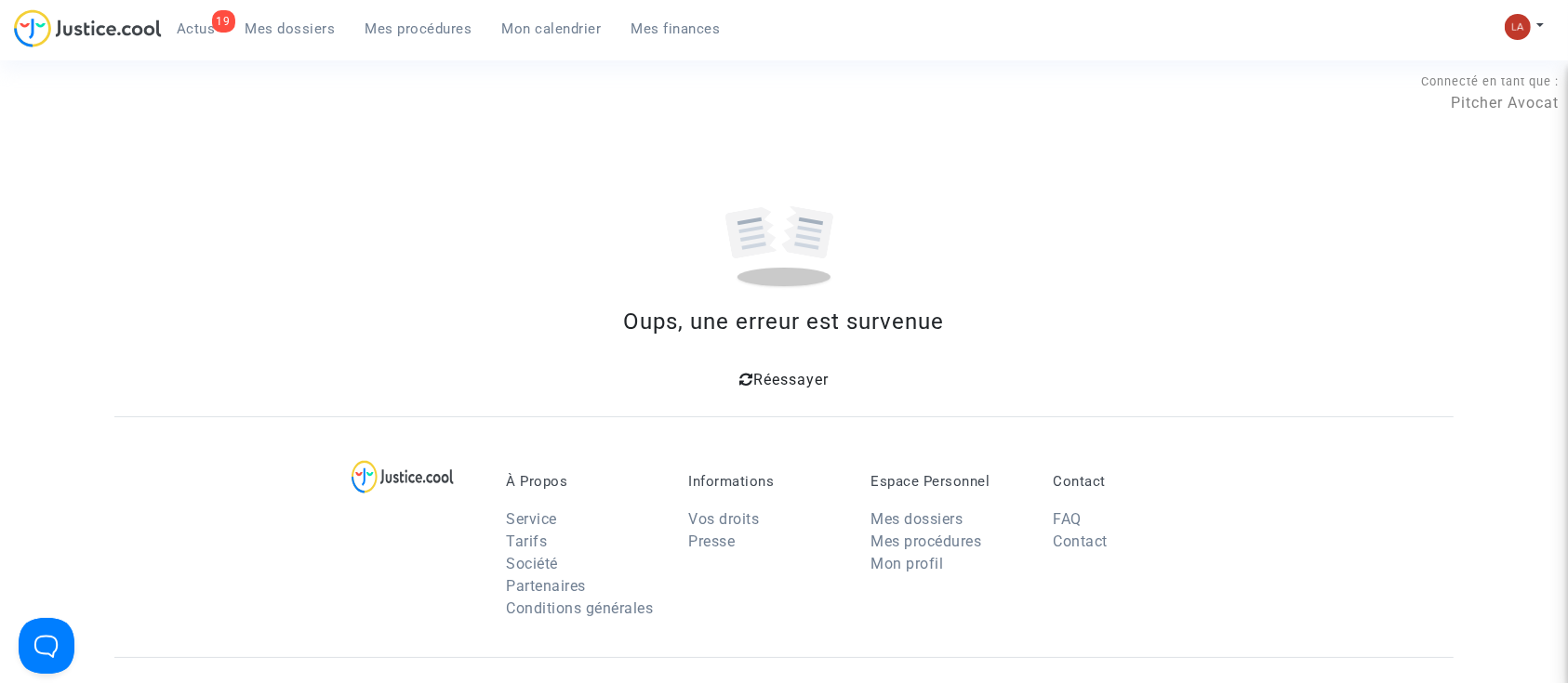
click at [820, 387] on span "Réessayer" at bounding box center [792, 380] width 75 height 18
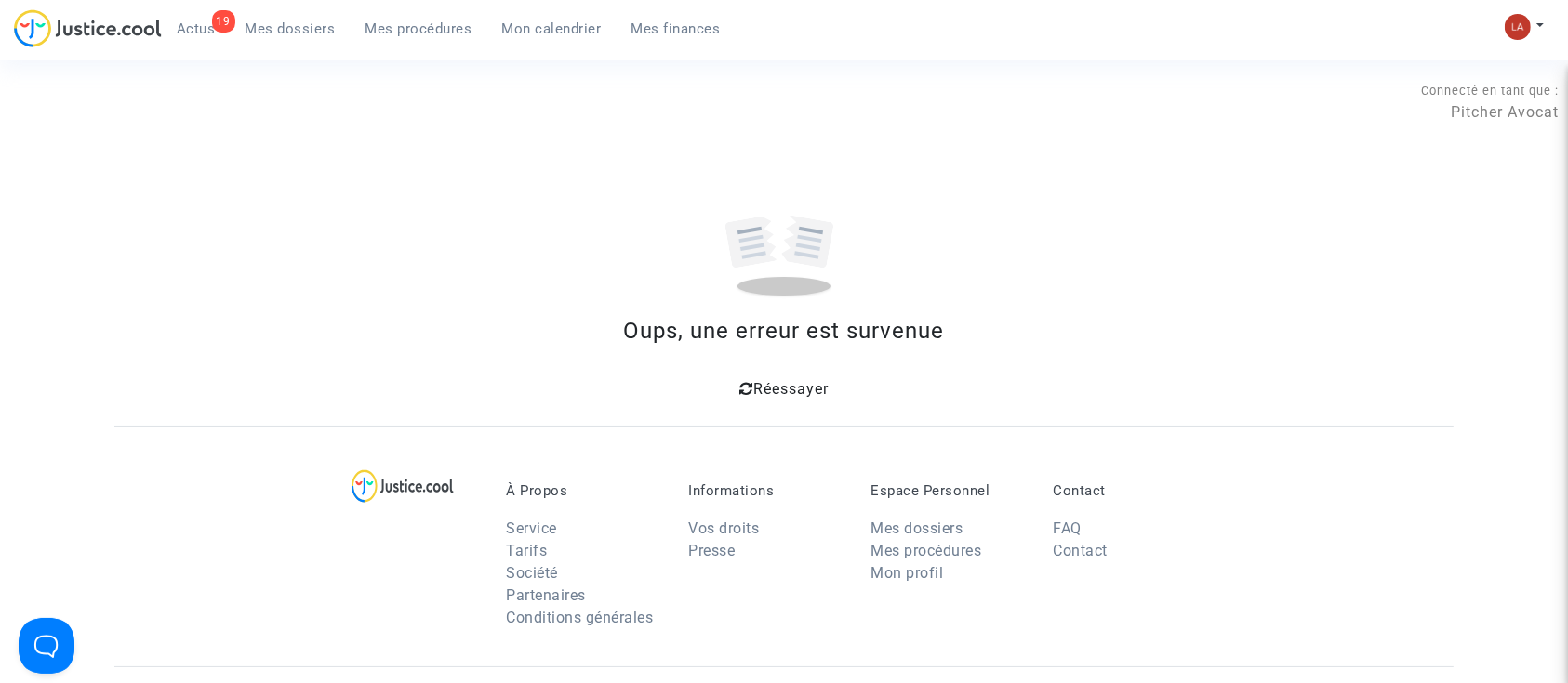
click at [275, 33] on span "Mes dossiers" at bounding box center [290, 29] width 90 height 17
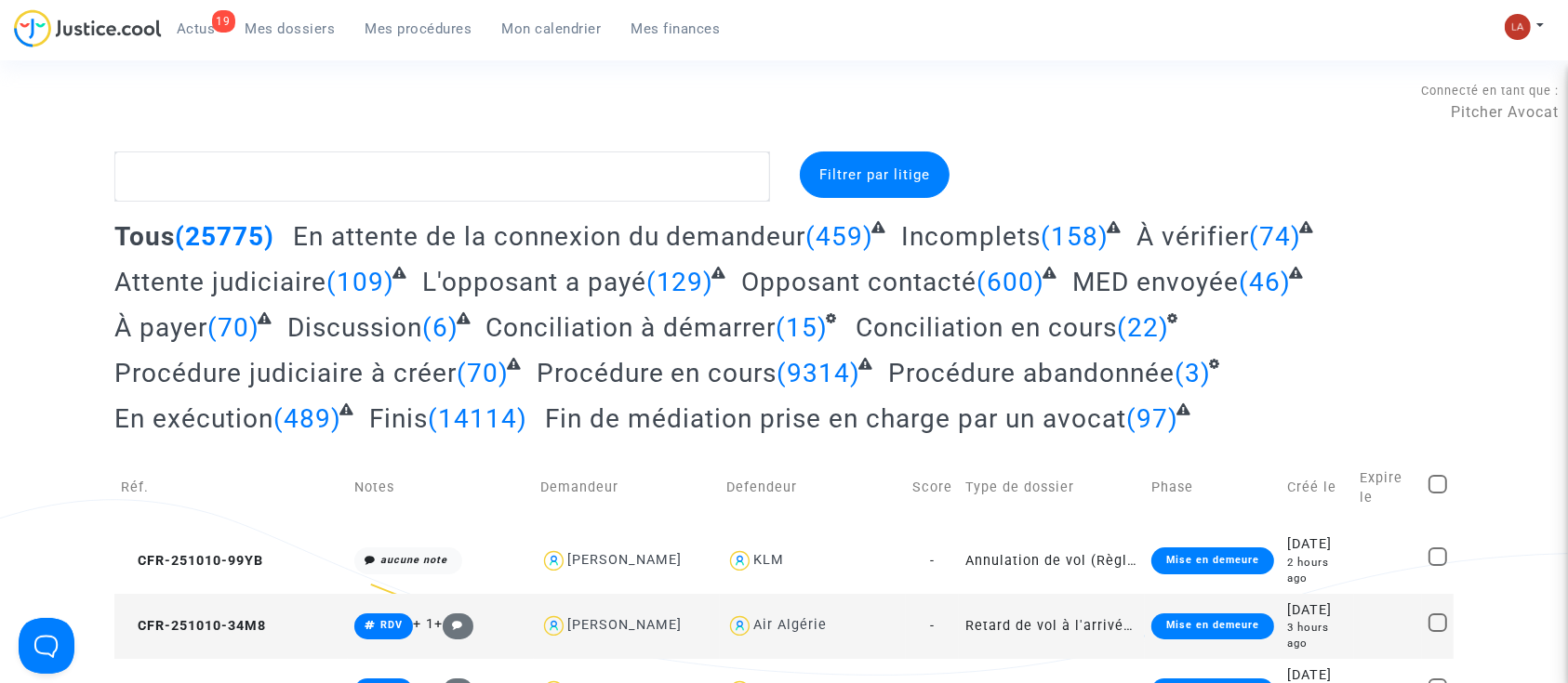
click at [1113, 366] on span "Procédure abandonnée" at bounding box center [1031, 373] width 287 height 31
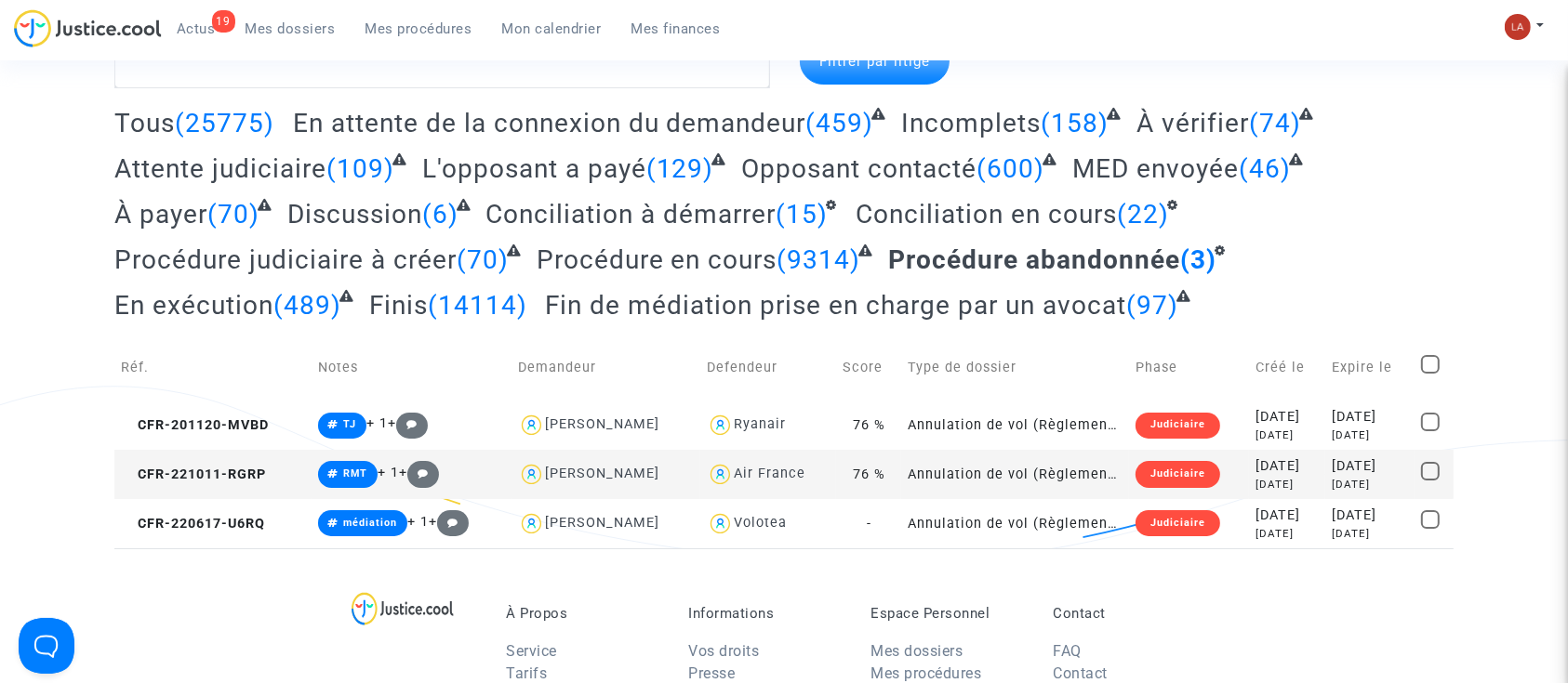
scroll to position [247, 0]
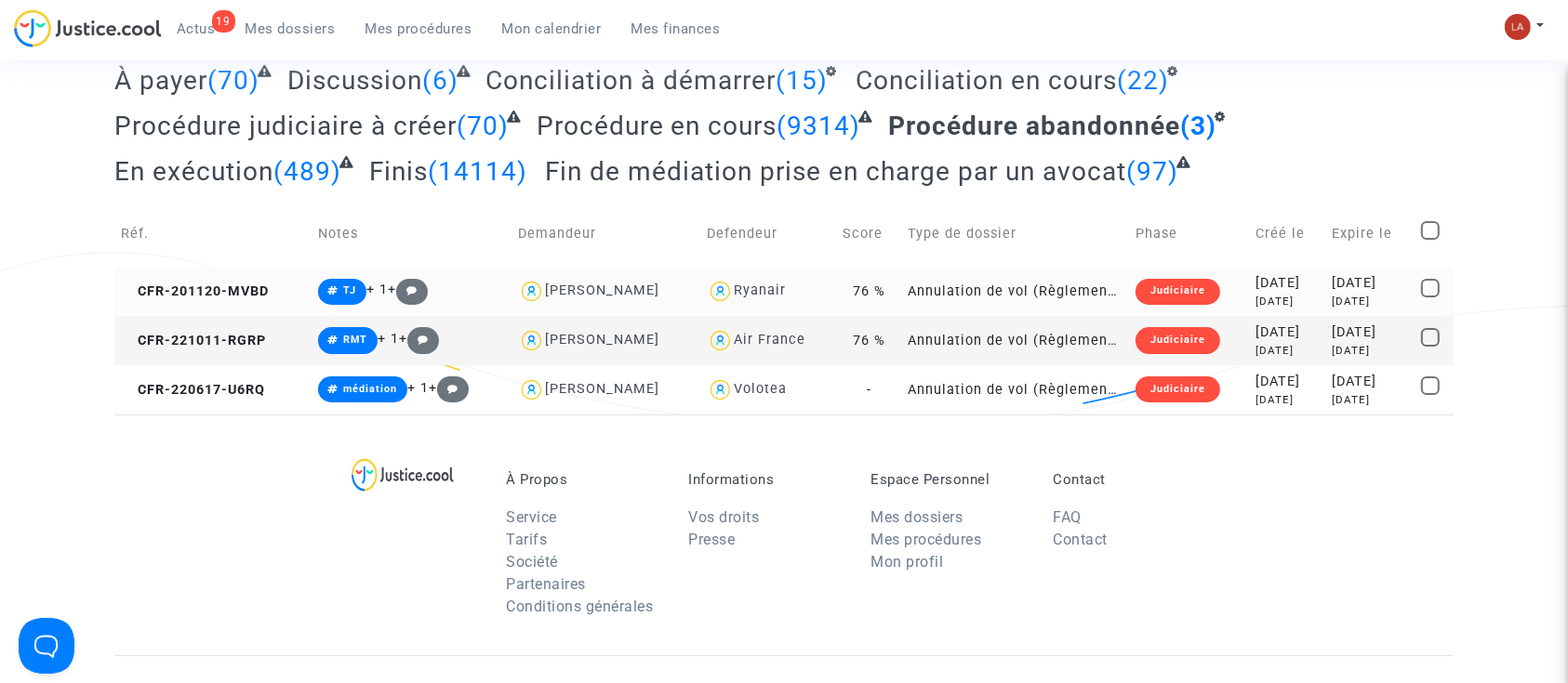
click at [282, 292] on td "CFR-201120-MVBD" at bounding box center [213, 291] width 197 height 49
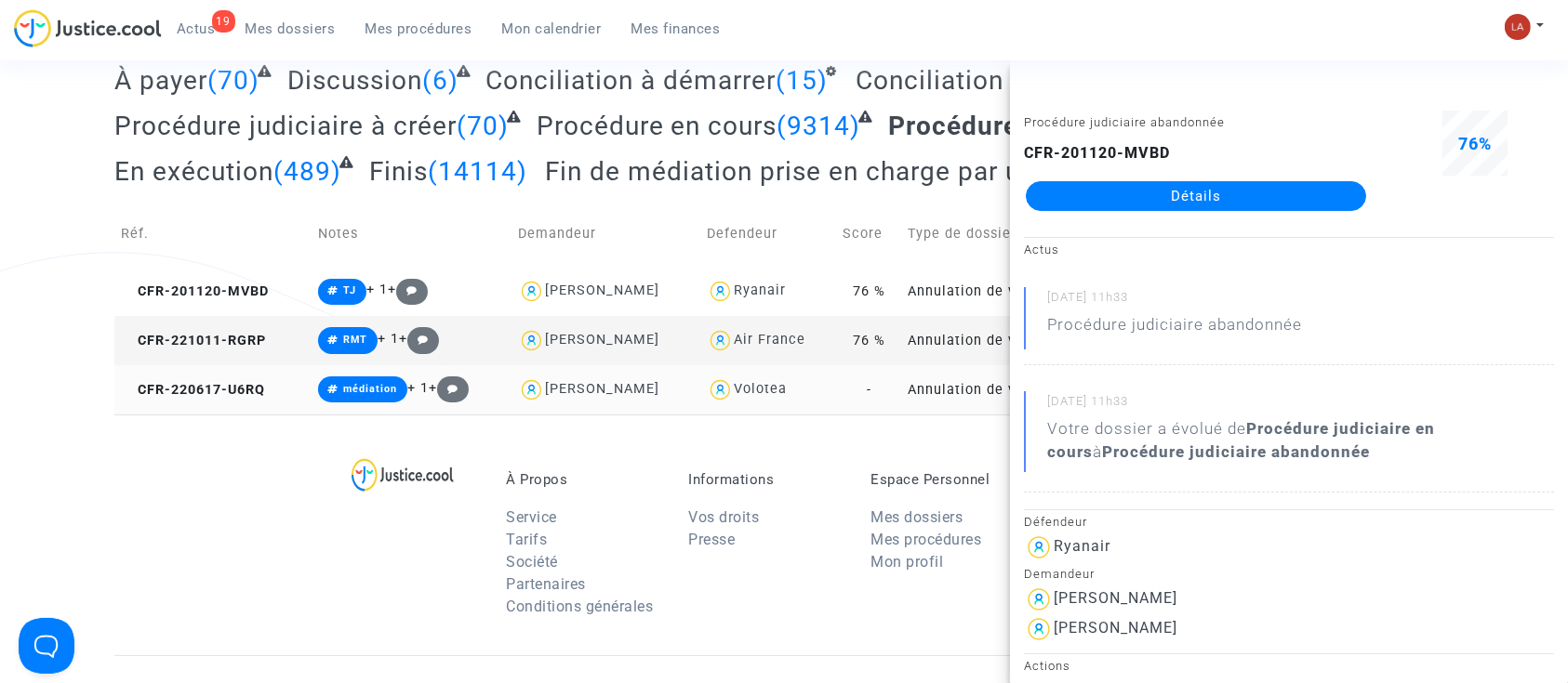
click at [259, 380] on td "CFR-220617-U6RQ" at bounding box center [213, 390] width 197 height 49
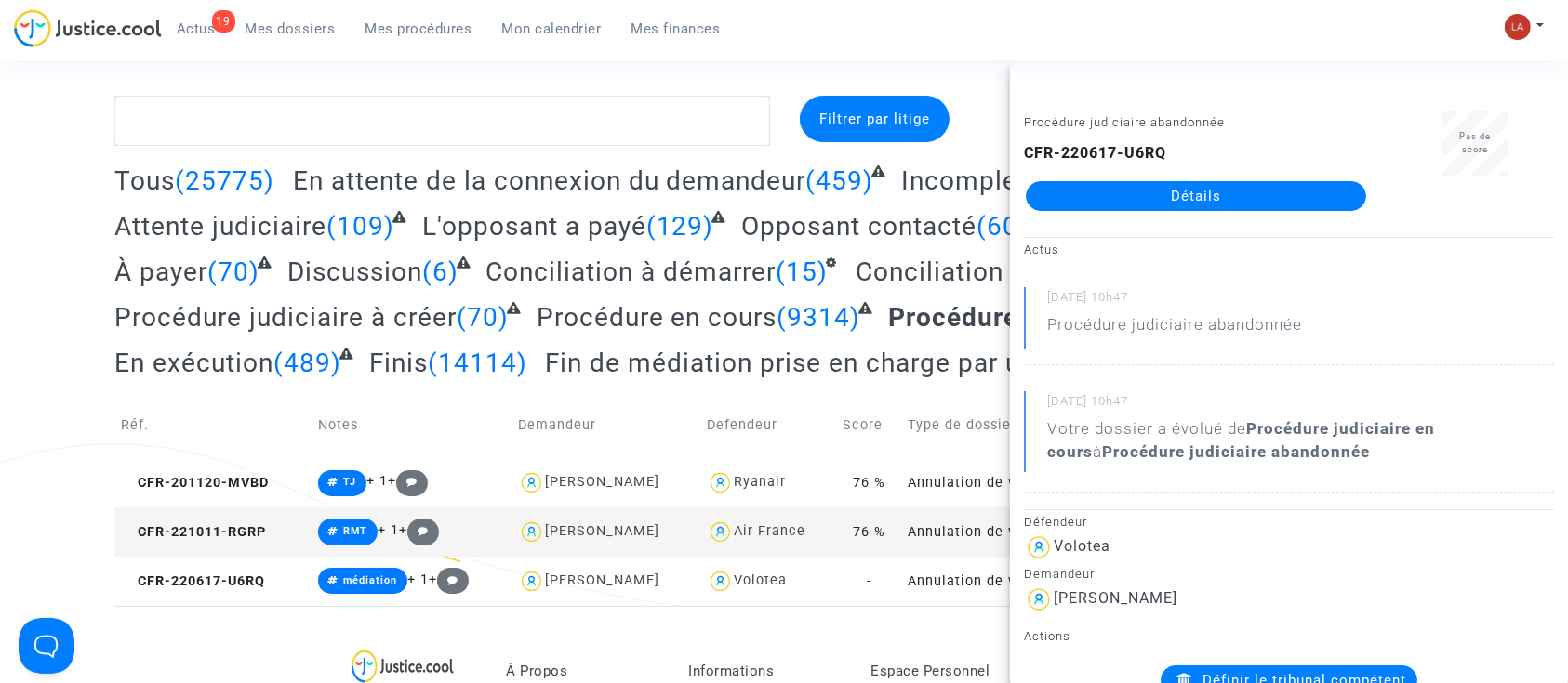
scroll to position [0, 0]
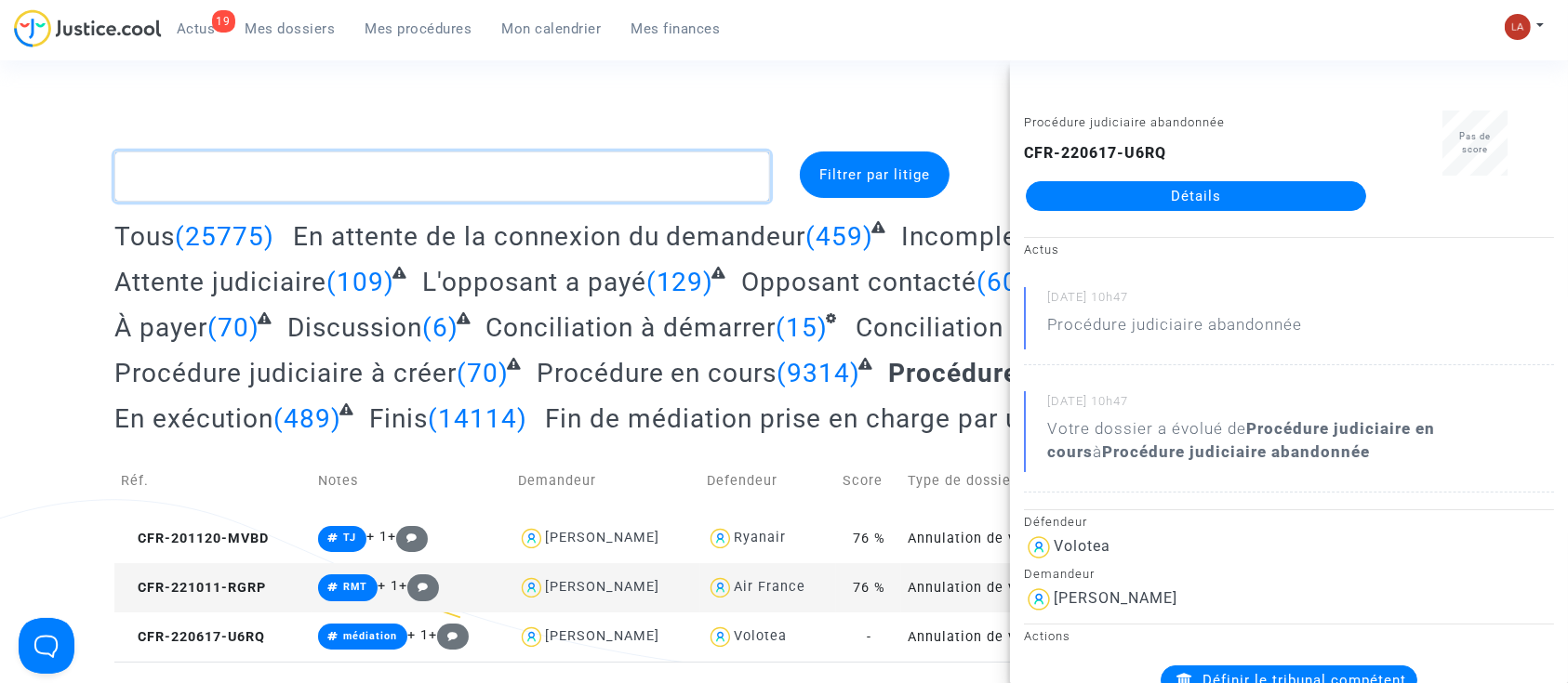
click at [492, 170] on textarea at bounding box center [443, 176] width 656 height 50
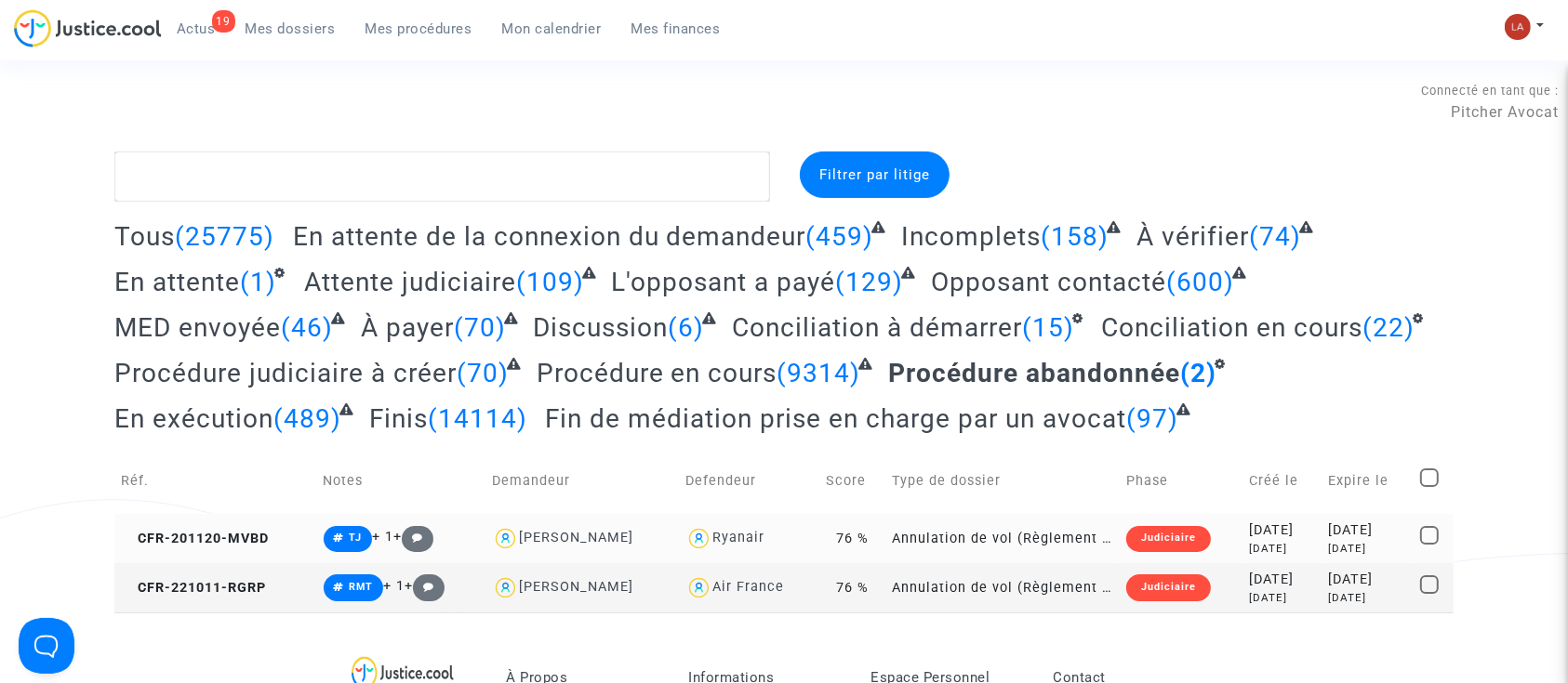
drag, startPoint x: 290, startPoint y: 536, endPoint x: 314, endPoint y: 533, distance: 24.2
click at [290, 536] on td "CFR-201120-MVBD" at bounding box center [216, 538] width 203 height 49
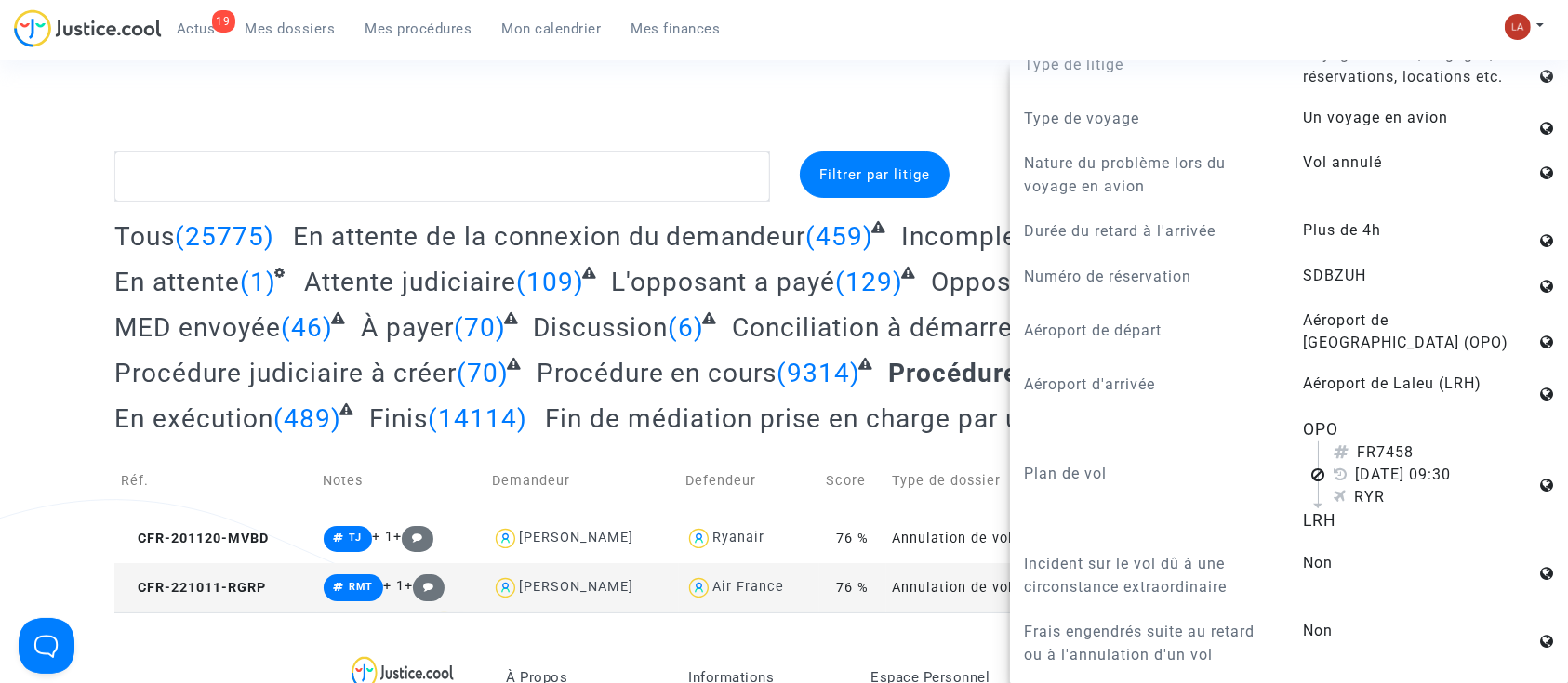
scroll to position [1487, 0]
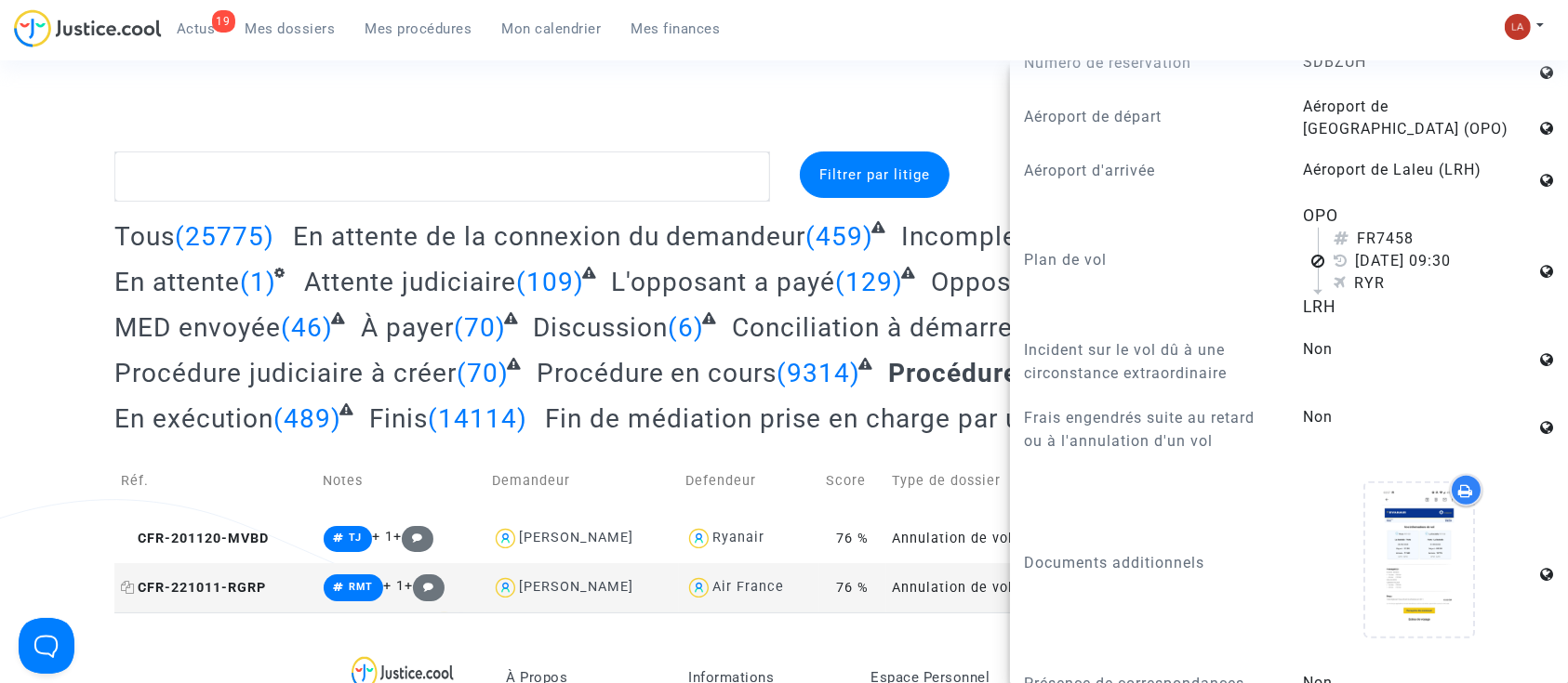
click at [226, 591] on span "CFR-221011-RGRP" at bounding box center [194, 587] width 145 height 16
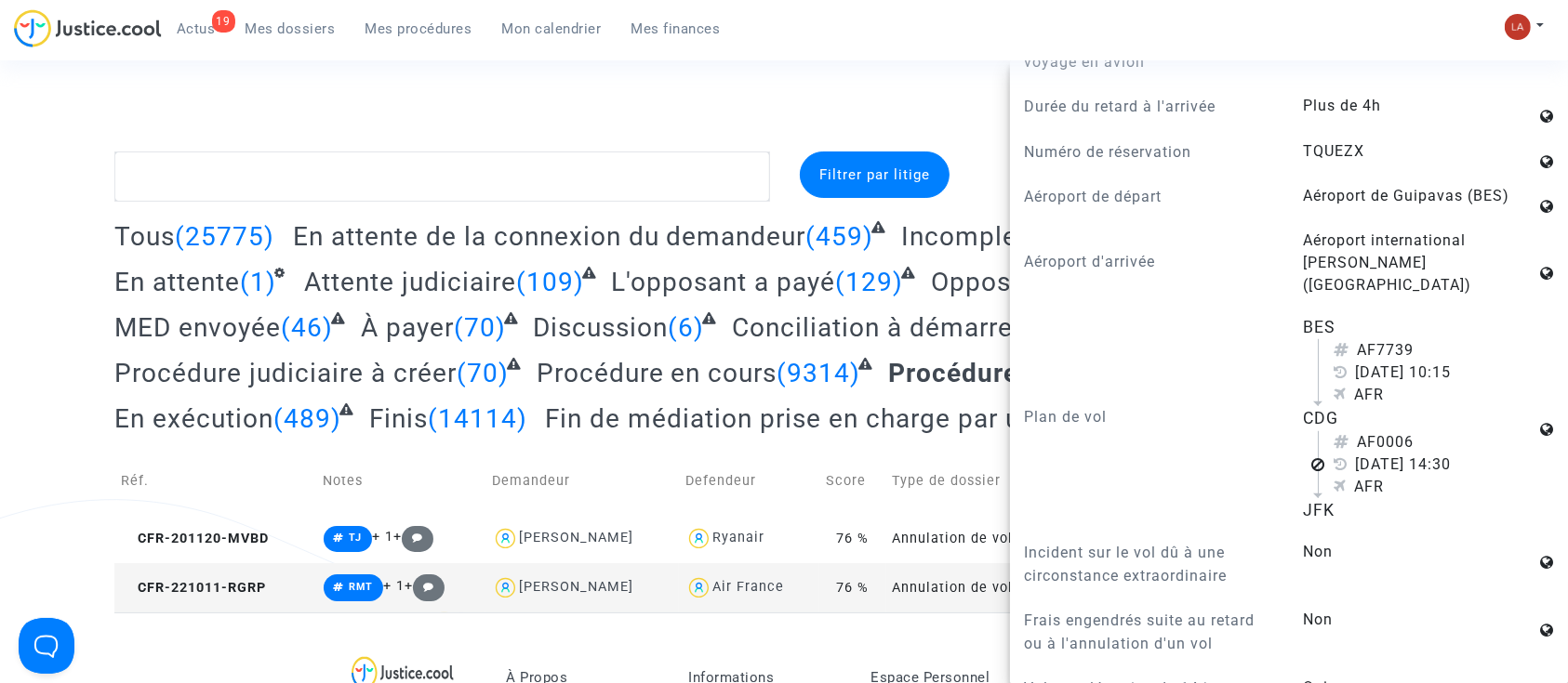
scroll to position [1611, 0]
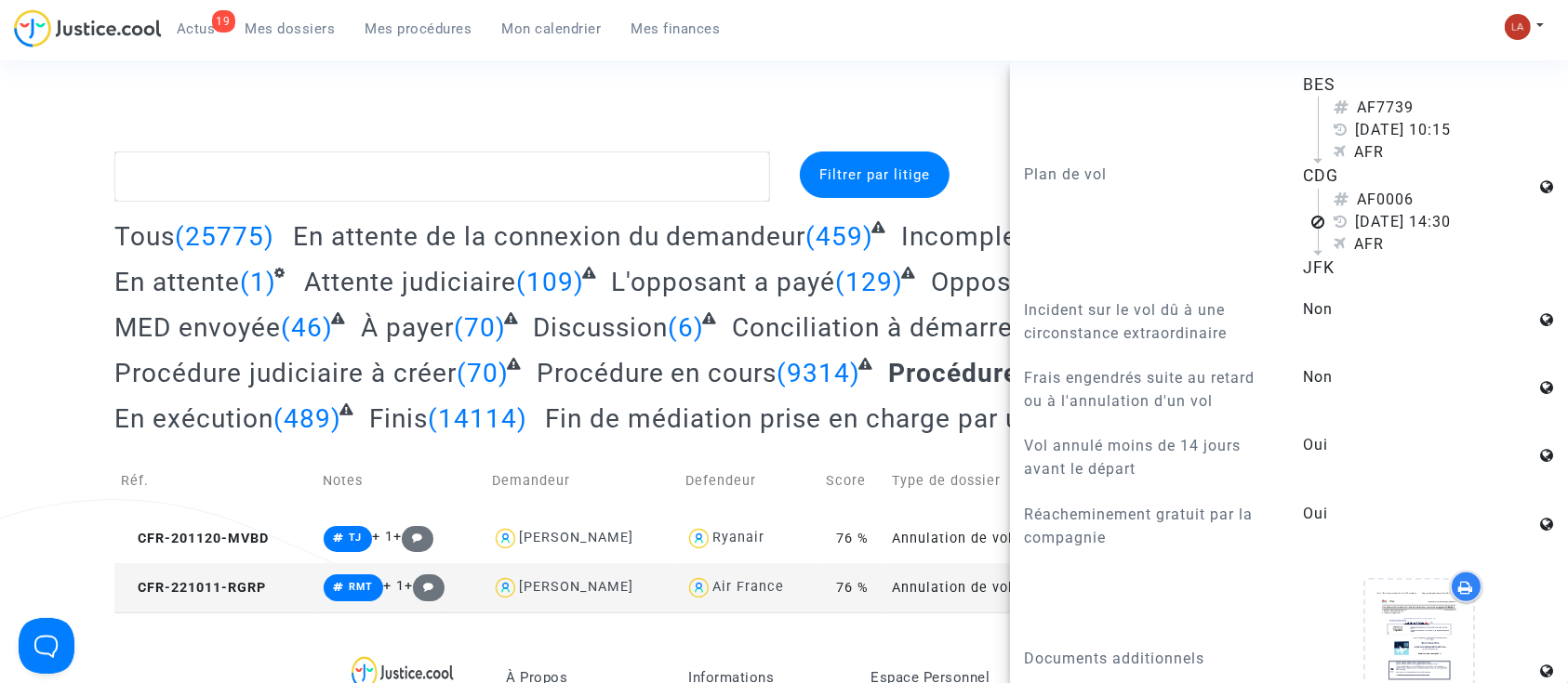
click at [960, 103] on div "Connecté en tant que : Pitcher Avocat" at bounding box center [779, 101] width 1559 height 44
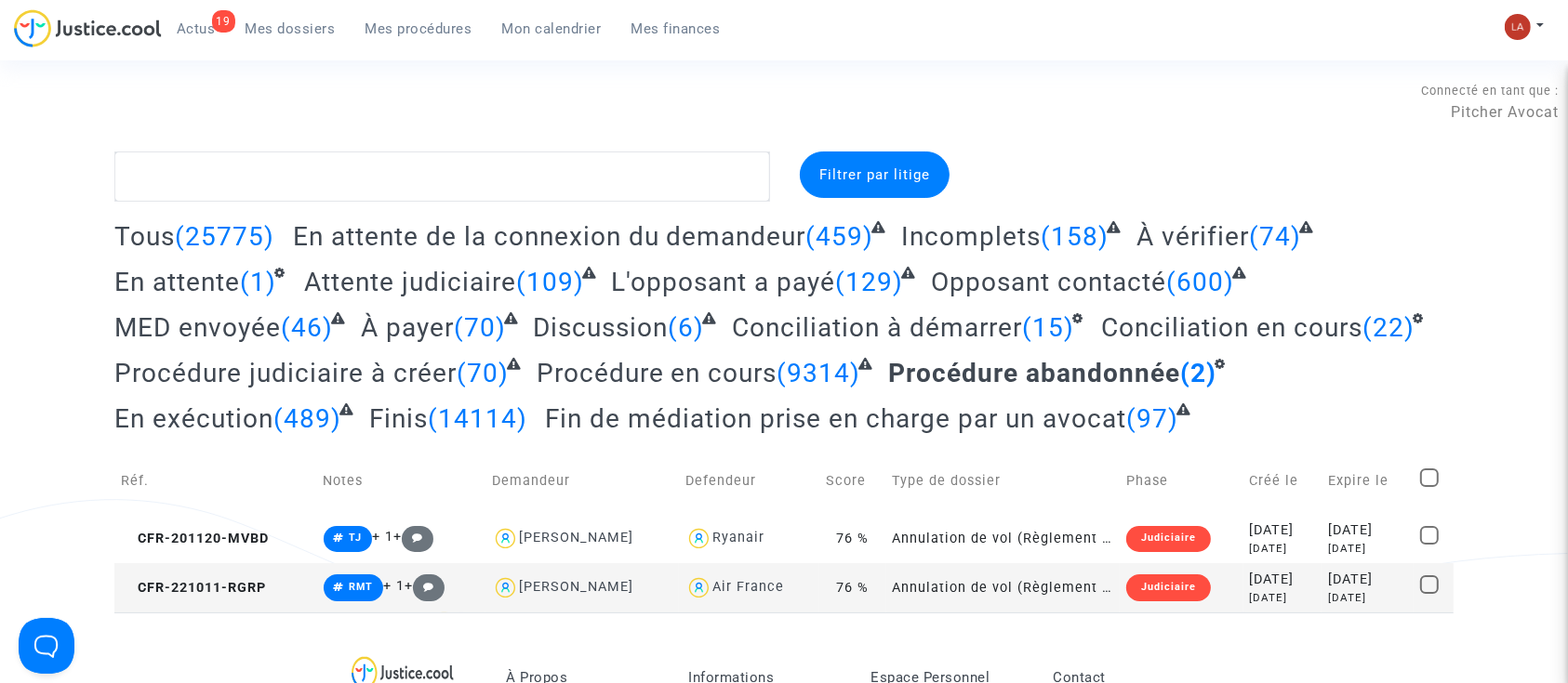
scroll to position [0, 0]
click at [1429, 484] on span at bounding box center [1430, 478] width 19 height 19
click at [1429, 488] on input "checkbox" at bounding box center [1429, 488] width 1 height 1
checkbox input "true"
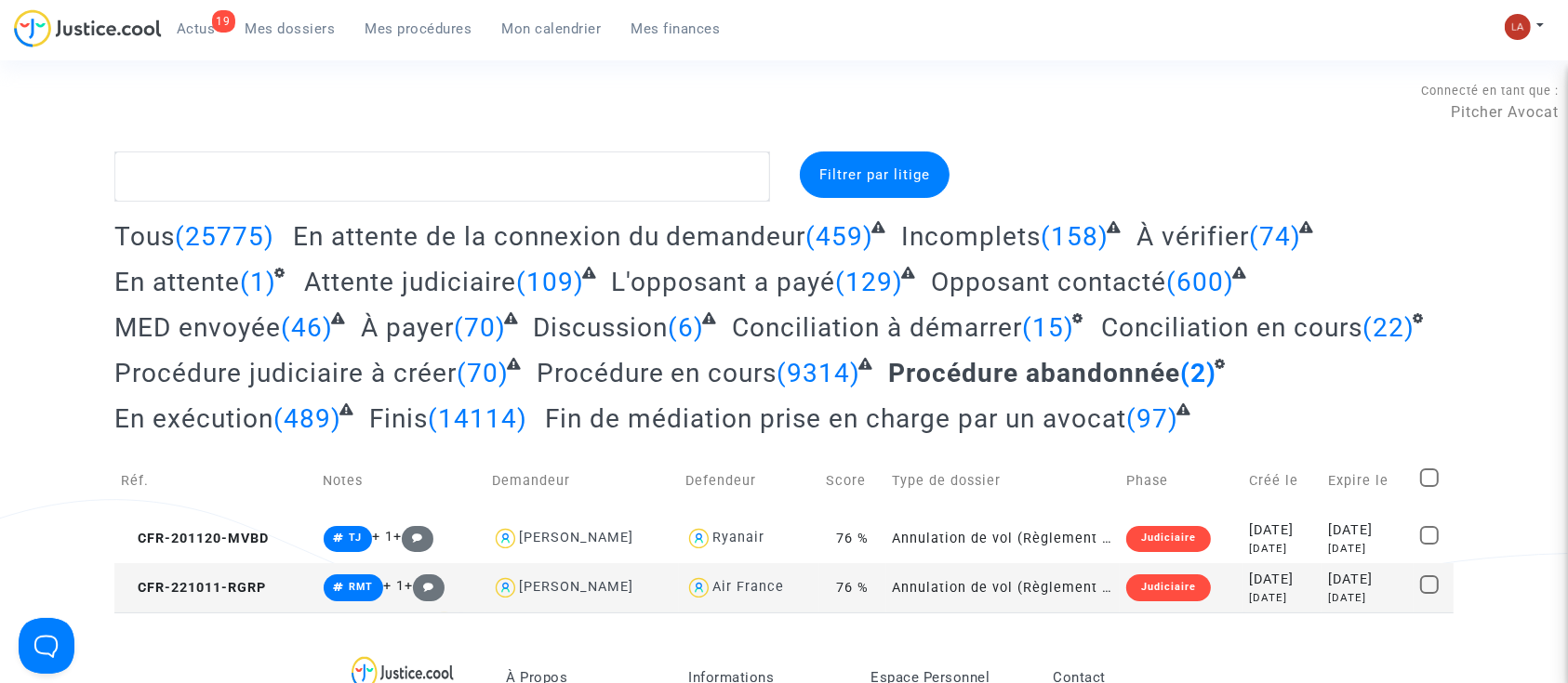
checkbox input "true"
click at [1357, 180] on span "Sélection" at bounding box center [1365, 175] width 67 height 17
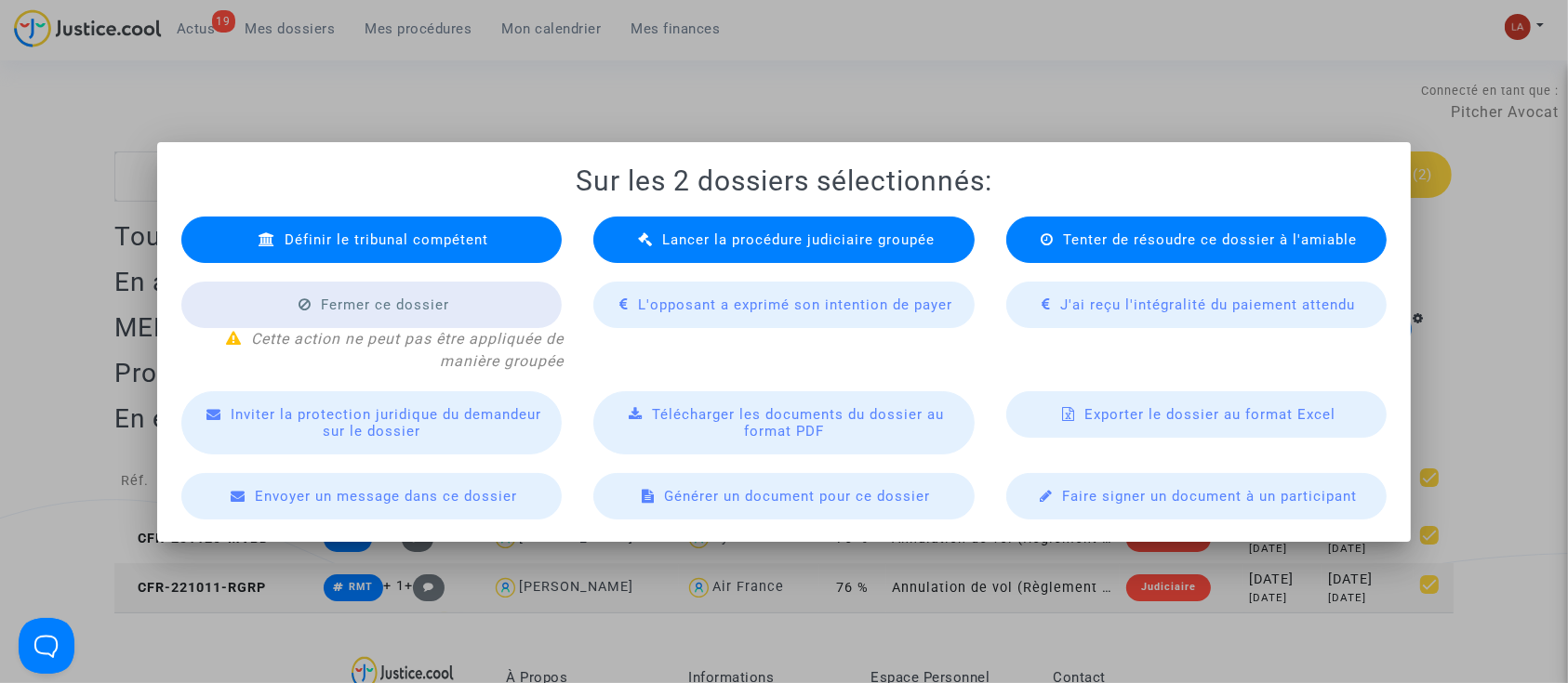
click at [713, 225] on div "Lancer la procédure judiciaire groupée" at bounding box center [784, 240] width 382 height 46
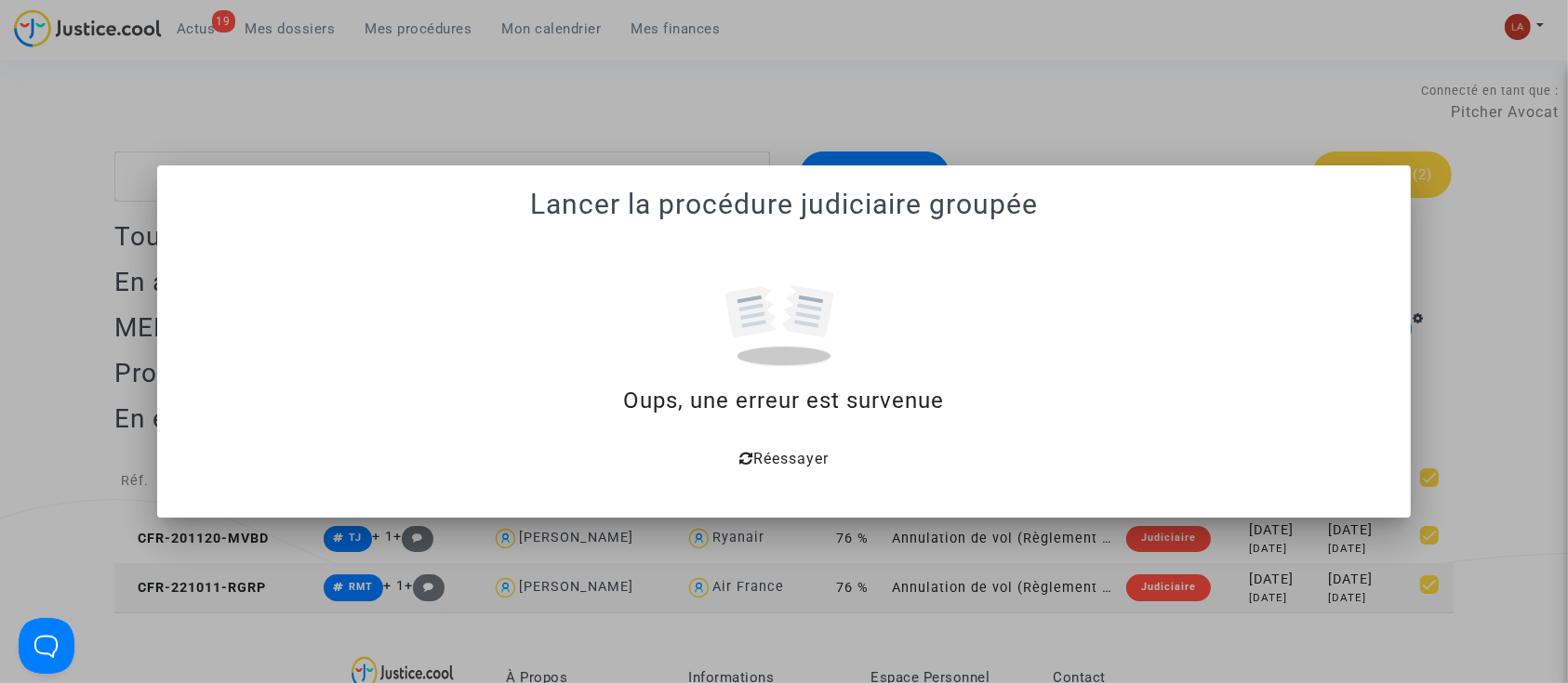
click at [914, 101] on div at bounding box center [784, 341] width 1568 height 683
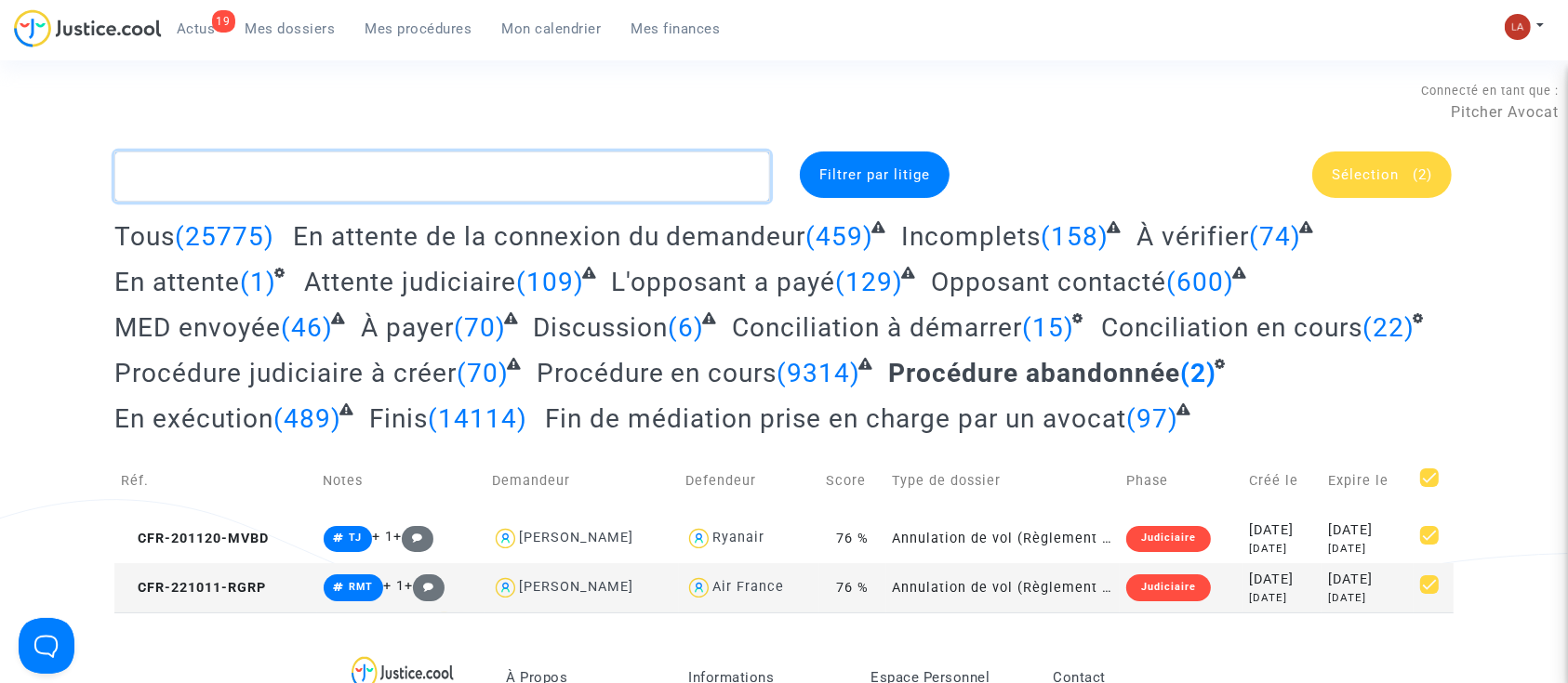
click at [572, 153] on textarea at bounding box center [443, 176] width 656 height 50
type textarea "b"
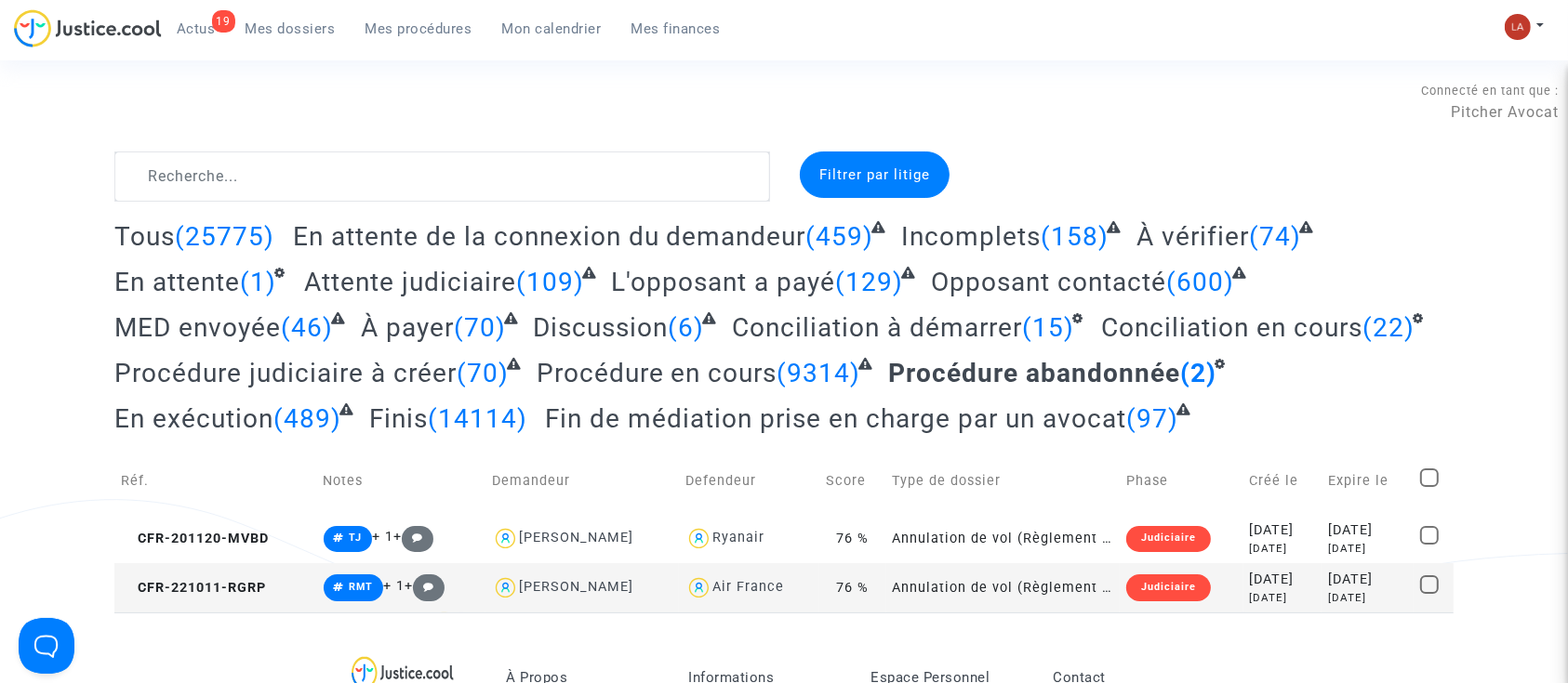
click at [1430, 488] on mat-checkbox at bounding box center [1430, 482] width 19 height 26
click at [1436, 472] on span at bounding box center [1430, 478] width 19 height 19
click at [1430, 488] on input "checkbox" at bounding box center [1429, 488] width 1 height 1
checkbox input "true"
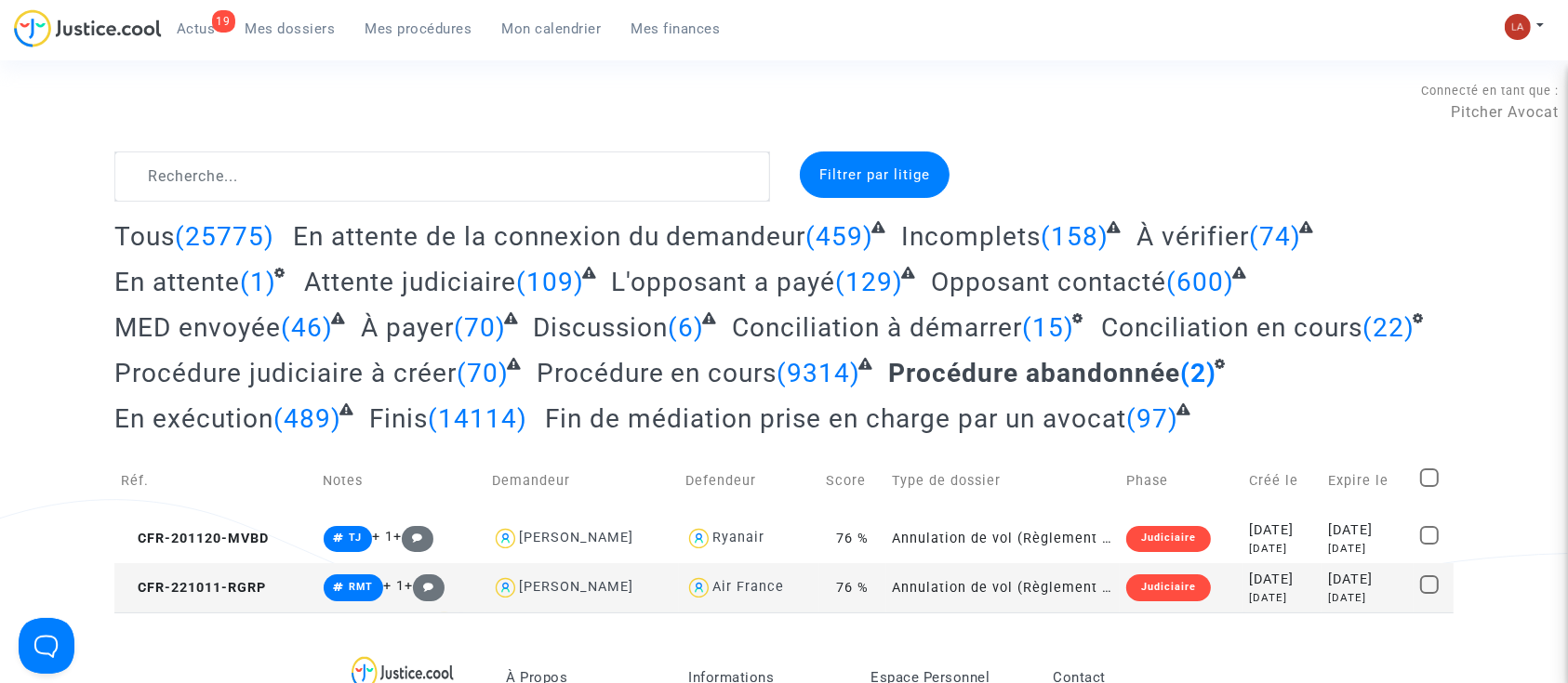
checkbox input "true"
click at [1374, 169] on span "Sélection" at bounding box center [1365, 175] width 67 height 17
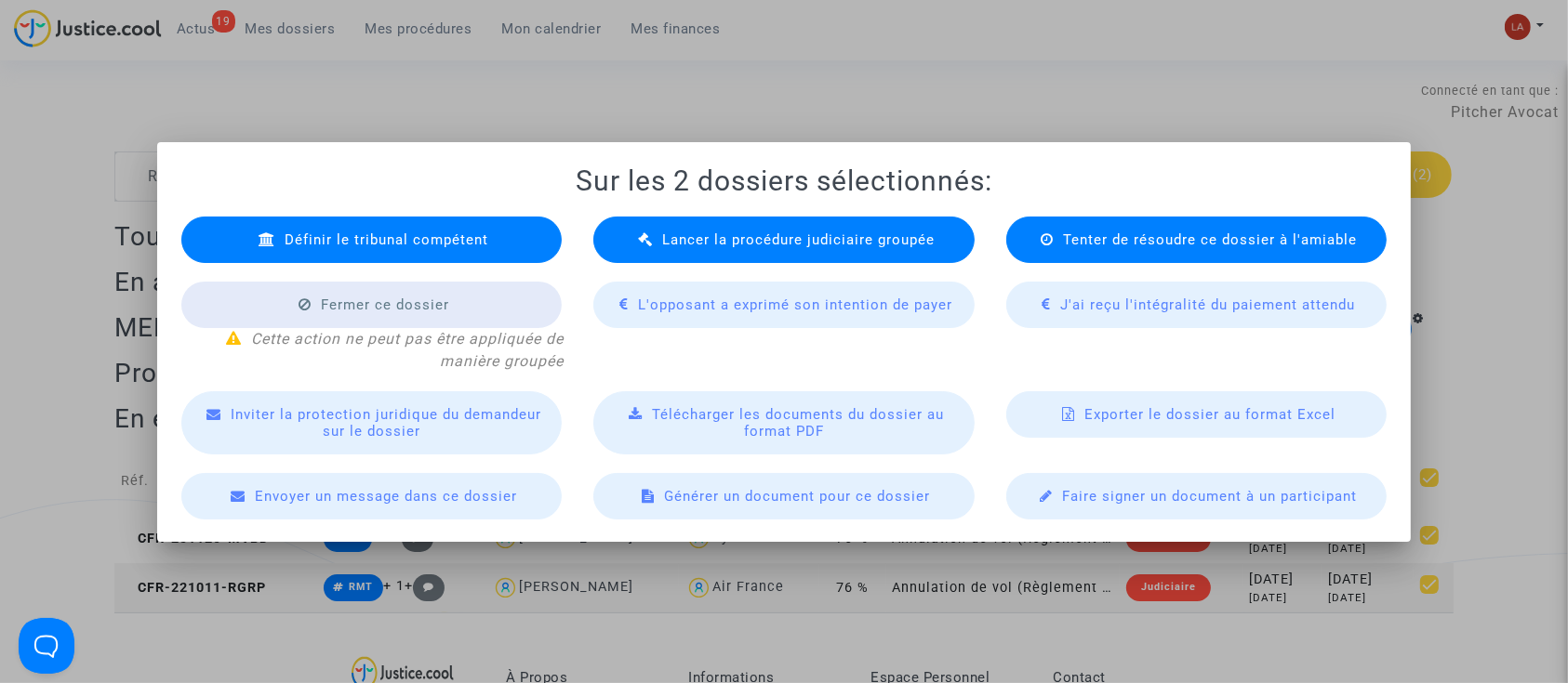
click at [671, 222] on div "Lancer la procédure judiciaire groupée" at bounding box center [784, 240] width 382 height 46
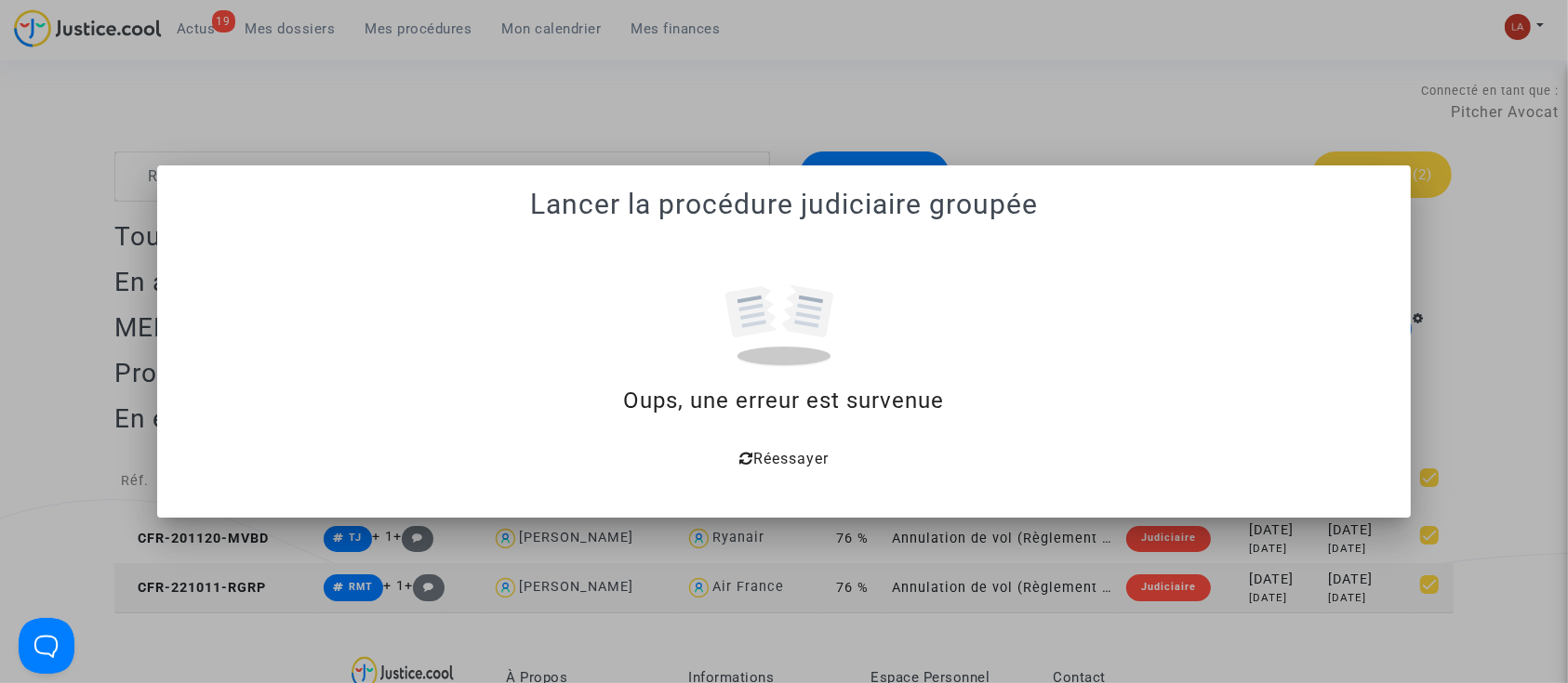
click at [861, 44] on div at bounding box center [784, 341] width 1568 height 683
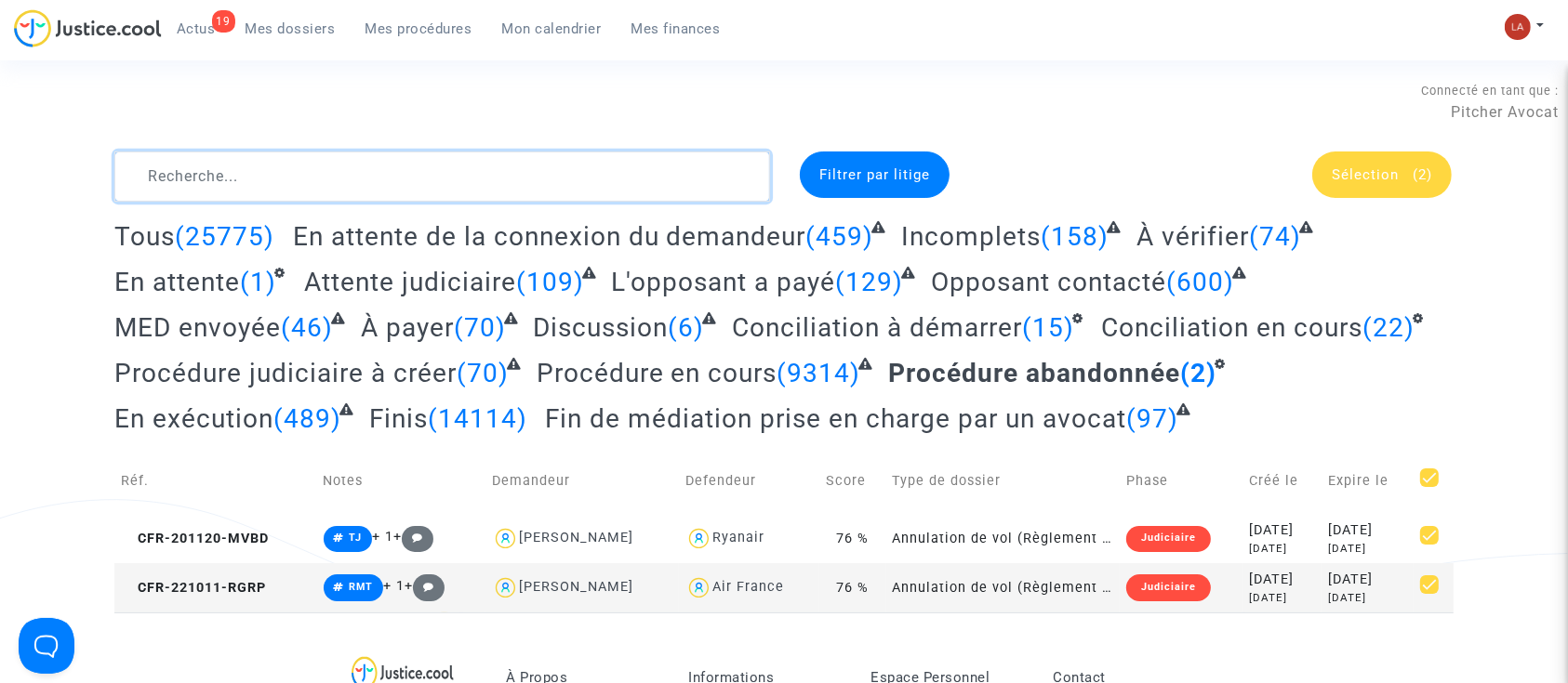
click at [587, 195] on textarea at bounding box center [443, 176] width 656 height 50
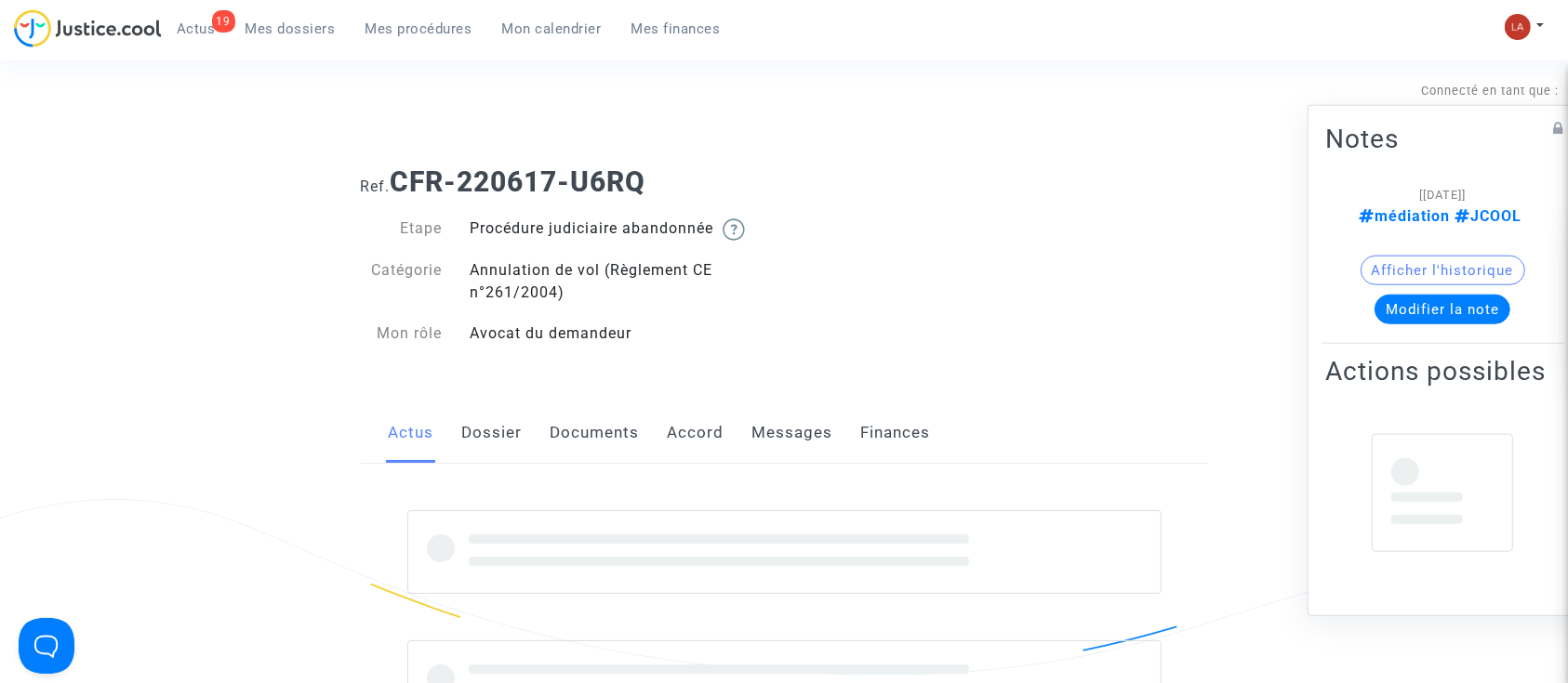
click at [646, 417] on div "Actus Dossier Documents Accord Messages Finances" at bounding box center [784, 433] width 847 height 62
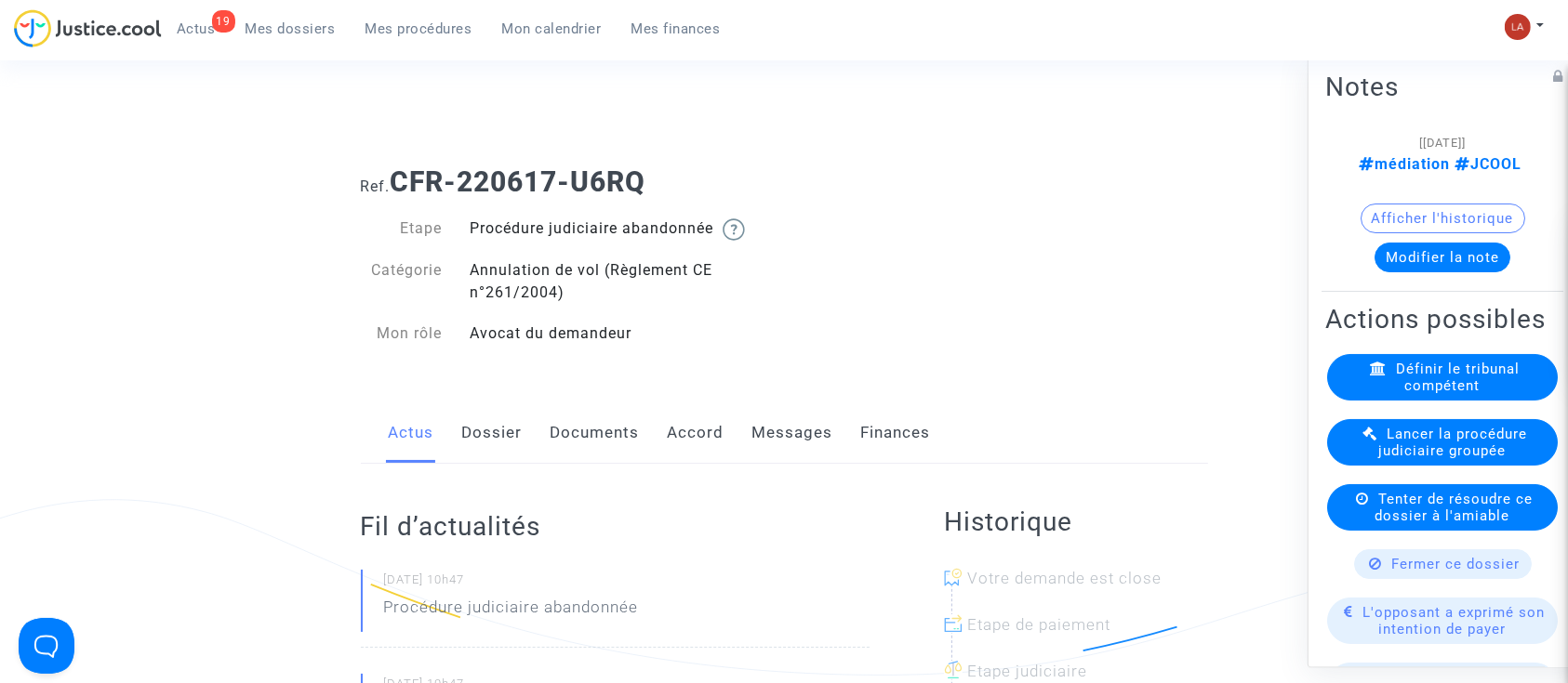
drag, startPoint x: 632, startPoint y: 421, endPoint x: 651, endPoint y: 421, distance: 19.0
click at [632, 421] on link "Documents" at bounding box center [595, 432] width 89 height 61
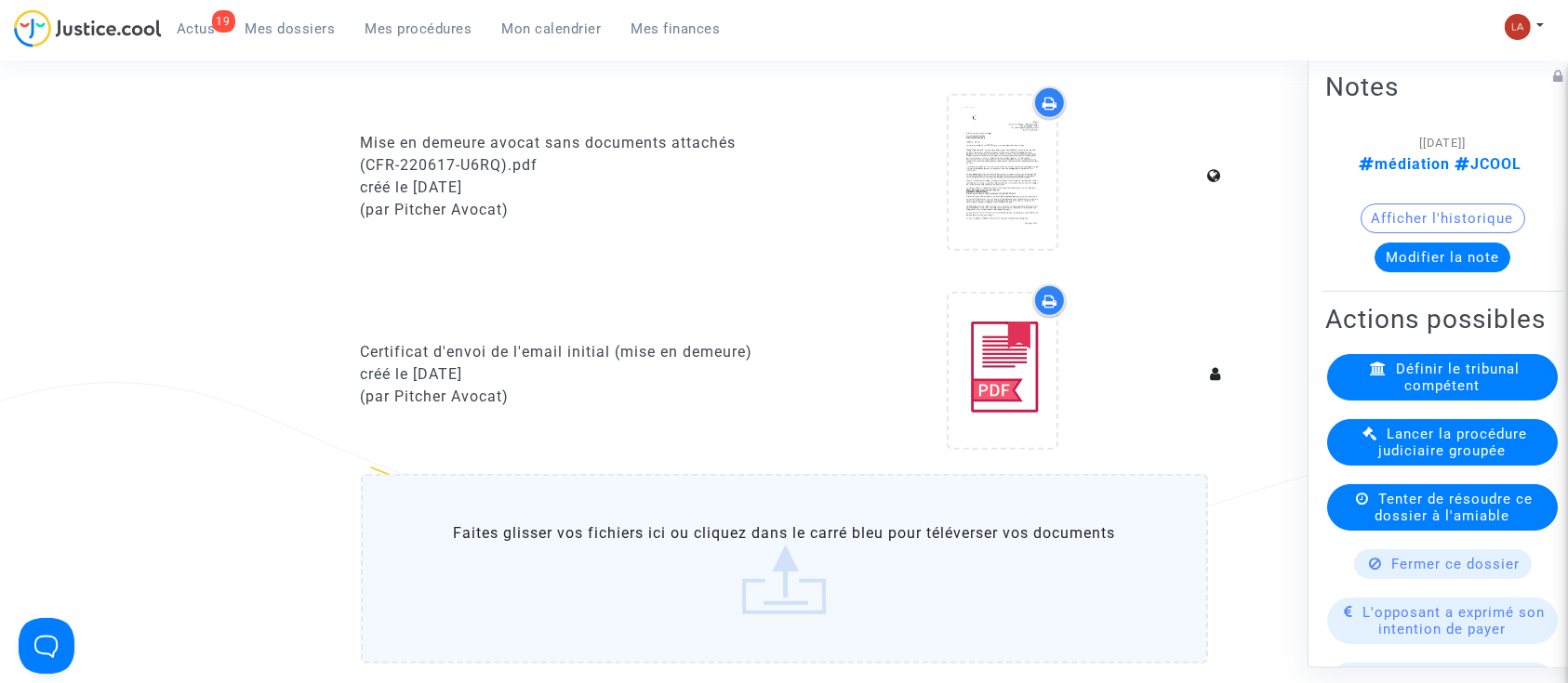
scroll to position [1115, 0]
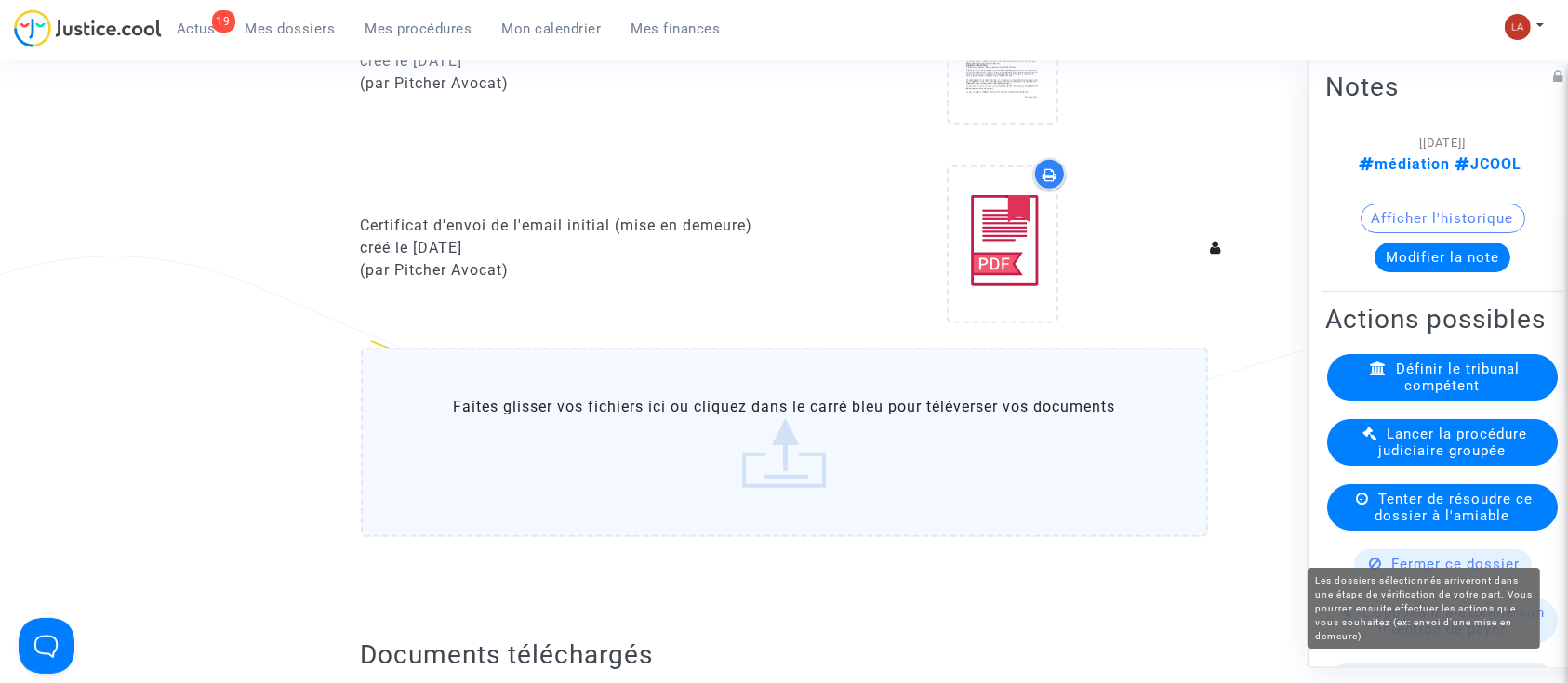
click at [1468, 524] on span "Tenter de résoudre ce dossier à l'amiable" at bounding box center [1455, 507] width 158 height 34
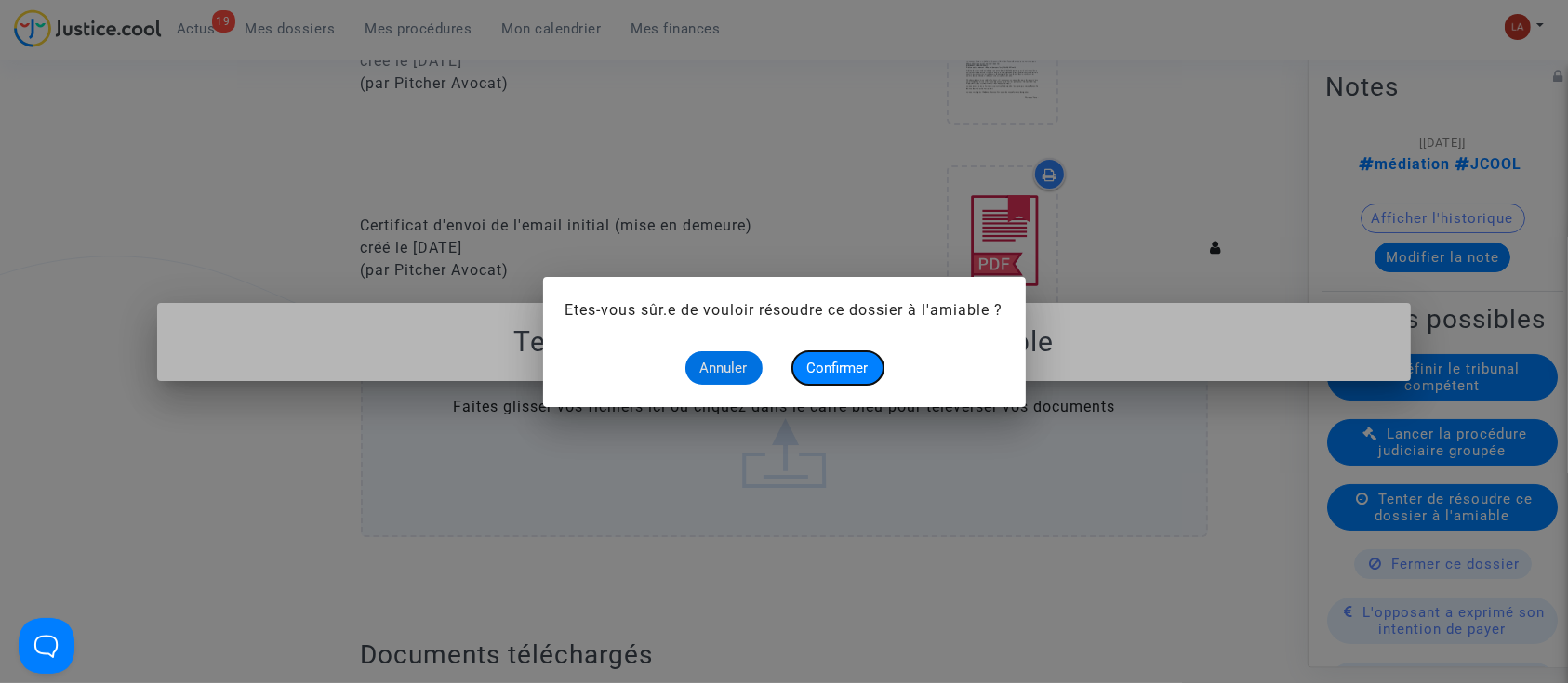
click at [804, 368] on button "Confirmer" at bounding box center [838, 368] width 91 height 34
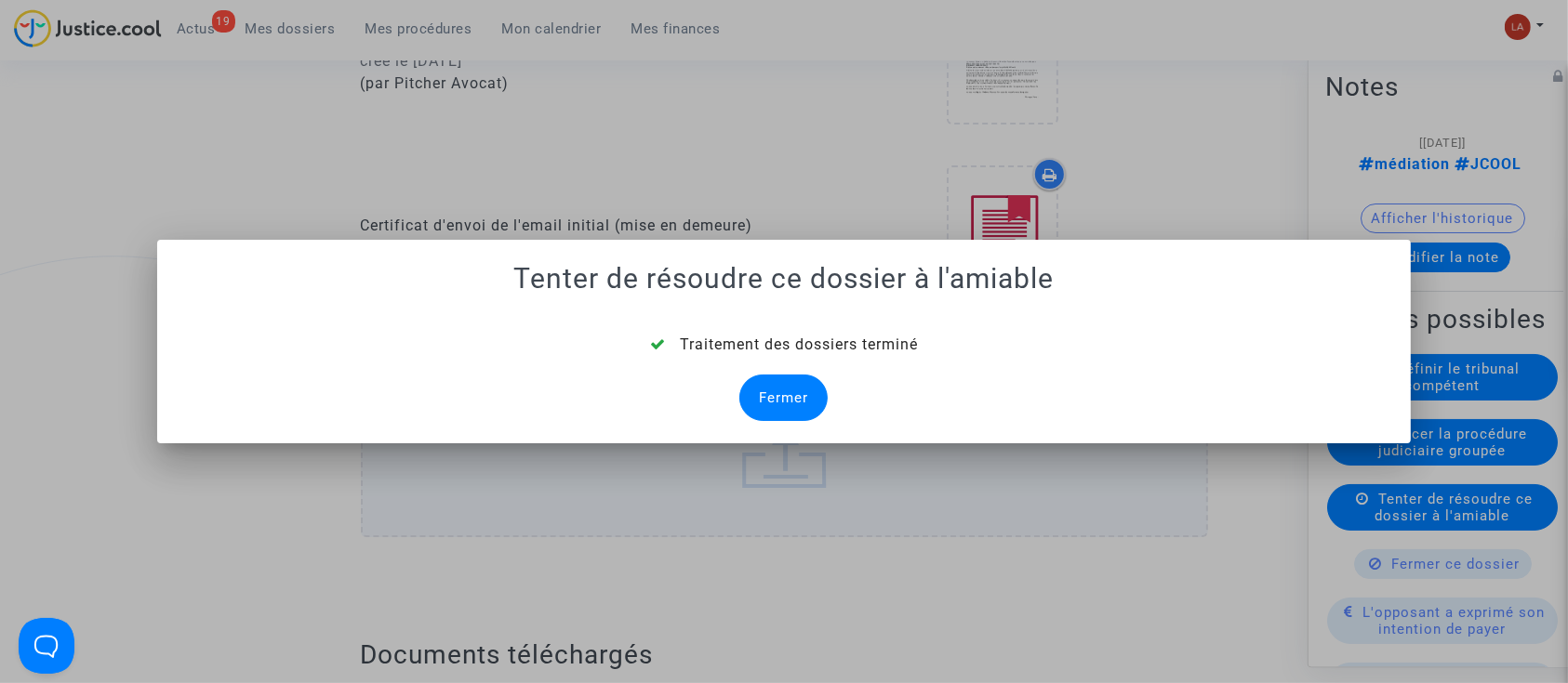
click at [759, 396] on div "Fermer" at bounding box center [784, 397] width 88 height 46
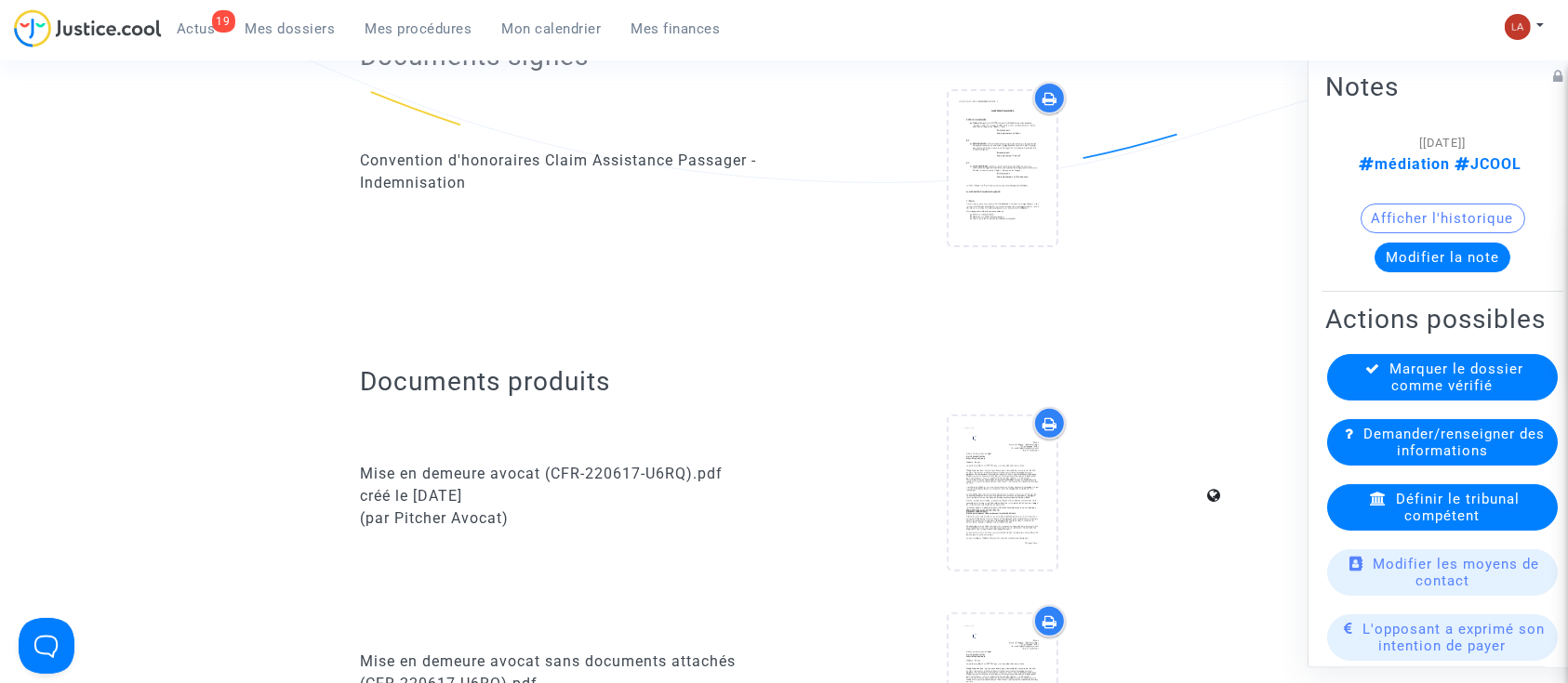
scroll to position [1115, 0]
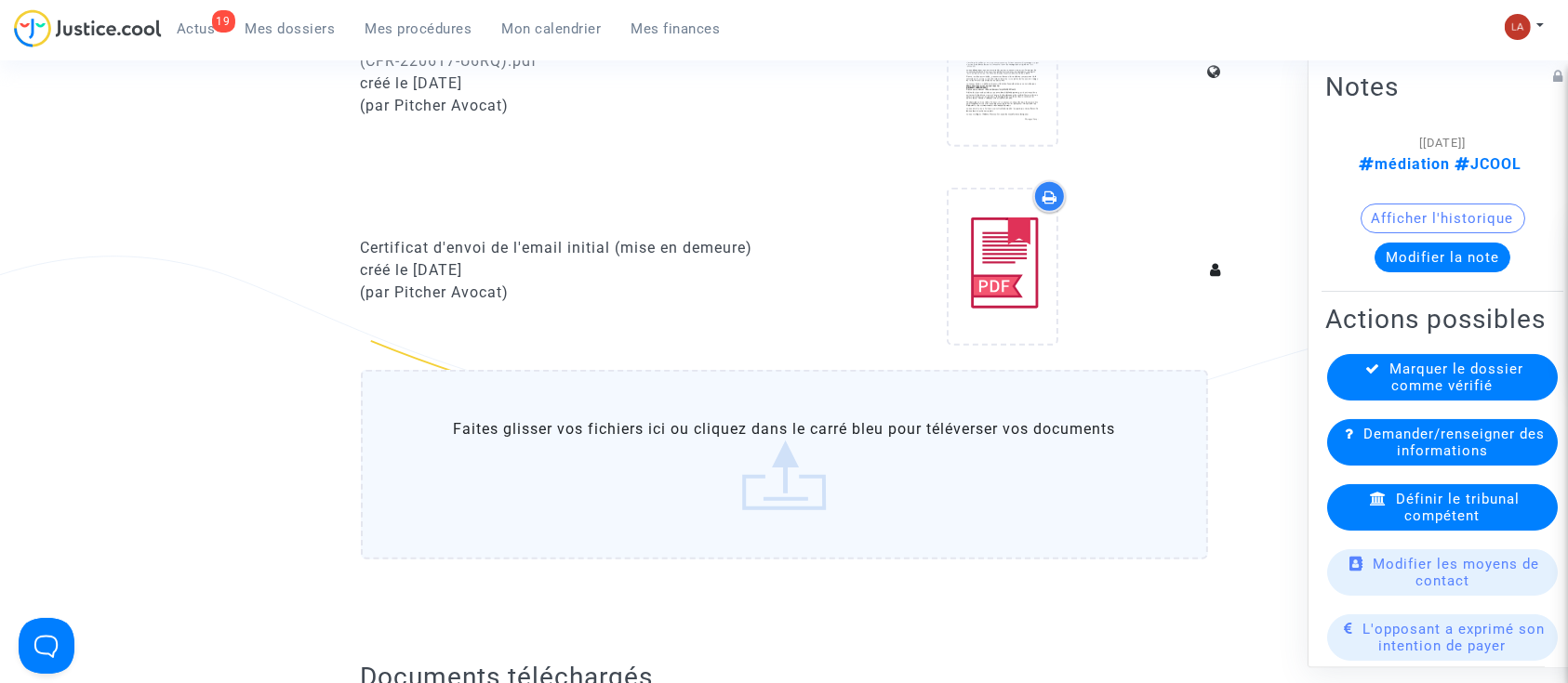
click at [1388, 335] on h2 "Actions possibles" at bounding box center [1442, 319] width 234 height 33
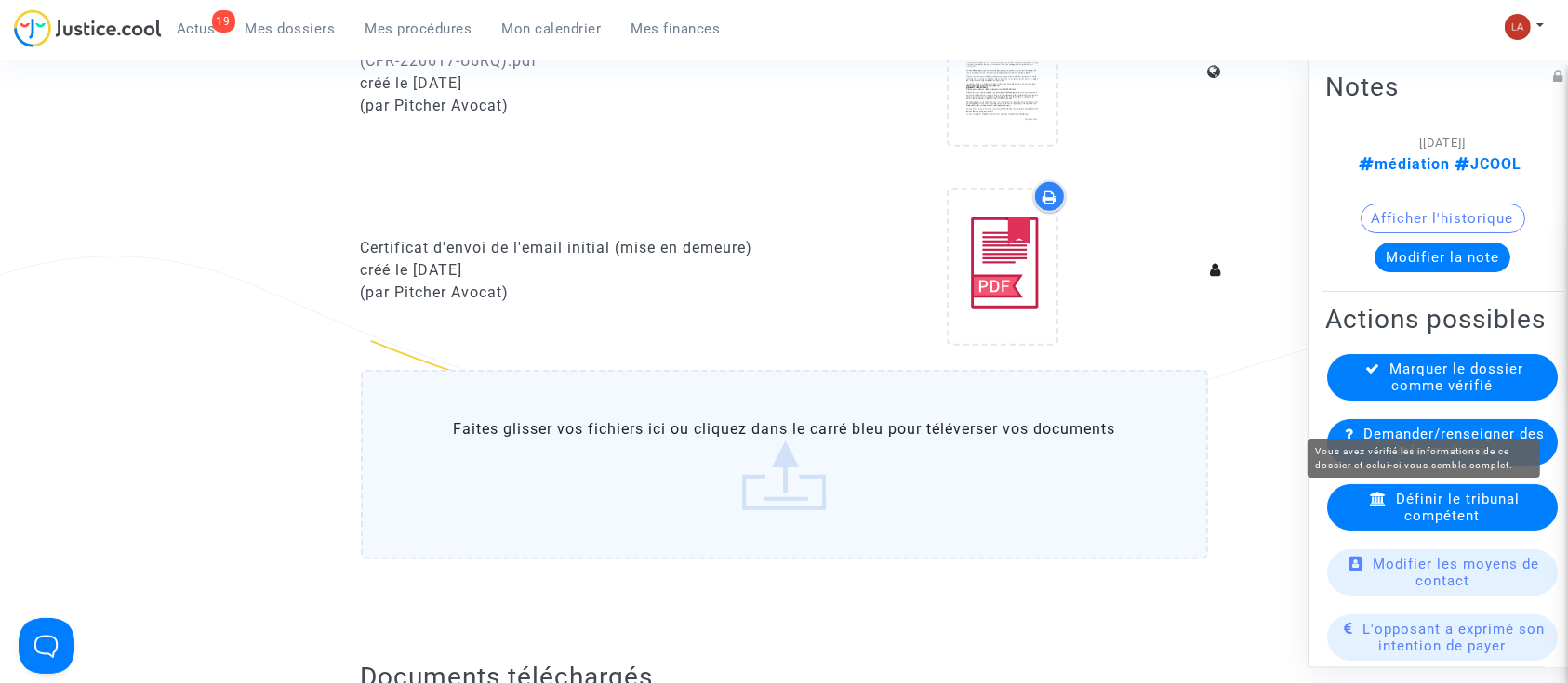
click at [1390, 395] on span "Marquer le dossier comme vérifié" at bounding box center [1457, 378] width 133 height 34
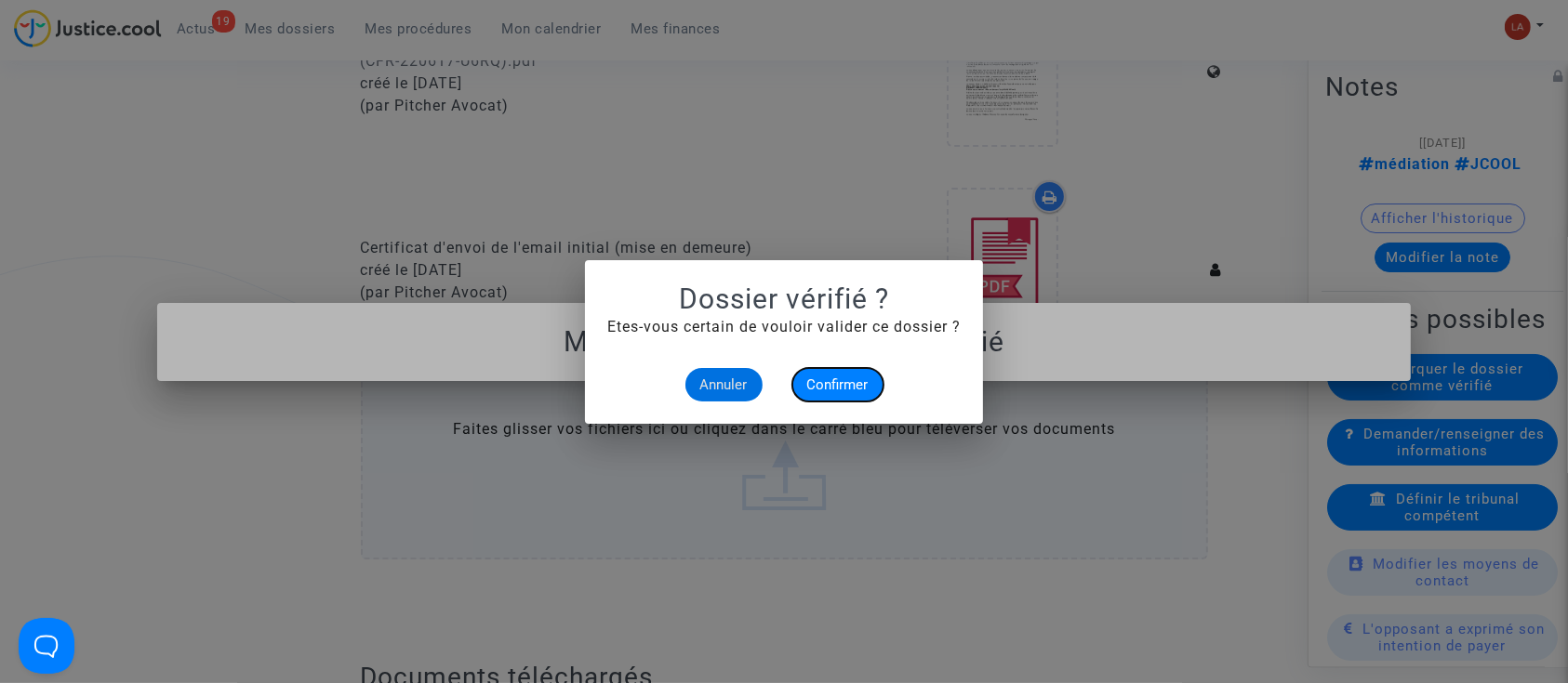
click at [855, 383] on span "Confirmer" at bounding box center [838, 385] width 61 height 17
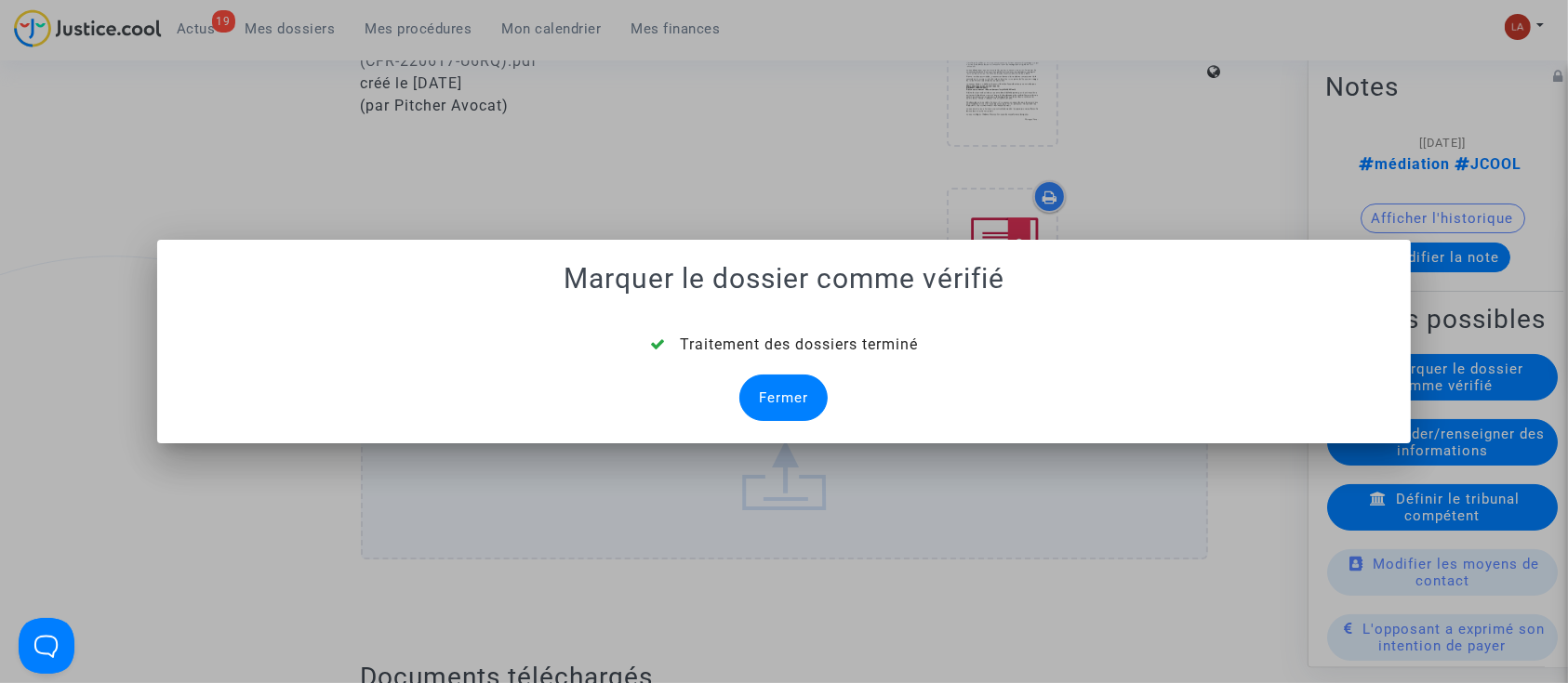
click at [788, 398] on div "Fermer" at bounding box center [784, 397] width 88 height 46
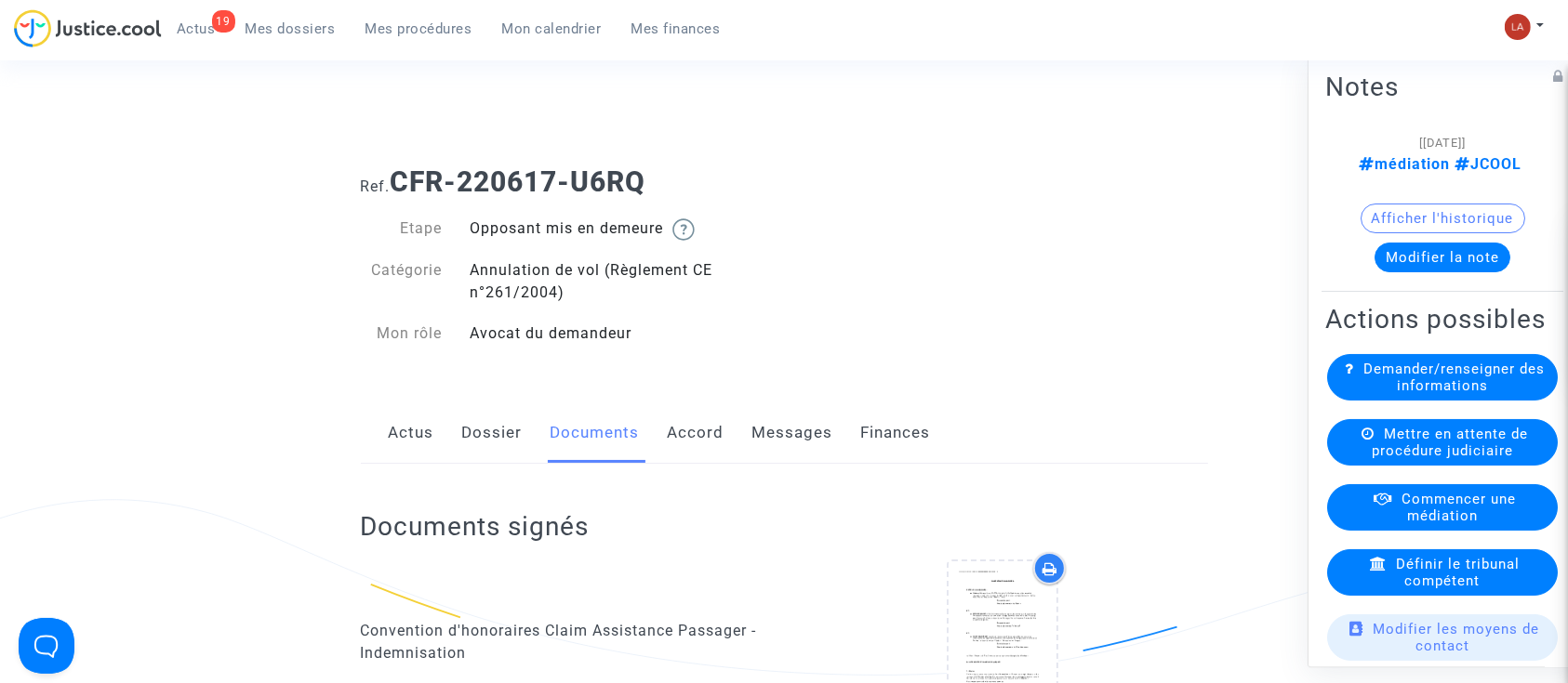
scroll to position [1115, 0]
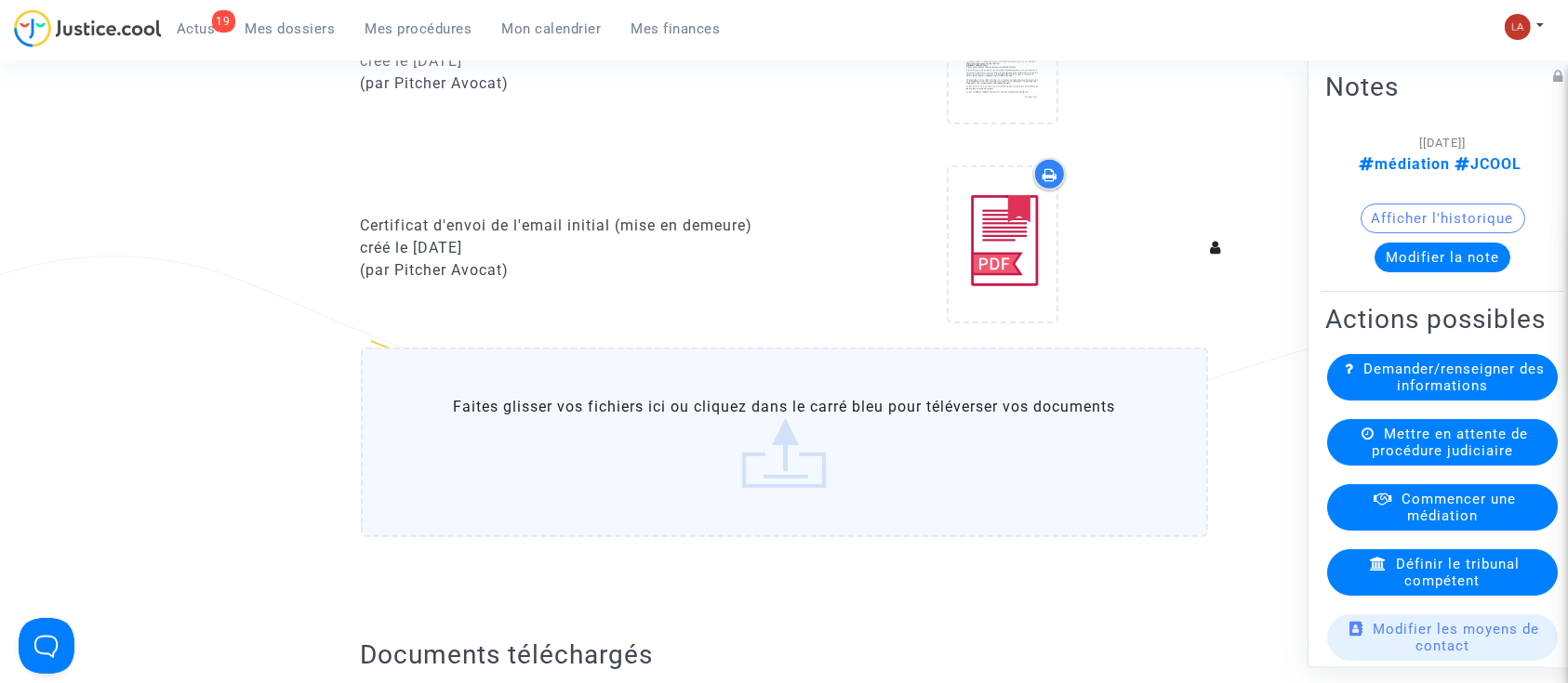
click at [1459, 524] on span "Commencer une médiation" at bounding box center [1459, 507] width 115 height 34
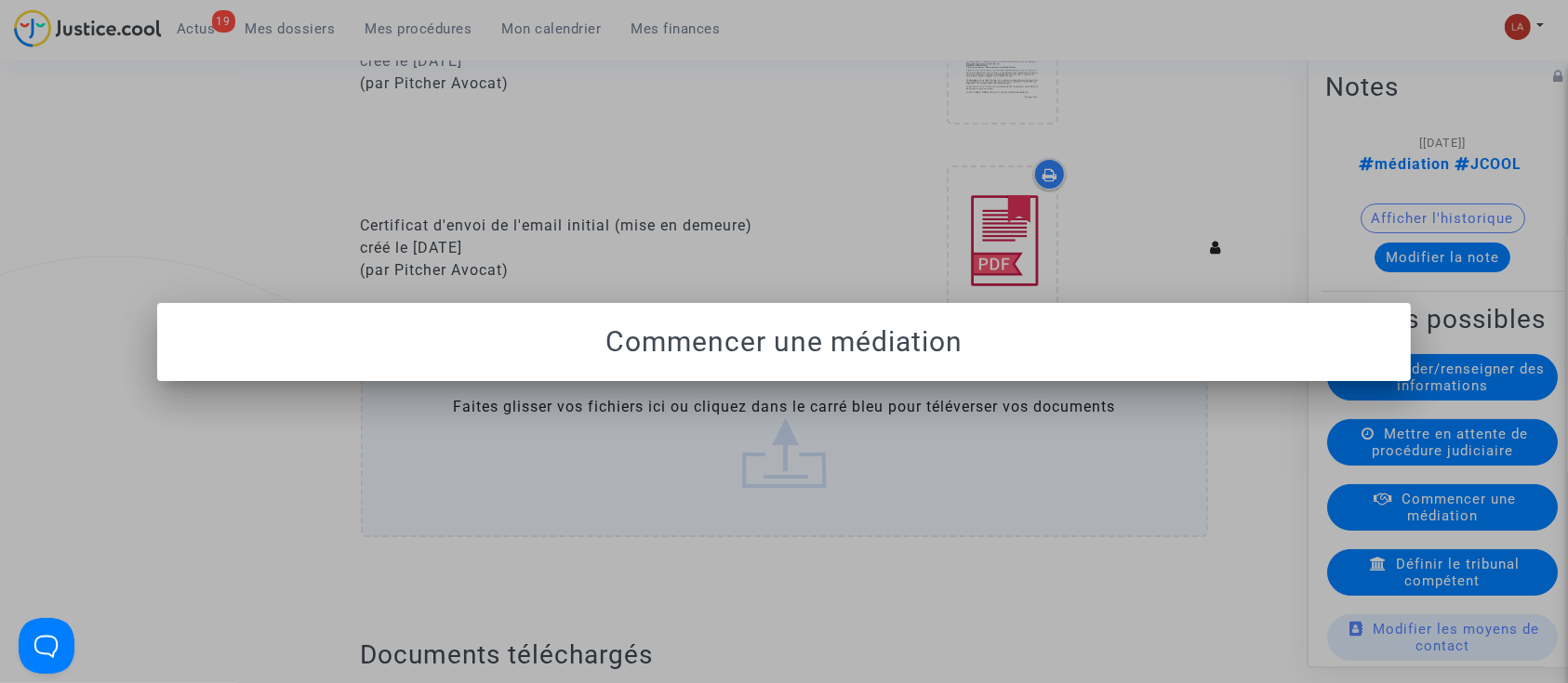
scroll to position [0, 0]
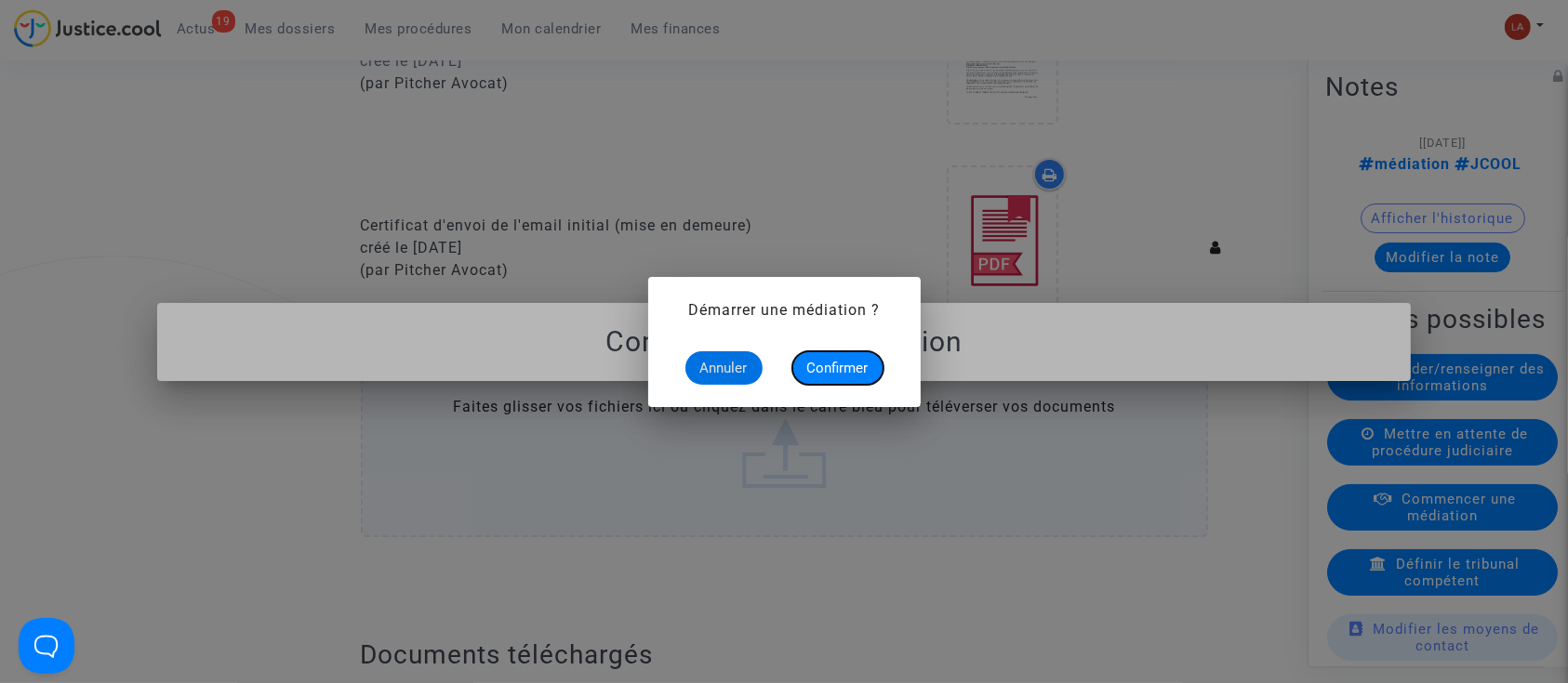
click at [833, 366] on span "Confirmer" at bounding box center [838, 368] width 61 height 17
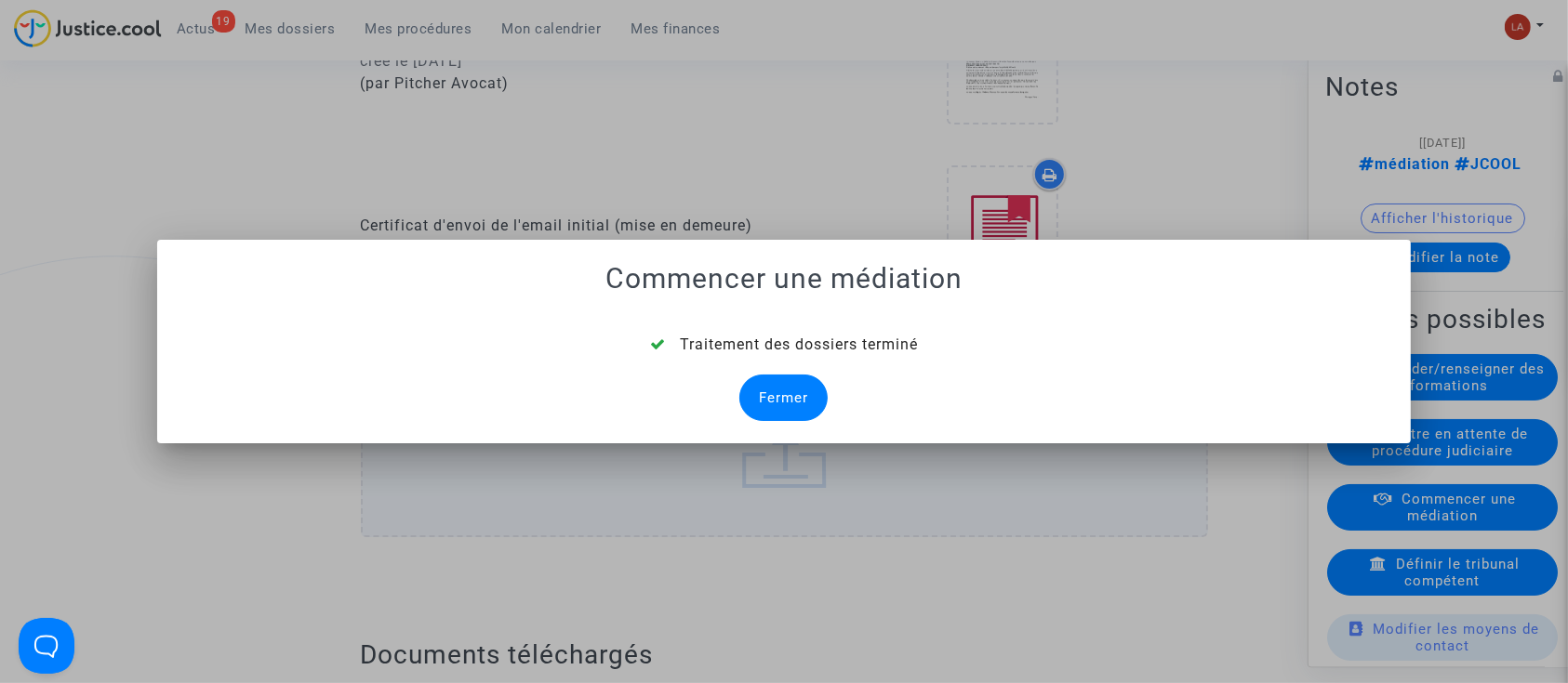
click at [793, 383] on div "Fermer" at bounding box center [784, 397] width 88 height 46
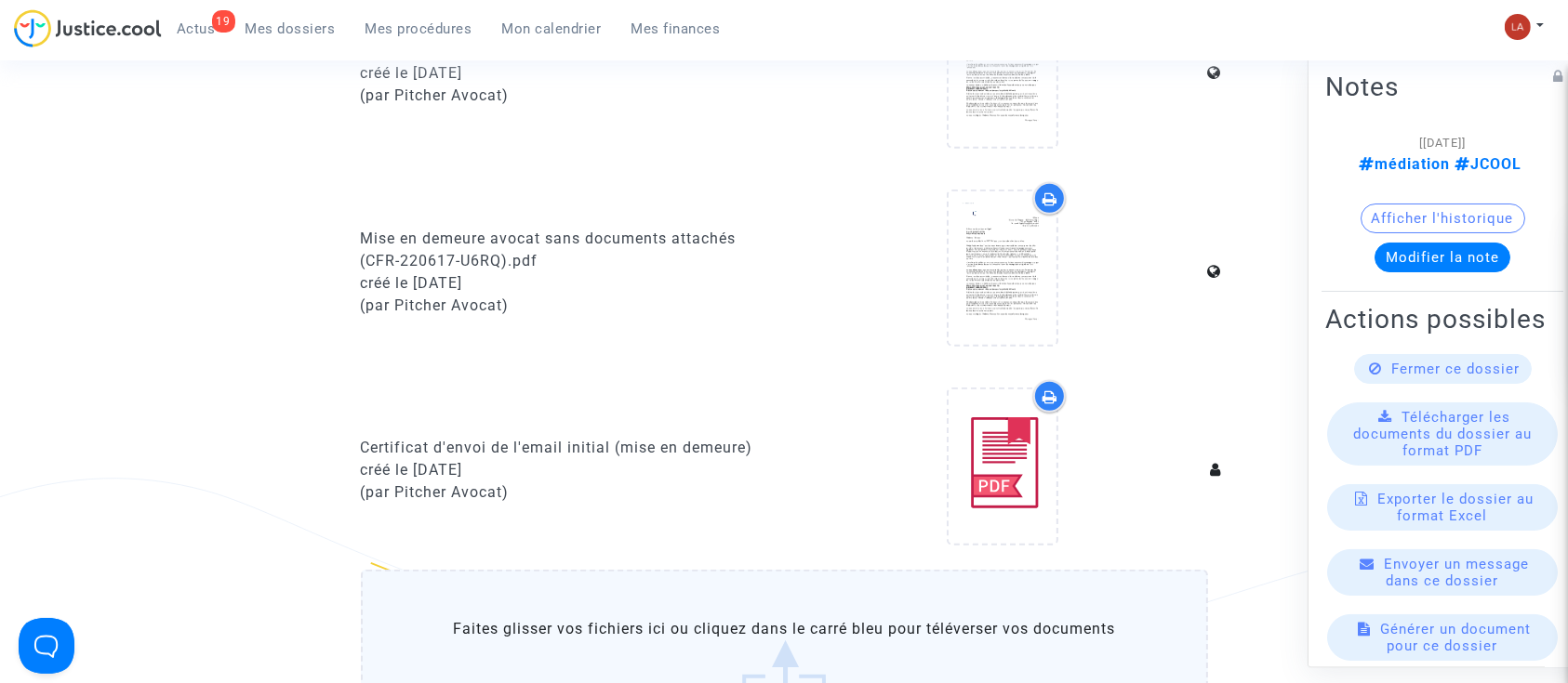
scroll to position [619, 0]
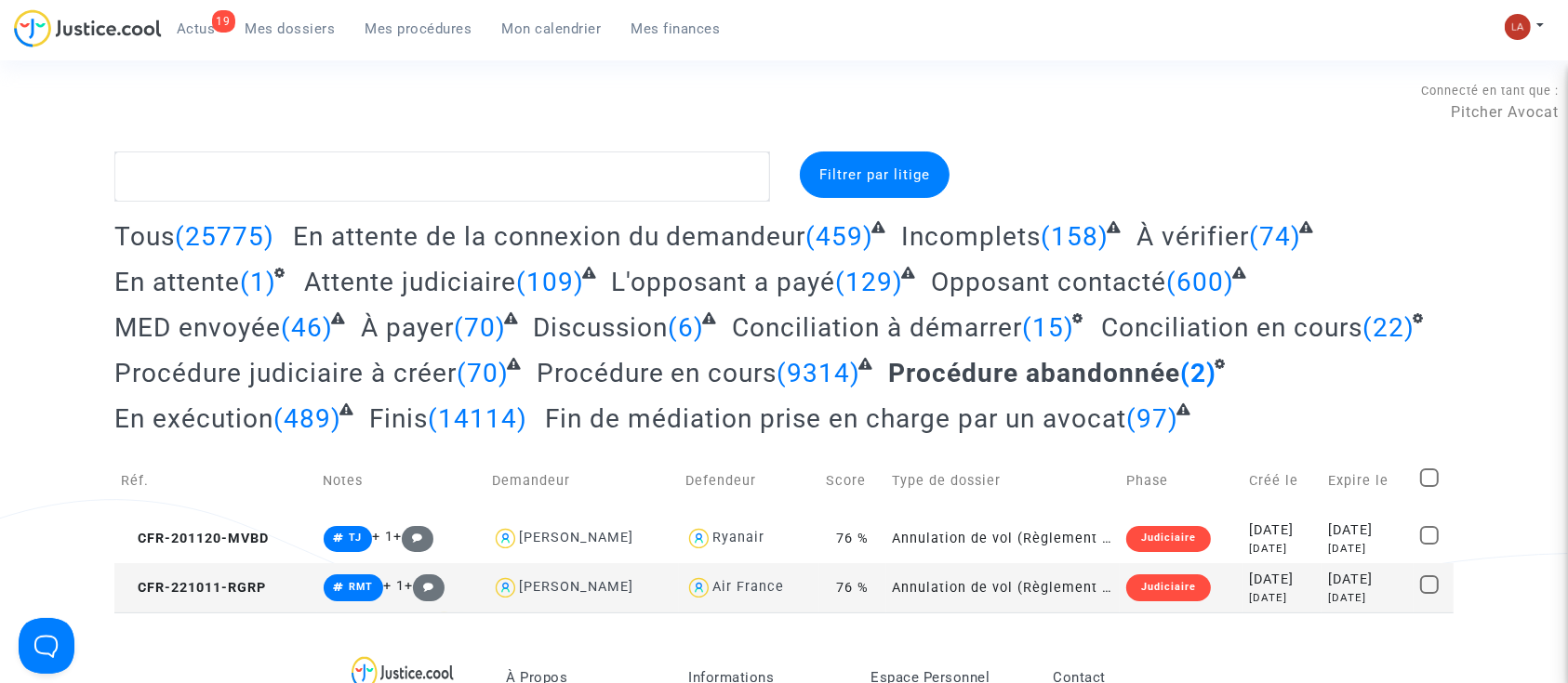
drag, startPoint x: 1422, startPoint y: 474, endPoint x: 1417, endPoint y: 371, distance: 103.1
click at [1422, 473] on span at bounding box center [1430, 478] width 19 height 19
click at [1429, 488] on input "checkbox" at bounding box center [1429, 488] width 1 height 1
checkbox input "true"
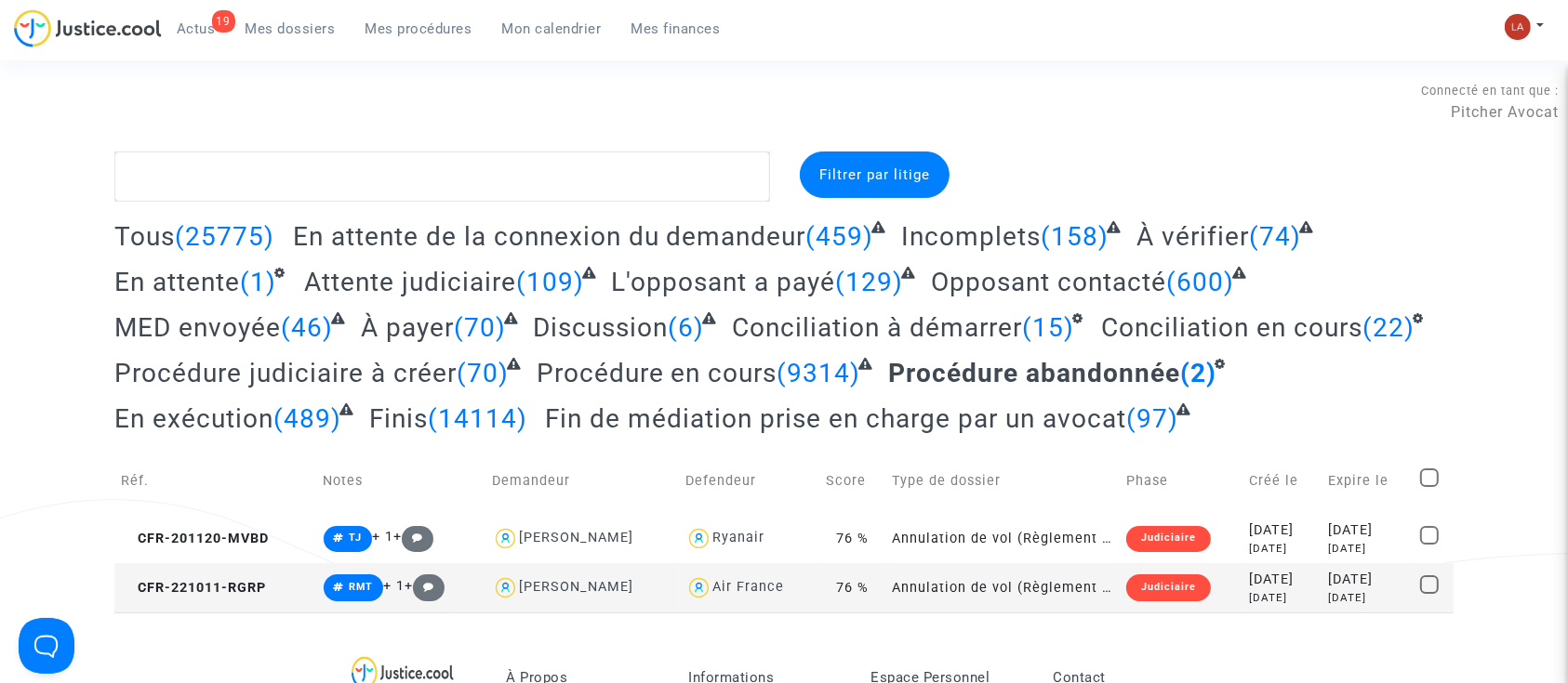
checkbox input "true"
click at [1350, 167] on span "Sélection" at bounding box center [1365, 175] width 67 height 17
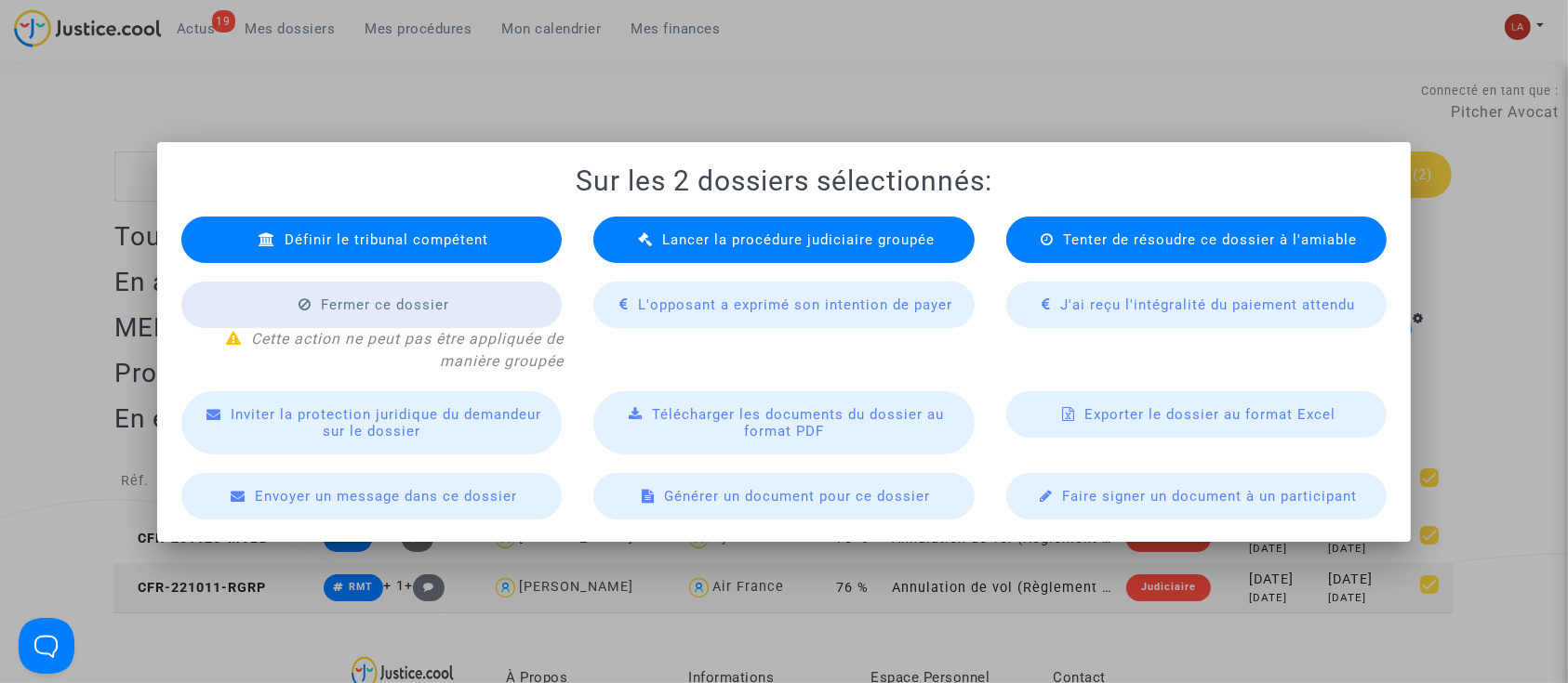
click at [730, 225] on div "Lancer la procédure judiciaire groupée" at bounding box center [784, 240] width 382 height 46
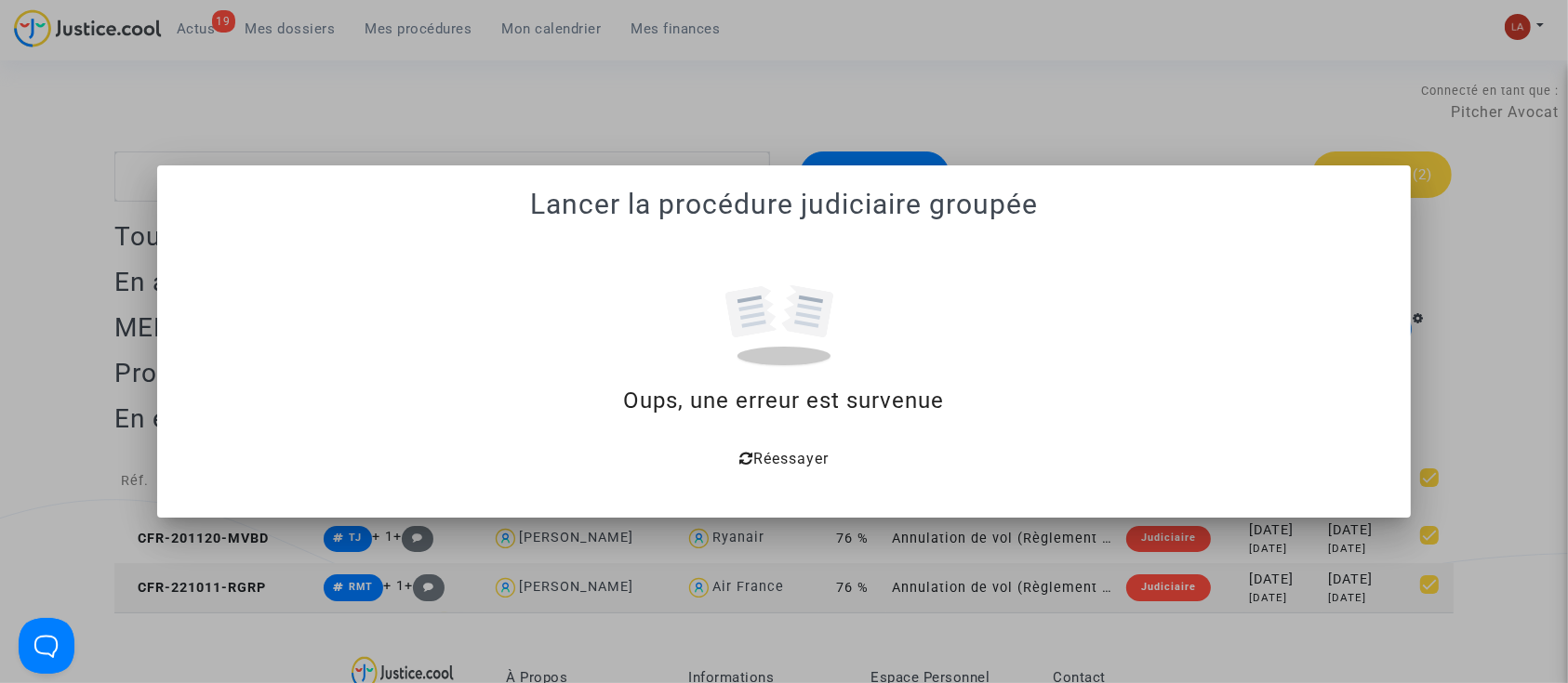
click at [1123, 81] on div at bounding box center [784, 341] width 1568 height 683
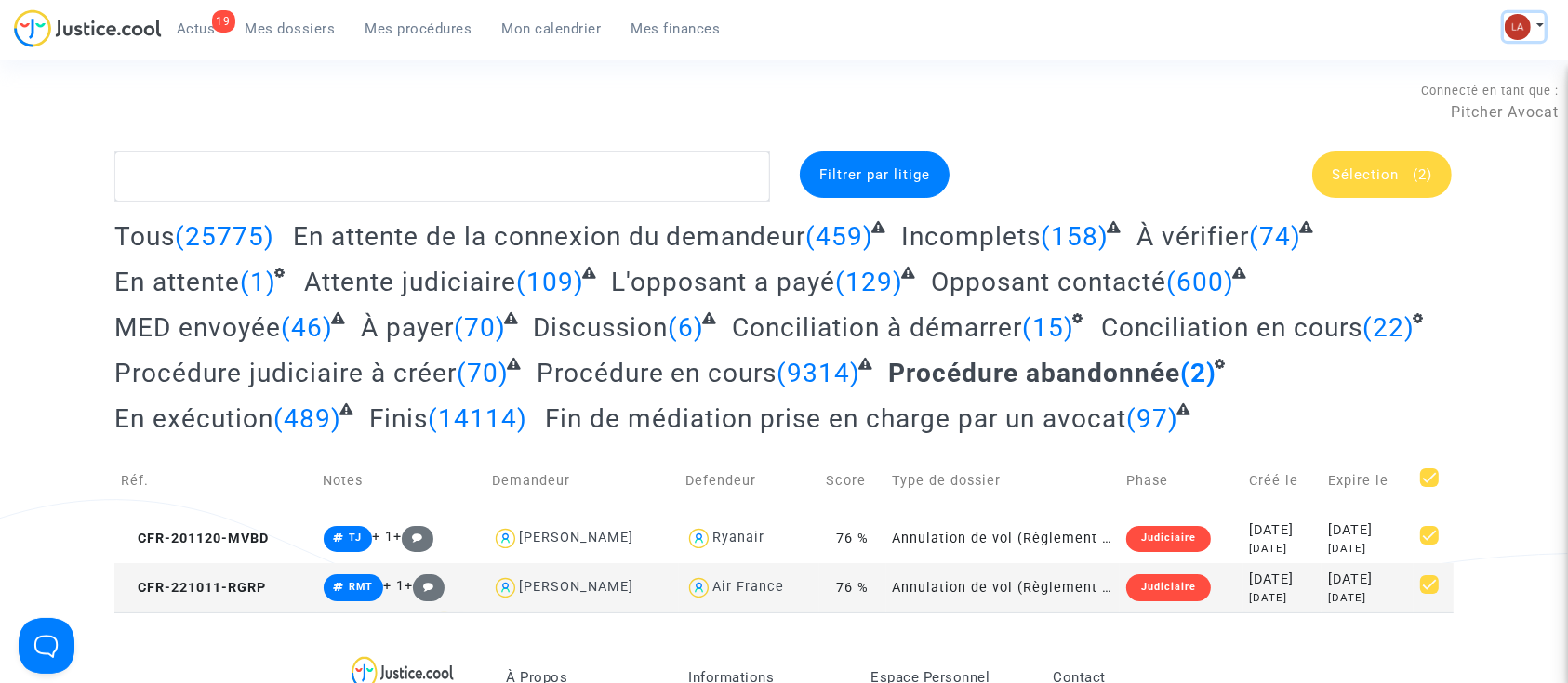
click at [1525, 25] on img at bounding box center [1518, 27] width 26 height 26
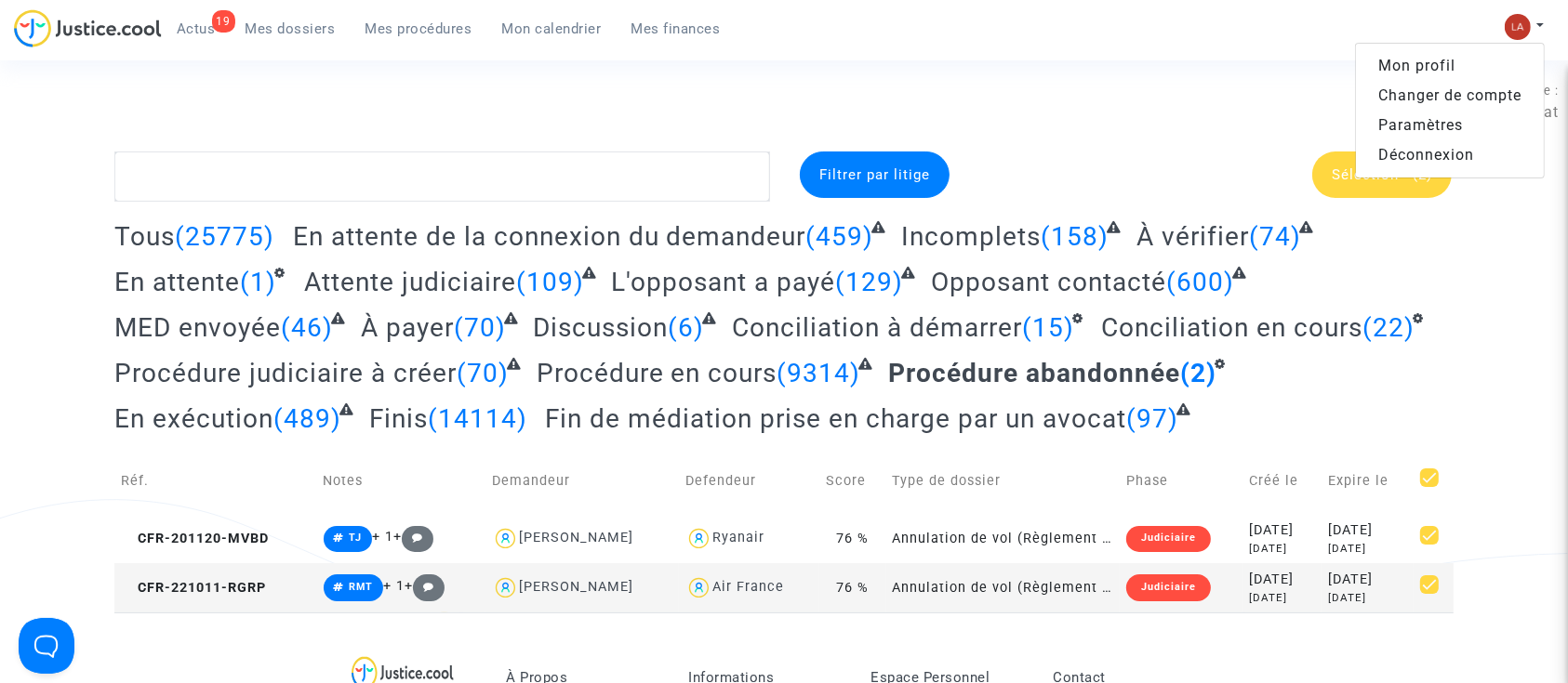
click at [1429, 101] on link "Changer de compte" at bounding box center [1450, 96] width 188 height 30
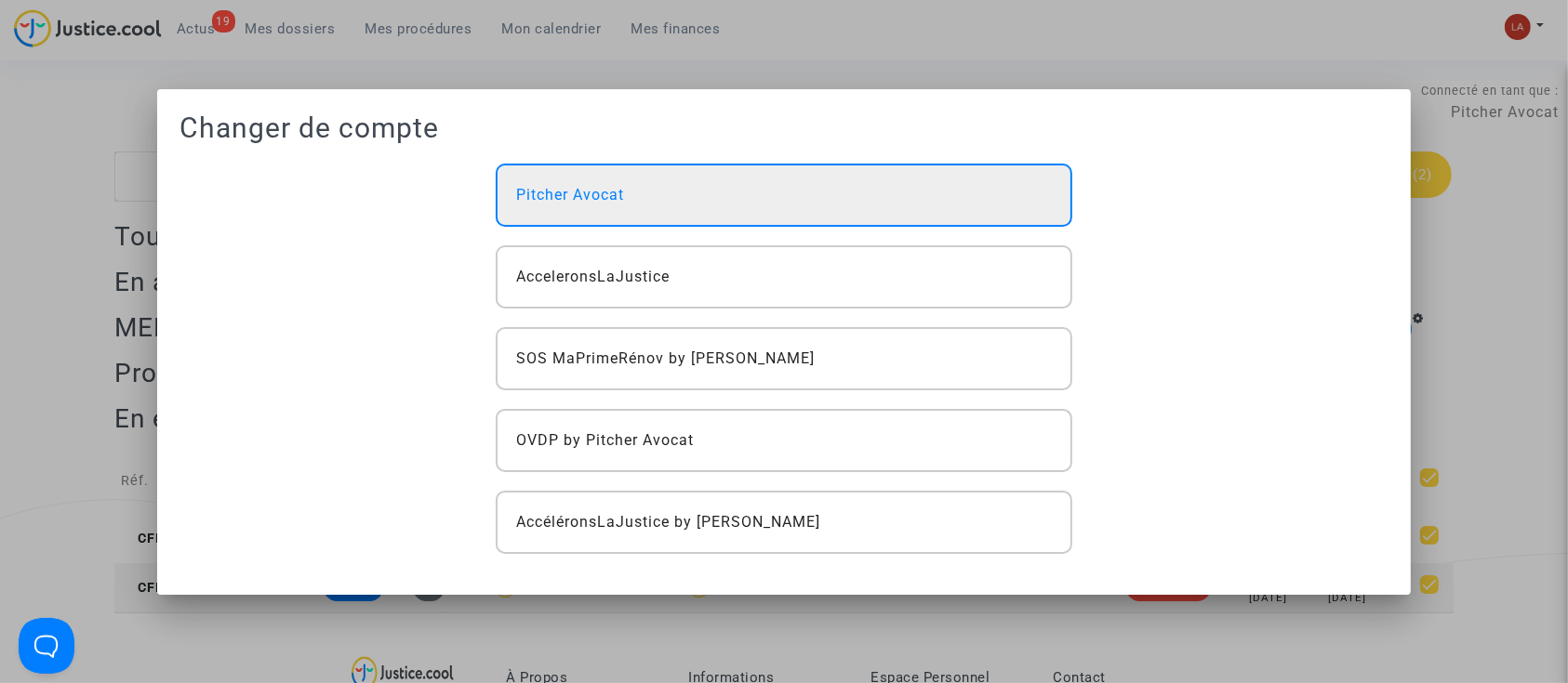
click at [835, 201] on div "Pitcher Avocat" at bounding box center [784, 194] width 577 height 63
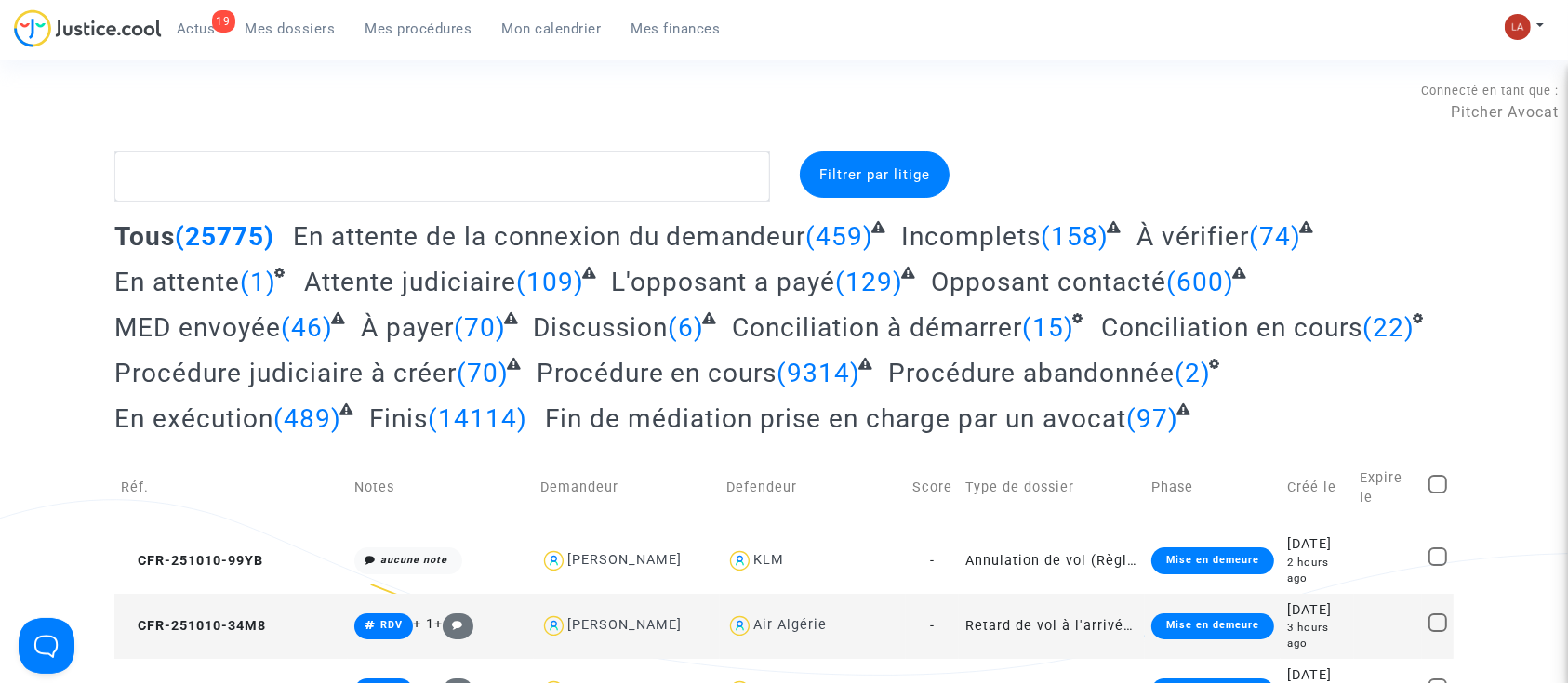
click at [1070, 375] on span "Procédure abandonnée" at bounding box center [1031, 373] width 287 height 31
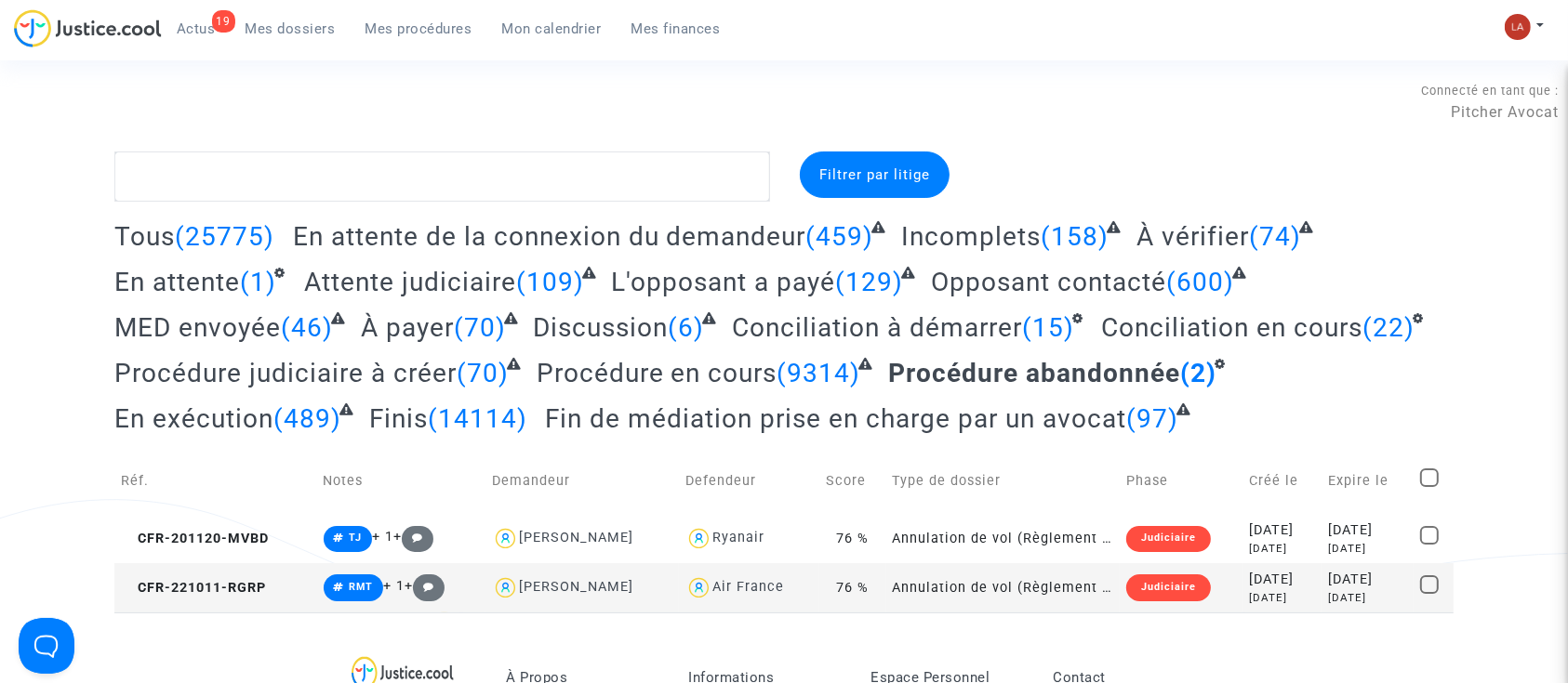
click at [1434, 474] on span at bounding box center [1430, 478] width 19 height 19
click at [1430, 488] on input "checkbox" at bounding box center [1429, 488] width 1 height 1
checkbox input "true"
click at [1377, 160] on div "Sélection (2)" at bounding box center [1382, 174] width 139 height 46
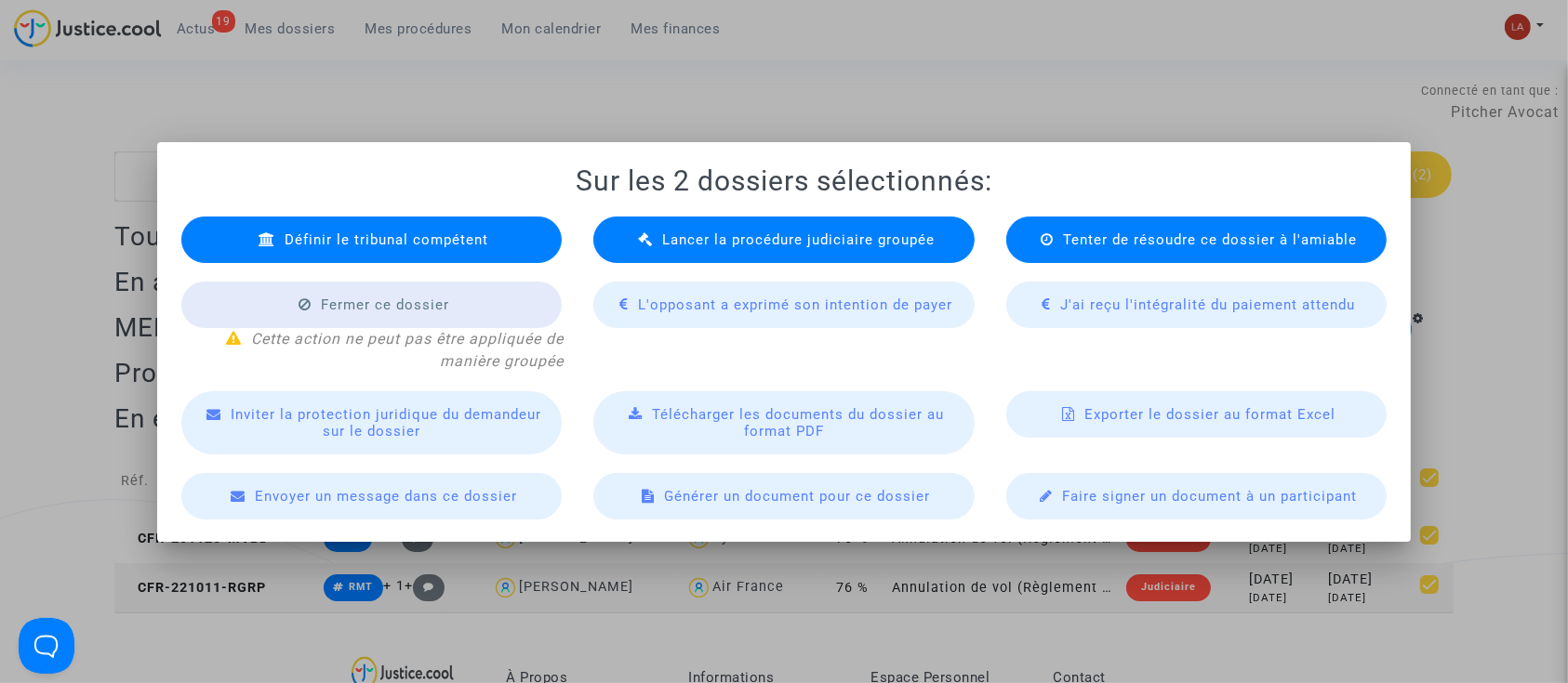
click at [682, 225] on div "Lancer la procédure judiciaire groupée" at bounding box center [784, 240] width 382 height 46
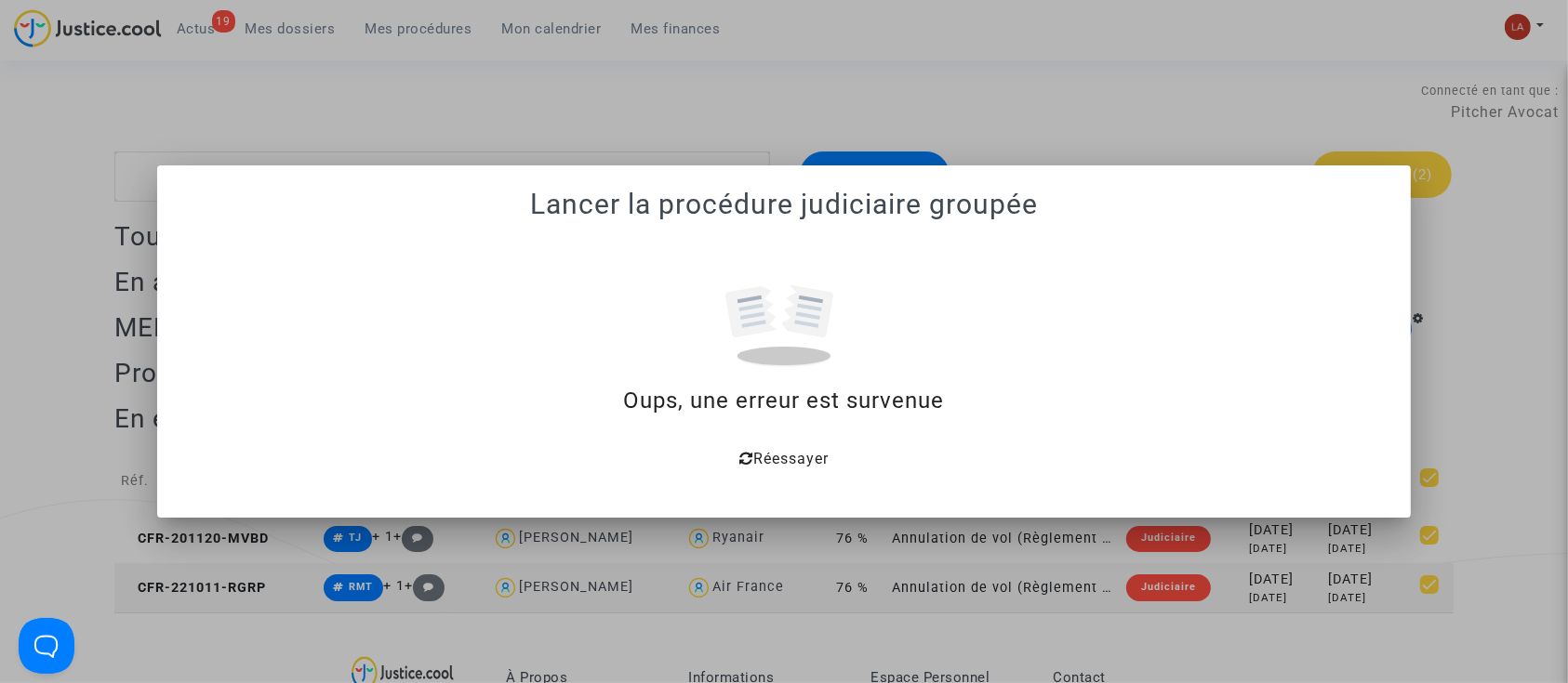
click at [792, 446] on div "Réessayer" at bounding box center [785, 457] width 1166 height 34
click at [804, 456] on span "Réessayer" at bounding box center [792, 458] width 75 height 18
click at [920, 22] on div at bounding box center [784, 341] width 1568 height 683
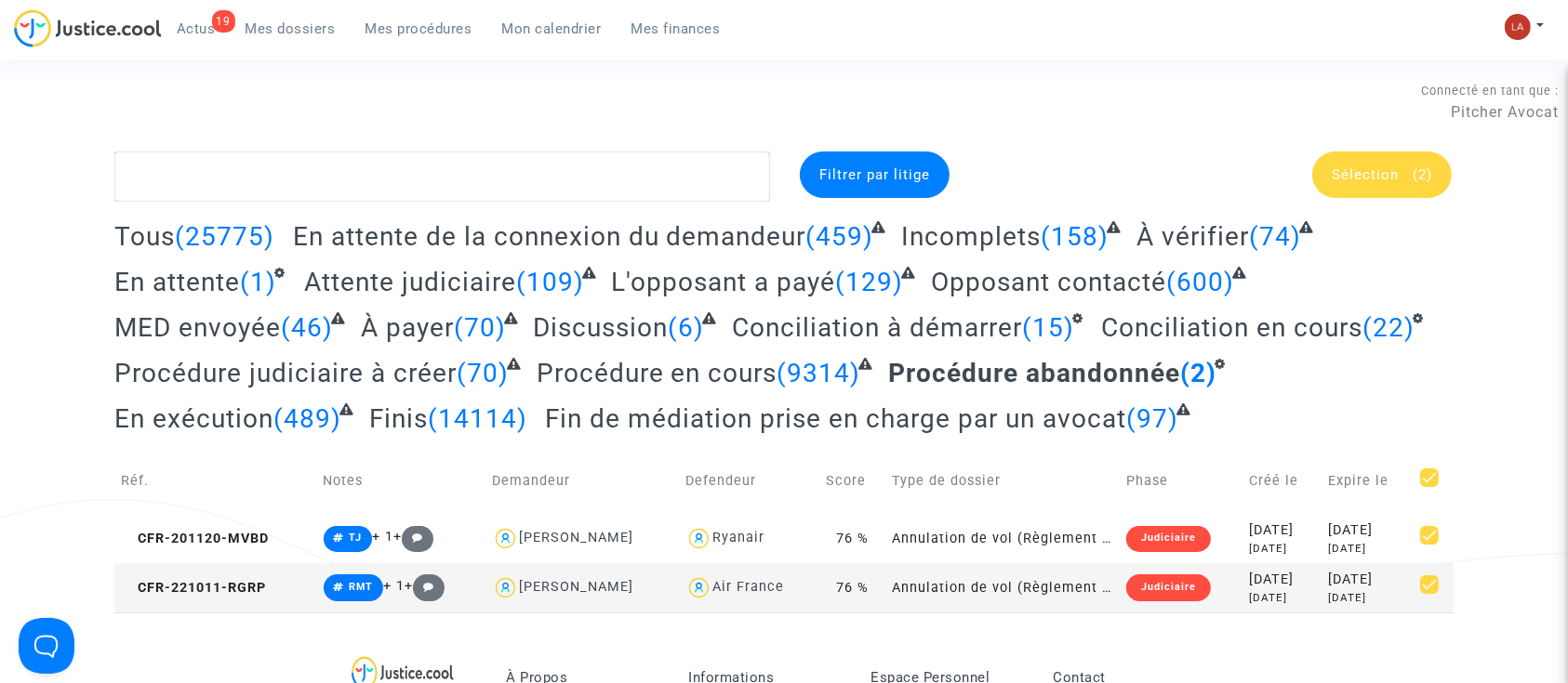
click at [1436, 582] on span at bounding box center [1430, 585] width 19 height 19
click at [1430, 594] on input "checkbox" at bounding box center [1429, 594] width 1 height 1
checkbox input "false"
click at [1405, 180] on span "Sélection (1)" at bounding box center [1382, 175] width 101 height 17
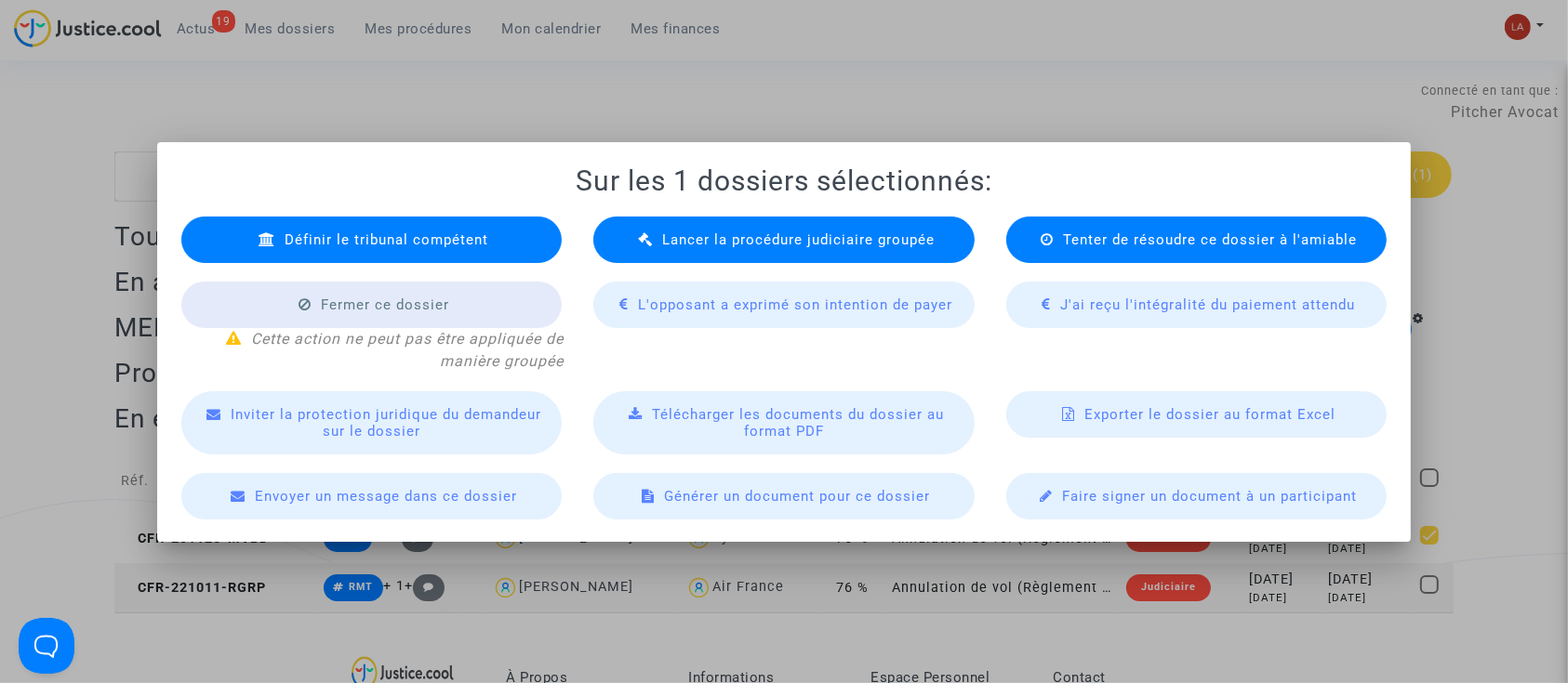
click at [831, 243] on span "Lancer la procédure judiciaire groupée" at bounding box center [799, 240] width 273 height 17
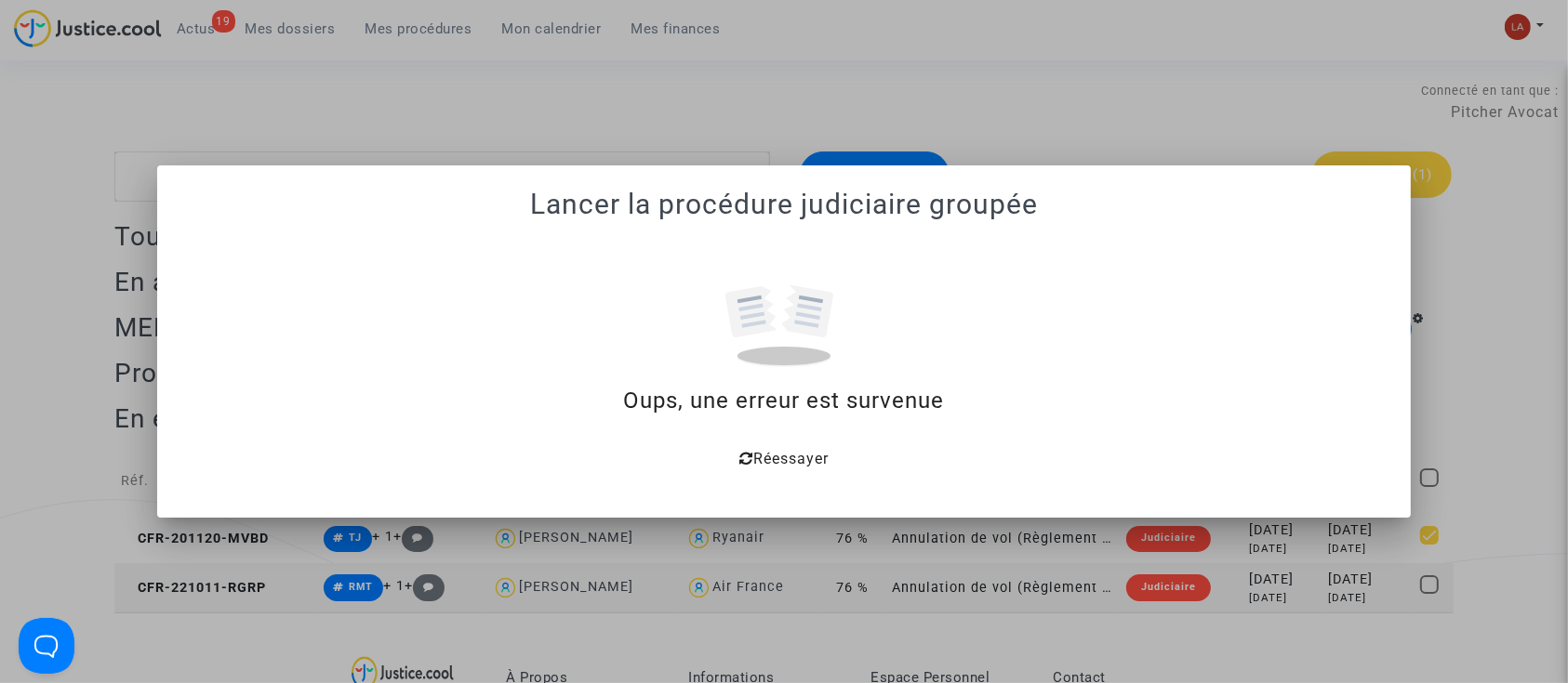
click at [1441, 302] on div at bounding box center [784, 341] width 1568 height 683
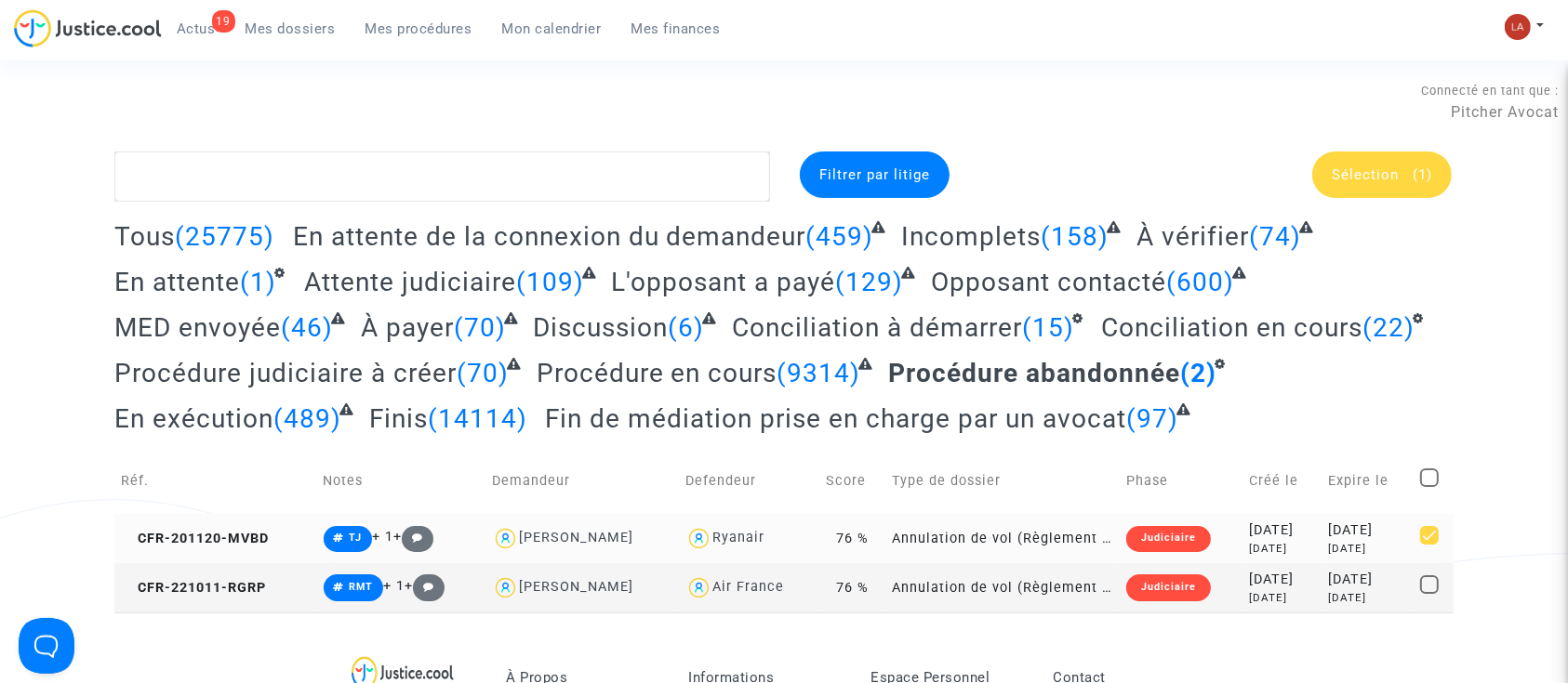
click at [285, 528] on td "CFR-201120-MVBD" at bounding box center [216, 538] width 203 height 49
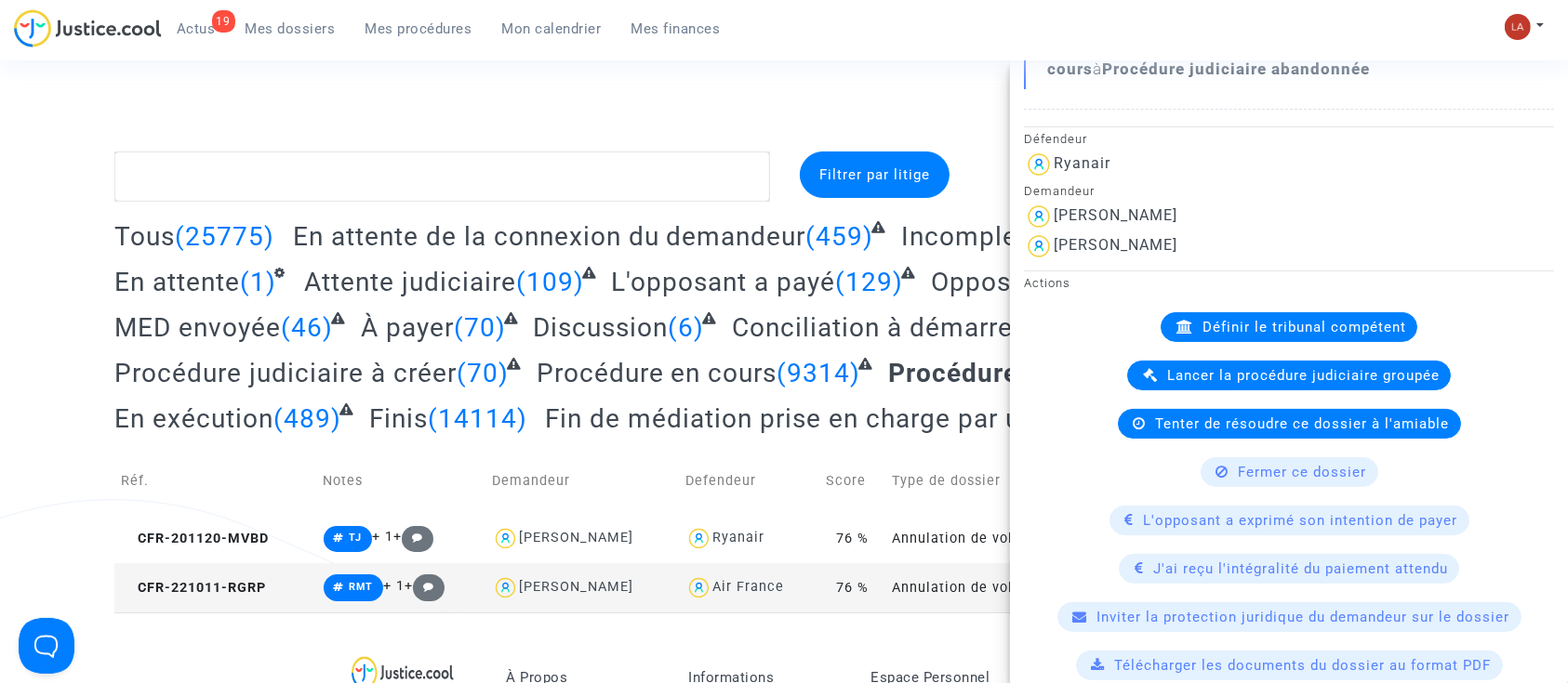
scroll to position [495, 0]
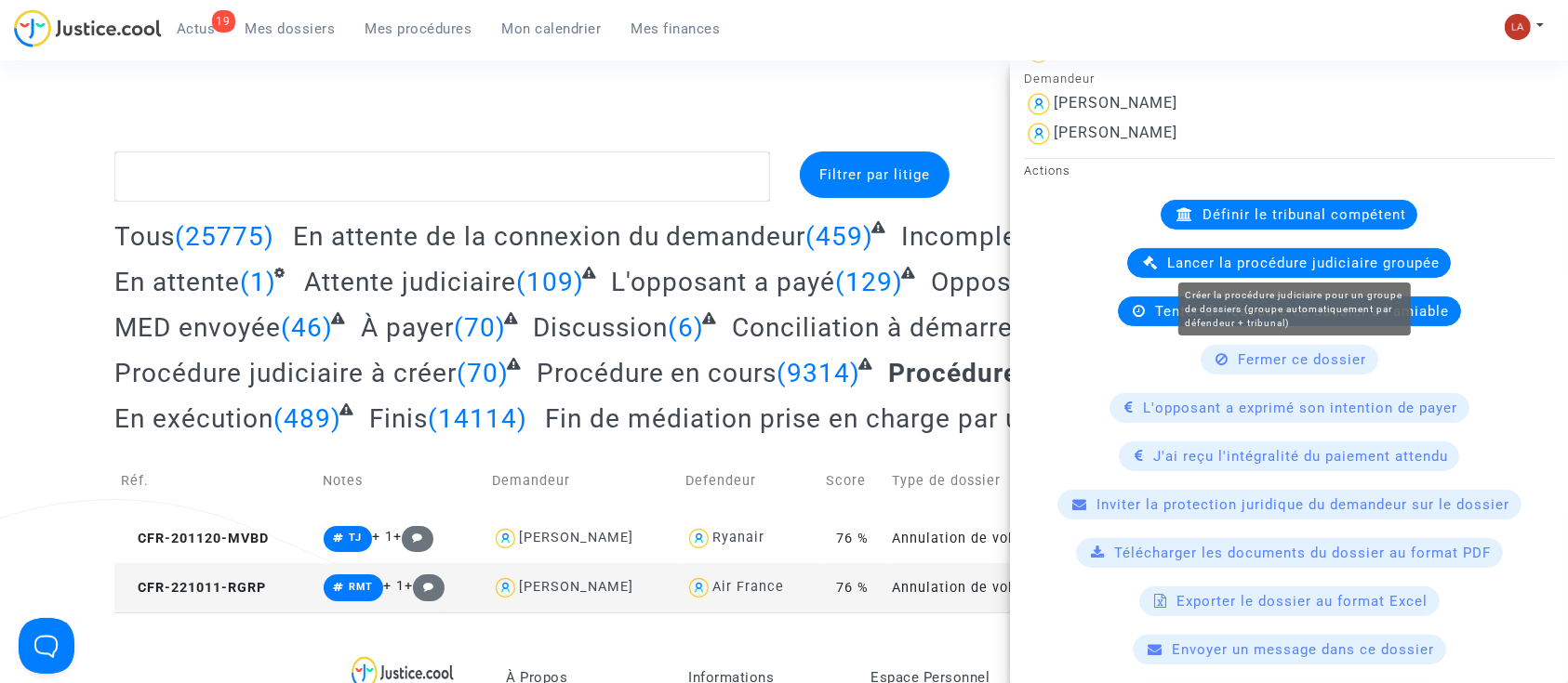
click at [1238, 255] on span "Lancer la procédure judiciaire groupée" at bounding box center [1304, 263] width 273 height 17
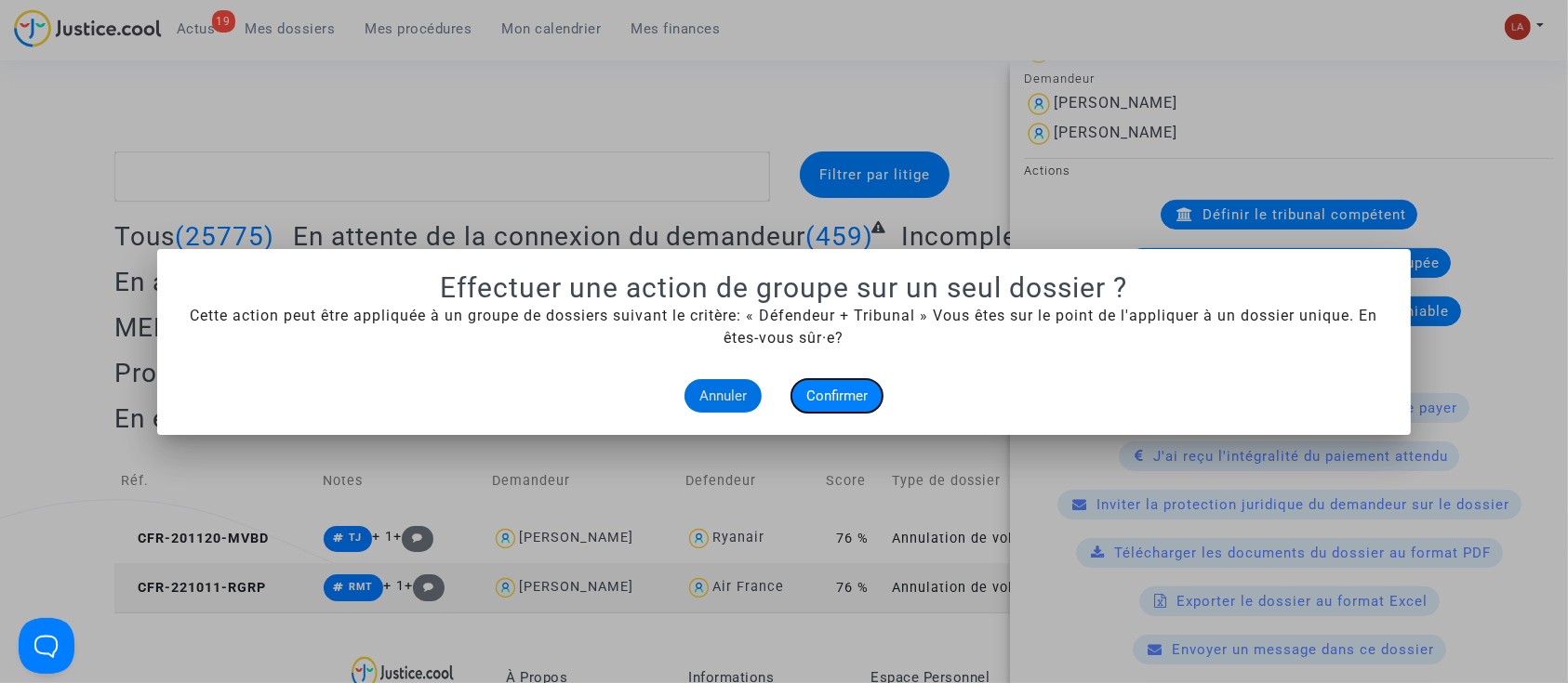
click at [867, 393] on span "Confirmer" at bounding box center [837, 396] width 61 height 17
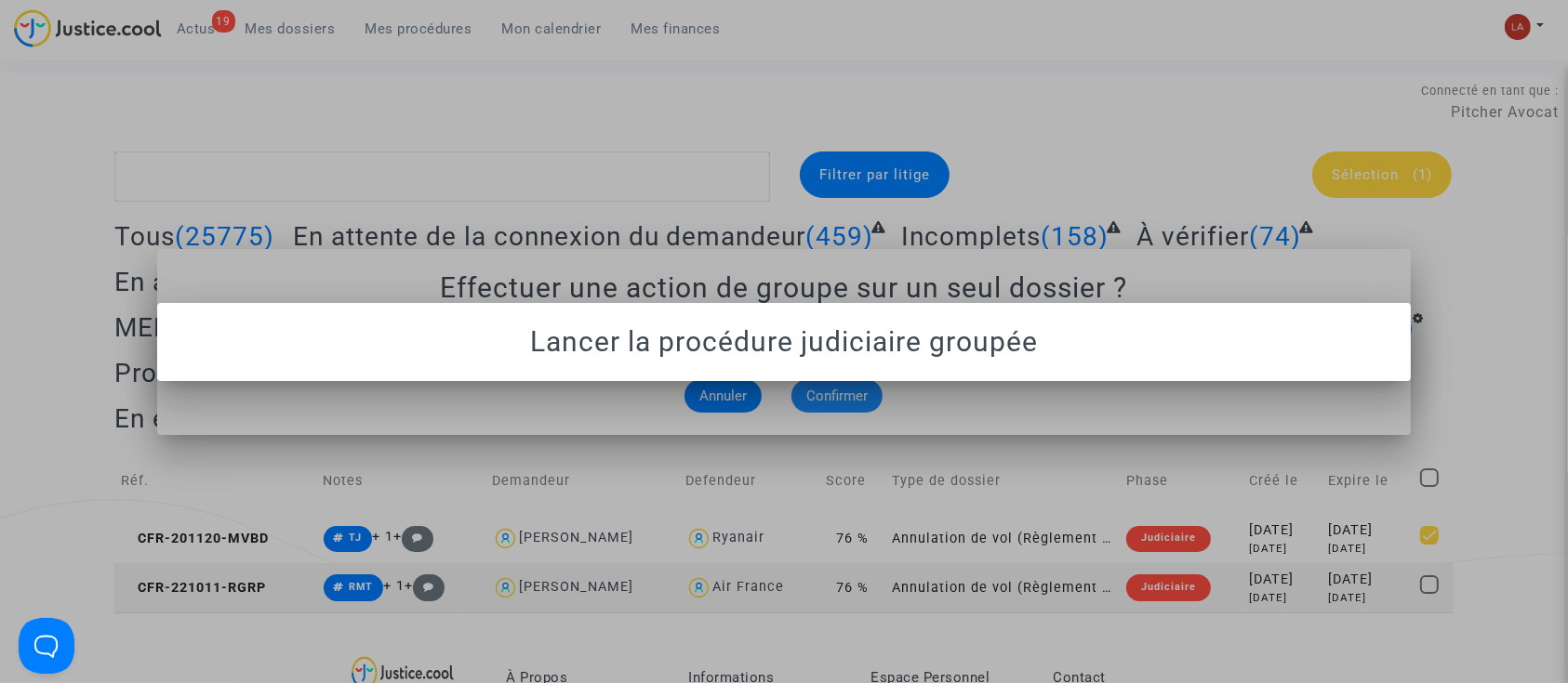
scroll to position [0, 0]
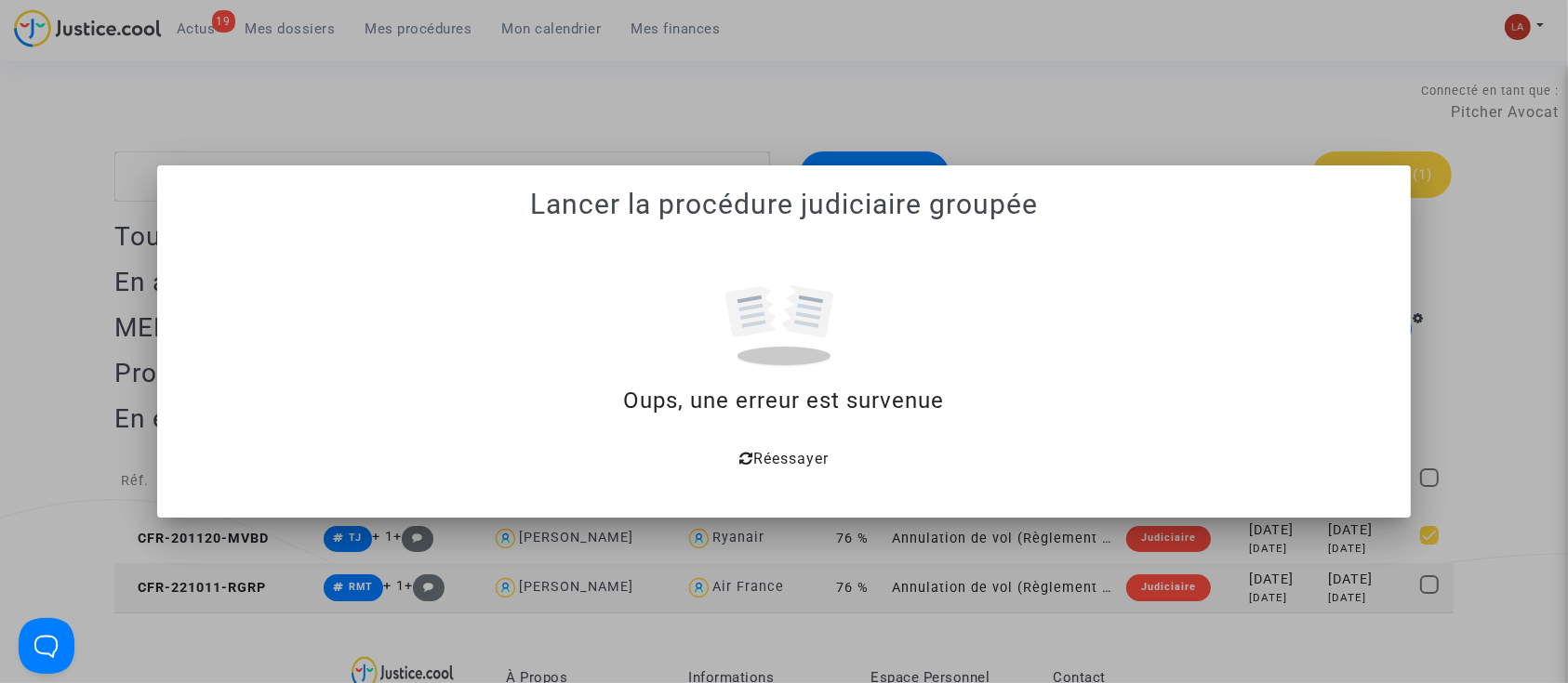
click at [752, 480] on mat-dialog-container "Lancer la procédure judiciaire groupée Oups, une erreur est survenue Réessayer" at bounding box center [784, 341] width 1255 height 352
click at [1077, 44] on div at bounding box center [784, 341] width 1568 height 683
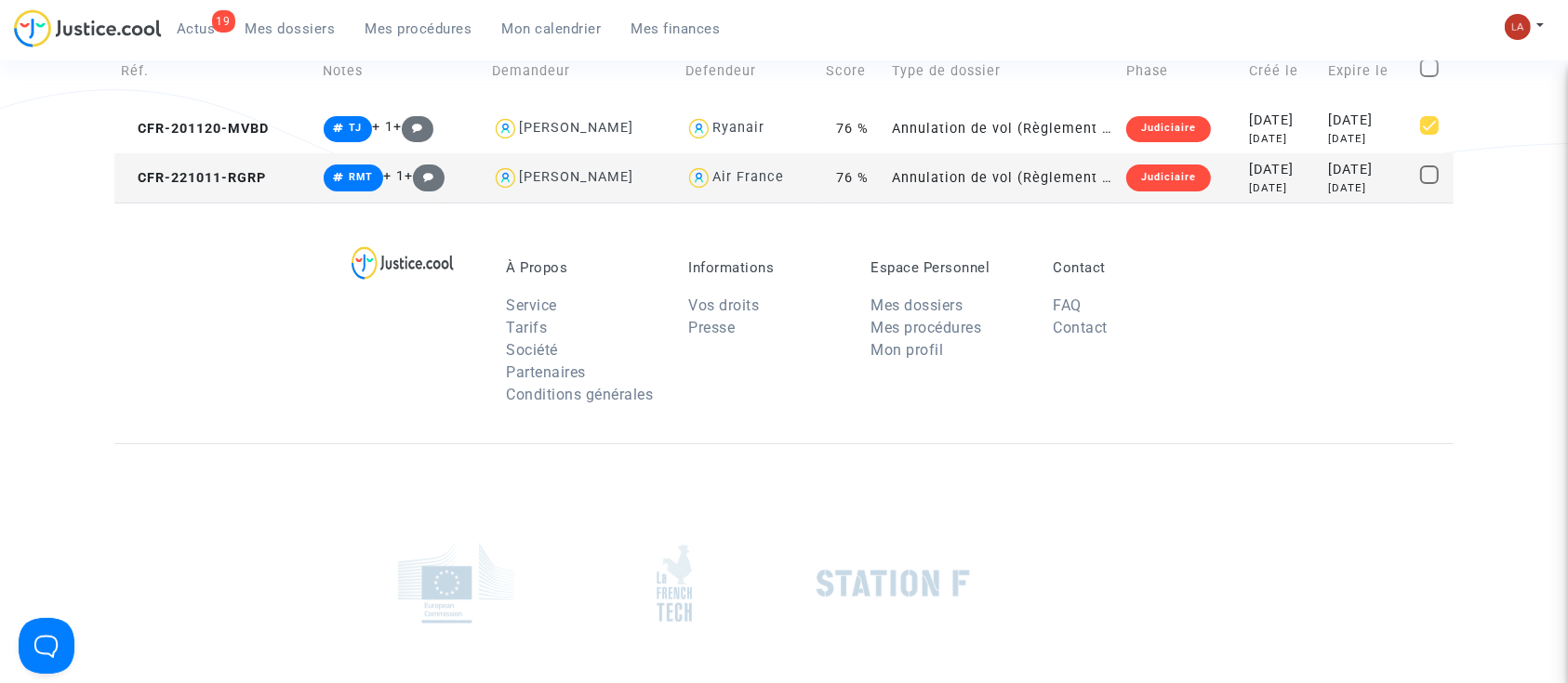
scroll to position [372, 0]
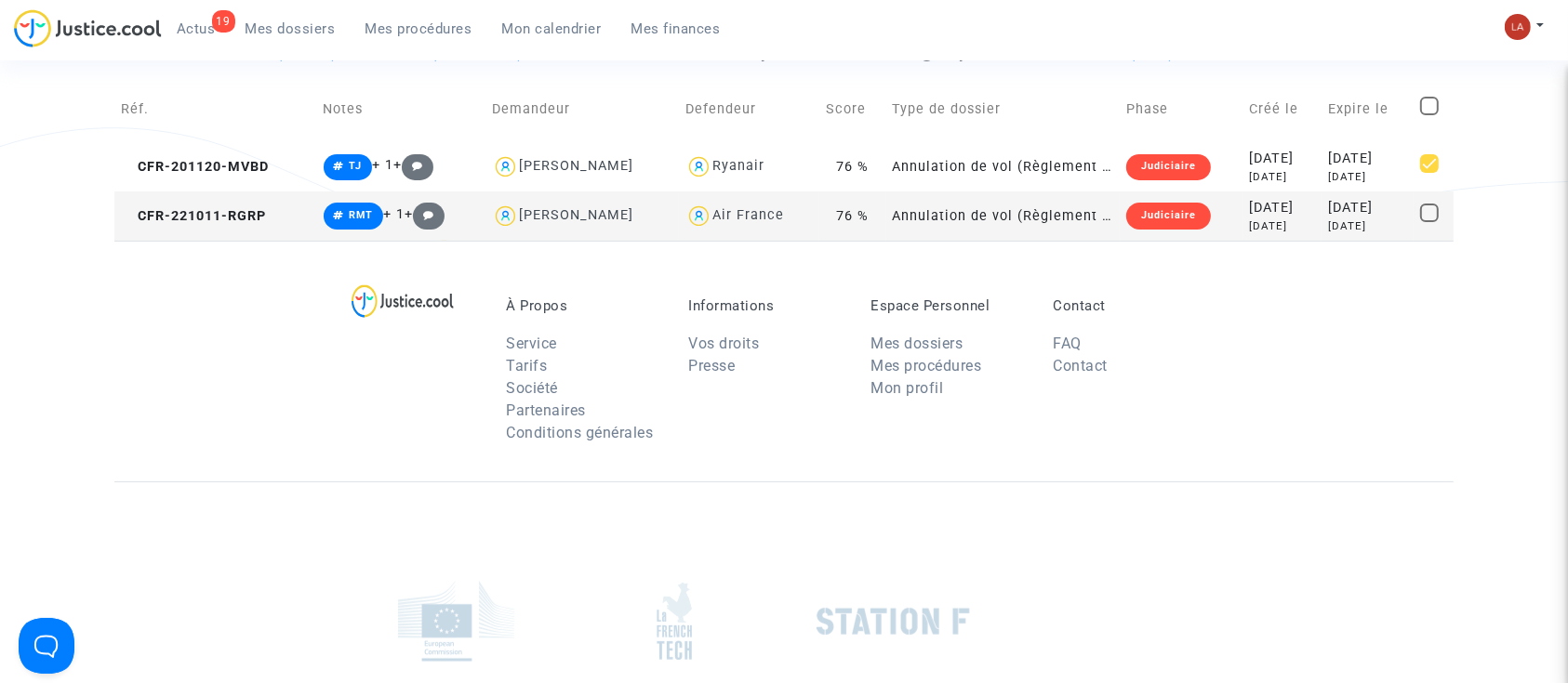
click at [1429, 107] on span at bounding box center [1430, 106] width 19 height 19
click at [1429, 116] on input "checkbox" at bounding box center [1429, 116] width 1 height 1
checkbox input "true"
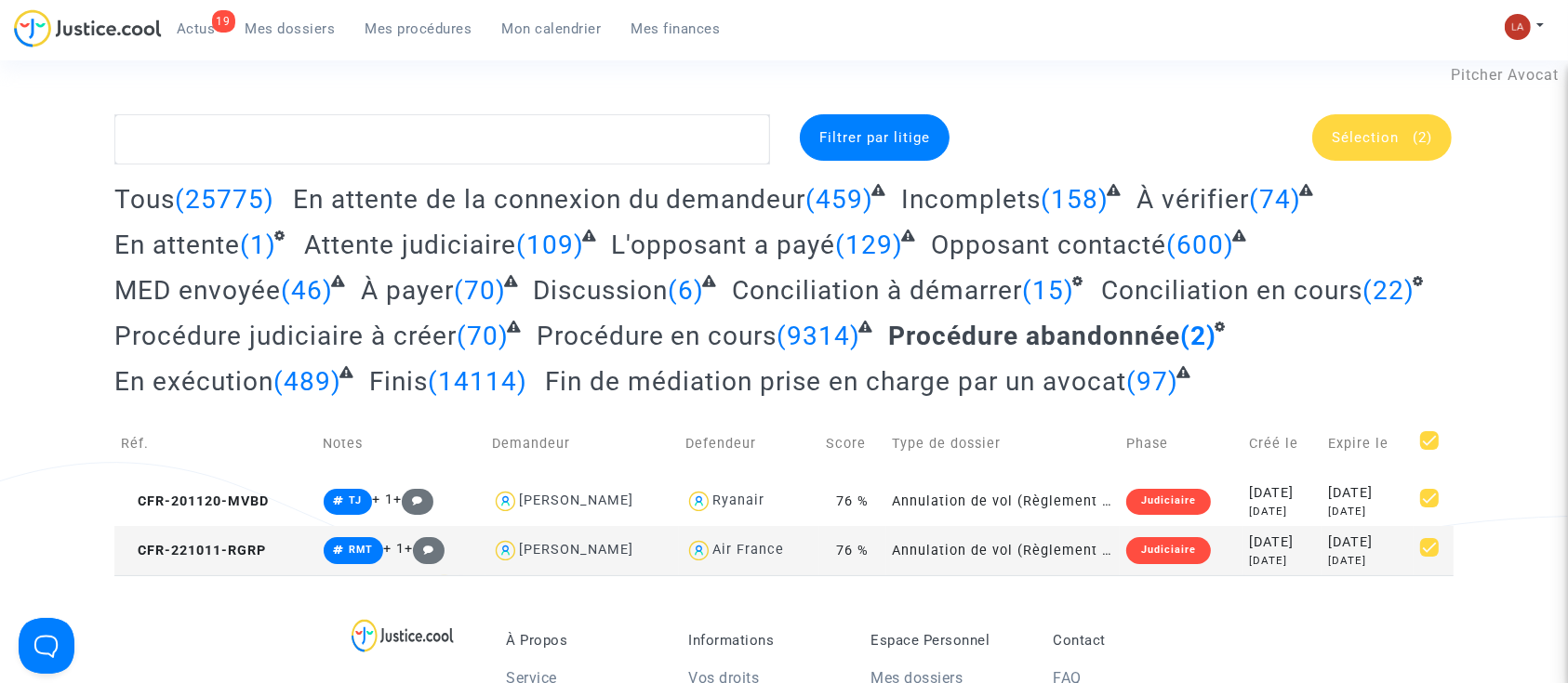
scroll to position [0, 0]
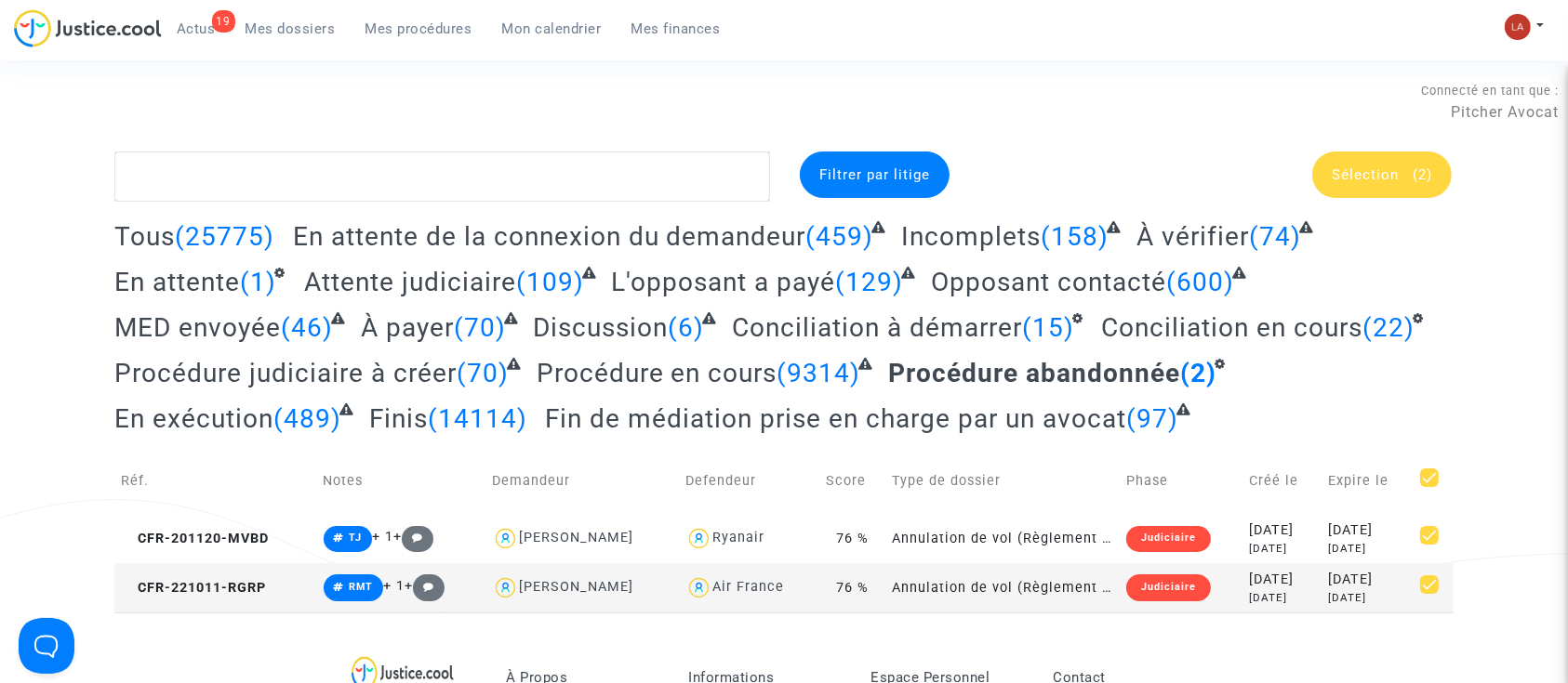
click at [1387, 191] on div "Sélection (2)" at bounding box center [1382, 174] width 139 height 46
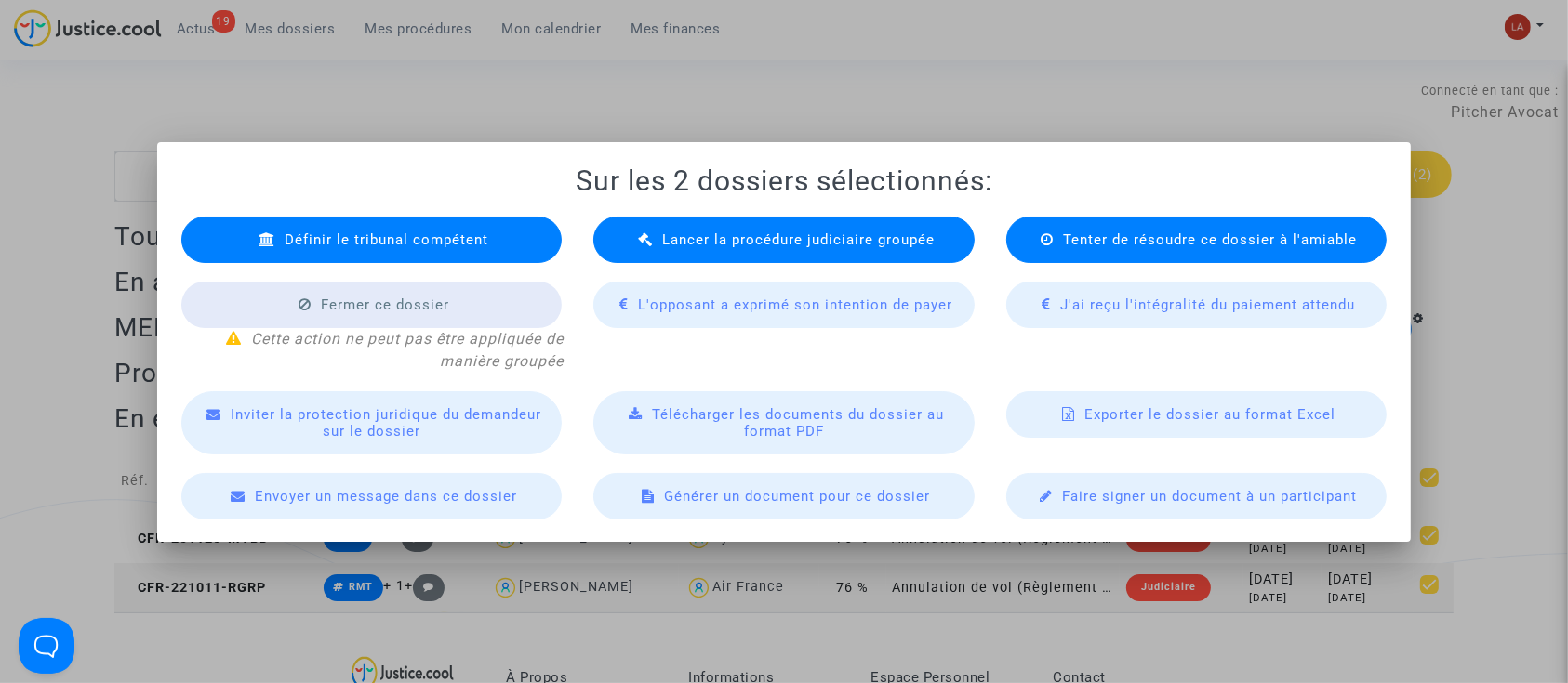
click at [759, 237] on span "Lancer la procédure judiciaire groupée" at bounding box center [799, 240] width 273 height 17
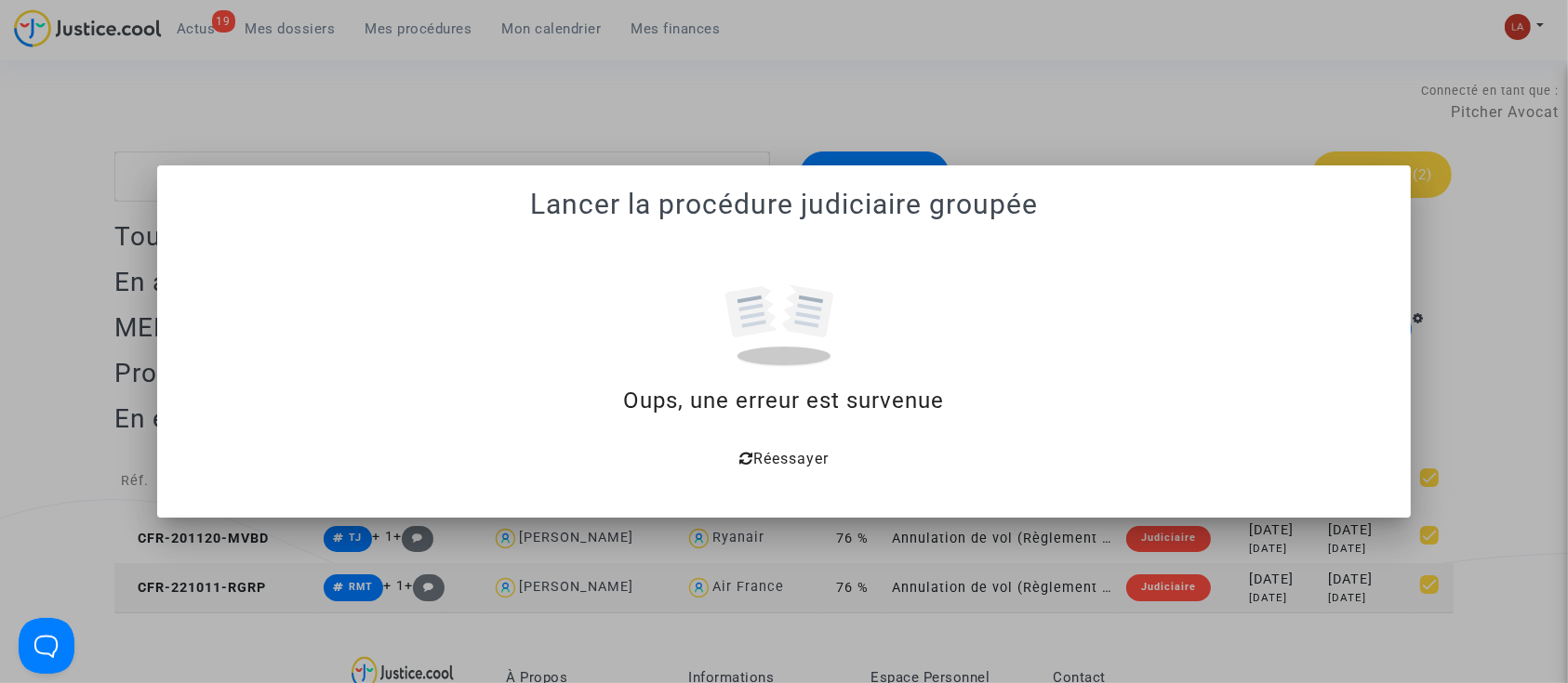
drag, startPoint x: 970, startPoint y: 407, endPoint x: 646, endPoint y: 381, distance: 325.0
click at [646, 381] on div "Oups, une erreur est survenue Réessayer" at bounding box center [784, 348] width 1210 height 252
copy div "Oups, une erreur est survenue"
click at [829, 17] on div at bounding box center [784, 341] width 1568 height 683
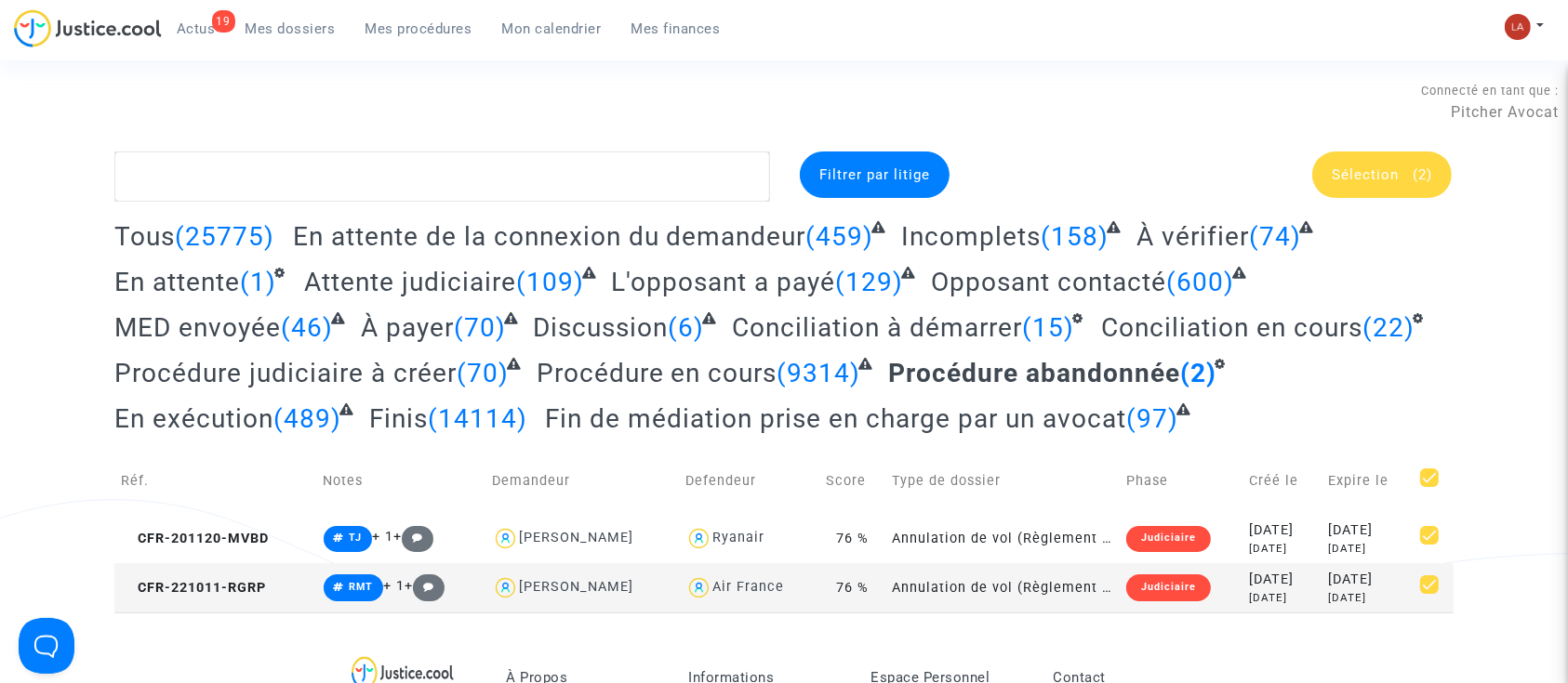
click at [664, 430] on span "Fin de médiation prise en charge par un avocat" at bounding box center [836, 418] width 581 height 31
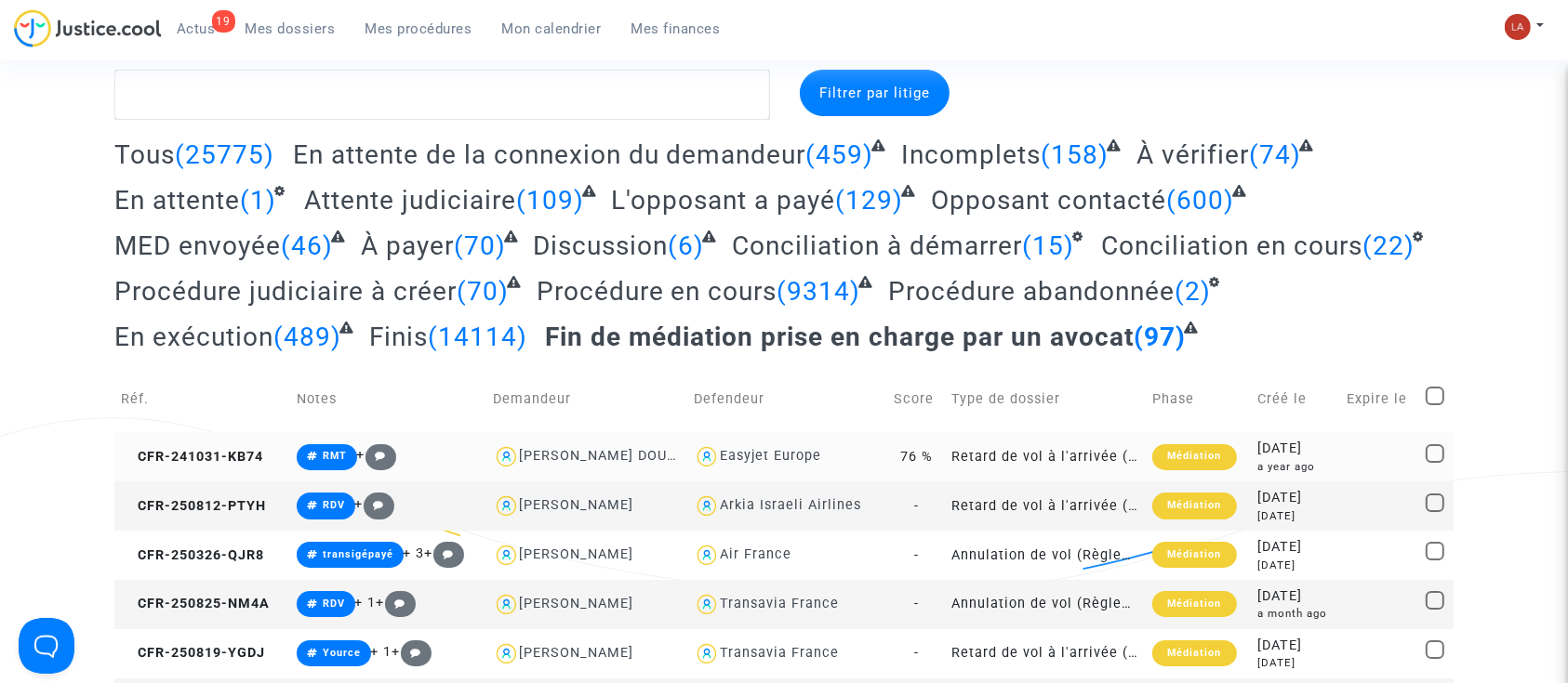
scroll to position [207, 0]
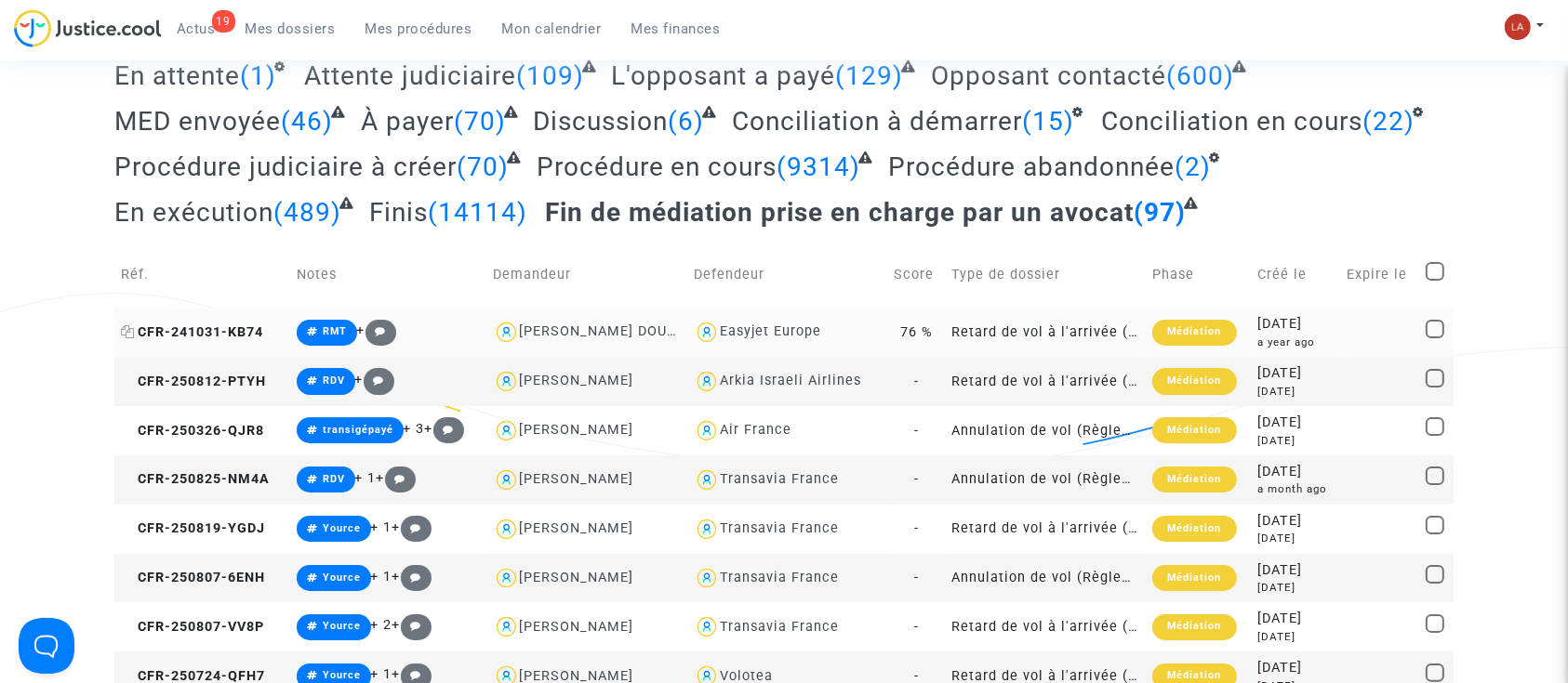
click at [256, 338] on span "CFR-241031-KB74" at bounding box center [192, 332] width 142 height 16
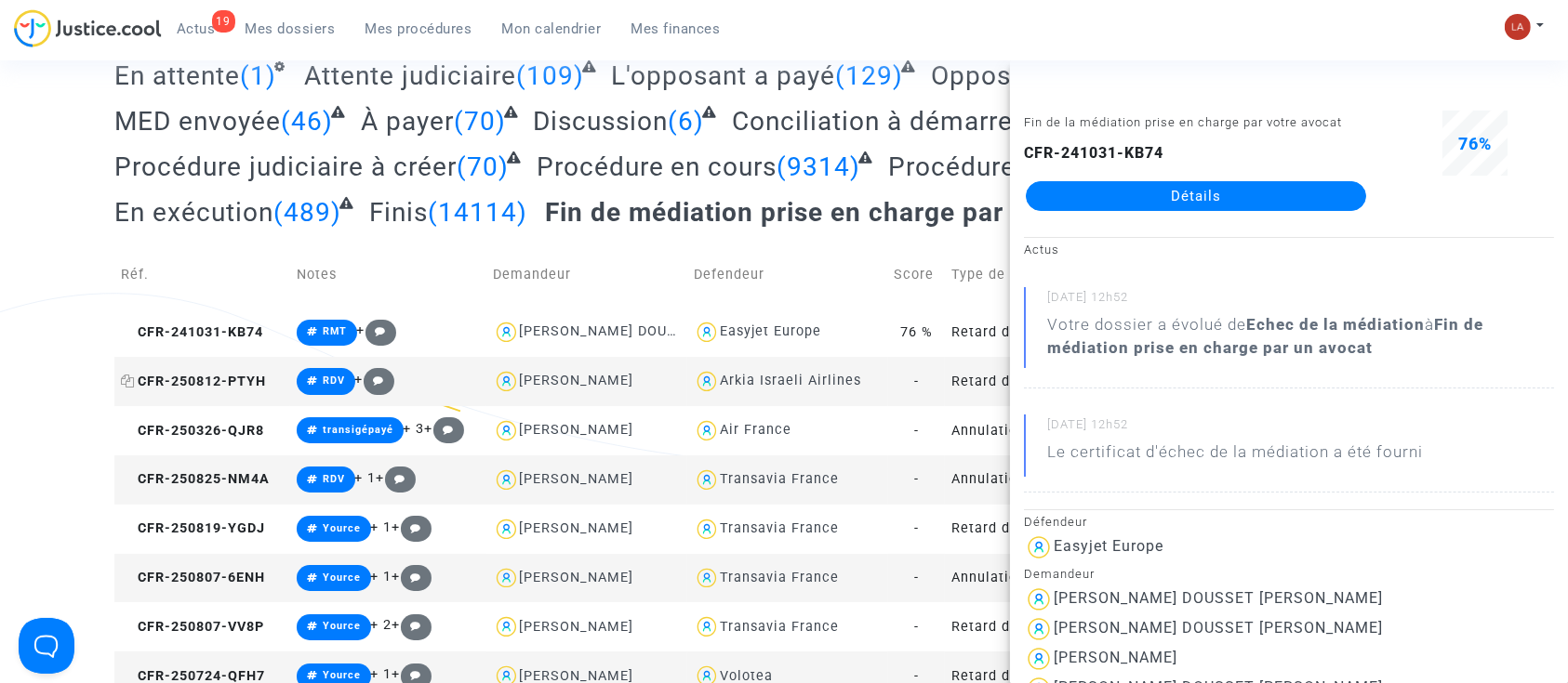
click at [227, 385] on span "CFR-250812-PTYH" at bounding box center [194, 381] width 145 height 16
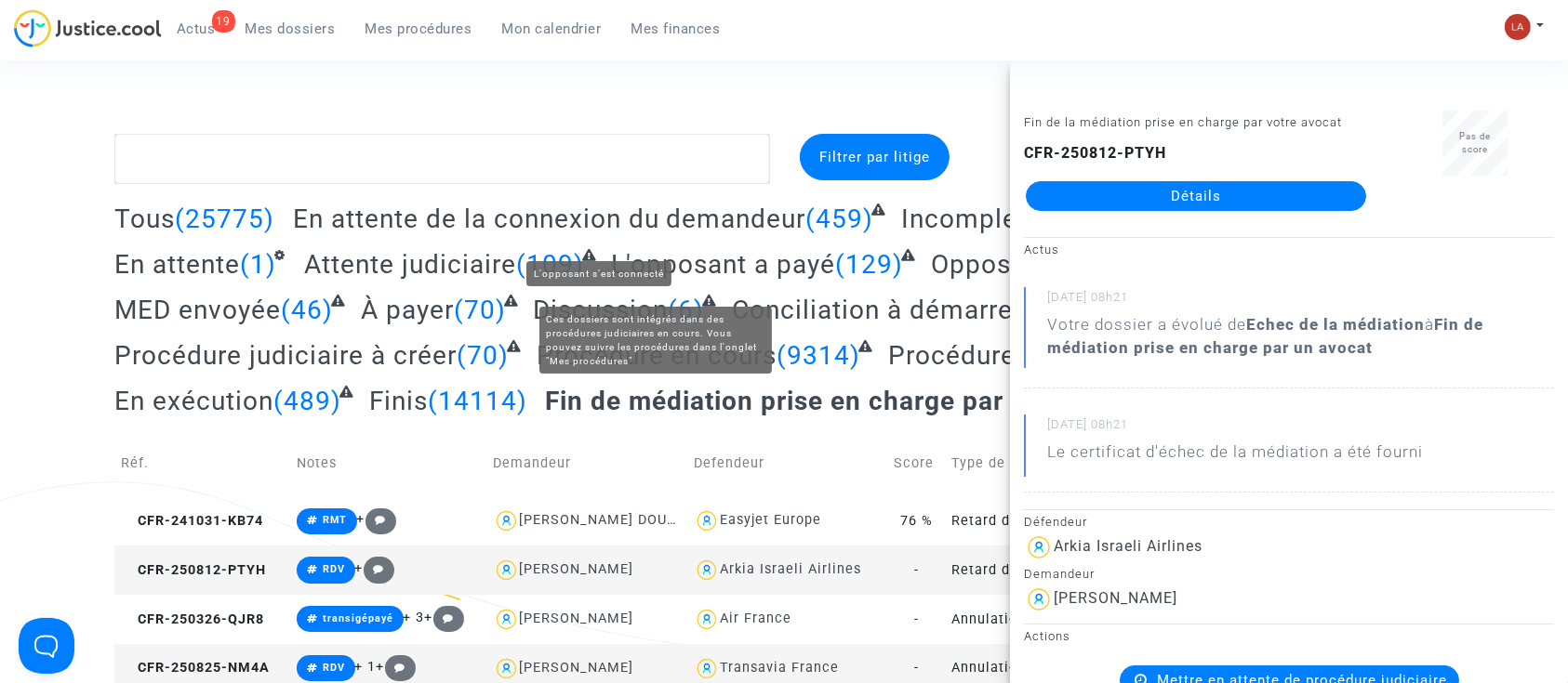
scroll to position [0, 0]
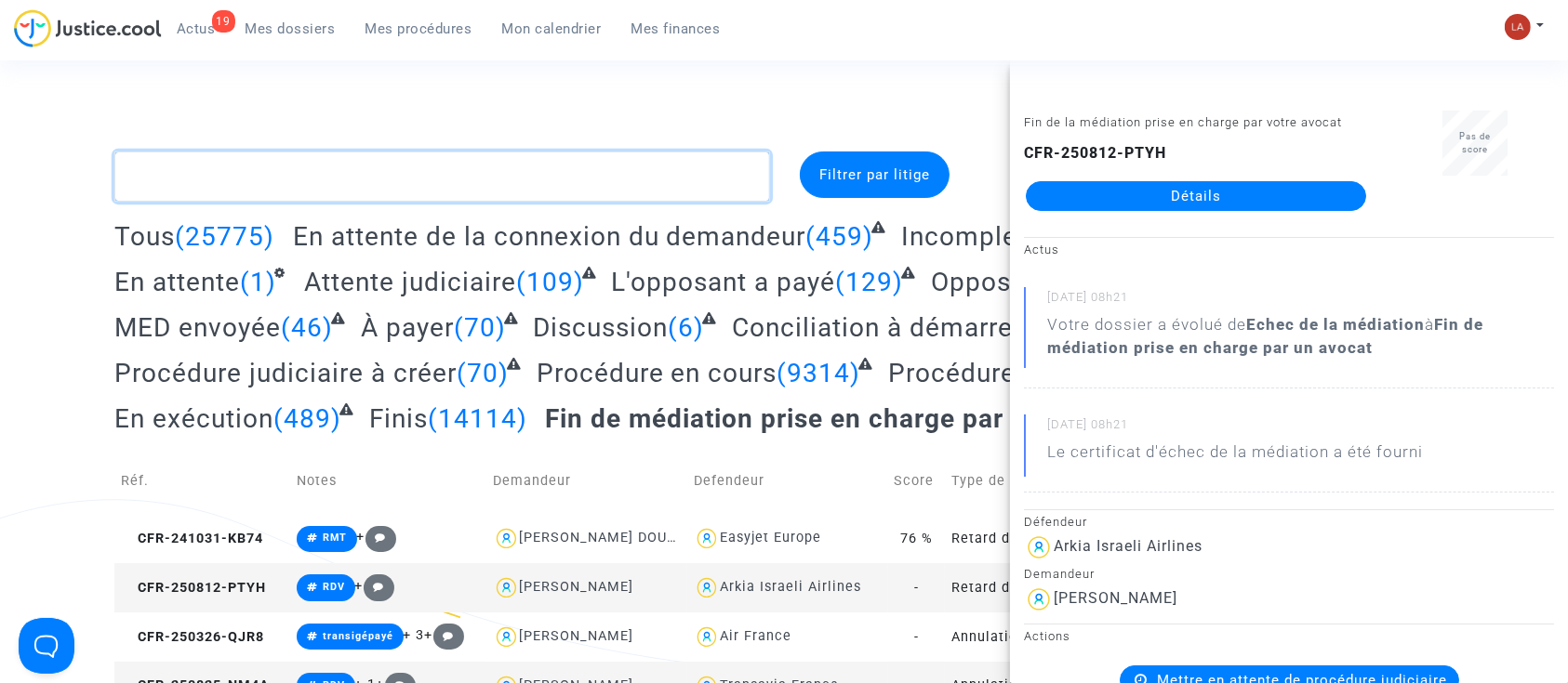
click at [524, 184] on textarea at bounding box center [443, 176] width 656 height 50
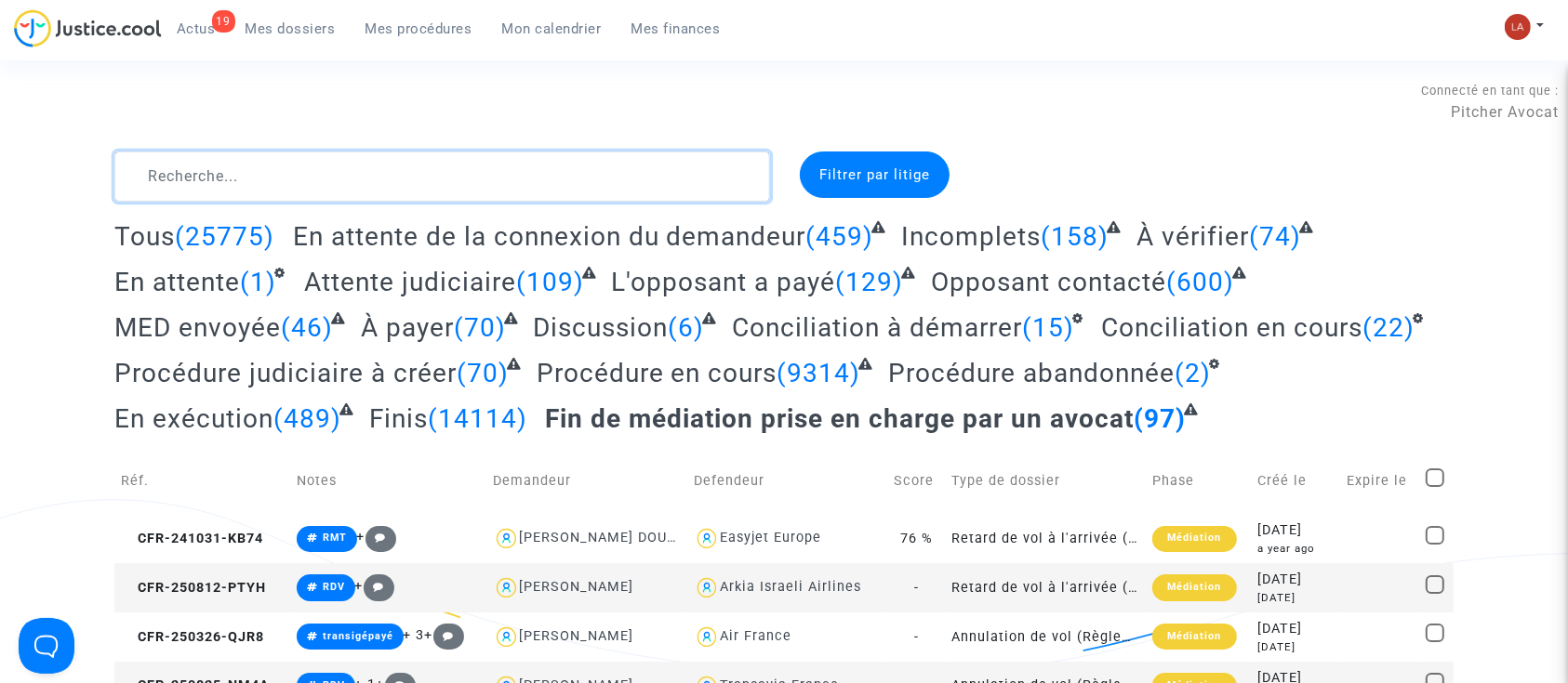
click at [531, 178] on textarea at bounding box center [443, 176] width 656 height 50
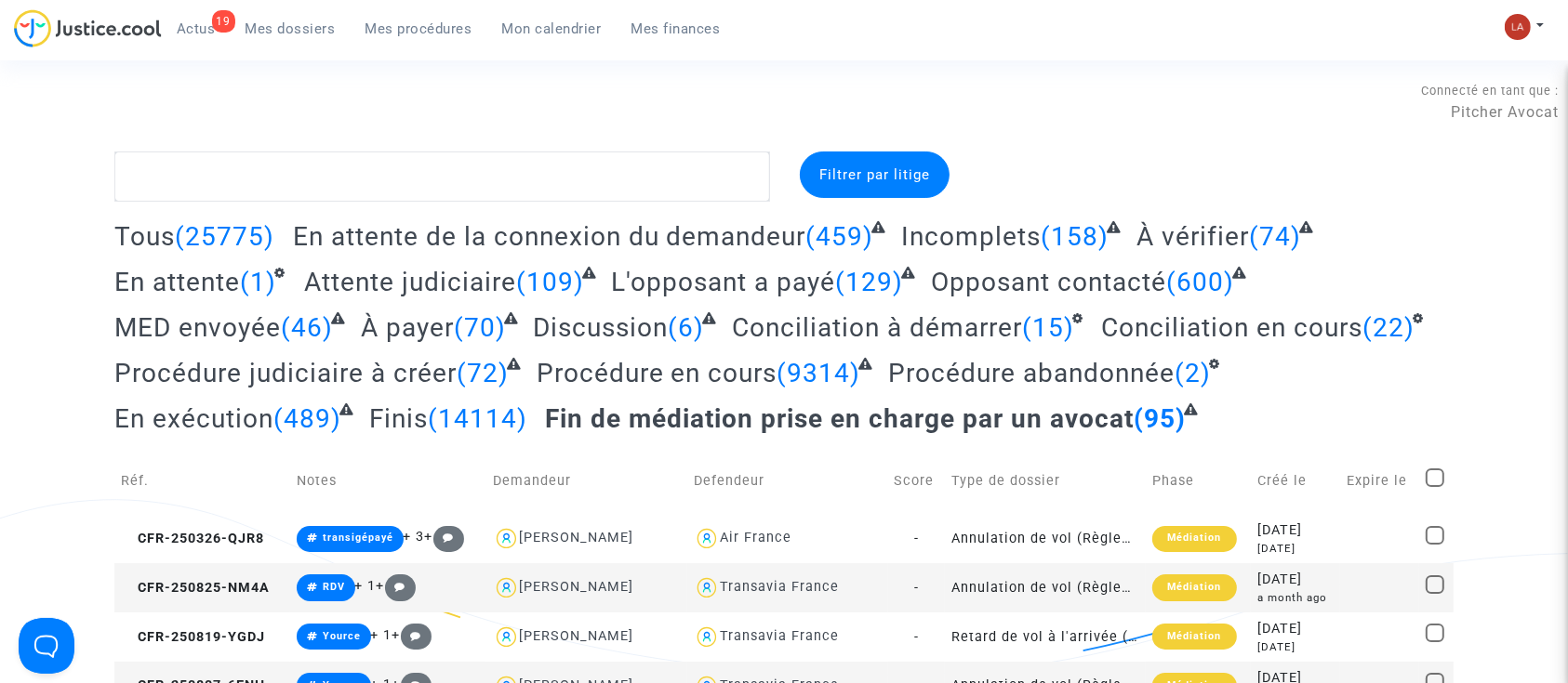
click at [1069, 366] on span "Procédure abandonnée" at bounding box center [1031, 373] width 287 height 31
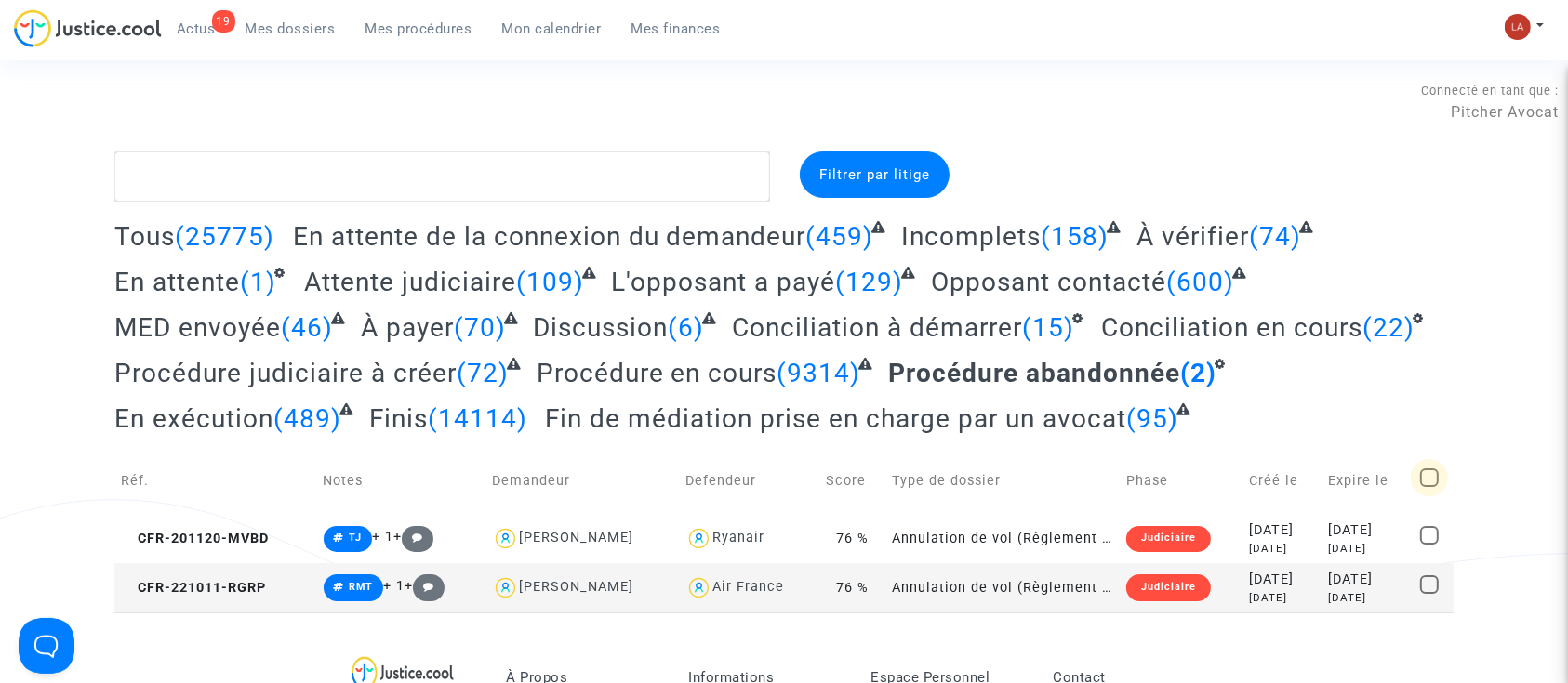
click at [1429, 476] on span at bounding box center [1430, 478] width 19 height 19
click at [1429, 488] on input "checkbox" at bounding box center [1429, 488] width 1 height 1
checkbox input "true"
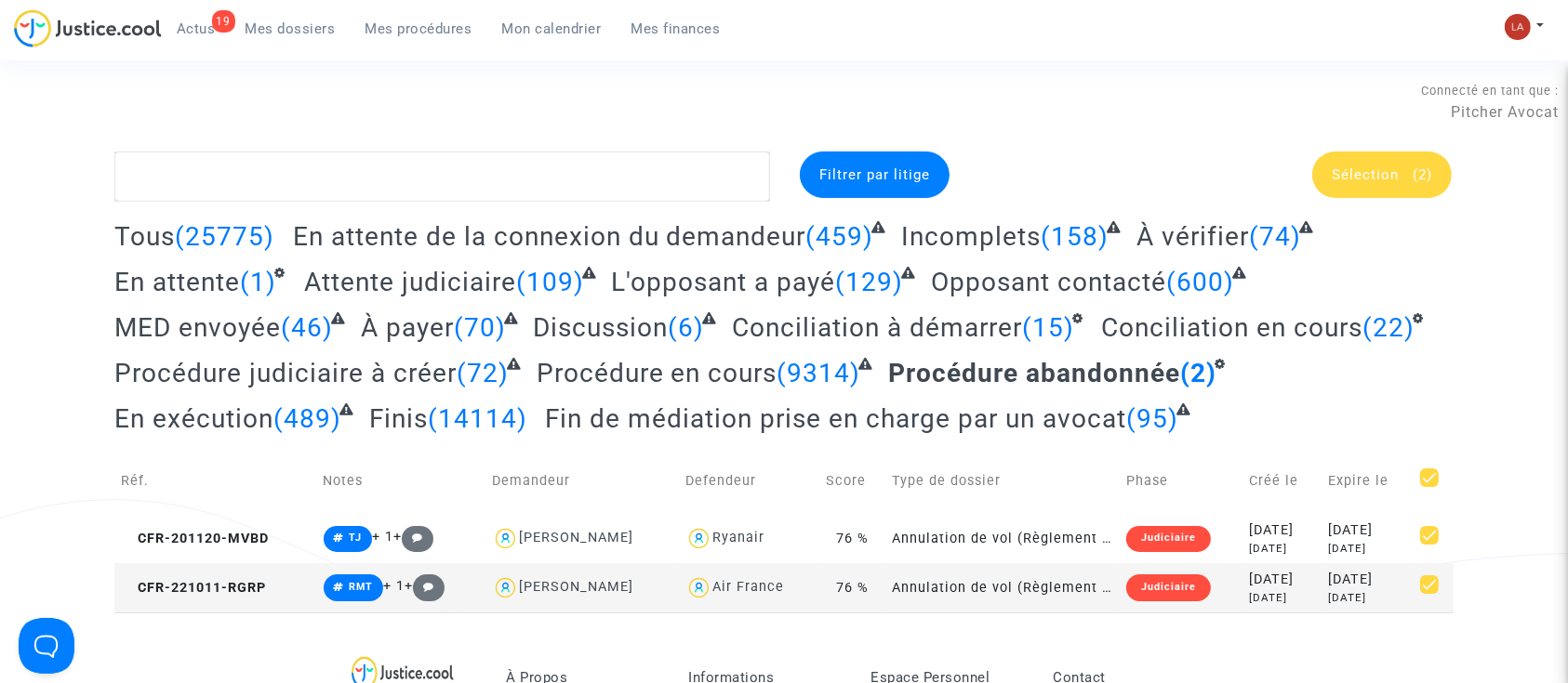
click at [1403, 179] on span "Sélection (2)" at bounding box center [1382, 175] width 101 height 17
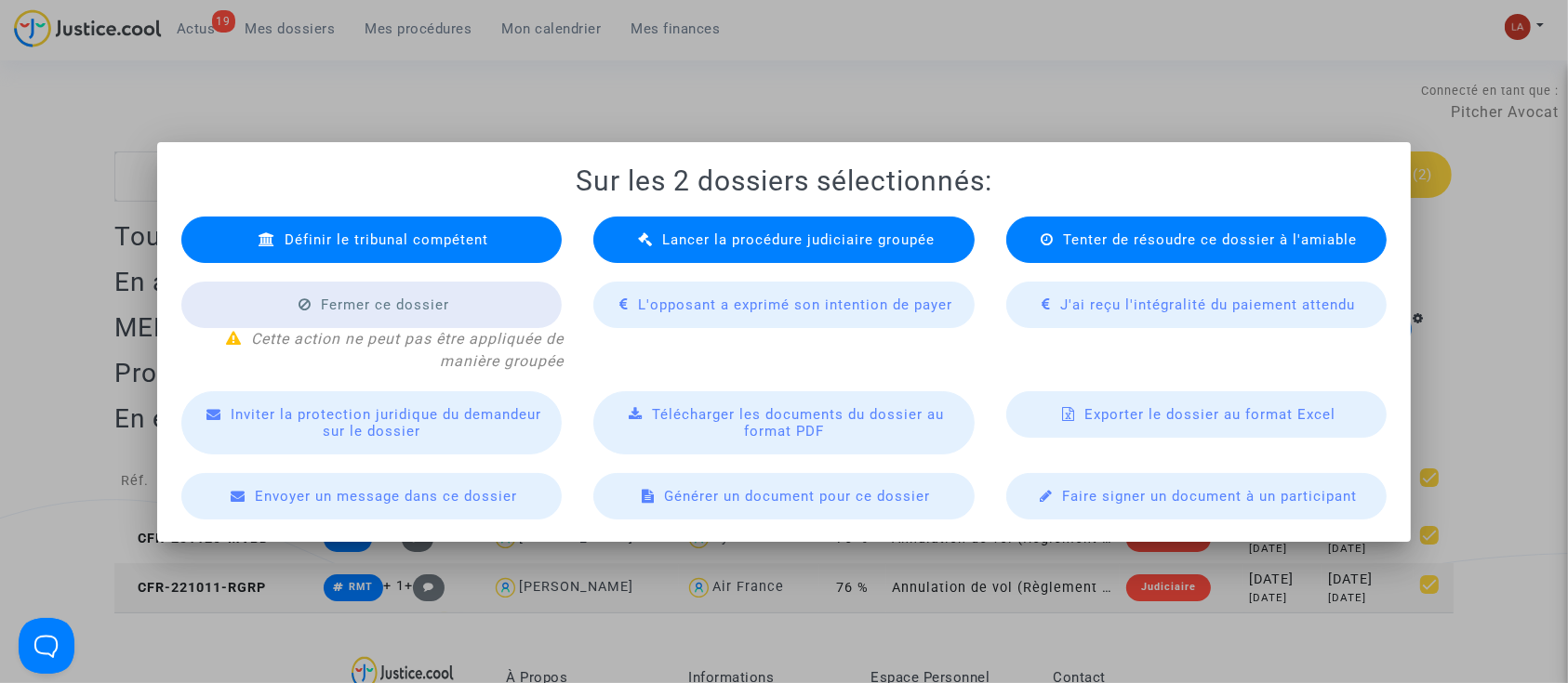
click at [682, 238] on span "Lancer la procédure judiciaire groupée" at bounding box center [799, 240] width 273 height 17
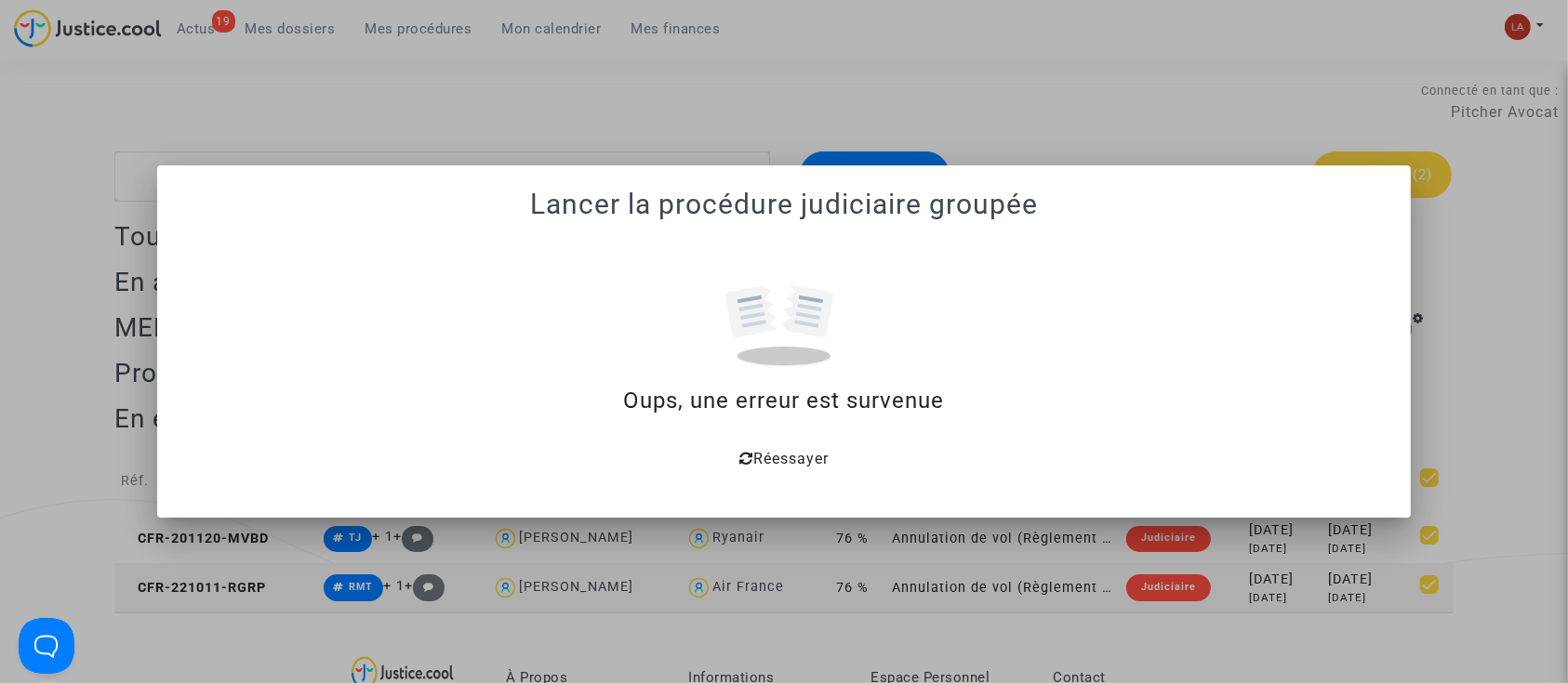
click at [816, 451] on span "Réessayer" at bounding box center [792, 458] width 75 height 18
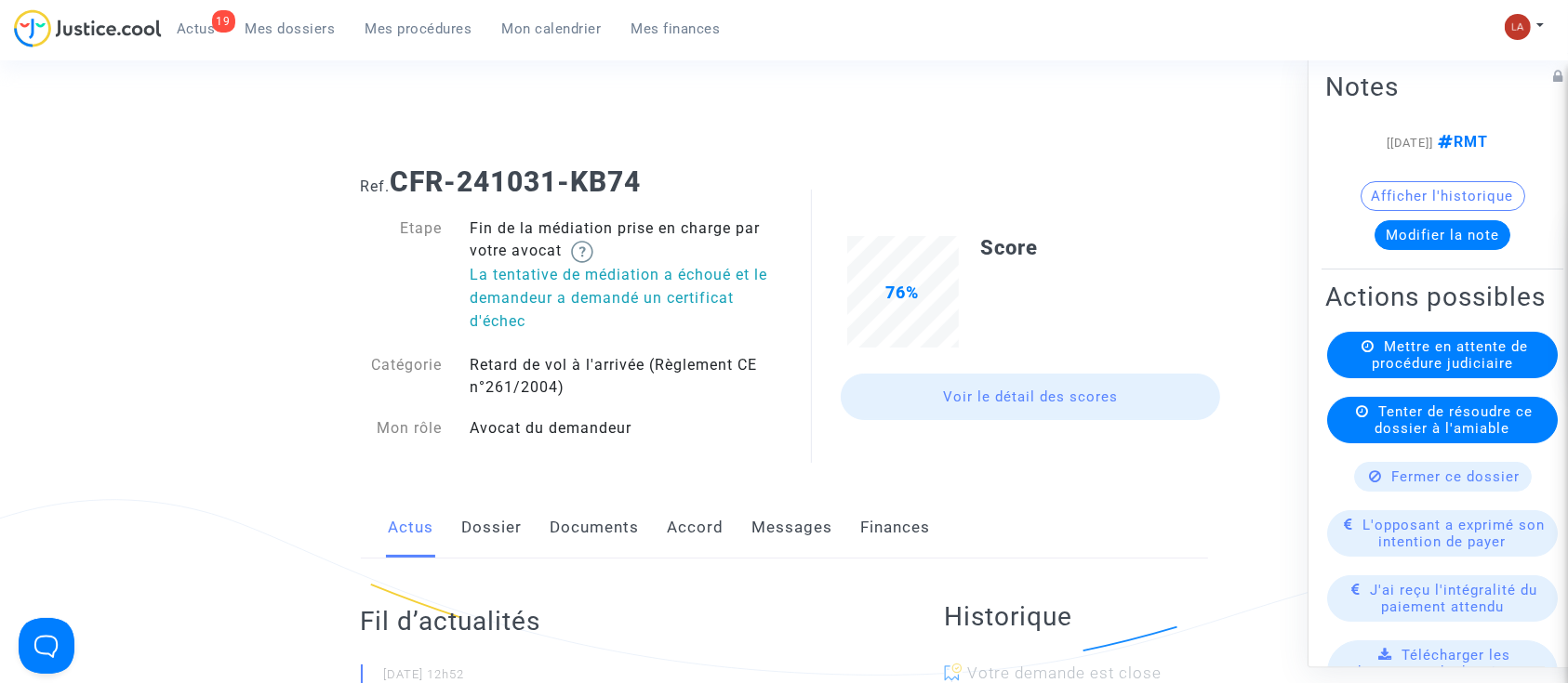
click at [790, 539] on link "Messages" at bounding box center [793, 527] width 81 height 61
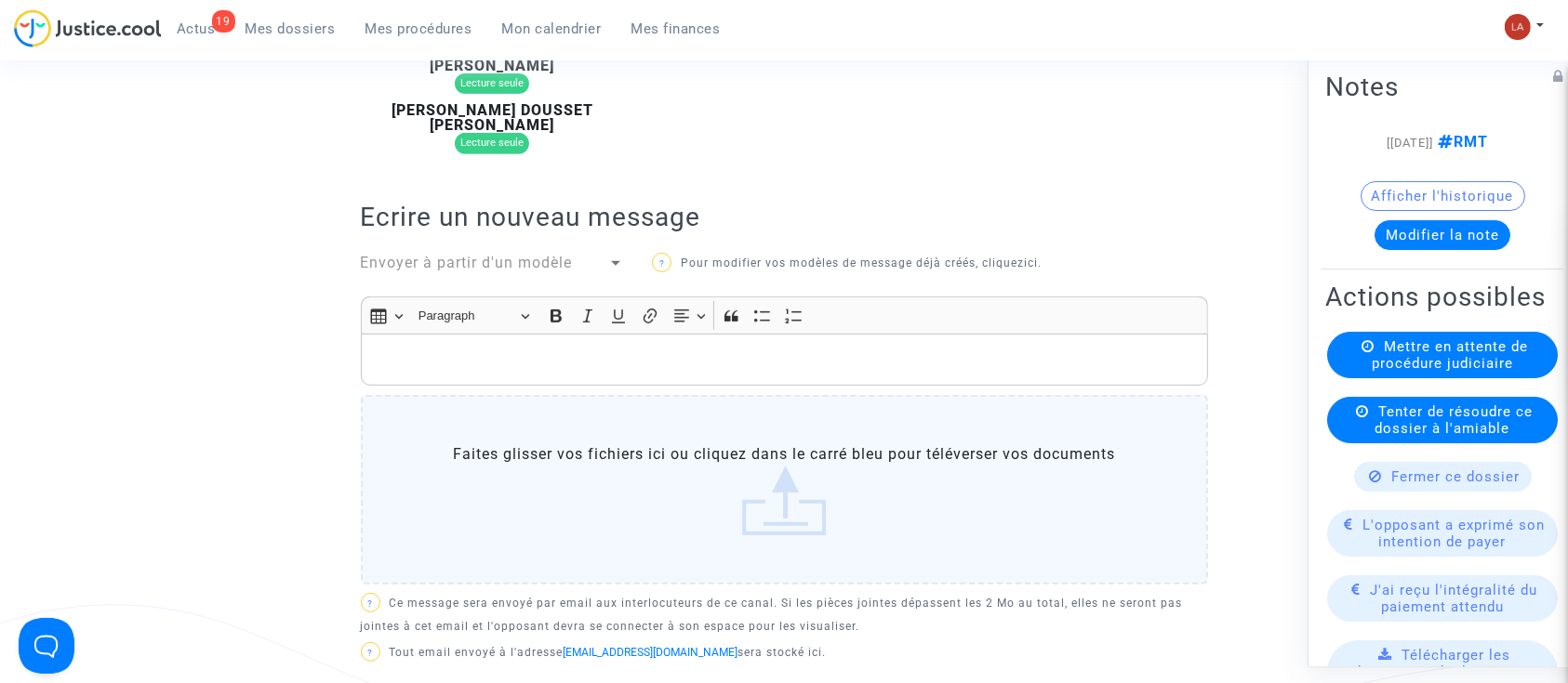
scroll to position [1363, 0]
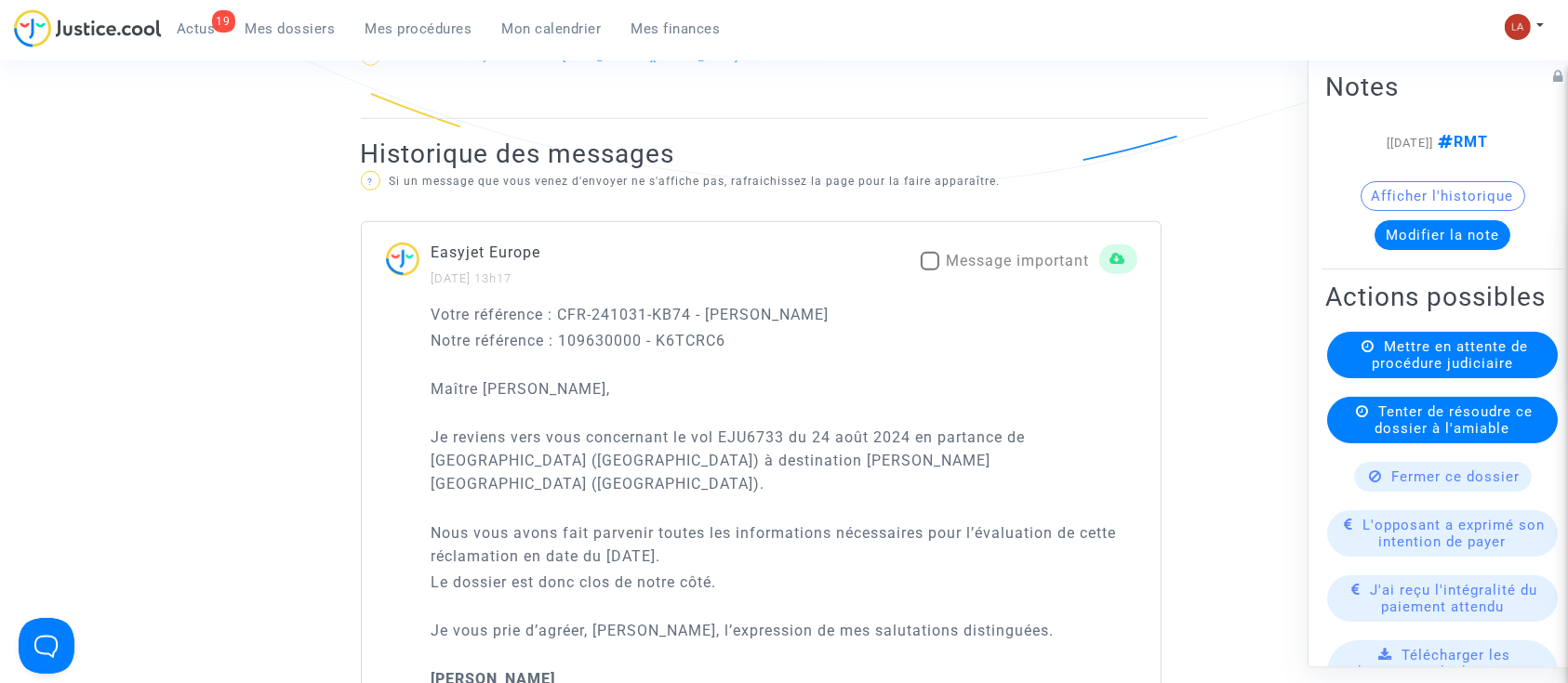
click at [997, 252] on span "Message important" at bounding box center [1018, 260] width 143 height 18
click at [931, 271] on input "Message important" at bounding box center [930, 271] width 1 height 1
checkbox input "true"
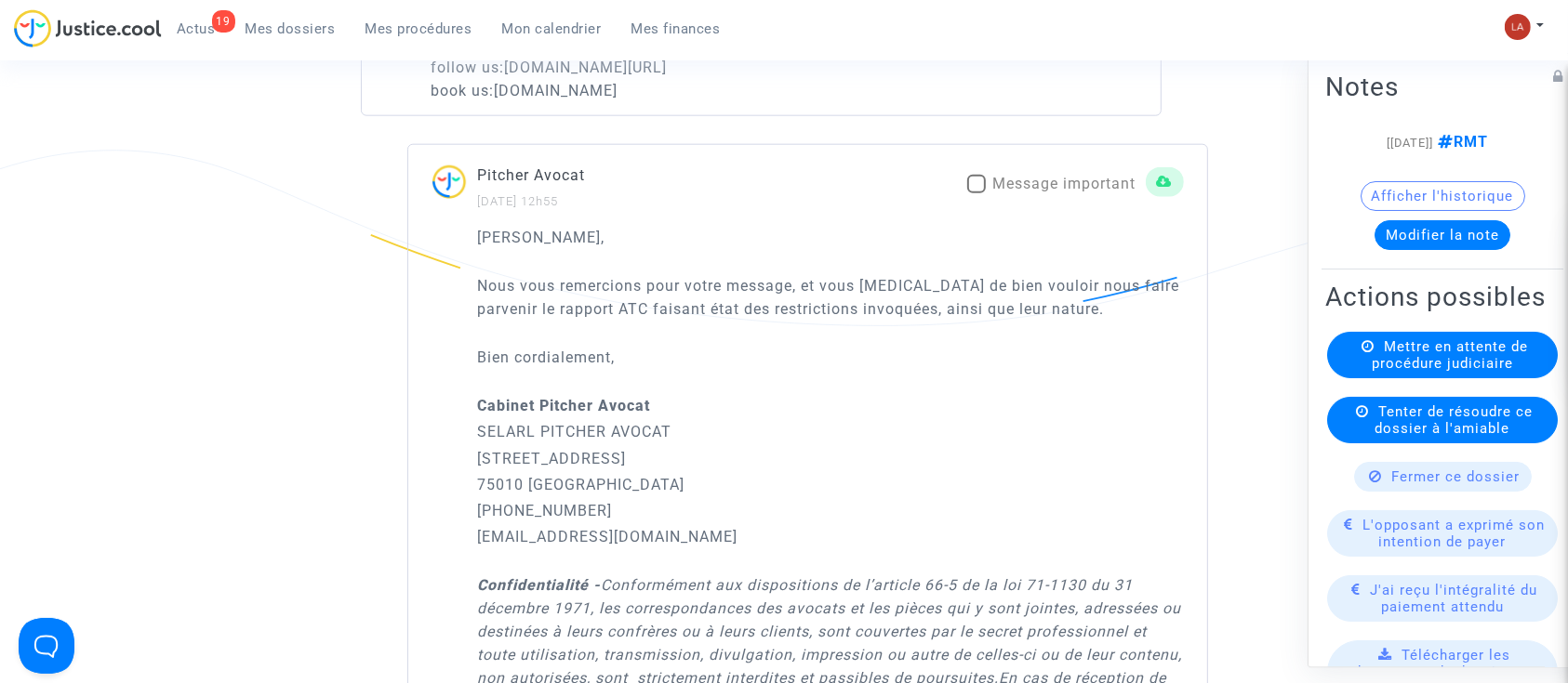
scroll to position [2106, 0]
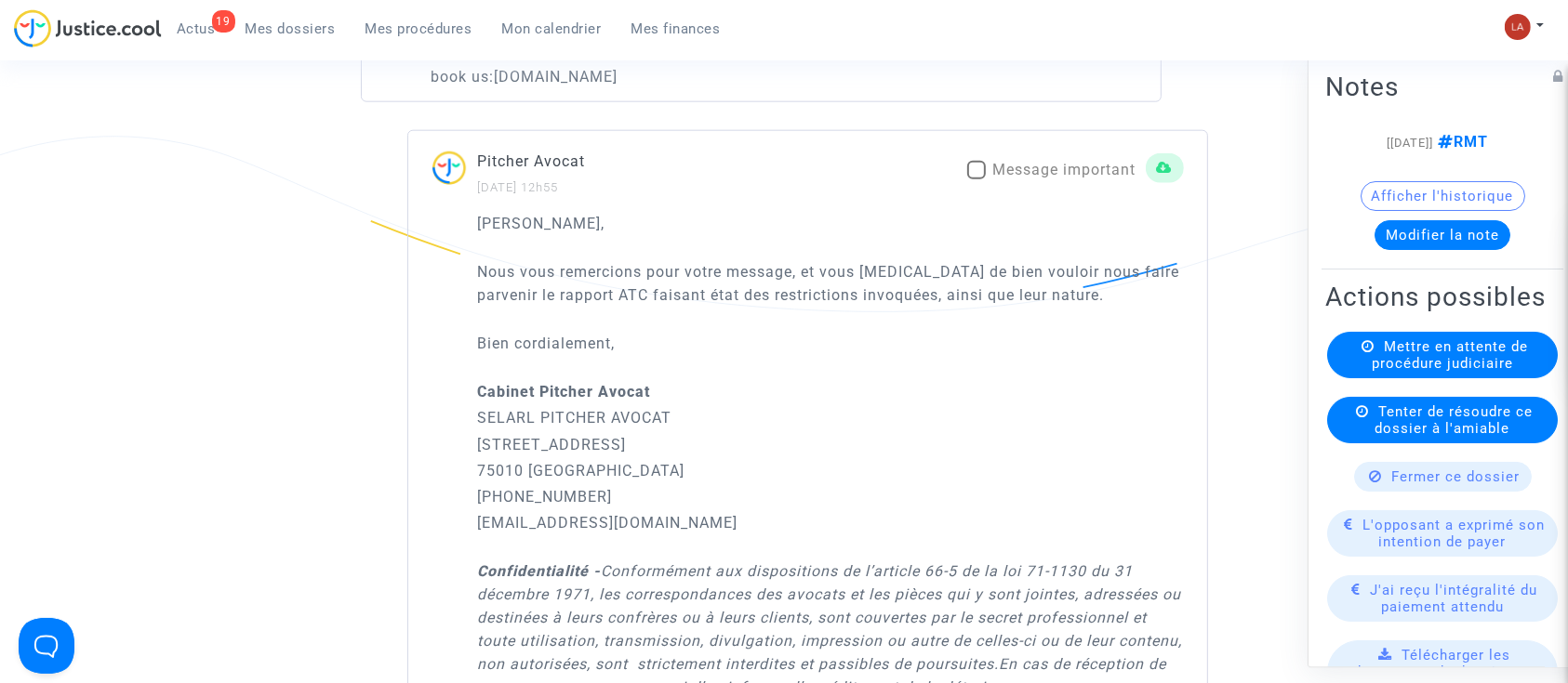
click at [1030, 149] on div "Pitcher Avocat 22/09/2025 - 12h55 Message important" at bounding box center [808, 173] width 799 height 48
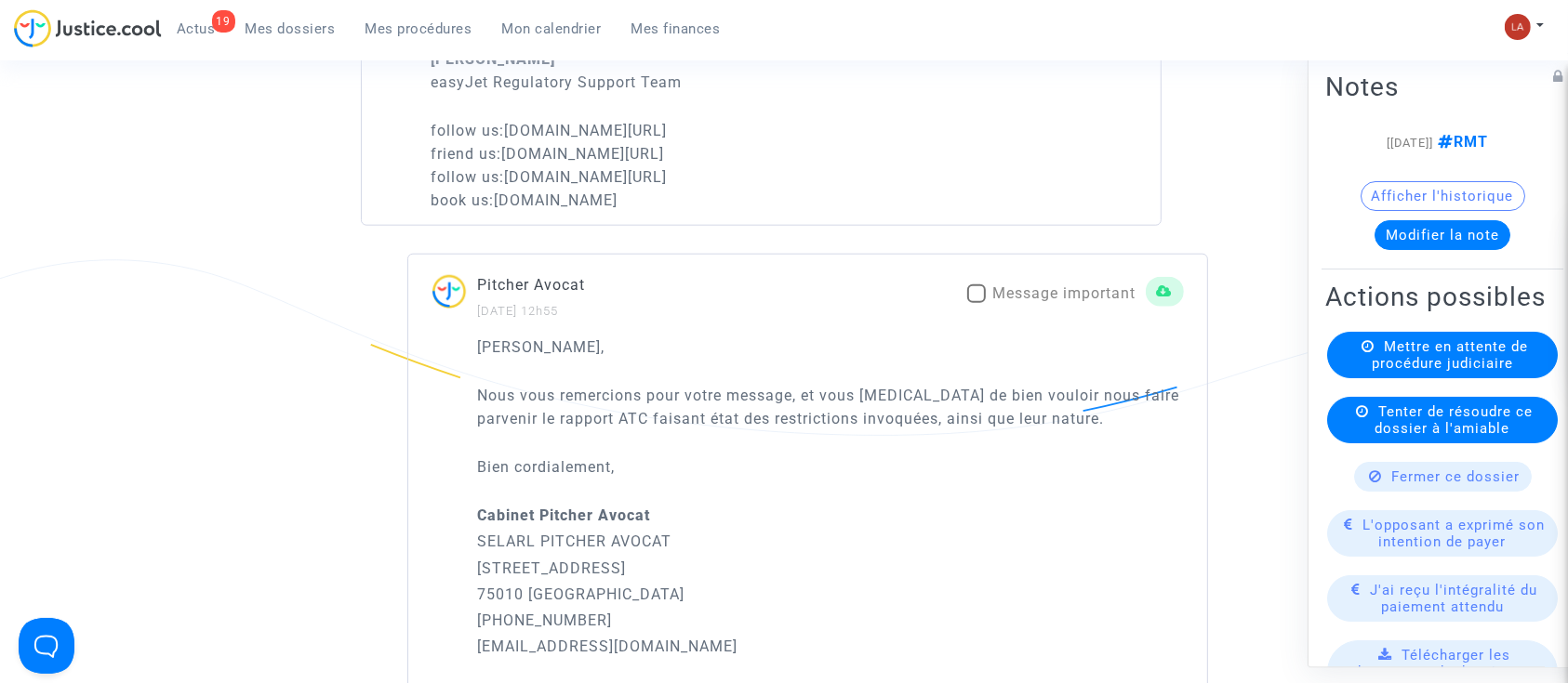
click at [1072, 283] on span "Message important" at bounding box center [1065, 294] width 143 height 23
click at [977, 303] on input "Message important" at bounding box center [976, 303] width 1 height 1
checkbox input "true"
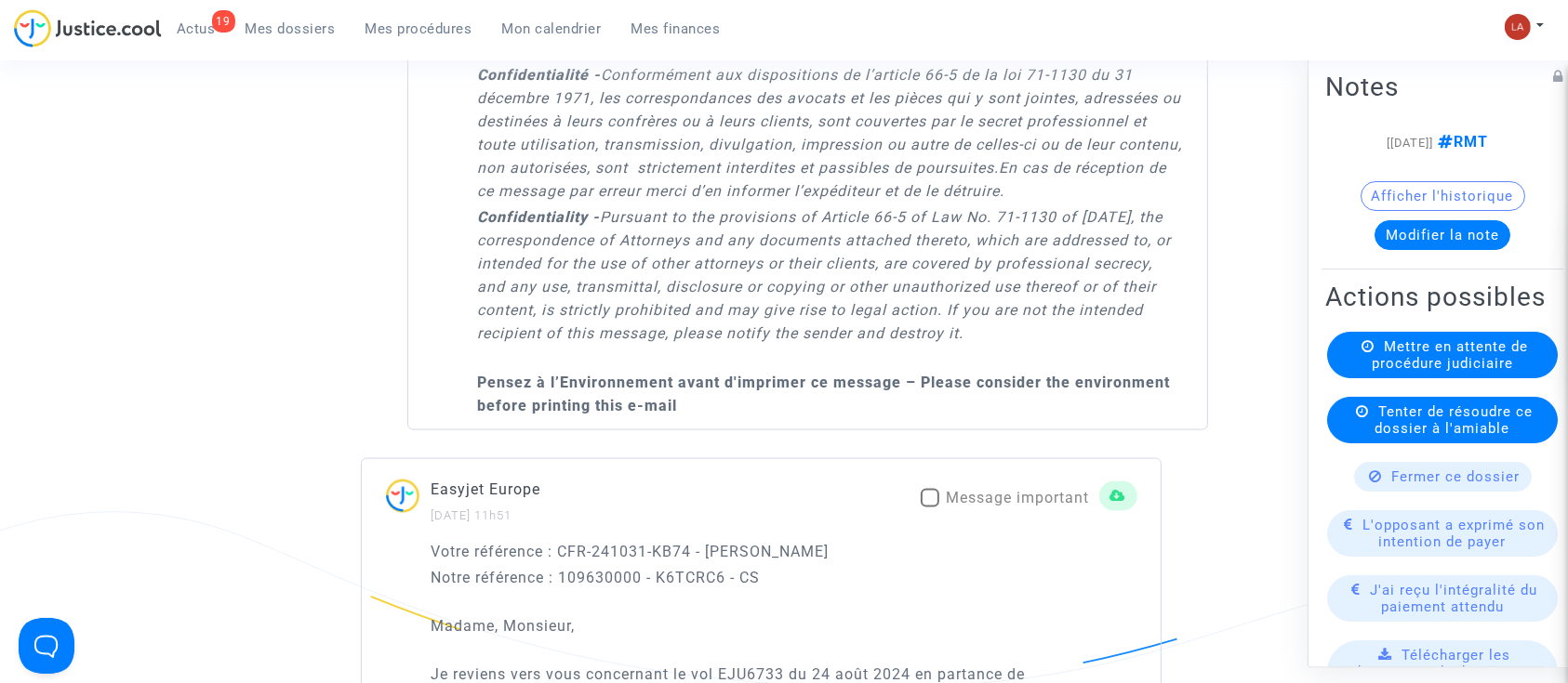
click at [996, 489] on span "Message important" at bounding box center [1018, 498] width 143 height 18
click at [931, 507] on input "Message important" at bounding box center [930, 507] width 1 height 1
checkbox input "true"
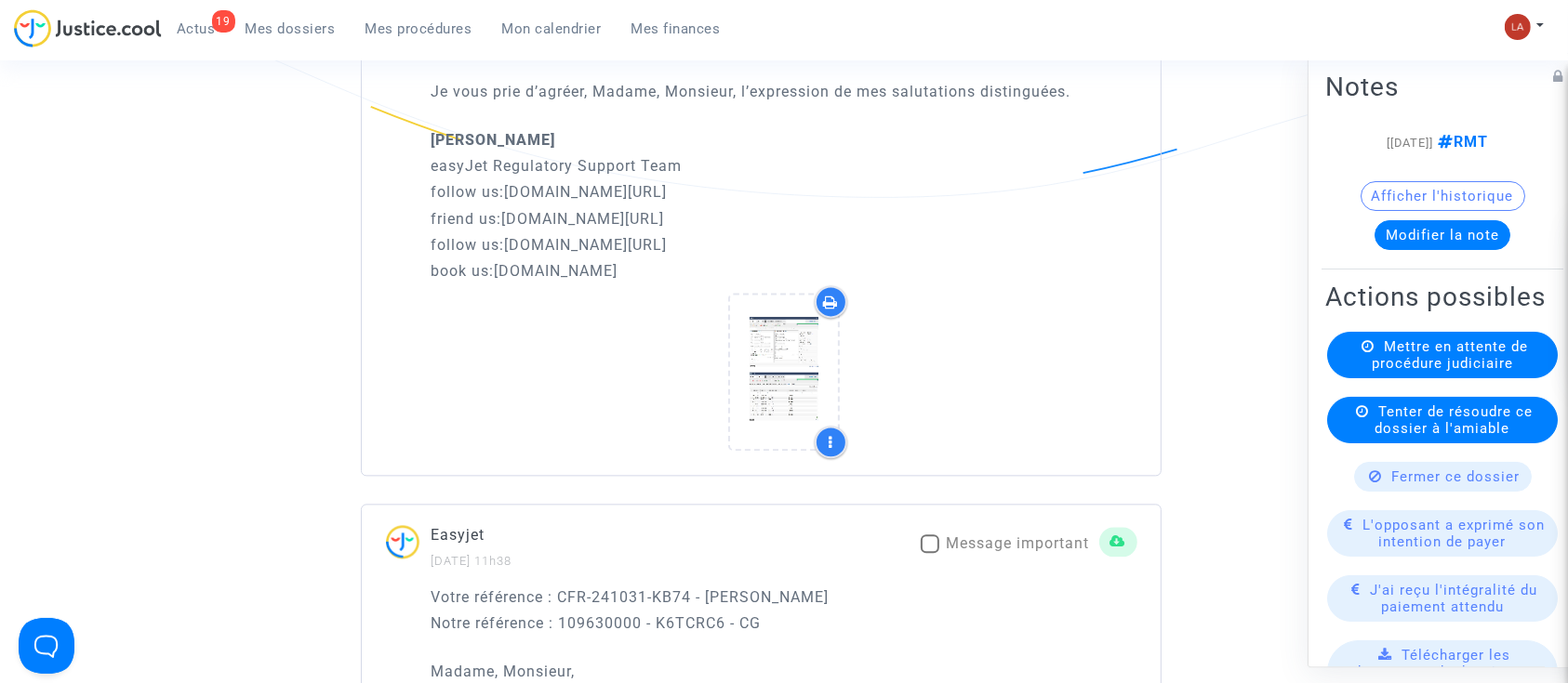
click at [947, 535] on span "Message important" at bounding box center [1018, 543] width 143 height 18
click at [931, 553] on input "Message important" at bounding box center [930, 553] width 1 height 1
checkbox input "true"
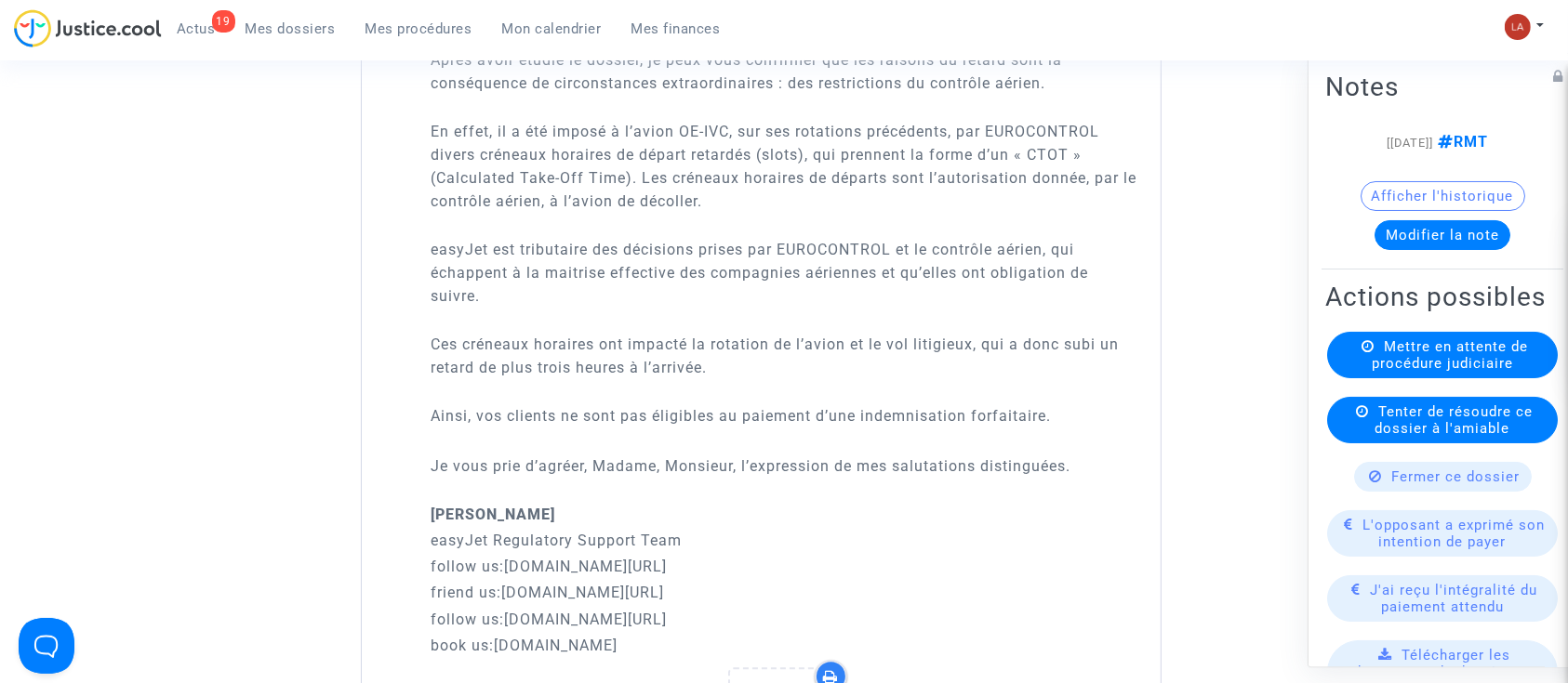
scroll to position [5330, 0]
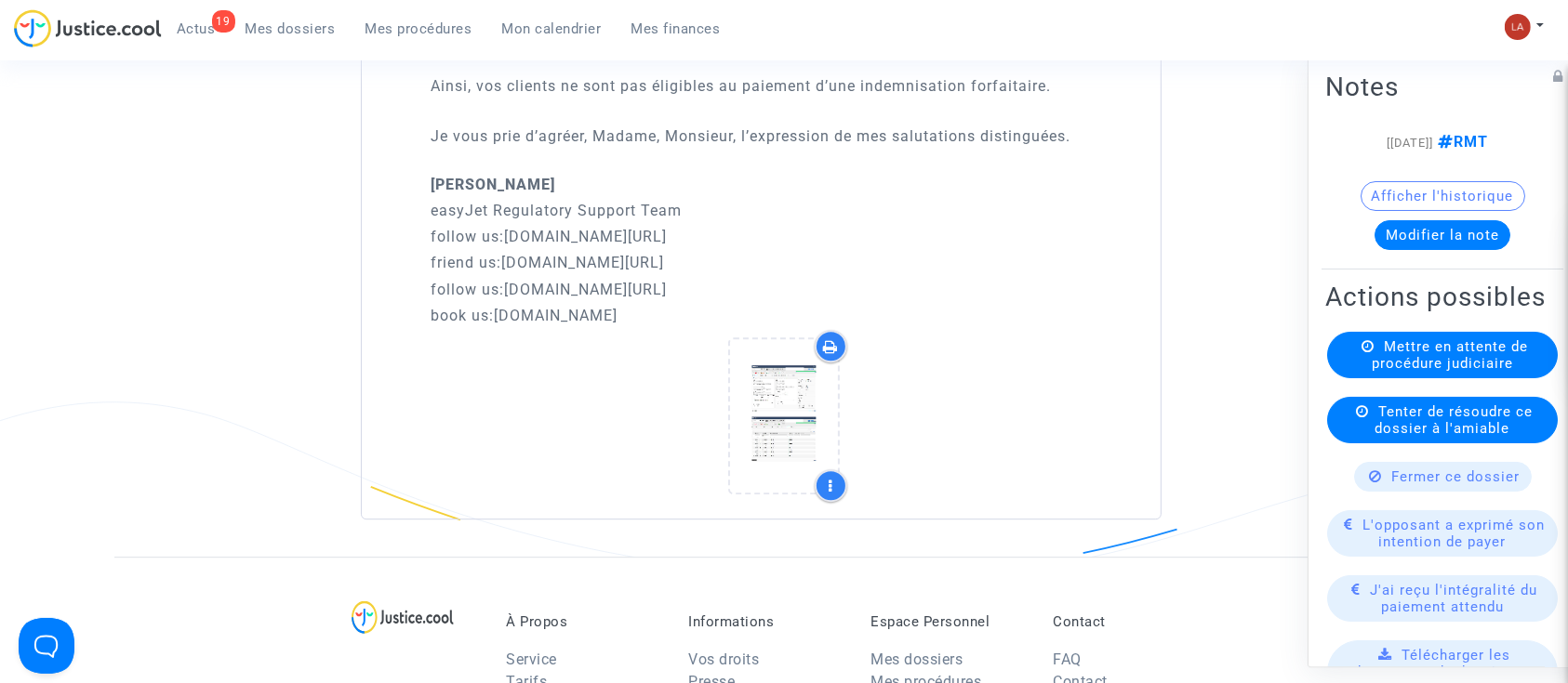
click at [1440, 245] on button "Modifier la note" at bounding box center [1443, 236] width 135 height 30
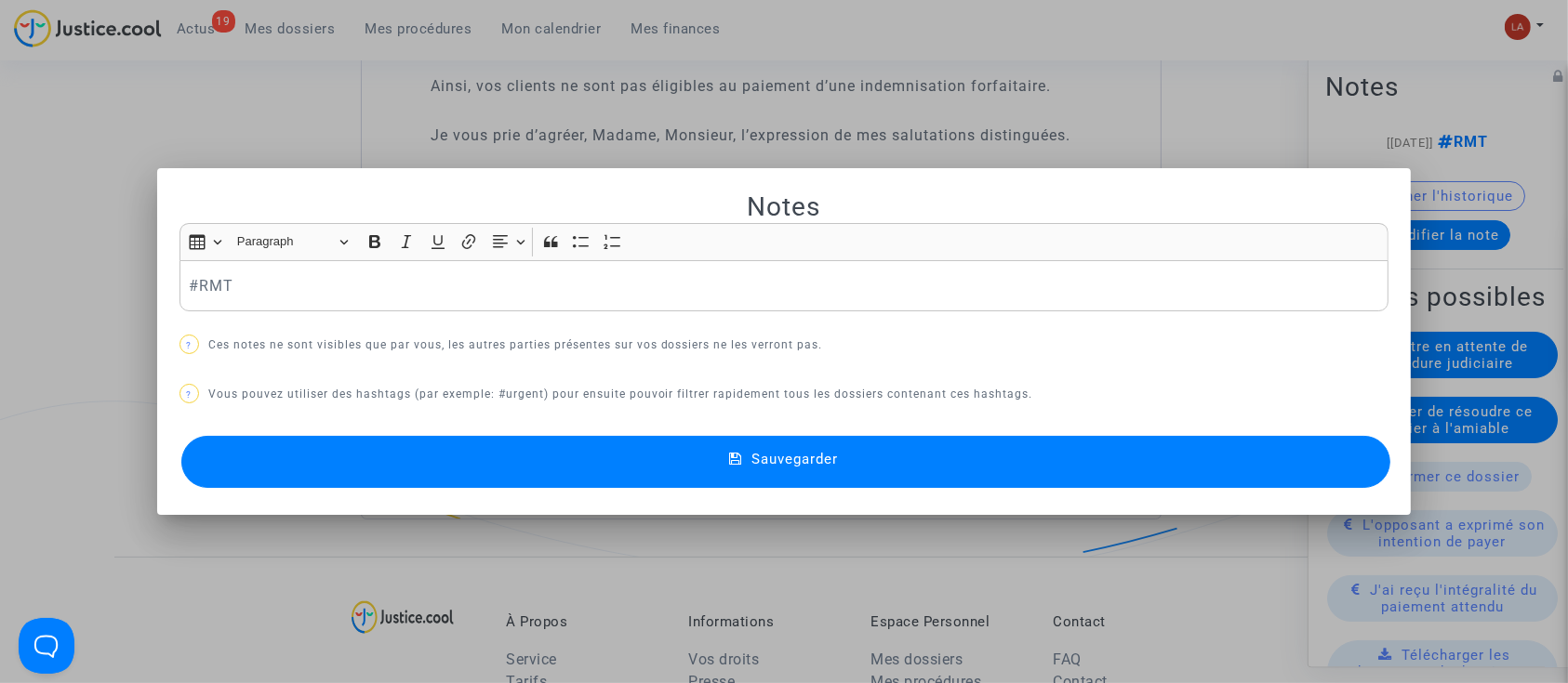
scroll to position [0, 0]
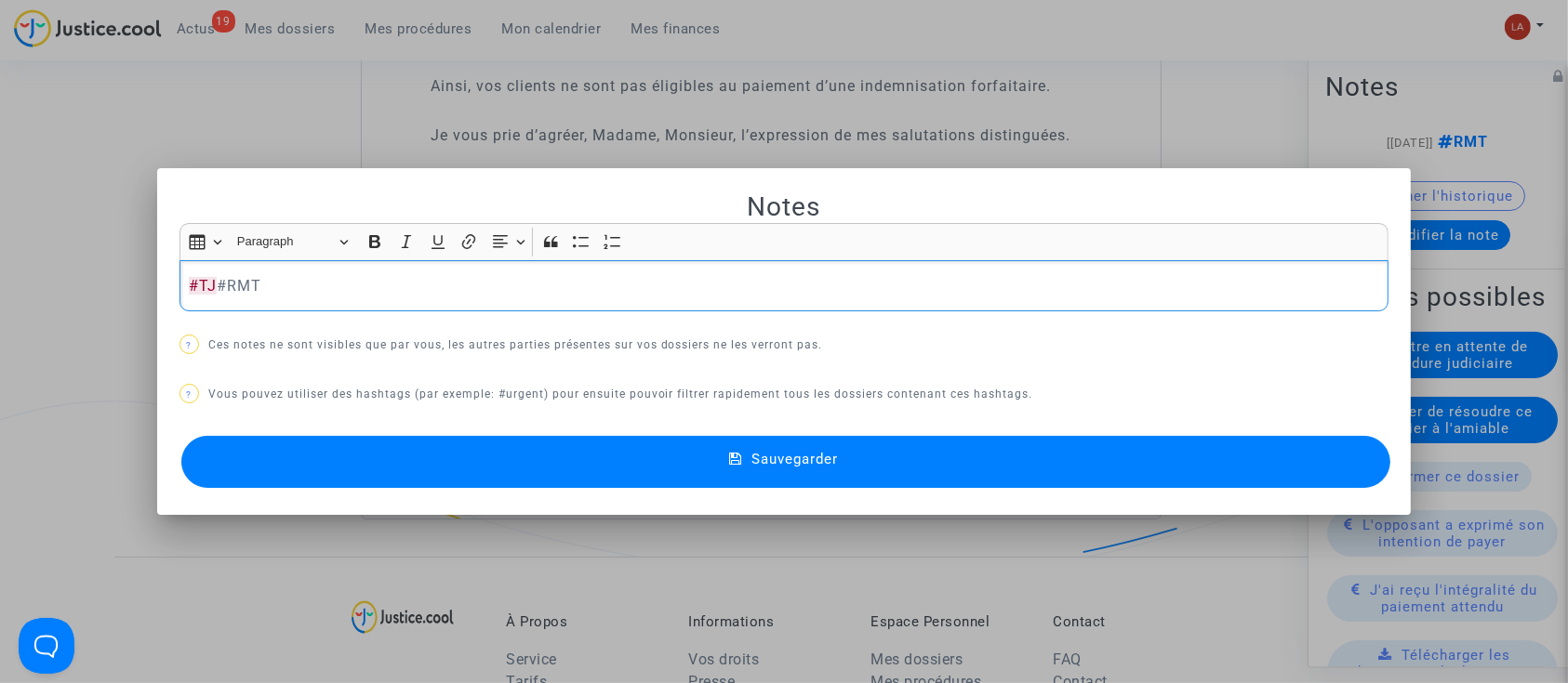
click at [1318, 488] on div "Sauvegarder" at bounding box center [784, 461] width 1210 height 61
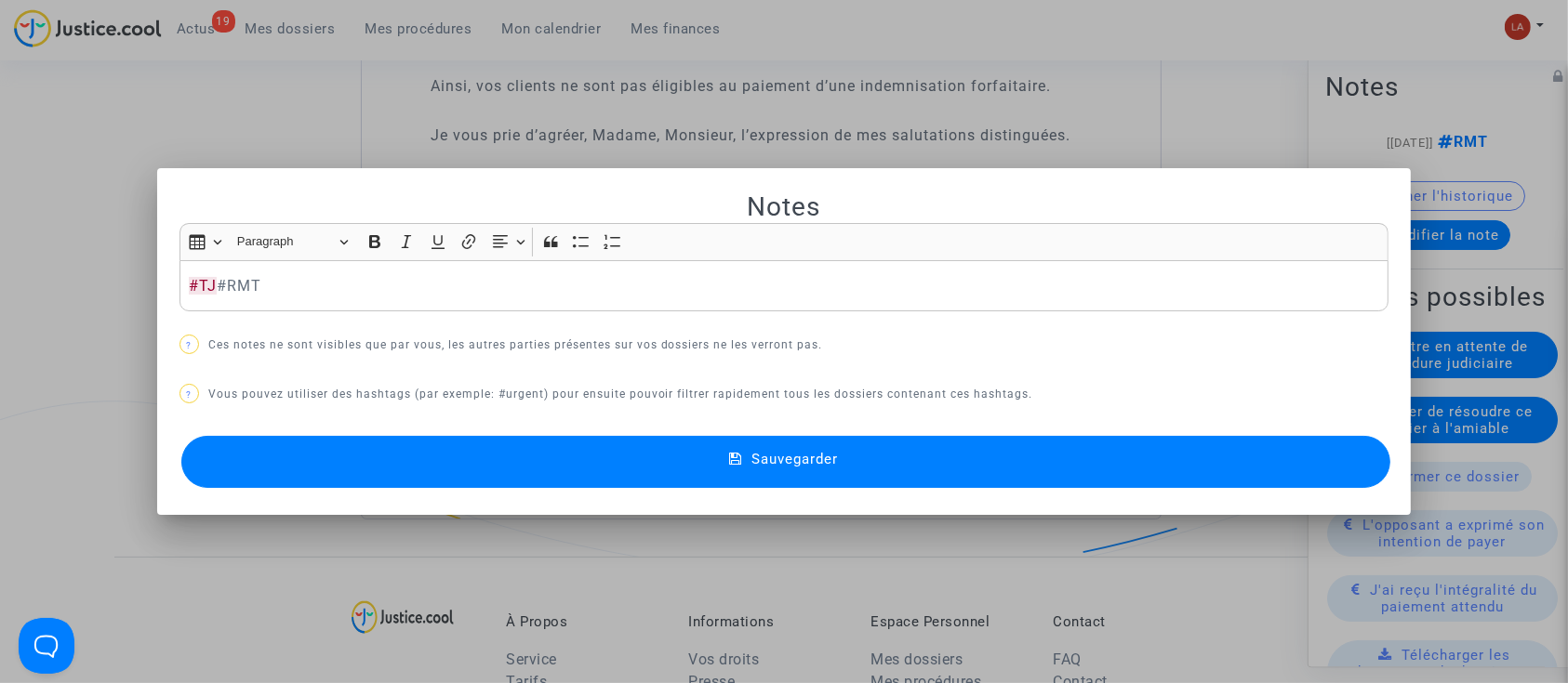
click at [1328, 465] on button "Sauvegarder" at bounding box center [786, 461] width 1210 height 52
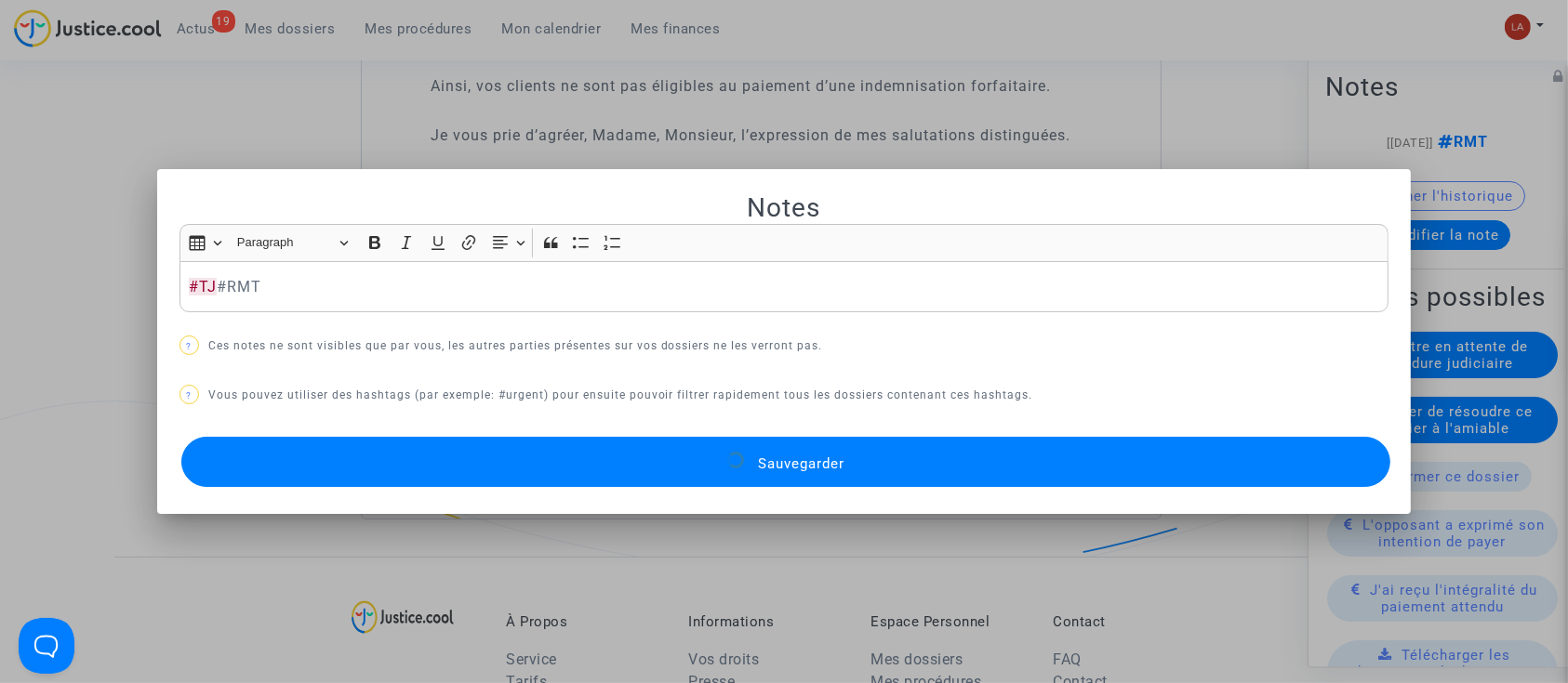
scroll to position [5330, 0]
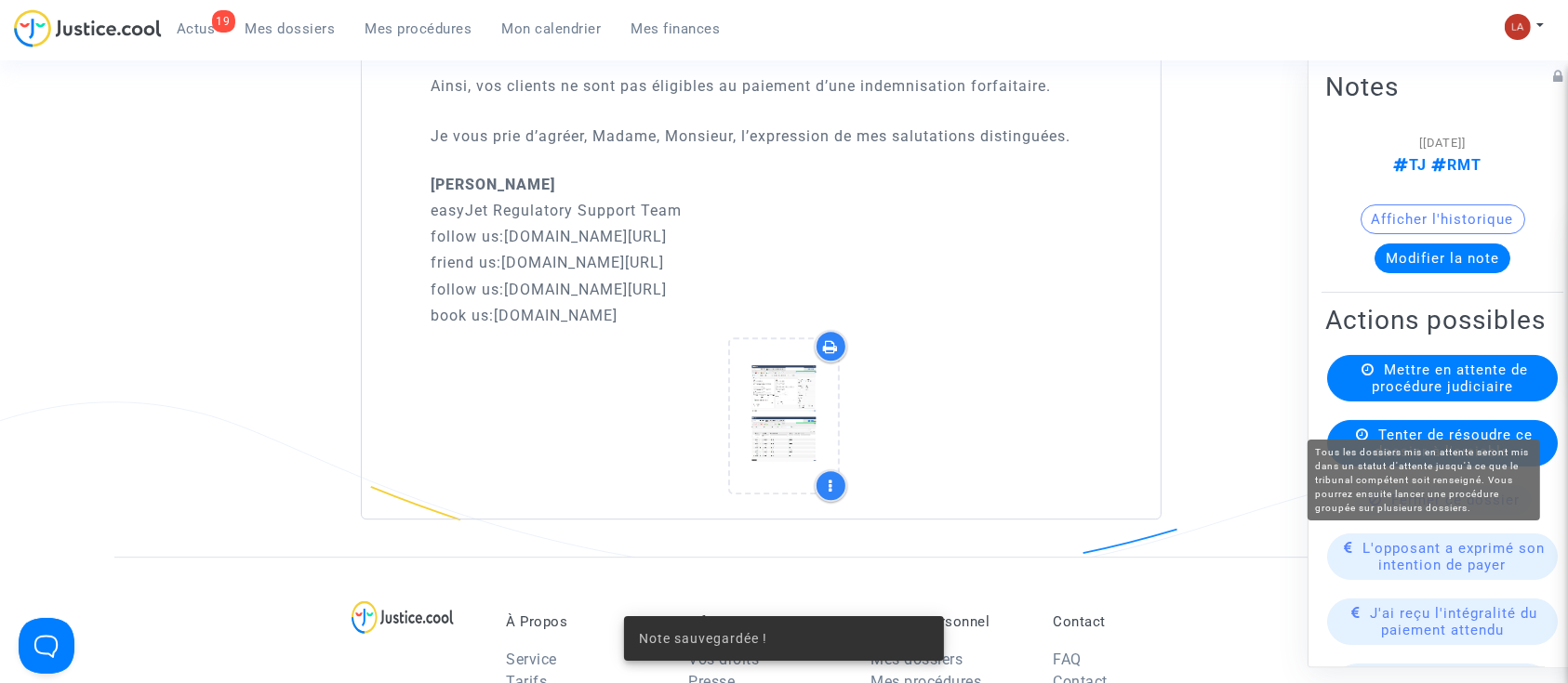
click at [1472, 396] on span "Mettre en attente de procédure judiciaire" at bounding box center [1450, 379] width 156 height 34
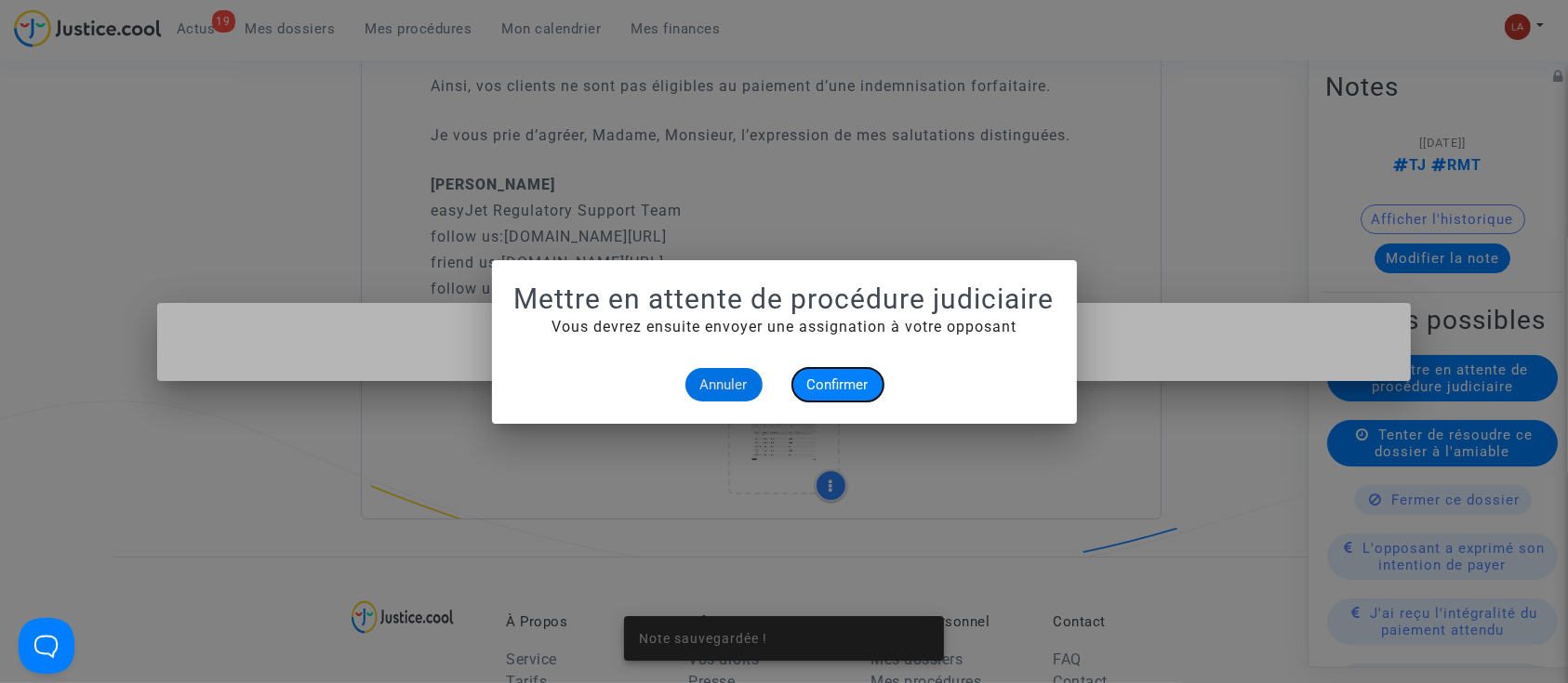
click at [850, 380] on span "Confirmer" at bounding box center [838, 385] width 61 height 17
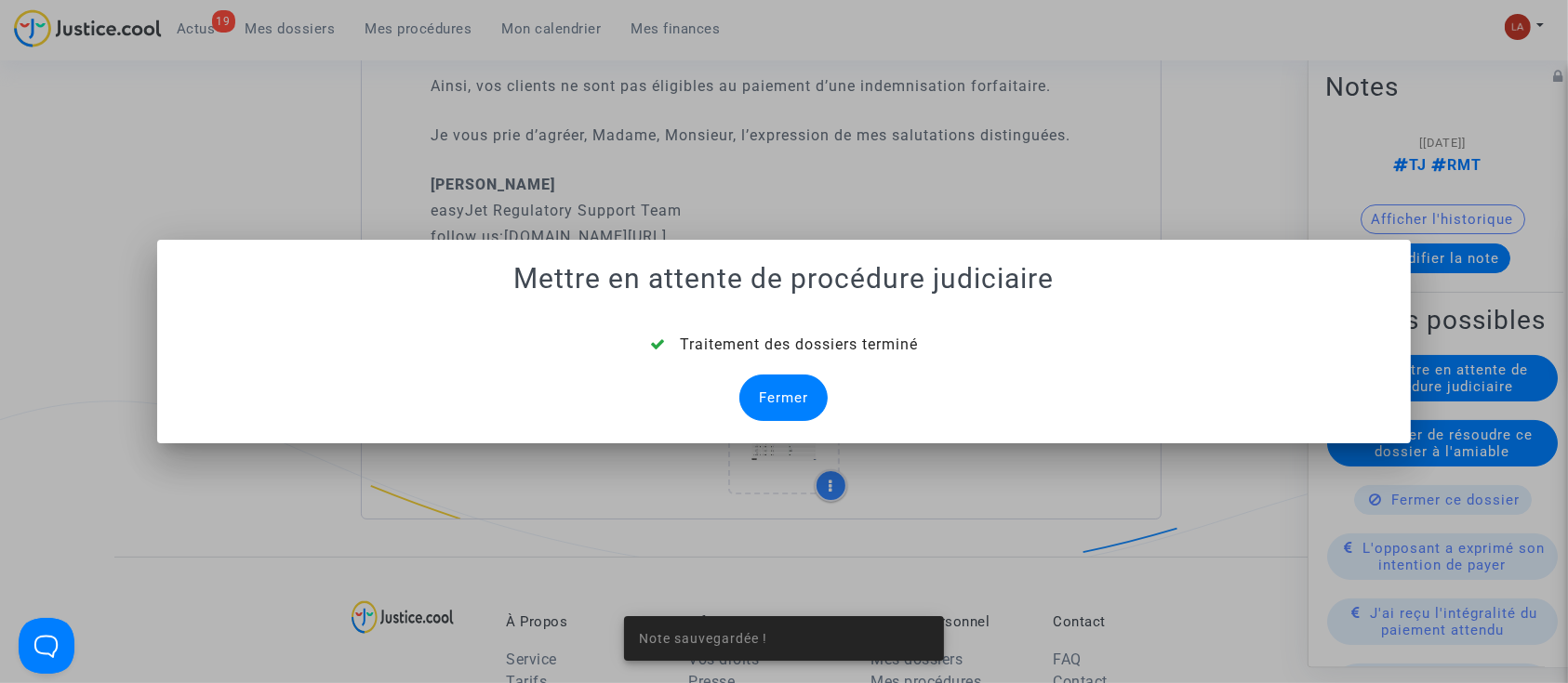
click at [801, 410] on div "Fermer" at bounding box center [784, 397] width 88 height 46
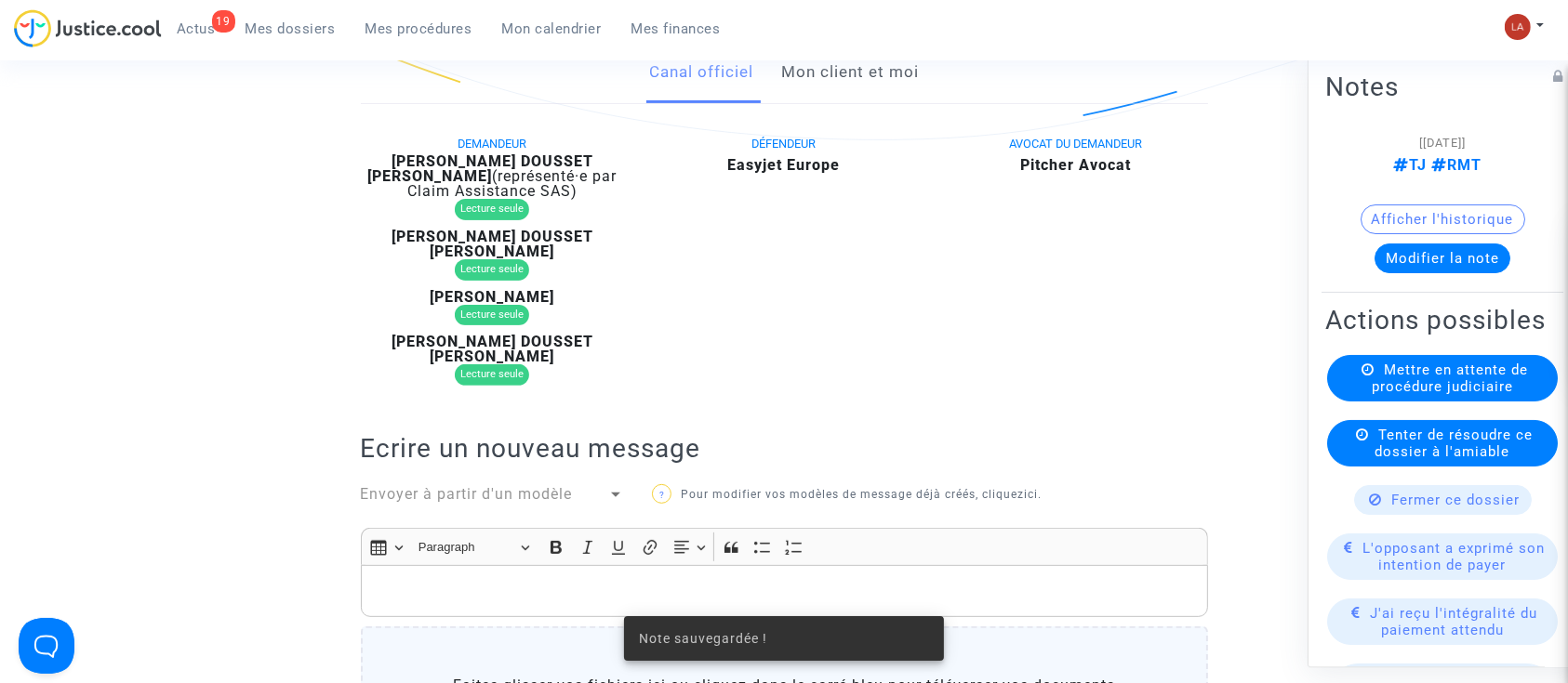
scroll to position [1218, 0]
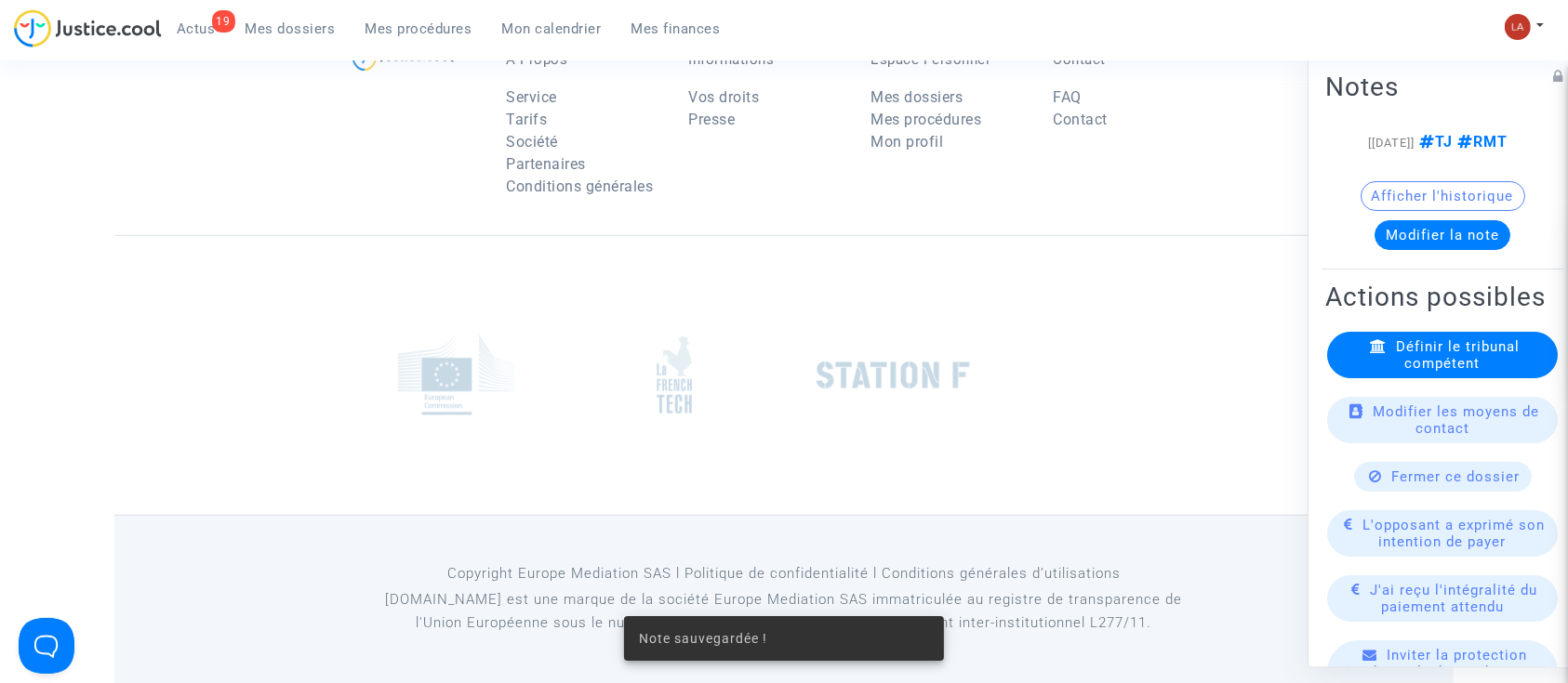
click at [1370, 379] on div "Définir le tribunal compétent" at bounding box center [1442, 354] width 230 height 46
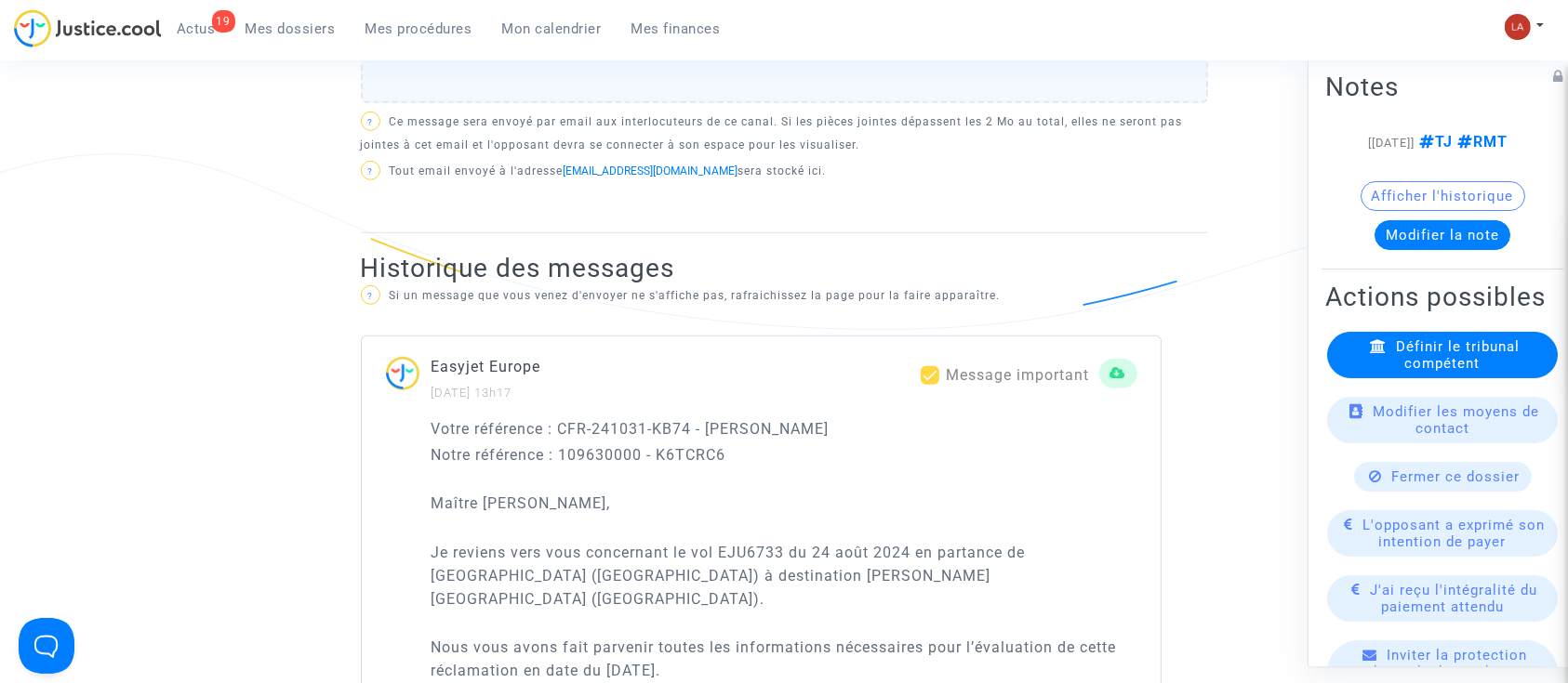
scroll to position [0, 0]
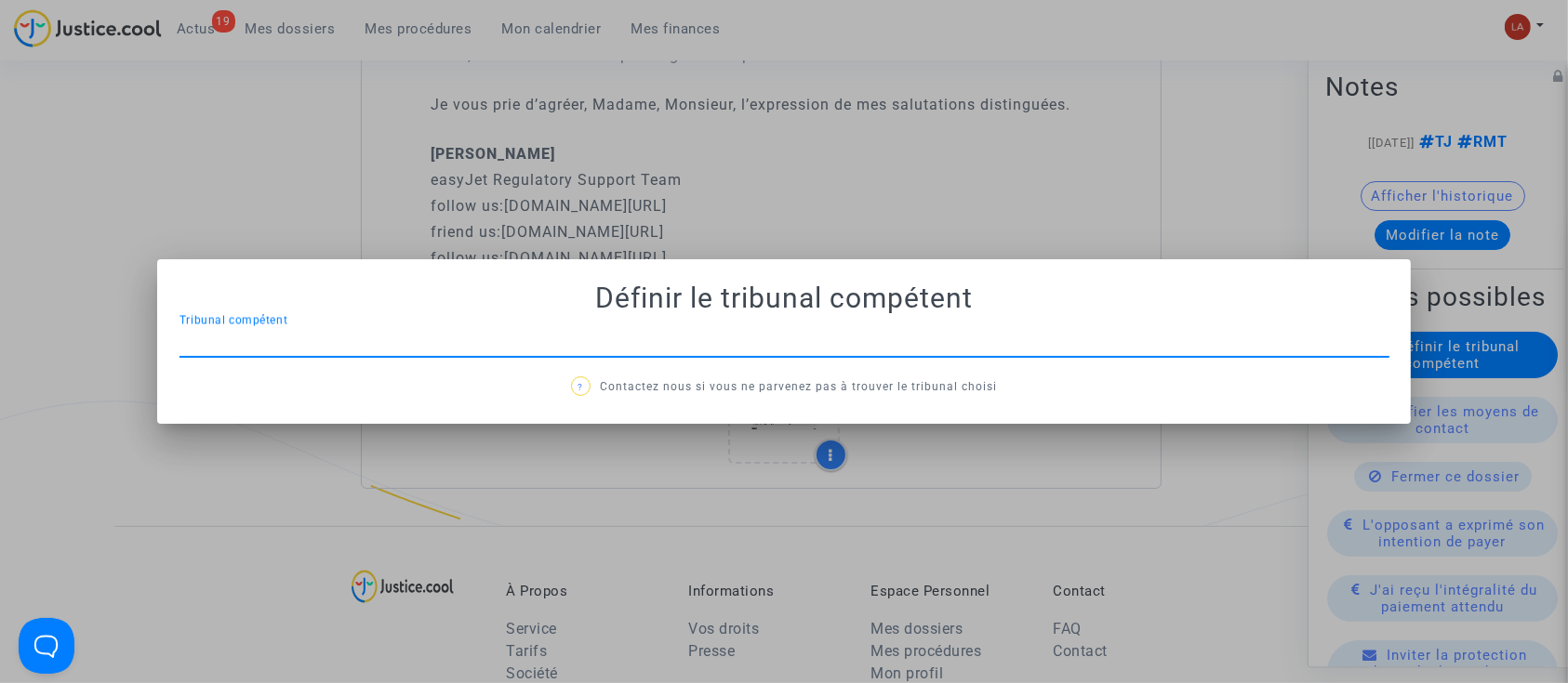
click at [840, 190] on div at bounding box center [784, 341] width 1568 height 683
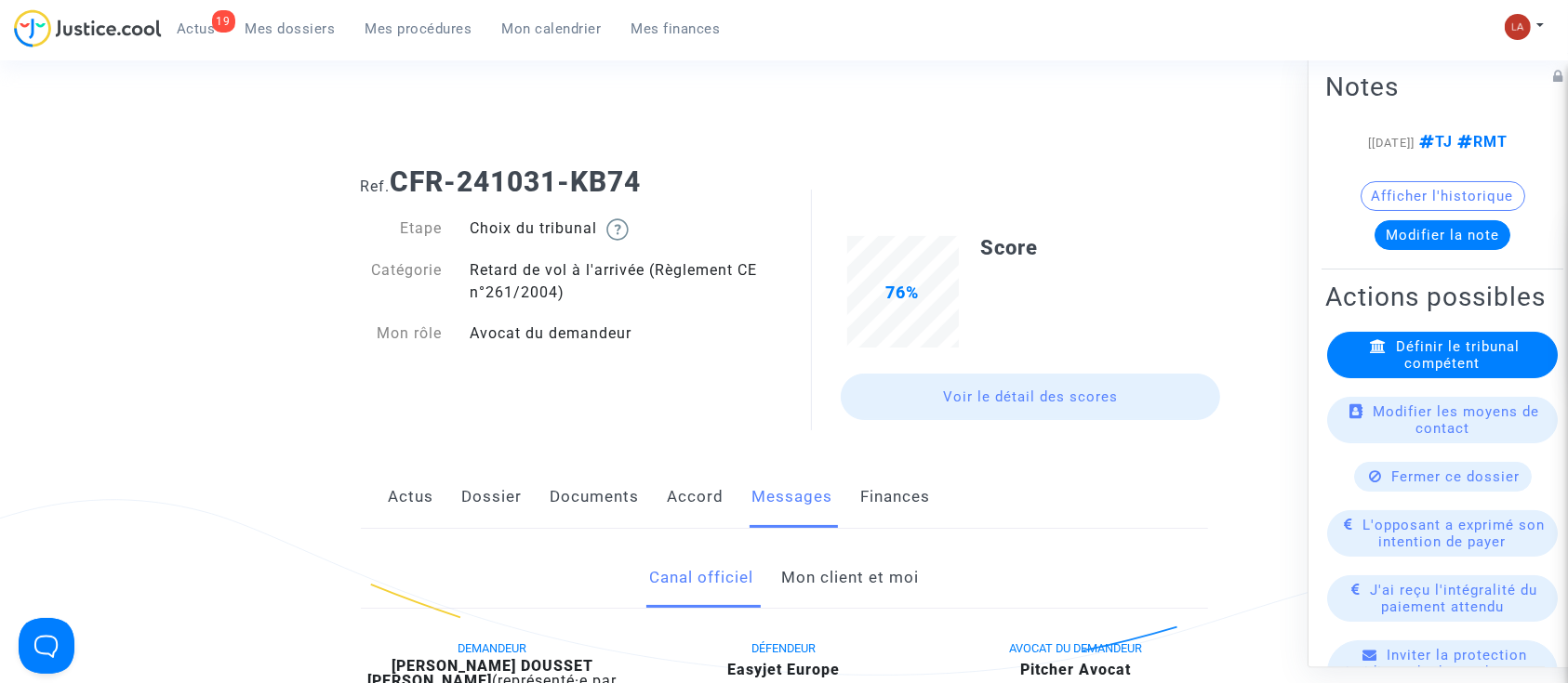
click at [490, 512] on link "Dossier" at bounding box center [493, 497] width 60 height 61
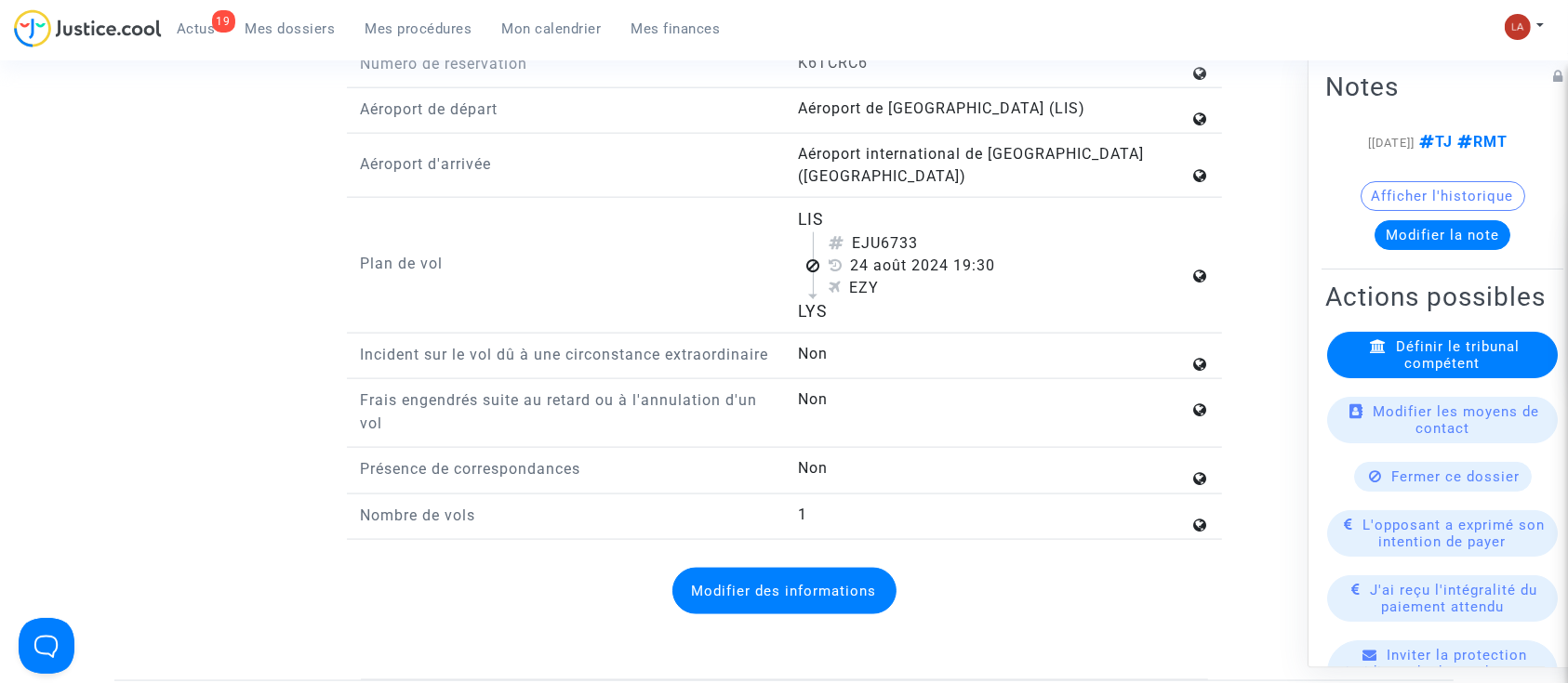
scroll to position [2478, 0]
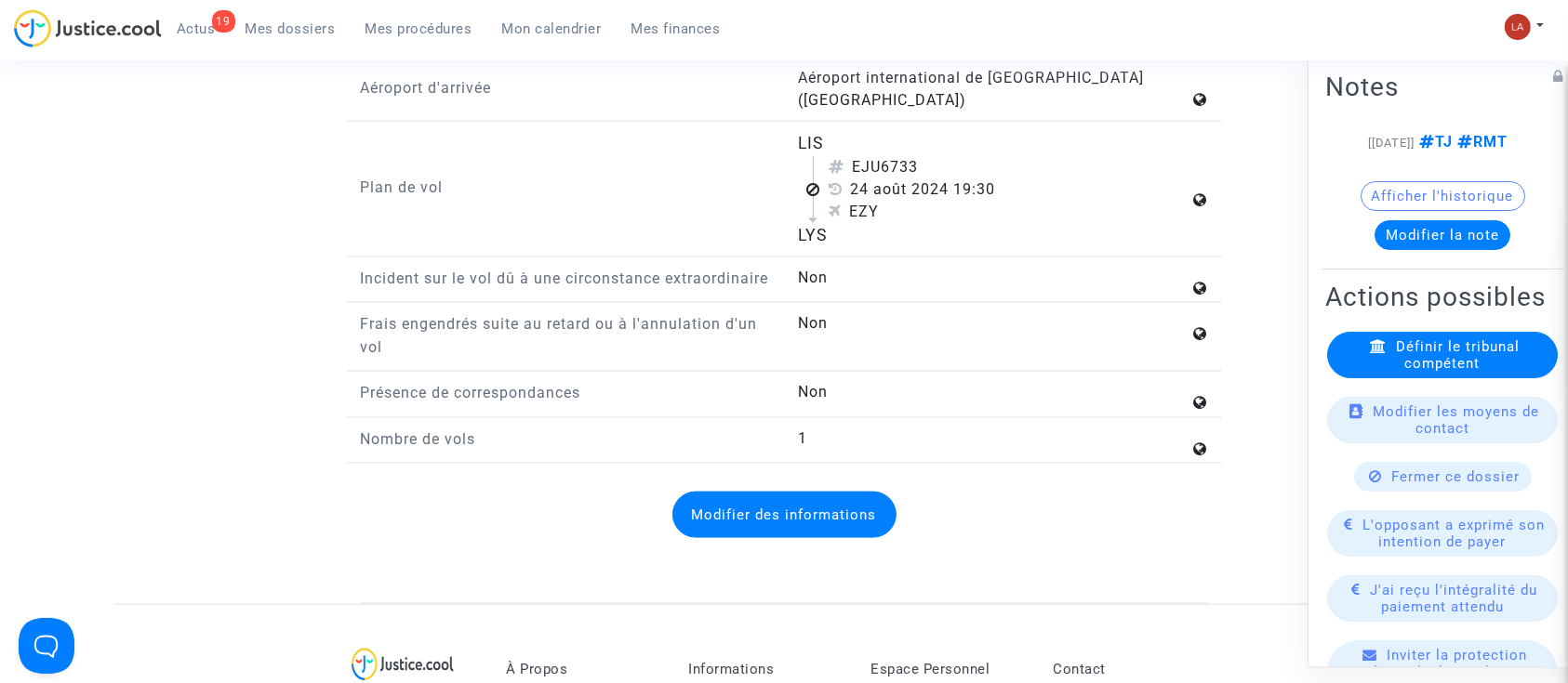
click at [1377, 353] on icon at bounding box center [1379, 346] width 17 height 14
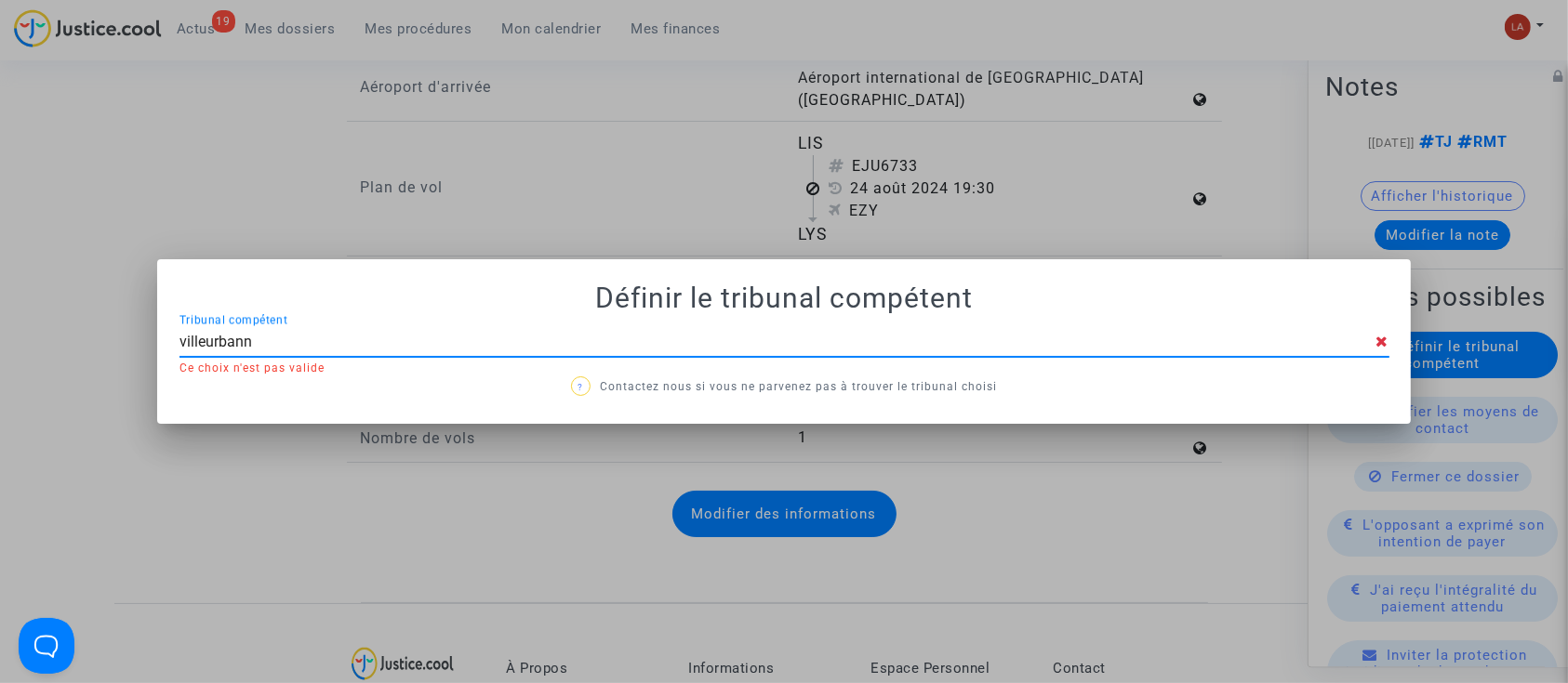
type input "villeurbanne"
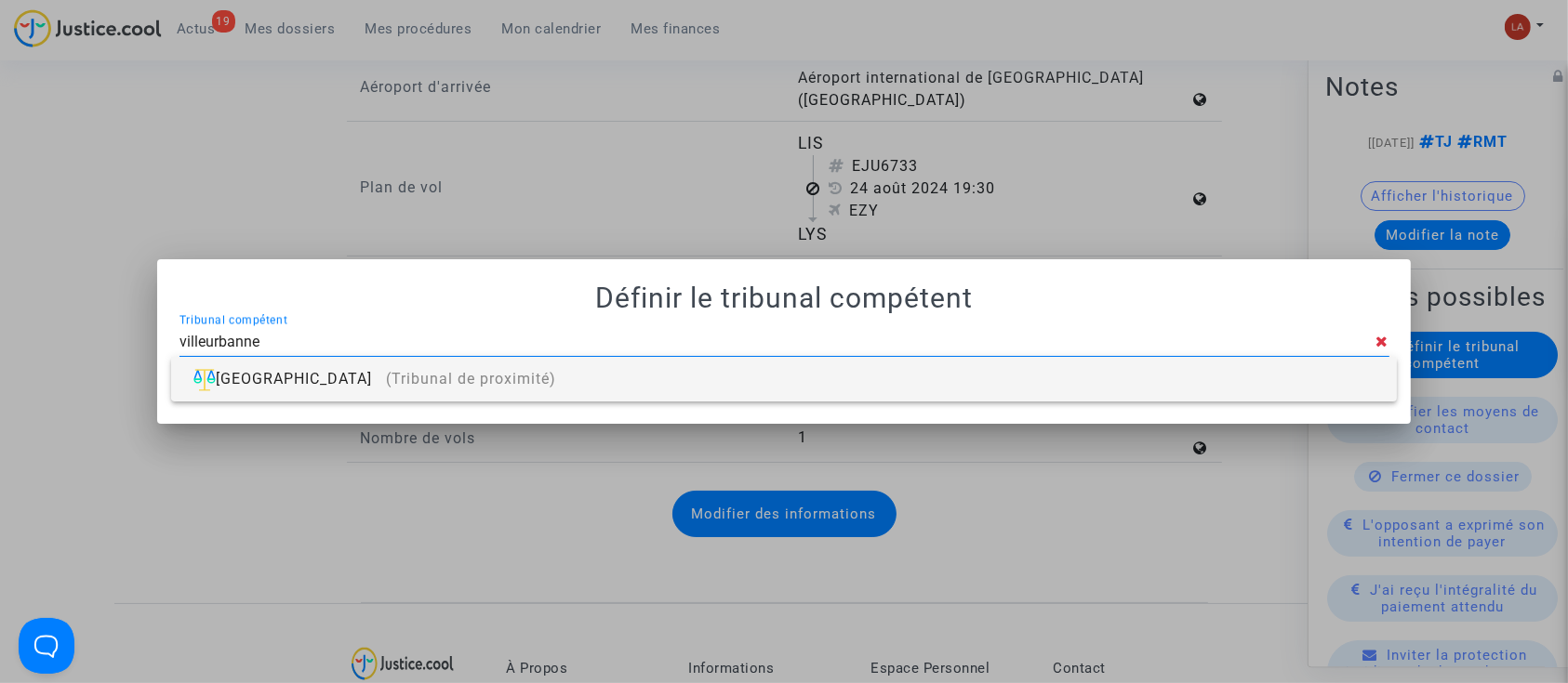
click at [1220, 373] on div "Villeurbanne (Tribunal de proximité)" at bounding box center [784, 379] width 1196 height 44
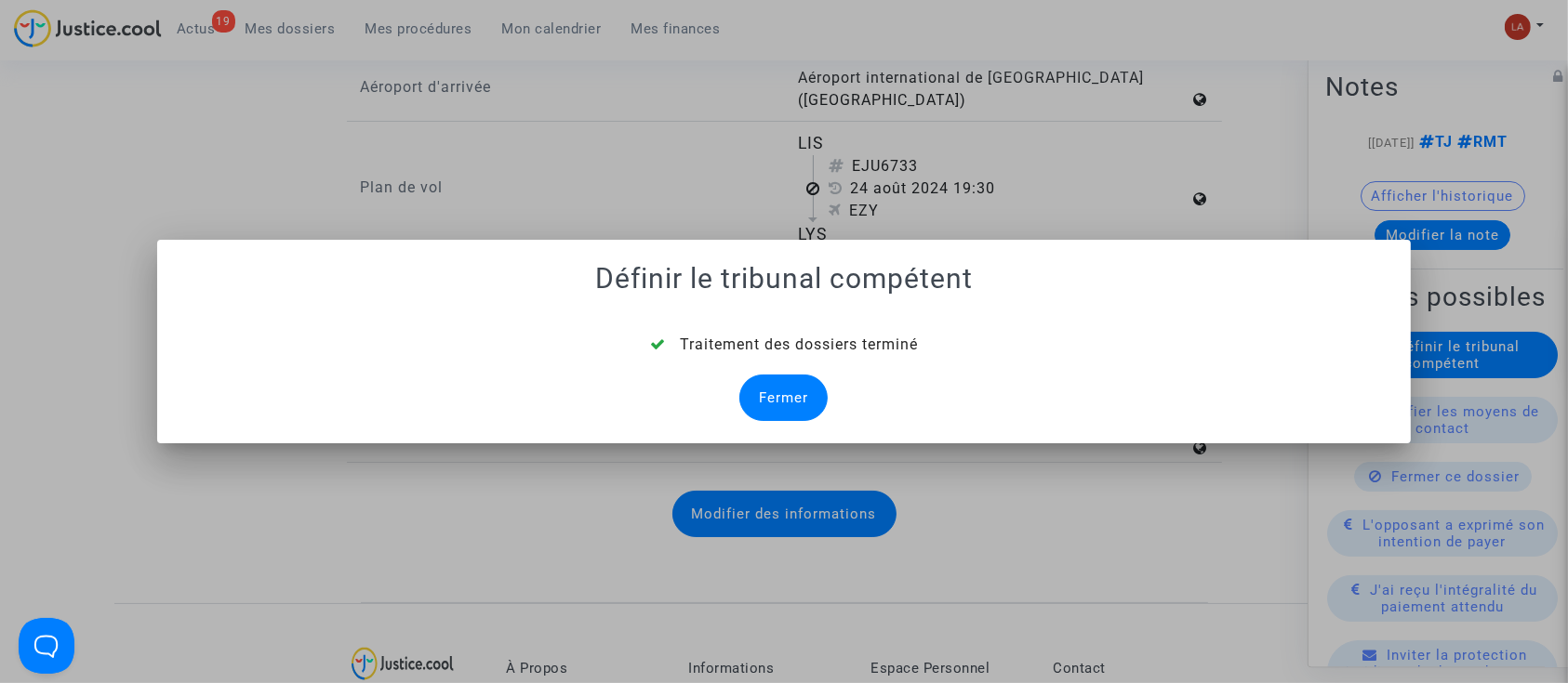
click at [790, 405] on div "Fermer" at bounding box center [784, 397] width 88 height 46
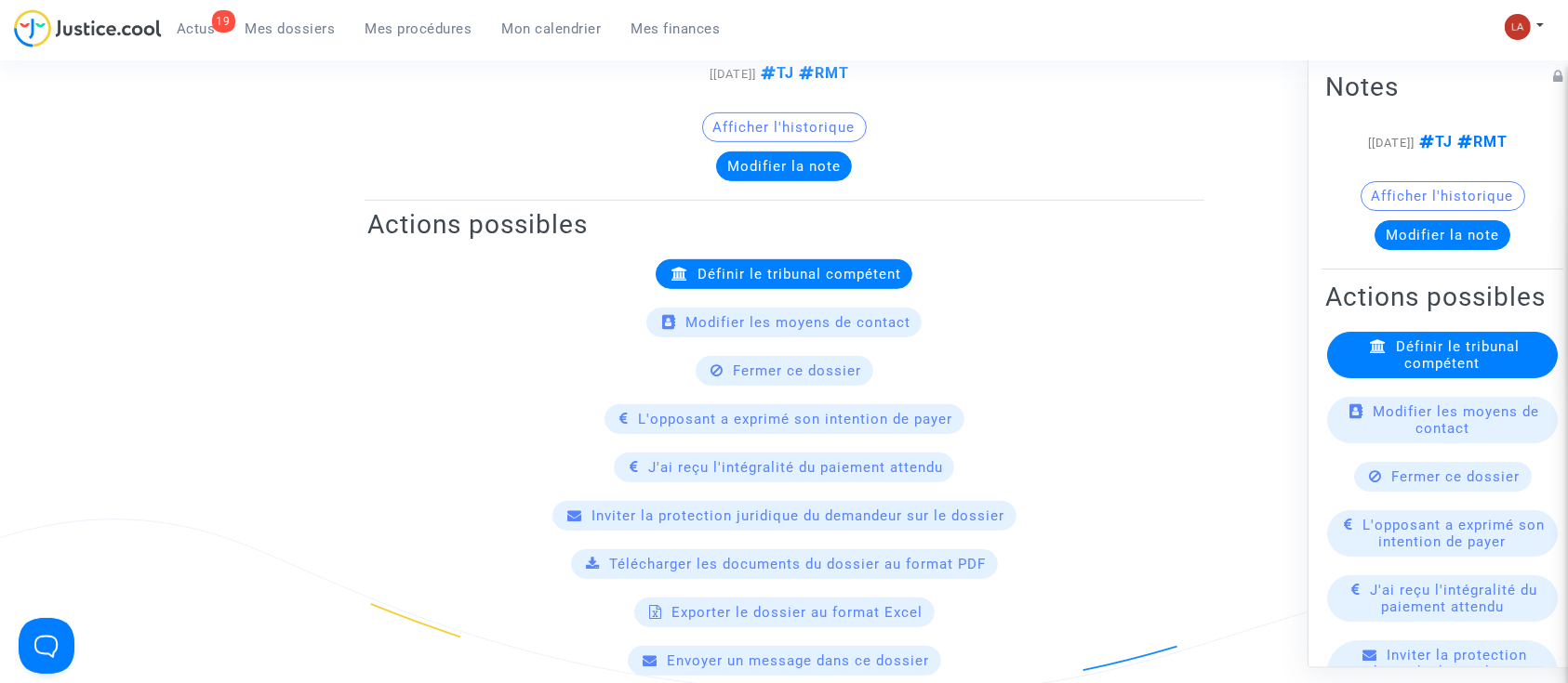
scroll to position [2478, 0]
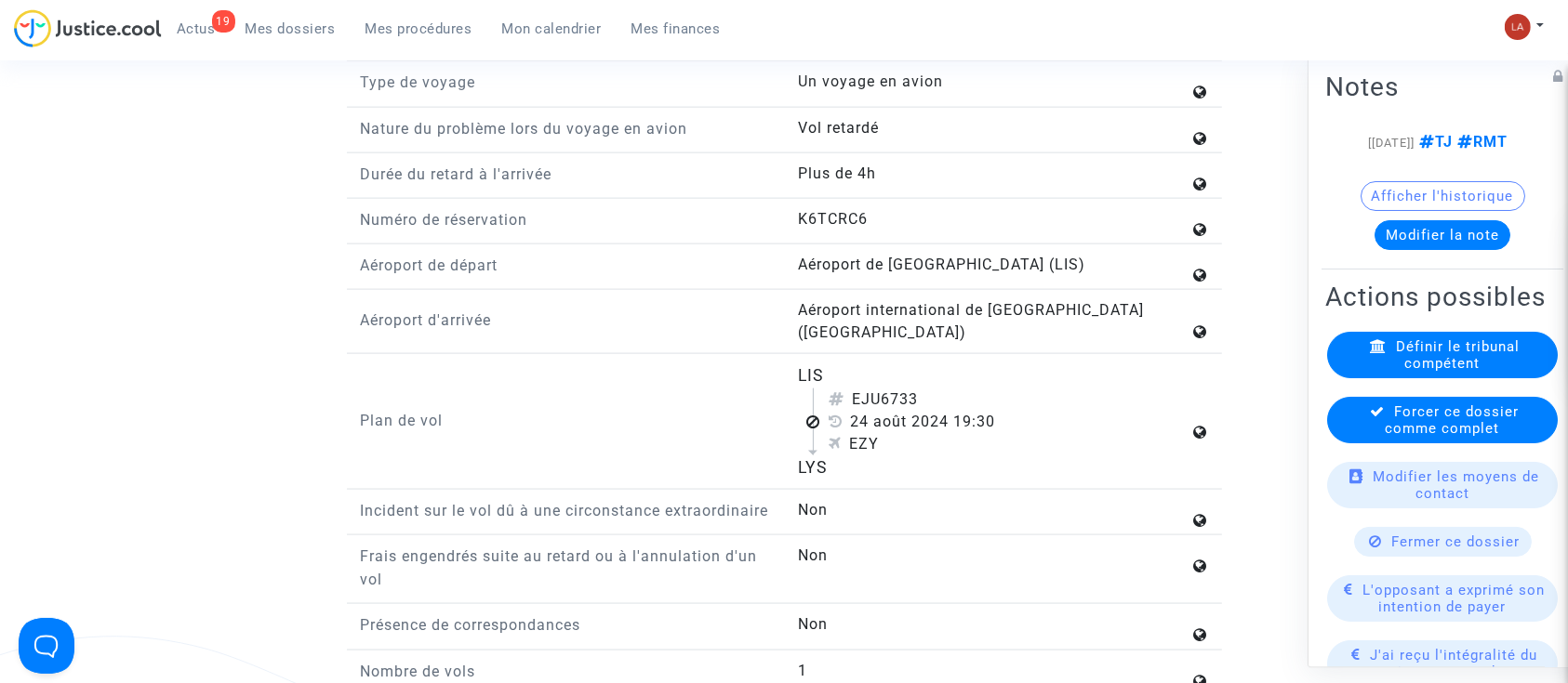
click at [1470, 437] on span "Forcer ce dossier comme complet" at bounding box center [1452, 420] width 133 height 34
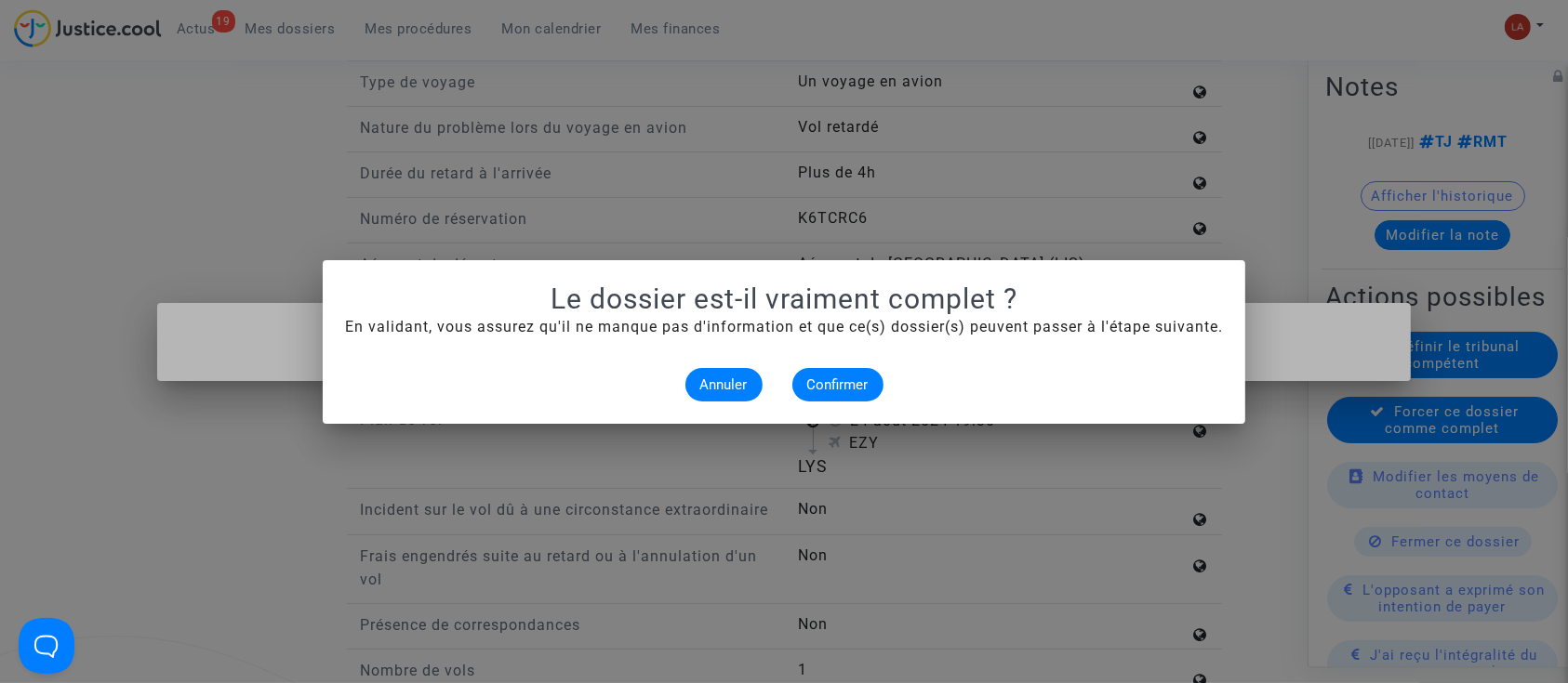
scroll to position [0, 0]
click at [845, 399] on button "Confirmer" at bounding box center [838, 385] width 91 height 34
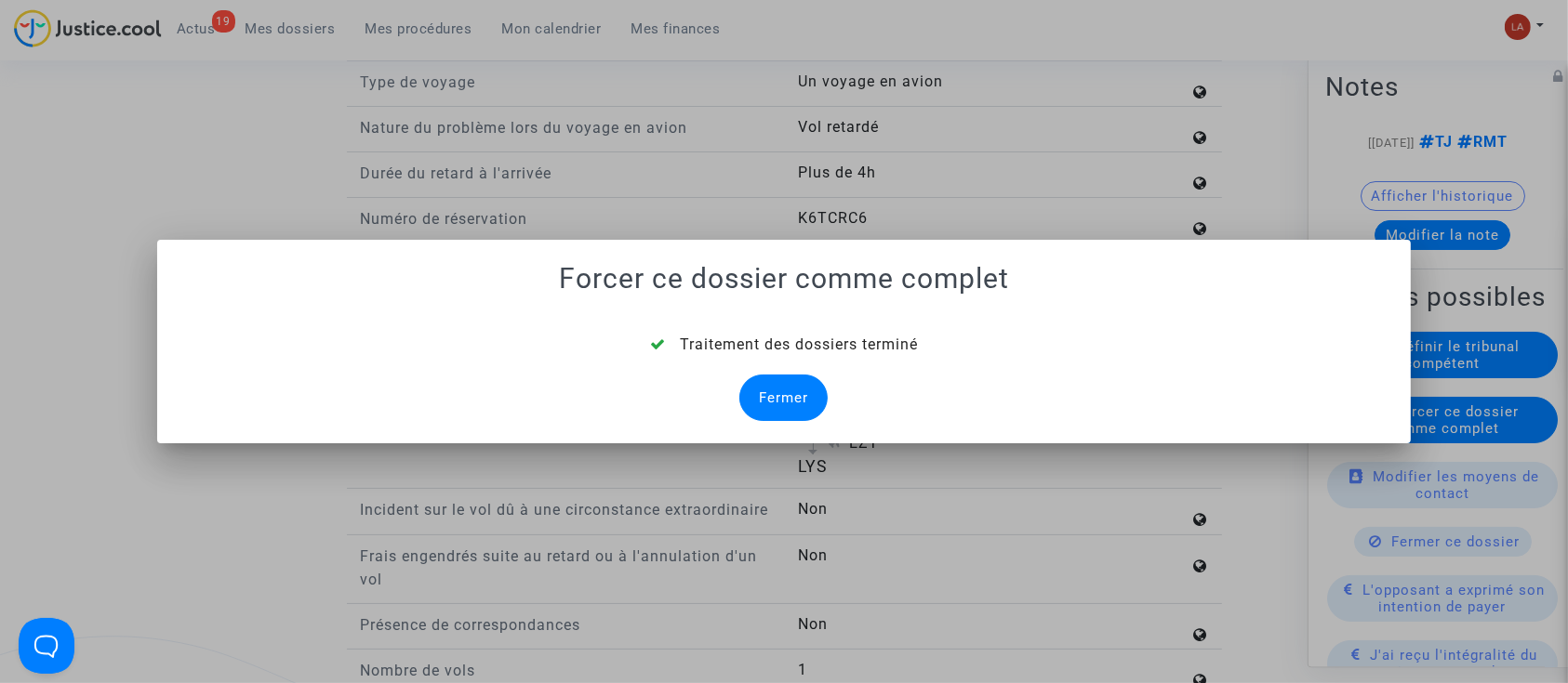
click at [825, 396] on div "Fermer" at bounding box center [784, 397] width 88 height 46
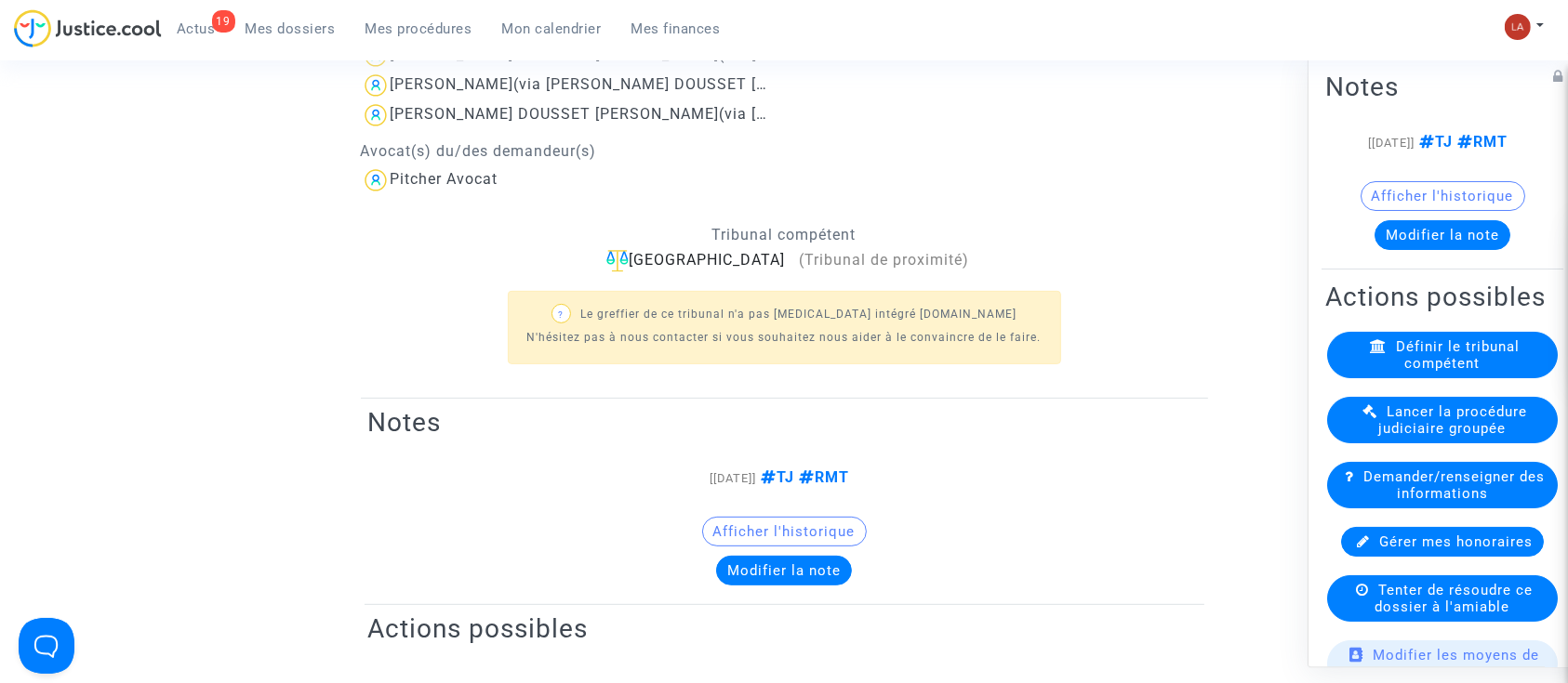
scroll to position [2478, 0]
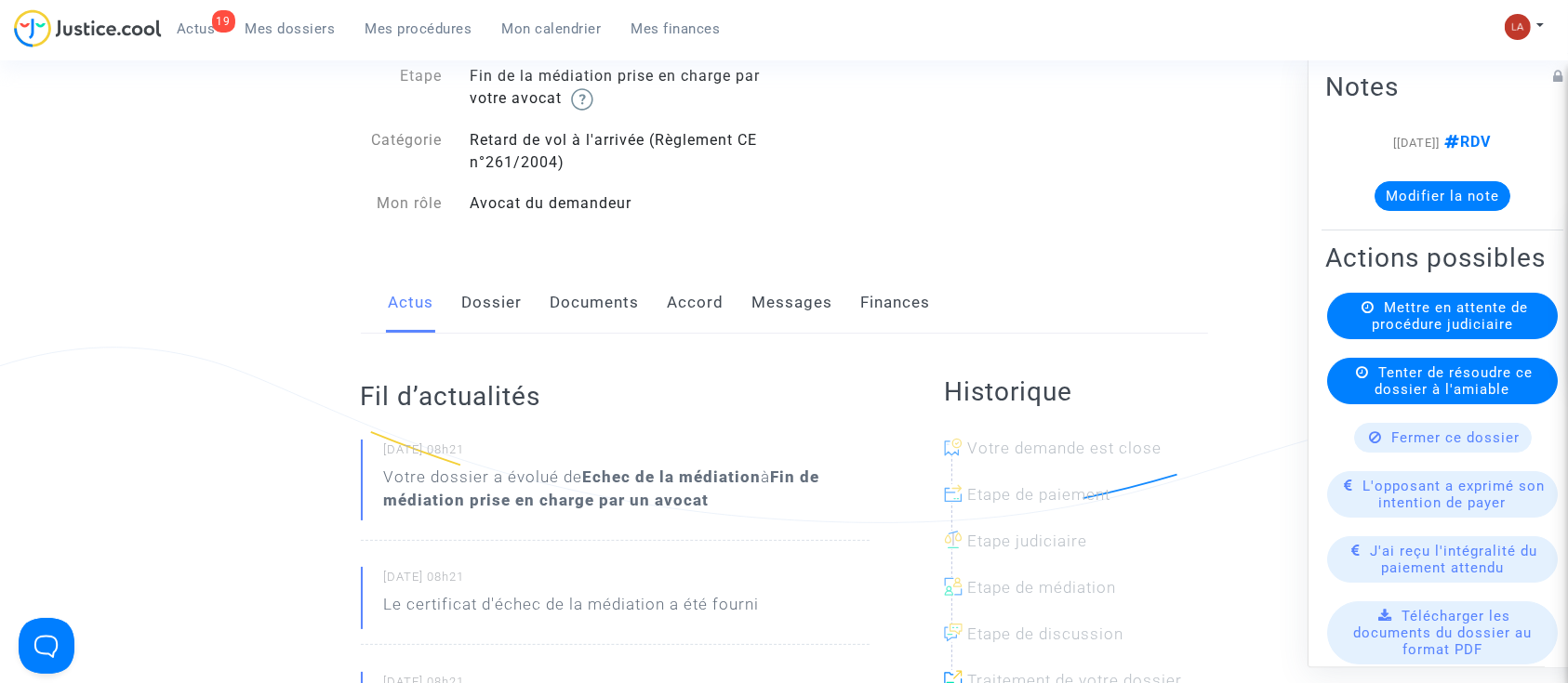
click at [795, 286] on link "Messages" at bounding box center [793, 303] width 81 height 61
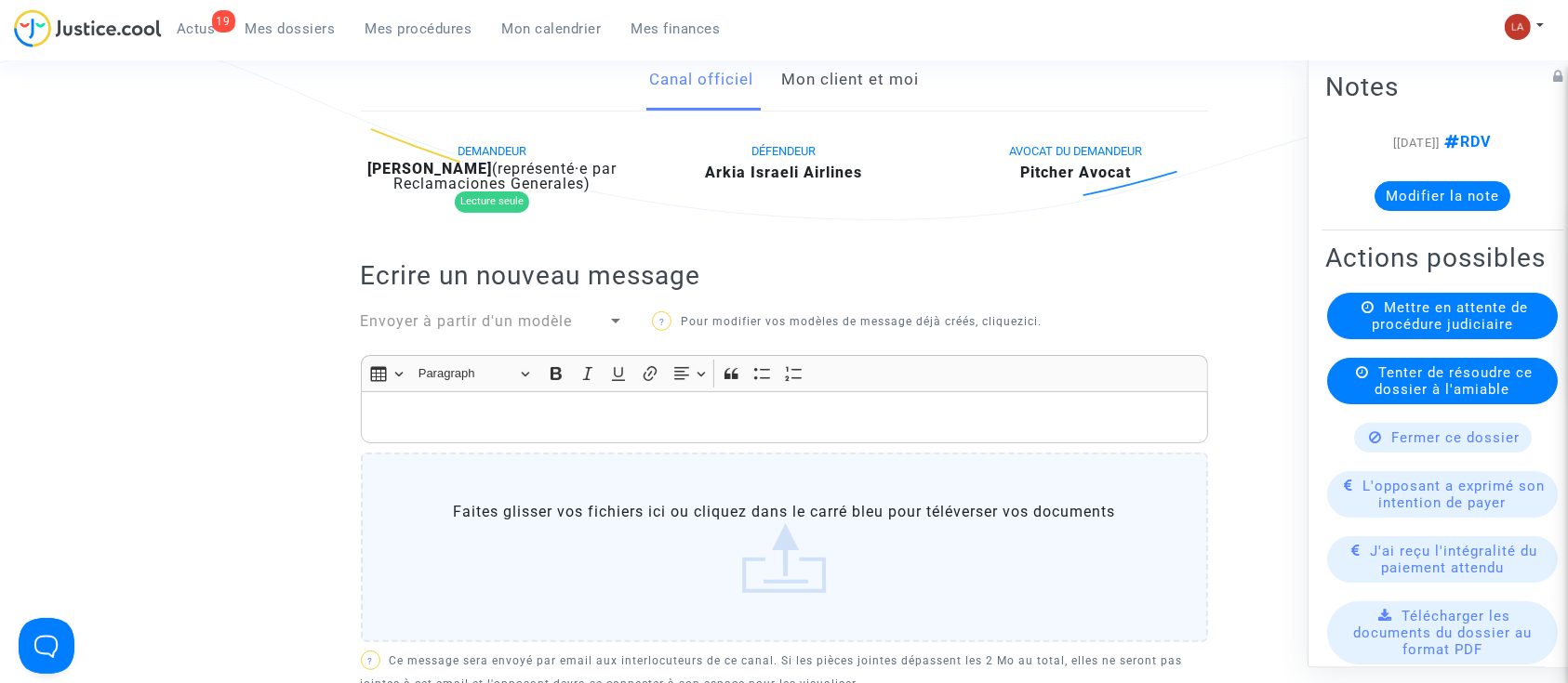
scroll to position [400, 0]
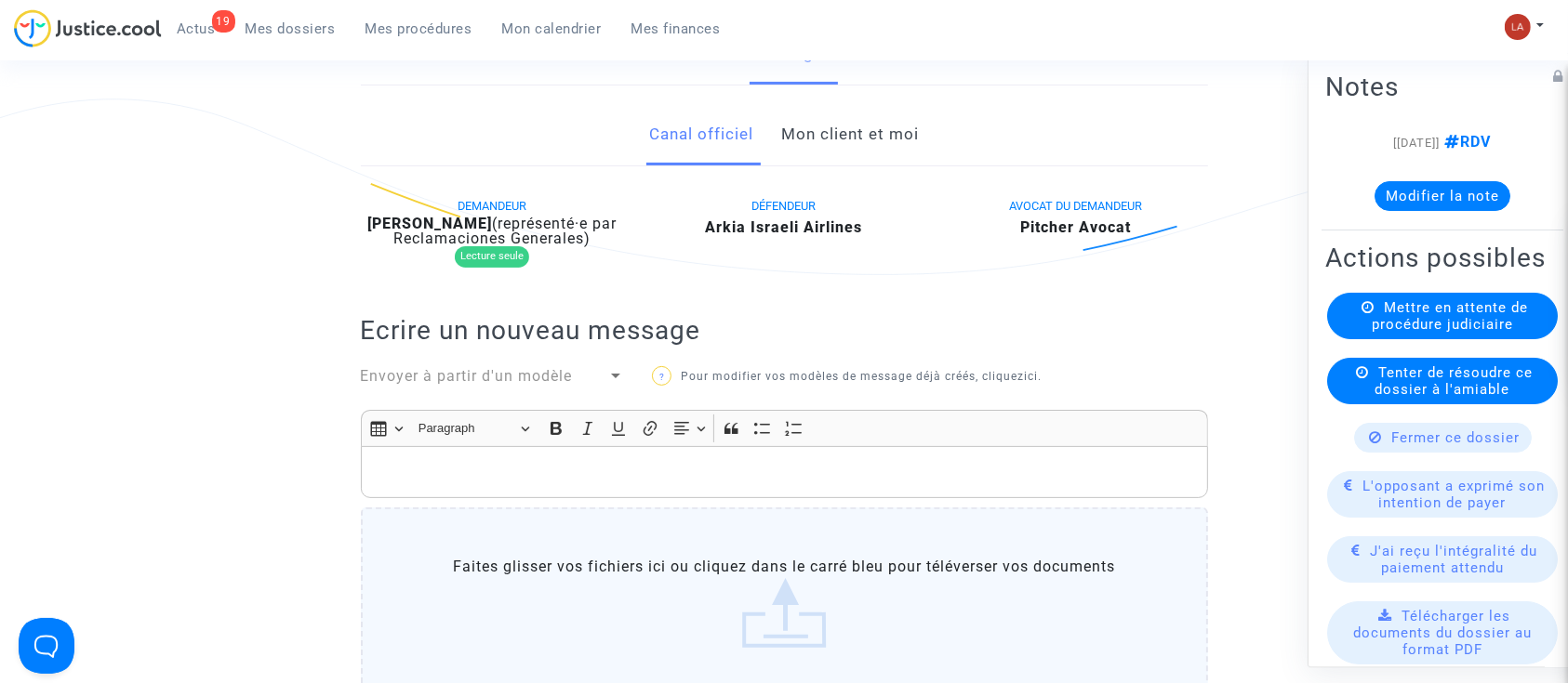
click at [1388, 192] on button "Modifier la note" at bounding box center [1443, 196] width 135 height 30
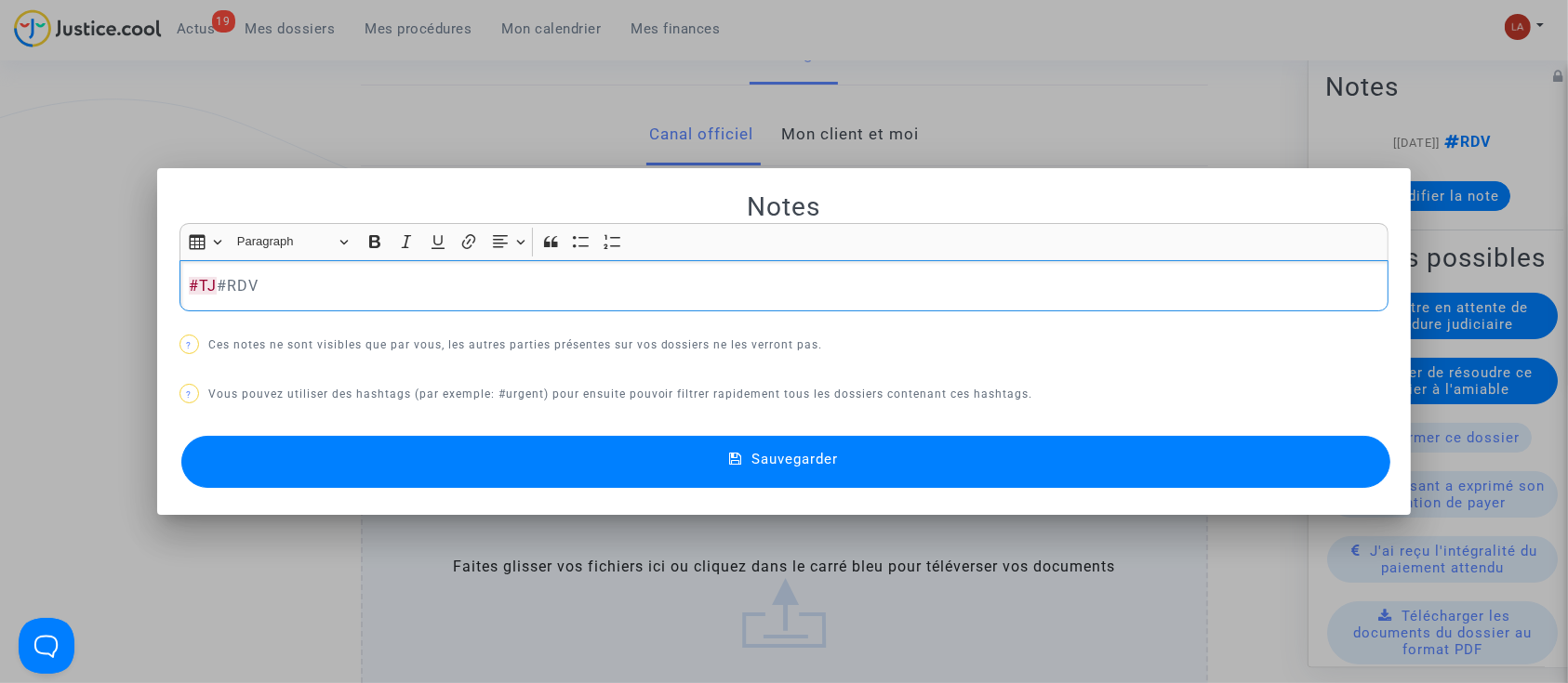
click at [1290, 462] on button "Sauvegarder" at bounding box center [786, 461] width 1210 height 52
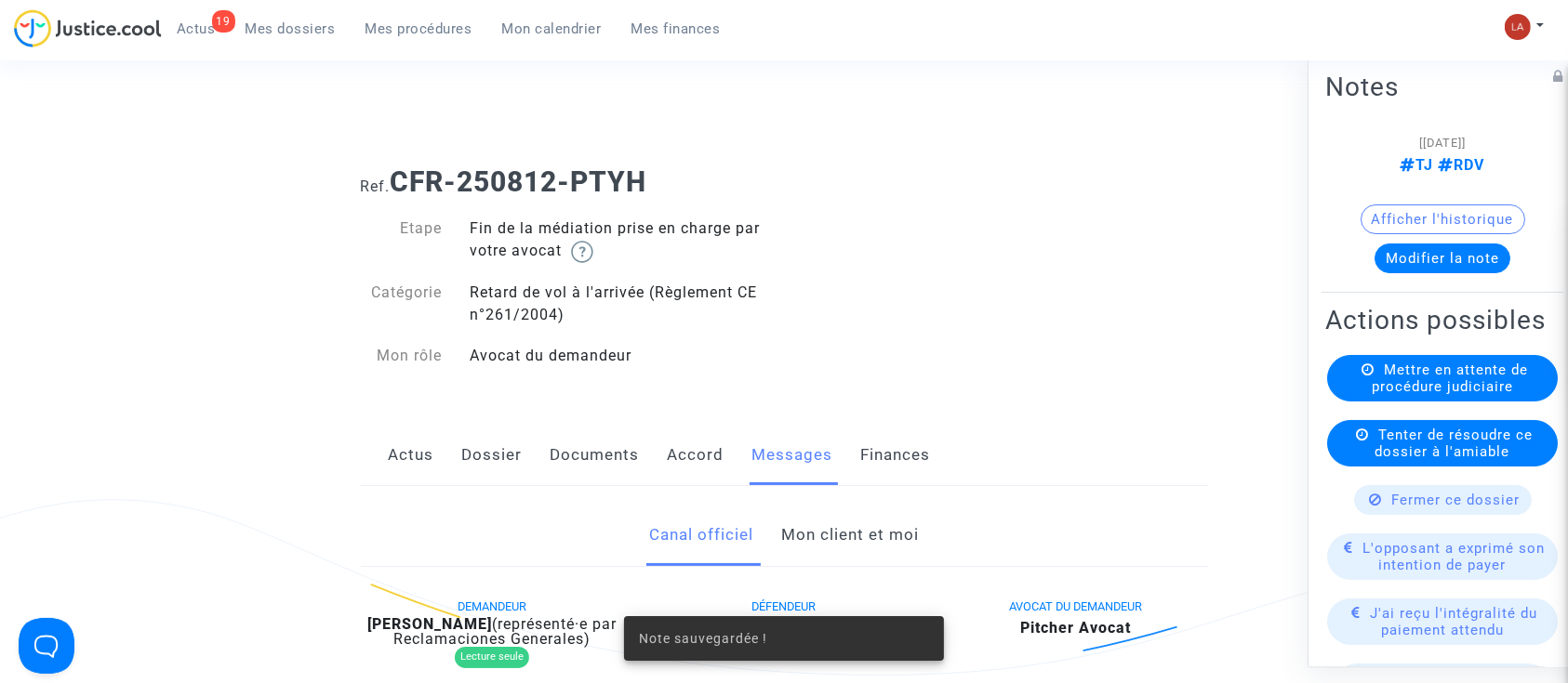
scroll to position [400, 0]
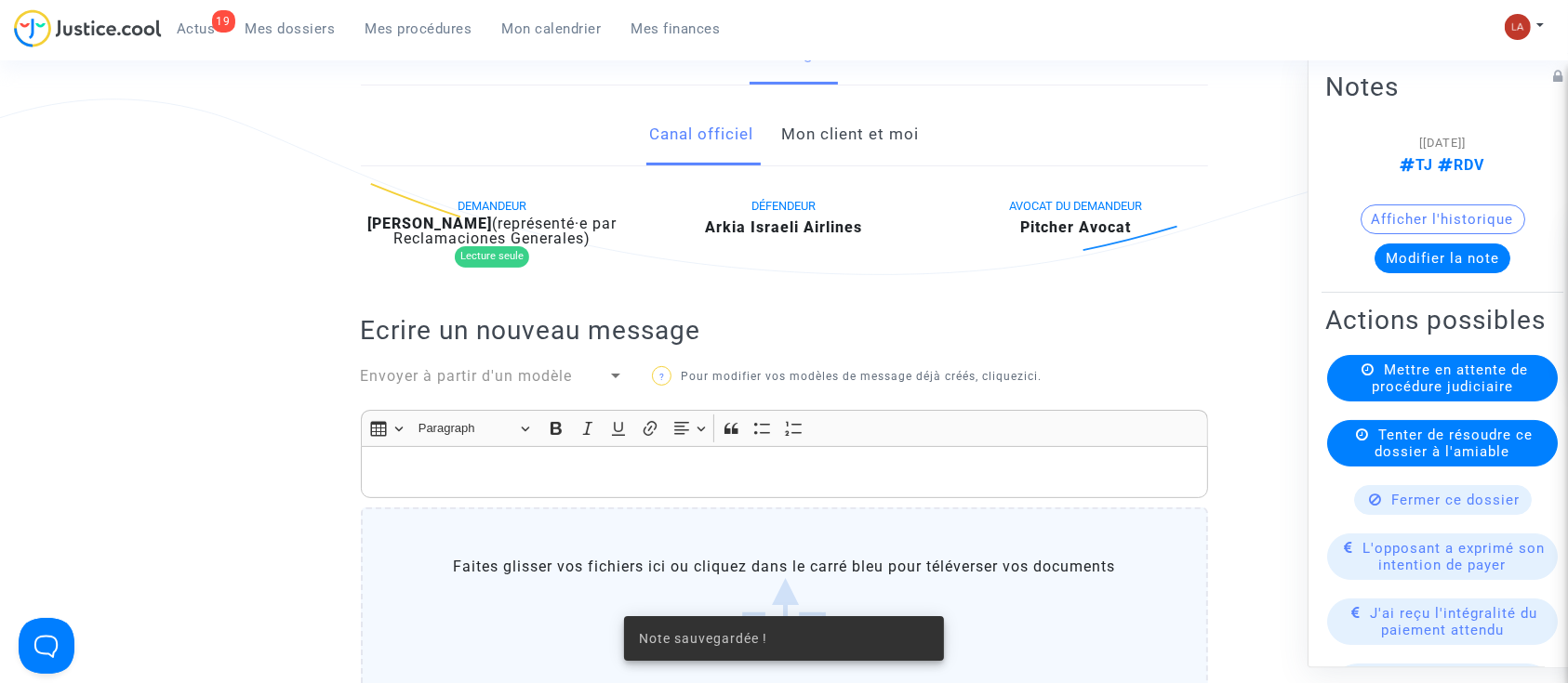
click at [1407, 391] on div "Mettre en attente de procédure judiciaire" at bounding box center [1442, 378] width 230 height 46
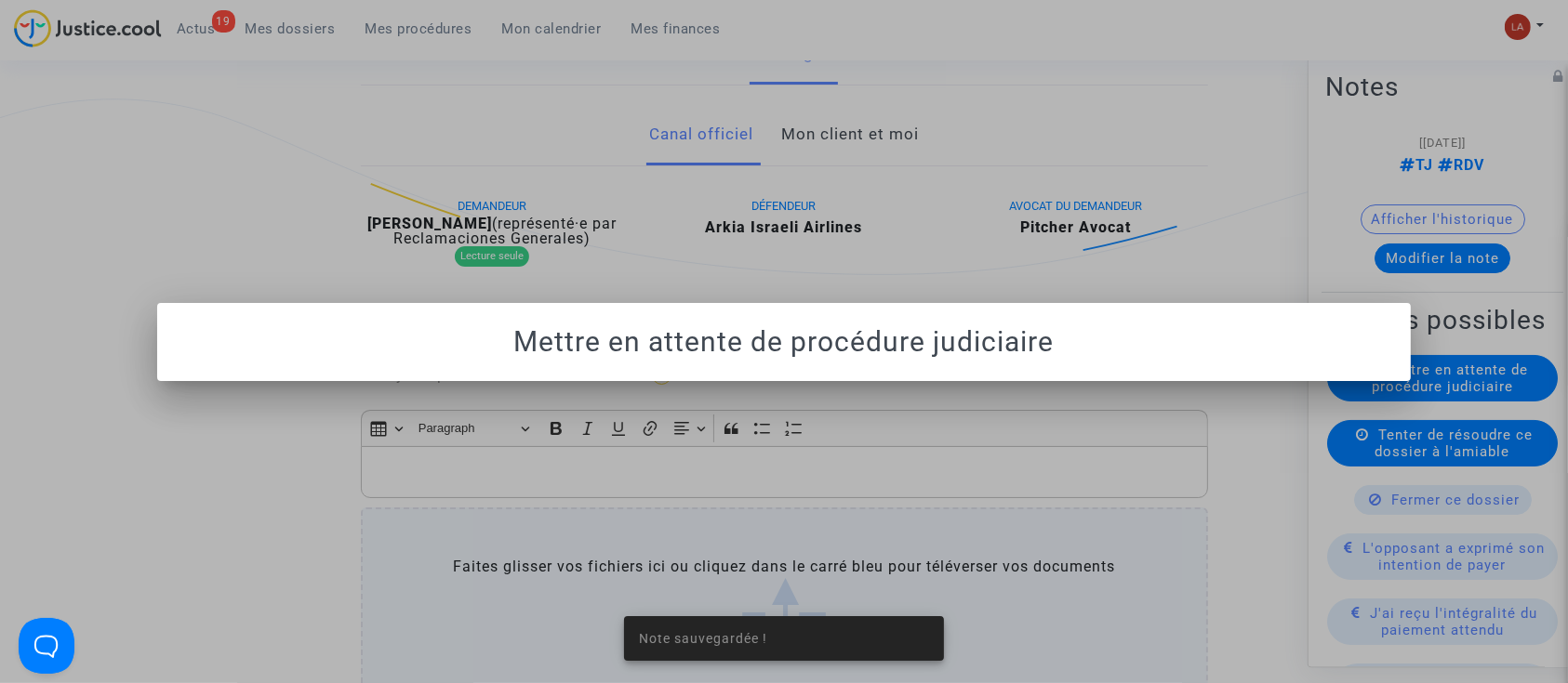
scroll to position [0, 0]
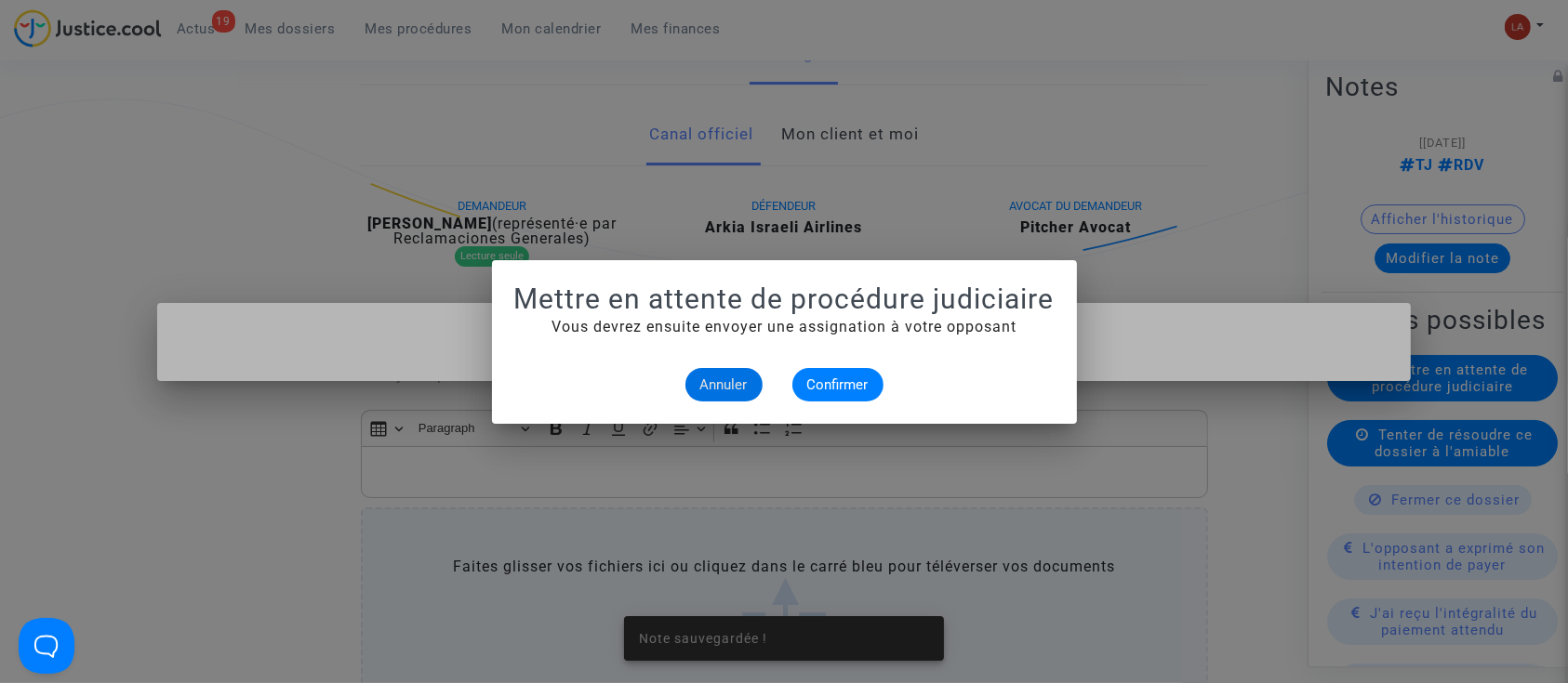
click at [853, 401] on mat-dialog-container "Mettre en attente de procédure judiciaire Vous devrez ensuite envoyer une assig…" at bounding box center [784, 342] width 585 height 163
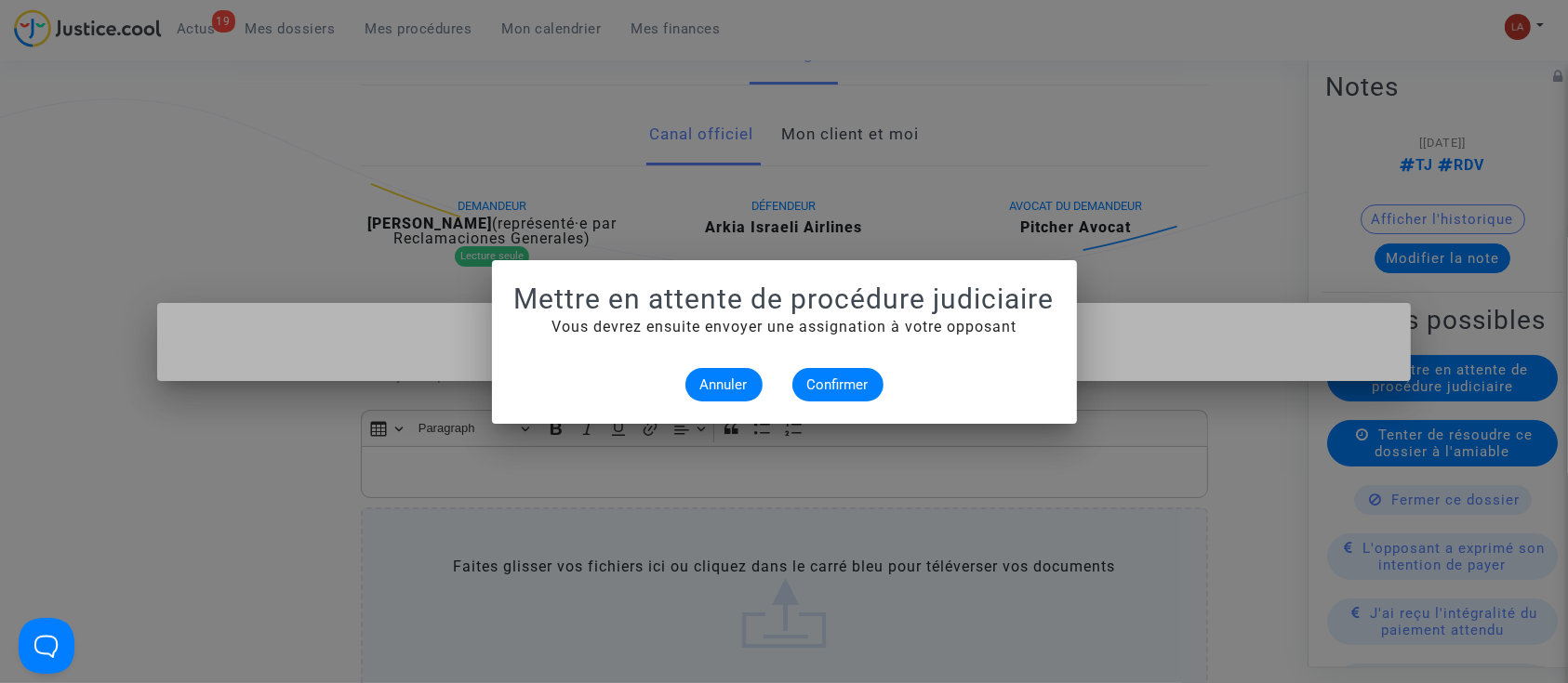
drag, startPoint x: 853, startPoint y: 401, endPoint x: 847, endPoint y: 382, distance: 19.9
click at [853, 400] on mat-dialog-container "Mettre en attente de procédure judiciaire Vous devrez ensuite envoyer une assig…" at bounding box center [784, 342] width 585 height 163
click at [842, 377] on span "Confirmer" at bounding box center [838, 385] width 61 height 17
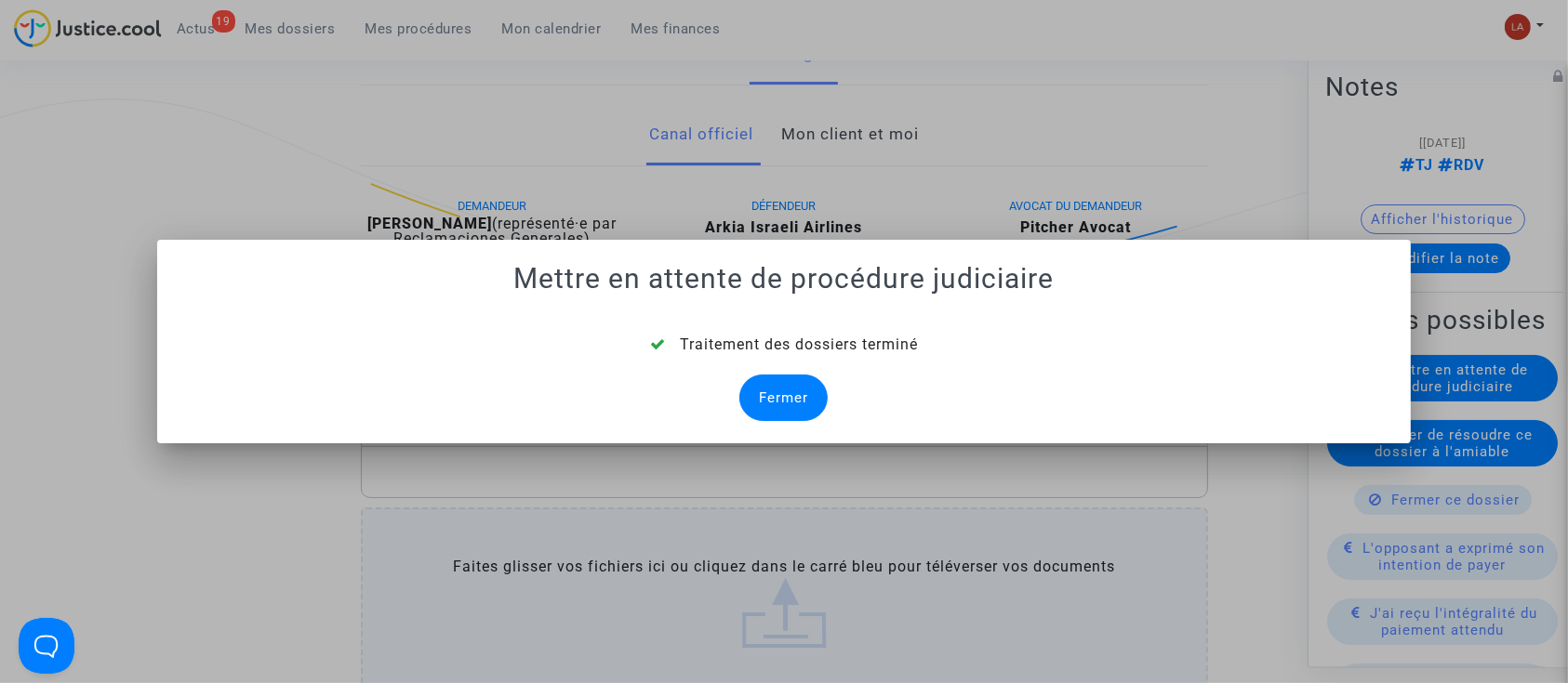
click at [789, 400] on div "Fermer" at bounding box center [784, 397] width 88 height 46
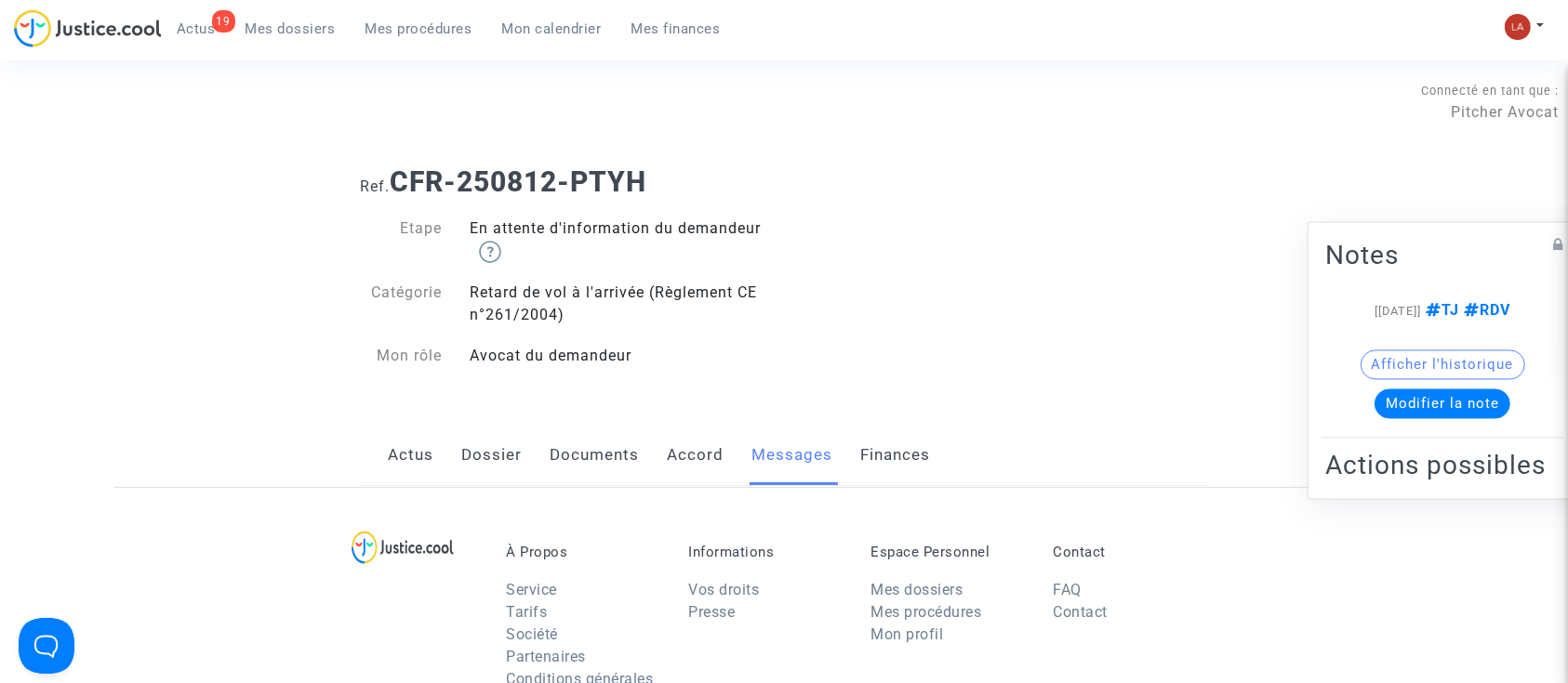
scroll to position [400, 0]
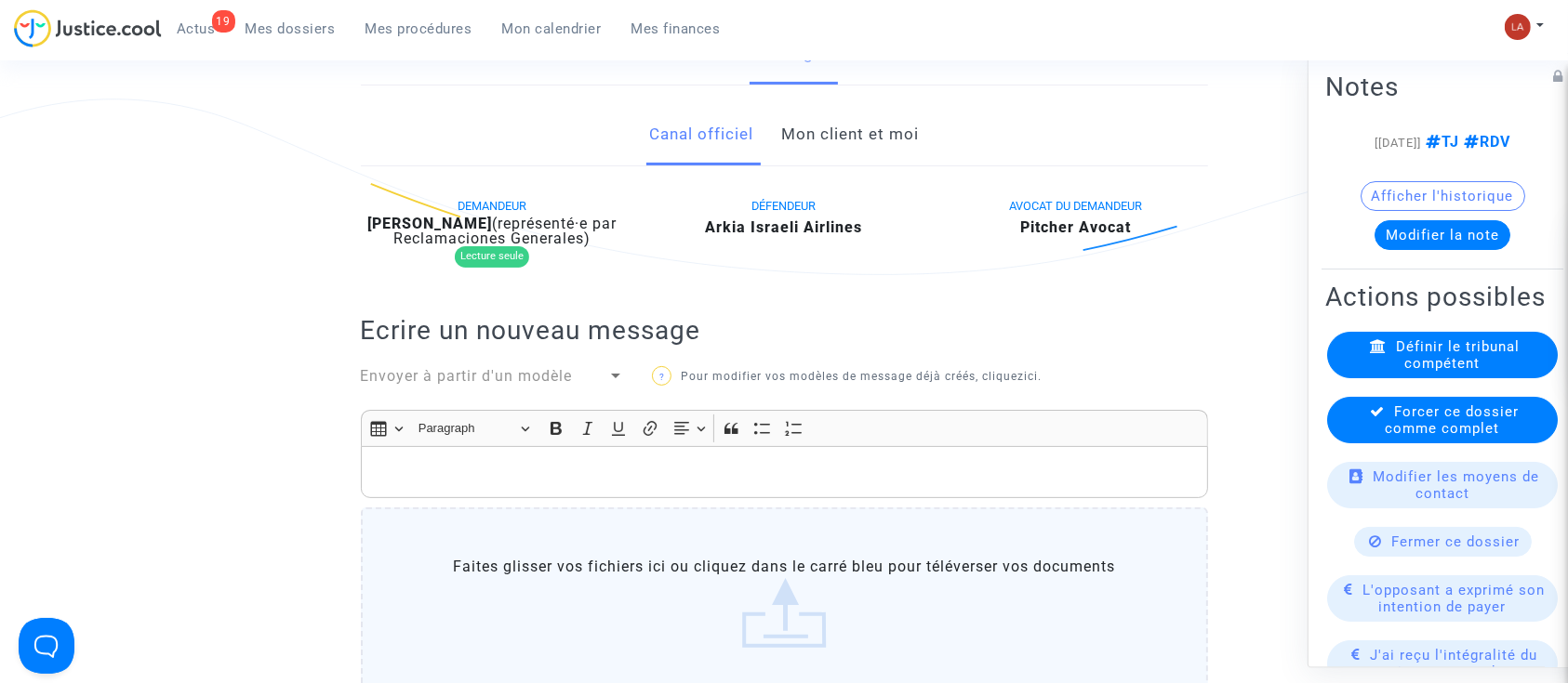
click at [1355, 443] on div "Forcer ce dossier comme complet" at bounding box center [1442, 420] width 230 height 46
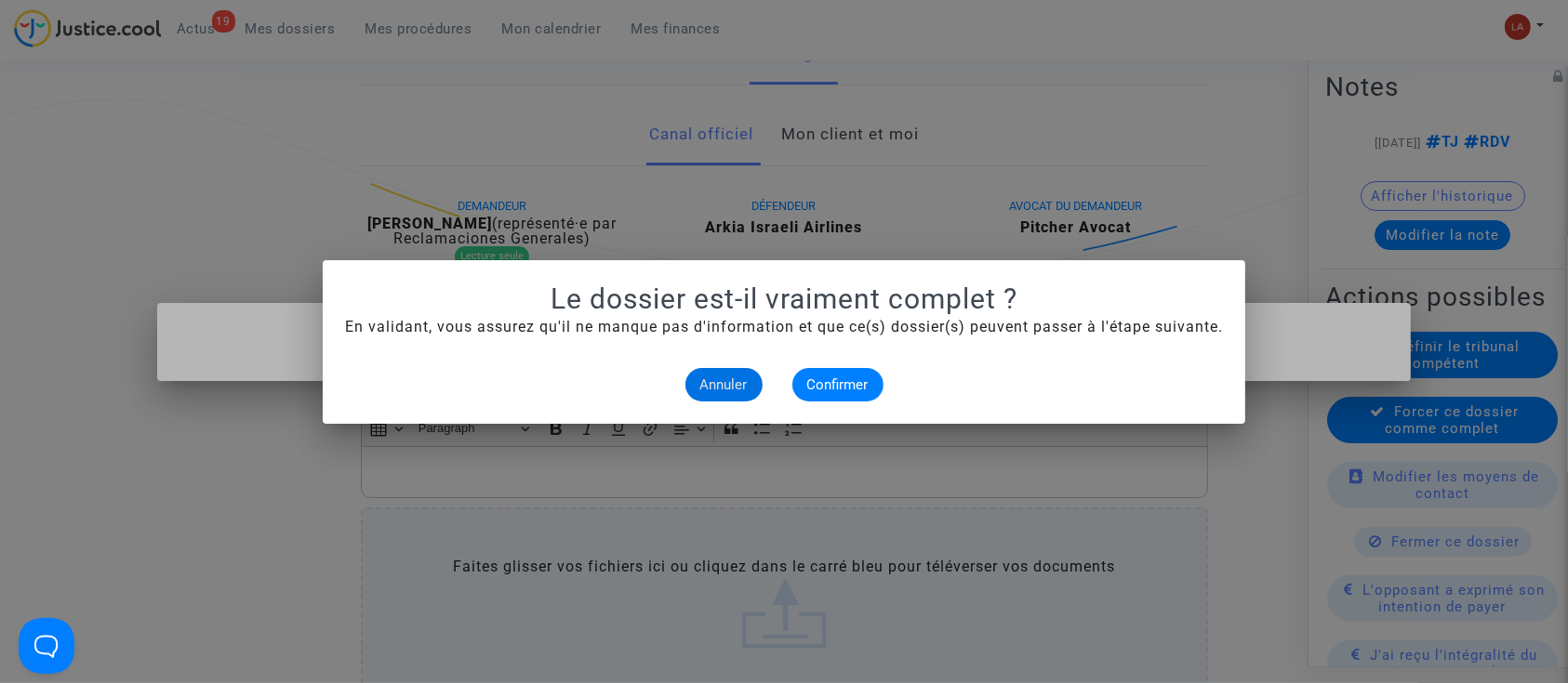
click at [886, 389] on div "Annuler Confirmer" at bounding box center [784, 385] width 878 height 34
click at [852, 380] on span "Confirmer" at bounding box center [838, 385] width 61 height 17
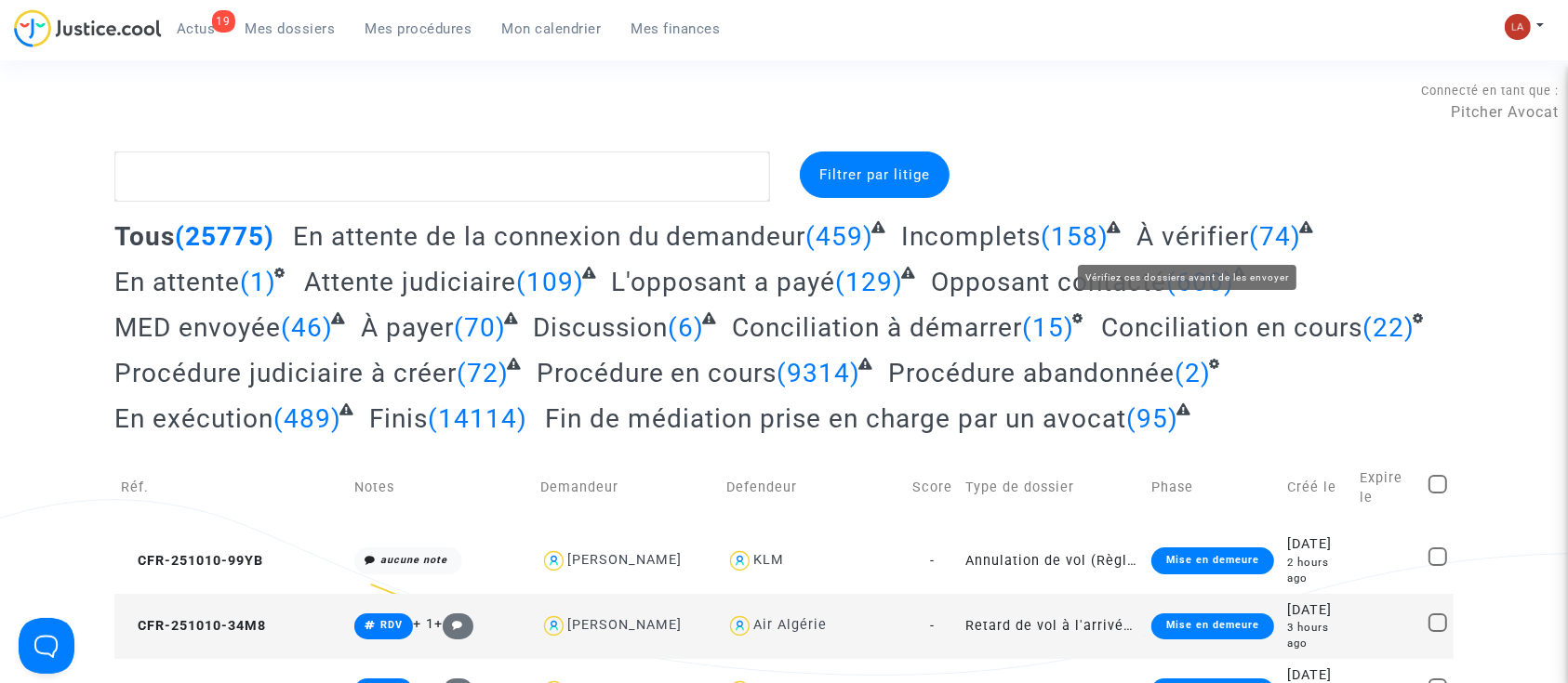
click at [1199, 241] on span "À vérifier" at bounding box center [1193, 237] width 113 height 31
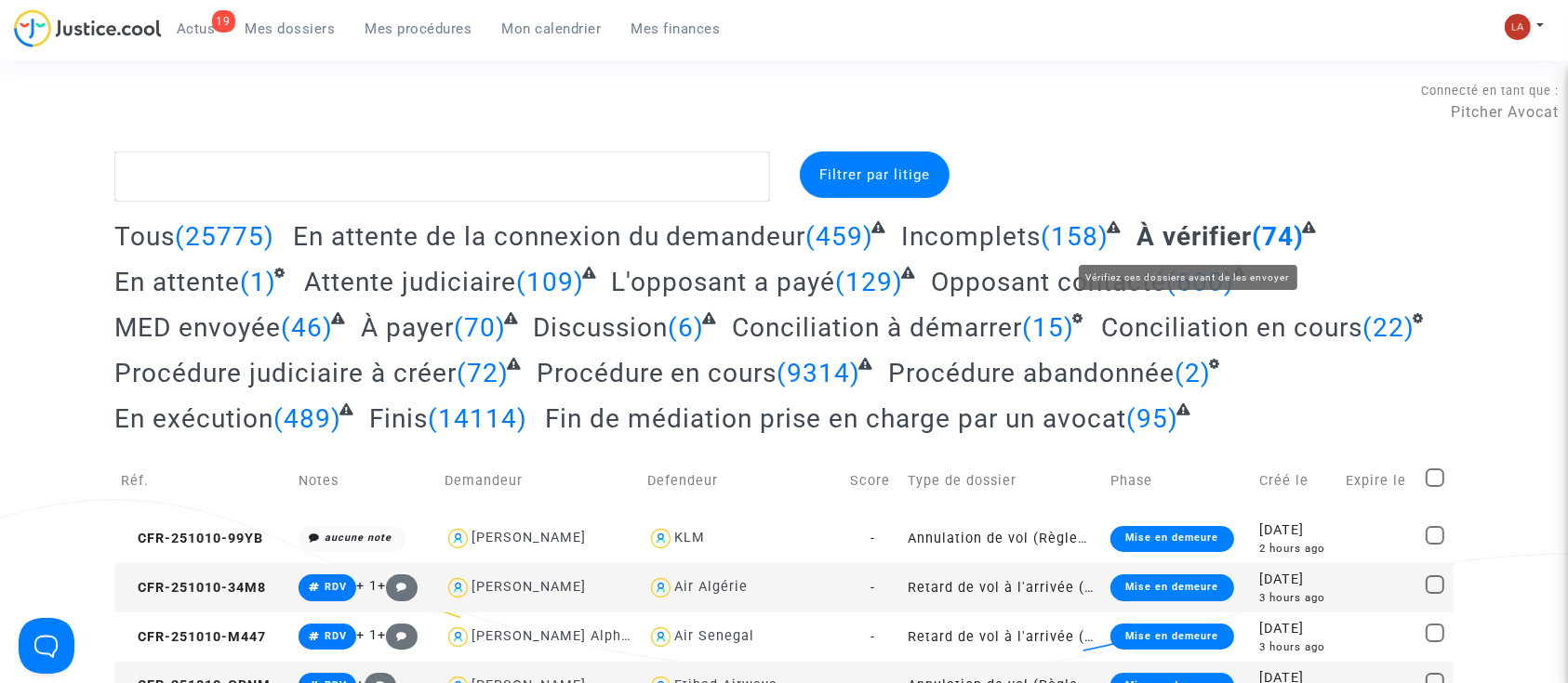
click at [1180, 226] on span "À vérifier" at bounding box center [1194, 237] width 116 height 31
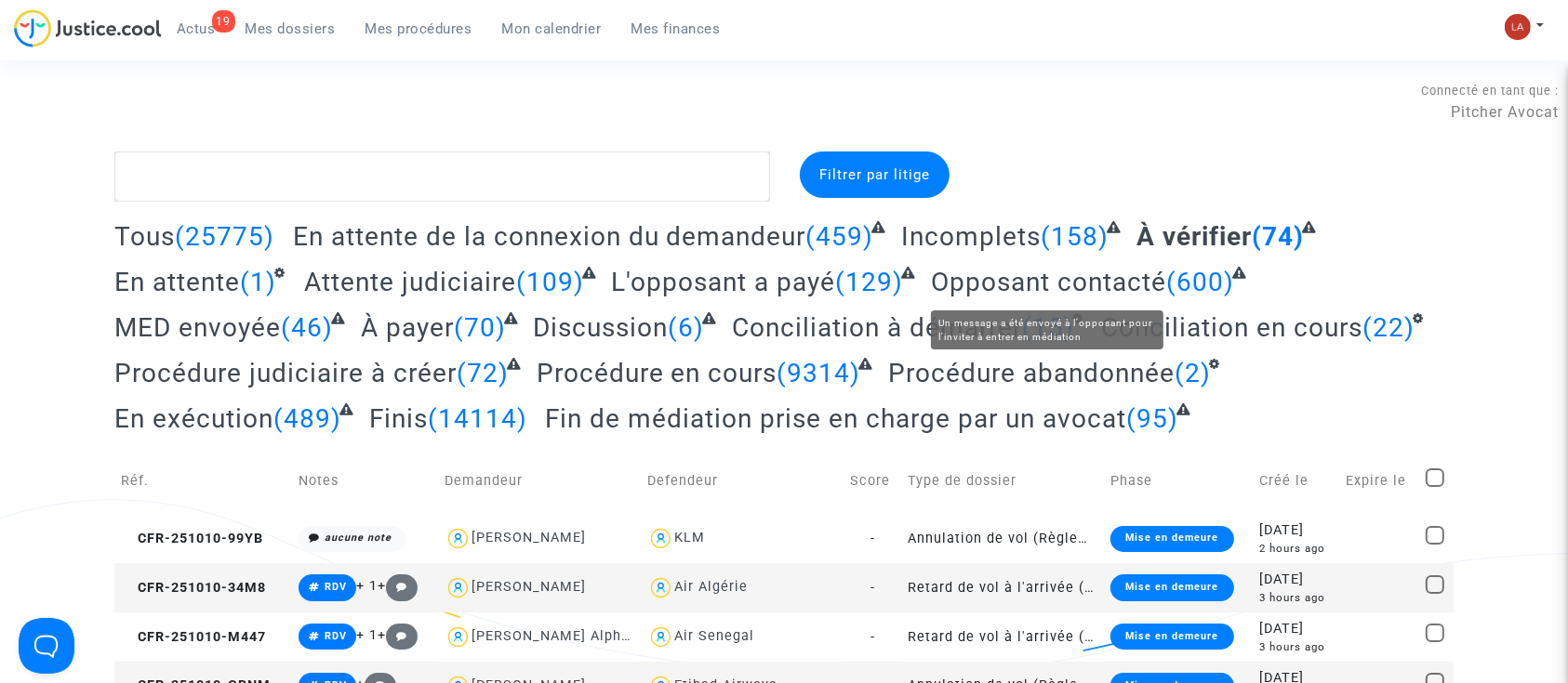
drag, startPoint x: 1065, startPoint y: 289, endPoint x: 1224, endPoint y: 215, distance: 175.4
click at [1066, 289] on span "Opposant contacté" at bounding box center [1049, 282] width 235 height 31
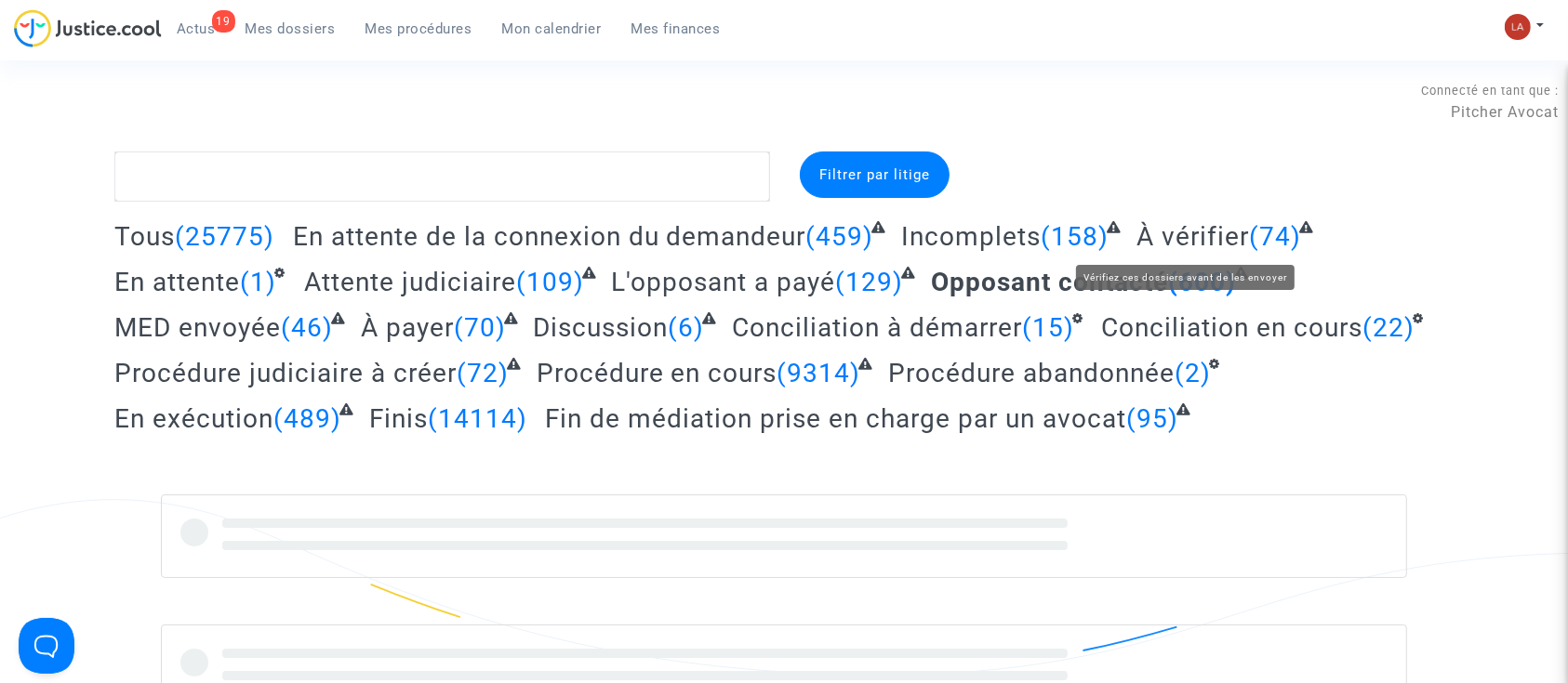
click at [1203, 223] on span "À vérifier" at bounding box center [1193, 237] width 113 height 31
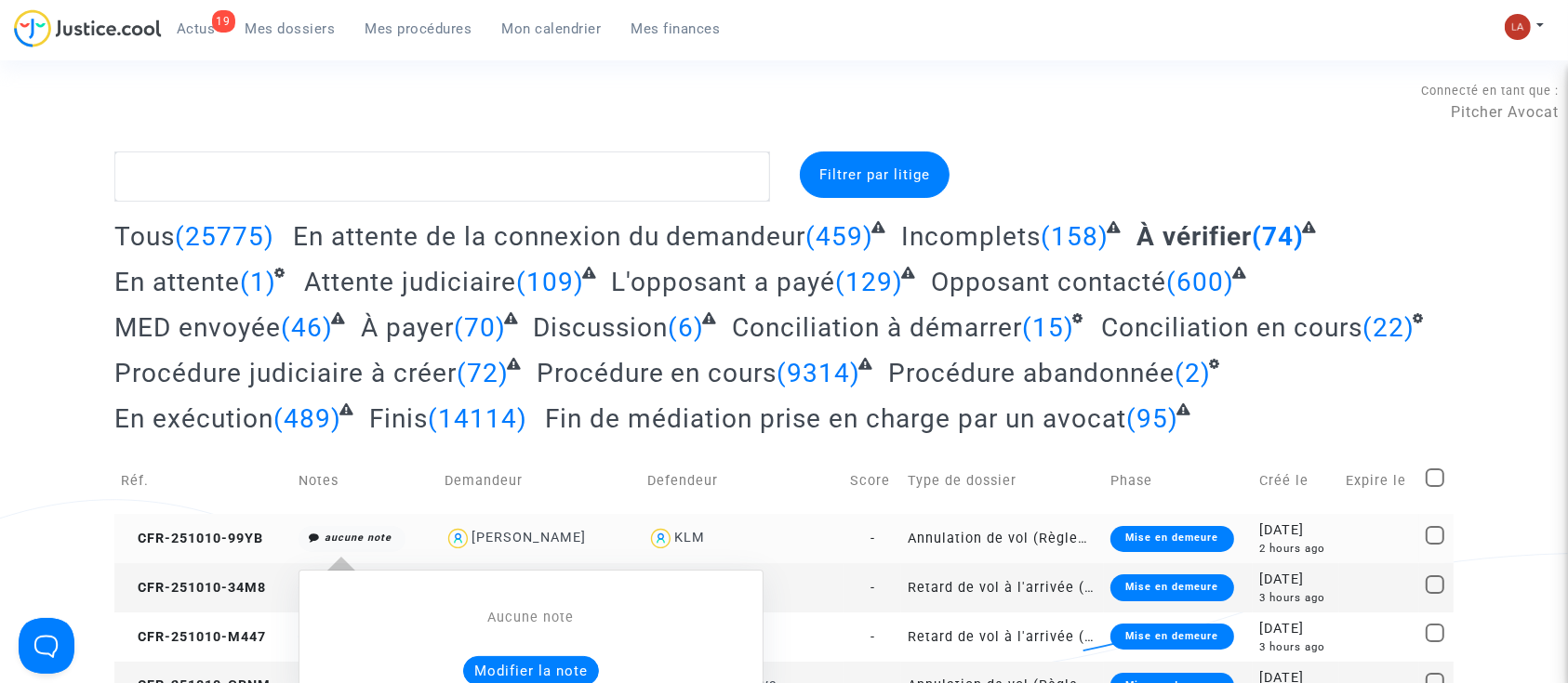
click at [528, 657] on button "Modifier la note" at bounding box center [531, 672] width 135 height 30
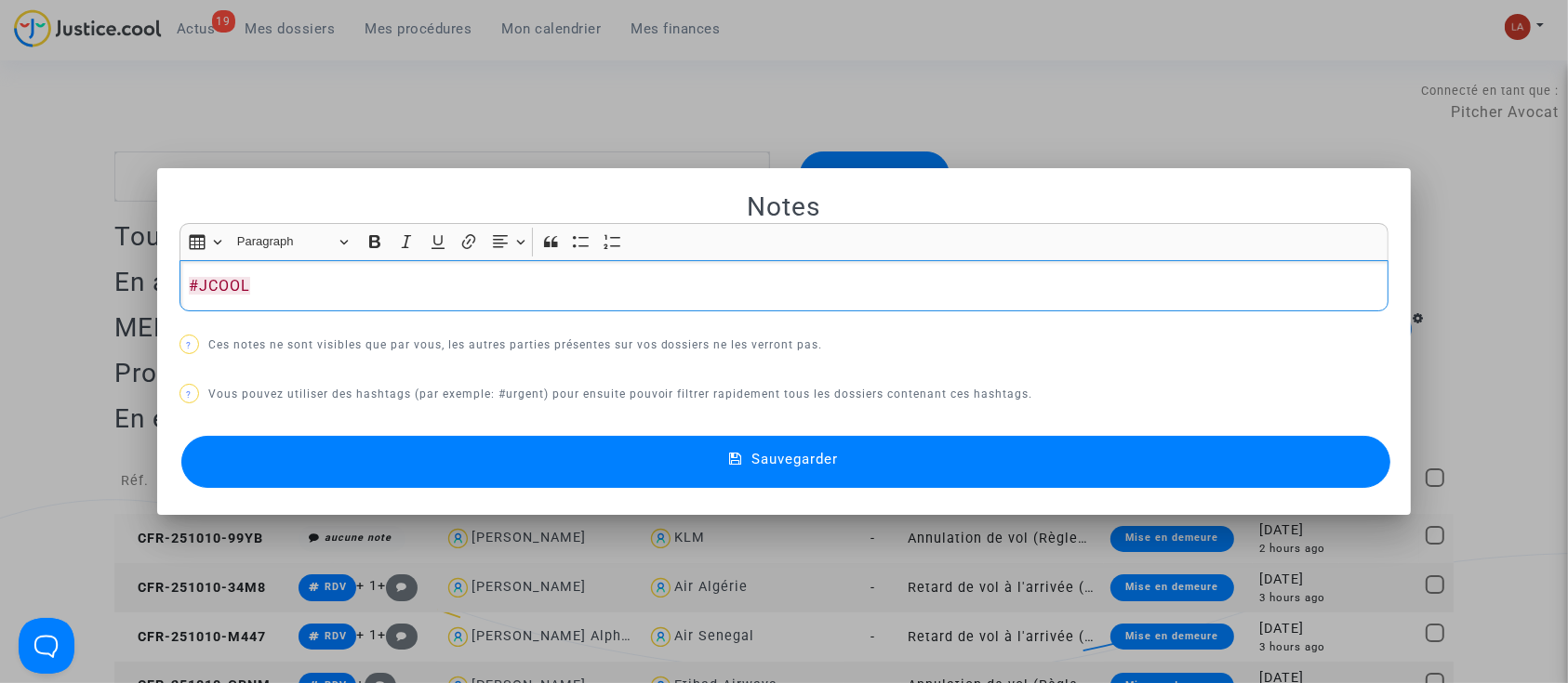
click at [506, 450] on button "Sauvegarder" at bounding box center [786, 461] width 1210 height 52
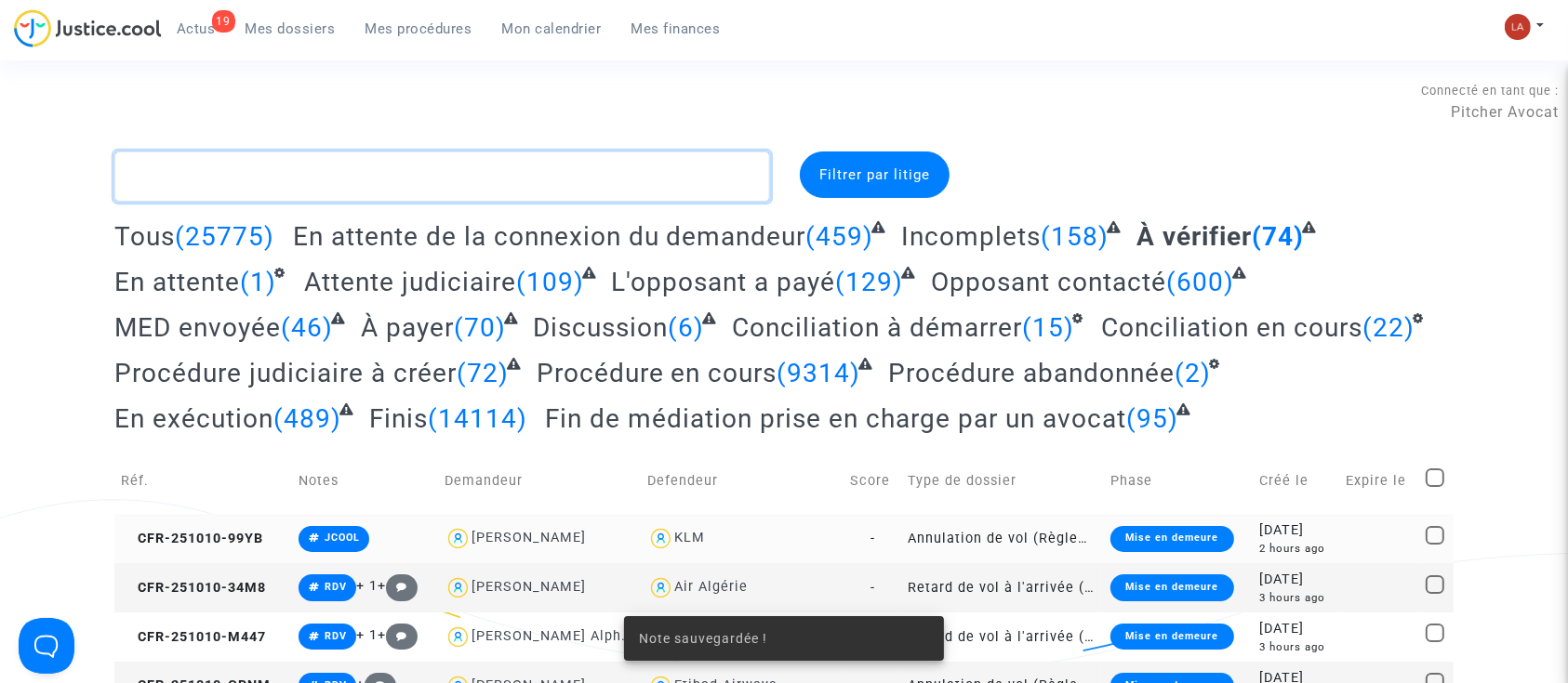
click at [416, 163] on textarea at bounding box center [443, 176] width 656 height 50
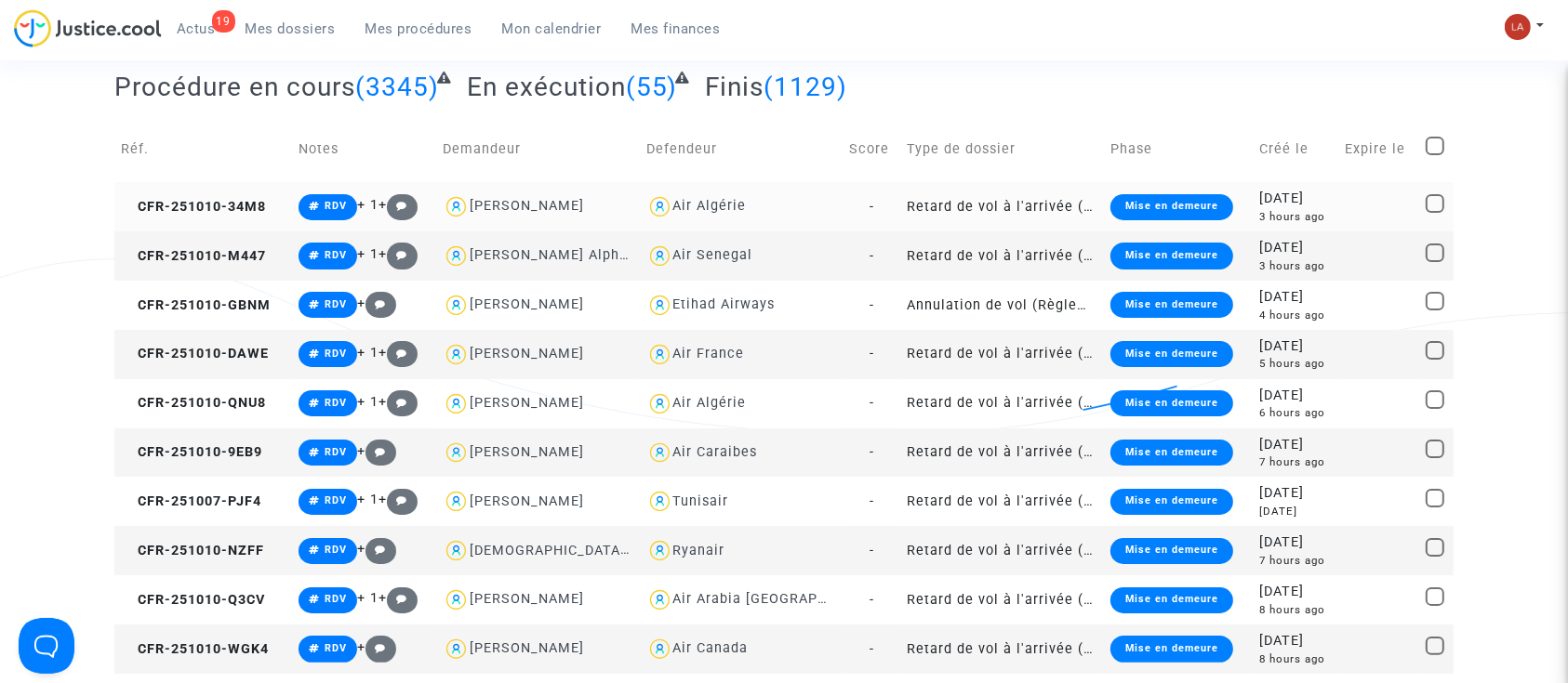
scroll to position [247, 0]
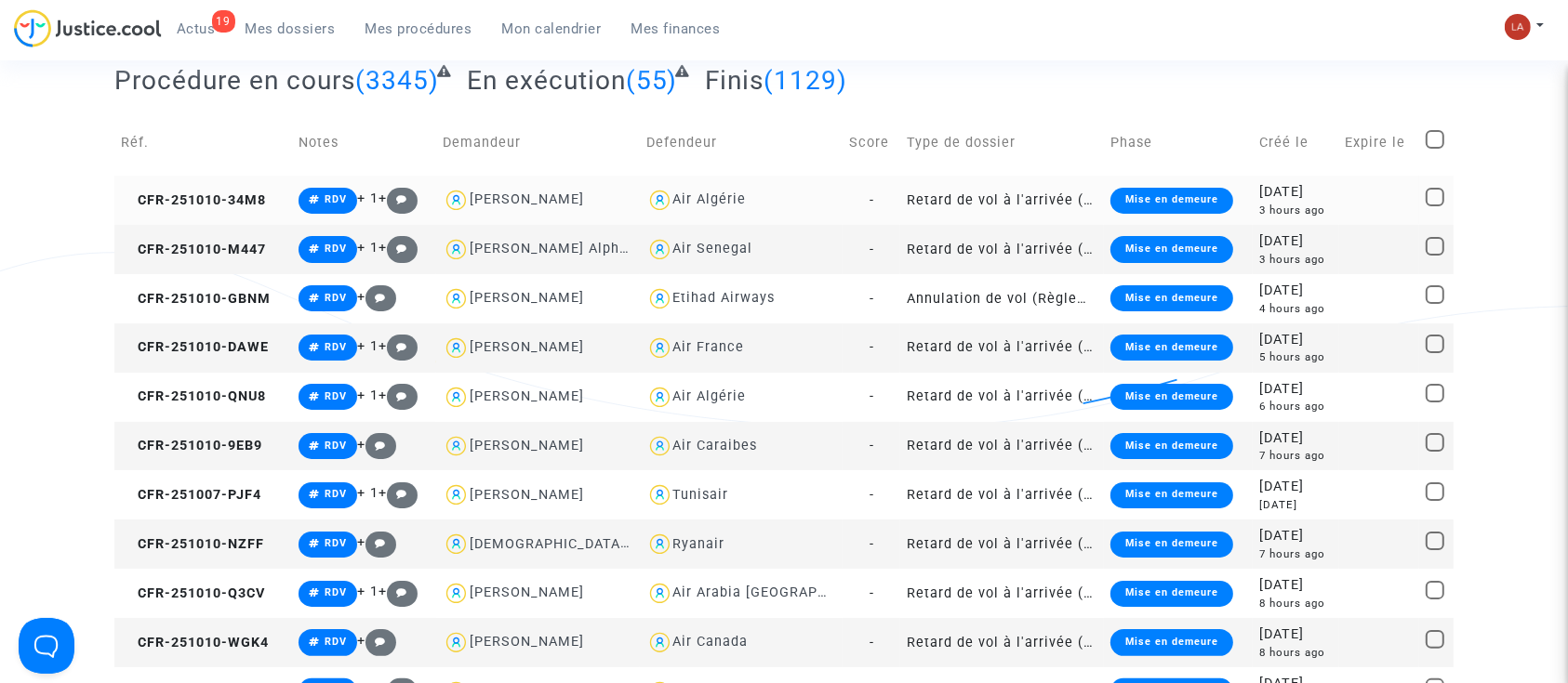
click at [235, 184] on td "CFR-251010-34M8" at bounding box center [203, 200] width 178 height 49
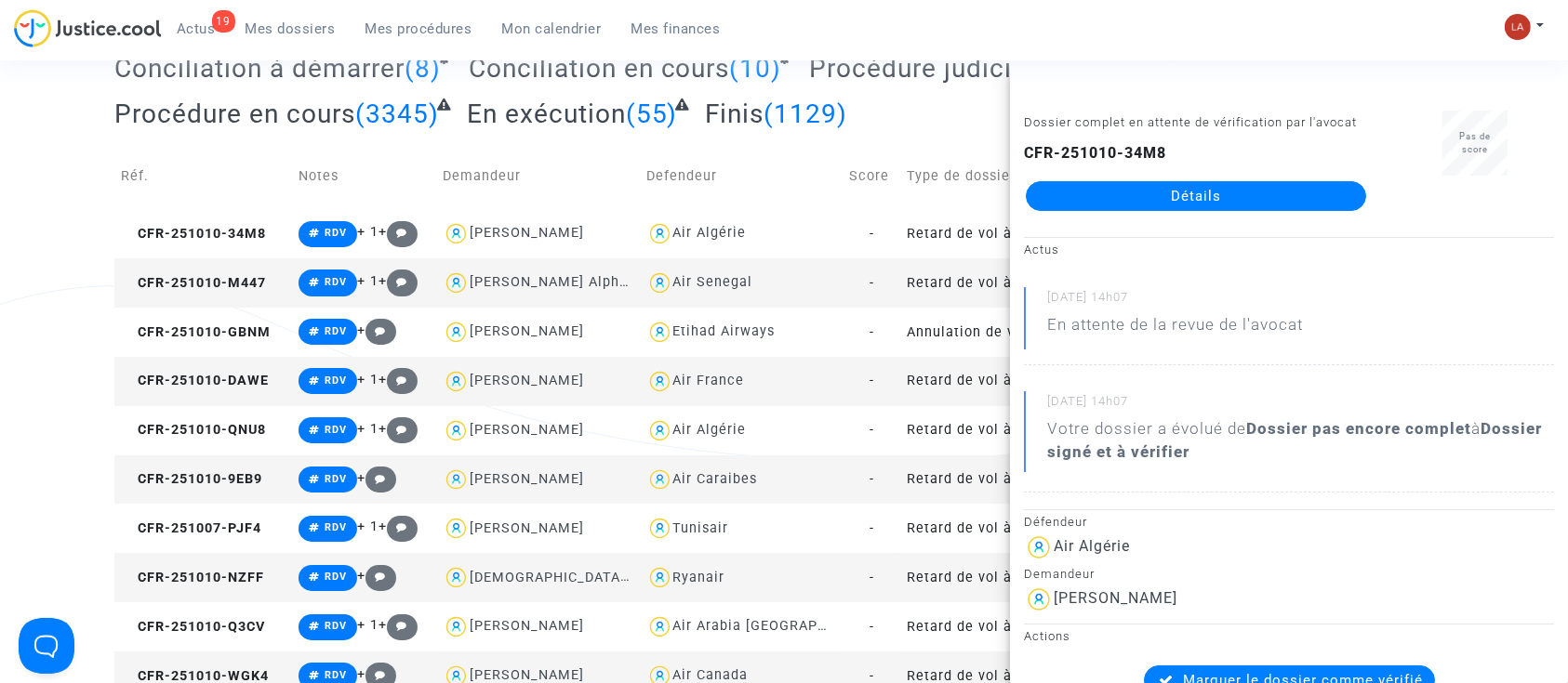
scroll to position [124, 0]
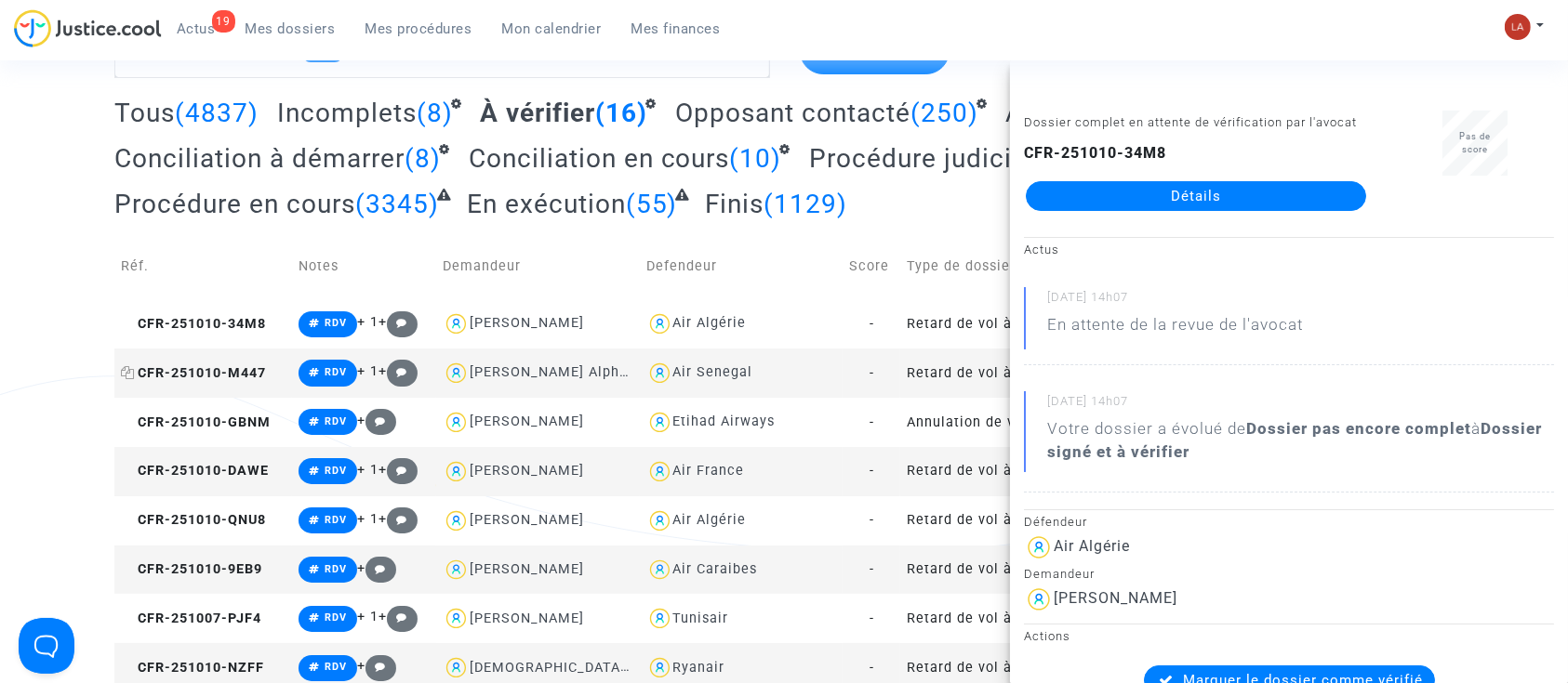
click at [245, 374] on span "CFR-251010-M447" at bounding box center [194, 373] width 145 height 16
drag, startPoint x: 1079, startPoint y: 199, endPoint x: 1019, endPoint y: 220, distance: 63.6
drag, startPoint x: 1019, startPoint y: 220, endPoint x: 1533, endPoint y: 222, distance: 514.0
click at [1533, 222] on div "Pas de score" at bounding box center [1475, 169] width 186 height 117
click at [233, 423] on span "CFR-251010-GBNM" at bounding box center [196, 422] width 149 height 16
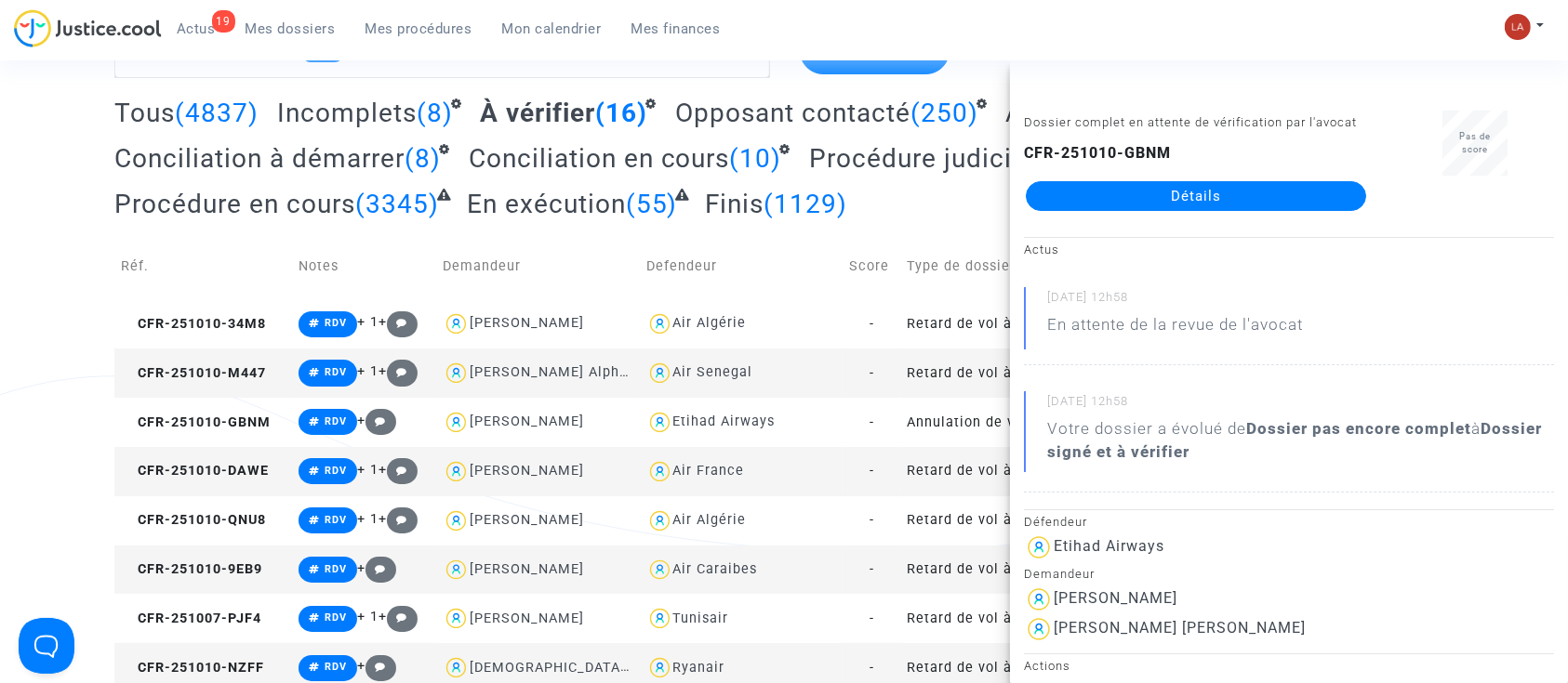
click at [273, 463] on td "CFR-251010-DAWE" at bounding box center [203, 472] width 178 height 49
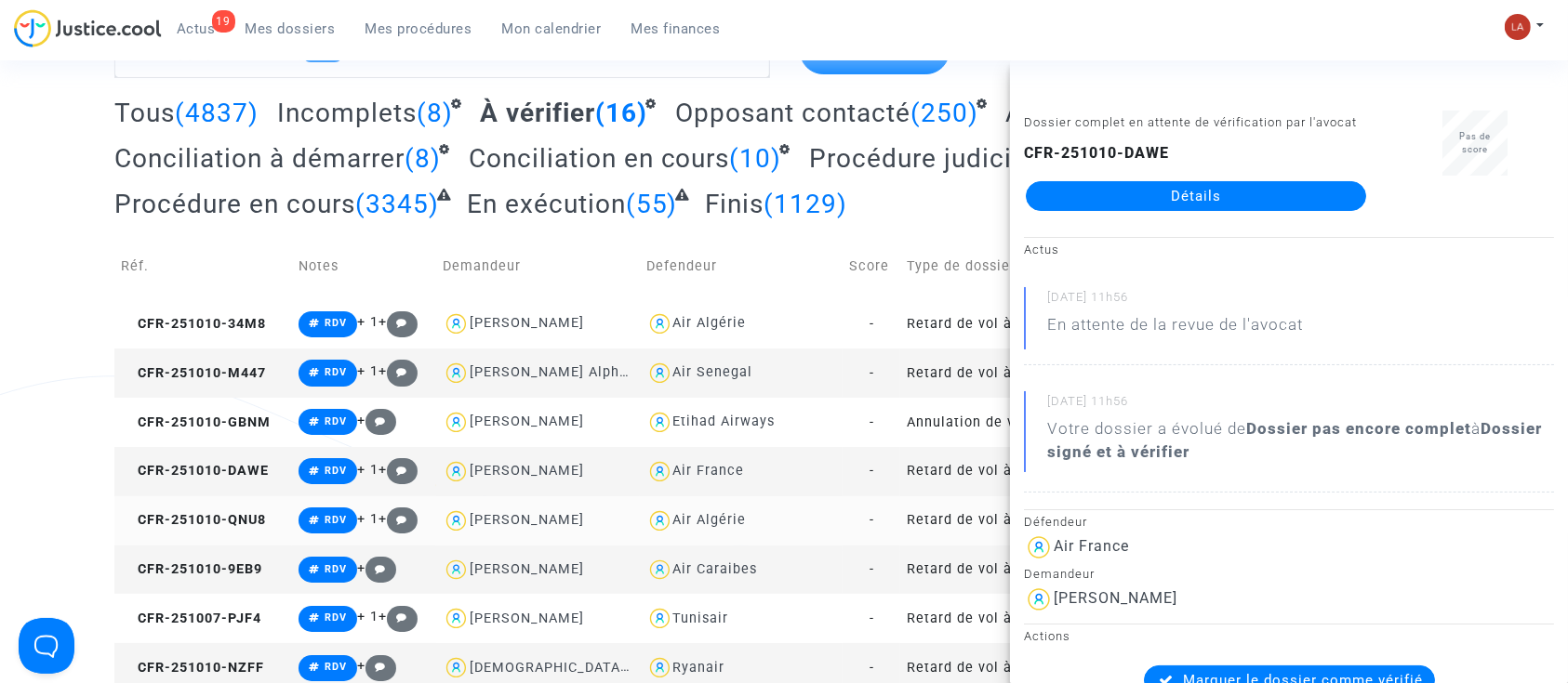
click at [205, 538] on td "CFR-251010-QNU8" at bounding box center [203, 520] width 178 height 49
click at [268, 577] on td "CFR-251010-9EB9" at bounding box center [203, 570] width 178 height 49
click at [226, 614] on span "CFR-251007-PJF4" at bounding box center [191, 618] width 140 height 16
click at [221, 670] on span "CFR-251010-NZFF" at bounding box center [193, 668] width 143 height 16
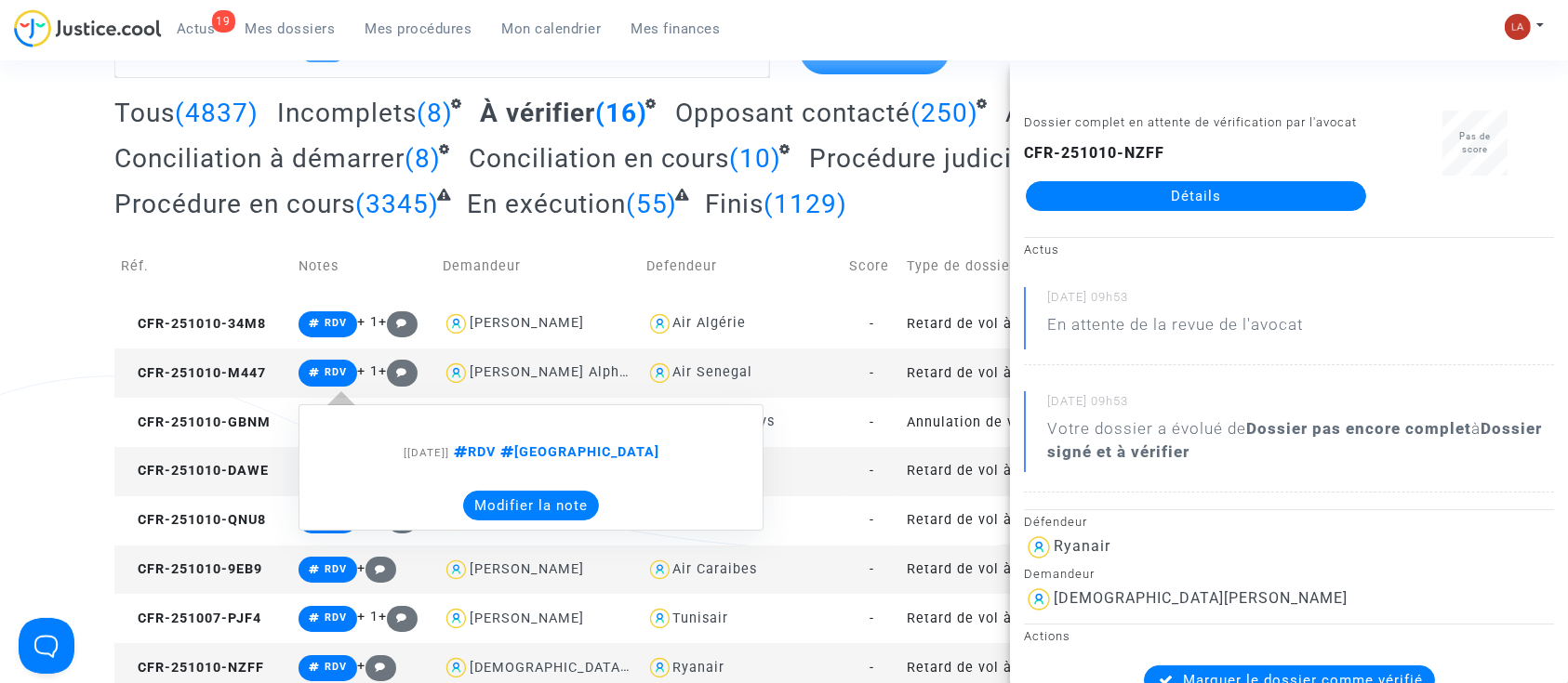
scroll to position [495, 0]
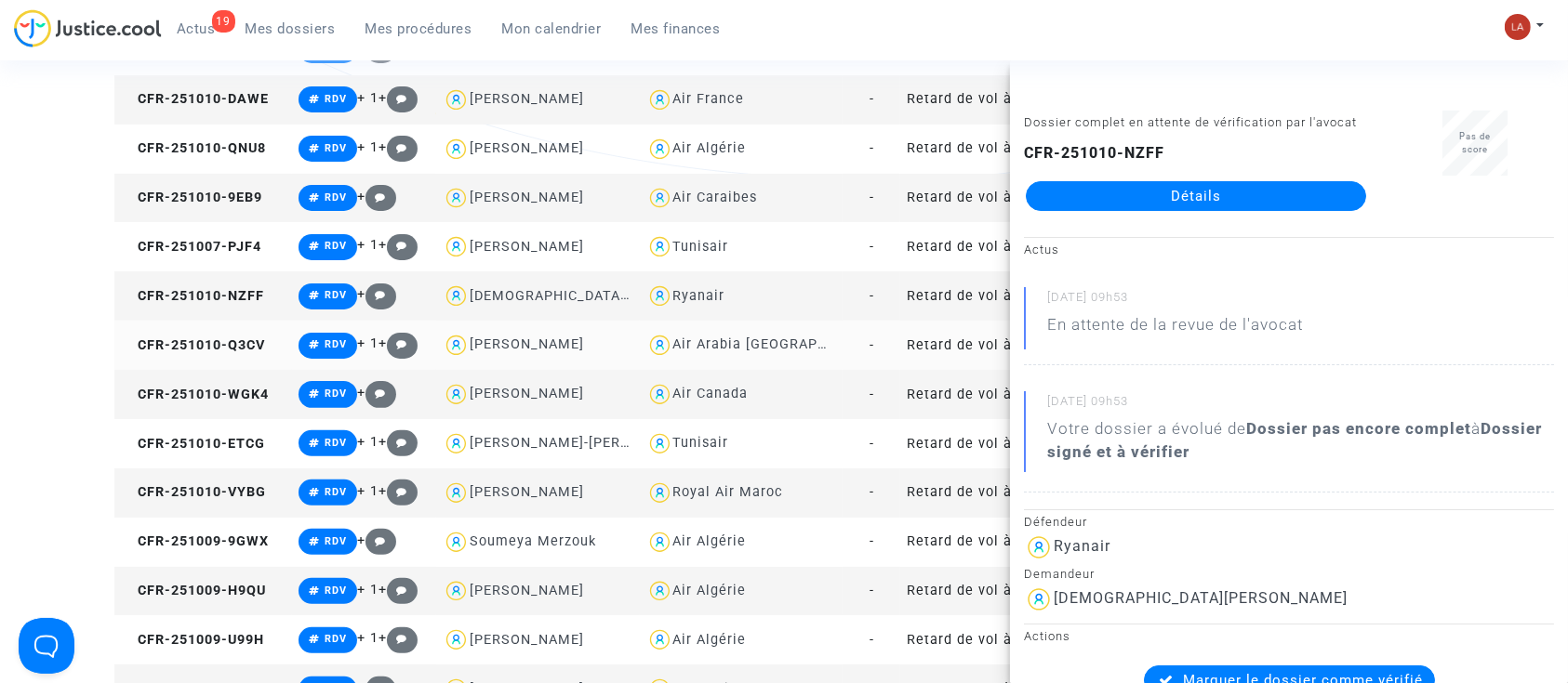
click at [225, 331] on td "CFR-251010-Q3CV" at bounding box center [203, 345] width 178 height 49
click at [238, 392] on span "CFR-251010-WGK4" at bounding box center [195, 395] width 148 height 16
click at [156, 430] on td "CFR-251010-ETCG" at bounding box center [203, 443] width 178 height 49
click at [238, 492] on span "CFR-251010-VYBG" at bounding box center [194, 492] width 145 height 16
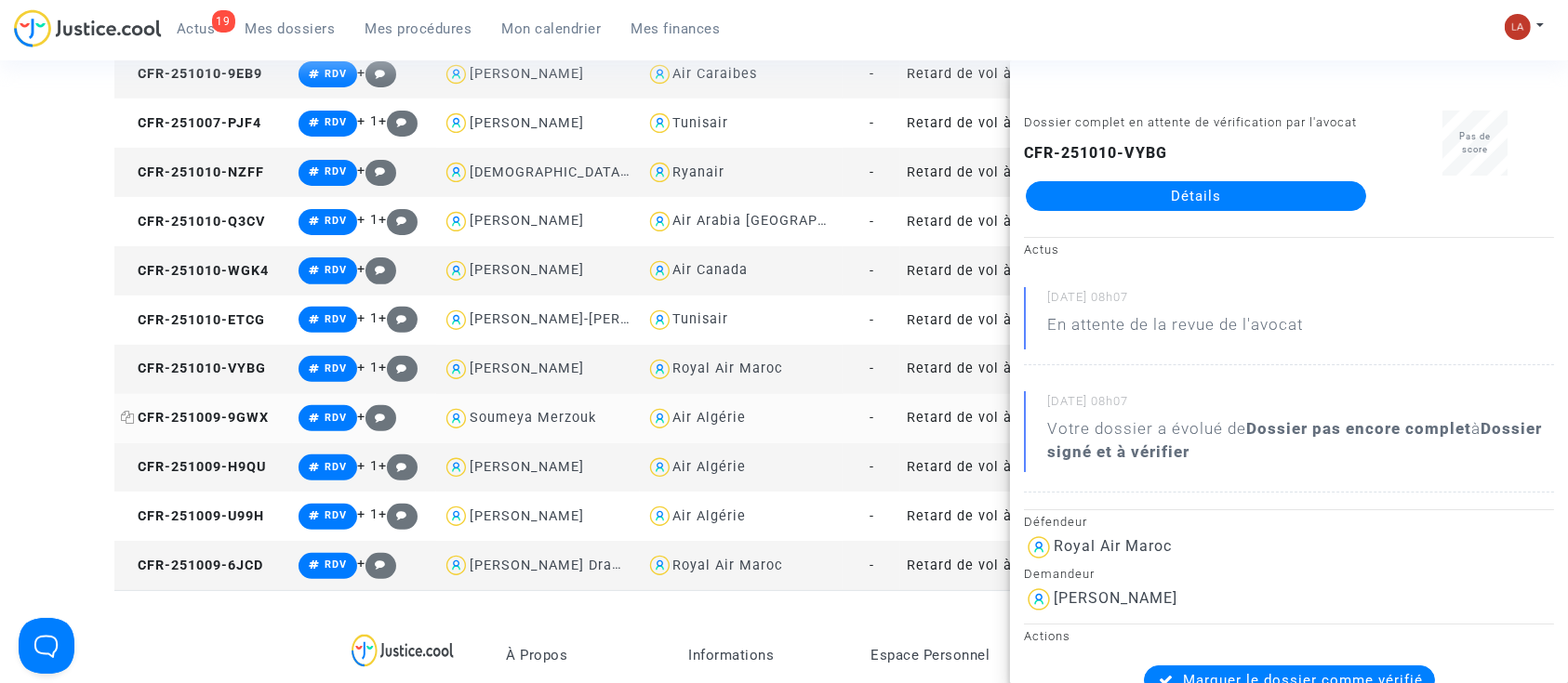
click at [239, 422] on span "CFR-251009-9GWX" at bounding box center [195, 417] width 148 height 16
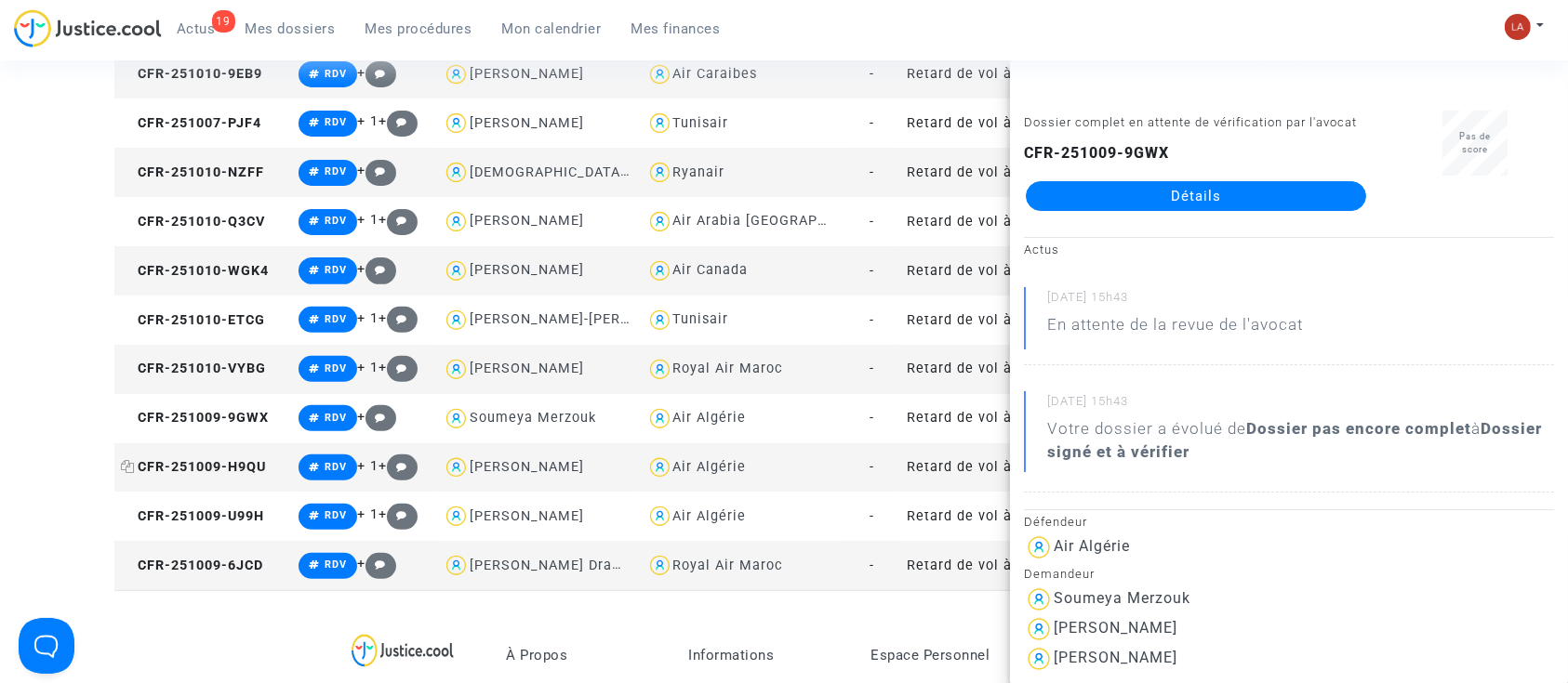
click at [230, 470] on span "CFR-251009-H9QU" at bounding box center [194, 467] width 145 height 16
click at [229, 521] on span "CFR-251009-U99H" at bounding box center [193, 516] width 143 height 16
click at [221, 574] on td "CFR-251009-6JCD" at bounding box center [203, 566] width 178 height 49
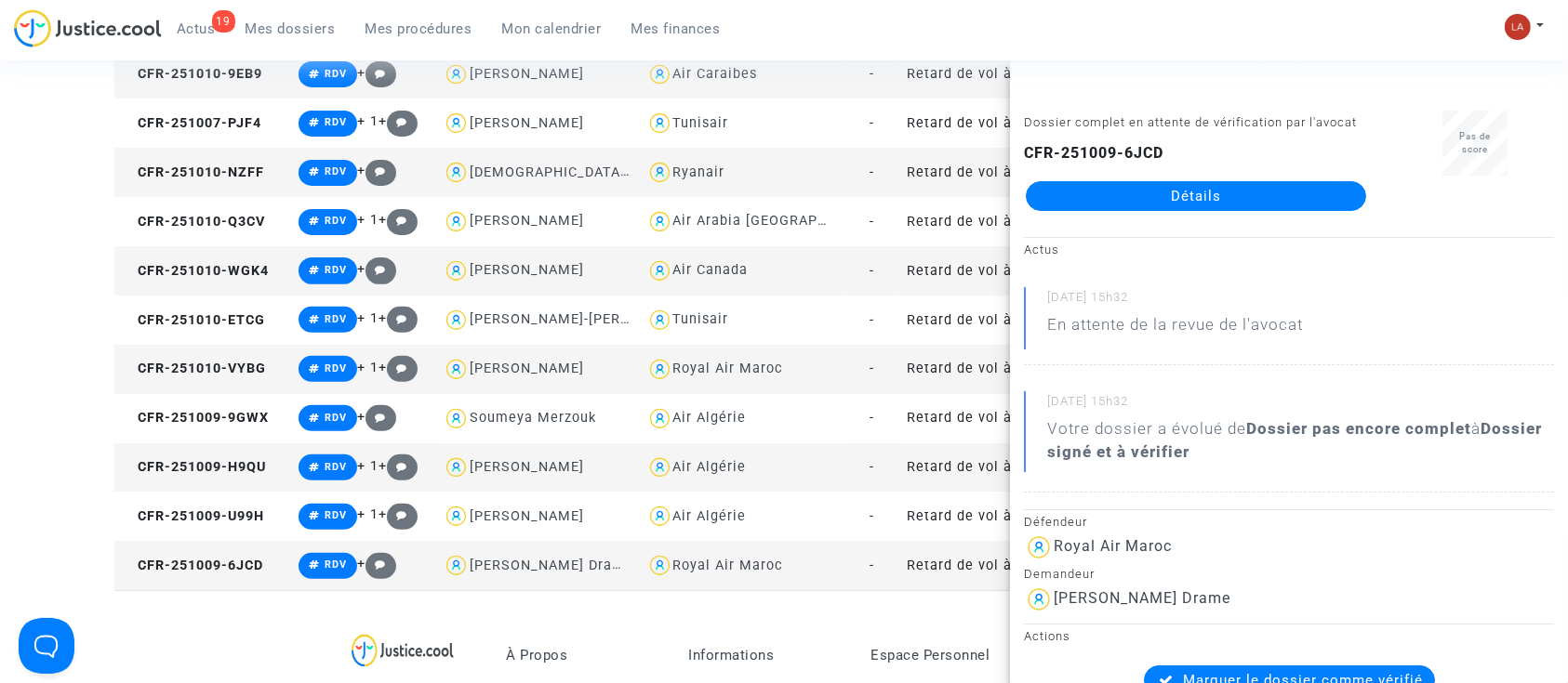
scroll to position [0, 0]
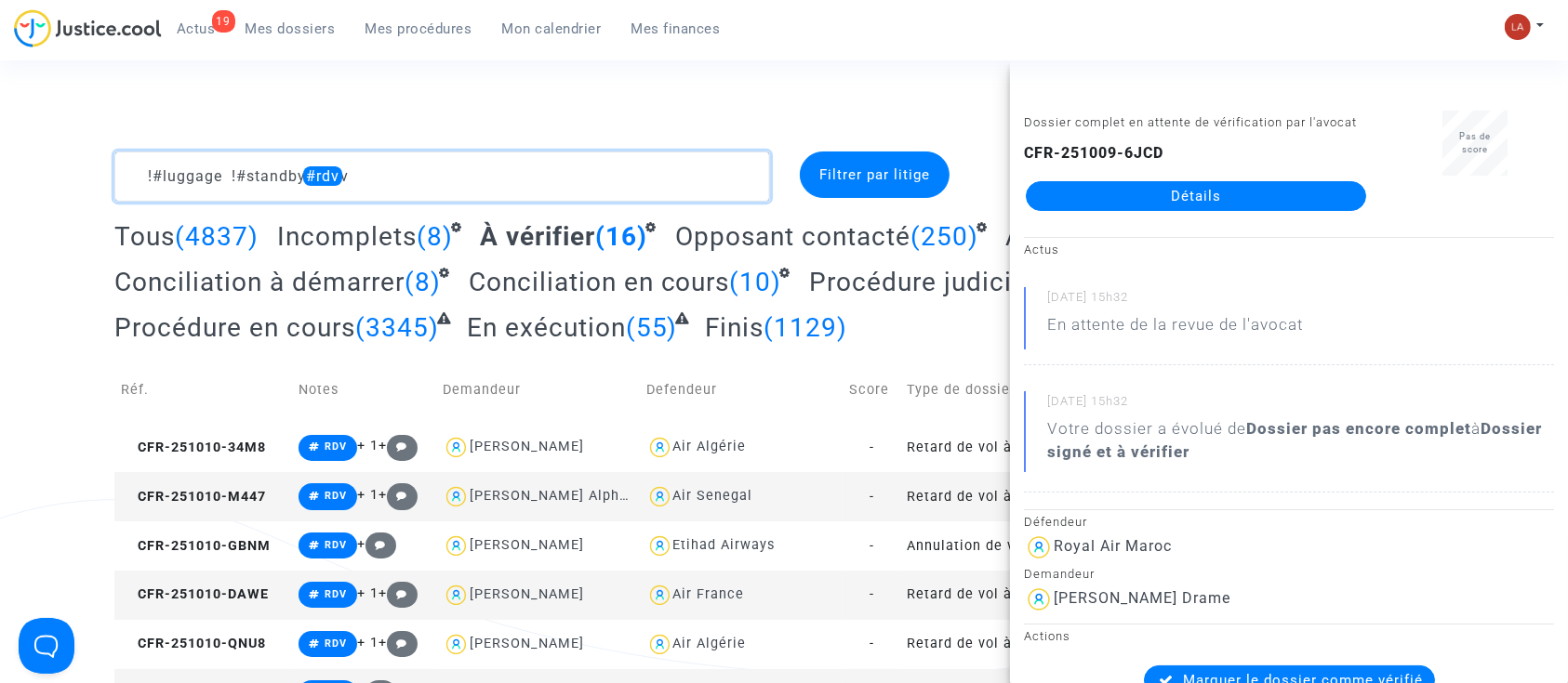
click at [463, 169] on textarea at bounding box center [443, 176] width 656 height 50
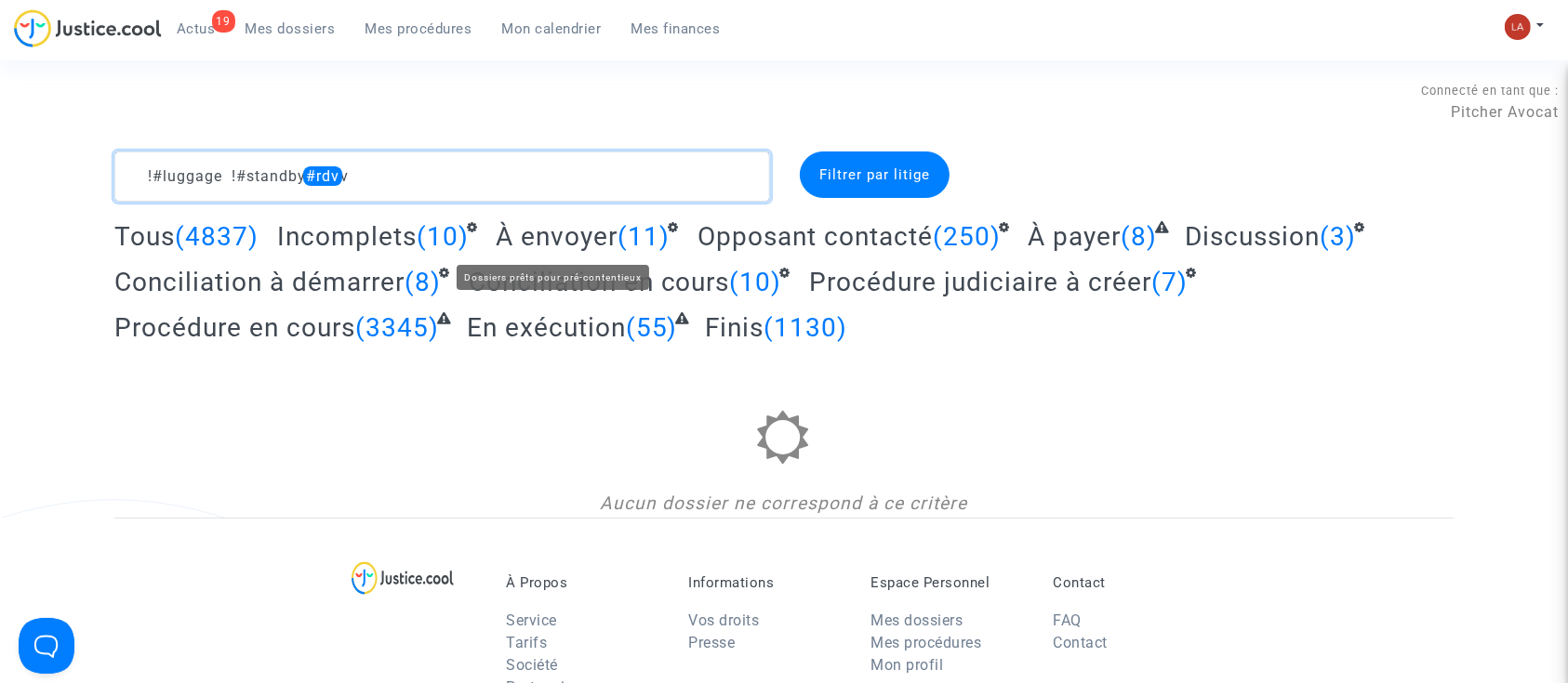
type textarea "!#luggage !#standby #rdv"
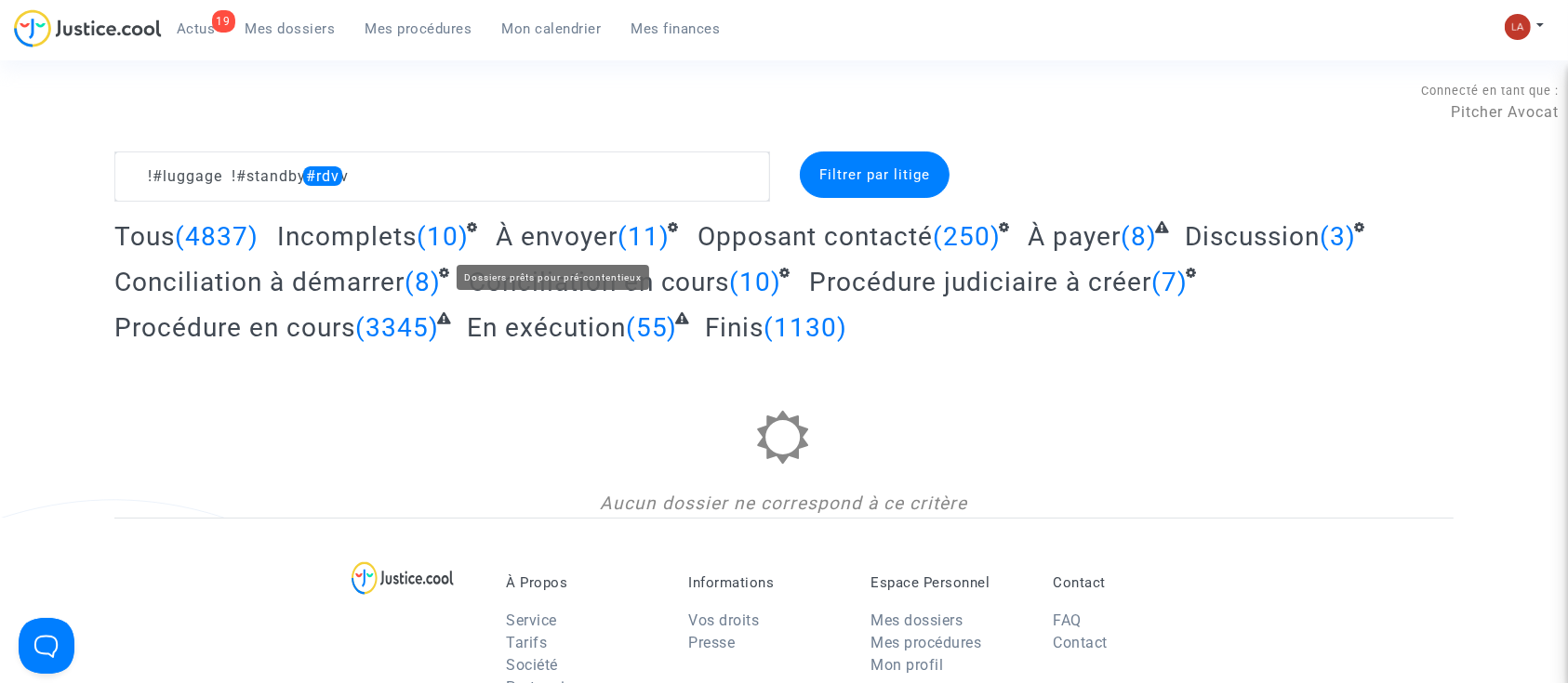
click at [595, 245] on span "À envoyer" at bounding box center [557, 237] width 122 height 31
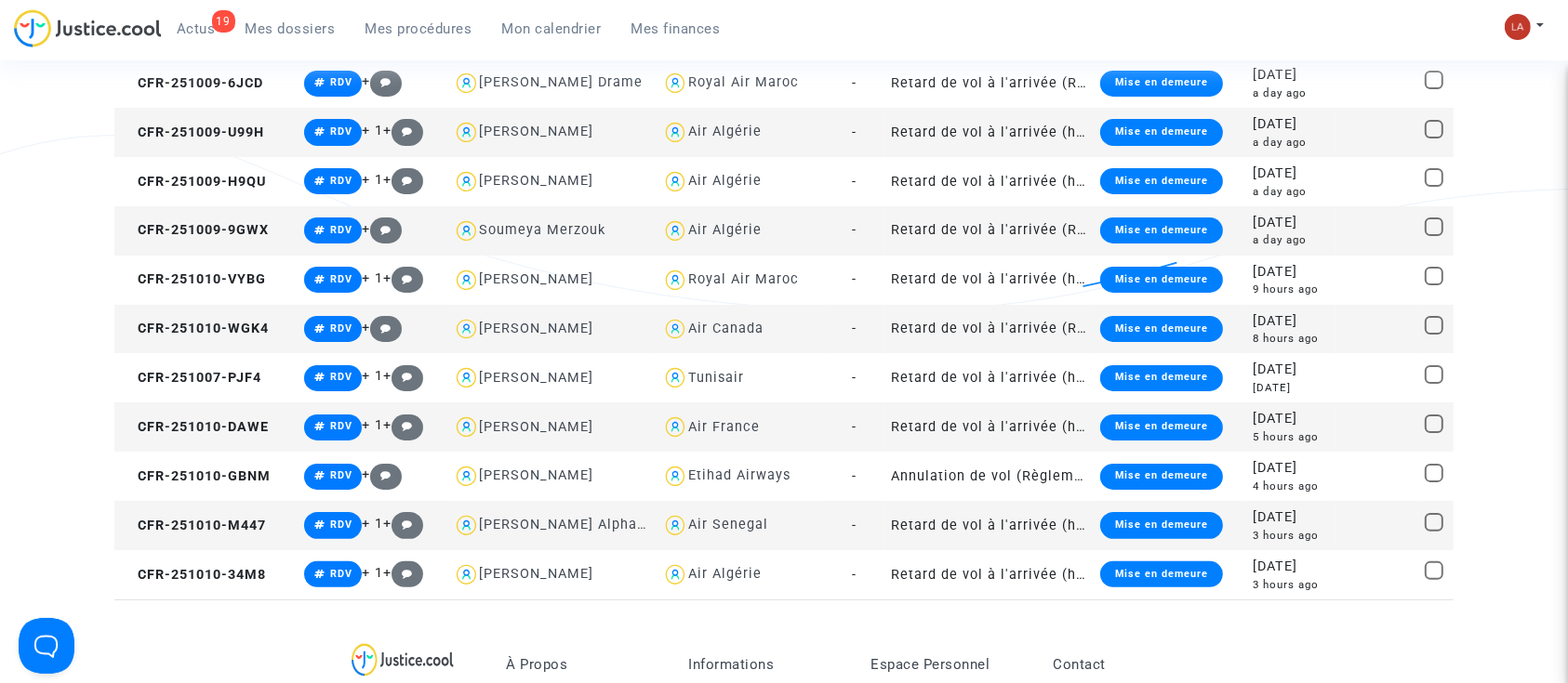
scroll to position [247, 0]
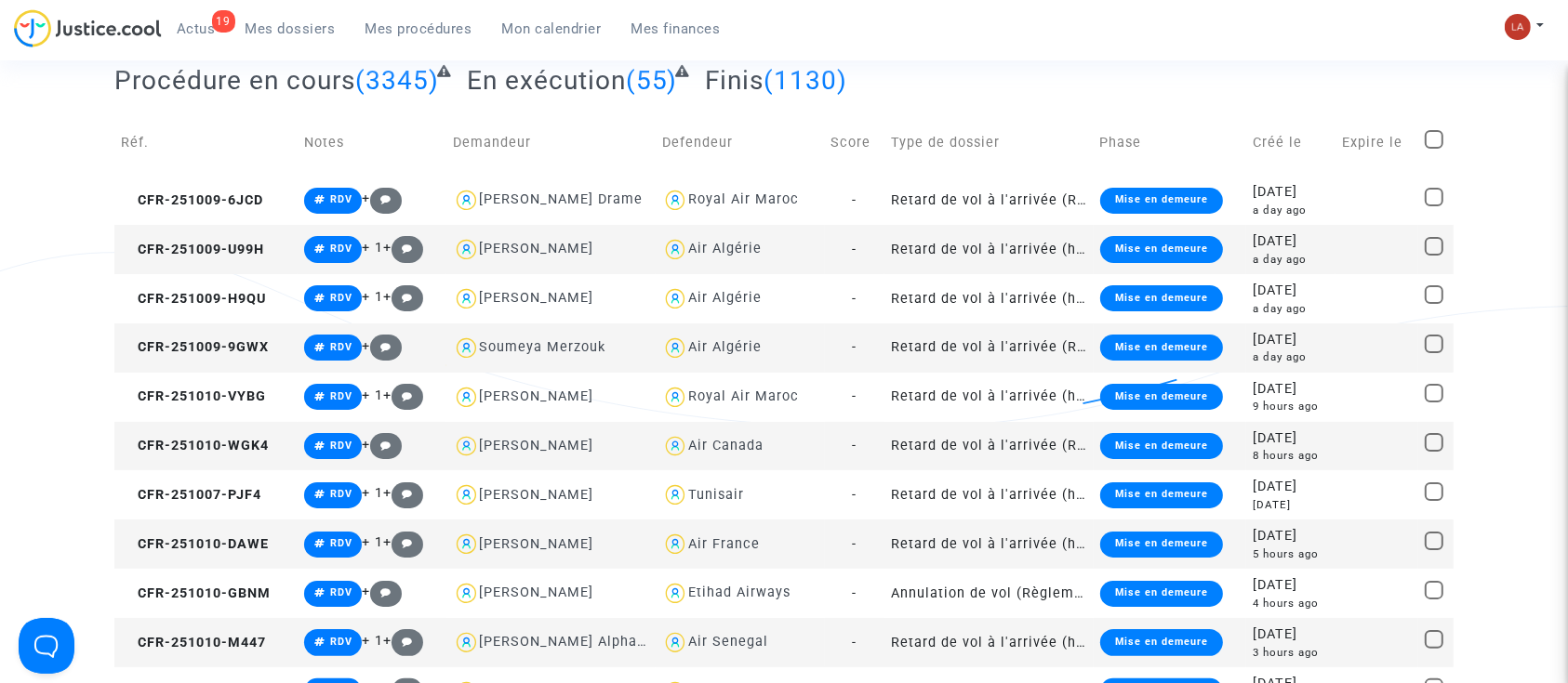
click at [1429, 140] on span at bounding box center [1435, 140] width 19 height 19
click at [1434, 148] on input "checkbox" at bounding box center [1434, 148] width 1 height 1
checkbox input "true"
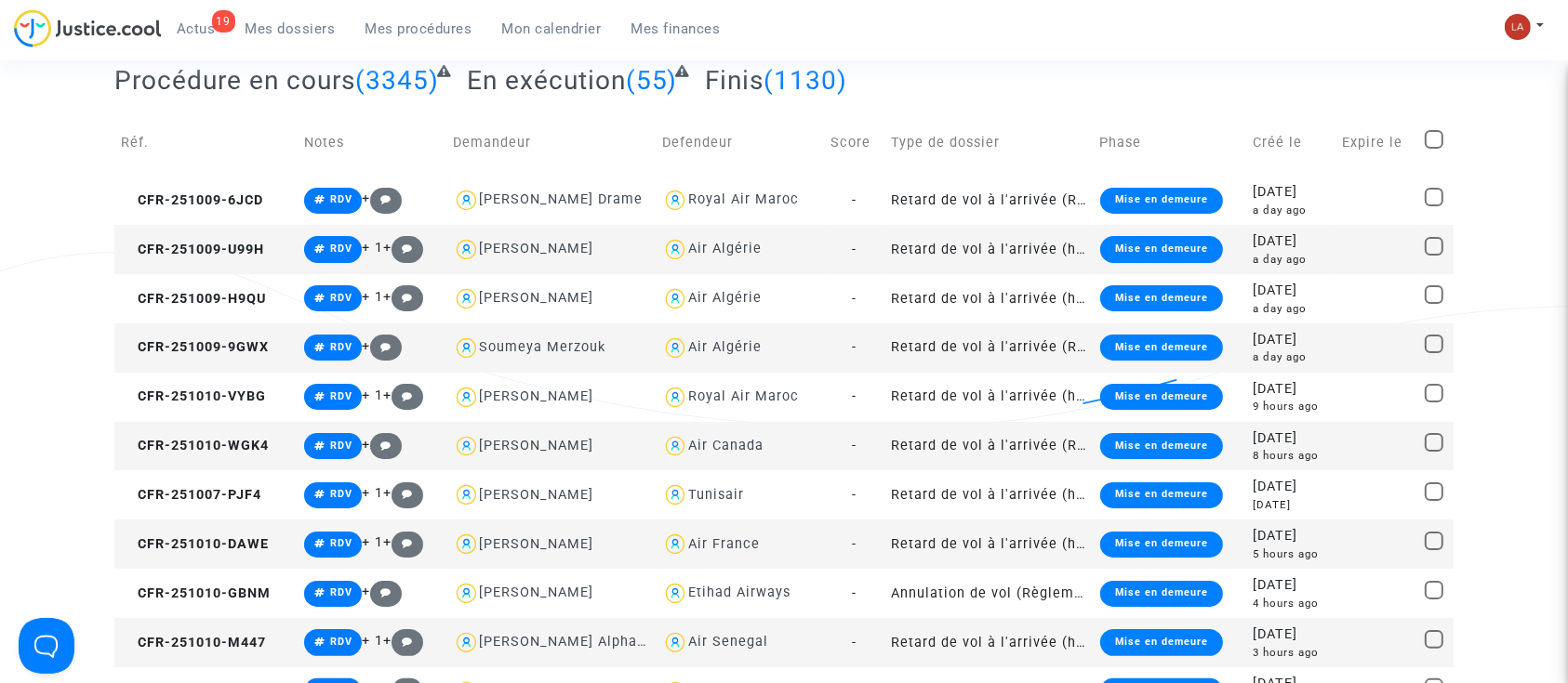
checkbox input "true"
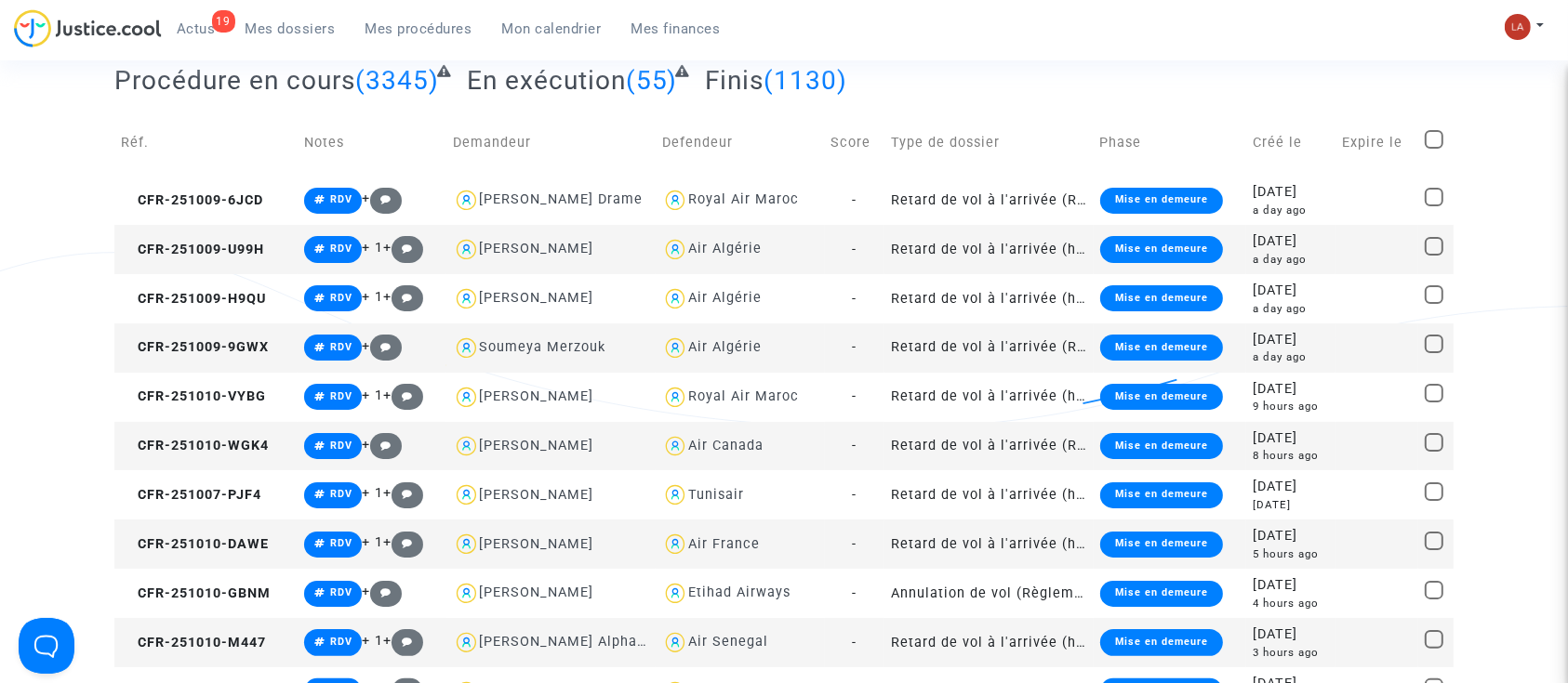
checkbox input "true"
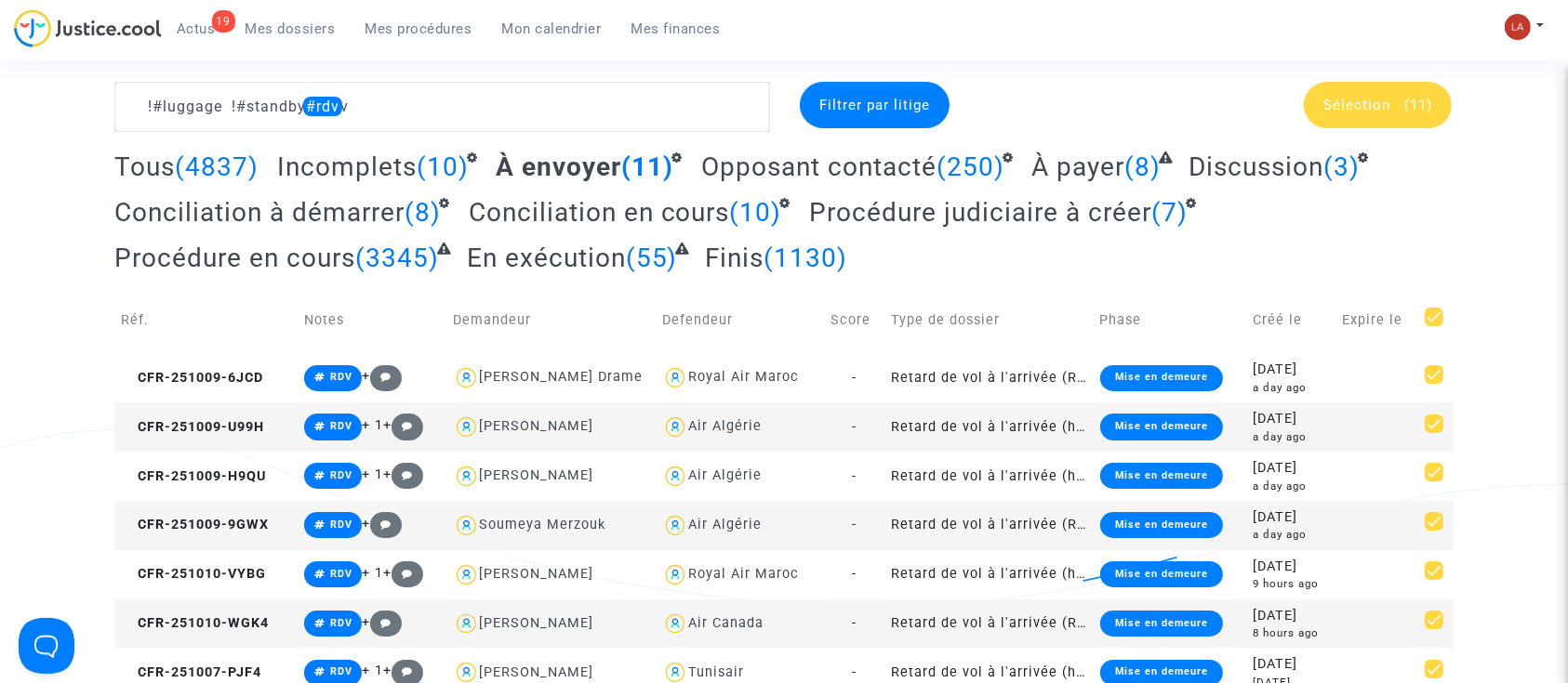
scroll to position [0, 0]
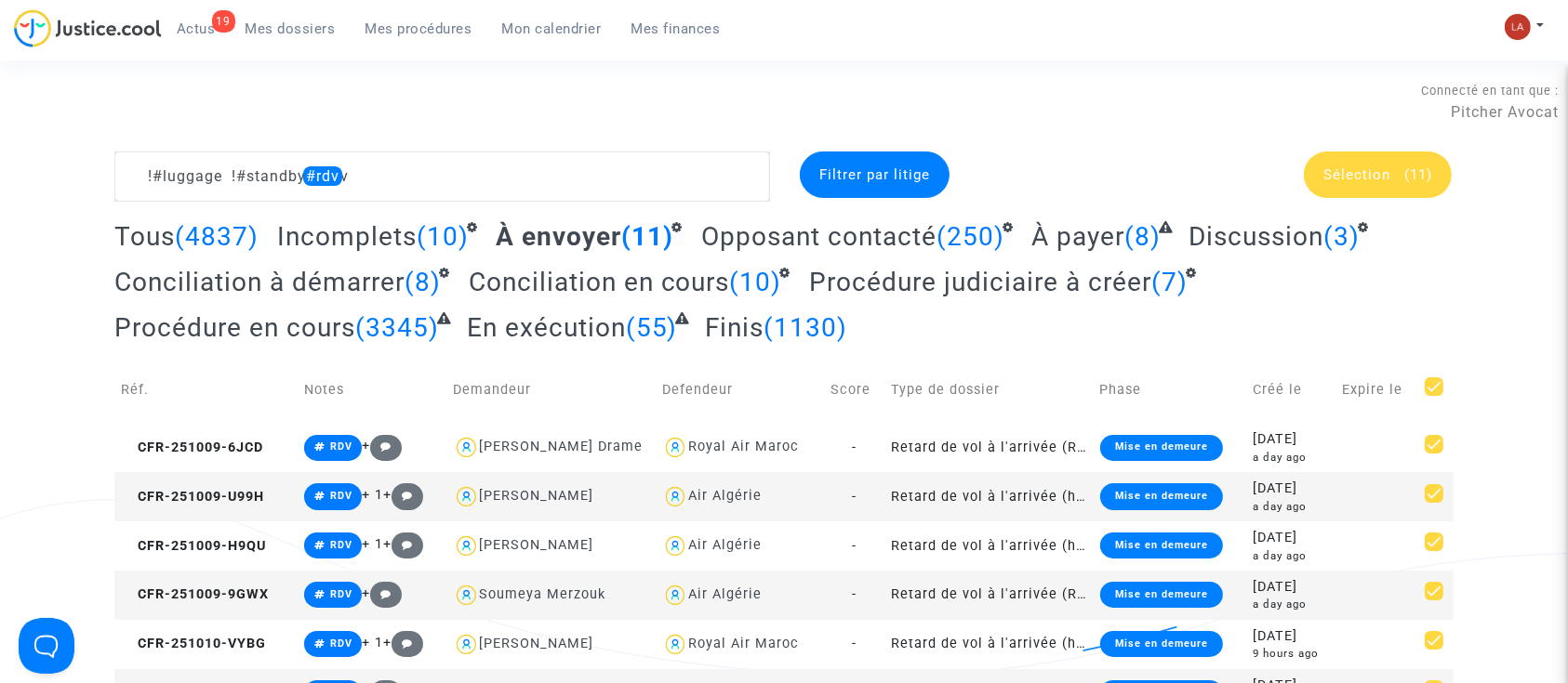
click at [1393, 196] on div "Sélection (11)" at bounding box center [1377, 174] width 148 height 46
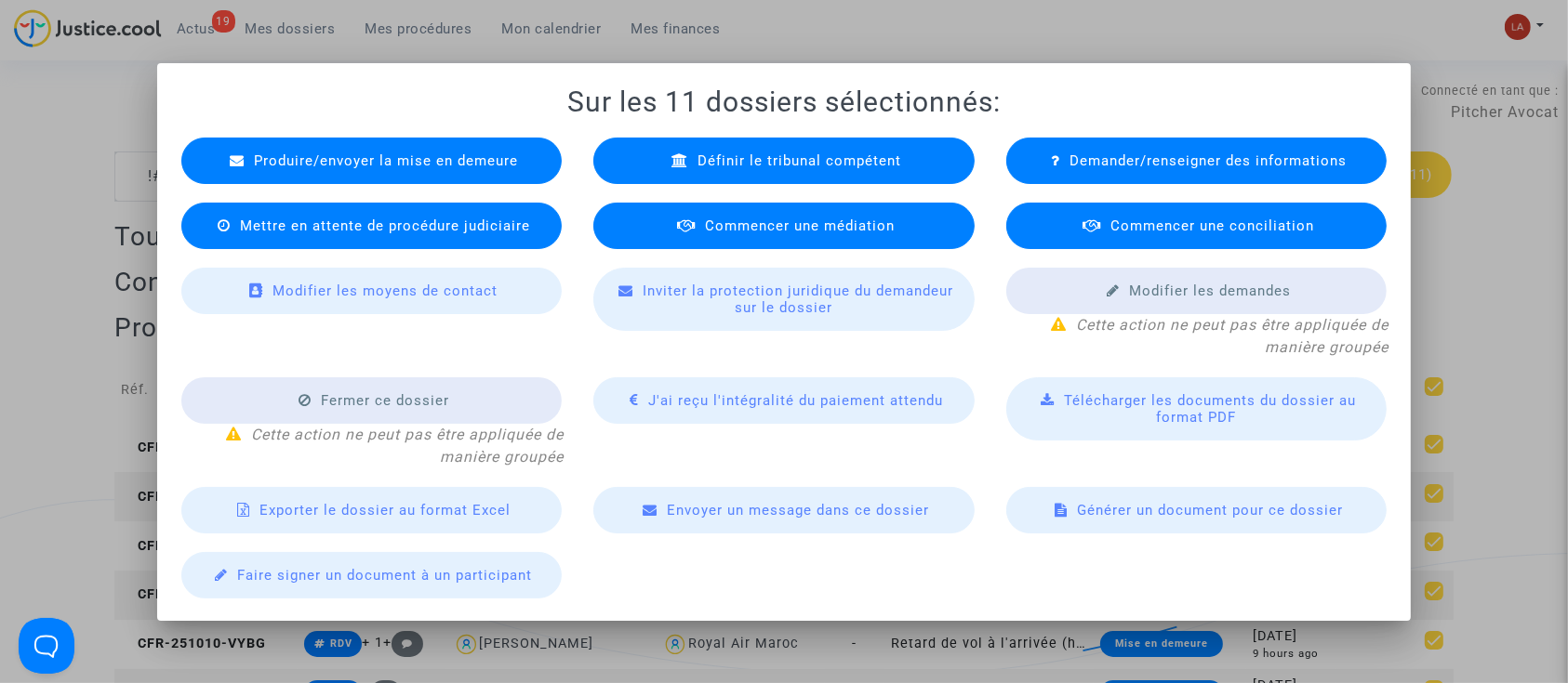
click at [857, 240] on div "Commencer une médiation" at bounding box center [784, 225] width 382 height 46
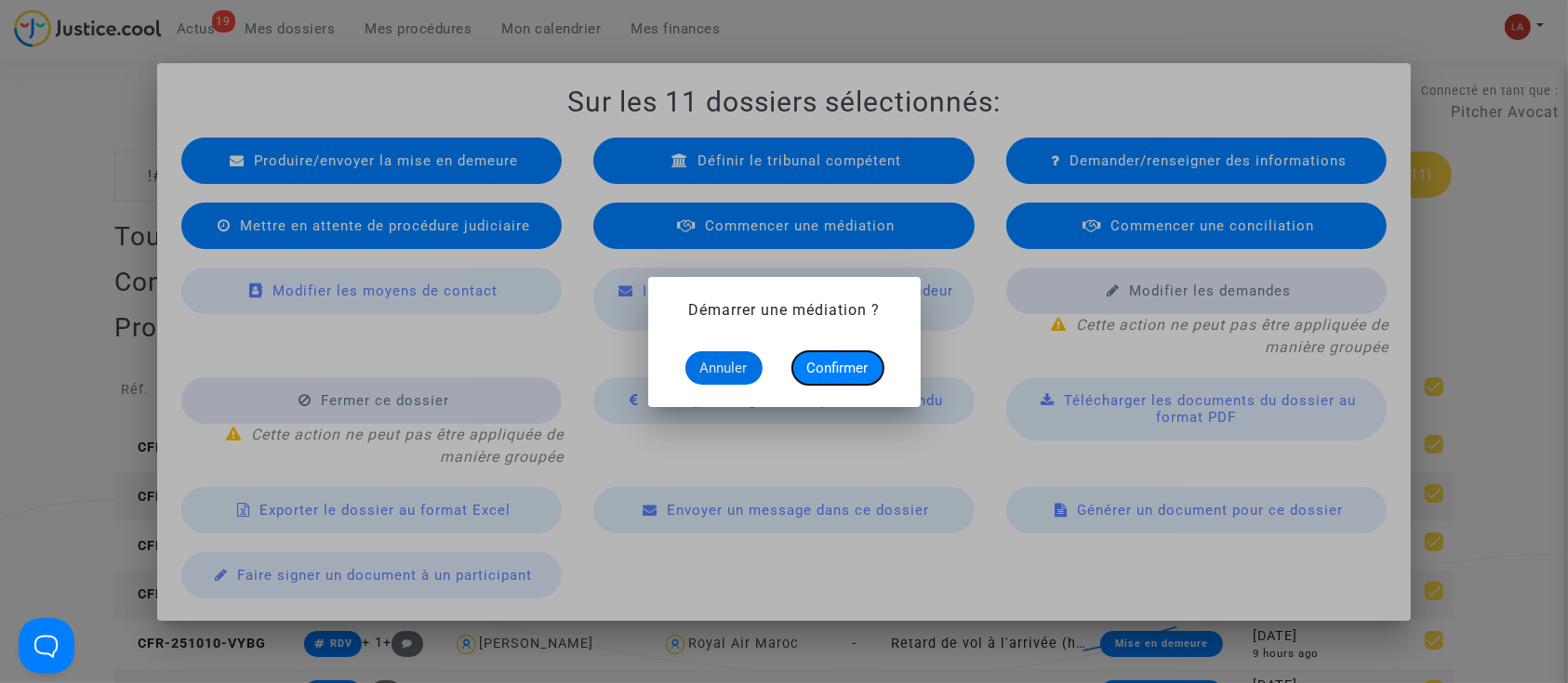
click at [840, 370] on span "Confirmer" at bounding box center [838, 368] width 61 height 17
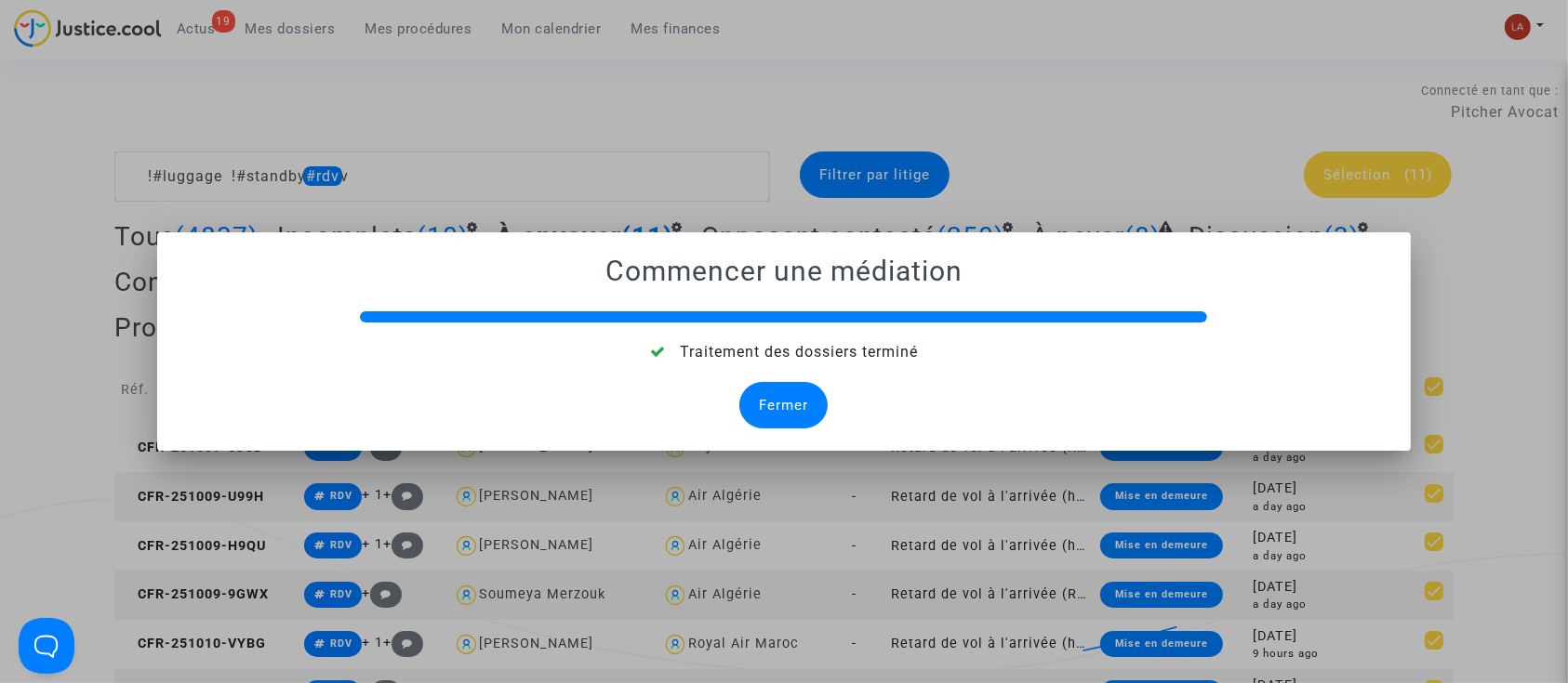
click at [753, 396] on div "Fermer" at bounding box center [784, 405] width 88 height 46
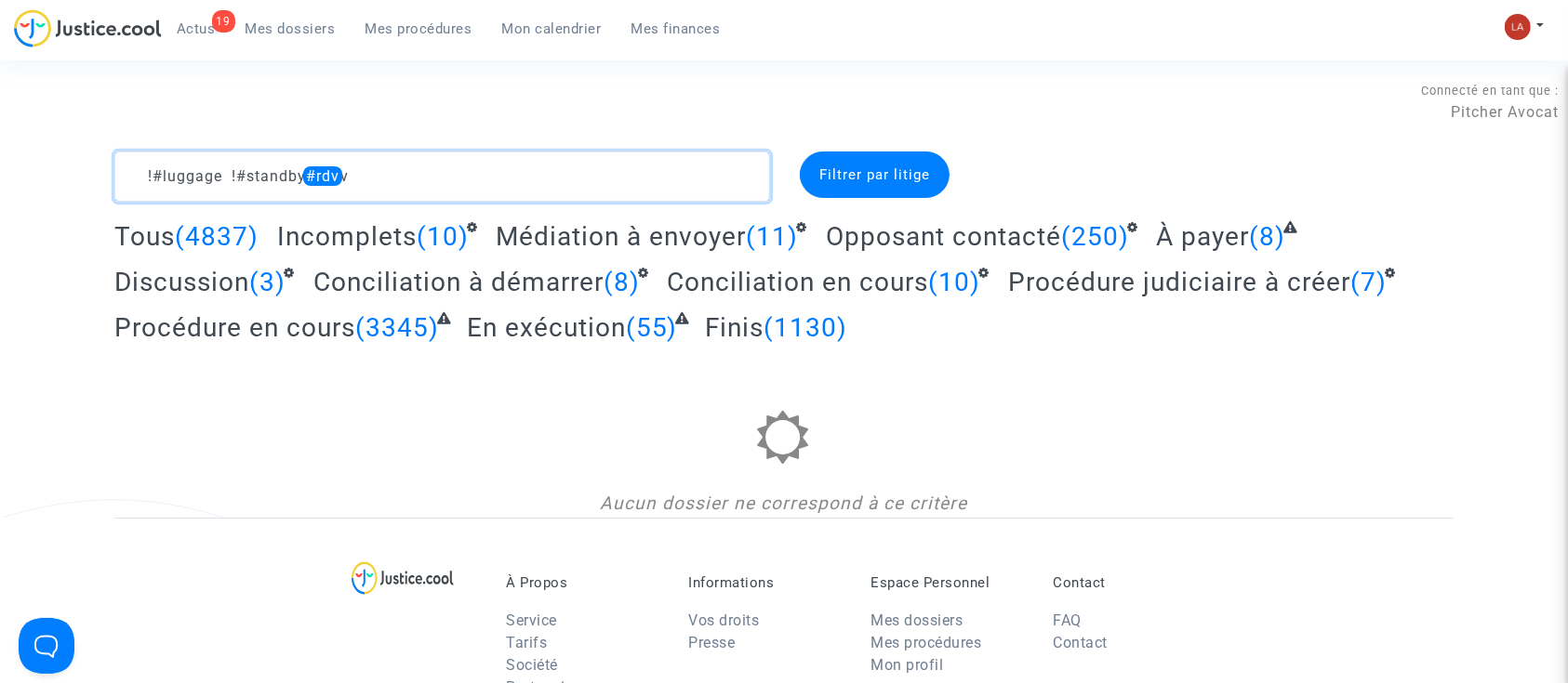
drag, startPoint x: 307, startPoint y: 182, endPoint x: 463, endPoint y: 182, distance: 156.0
click at [463, 182] on textarea at bounding box center [443, 176] width 656 height 50
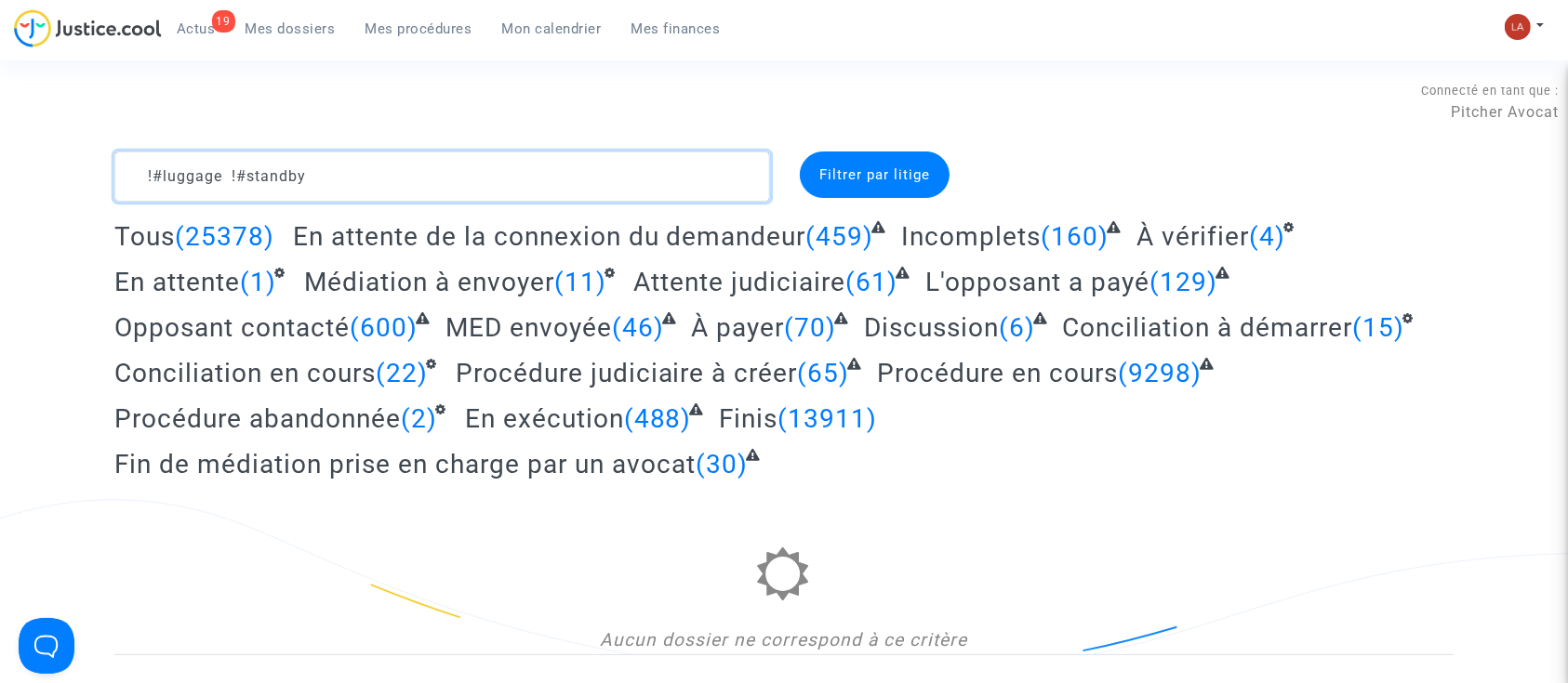
type textarea "!#luggage !#standby"
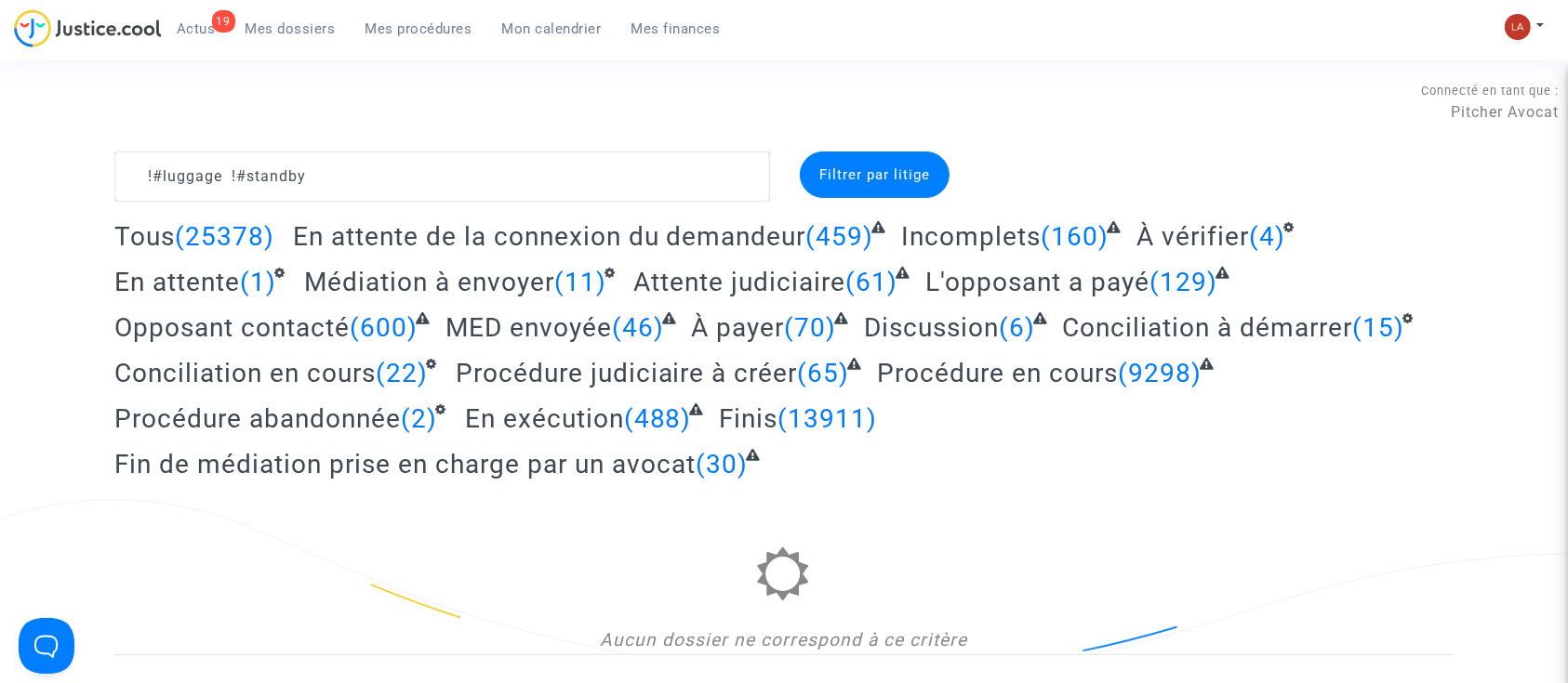
click at [1206, 248] on span "À vérifier" at bounding box center [1193, 237] width 113 height 31
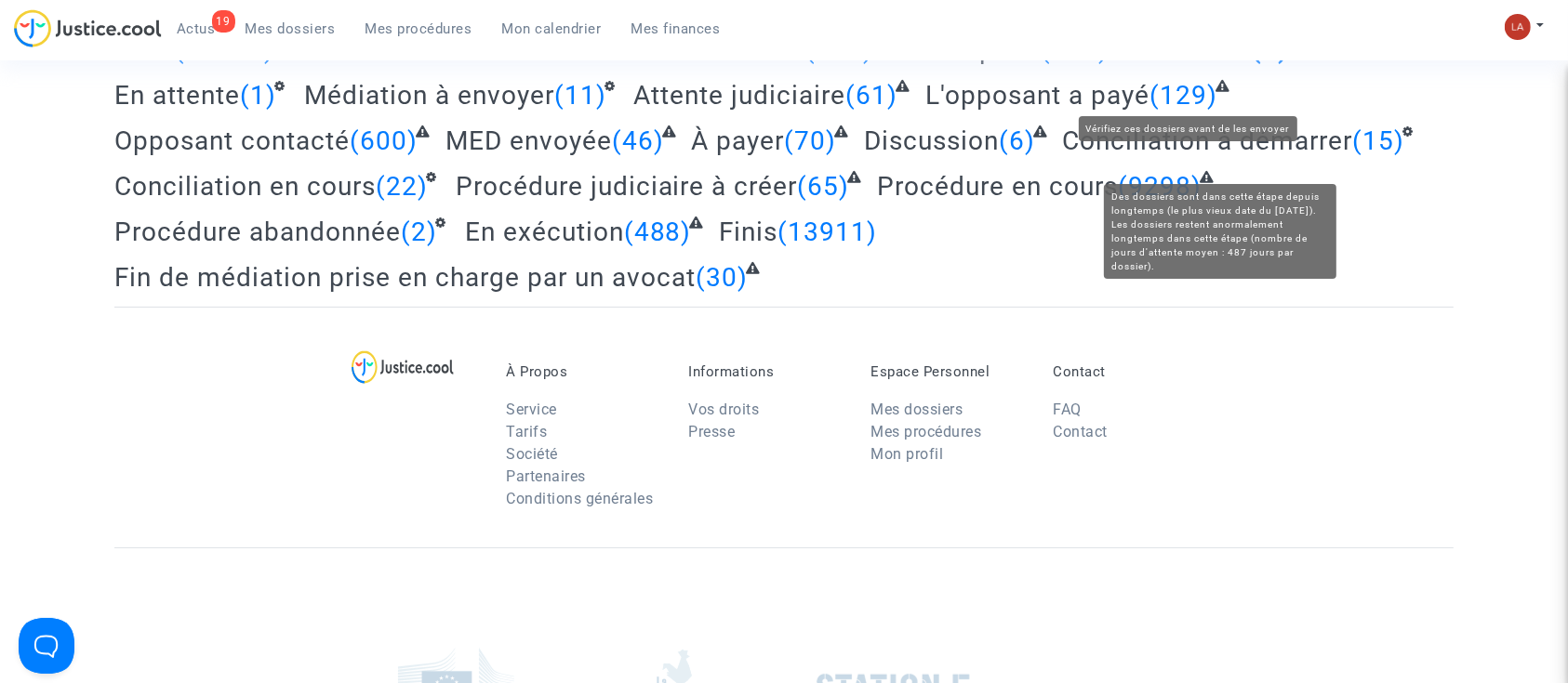
scroll to position [247, 0]
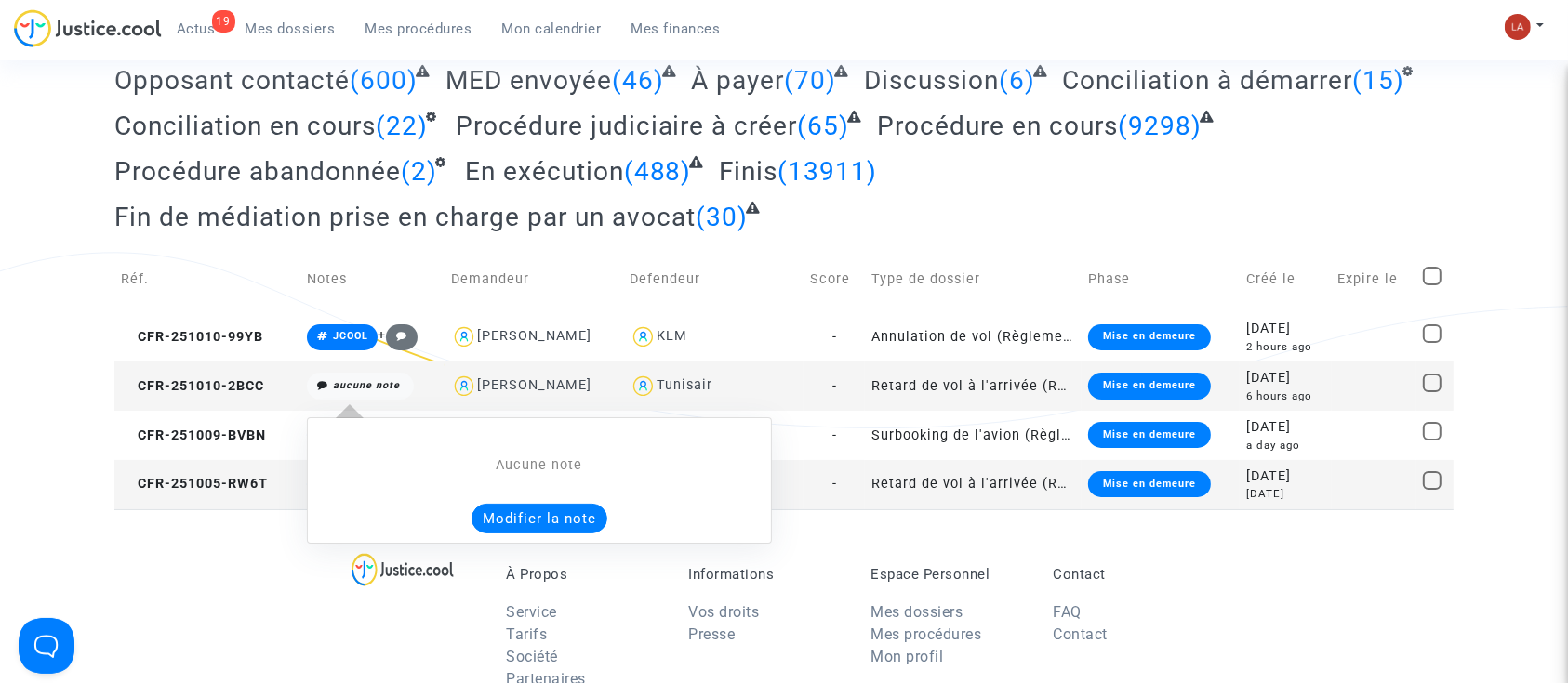
click at [543, 517] on button "Modifier la note" at bounding box center [540, 519] width 135 height 30
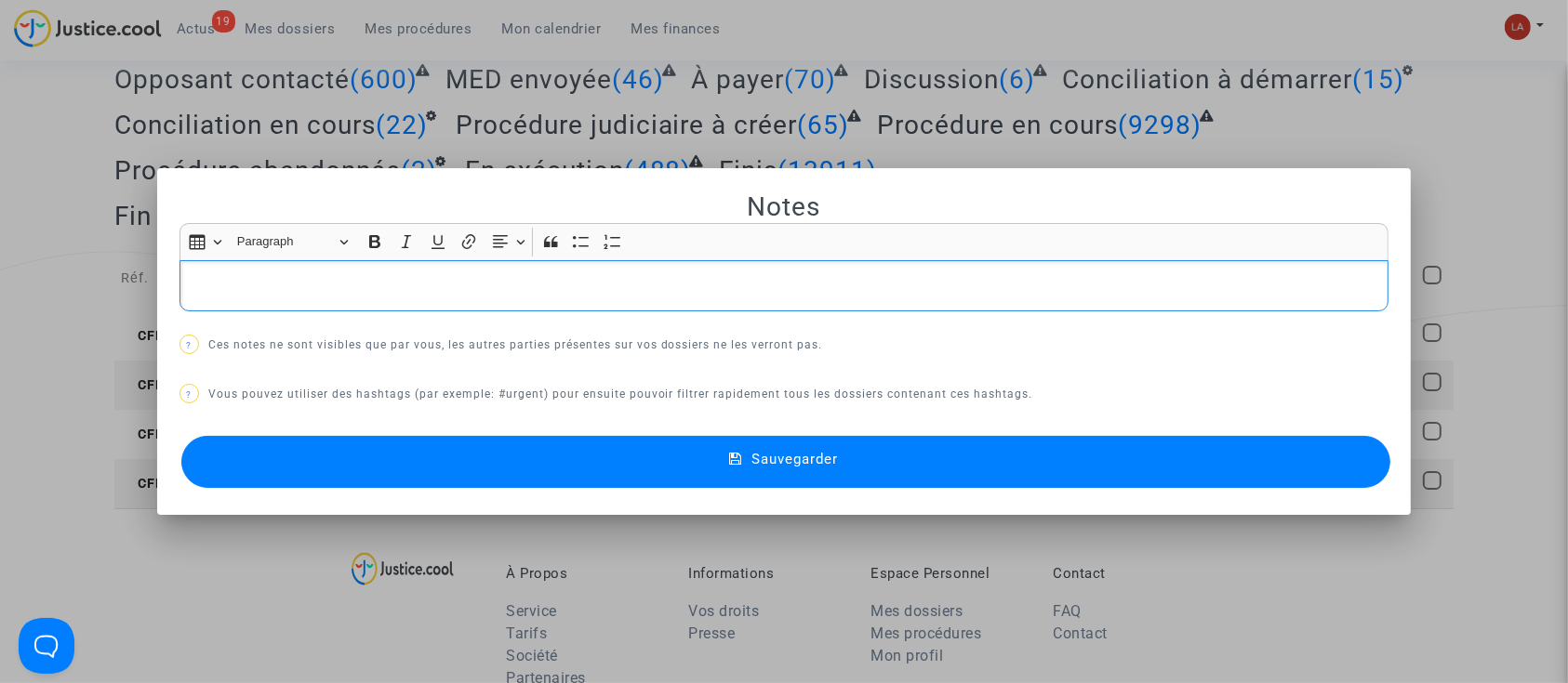
scroll to position [0, 0]
click at [594, 473] on button "Sauvegarder" at bounding box center [786, 461] width 1210 height 52
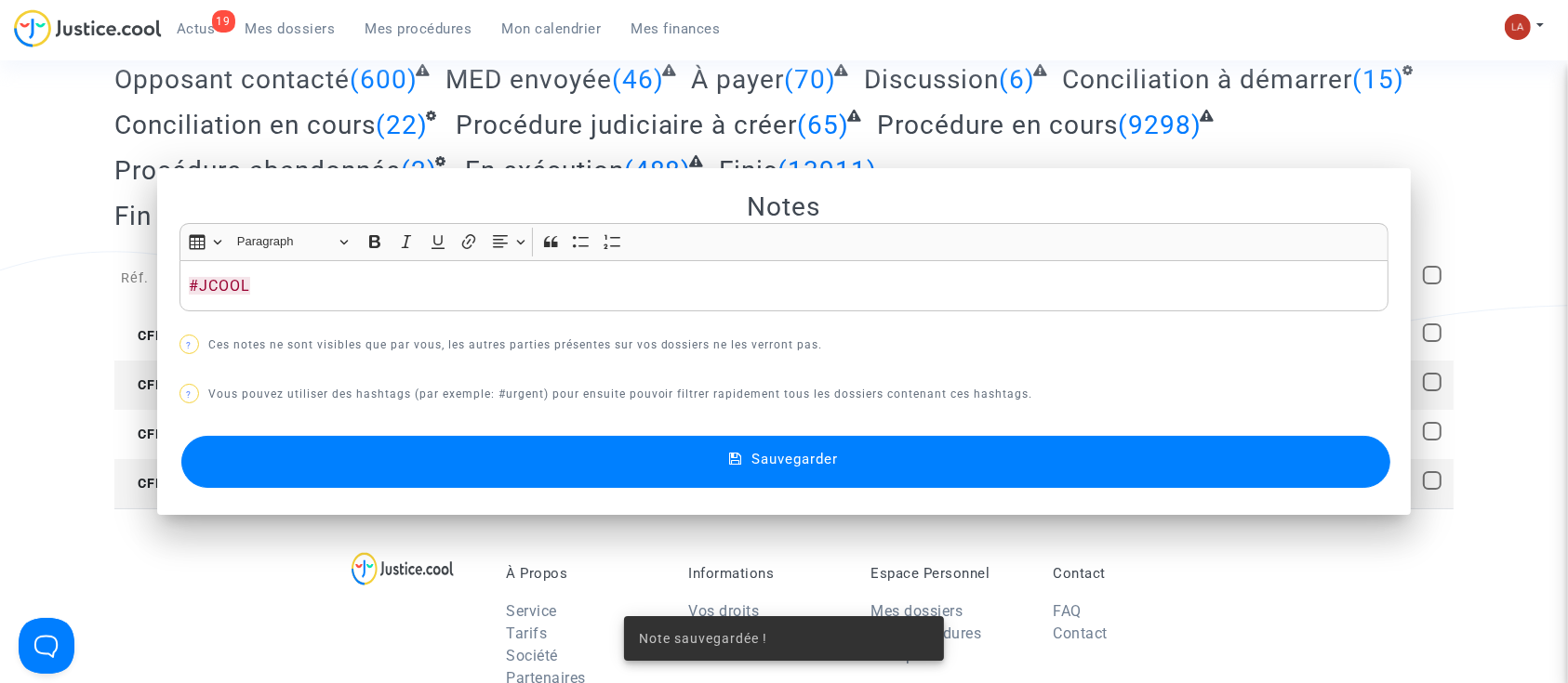
scroll to position [247, 0]
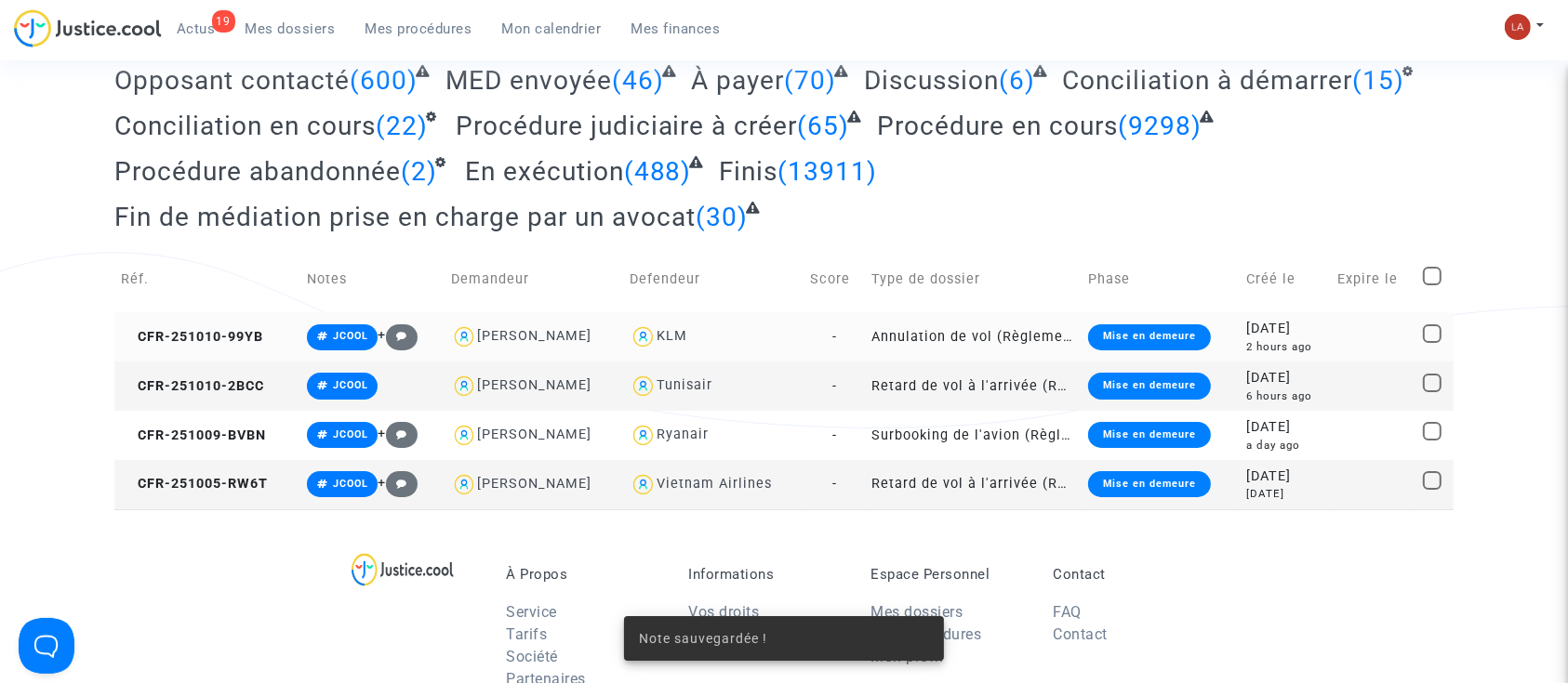
click at [254, 346] on td "CFR-251010-99YB" at bounding box center [208, 336] width 186 height 49
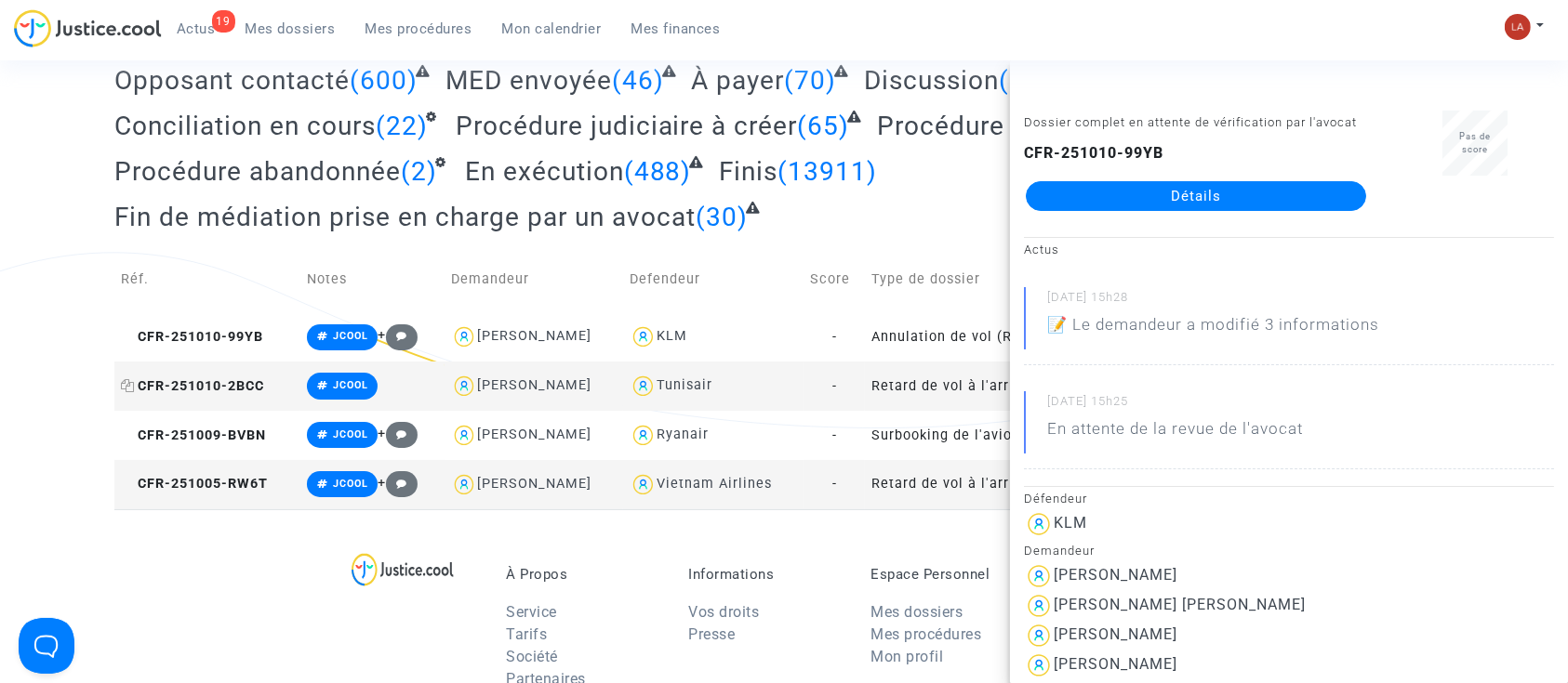
click at [242, 389] on span "CFR-251010-2BCC" at bounding box center [193, 386] width 143 height 16
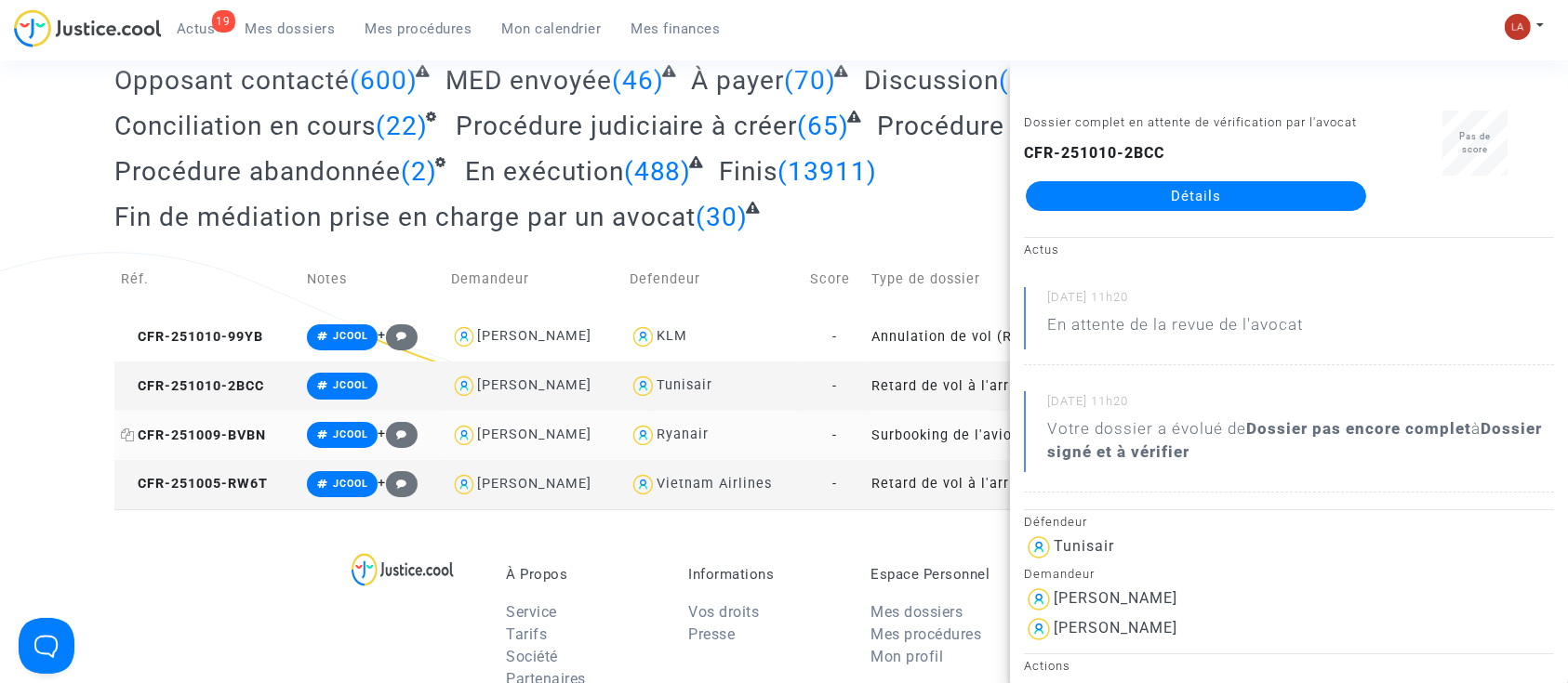
click at [170, 430] on span "CFR-251009-BVBN" at bounding box center [194, 435] width 145 height 16
click at [274, 483] on td "CFR-251005-RW6T" at bounding box center [208, 485] width 186 height 49
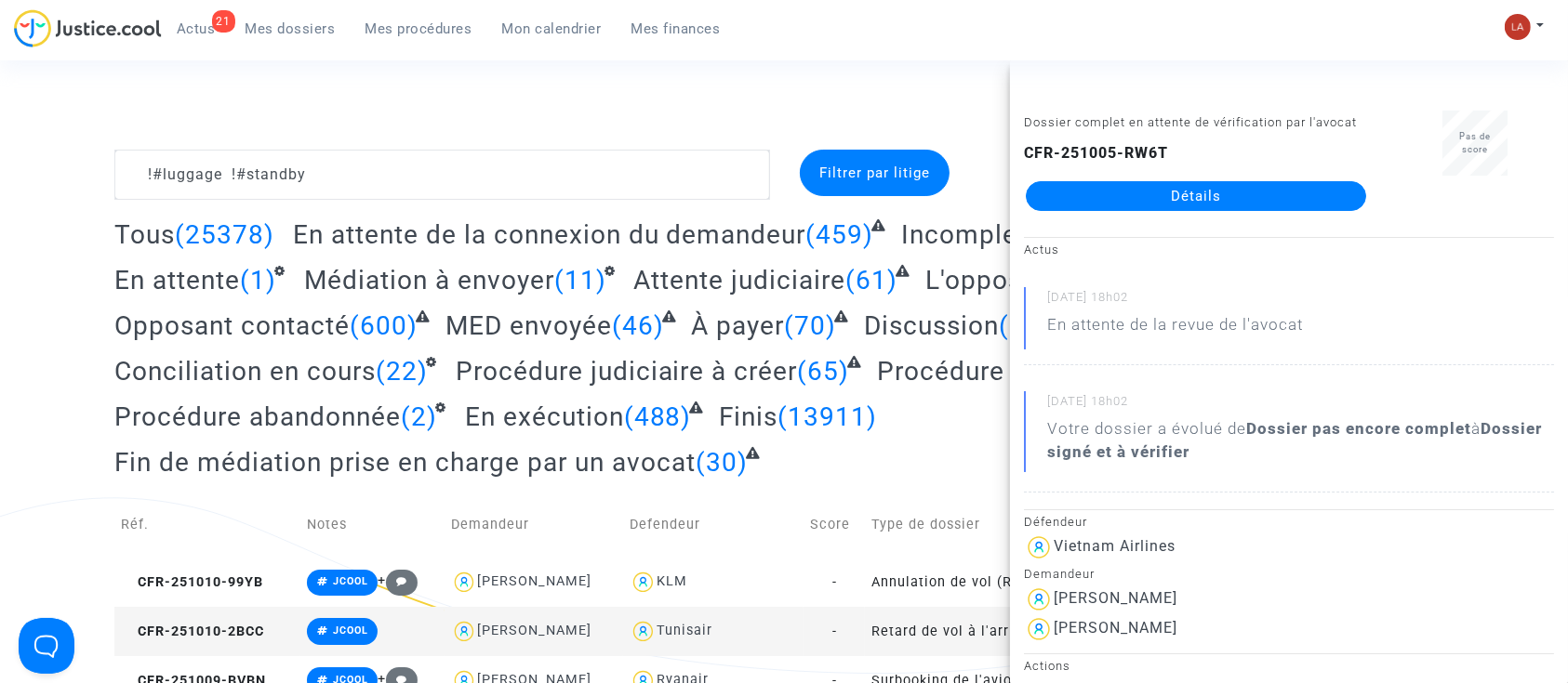
scroll to position [0, 0]
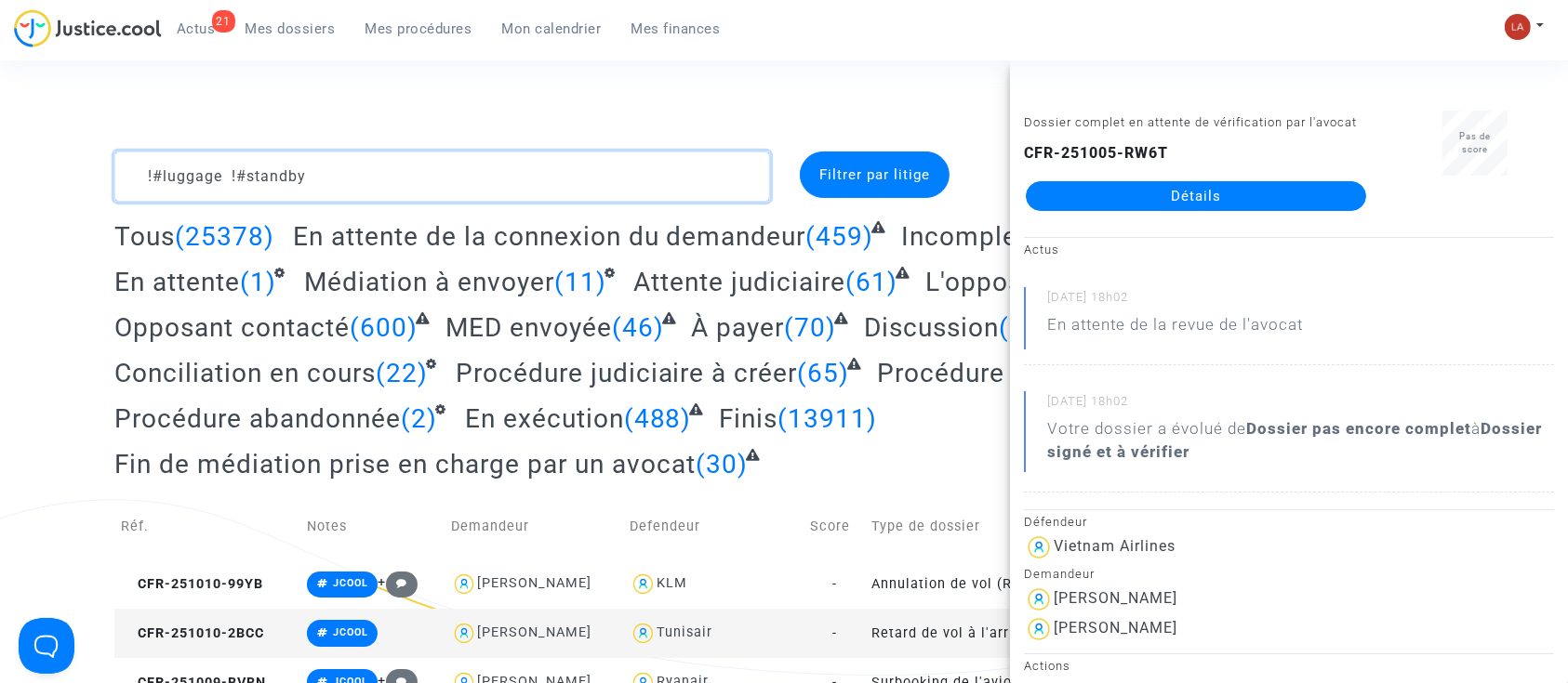
click at [506, 199] on textarea at bounding box center [443, 176] width 656 height 50
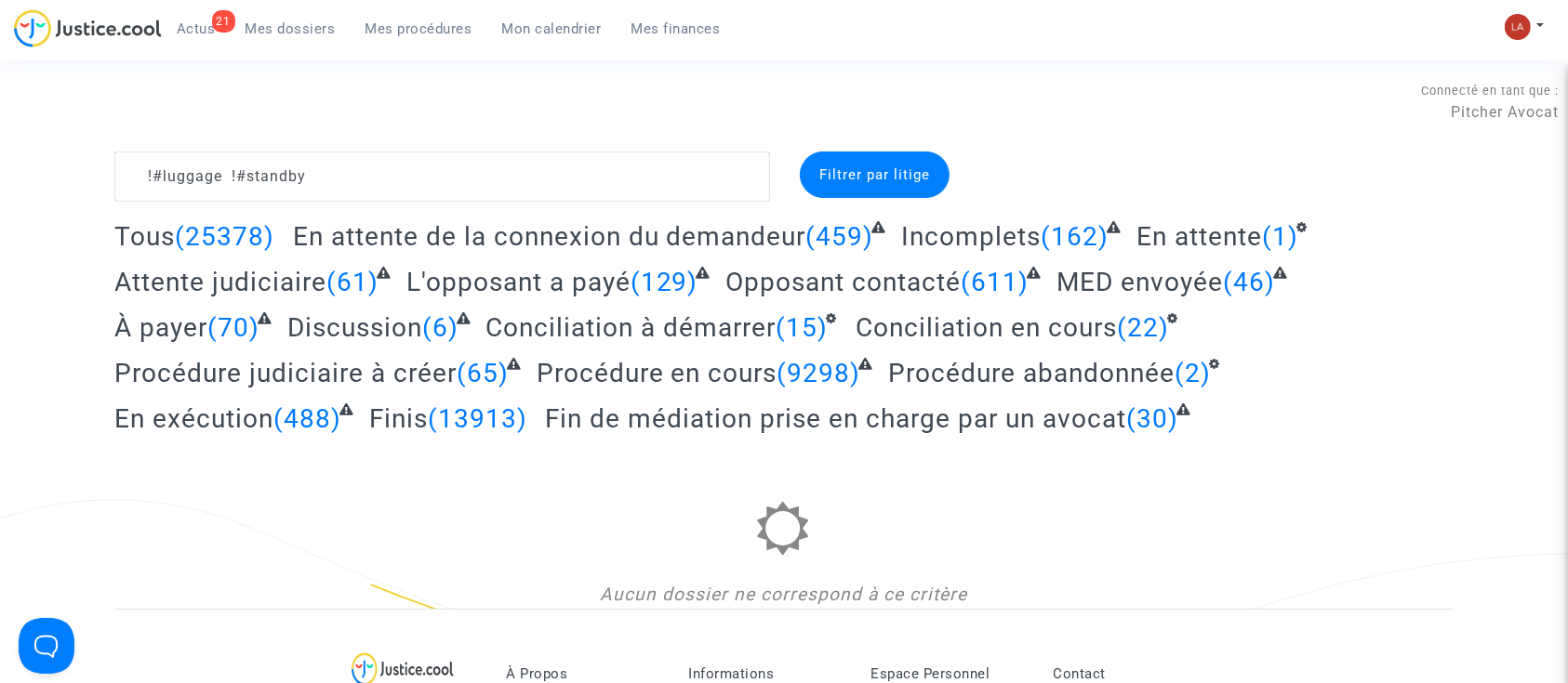
click at [343, 202] on complex-dispute-list "!#luggage !#standby Filtrer par litige Tous (25378) En attente de la connexion …" at bounding box center [784, 380] width 1340 height 458
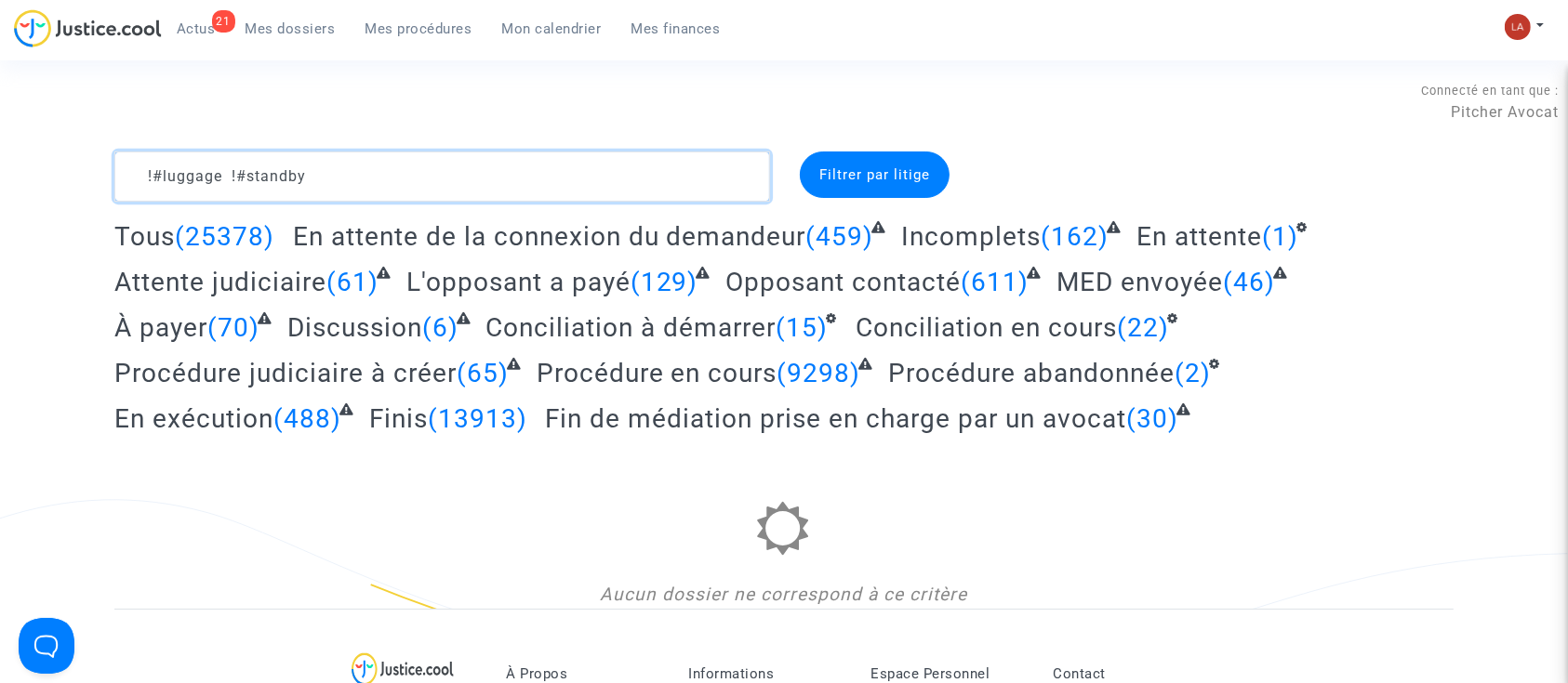
click at [349, 187] on textarea at bounding box center [443, 176] width 656 height 50
paste textarea "BEEG"
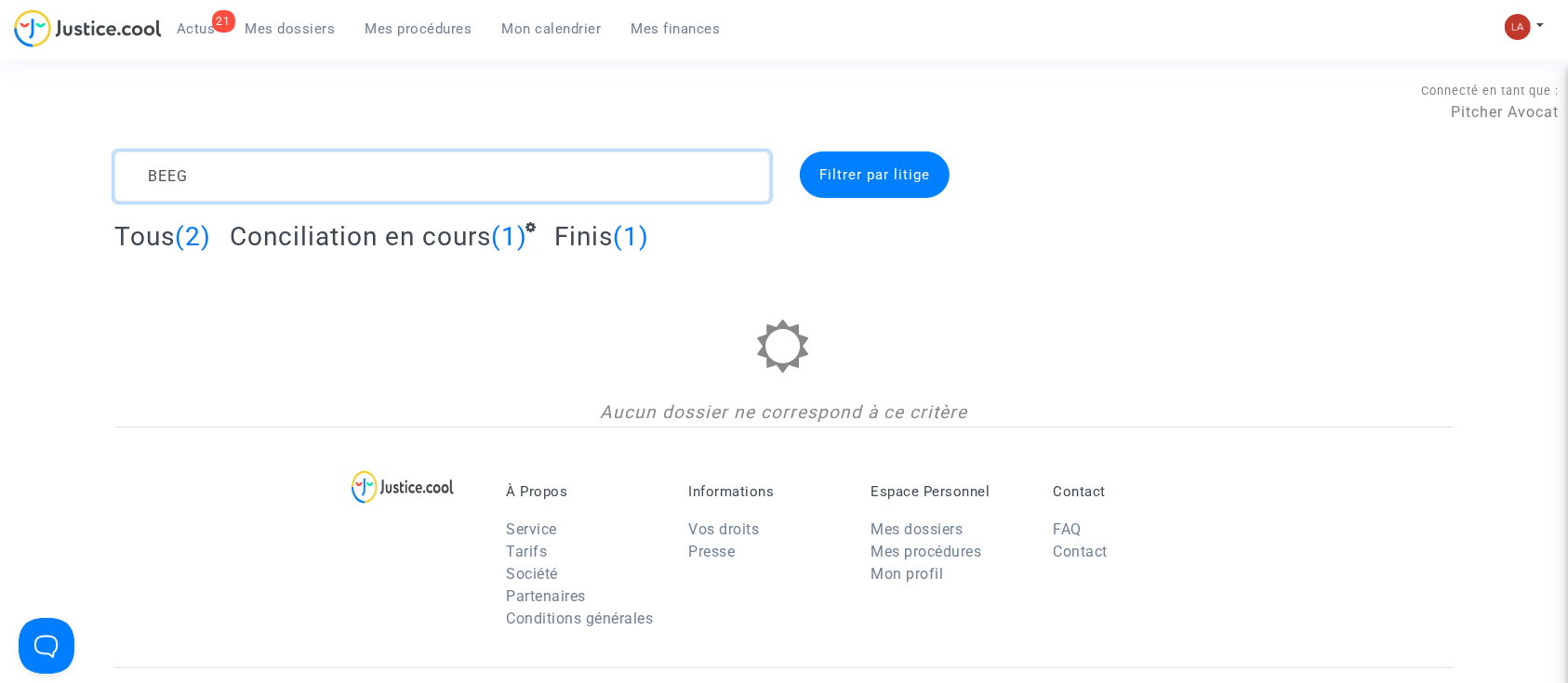
click at [650, 185] on textarea at bounding box center [443, 176] width 656 height 50
paste textarea "GIRELLI"
type textarea "GIRELLI"
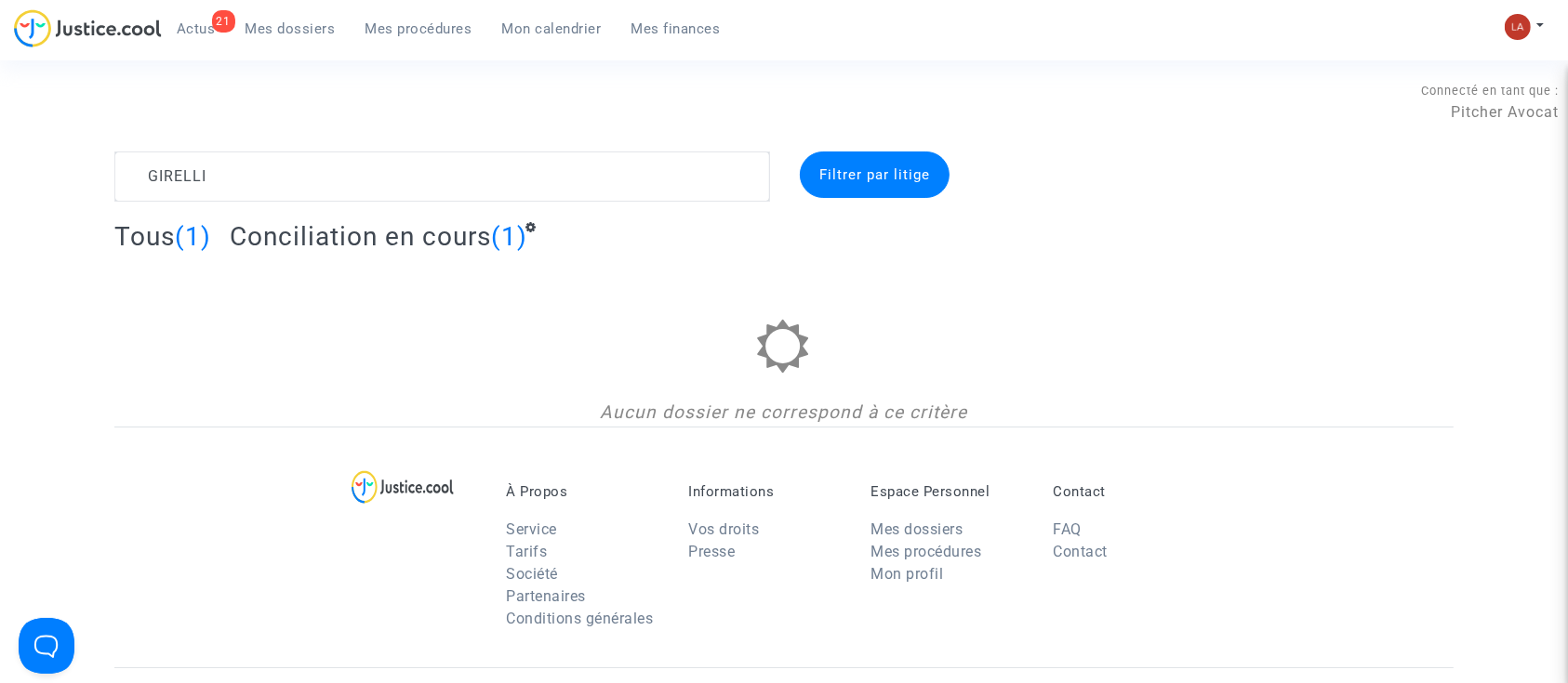
click at [353, 233] on span "Conciliation en cours" at bounding box center [360, 237] width 261 height 31
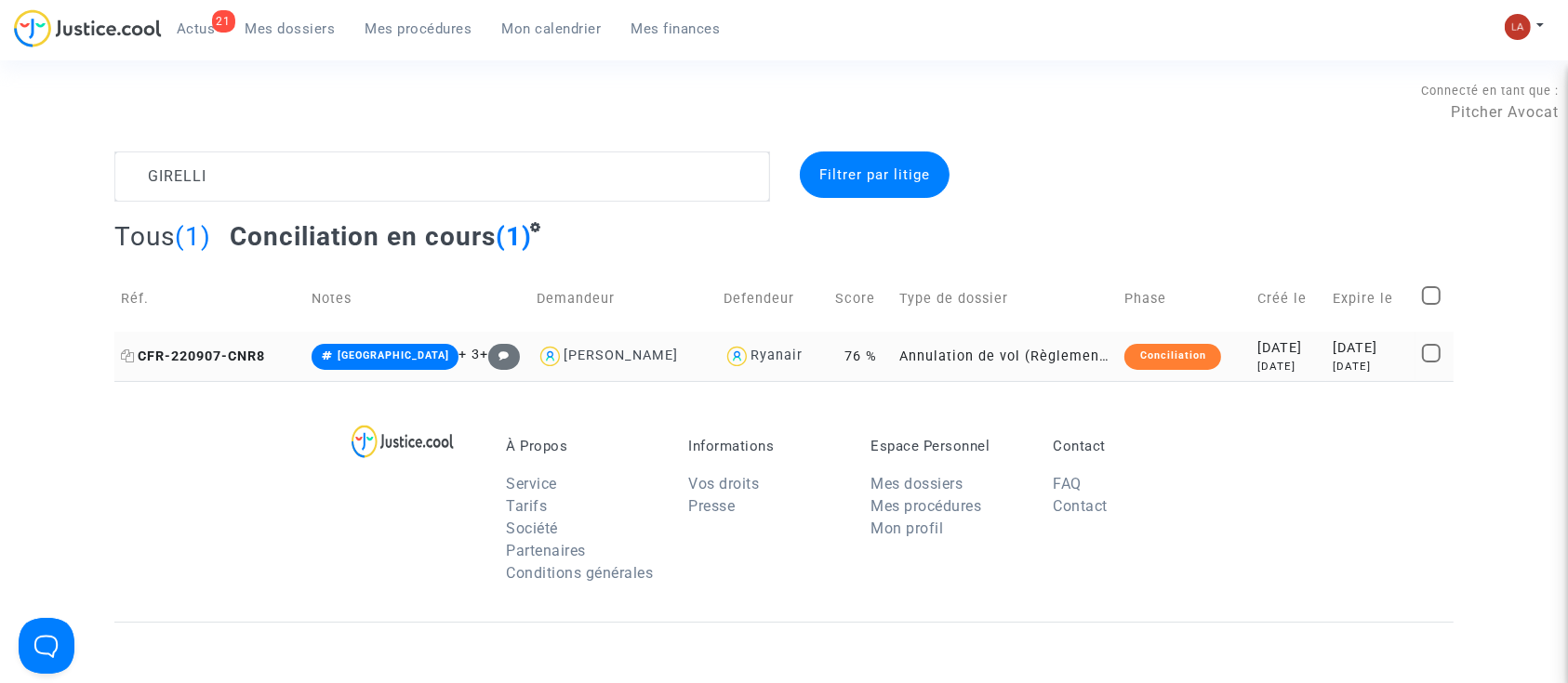
click at [260, 361] on span "CFR-220907-CNR8" at bounding box center [193, 356] width 144 height 16
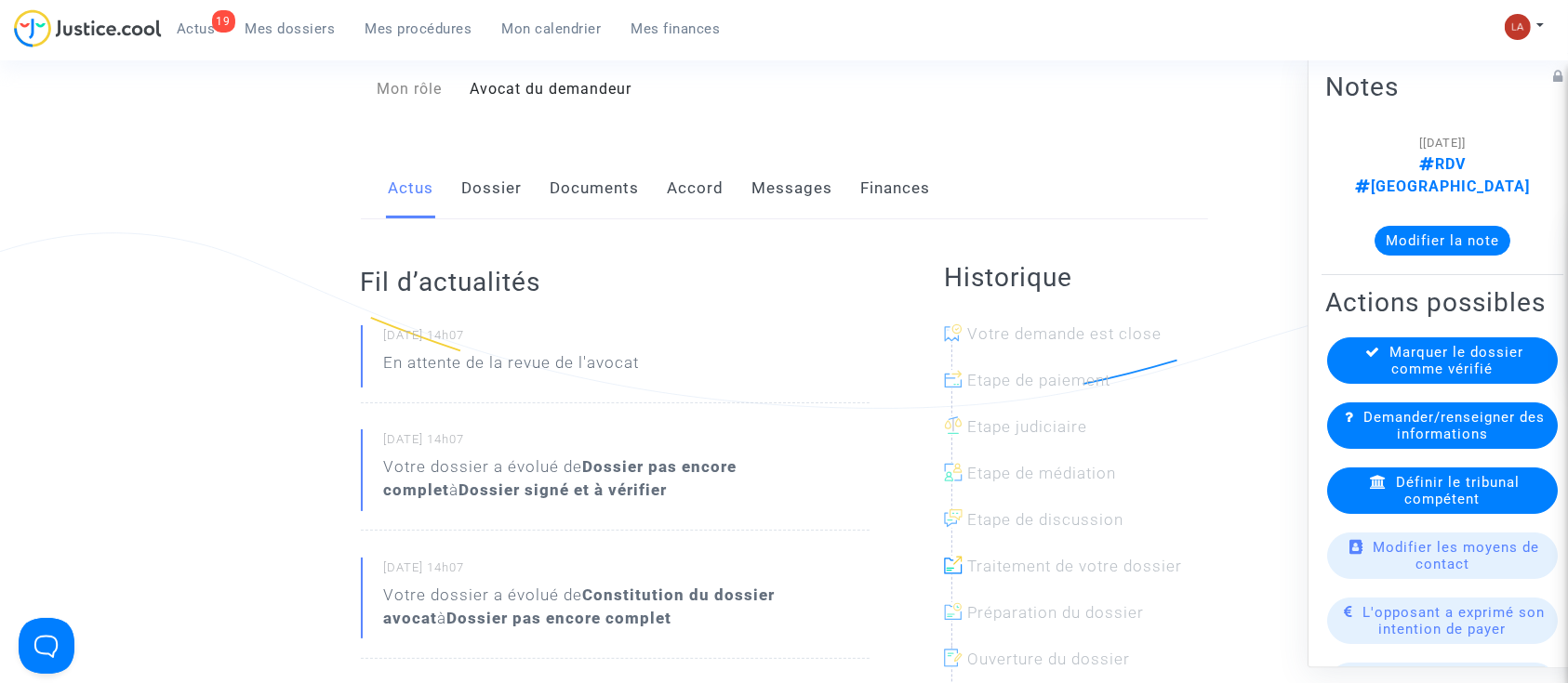
scroll to position [124, 0]
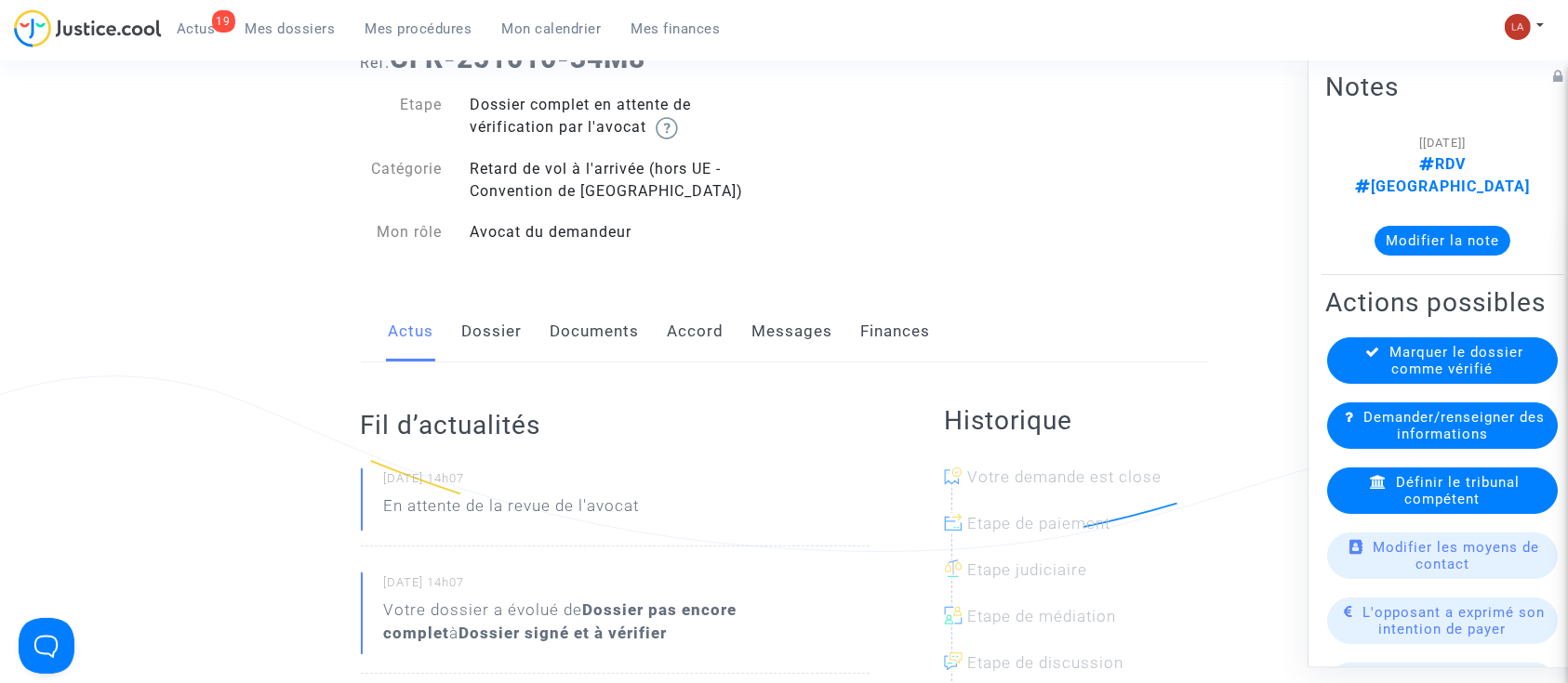
click at [521, 352] on div "Actus Dossier Documents Accord Messages Finances" at bounding box center [784, 333] width 847 height 62
click at [514, 339] on link "Dossier" at bounding box center [493, 332] width 60 height 61
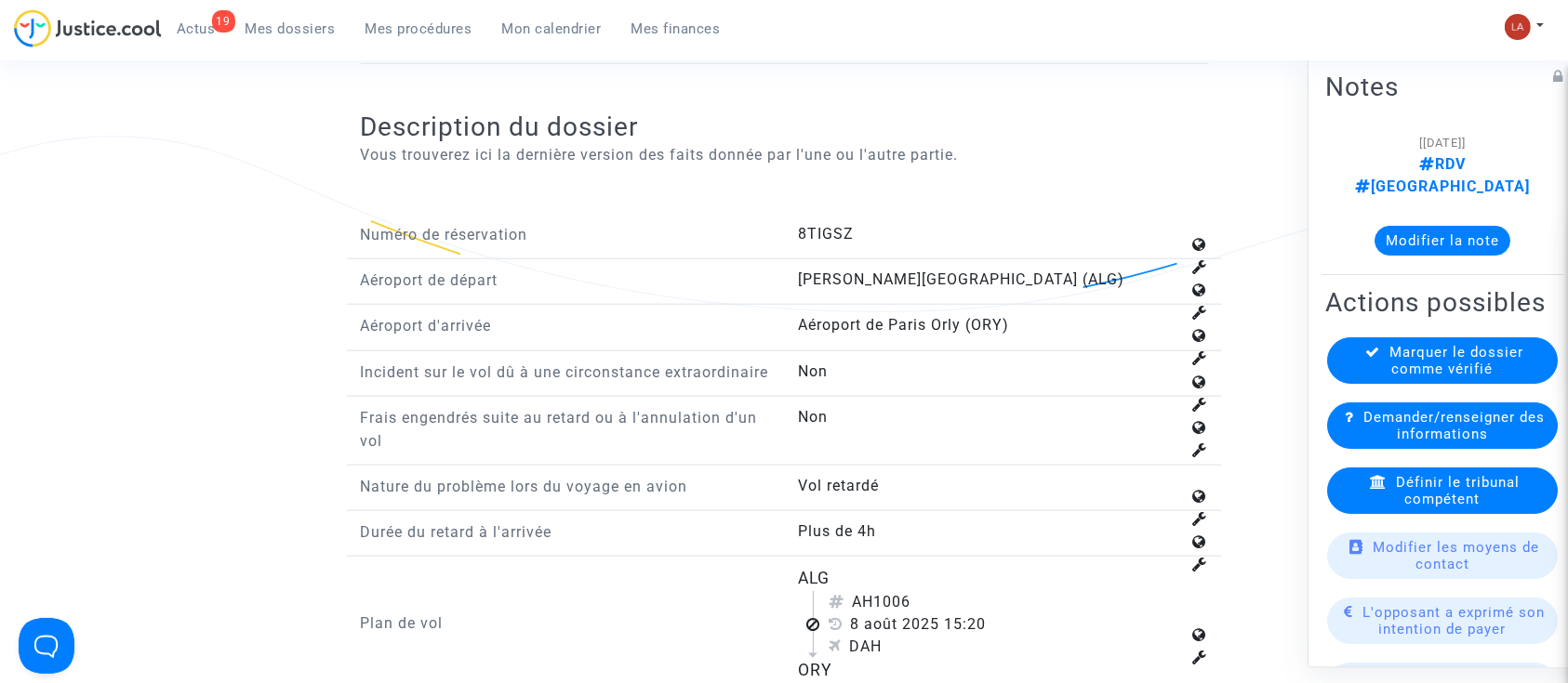
scroll to position [2355, 0]
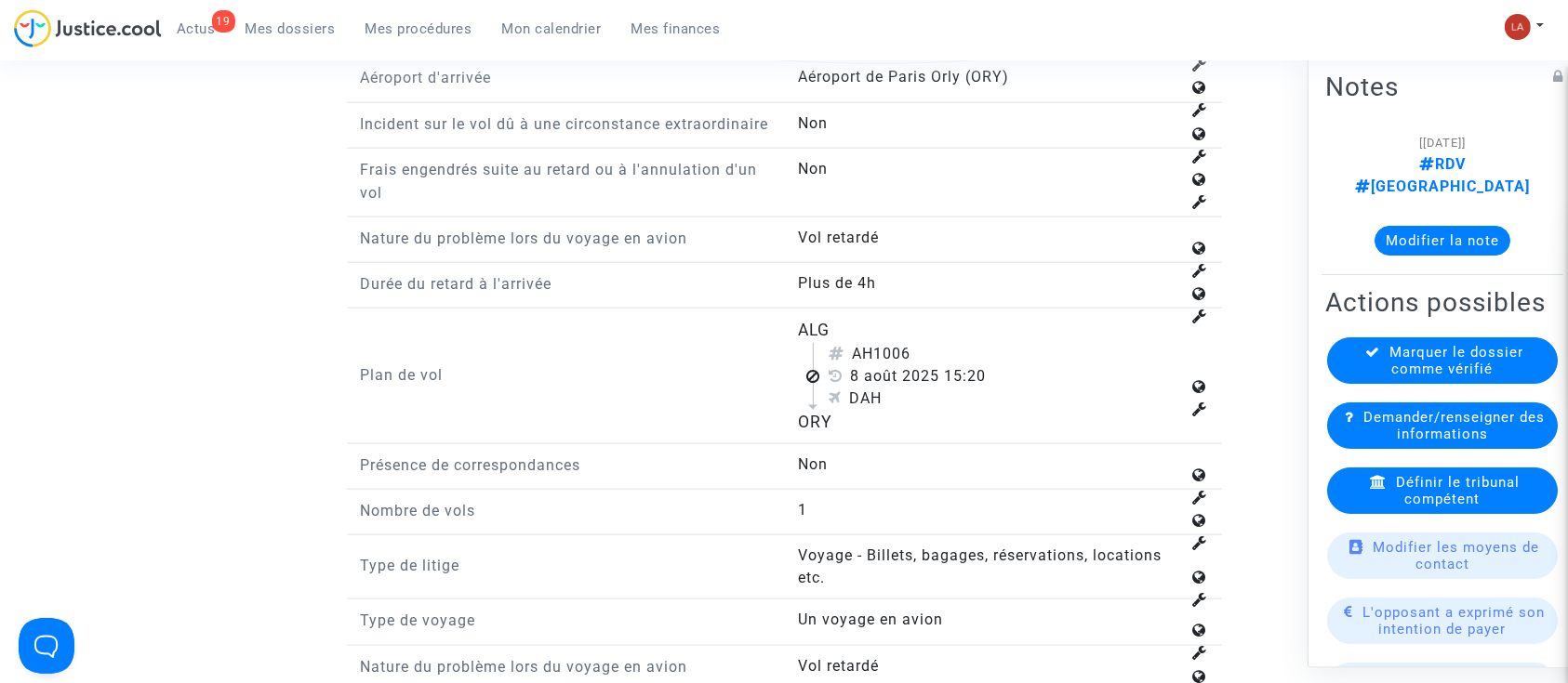
click at [1420, 498] on span "Définir le tribunal compétent" at bounding box center [1458, 491] width 124 height 34
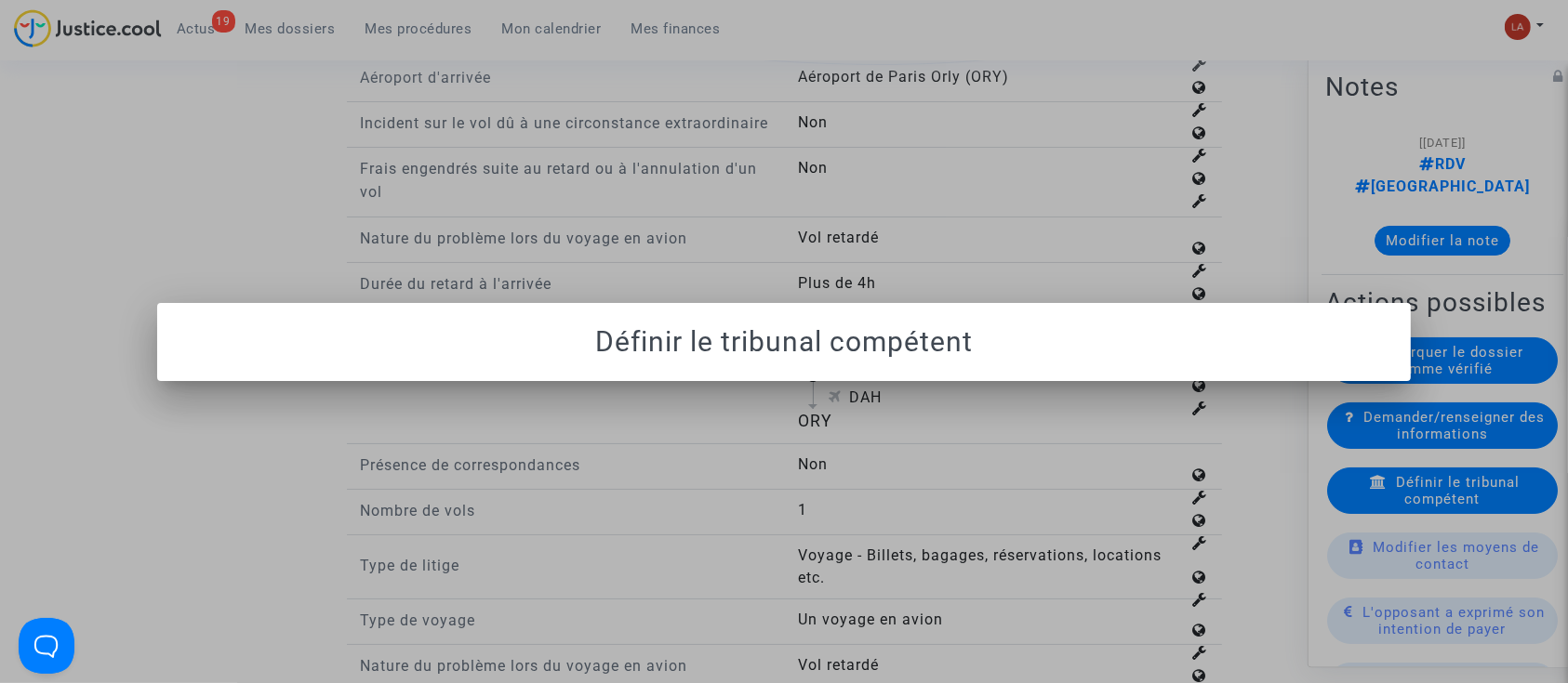
scroll to position [0, 0]
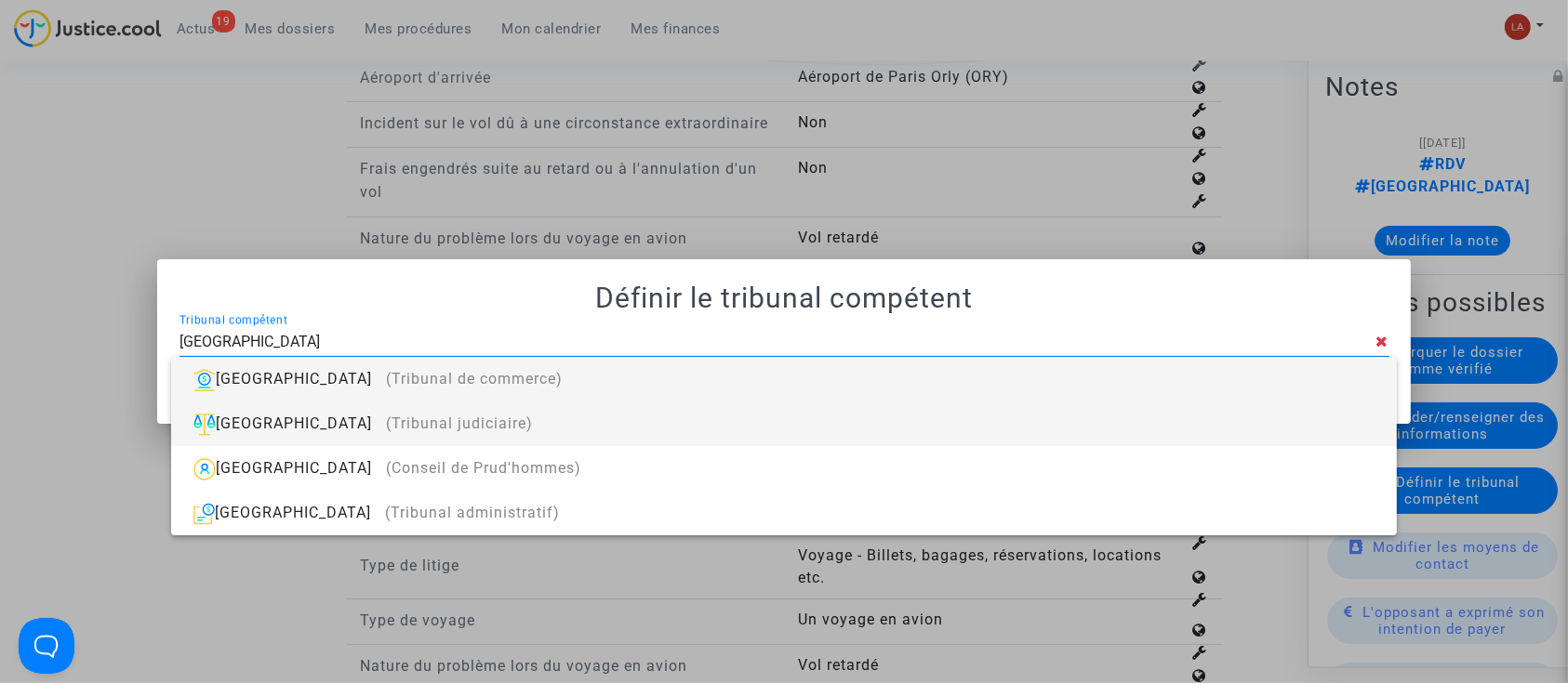
type input "[GEOGRAPHIC_DATA]"
drag, startPoint x: 1302, startPoint y: 437, endPoint x: 1258, endPoint y: 408, distance: 52.7
click at [1302, 437] on div "Paris (Tribunal judiciaire)" at bounding box center [784, 423] width 1196 height 44
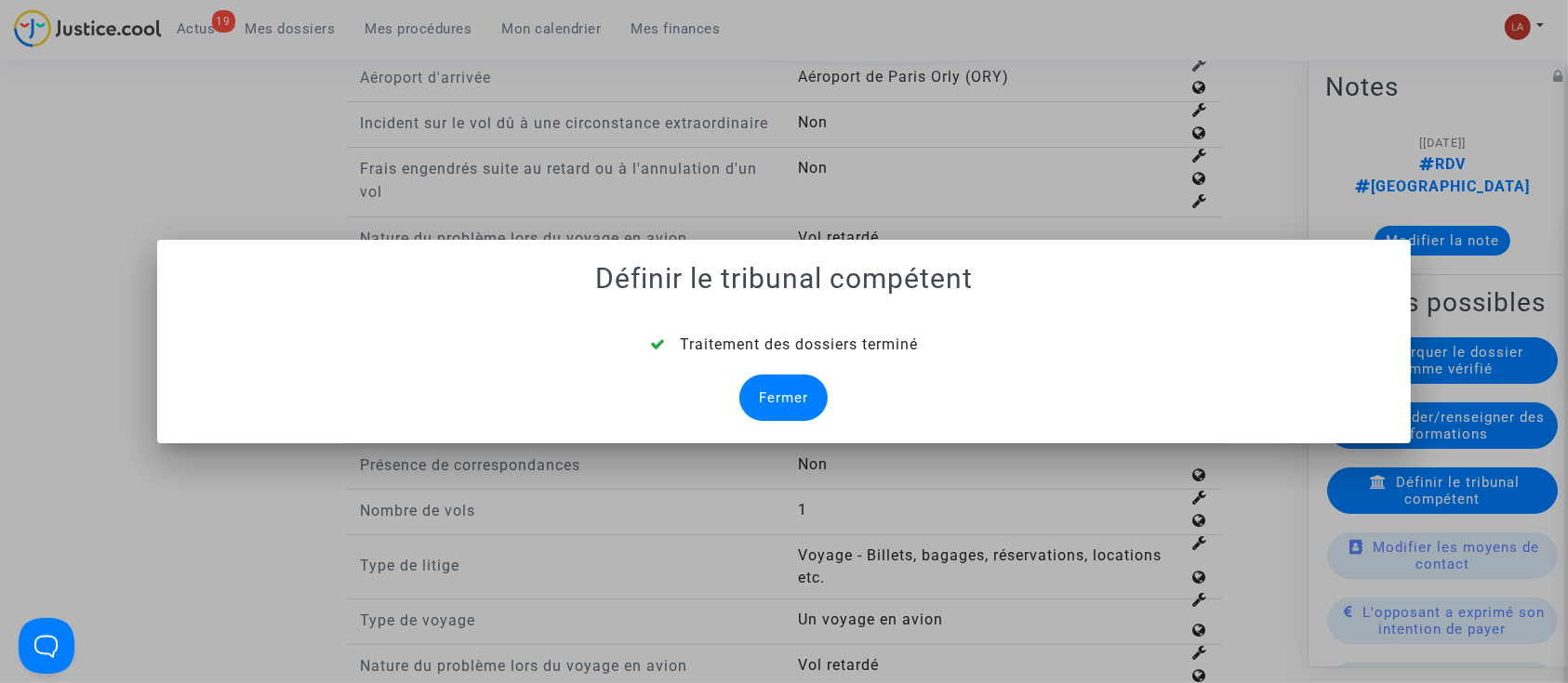
click at [783, 413] on div "Fermer" at bounding box center [784, 397] width 88 height 46
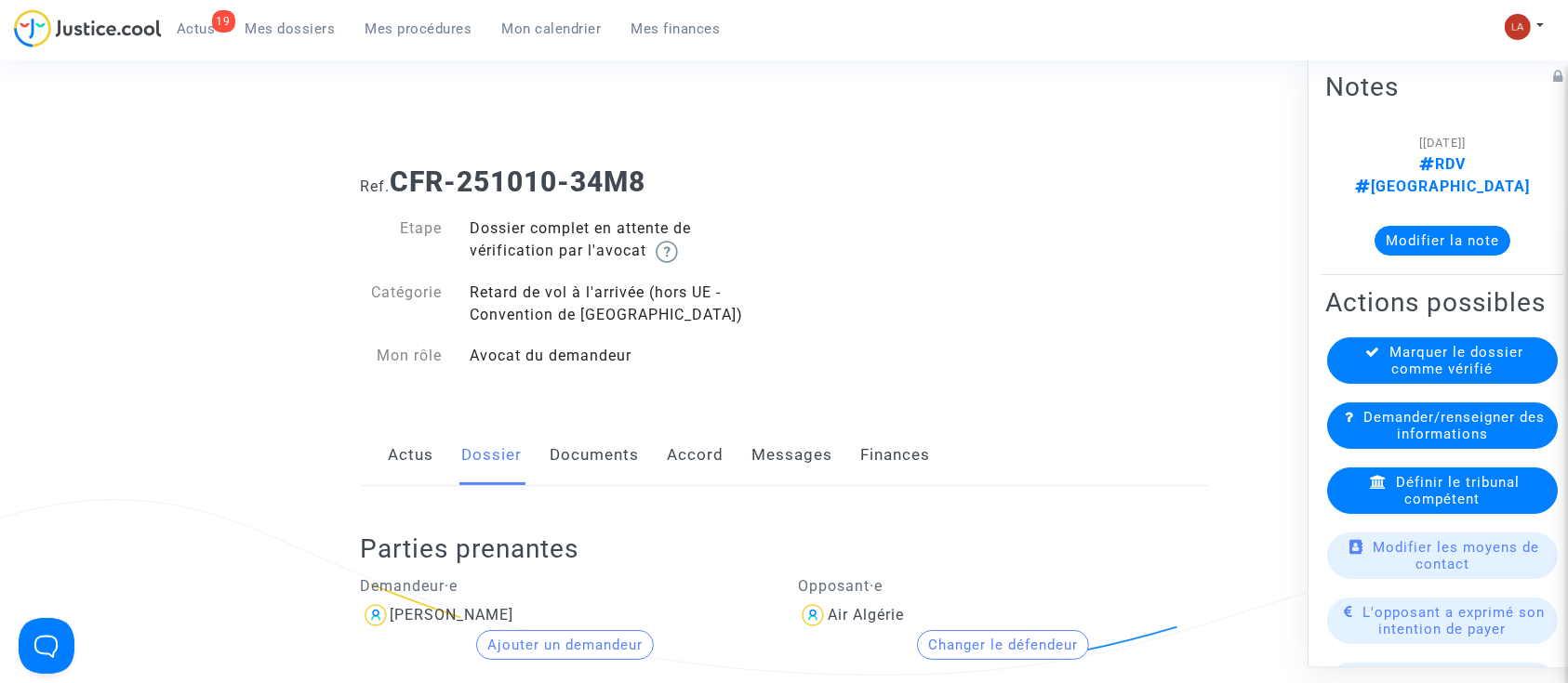
click at [604, 473] on link "Documents" at bounding box center [595, 455] width 89 height 61
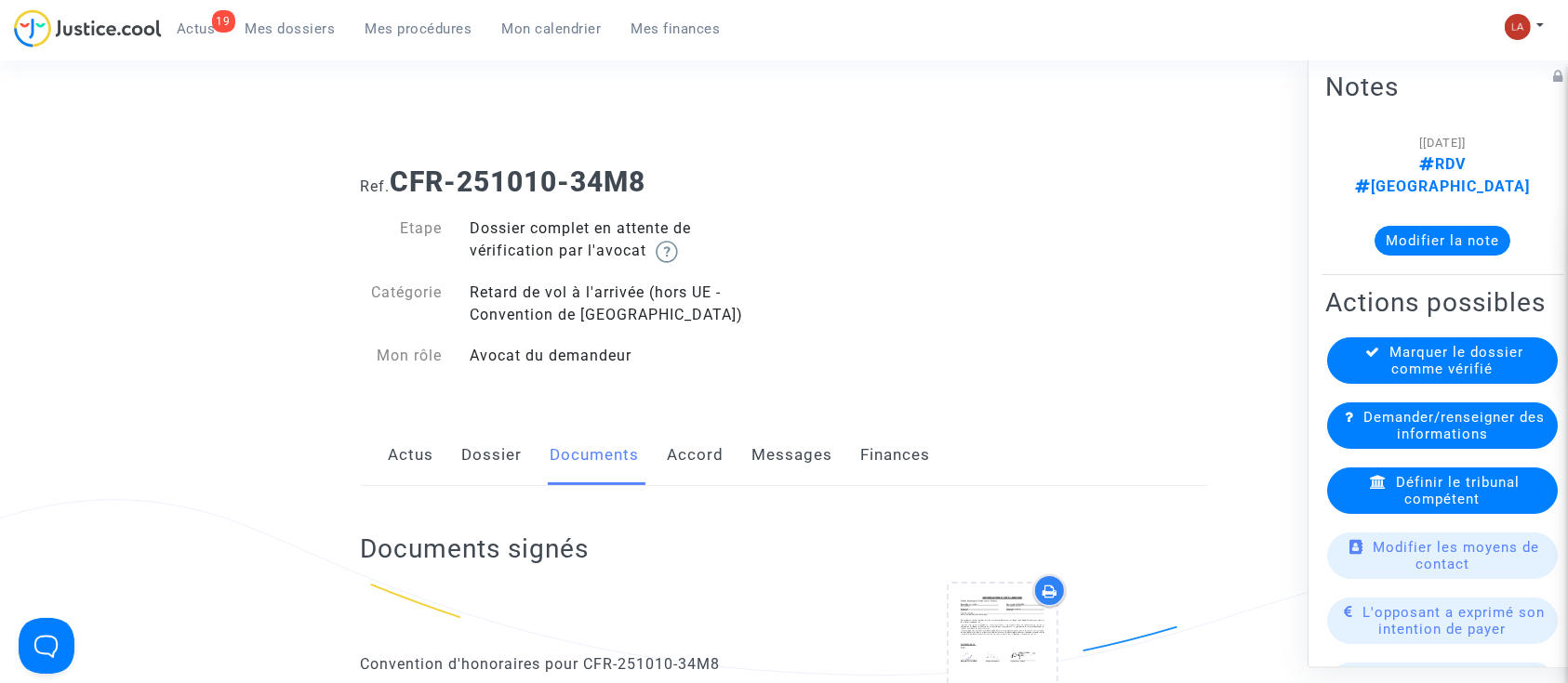
click at [513, 464] on link "Dossier" at bounding box center [493, 455] width 60 height 61
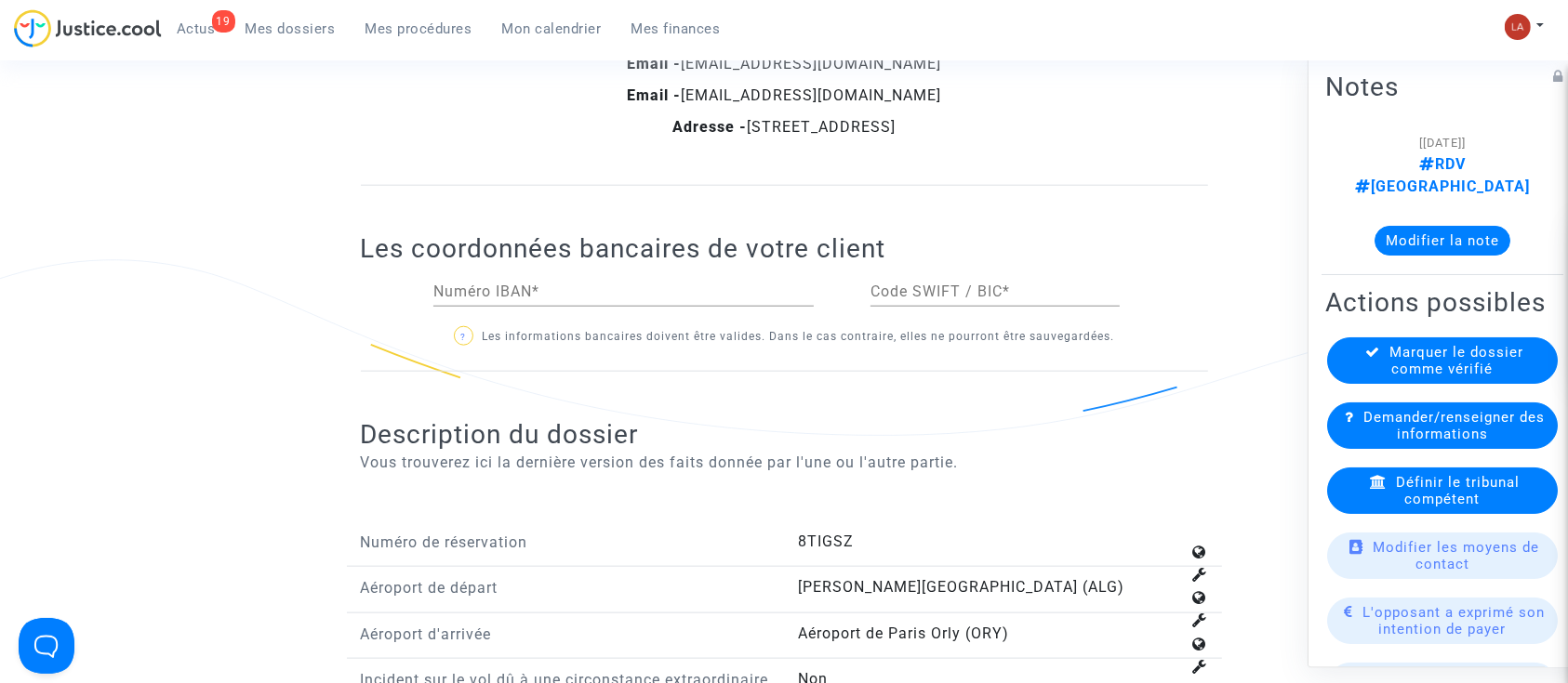
scroll to position [2478, 0]
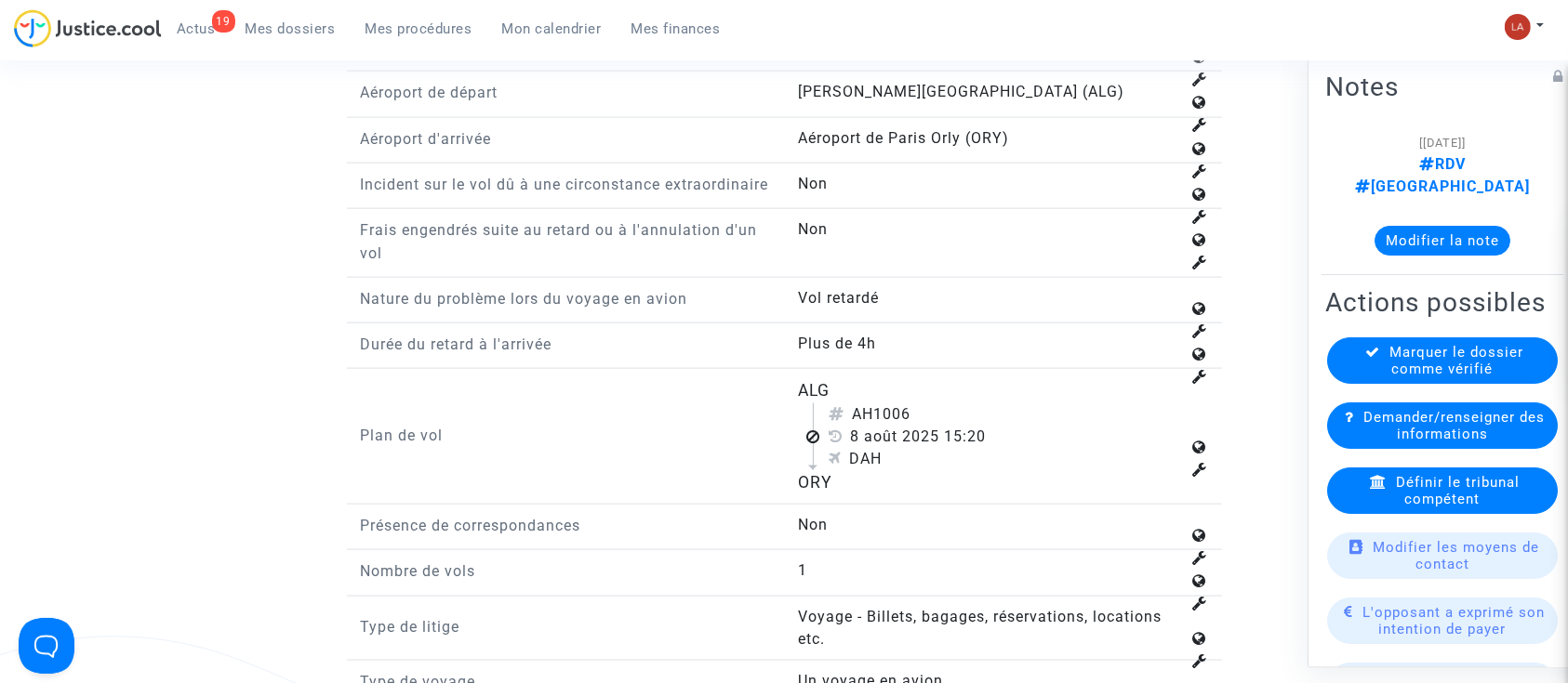
drag, startPoint x: 882, startPoint y: 431, endPoint x: 924, endPoint y: 434, distance: 42.1
click at [924, 426] on div "AH1006" at bounding box center [1005, 414] width 352 height 23
copy div "1006"
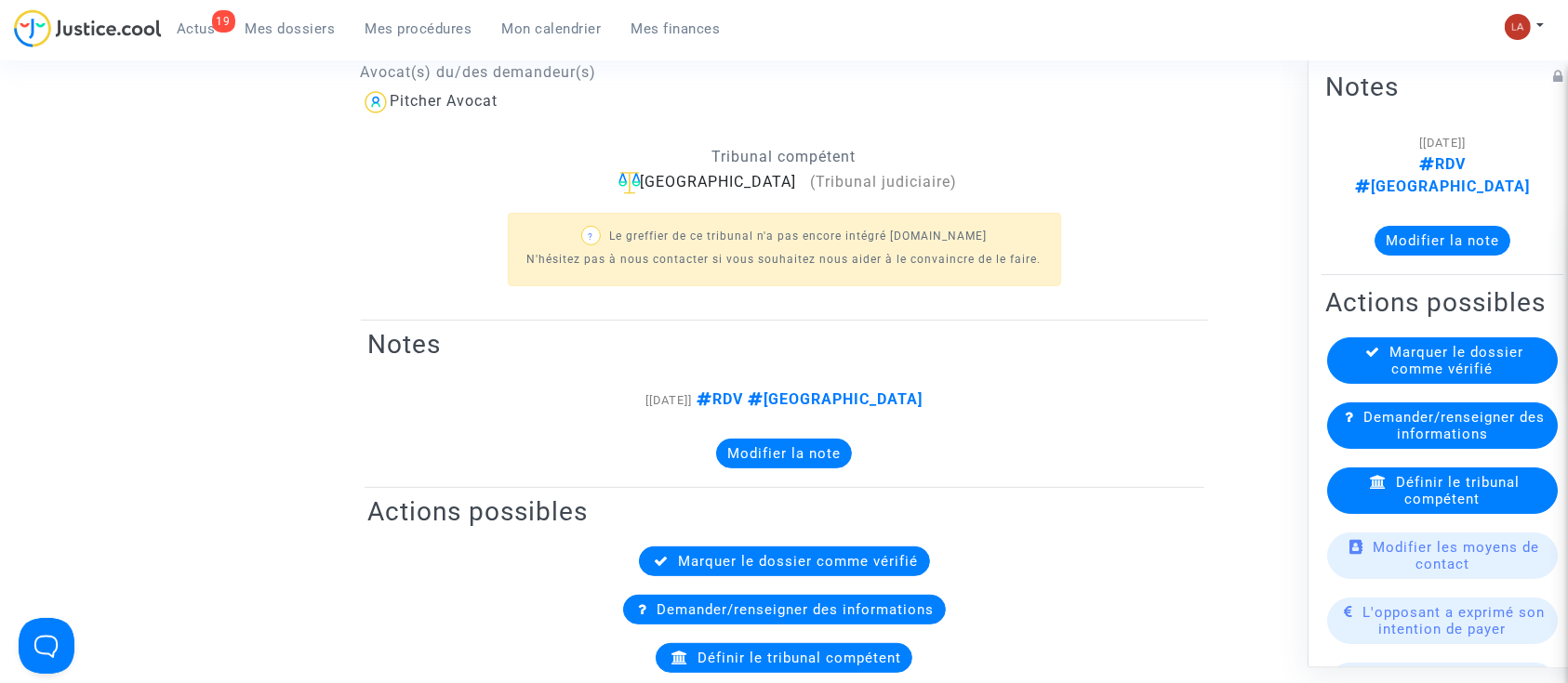
scroll to position [0, 0]
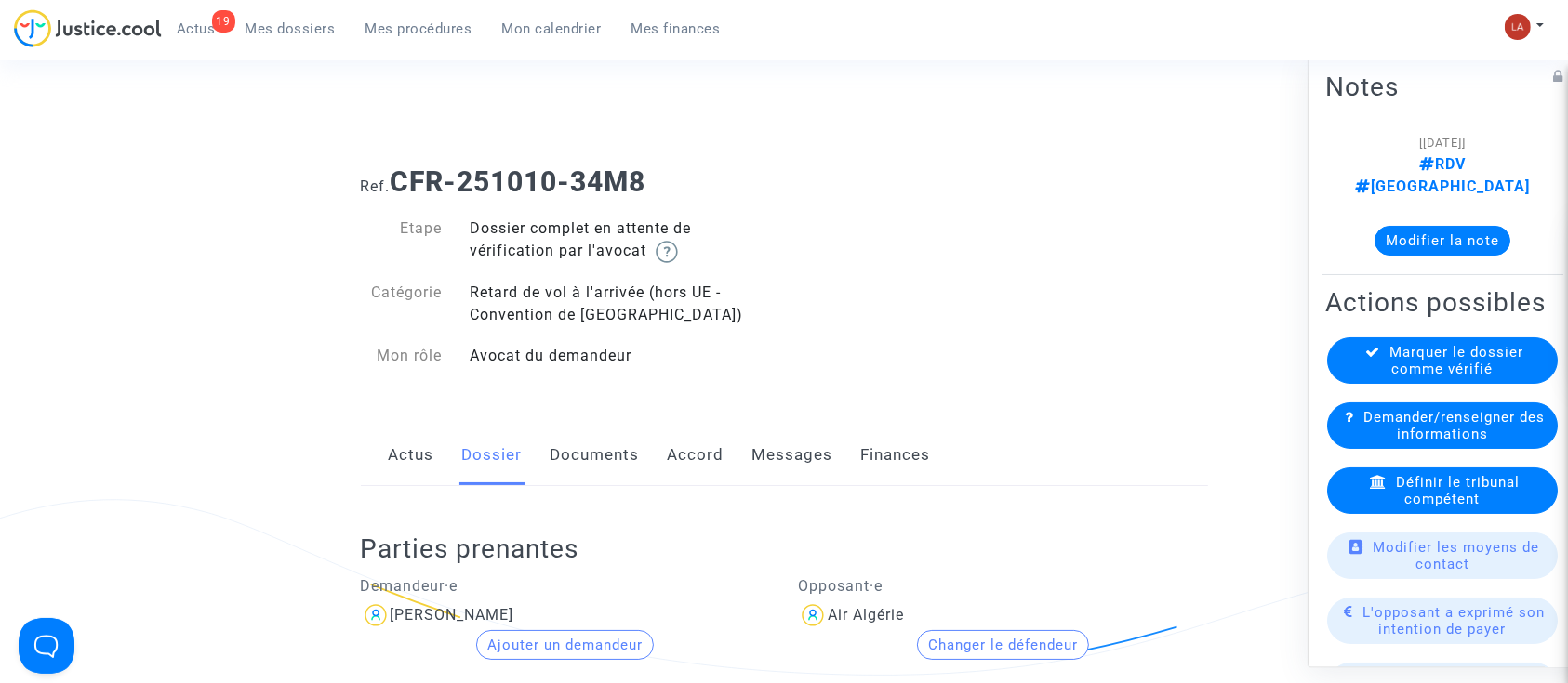
click at [615, 460] on link "Documents" at bounding box center [595, 455] width 89 height 61
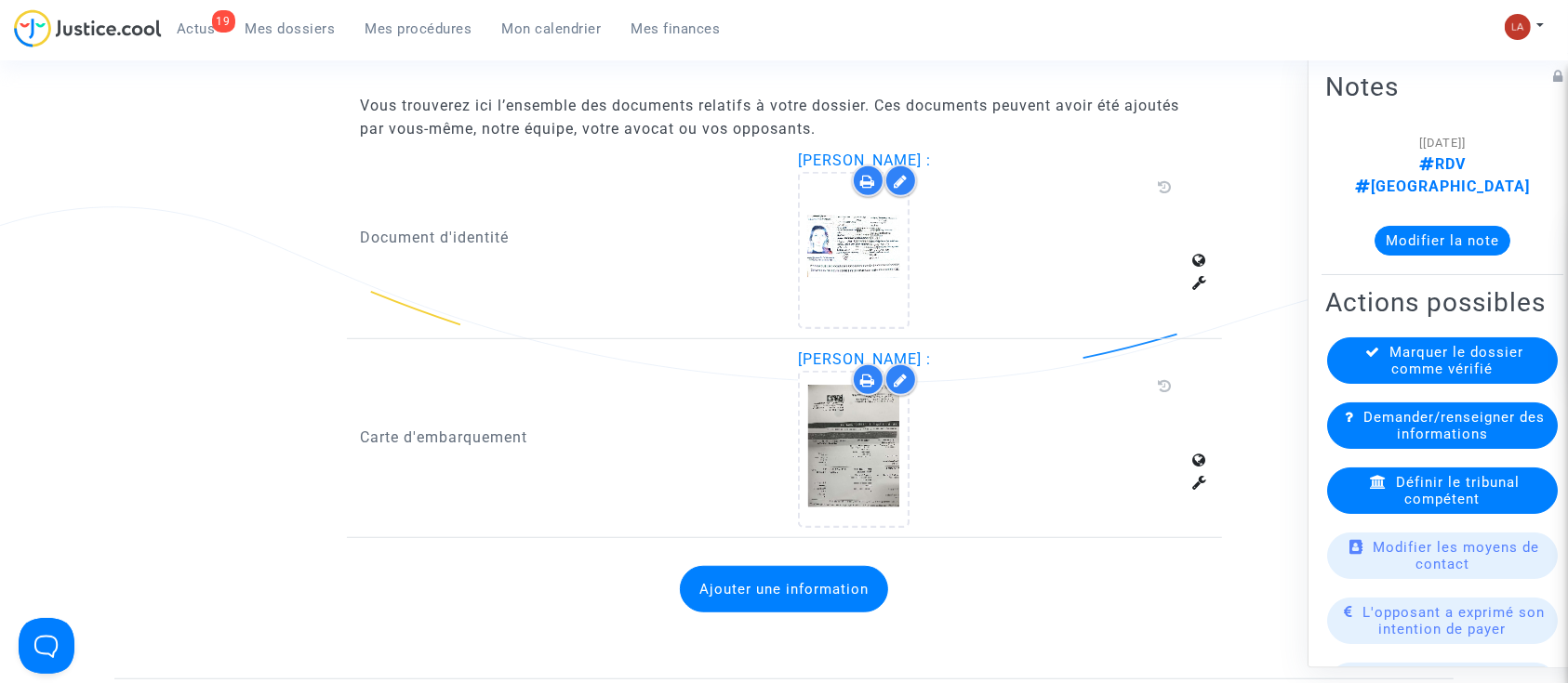
scroll to position [1239, 0]
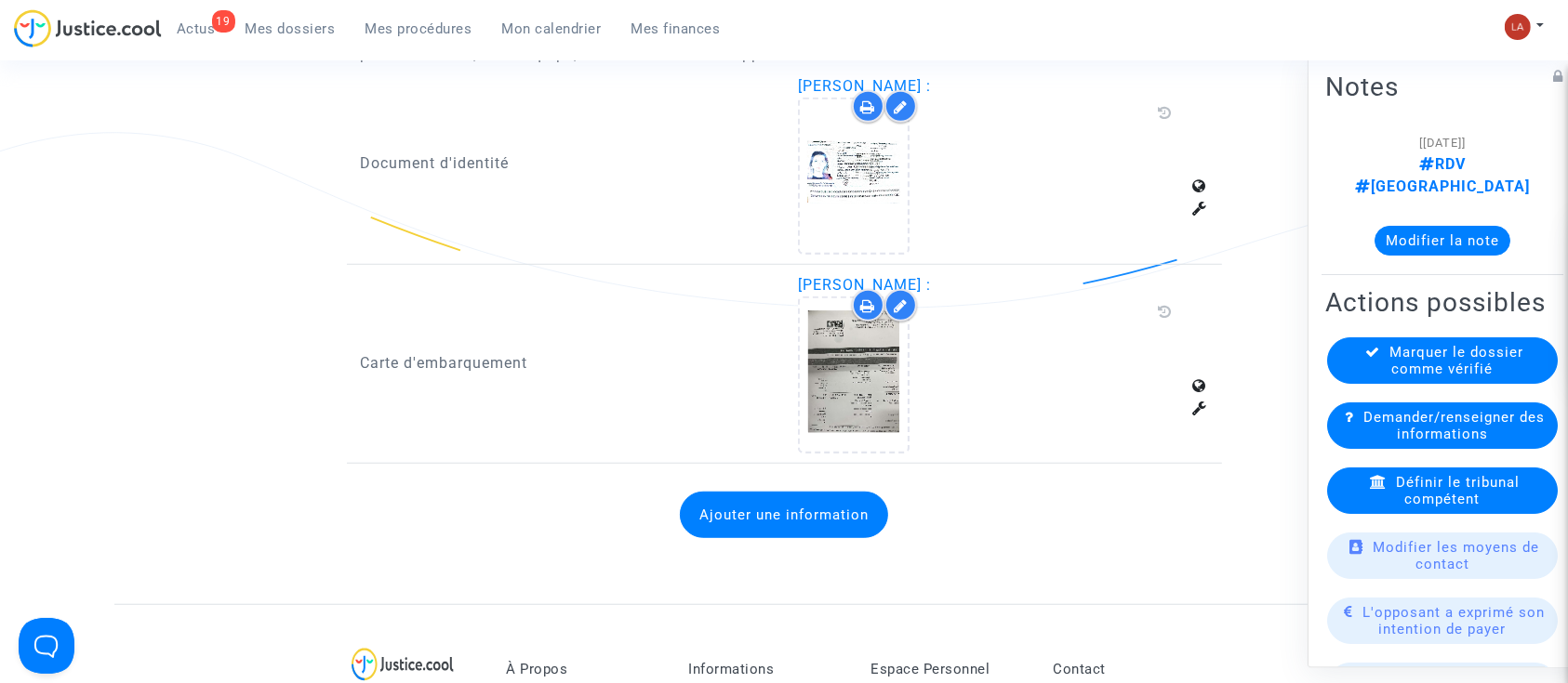
click at [825, 504] on button "Ajouter une information" at bounding box center [784, 514] width 209 height 46
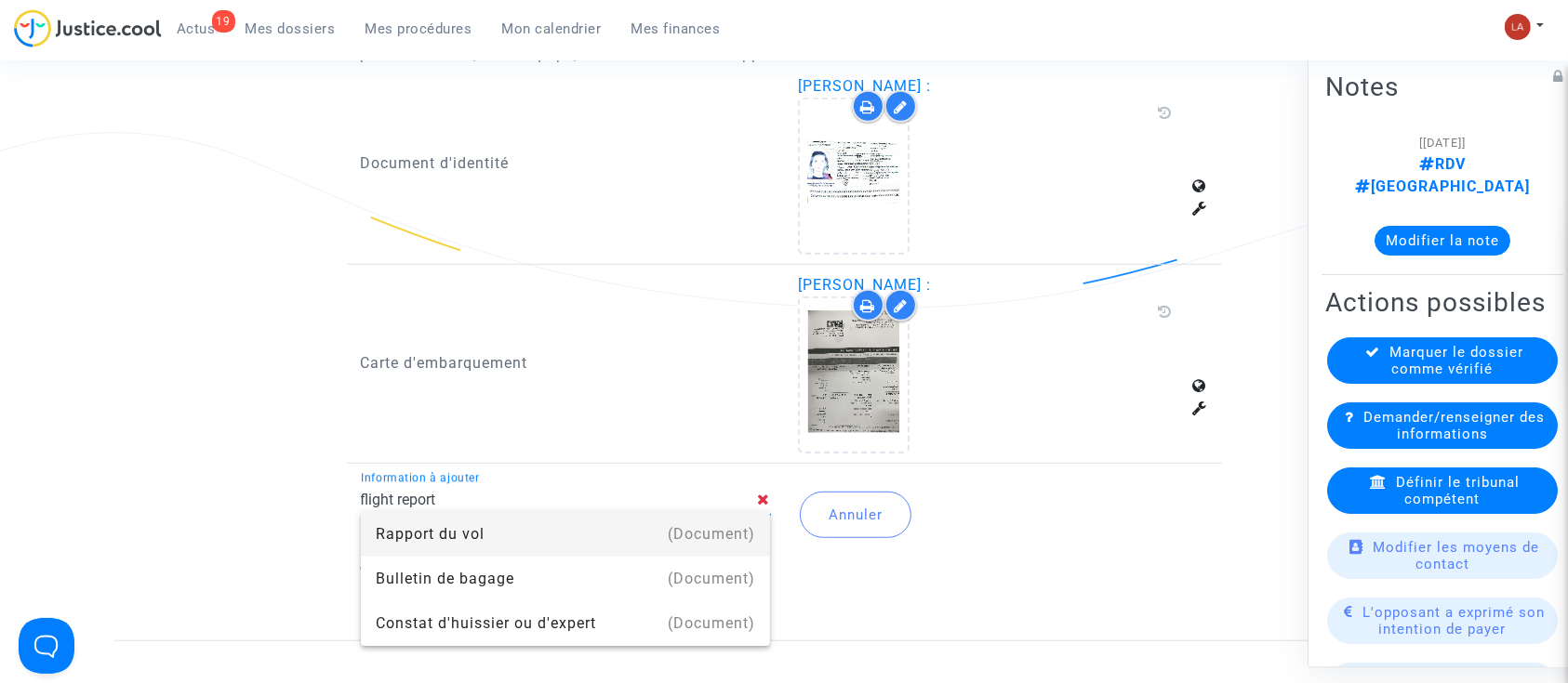
click at [690, 508] on div "flight report Information à ajouter" at bounding box center [559, 494] width 398 height 42
click at [686, 518] on div "(Document)" at bounding box center [711, 534] width 87 height 44
type input "Rapport du vol"
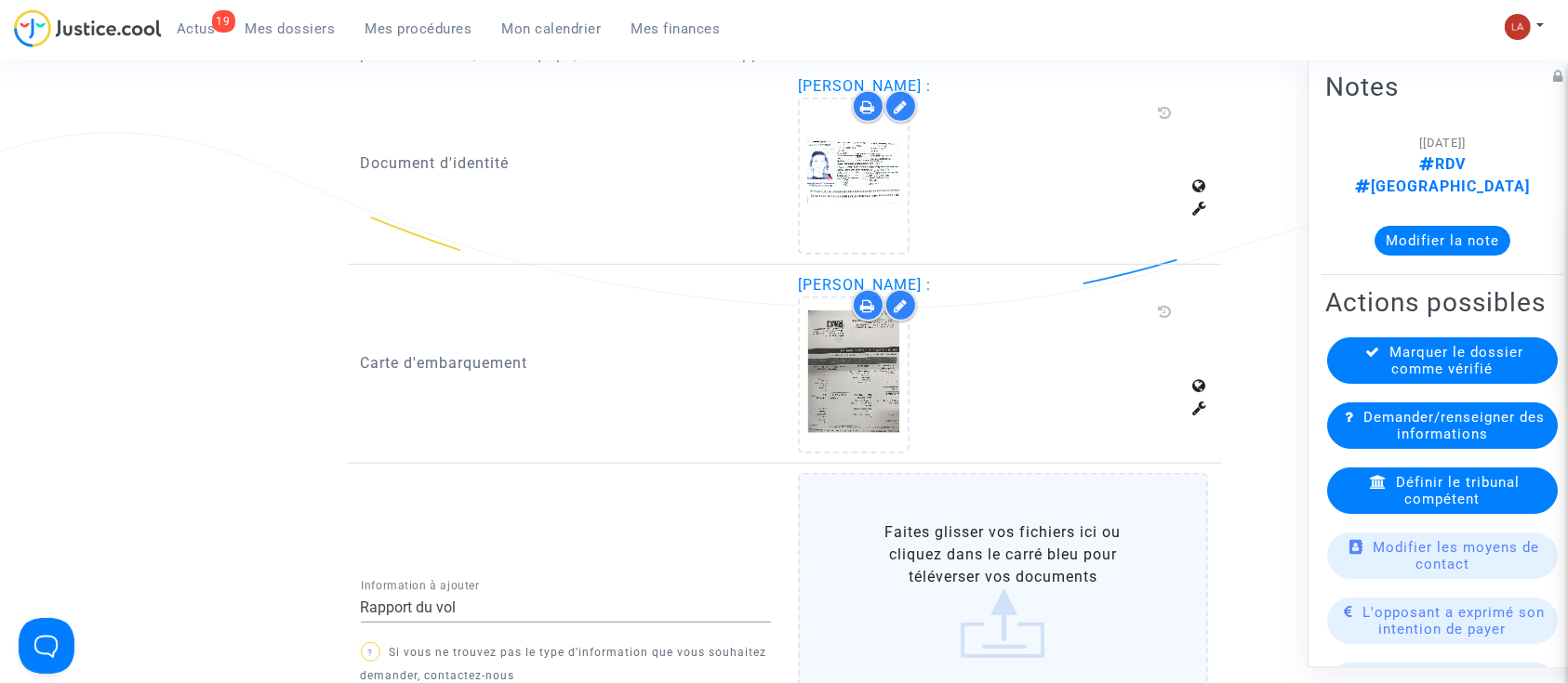
click at [958, 541] on label "Faites glisser vos fichiers ici ou cliquez dans le carré bleu pour téléverser v…" at bounding box center [1003, 590] width 410 height 234
click at [0, 0] on input "Faites glisser vos fichiers ici ou cliquez dans le carré bleu pour téléverser v…" at bounding box center [0, 0] width 0 height 0
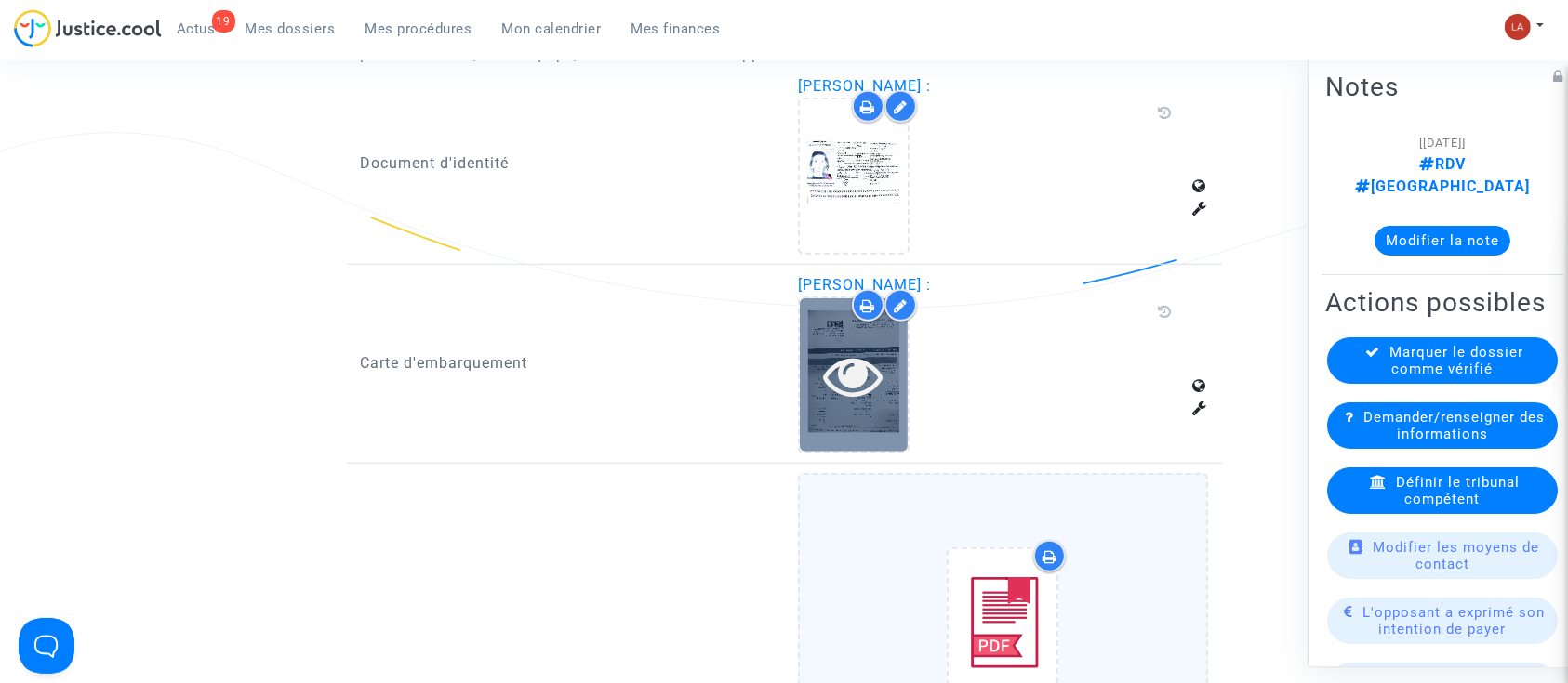
click at [855, 346] on icon at bounding box center [855, 375] width 60 height 59
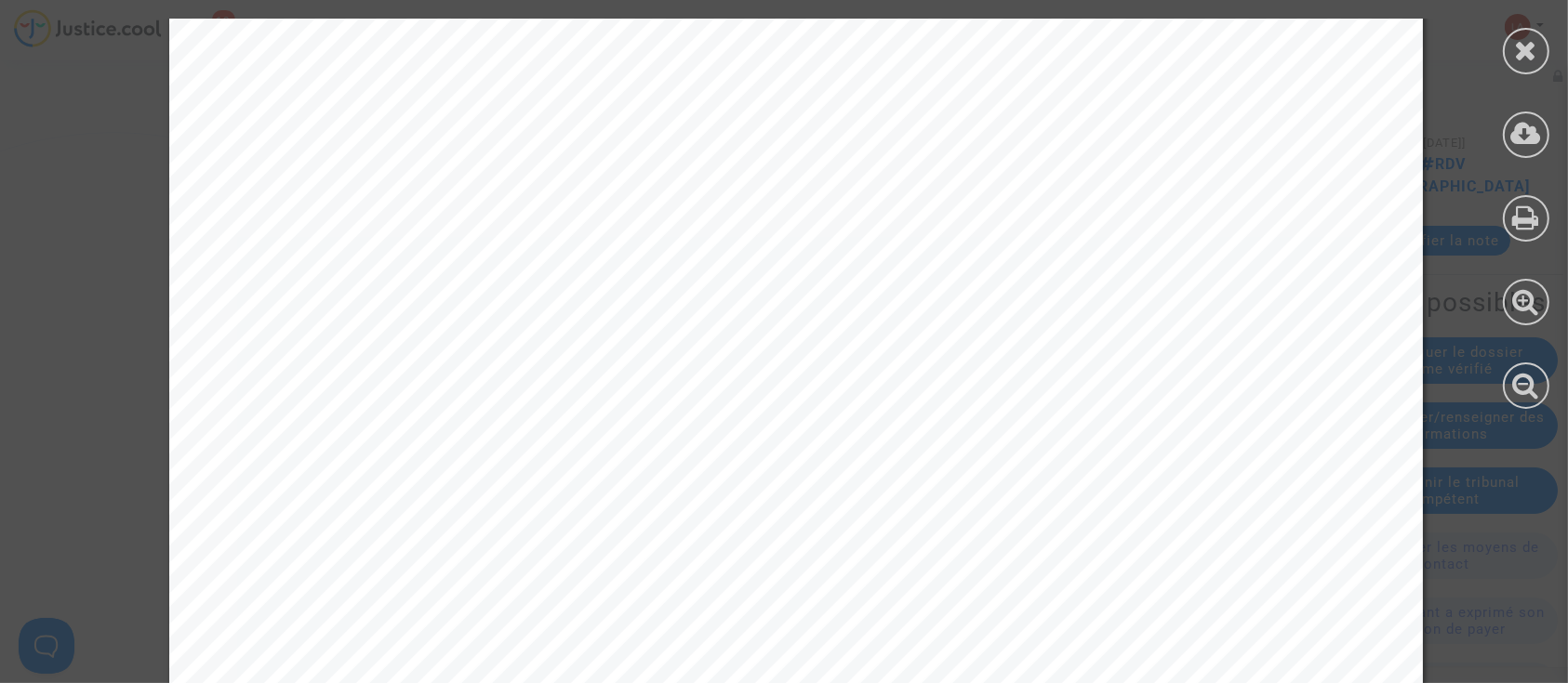
scroll to position [619, 0]
click at [1516, 53] on icon at bounding box center [1527, 51] width 24 height 28
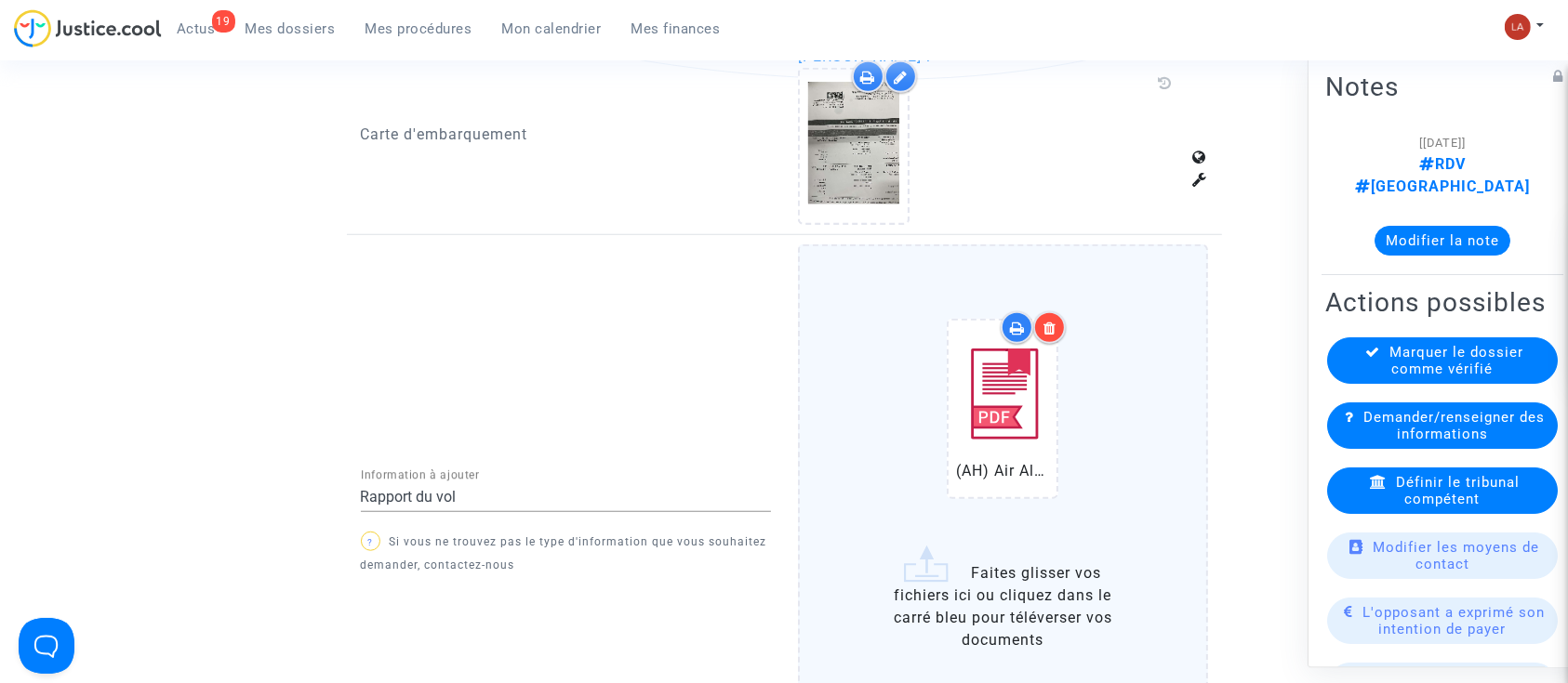
scroll to position [1734, 0]
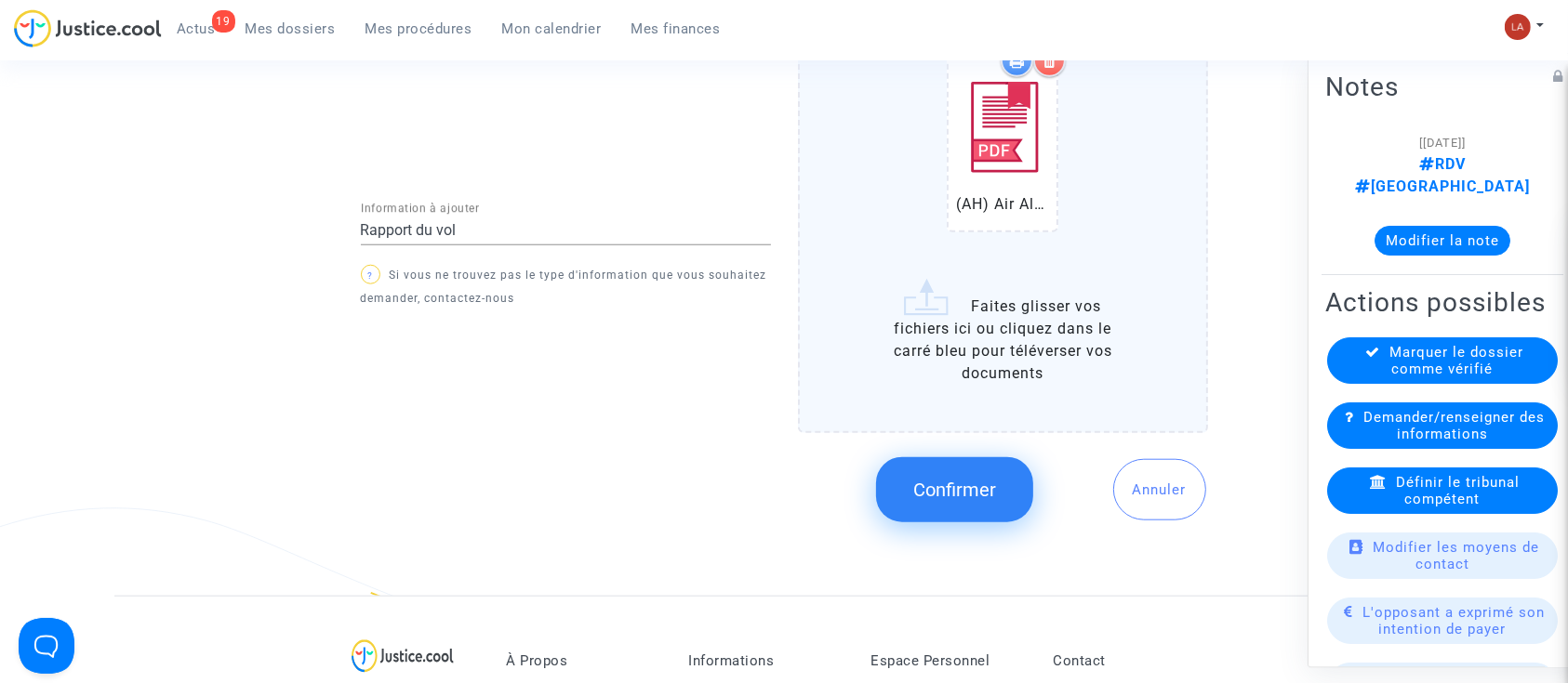
click at [971, 487] on span "Confirmer" at bounding box center [955, 490] width 83 height 23
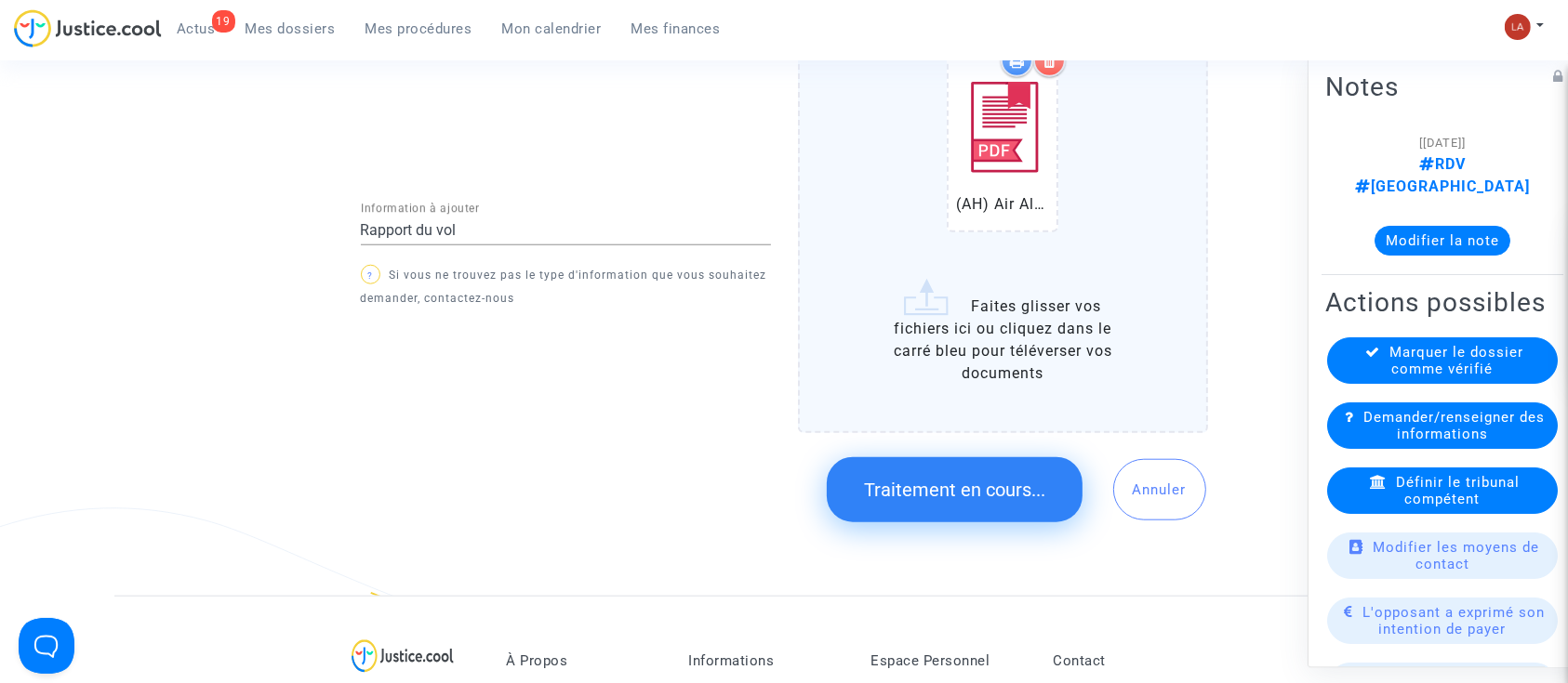
click at [1390, 372] on span "Marquer le dossier comme vérifié" at bounding box center [1457, 361] width 133 height 34
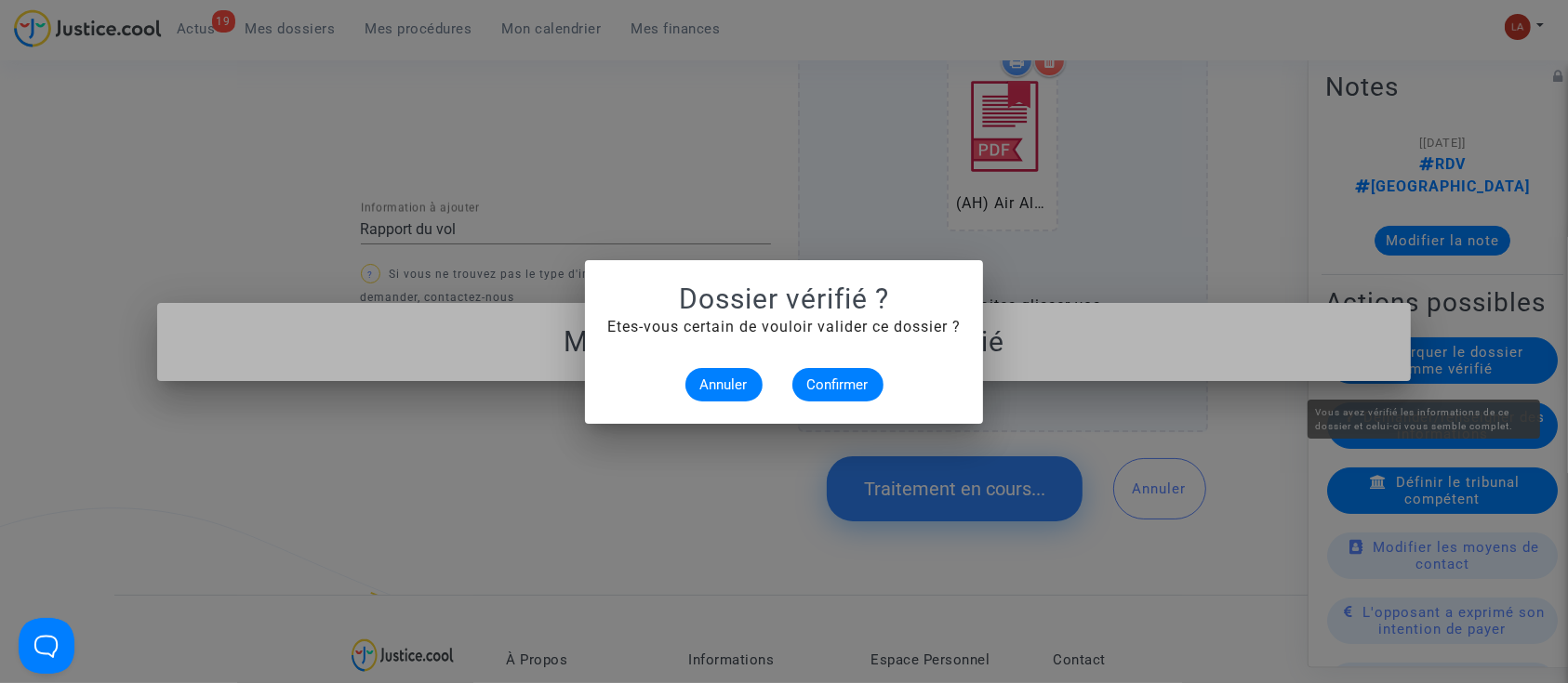
scroll to position [0, 0]
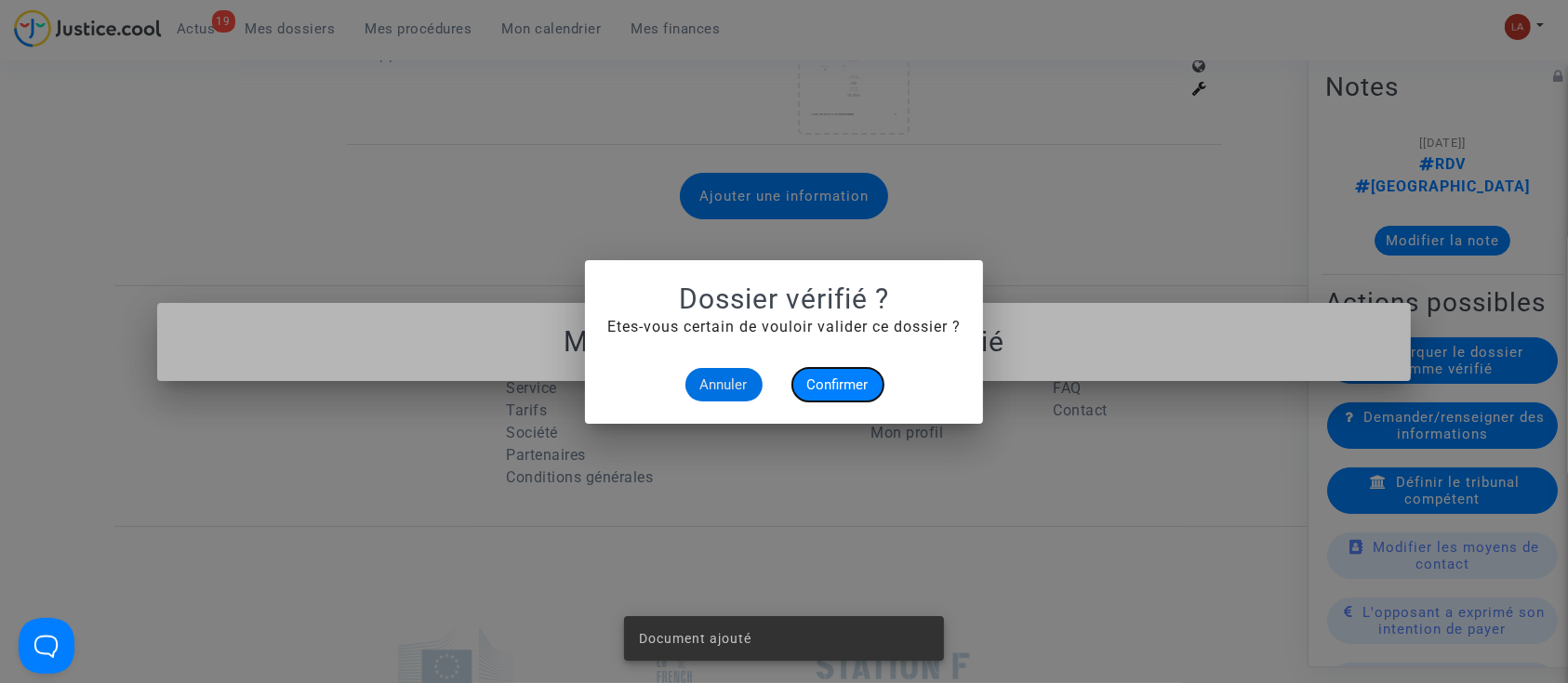
click at [808, 379] on span "Confirmer" at bounding box center [838, 385] width 61 height 17
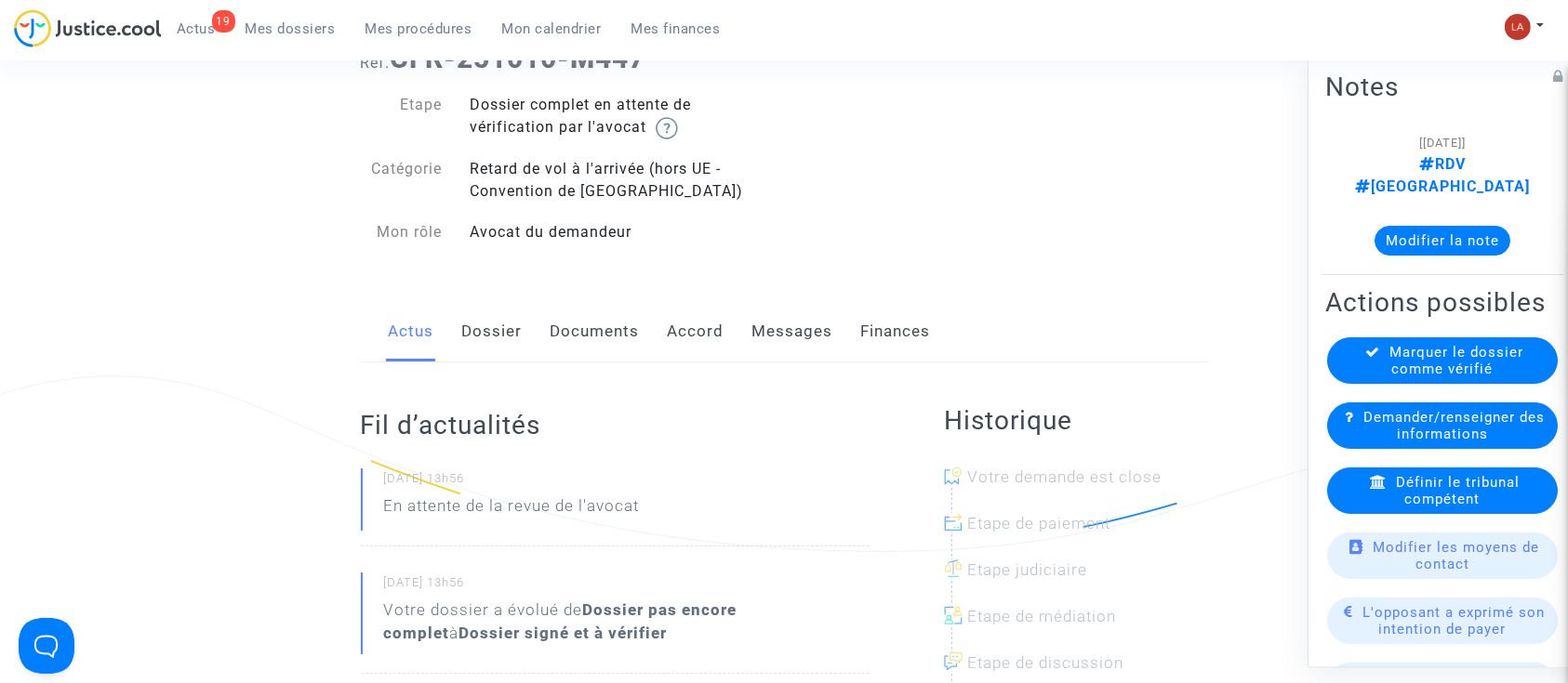
click at [479, 330] on link "Dossier" at bounding box center [493, 332] width 60 height 61
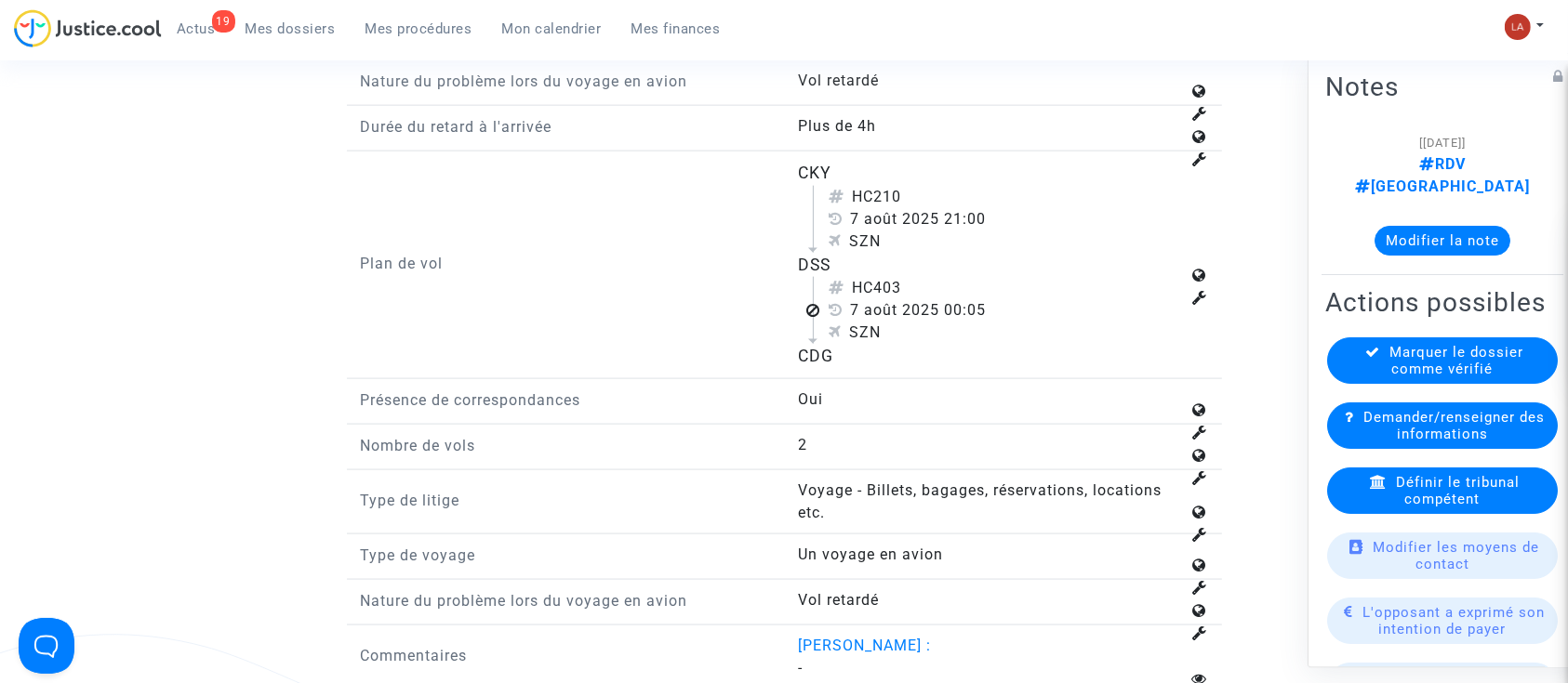
scroll to position [2478, 0]
click at [880, 210] on div "HC210" at bounding box center [1005, 199] width 352 height 23
drag, startPoint x: 882, startPoint y: 219, endPoint x: 963, endPoint y: 220, distance: 81.0
click at [963, 210] on div "HC210" at bounding box center [1005, 199] width 352 height 23
drag, startPoint x: 877, startPoint y: 316, endPoint x: 952, endPoint y: 321, distance: 75.2
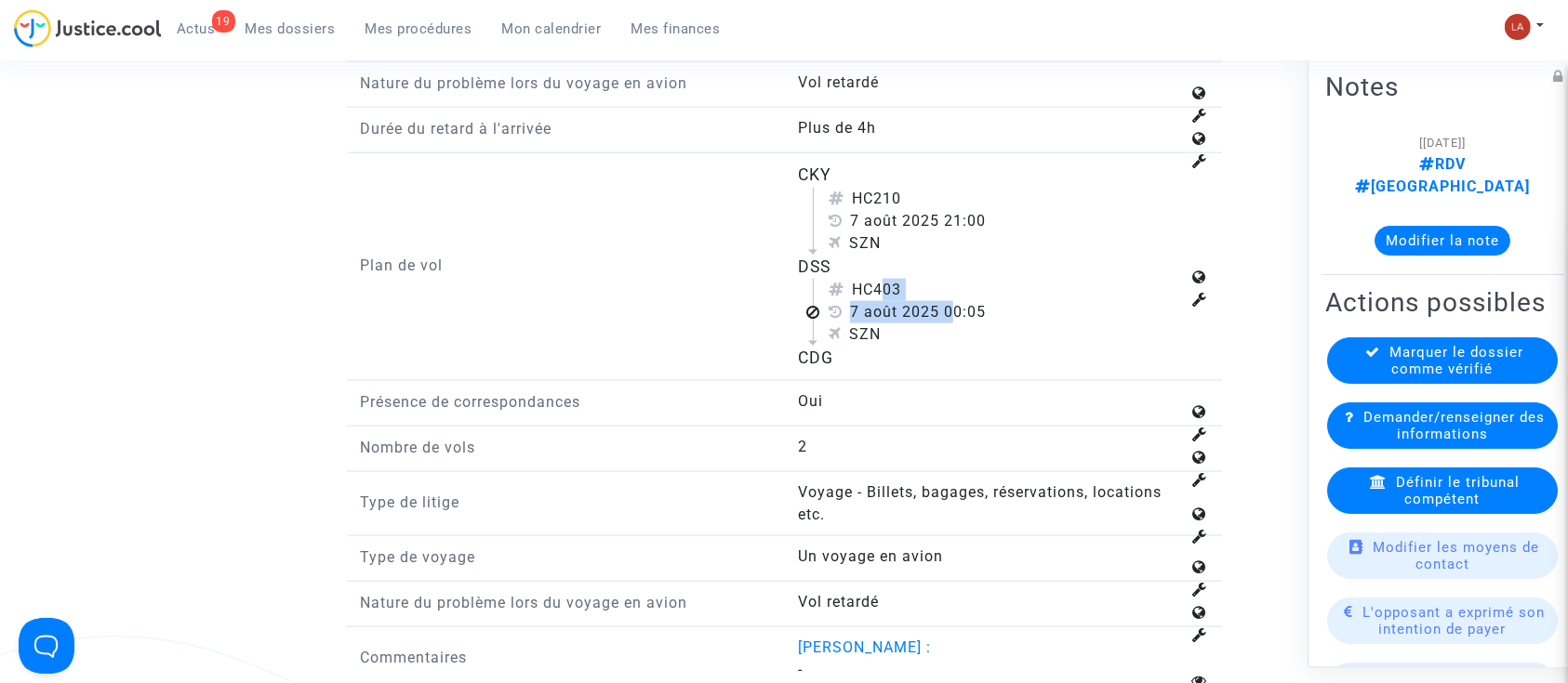
click at [952, 321] on div "HC403 [DATE] 00:05 SZN" at bounding box center [996, 312] width 368 height 67
click at [930, 302] on div "HC403" at bounding box center [1005, 290] width 352 height 23
drag, startPoint x: 920, startPoint y: 302, endPoint x: 878, endPoint y: 303, distance: 42.0
click at [878, 302] on div "HC403" at bounding box center [1005, 290] width 352 height 23
copy div "403"
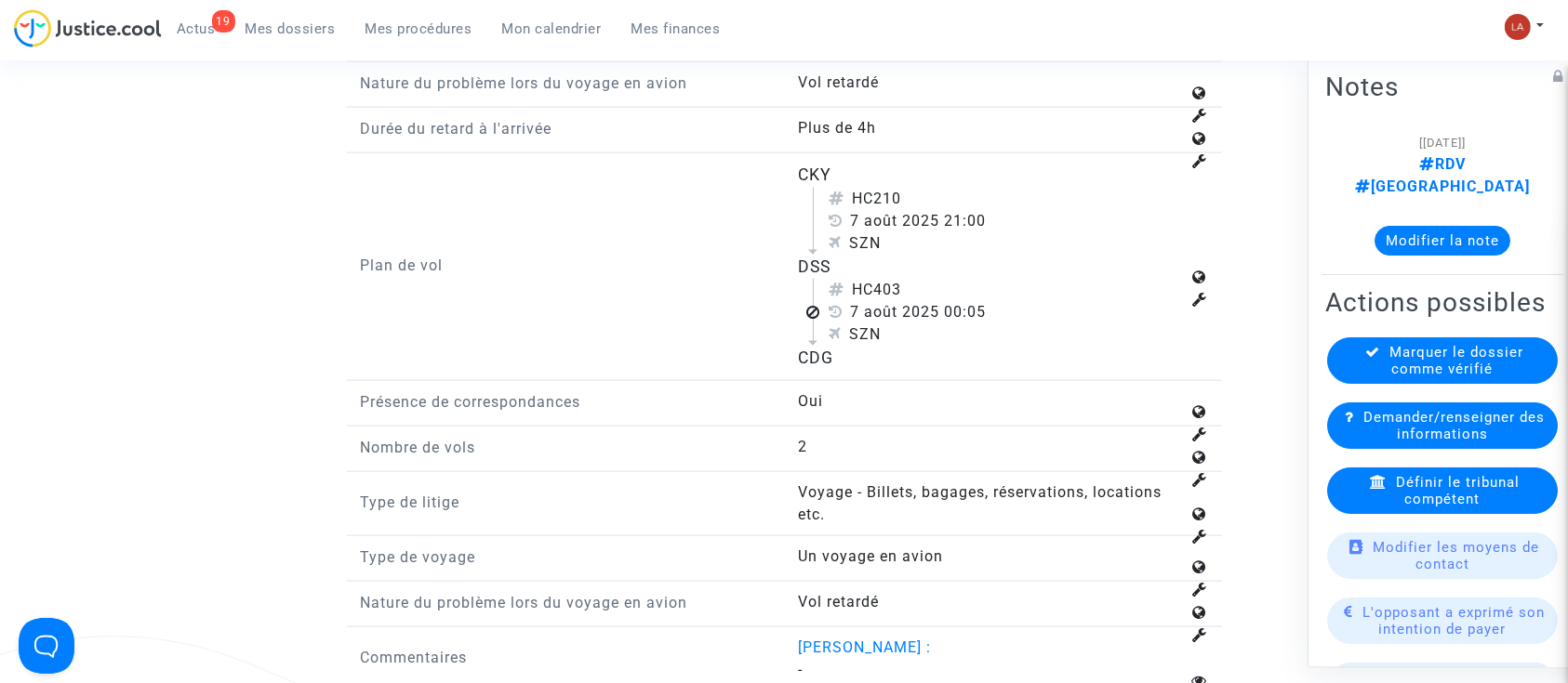
click at [1498, 487] on span "Définir le tribunal compétent" at bounding box center [1458, 491] width 124 height 34
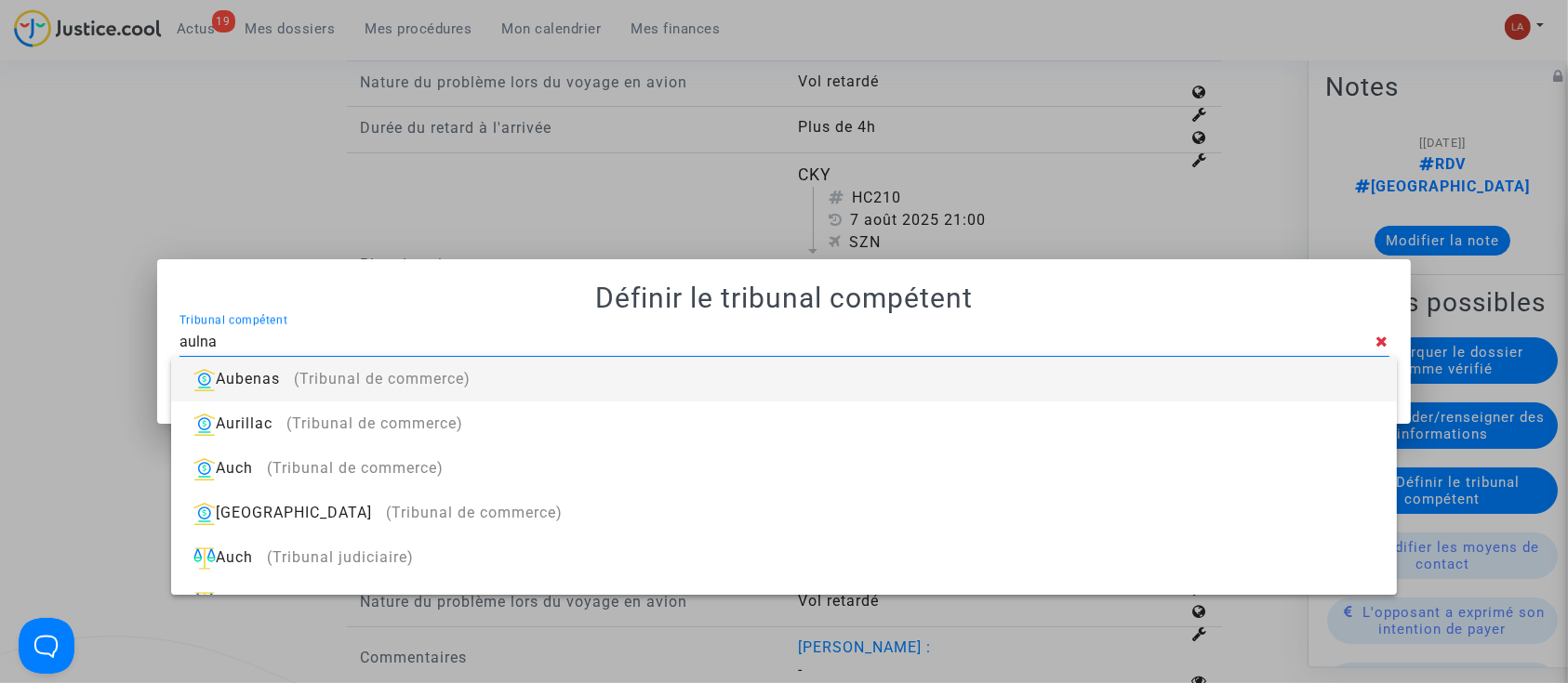
type input "aulnay"
click at [1336, 365] on div "[GEOGRAPHIC_DATA] (Tribunal de proximité)" at bounding box center [784, 379] width 1196 height 44
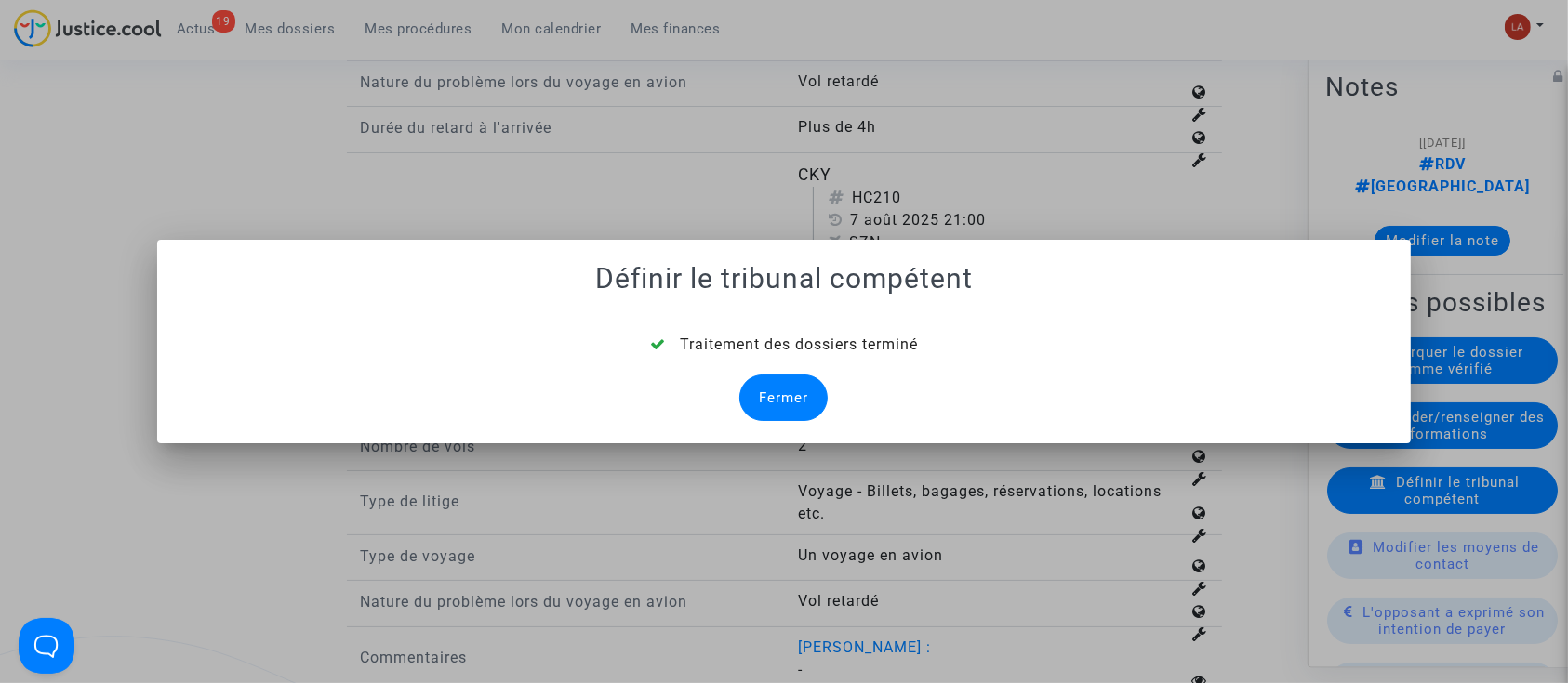
click at [782, 409] on div "Fermer" at bounding box center [784, 397] width 88 height 46
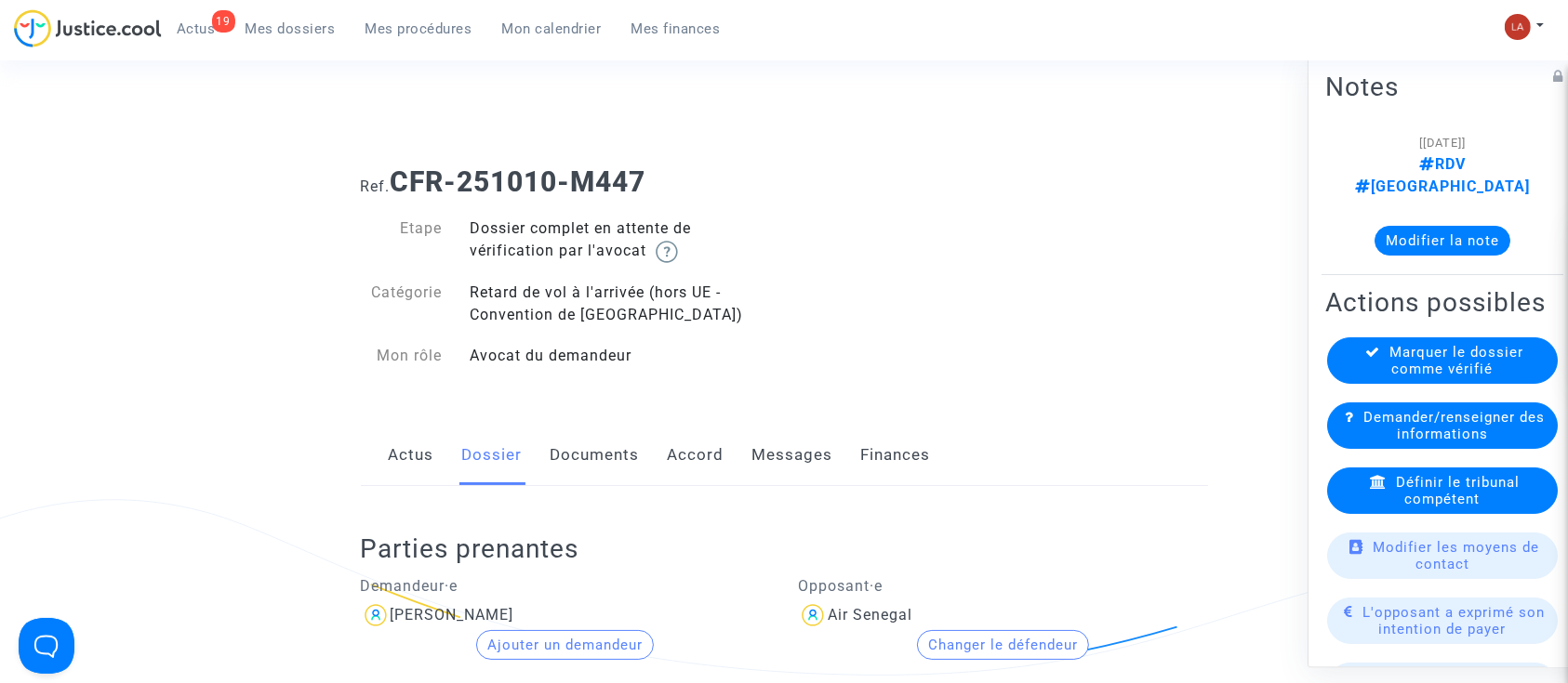
click at [573, 463] on link "Documents" at bounding box center [595, 455] width 89 height 61
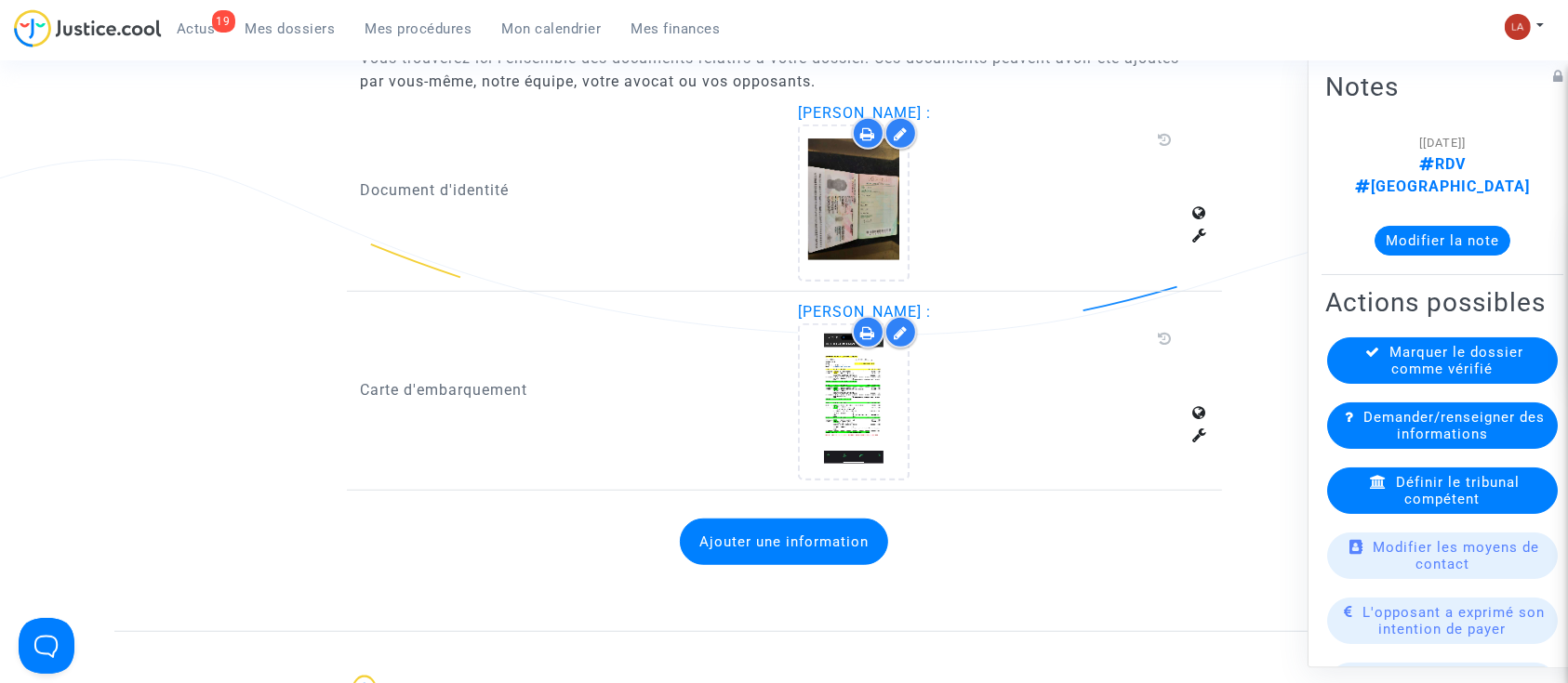
scroll to position [1363, 0]
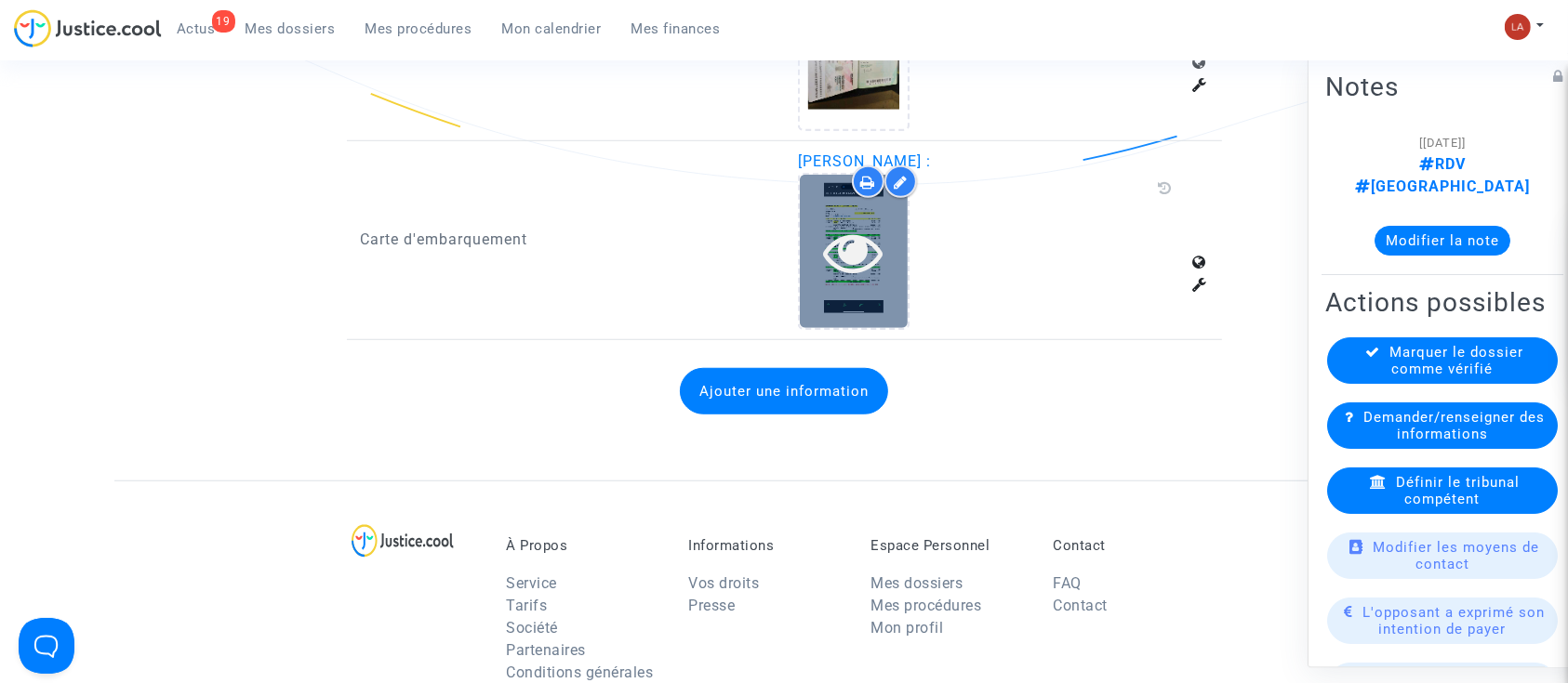
click at [870, 318] on div at bounding box center [854, 251] width 108 height 153
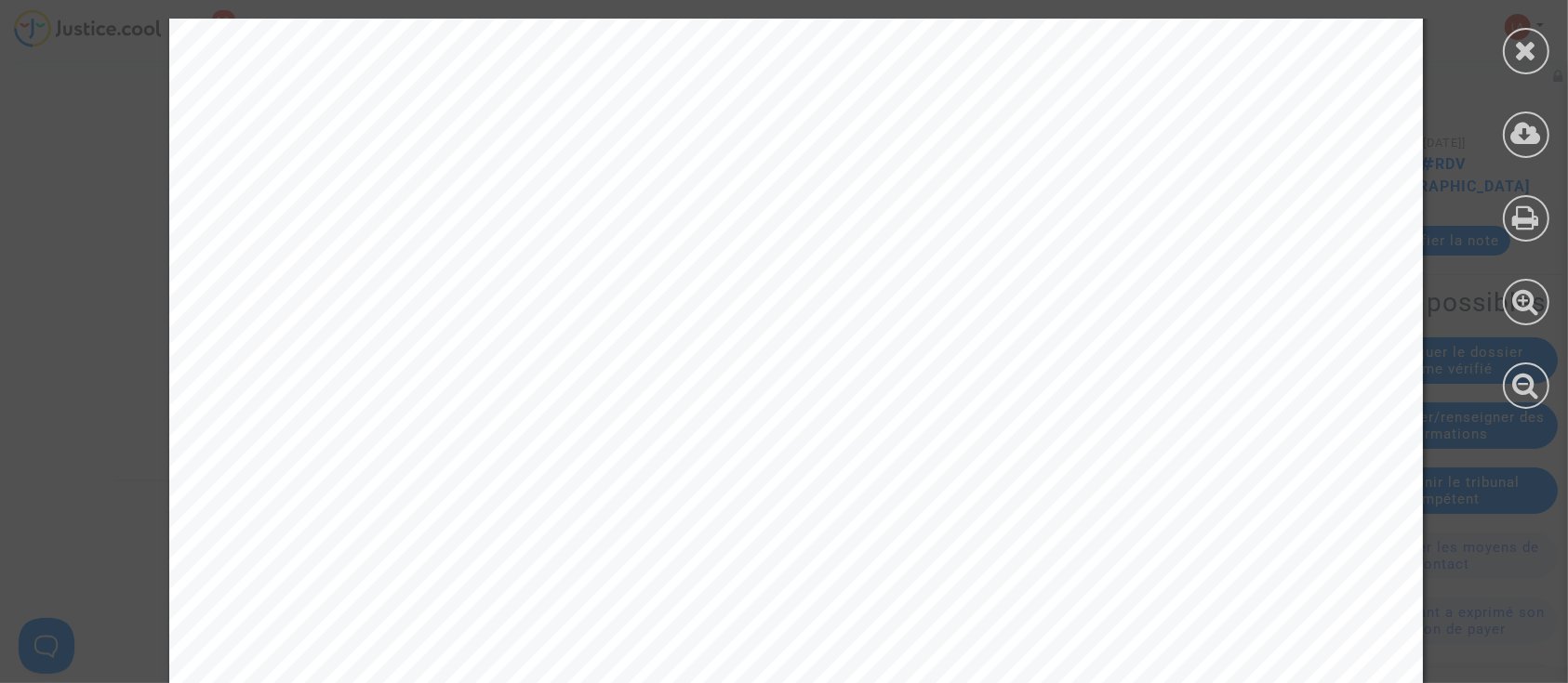
scroll to position [744, 0]
click at [1539, 65] on div at bounding box center [1526, 51] width 46 height 46
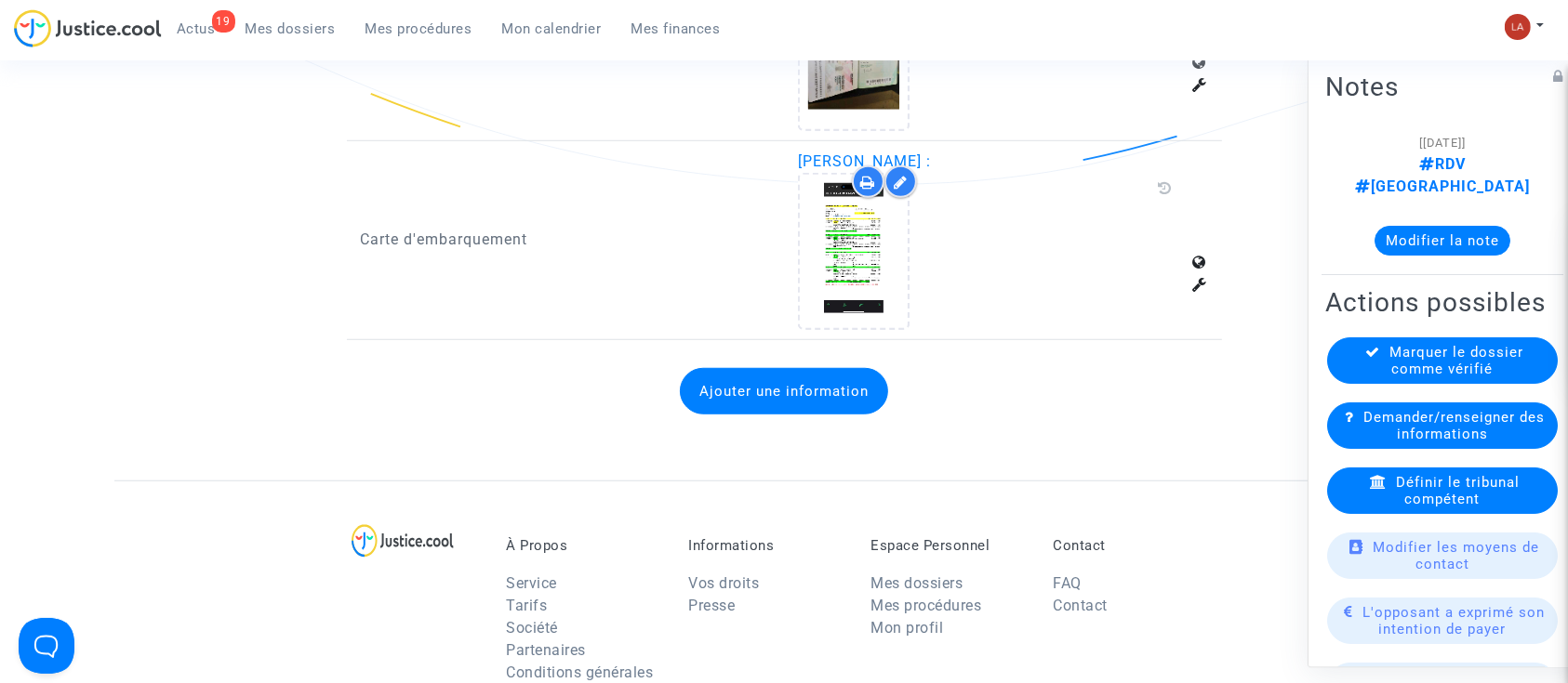
click at [849, 399] on button "Ajouter une information" at bounding box center [784, 391] width 209 height 46
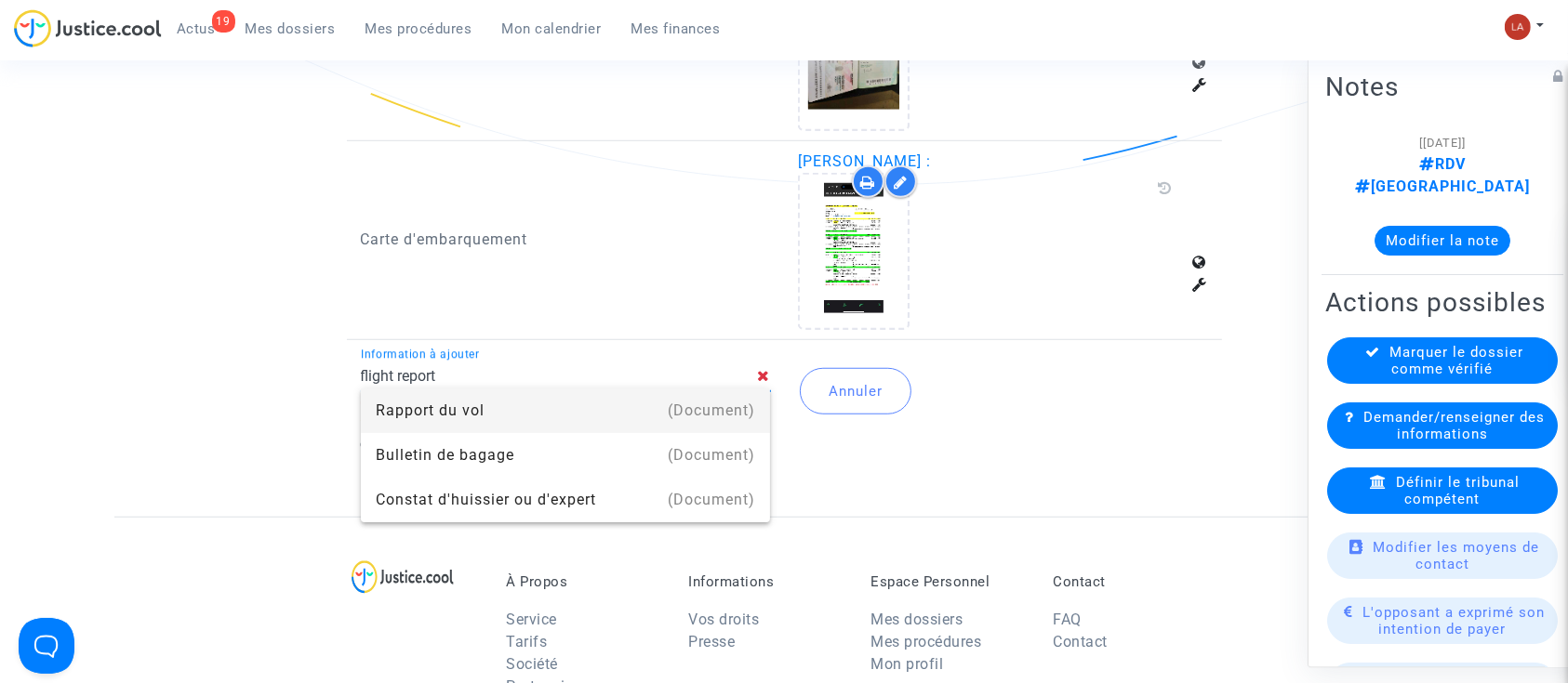
click at [741, 404] on div "(Document)" at bounding box center [711, 411] width 87 height 44
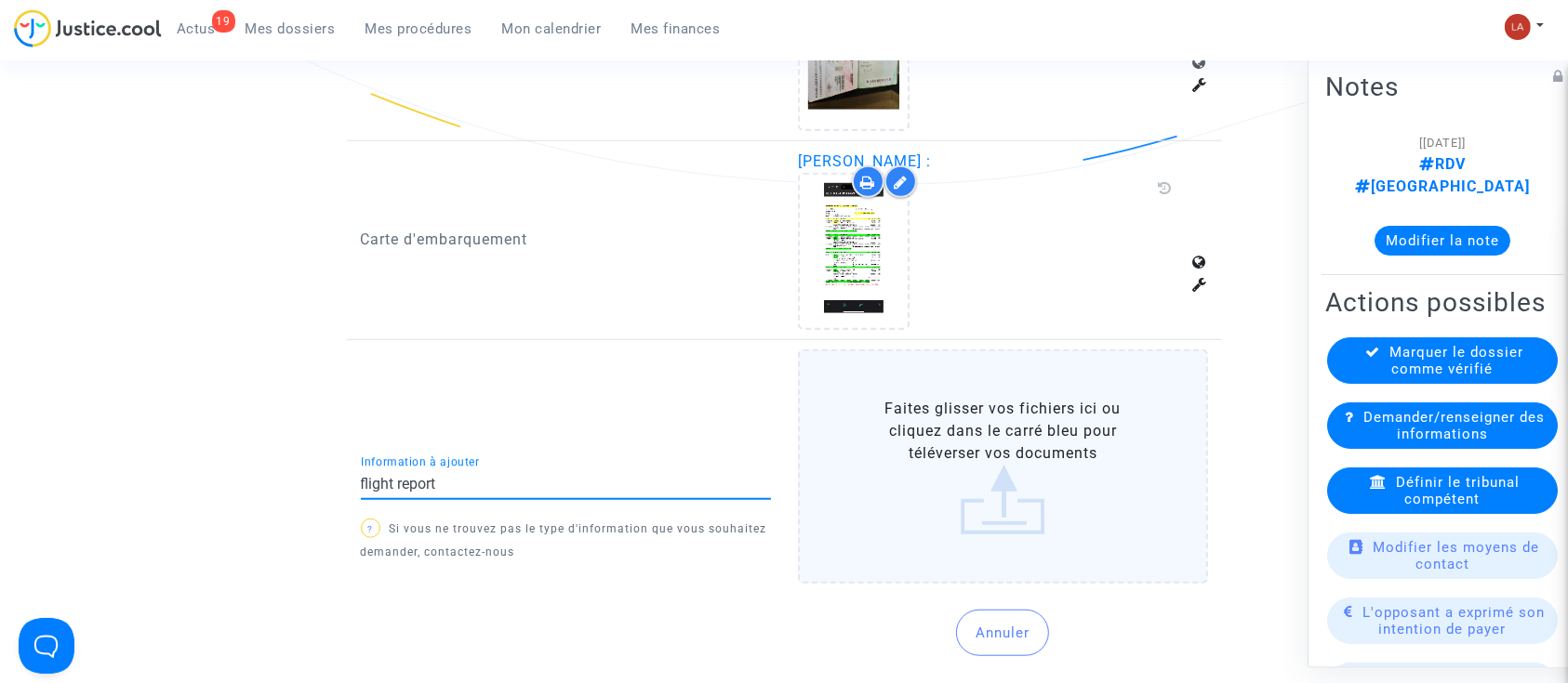
type input "Rapport du vol"
click at [852, 409] on label "Faites glisser vos fichiers ici ou cliquez dans le carré bleu pour téléverser v…" at bounding box center [1003, 466] width 410 height 234
click at [0, 0] on input "Faites glisser vos fichiers ici ou cliquez dans le carré bleu pour téléverser v…" at bounding box center [0, 0] width 0 height 0
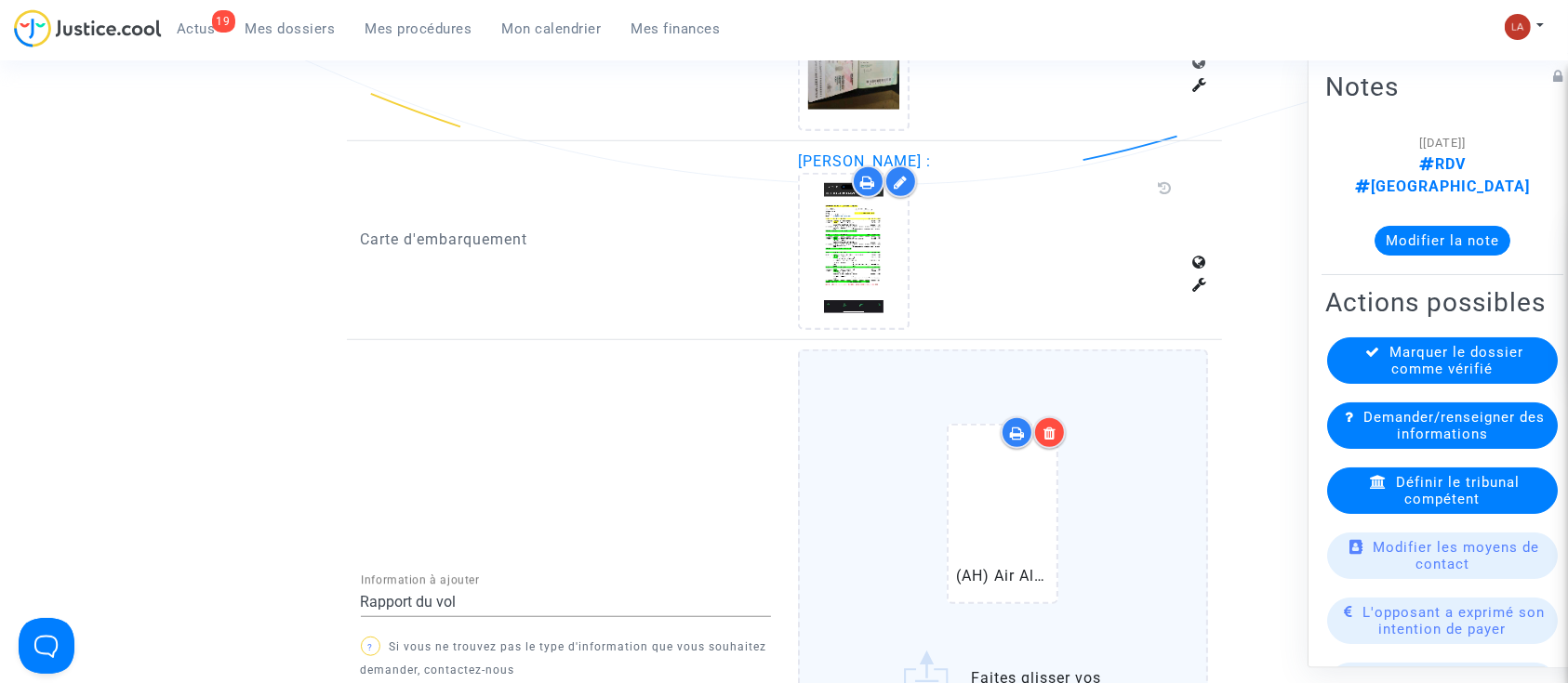
drag, startPoint x: 1055, startPoint y: 434, endPoint x: 1132, endPoint y: 426, distance: 77.4
click at [1056, 434] on icon at bounding box center [1050, 433] width 13 height 15
click at [1133, 426] on div "(AH) Air Algerie 1006 Historical Flight Status.pdf" at bounding box center [1003, 518] width 332 height 239
click at [0, 0] on input "(AH) Air Algerie 1006 Historical Flight Status.pdf Faites glisser vos fichiers …" at bounding box center [0, 0] width 0 height 0
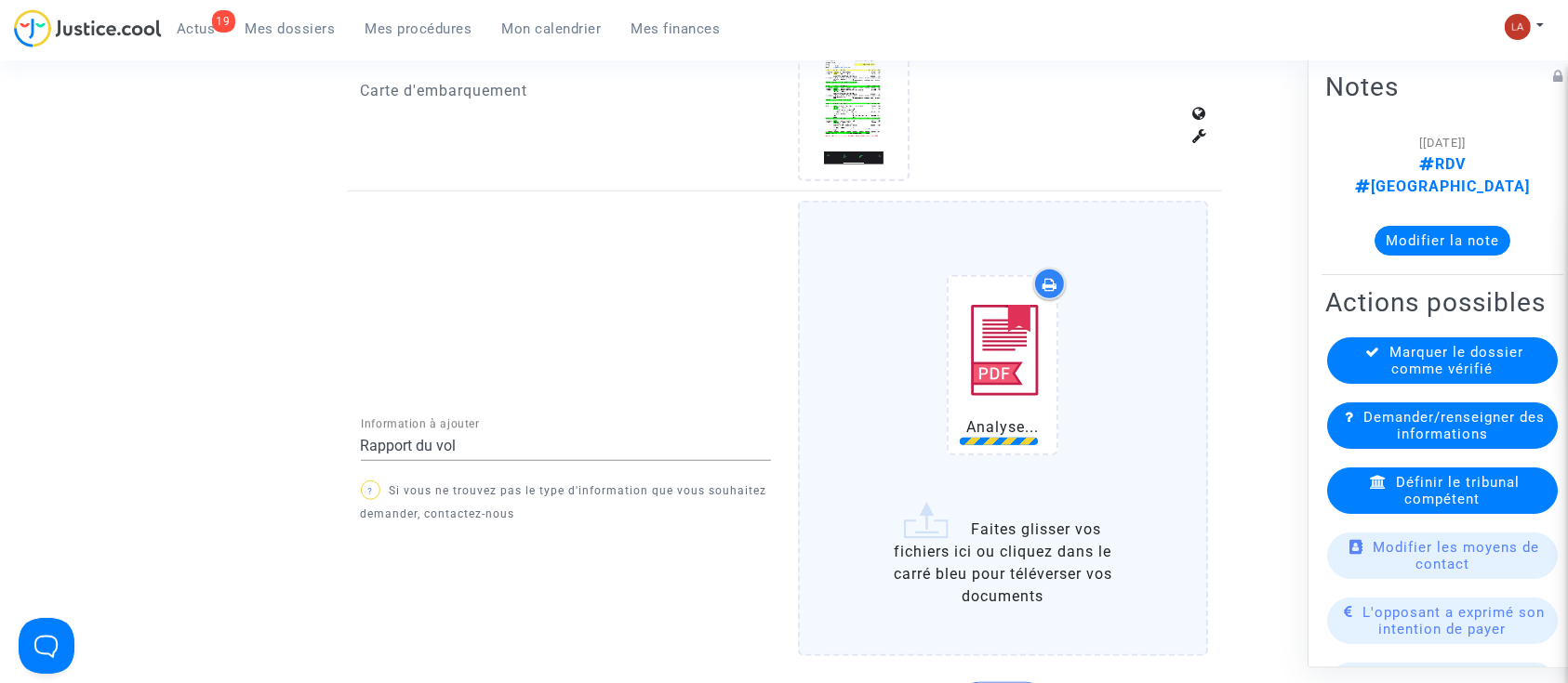
scroll to position [1611, 0]
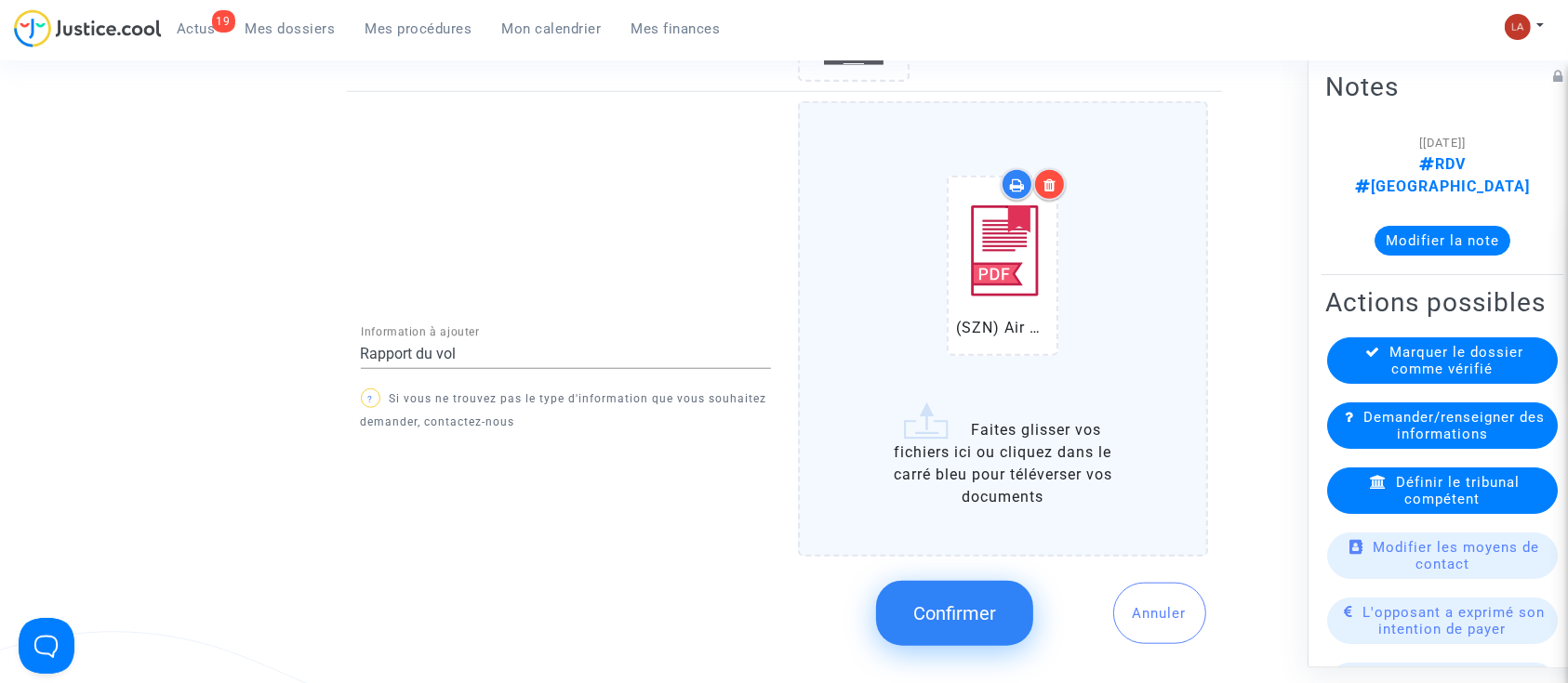
click at [933, 591] on button "Confirmer" at bounding box center [954, 613] width 157 height 65
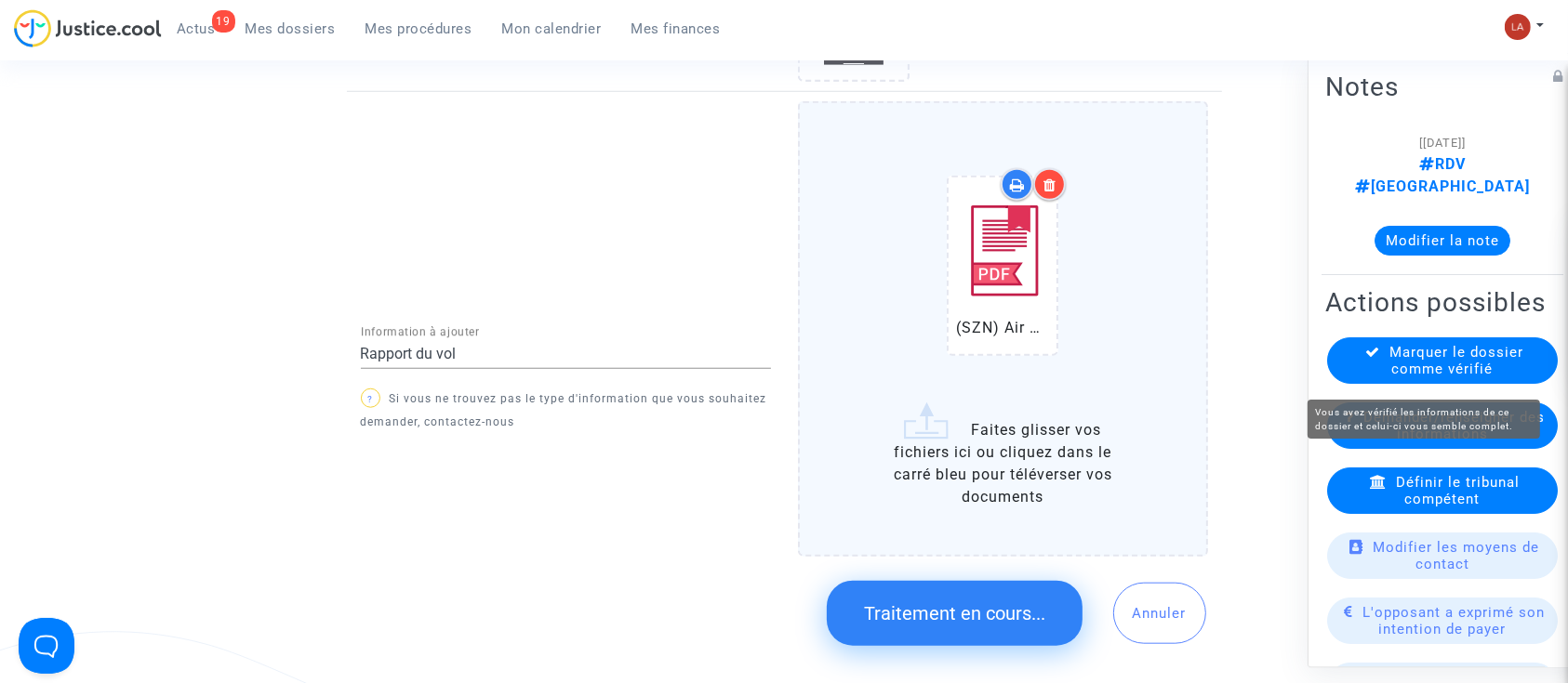
click at [1410, 366] on span "Marquer le dossier comme vérifié" at bounding box center [1457, 361] width 133 height 34
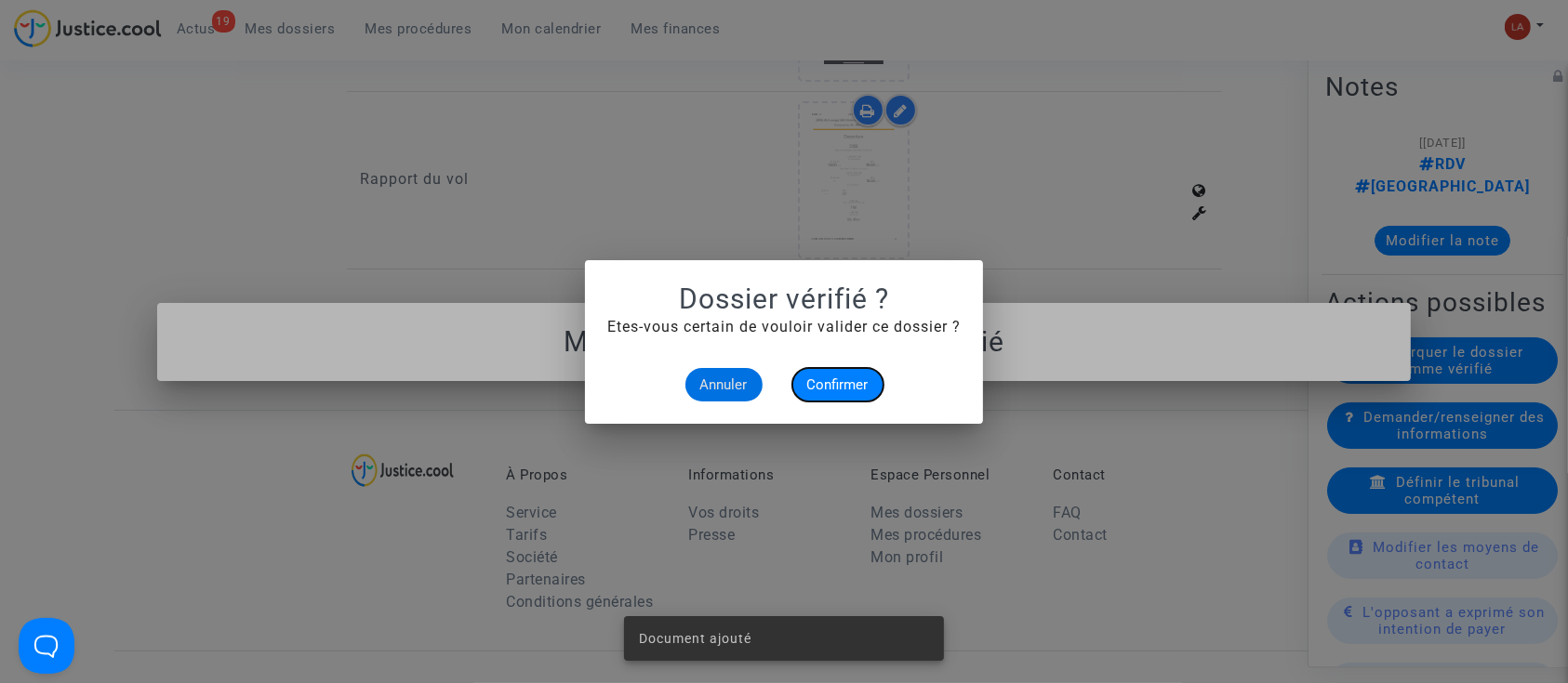
click at [841, 392] on span "Confirmer" at bounding box center [838, 385] width 61 height 17
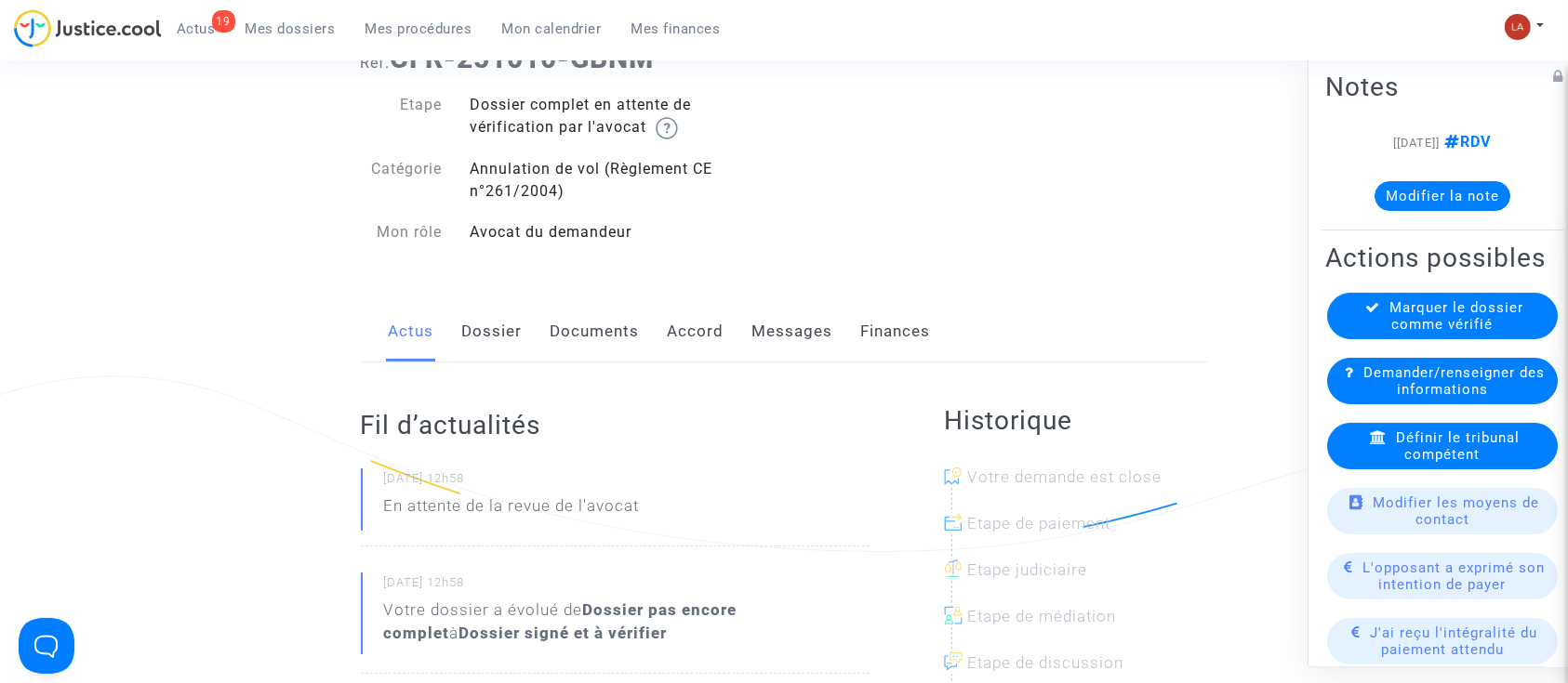
drag, startPoint x: 484, startPoint y: 332, endPoint x: 606, endPoint y: 329, distance: 122.0
click at [484, 332] on link "Dossier" at bounding box center [493, 332] width 60 height 61
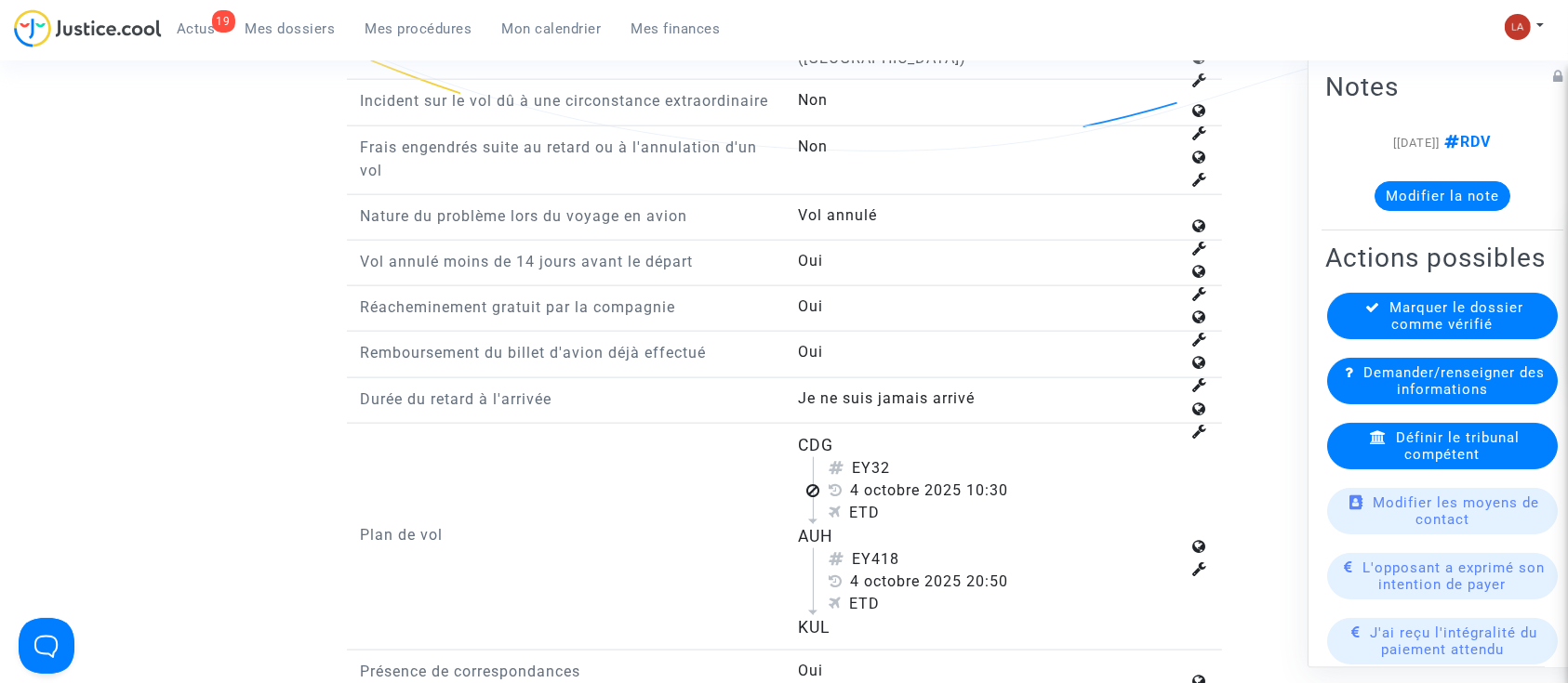
scroll to position [2478, 0]
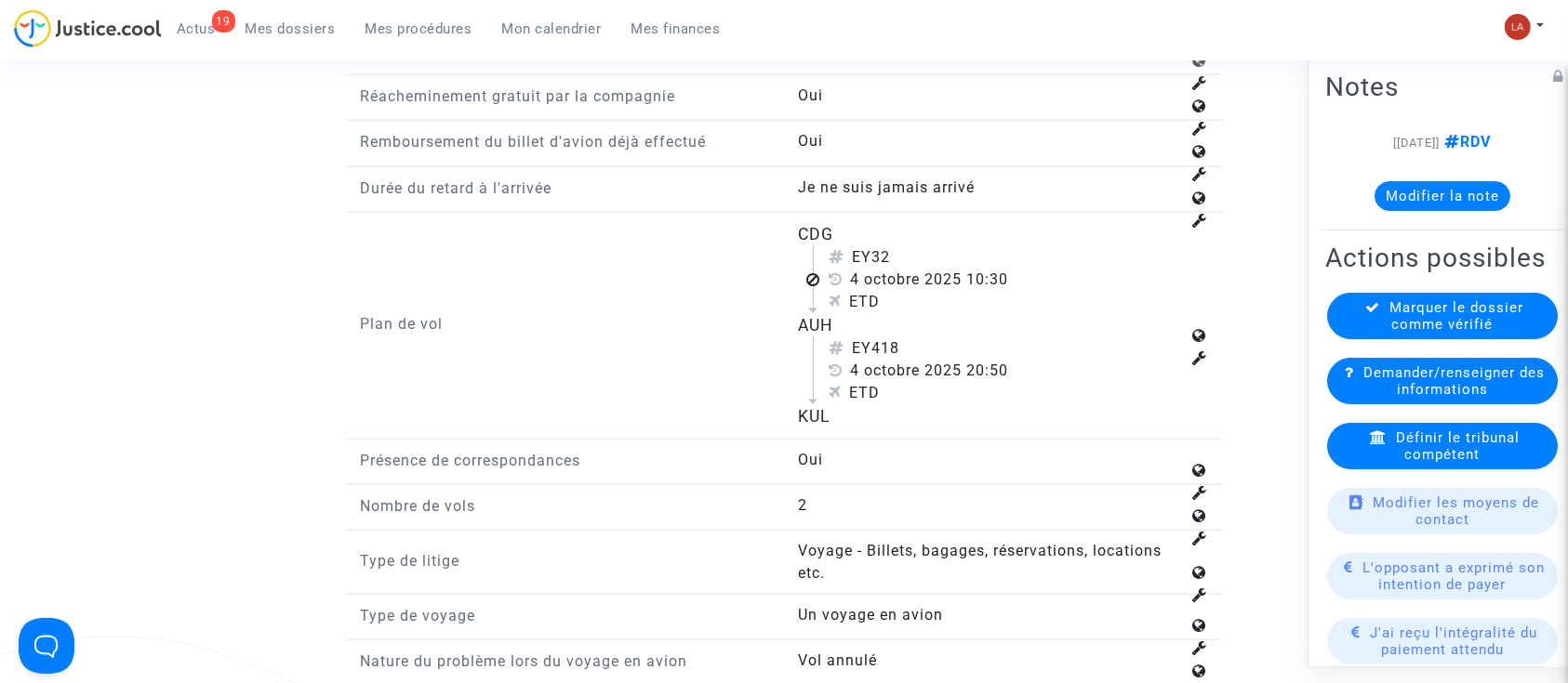
drag, startPoint x: 874, startPoint y: 254, endPoint x: 923, endPoint y: 257, distance: 49.1
click at [923, 257] on div "EY32" at bounding box center [1005, 257] width 352 height 23
copy div "32"
click at [1434, 463] on span "Définir le tribunal compétent" at bounding box center [1458, 446] width 124 height 34
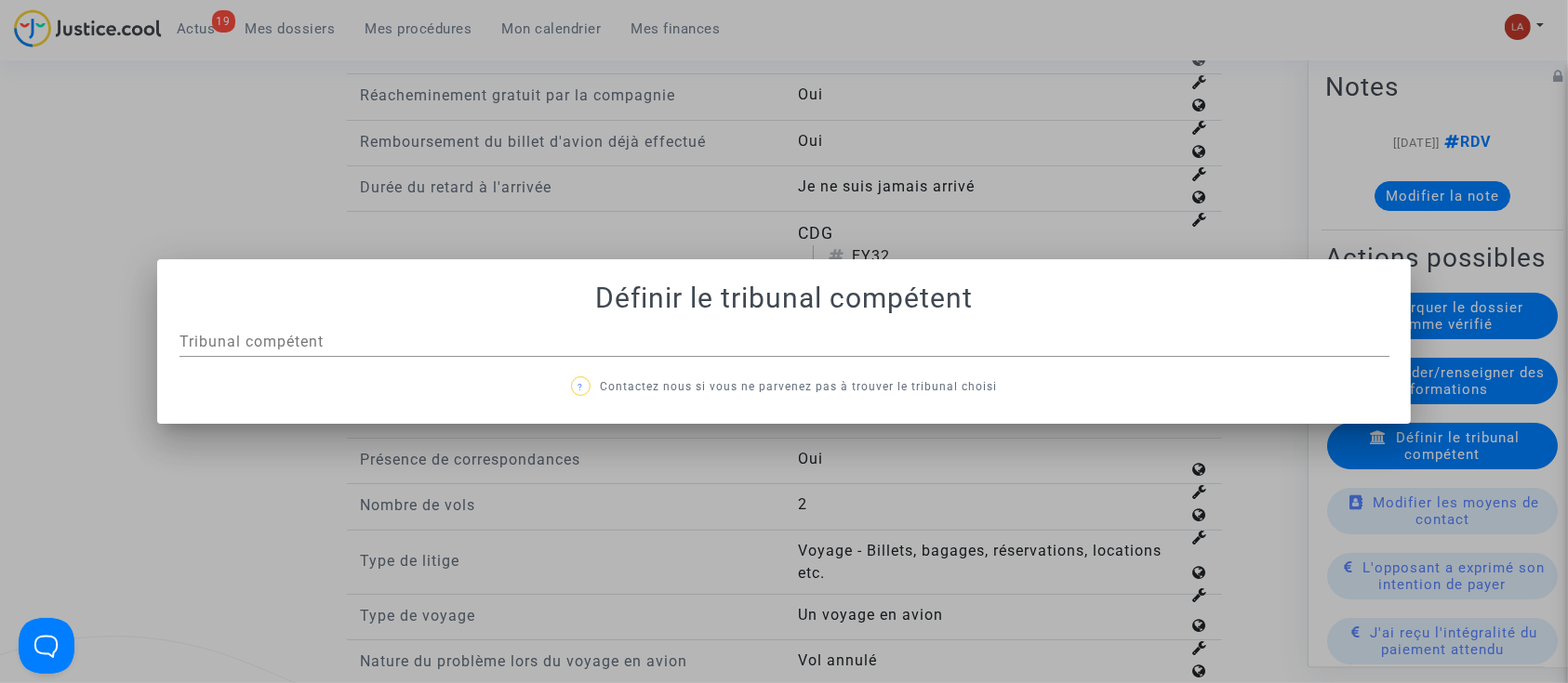
scroll to position [0, 0]
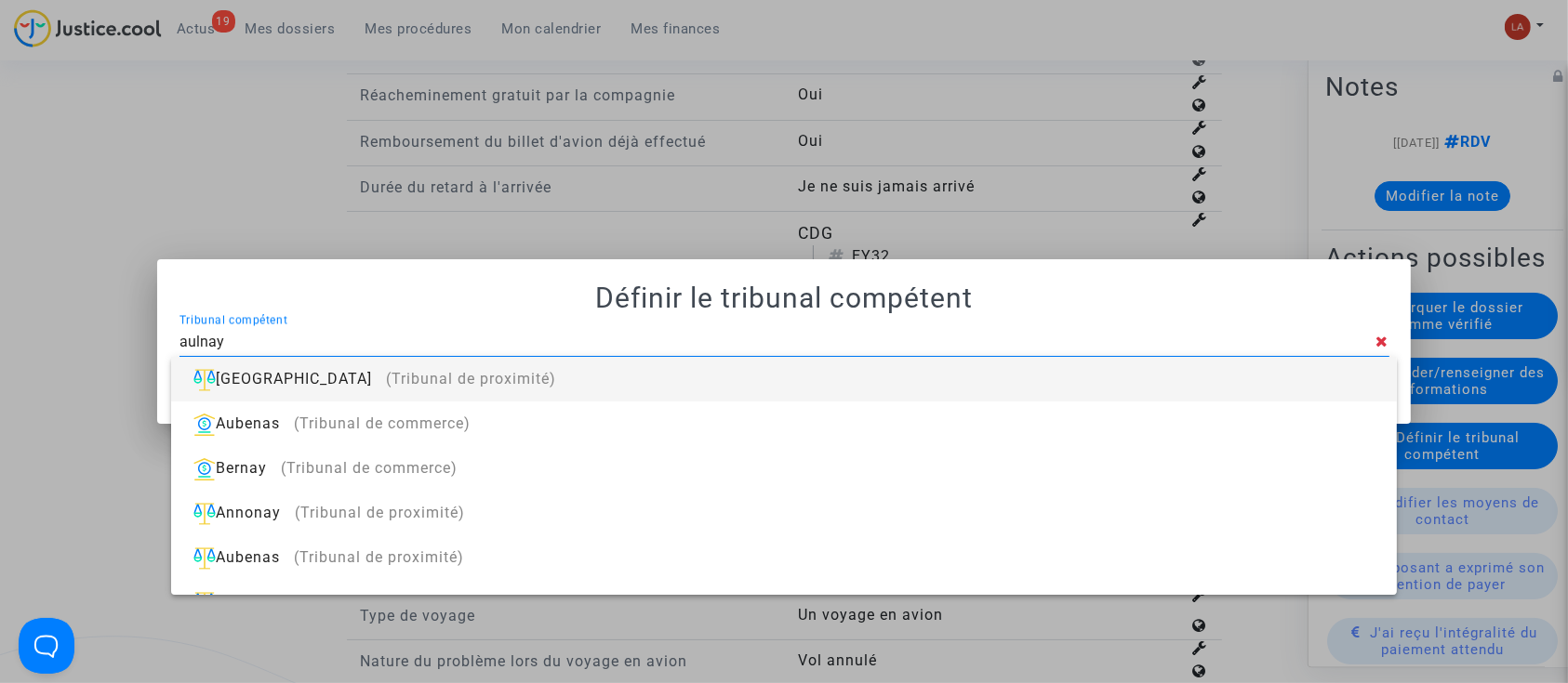
type input "aulnay"
click at [1302, 380] on div "[GEOGRAPHIC_DATA] (Tribunal de proximité)" at bounding box center [784, 379] width 1196 height 44
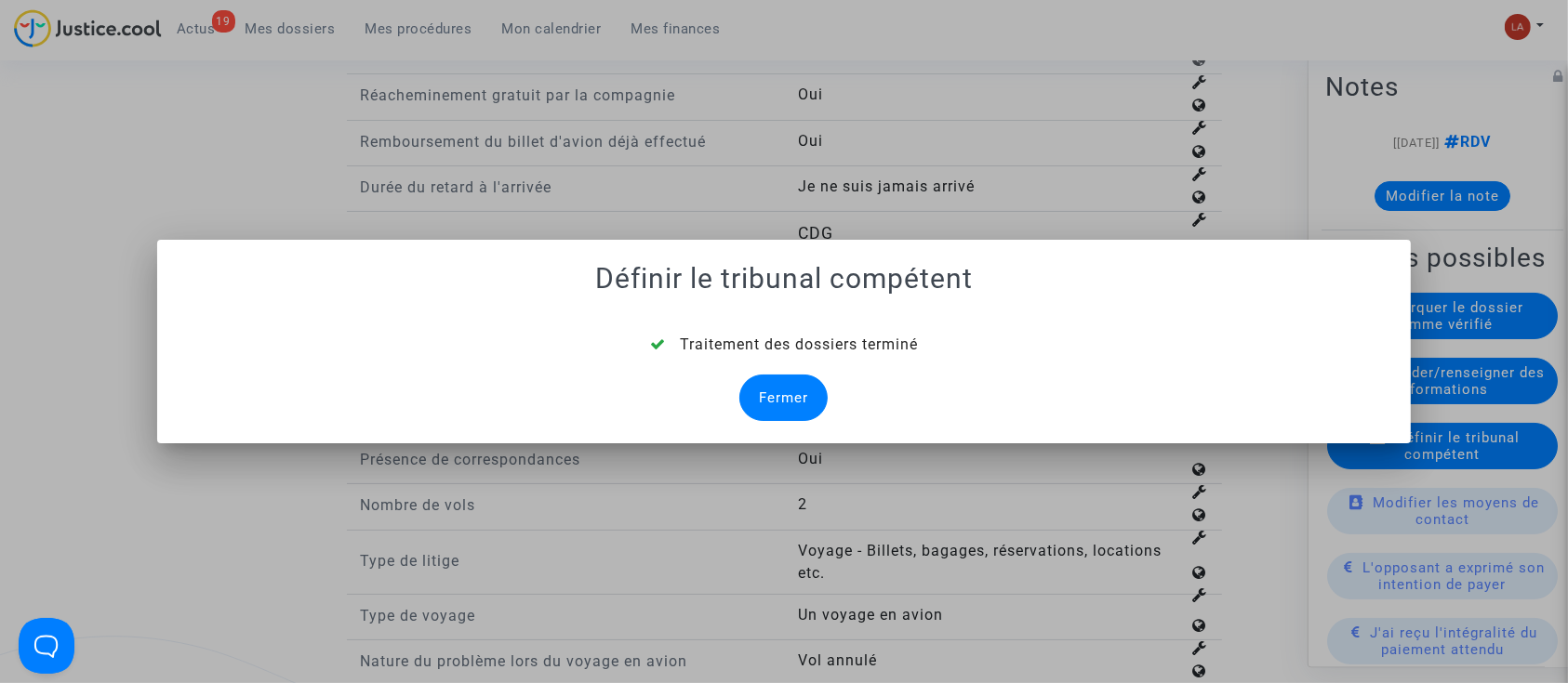
click at [863, 363] on div "Traitement des dossiers terminé Fermer" at bounding box center [784, 377] width 1210 height 87
drag, startPoint x: 816, startPoint y: 405, endPoint x: 799, endPoint y: 382, distance: 28.6
click at [816, 405] on div "Fermer" at bounding box center [784, 397] width 88 height 46
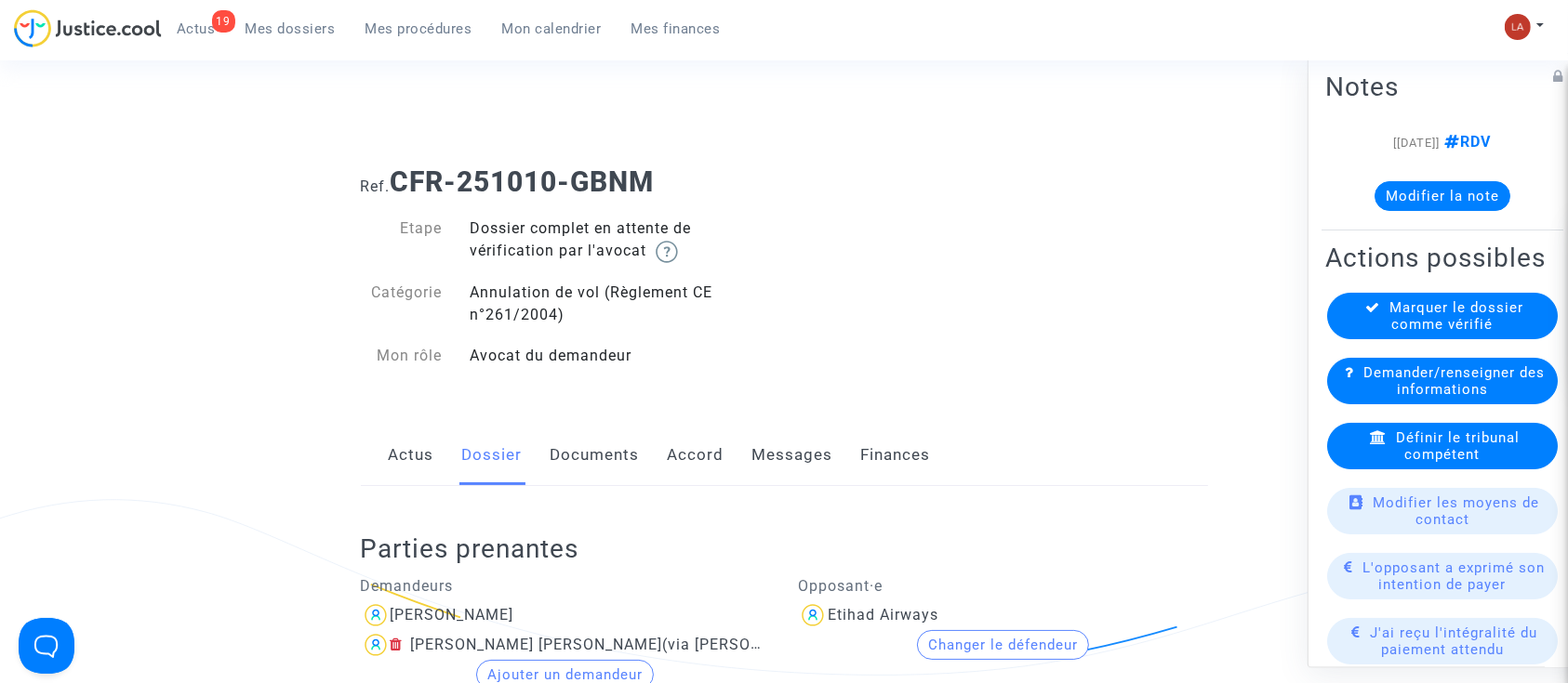
drag, startPoint x: 241, startPoint y: 383, endPoint x: 701, endPoint y: 389, distance: 460.0
click at [612, 448] on link "Documents" at bounding box center [595, 455] width 89 height 61
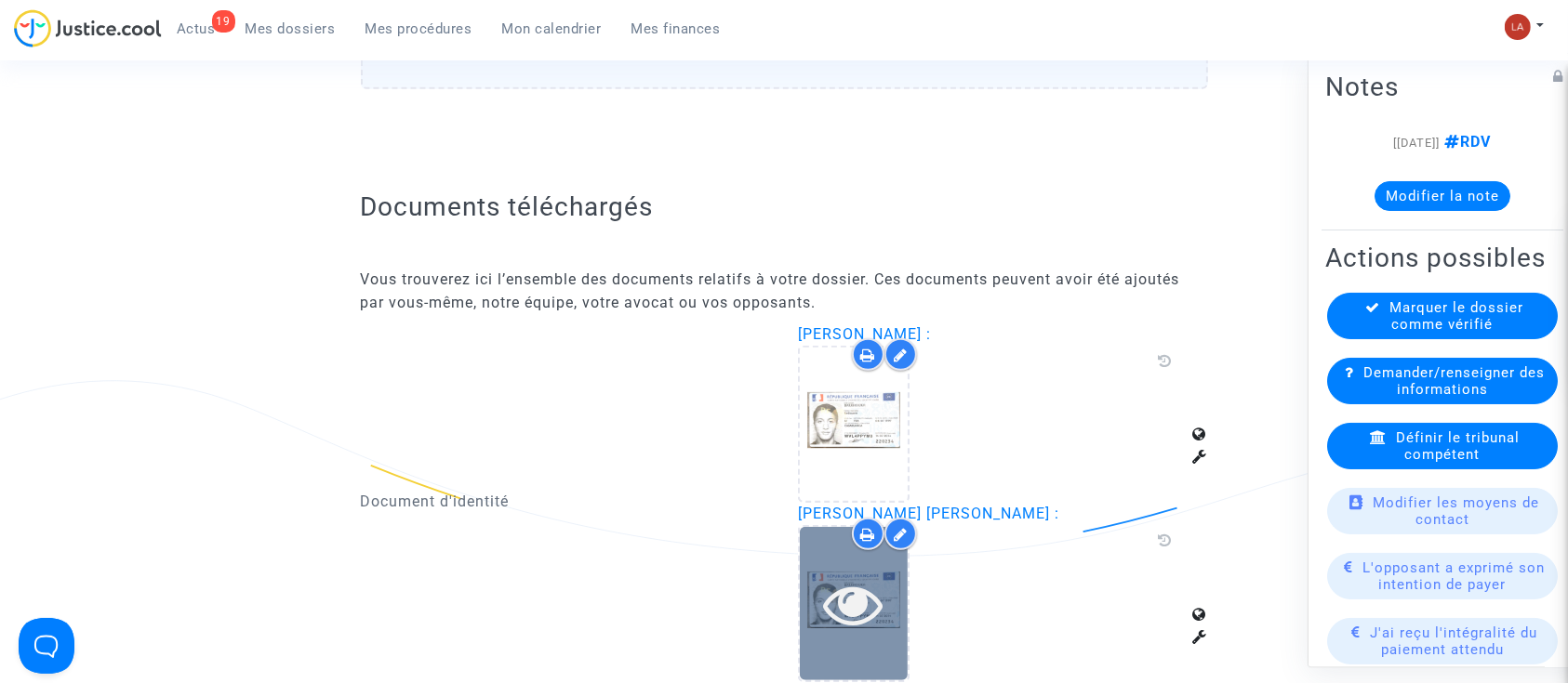
scroll to position [1239, 0]
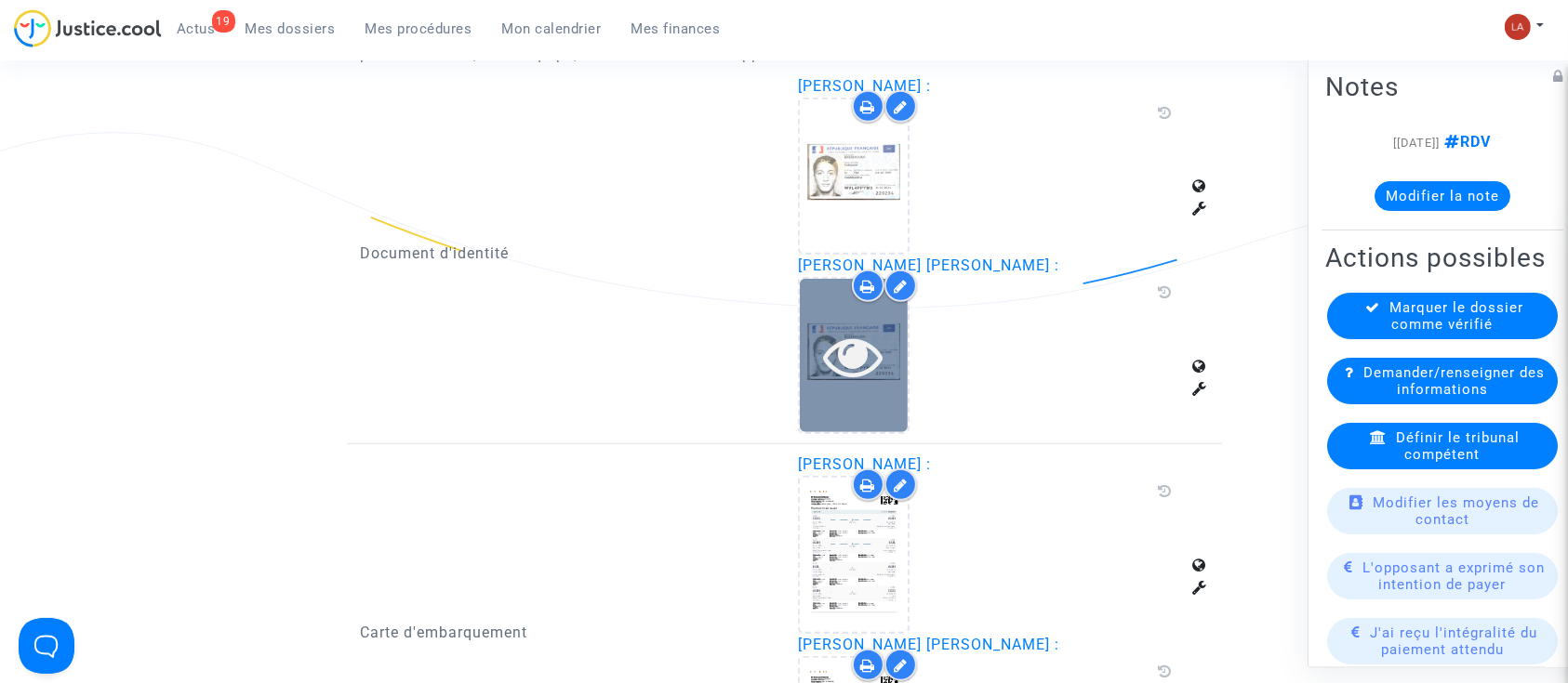
click at [880, 408] on div at bounding box center [854, 355] width 108 height 153
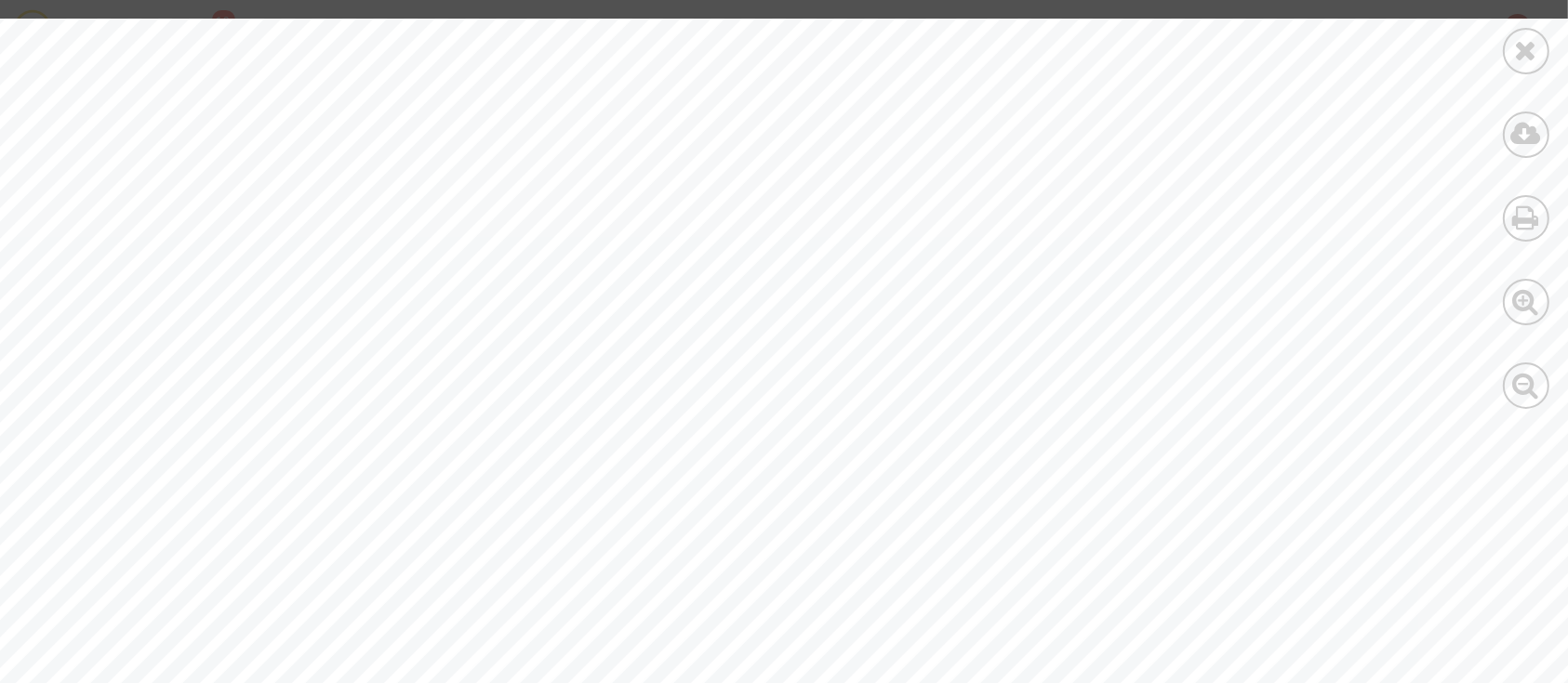
scroll to position [2835, 0]
click at [1529, 53] on icon at bounding box center [1527, 51] width 24 height 28
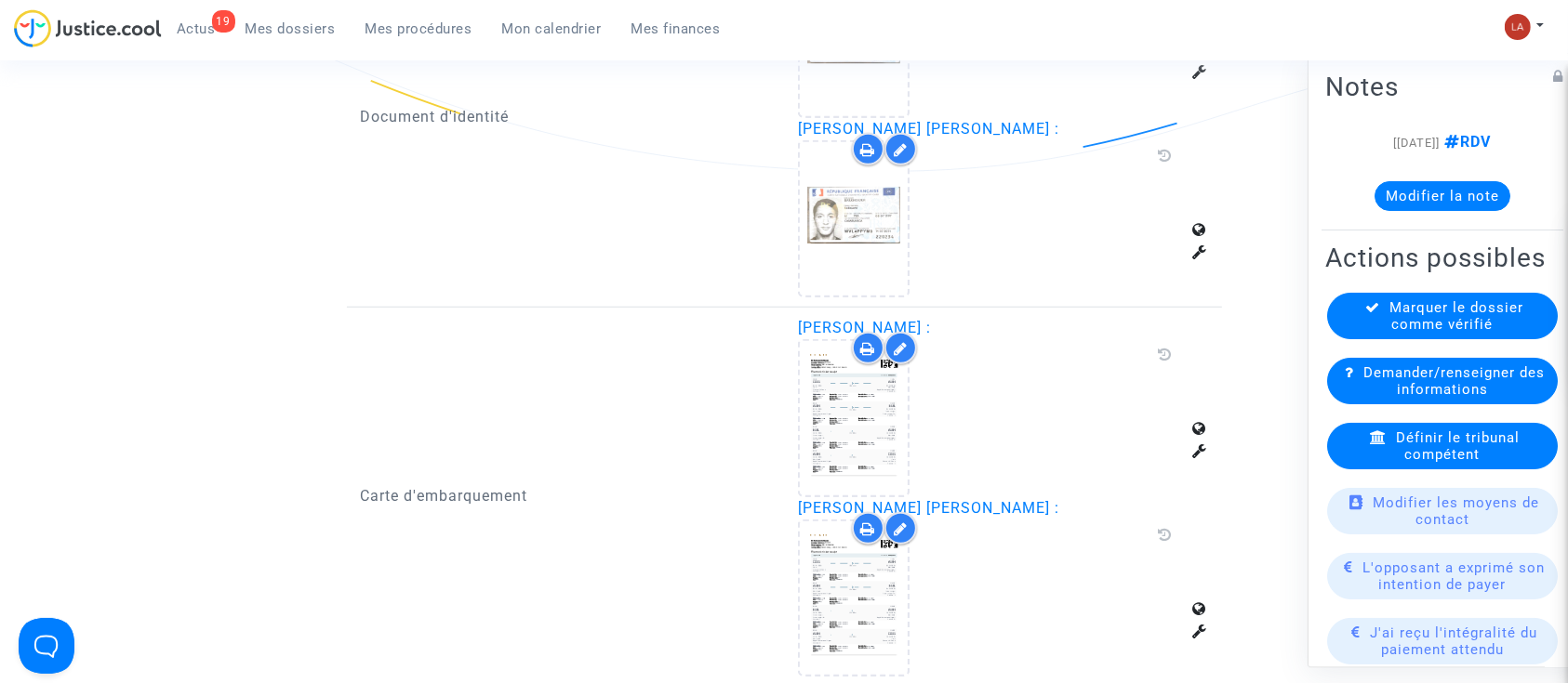
scroll to position [1487, 0]
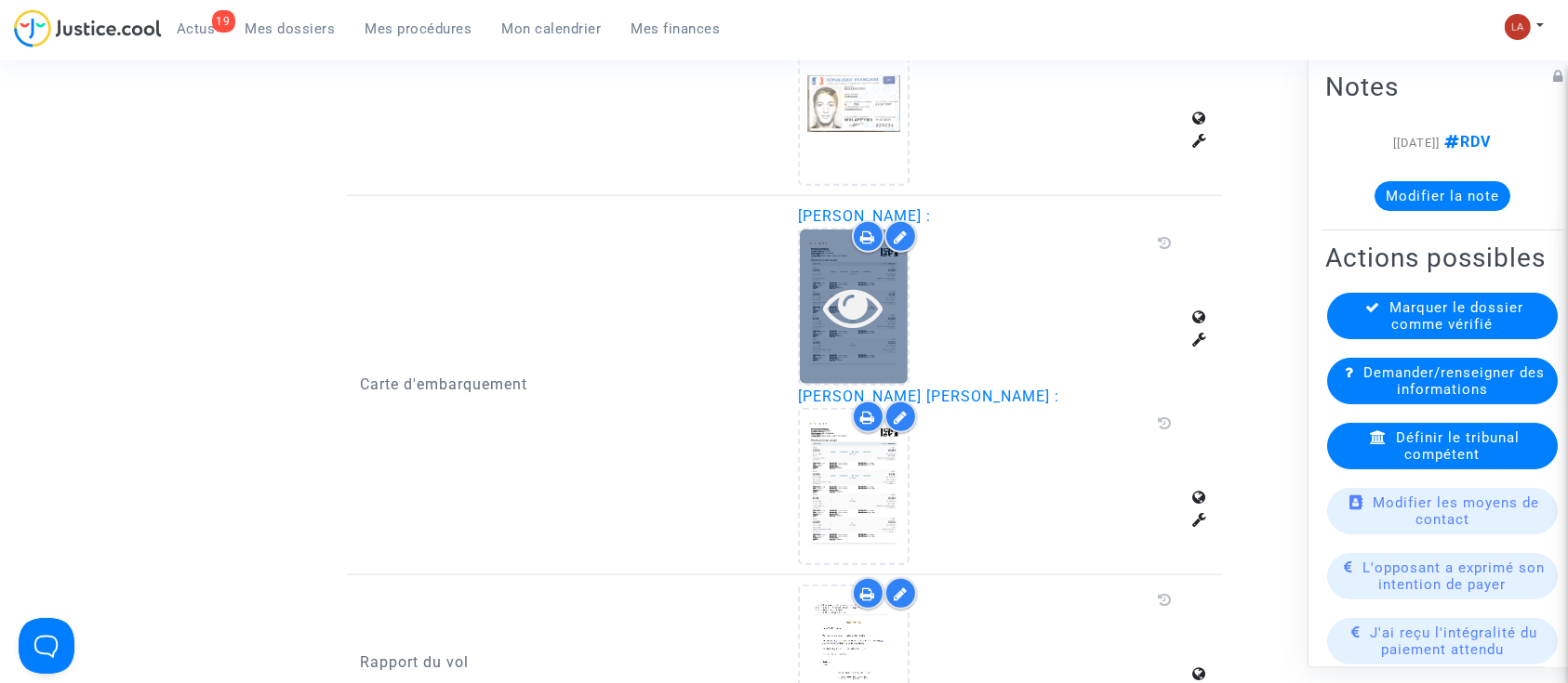
click at [866, 338] on div at bounding box center [854, 305] width 108 height 153
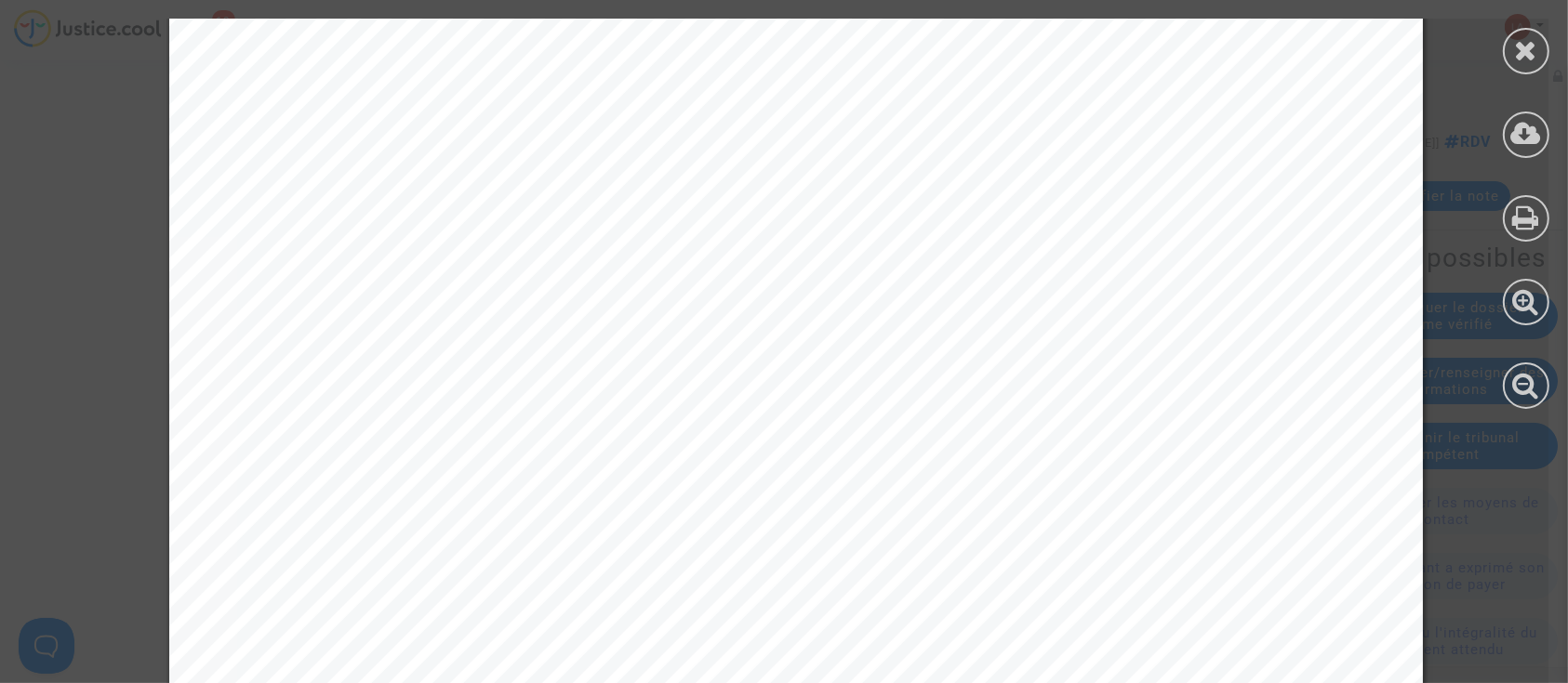
scroll to position [3470, 0]
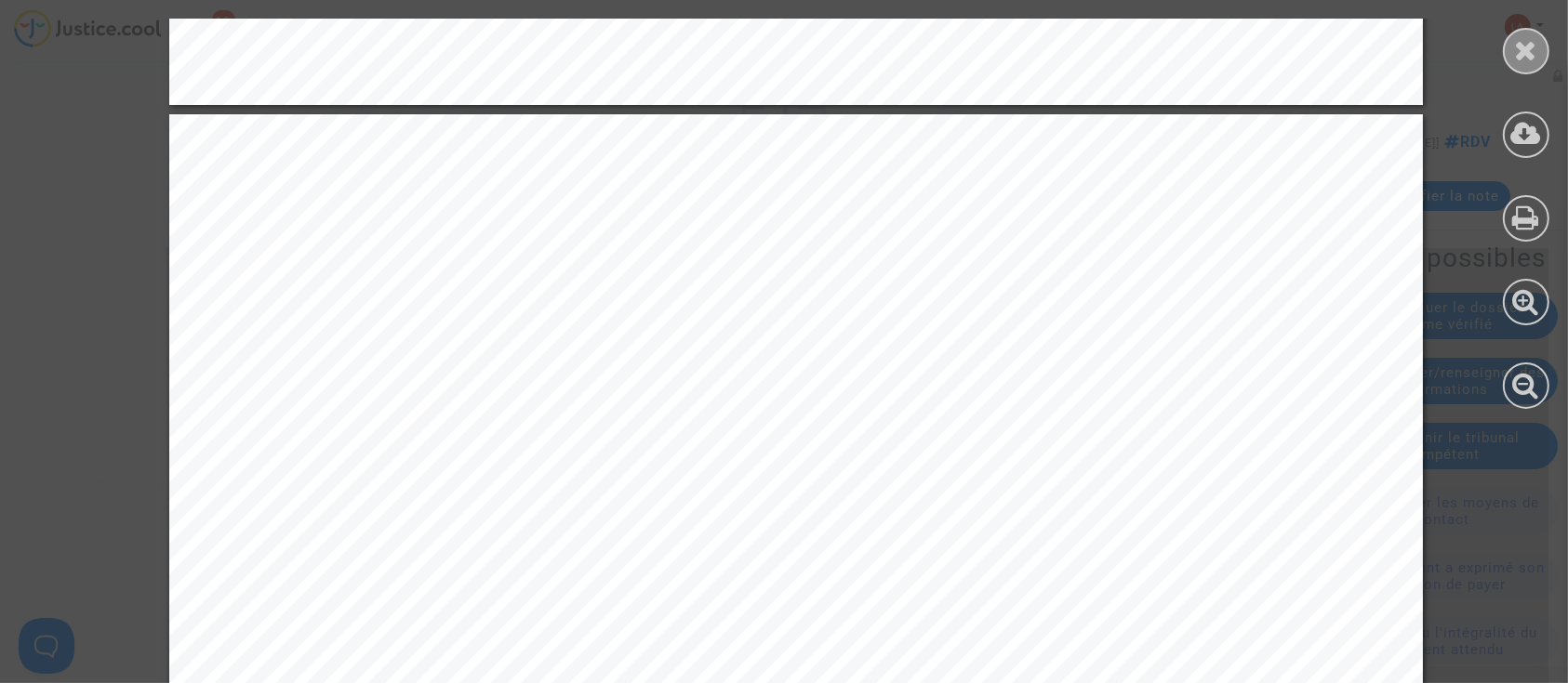
click at [1543, 51] on div at bounding box center [1526, 51] width 46 height 46
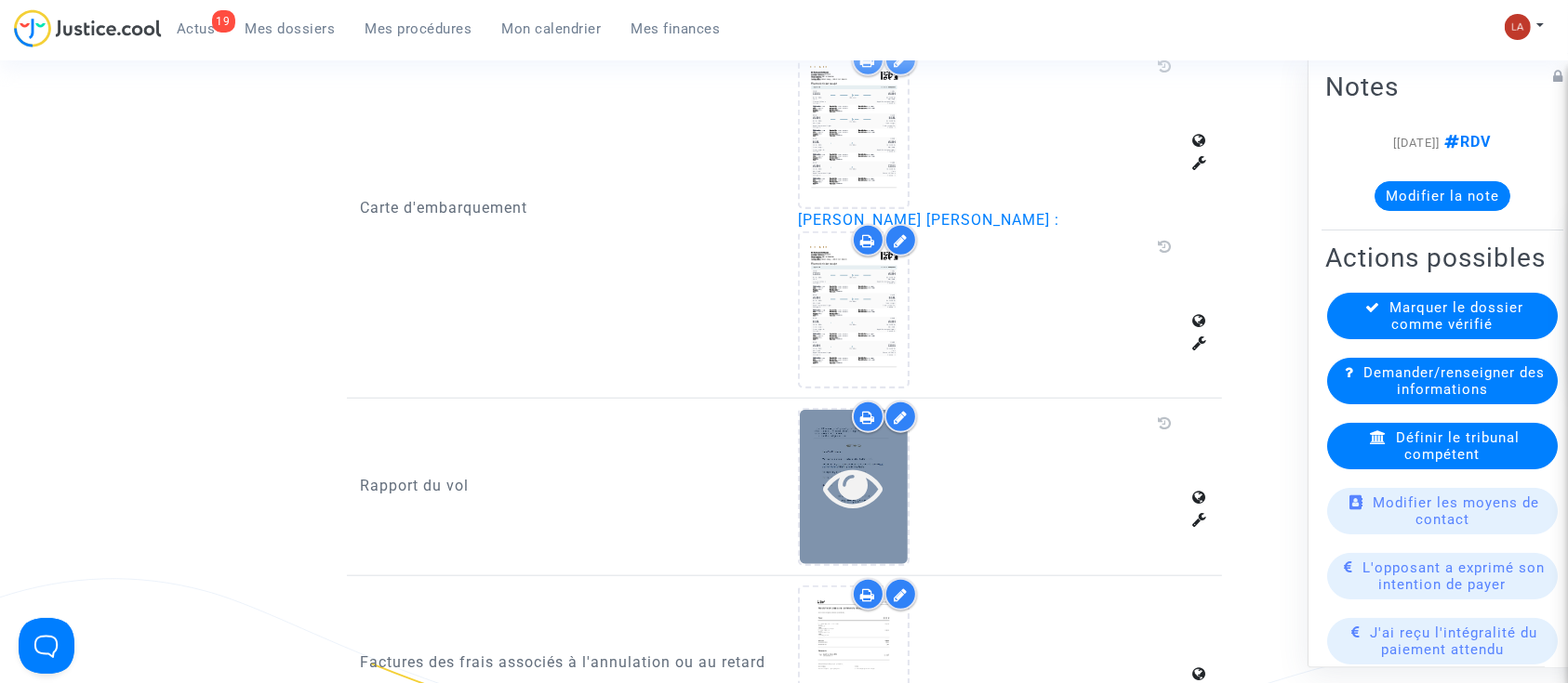
scroll to position [1757, 0]
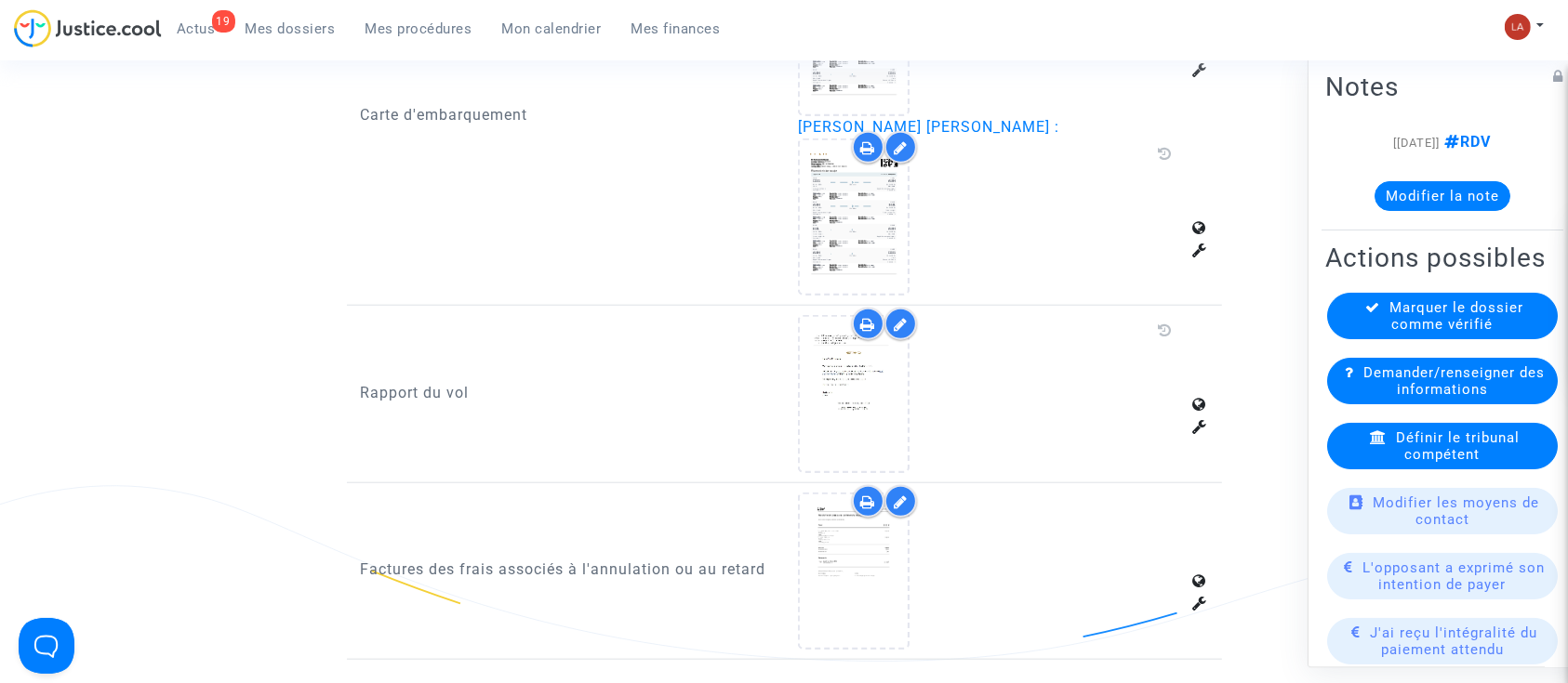
click at [896, 326] on div at bounding box center [901, 324] width 33 height 33
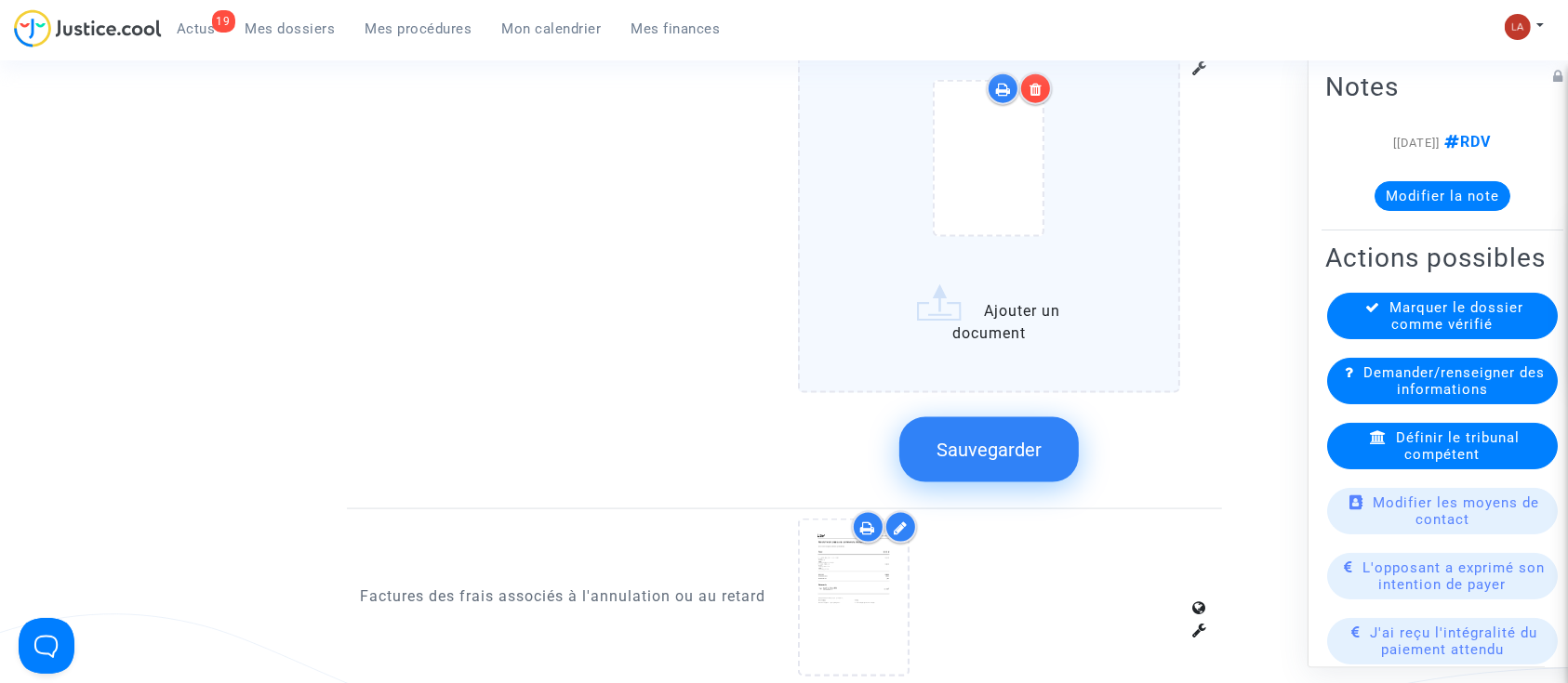
scroll to position [2254, 0]
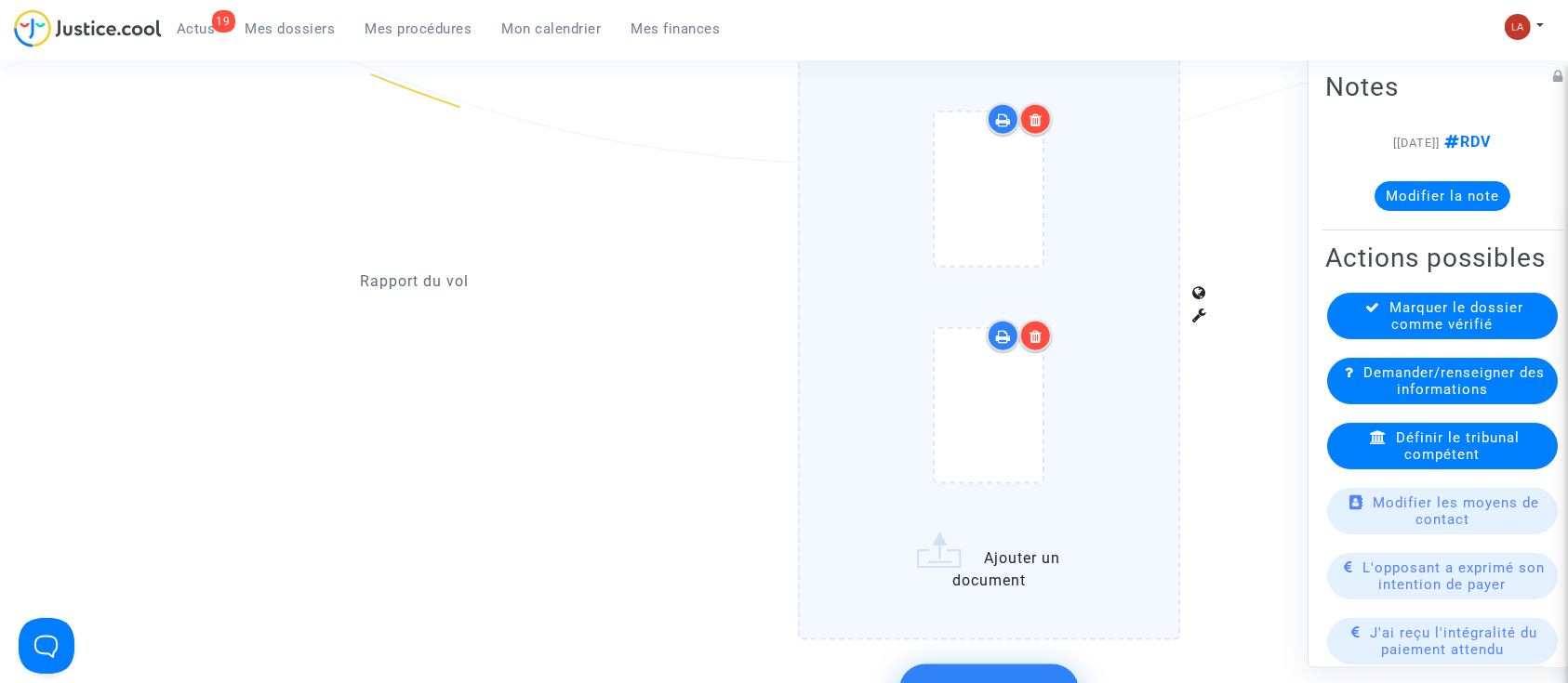
click at [1086, 353] on div at bounding box center [990, 192] width 305 height 651
click at [0, 0] on input "Ajouter un document" at bounding box center [0, 0] width 0 height 0
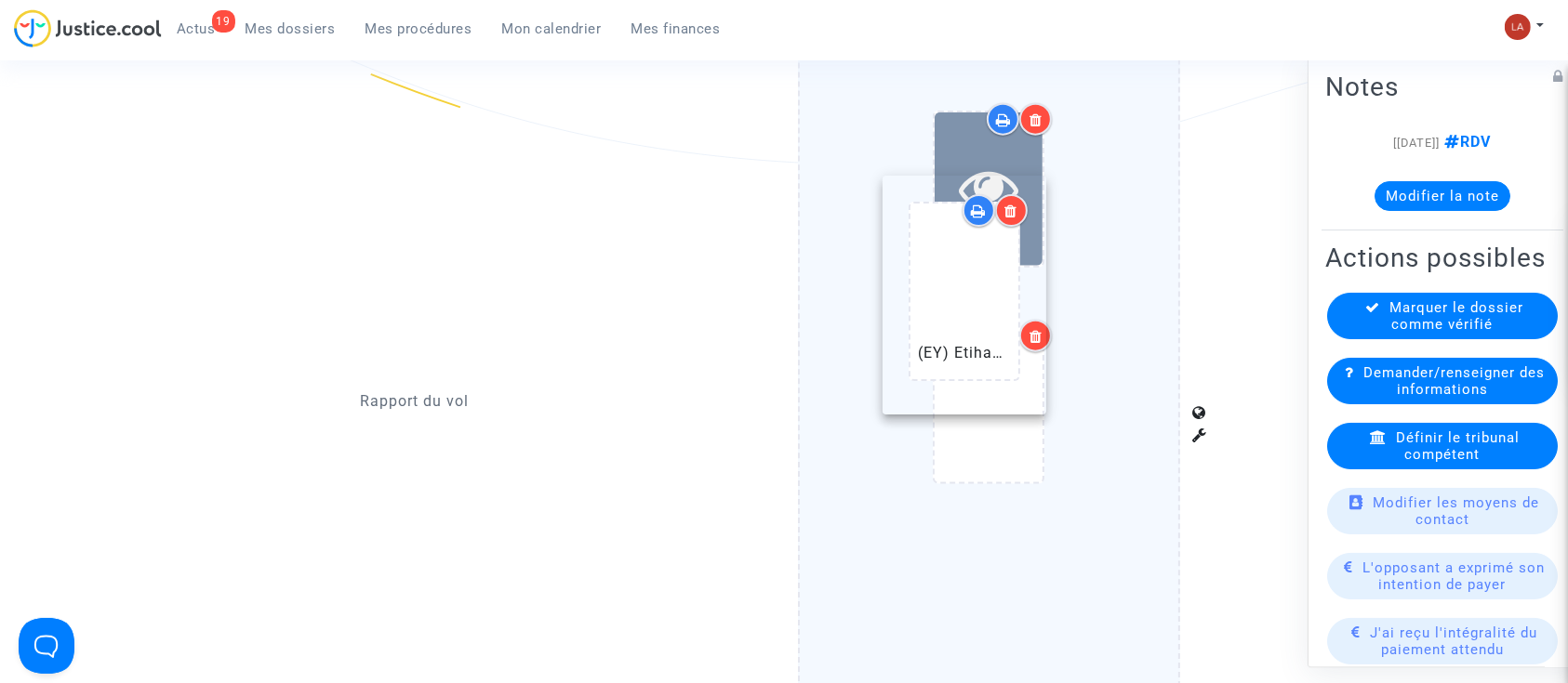
drag, startPoint x: 1001, startPoint y: 608, endPoint x: 977, endPoint y: 205, distance: 403.7
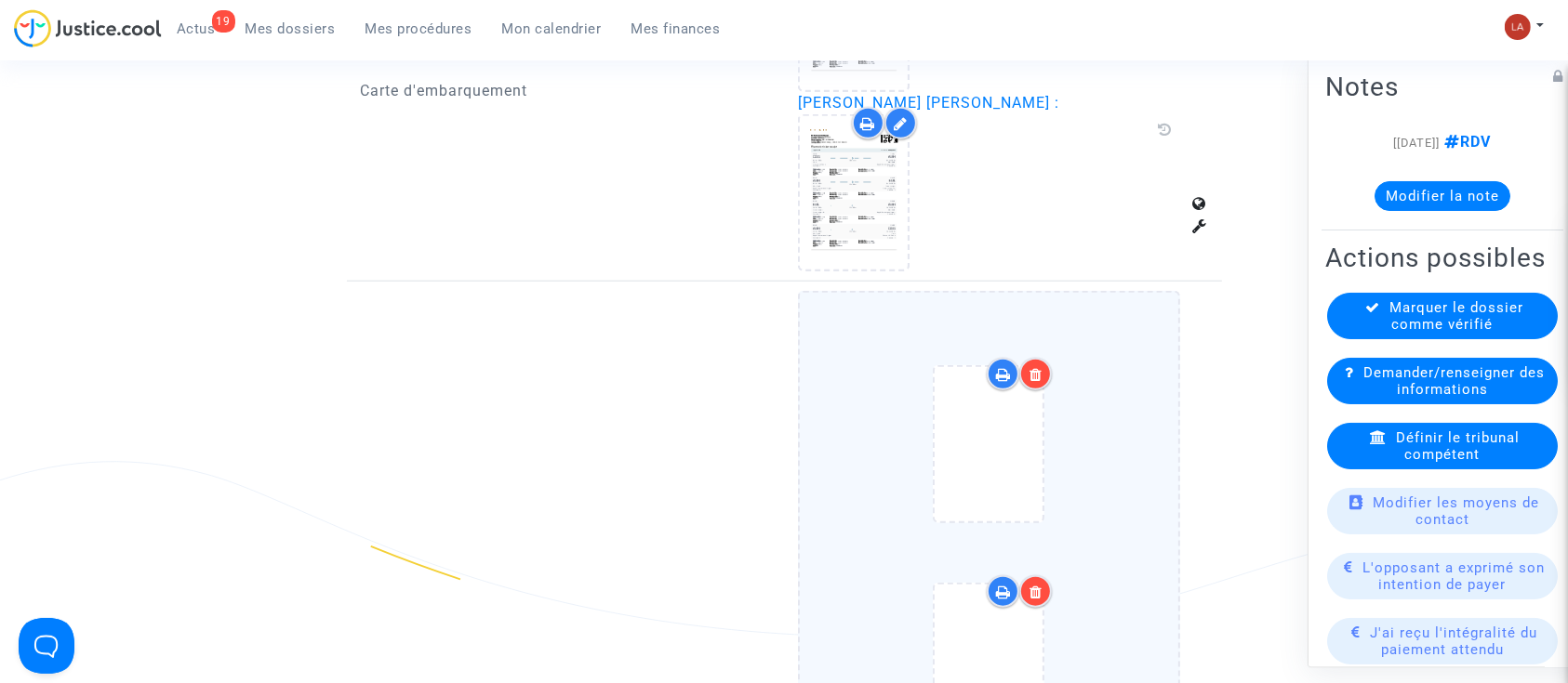
scroll to position [1757, 0]
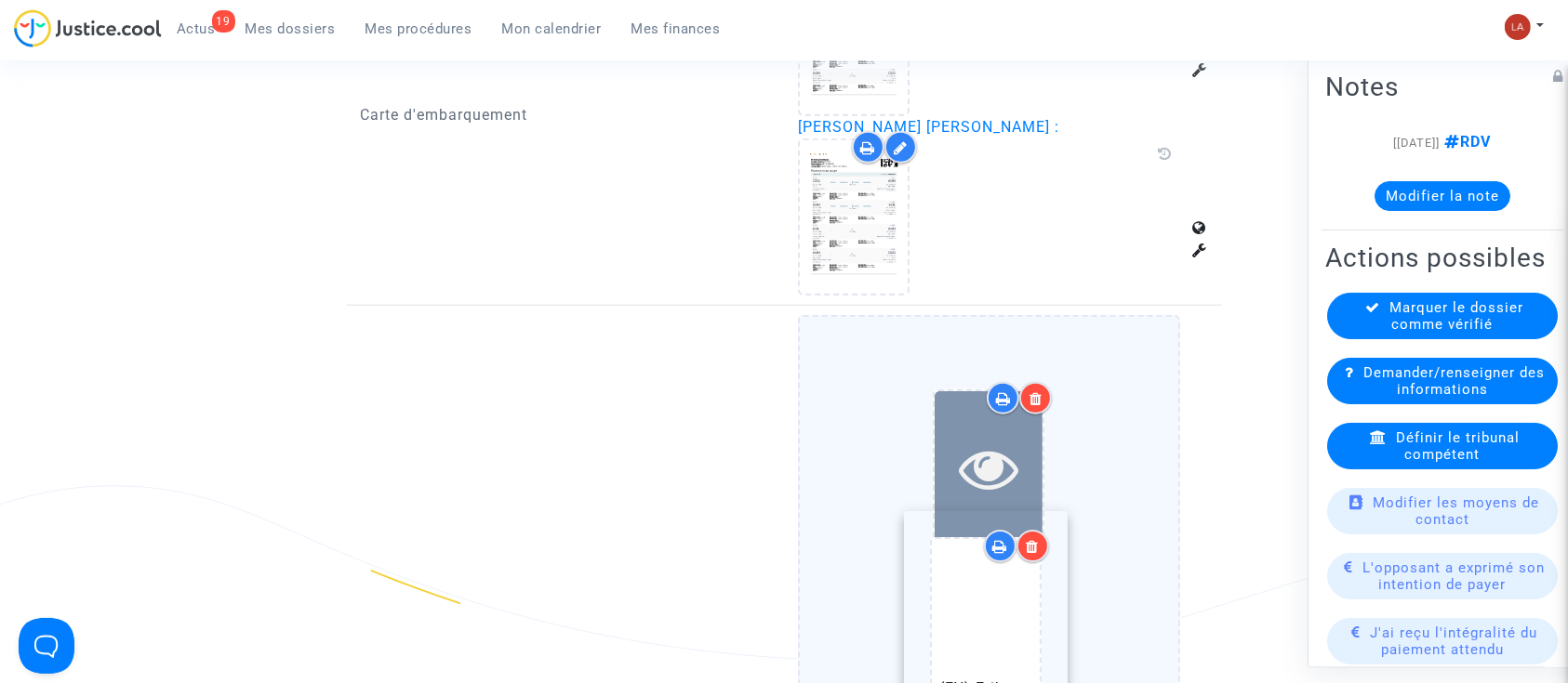
drag, startPoint x: 951, startPoint y: 613, endPoint x: 935, endPoint y: 466, distance: 147.9
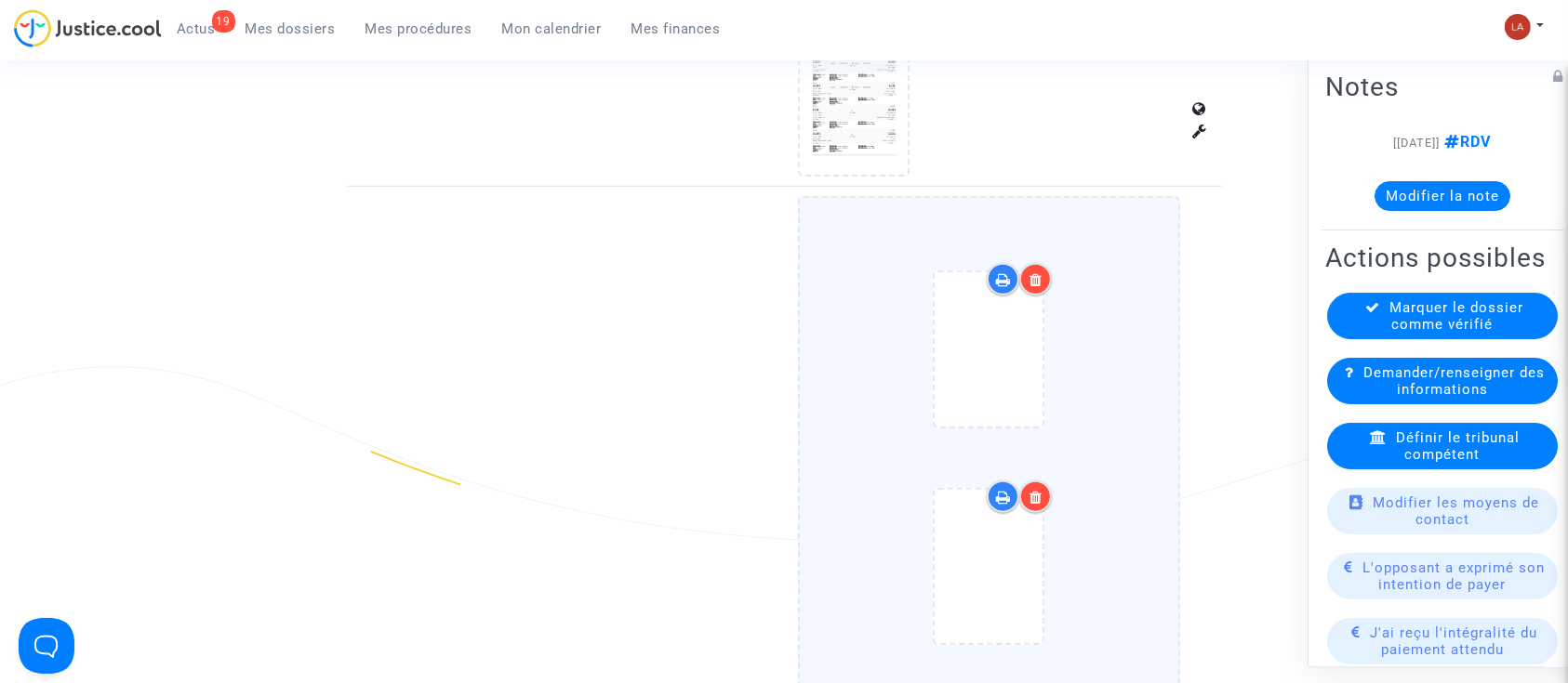
scroll to position [2254, 0]
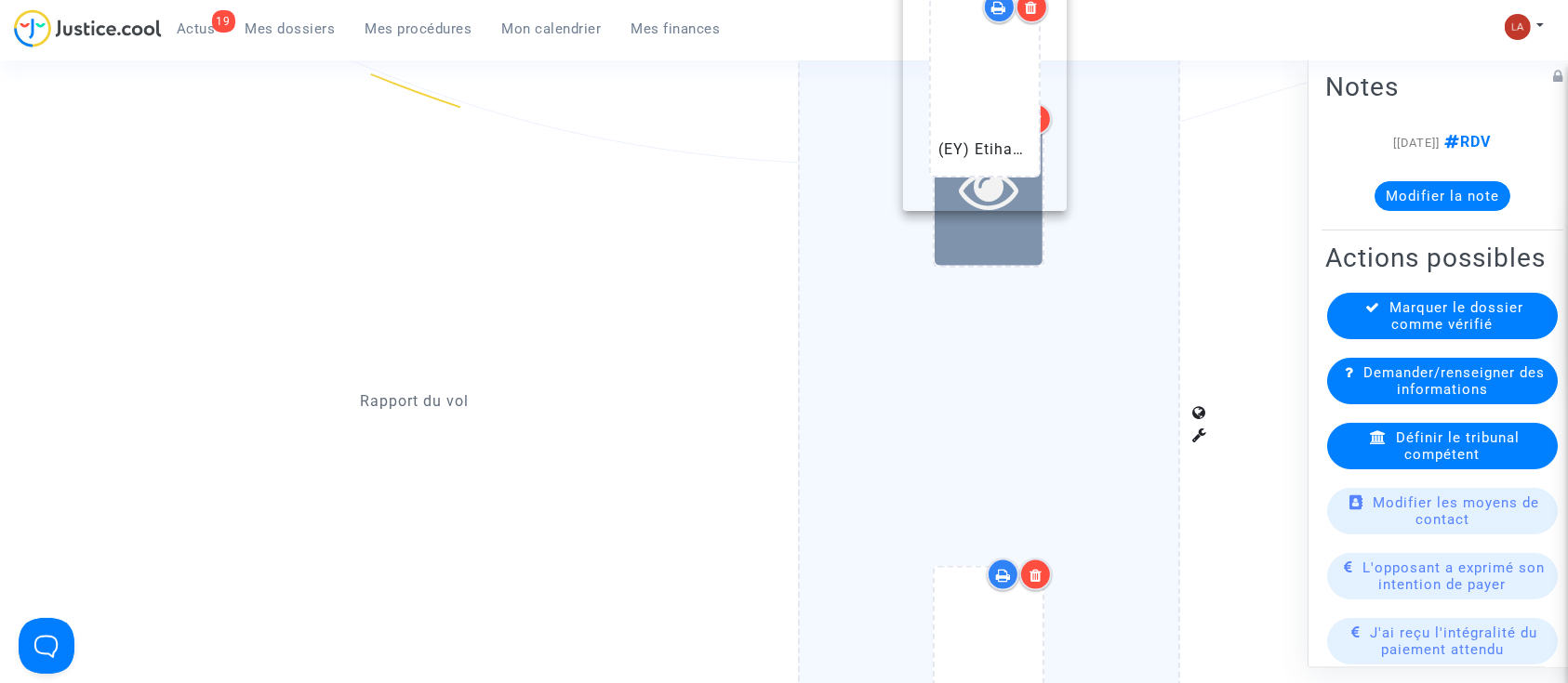
drag, startPoint x: 1000, startPoint y: 449, endPoint x: 998, endPoint y: 137, distance: 312.0
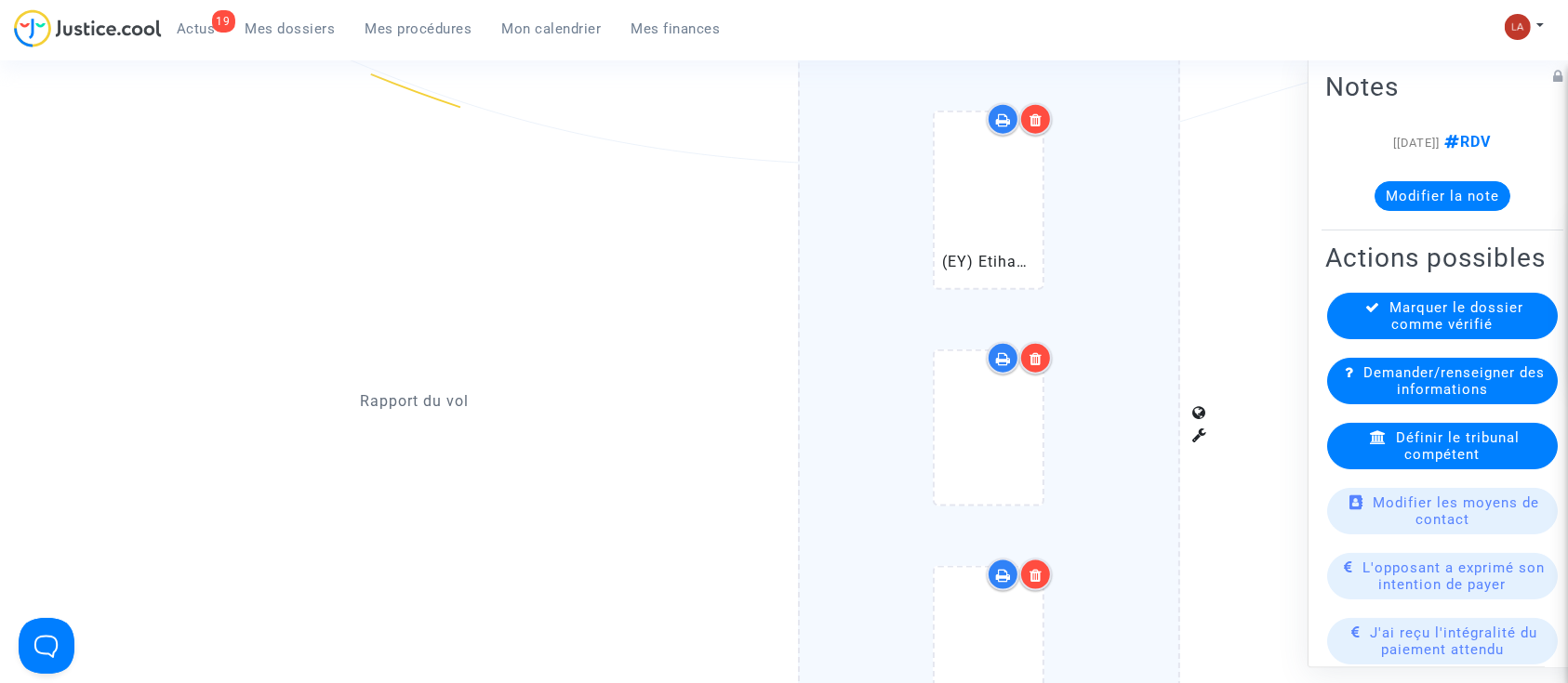
scroll to position [2005, 0]
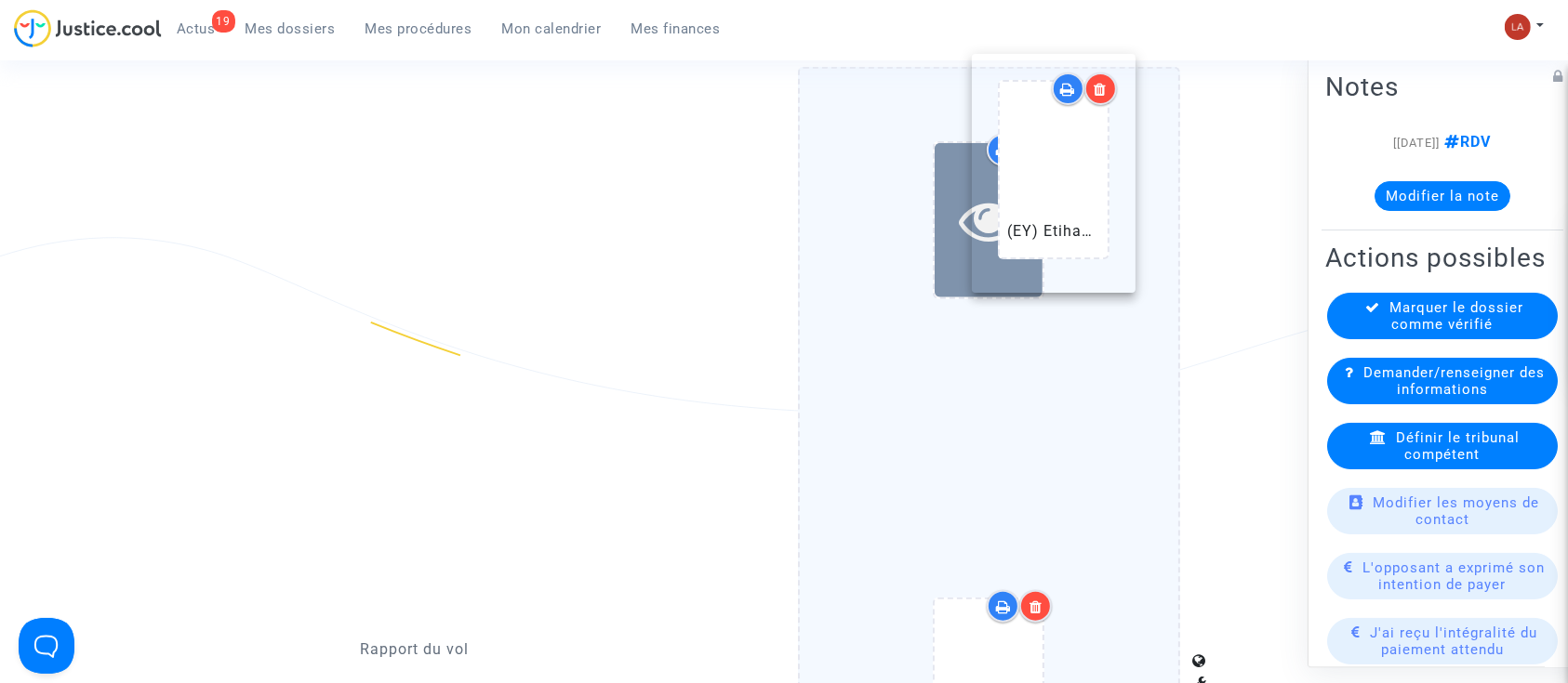
drag, startPoint x: 949, startPoint y: 470, endPoint x: 1009, endPoint y: 190, distance: 286.4
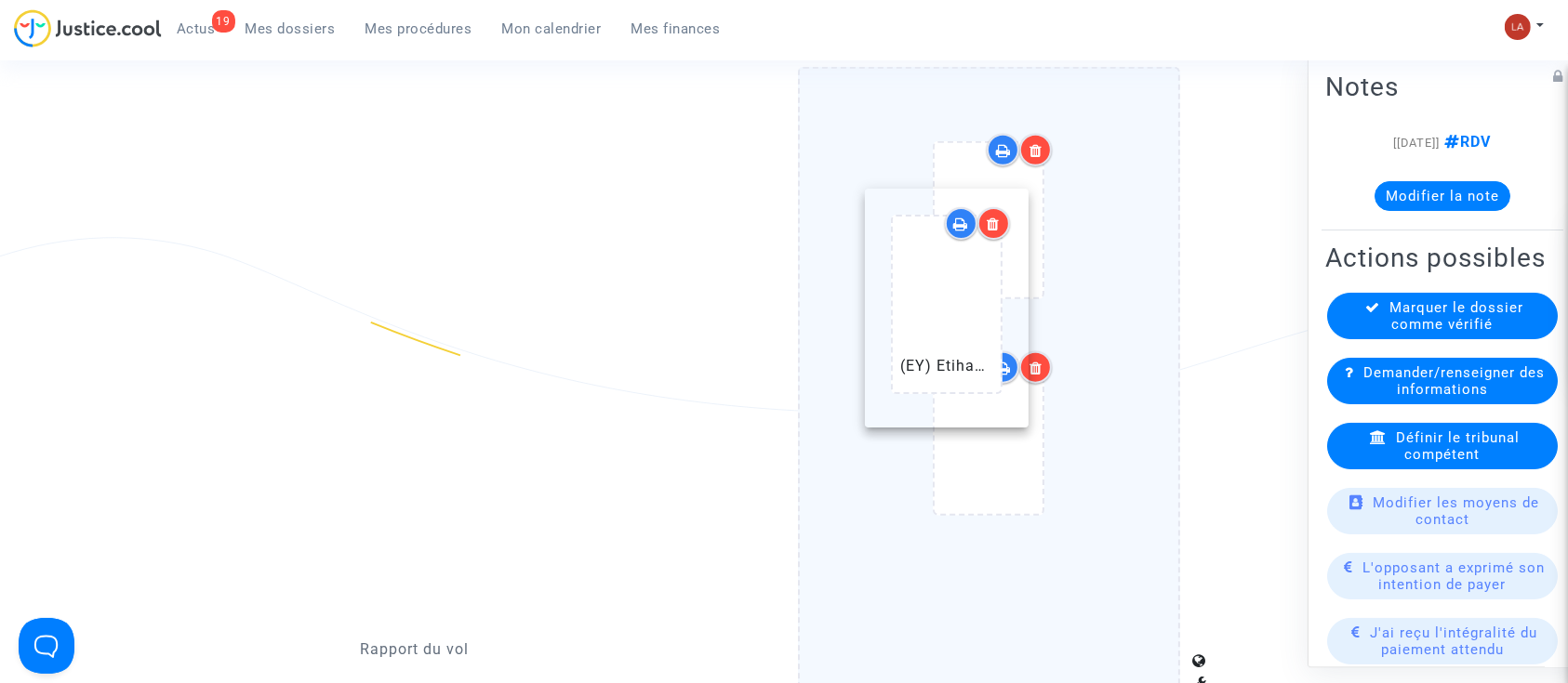
drag, startPoint x: 941, startPoint y: 621, endPoint x: 882, endPoint y: 224, distance: 401.4
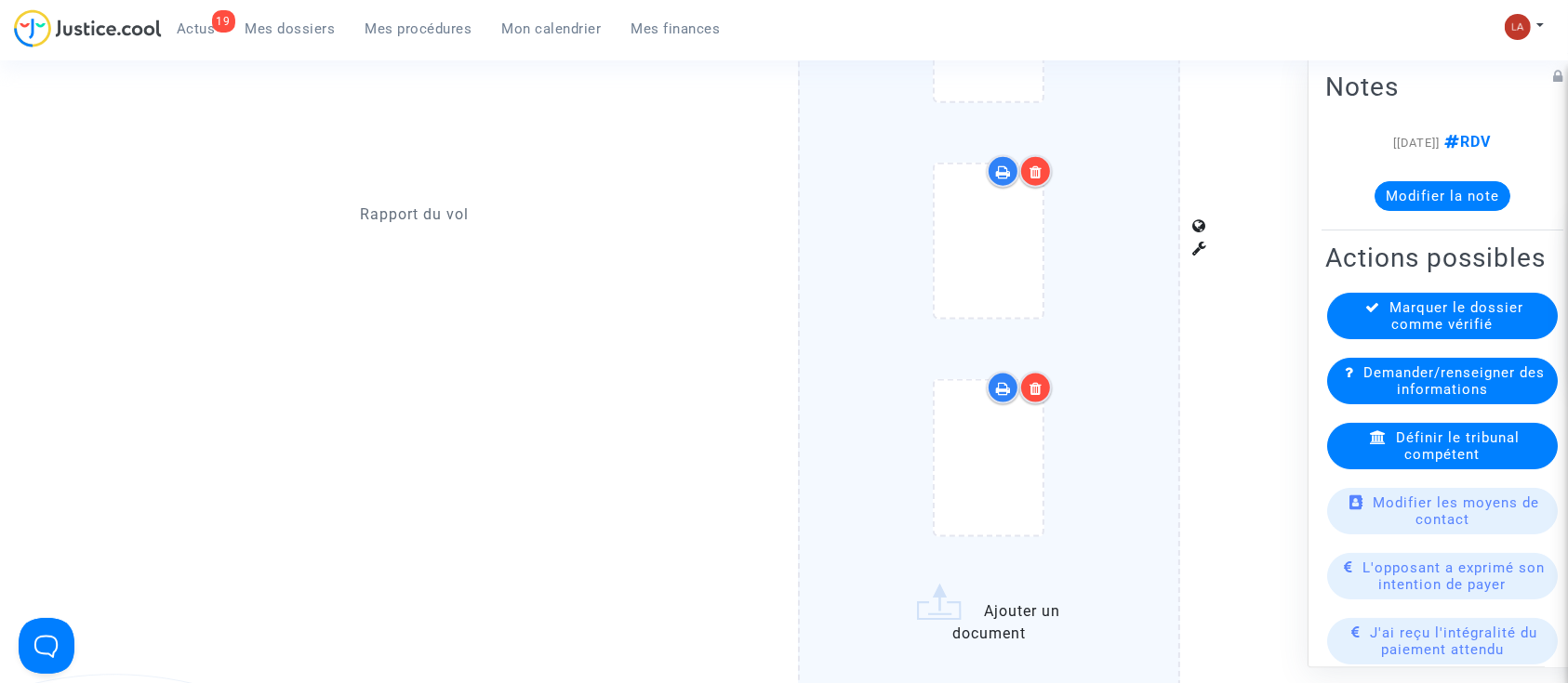
scroll to position [2625, 0]
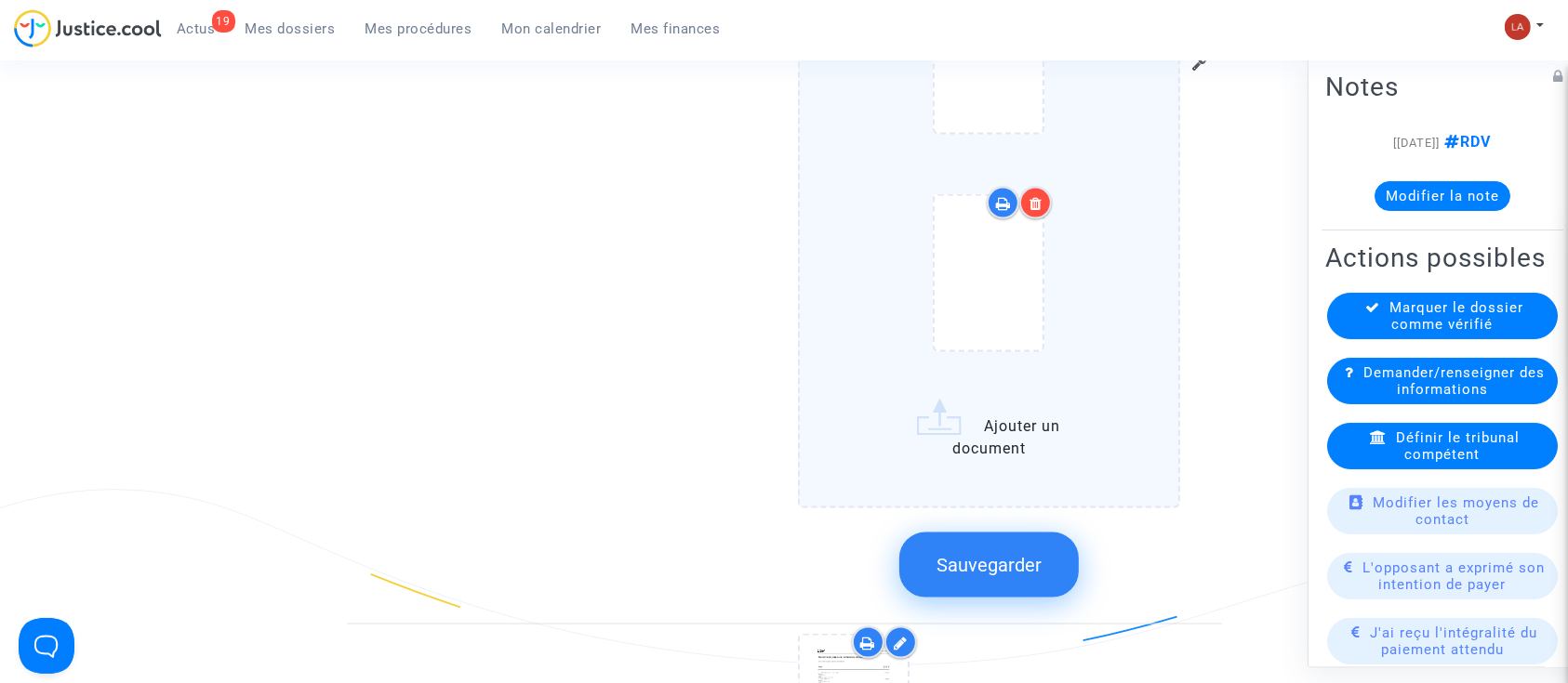
click at [965, 562] on span "Sauvegarder" at bounding box center [989, 566] width 105 height 23
click at [1374, 332] on div "Marquer le dossier comme vérifié" at bounding box center [1442, 316] width 230 height 46
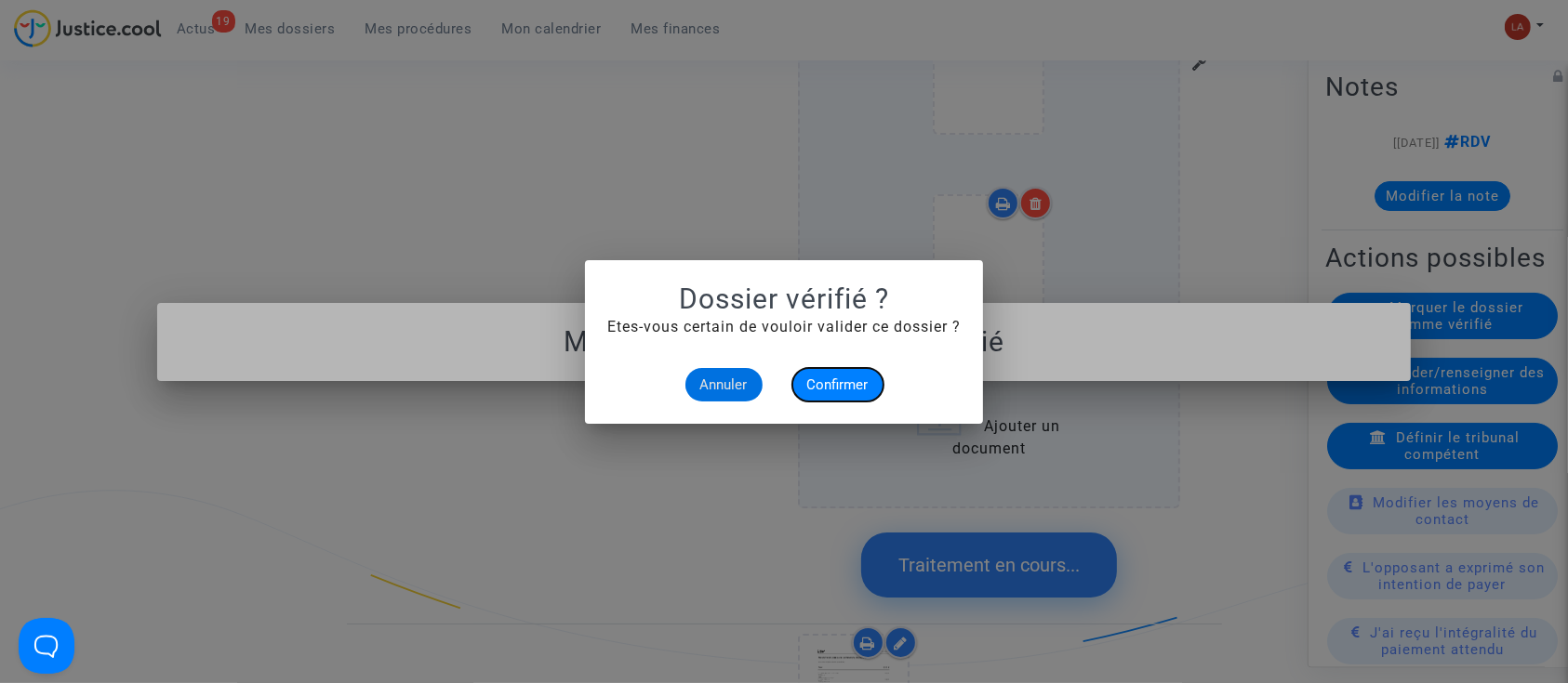
click at [814, 393] on button "Confirmer" at bounding box center [838, 385] width 91 height 34
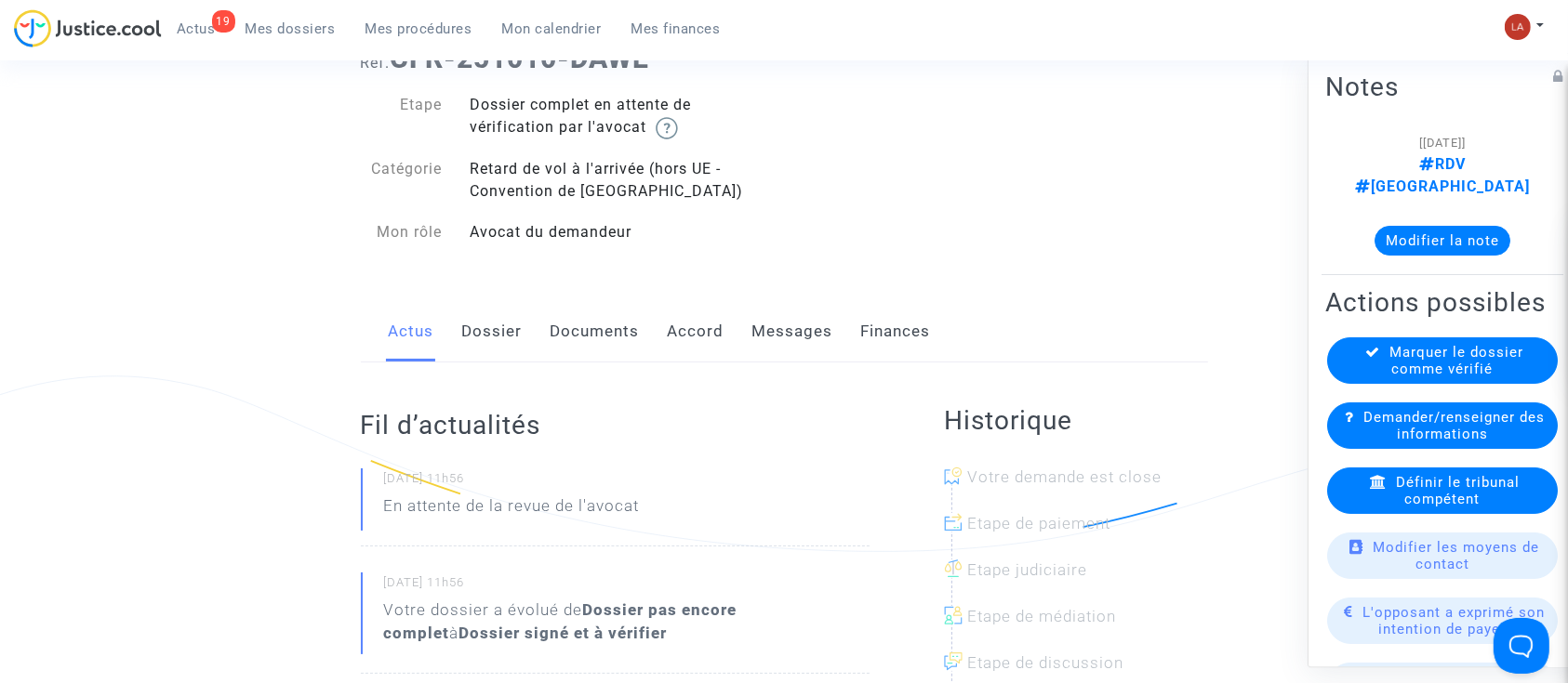
click at [481, 319] on link "Dossier" at bounding box center [493, 332] width 60 height 61
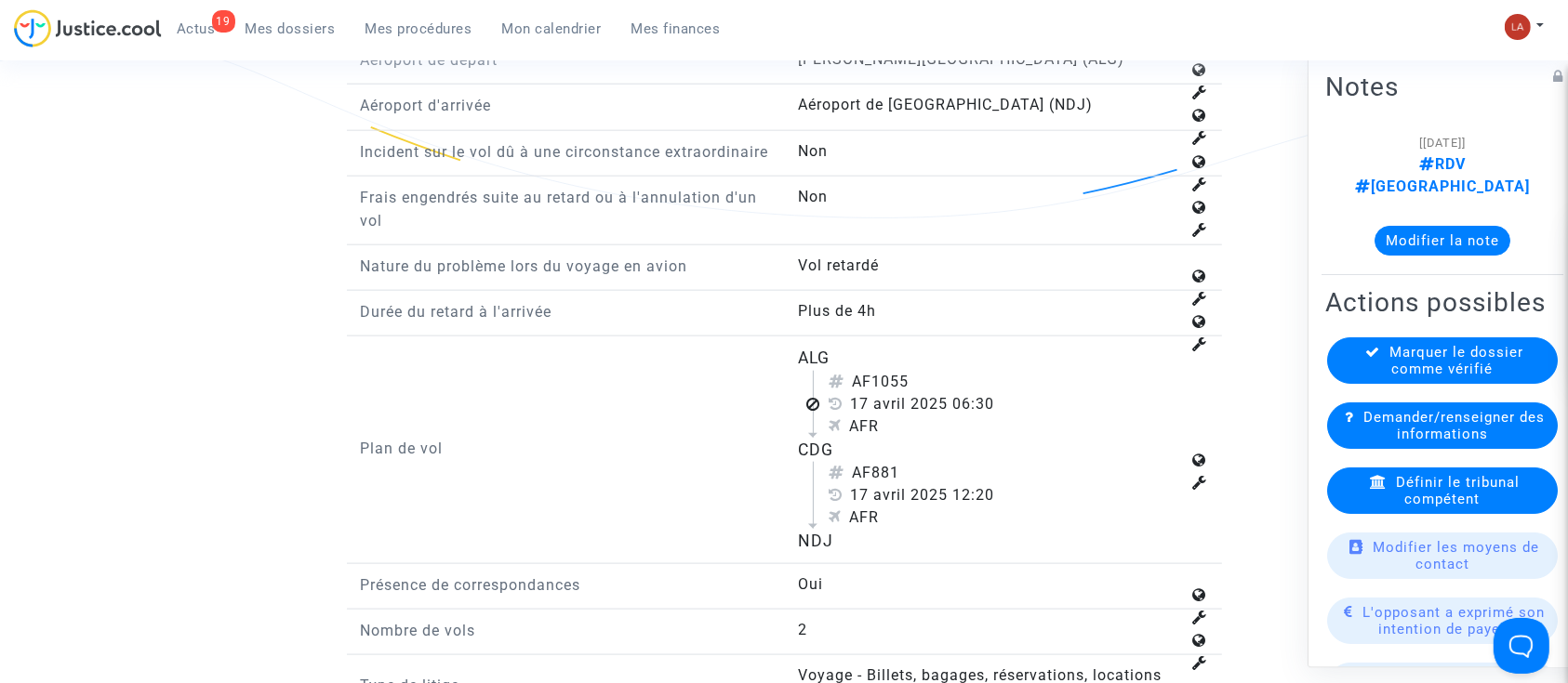
scroll to position [2231, 0]
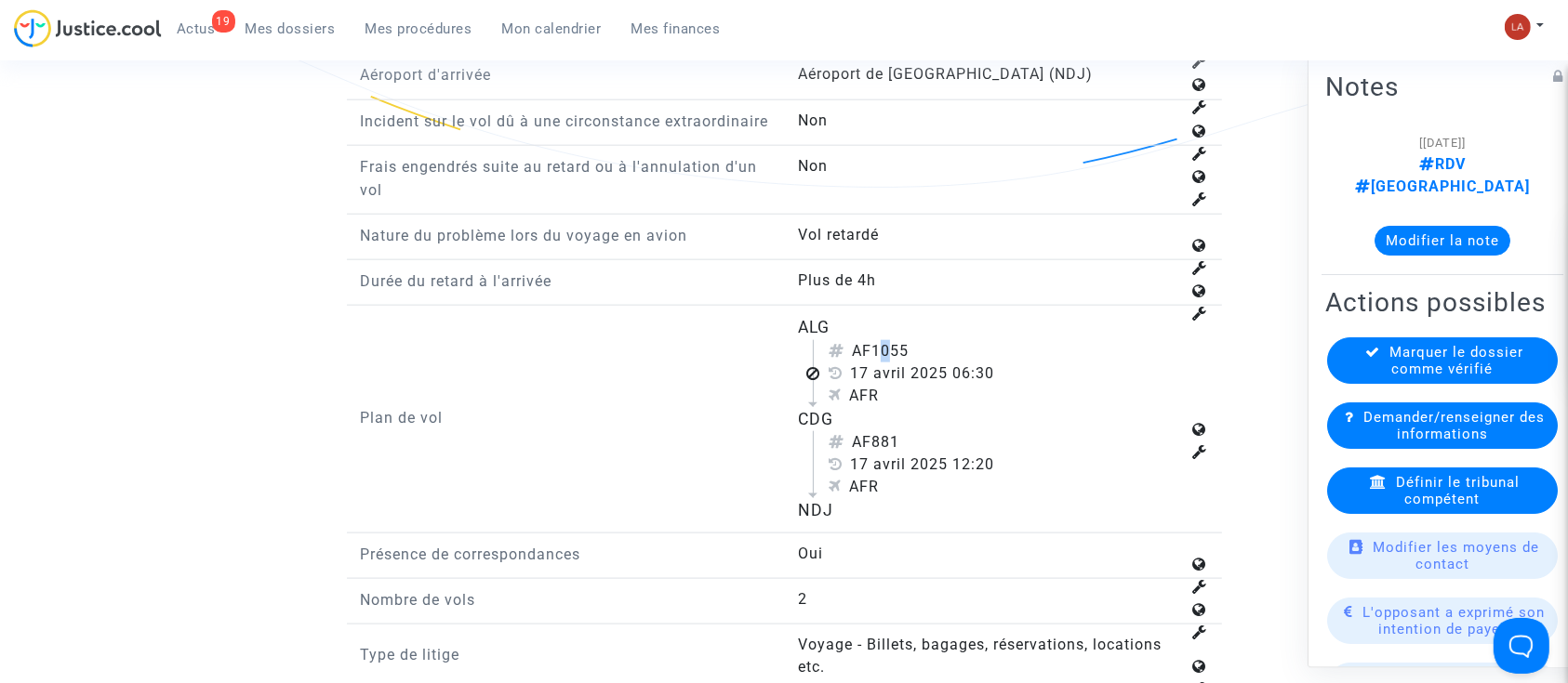
click at [880, 363] on div "AF1055" at bounding box center [1005, 351] width 352 height 23
click at [881, 363] on div "AF1055" at bounding box center [1005, 351] width 352 height 23
click at [884, 363] on div "AF1055" at bounding box center [1005, 351] width 352 height 23
drag, startPoint x: 909, startPoint y: 371, endPoint x: 969, endPoint y: 370, distance: 60.0
click at [962, 363] on div "AF1055" at bounding box center [1005, 351] width 352 height 23
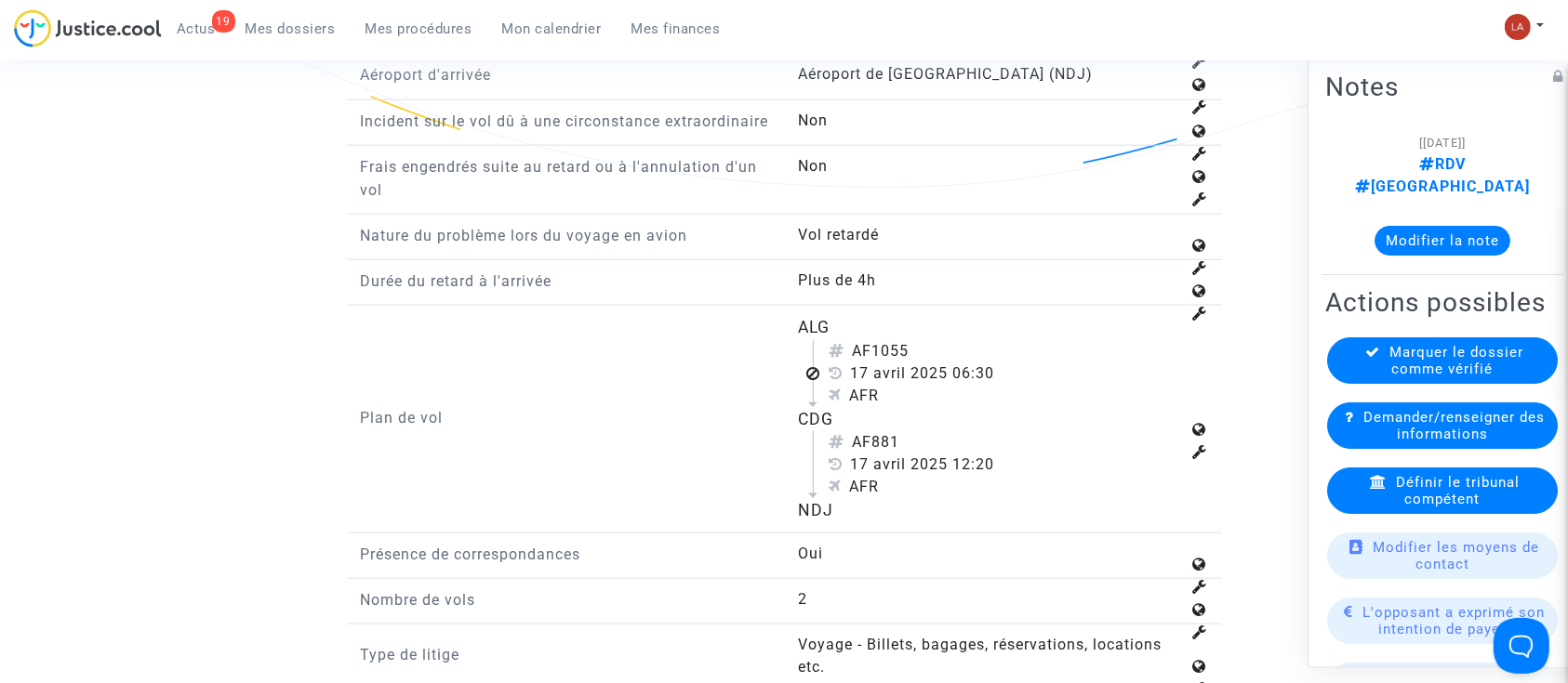
copy div "1055"
click at [1412, 504] on span "Définir le tribunal compétent" at bounding box center [1458, 491] width 124 height 34
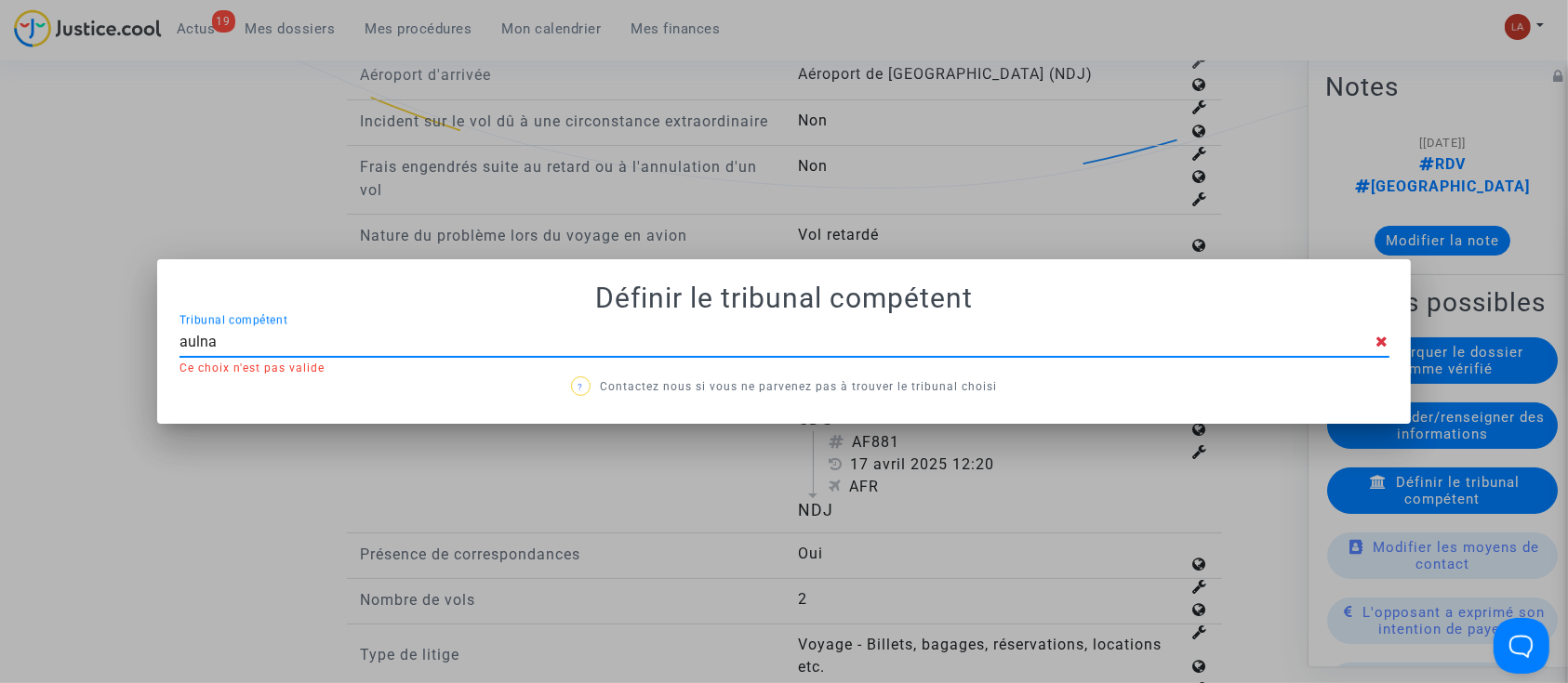
type input "aulnay"
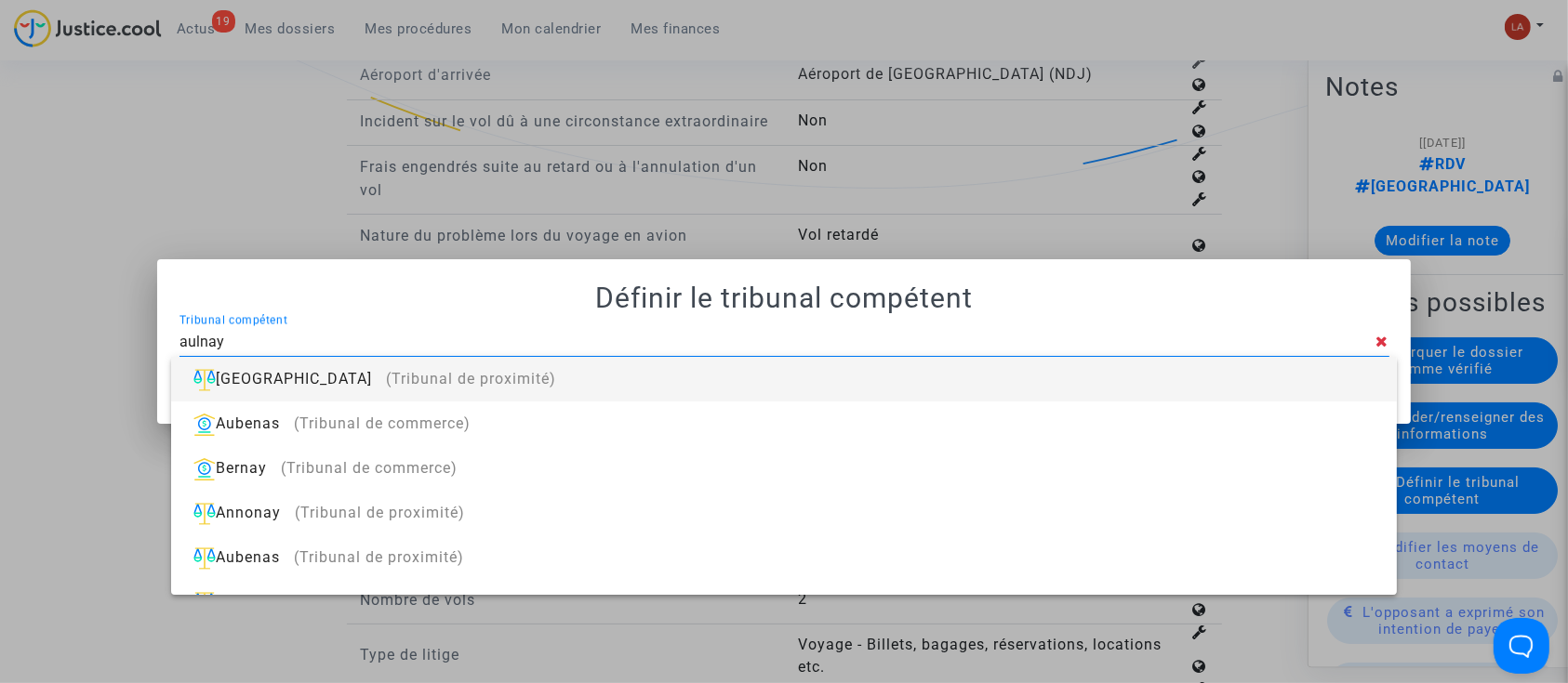
drag, startPoint x: 1268, startPoint y: 382, endPoint x: 1244, endPoint y: 380, distance: 24.1
click at [1268, 382] on div "Aulnay-sous-Bois (Tribunal de proximité)" at bounding box center [784, 379] width 1196 height 44
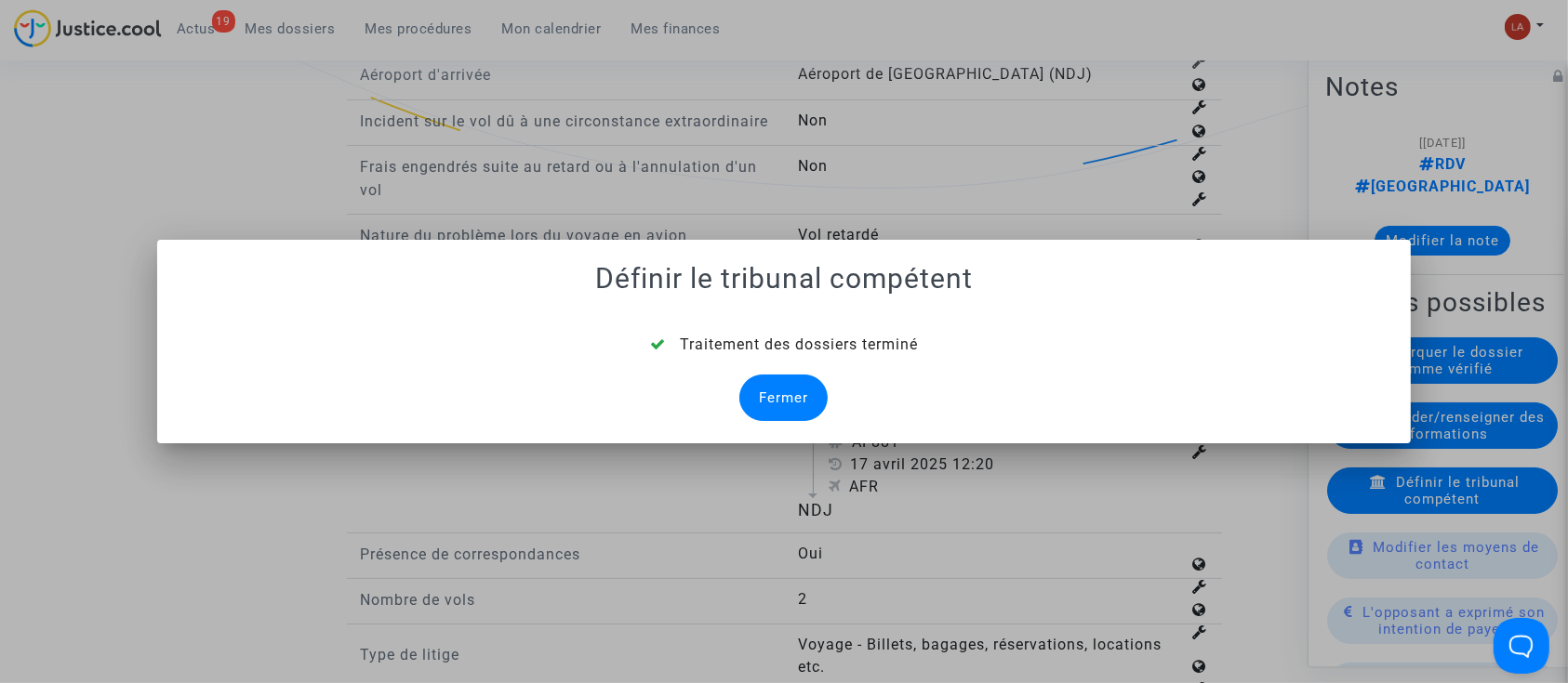
click at [792, 376] on div "Fermer" at bounding box center [784, 397] width 88 height 46
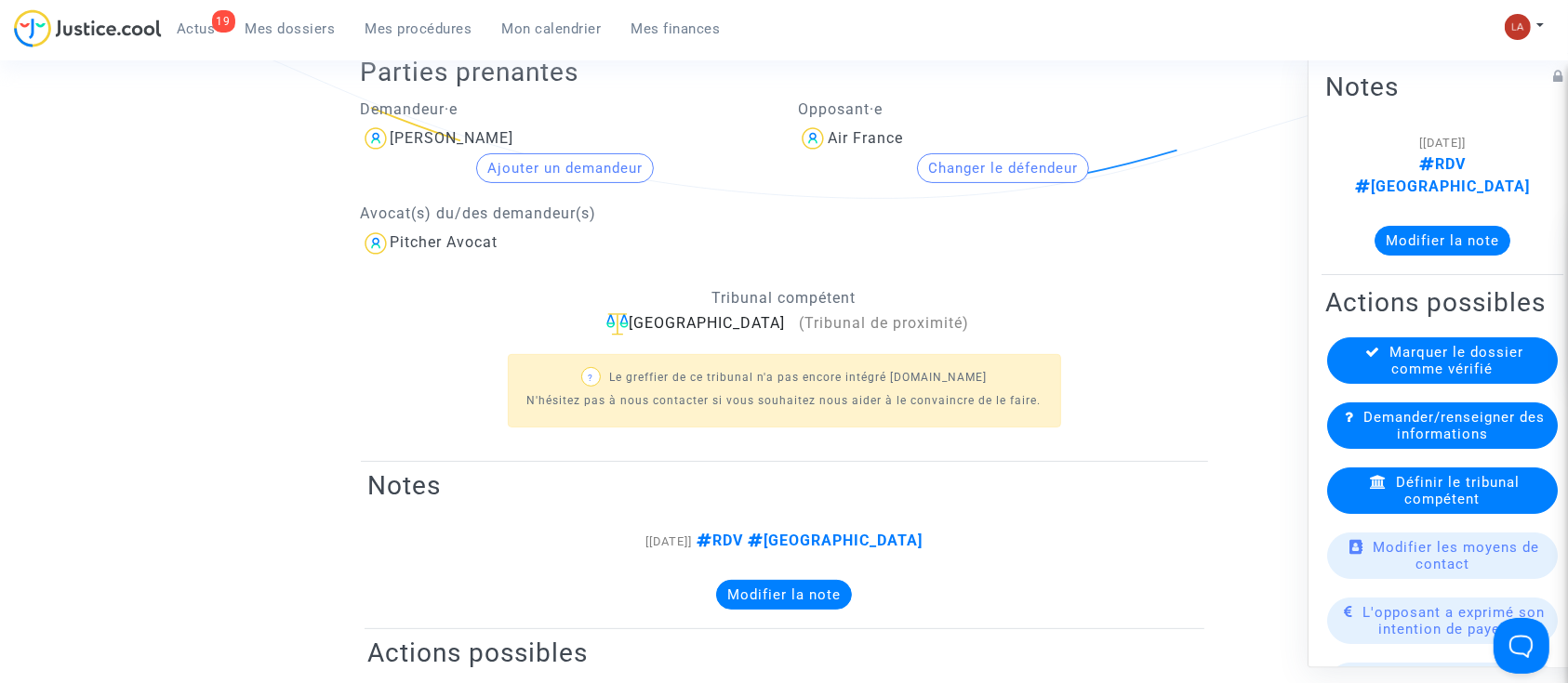
scroll to position [283, 0]
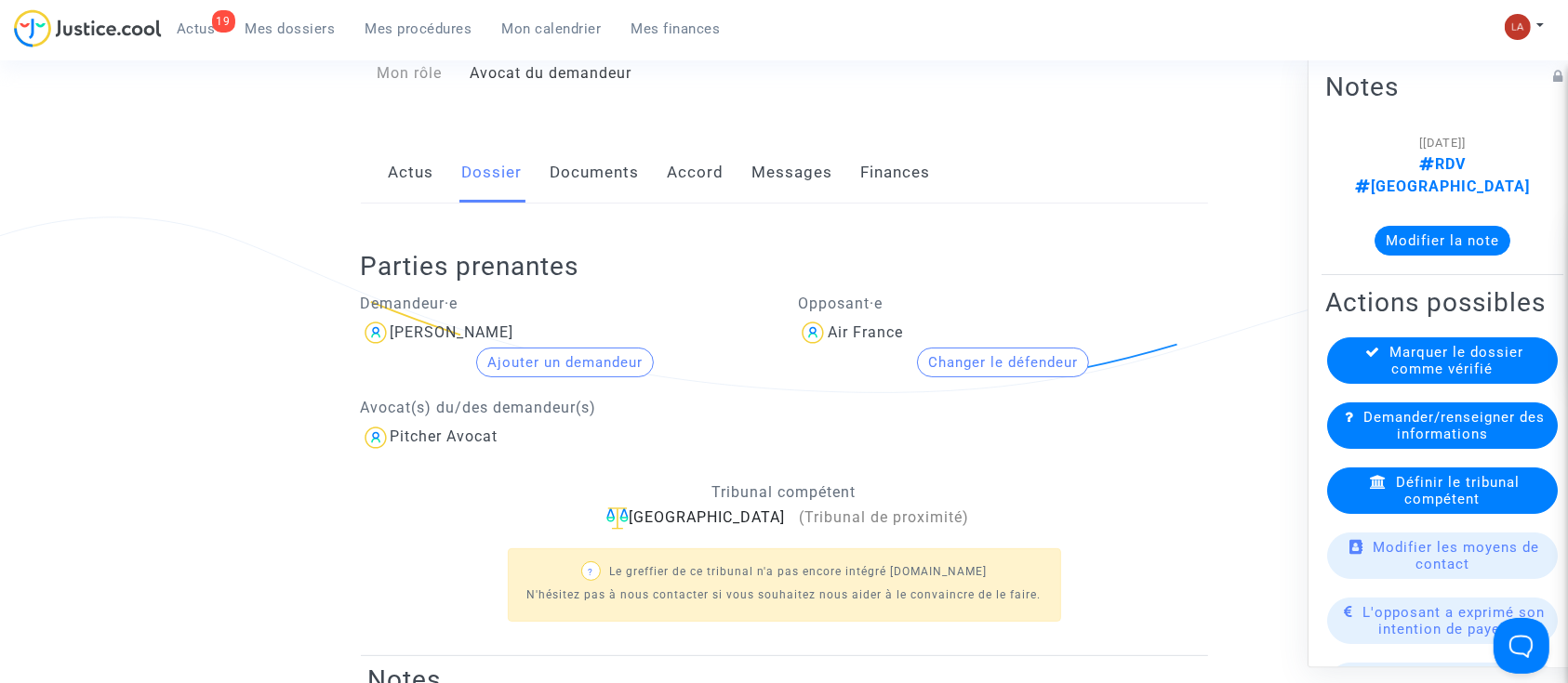
click at [607, 233] on div "Parties prenantes Demandeur·e Redouane Khouas Ajouter un demandeur Avocat(s) du…" at bounding box center [784, 430] width 847 height 453
click at [588, 173] on link "Documents" at bounding box center [595, 172] width 89 height 61
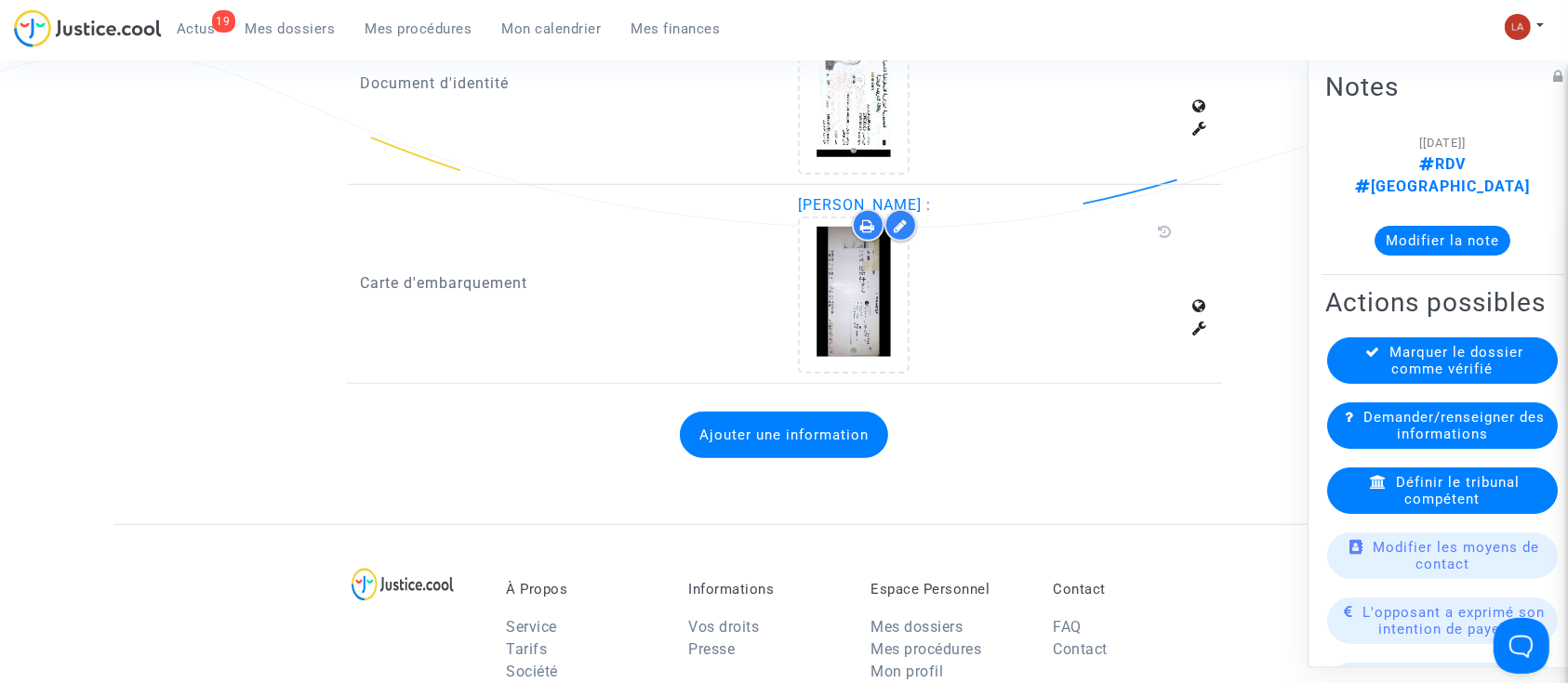
scroll to position [1523, 0]
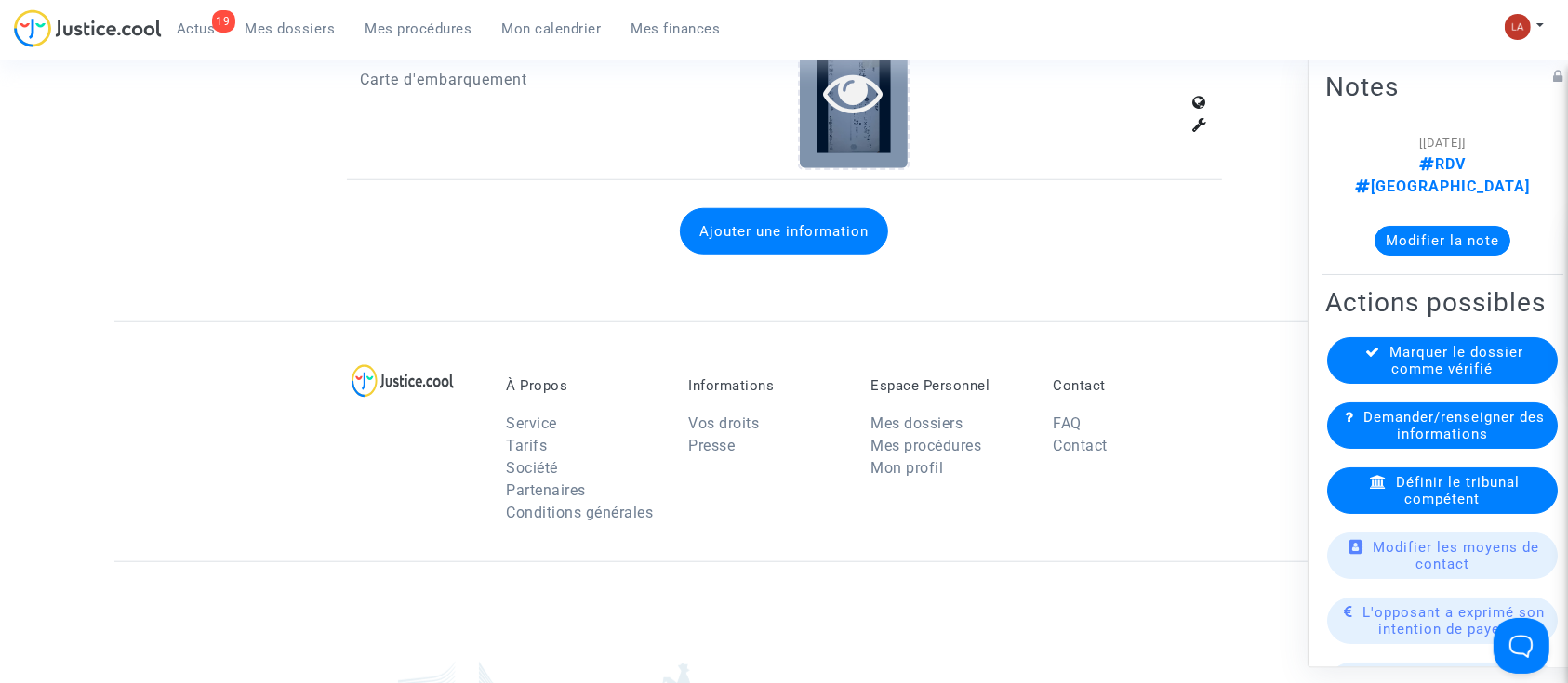
click at [853, 64] on icon at bounding box center [855, 91] width 60 height 59
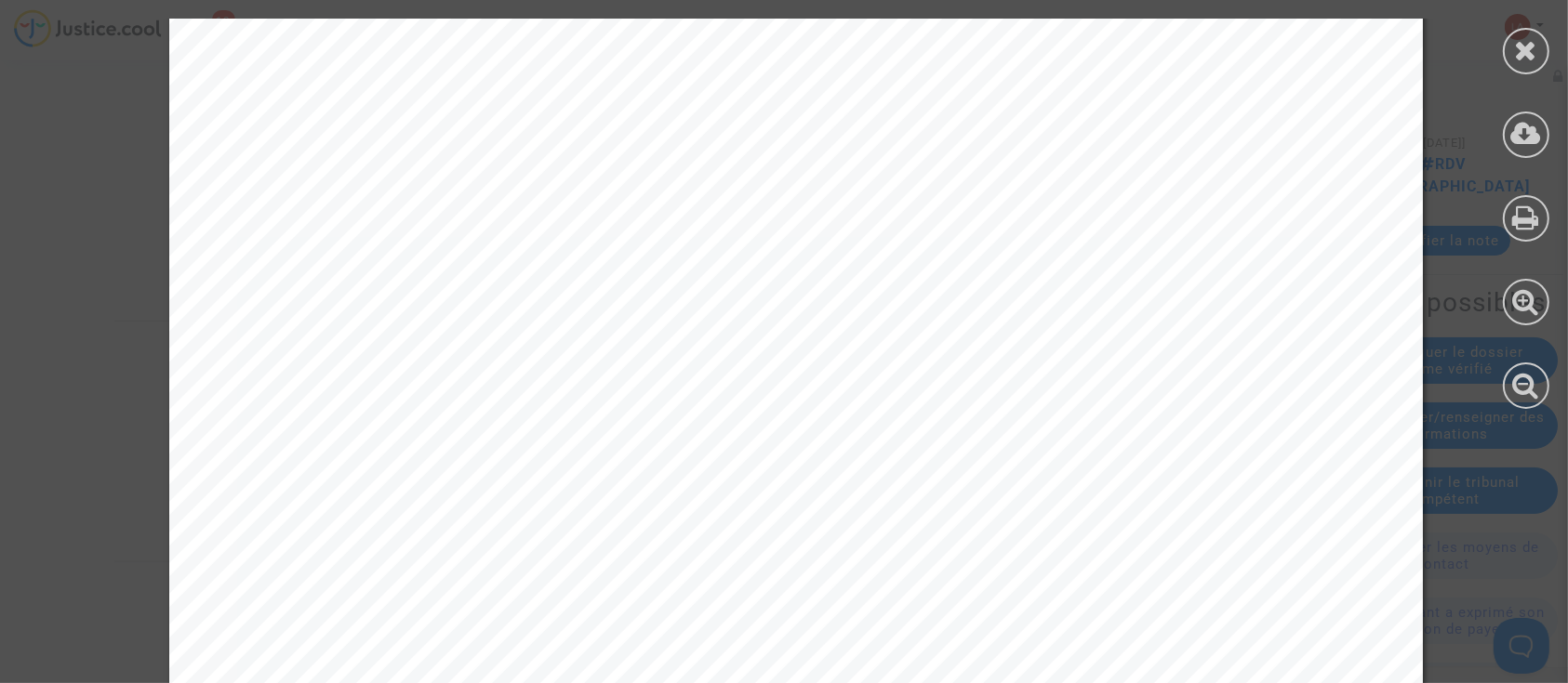
scroll to position [4463, 0]
click at [1511, 49] on div at bounding box center [1526, 51] width 46 height 46
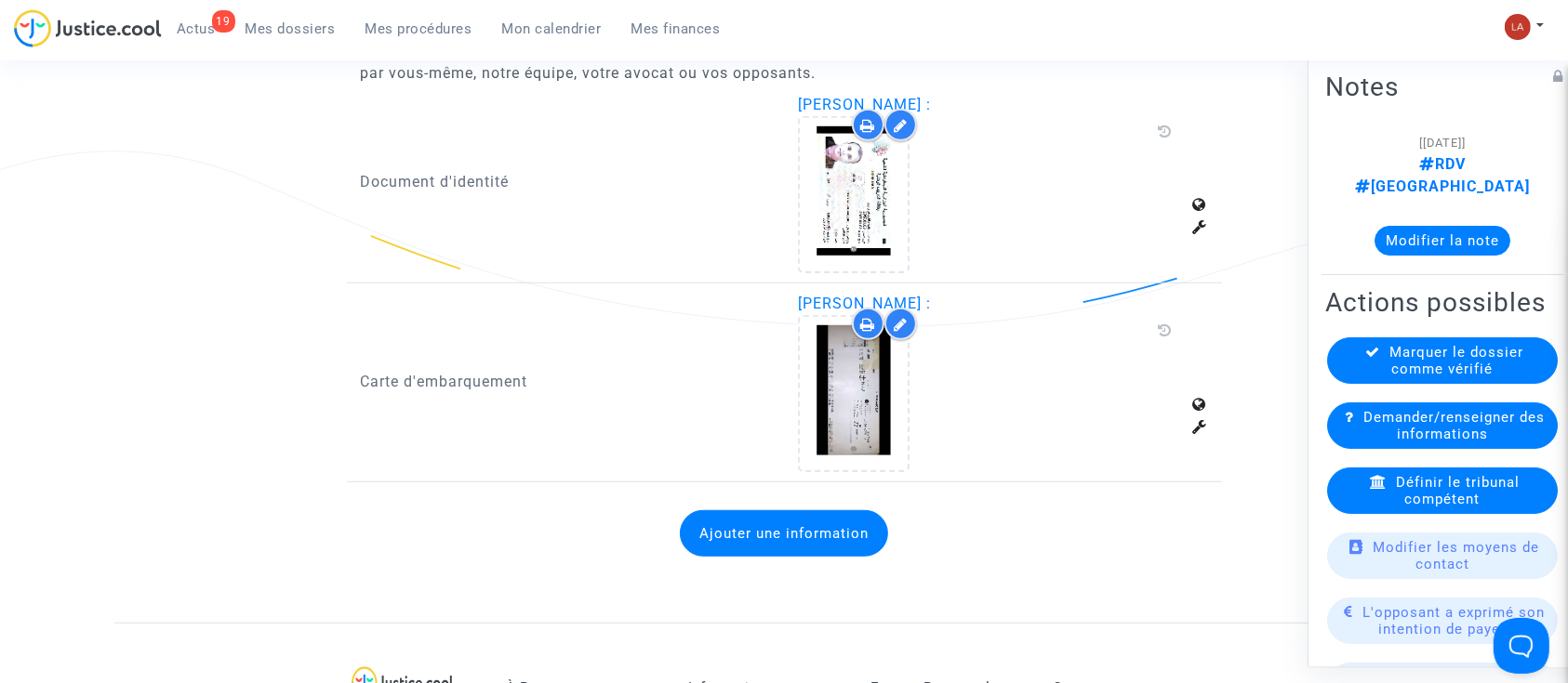
scroll to position [1275, 0]
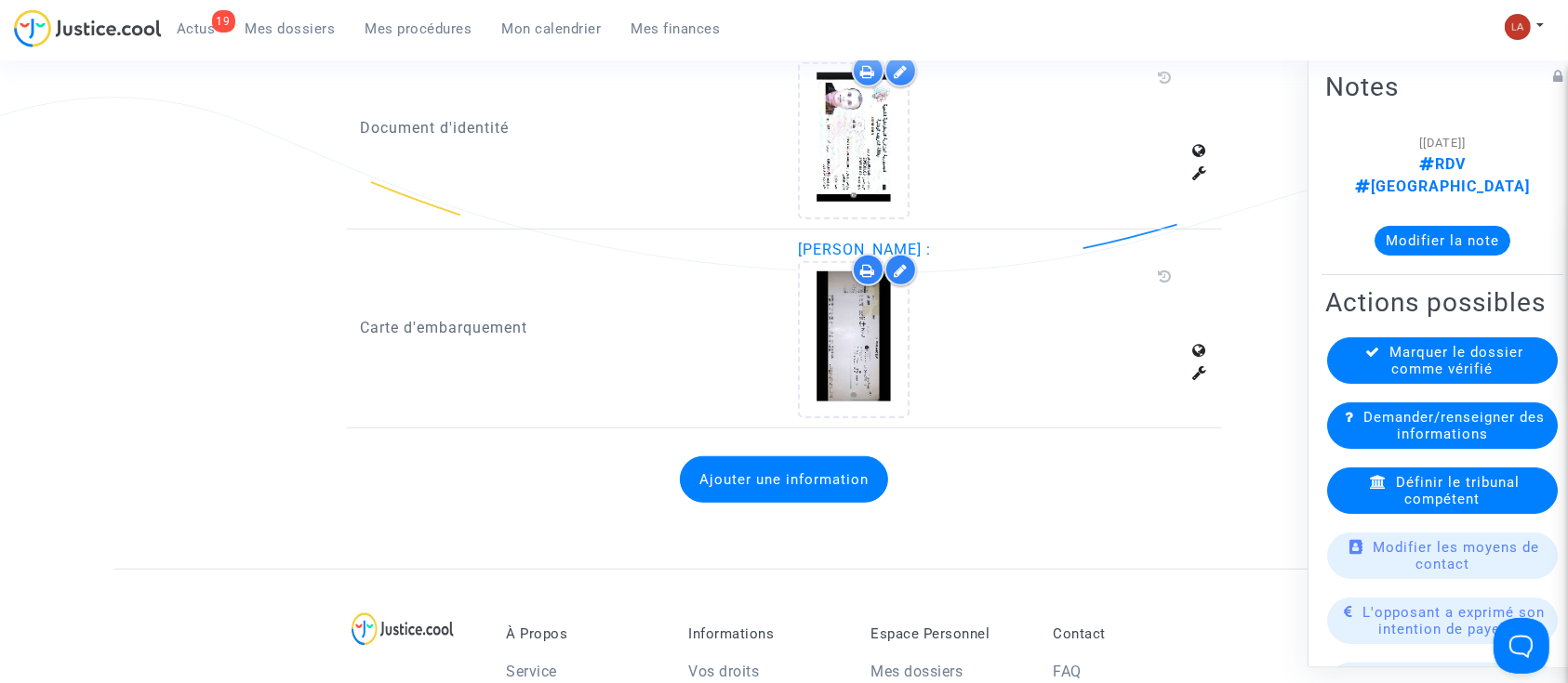
click at [806, 499] on button "Ajouter une information" at bounding box center [784, 479] width 209 height 46
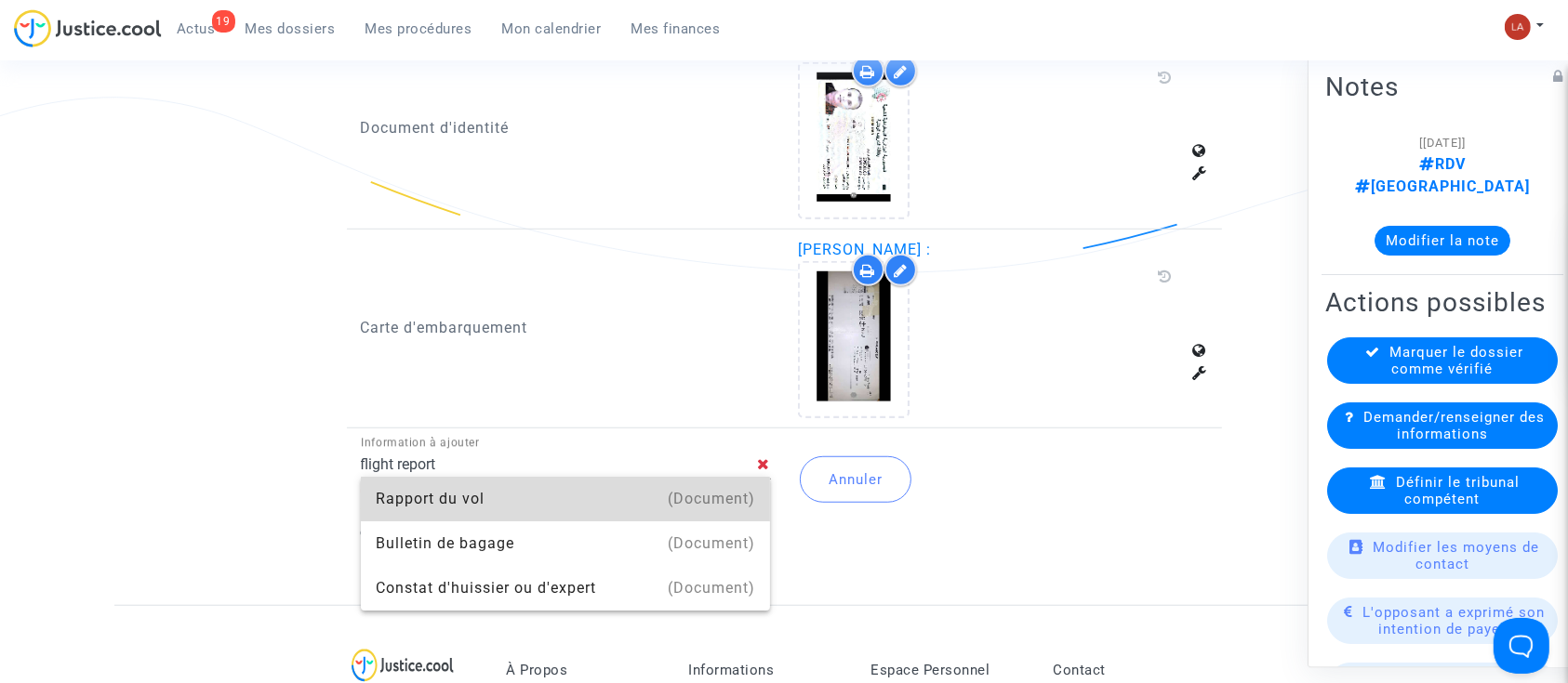
click at [745, 504] on div "(Document)" at bounding box center [711, 499] width 87 height 44
type input "Rapport du vol"
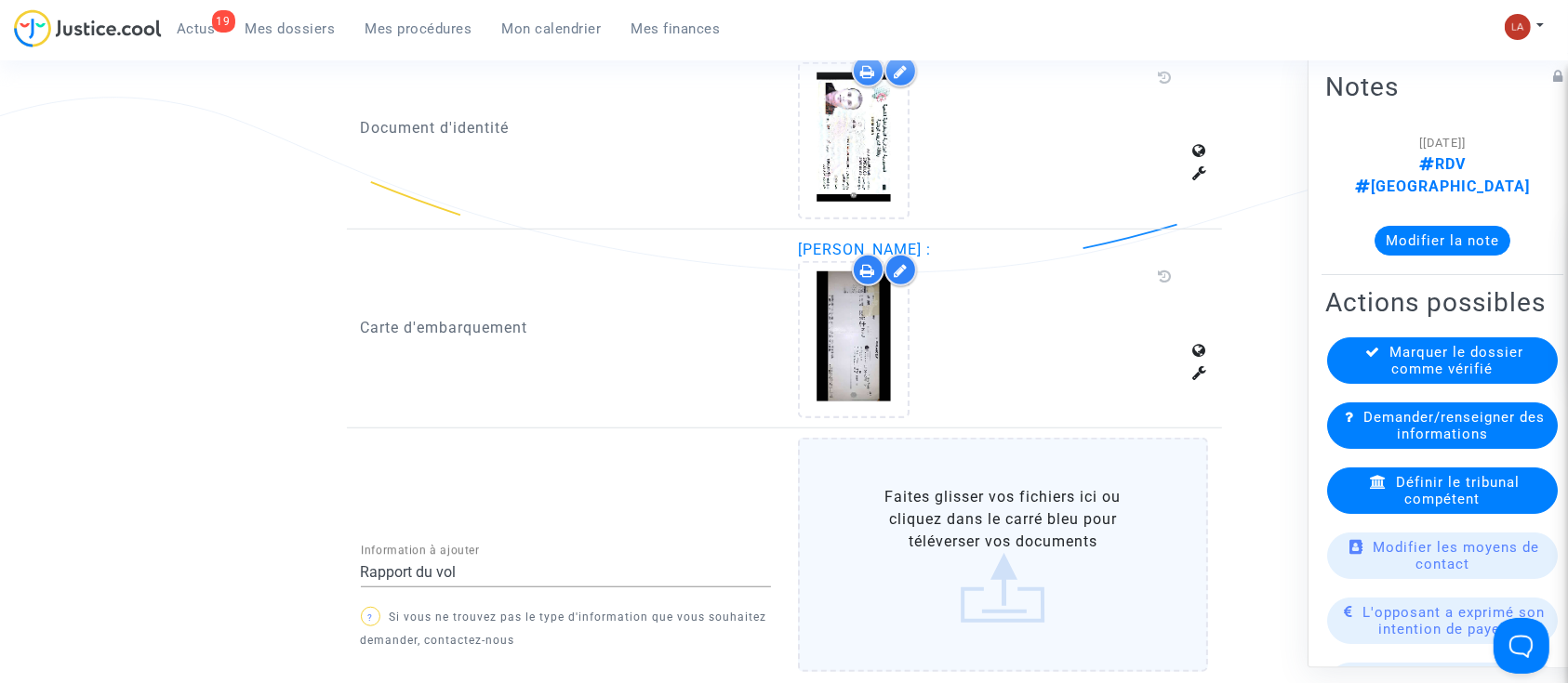
click at [890, 504] on label "Faites glisser vos fichiers ici ou cliquez dans le carré bleu pour téléverser v…" at bounding box center [1003, 554] width 410 height 234
click at [0, 0] on input "Faites glisser vos fichiers ici ou cliquez dans le carré bleu pour téléverser v…" at bounding box center [0, 0] width 0 height 0
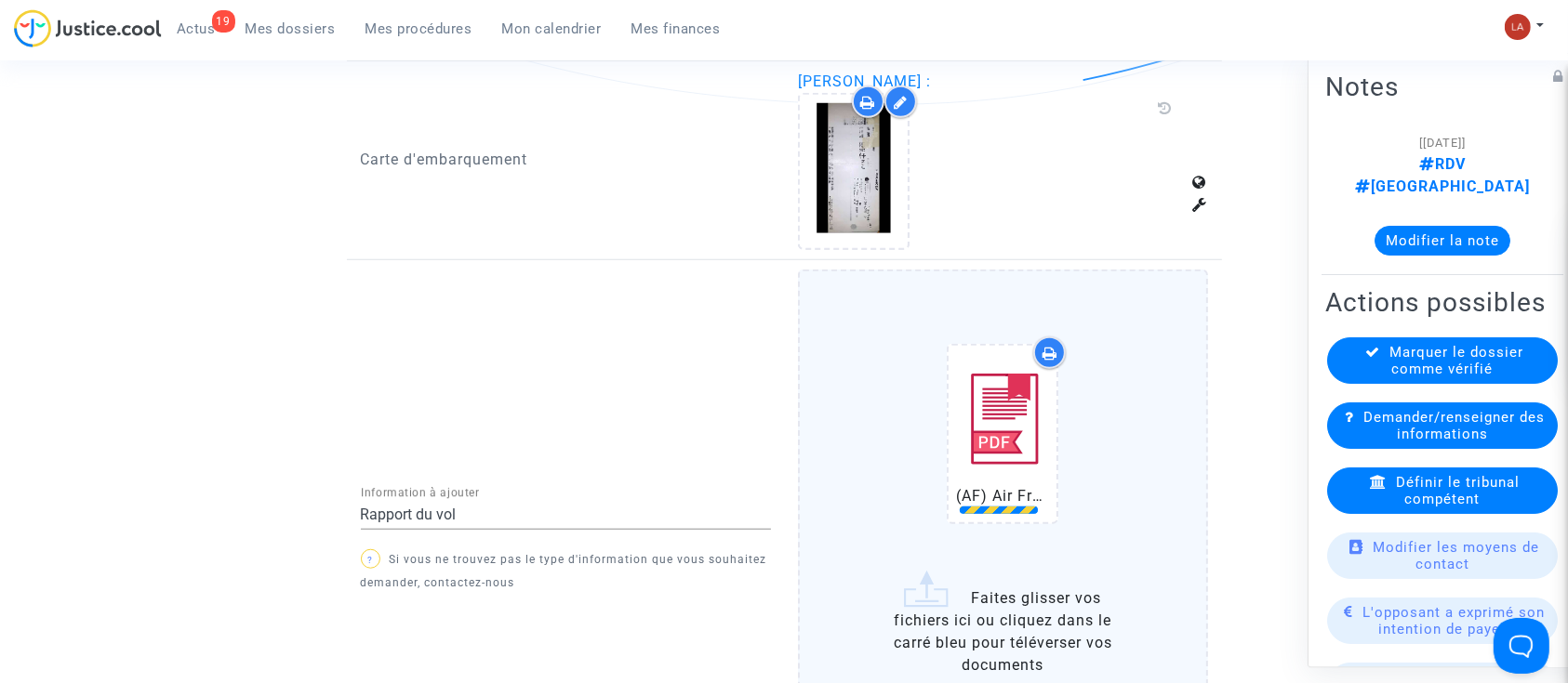
scroll to position [1646, 0]
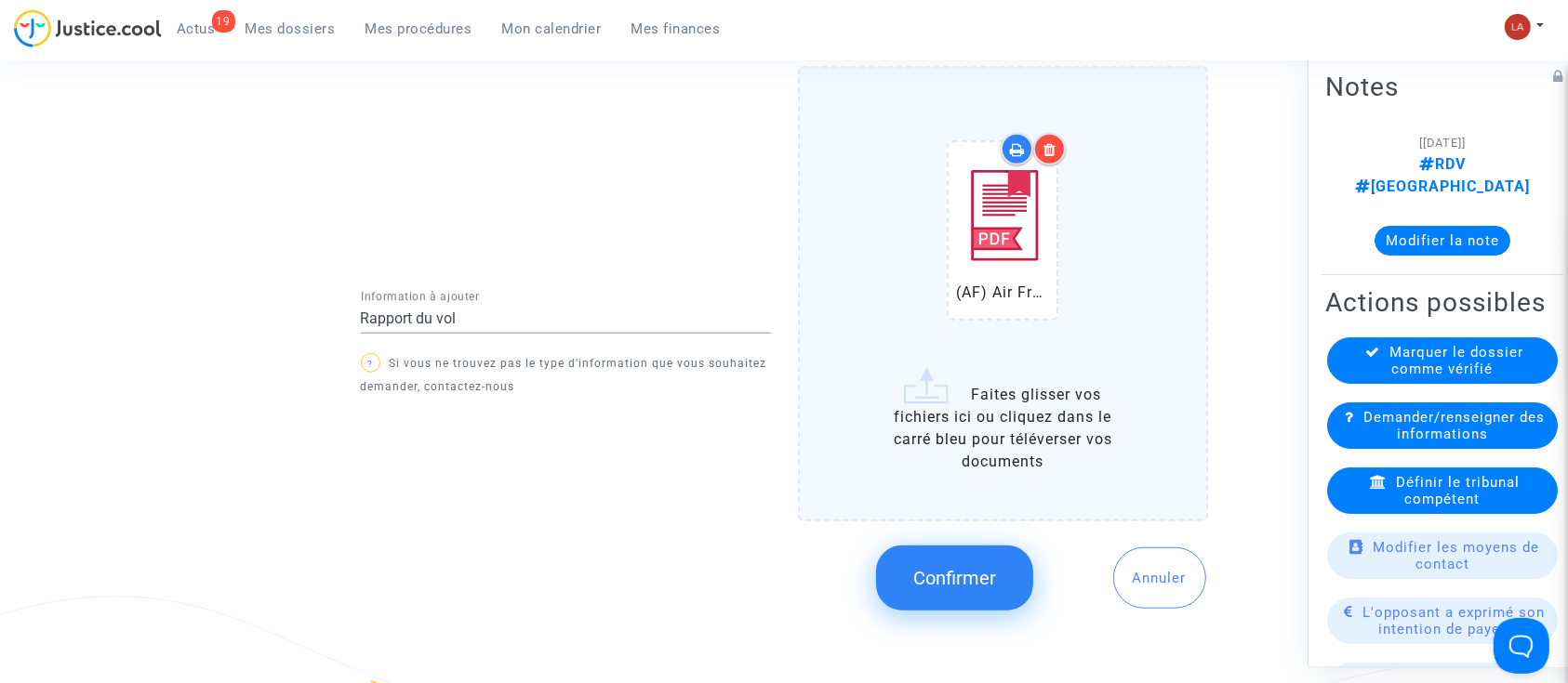
click at [933, 573] on span "Confirmer" at bounding box center [955, 579] width 83 height 23
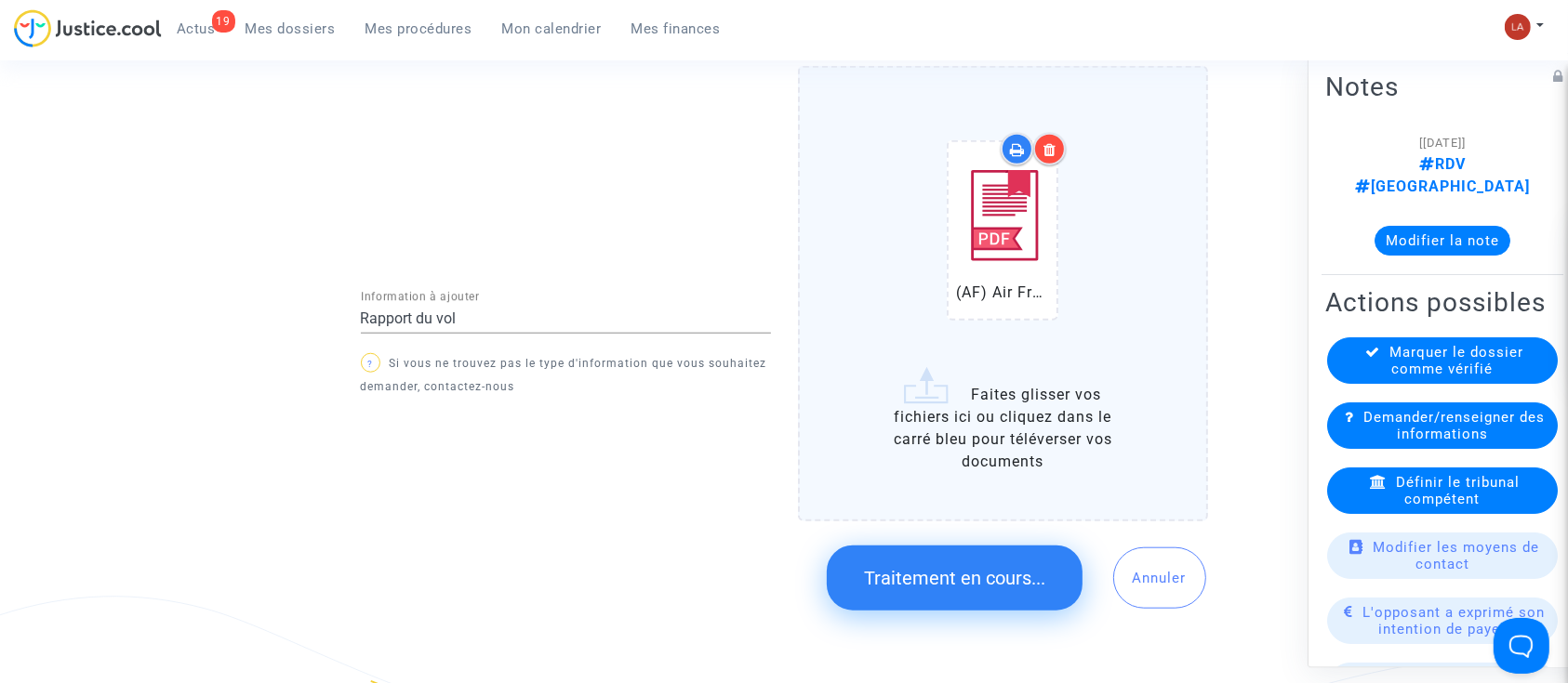
click at [1349, 384] on div "Marquer le dossier comme vérifié" at bounding box center [1442, 360] width 230 height 46
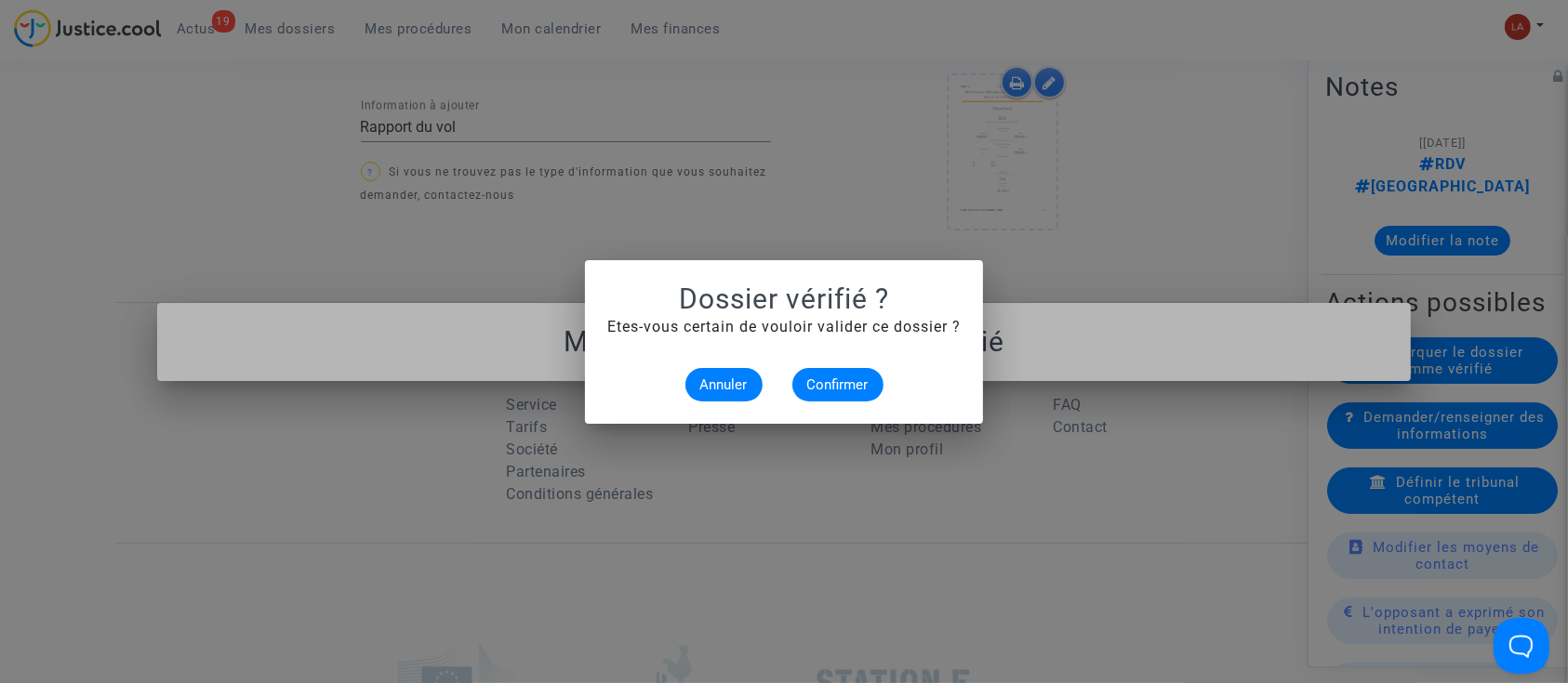
scroll to position [0, 0]
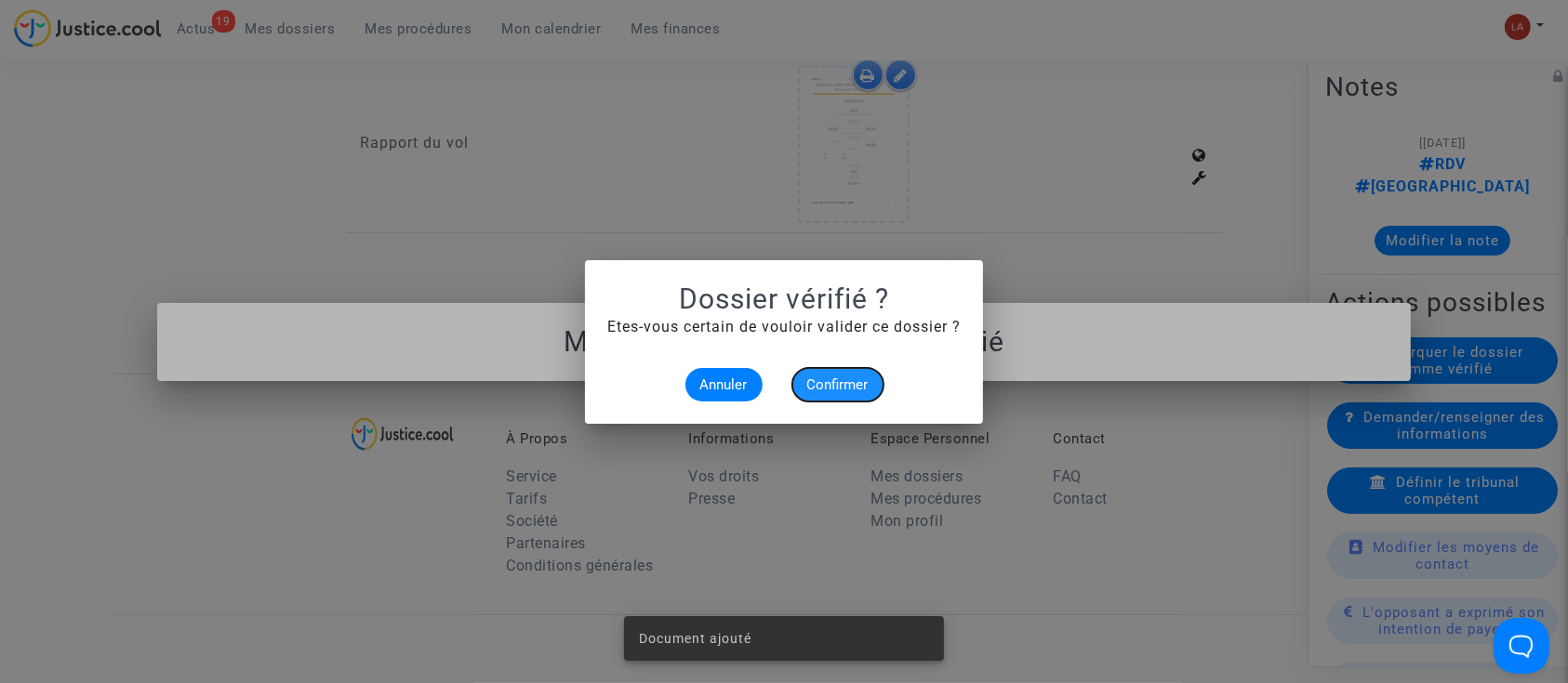
click at [833, 391] on button "Confirmer" at bounding box center [838, 385] width 91 height 34
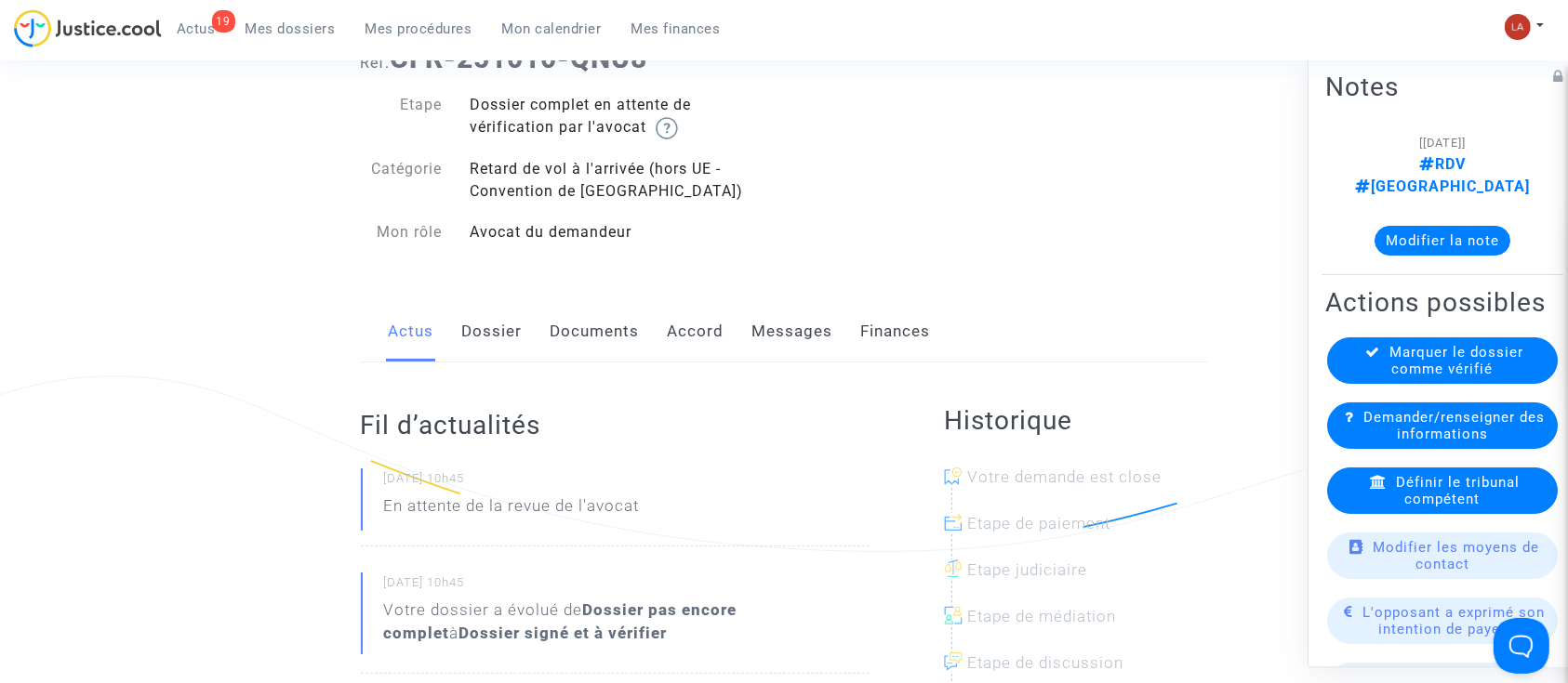
click at [502, 345] on link "Dossier" at bounding box center [493, 332] width 60 height 61
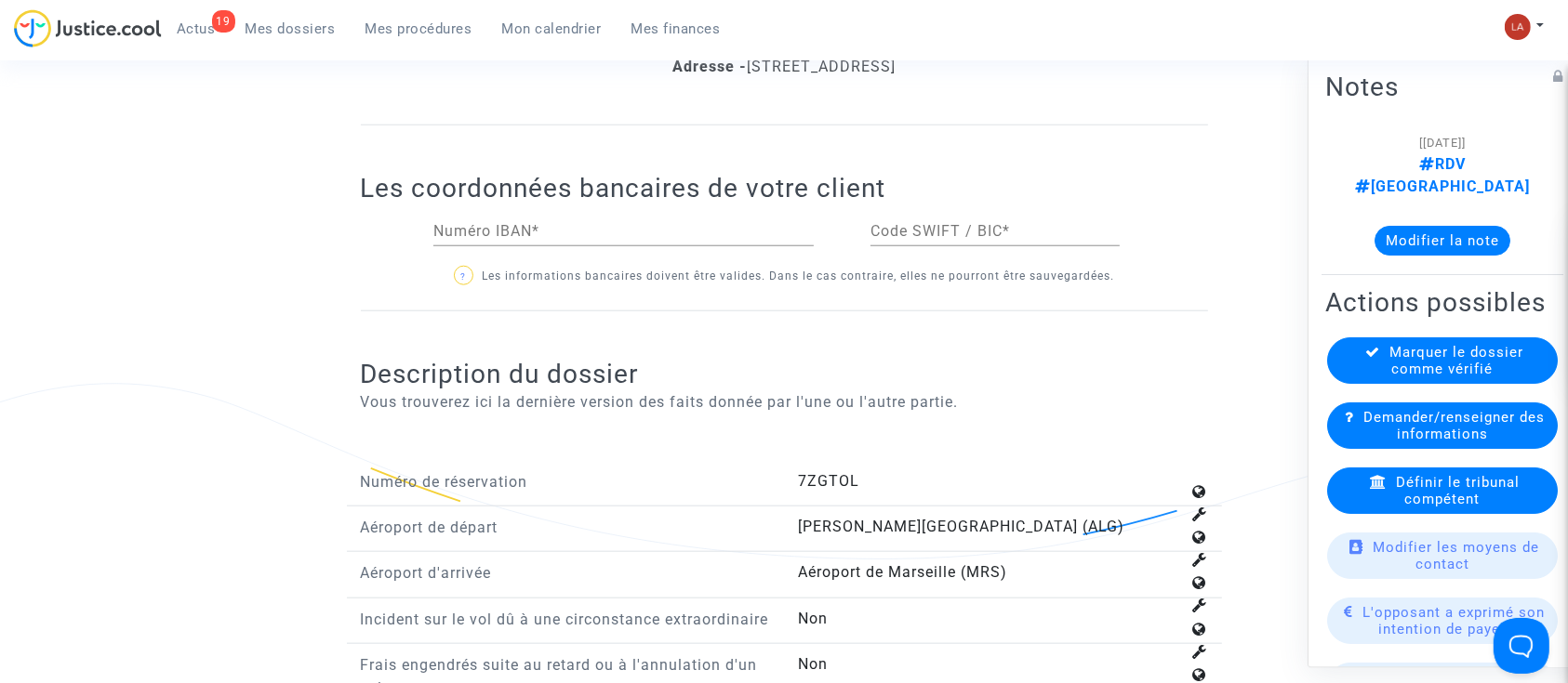
scroll to position [2478, 0]
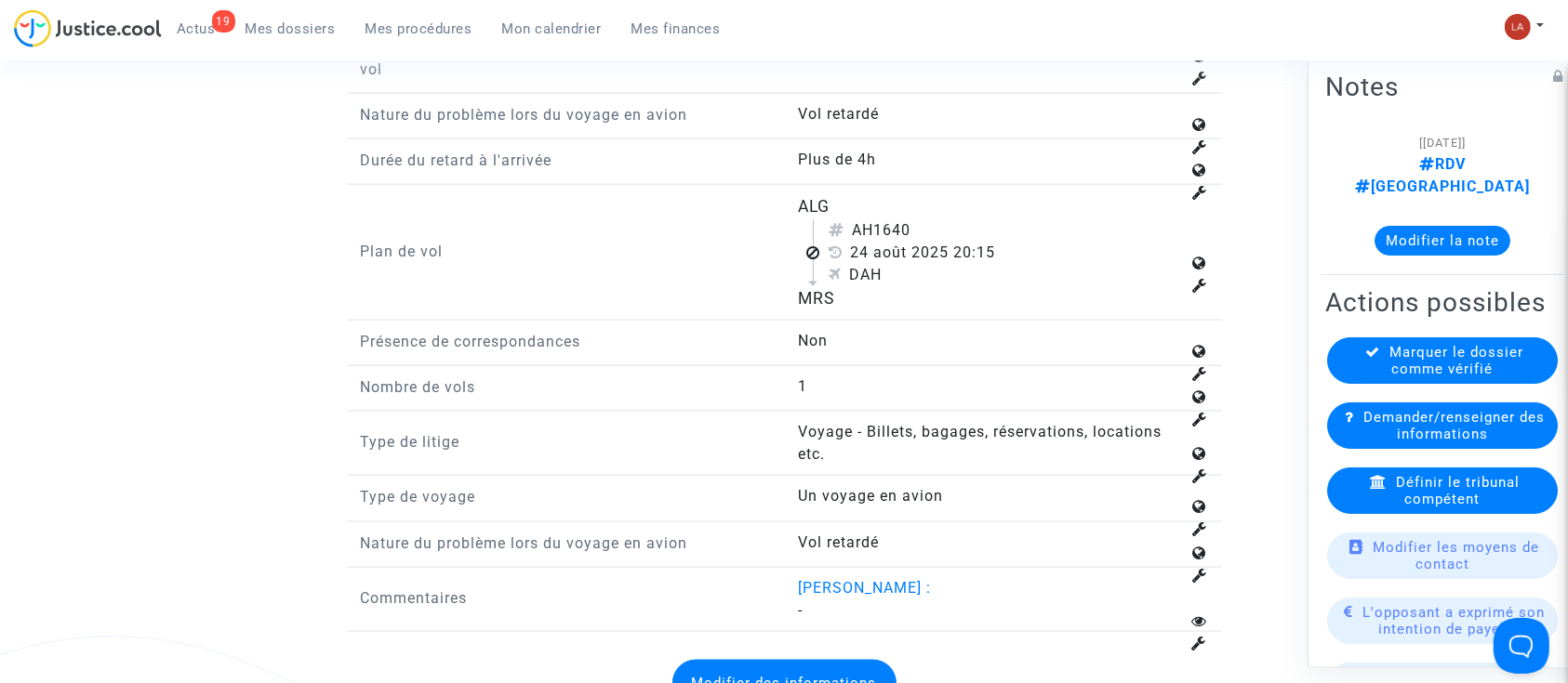
drag, startPoint x: 890, startPoint y: 241, endPoint x: 934, endPoint y: 249, distance: 44.7
click at [934, 241] on div "AH1640" at bounding box center [1005, 231] width 352 height 23
drag, startPoint x: 875, startPoint y: 239, endPoint x: 979, endPoint y: 259, distance: 105.9
click at [968, 260] on div "AH1640 [DATE] 20:15 DAH" at bounding box center [996, 253] width 368 height 67
click at [929, 219] on div "ALG" at bounding box center [989, 207] width 383 height 24
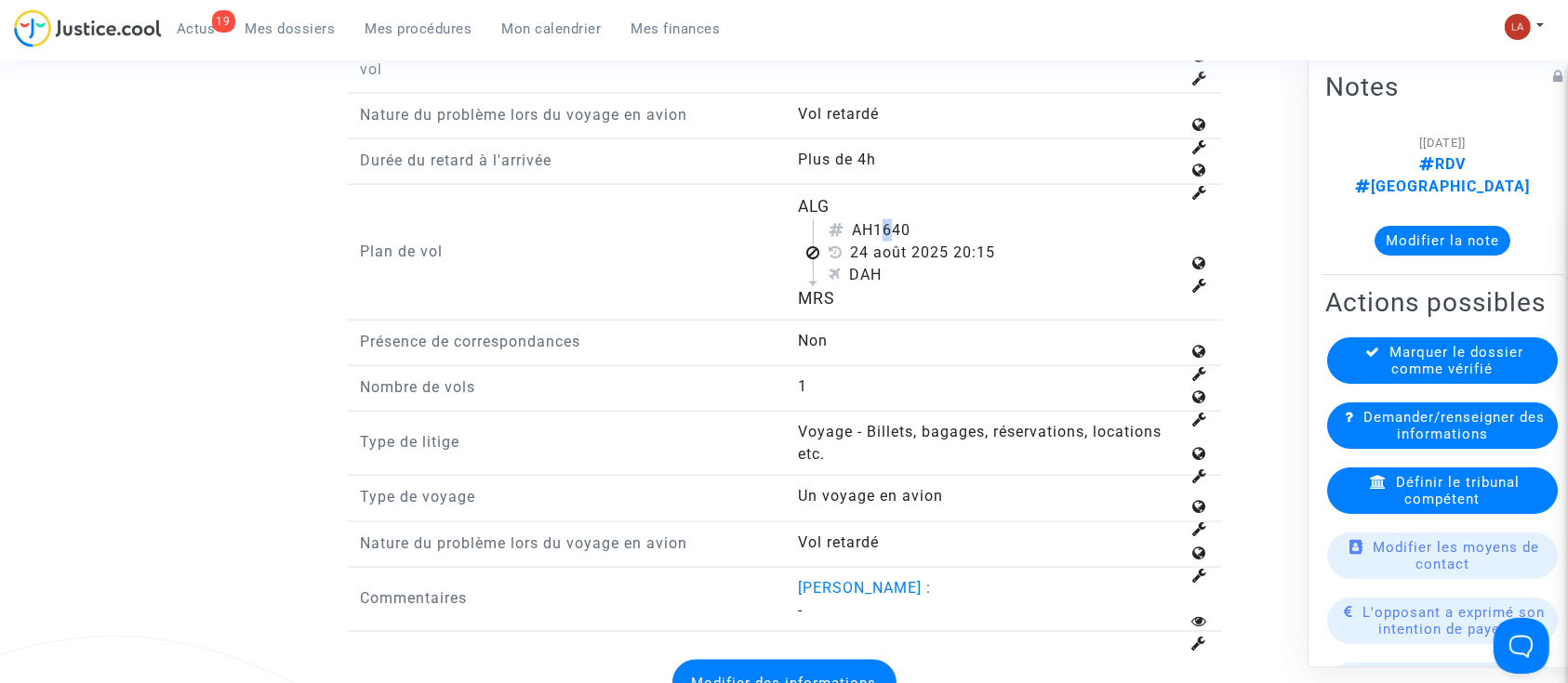
drag, startPoint x: 874, startPoint y: 237, endPoint x: 891, endPoint y: 241, distance: 17.5
click at [891, 241] on div "AH1640" at bounding box center [1005, 231] width 352 height 23
drag, startPoint x: 881, startPoint y: 240, endPoint x: 919, endPoint y: 240, distance: 38.0
click at [919, 240] on div "AH1640" at bounding box center [1005, 231] width 352 height 23
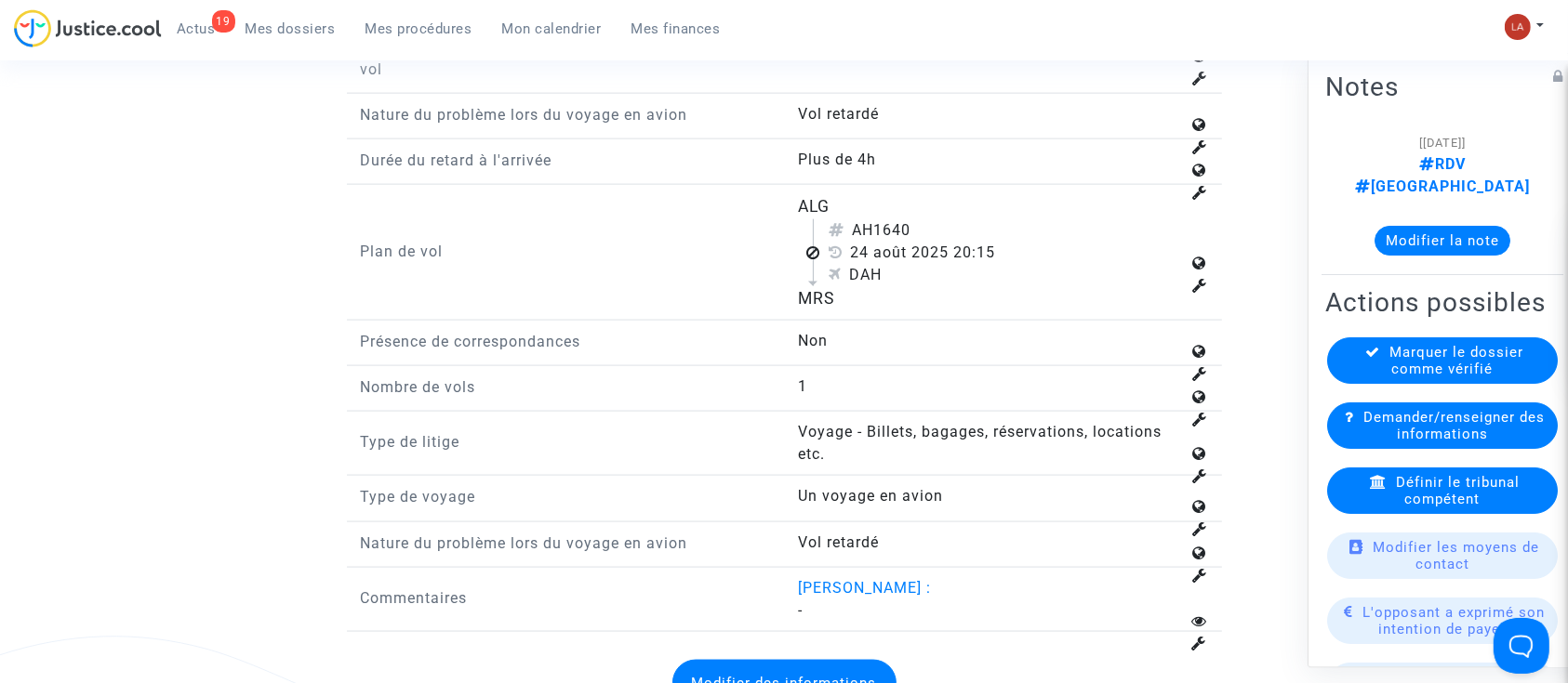
copy div "1640"
click at [1393, 225] on button "Modifier la note" at bounding box center [1443, 241] width 135 height 30
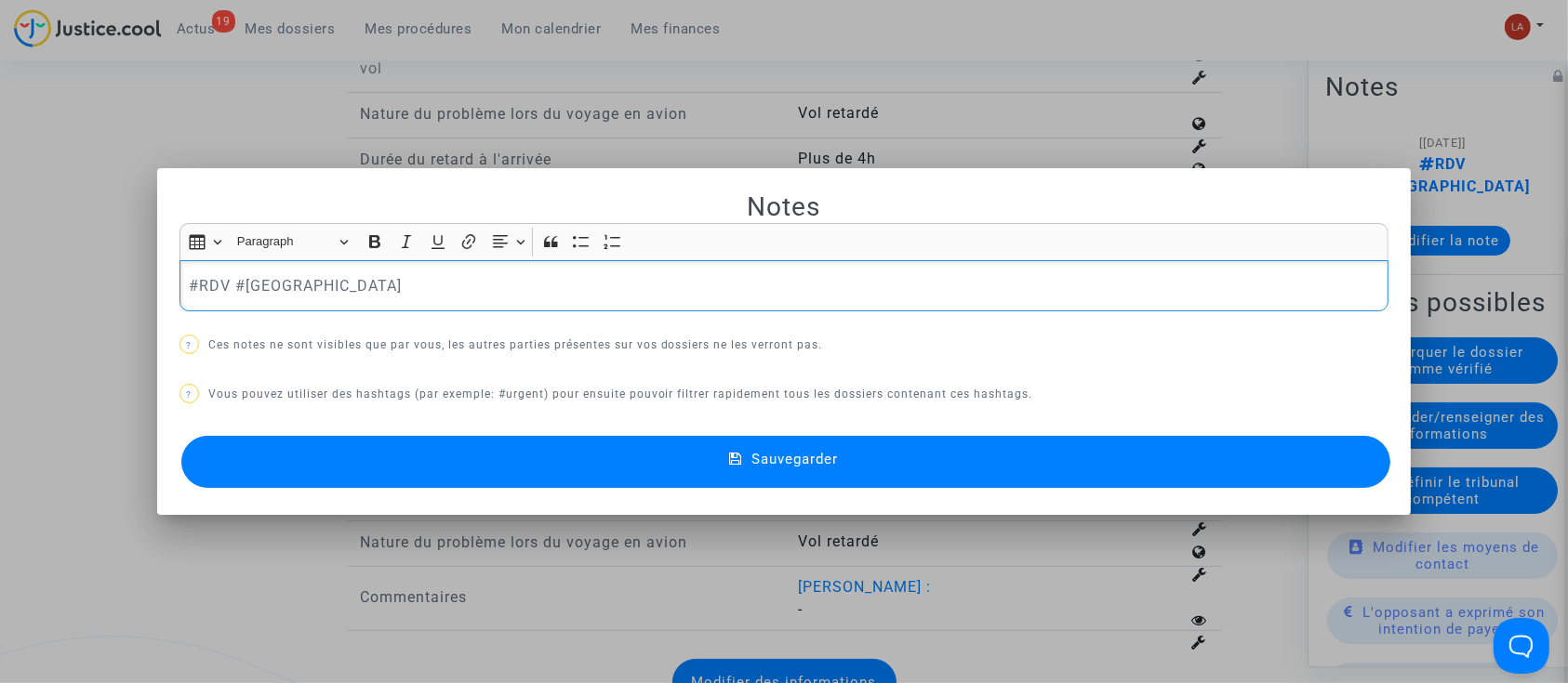
scroll to position [0, 0]
click at [1297, 436] on button "Sauvegarder" at bounding box center [786, 461] width 1210 height 52
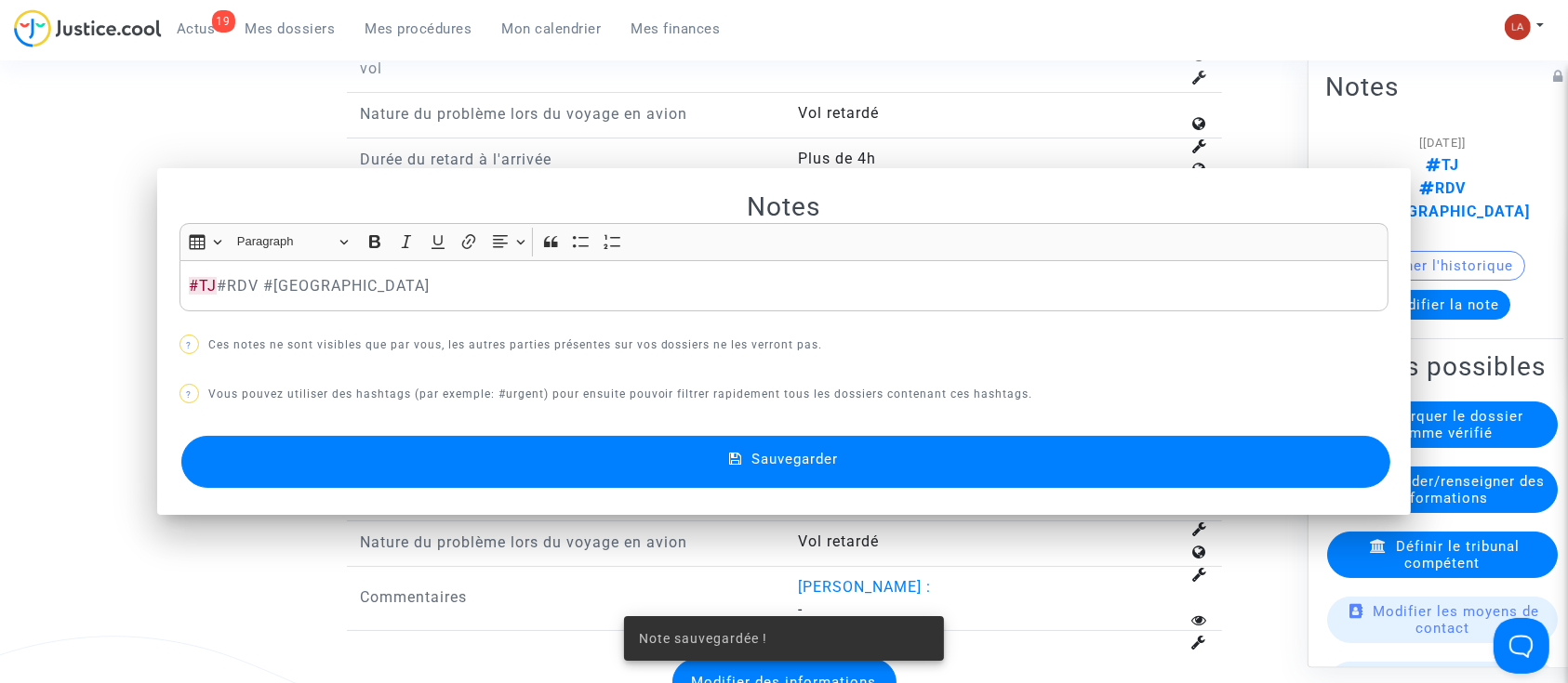
scroll to position [2478, 0]
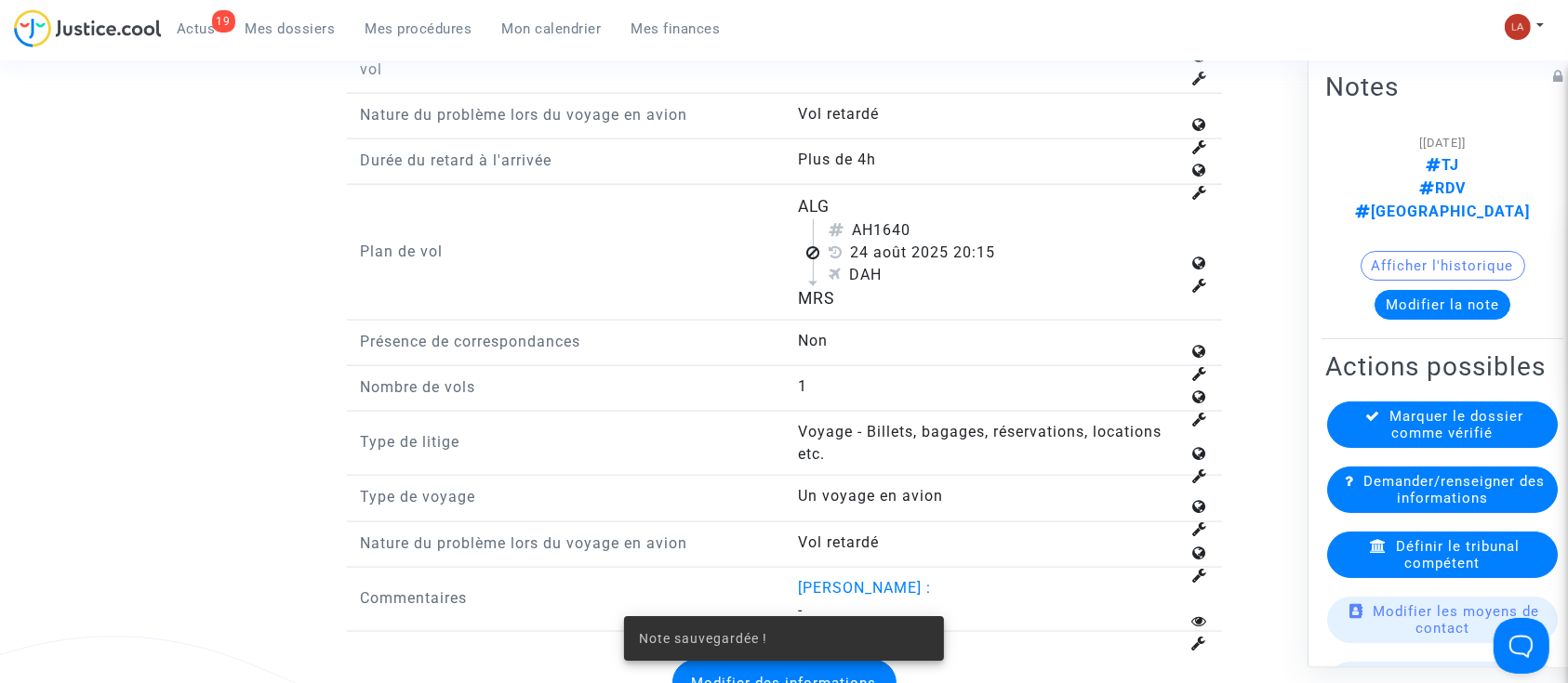
click at [1387, 546] on div "Définir le tribunal compétent" at bounding box center [1442, 554] width 230 height 46
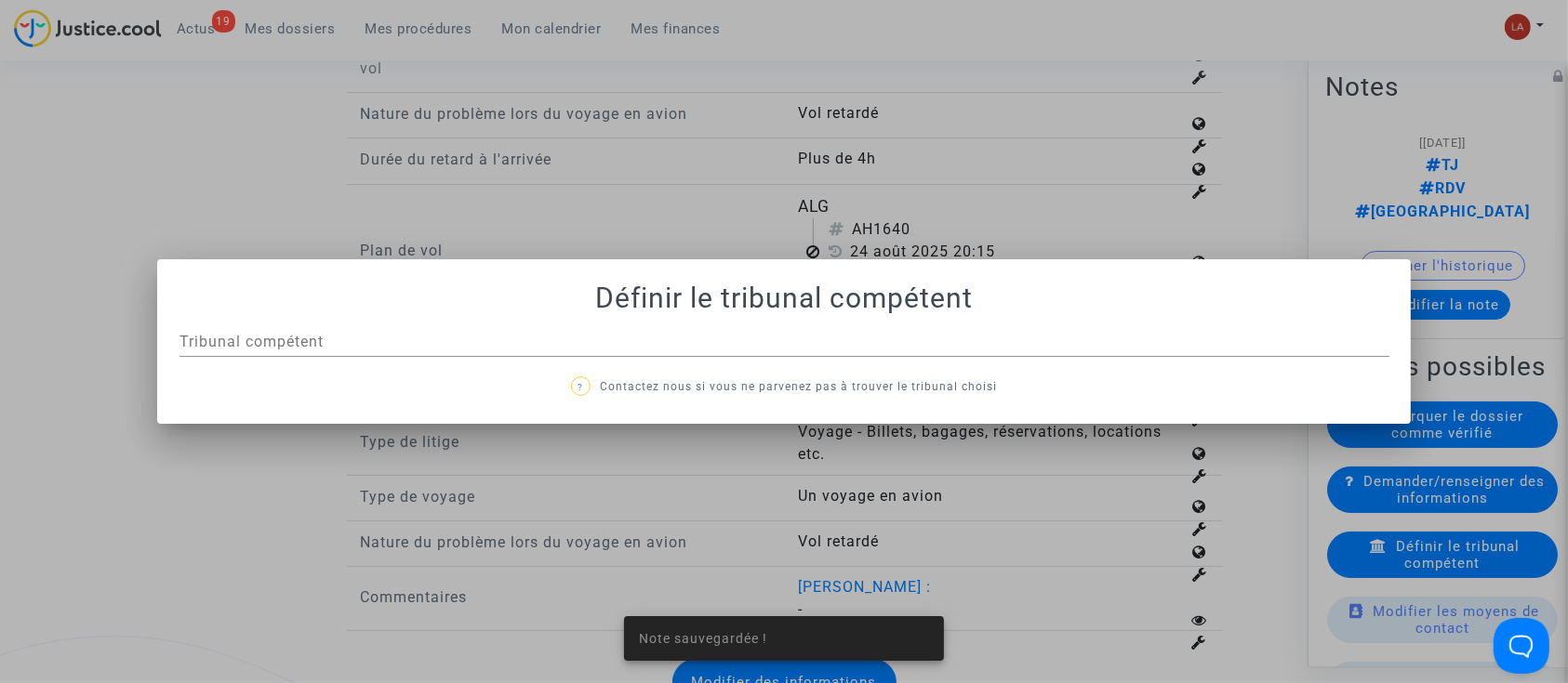
scroll to position [0, 0]
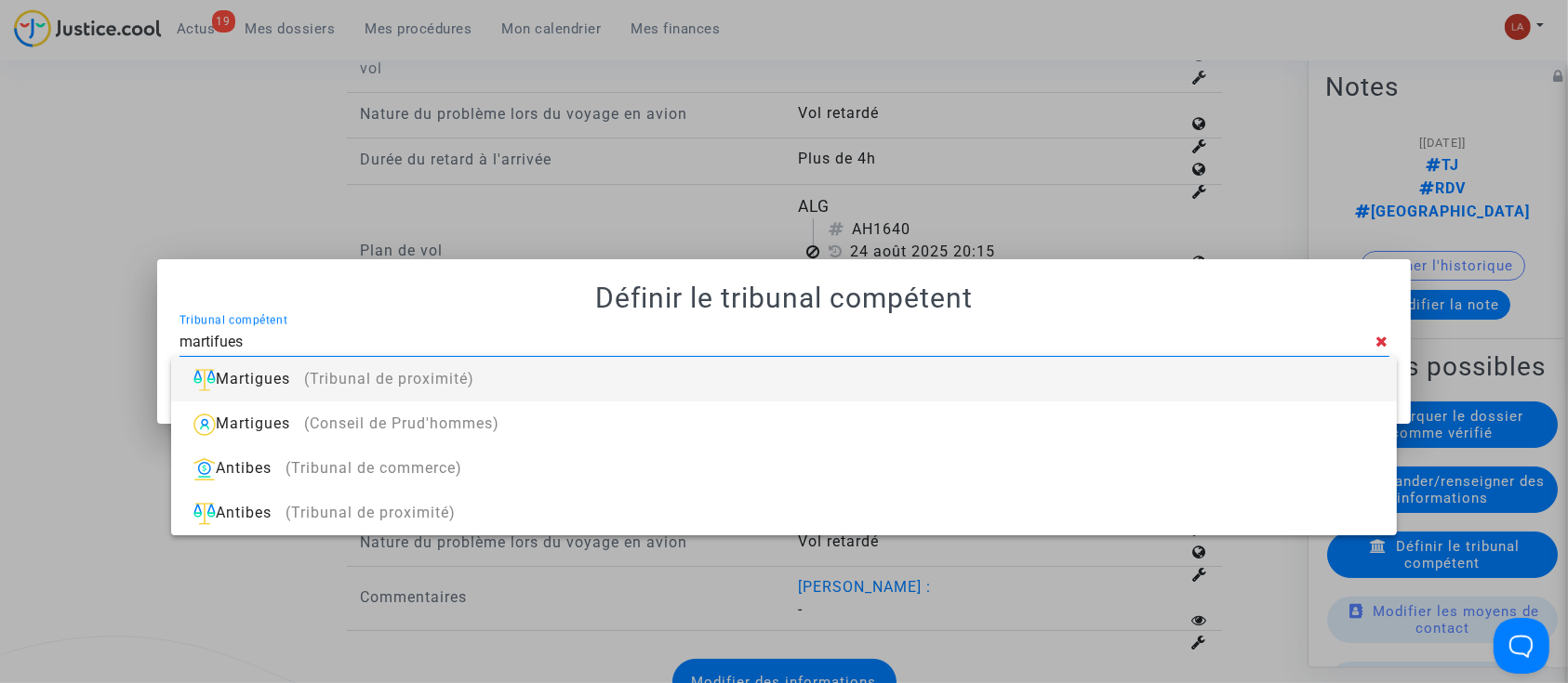
type input "martifues"
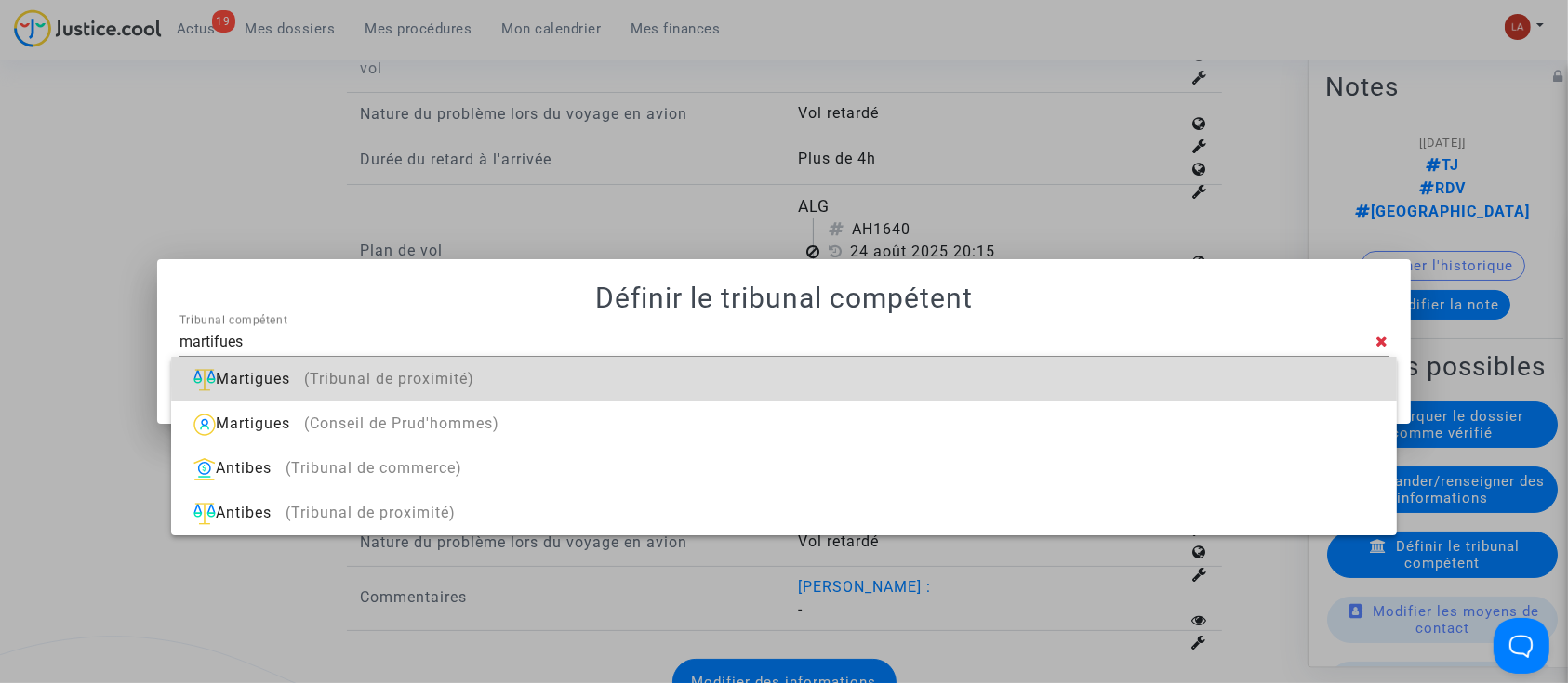
click at [1021, 379] on div "Martigues (Tribunal de proximité)" at bounding box center [784, 379] width 1196 height 44
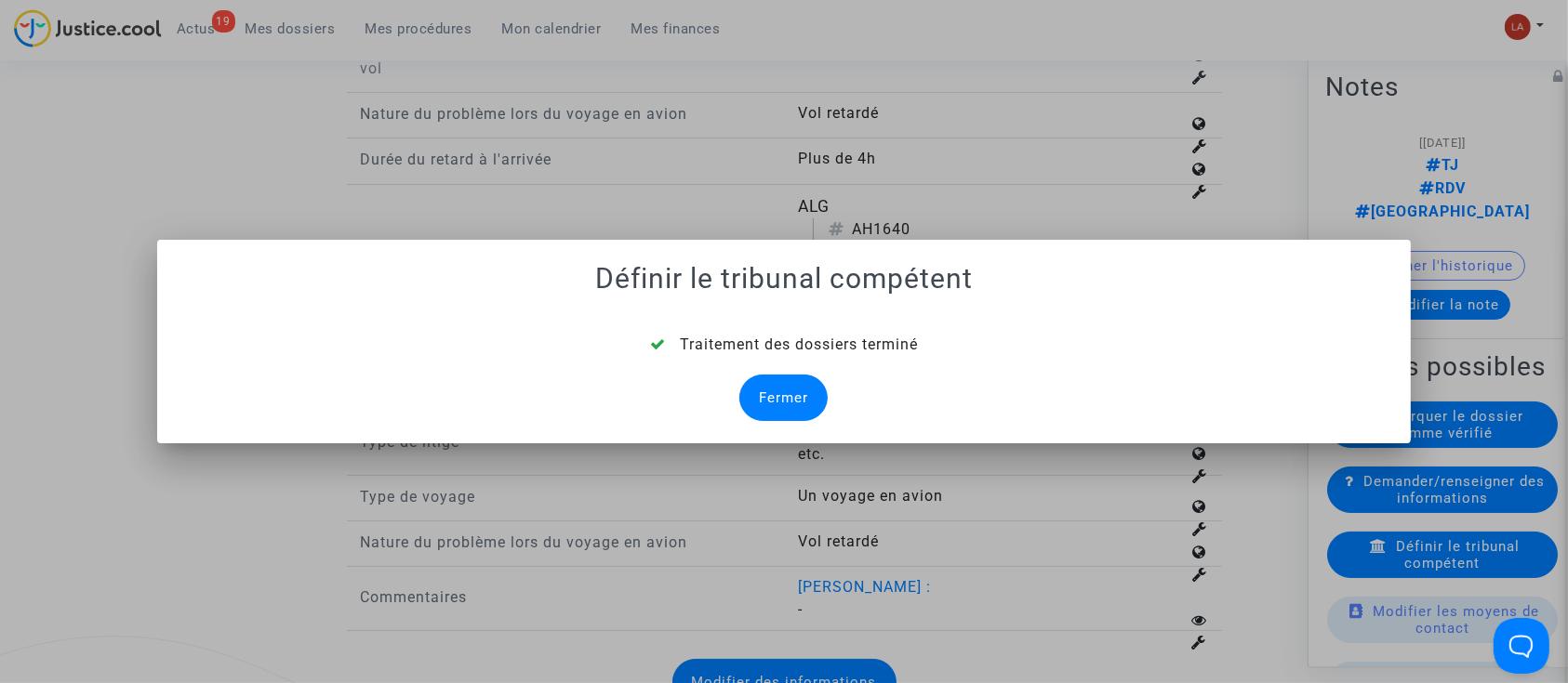
click at [795, 405] on div "Fermer" at bounding box center [784, 397] width 88 height 46
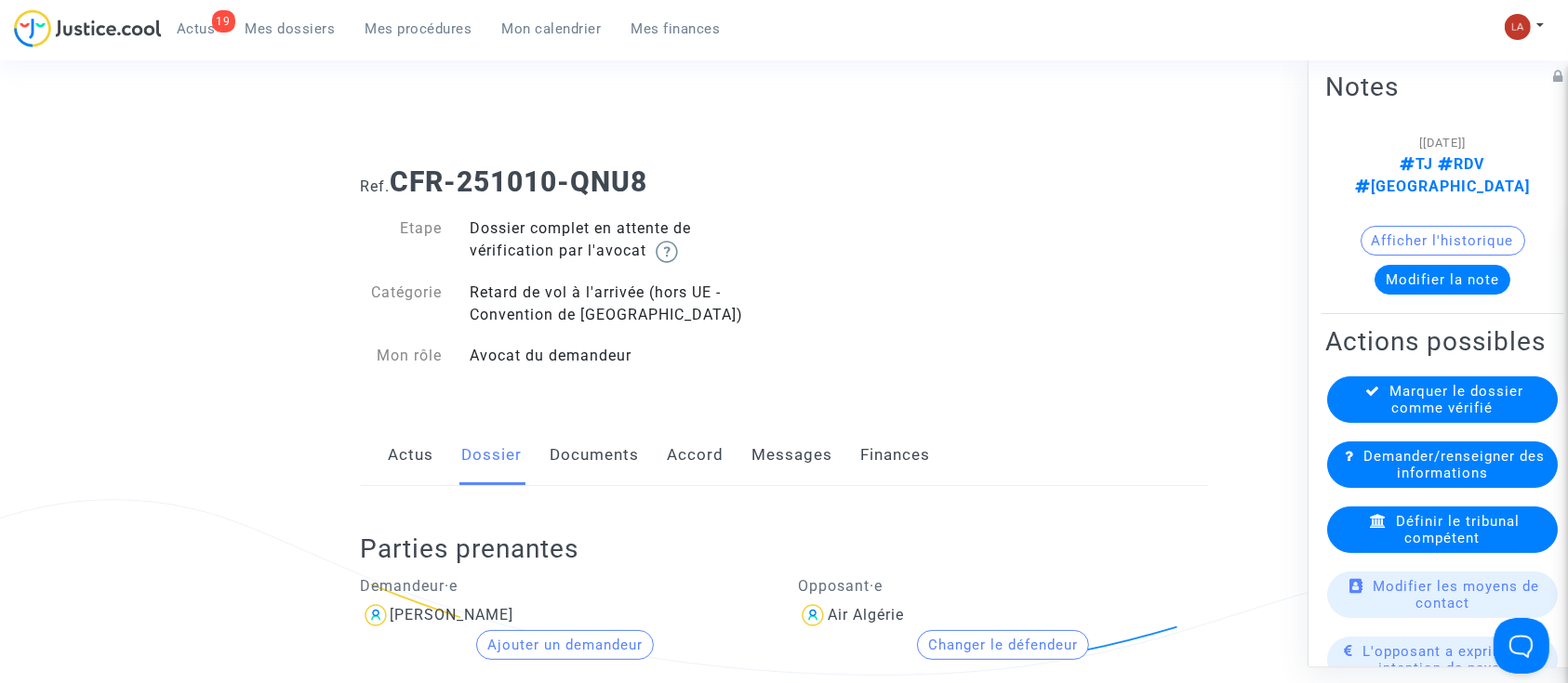
click at [620, 445] on link "Documents" at bounding box center [595, 455] width 89 height 61
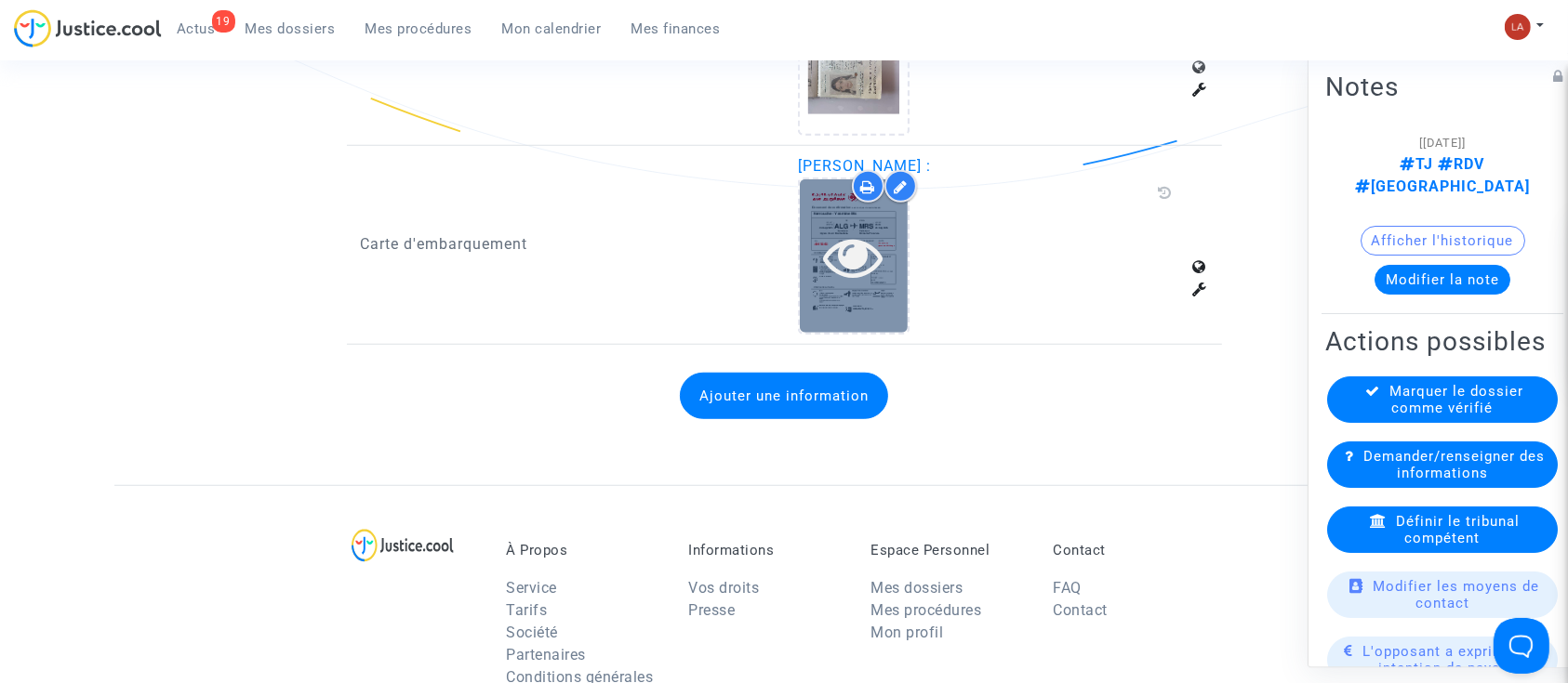
scroll to position [1239, 0]
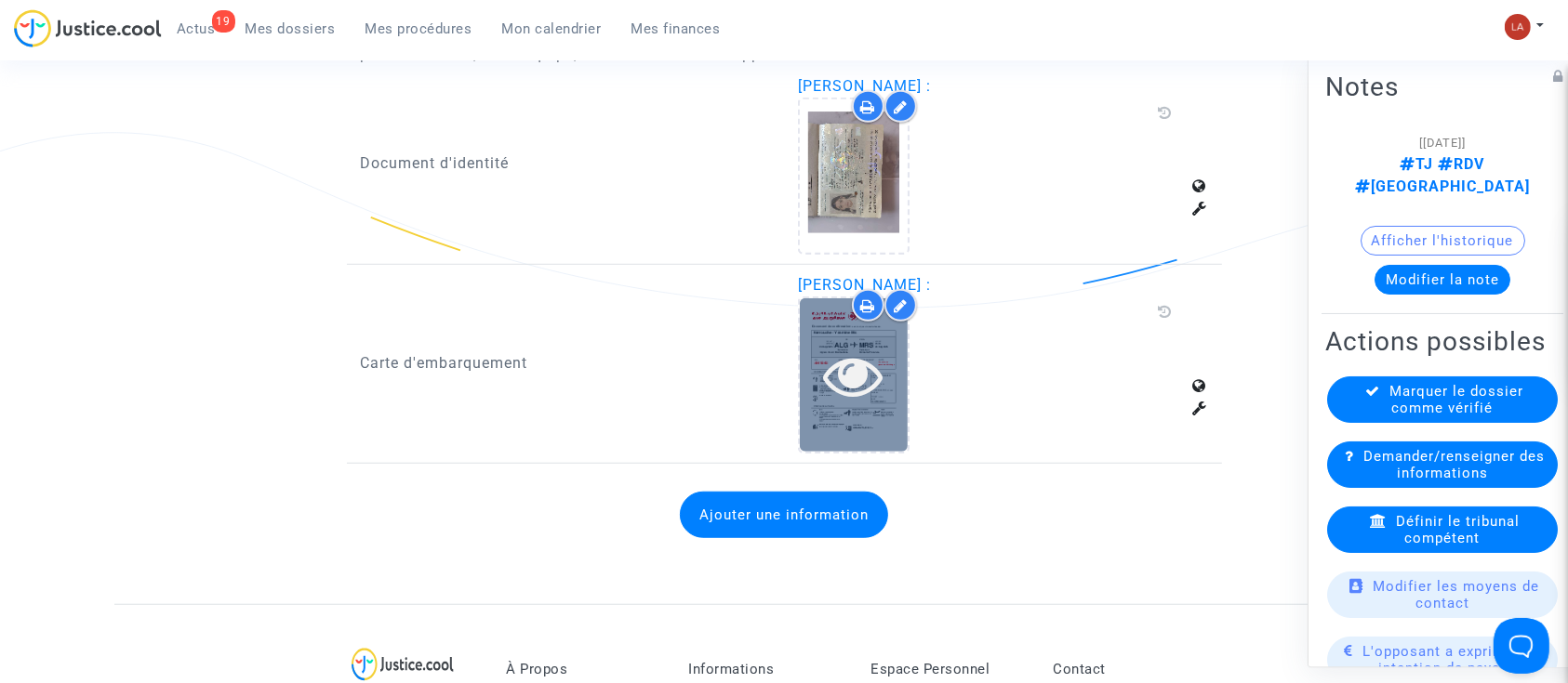
click at [860, 407] on div at bounding box center [854, 375] width 108 height 153
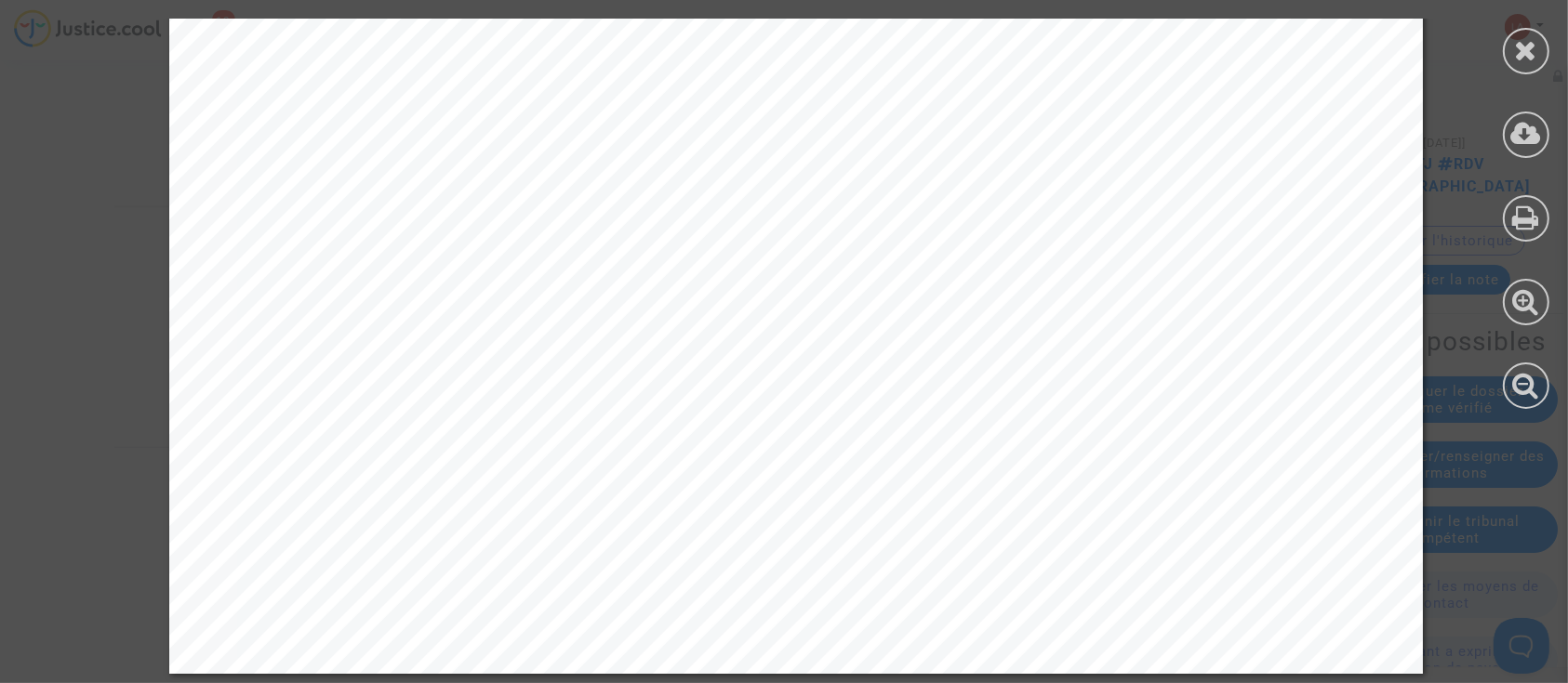
scroll to position [1846, 0]
click at [1519, 55] on icon at bounding box center [1527, 51] width 24 height 28
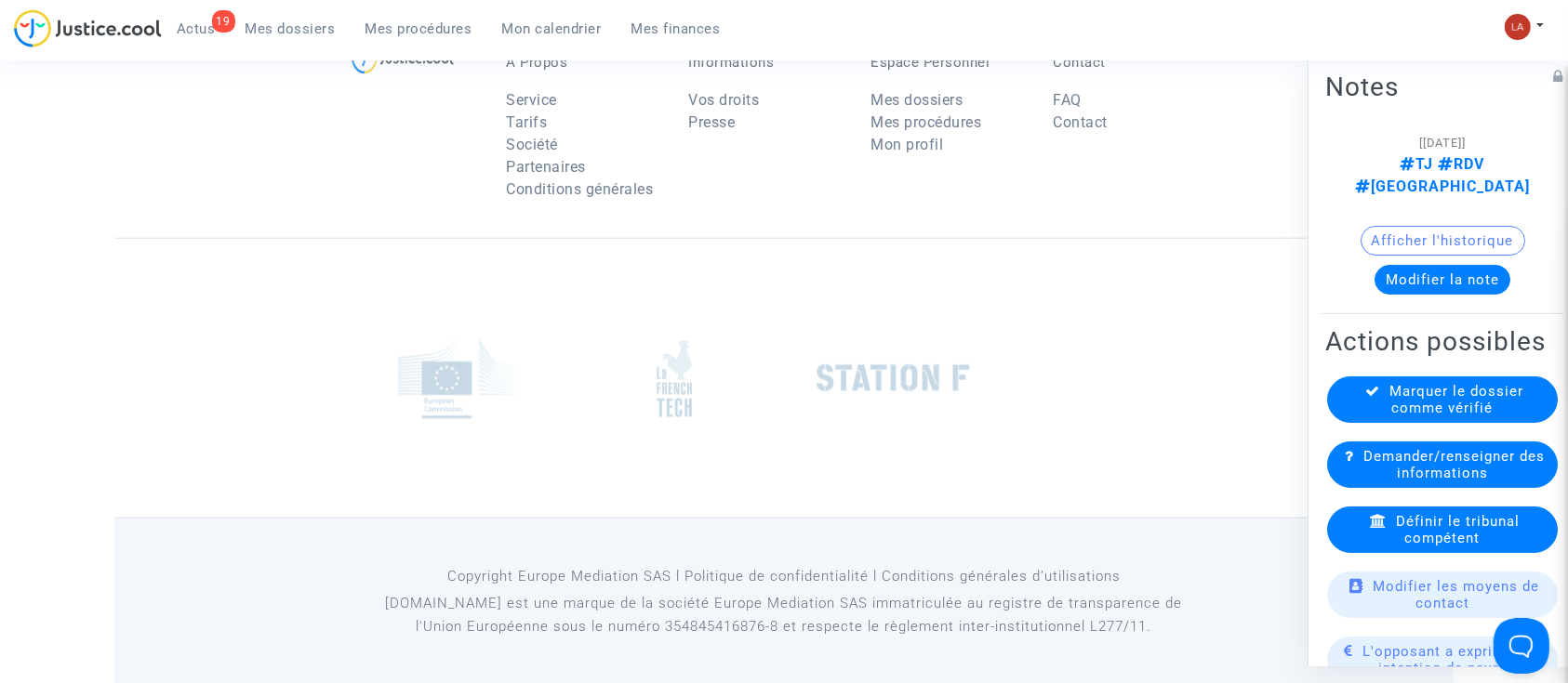
scroll to position [1474, 0]
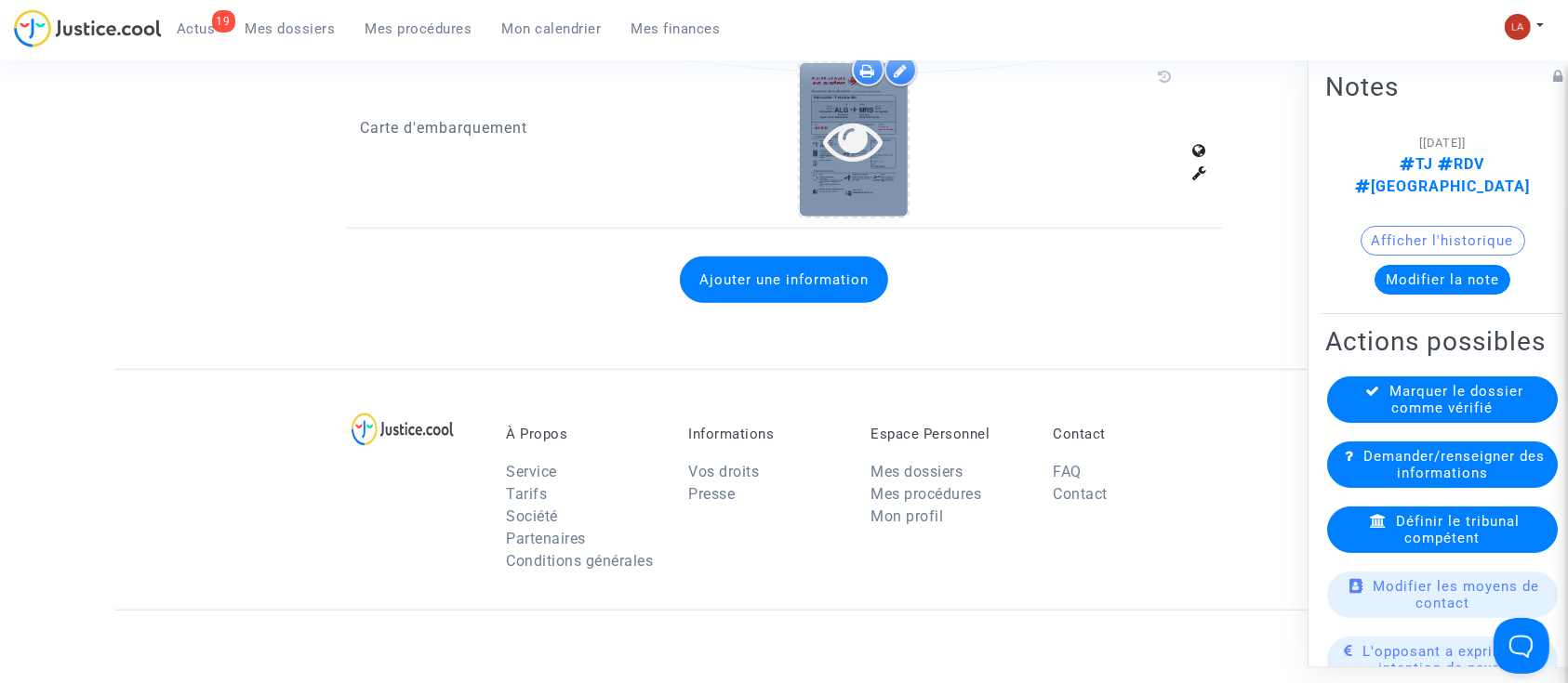
click at [854, 184] on div at bounding box center [854, 139] width 108 height 153
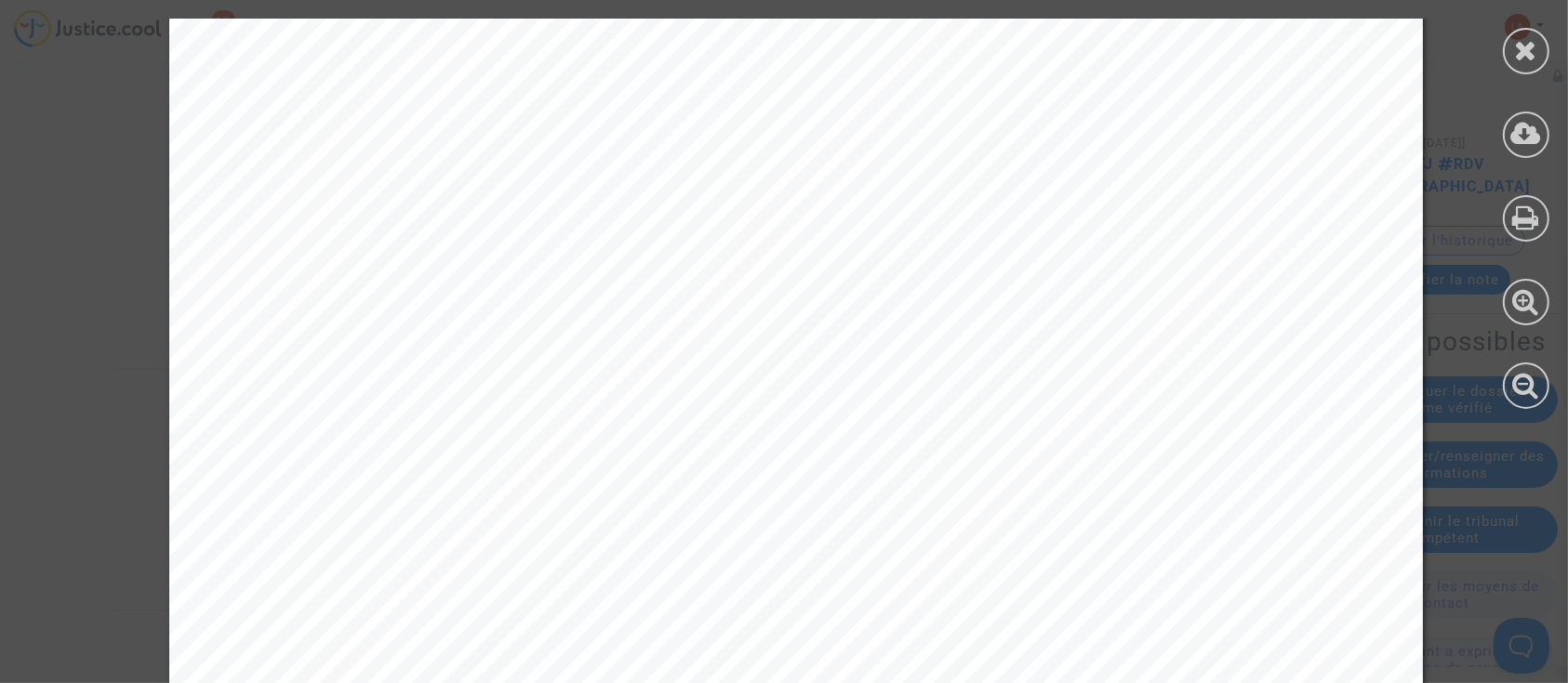
scroll to position [247, 0]
click at [1521, 63] on icon at bounding box center [1527, 51] width 24 height 28
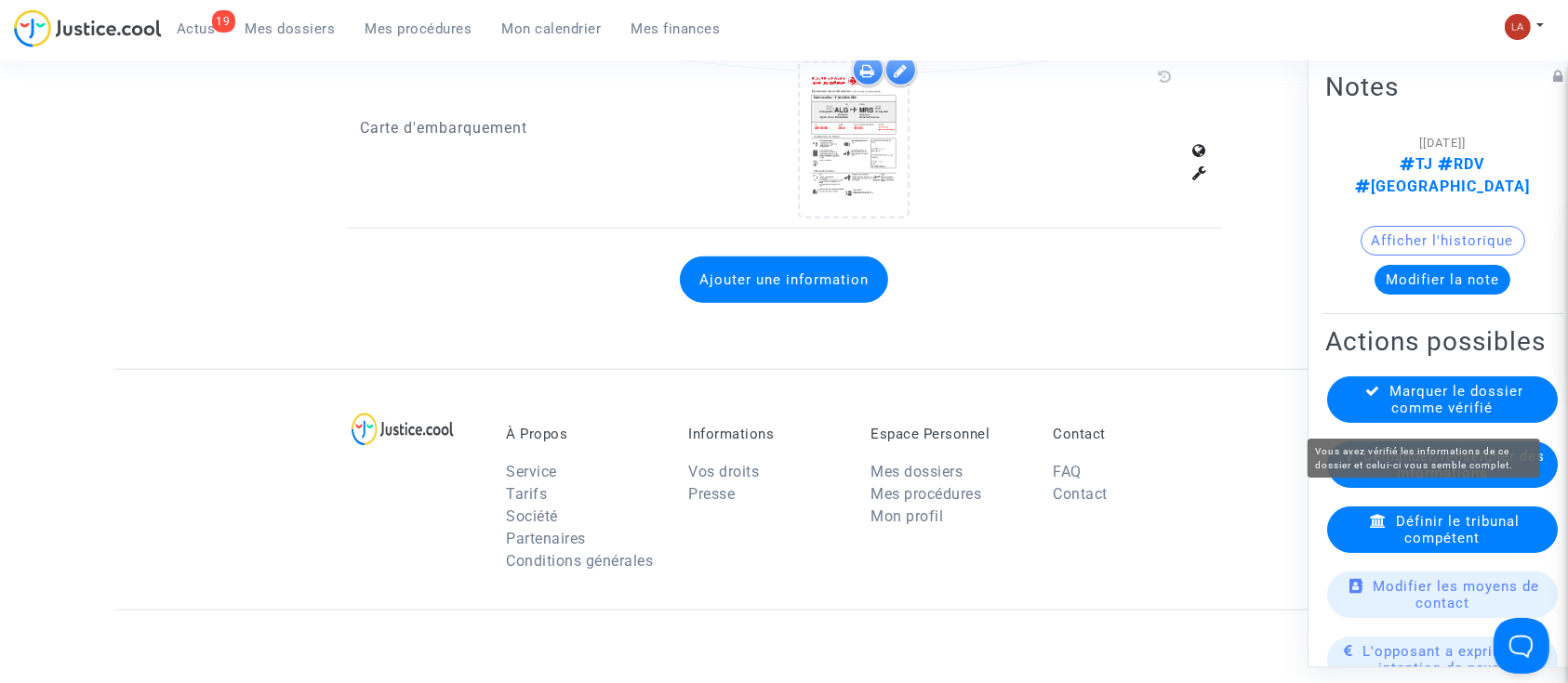
click at [1449, 400] on span "Marquer le dossier comme vérifié" at bounding box center [1457, 400] width 133 height 34
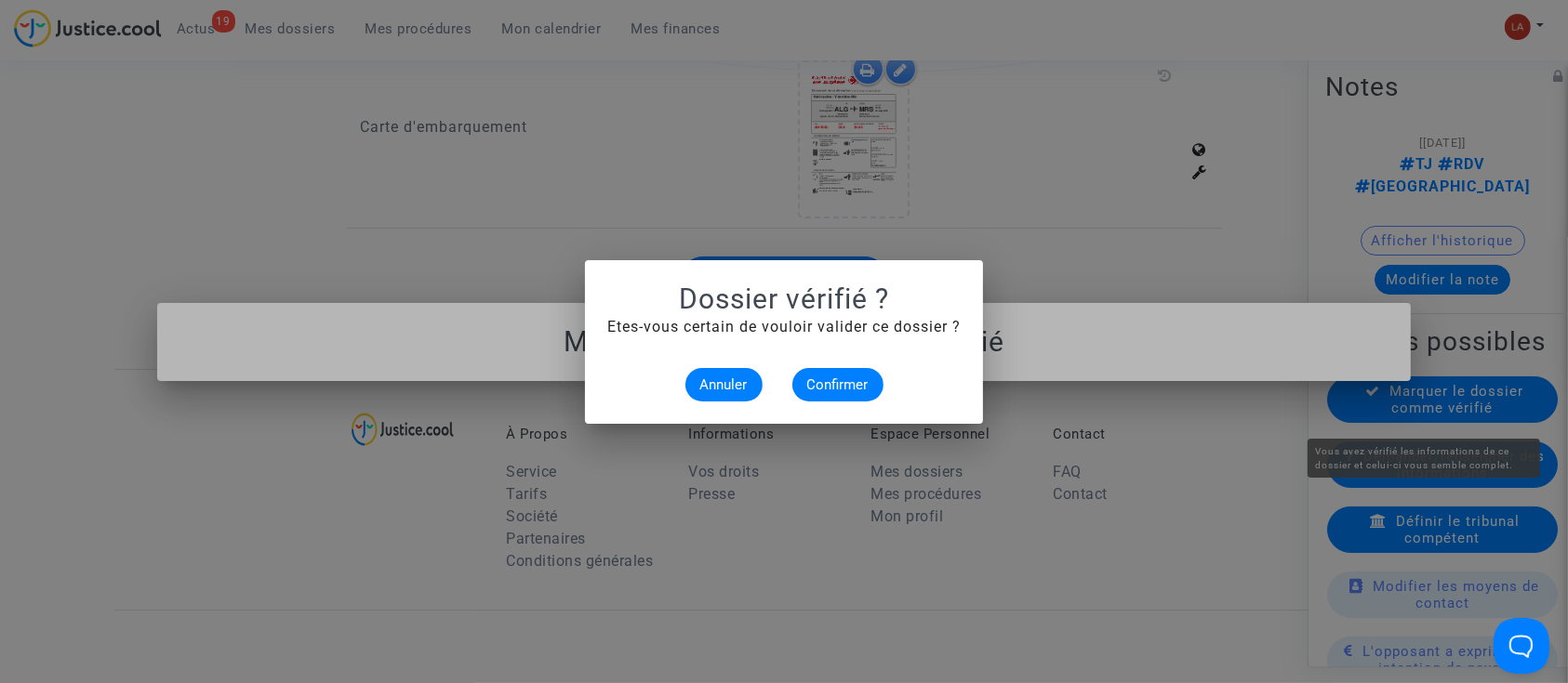
scroll to position [0, 0]
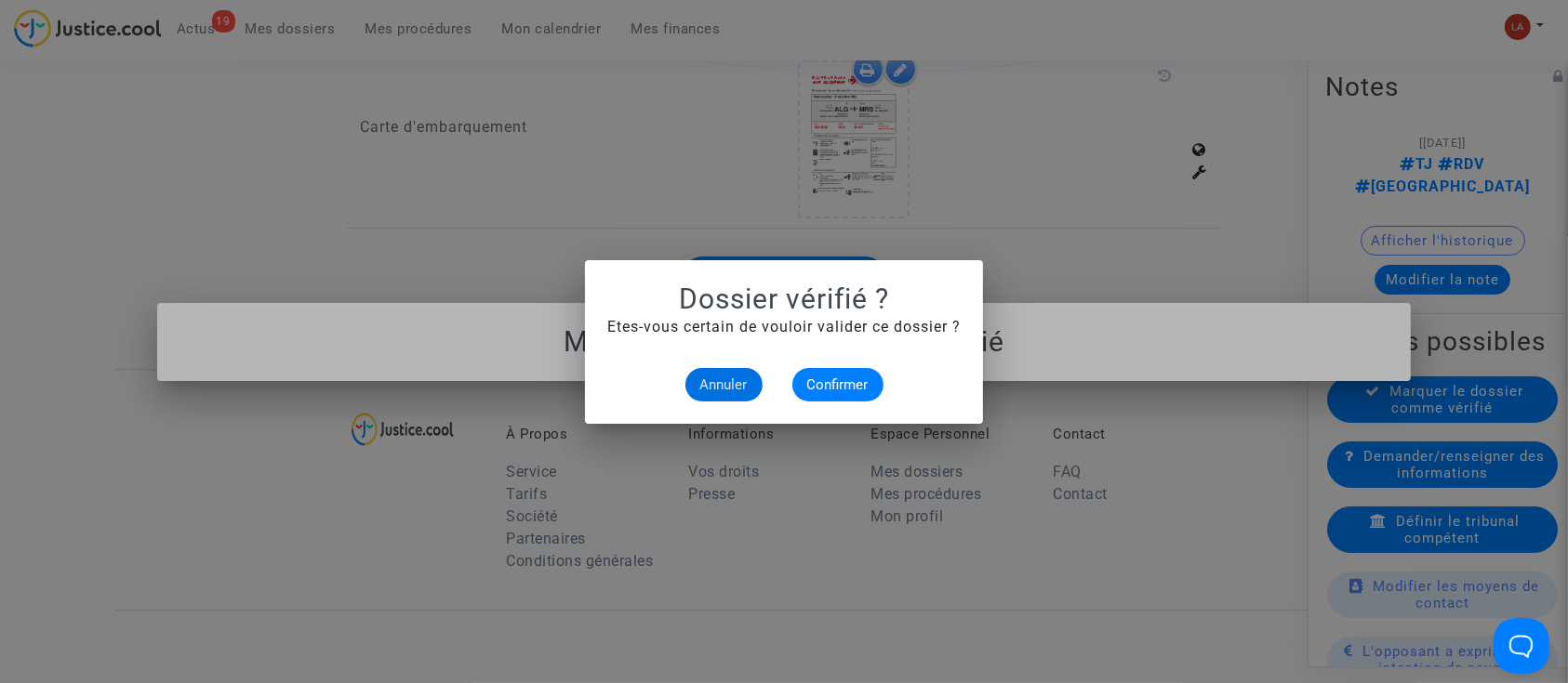
drag, startPoint x: 847, startPoint y: 339, endPoint x: 841, endPoint y: 370, distance: 31.6
click at [848, 339] on alert-dialogs "Dossier vérifié ? Etes-vous certain de vouloir valider ce dossier ? Annuler Con…" at bounding box center [784, 342] width 353 height 119
click at [839, 378] on span "Confirmer" at bounding box center [838, 385] width 61 height 17
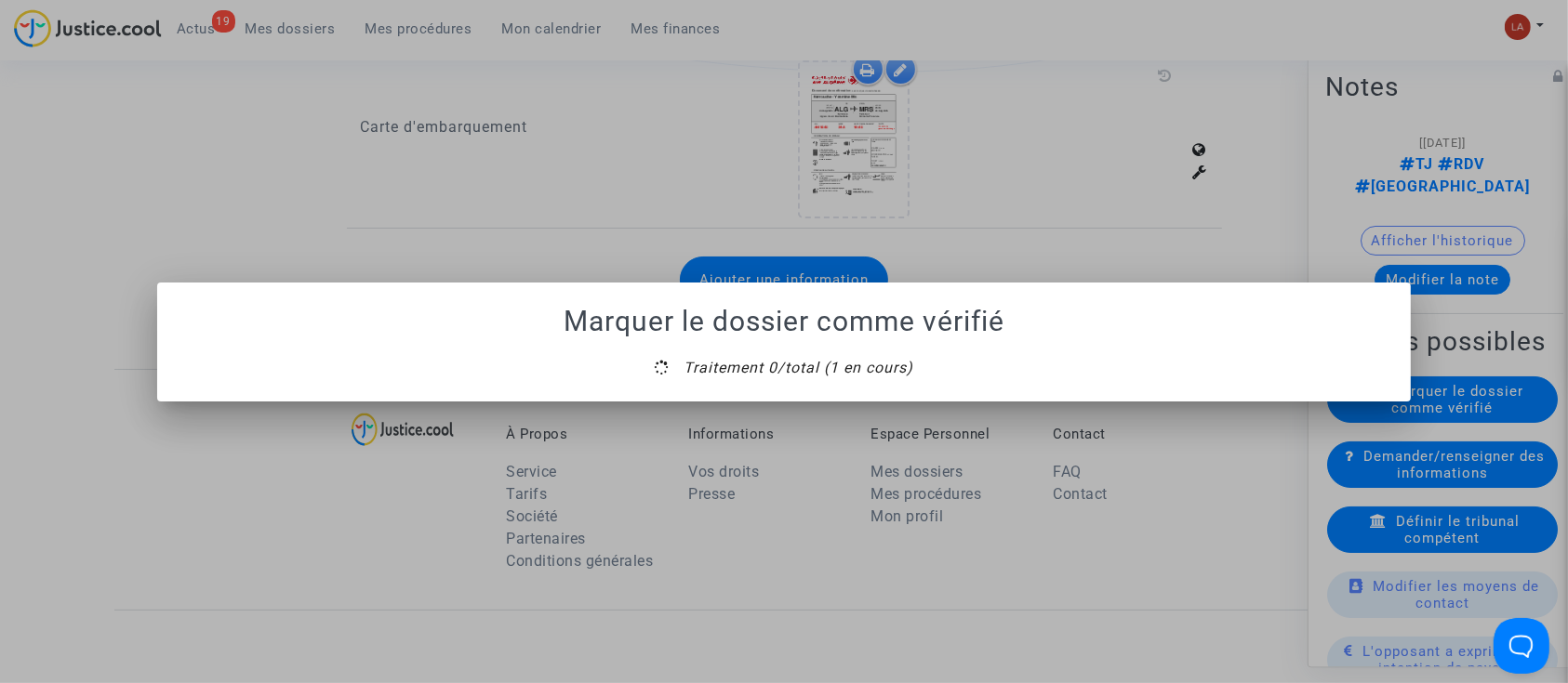
click at [797, 403] on div "Marquer le dossier comme vérifié Traitement 0/total (1 en cours)" at bounding box center [784, 341] width 1568 height 683
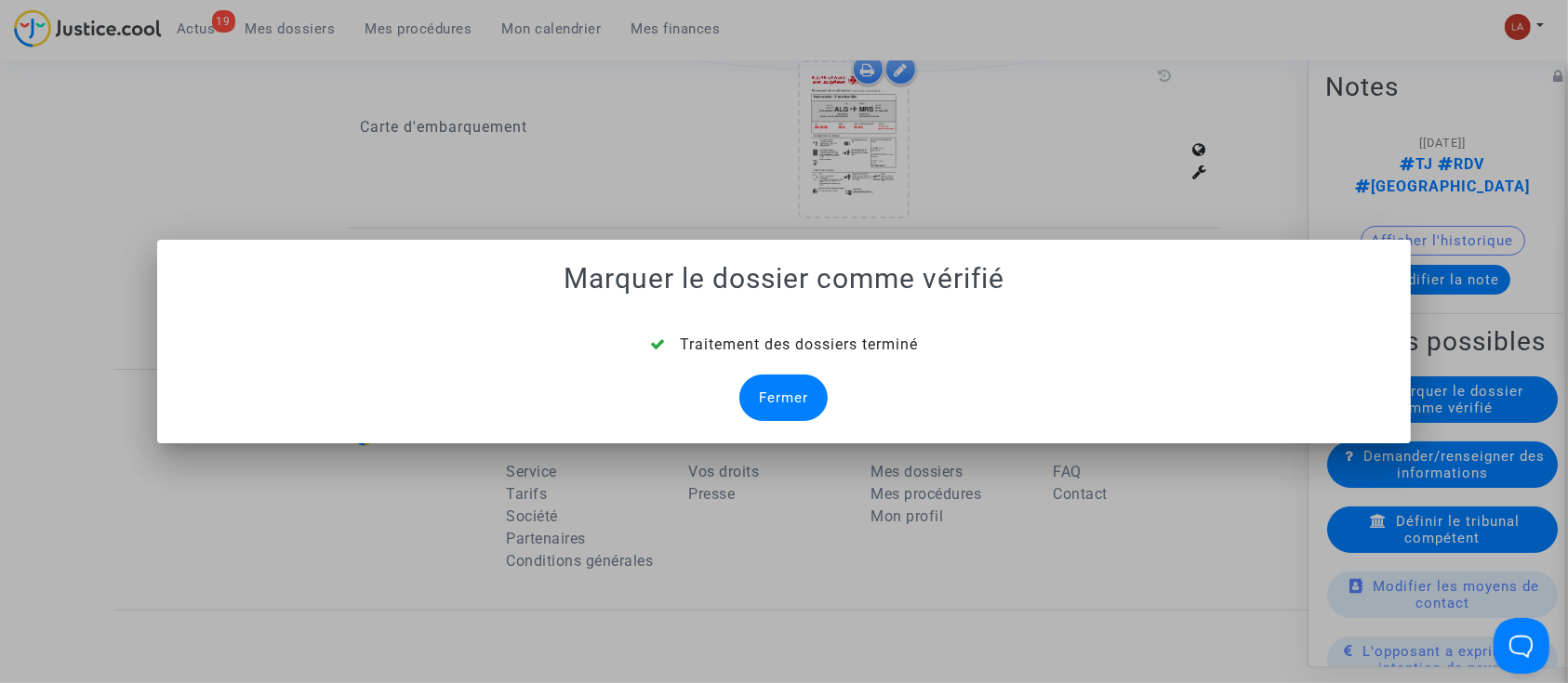
click at [799, 400] on div "Fermer" at bounding box center [784, 397] width 88 height 46
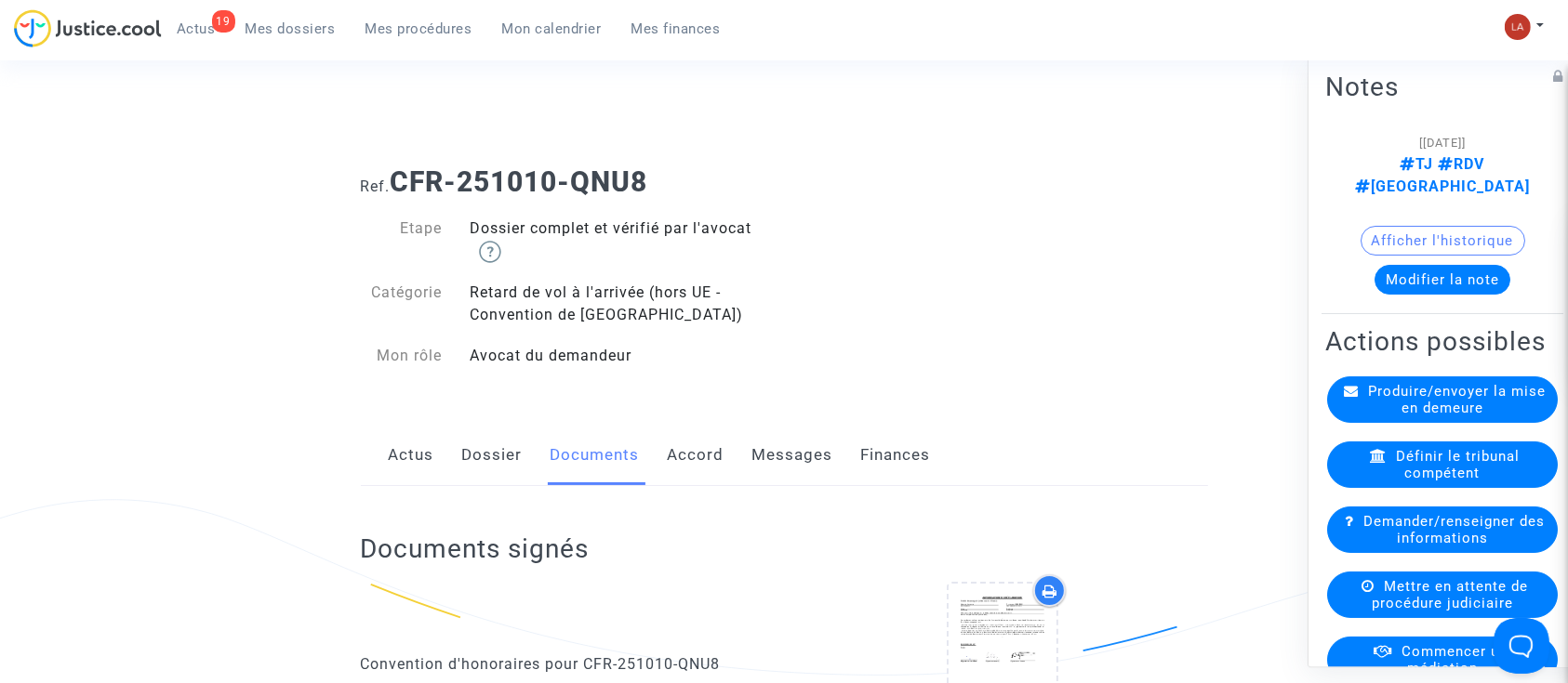
scroll to position [1846, 0]
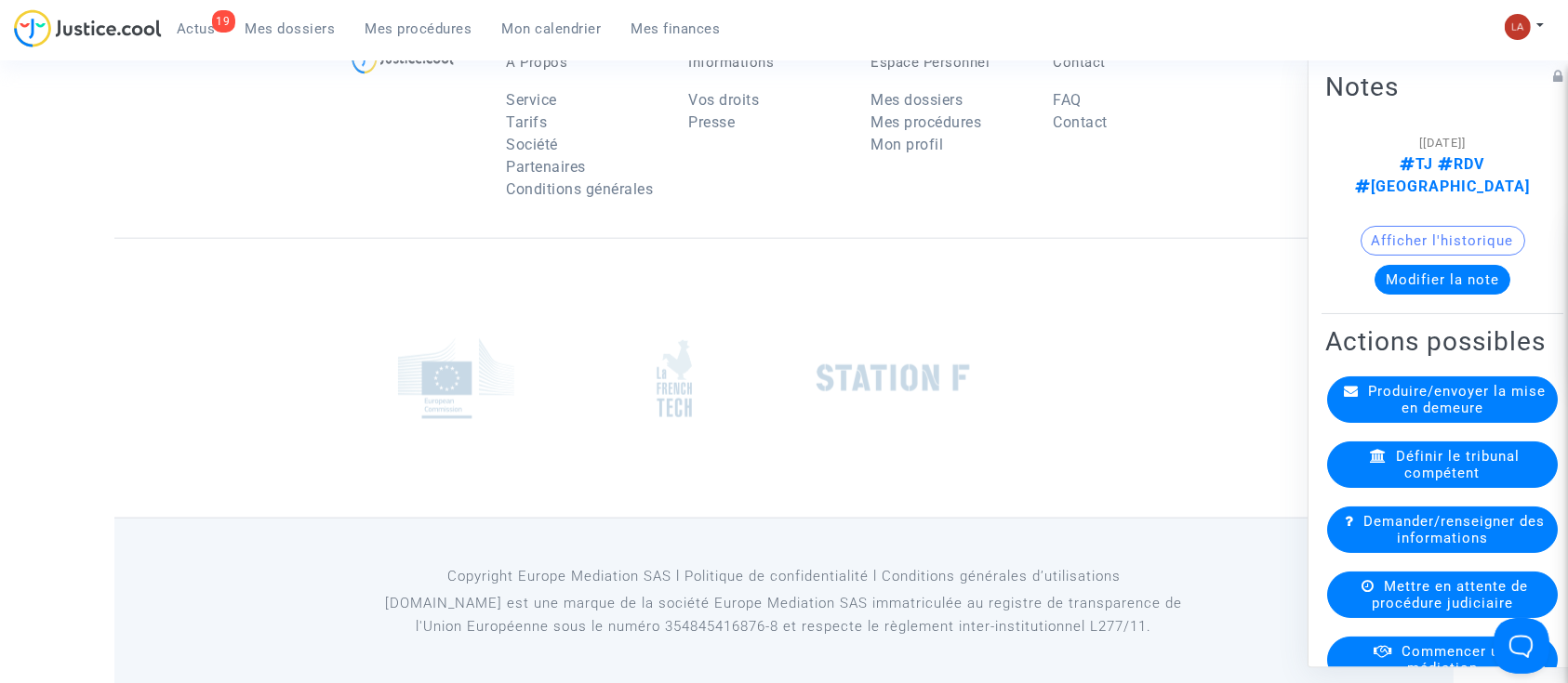
click at [1380, 606] on span "Mettre en attente de procédure judiciaire" at bounding box center [1450, 595] width 156 height 34
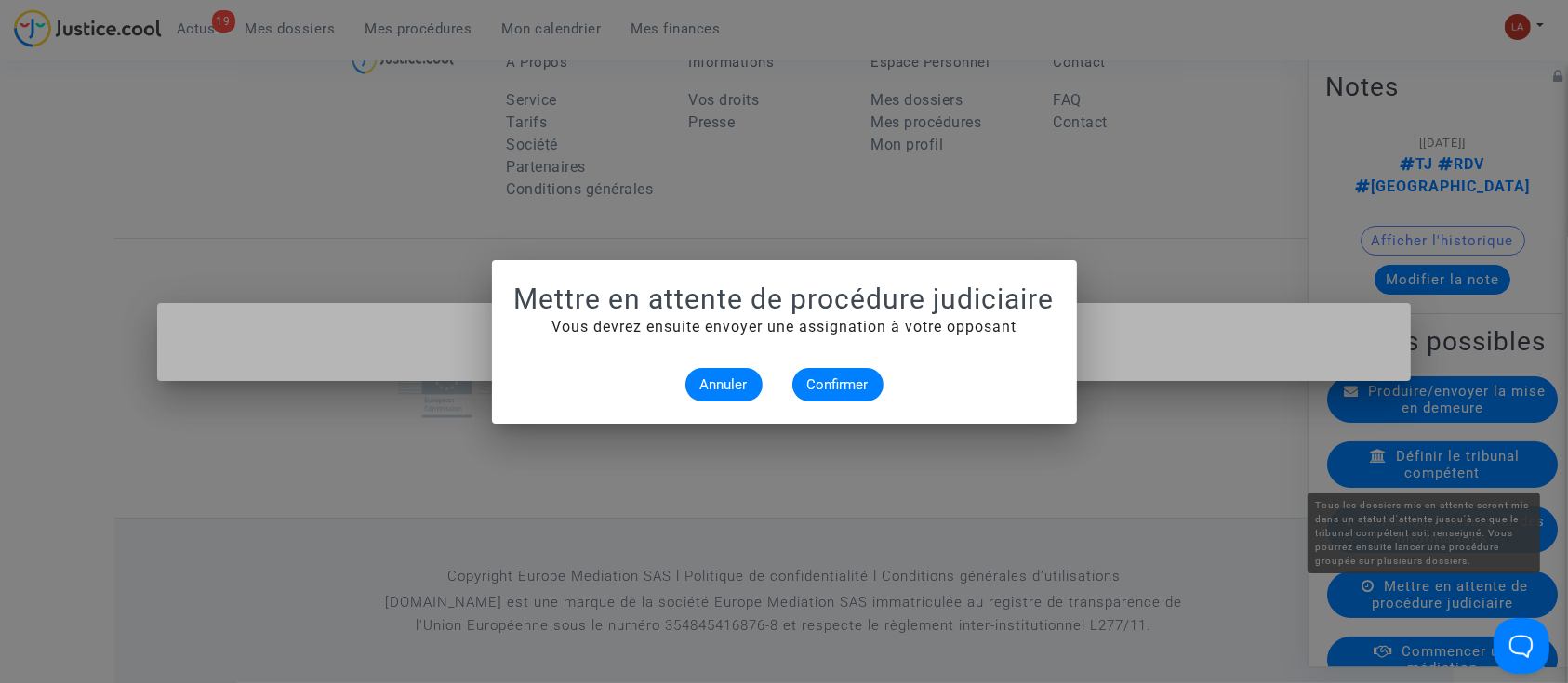
scroll to position [0, 0]
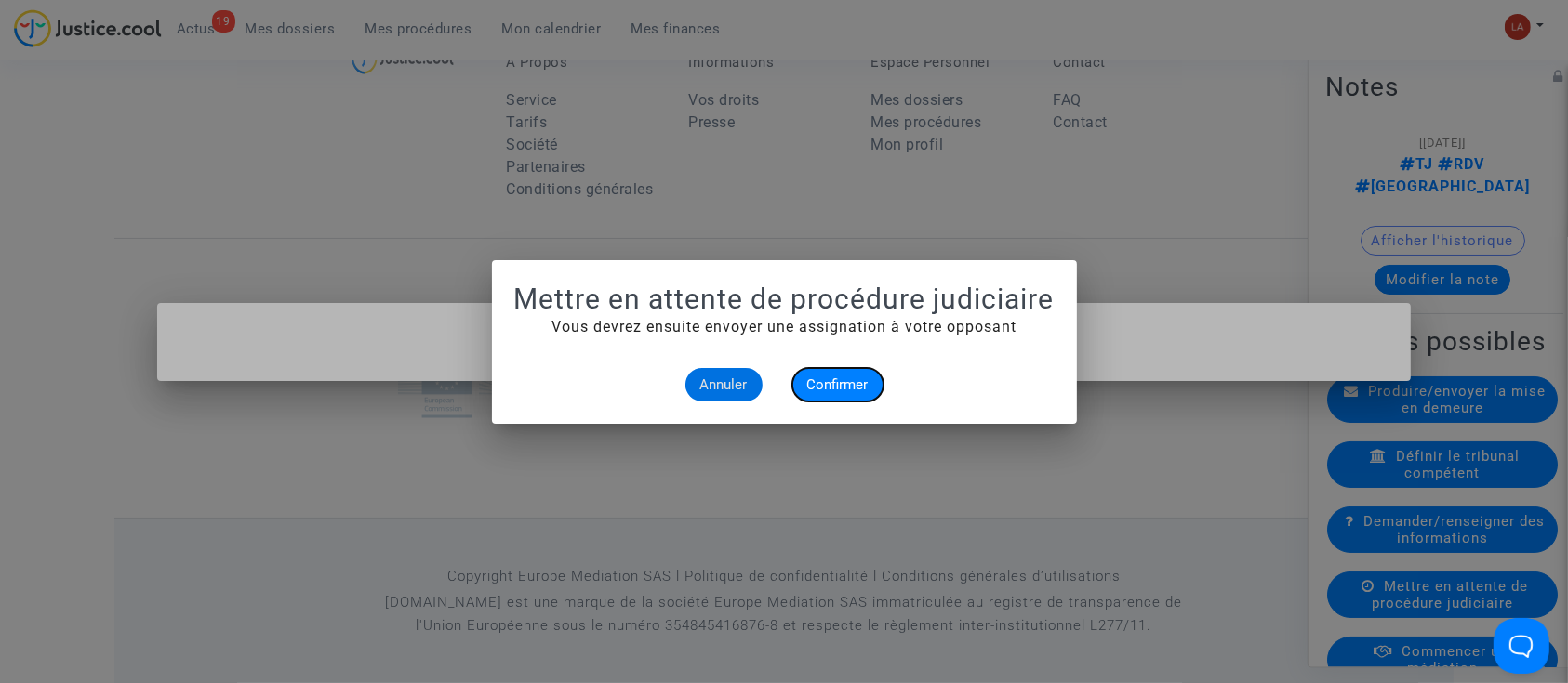
click at [817, 399] on button "Confirmer" at bounding box center [838, 385] width 91 height 34
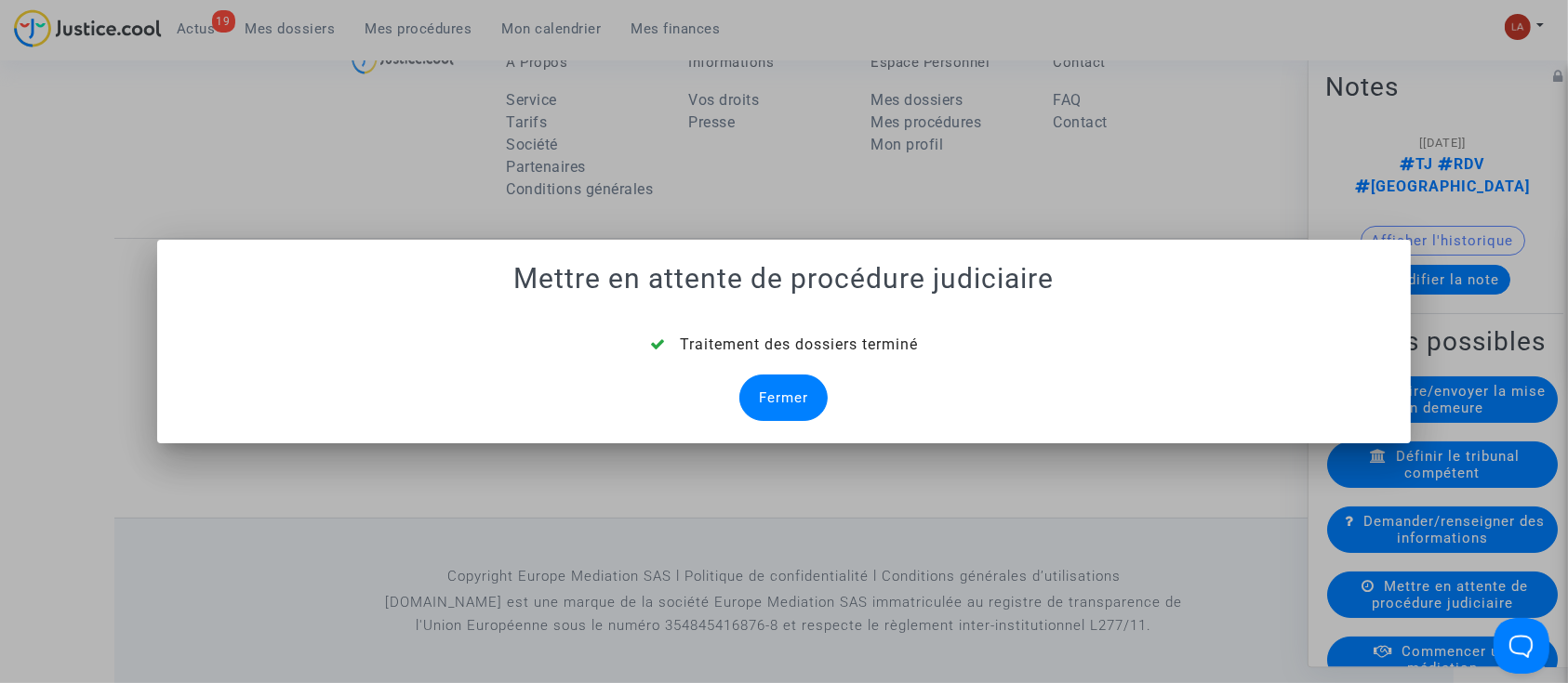
click at [788, 398] on div "Fermer" at bounding box center [784, 397] width 88 height 46
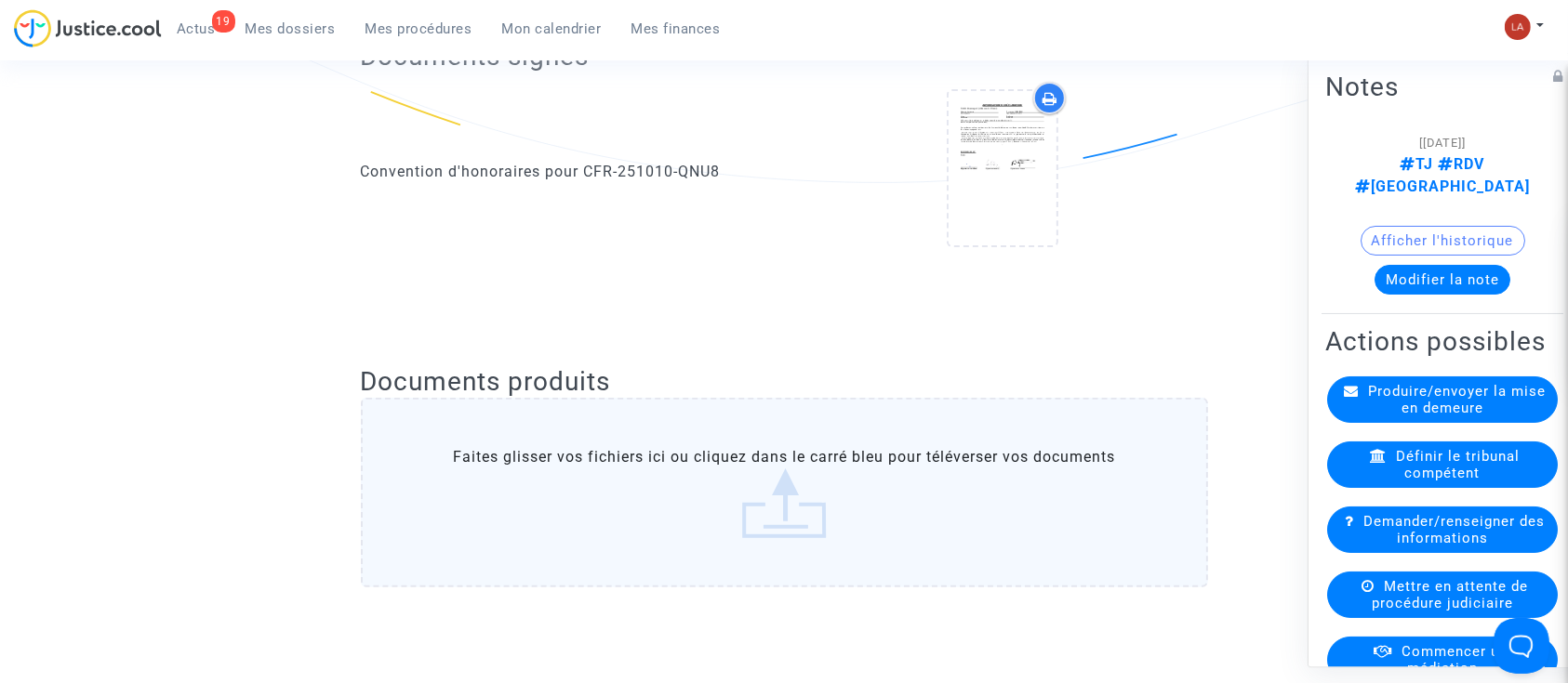
scroll to position [1800, 0]
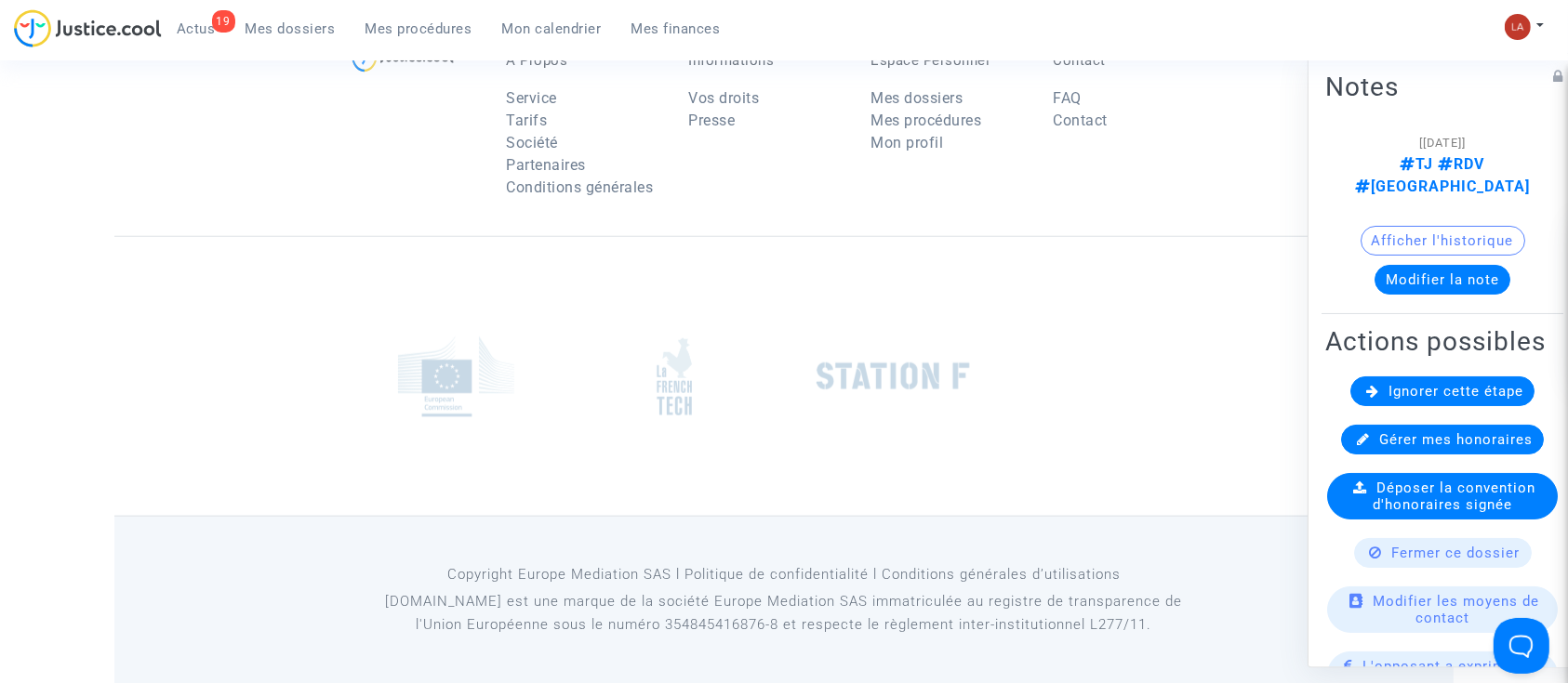
click at [1367, 398] on icon at bounding box center [1373, 391] width 13 height 14
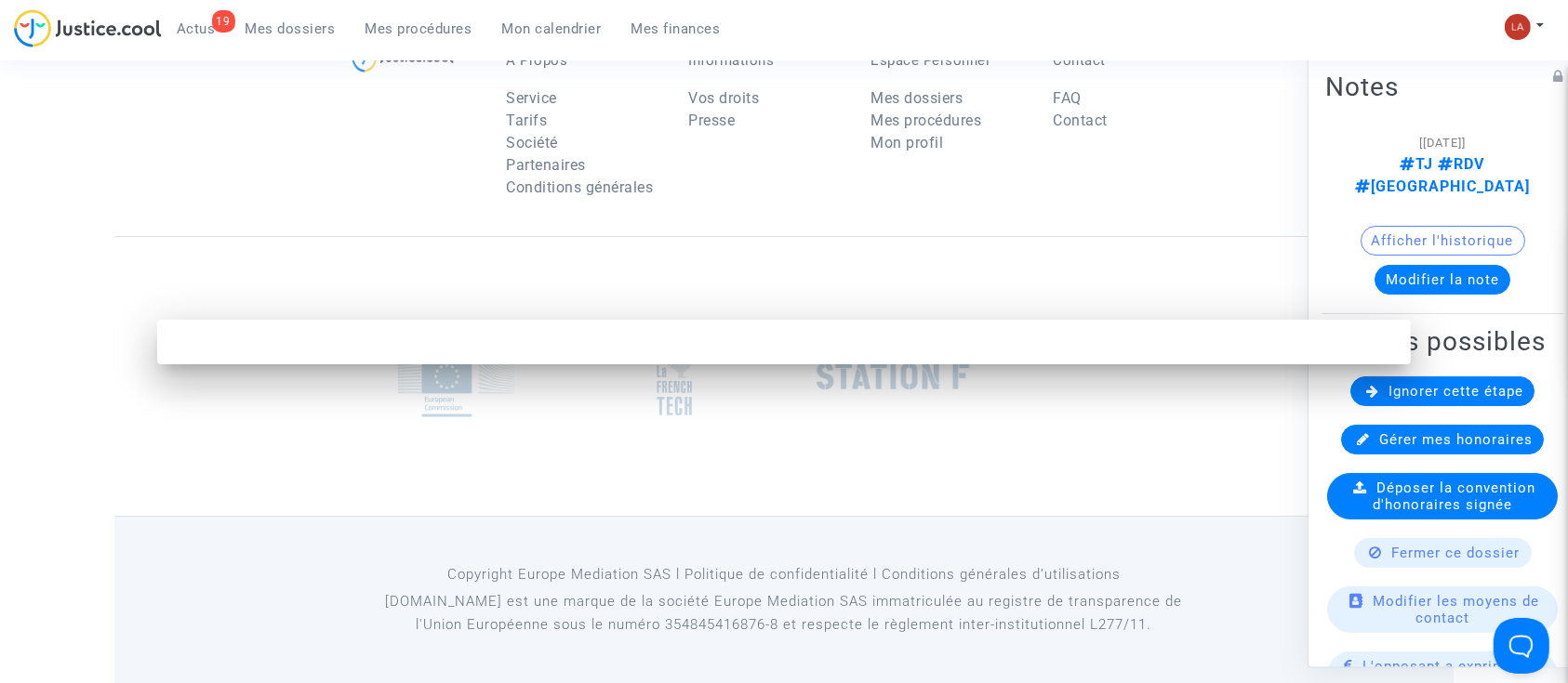
scroll to position [0, 0]
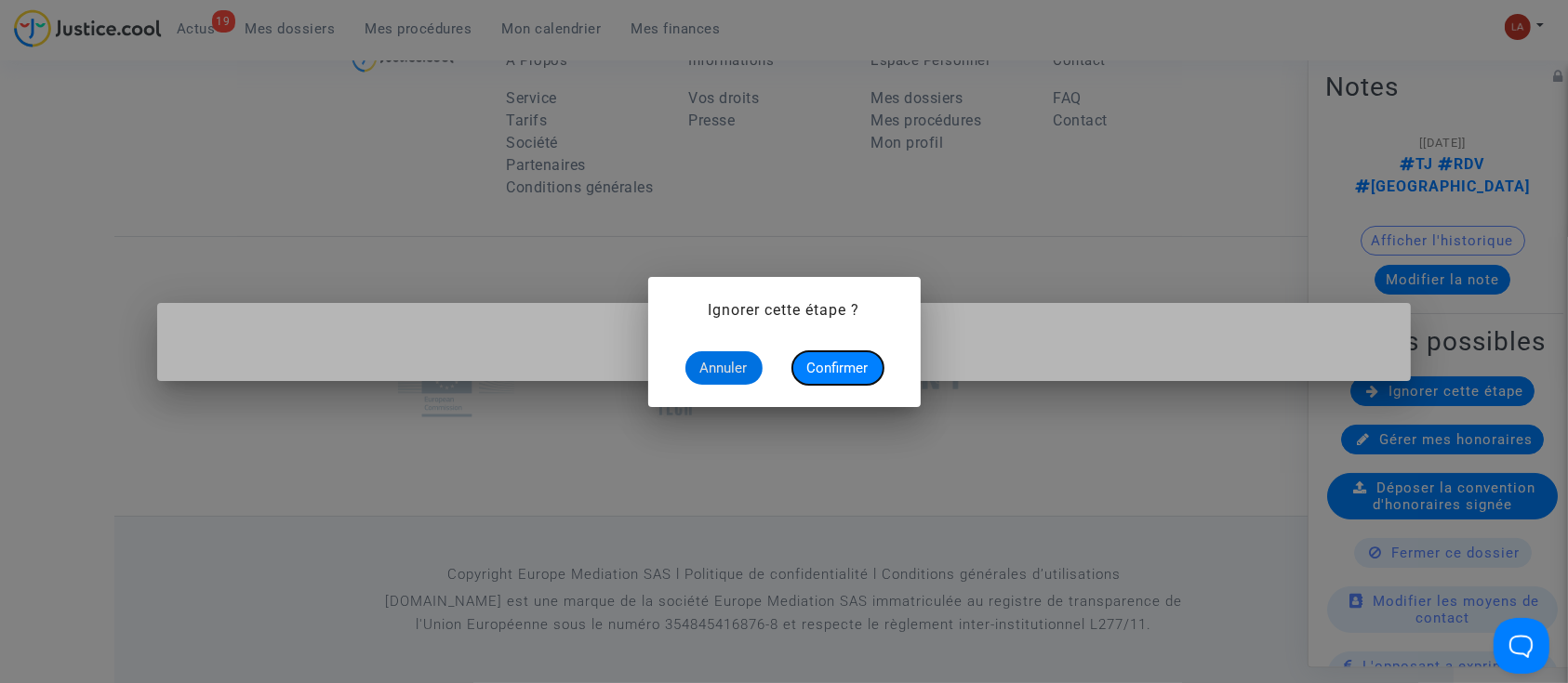
click at [842, 373] on span "Confirmer" at bounding box center [838, 368] width 61 height 17
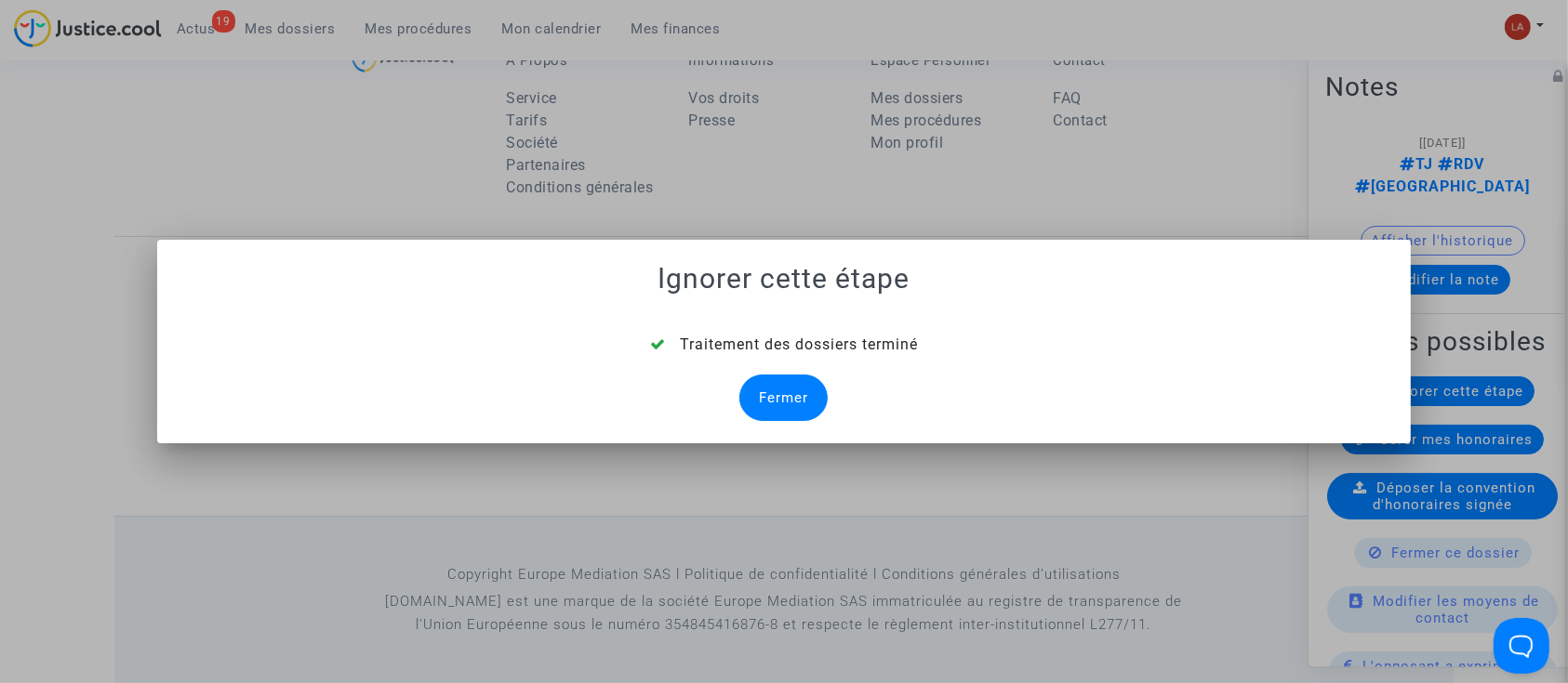
click at [792, 394] on div "Fermer" at bounding box center [784, 397] width 88 height 46
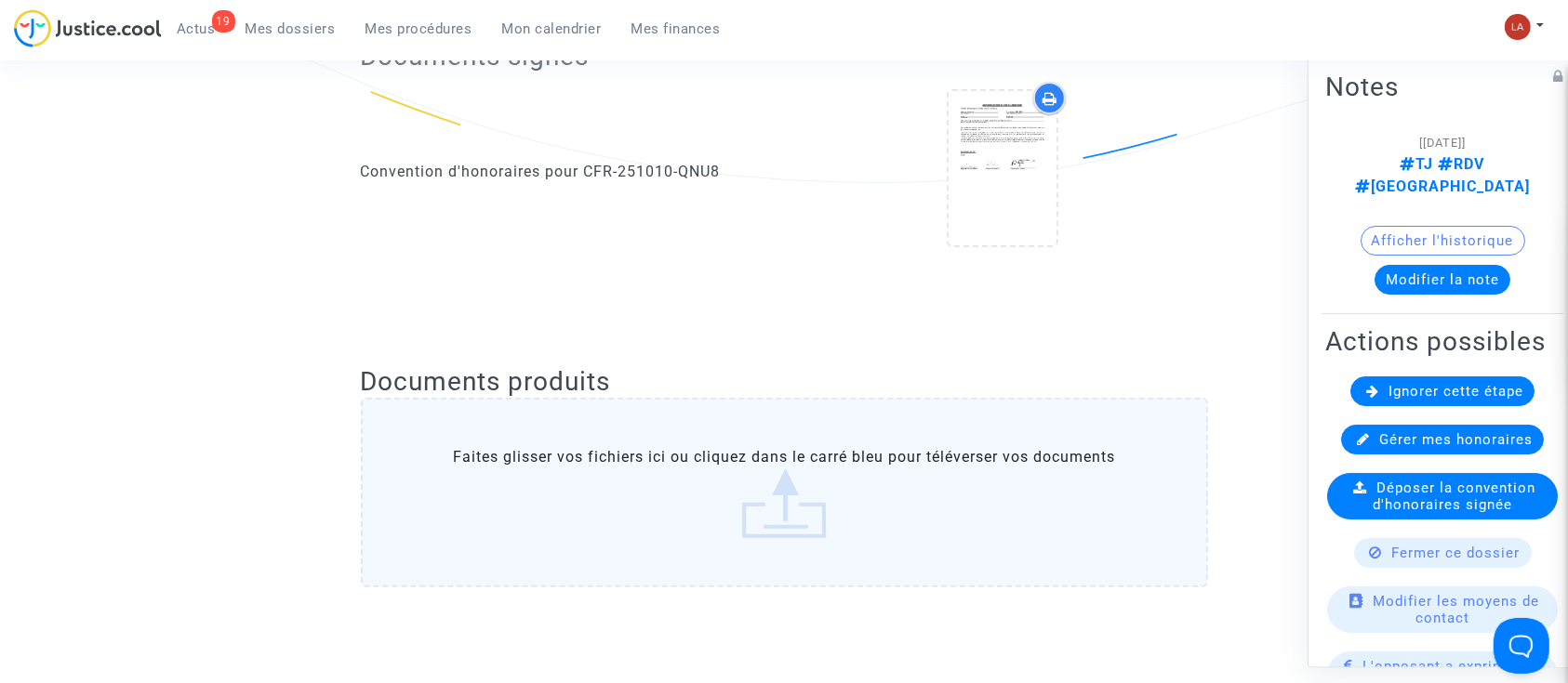
scroll to position [1846, 0]
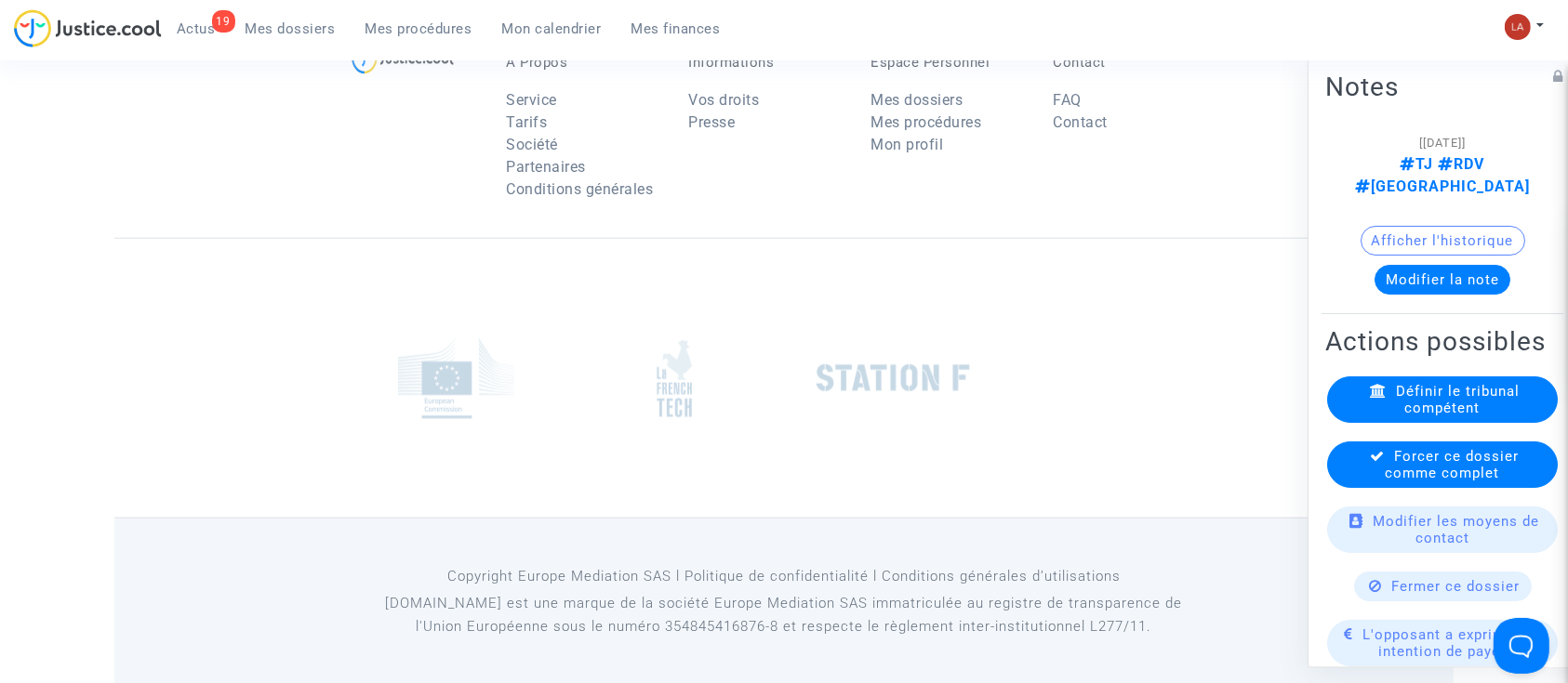
click at [1386, 482] on span "Forcer ce dossier comme complet" at bounding box center [1452, 465] width 133 height 34
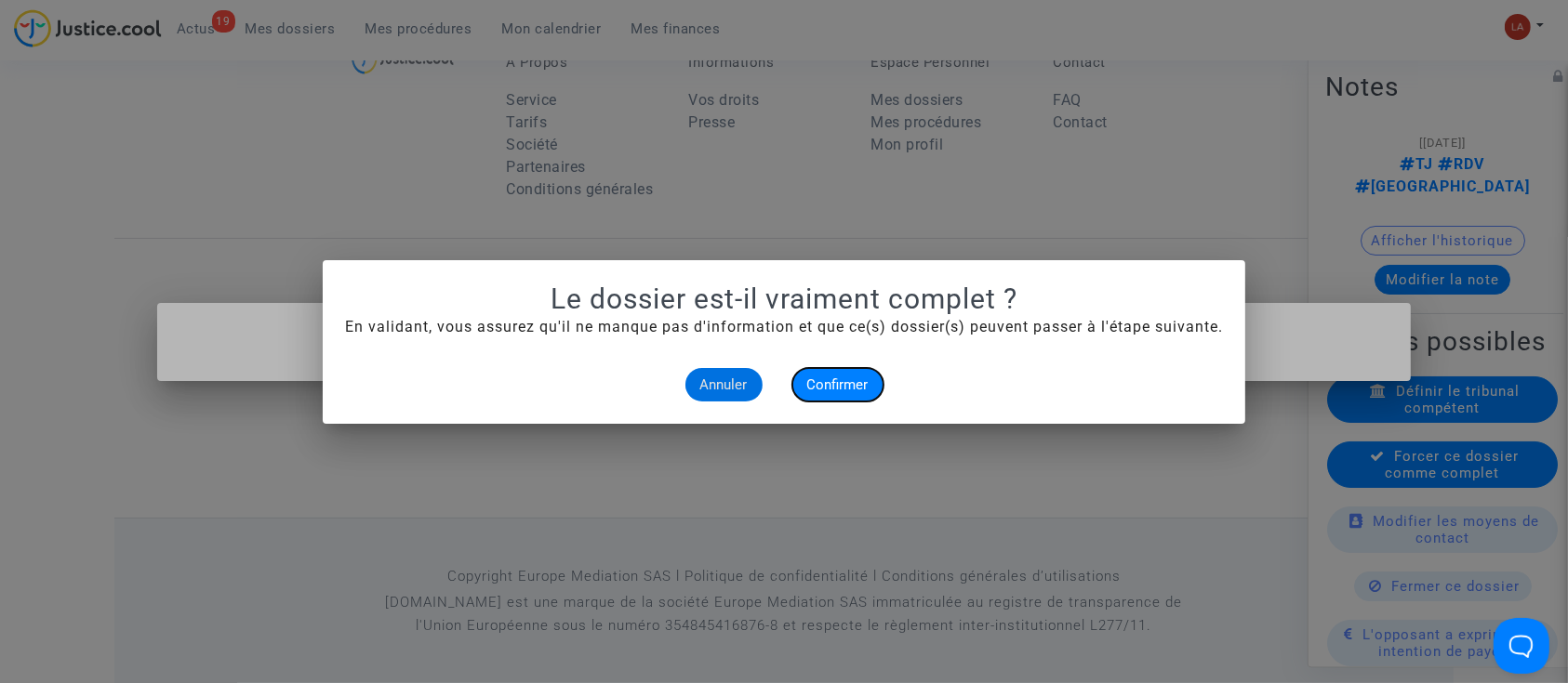
click at [856, 377] on span "Confirmer" at bounding box center [838, 385] width 61 height 17
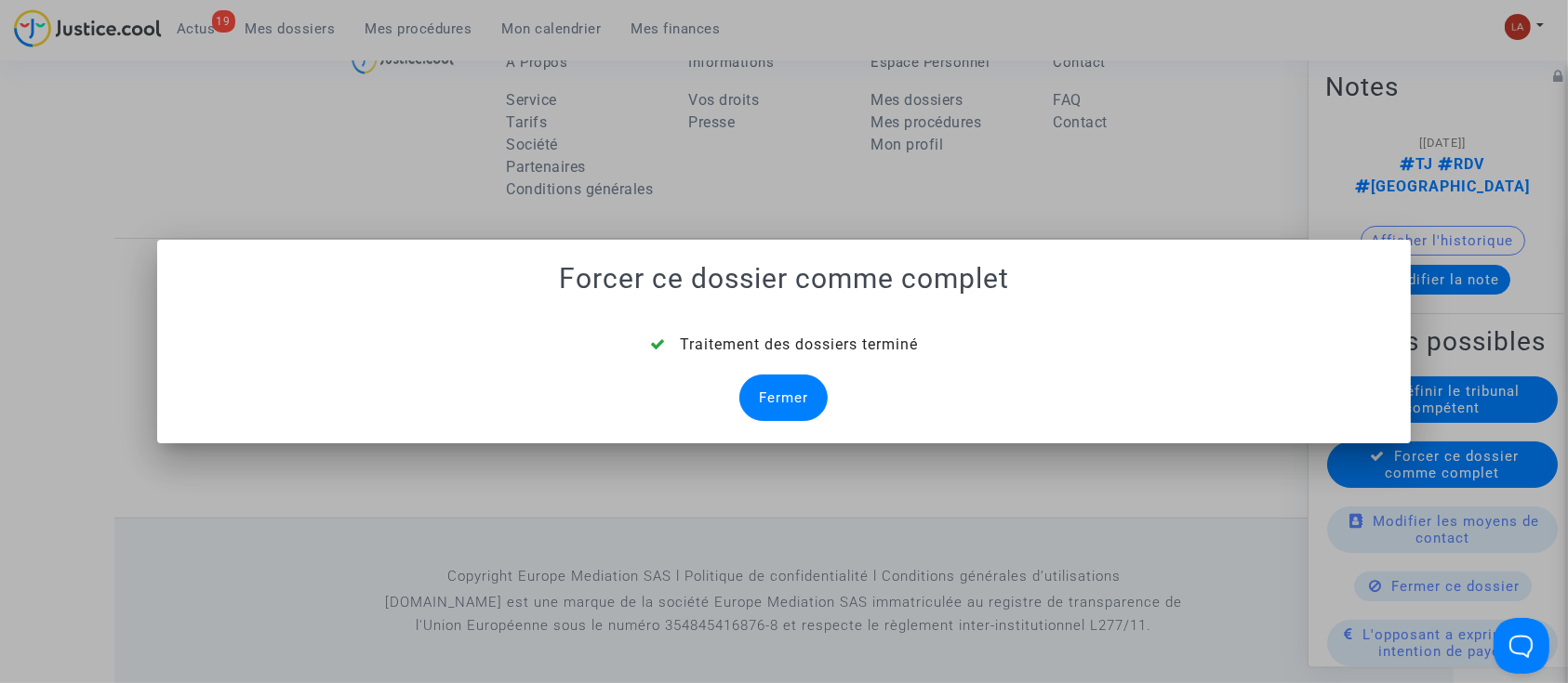
drag, startPoint x: 762, startPoint y: 405, endPoint x: 788, endPoint y: 392, distance: 29.1
click at [761, 405] on div "Fermer" at bounding box center [784, 397] width 88 height 46
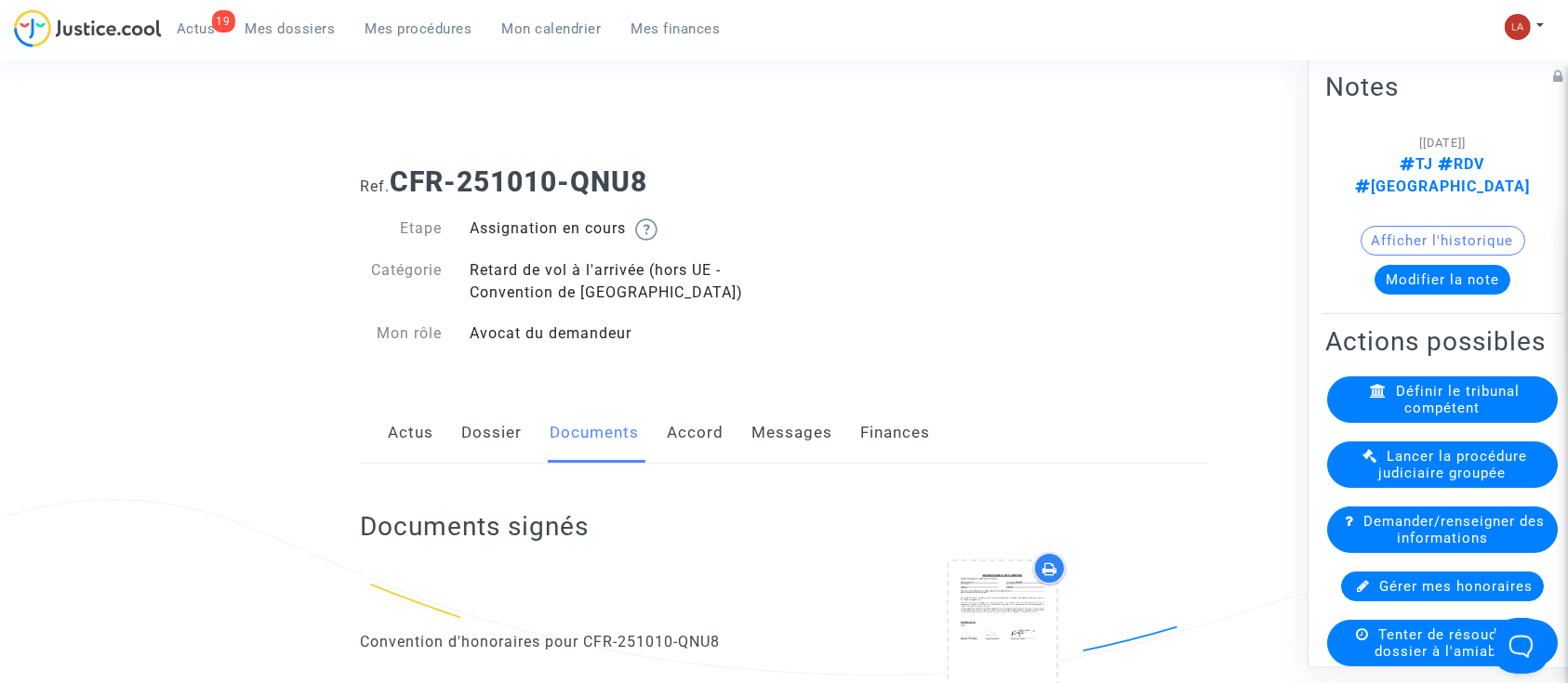
click at [813, 426] on link "Messages" at bounding box center [793, 432] width 81 height 61
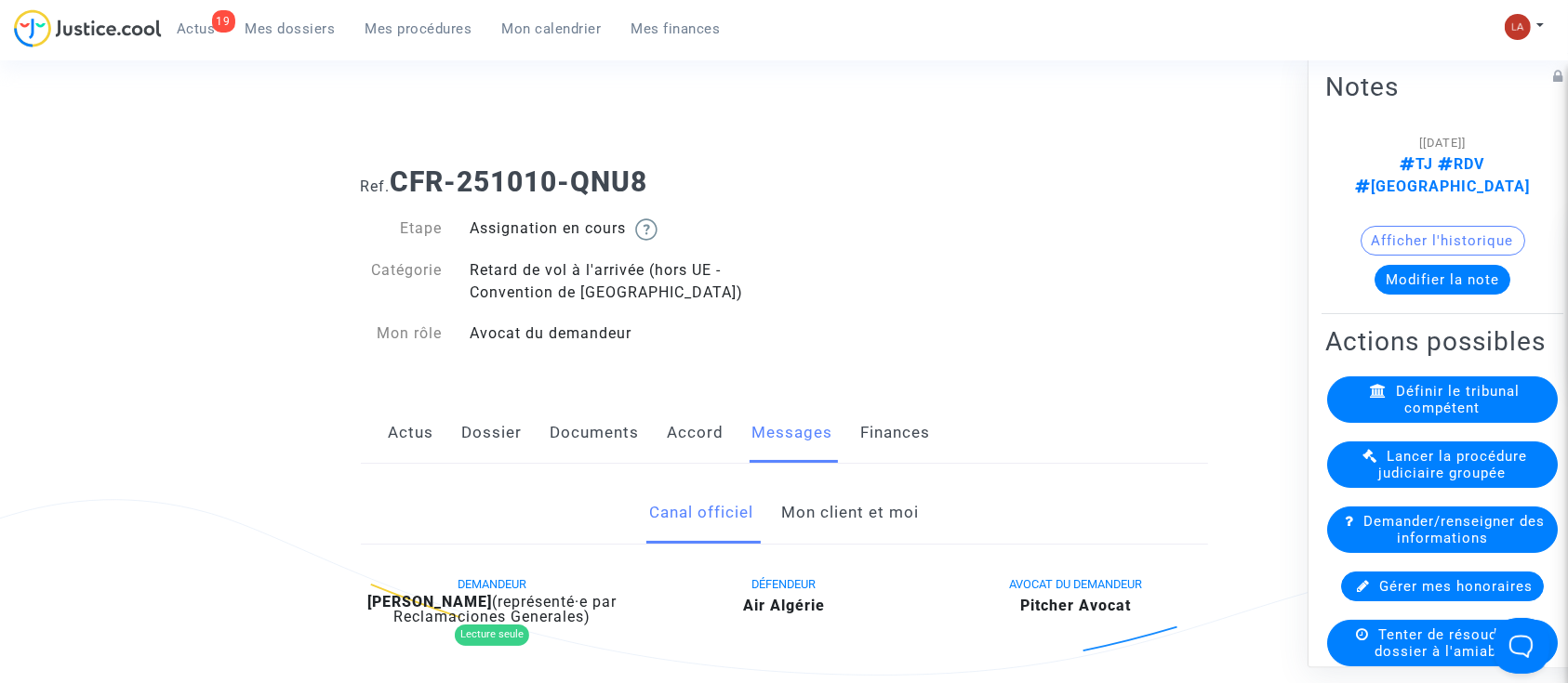
click at [819, 507] on link "Mon client et moi" at bounding box center [850, 513] width 137 height 61
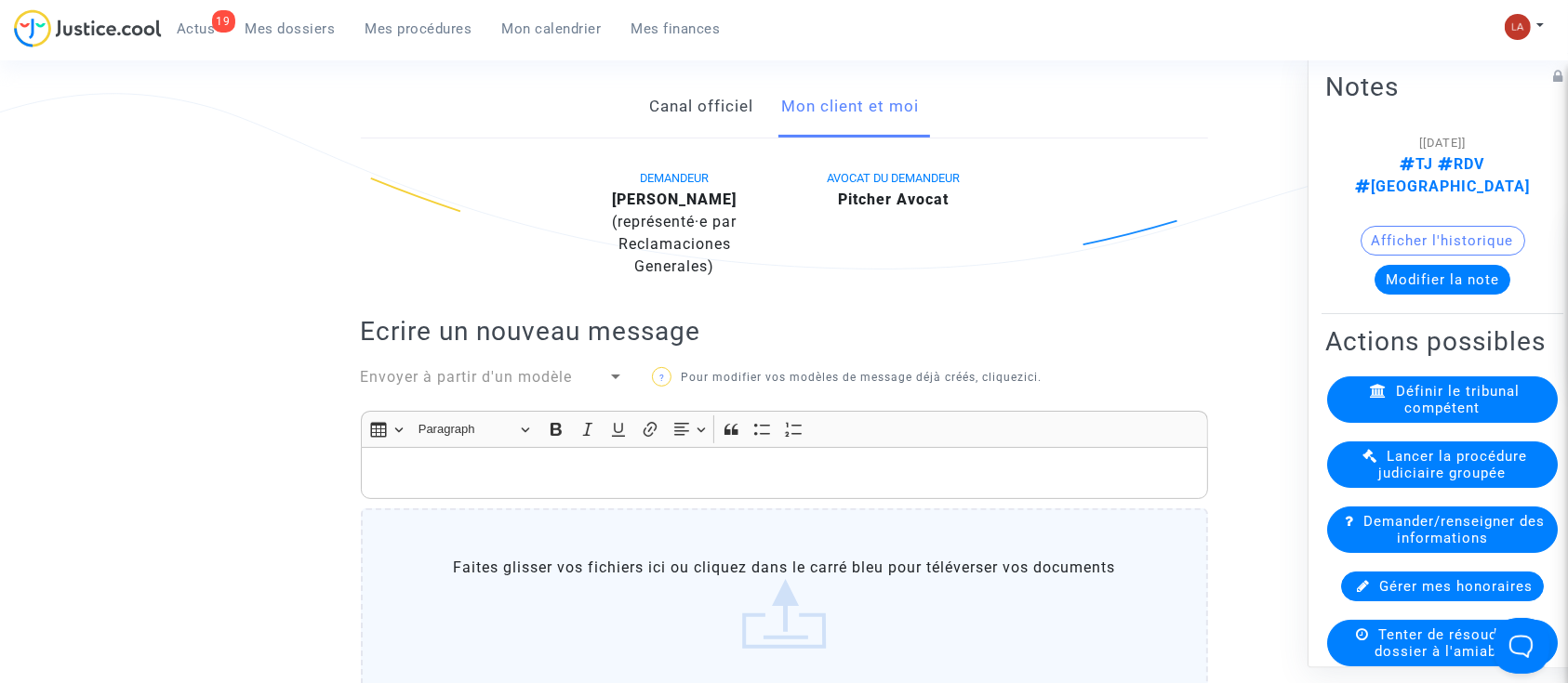
scroll to position [372, 0]
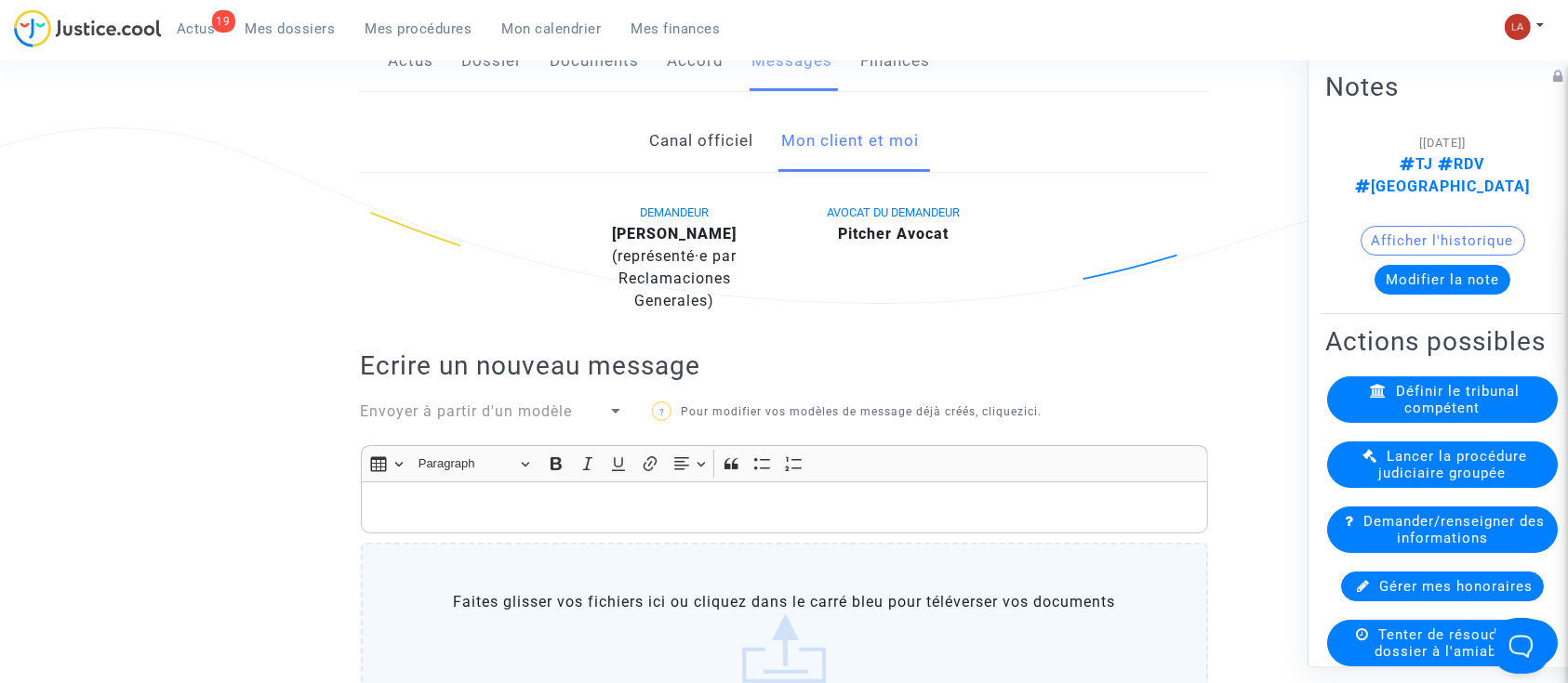
click at [906, 533] on div "Rich Text Editor Insert table Insert table Heading Paragraph Paragraph Heading …" at bounding box center [784, 593] width 847 height 295
click at [916, 496] on p "Rich Text Editor, main" at bounding box center [784, 507] width 828 height 23
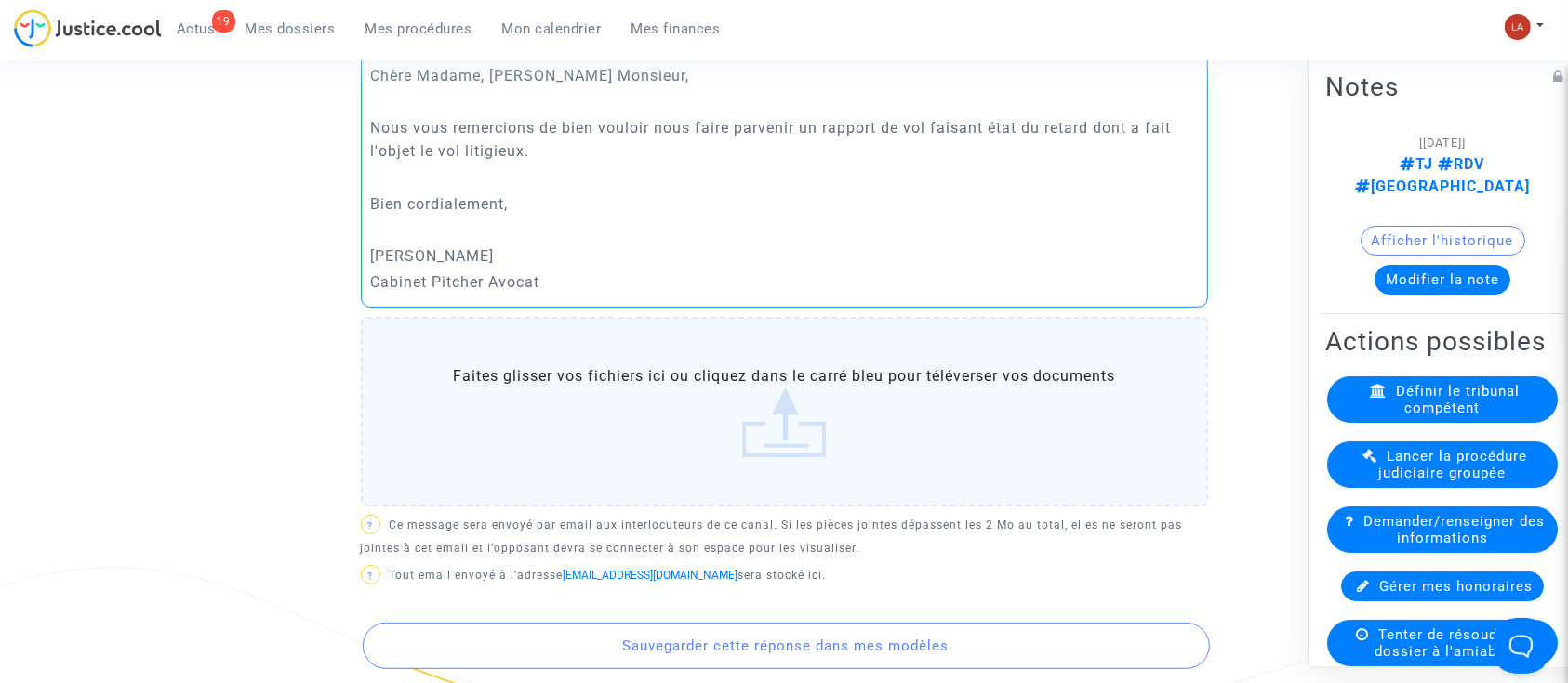
scroll to position [1300, 0]
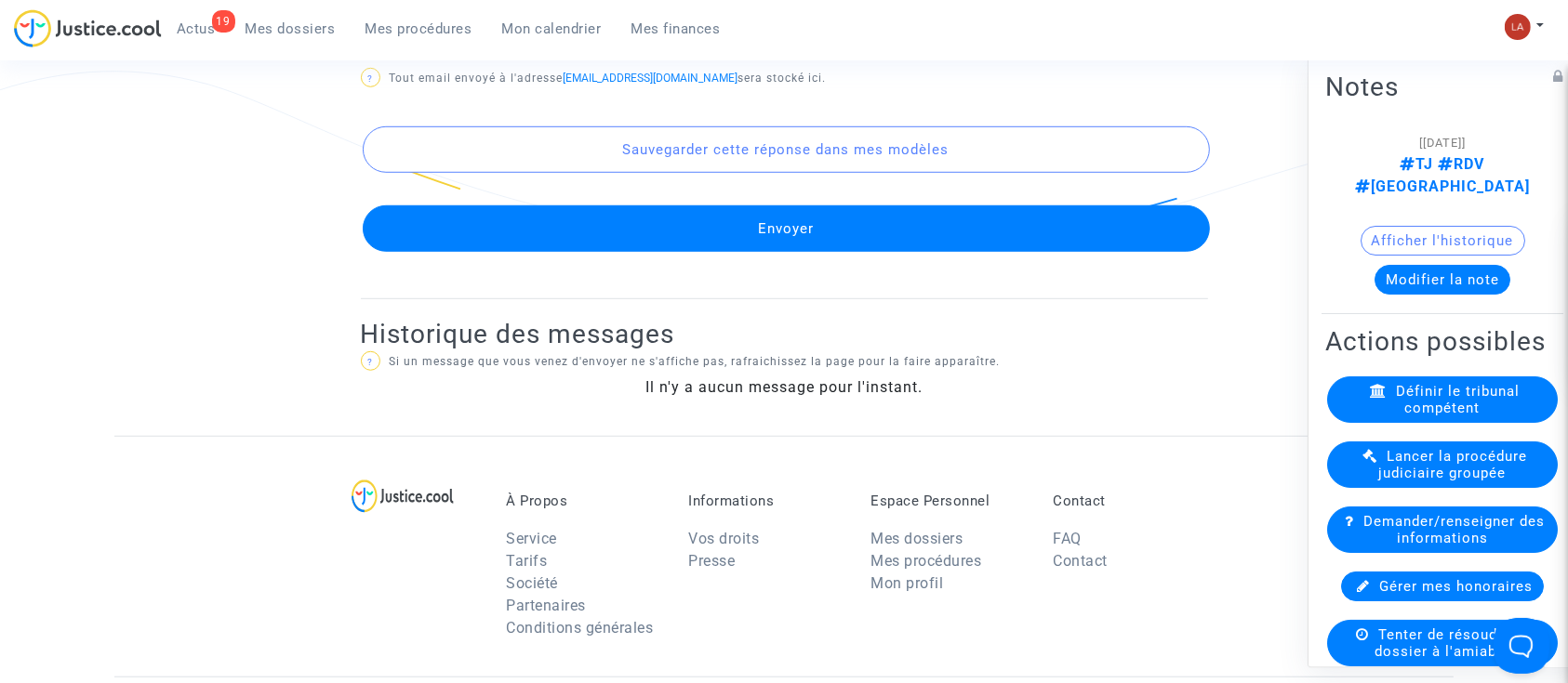
click at [923, 232] on button "Envoyer" at bounding box center [786, 228] width 847 height 46
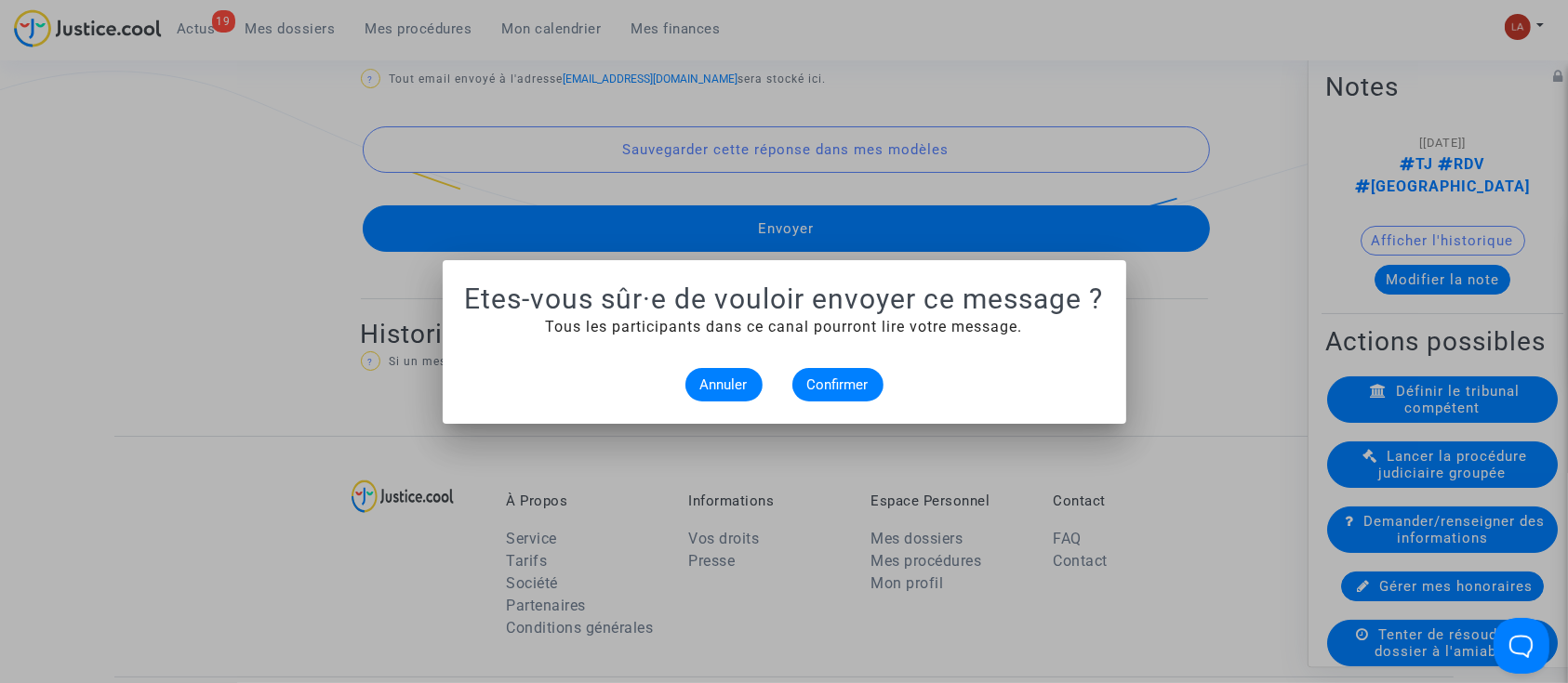
scroll to position [0, 0]
click at [831, 399] on button "Confirmer" at bounding box center [838, 385] width 91 height 34
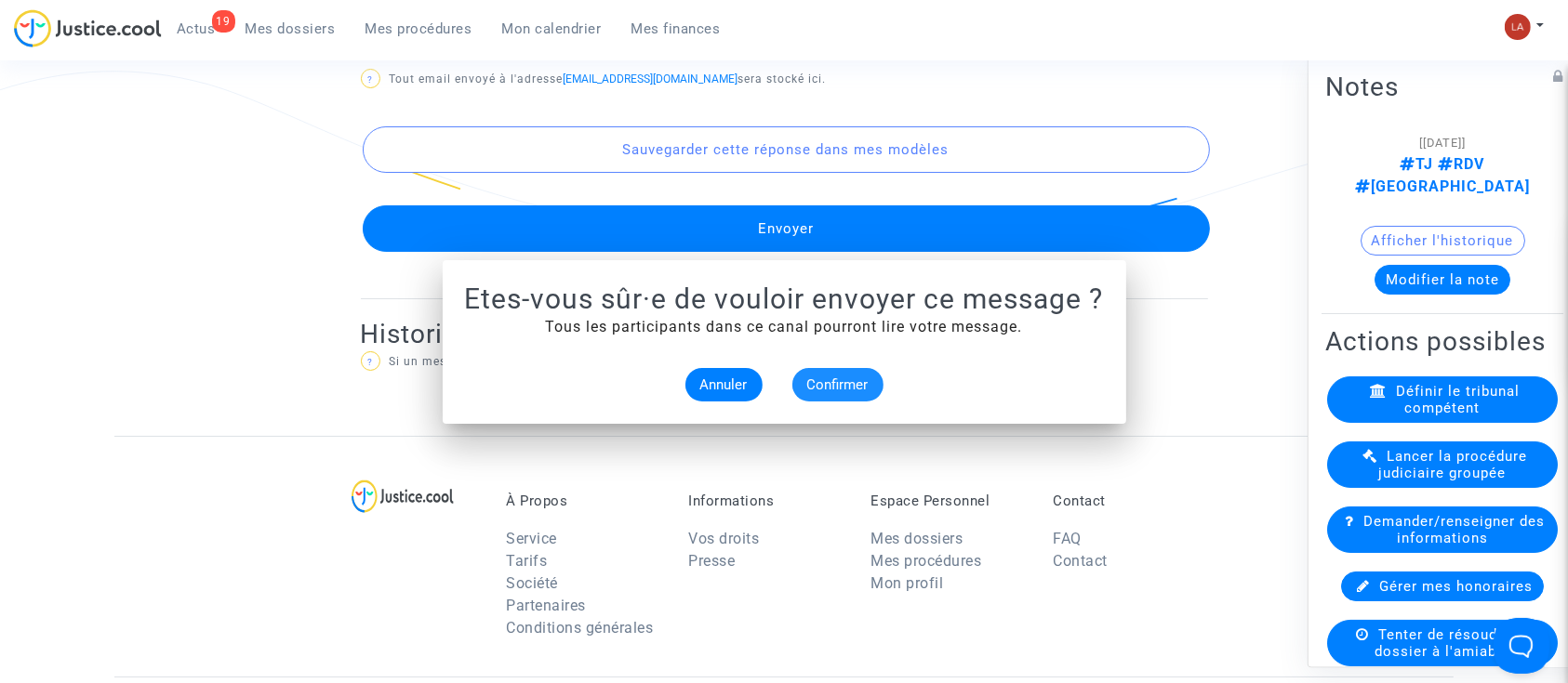
scroll to position [1300, 0]
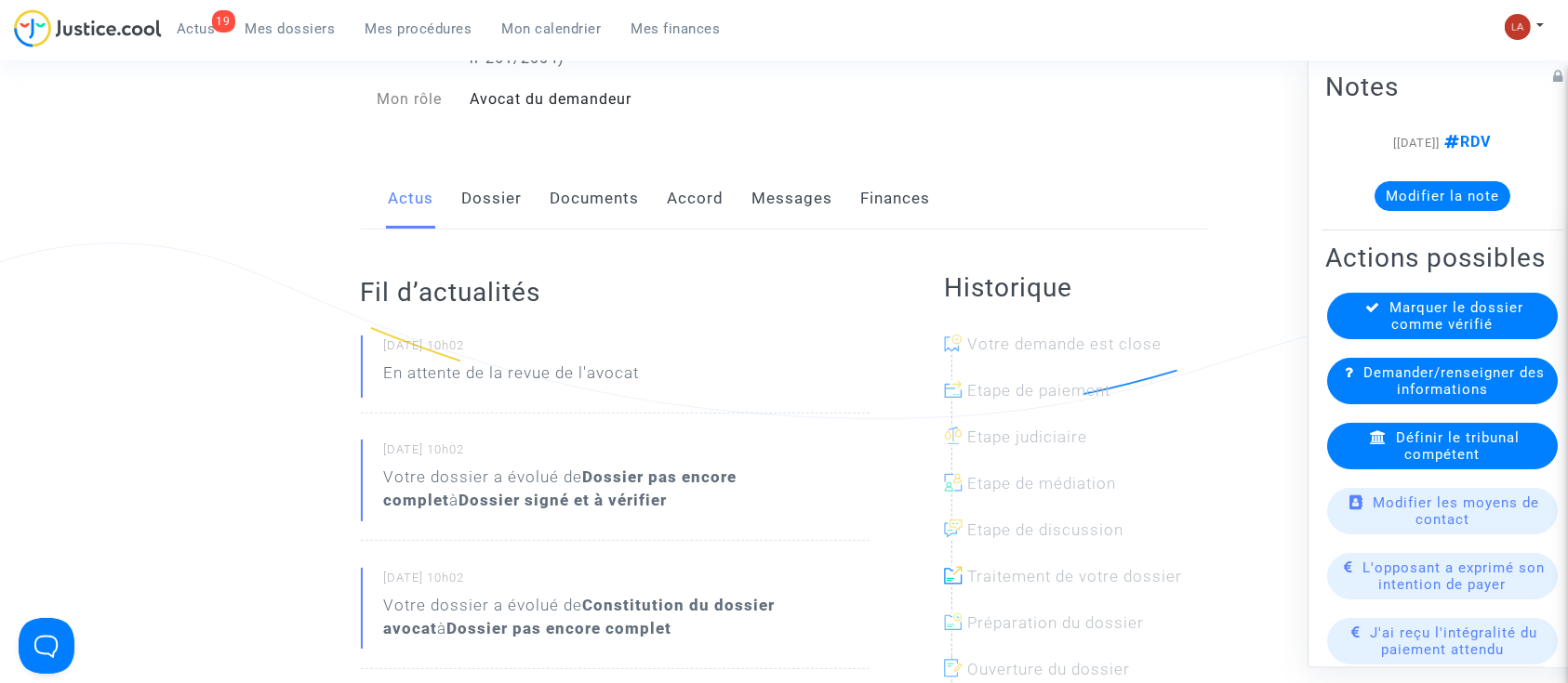
scroll to position [247, 0]
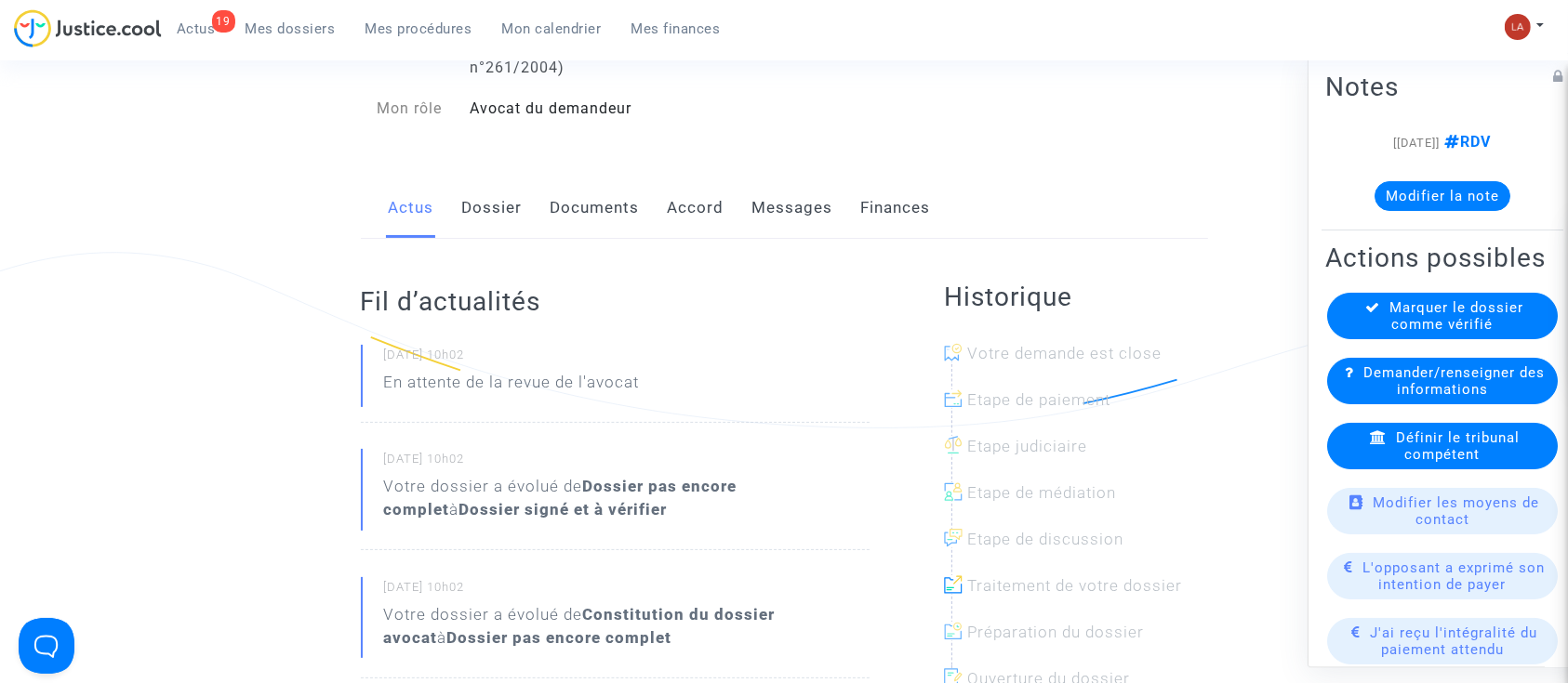
drag, startPoint x: 500, startPoint y: 236, endPoint x: 500, endPoint y: 215, distance: 21.0
click at [500, 236] on link "Dossier" at bounding box center [493, 208] width 60 height 61
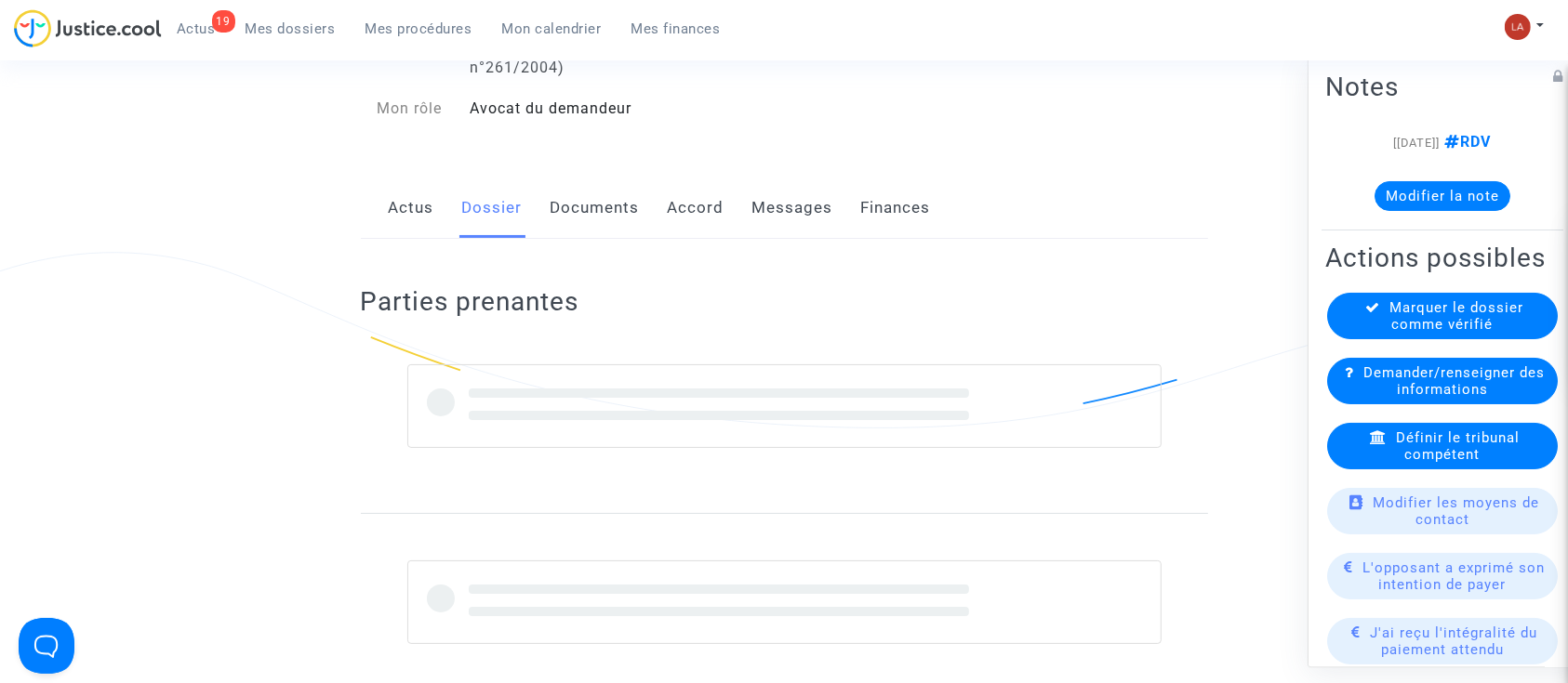
click at [500, 215] on link "Dossier" at bounding box center [493, 208] width 60 height 61
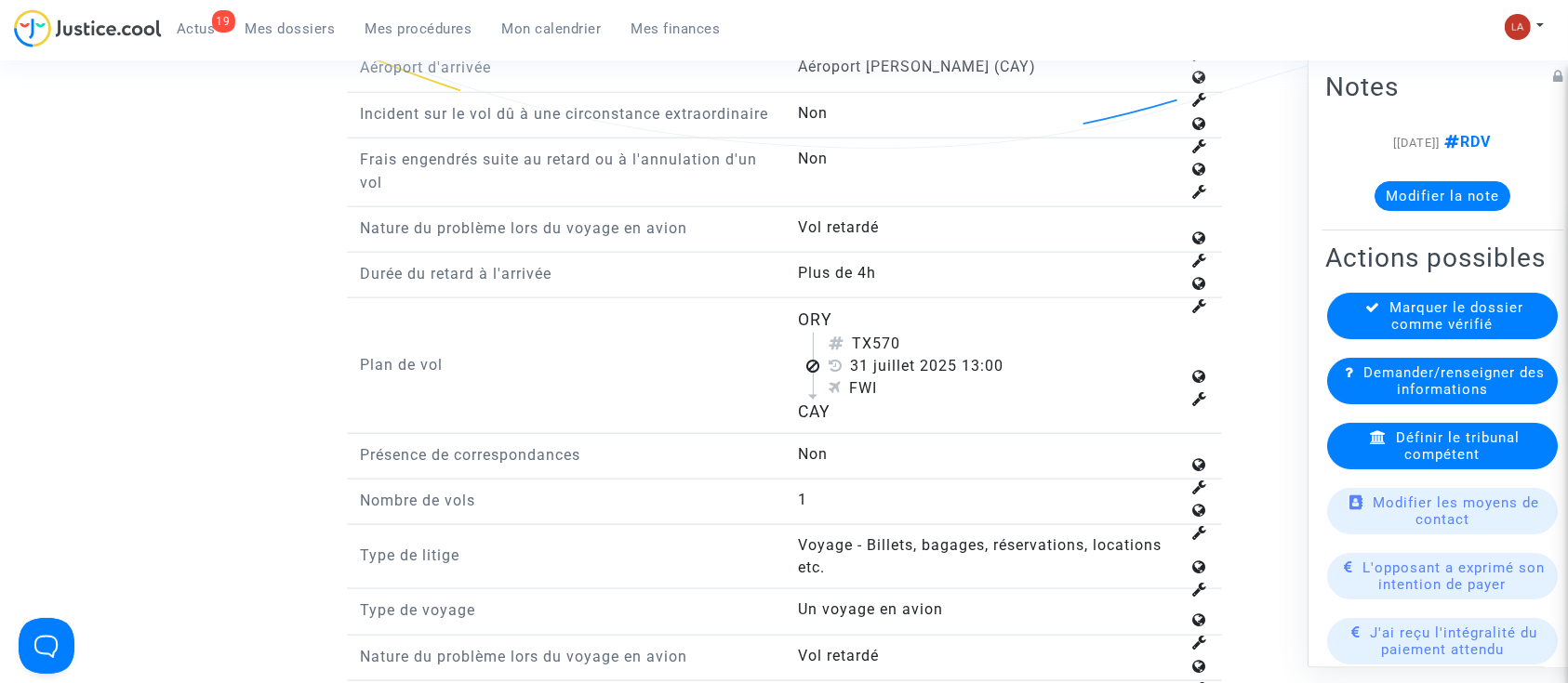
scroll to position [2355, 0]
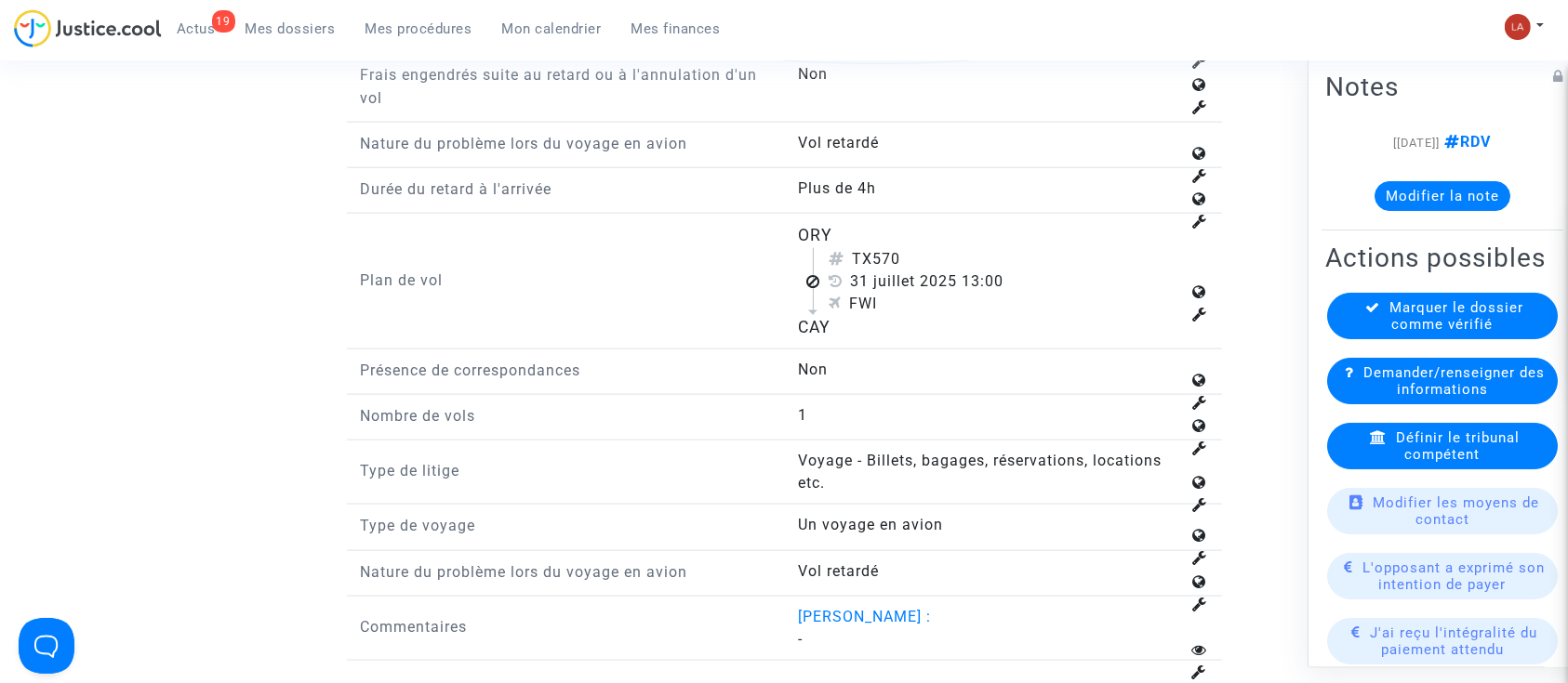
drag, startPoint x: 879, startPoint y: 294, endPoint x: 904, endPoint y: 297, distance: 25.2
click at [904, 271] on div "TX570" at bounding box center [1005, 259] width 352 height 23
copy div "570"
click at [1429, 463] on span "Définir le tribunal compétent" at bounding box center [1458, 446] width 124 height 34
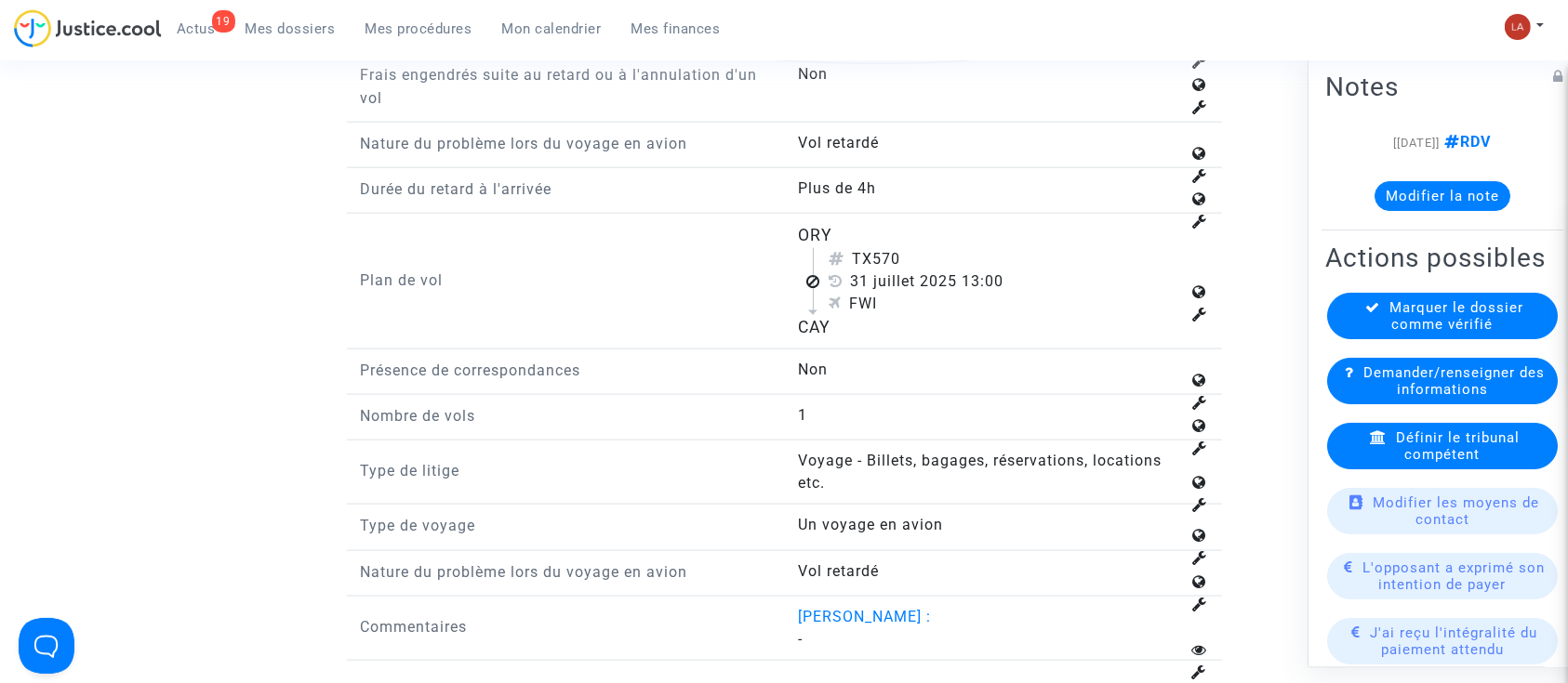
scroll to position [0, 0]
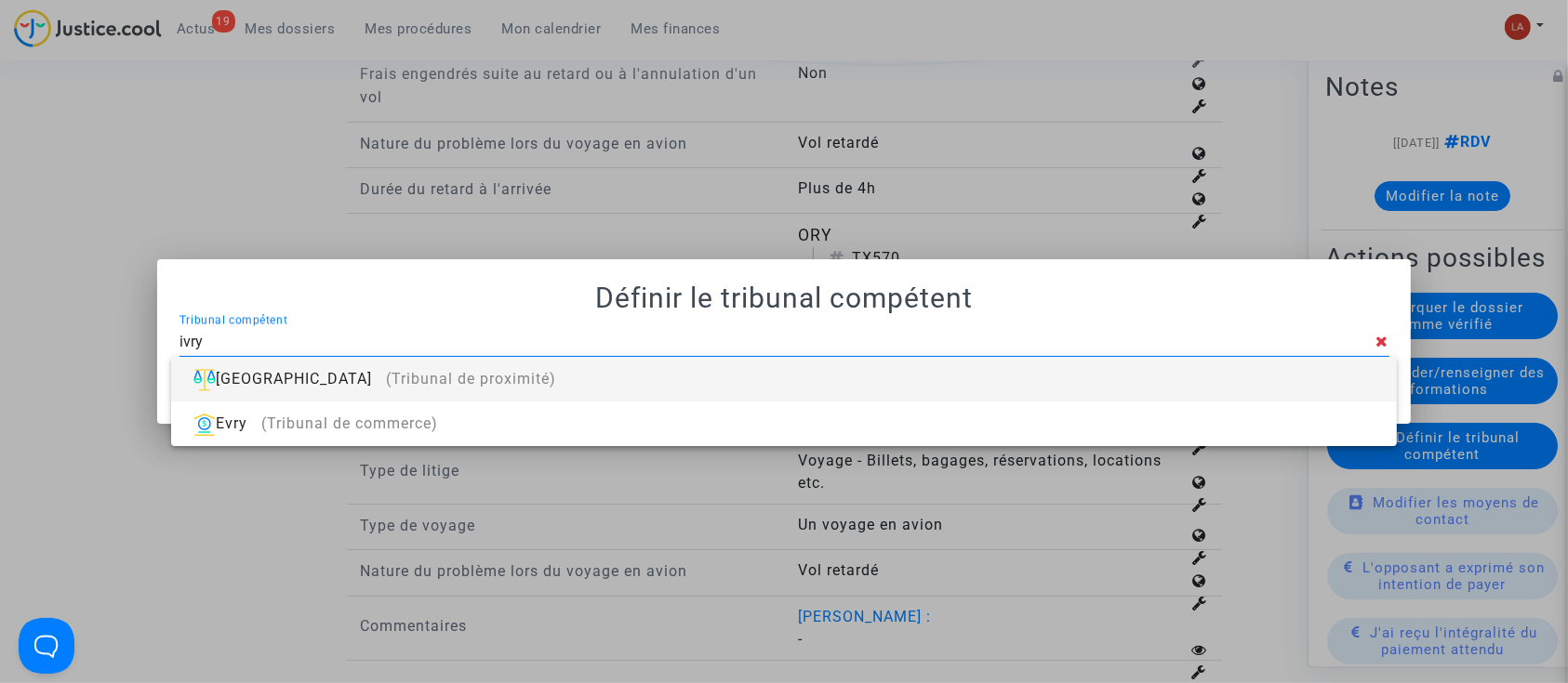
type input "ivry"
click at [1099, 361] on div "[GEOGRAPHIC_DATA] (Tribunal de proximité)" at bounding box center [784, 379] width 1196 height 44
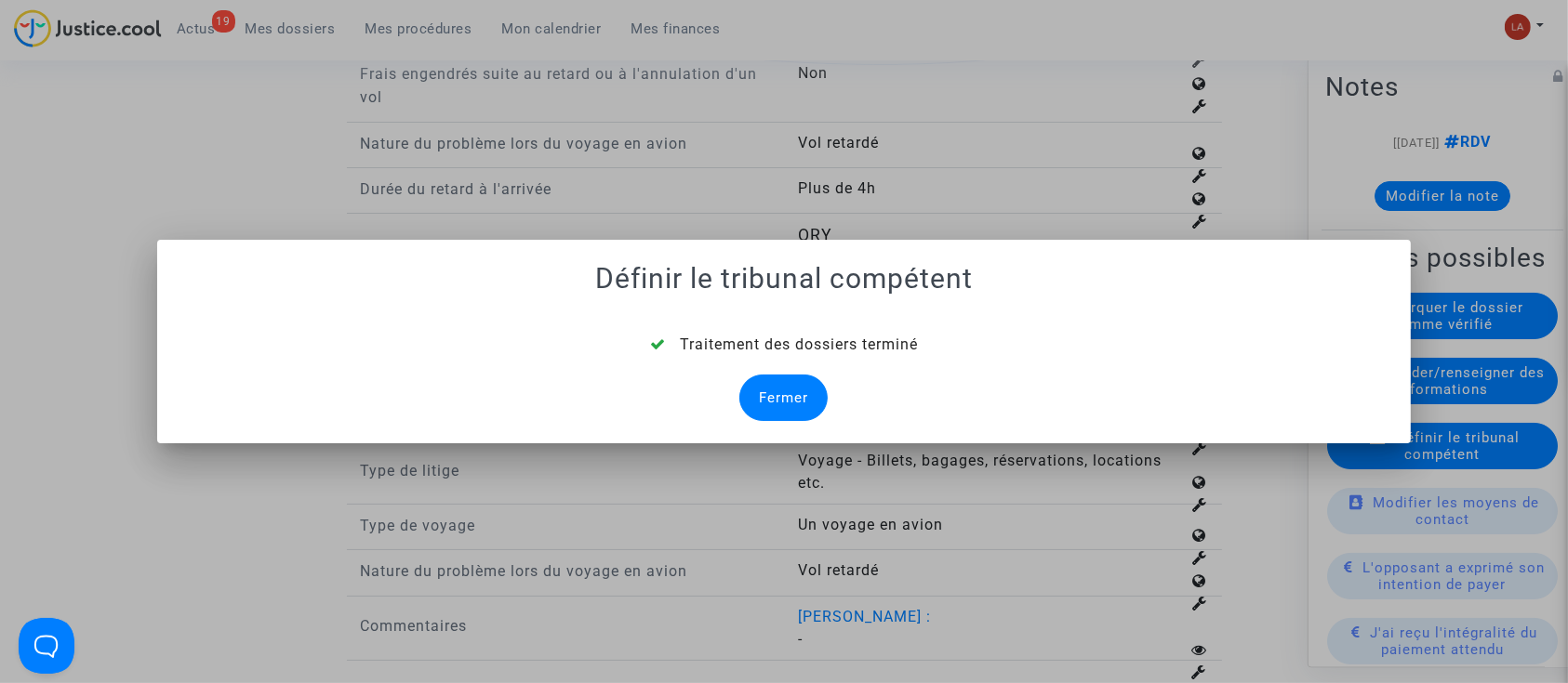
click at [762, 385] on div "Traitement des dossiers terminé Fermer" at bounding box center [784, 377] width 1210 height 87
click at [778, 383] on div "Fermer" at bounding box center [784, 397] width 88 height 46
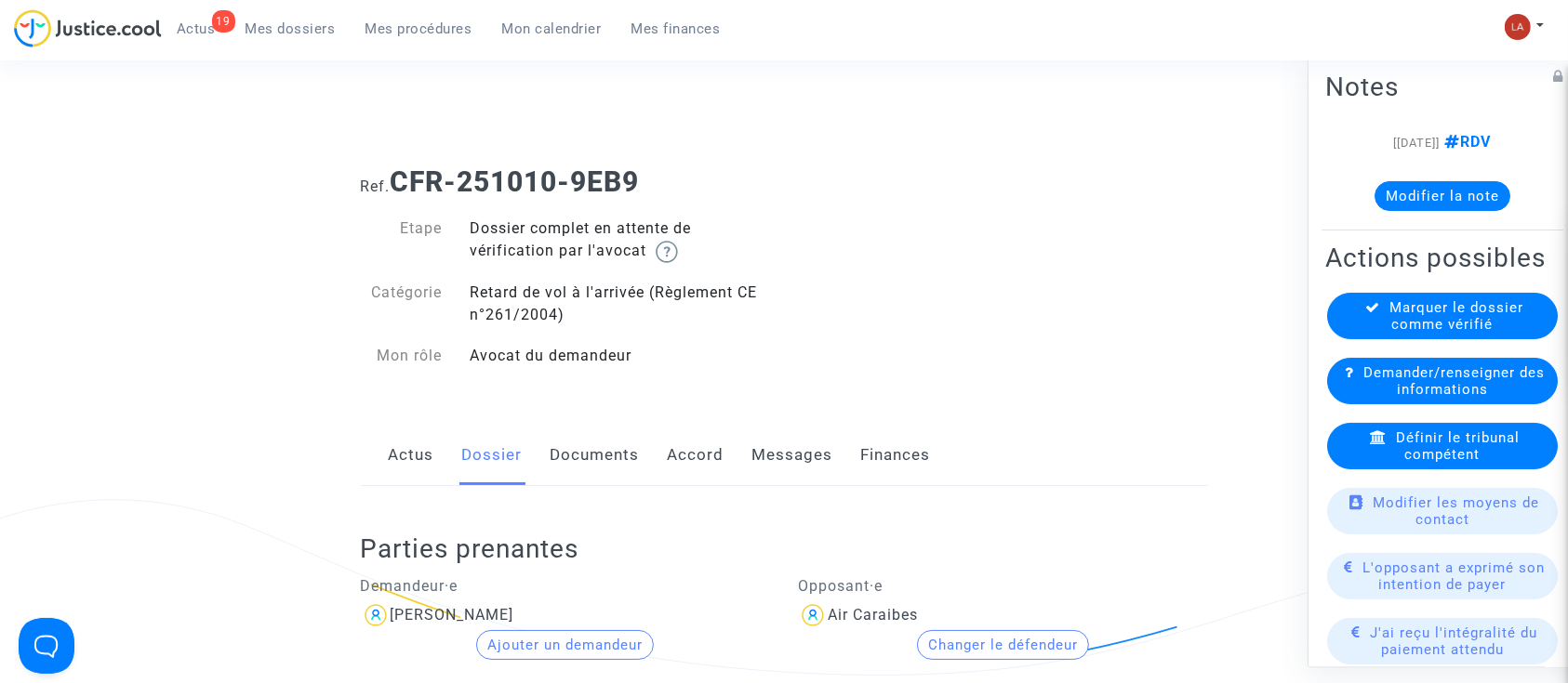
drag, startPoint x: 587, startPoint y: 462, endPoint x: 606, endPoint y: 451, distance: 22.0
click at [587, 462] on link "Documents" at bounding box center [595, 455] width 89 height 61
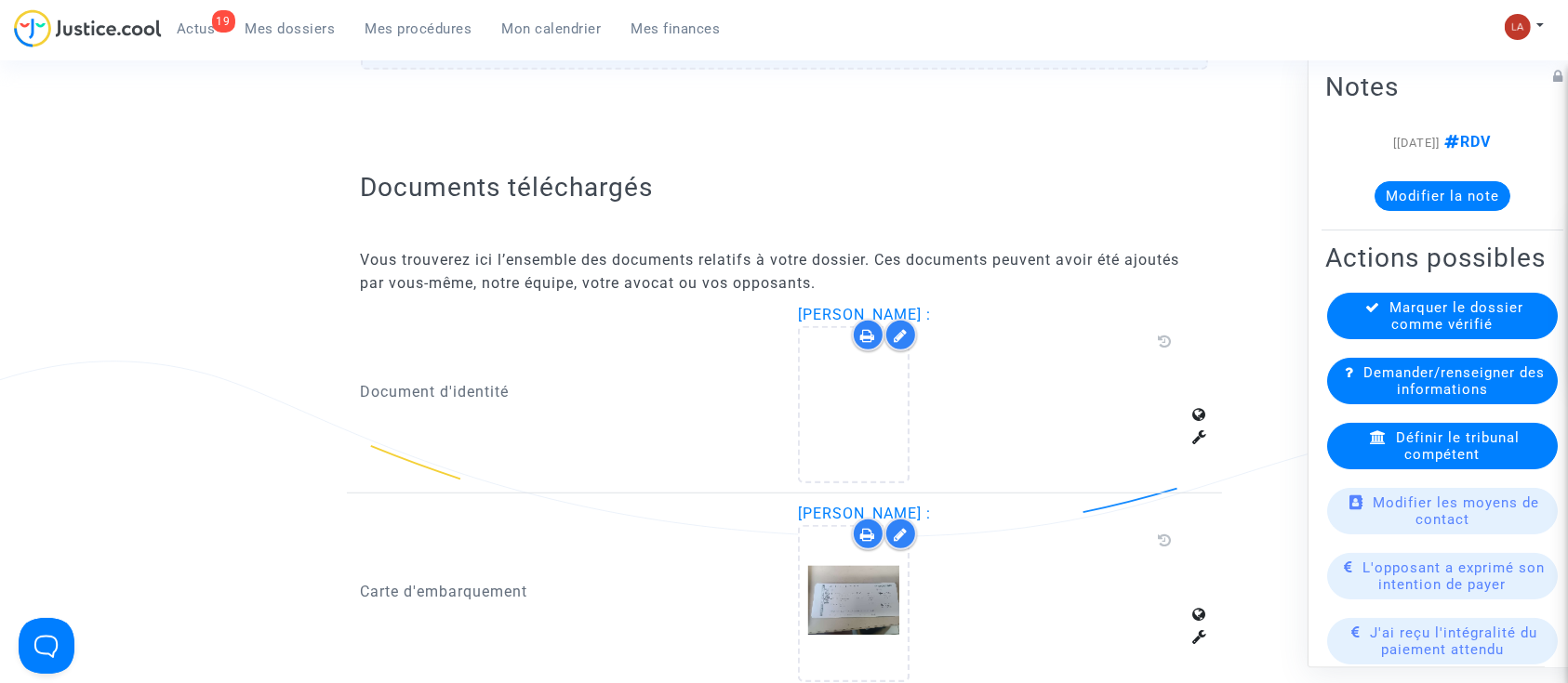
scroll to position [1239, 0]
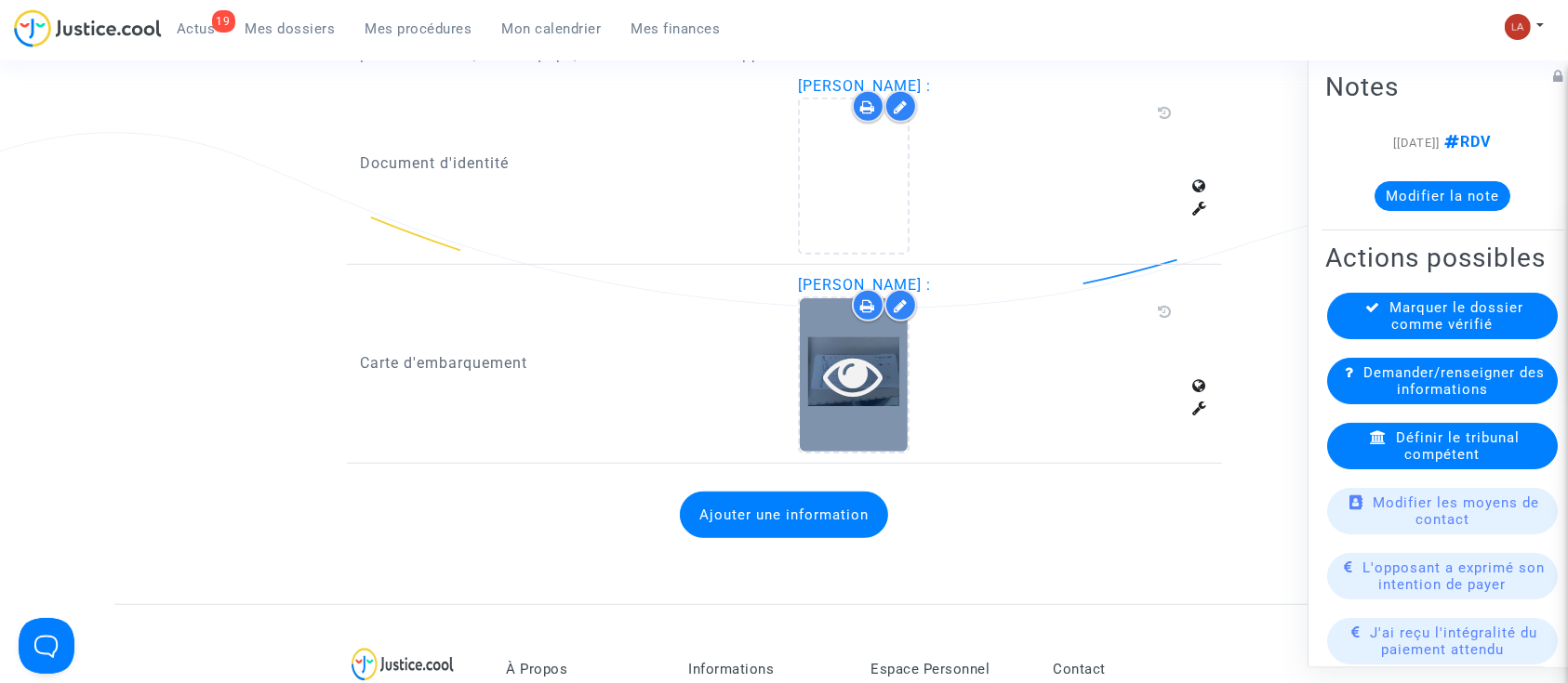
click at [903, 376] on div at bounding box center [854, 375] width 108 height 59
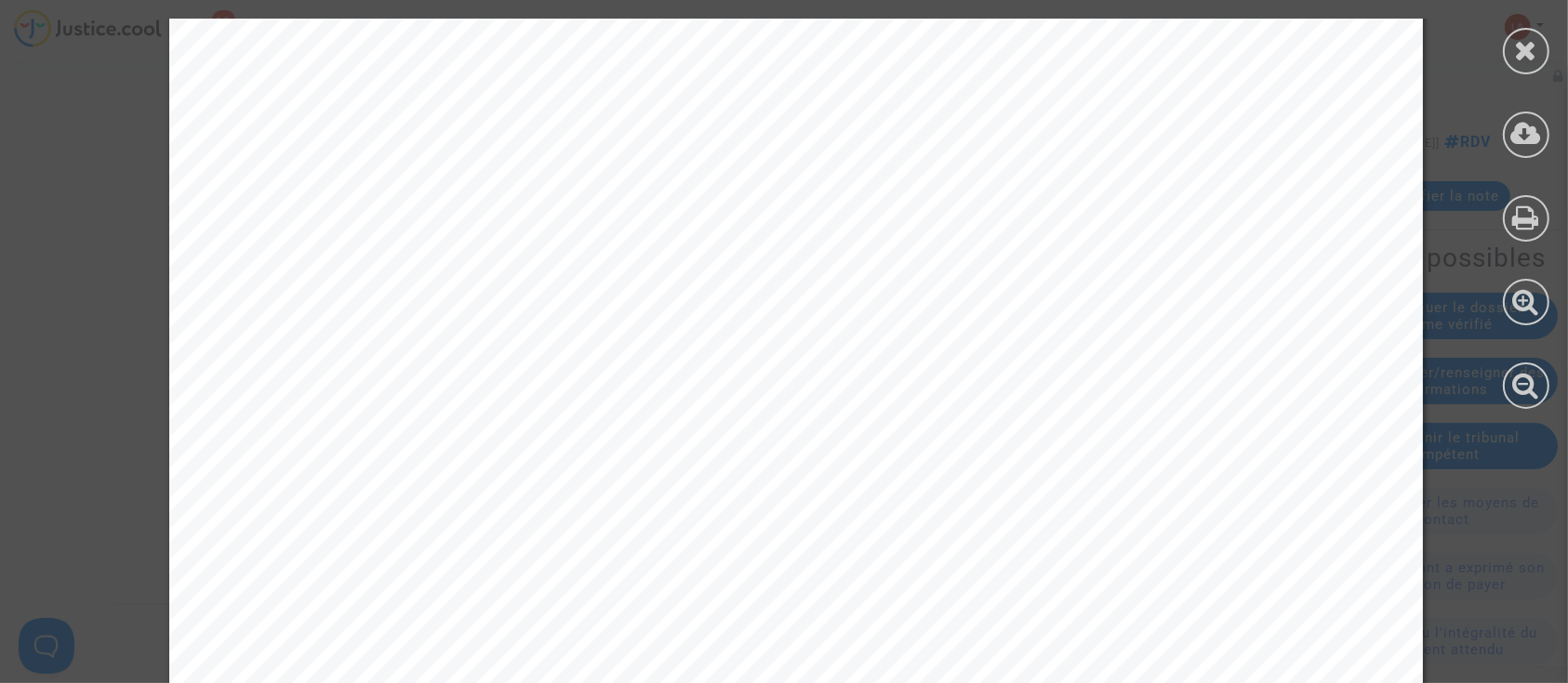
scroll to position [394, 0]
click at [1534, 67] on div at bounding box center [1526, 51] width 46 height 46
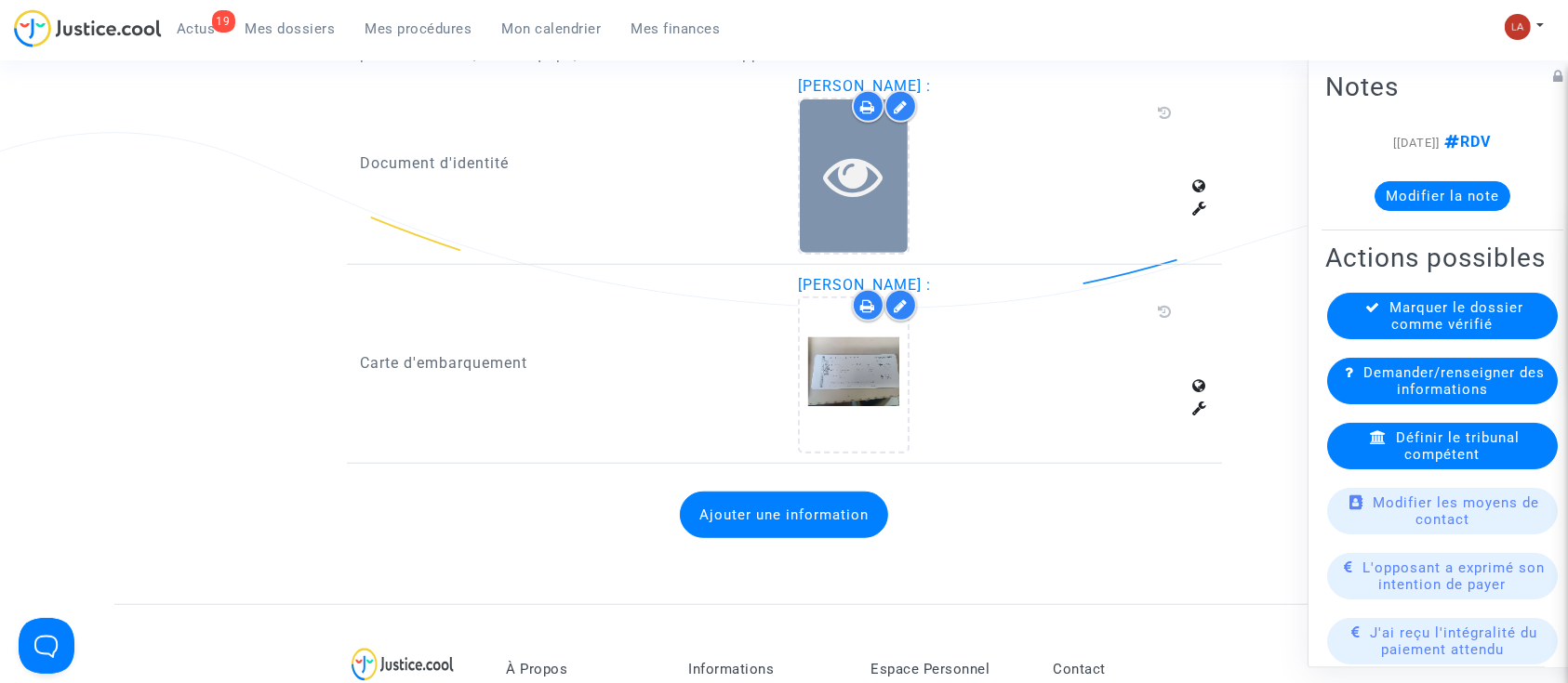
click at [870, 172] on icon at bounding box center [855, 175] width 60 height 59
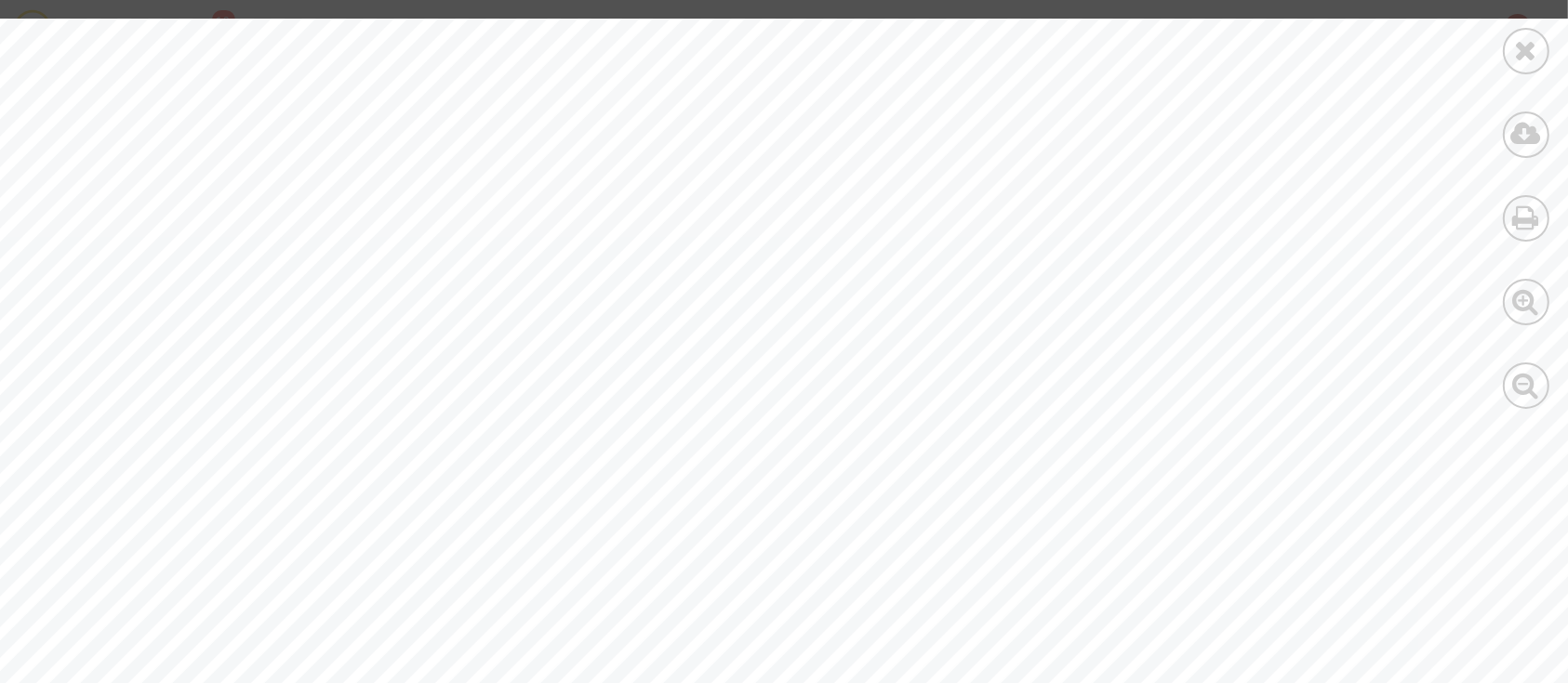
scroll to position [3346, 0]
click at [1520, 53] on icon at bounding box center [1527, 51] width 24 height 28
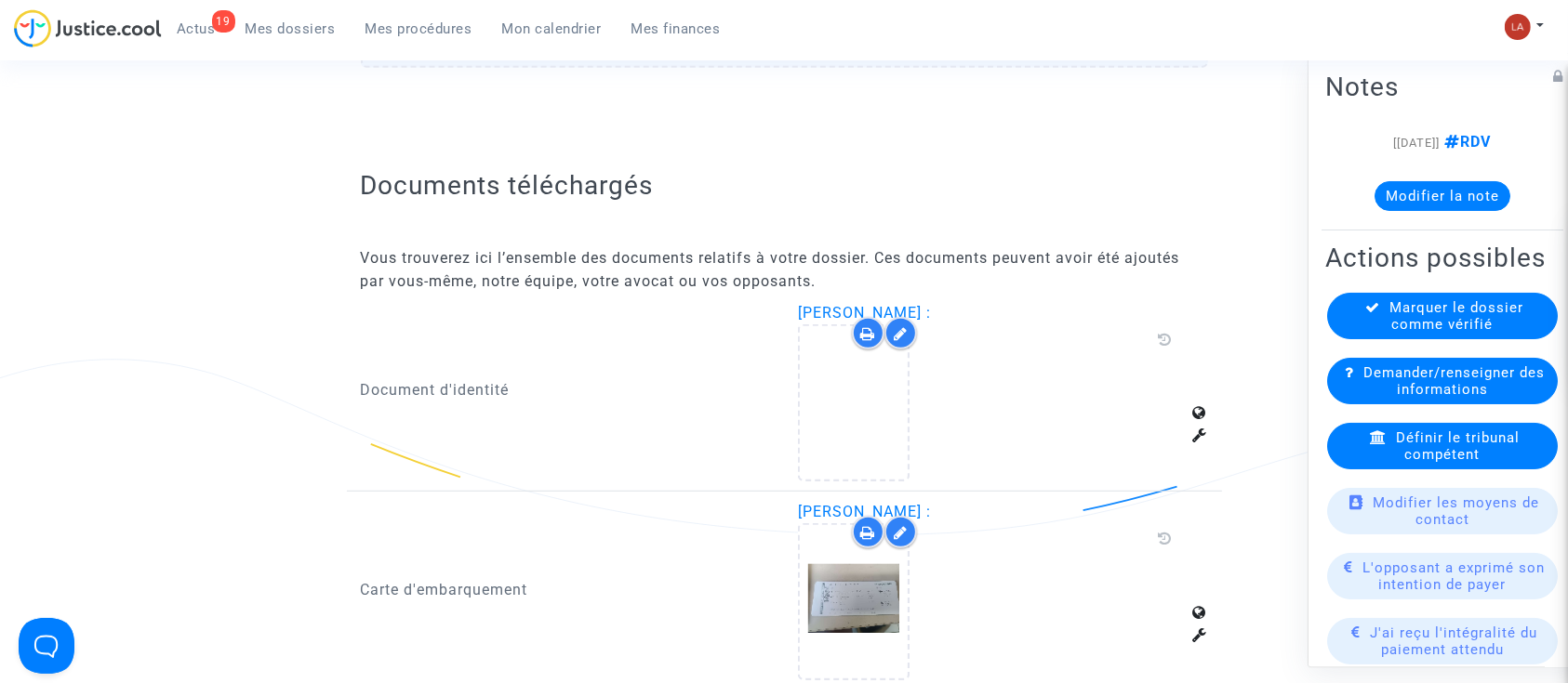
scroll to position [1103, 0]
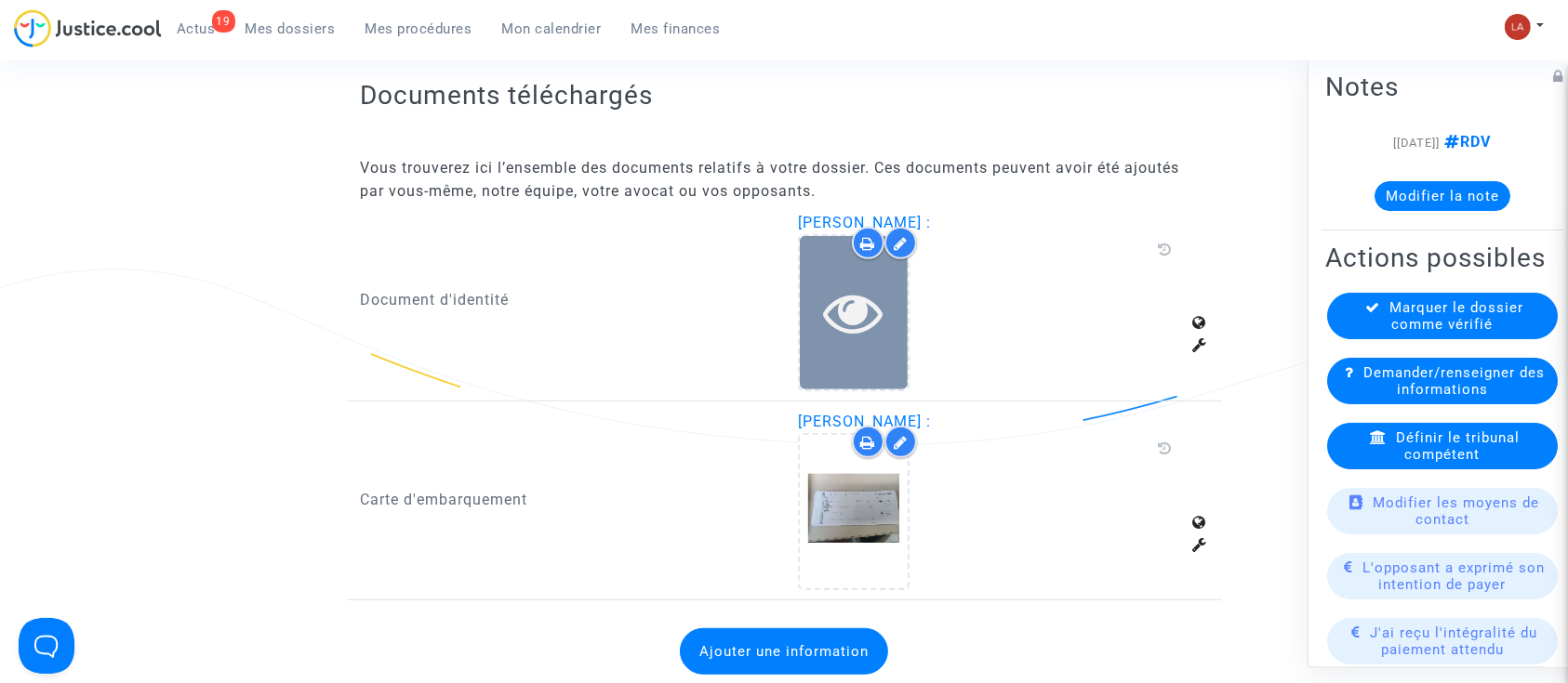
click at [870, 351] on div at bounding box center [854, 312] width 108 height 153
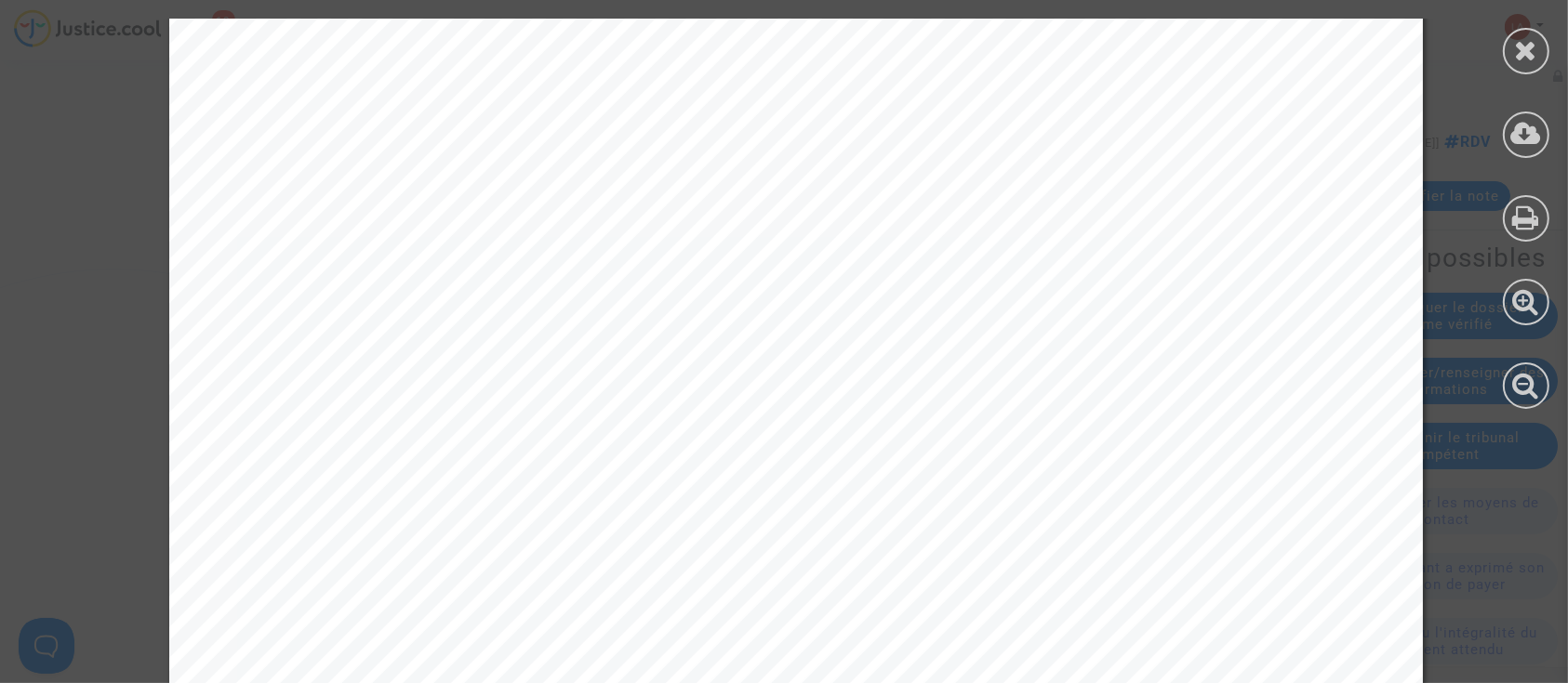
scroll to position [5464, 0]
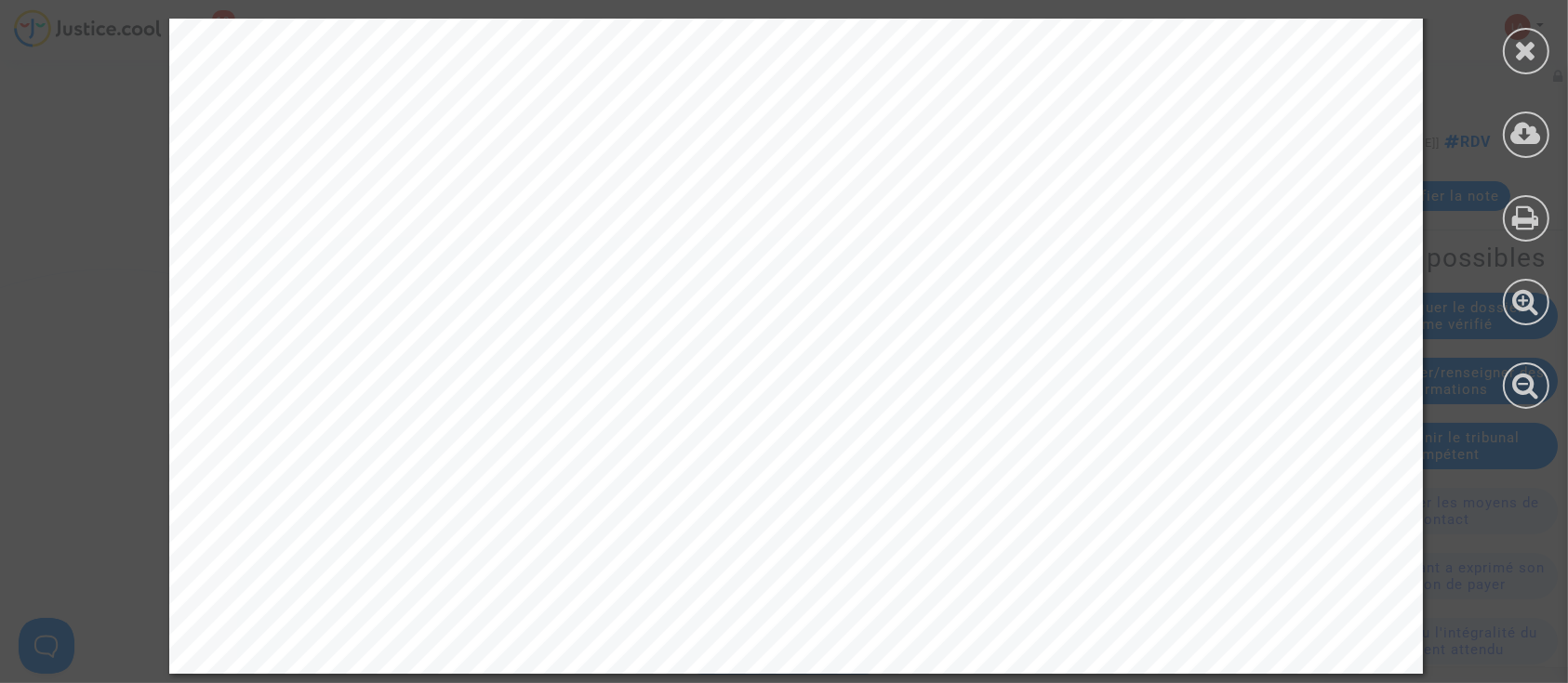
click at [1531, 50] on icon at bounding box center [1527, 51] width 24 height 28
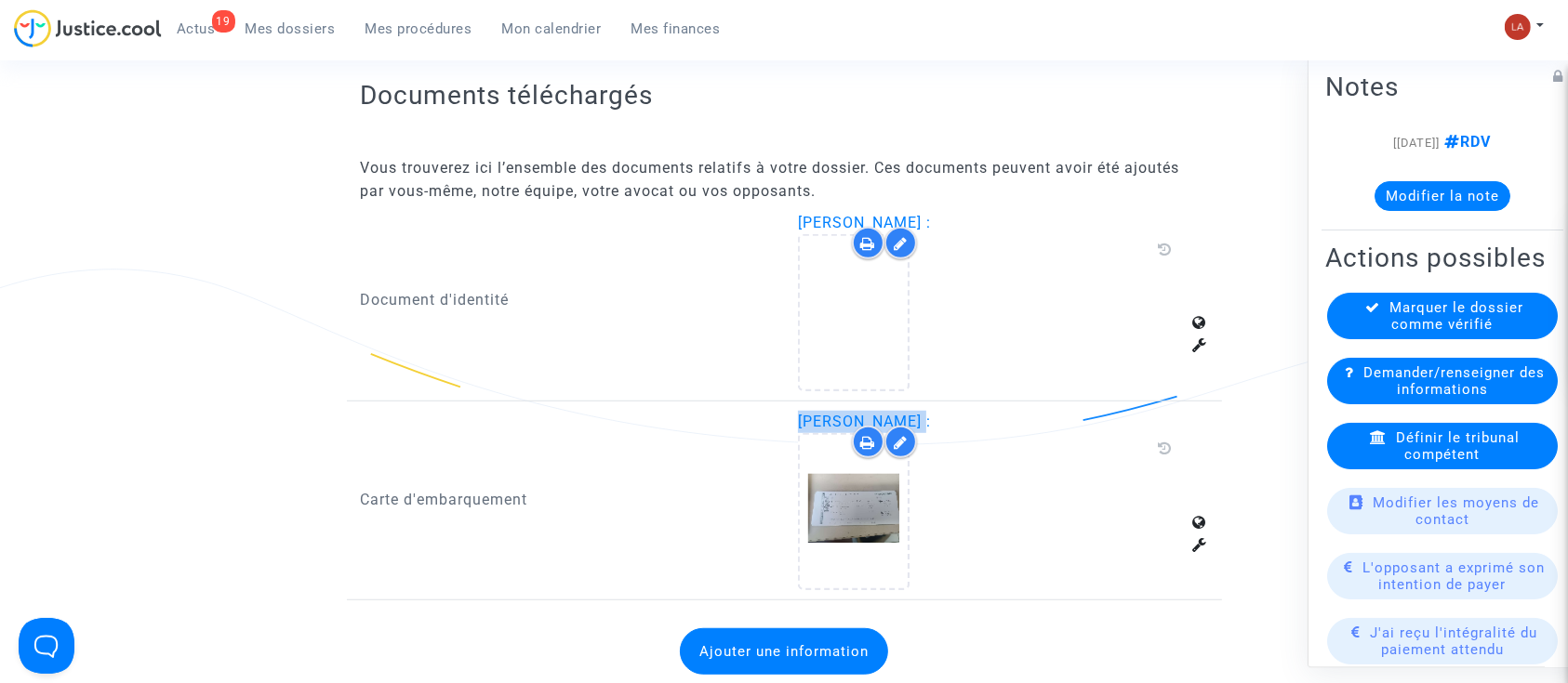
drag, startPoint x: 796, startPoint y: 411, endPoint x: 900, endPoint y: 418, distance: 104.2
click at [900, 418] on div "[PERSON_NAME] :" at bounding box center [1003, 500] width 438 height 179
copy span "[PERSON_NAME]"
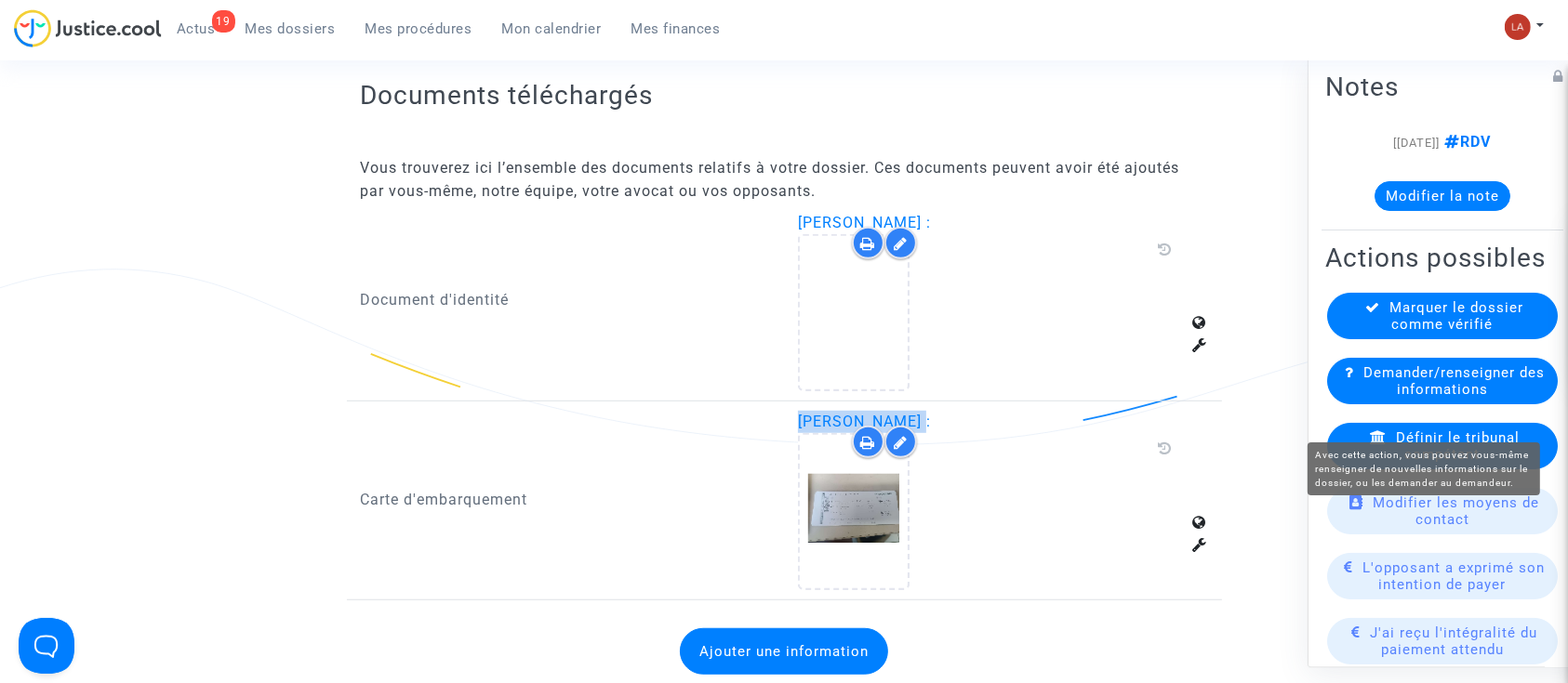
click at [1407, 398] on span "Demander/renseigner des informations" at bounding box center [1454, 381] width 181 height 34
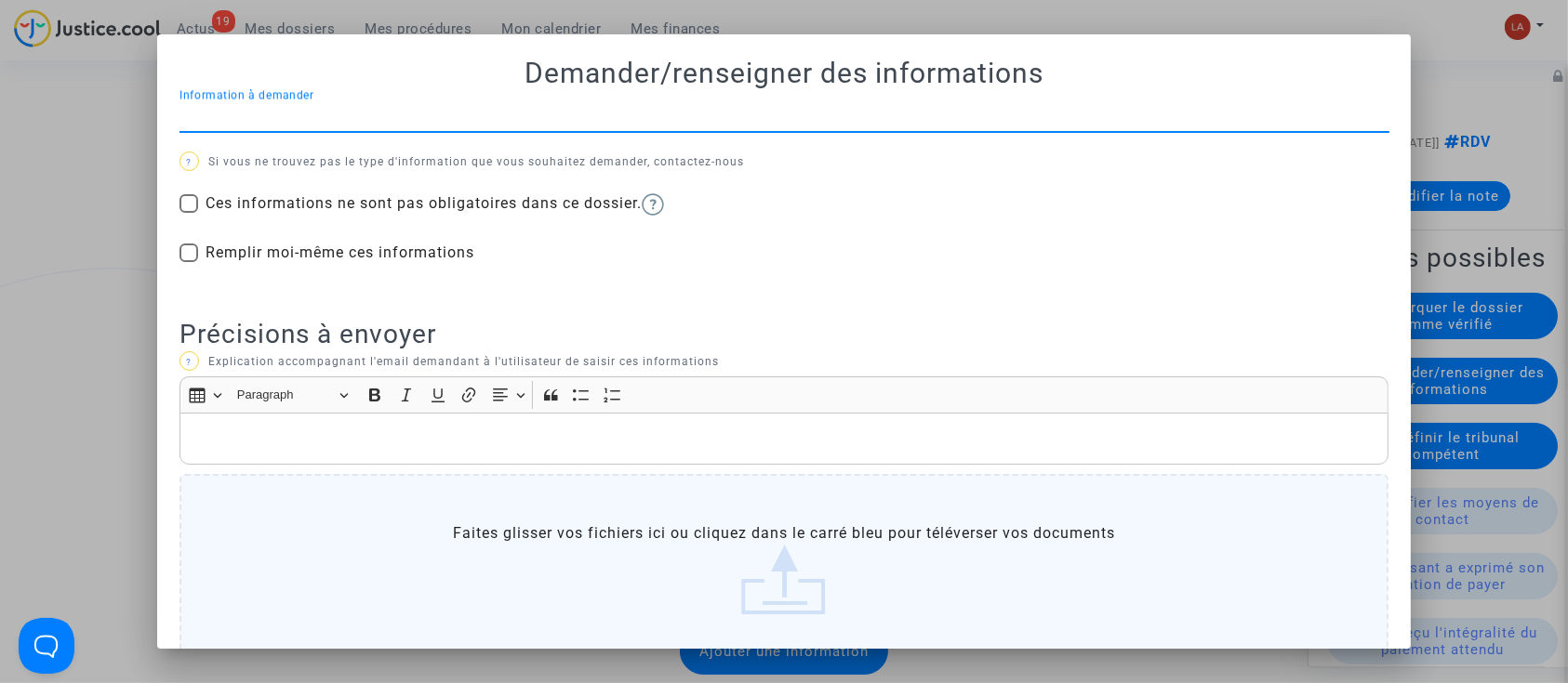
scroll to position [0, 0]
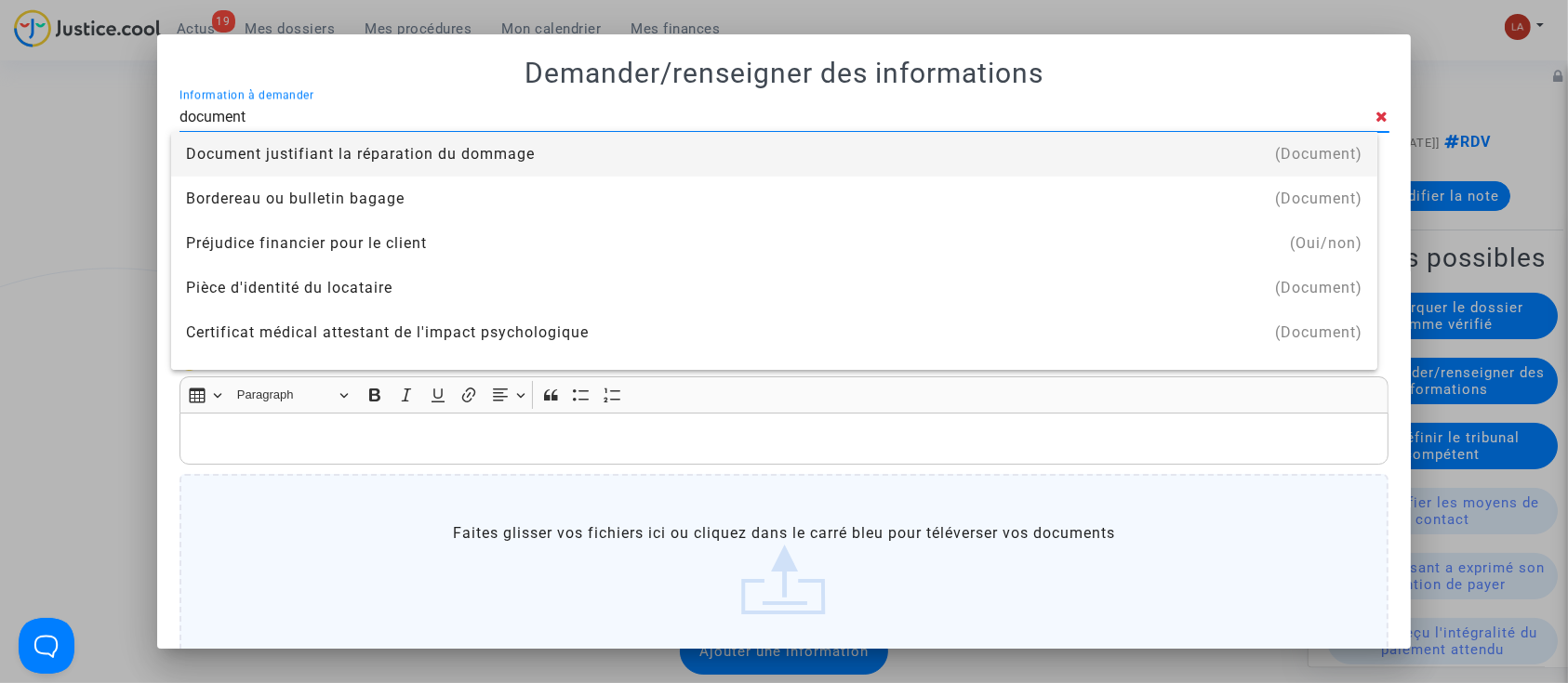
type input "document d'identité"
click at [379, 154] on div "Document d'identité" at bounding box center [775, 154] width 1177 height 44
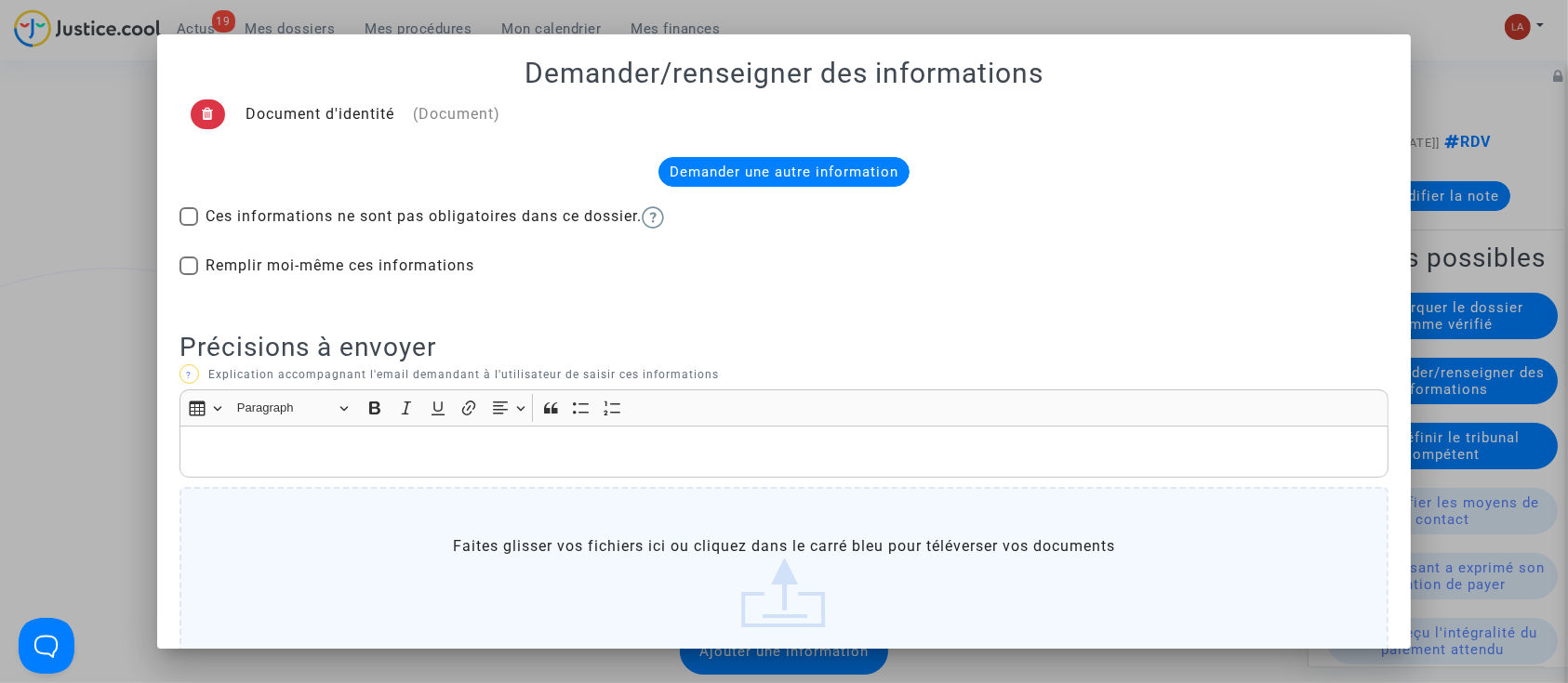
click at [411, 443] on p "Rich Text Editor, main" at bounding box center [784, 452] width 1191 height 23
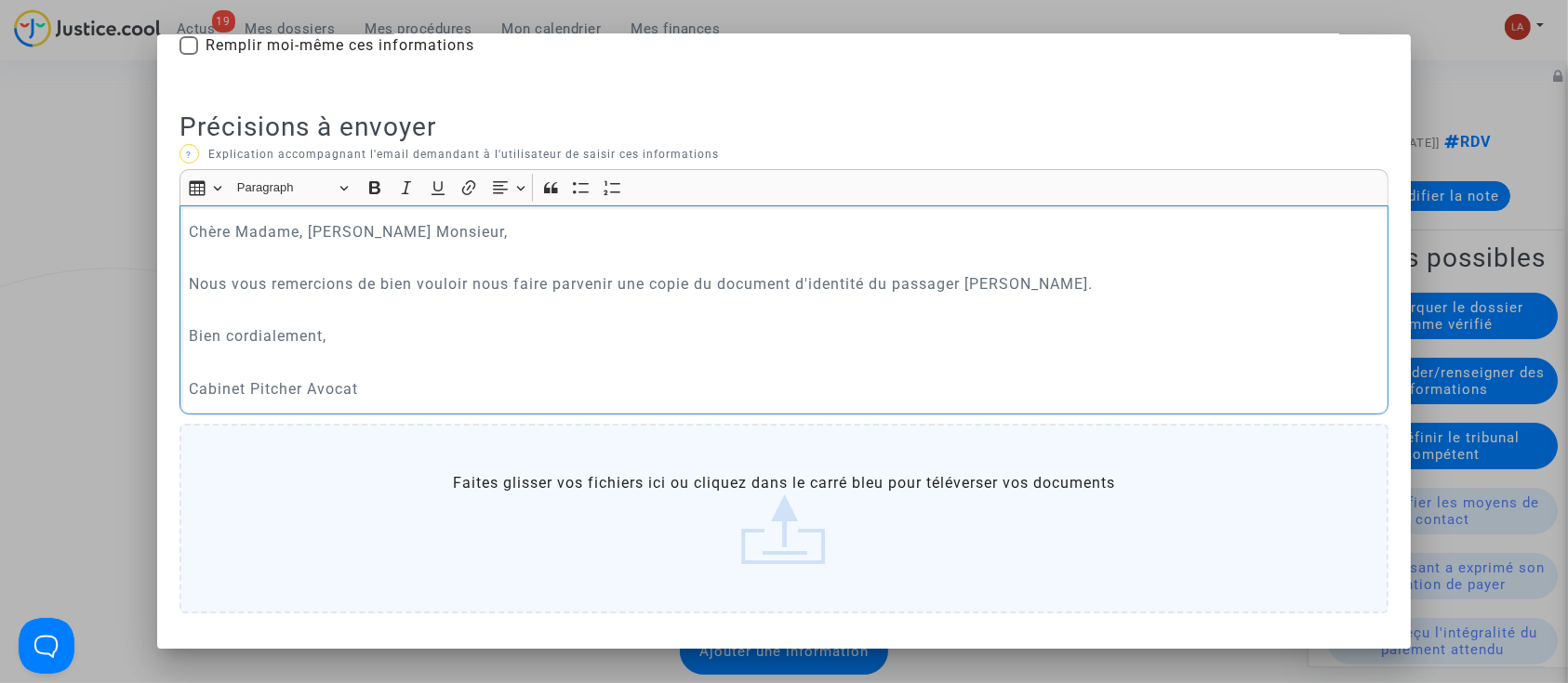
scroll to position [296, 0]
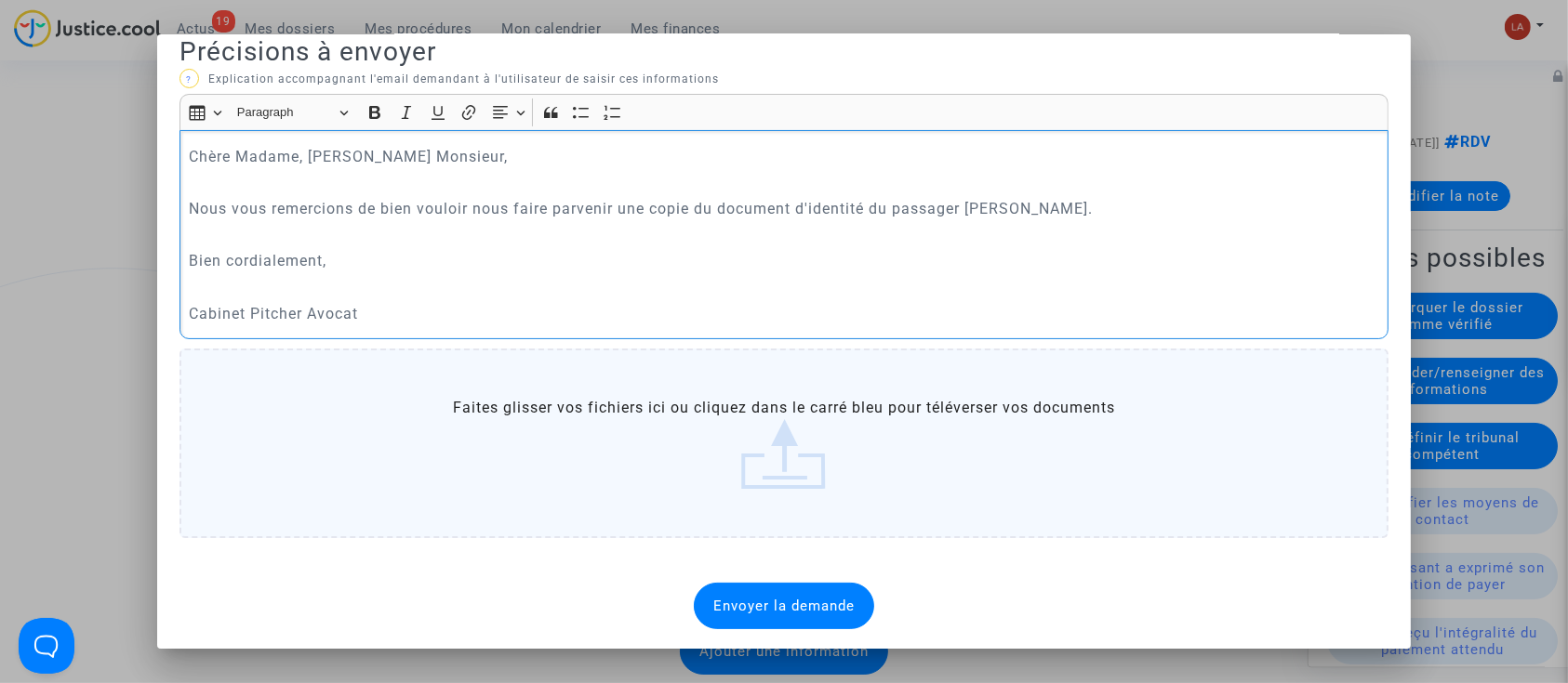
click at [821, 604] on span "Envoyer la demande" at bounding box center [784, 606] width 141 height 17
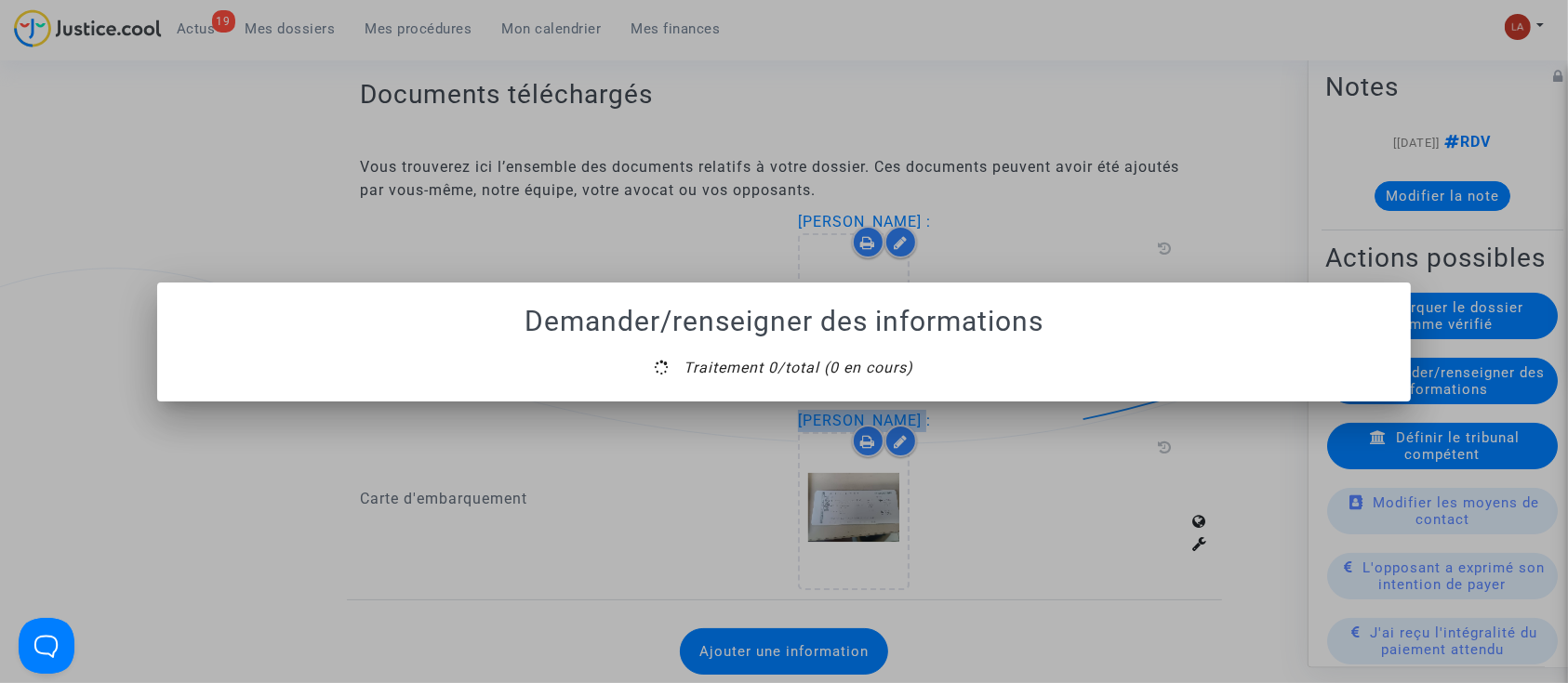
scroll to position [0, 0]
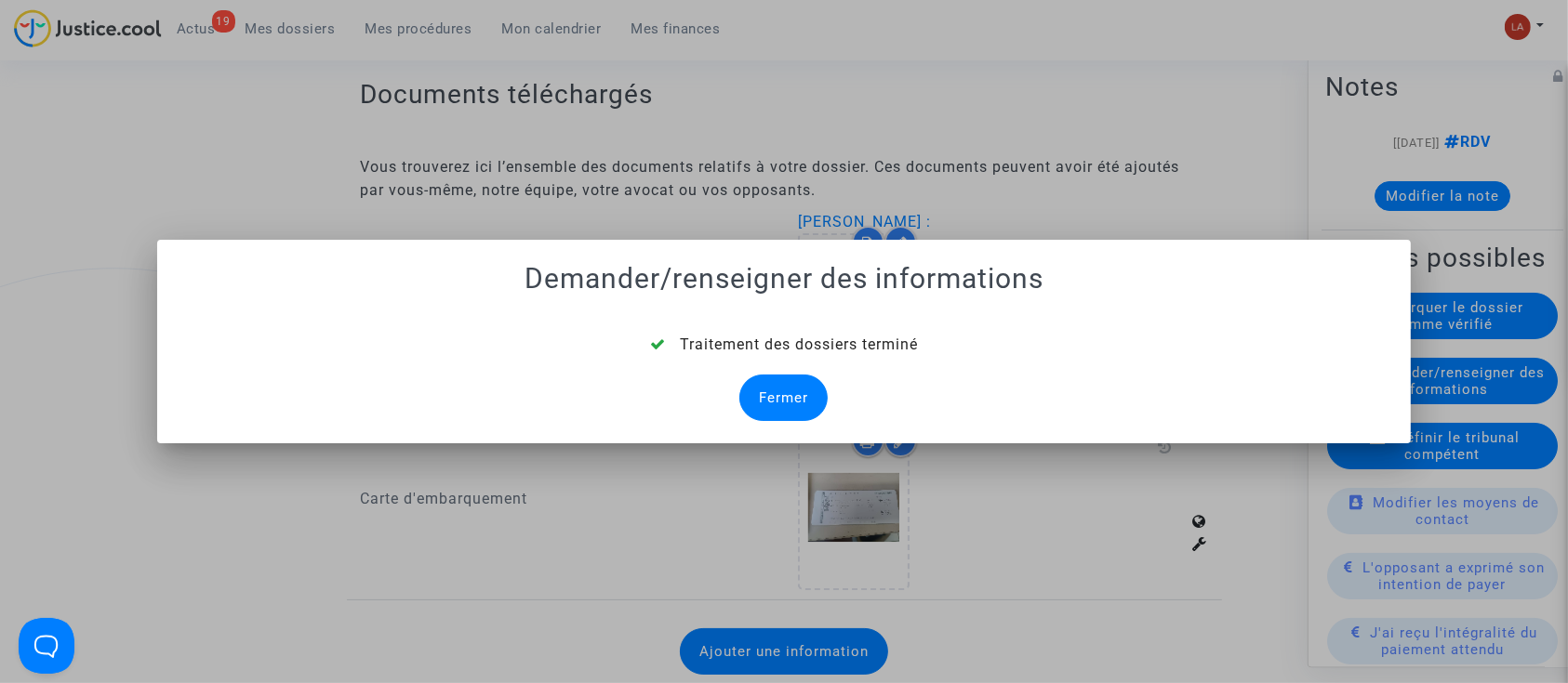
click at [790, 403] on div "Fermer" at bounding box center [784, 397] width 88 height 46
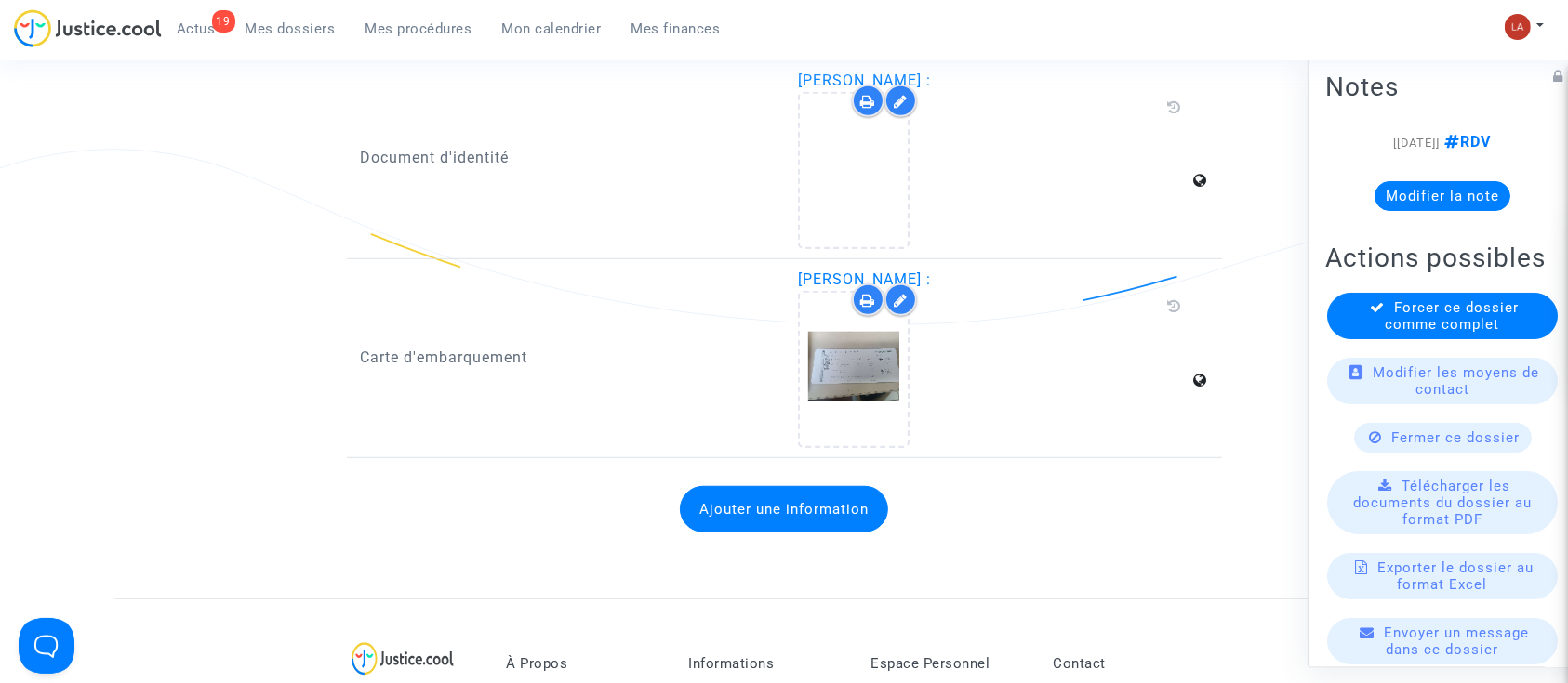
scroll to position [1227, 0]
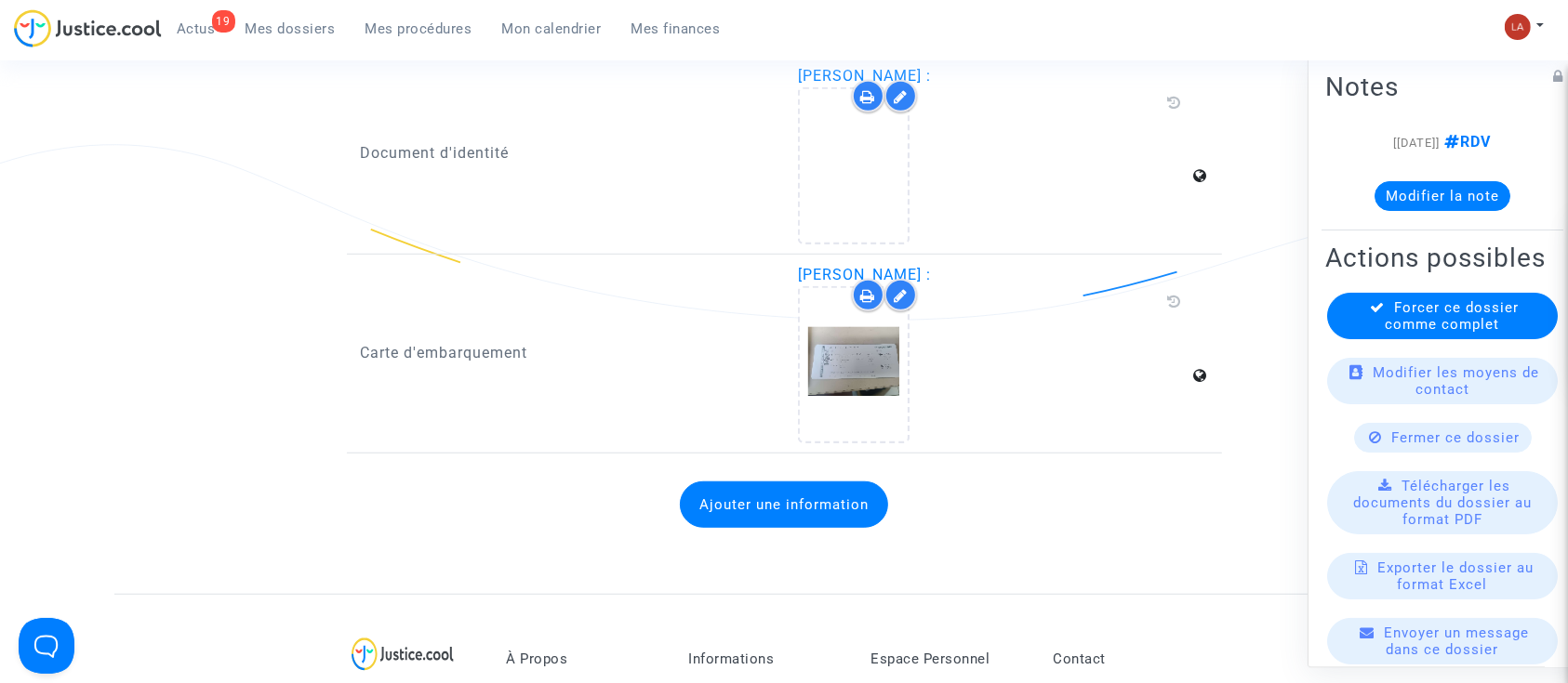
click at [793, 520] on button "Ajouter une information" at bounding box center [784, 504] width 209 height 46
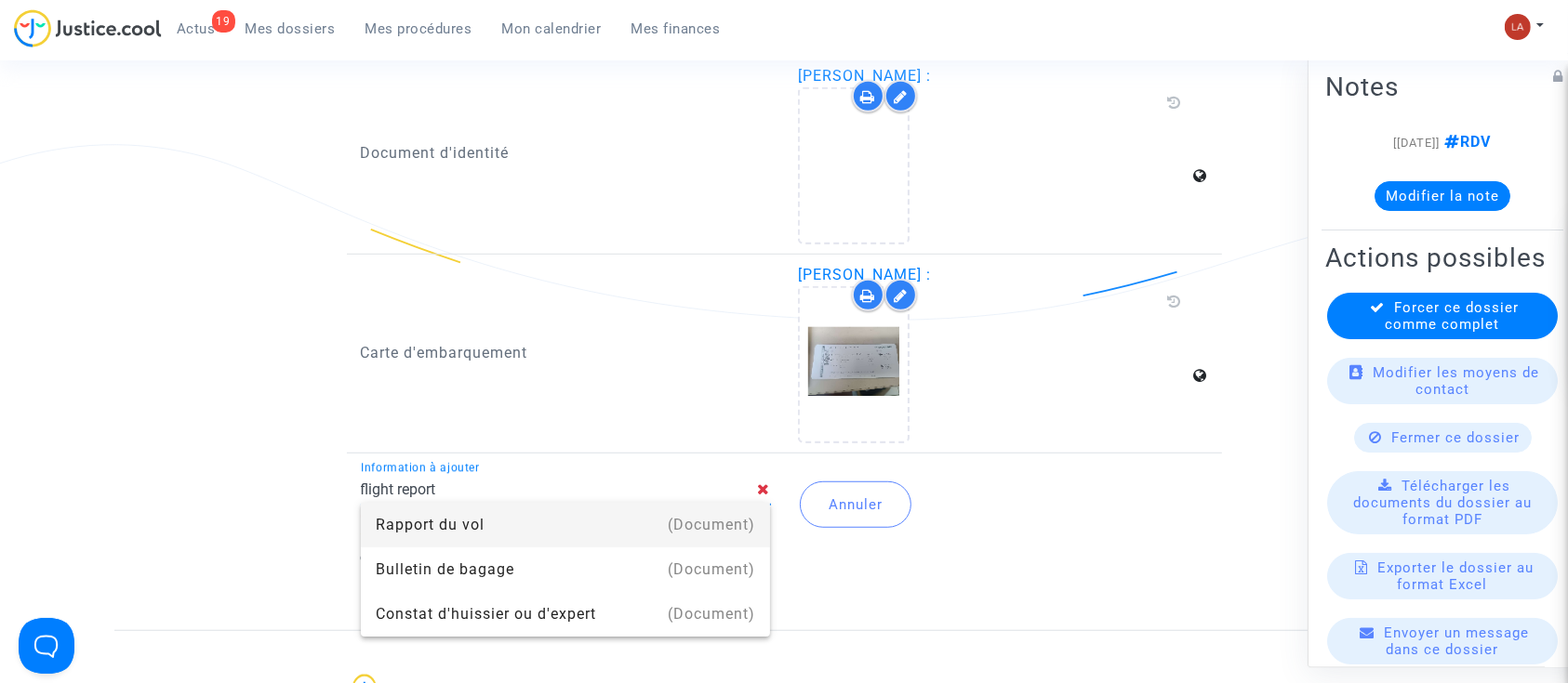
click at [729, 520] on div "(Document)" at bounding box center [711, 524] width 87 height 44
type input "Rapport du vol"
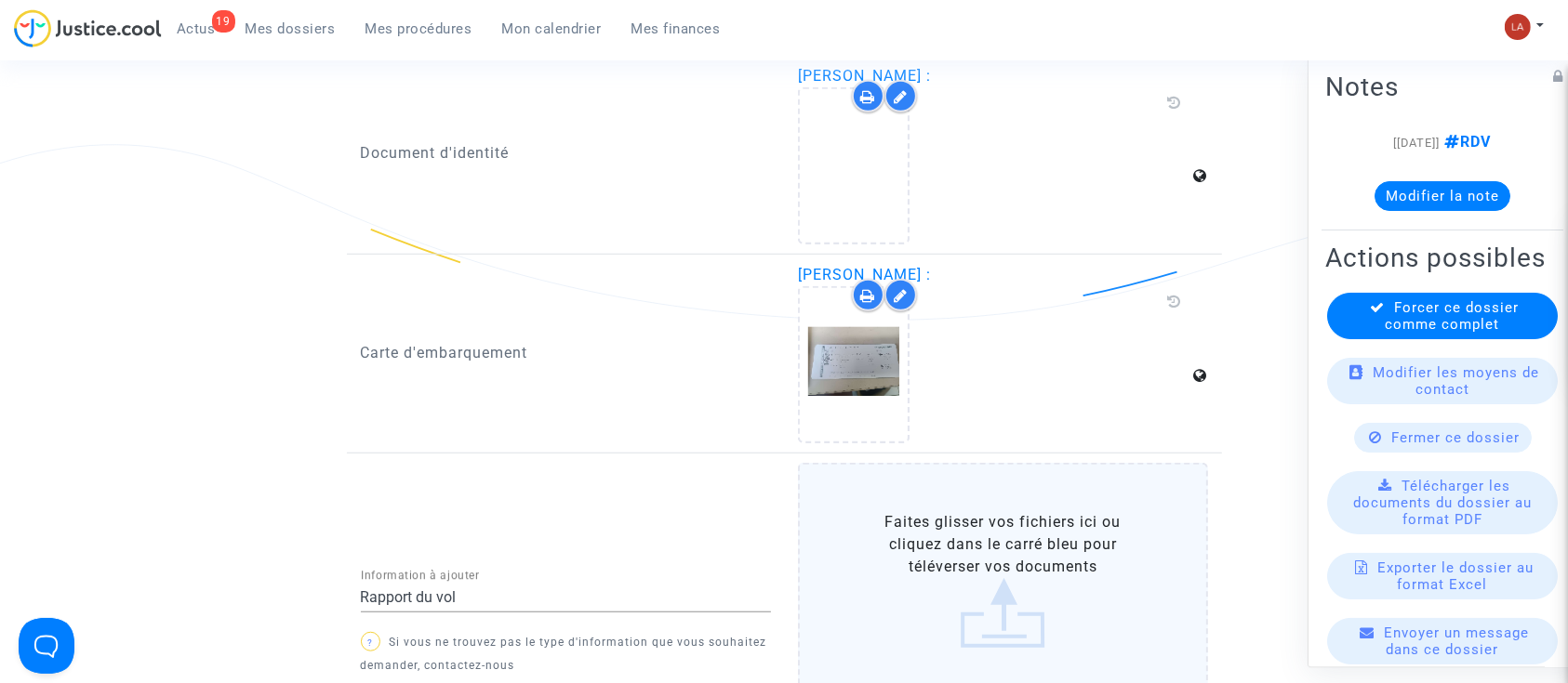
click at [992, 520] on label "Faites glisser vos fichiers ici ou cliquez dans le carré bleu pour téléverser v…" at bounding box center [1003, 580] width 410 height 234
click at [0, 0] on input "Faites glisser vos fichiers ici ou cliquez dans le carré bleu pour téléverser v…" at bounding box center [0, 0] width 0 height 0
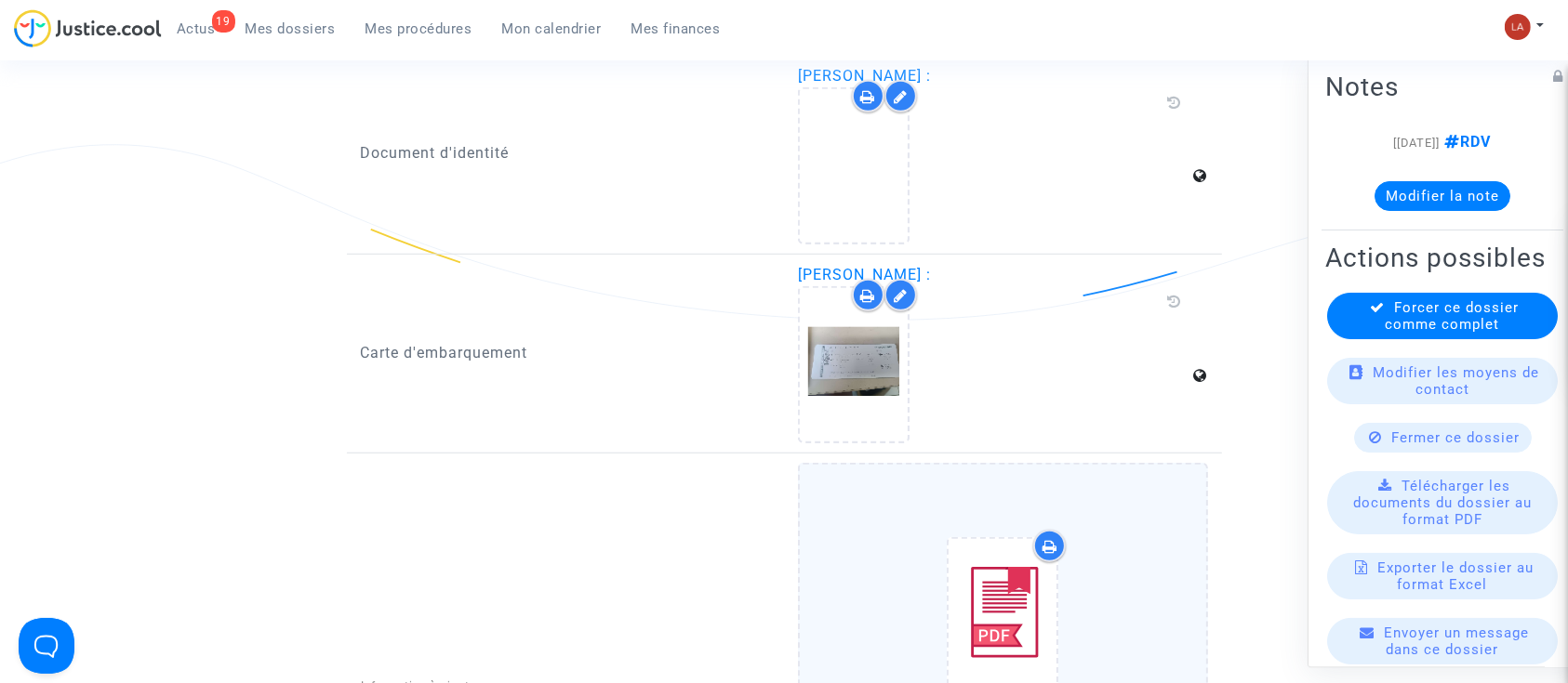
click at [902, 85] on div at bounding box center [901, 96] width 33 height 33
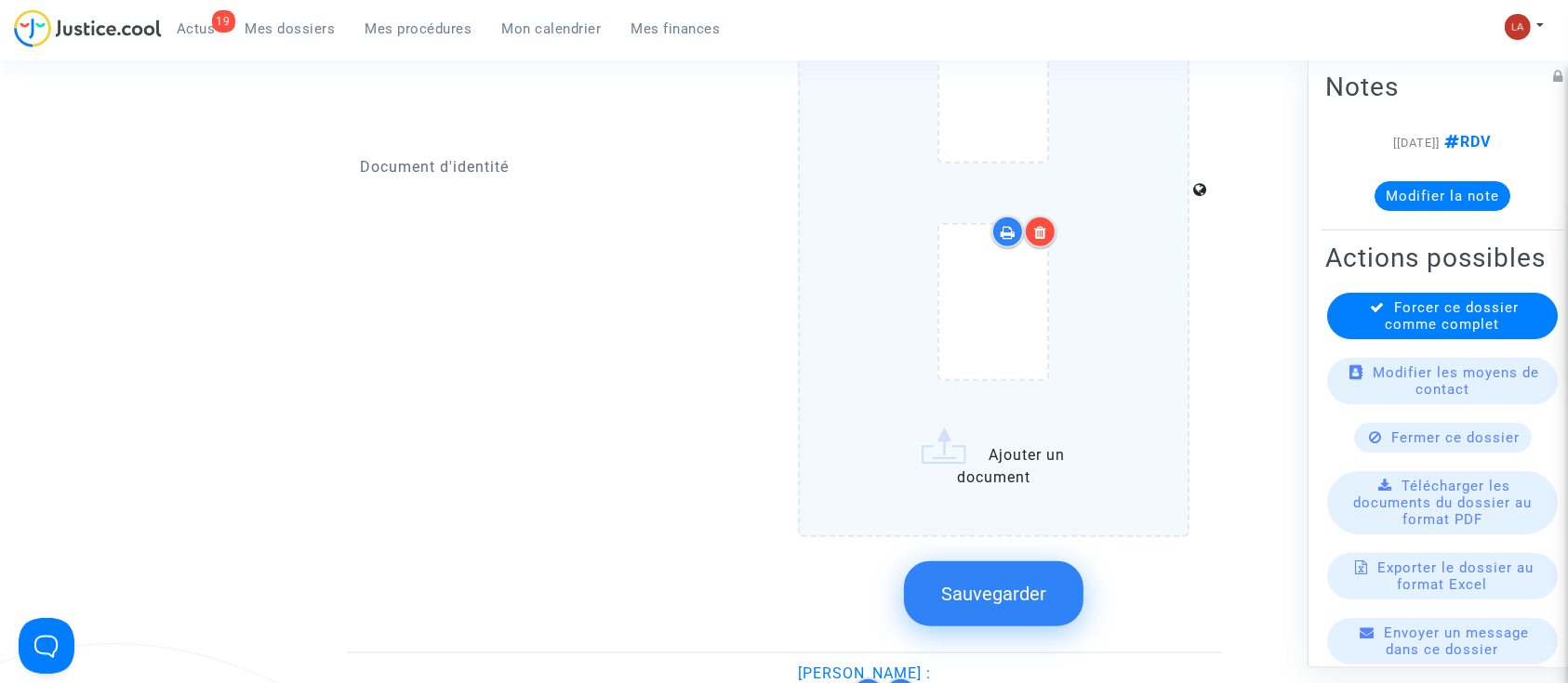
scroll to position [1474, 0]
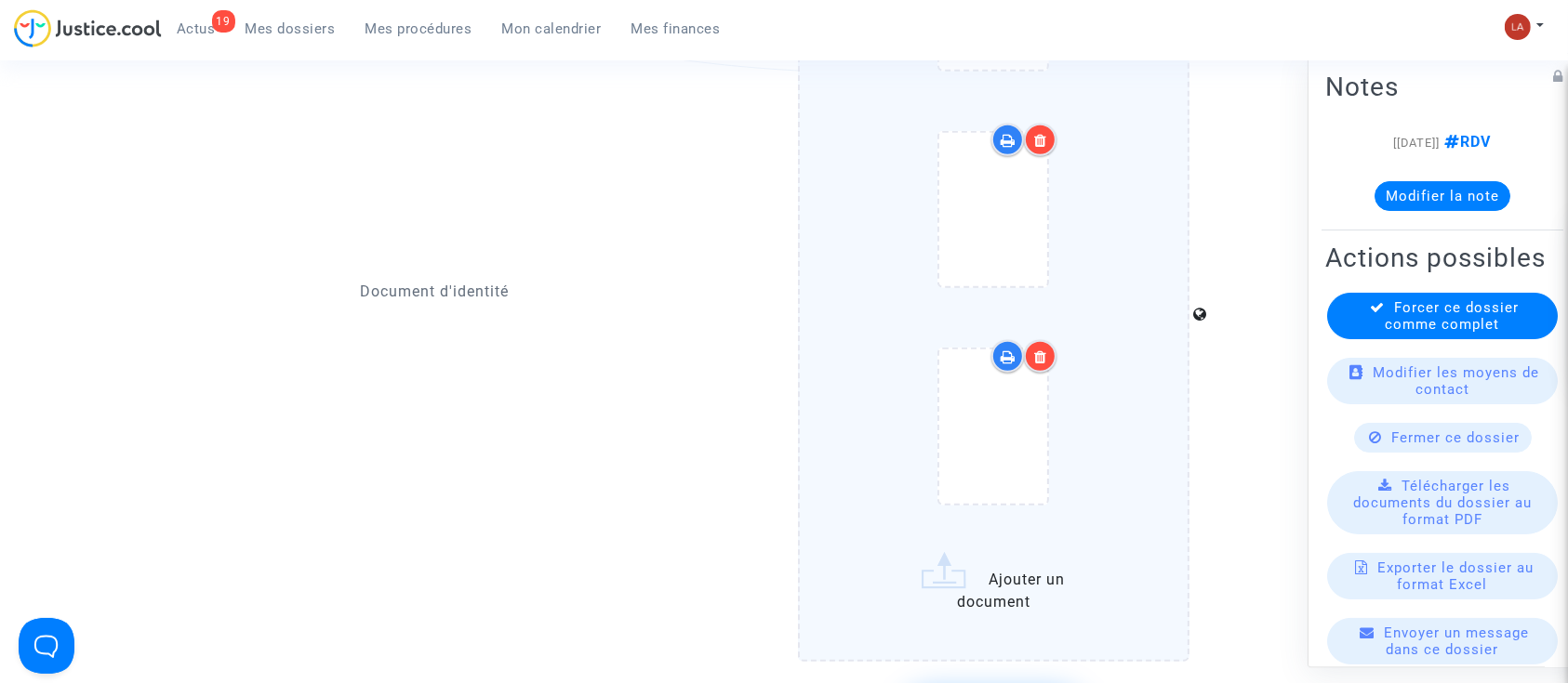
click at [1042, 361] on icon at bounding box center [1041, 357] width 13 height 15
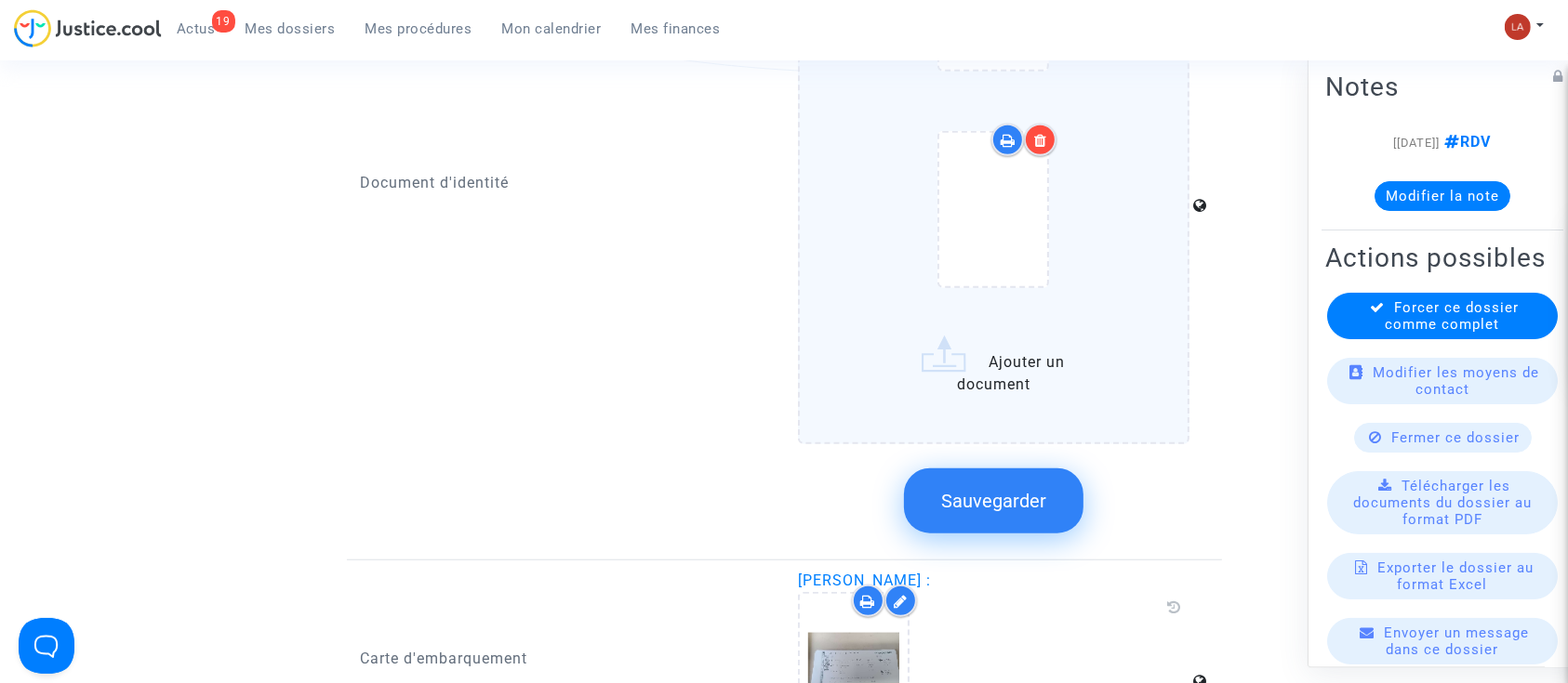
click at [1039, 140] on icon at bounding box center [1041, 141] width 13 height 15
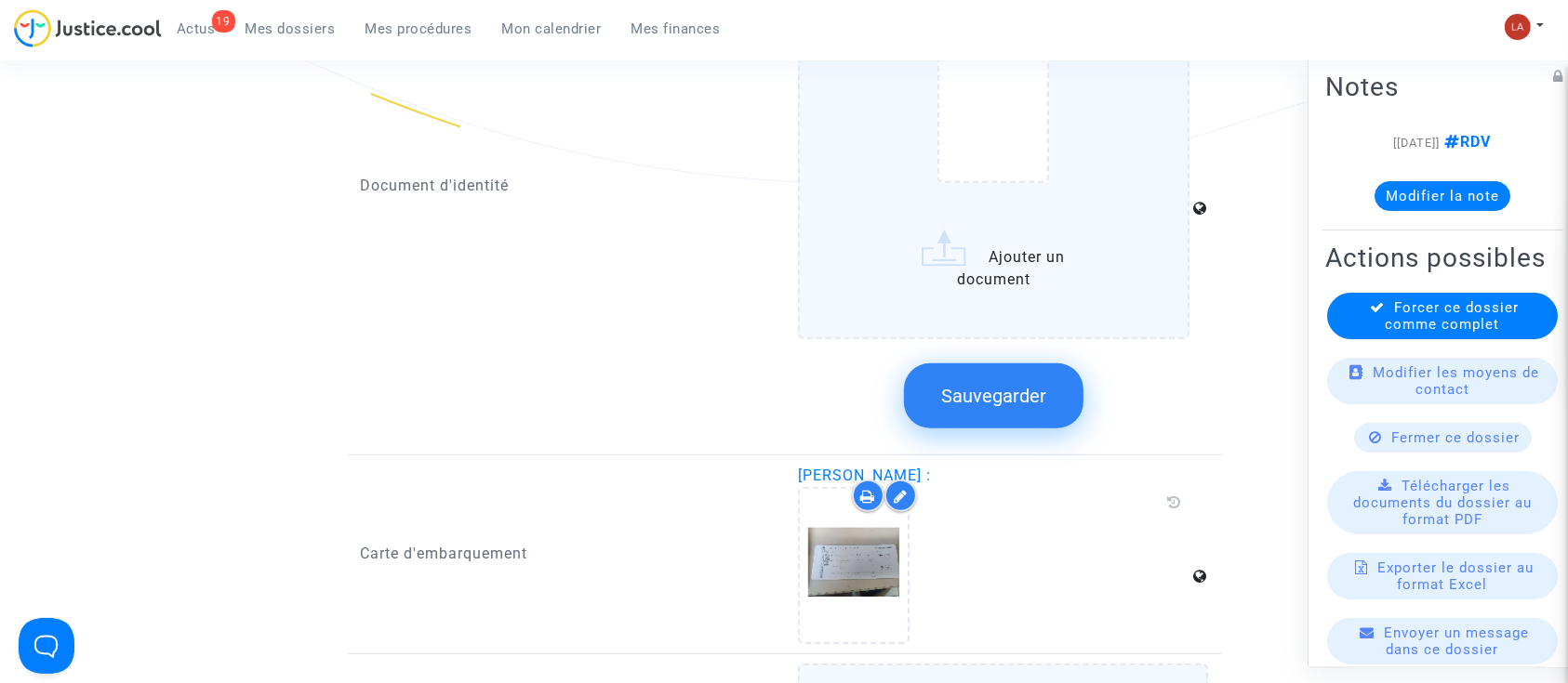
scroll to position [1227, 0]
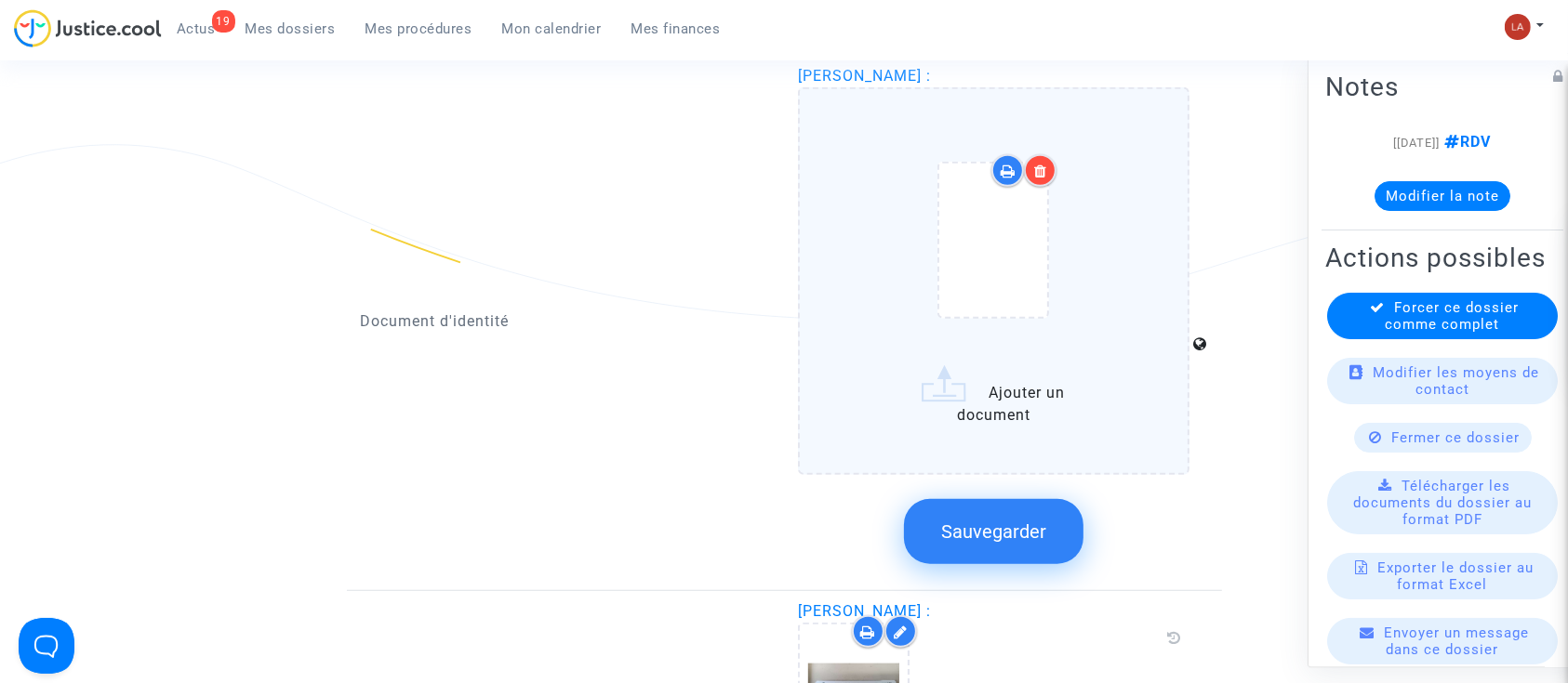
click at [1035, 168] on icon at bounding box center [1041, 171] width 13 height 15
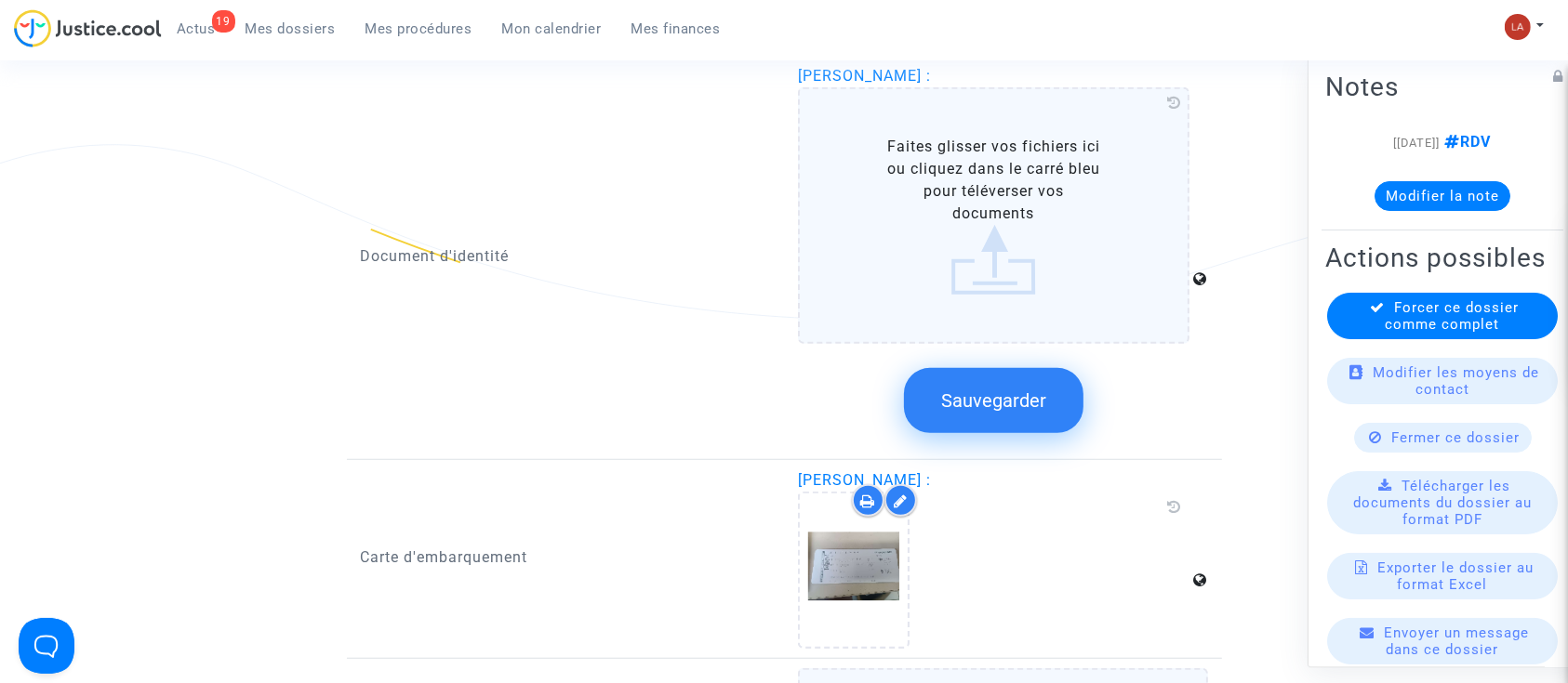
click at [1033, 405] on span "Sauvegarder" at bounding box center [994, 401] width 105 height 23
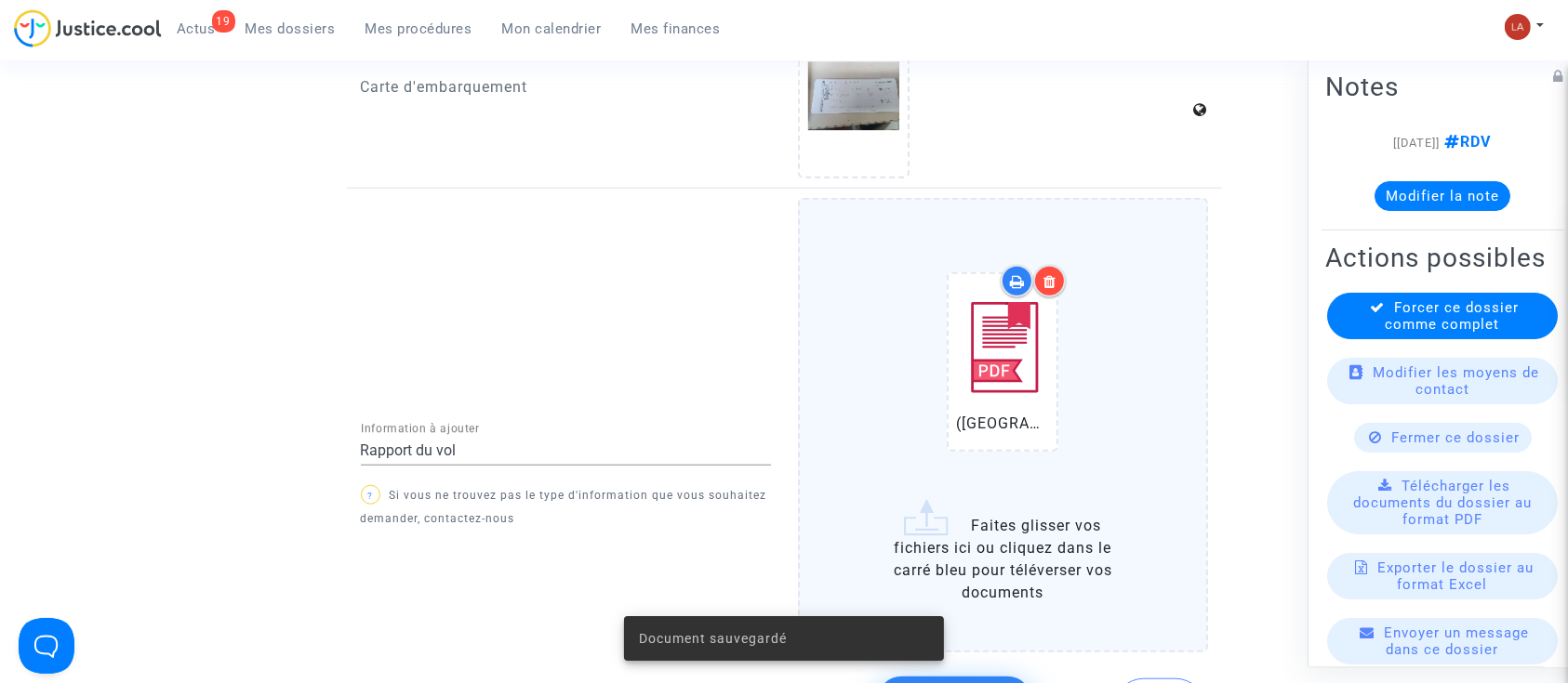
scroll to position [1723, 0]
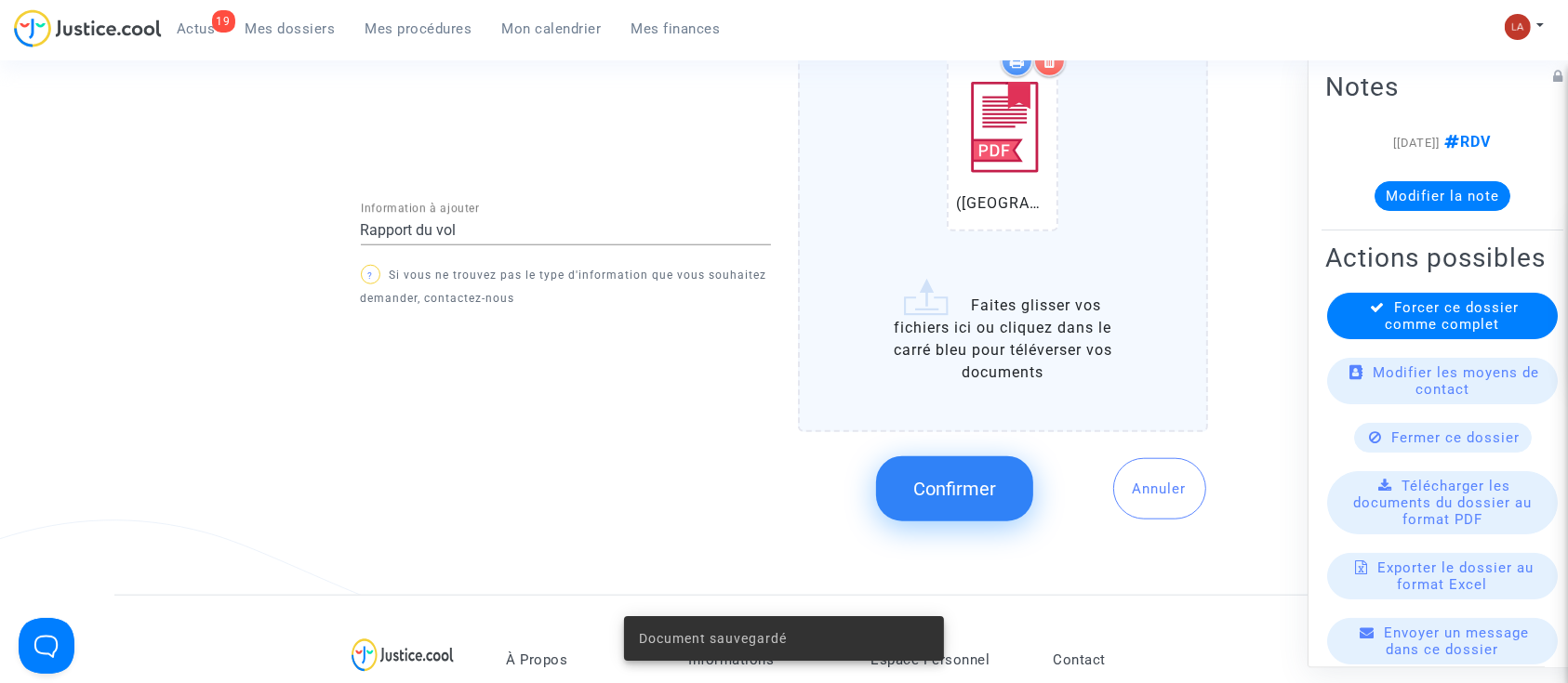
click at [990, 482] on span "Confirmer" at bounding box center [955, 489] width 83 height 23
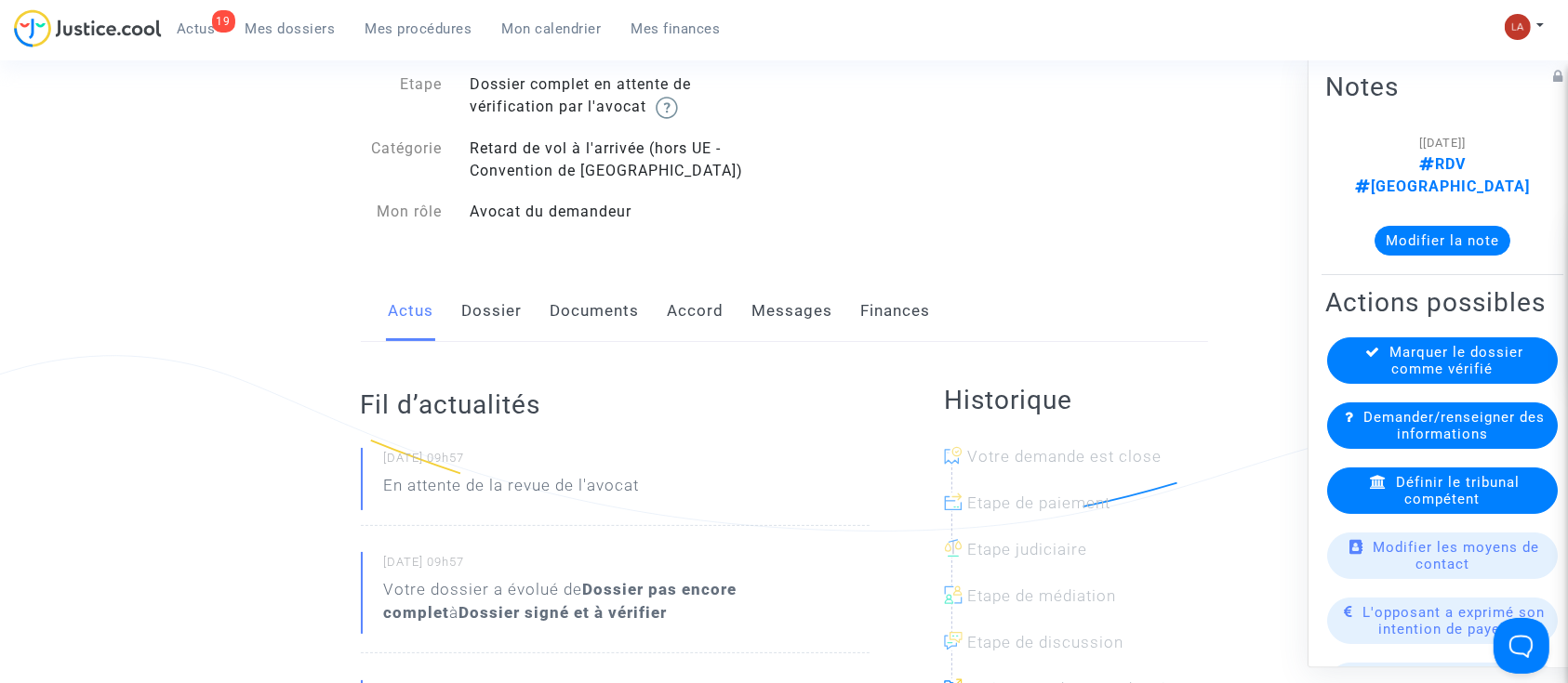
scroll to position [124, 0]
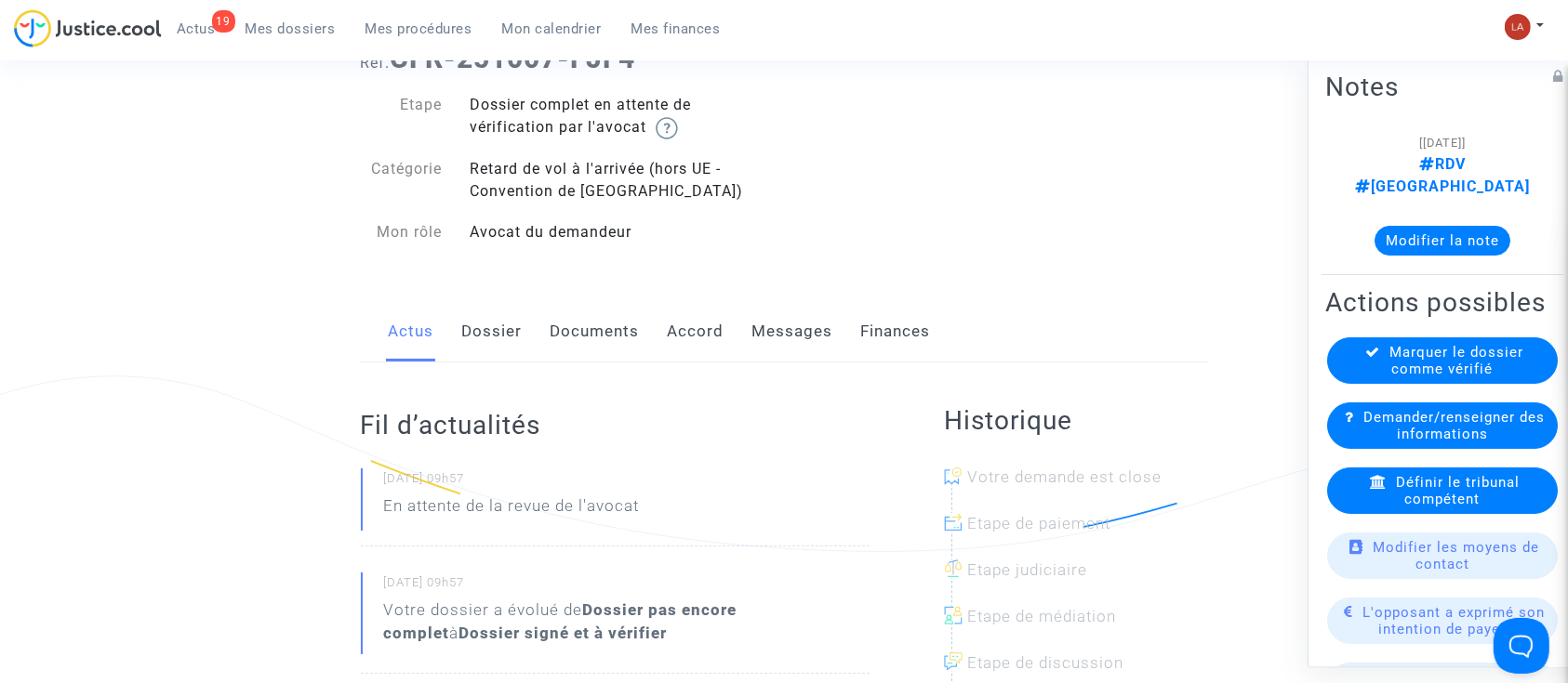
click at [491, 332] on link "Dossier" at bounding box center [493, 332] width 60 height 61
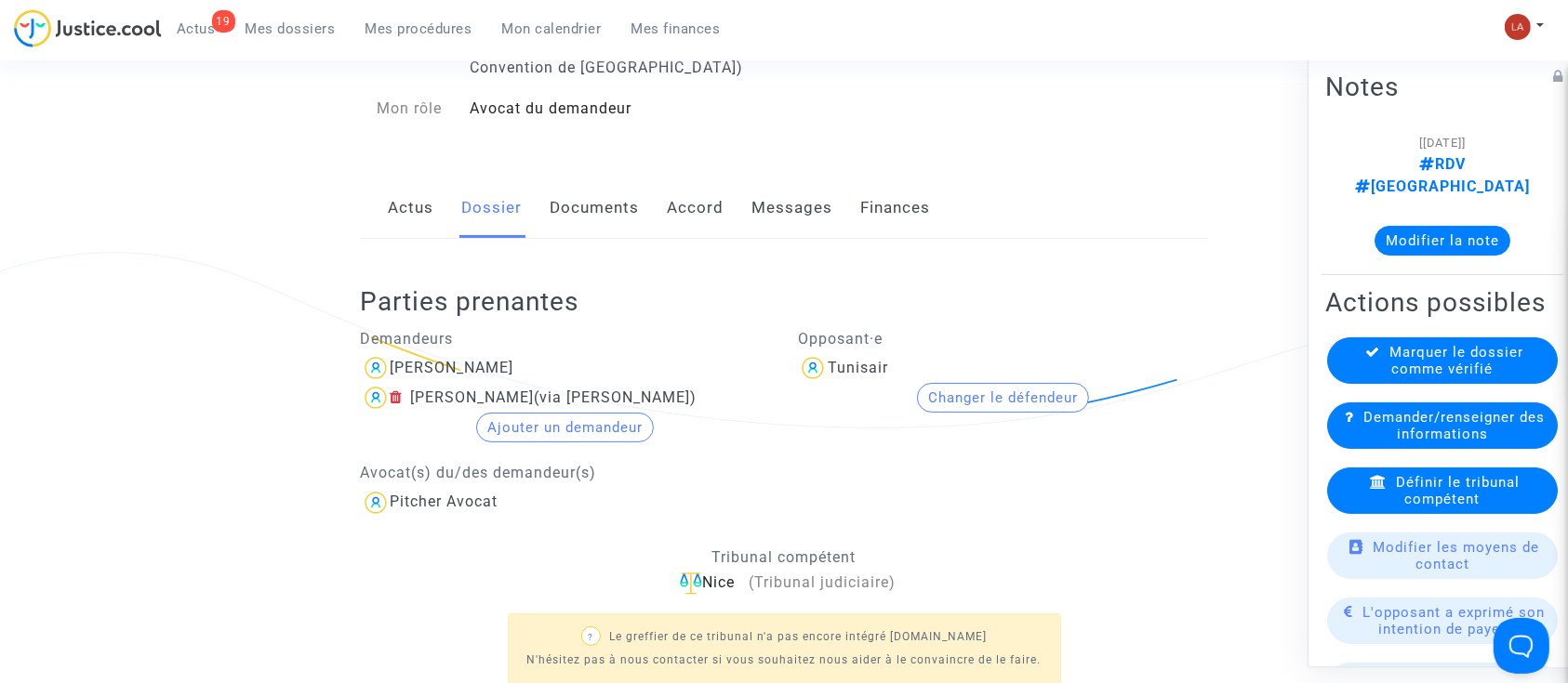
click at [391, 210] on link "Actus" at bounding box center [412, 208] width 45 height 61
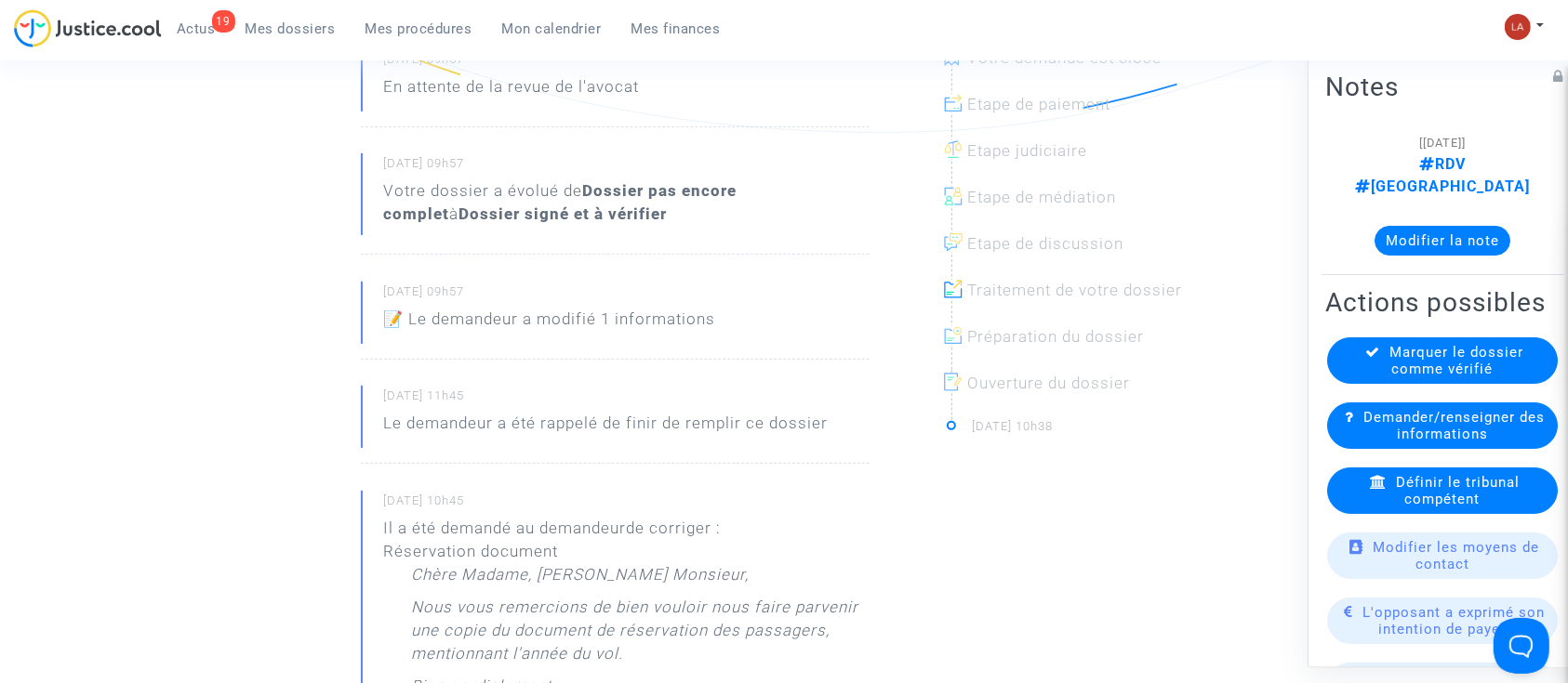
scroll to position [867, 0]
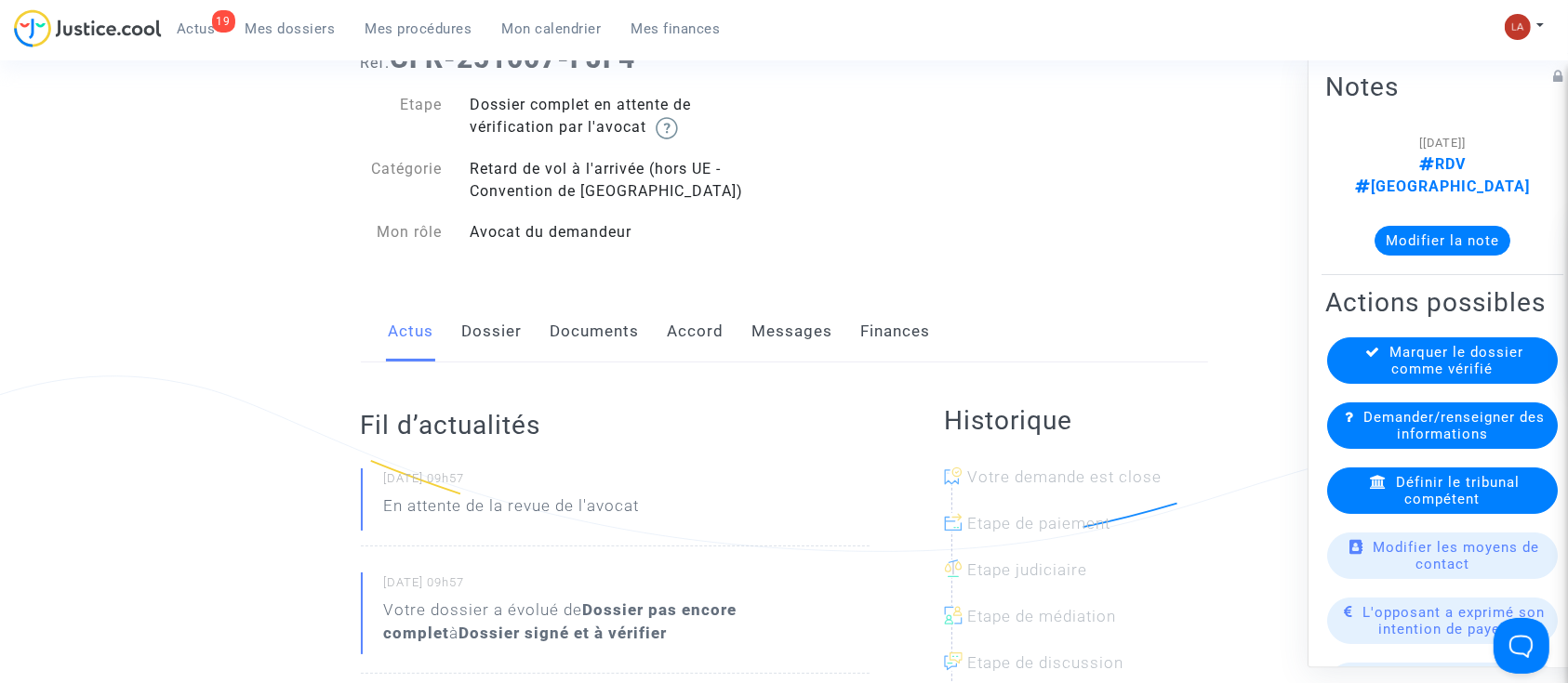
click at [498, 343] on link "Dossier" at bounding box center [493, 332] width 60 height 61
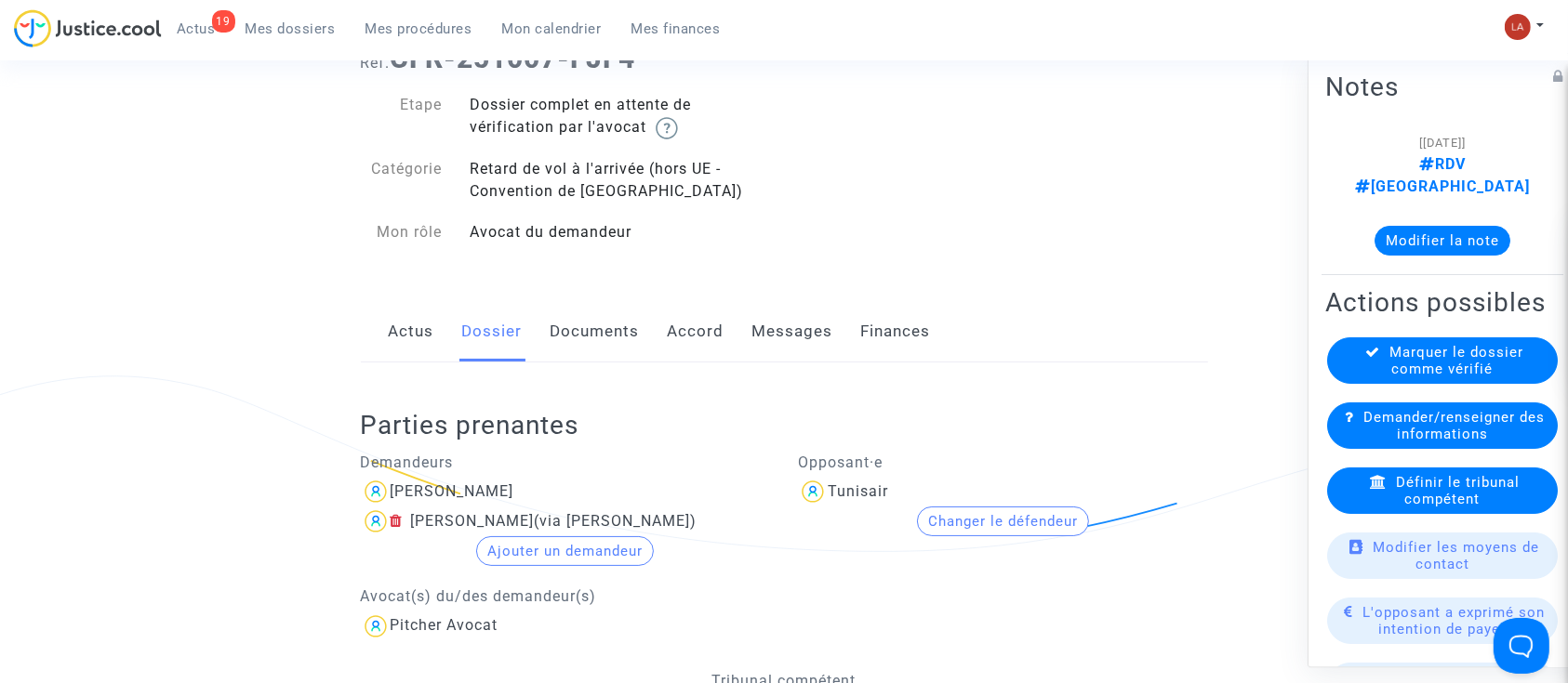
click at [578, 326] on link "Documents" at bounding box center [595, 332] width 89 height 61
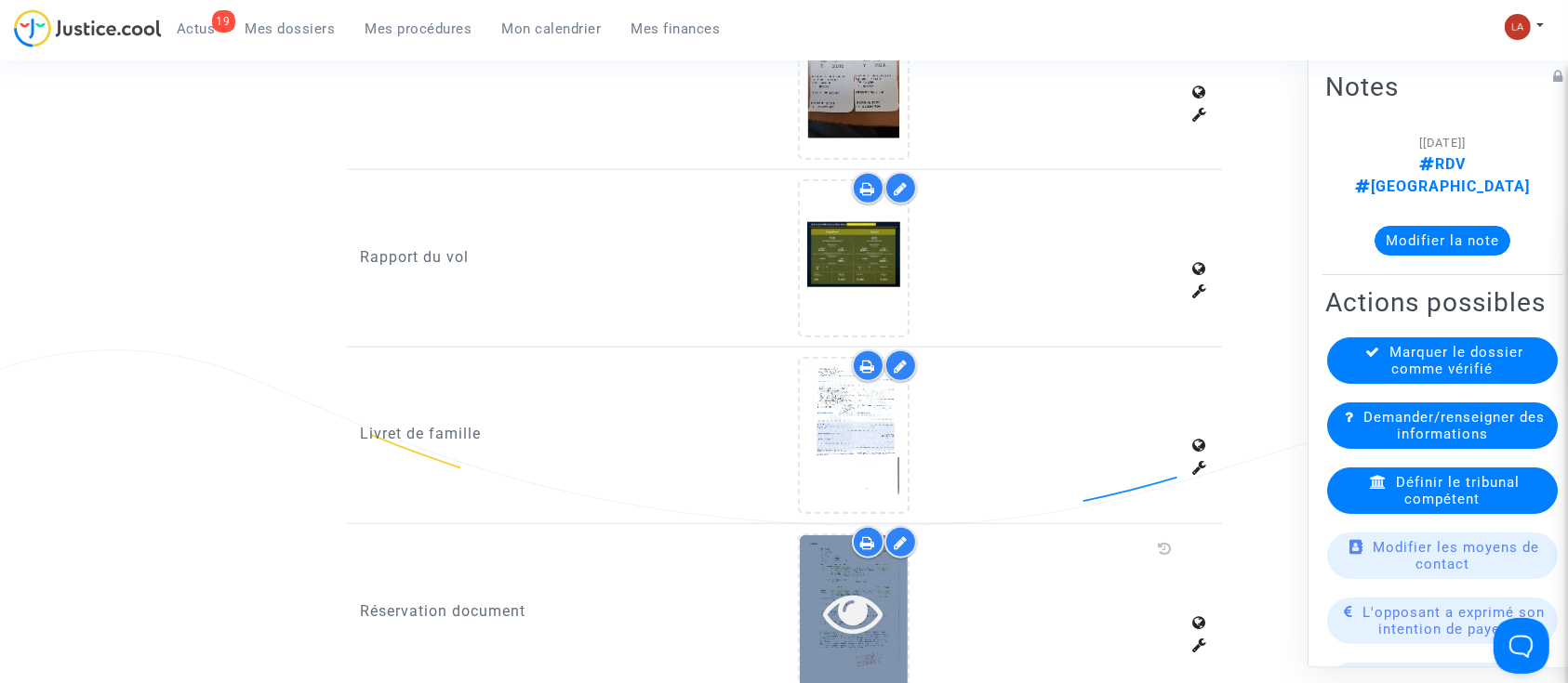
scroll to position [1983, 0]
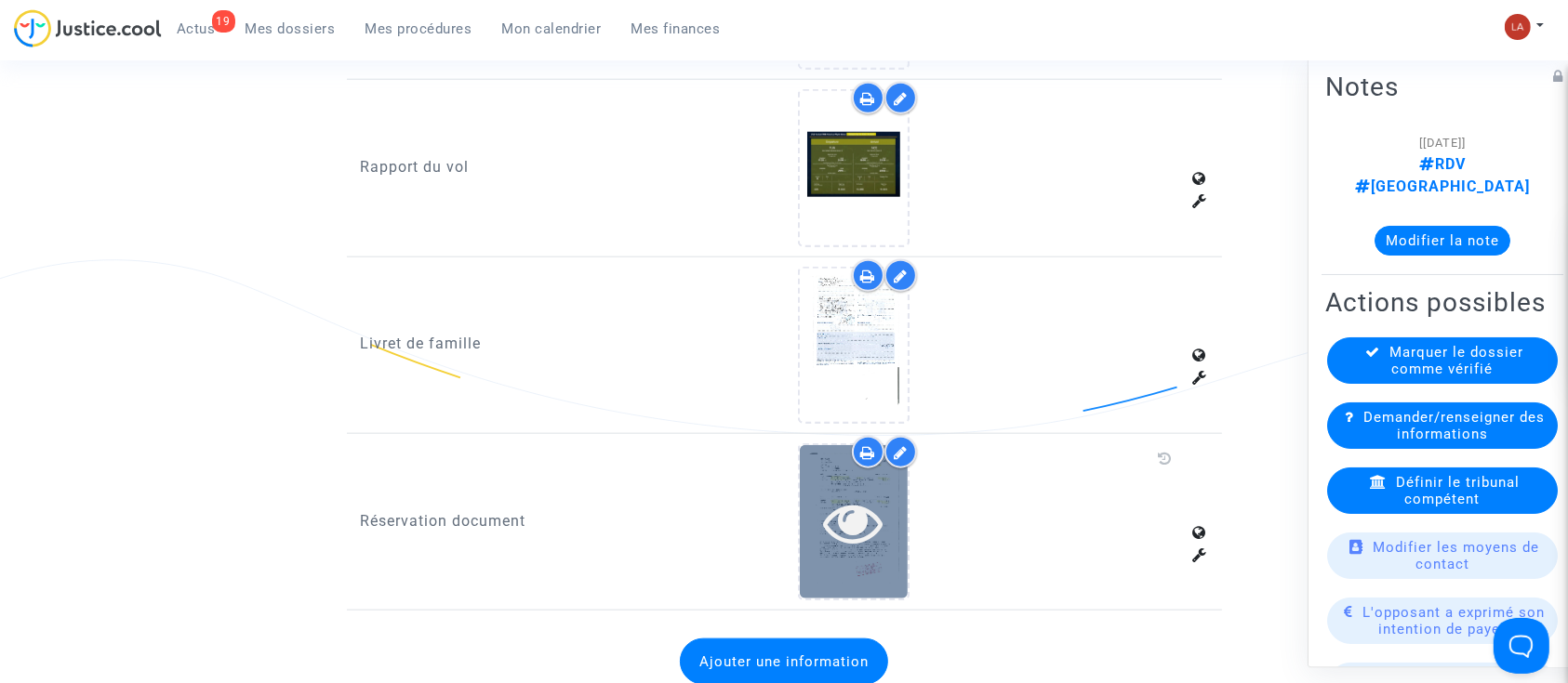
click at [845, 504] on icon at bounding box center [855, 521] width 60 height 59
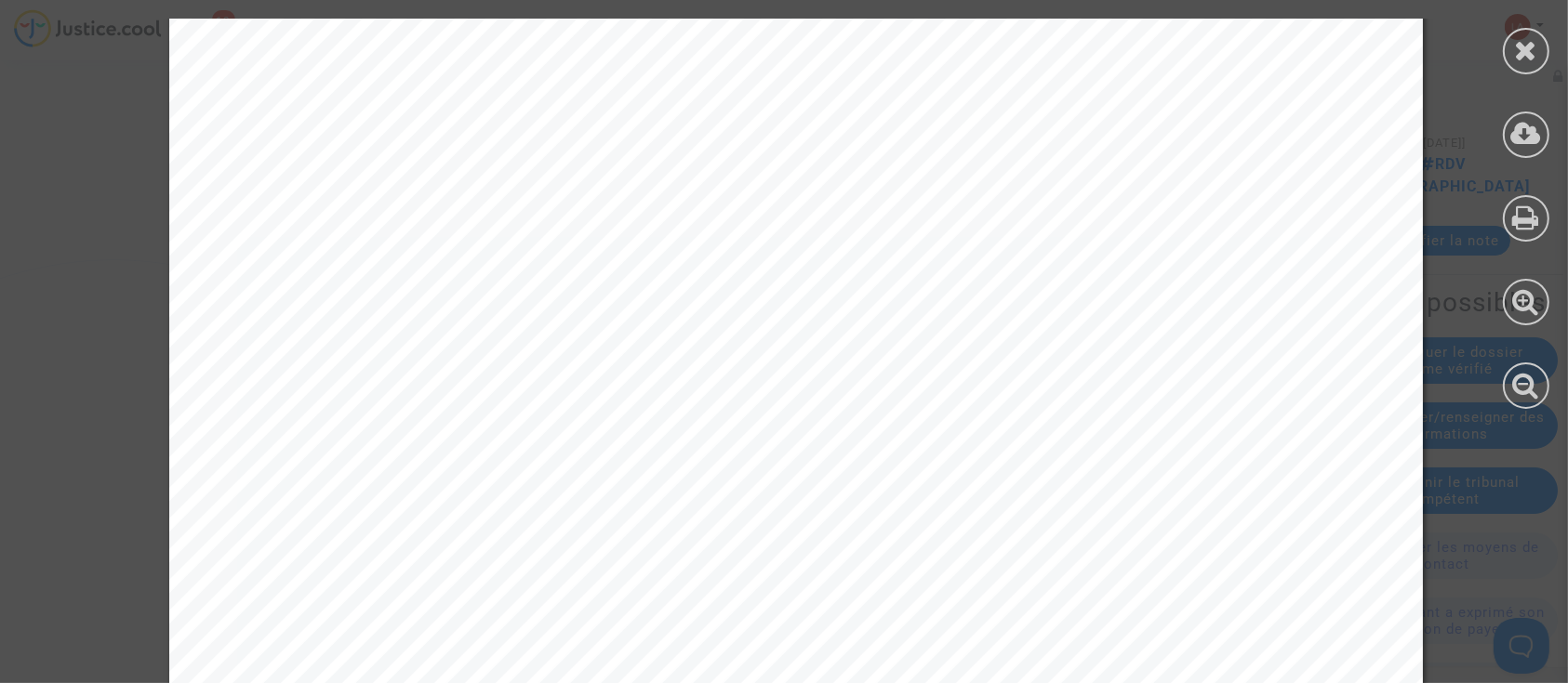
scroll to position [124, 0]
click at [1529, 47] on icon at bounding box center [1527, 51] width 24 height 28
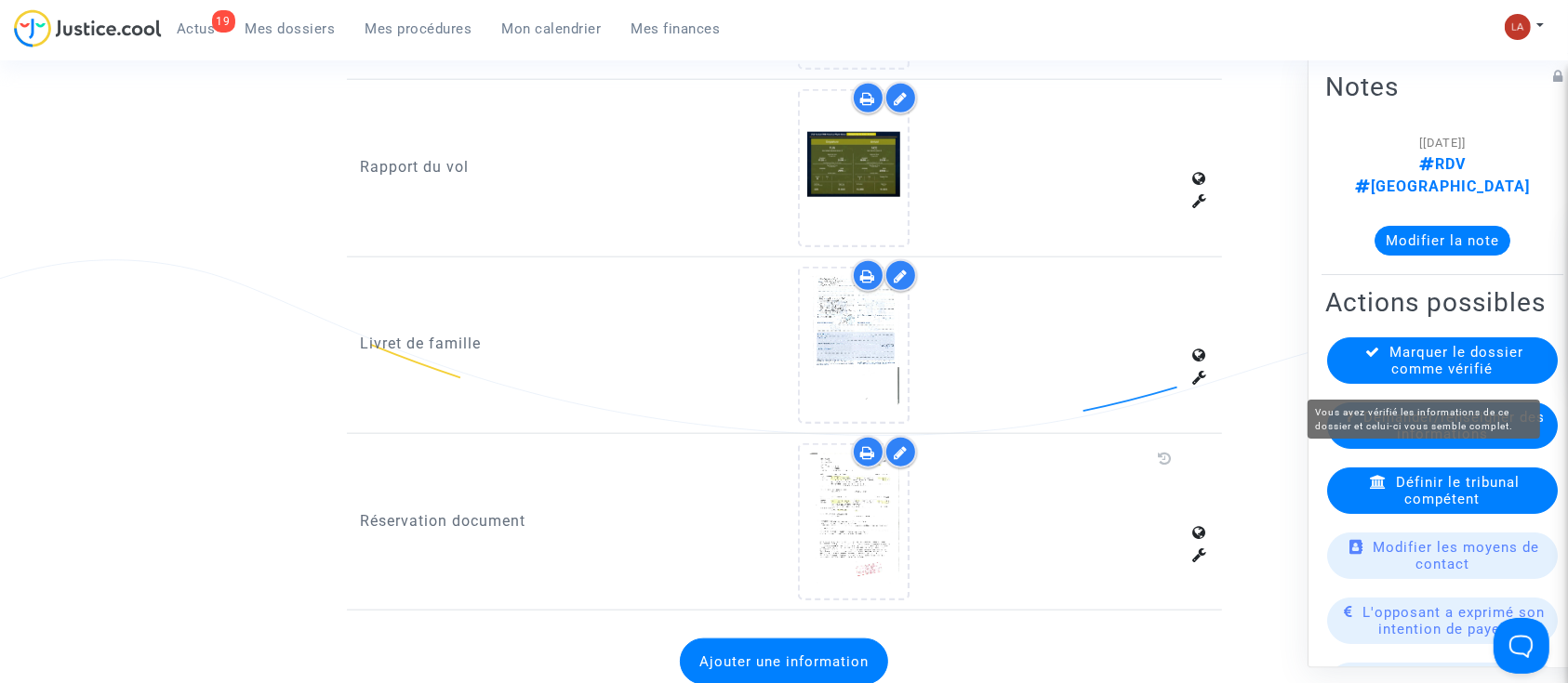
click at [1481, 362] on span "Marquer le dossier comme vérifié" at bounding box center [1457, 361] width 133 height 34
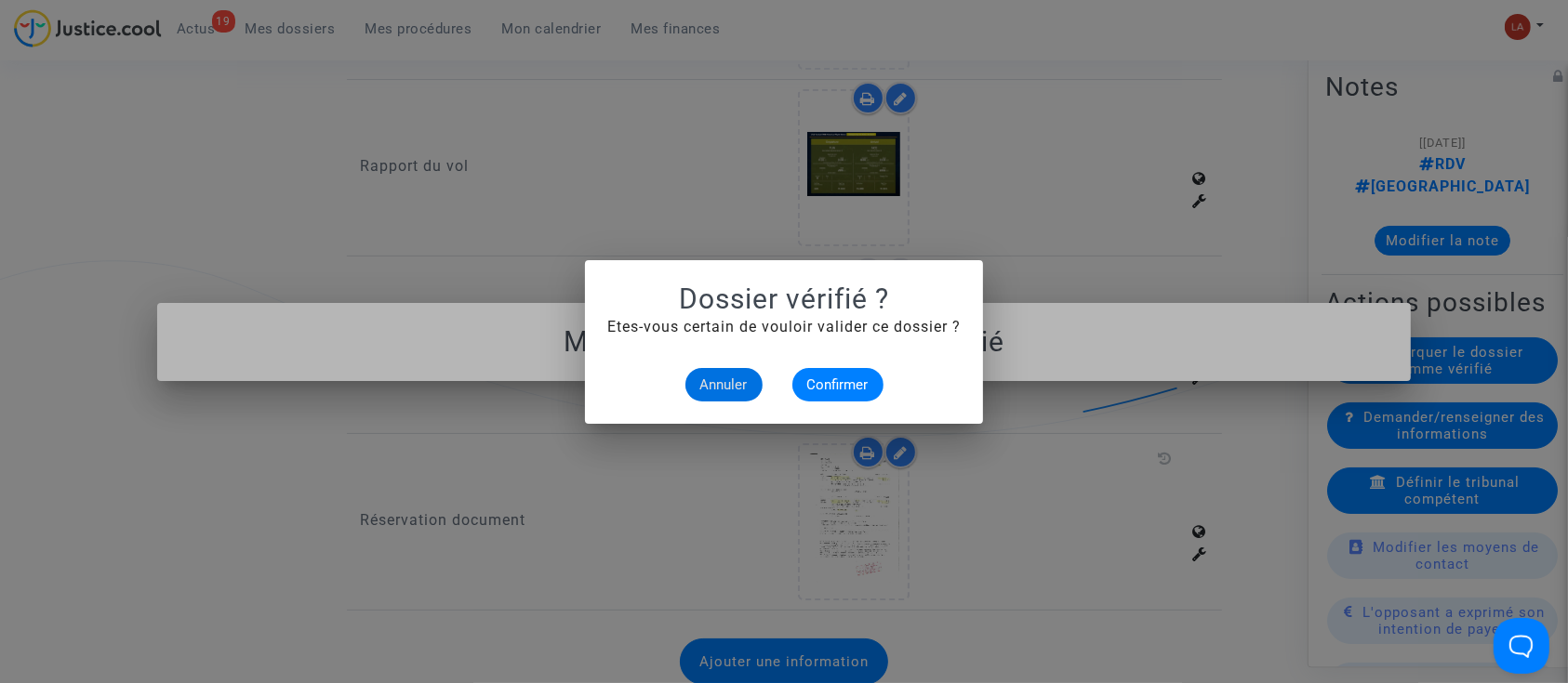
click at [824, 405] on mat-dialog-container "Dossier vérifié ? Etes-vous certain de vouloir valider ce dossier ? Annuler Con…" at bounding box center [784, 342] width 399 height 163
click at [853, 368] on alert-dialogs "Dossier vérifié ? Etes-vous certain de vouloir valider ce dossier ? Annuler Con…" at bounding box center [784, 342] width 353 height 119
click at [853, 377] on span "Confirmer" at bounding box center [838, 385] width 61 height 17
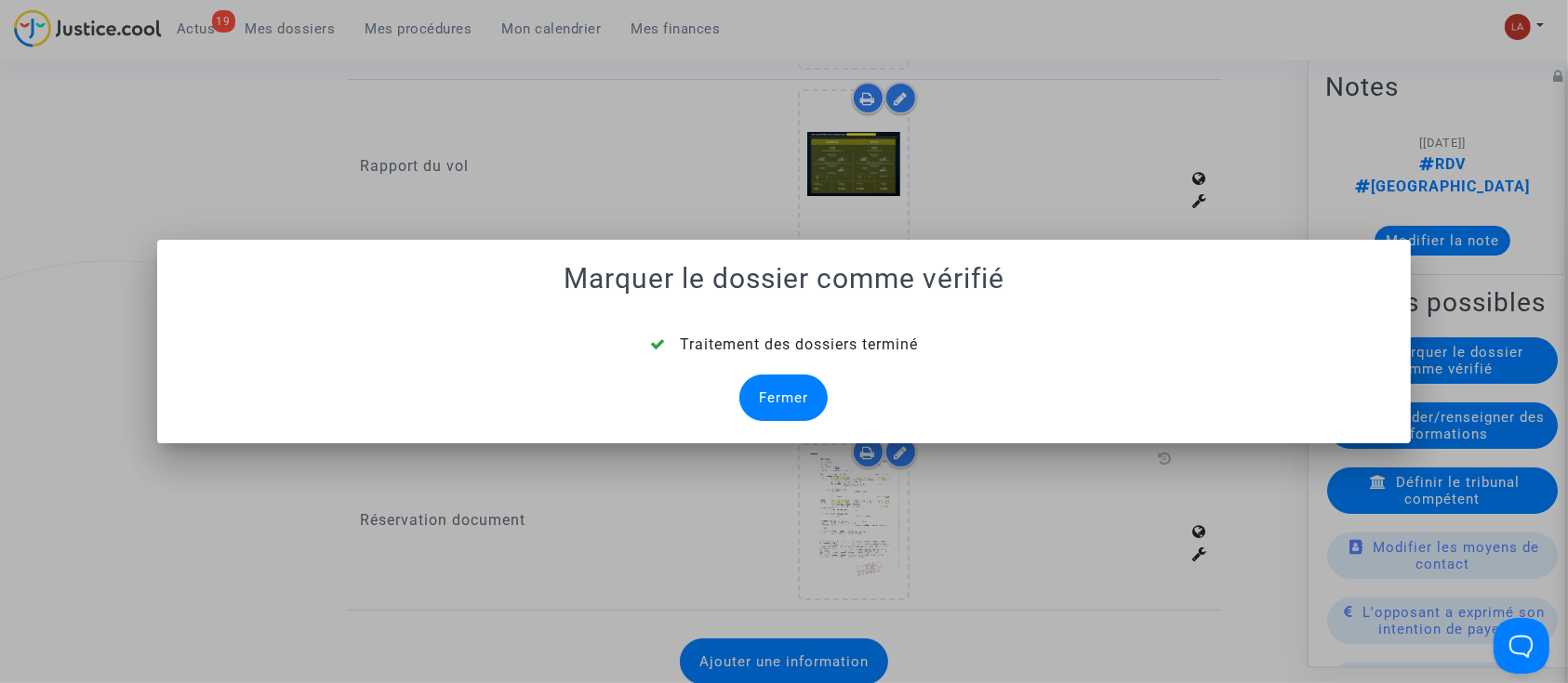
click at [779, 391] on div "Fermer" at bounding box center [784, 397] width 88 height 46
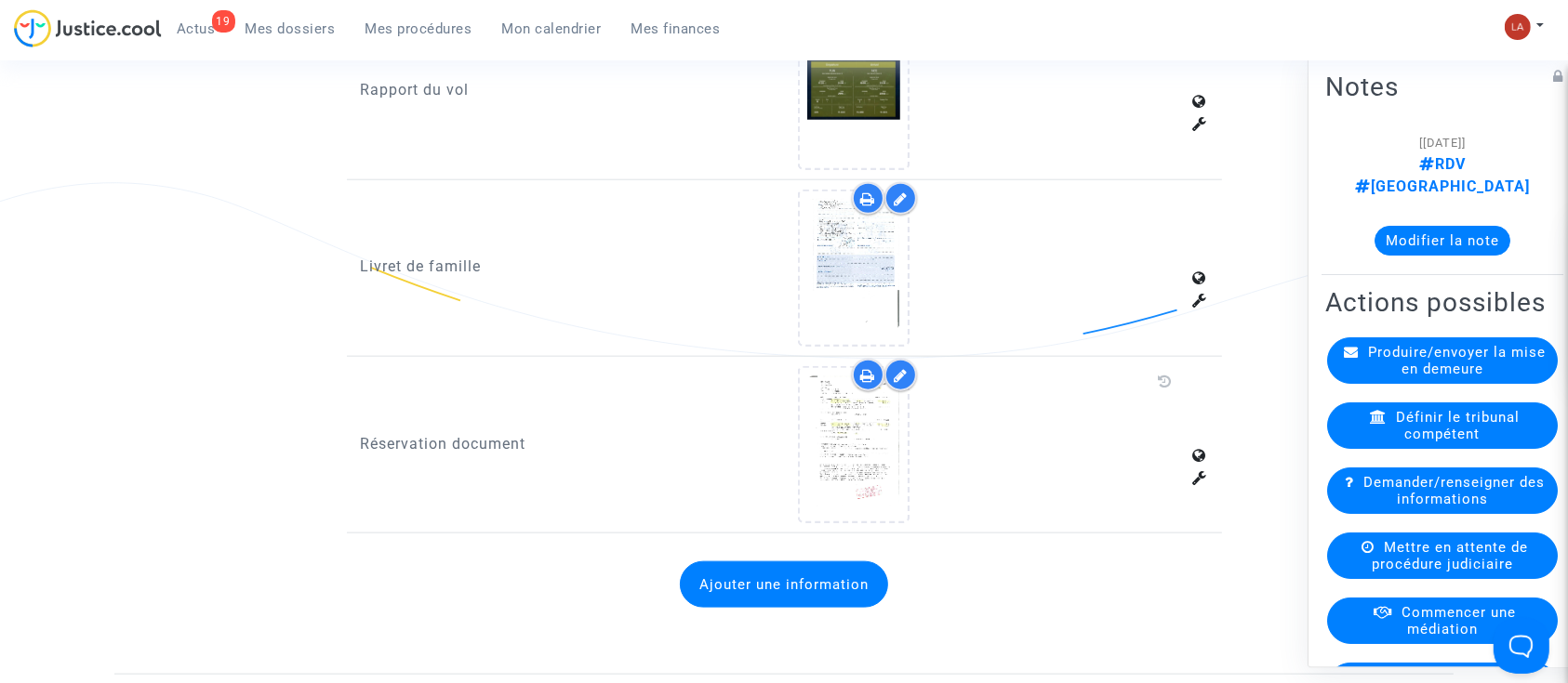
scroll to position [1617, 0]
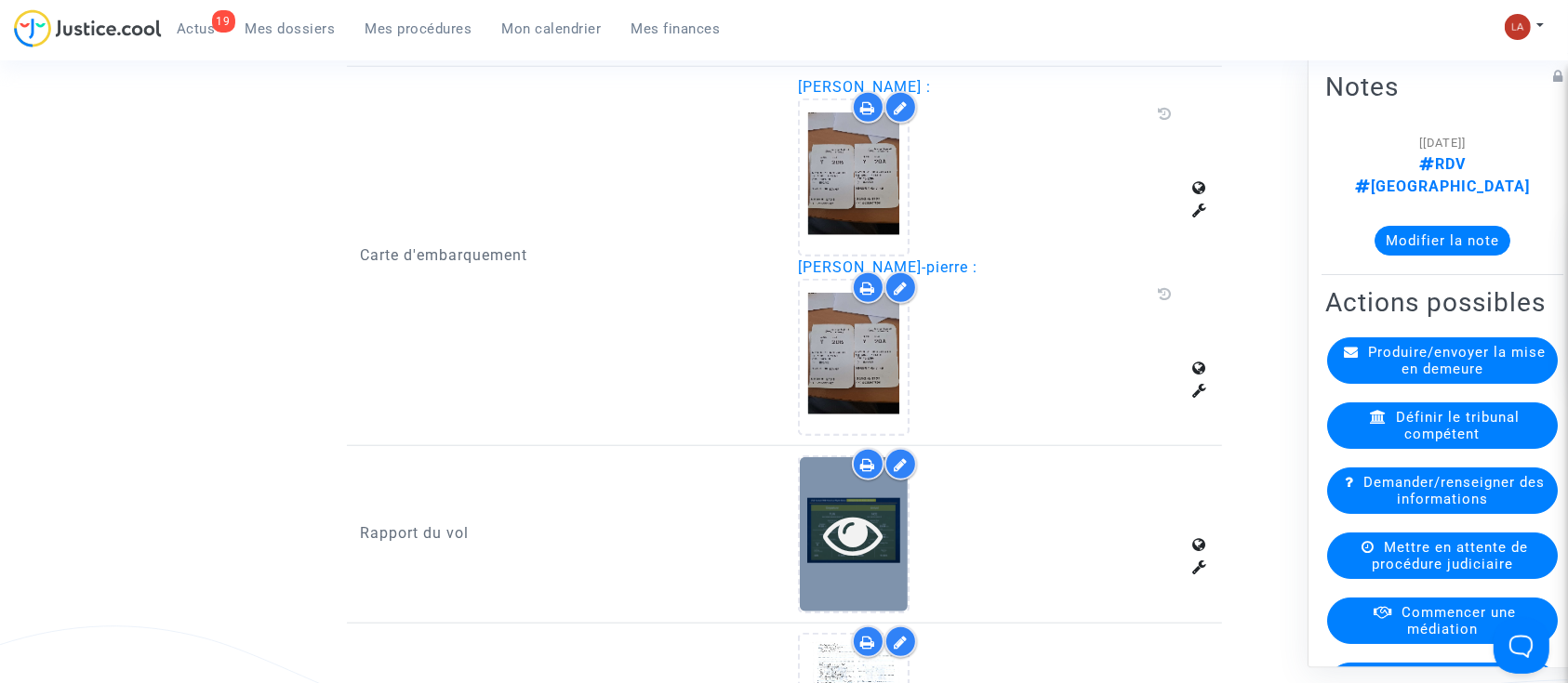
click at [839, 509] on icon at bounding box center [855, 534] width 60 height 59
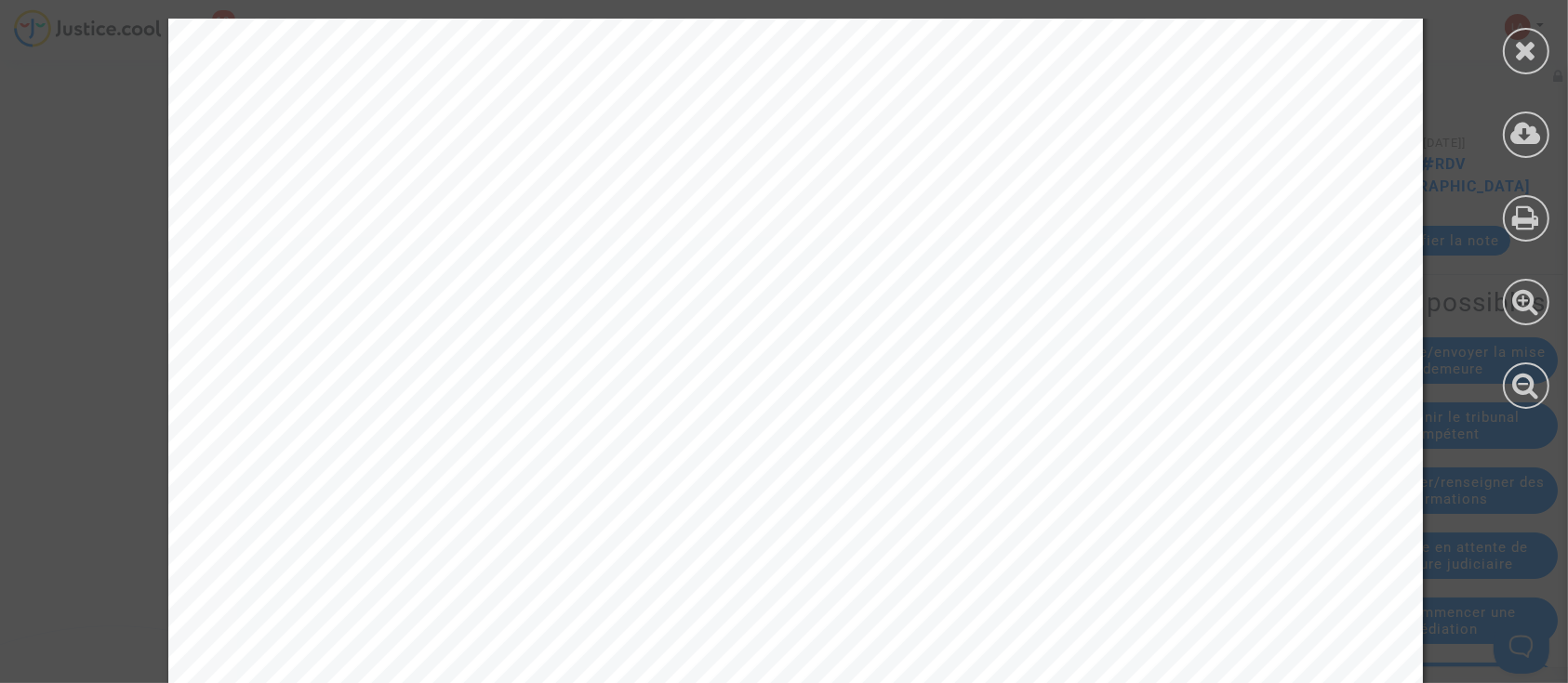
scroll to position [247, 0]
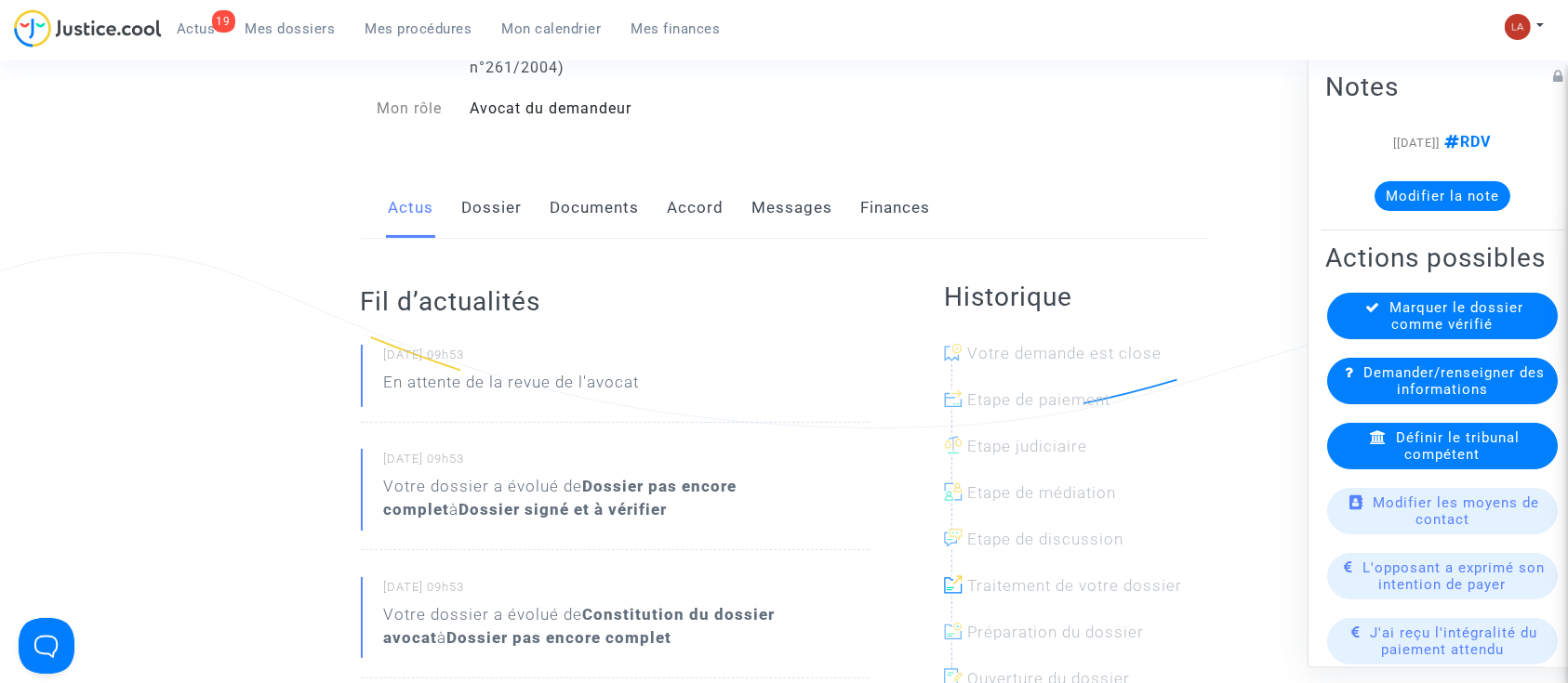
click at [498, 223] on link "Dossier" at bounding box center [493, 208] width 60 height 61
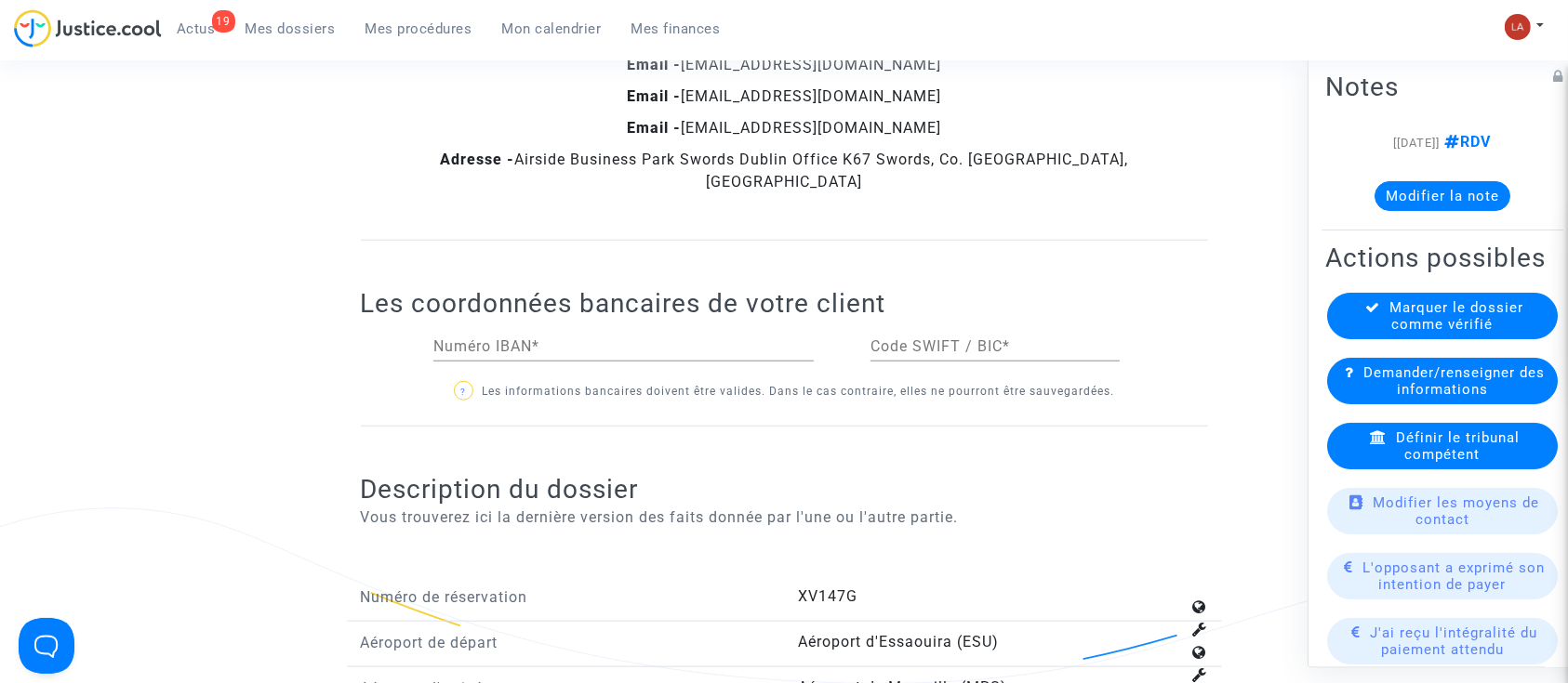
scroll to position [2478, 0]
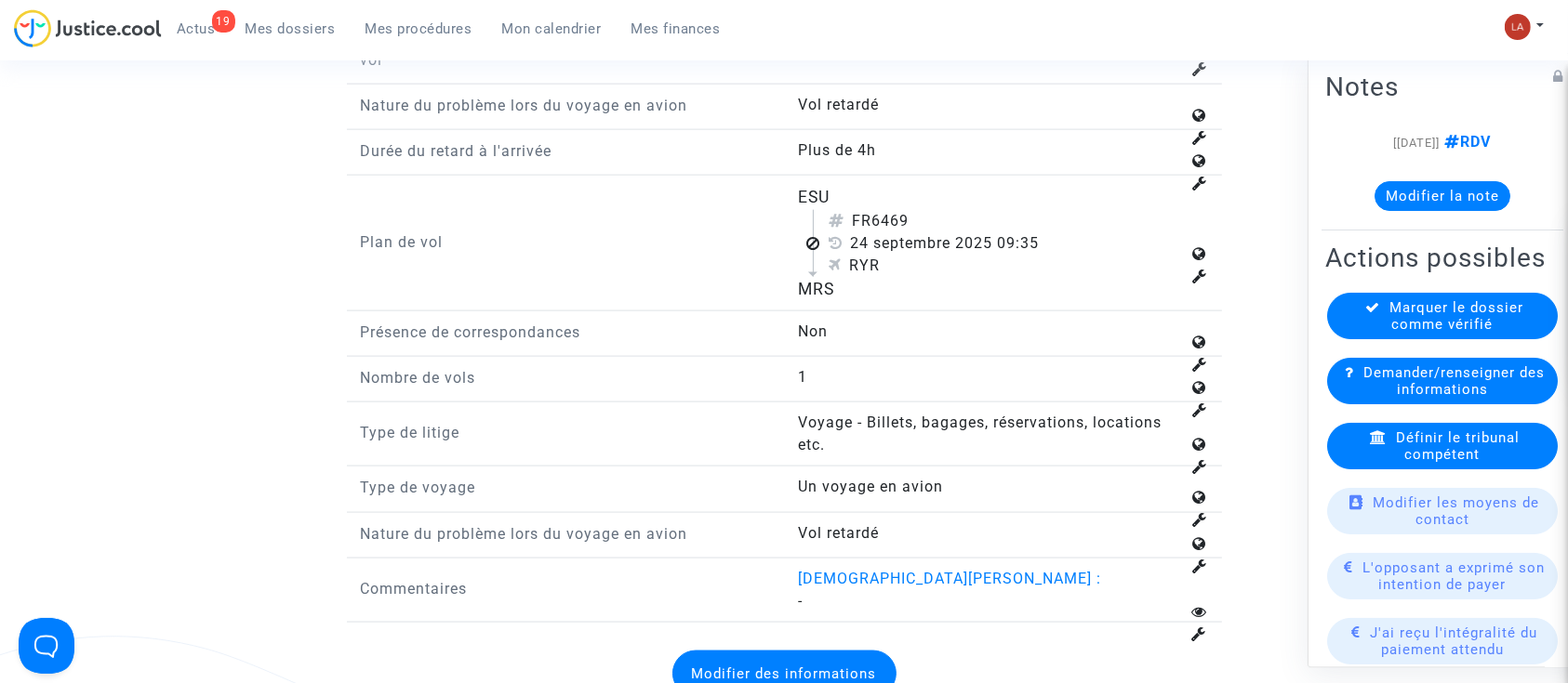
drag, startPoint x: 877, startPoint y: 208, endPoint x: 937, endPoint y: 215, distance: 60.4
click at [937, 215] on div "FR6469" at bounding box center [1005, 222] width 352 height 23
copy div "6469"
drag, startPoint x: 259, startPoint y: 290, endPoint x: 666, endPoint y: 392, distance: 419.6
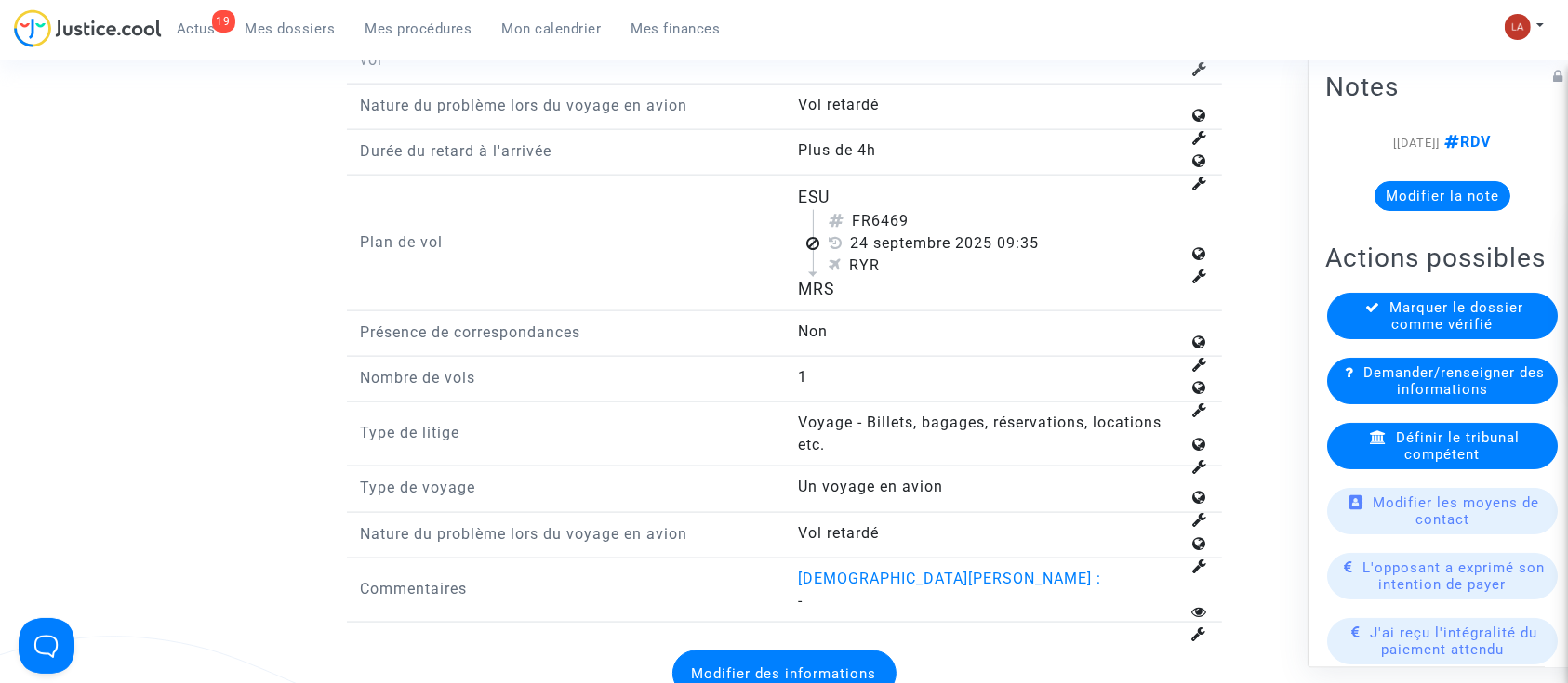
click at [1434, 463] on span "Définir le tribunal compétent" at bounding box center [1458, 446] width 124 height 34
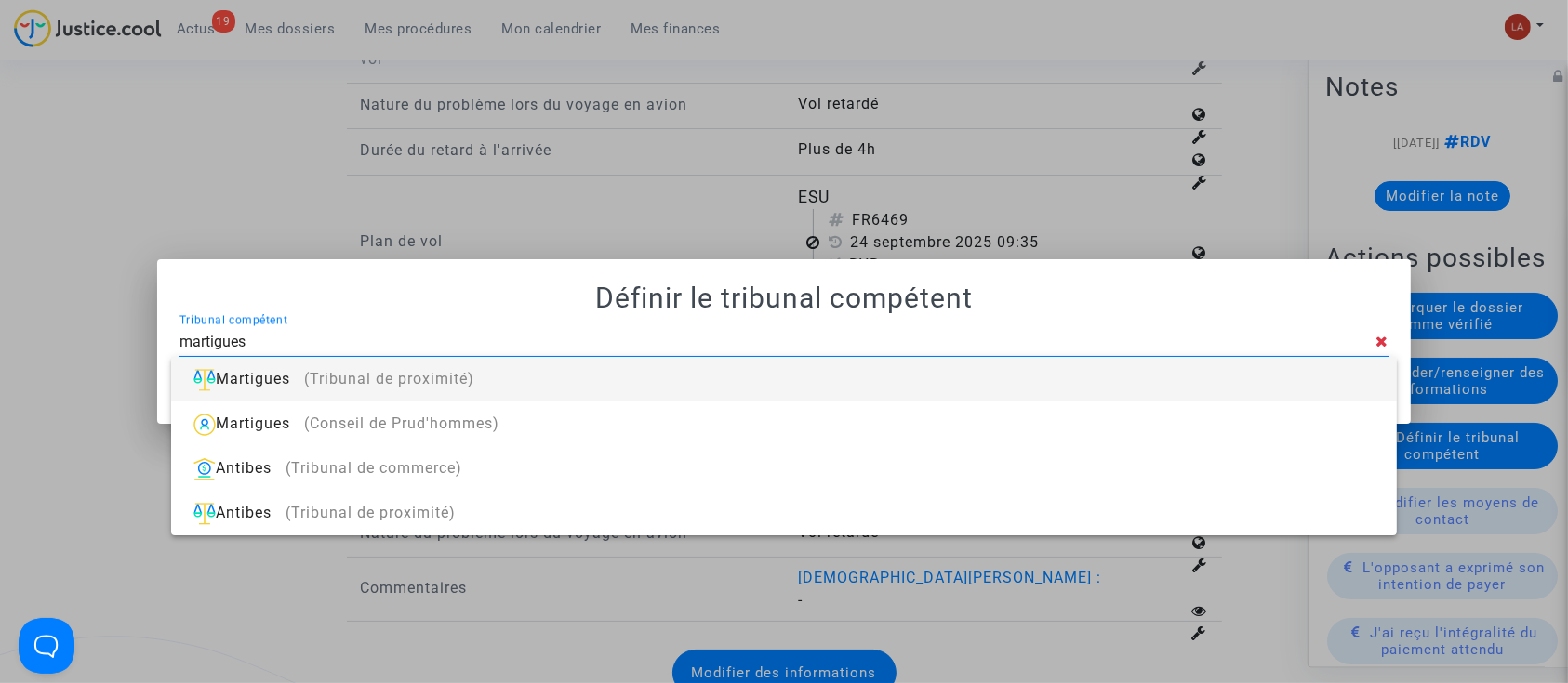
type input "martigues"
click at [1356, 374] on div "Martigues (Tribunal de proximité)" at bounding box center [784, 379] width 1196 height 44
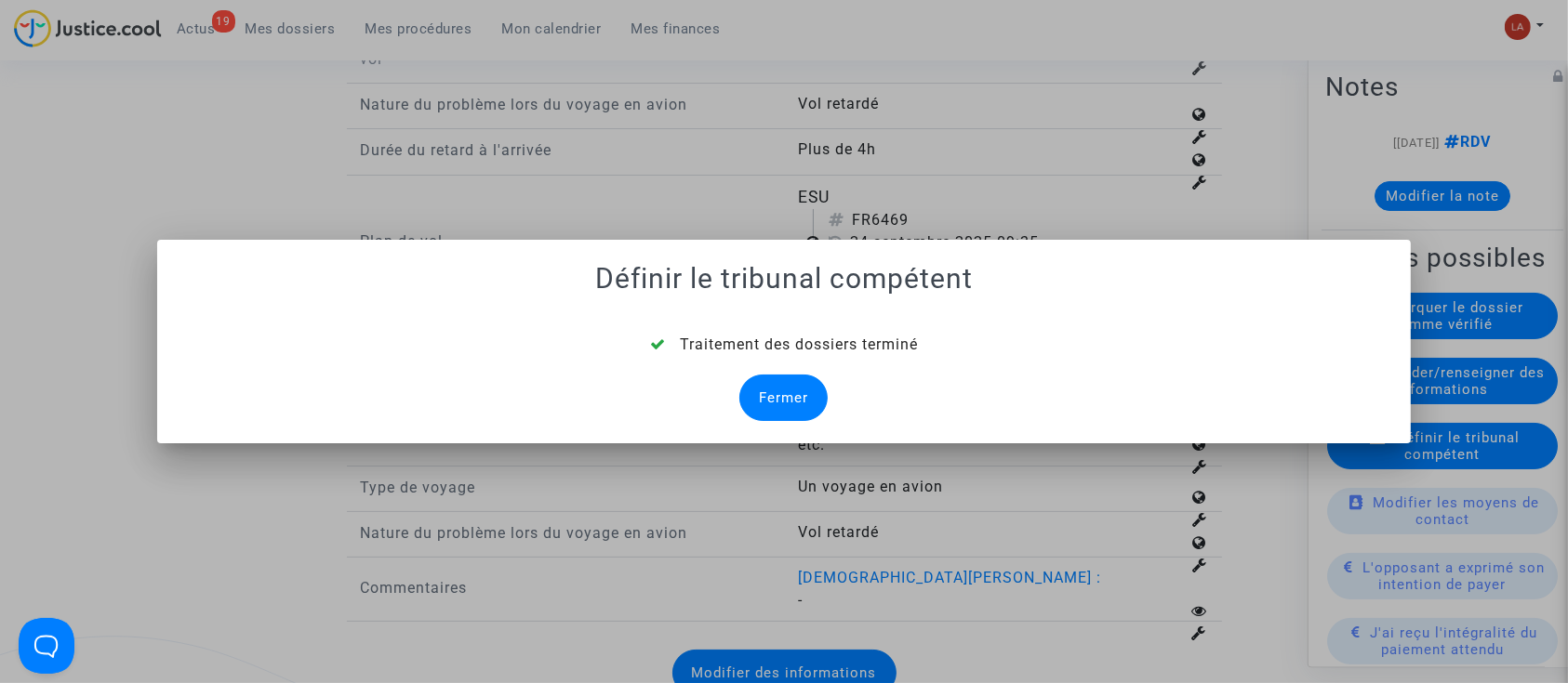
drag, startPoint x: 785, startPoint y: 412, endPoint x: 769, endPoint y: 403, distance: 18.4
click at [787, 412] on div "Fermer" at bounding box center [784, 397] width 88 height 46
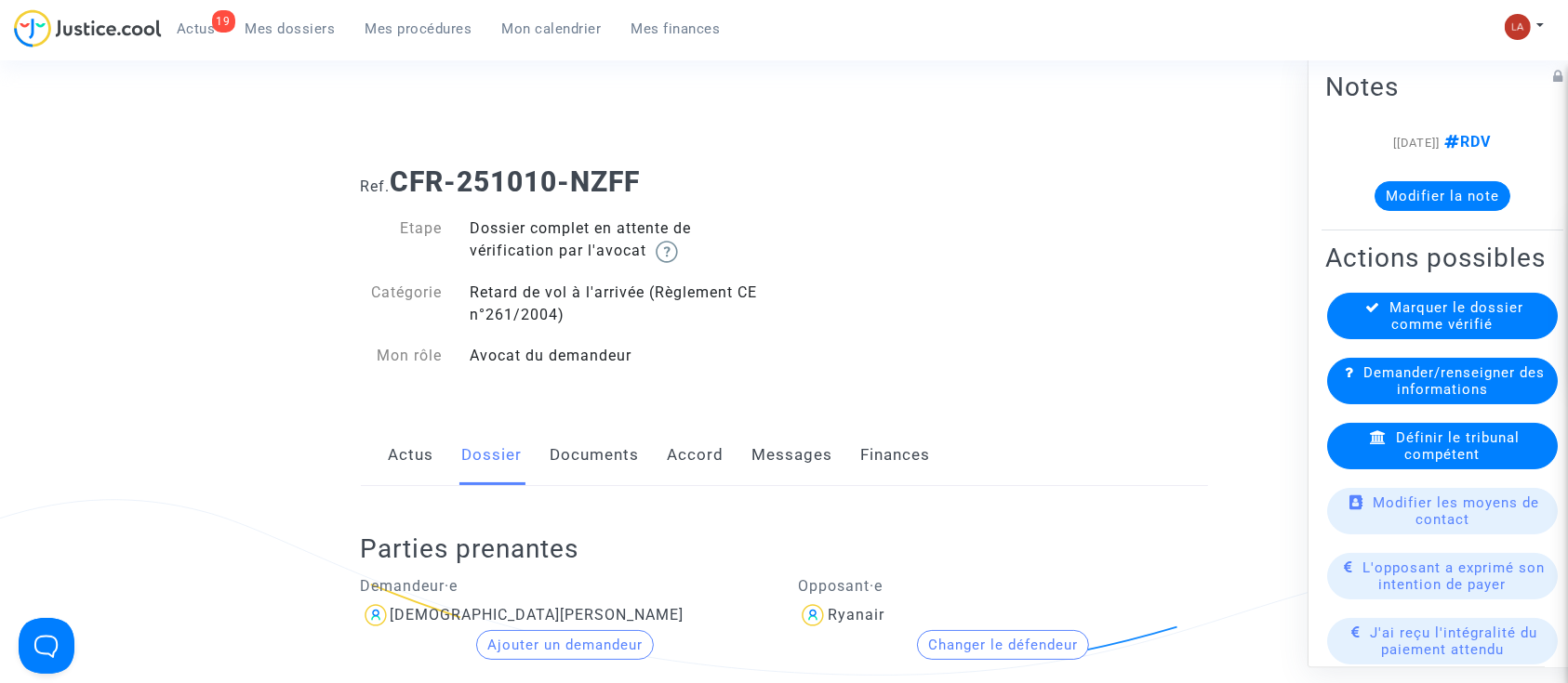
click at [542, 456] on div "Actus Dossier Documents Accord Messages Finances" at bounding box center [784, 456] width 847 height 62
drag, startPoint x: 575, startPoint y: 450, endPoint x: 625, endPoint y: 442, distance: 50.6
click at [576, 450] on link "Documents" at bounding box center [595, 455] width 89 height 61
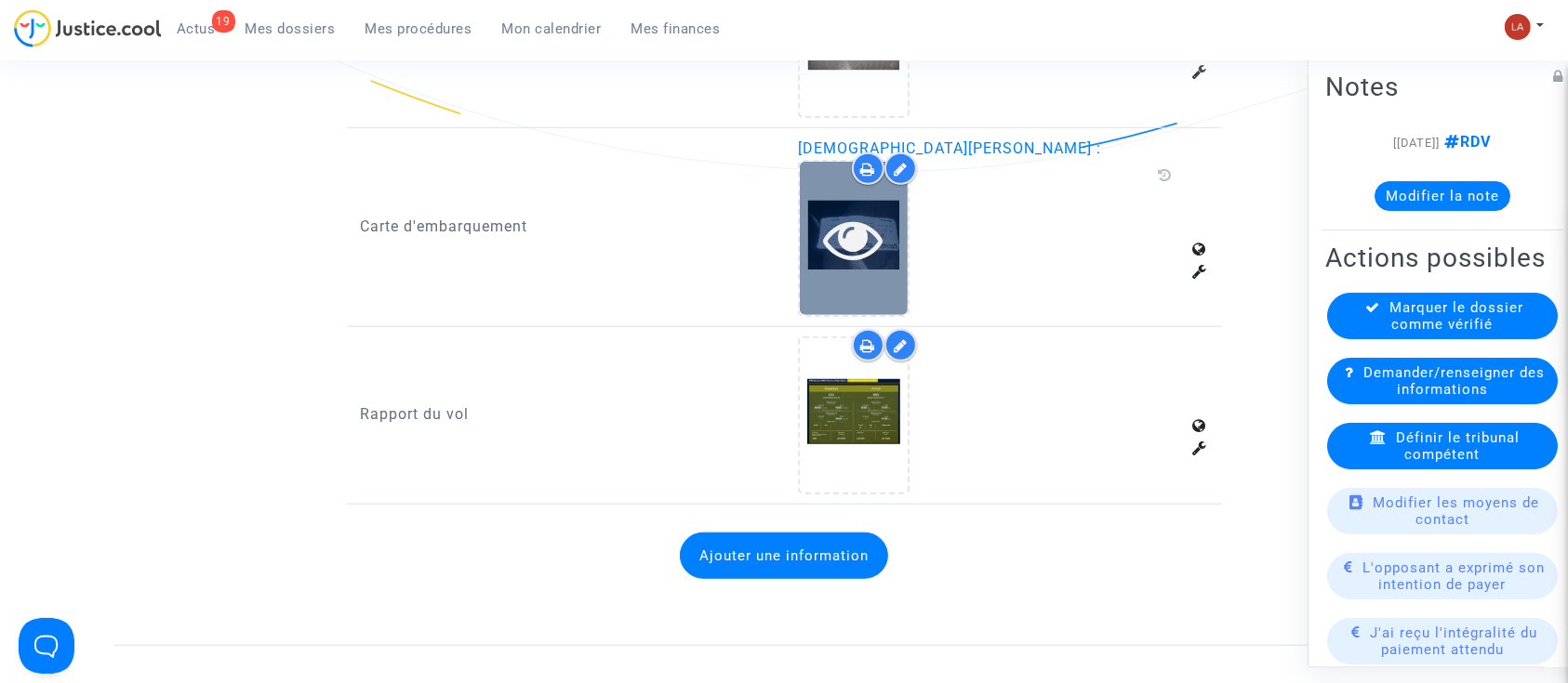
scroll to position [1239, 0]
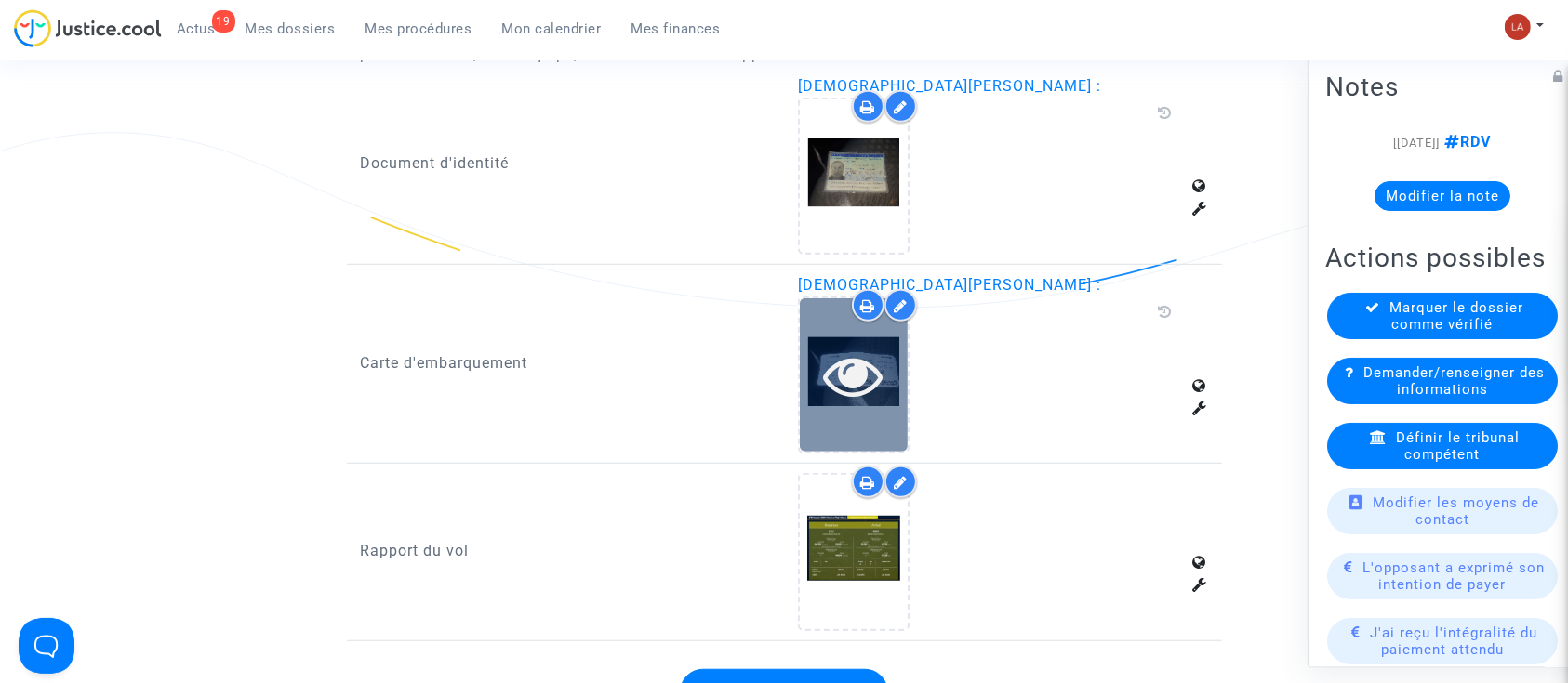
click at [841, 390] on icon at bounding box center [855, 375] width 60 height 59
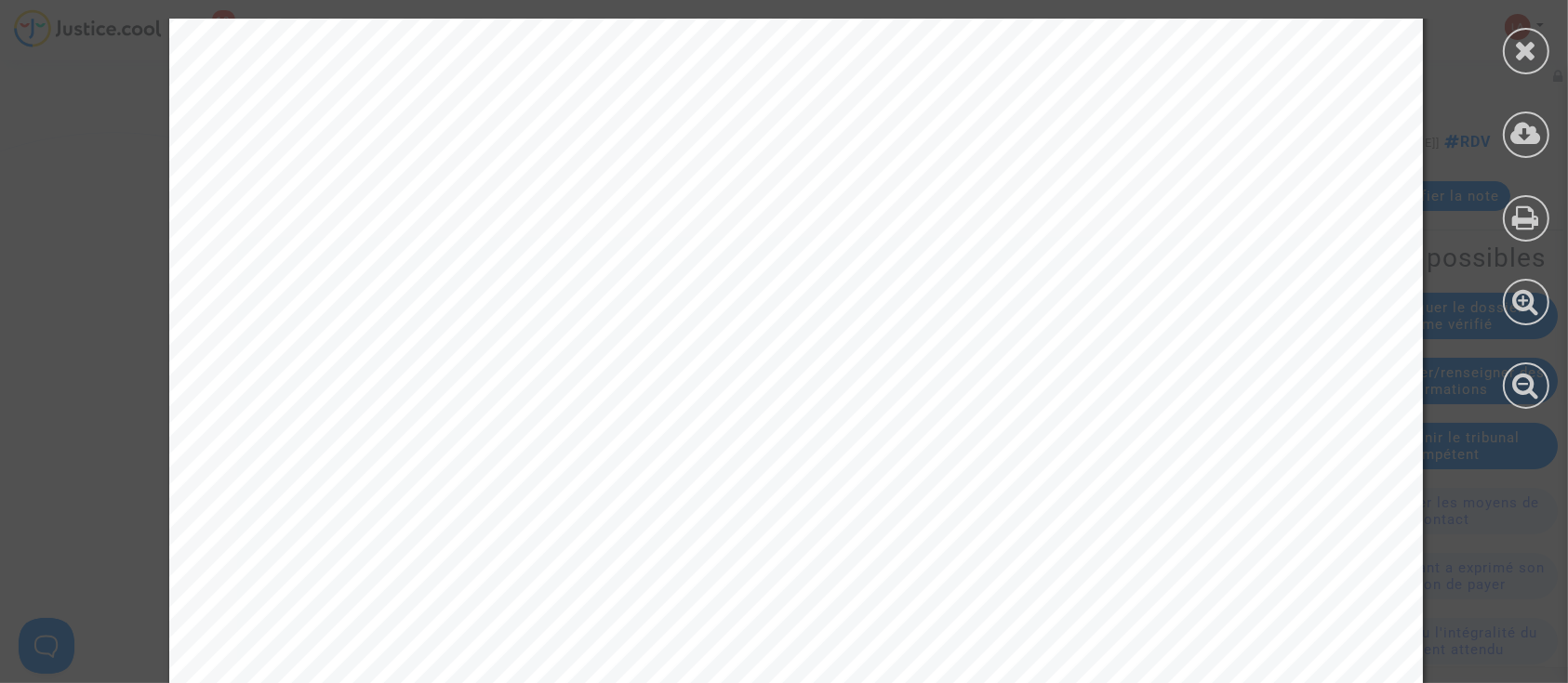
scroll to position [1137, 0]
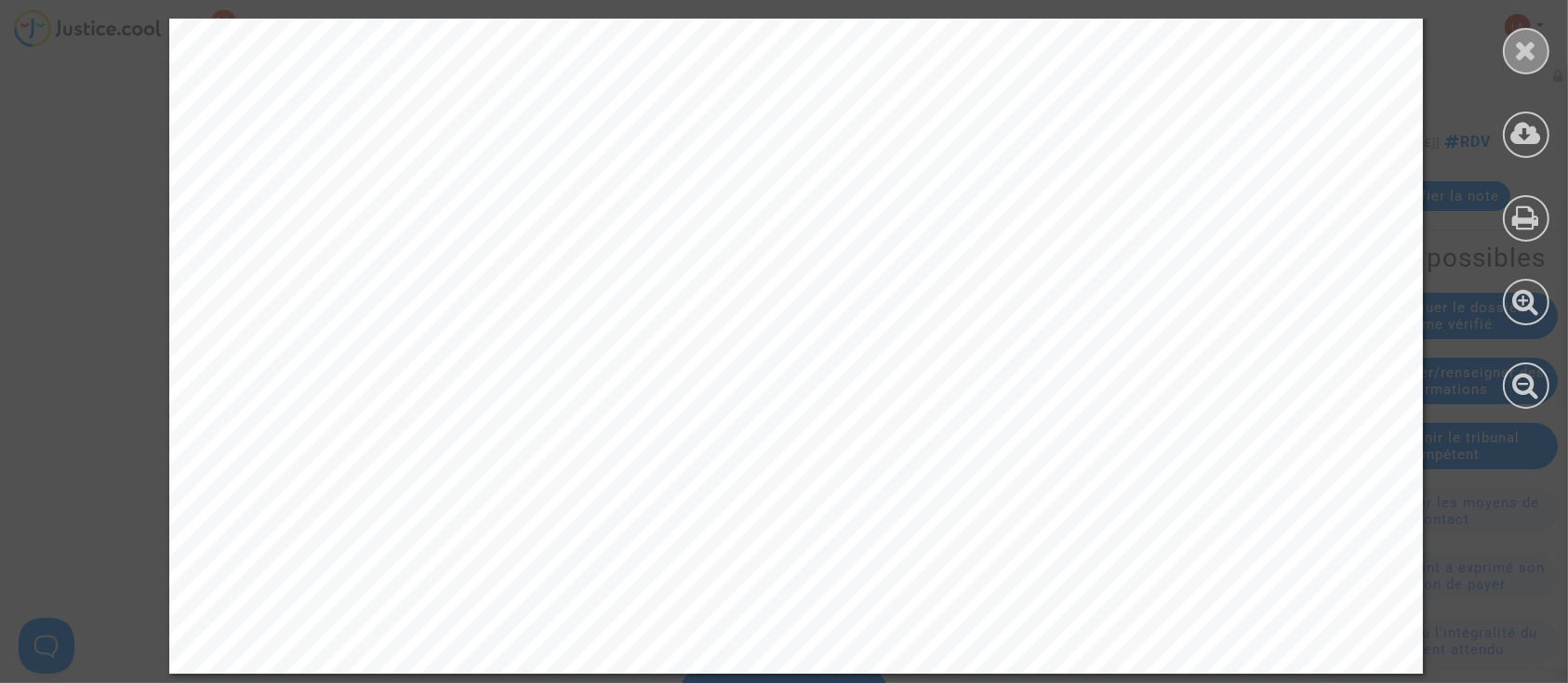
click at [1541, 48] on div at bounding box center [1526, 51] width 46 height 46
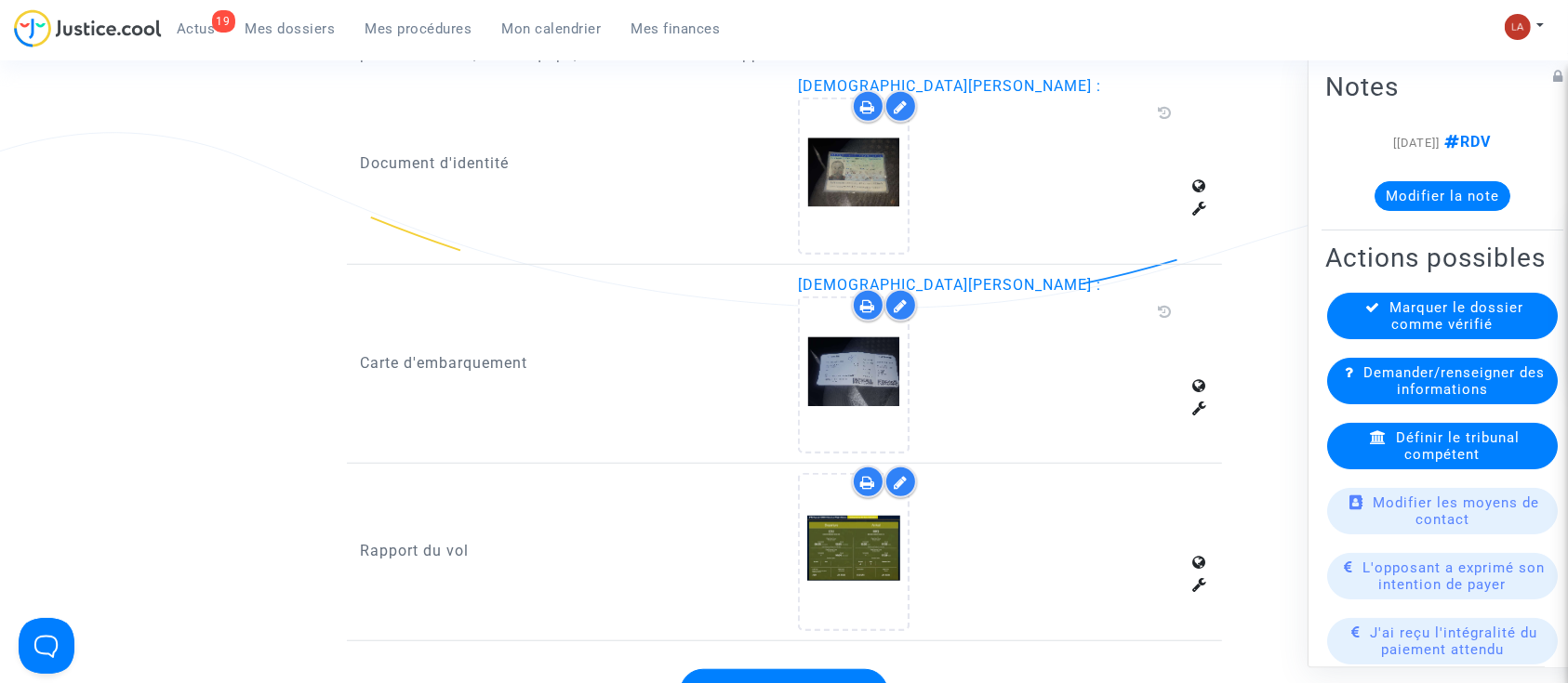
click at [1394, 231] on div "Notes [10/10/2025] RDV Modifier la note Actions possibles Marquer le dossier co…" at bounding box center [1447, 360] width 279 height 615
click at [1425, 195] on button "Modifier la note" at bounding box center [1443, 196] width 135 height 30
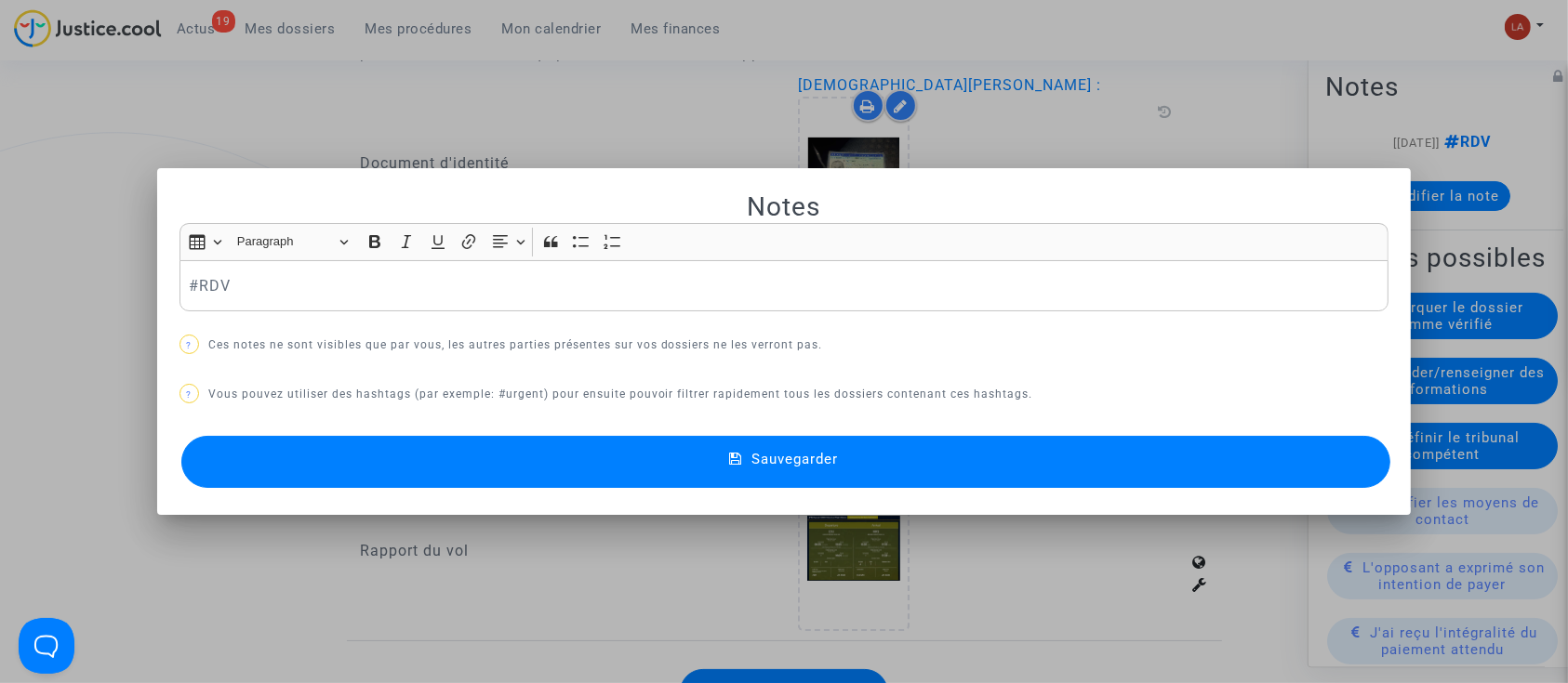
scroll to position [0, 0]
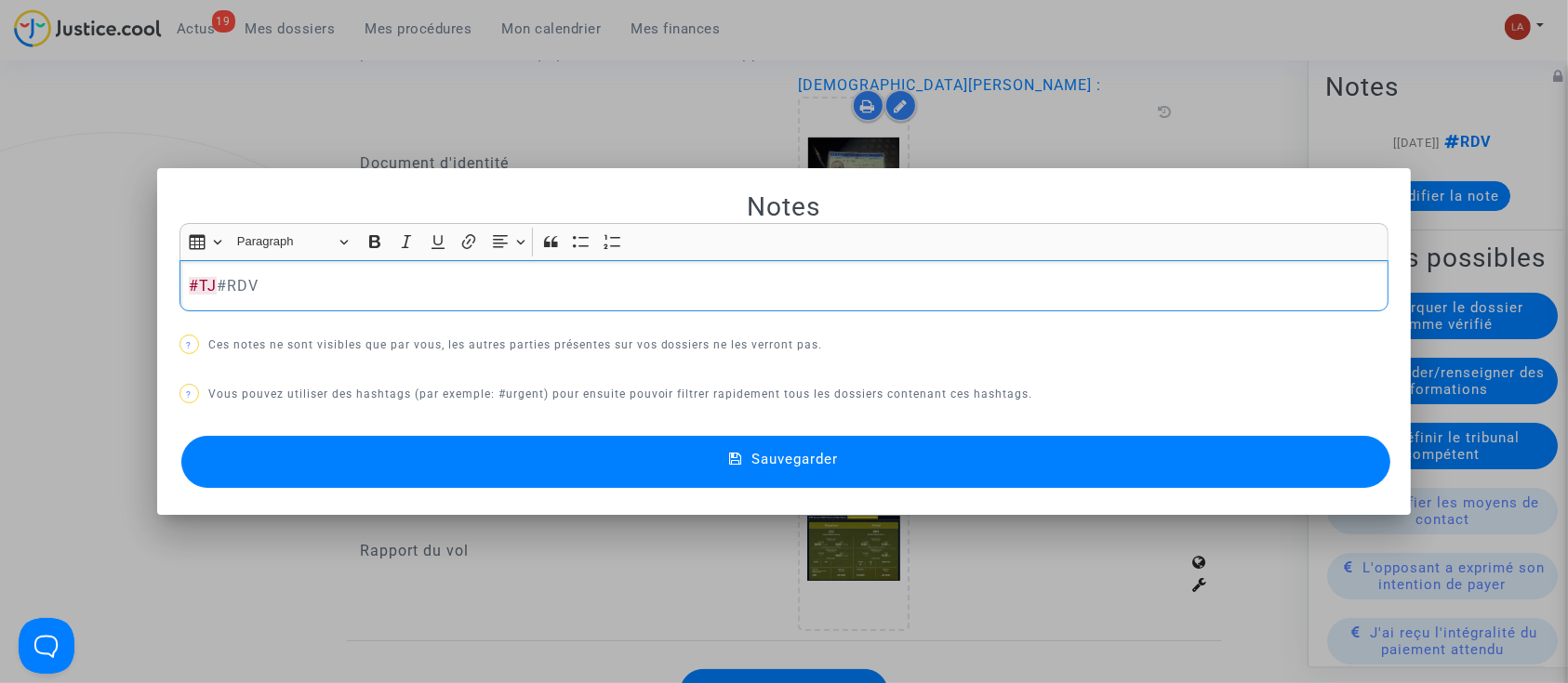
click at [1226, 478] on button "Sauvegarder" at bounding box center [786, 461] width 1210 height 52
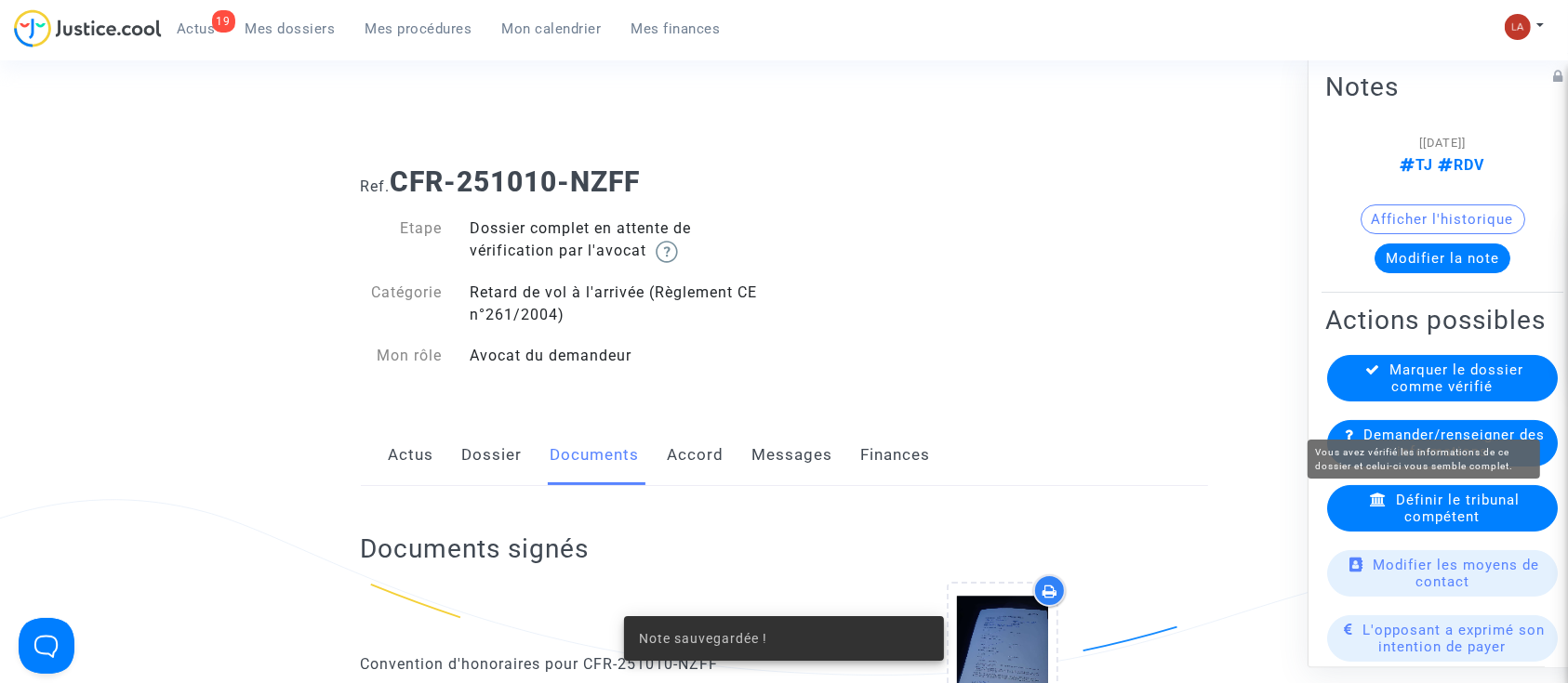
scroll to position [1239, 0]
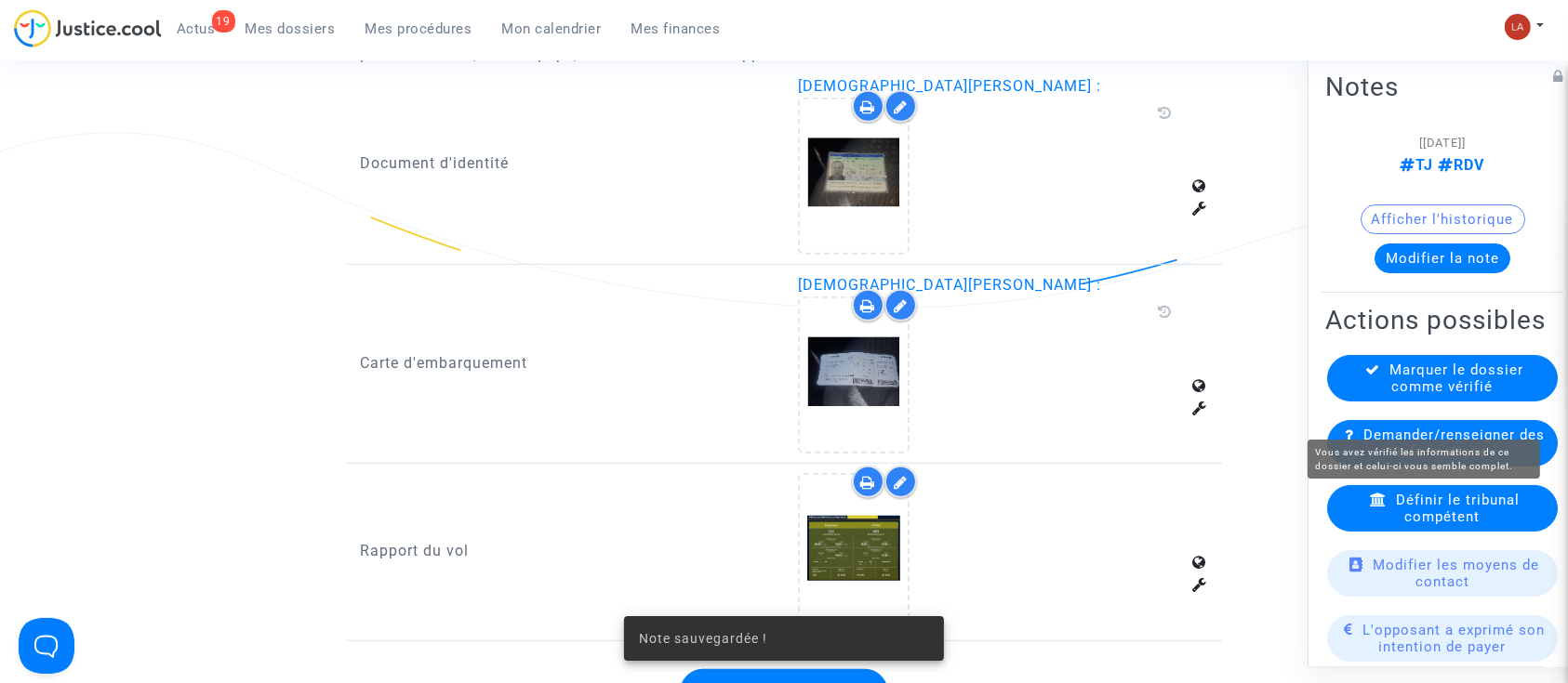
click at [1412, 396] on span "Marquer le dossier comme vérifié" at bounding box center [1457, 379] width 133 height 34
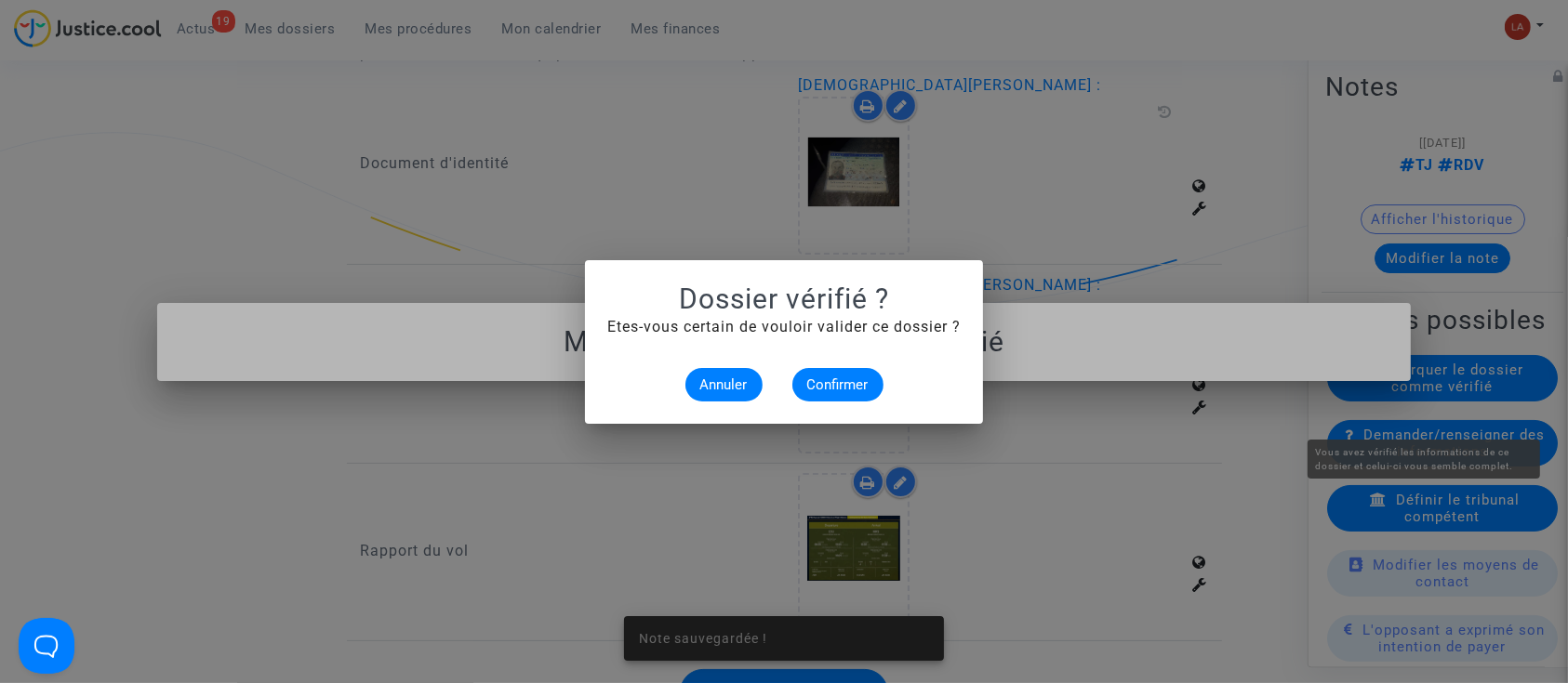
scroll to position [0, 0]
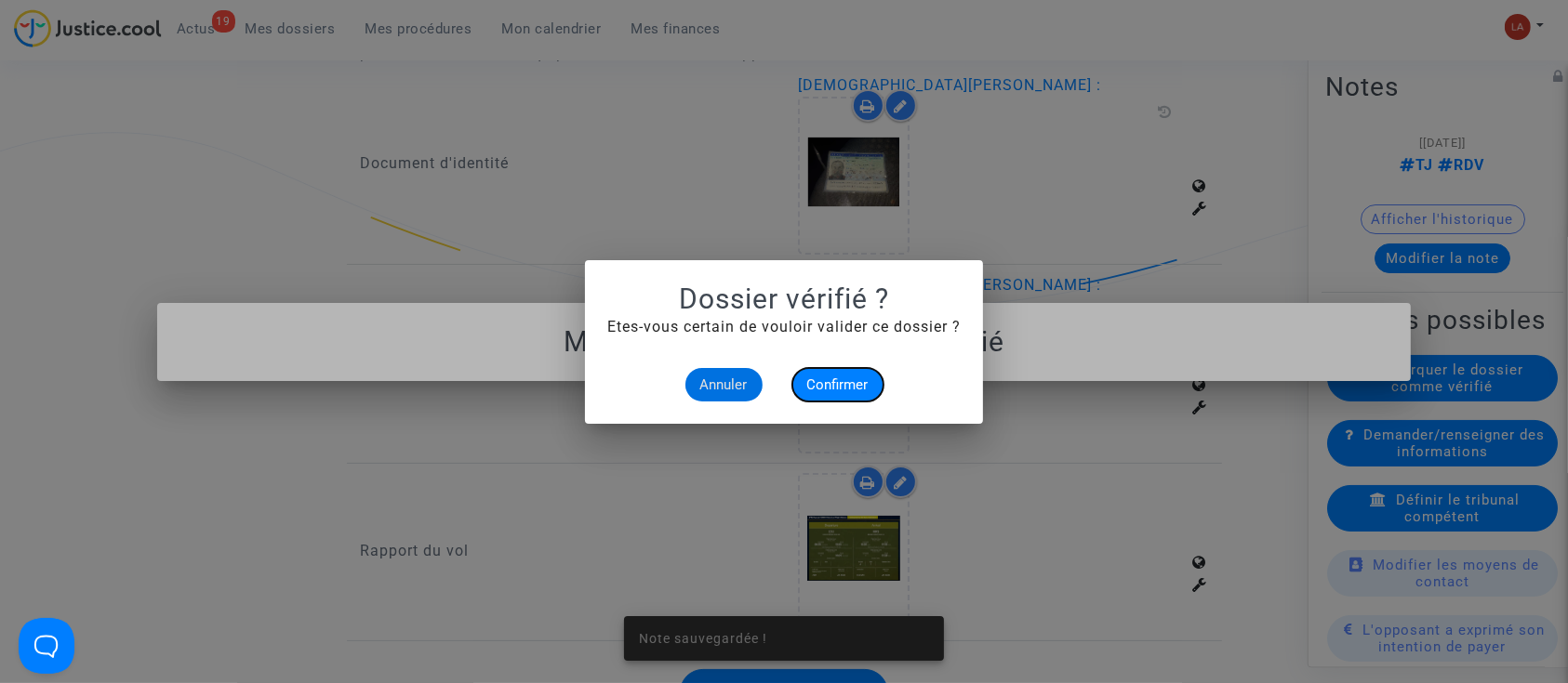
click at [811, 384] on span "Confirmer" at bounding box center [838, 385] width 61 height 17
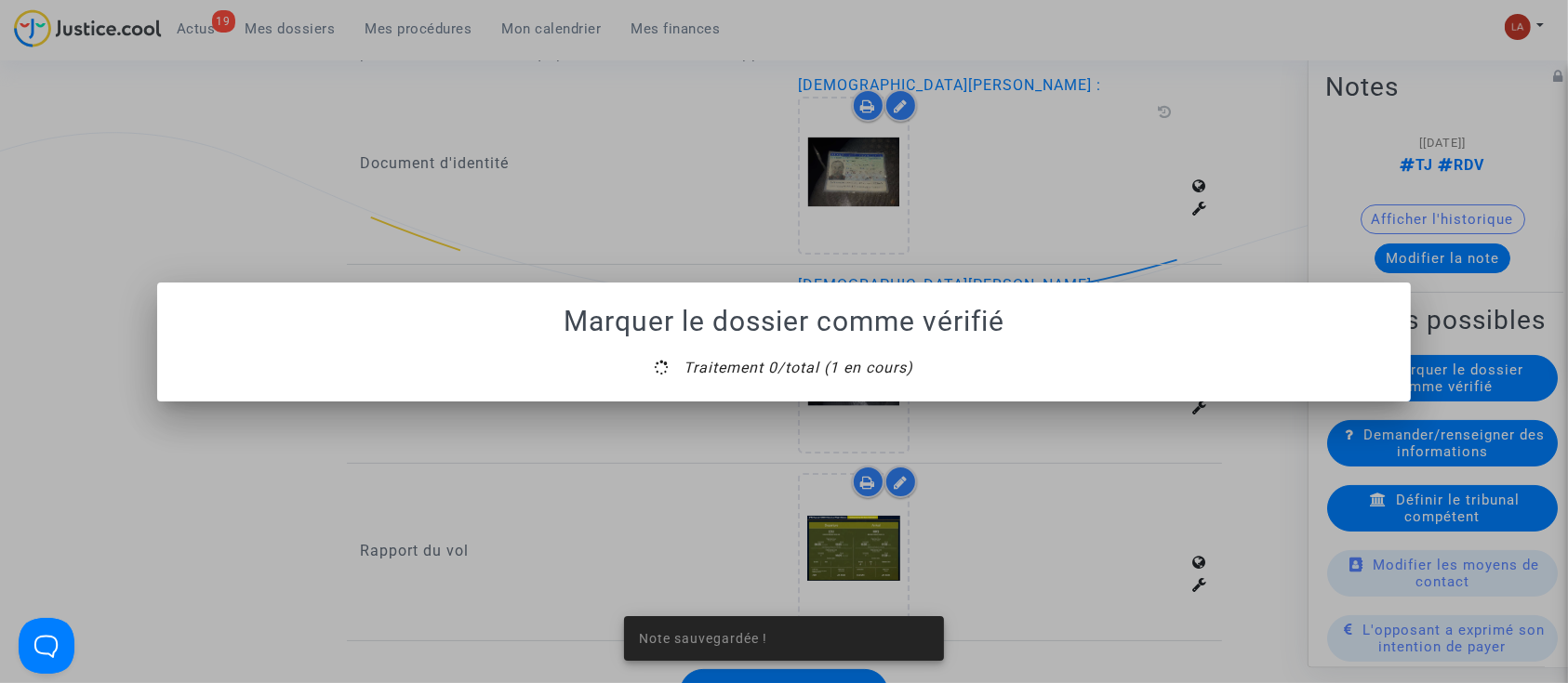
click at [776, 384] on mat-dialog-container "Marquer le dossier comme vérifié Traitement 0/total (1 en cours)" at bounding box center [784, 342] width 1255 height 119
click at [777, 385] on mat-dialog-container "Marquer le dossier comme vérifié Traitement 0/total (1 en cours)" at bounding box center [784, 342] width 1255 height 119
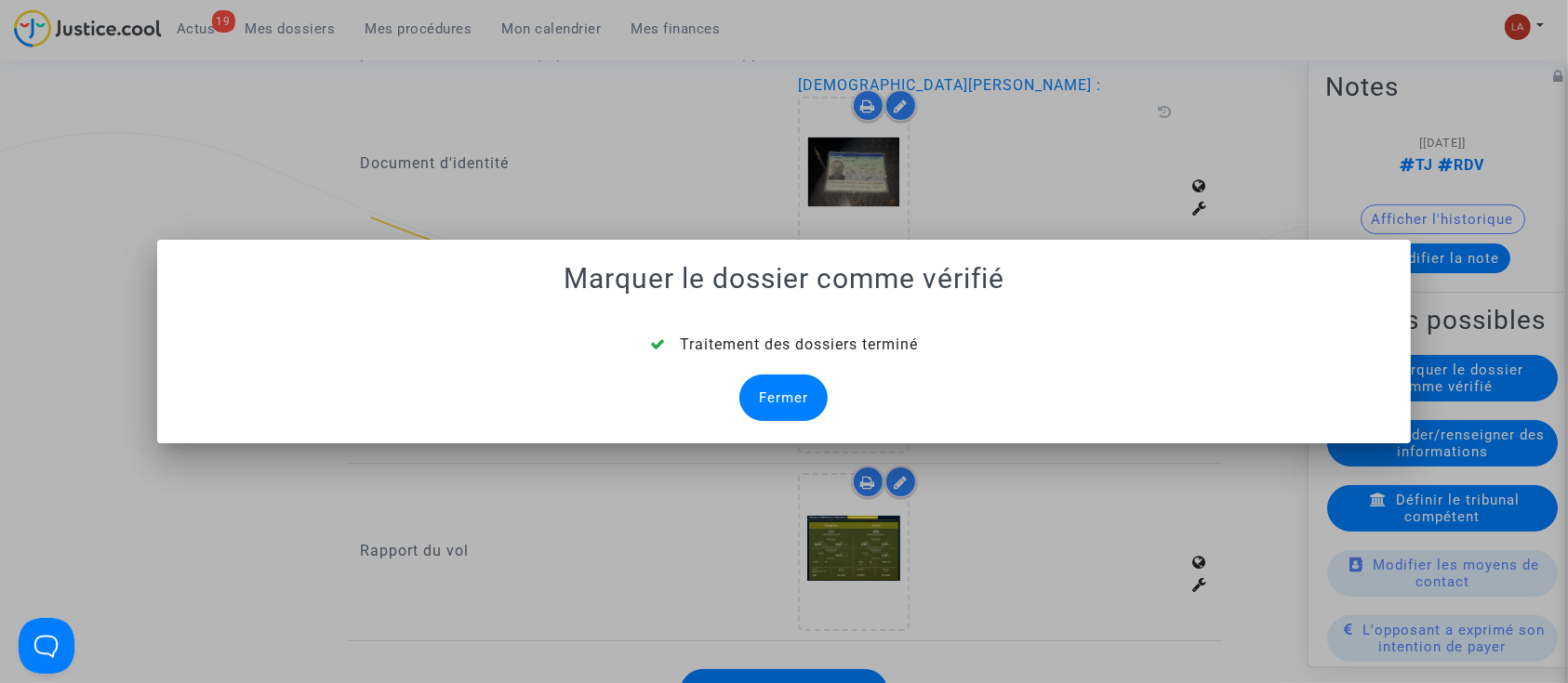
click at [779, 385] on div "Fermer" at bounding box center [784, 397] width 88 height 46
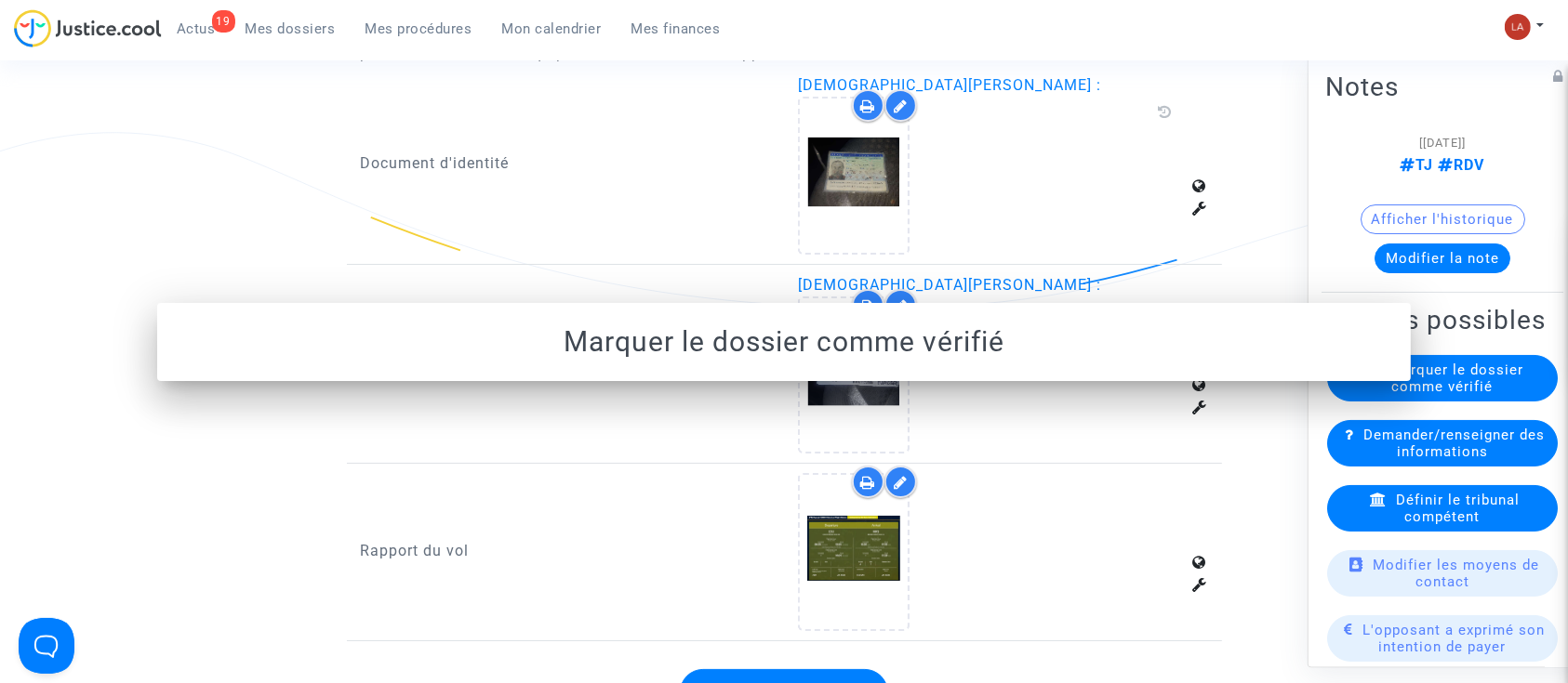
scroll to position [1239, 0]
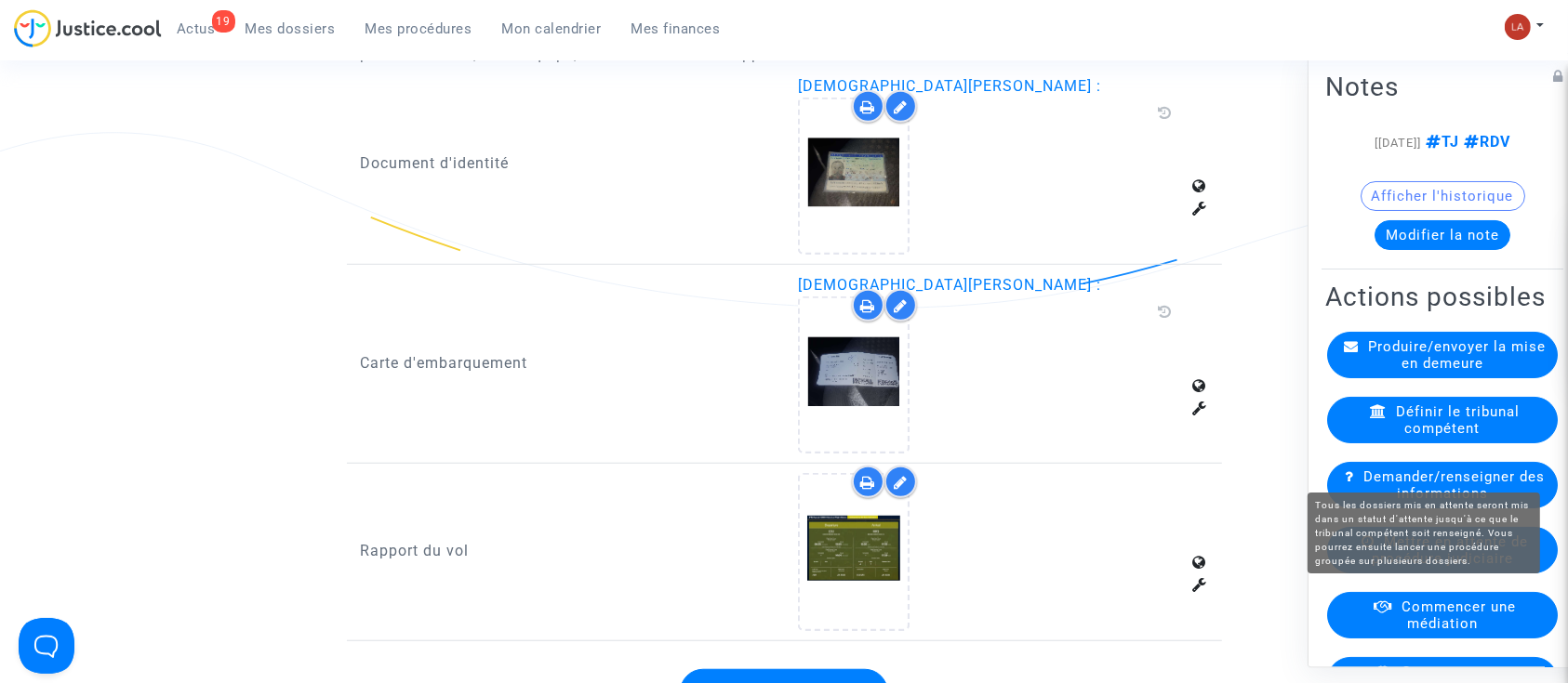
click at [1420, 567] on span "Mettre en attente de procédure judiciaire" at bounding box center [1450, 551] width 156 height 34
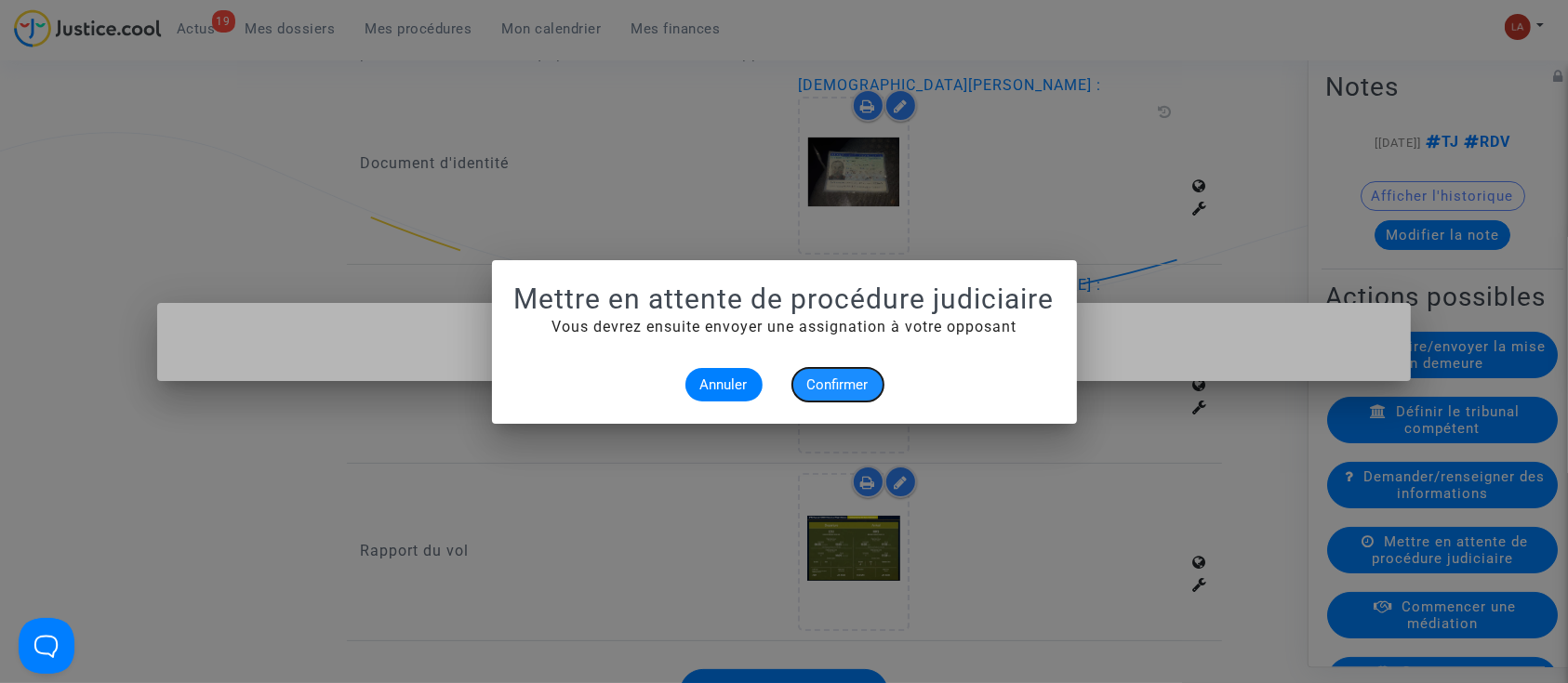
click at [831, 373] on button "Confirmer" at bounding box center [838, 385] width 91 height 34
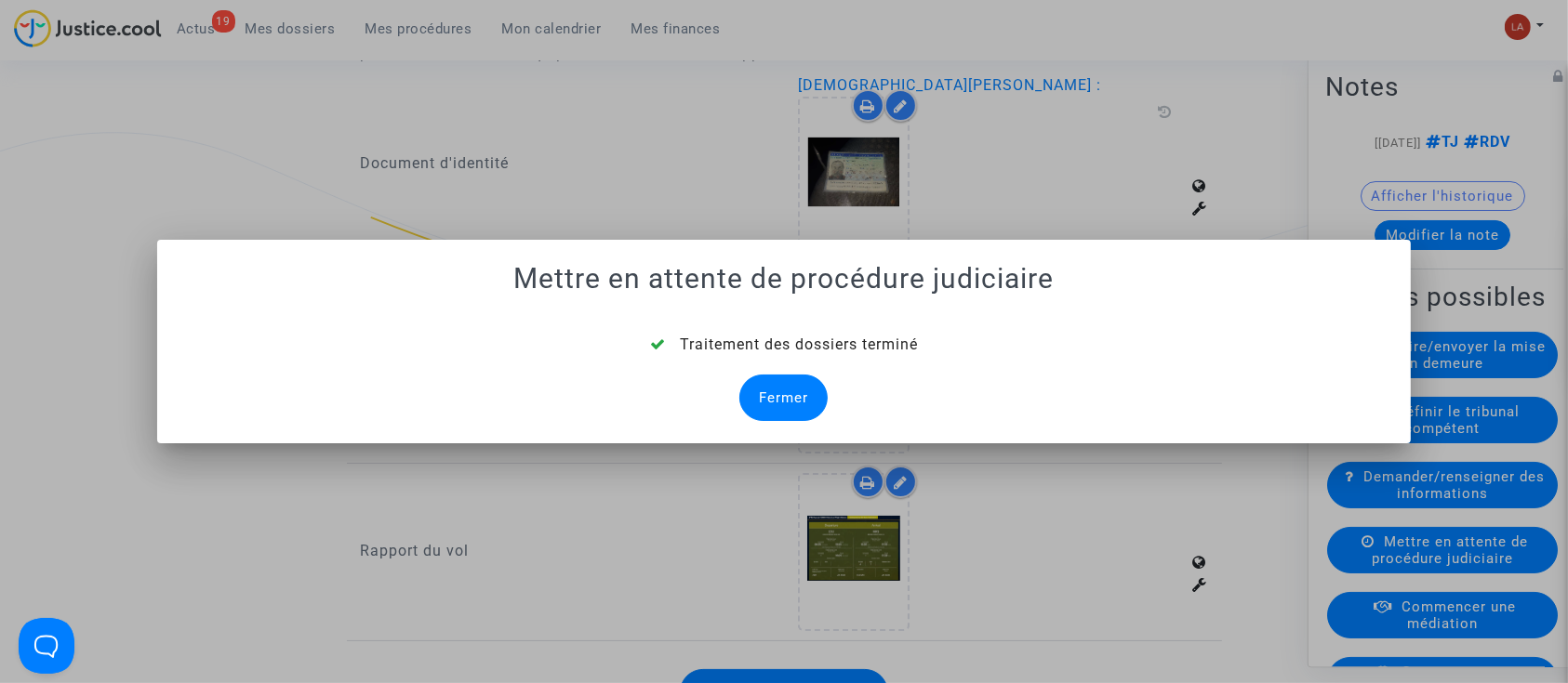
click at [754, 411] on div "Fermer" at bounding box center [784, 397] width 88 height 46
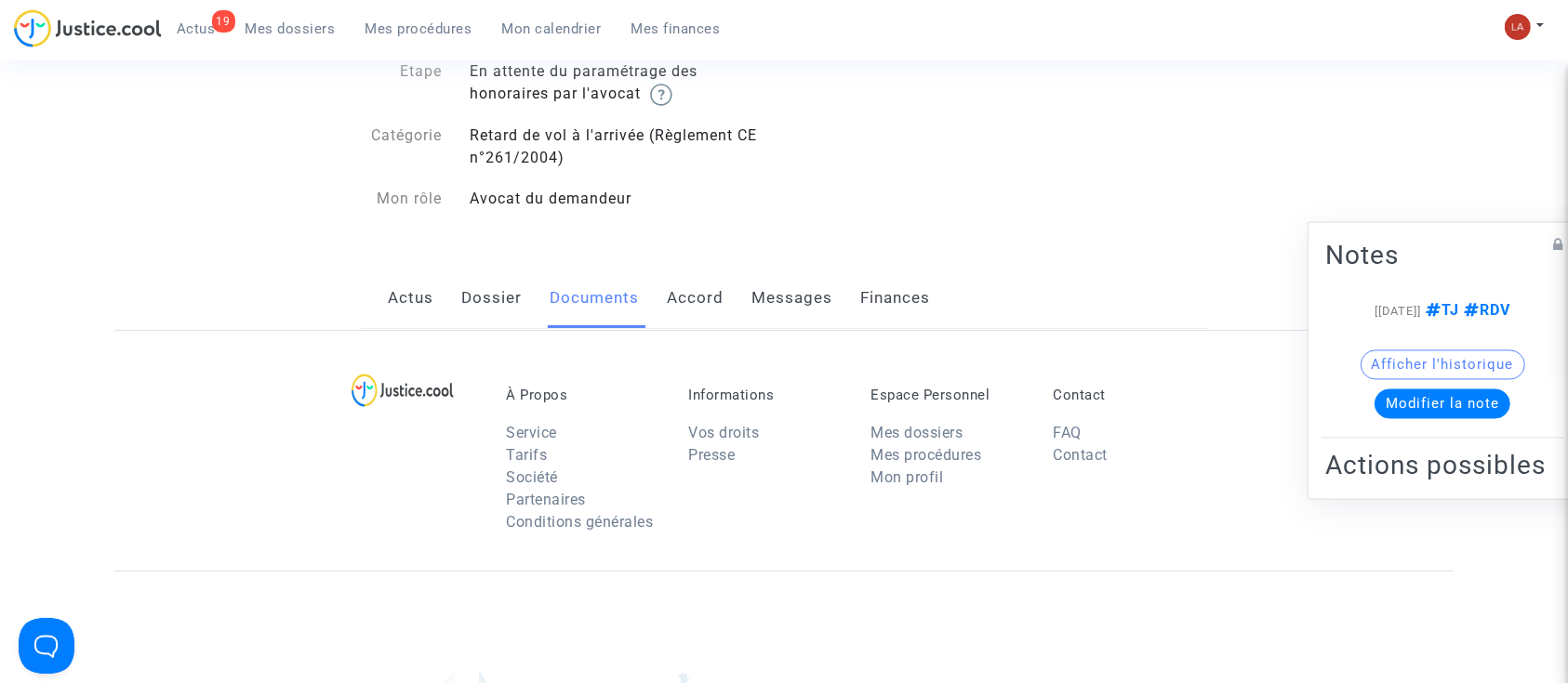
scroll to position [1239, 0]
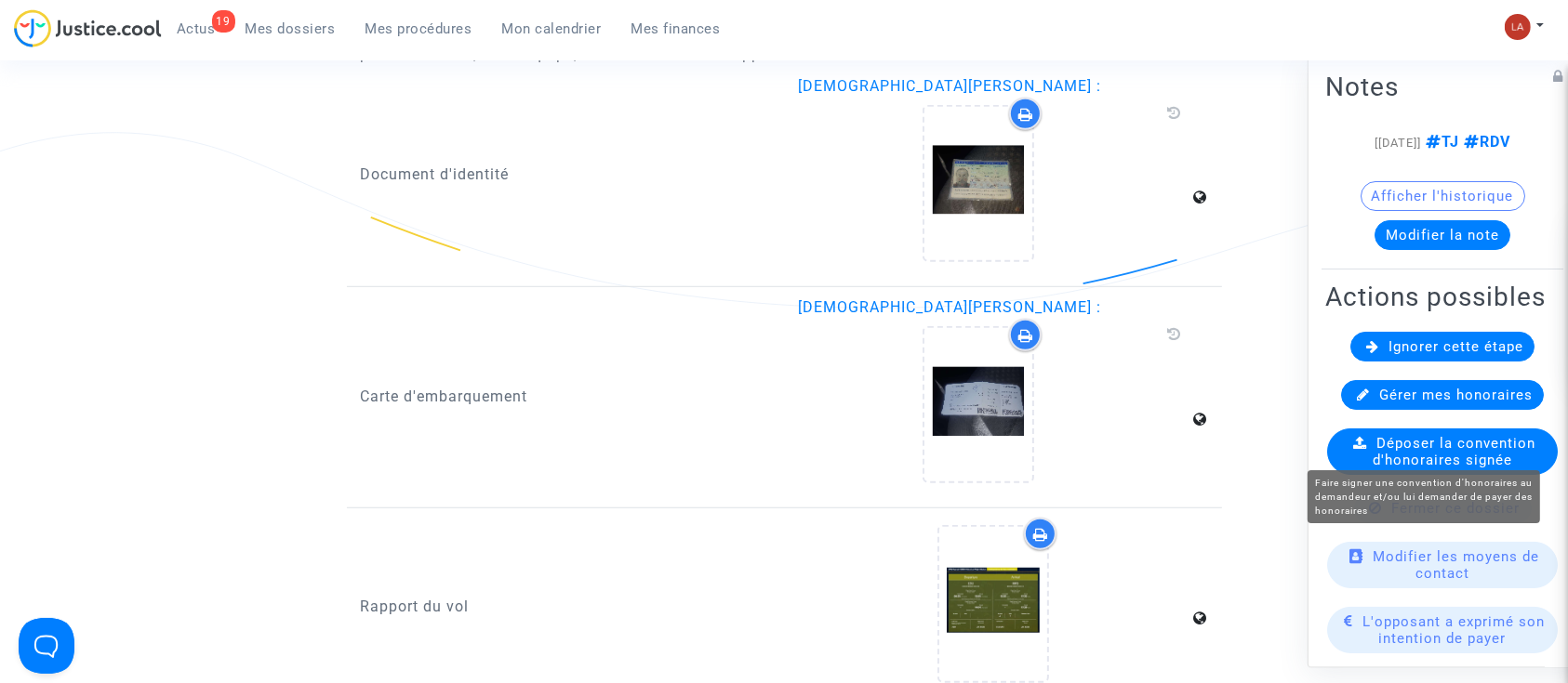
click at [1440, 355] on span "Ignorer cette étape" at bounding box center [1455, 347] width 134 height 17
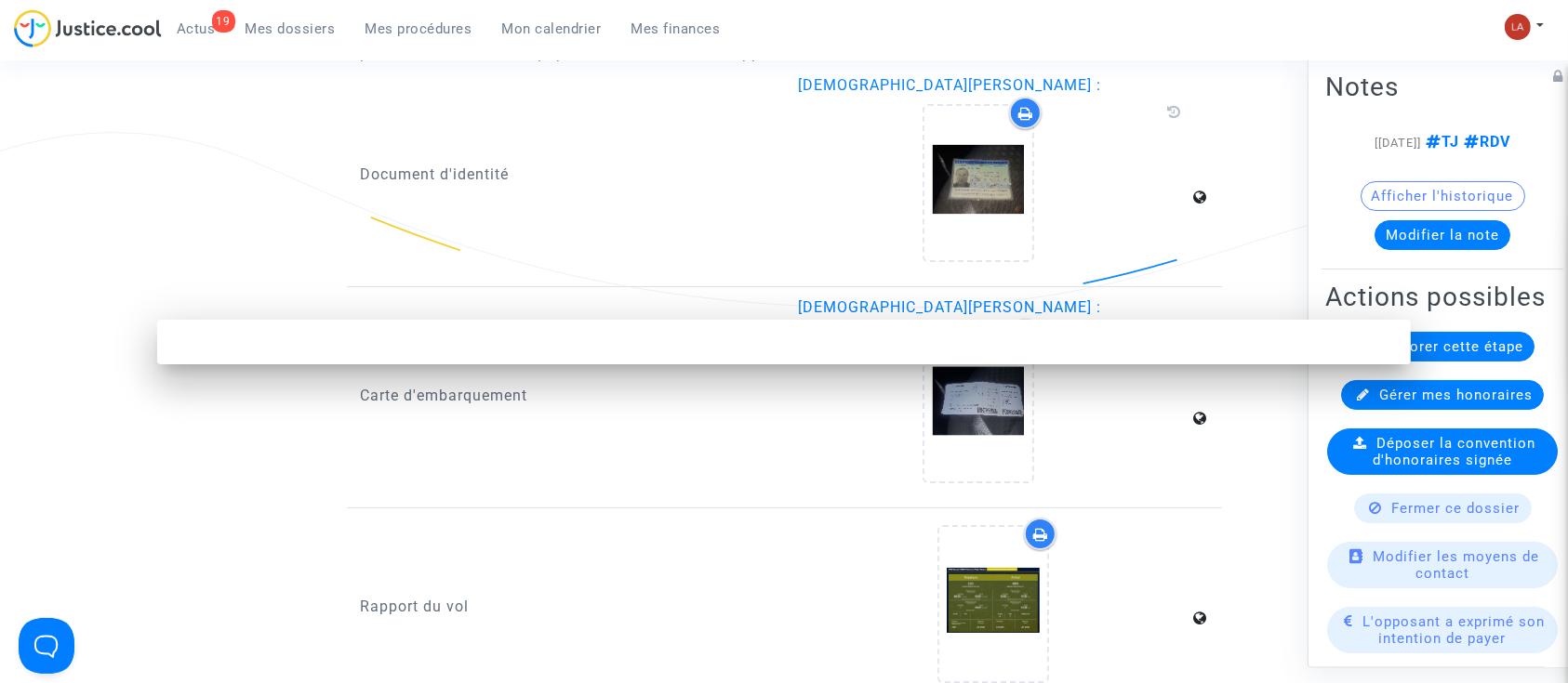
scroll to position [0, 0]
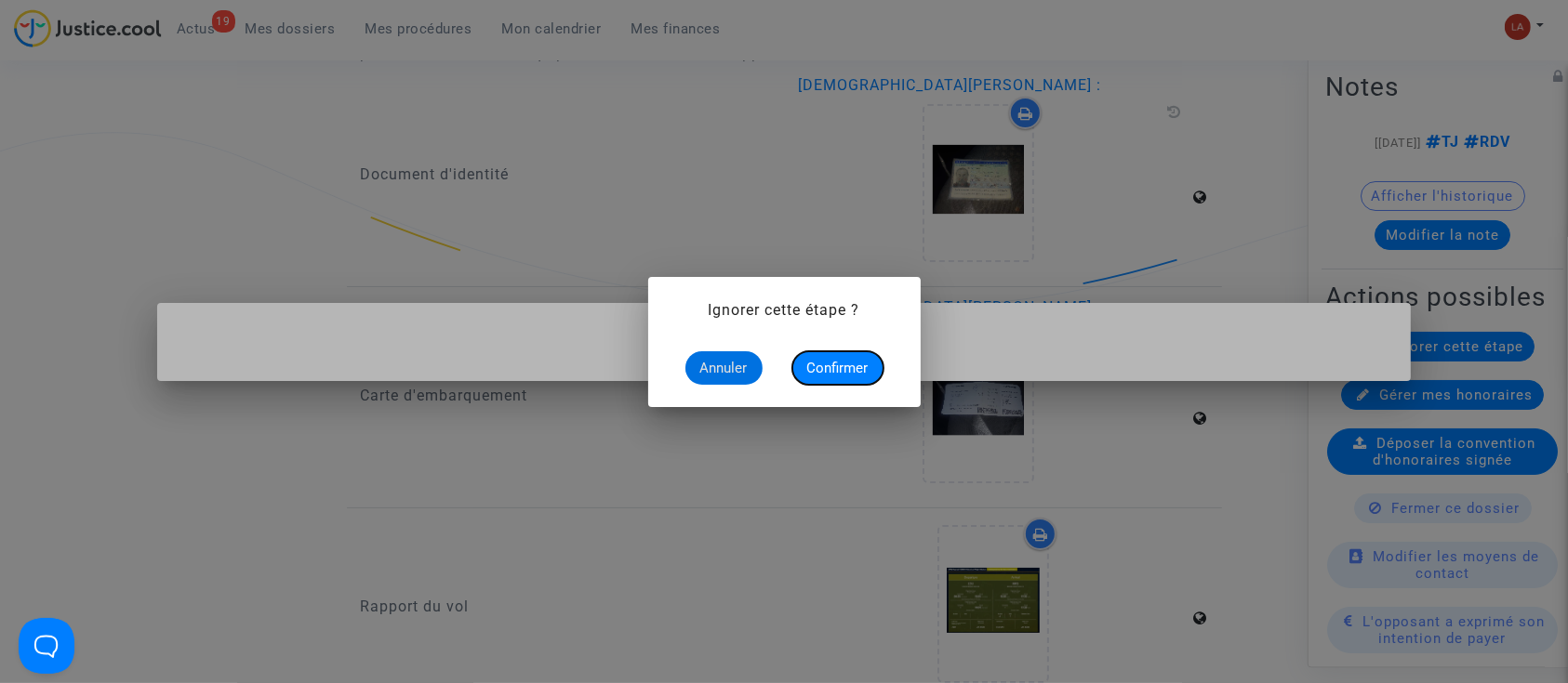
click at [838, 369] on span "Confirmer" at bounding box center [838, 368] width 61 height 17
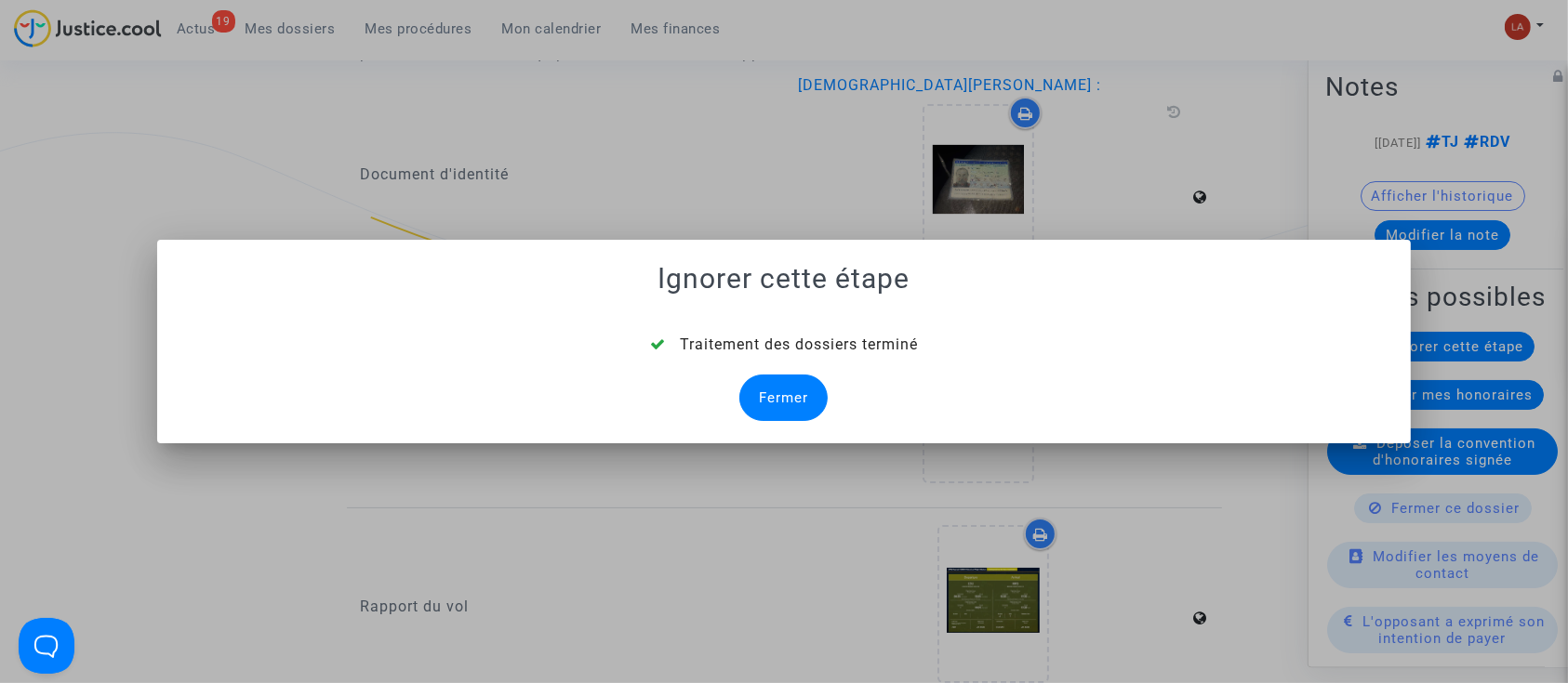
click at [784, 402] on div "Fermer" at bounding box center [784, 397] width 88 height 46
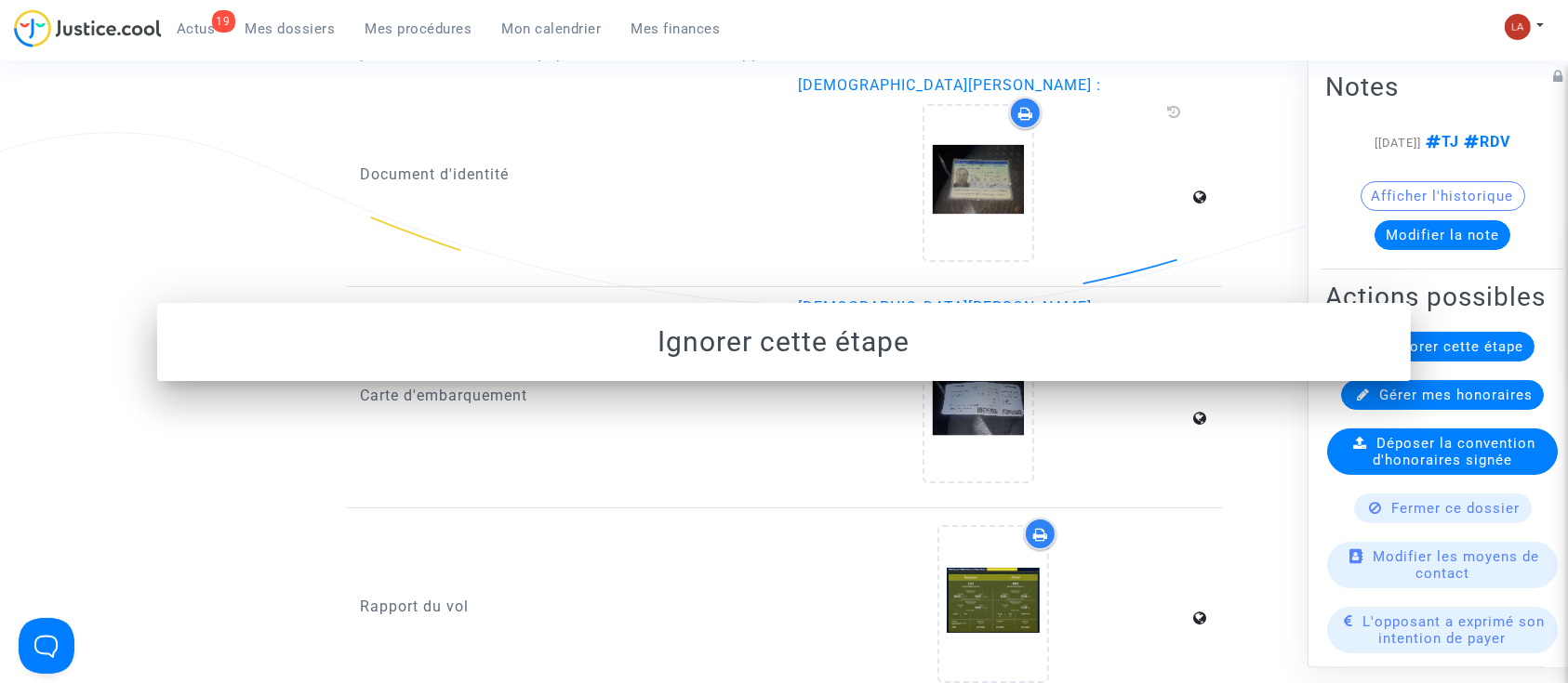
scroll to position [1239, 0]
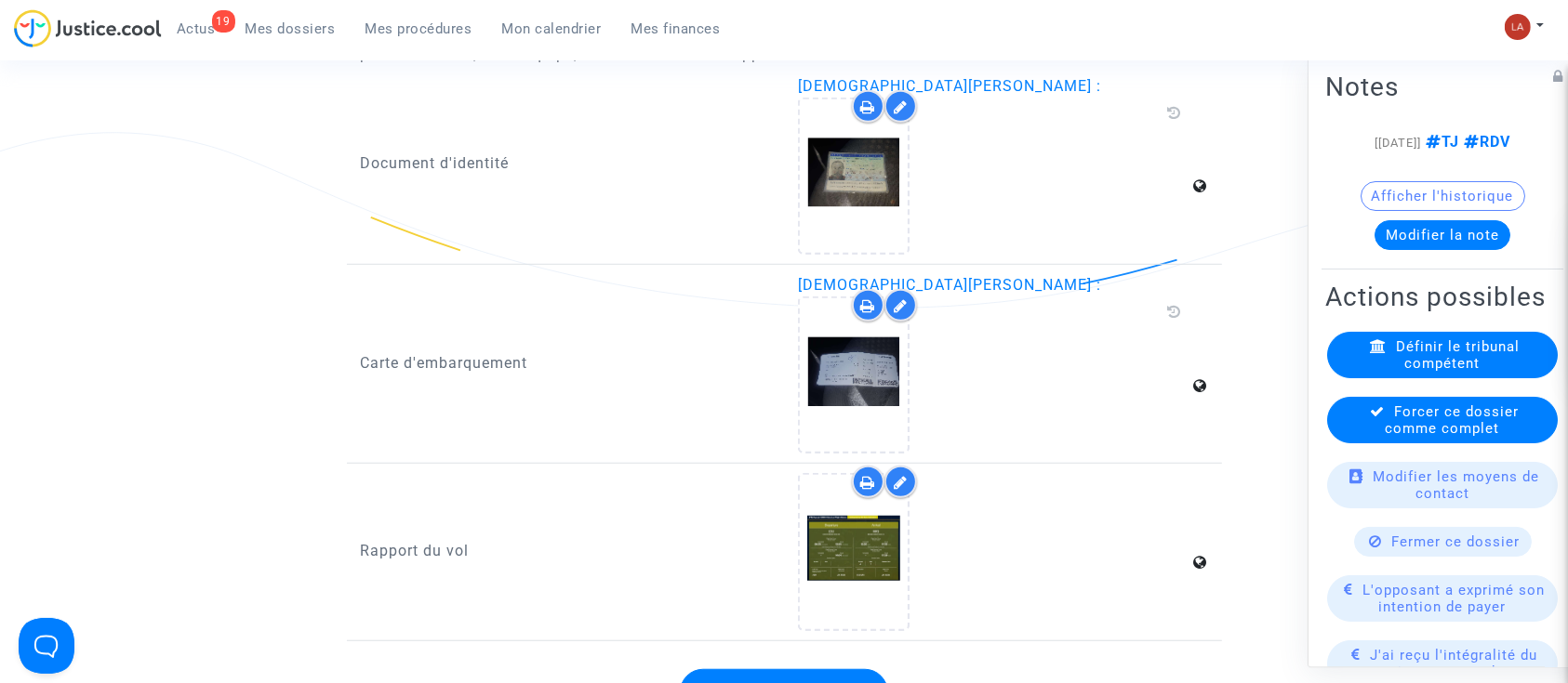
click at [1508, 437] on span "Forcer ce dossier comme complet" at bounding box center [1452, 420] width 133 height 34
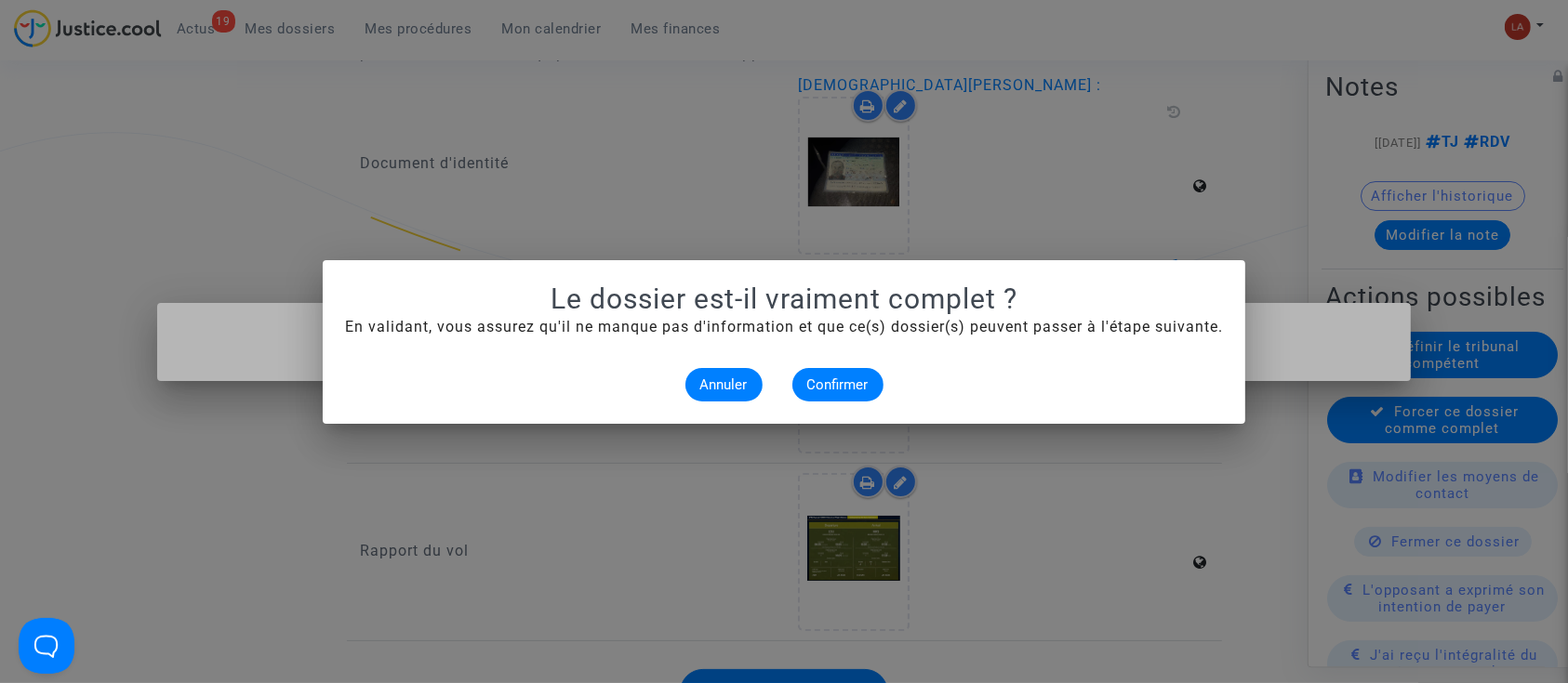
scroll to position [0, 0]
click at [849, 383] on span "Confirmer" at bounding box center [838, 385] width 61 height 17
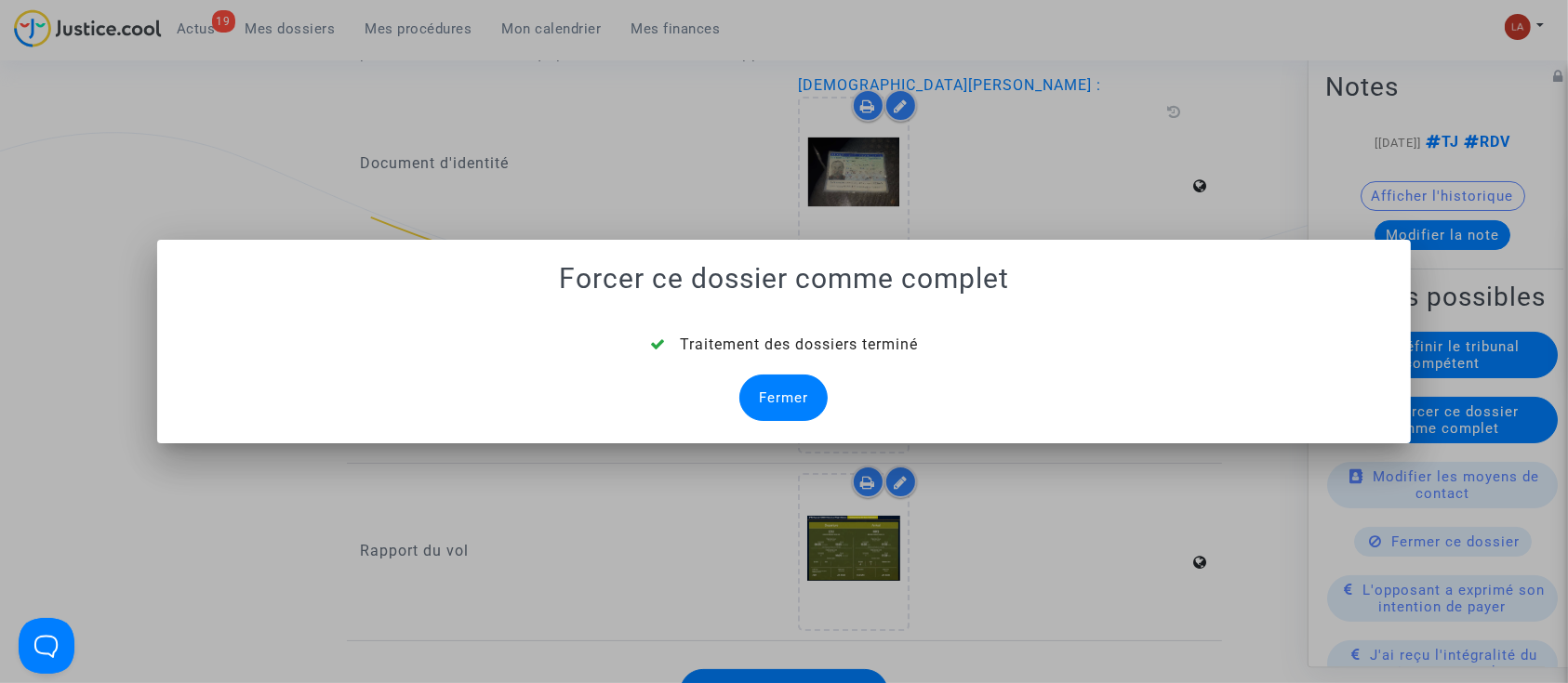
click at [802, 387] on div "Fermer" at bounding box center [784, 397] width 88 height 46
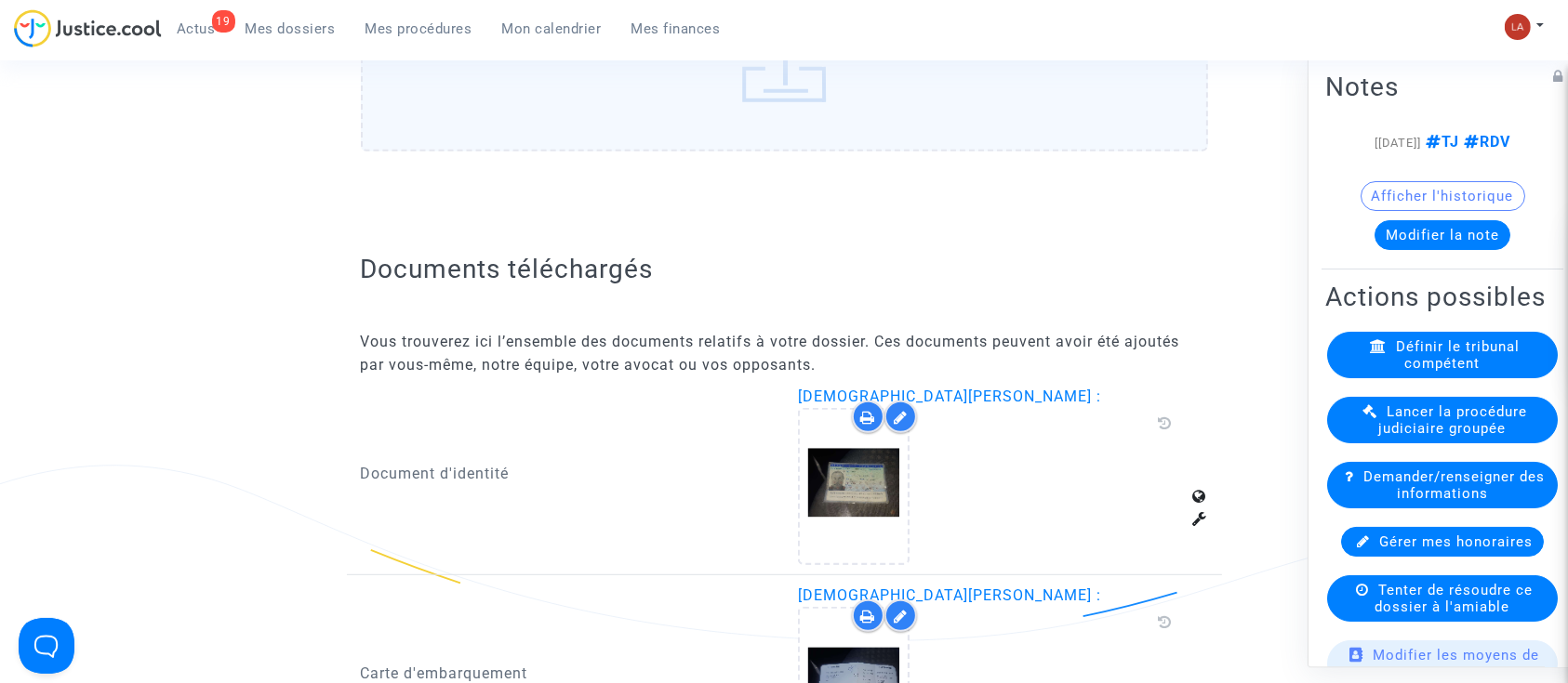
scroll to position [1239, 0]
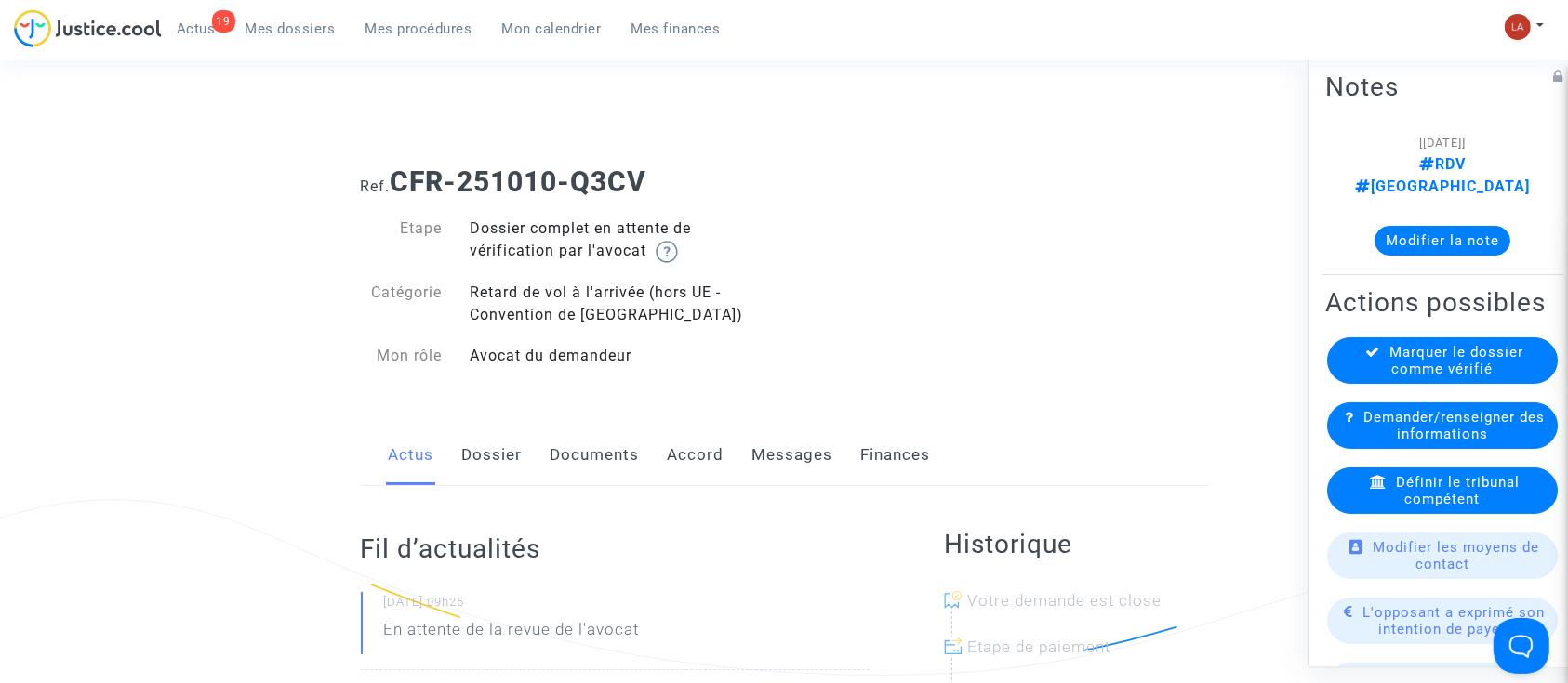
click at [530, 448] on div "Actus Dossier Documents Accord Messages Finances" at bounding box center [784, 456] width 847 height 62
click at [520, 448] on link "Dossier" at bounding box center [493, 455] width 60 height 61
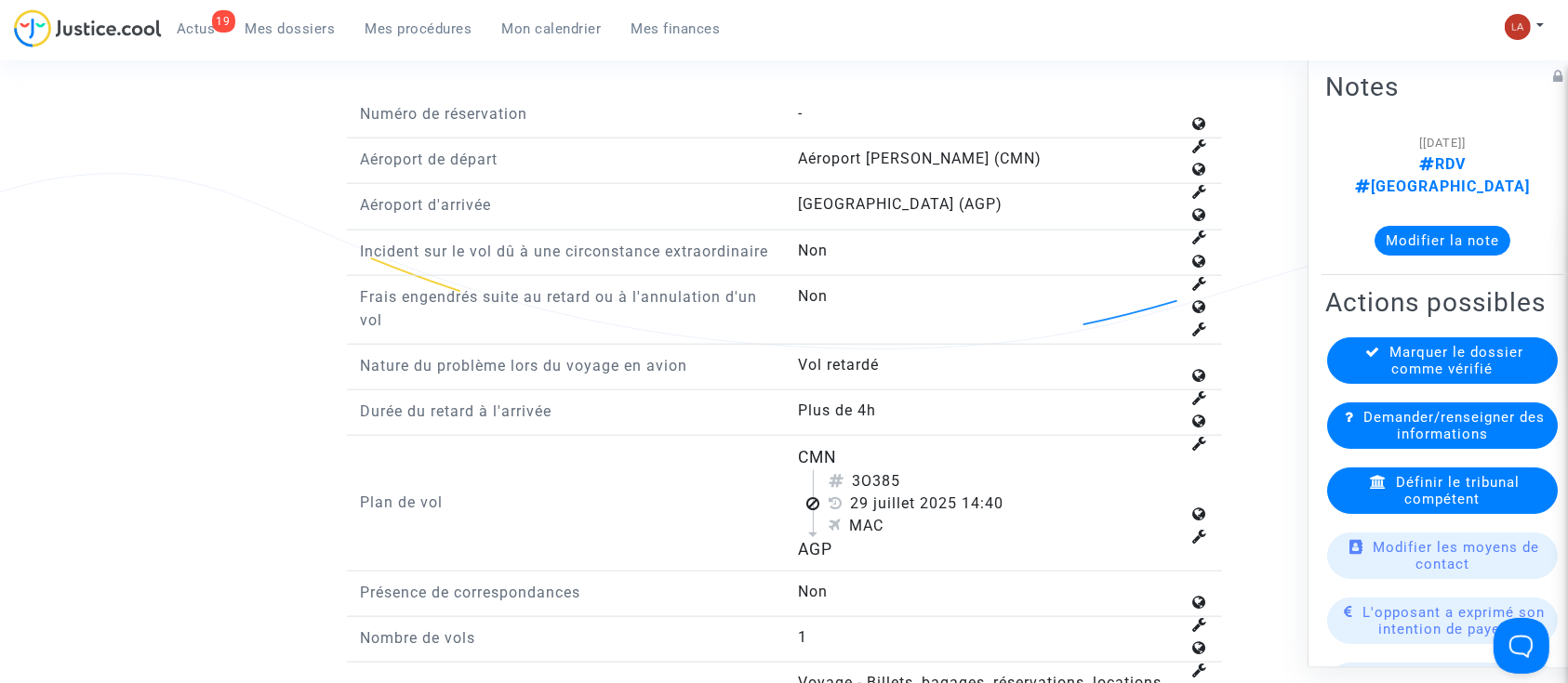
scroll to position [1859, 0]
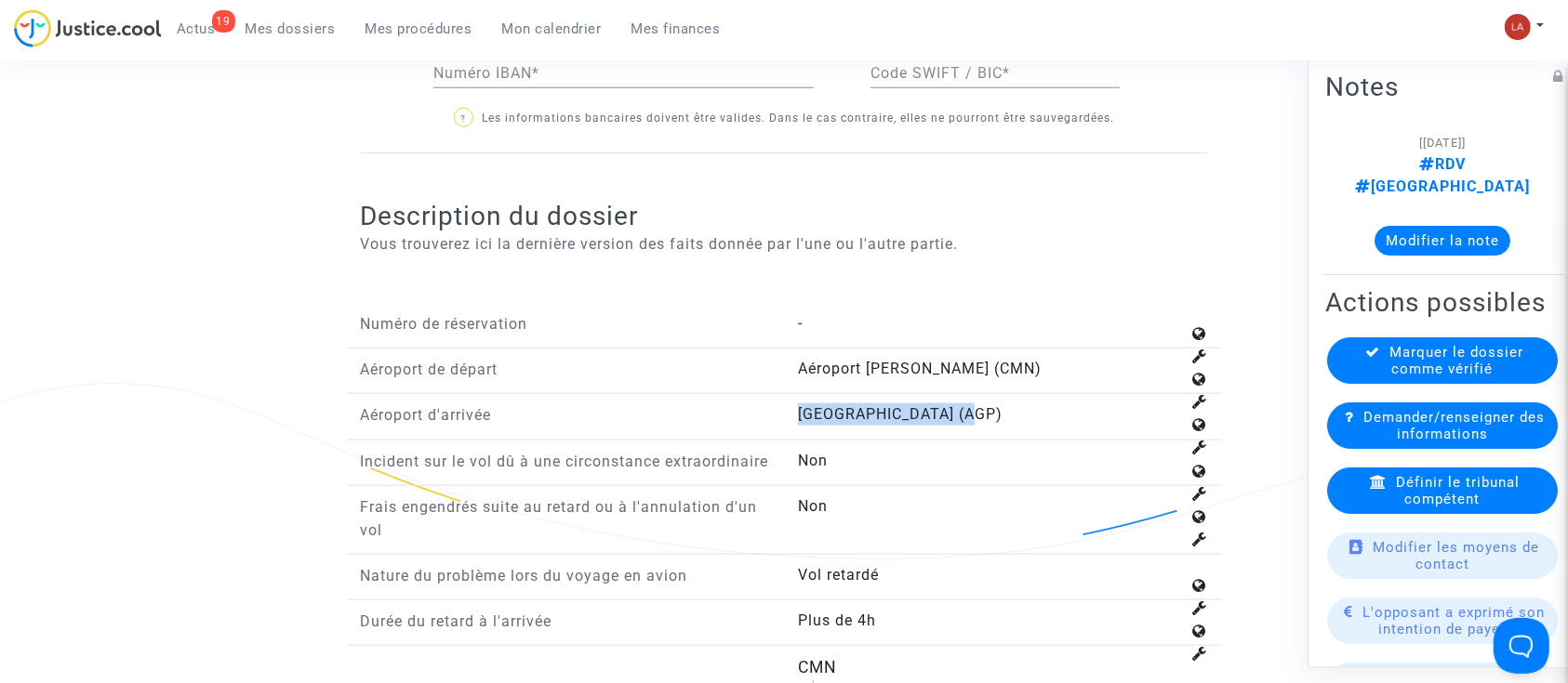
drag, startPoint x: 971, startPoint y: 409, endPoint x: 785, endPoint y: 409, distance: 186.0
click at [785, 409] on div "[GEOGRAPHIC_DATA] (AGP)" at bounding box center [1003, 416] width 438 height 26
copy span "[GEOGRAPHIC_DATA] (AGP)"
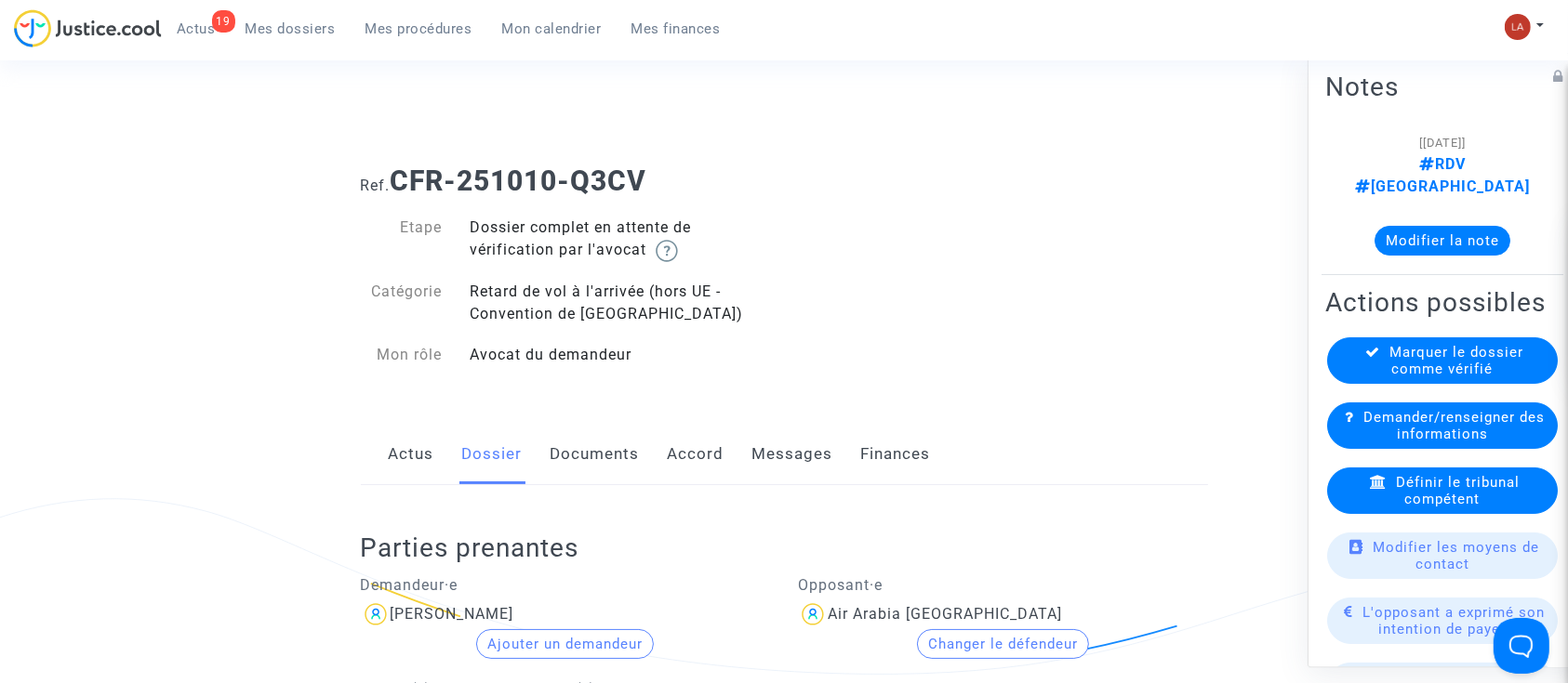
scroll to position [0, 0]
drag, startPoint x: 588, startPoint y: 458, endPoint x: 668, endPoint y: 458, distance: 80.0
click at [588, 458] on link "Documents" at bounding box center [595, 455] width 89 height 61
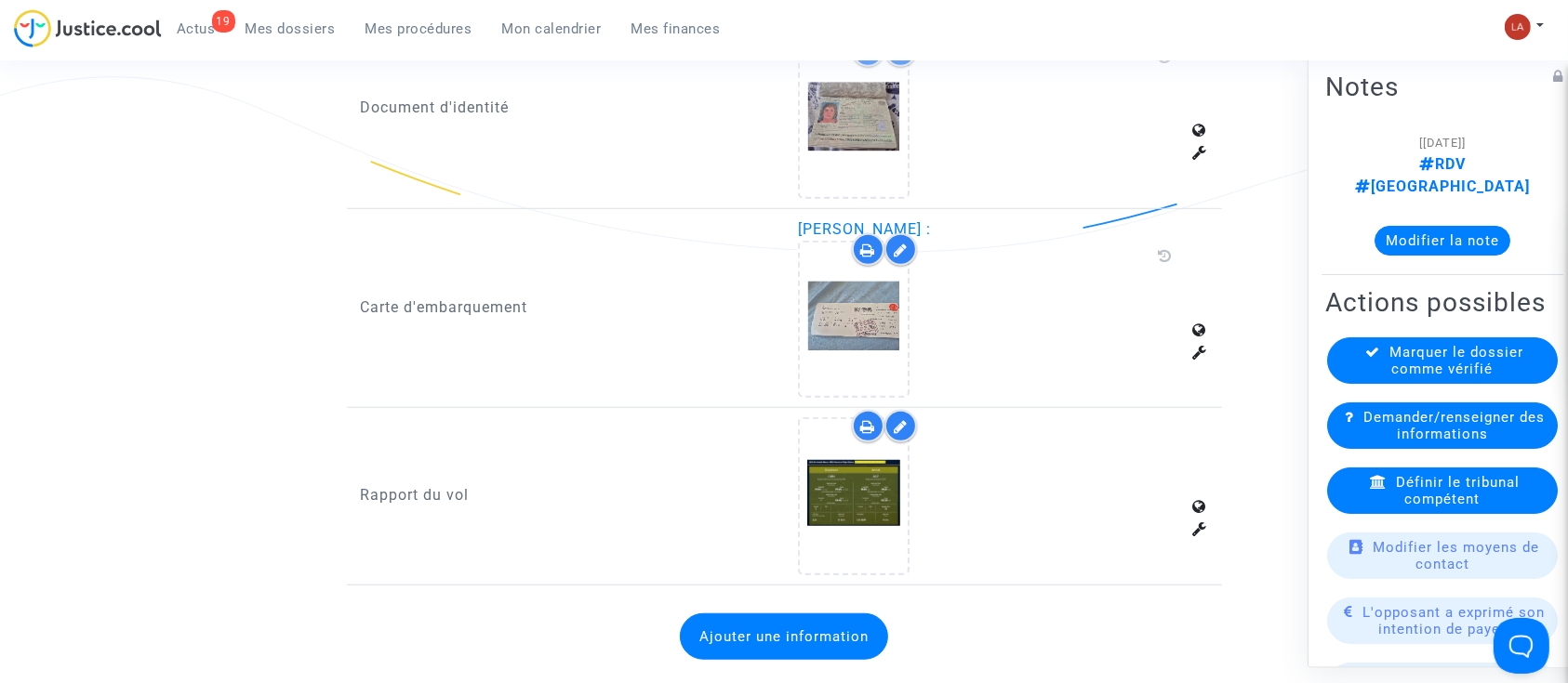
scroll to position [1424, 0]
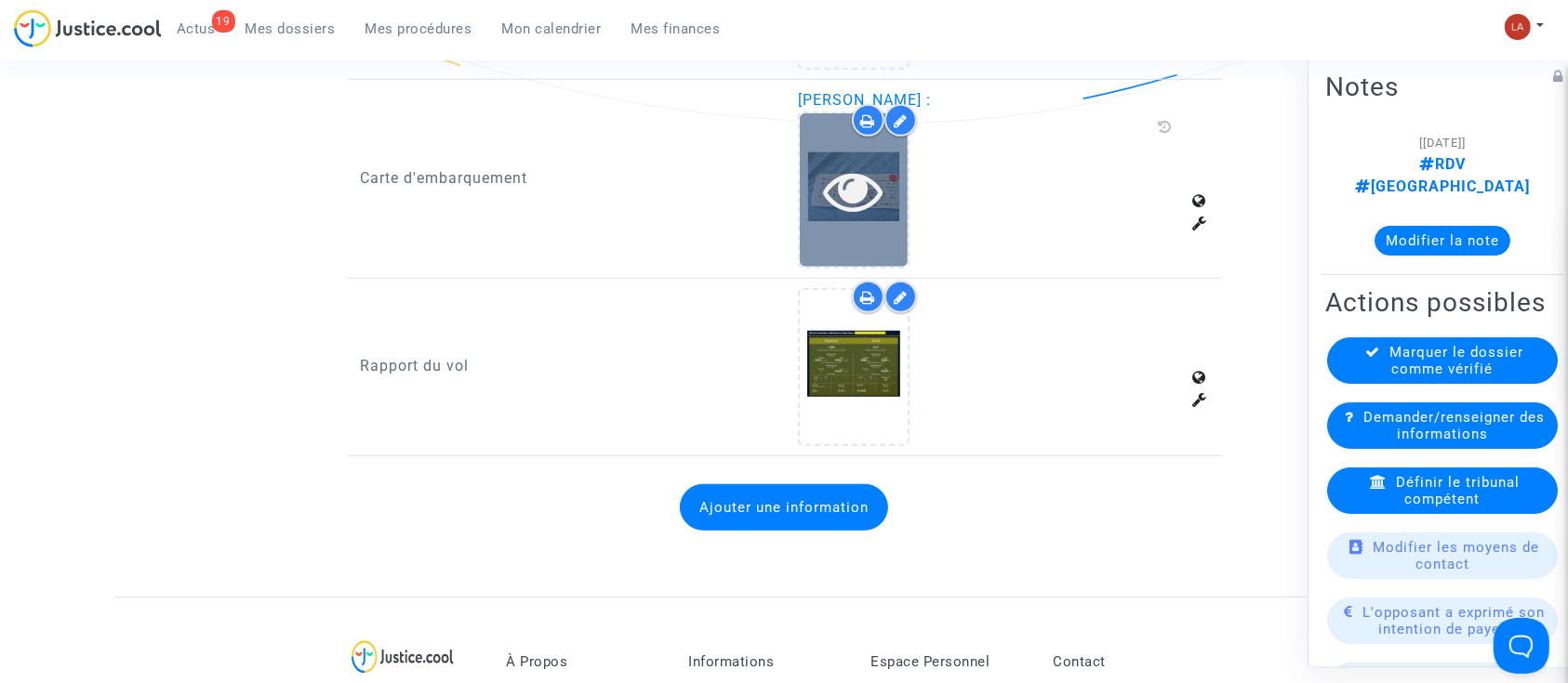
click at [881, 213] on icon at bounding box center [855, 190] width 60 height 59
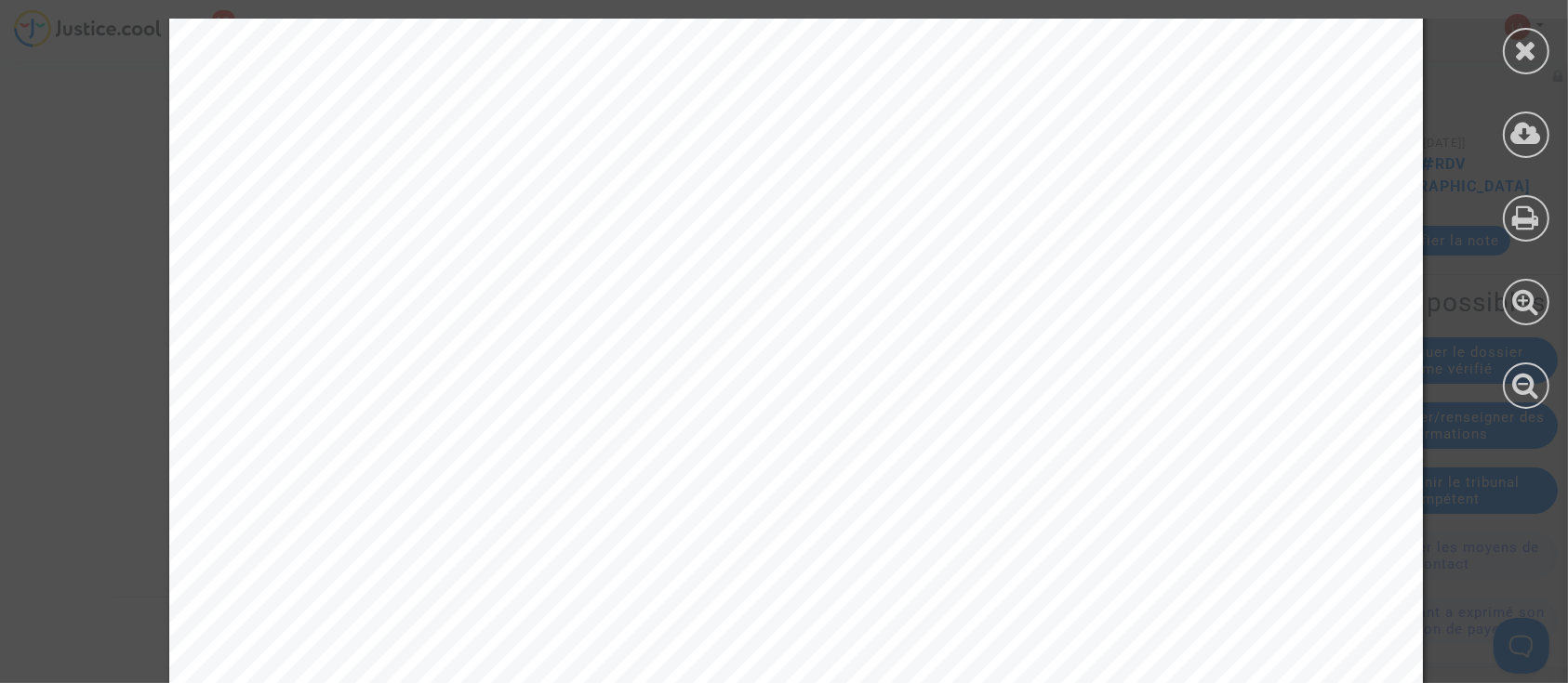
scroll to position [4702, 0]
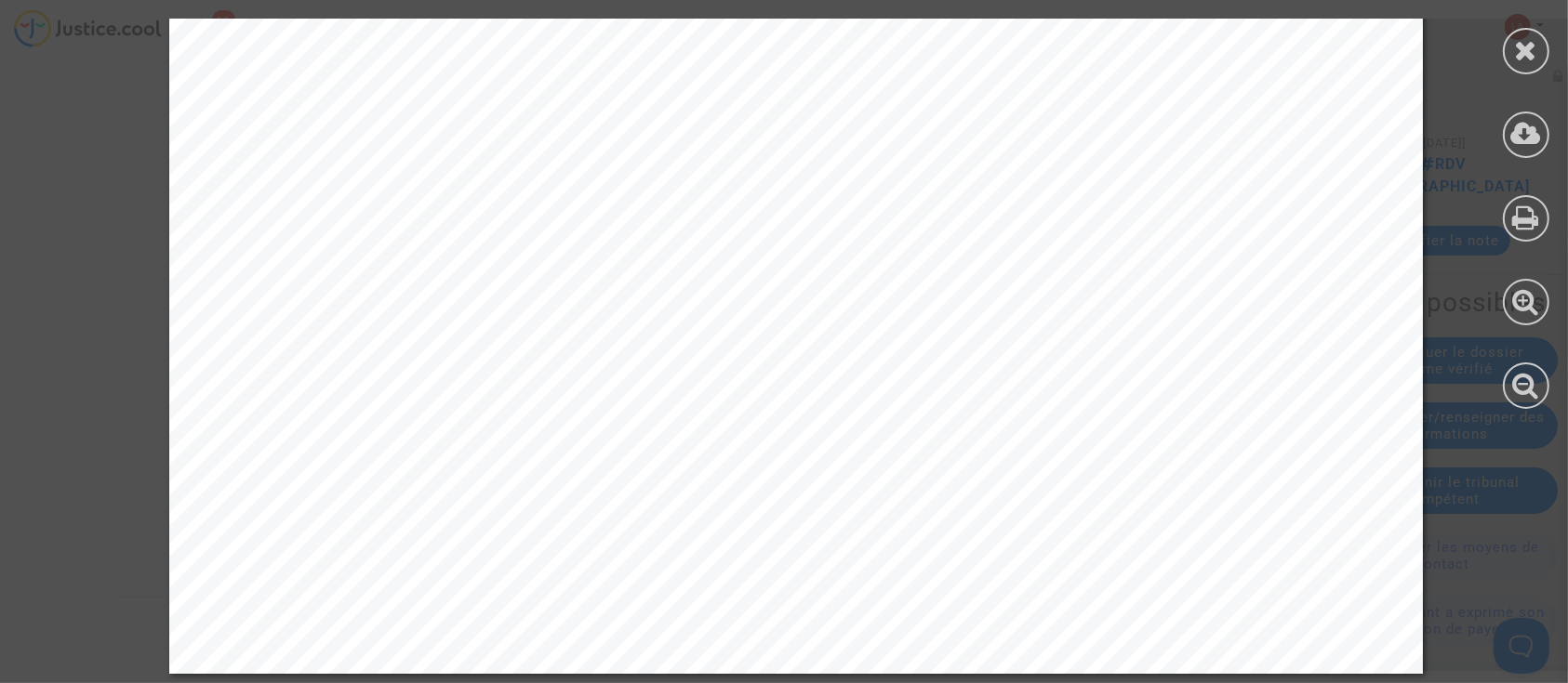
click at [1564, 25] on div at bounding box center [1526, 213] width 84 height 427
click at [1530, 55] on icon at bounding box center [1527, 51] width 24 height 28
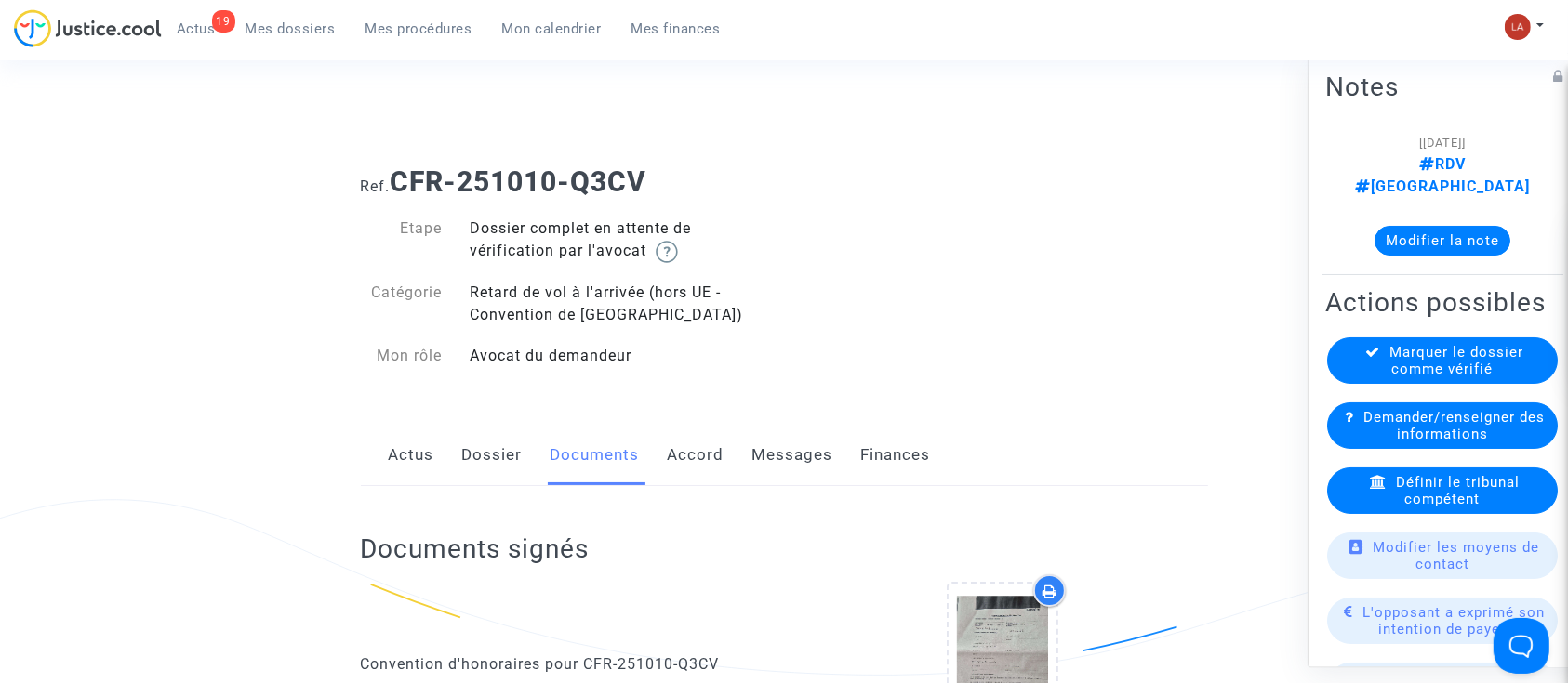
scroll to position [0, 0]
click at [804, 487] on div "Documents signés Convention d'honoraires pour CFR-251010-Q3CV" at bounding box center [784, 648] width 847 height 324
click at [801, 476] on link "Messages" at bounding box center [793, 455] width 81 height 61
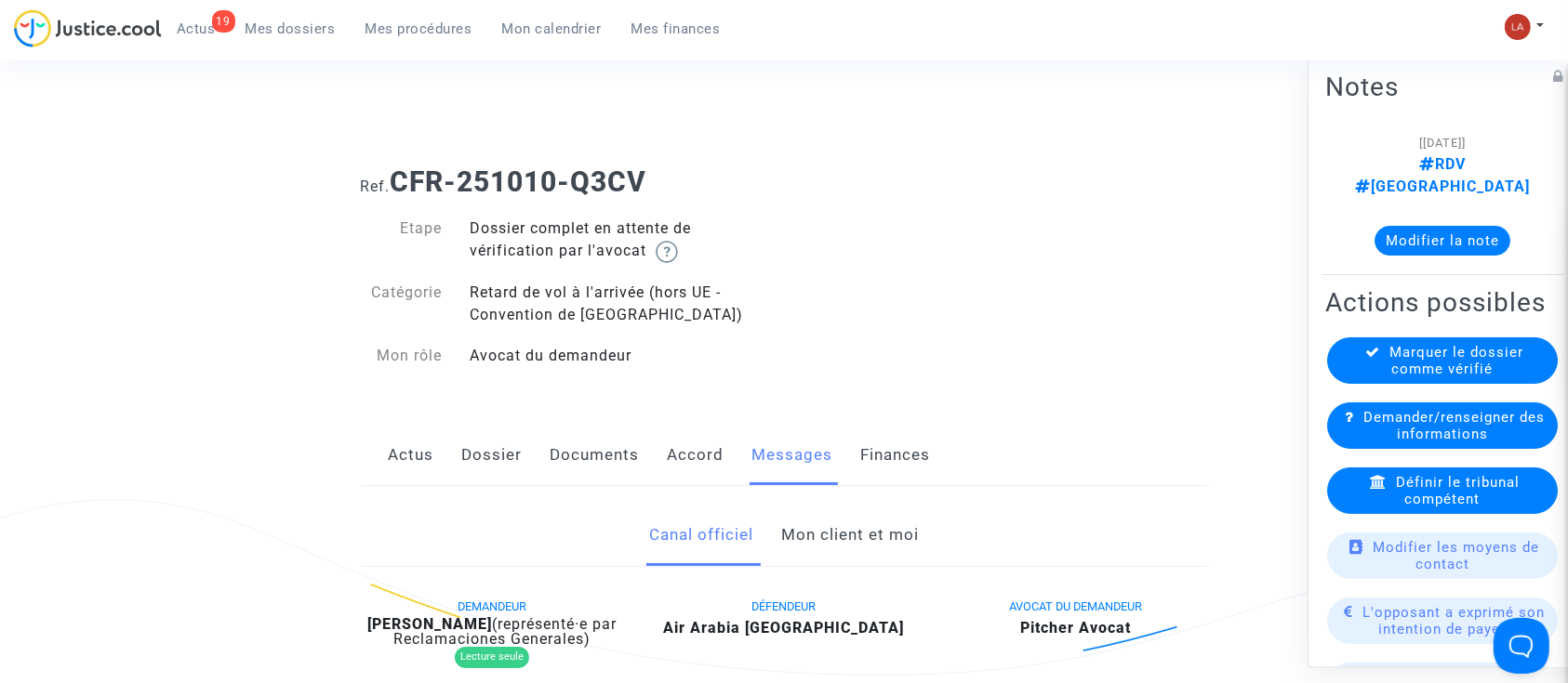
click at [807, 514] on link "Mon client et moi" at bounding box center [850, 535] width 137 height 61
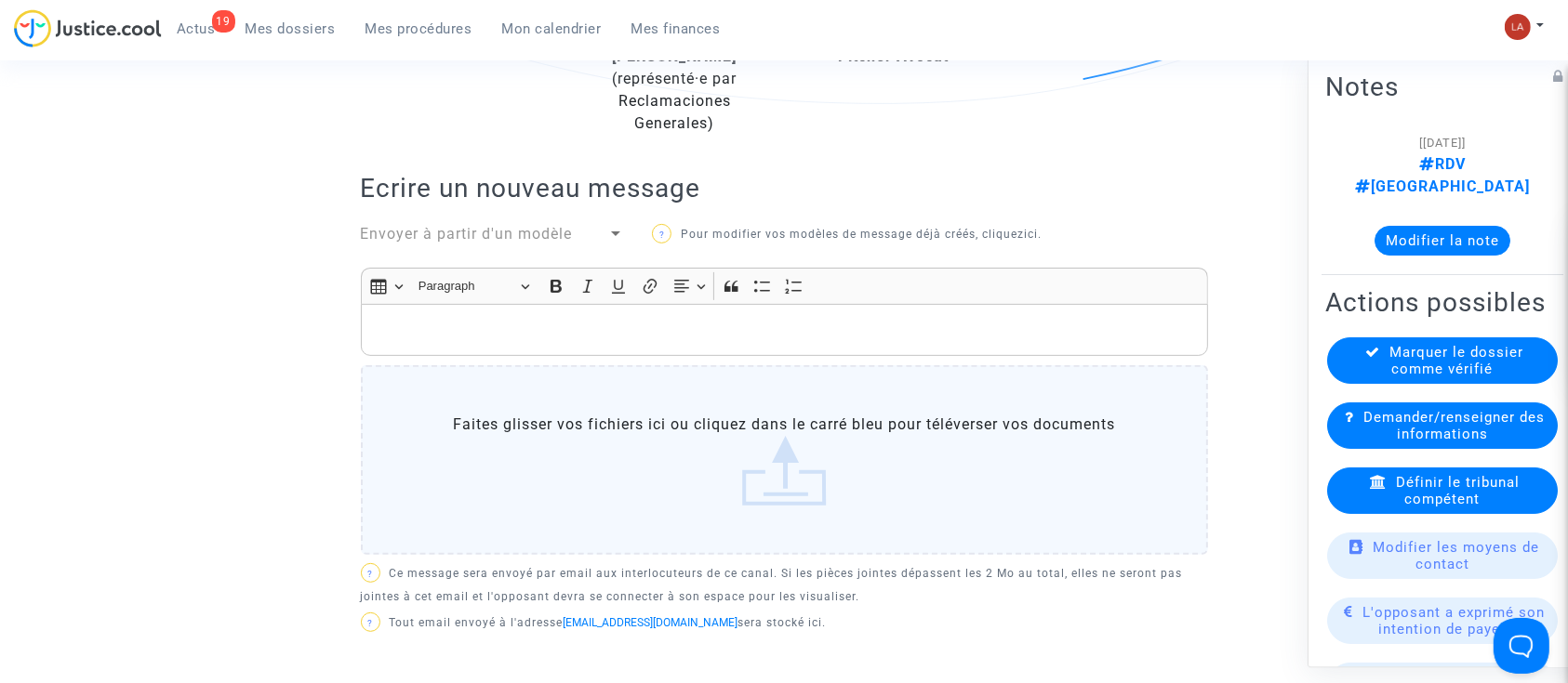
scroll to position [372, 0]
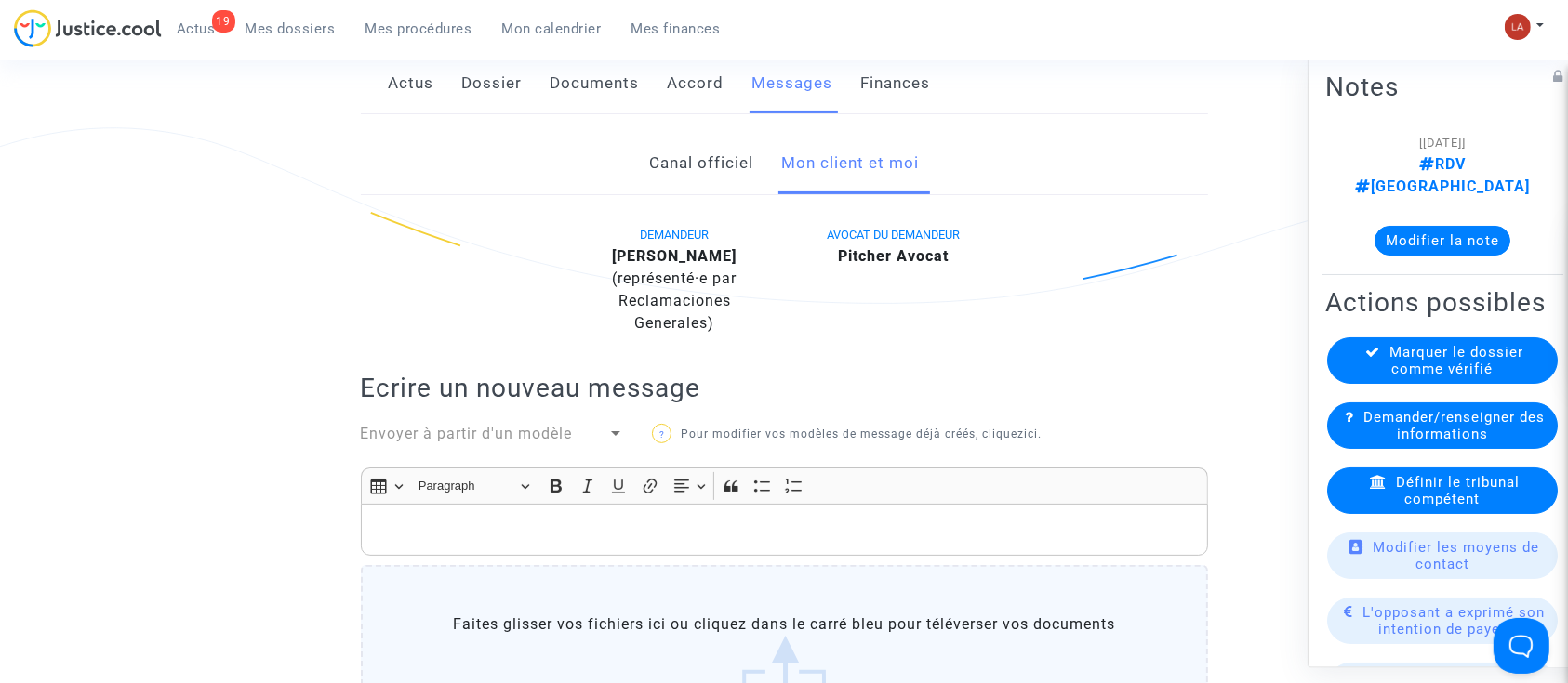
click at [870, 529] on p "Rich Text Editor, main" at bounding box center [784, 530] width 828 height 23
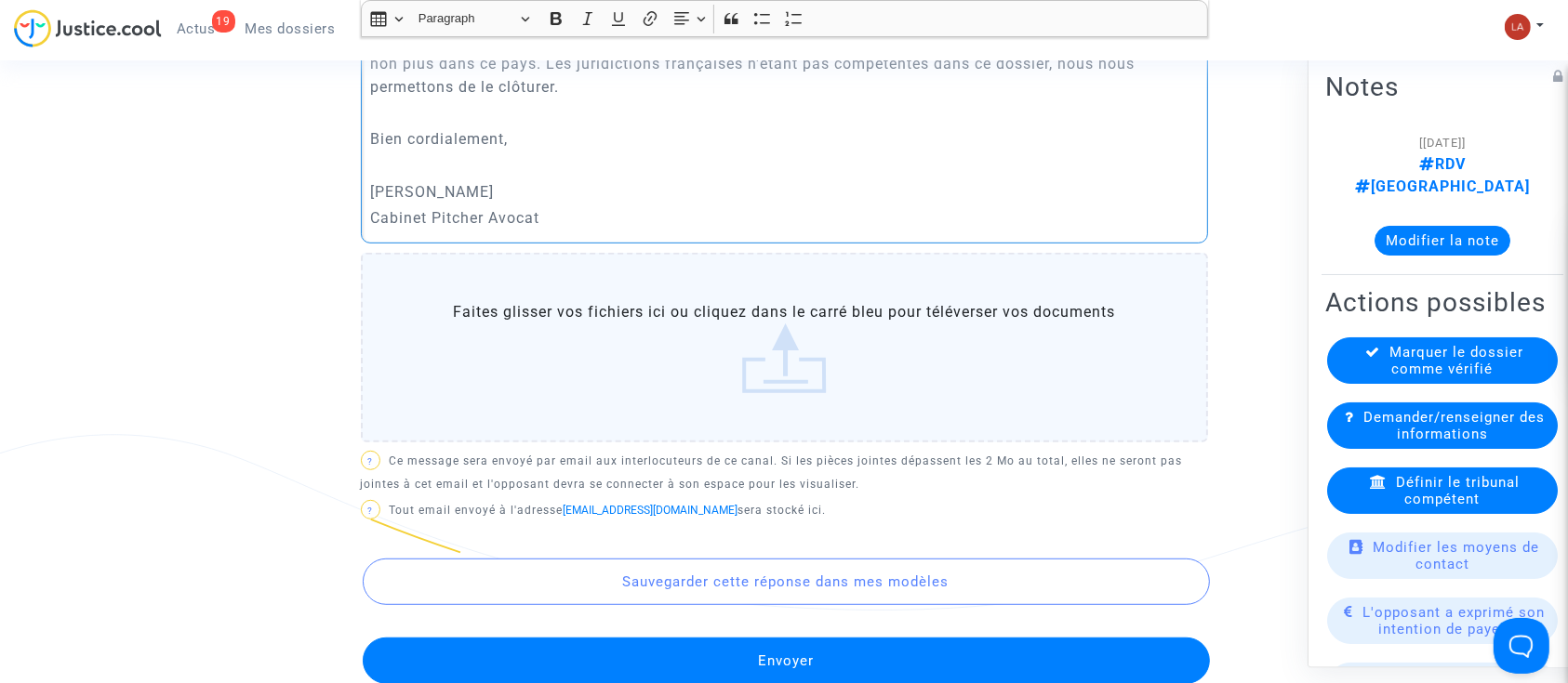
scroll to position [974, 0]
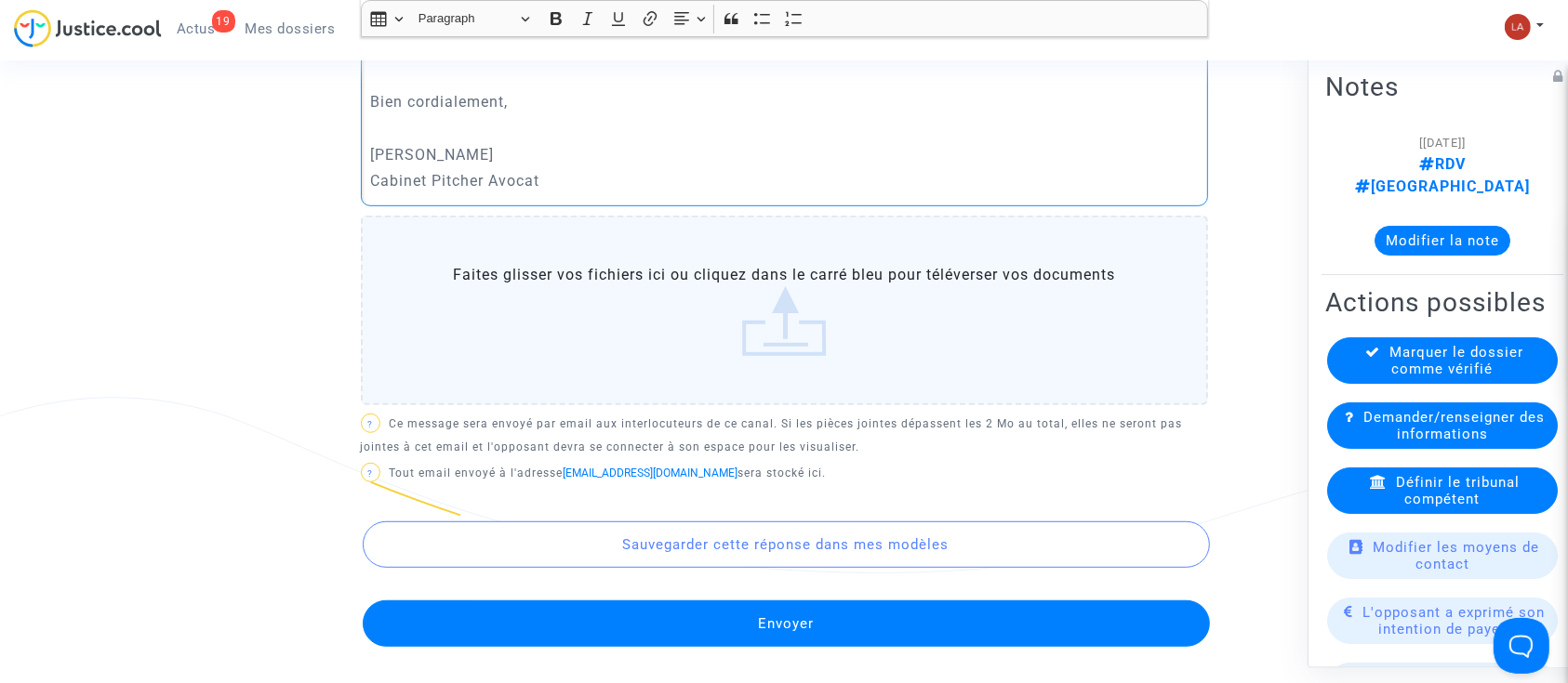
click at [784, 600] on button "Envoyer" at bounding box center [786, 623] width 847 height 46
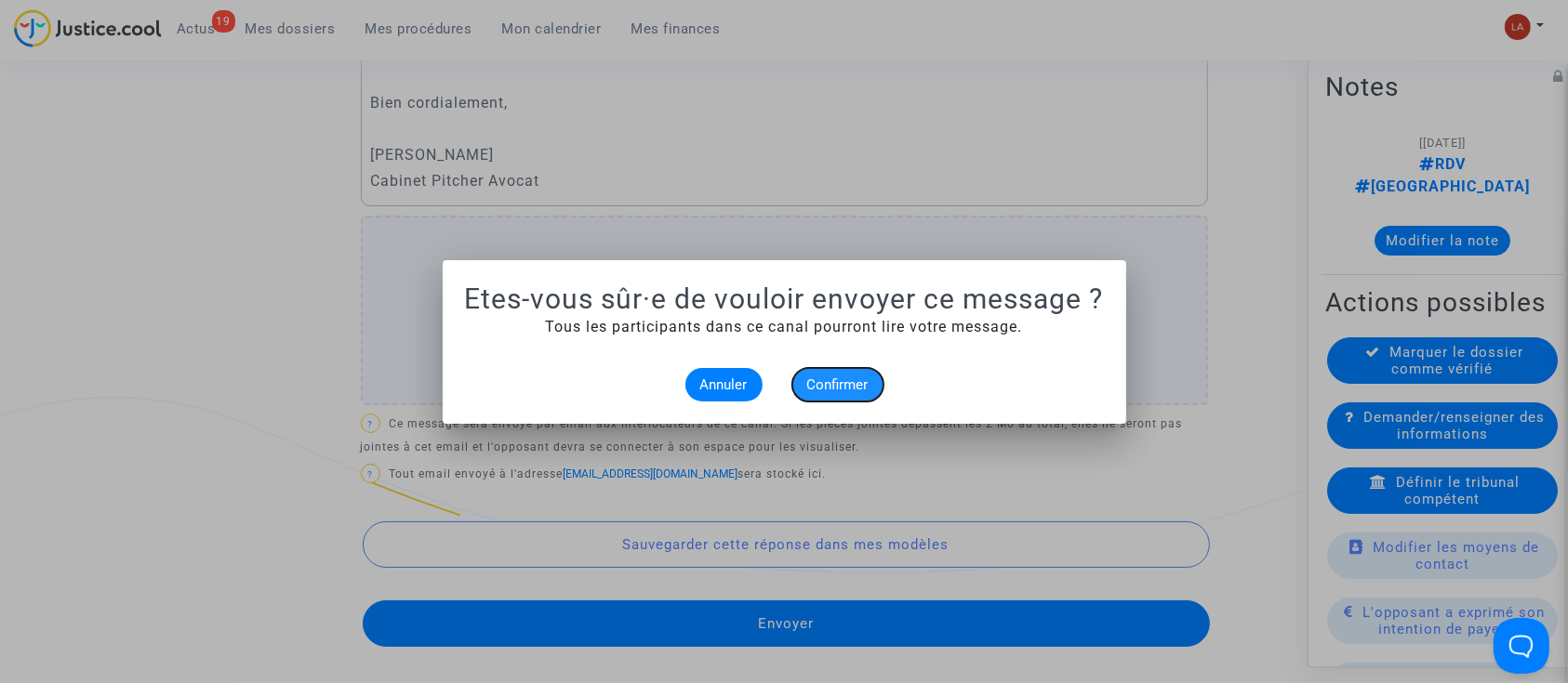
click at [835, 383] on span "Confirmer" at bounding box center [838, 385] width 61 height 17
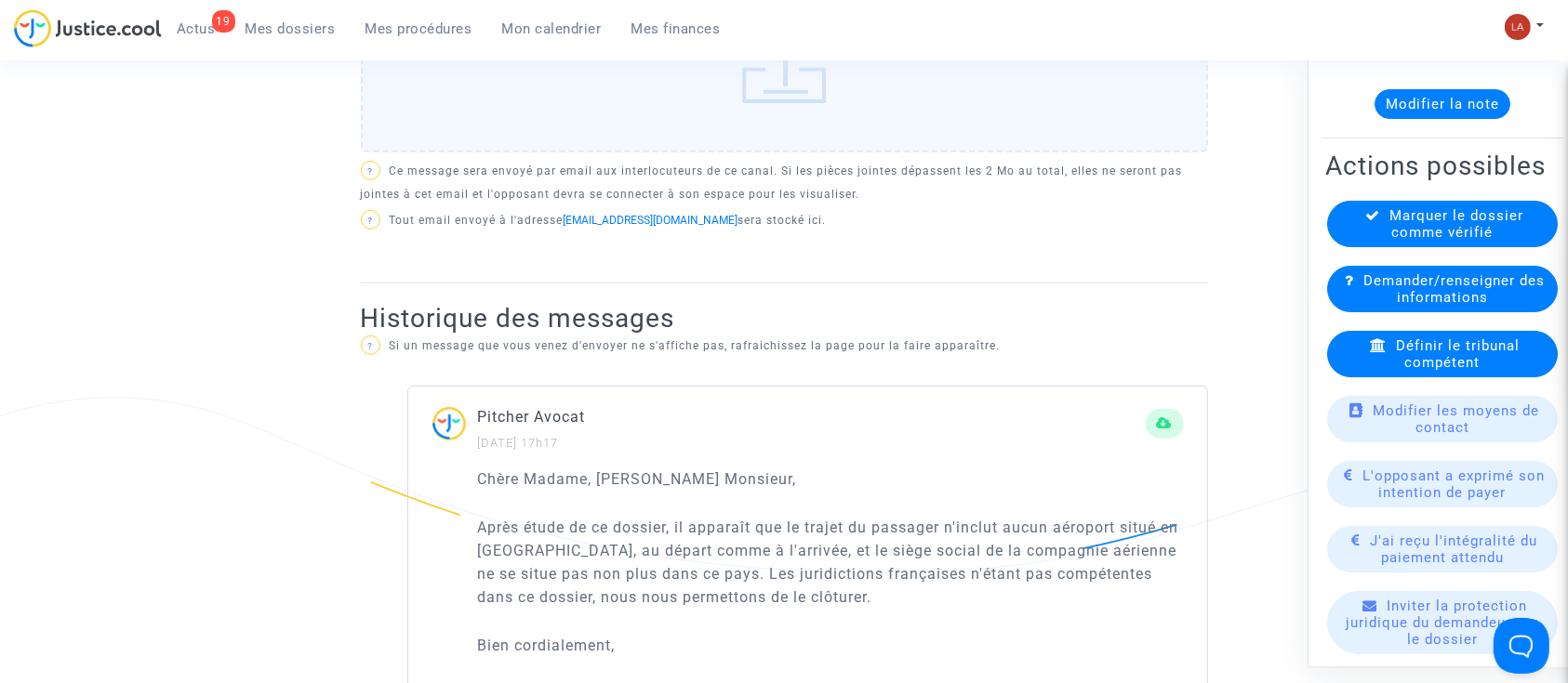
scroll to position [247, 0]
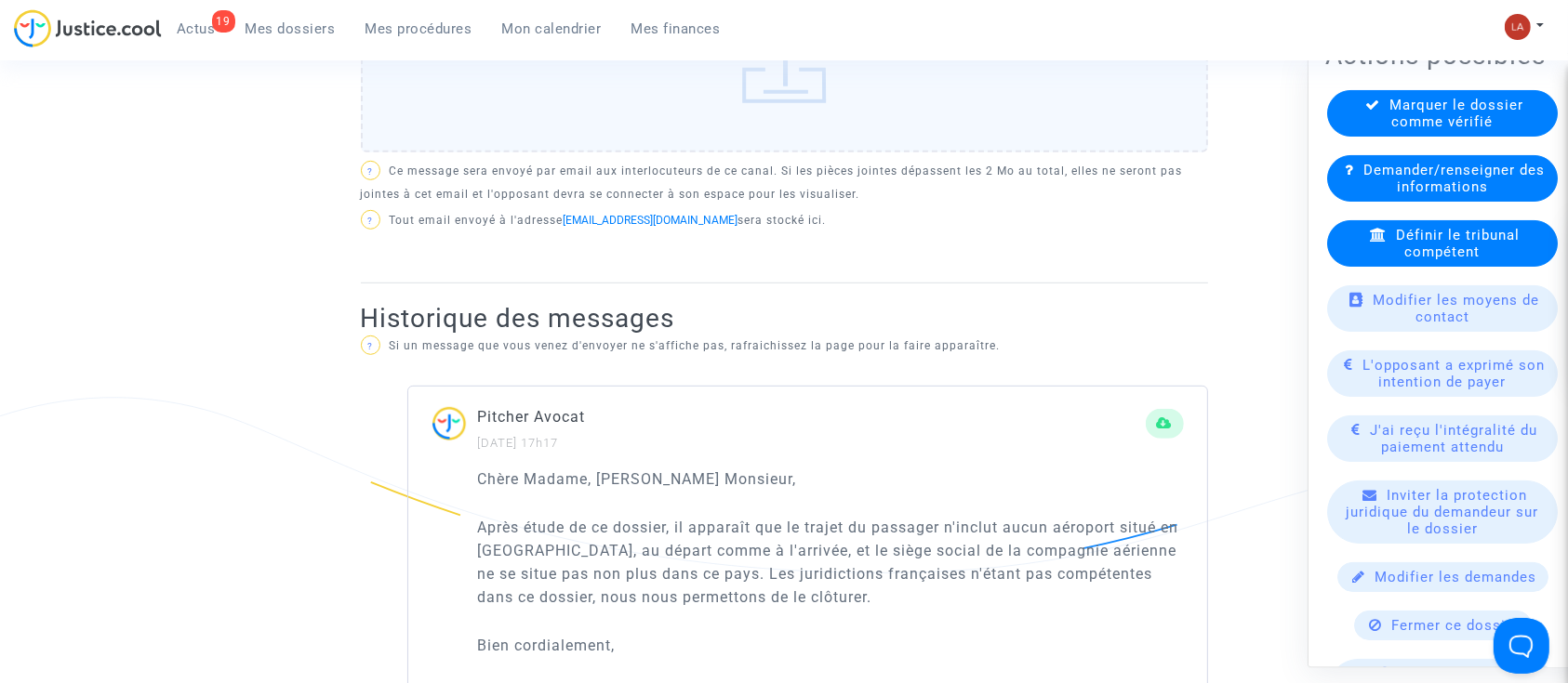
click at [1409, 629] on span "Fermer ce dossier" at bounding box center [1456, 626] width 129 height 17
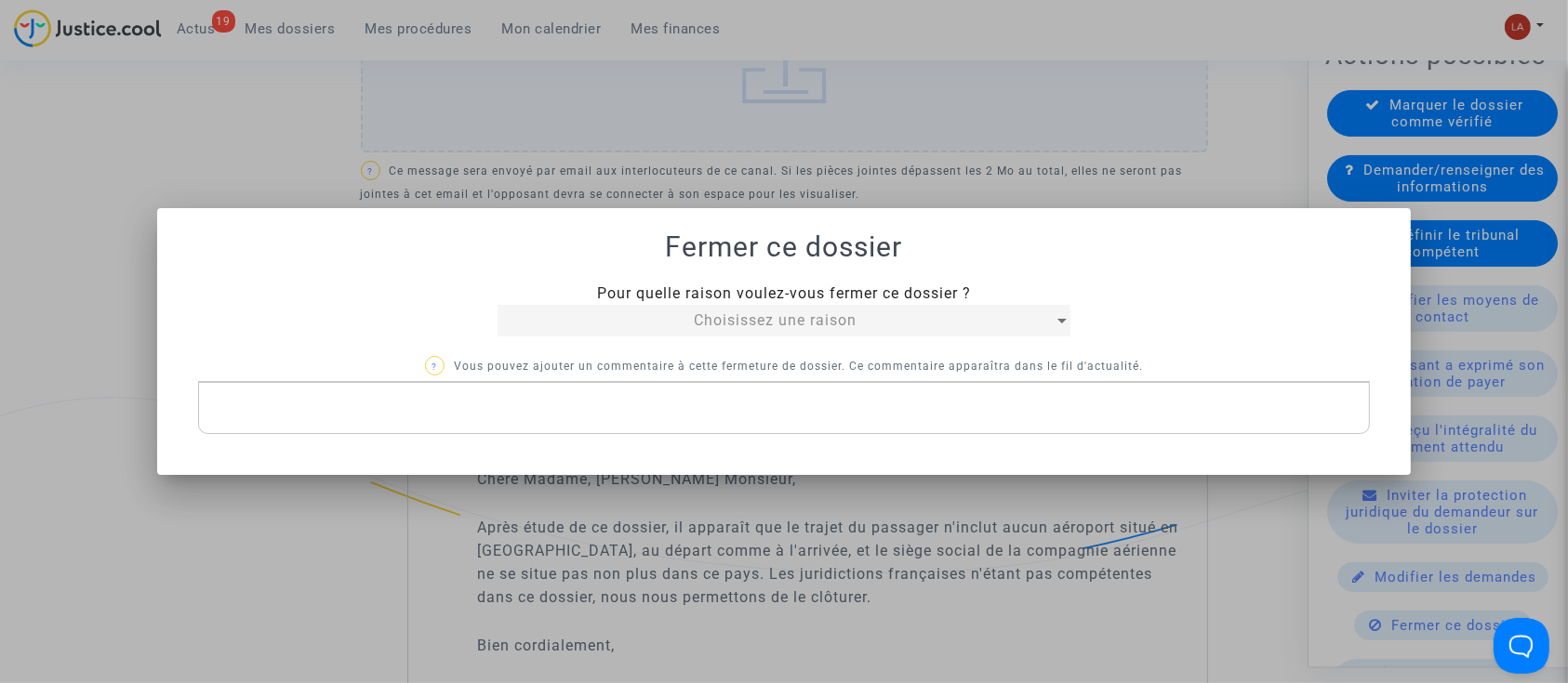
click at [884, 321] on div "Choisissez une raison" at bounding box center [775, 321] width 556 height 23
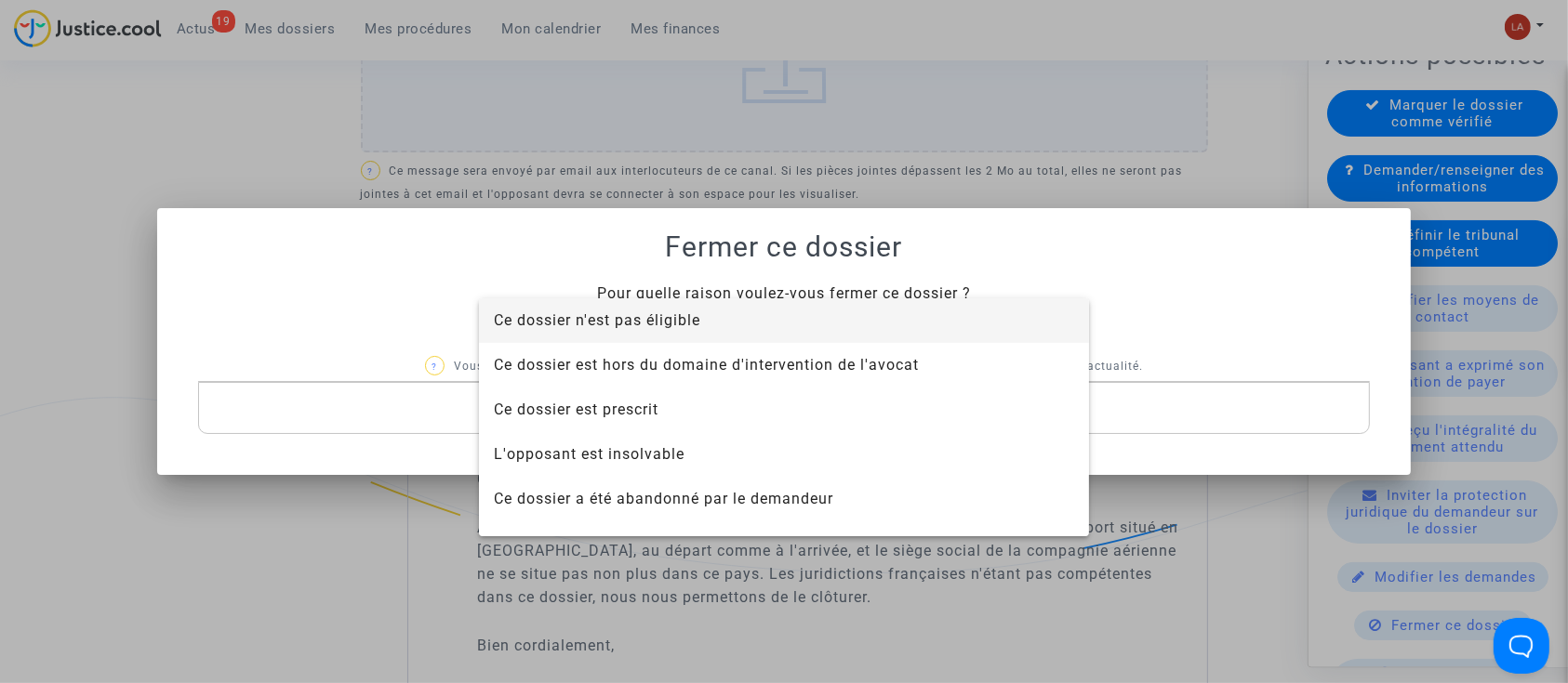
click at [808, 311] on span "Ce dossier n'est pas éligible" at bounding box center [783, 320] width 580 height 44
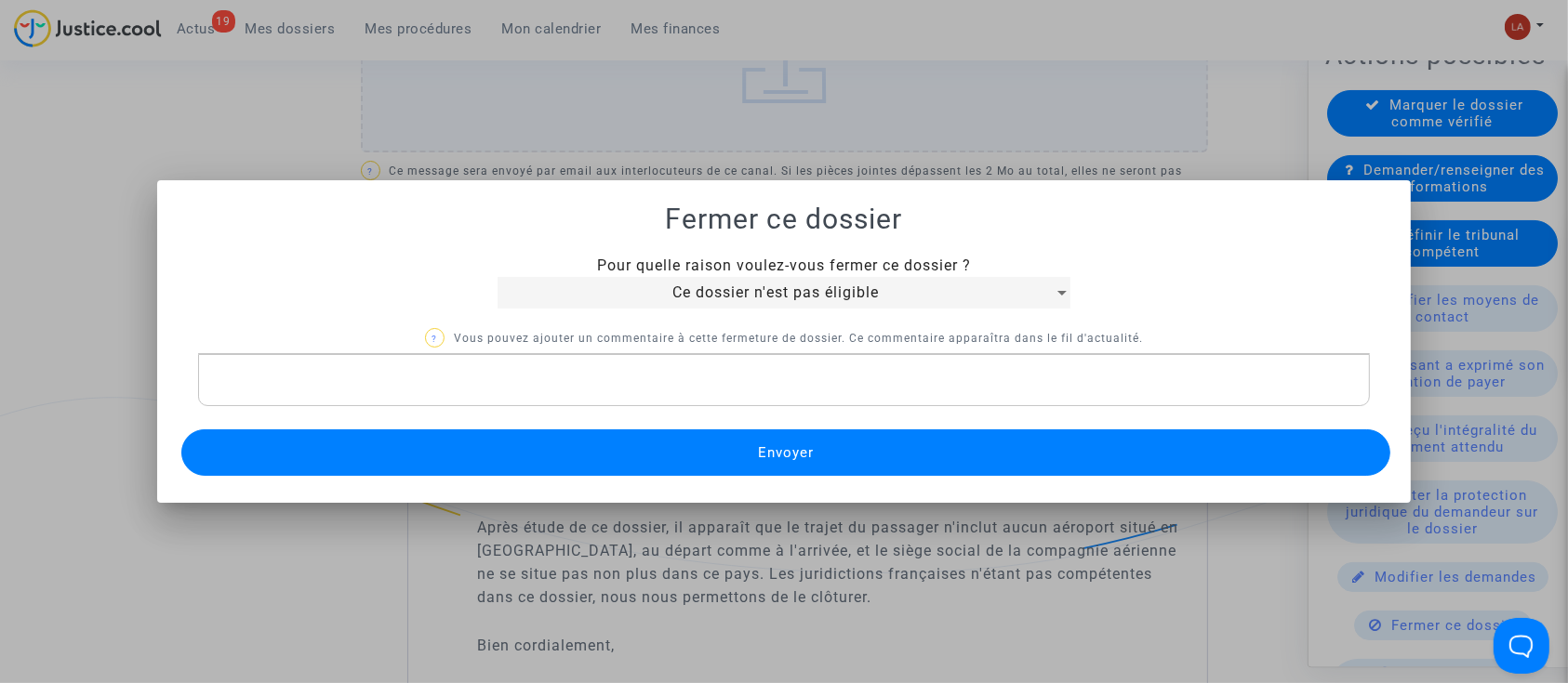
click at [727, 412] on div "Pour quelle raison voulez-vous fermer ce dossier ? Ce dossier n'est pas éligibl…" at bounding box center [784, 367] width 1210 height 225
click at [744, 364] on div "Rich Text Editor, main" at bounding box center [785, 380] width 1173 height 52
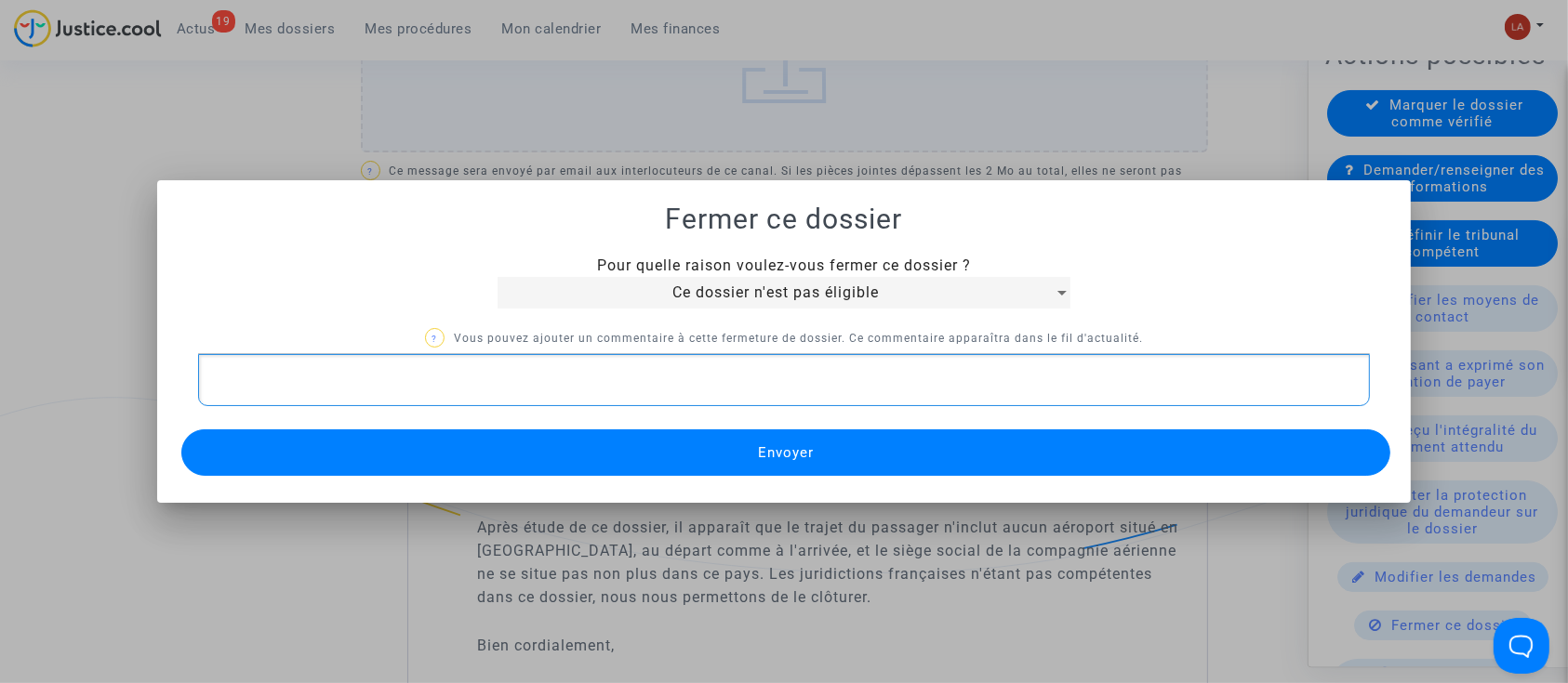
click at [740, 387] on p "Rich Text Editor, main" at bounding box center [784, 380] width 1153 height 23
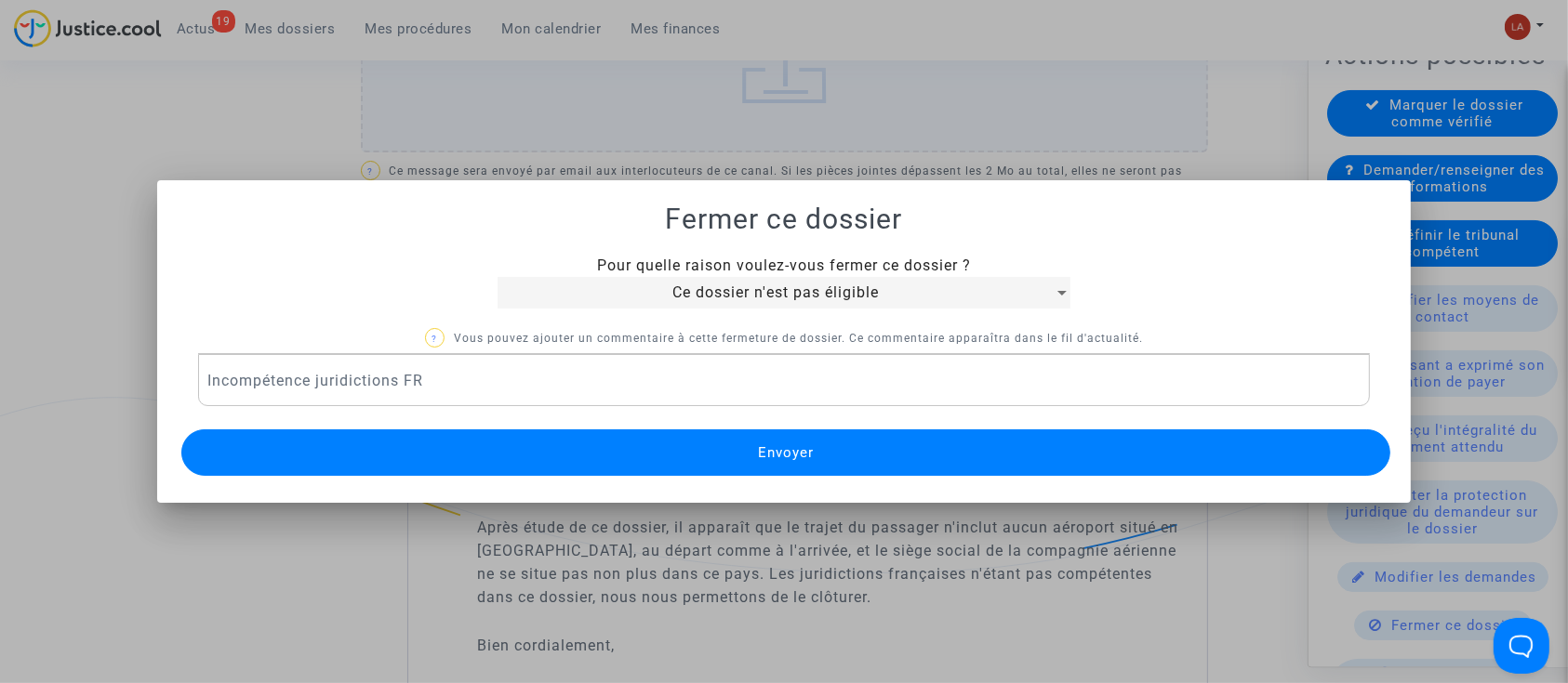
click at [693, 458] on button "Envoyer" at bounding box center [786, 452] width 1210 height 46
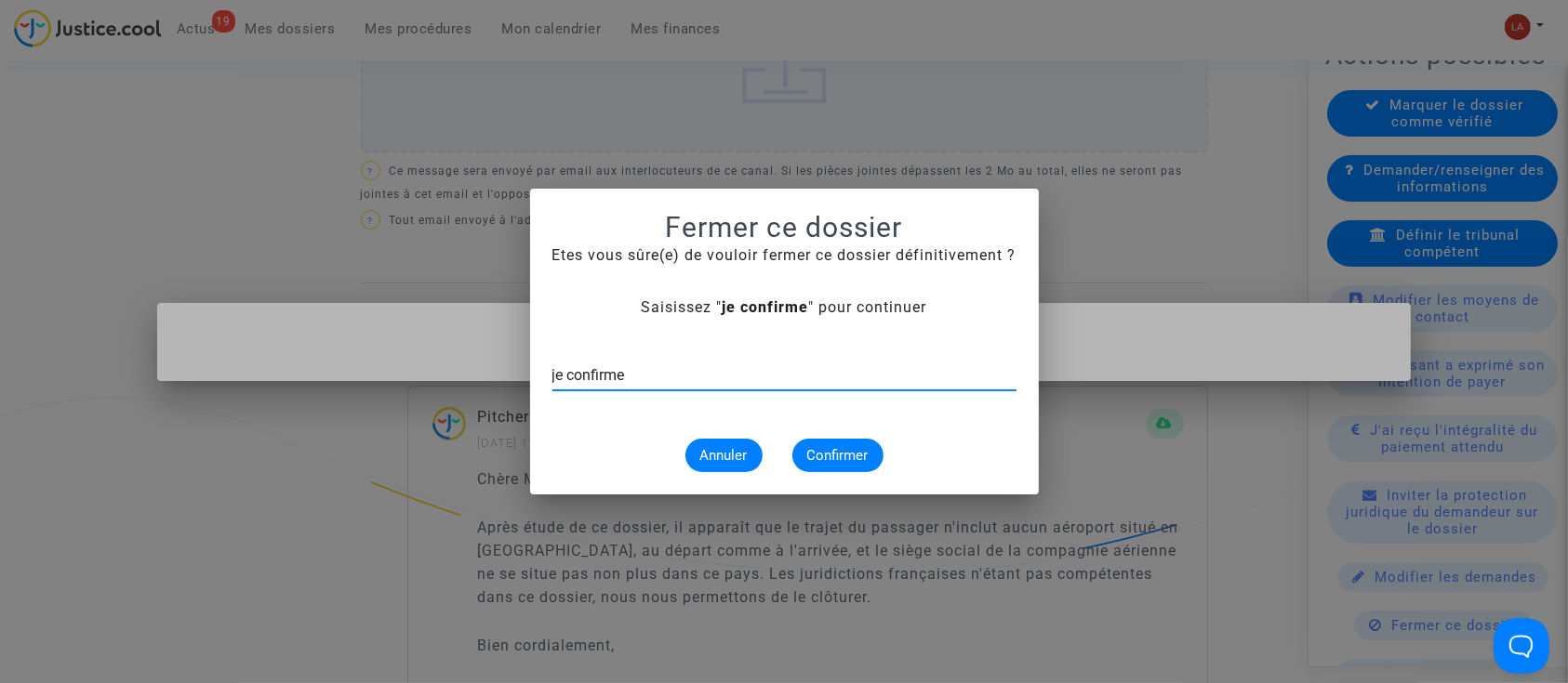
type input "je confirme"
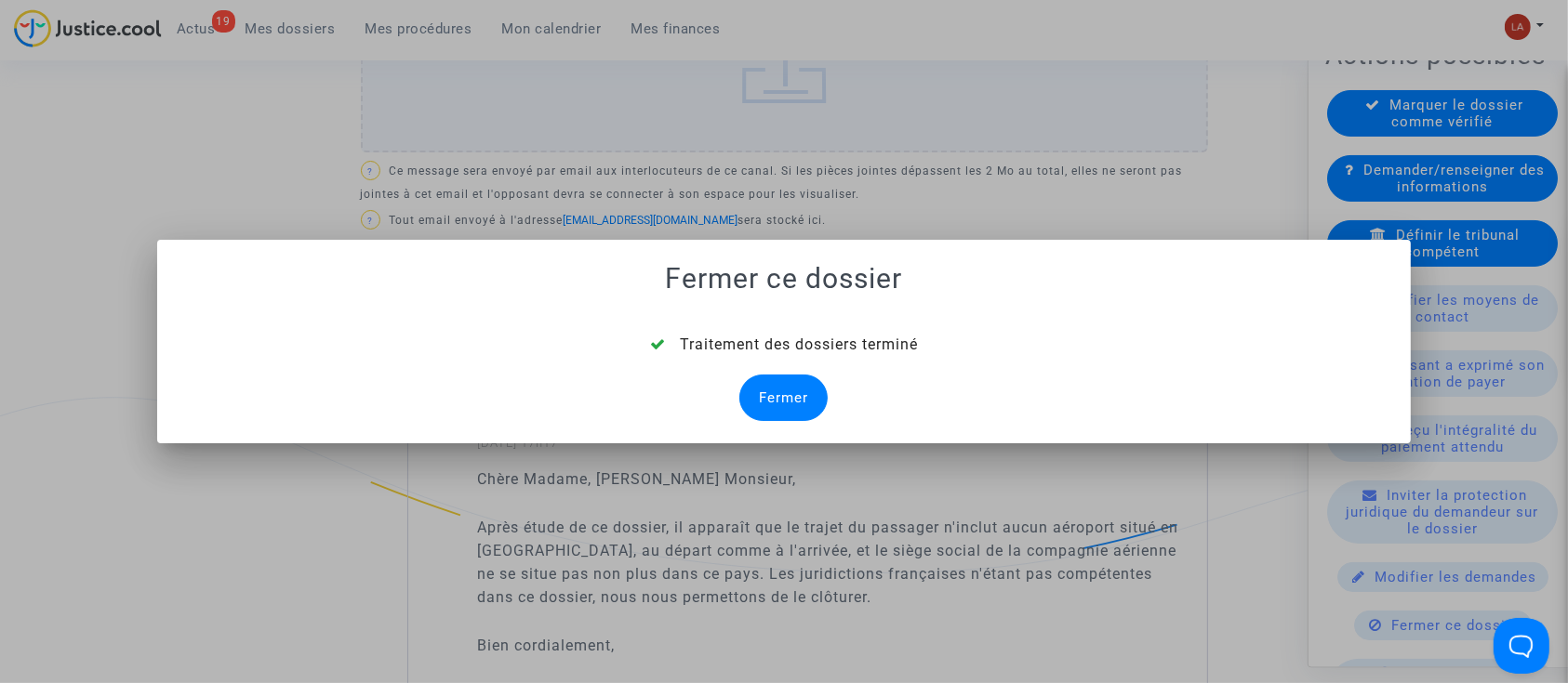
click at [744, 396] on div "Fermer" at bounding box center [784, 397] width 88 height 46
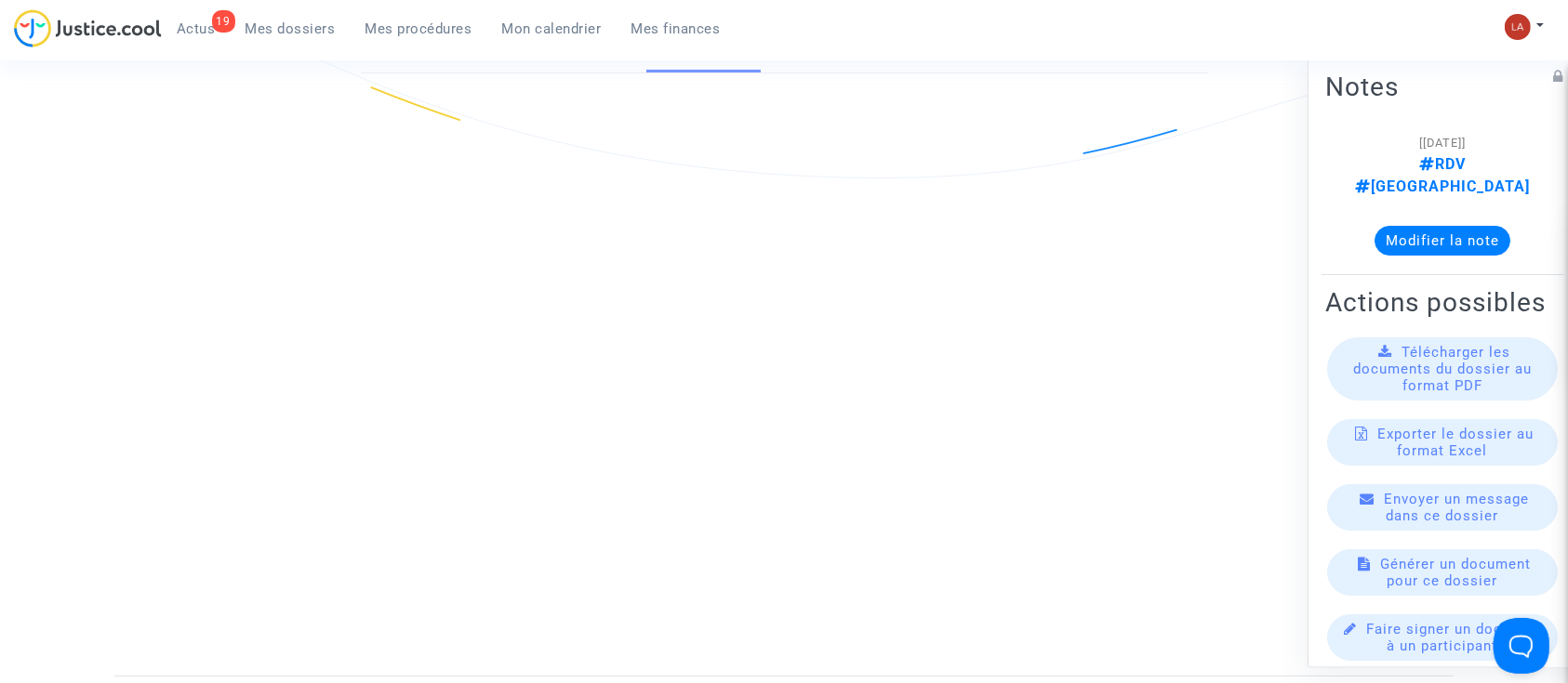
scroll to position [974, 0]
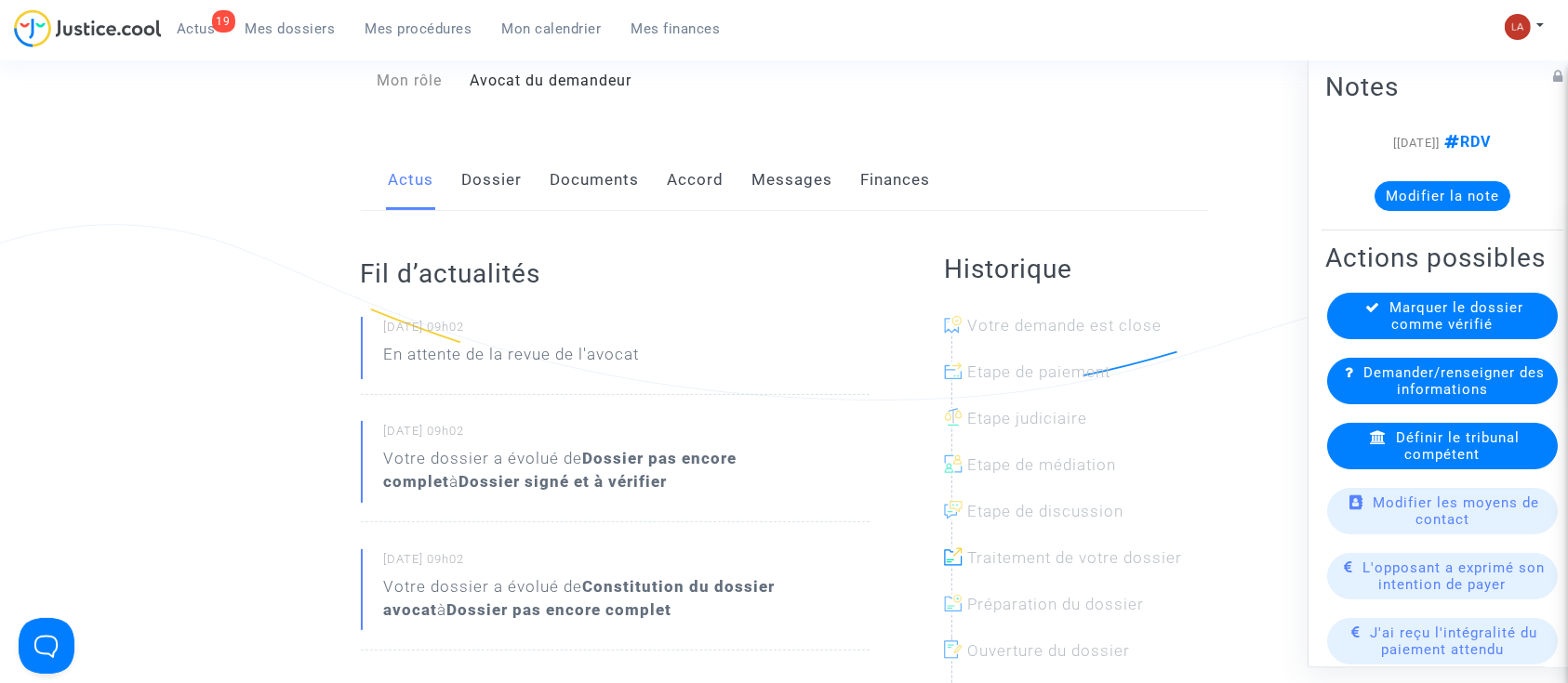
scroll to position [124, 0]
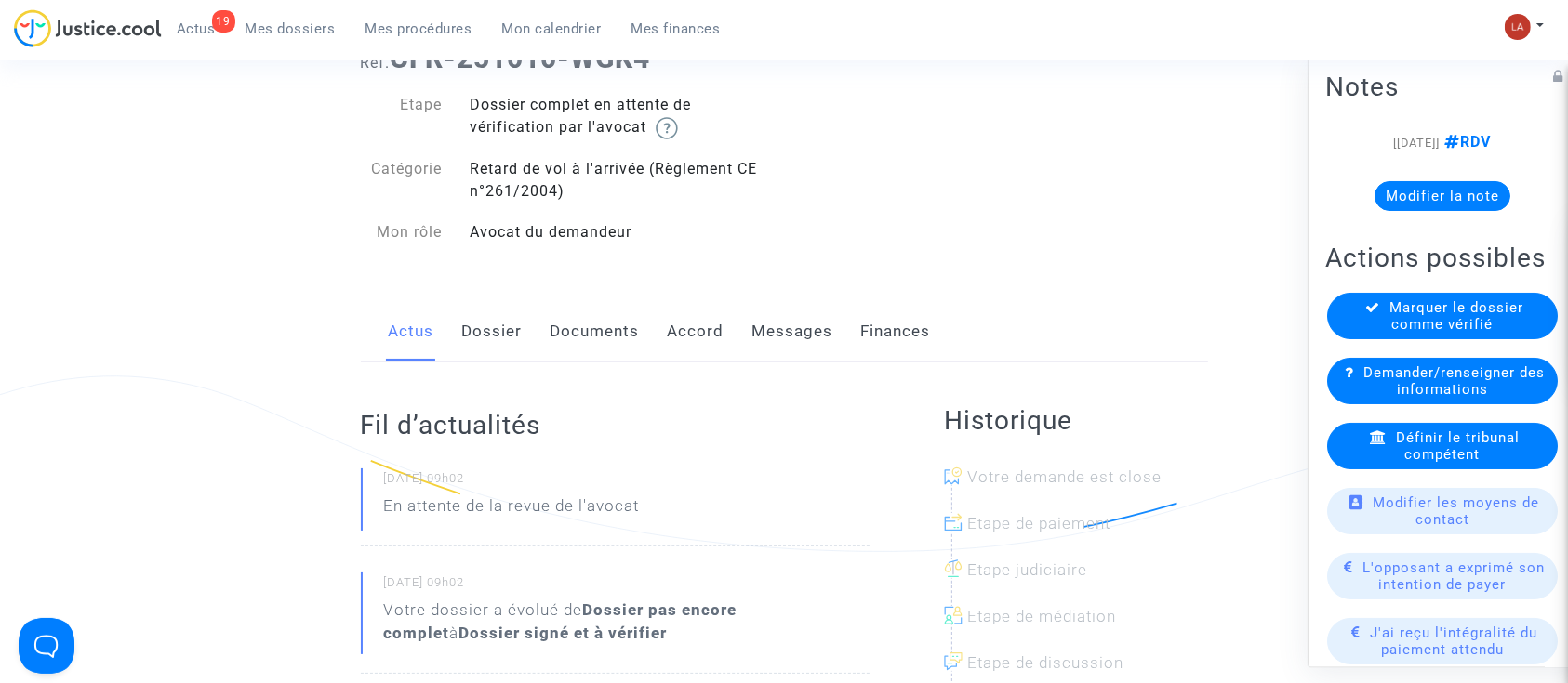
drag, startPoint x: 505, startPoint y: 351, endPoint x: 518, endPoint y: 349, distance: 13.2
click at [505, 351] on link "Dossier" at bounding box center [493, 332] width 60 height 61
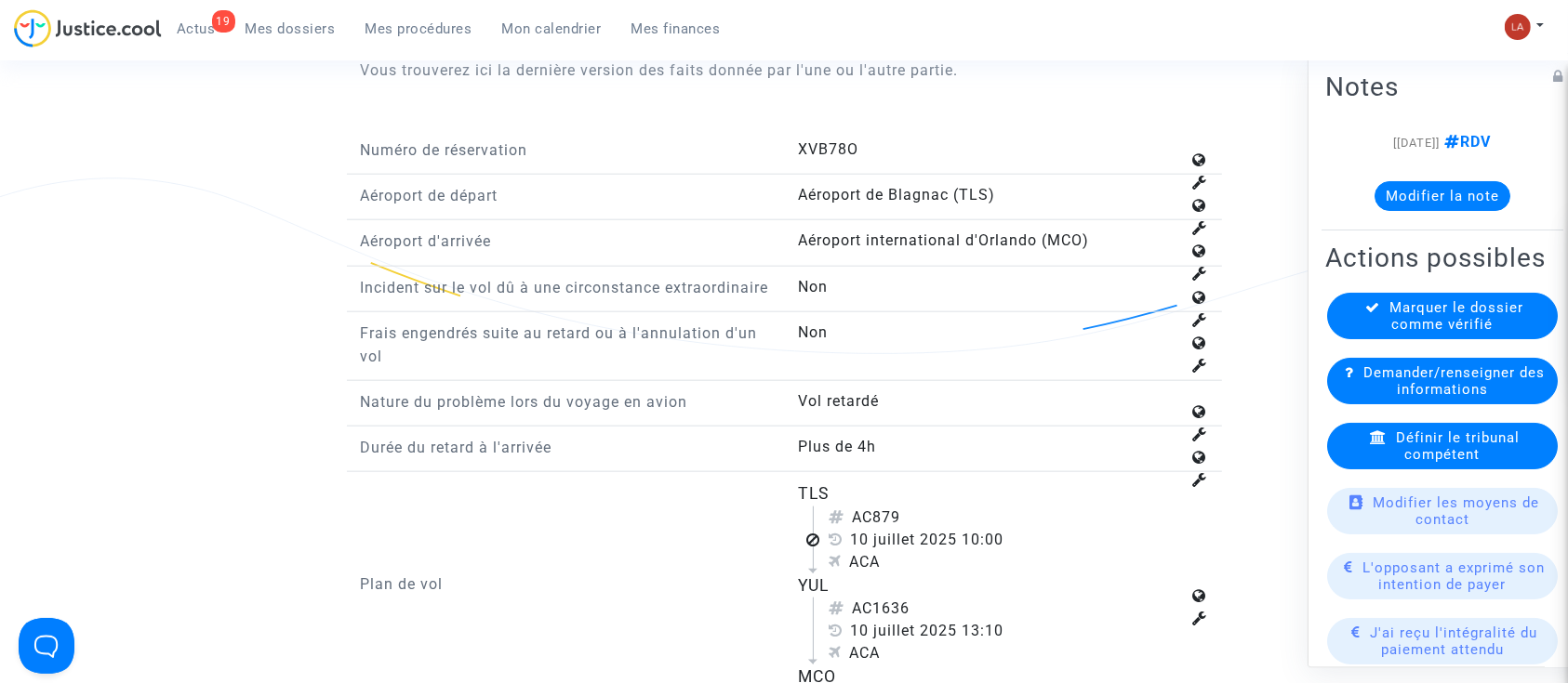
scroll to position [2231, 0]
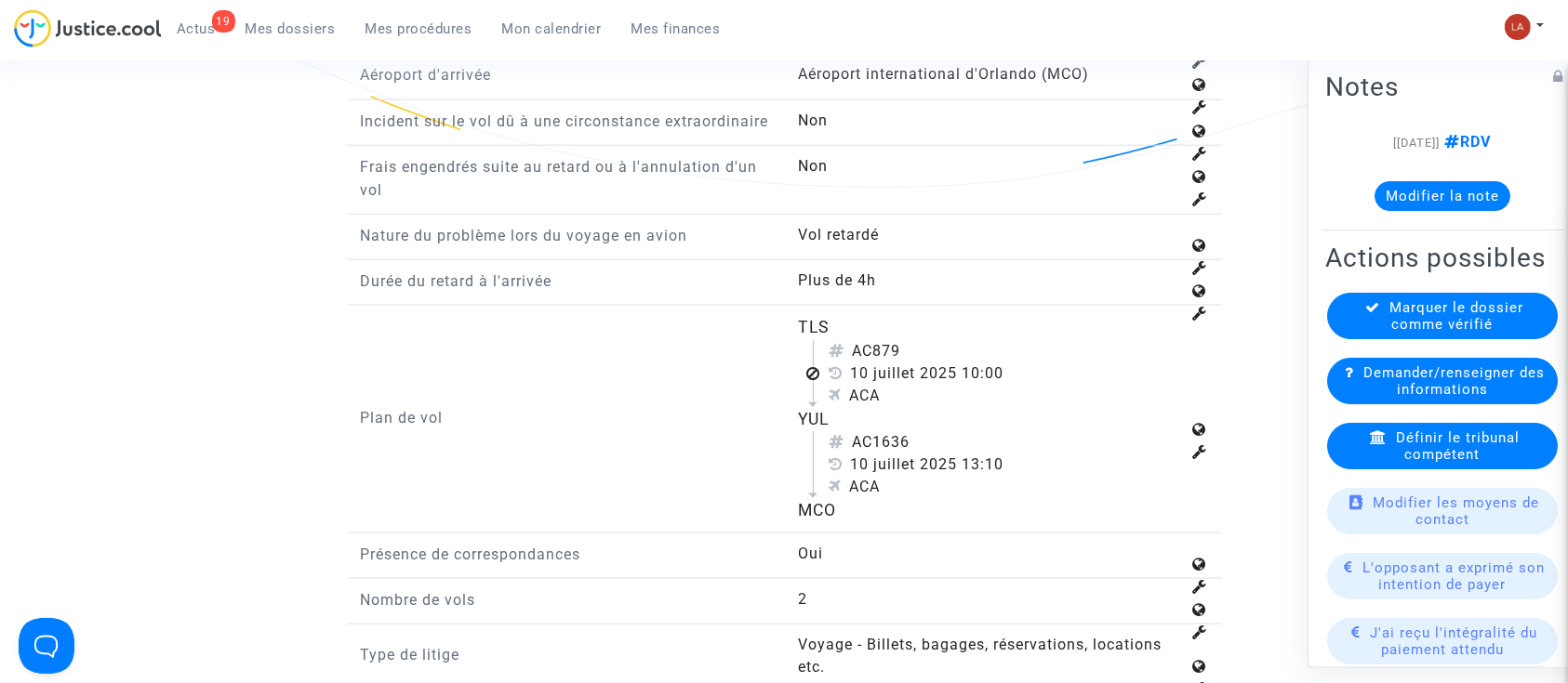
click at [1359, 470] on div "Définir le tribunal compétent" at bounding box center [1442, 445] width 230 height 46
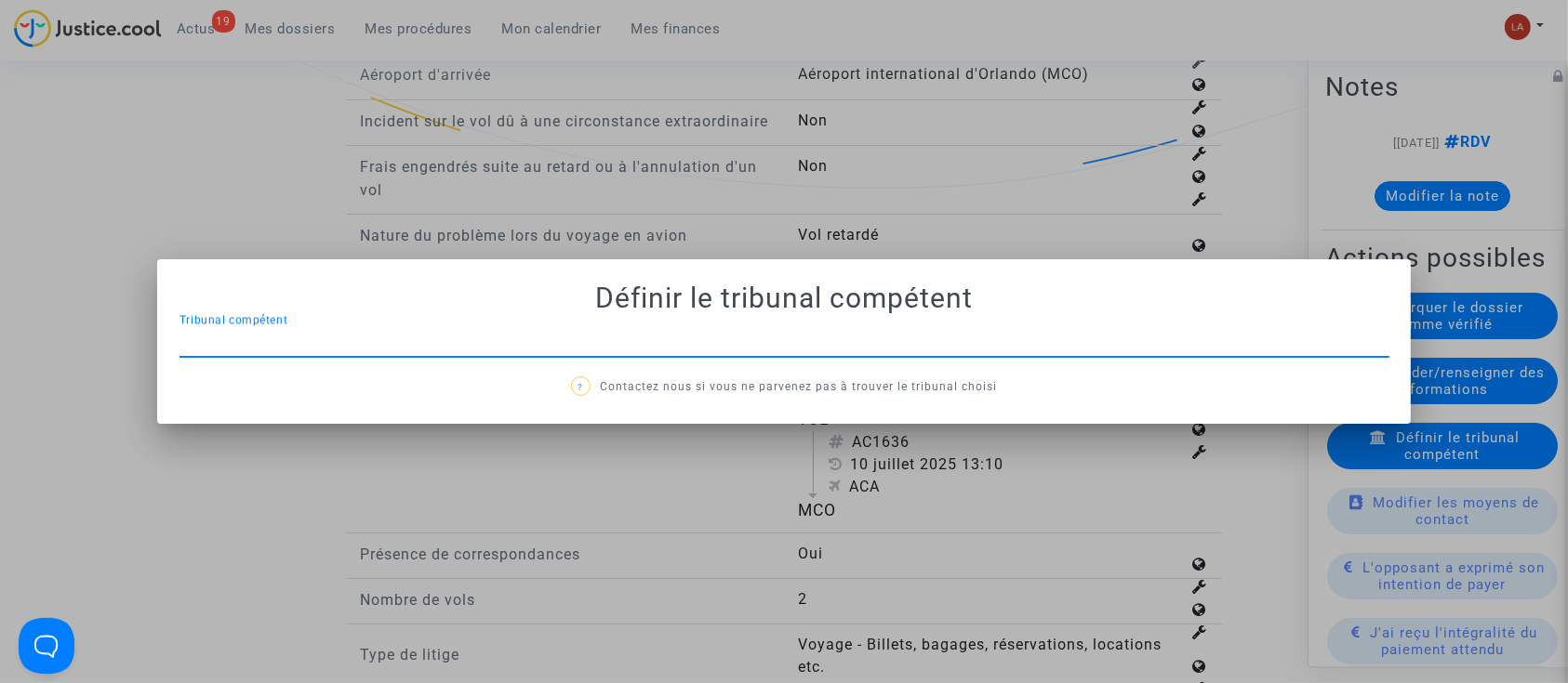
type input "y"
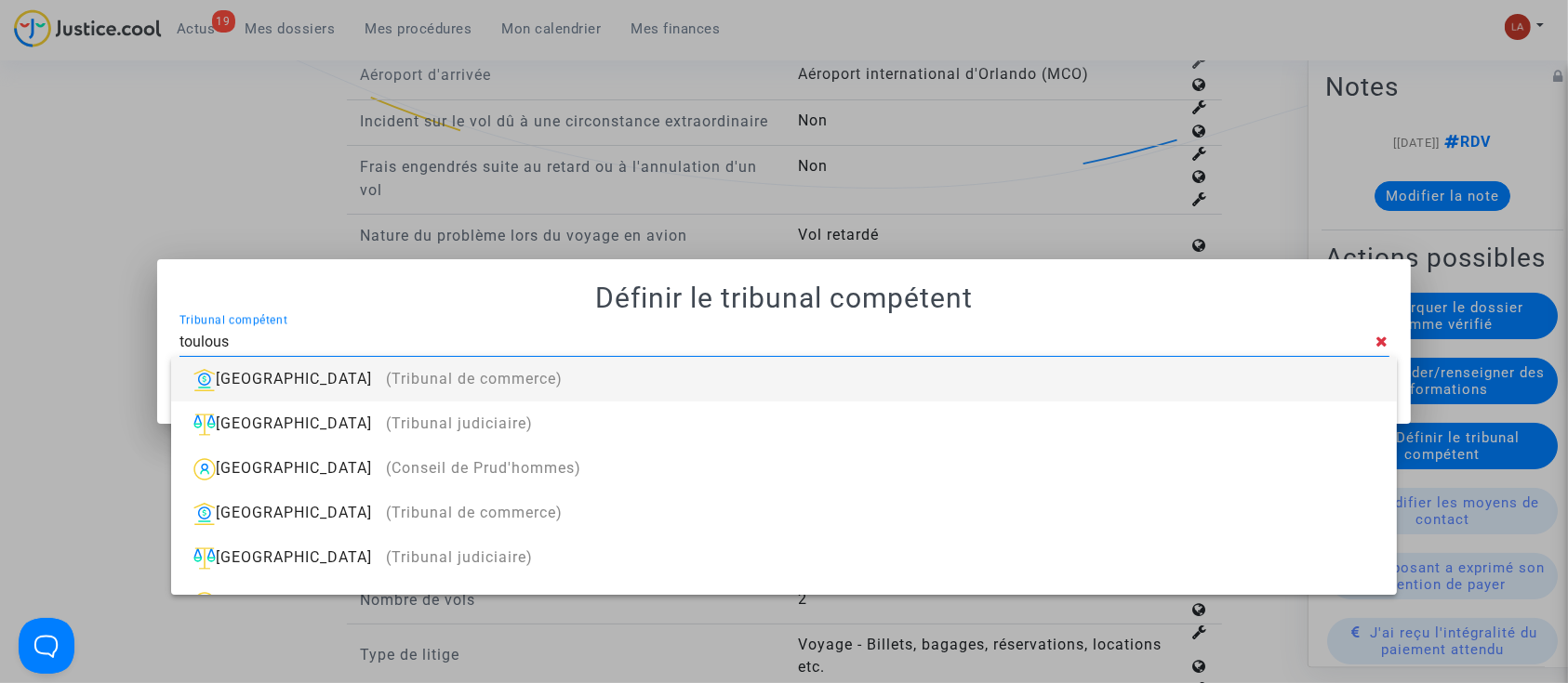
type input "toulouse"
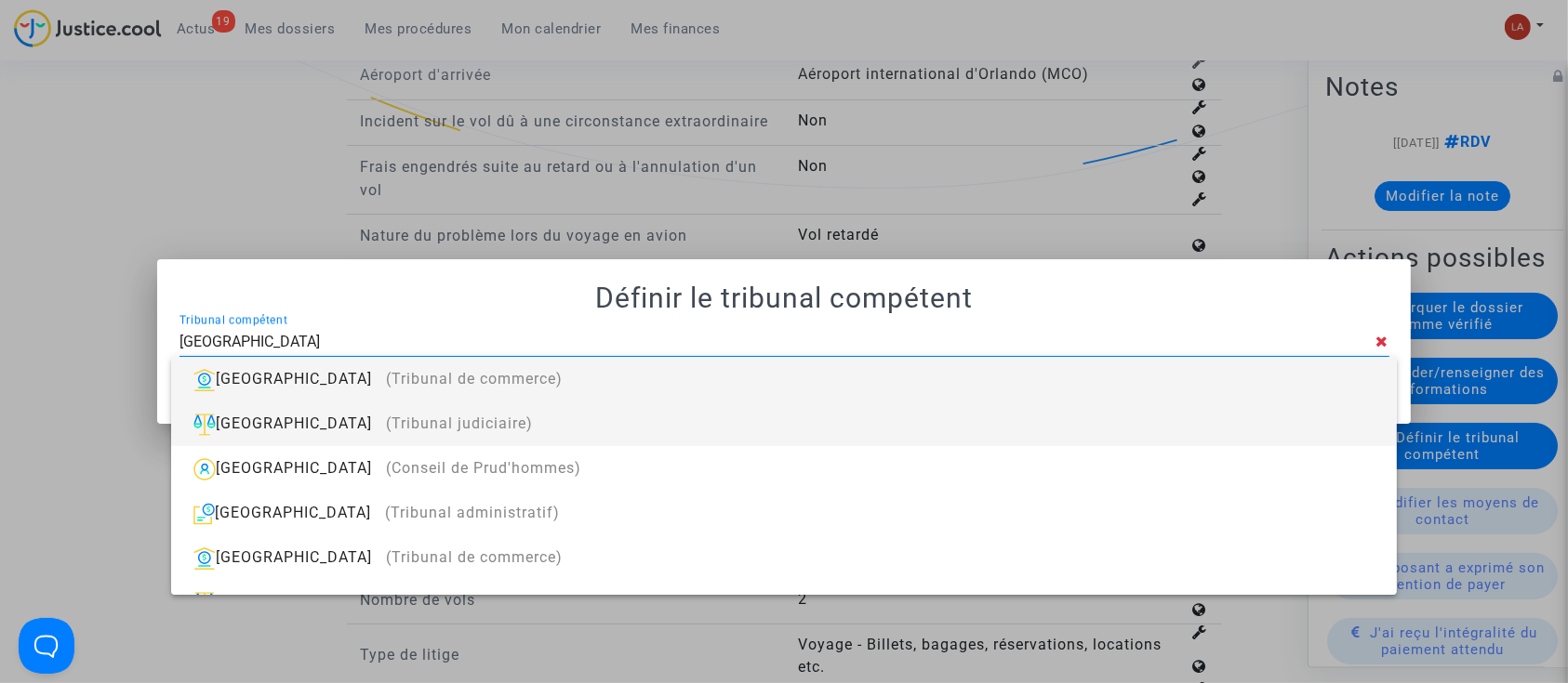
click at [737, 420] on div "Toulouse (Tribunal judiciaire)" at bounding box center [784, 423] width 1196 height 44
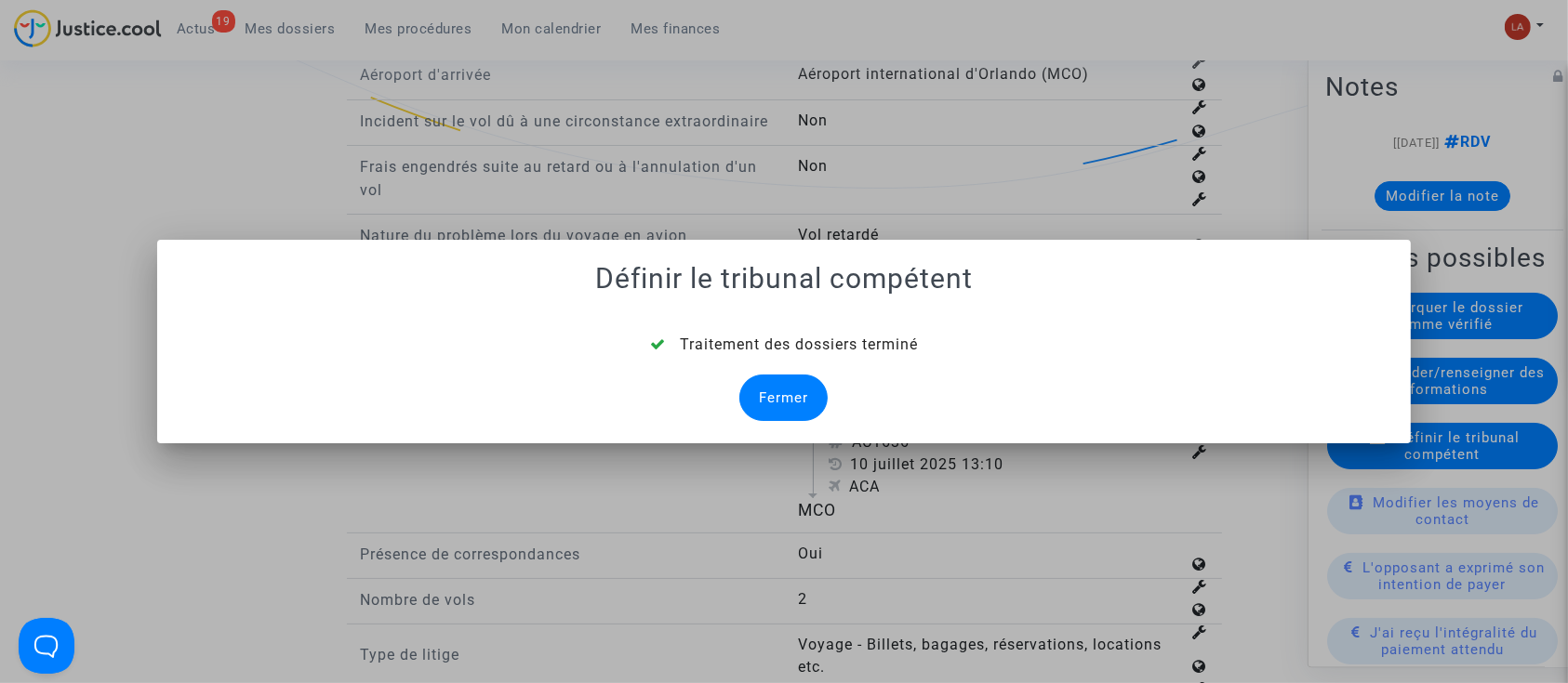
click at [775, 383] on div "Fermer" at bounding box center [784, 397] width 88 height 46
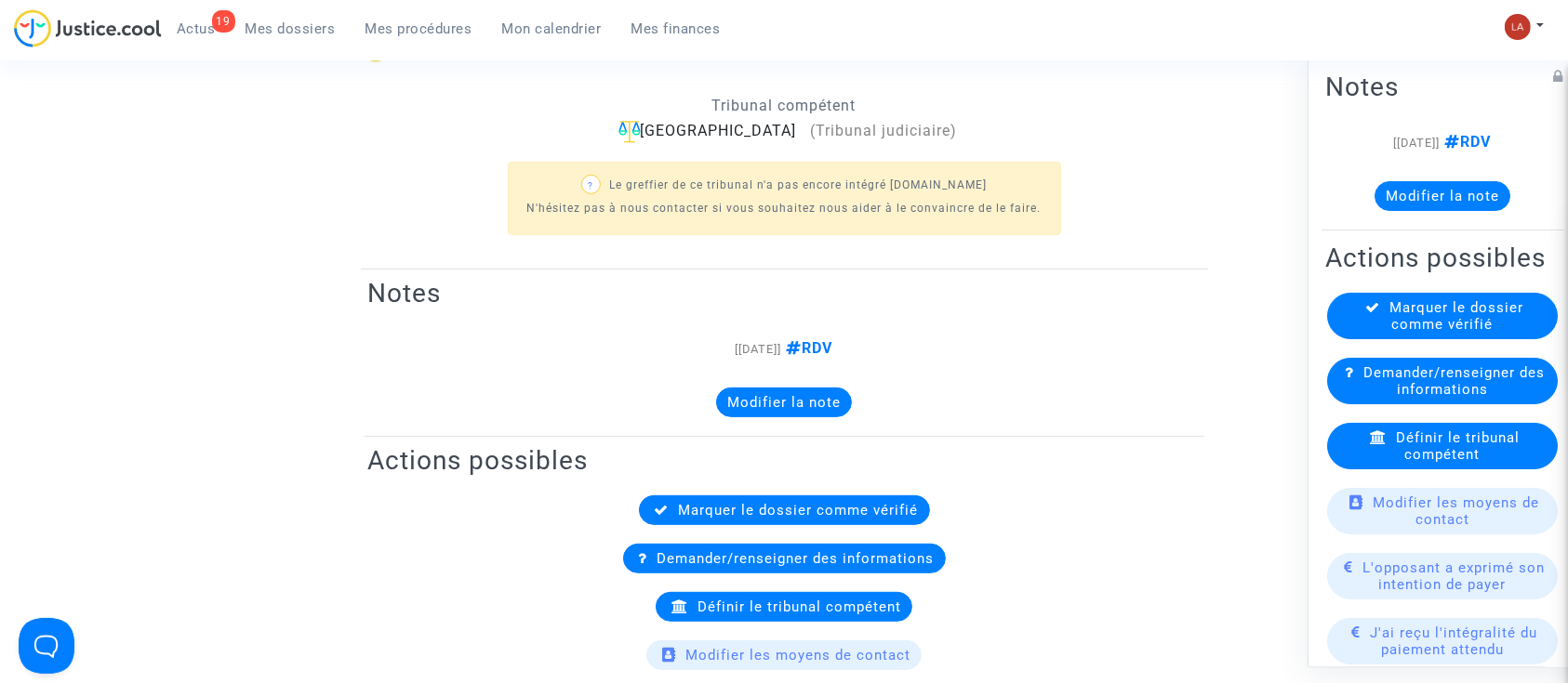
scroll to position [247, 0]
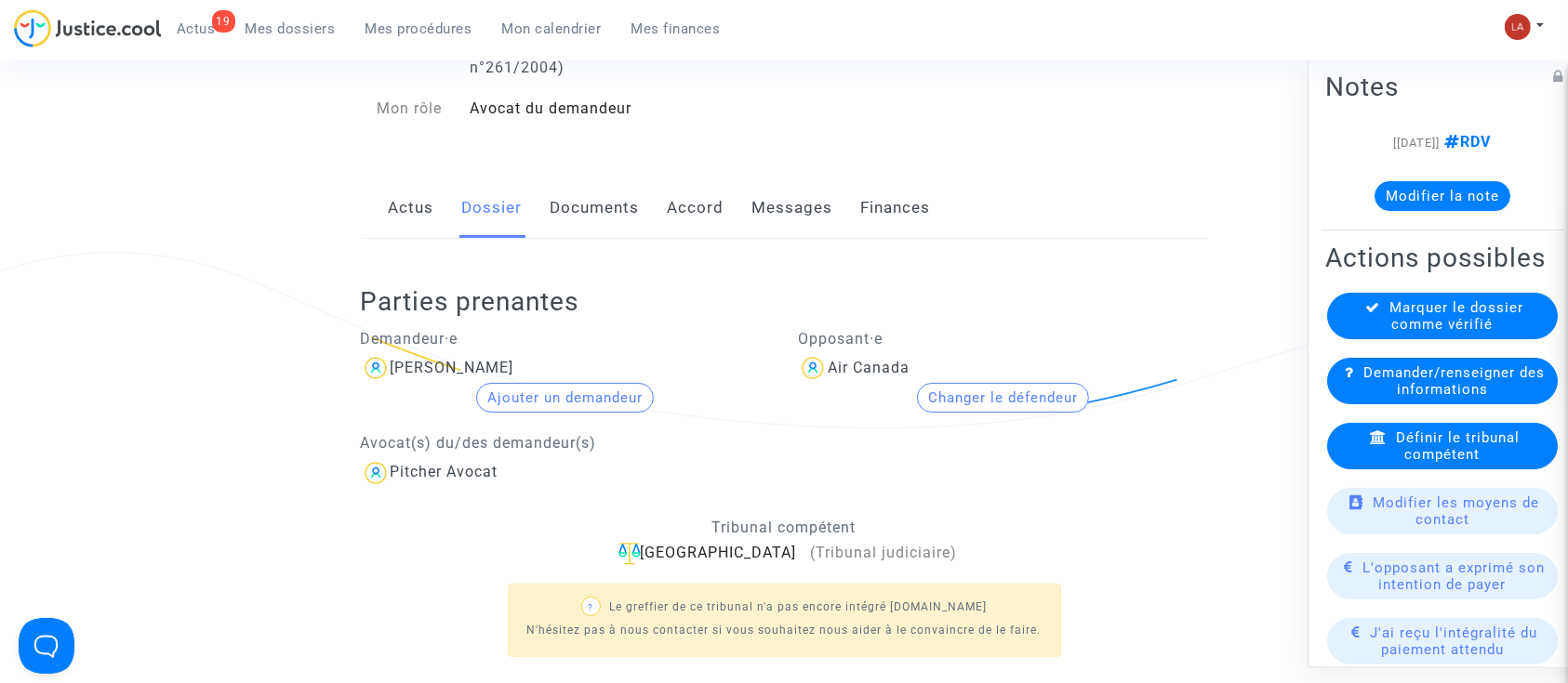
click at [610, 228] on link "Documents" at bounding box center [595, 208] width 89 height 61
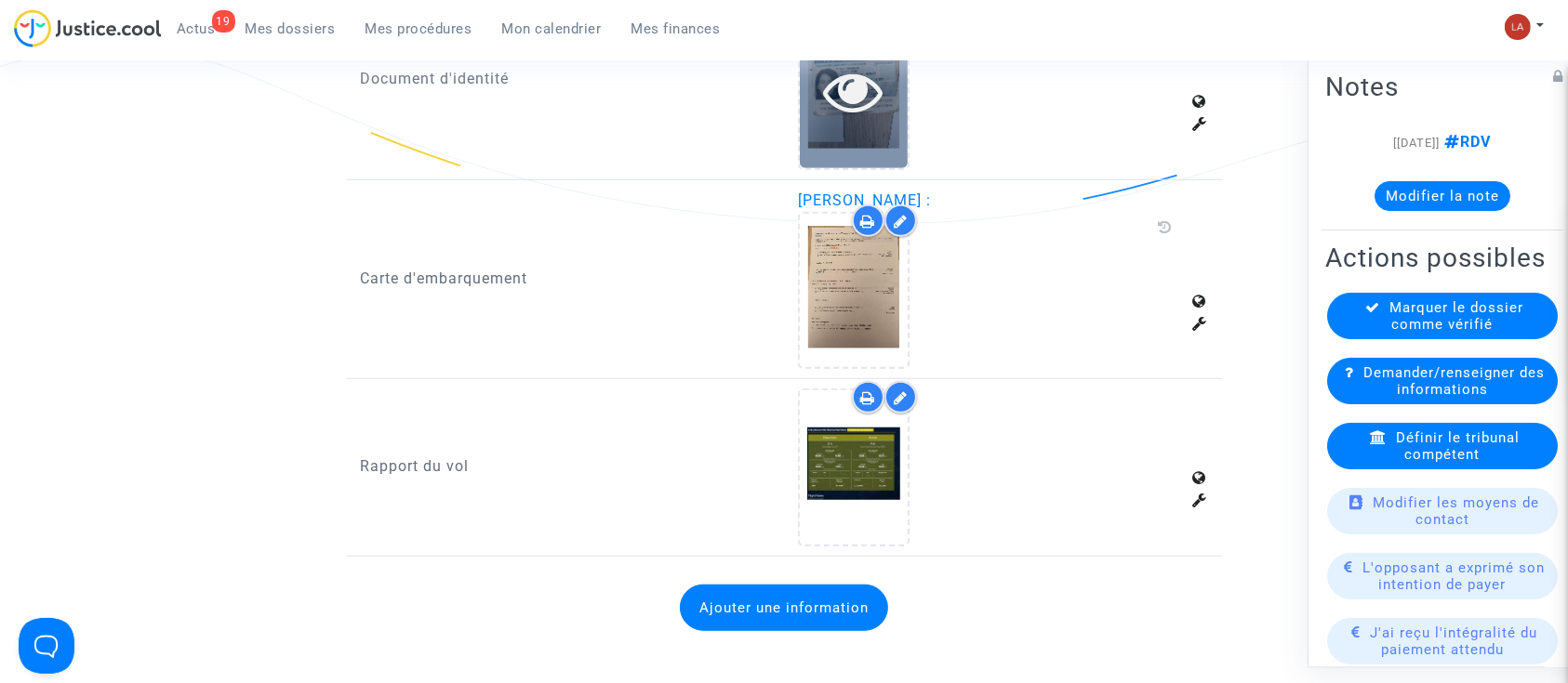
scroll to position [1487, 0]
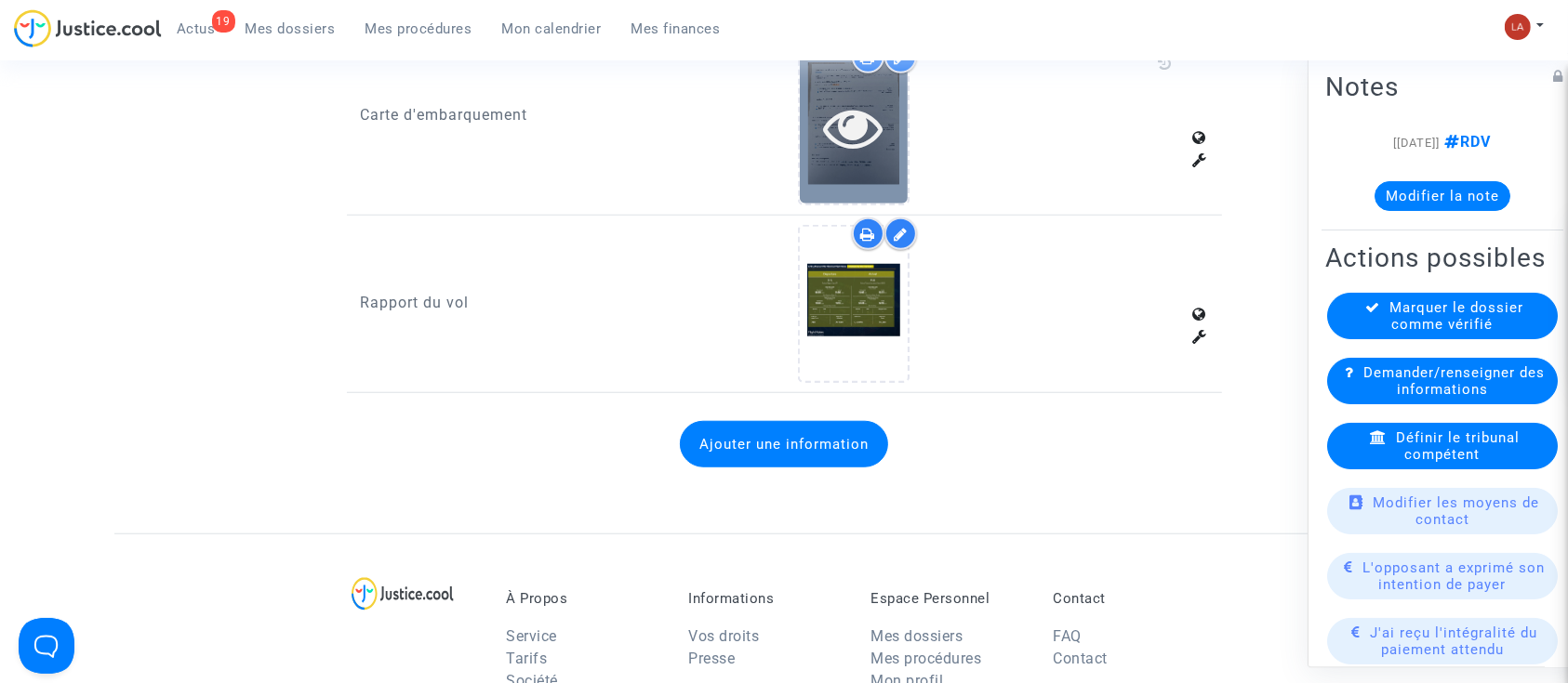
click at [828, 132] on icon at bounding box center [855, 127] width 60 height 59
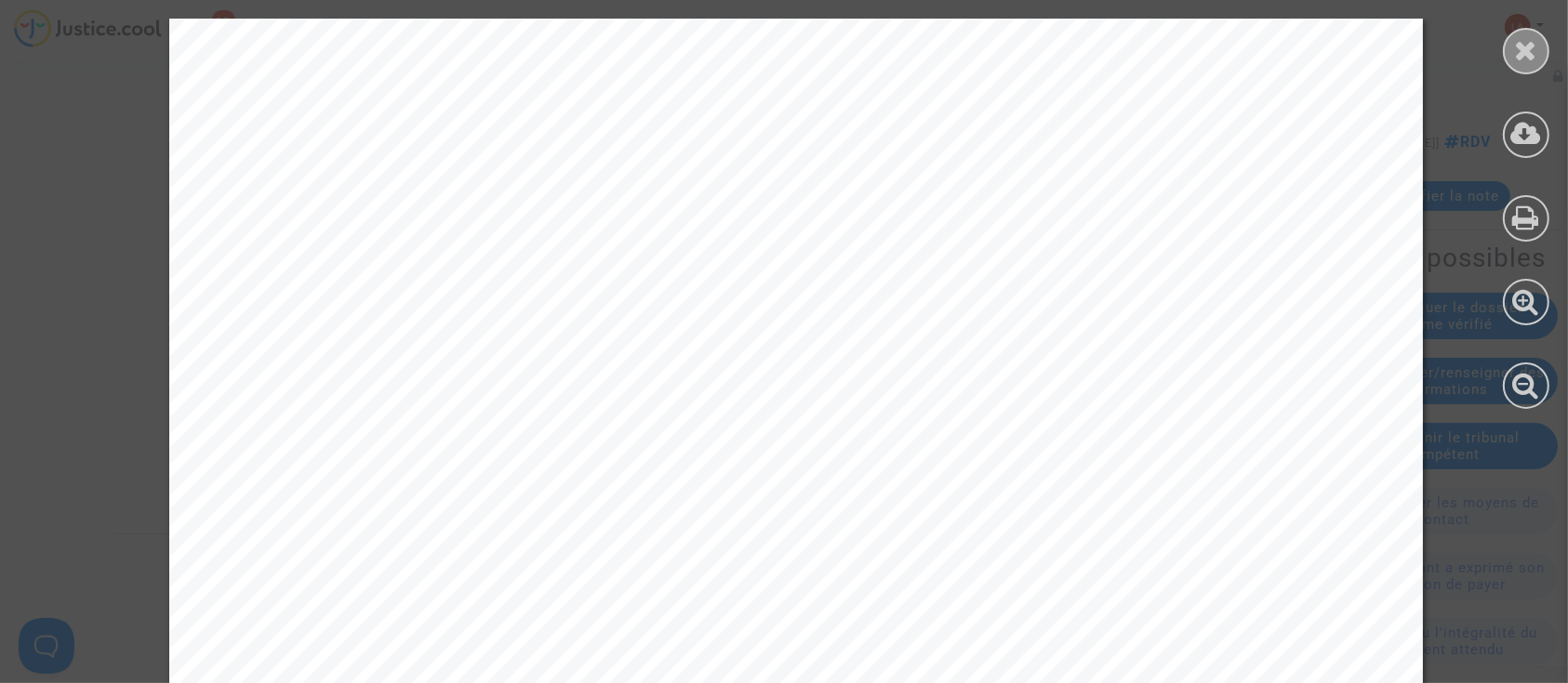
click at [1512, 48] on div at bounding box center [1526, 51] width 46 height 46
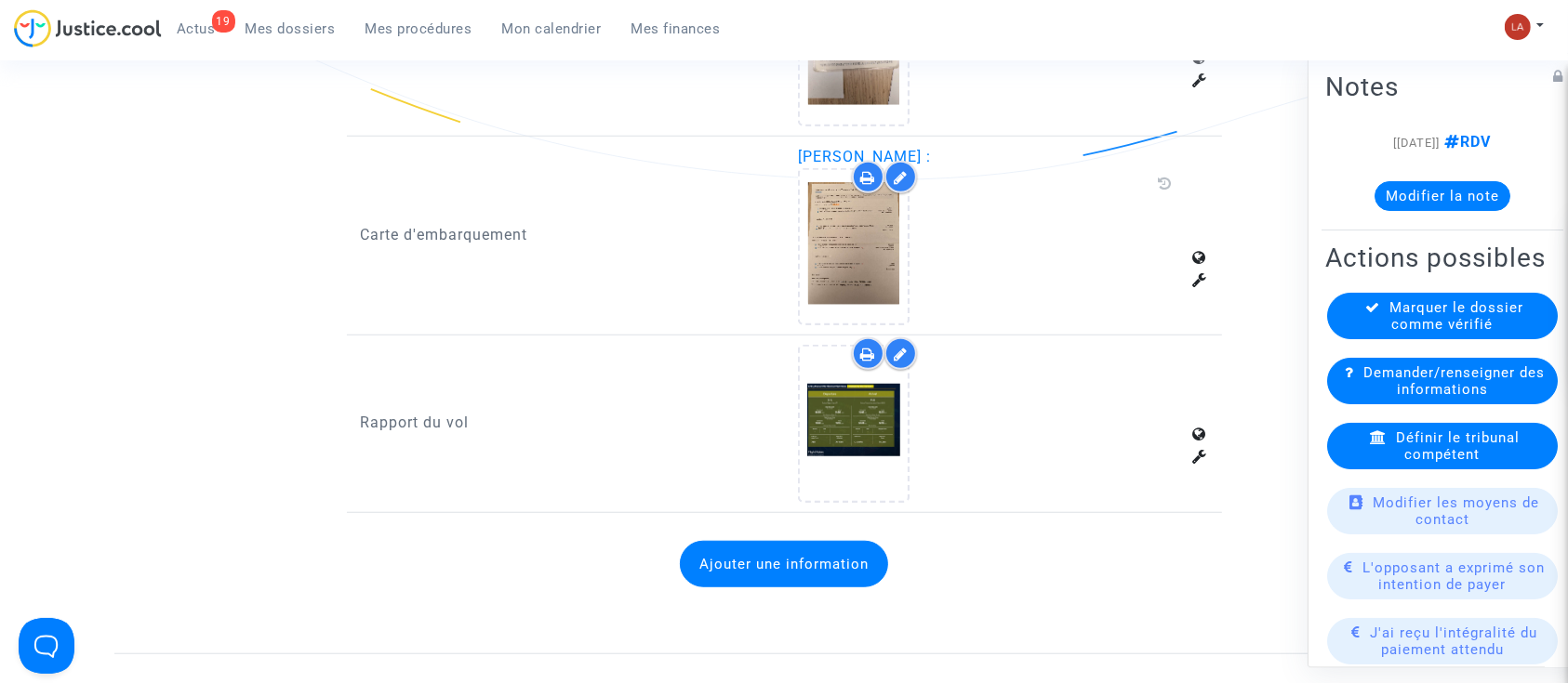
scroll to position [1363, 0]
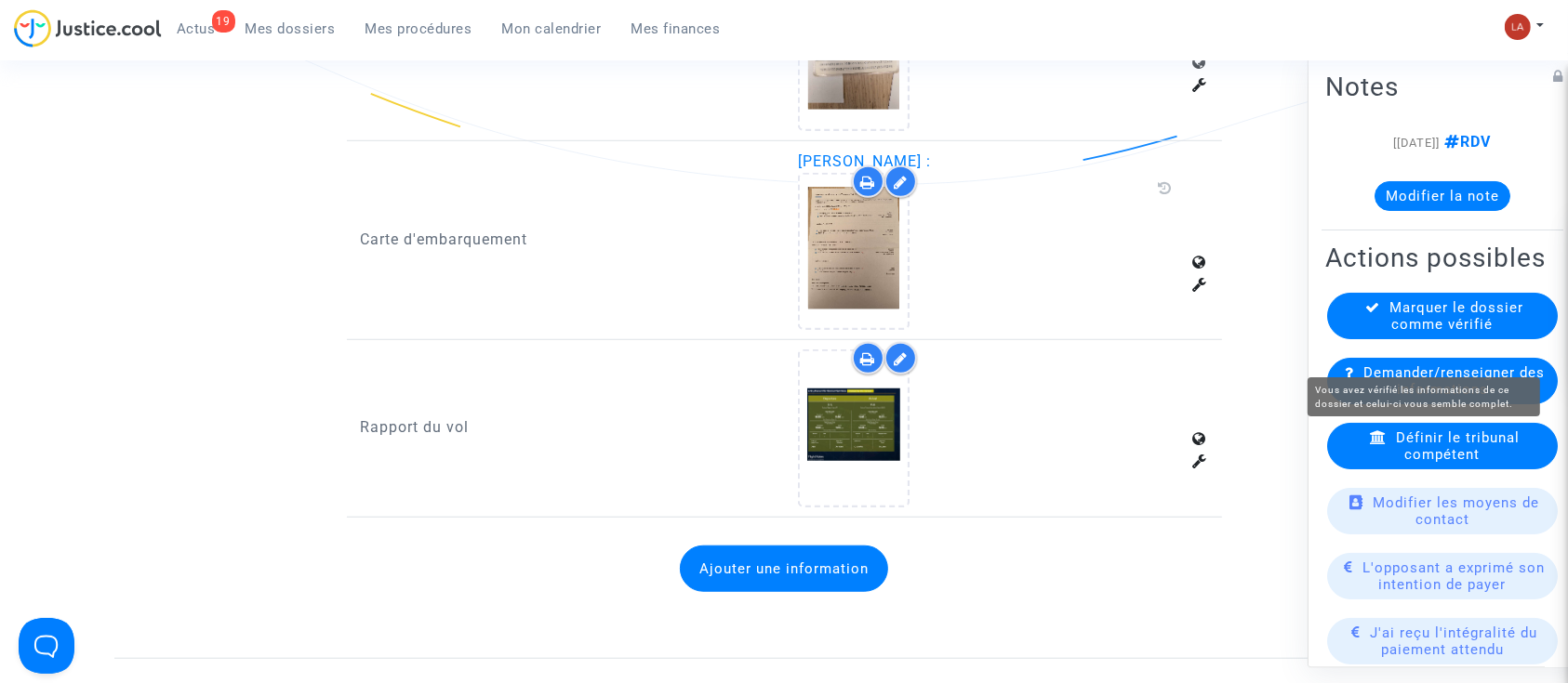
click at [1390, 333] on span "Marquer le dossier comme vérifié" at bounding box center [1457, 317] width 133 height 34
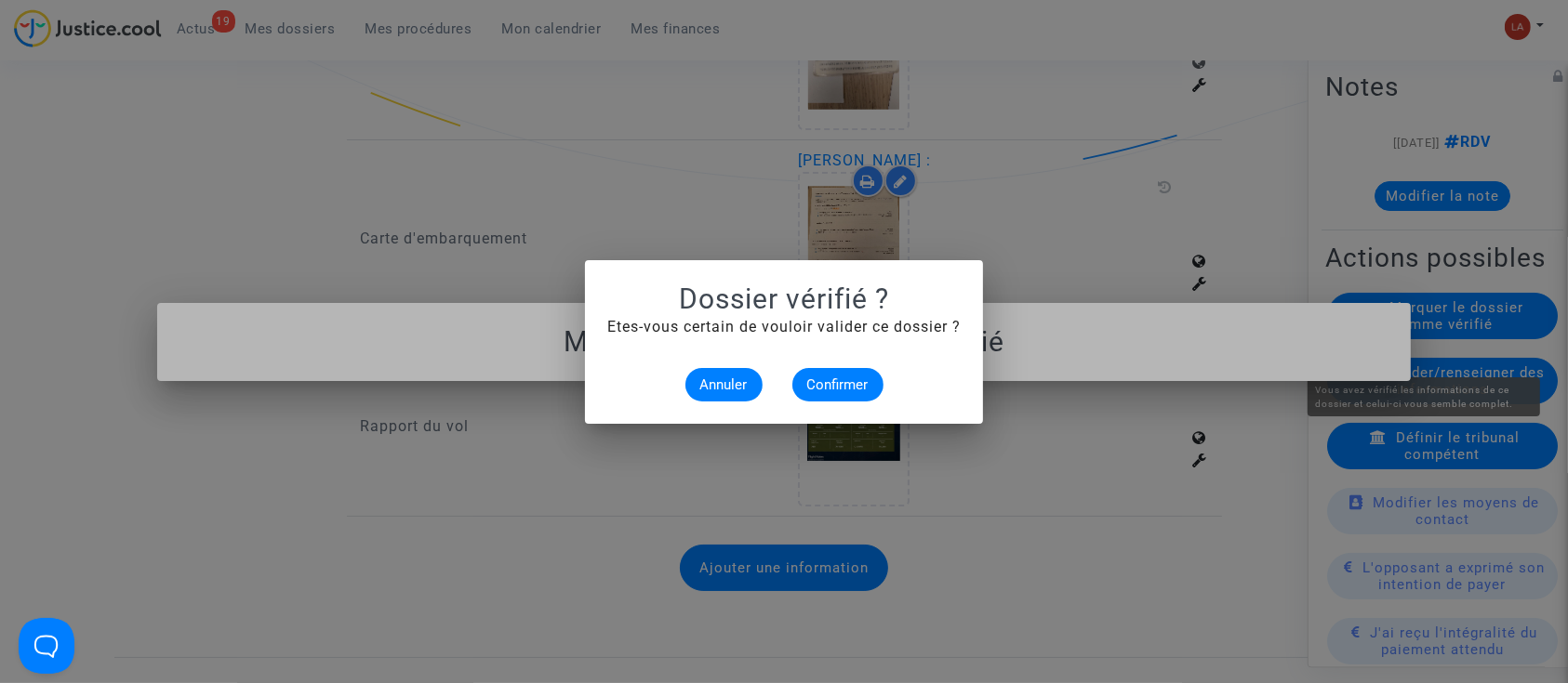
scroll to position [0, 0]
click at [806, 360] on alert-dialogs "Dossier vérifié ? Etes-vous certain de vouloir valider ce dossier ? Annuler Con…" at bounding box center [784, 342] width 353 height 119
click at [831, 379] on span "Confirmer" at bounding box center [838, 385] width 61 height 17
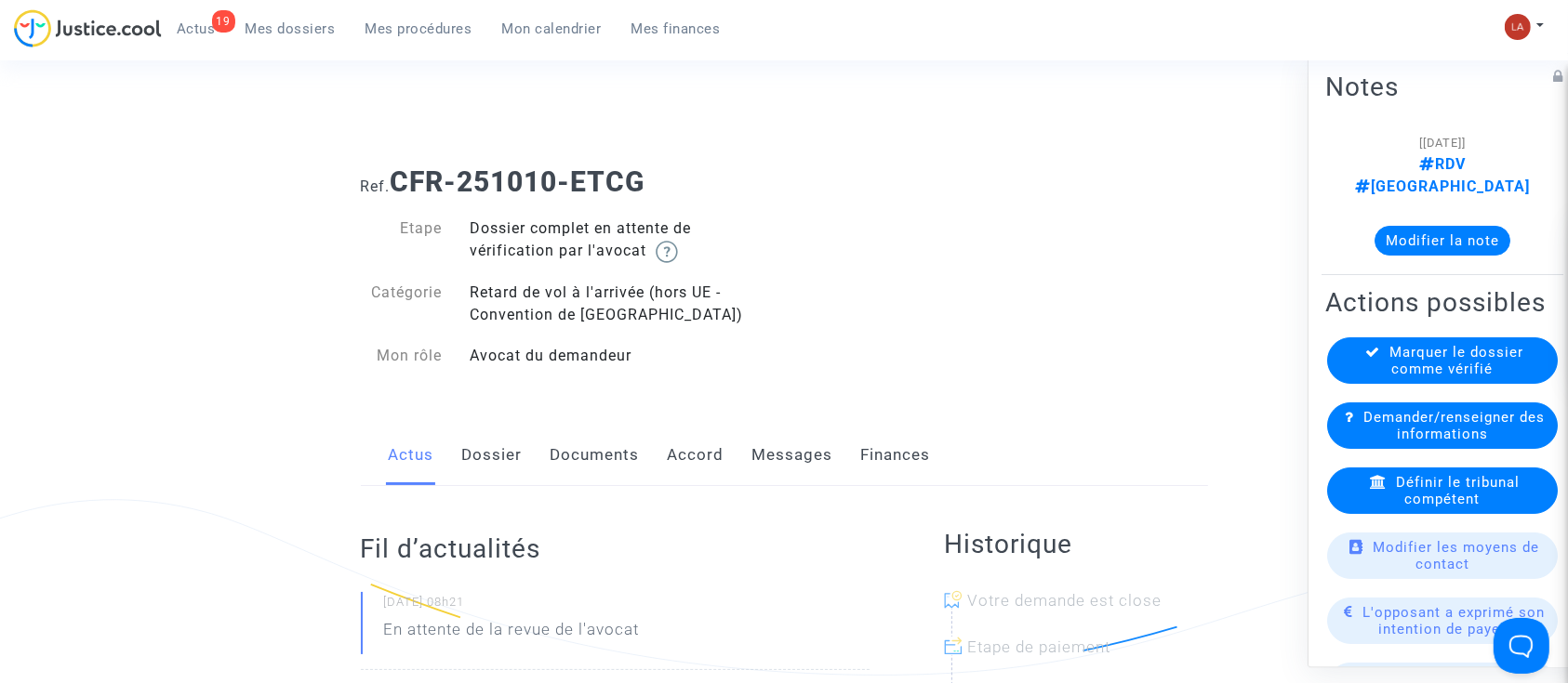
click at [492, 456] on link "Dossier" at bounding box center [493, 455] width 60 height 61
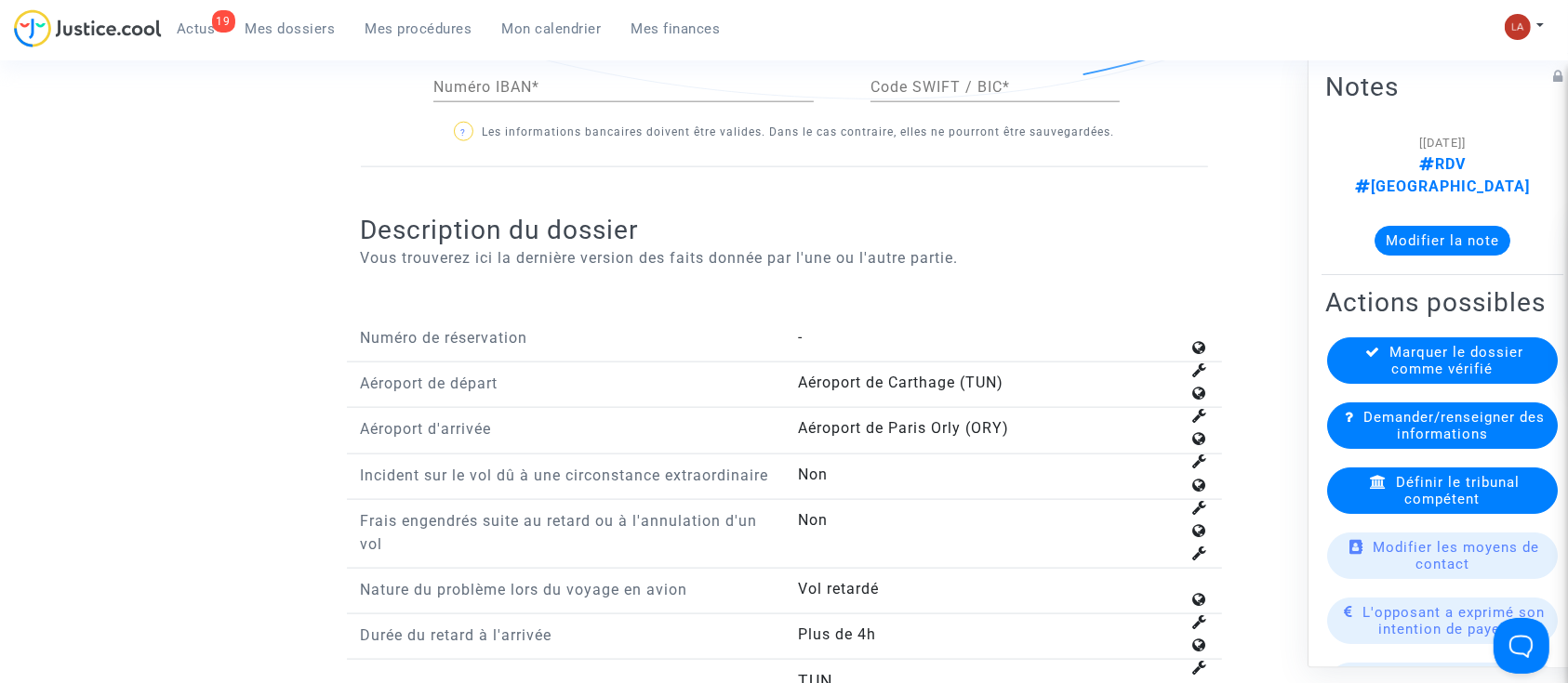
scroll to position [2478, 0]
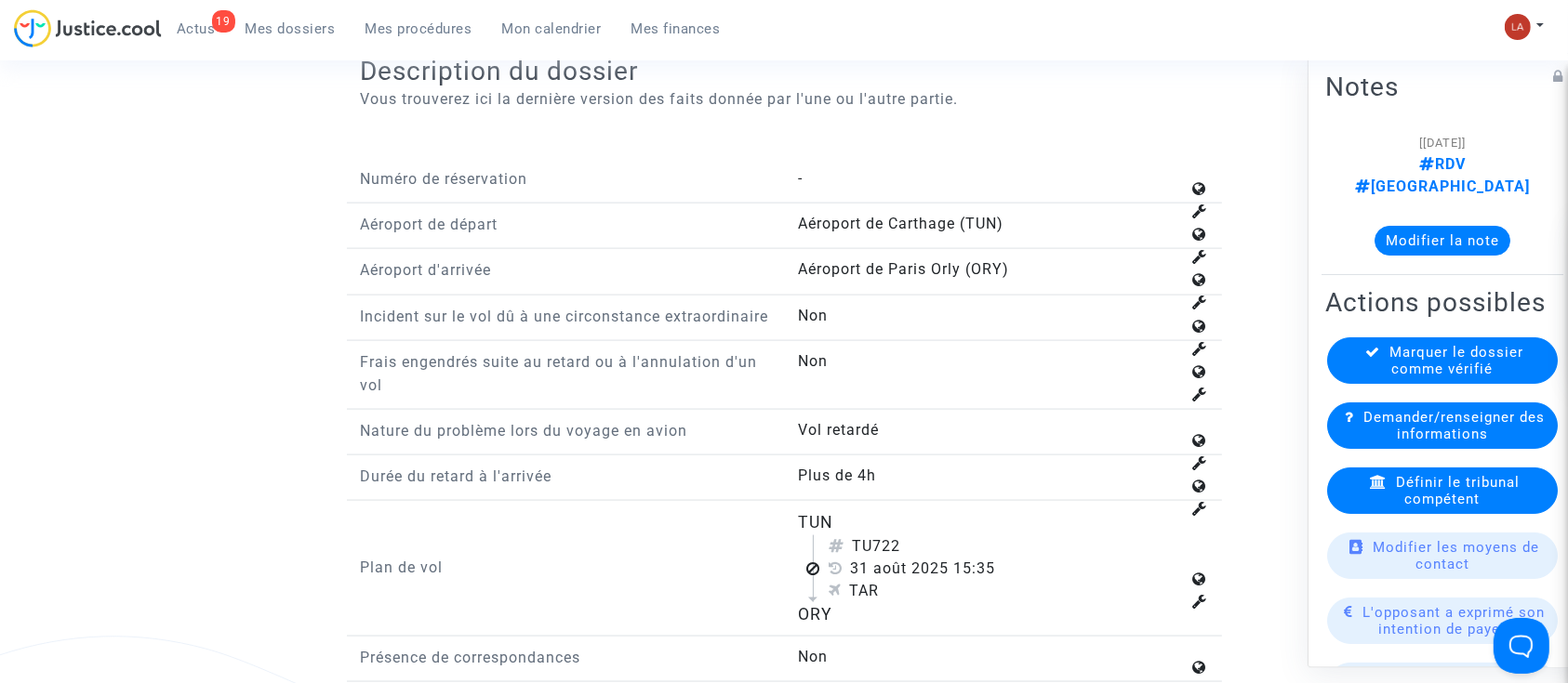
click at [1417, 501] on span "Définir le tribunal compétent" at bounding box center [1458, 491] width 124 height 34
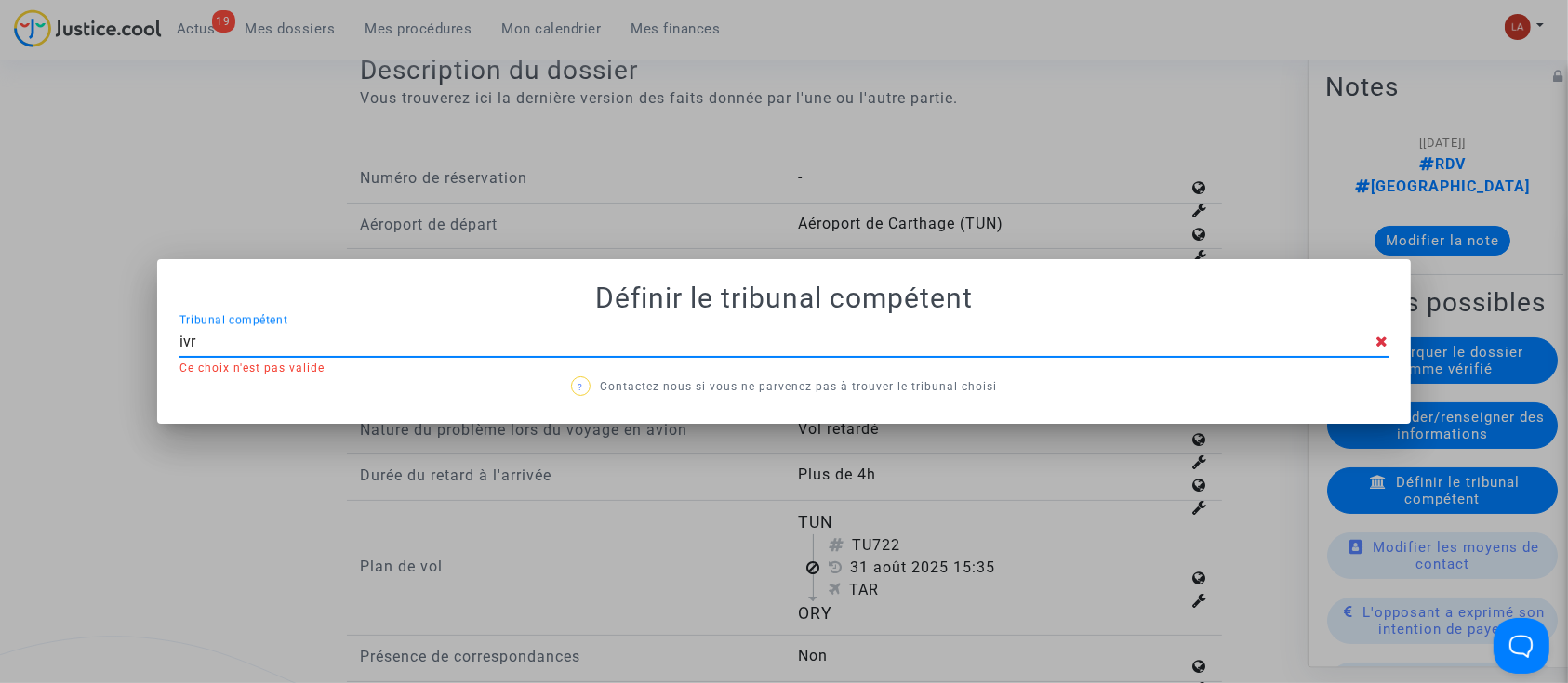
type input "ivry"
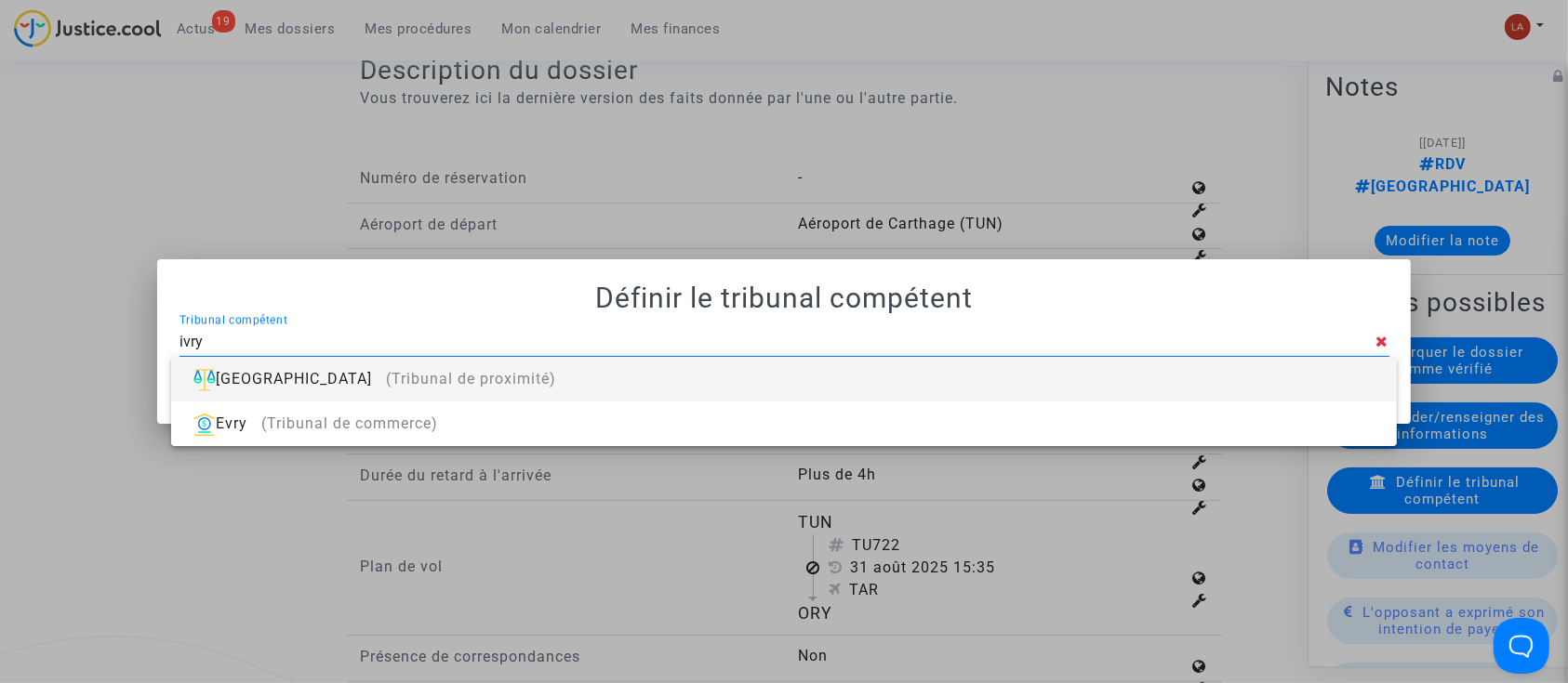
click at [1164, 387] on div "Ivry-sur-Seine (Tribunal de proximité)" at bounding box center [784, 379] width 1196 height 44
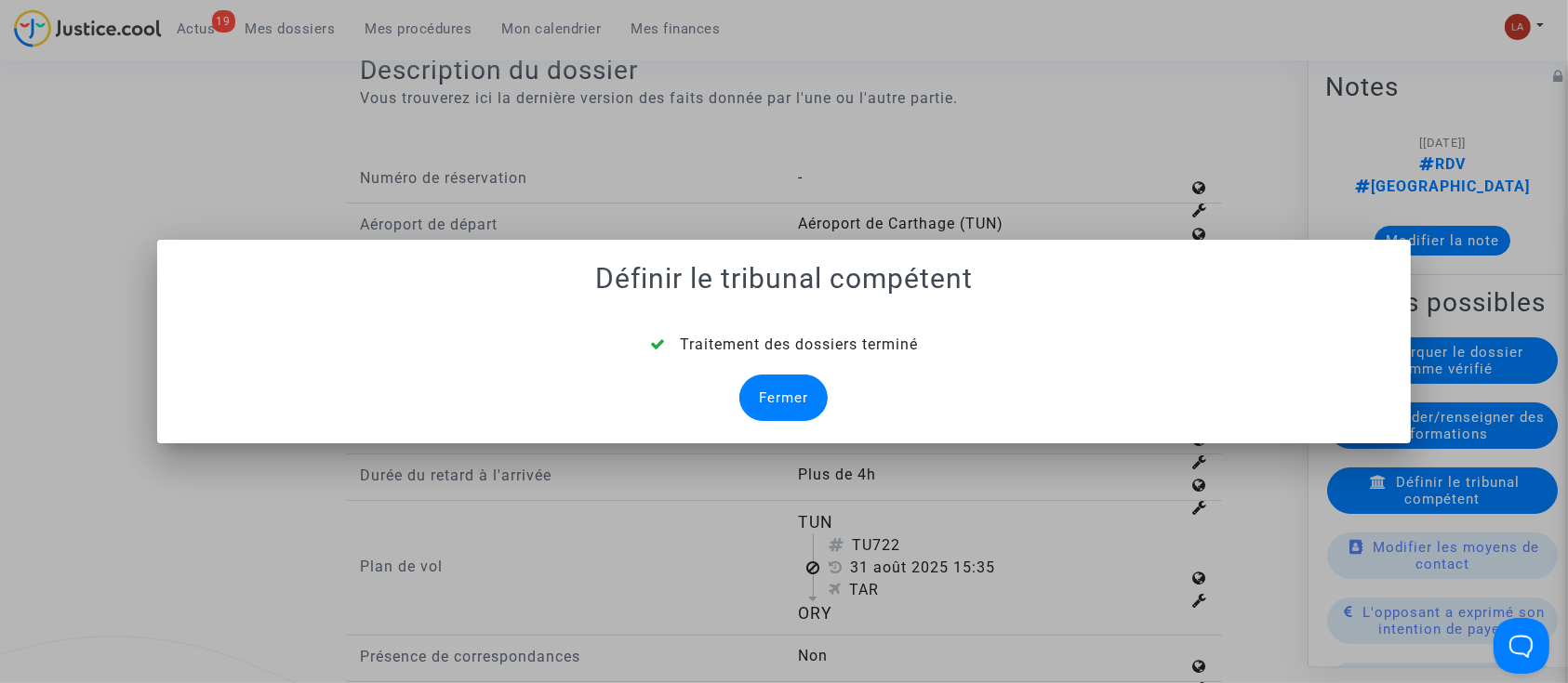
click at [788, 393] on div "Fermer" at bounding box center [784, 397] width 88 height 46
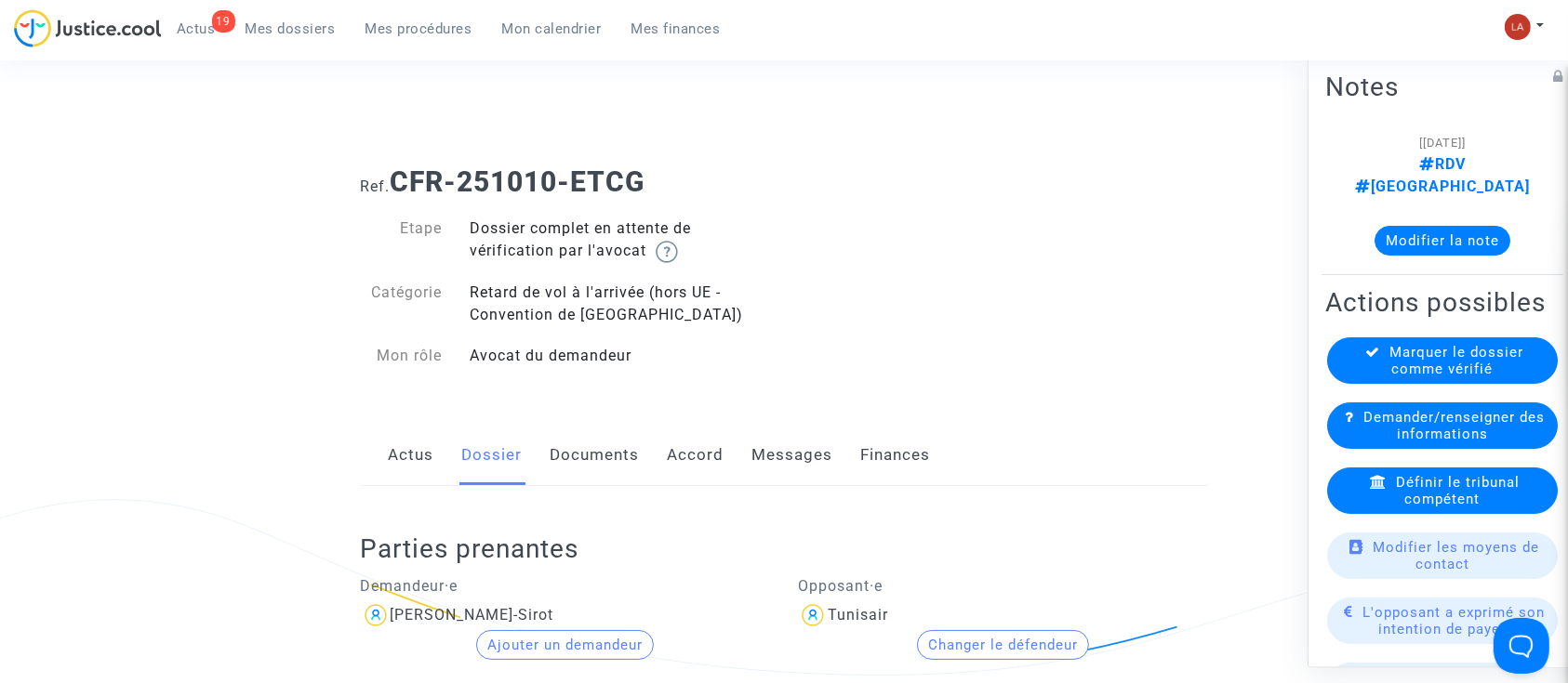
click at [554, 443] on link "Documents" at bounding box center [595, 455] width 89 height 61
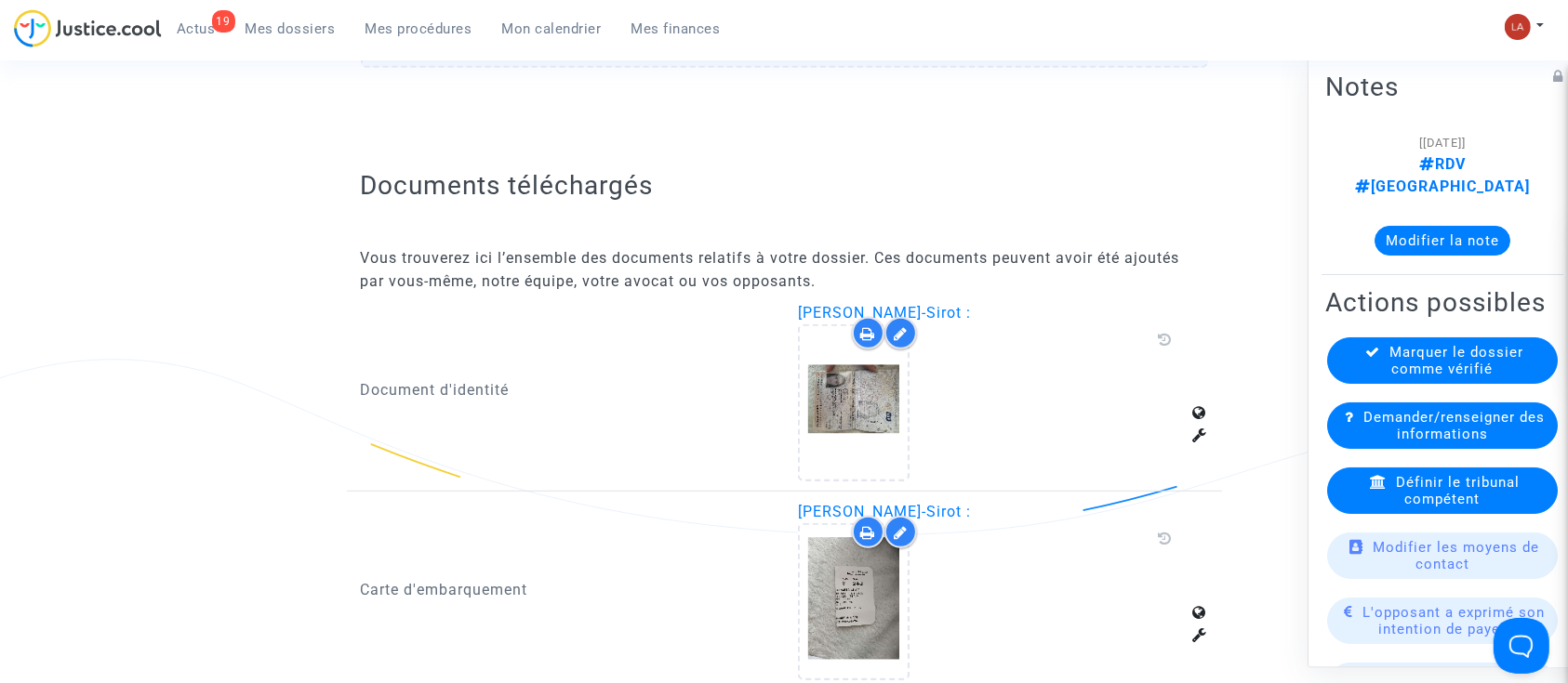
scroll to position [991, 0]
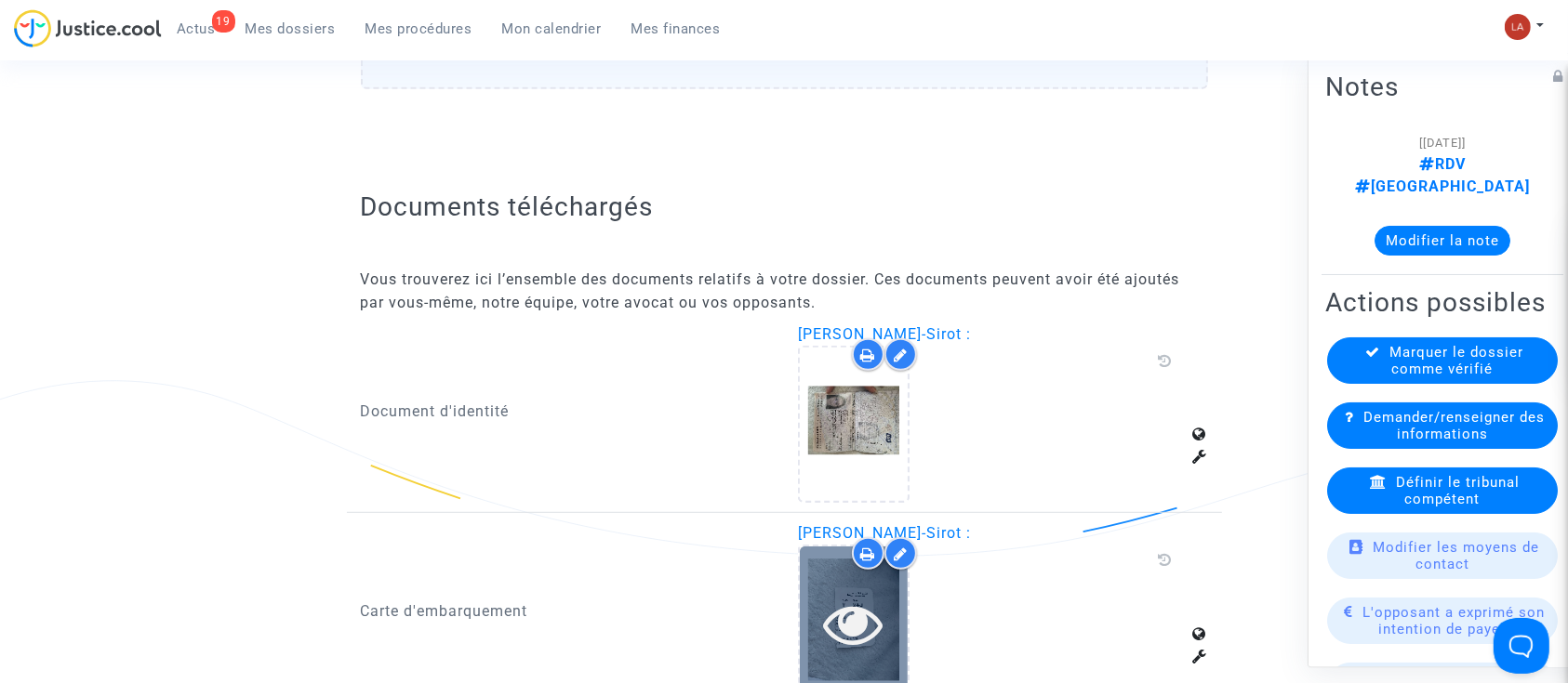
click at [826, 594] on icon at bounding box center [855, 623] width 60 height 59
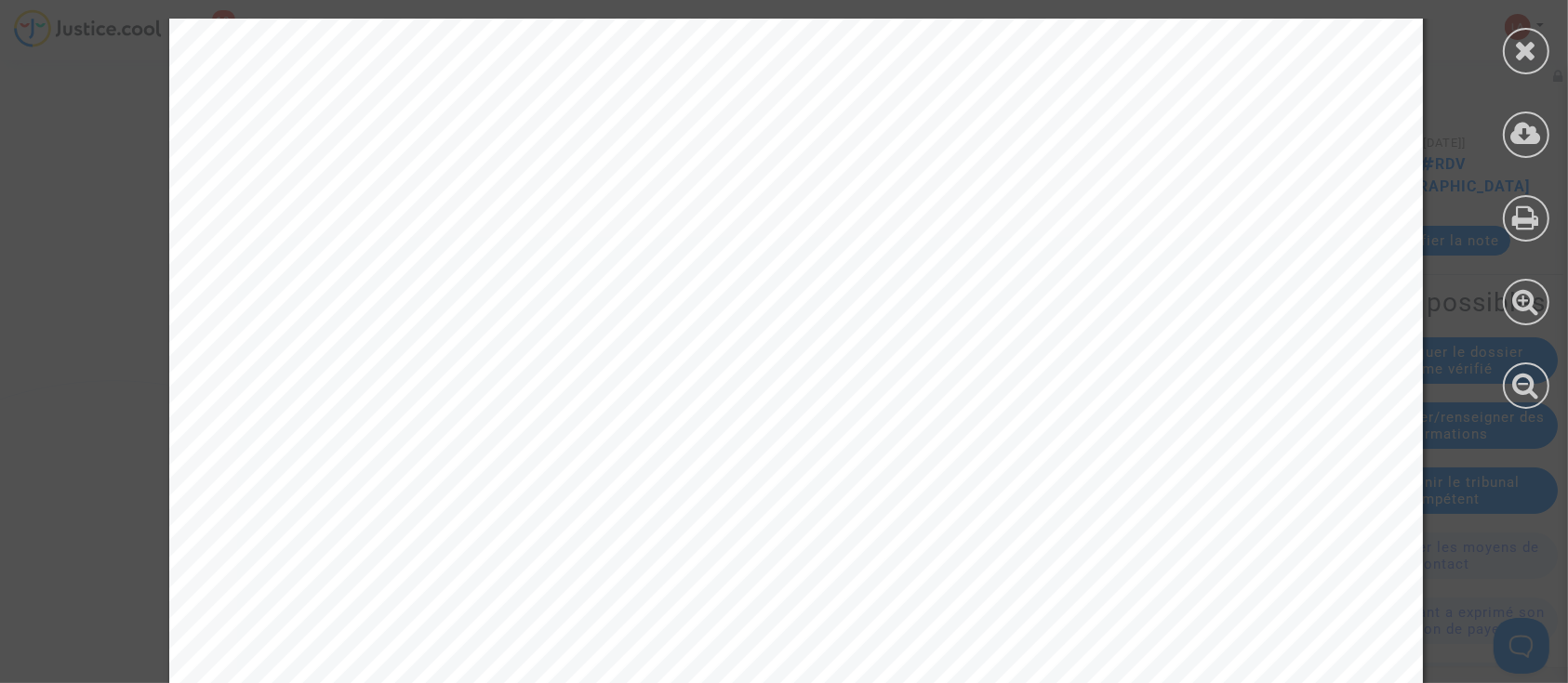
scroll to position [641, 0]
click at [1529, 47] on icon at bounding box center [1527, 51] width 24 height 28
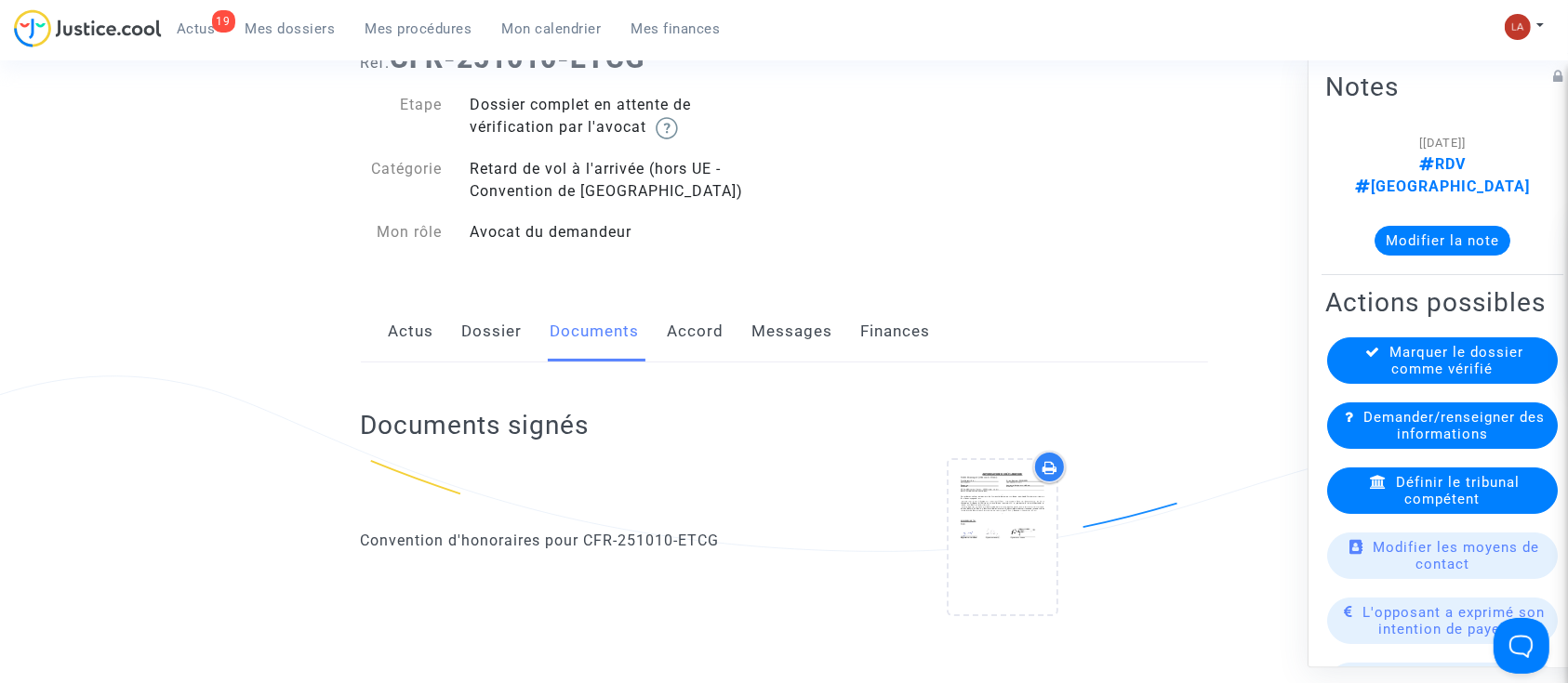
scroll to position [0, 0]
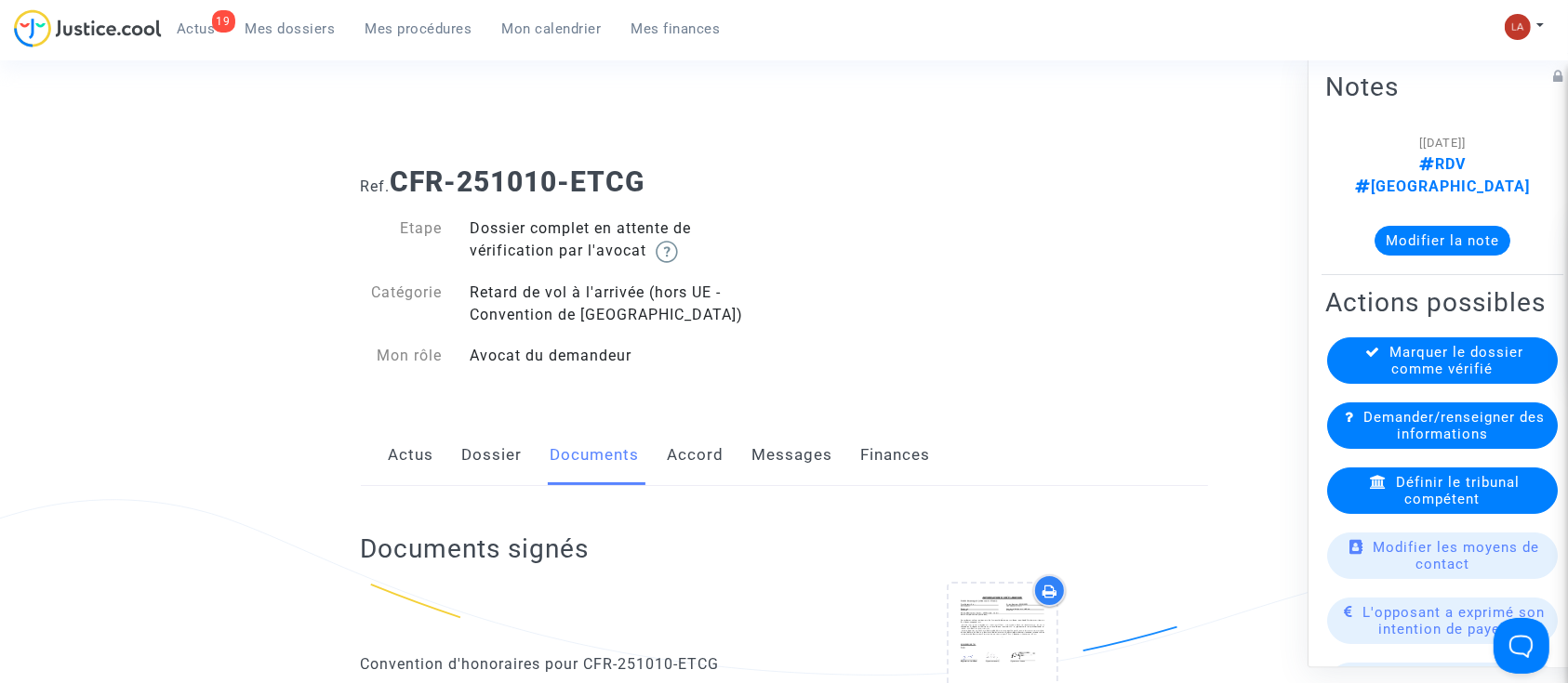
click at [514, 449] on link "Dossier" at bounding box center [493, 455] width 60 height 61
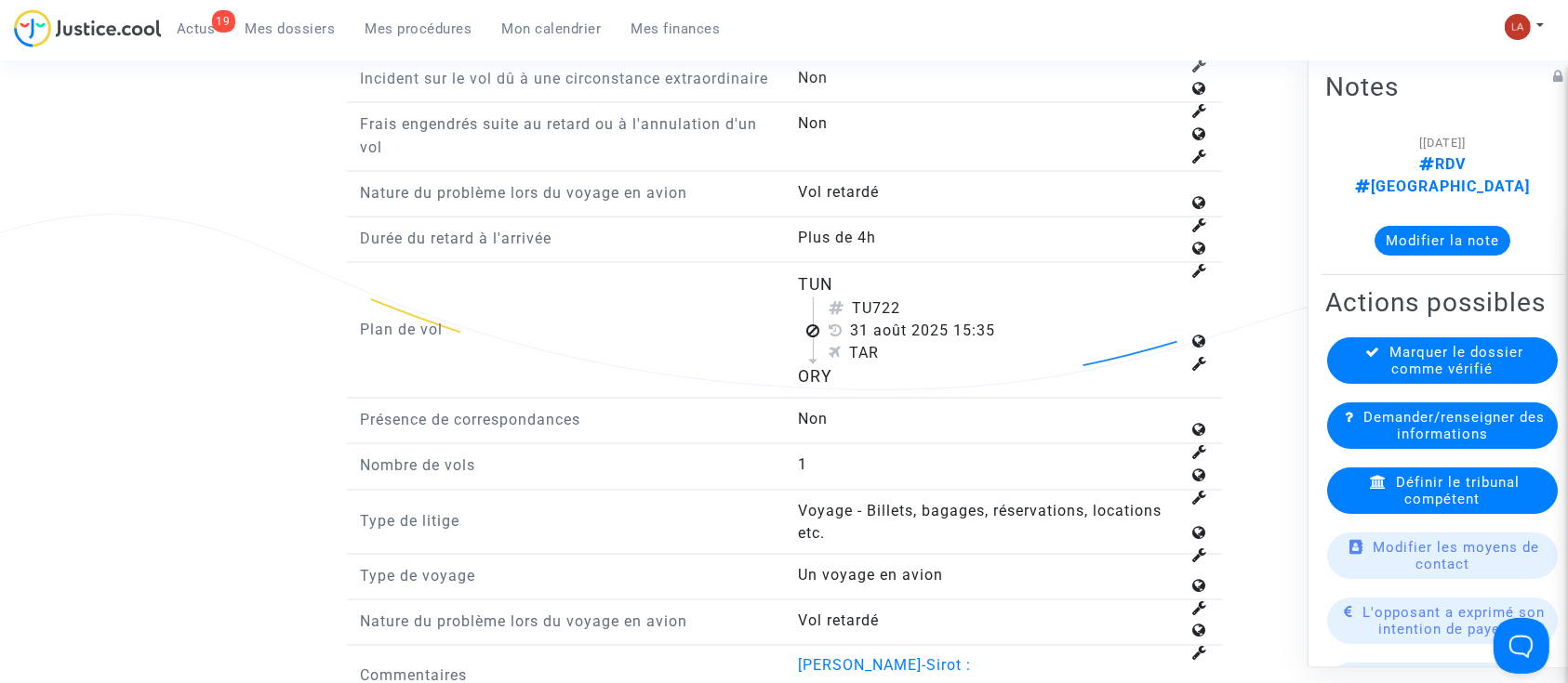
scroll to position [2975, 0]
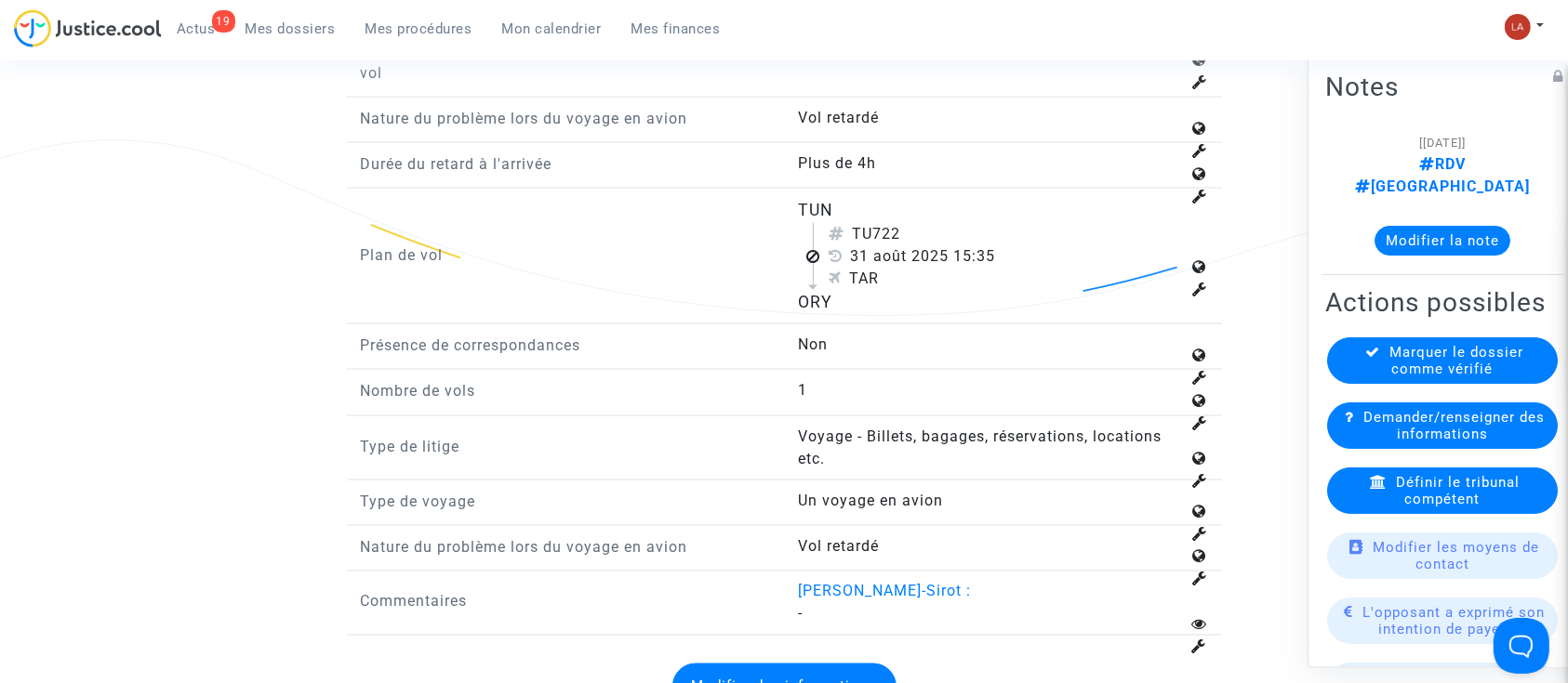
drag, startPoint x: 873, startPoint y: 255, endPoint x: 920, endPoint y: 256, distance: 47.0
click at [920, 245] on div "TU722" at bounding box center [1005, 234] width 352 height 23
copy div "722"
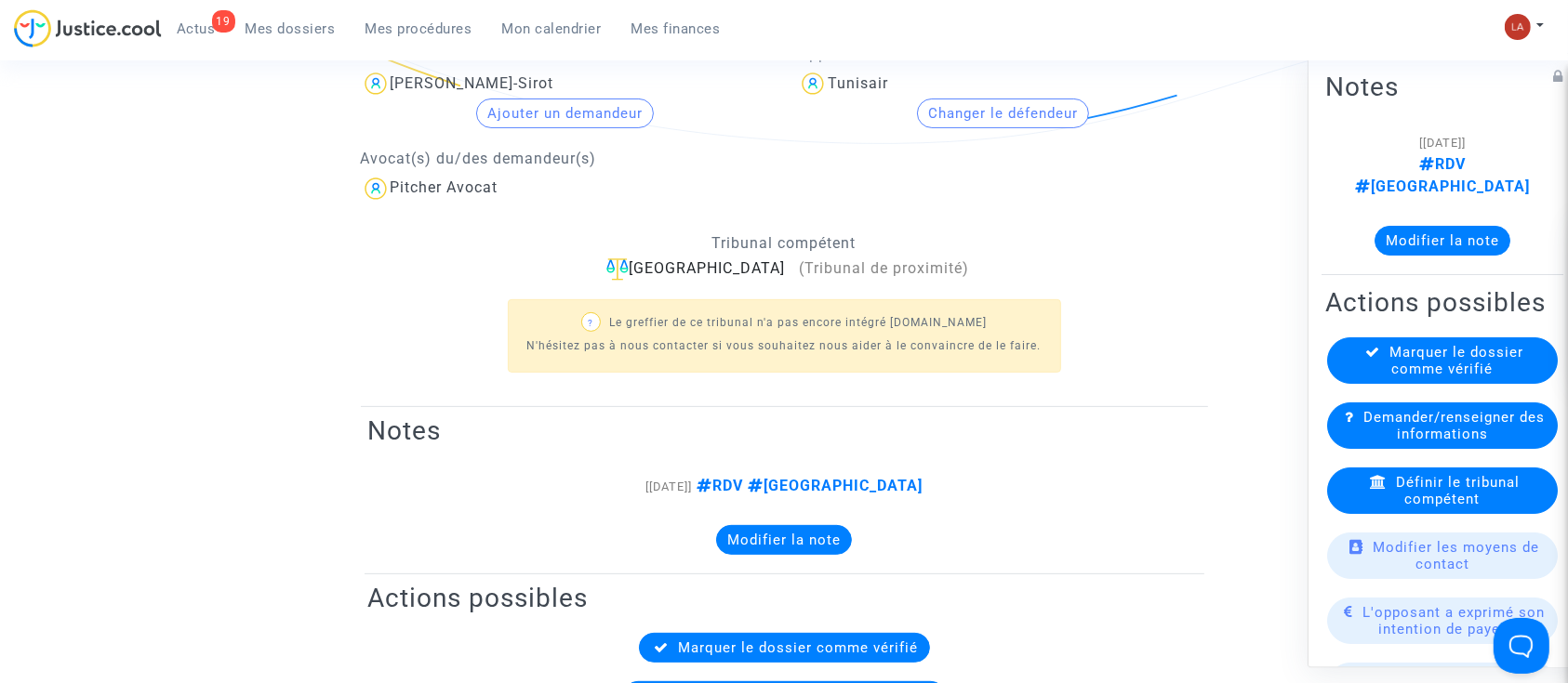
scroll to position [372, 0]
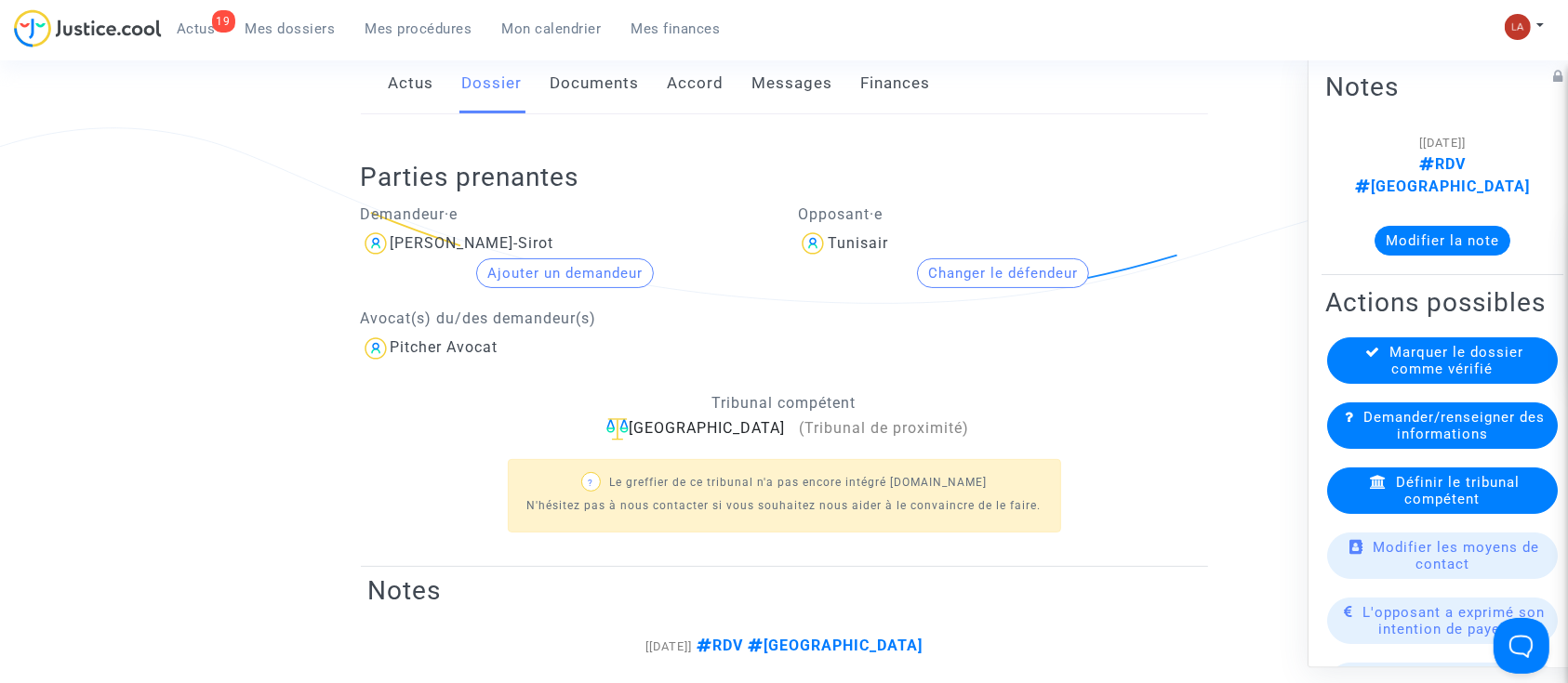
click at [567, 84] on link "Documents" at bounding box center [595, 83] width 89 height 61
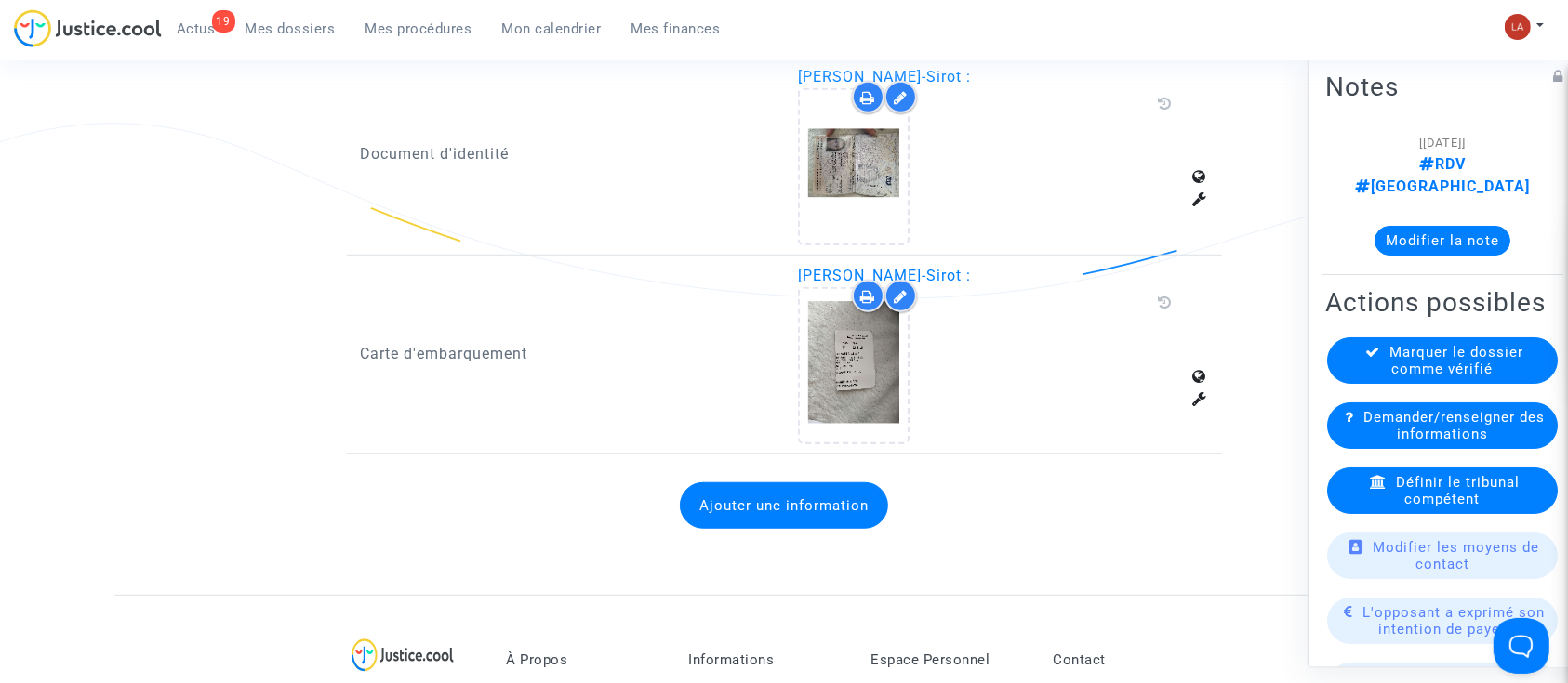
scroll to position [1363, 0]
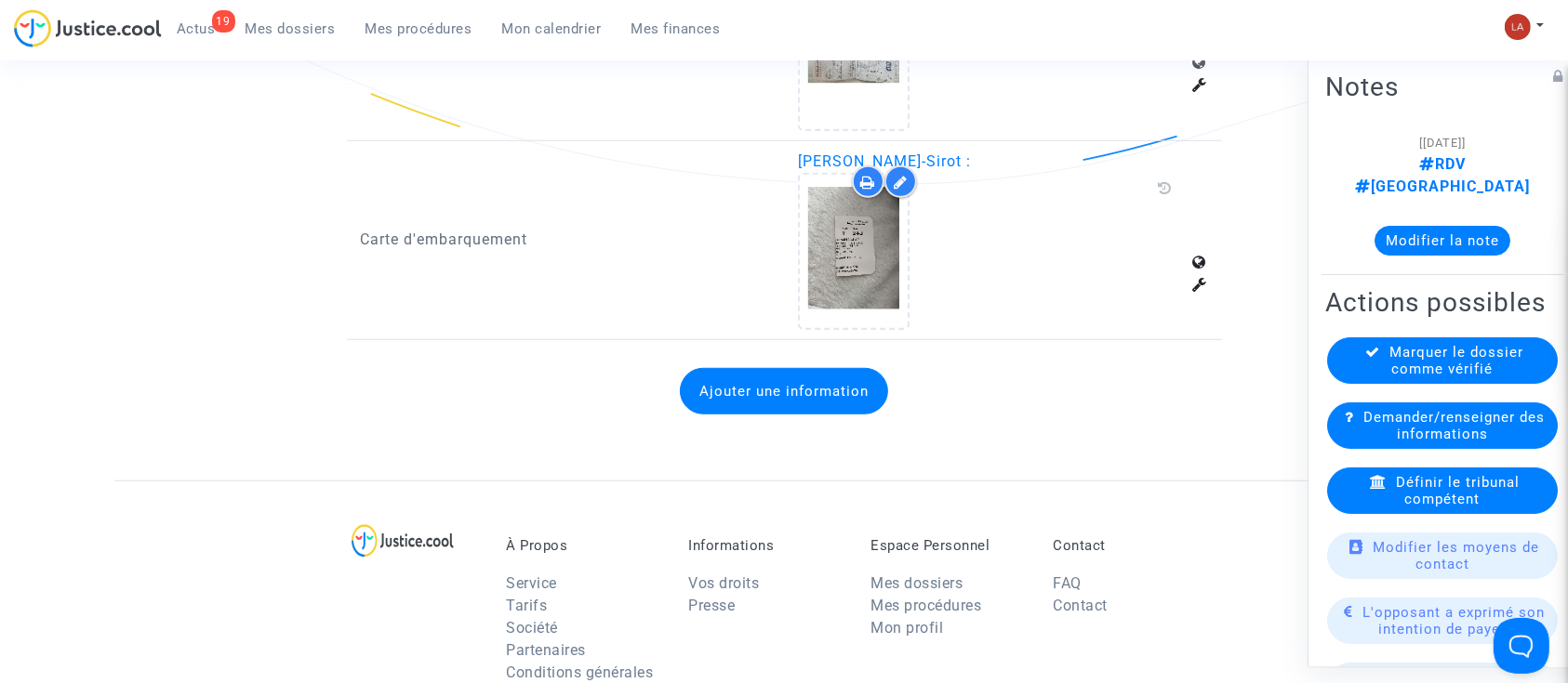
click at [835, 384] on button "Ajouter une information" at bounding box center [784, 391] width 209 height 46
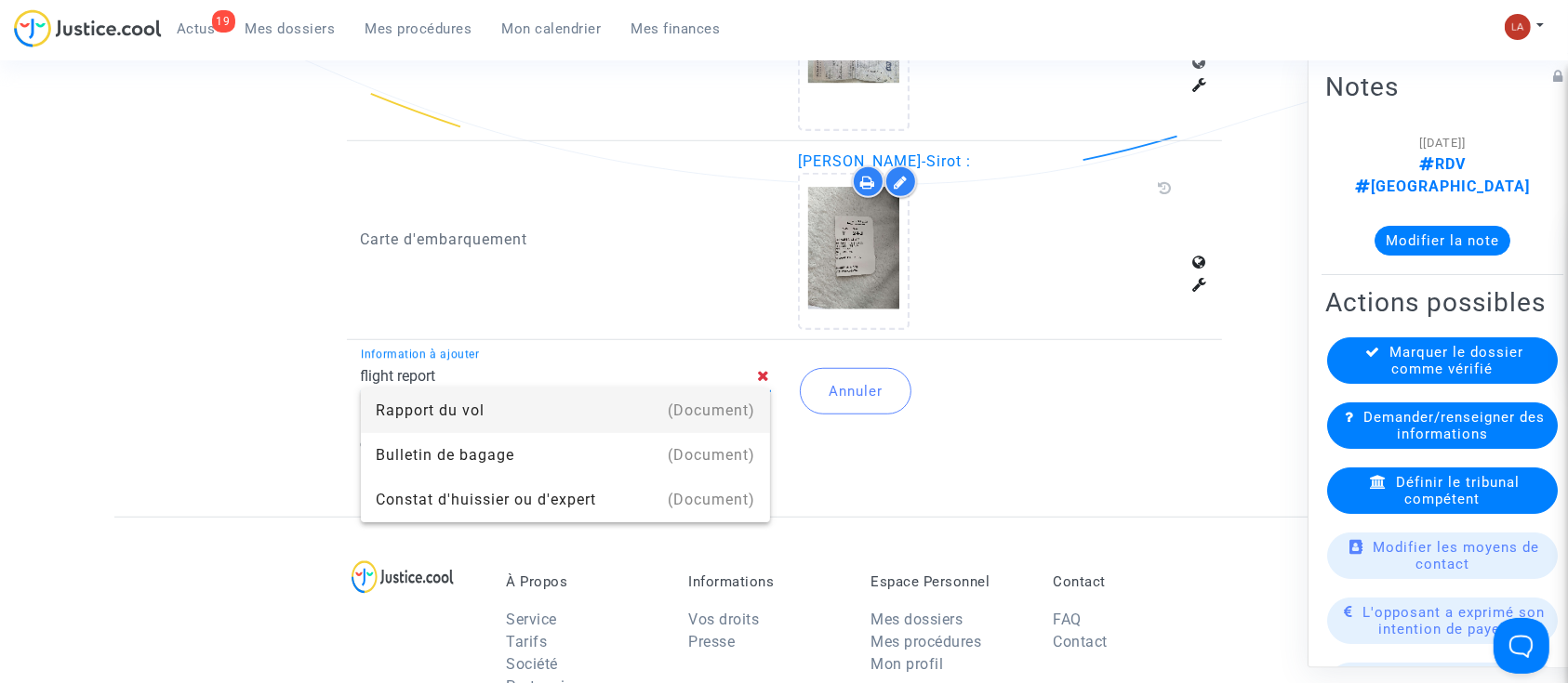
drag, startPoint x: 766, startPoint y: 408, endPoint x: 791, endPoint y: 401, distance: 26.0
click at [766, 407] on mat-option "(Document) Rapport du vol" at bounding box center [566, 411] width 410 height 44
type input "Rapport du vol"
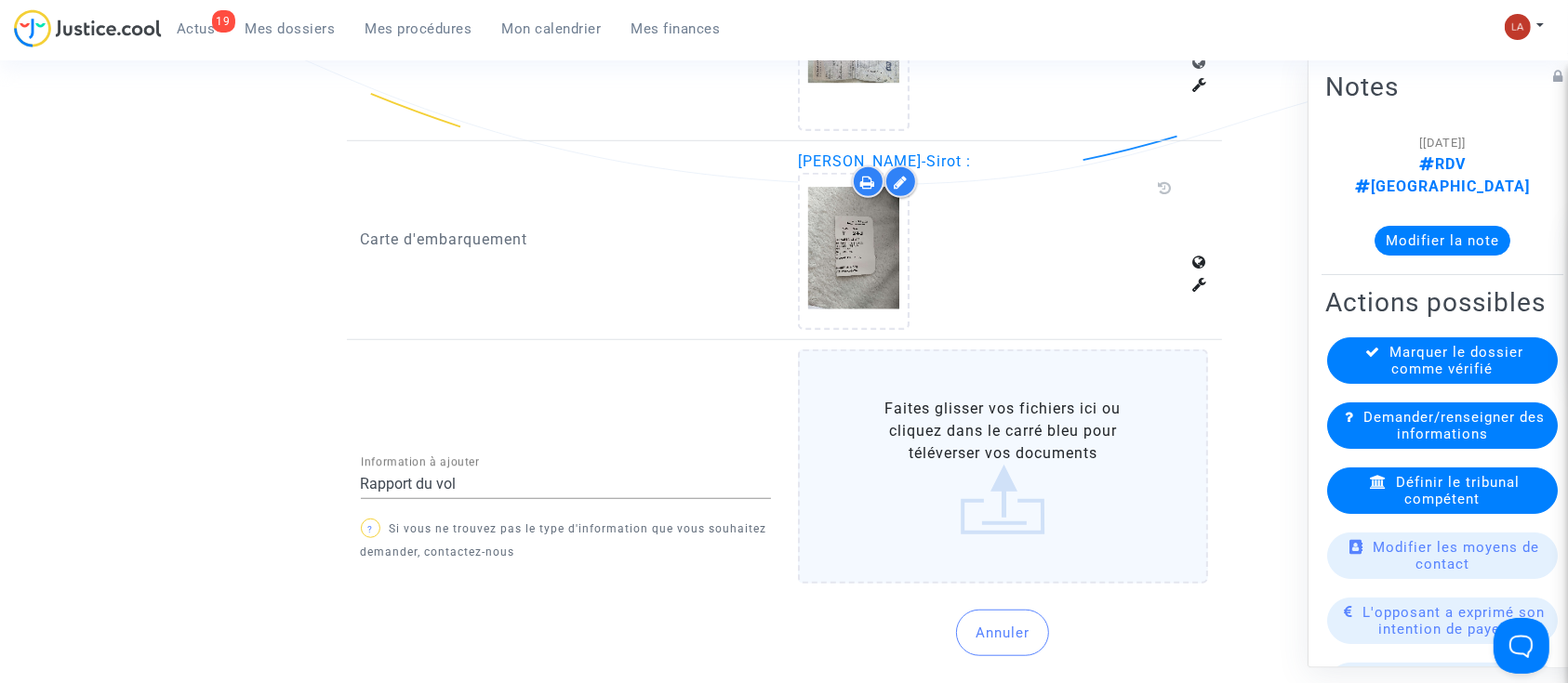
click at [943, 413] on label "Faites glisser vos fichiers ici ou cliquez dans le carré bleu pour téléverser v…" at bounding box center [1003, 466] width 410 height 234
click at [0, 0] on input "Faites glisser vos fichiers ici ou cliquez dans le carré bleu pour téléverser v…" at bounding box center [0, 0] width 0 height 0
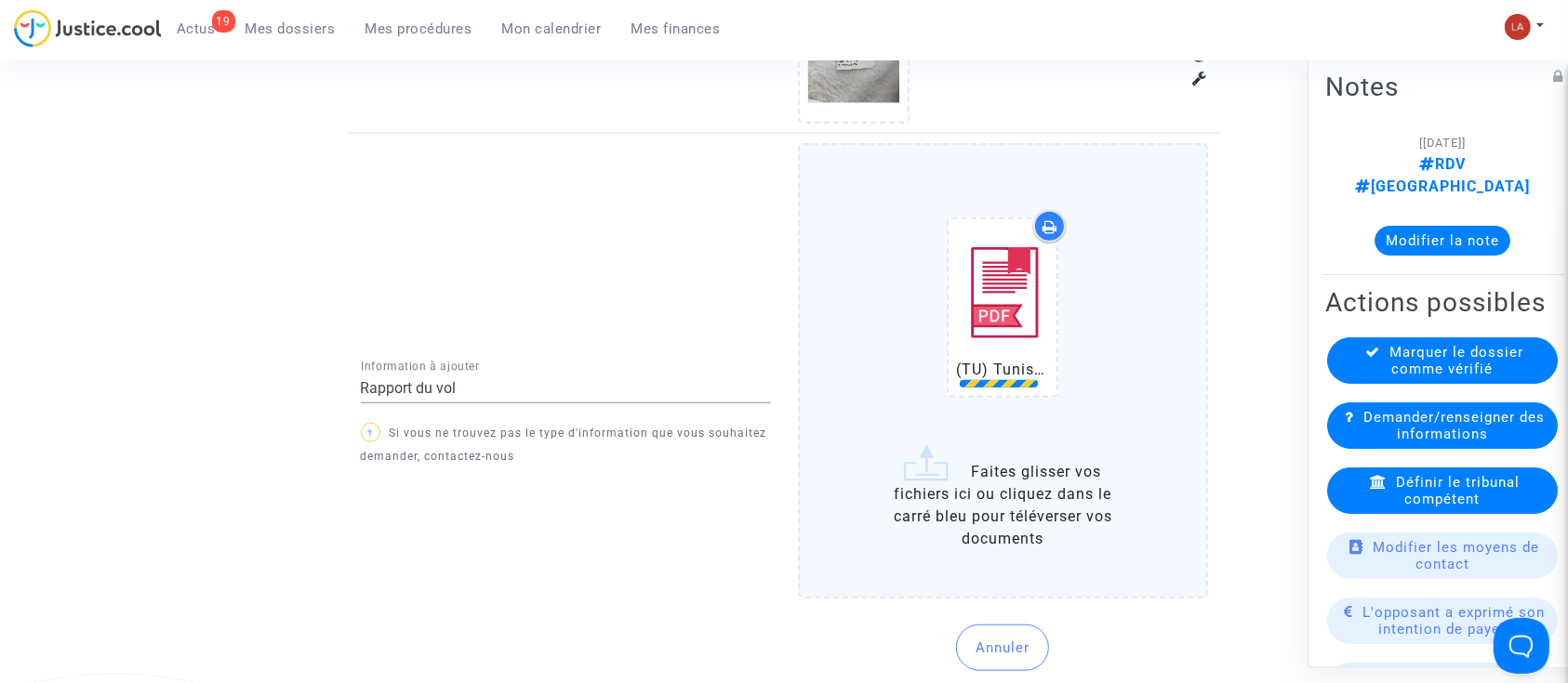
scroll to position [1734, 0]
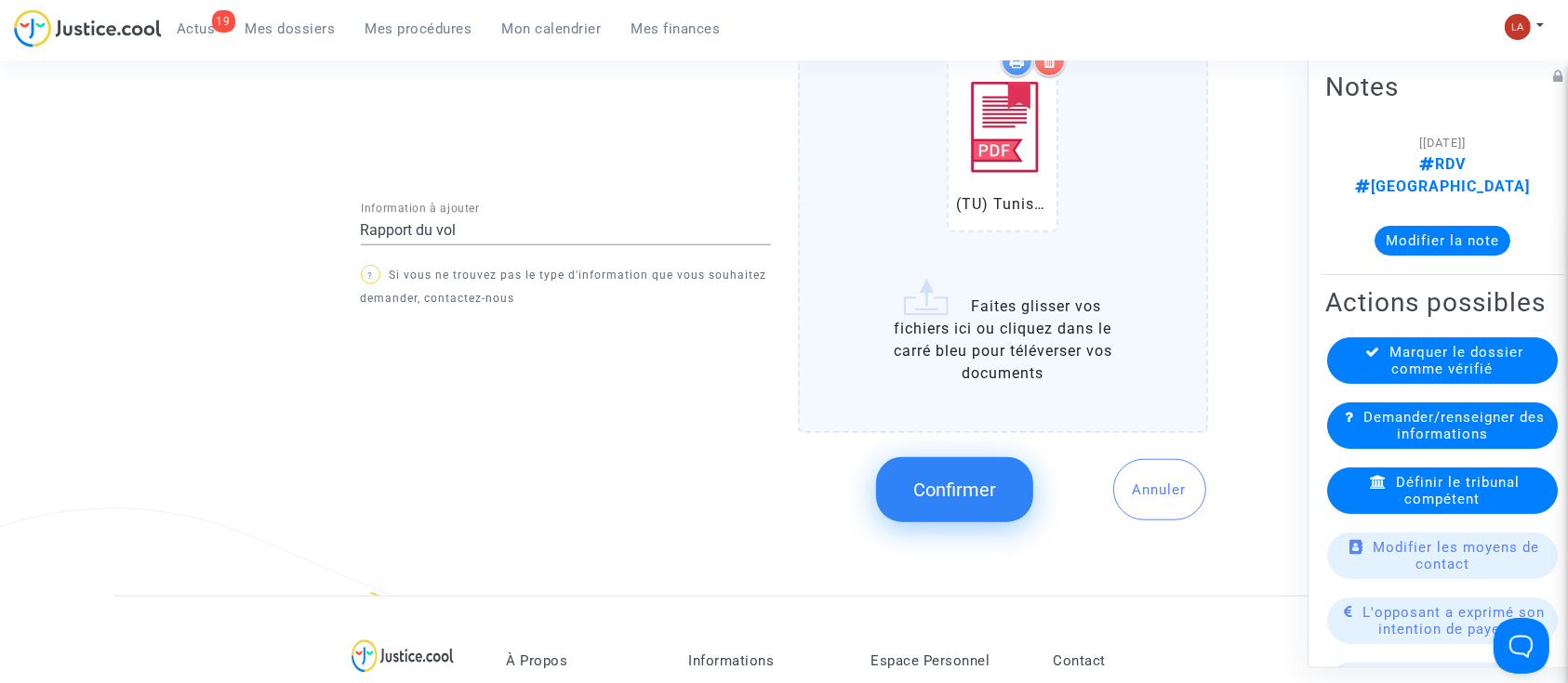
click at [932, 500] on button "Confirmer" at bounding box center [954, 489] width 157 height 65
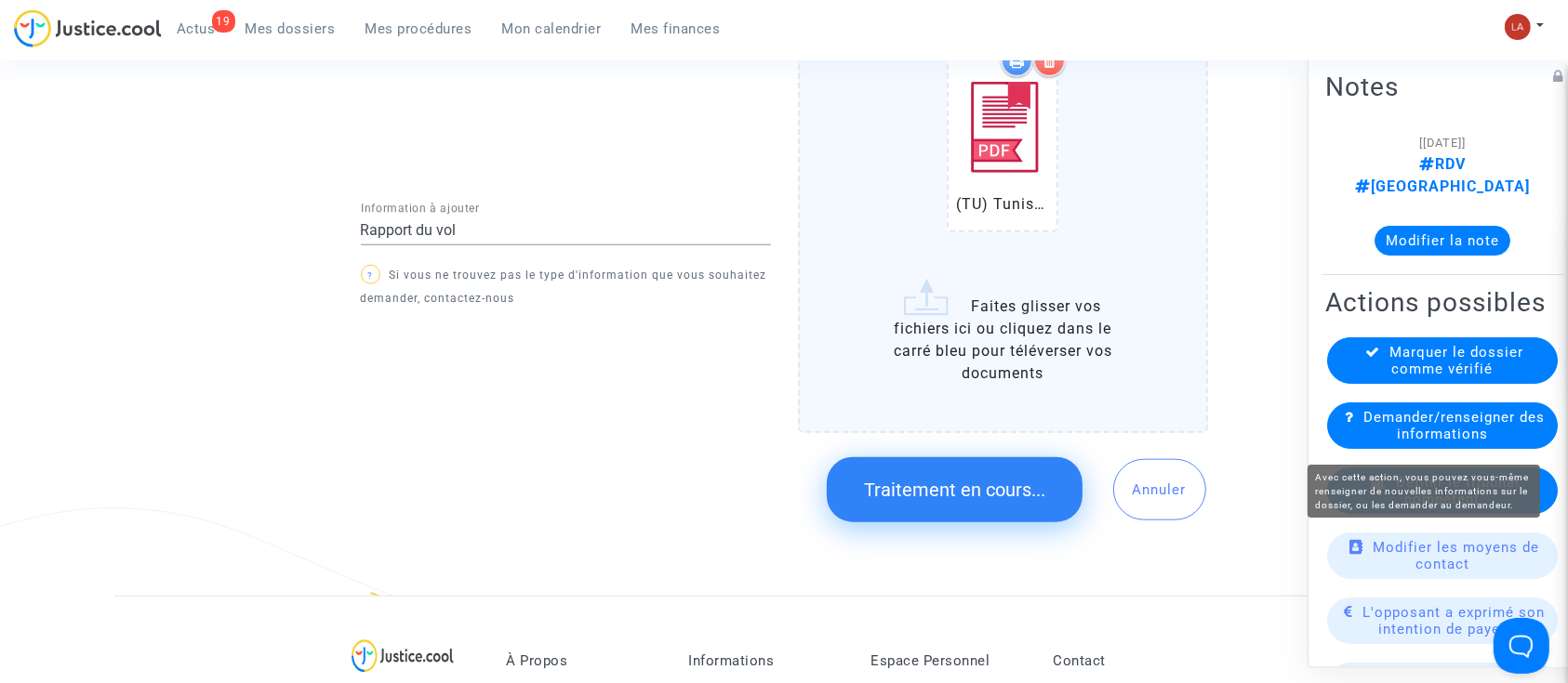
click at [1453, 426] on span "Demander/renseigner des informations" at bounding box center [1454, 426] width 181 height 34
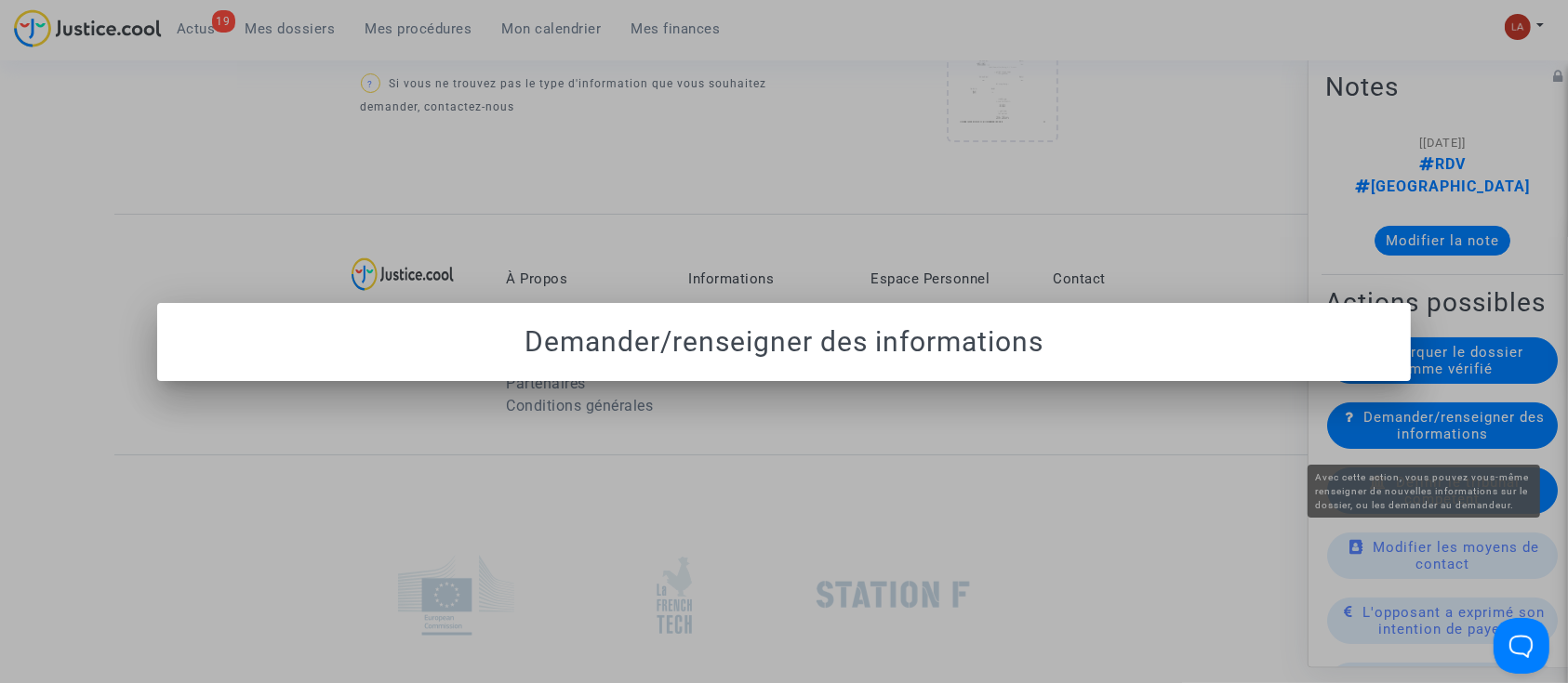
scroll to position [0, 0]
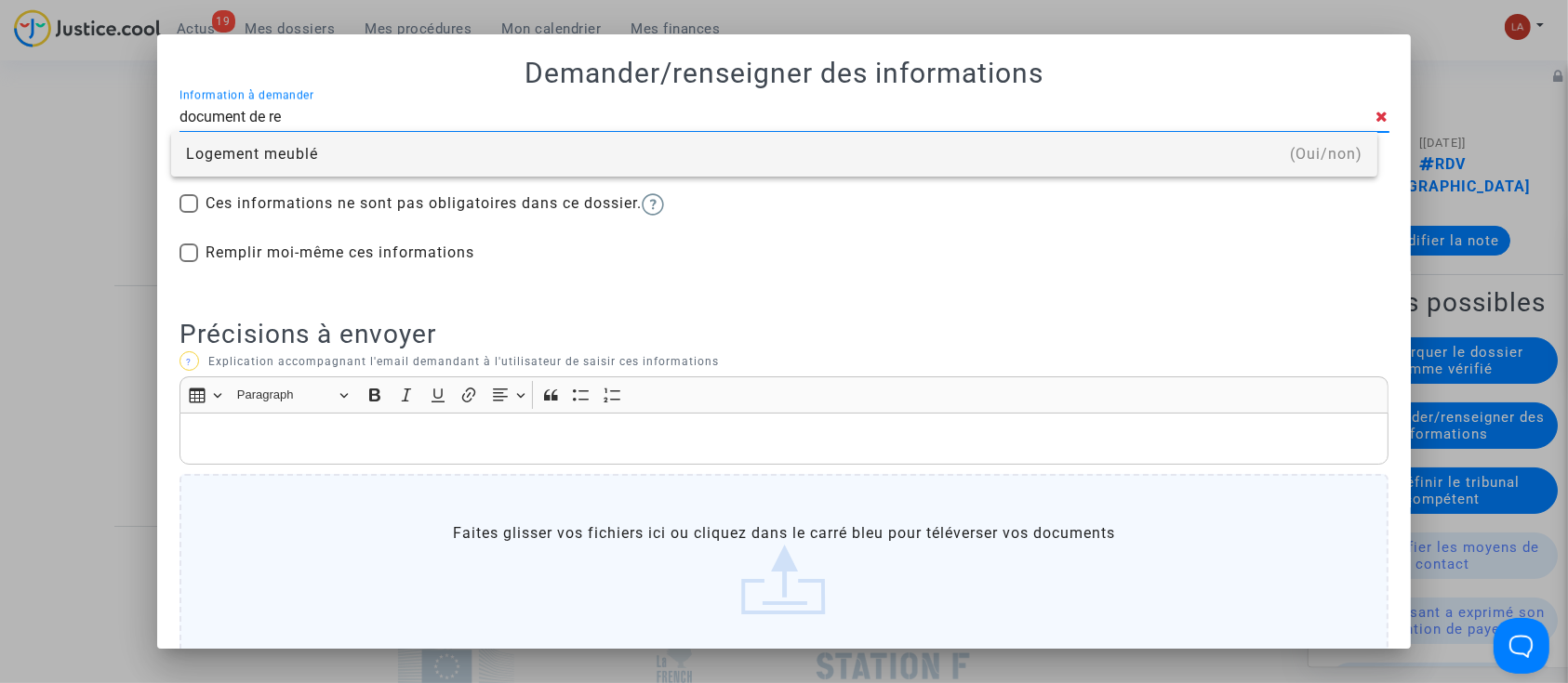
type input "DOCUMENT DE RESERVATION"
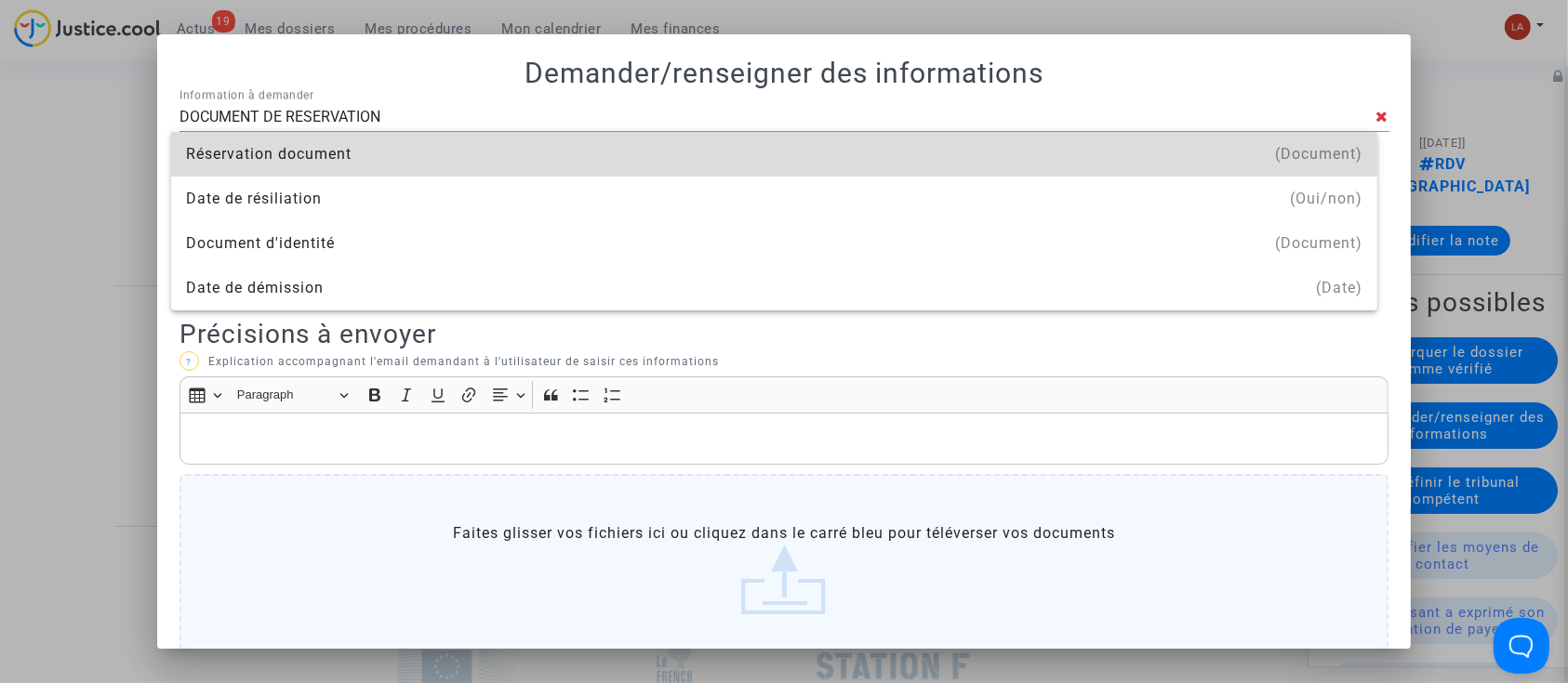
click at [419, 159] on div "Réservation document" at bounding box center [775, 154] width 1177 height 44
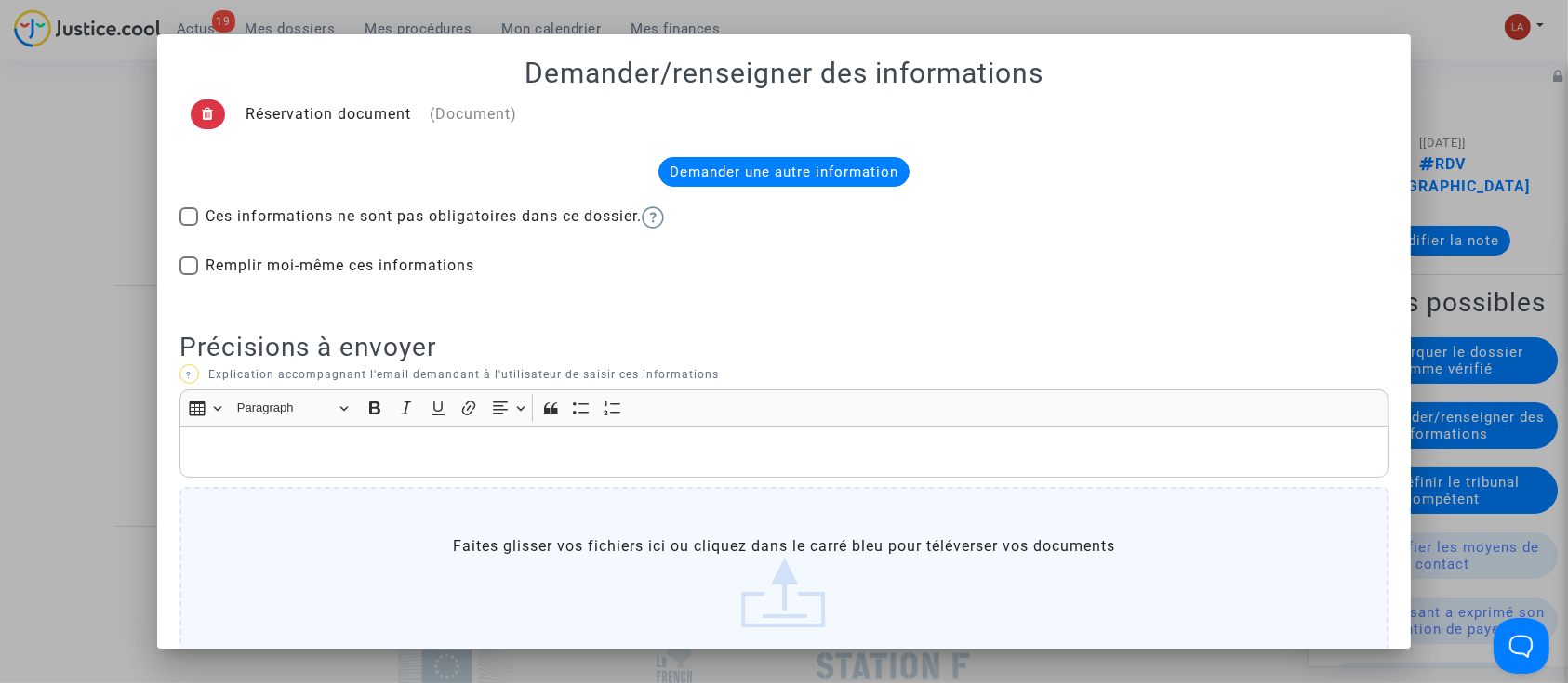
click at [400, 450] on p "Rich Text Editor, main" at bounding box center [784, 452] width 1191 height 23
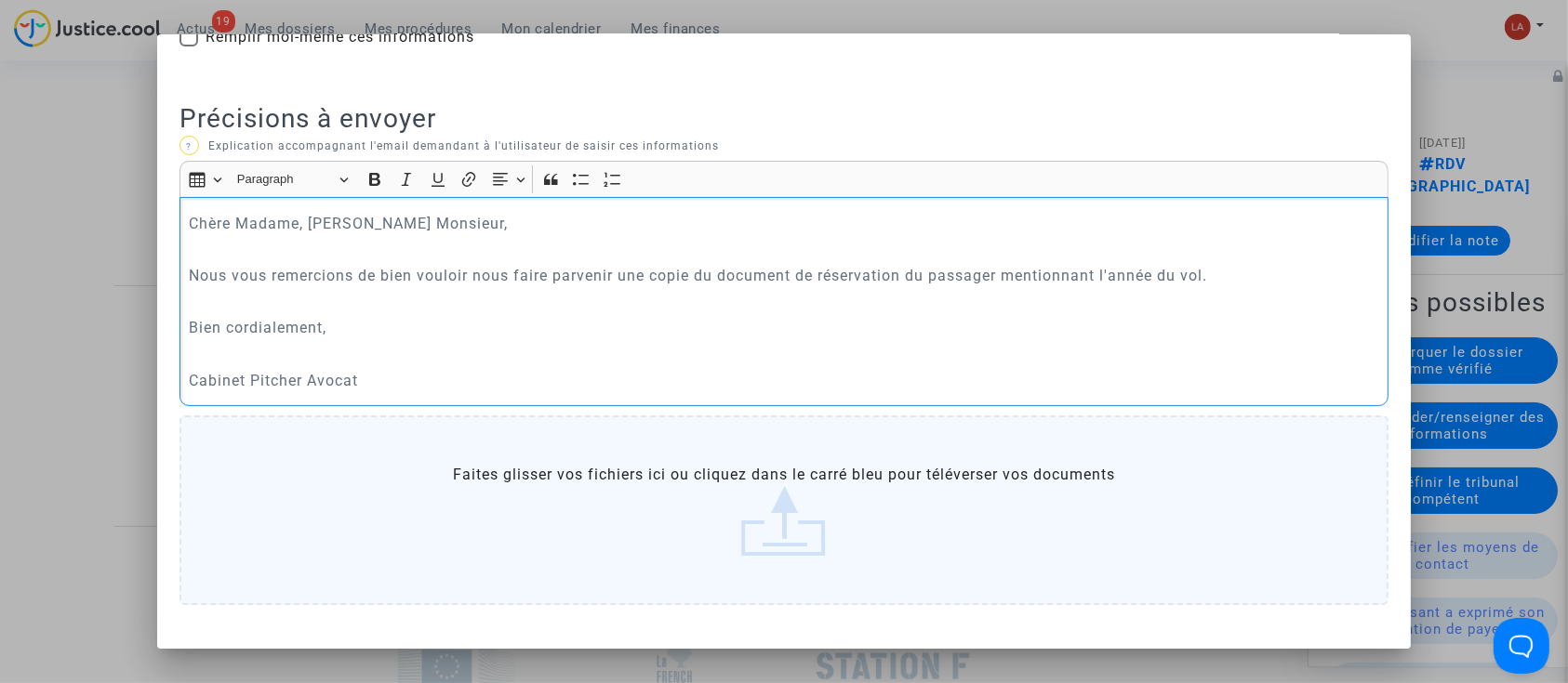
scroll to position [296, 0]
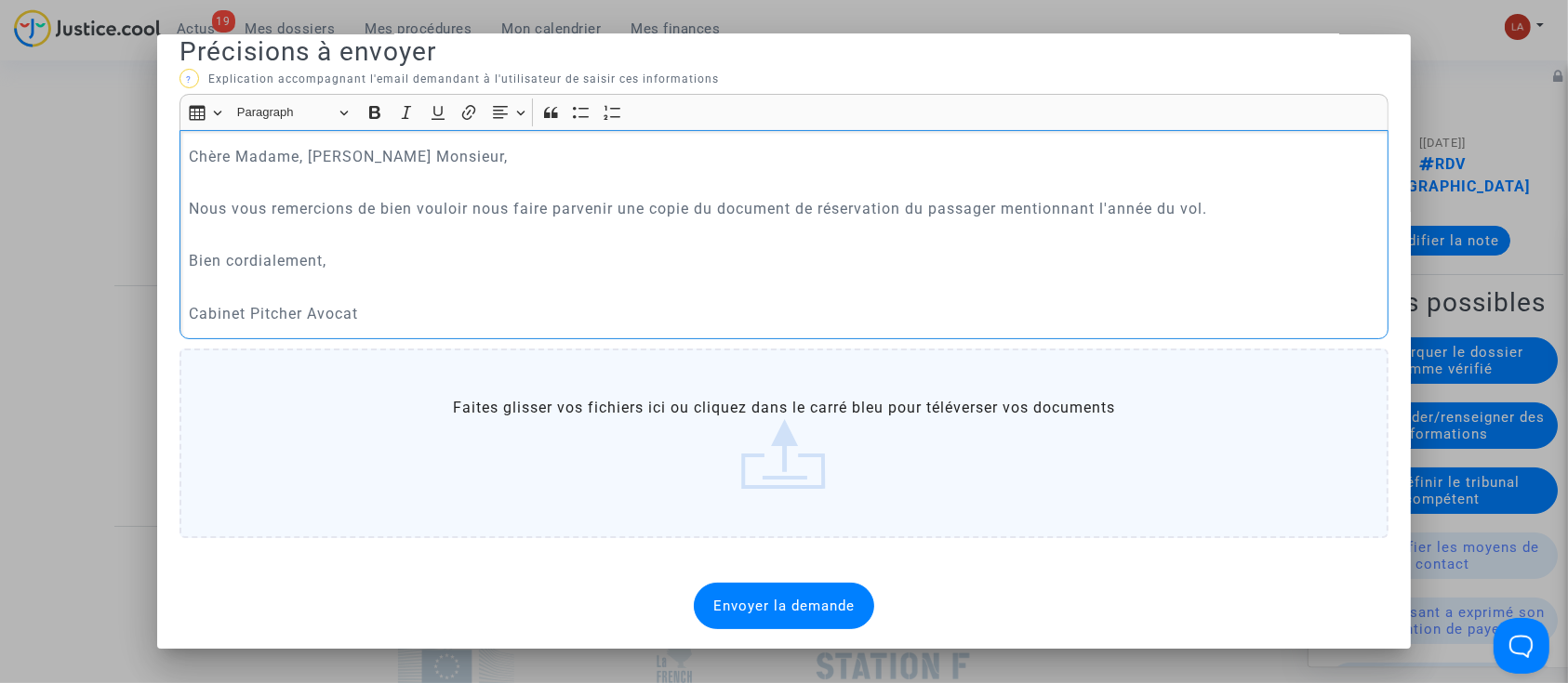
click at [746, 592] on div "Envoyer la demande" at bounding box center [784, 605] width 180 height 46
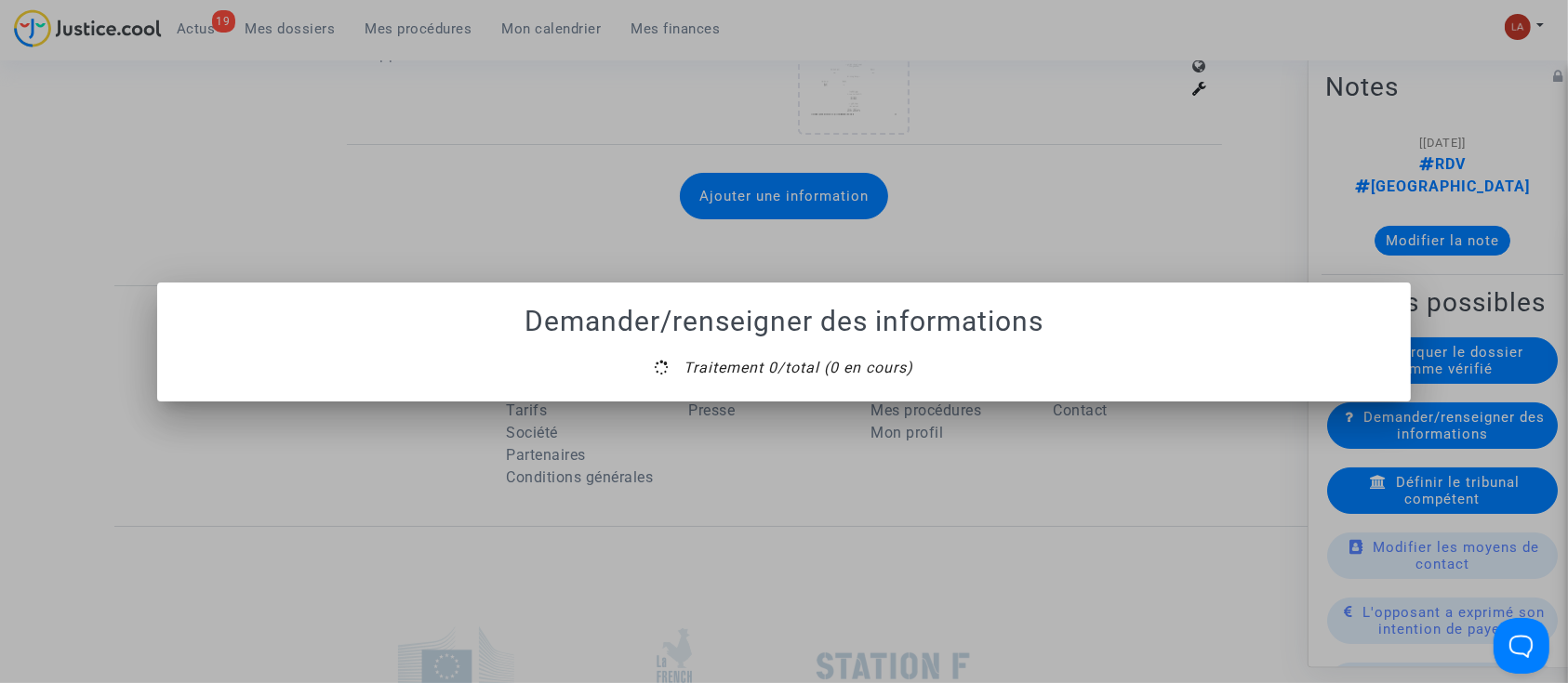
scroll to position [0, 0]
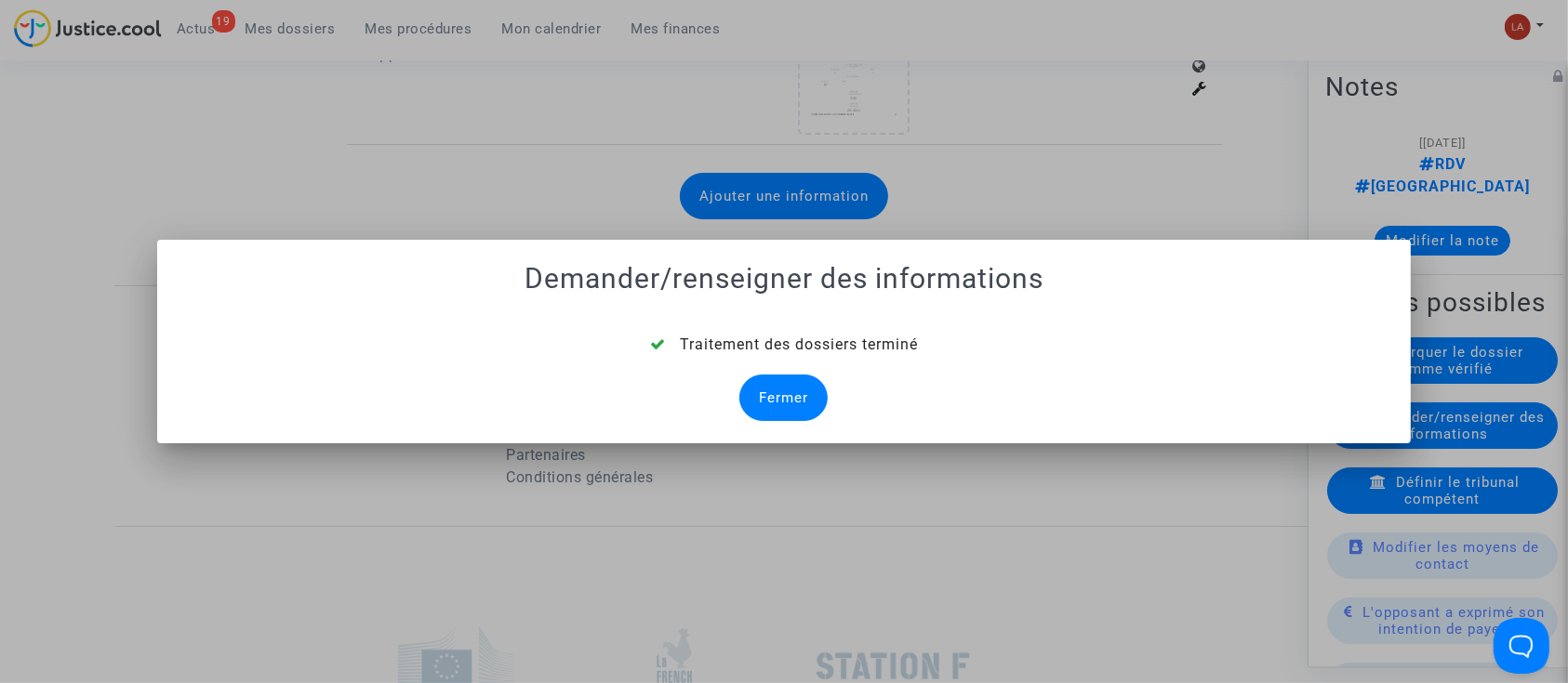
click at [810, 412] on div "Fermer" at bounding box center [784, 397] width 88 height 46
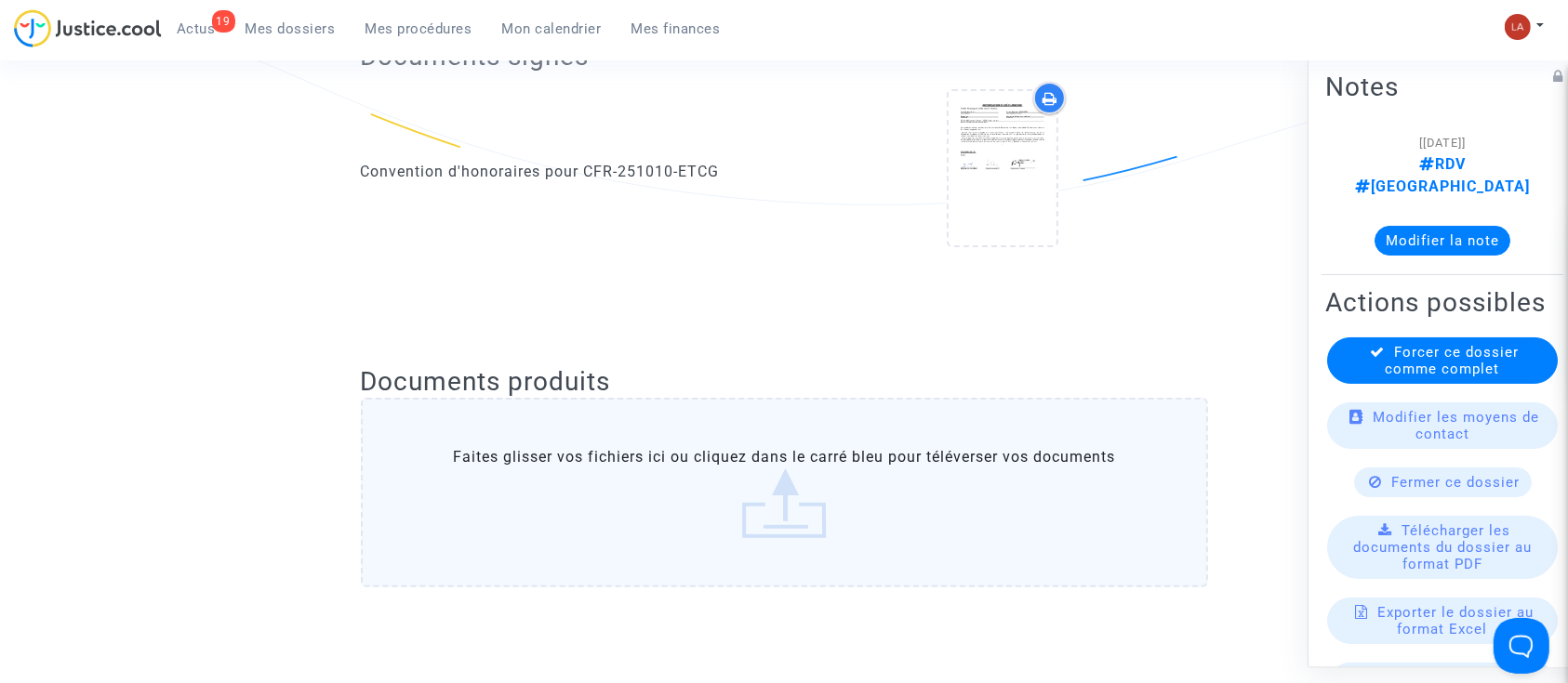
scroll to position [1734, 0]
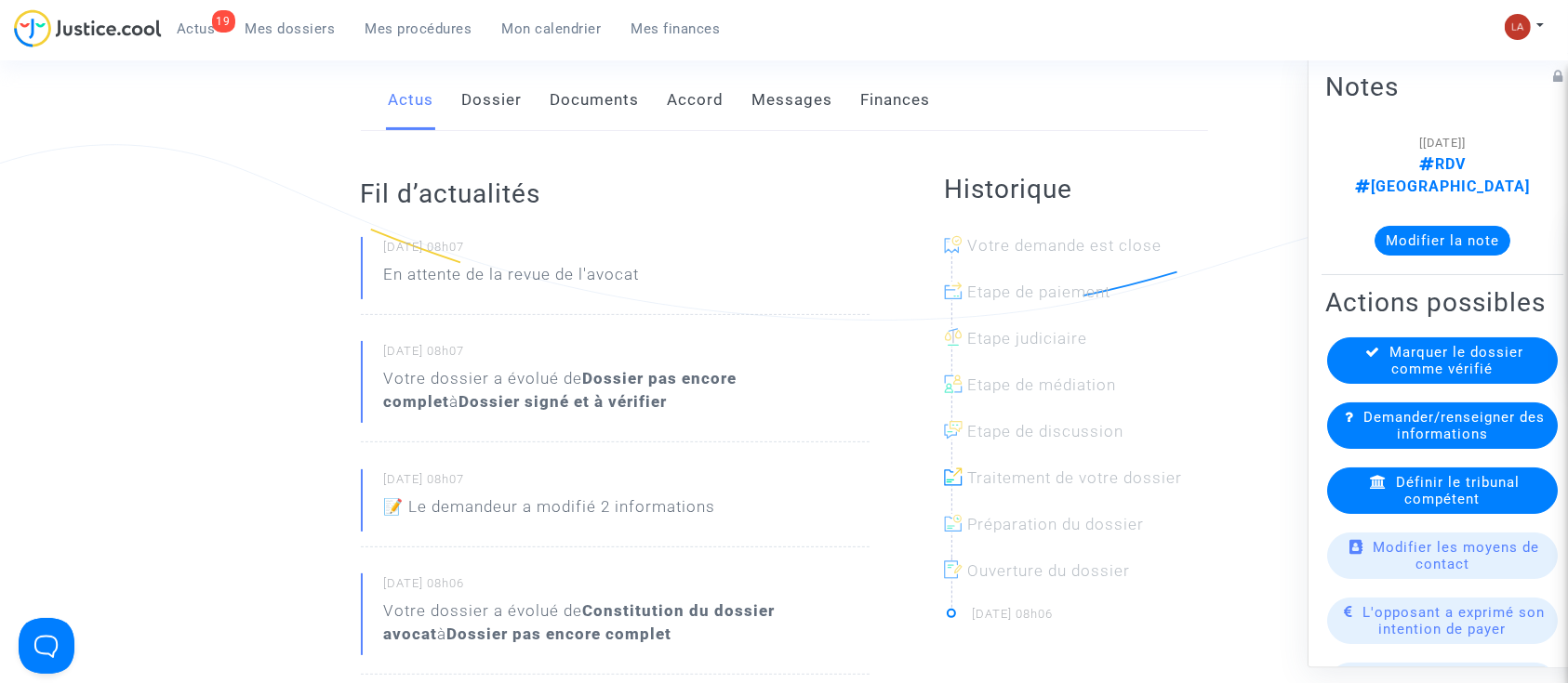
scroll to position [124, 0]
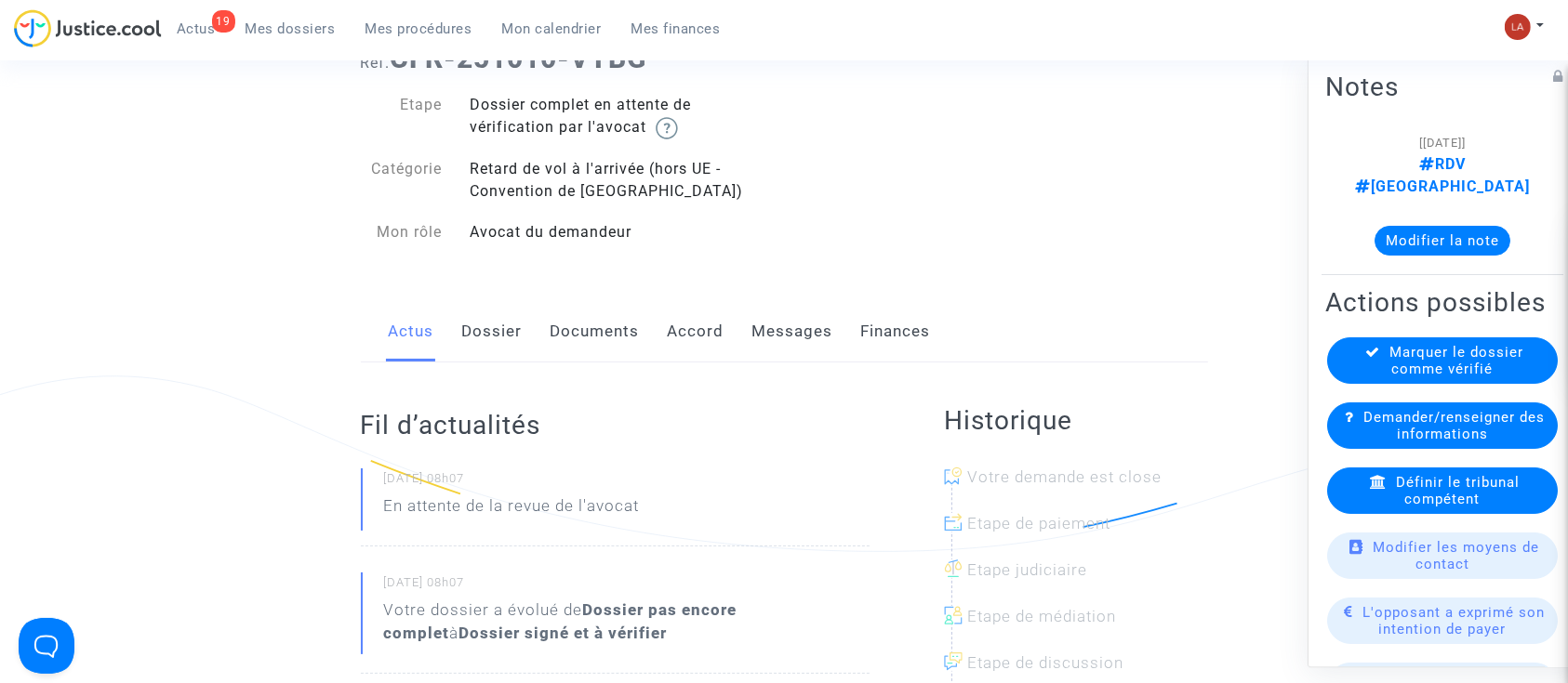
click at [521, 320] on div "Actus Dossier Documents Accord Messages Finances" at bounding box center [784, 333] width 847 height 62
click at [513, 320] on link "Dossier" at bounding box center [493, 332] width 60 height 61
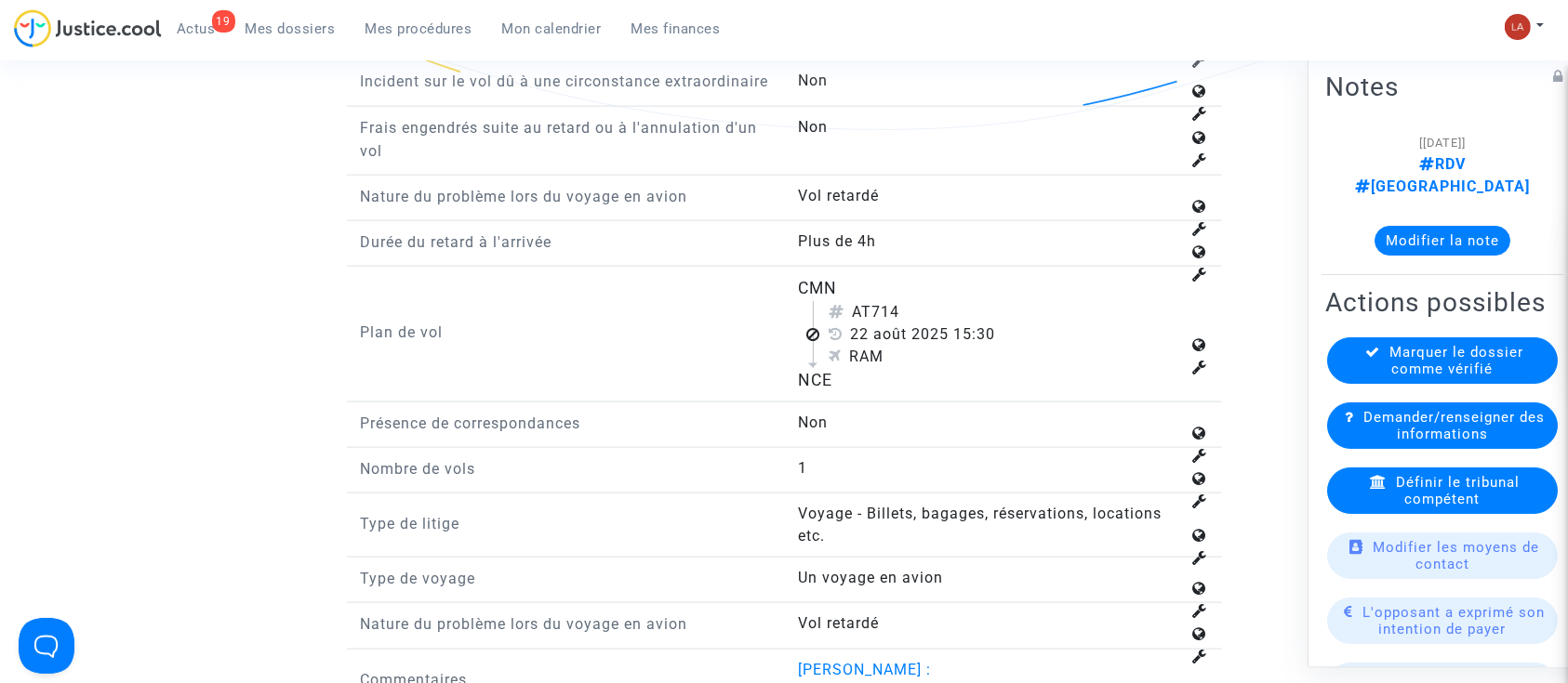
scroll to position [2355, 0]
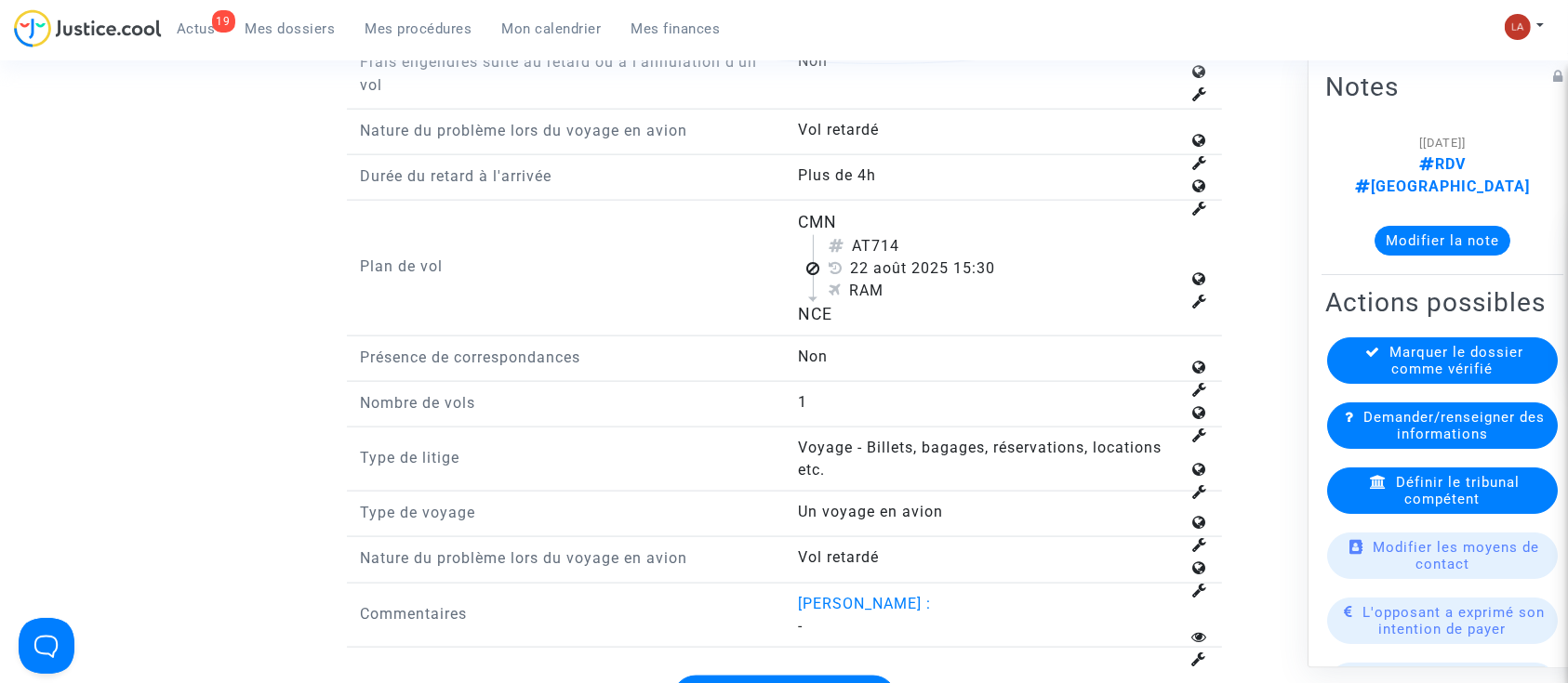
drag, startPoint x: 875, startPoint y: 242, endPoint x: 926, endPoint y: 246, distance: 51.2
click at [926, 246] on div "AT714" at bounding box center [1005, 246] width 352 height 23
copy div "714"
drag, startPoint x: 242, startPoint y: 432, endPoint x: 817, endPoint y: 442, distance: 575.1
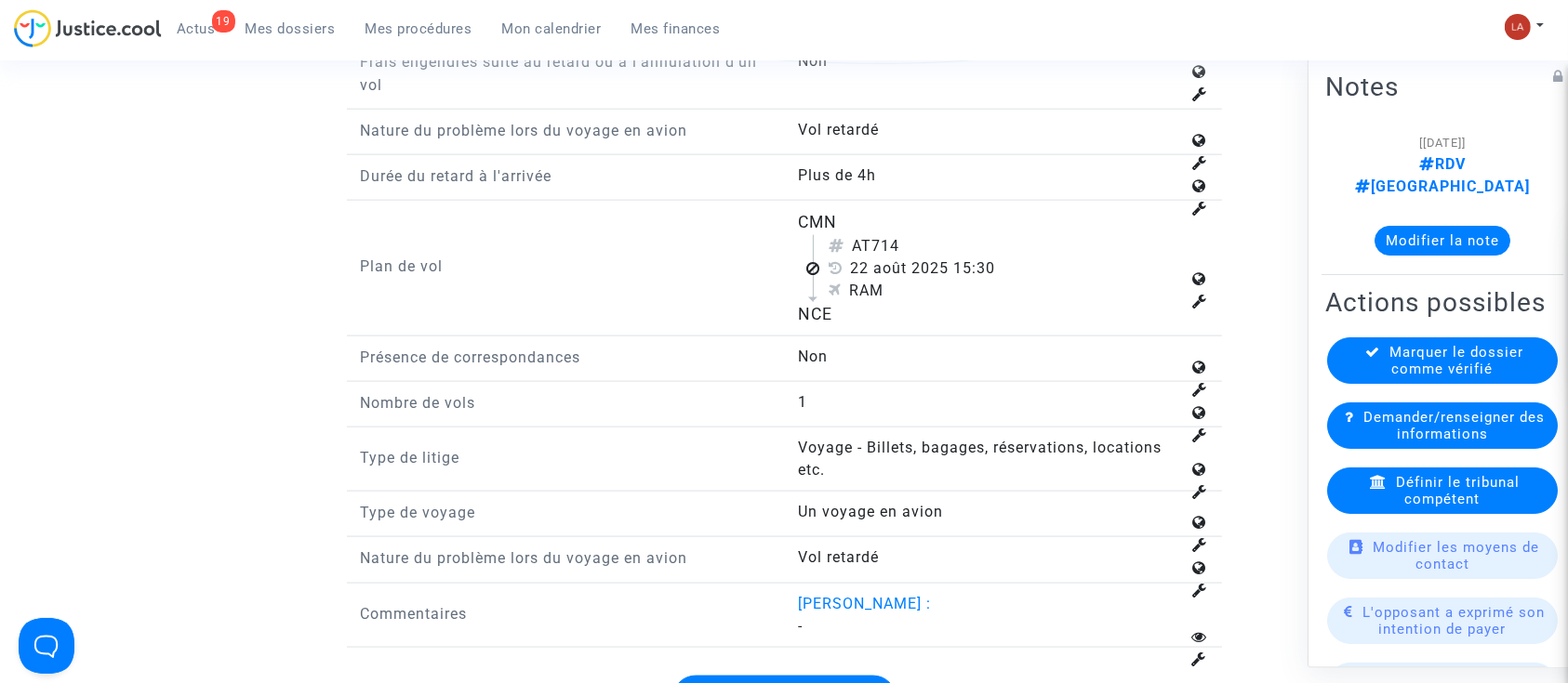
click at [1469, 507] on span "Définir le tribunal compétent" at bounding box center [1458, 491] width 124 height 34
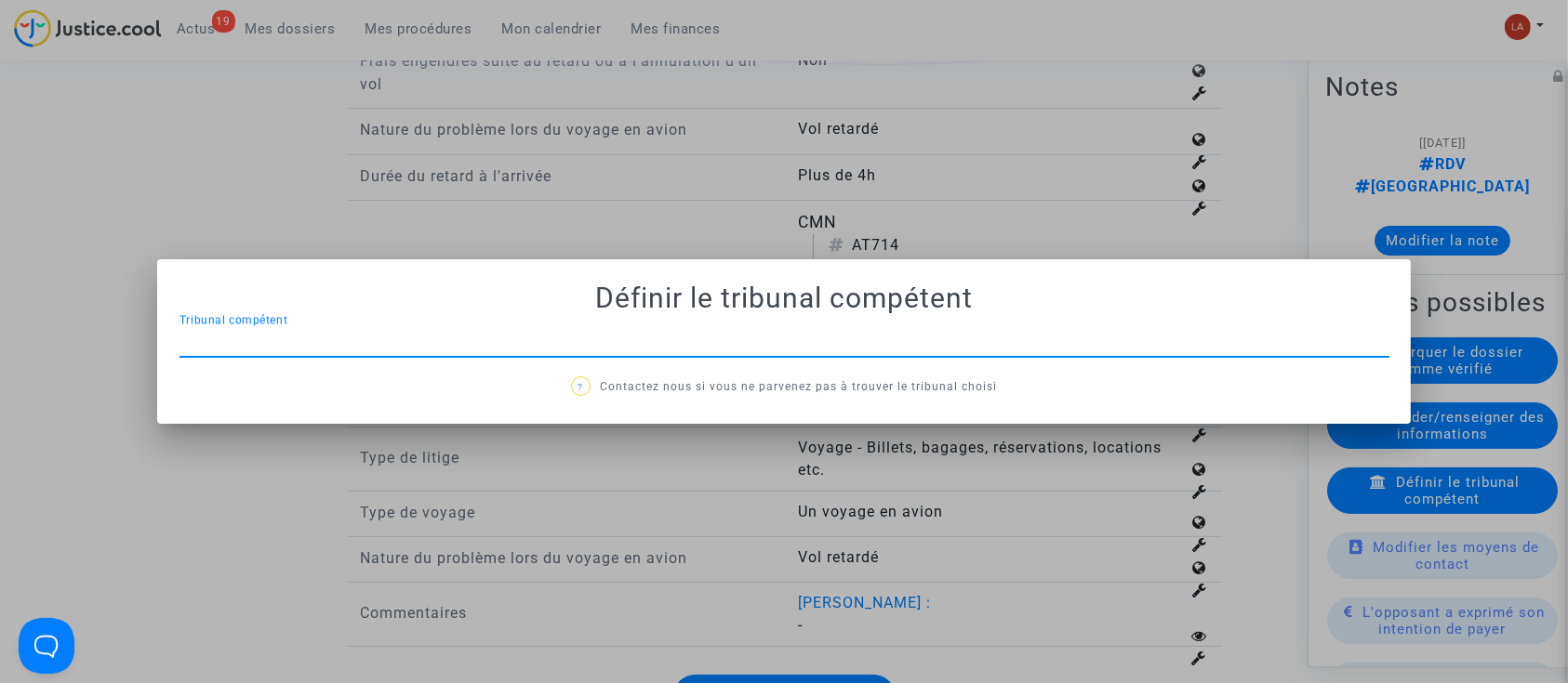
scroll to position [0, 0]
type input "nice"
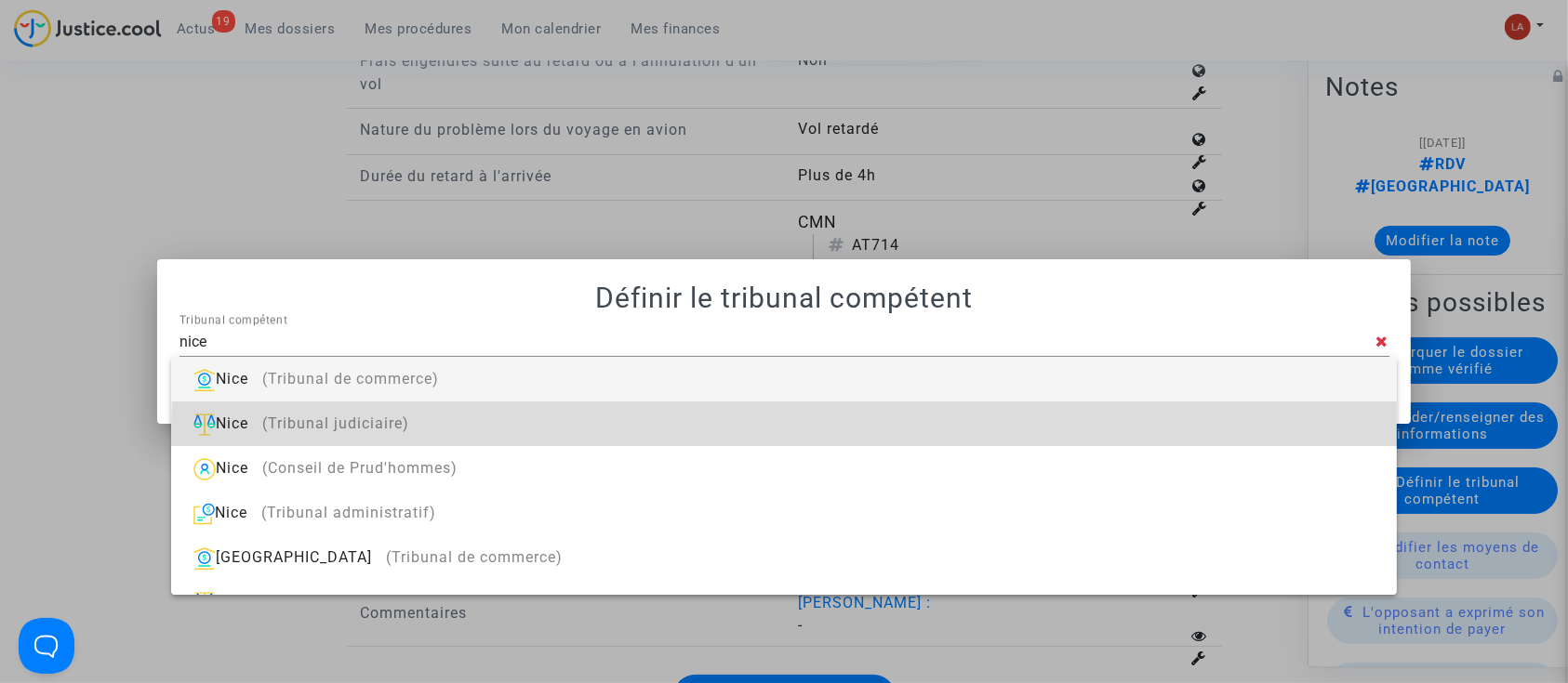
drag, startPoint x: 879, startPoint y: 434, endPoint x: 953, endPoint y: 444, distance: 74.7
click at [879, 434] on div "Nice (Tribunal judiciaire)" at bounding box center [784, 423] width 1196 height 44
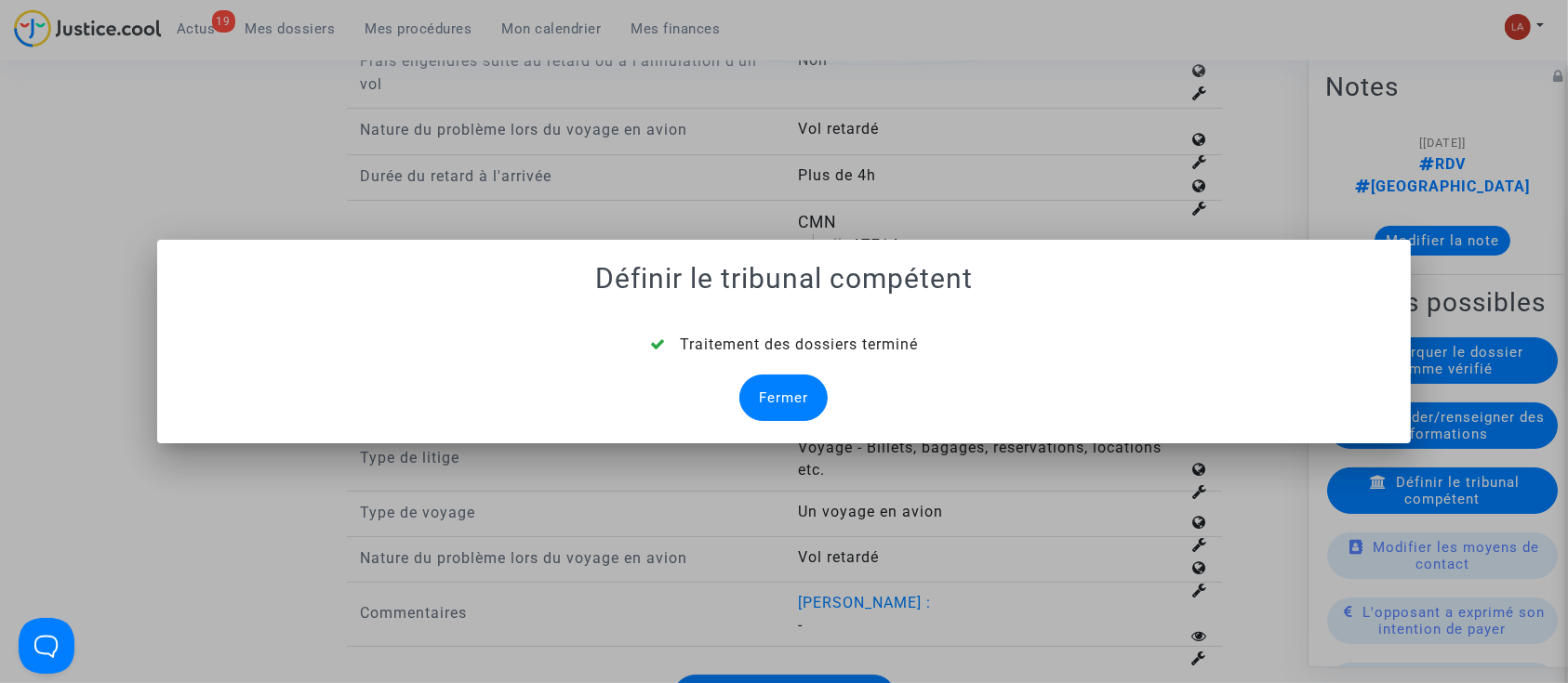
click at [793, 387] on div "Fermer" at bounding box center [784, 397] width 88 height 46
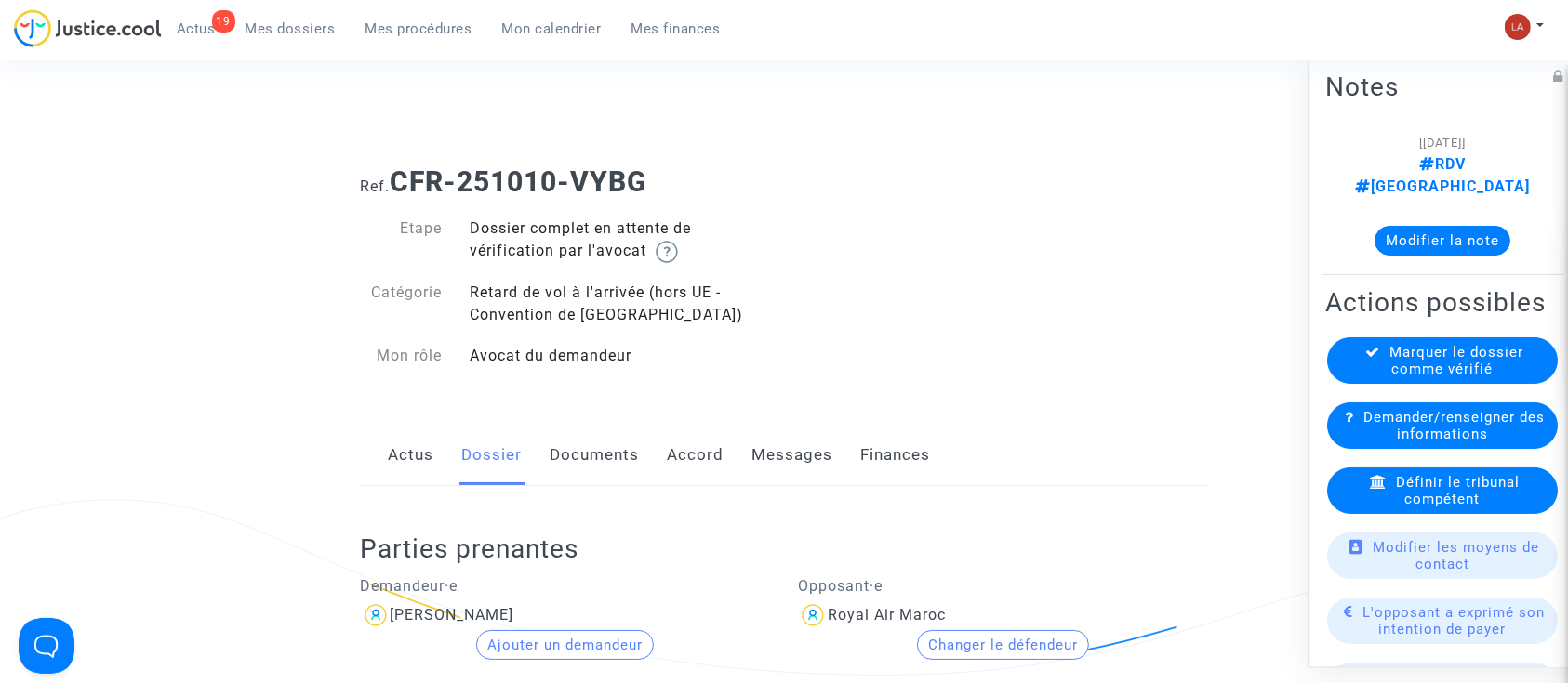
click at [593, 442] on link "Documents" at bounding box center [595, 455] width 89 height 61
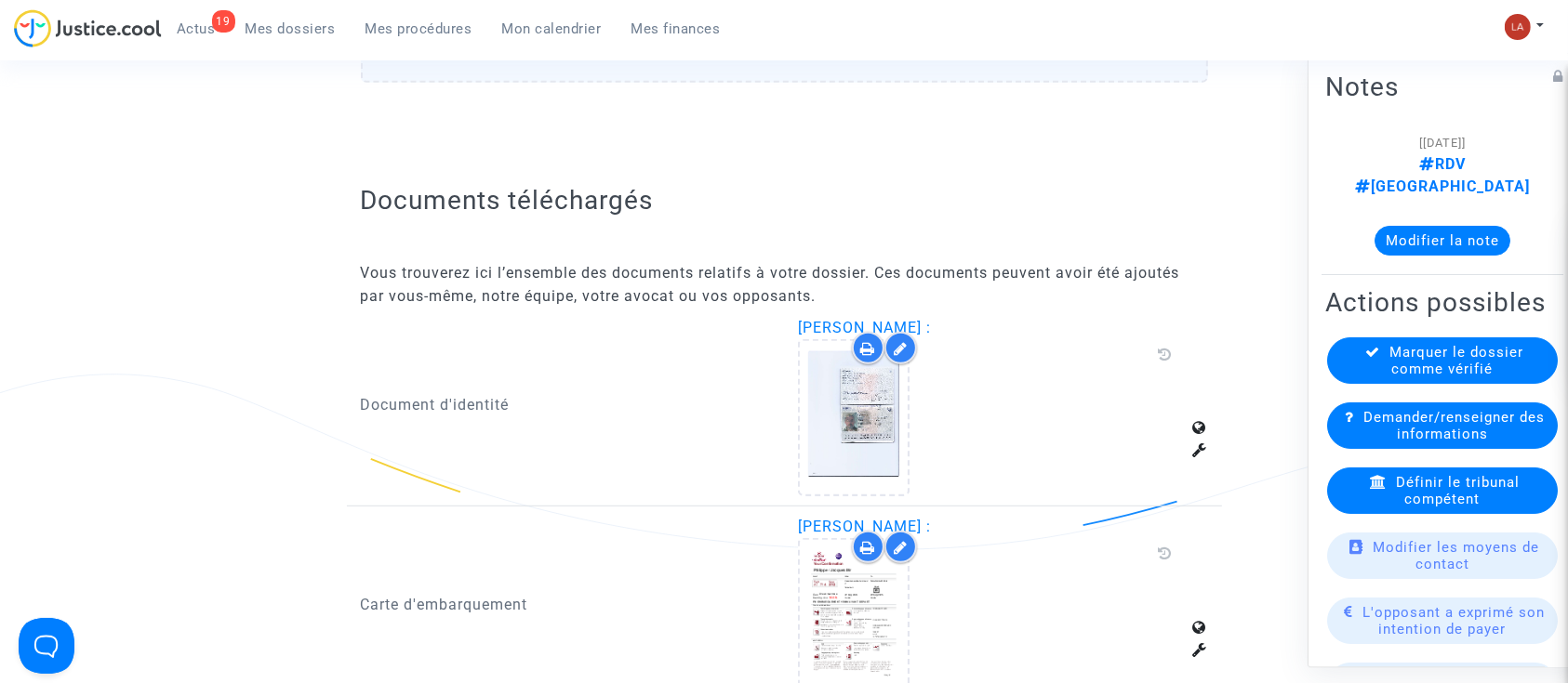
scroll to position [1239, 0]
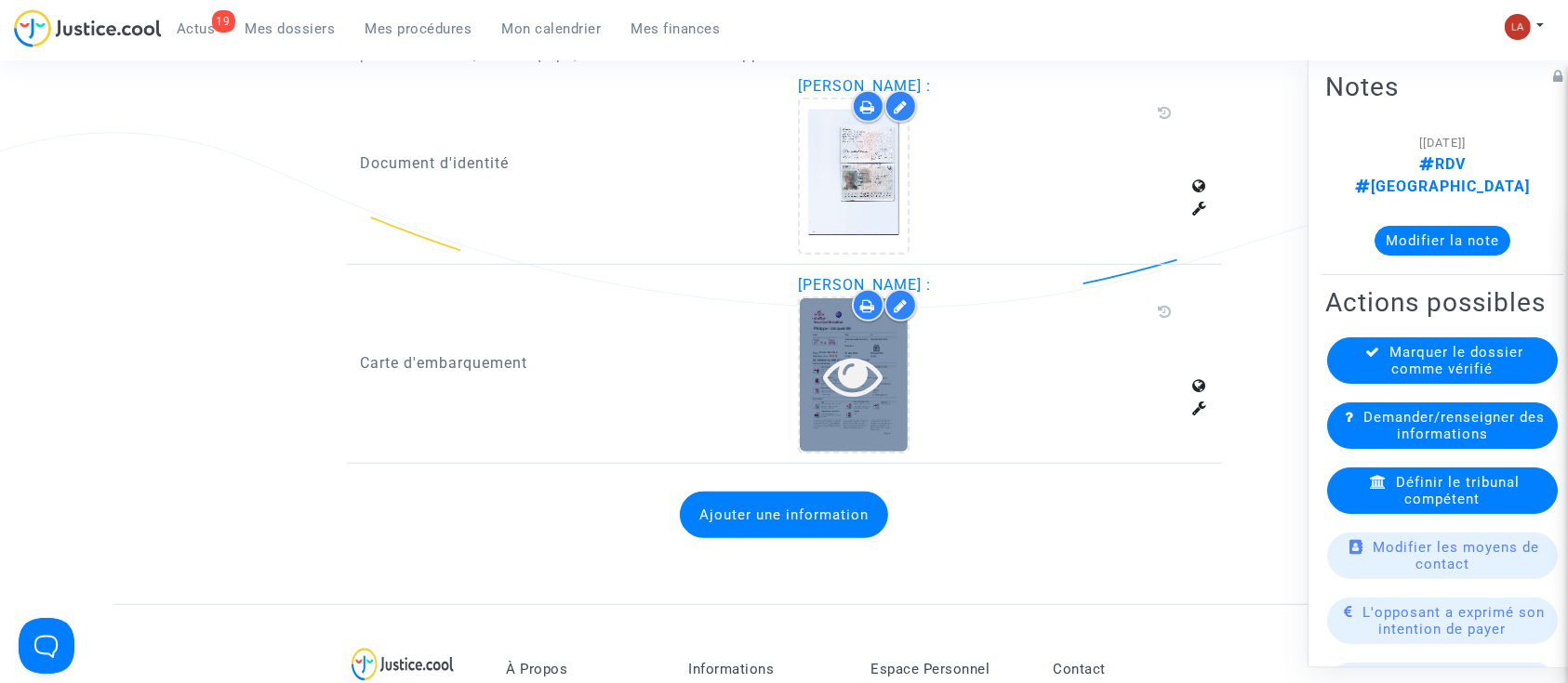
click at [886, 418] on div at bounding box center [854, 375] width 108 height 153
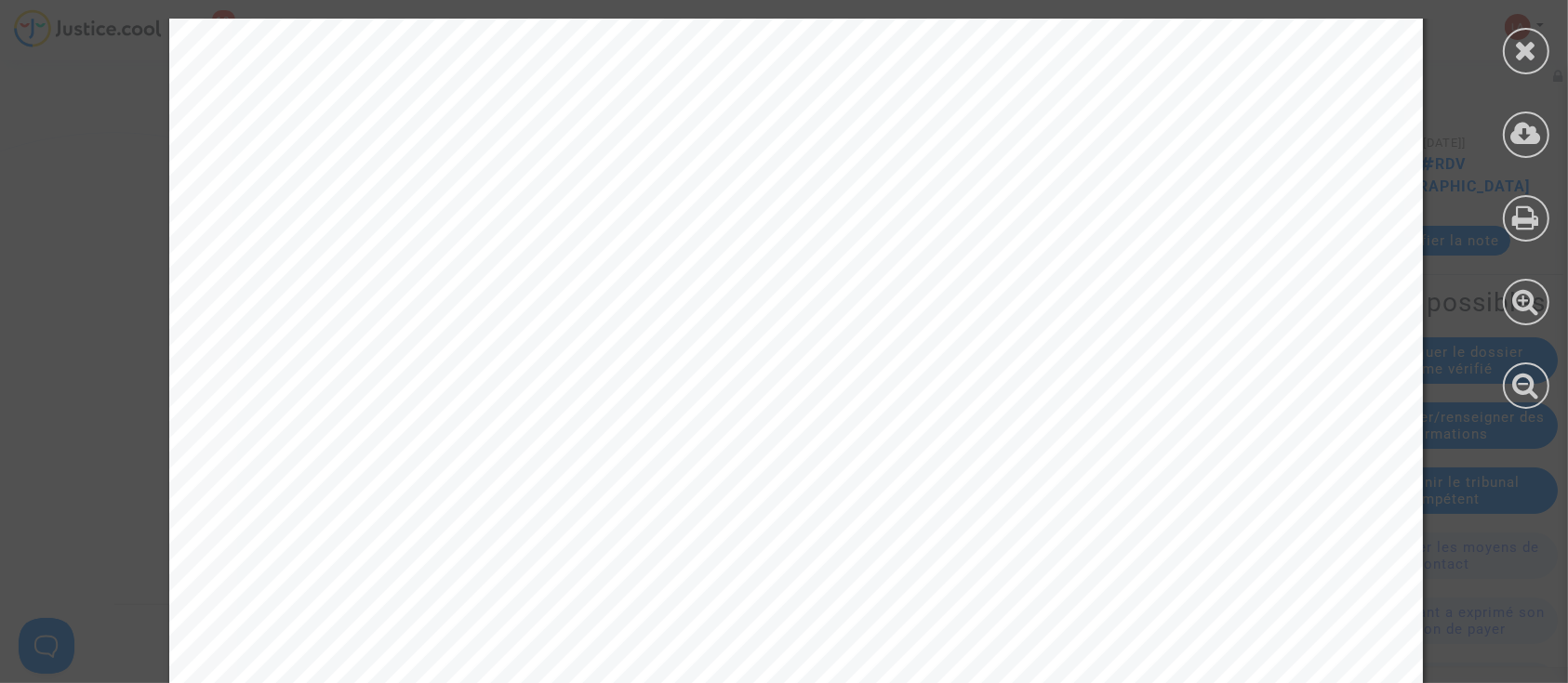
scroll to position [495, 0]
drag, startPoint x: 1506, startPoint y: 37, endPoint x: 1440, endPoint y: 93, distance: 86.6
click at [1506, 39] on div at bounding box center [1526, 213] width 84 height 427
click at [1513, 62] on div at bounding box center [1526, 51] width 46 height 46
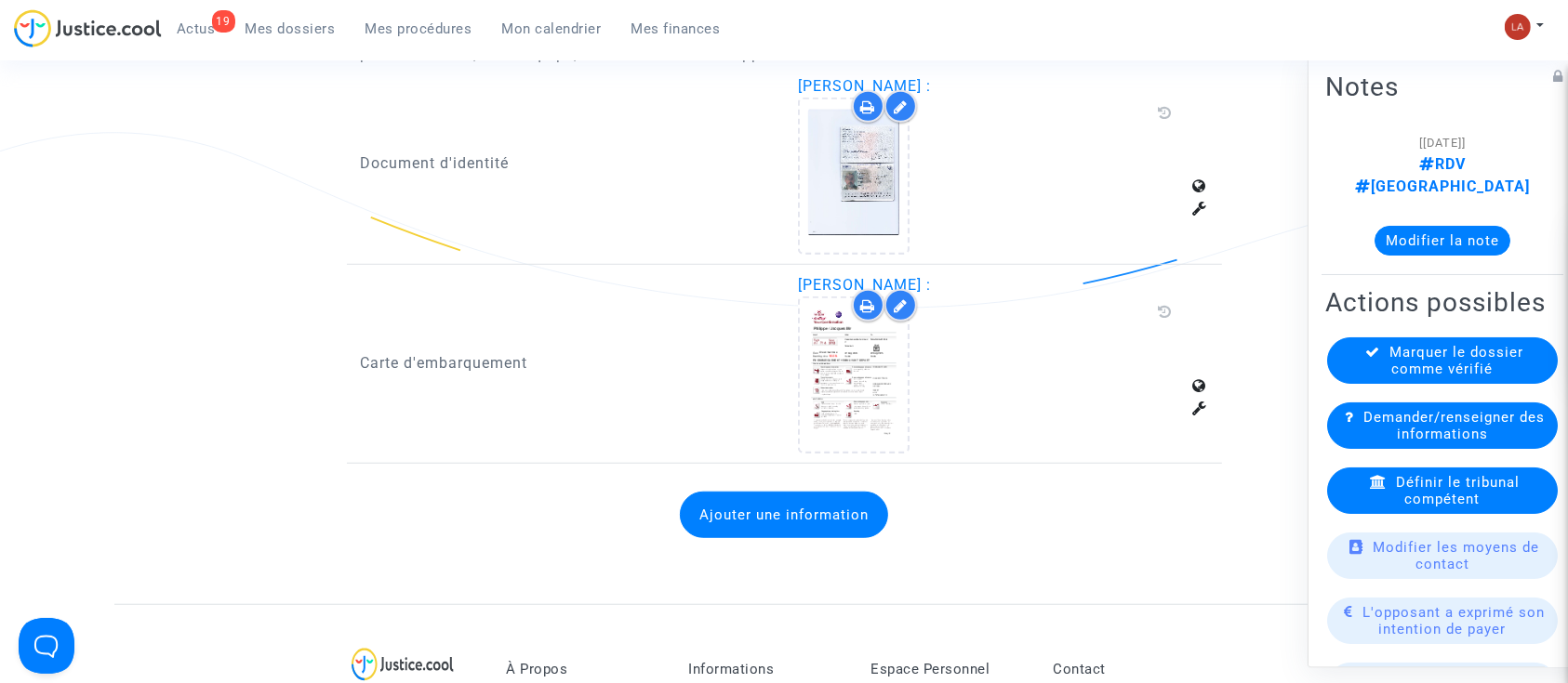
click at [850, 541] on div "Ajouter une information" at bounding box center [784, 515] width 847 height 84
click at [855, 520] on button "Ajouter une information" at bounding box center [784, 514] width 209 height 46
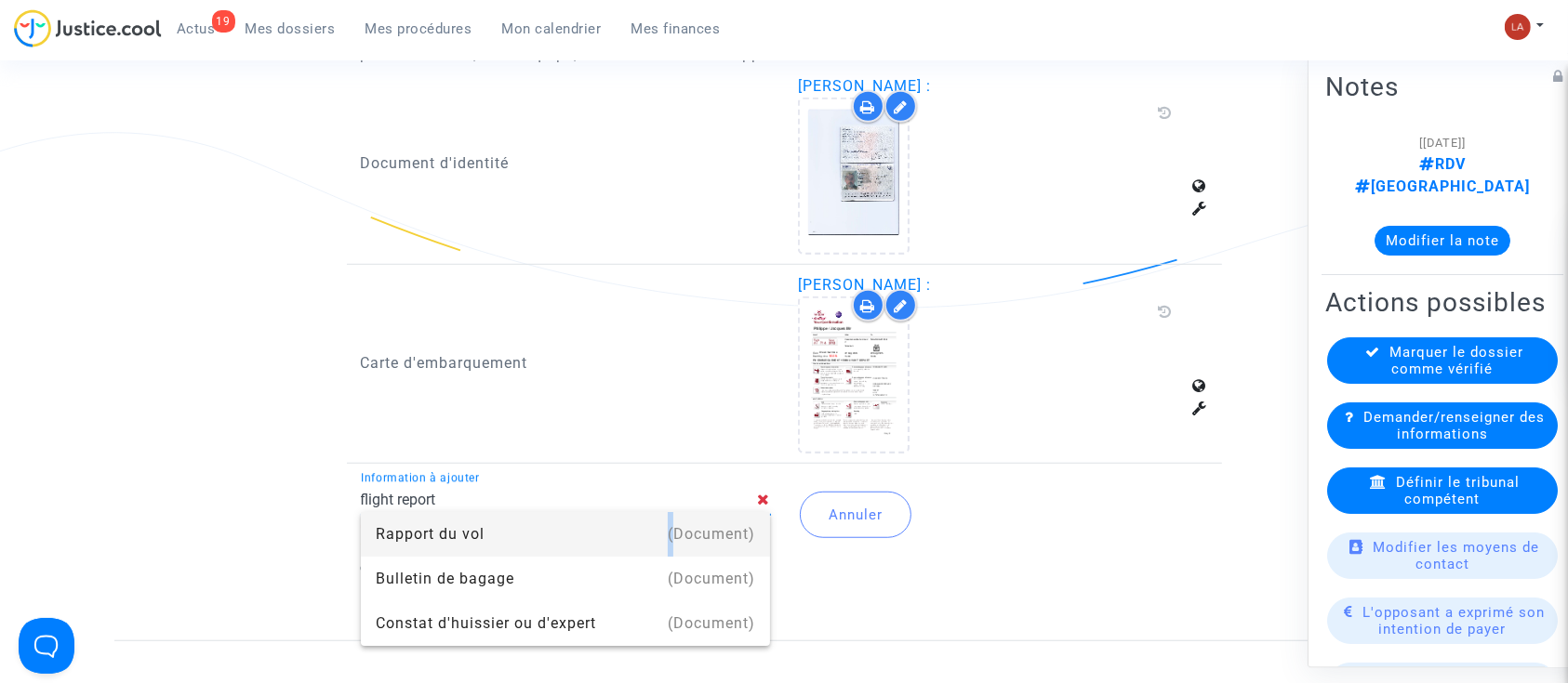
click at [669, 520] on div "(Document)" at bounding box center [711, 534] width 87 height 44
type input "Rapport du vol"
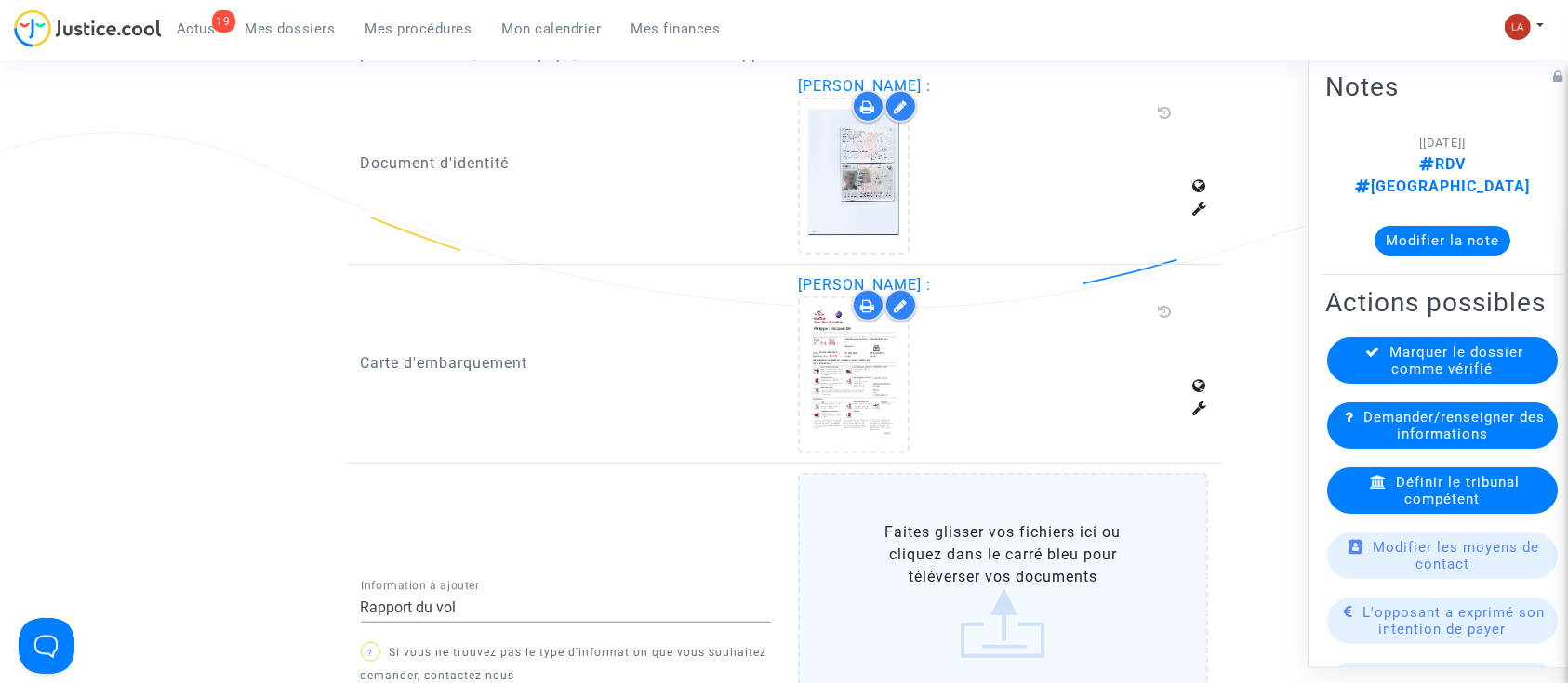
click at [1034, 552] on label "Faites glisser vos fichiers ici ou cliquez dans le carré bleu pour téléverser v…" at bounding box center [1003, 590] width 410 height 234
click at [0, 0] on input "Faites glisser vos fichiers ici ou cliquez dans le carré bleu pour téléverser v…" at bounding box center [0, 0] width 0 height 0
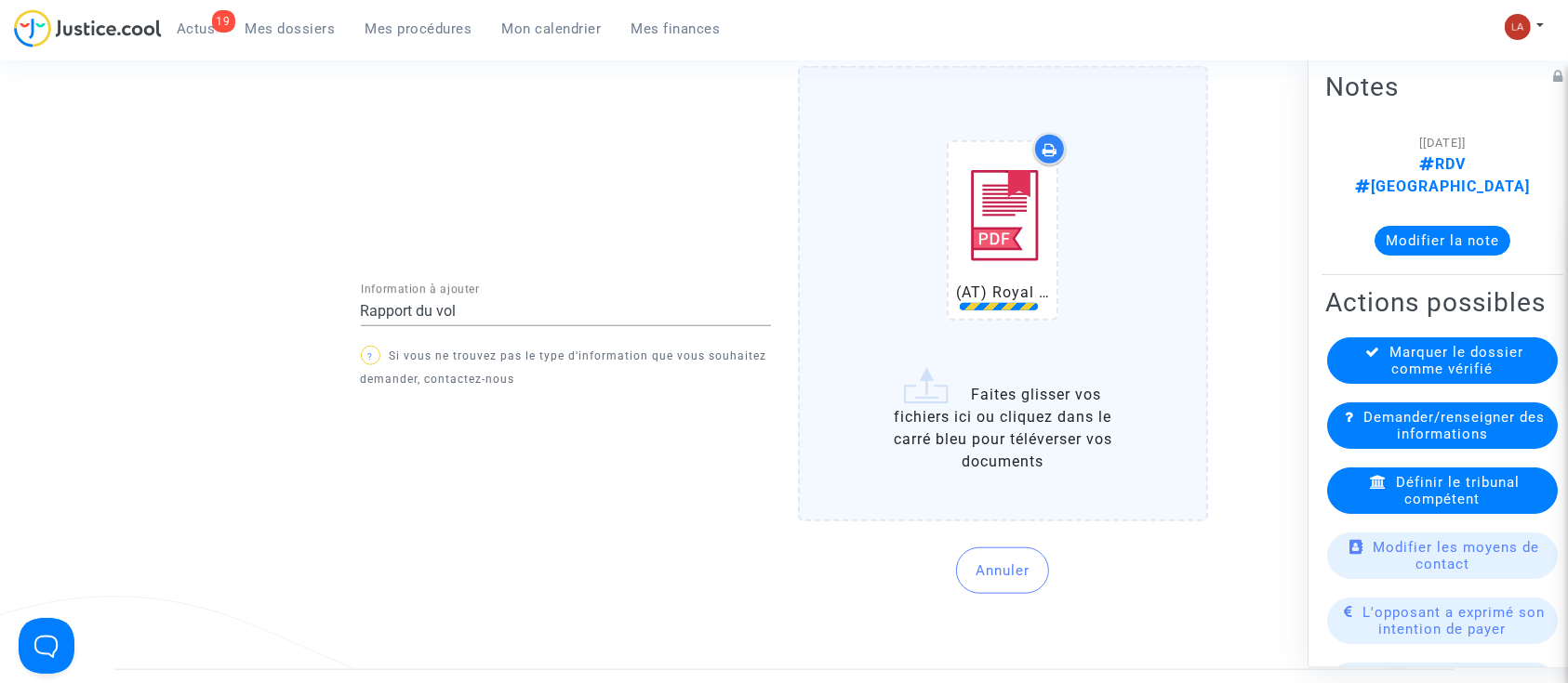
scroll to position [1734, 0]
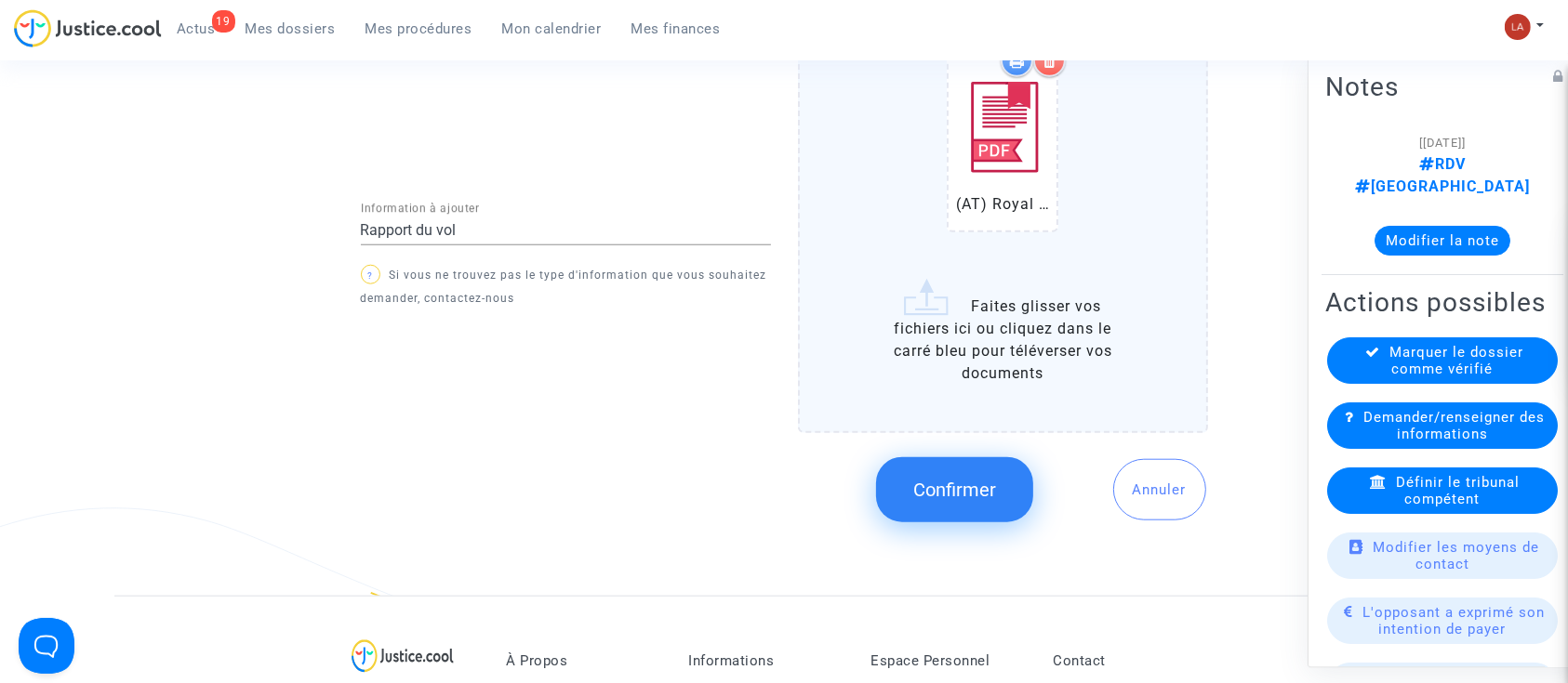
click at [912, 473] on button "Confirmer" at bounding box center [954, 489] width 157 height 65
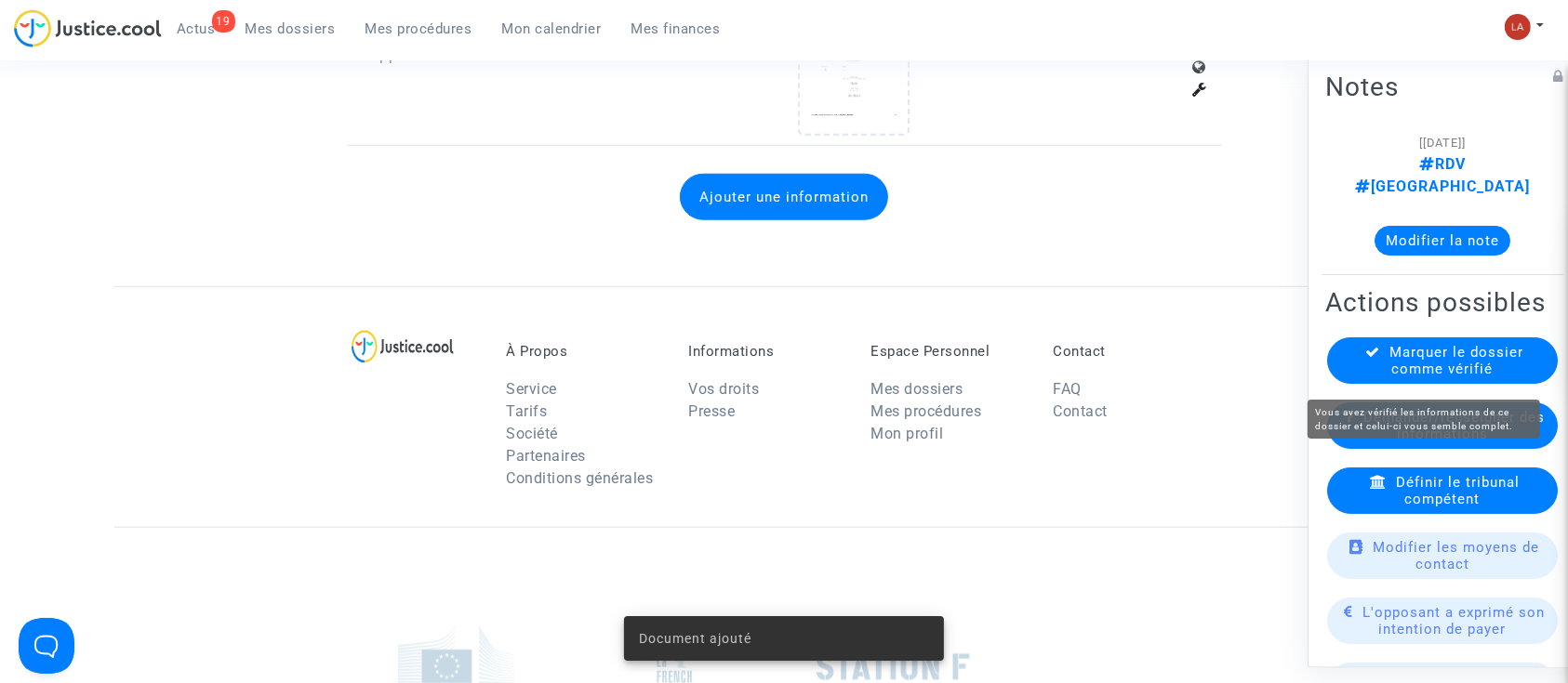
click at [1462, 373] on span "Marquer le dossier comme vérifié" at bounding box center [1457, 361] width 133 height 34
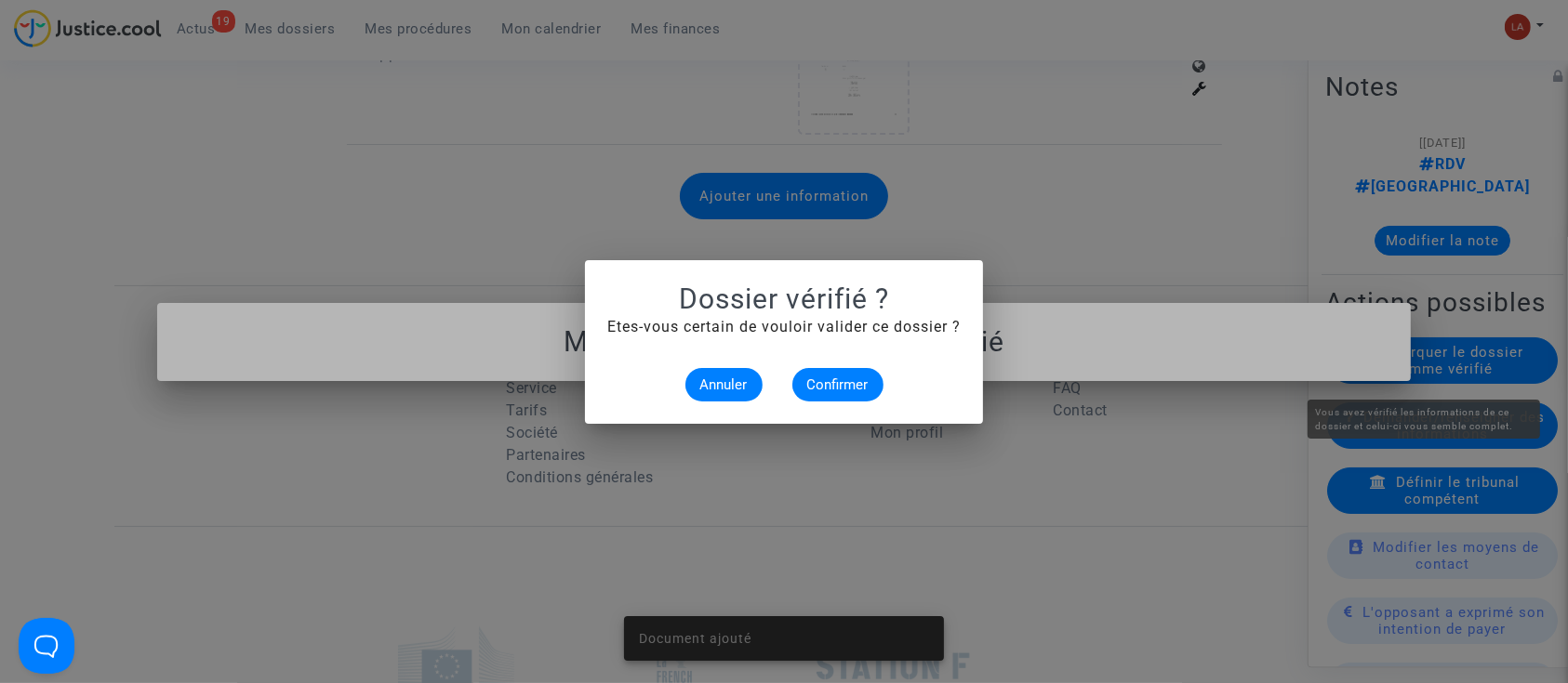
scroll to position [0, 0]
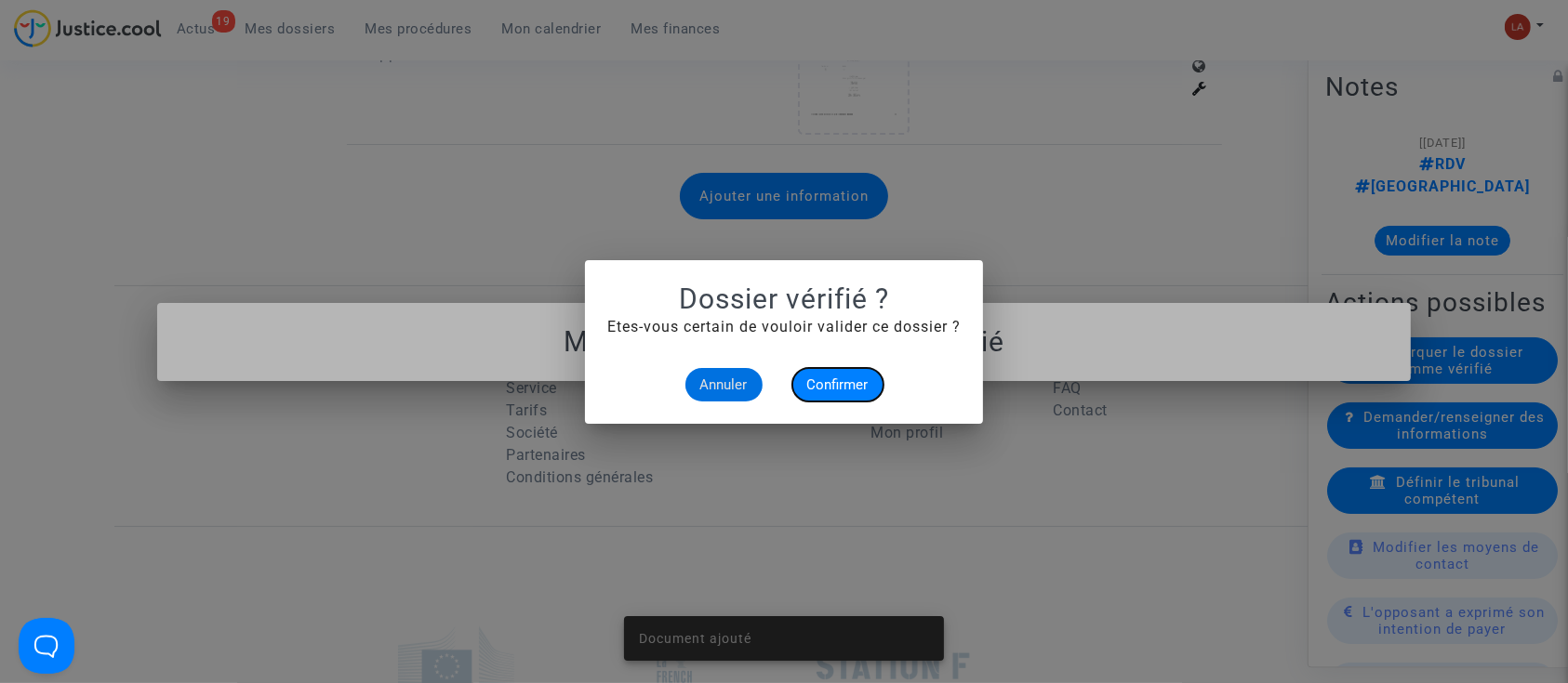
click at [856, 394] on button "Confirmer" at bounding box center [838, 385] width 91 height 34
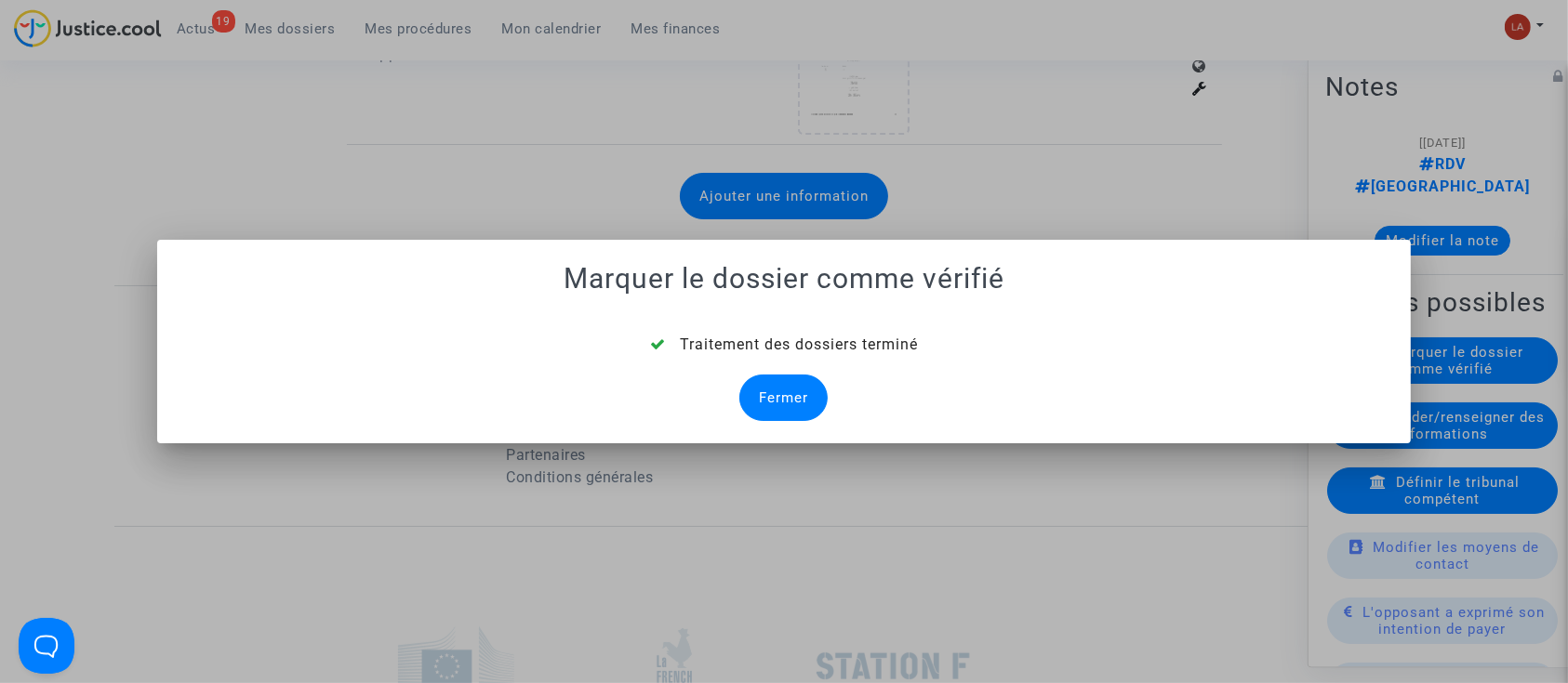
click at [801, 415] on div "Fermer" at bounding box center [784, 397] width 88 height 46
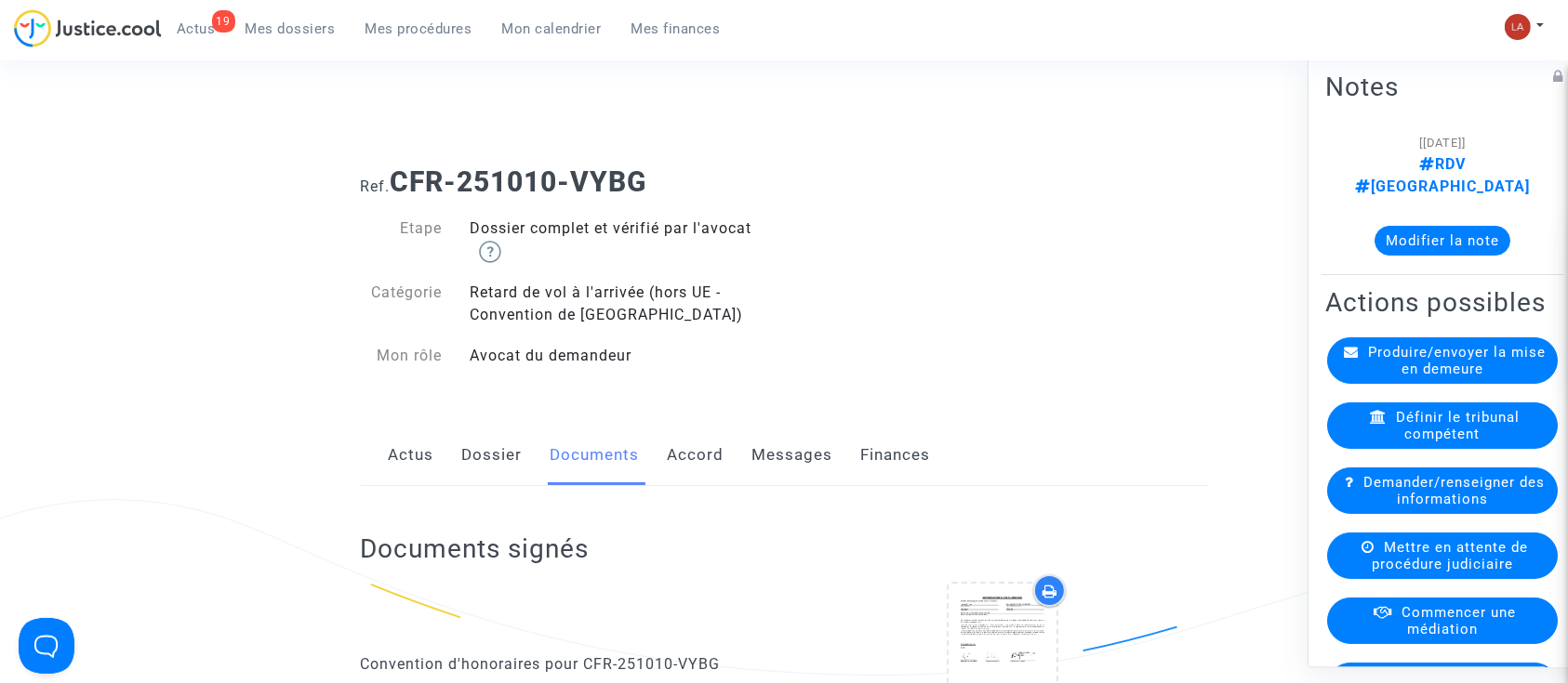
click at [517, 464] on link "Dossier" at bounding box center [493, 455] width 60 height 61
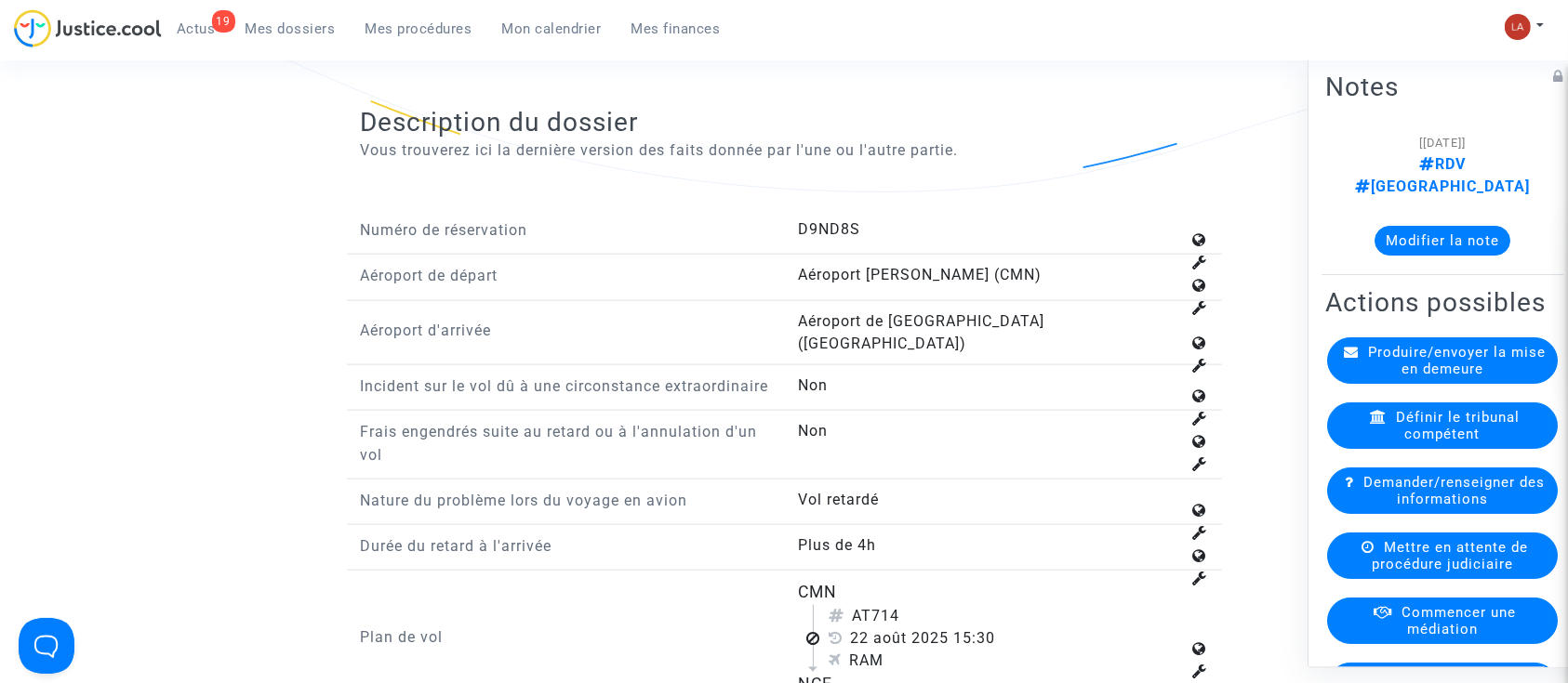
scroll to position [2231, 0]
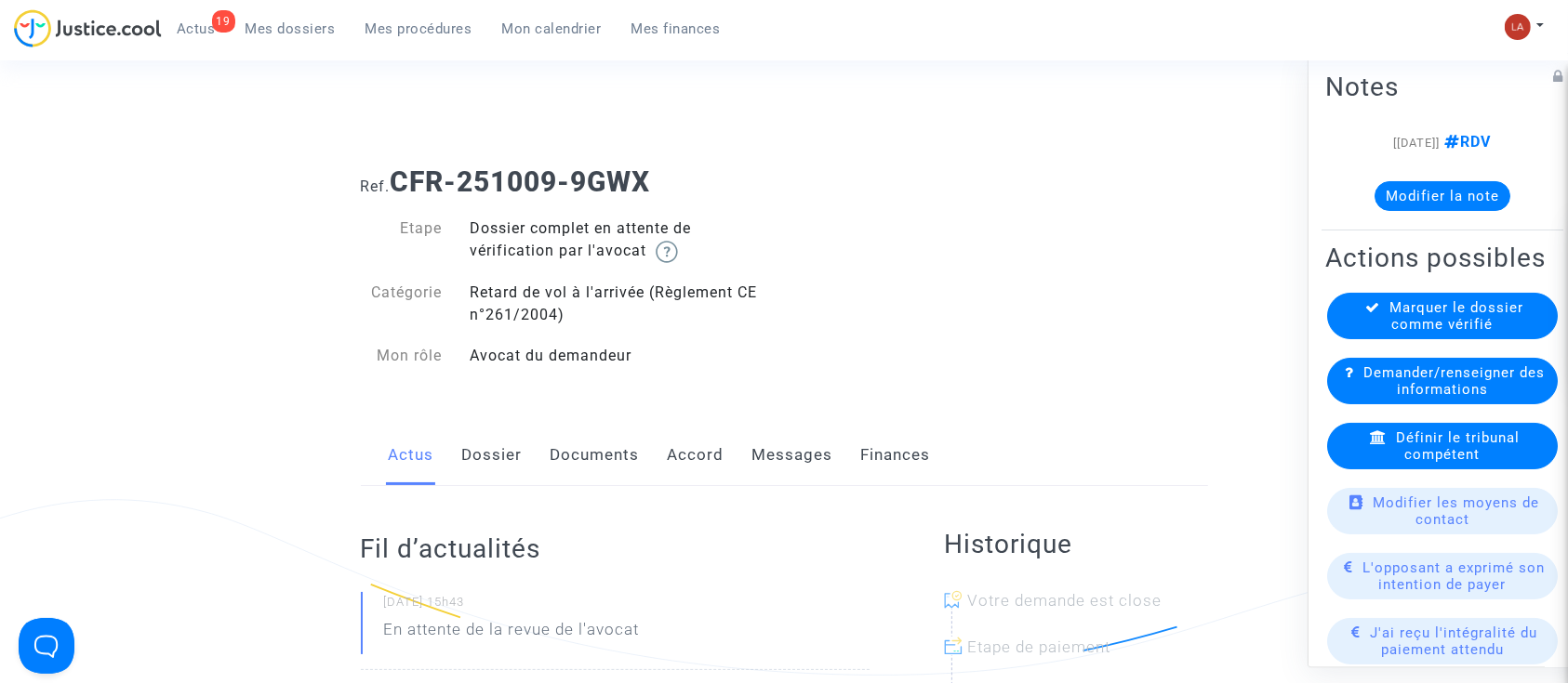
drag, startPoint x: 467, startPoint y: 457, endPoint x: 579, endPoint y: 457, distance: 112.0
click at [469, 457] on link "Dossier" at bounding box center [493, 455] width 60 height 61
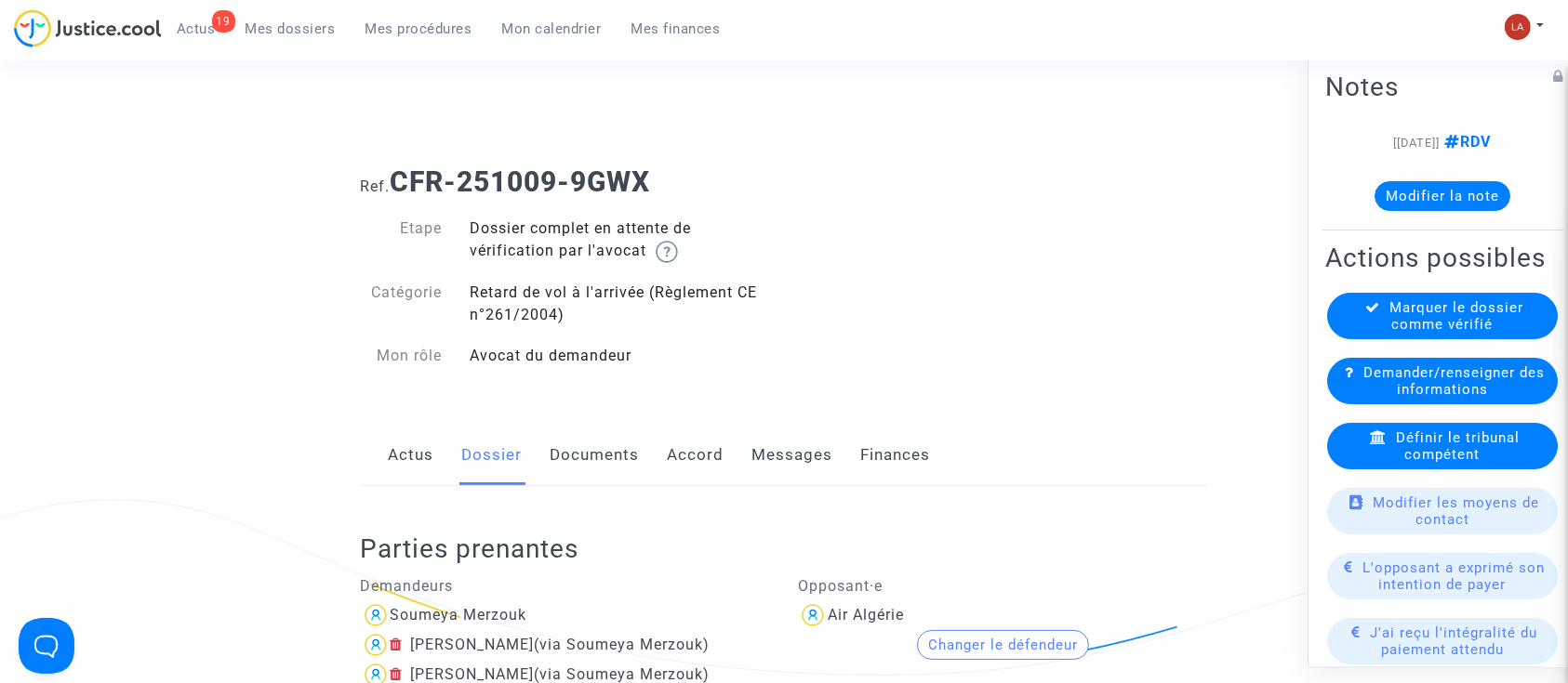
click at [597, 443] on link "Documents" at bounding box center [595, 455] width 89 height 61
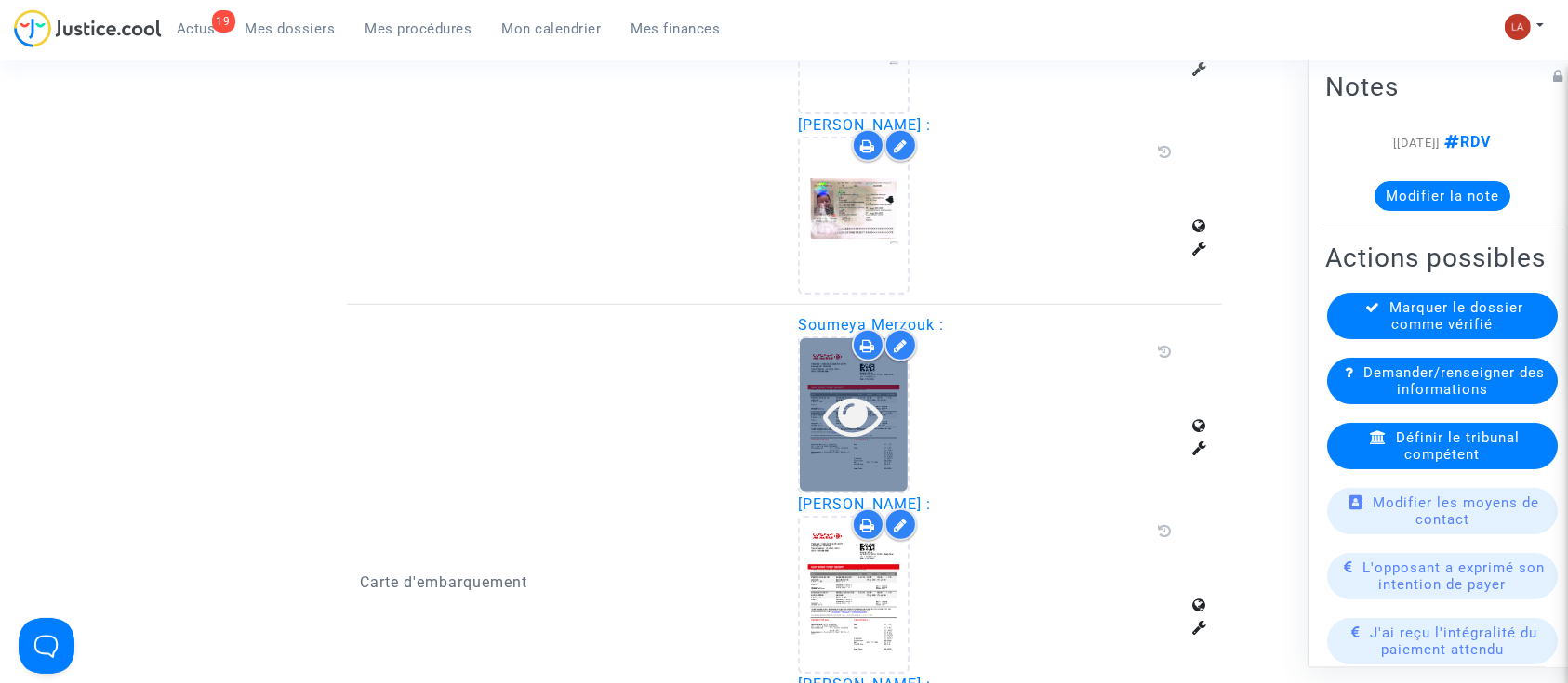
scroll to position [1734, 0]
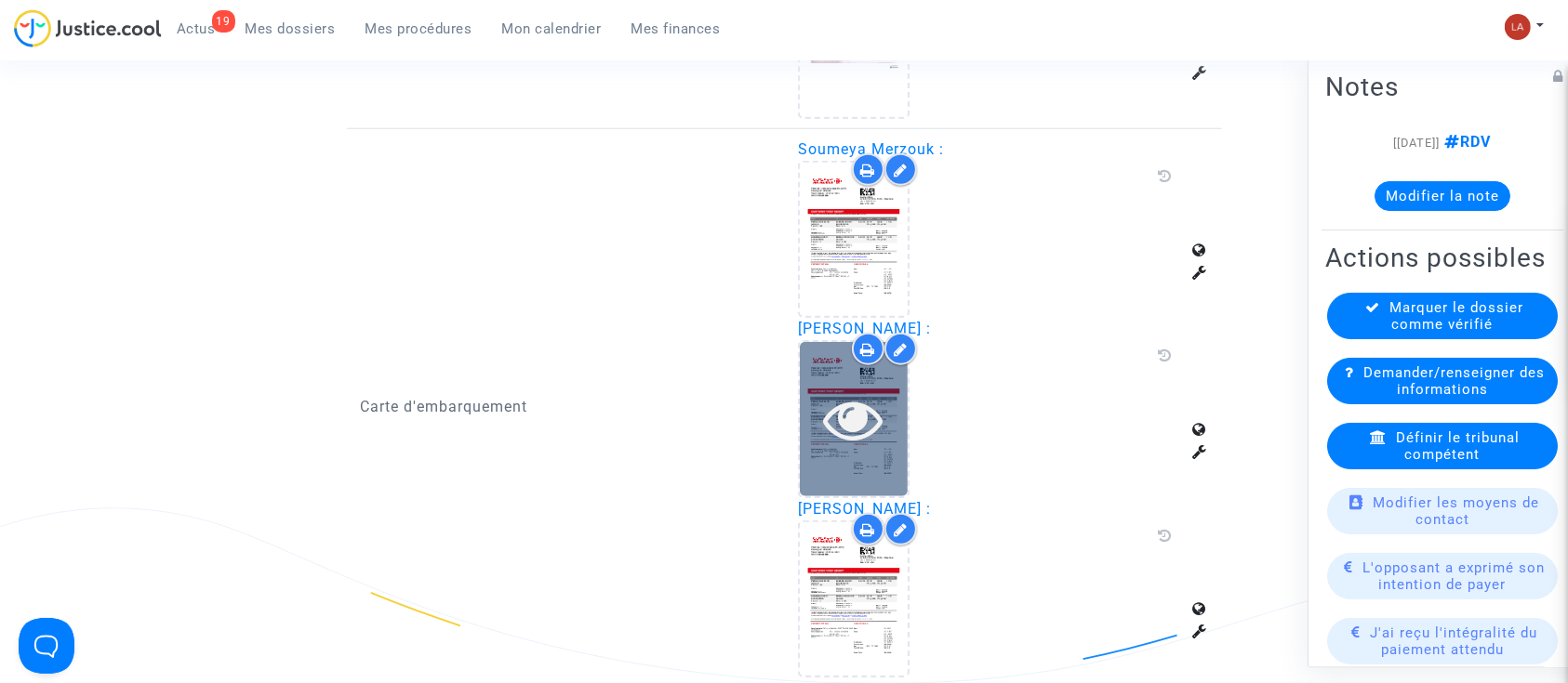
click at [863, 411] on icon at bounding box center [855, 419] width 60 height 59
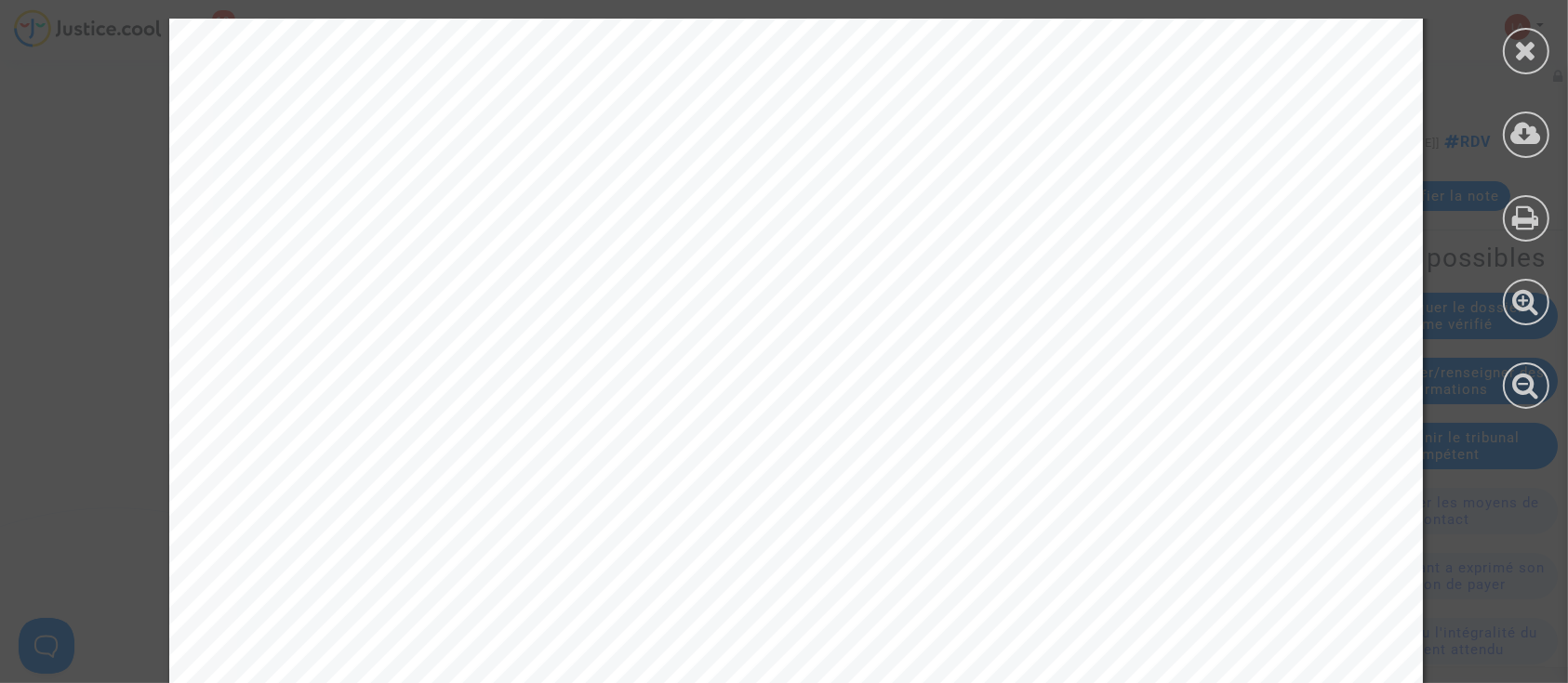
scroll to position [619, 0]
click at [1528, 34] on div at bounding box center [1526, 51] width 46 height 46
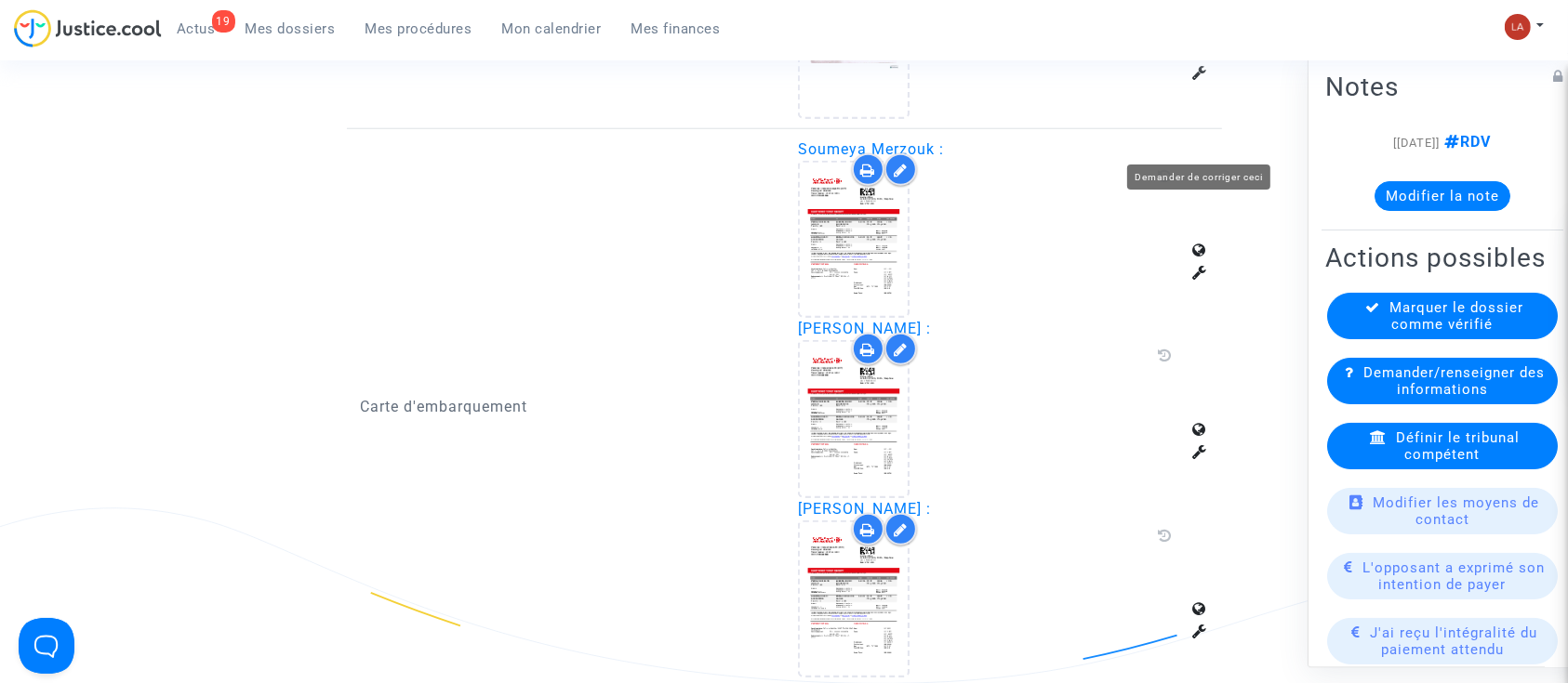
scroll to position [2106, 0]
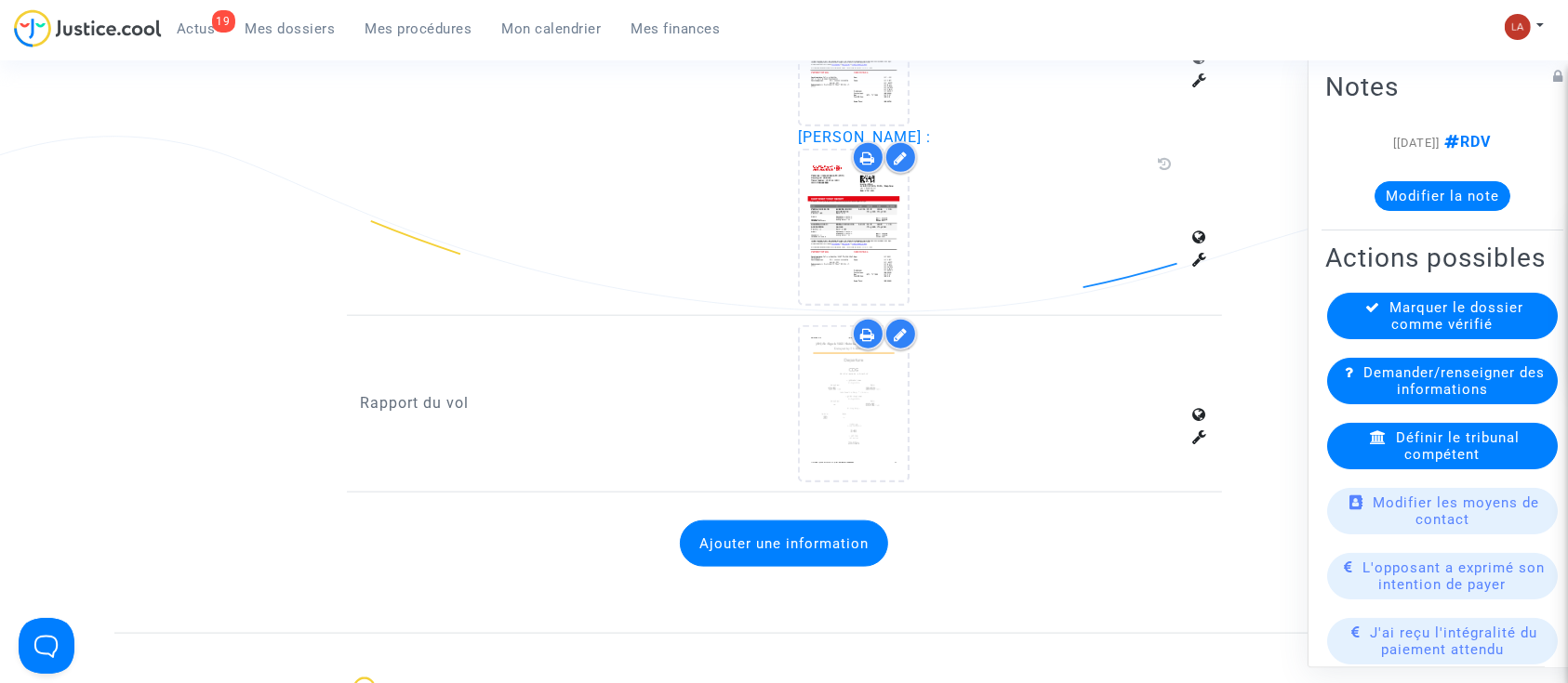
click at [1418, 325] on div "Marquer le dossier comme vérifié" at bounding box center [1442, 316] width 230 height 46
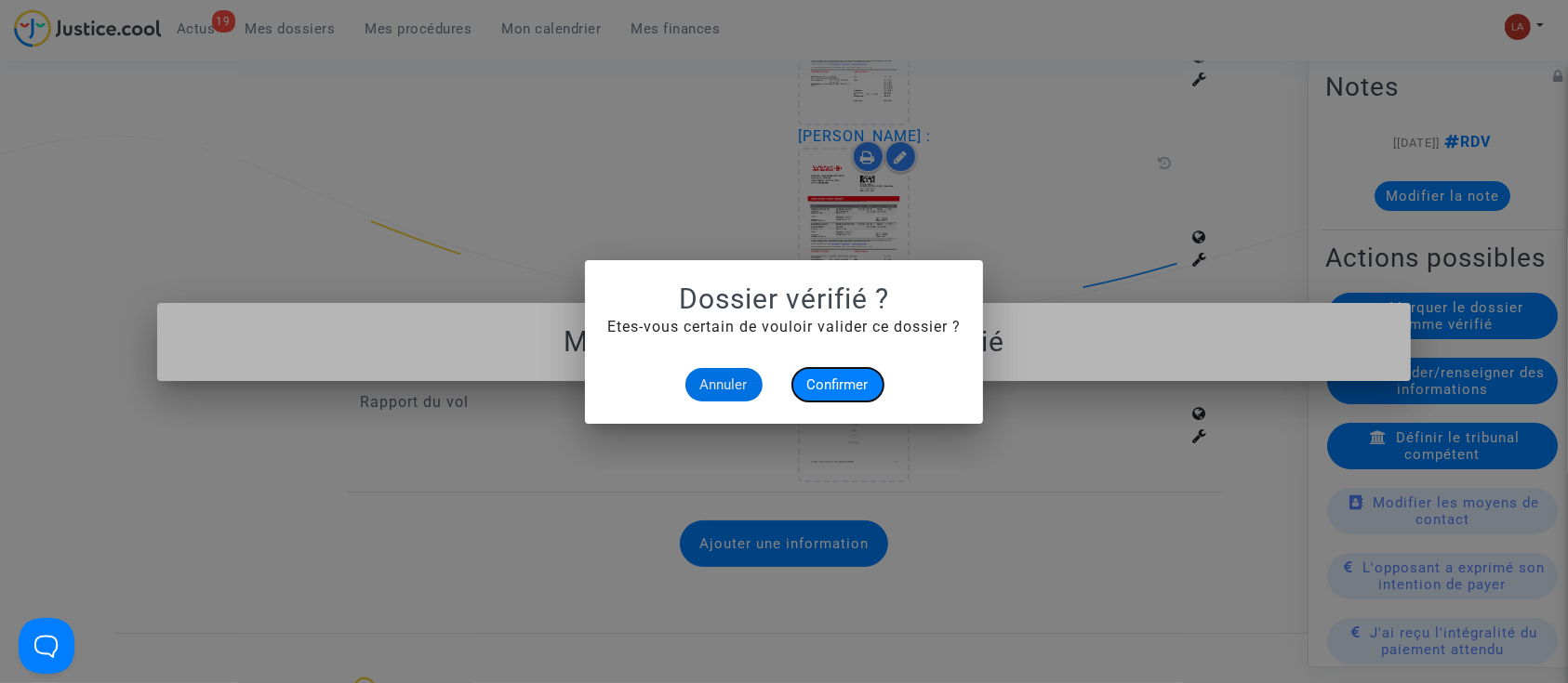
click at [798, 373] on button "Confirmer" at bounding box center [838, 385] width 91 height 34
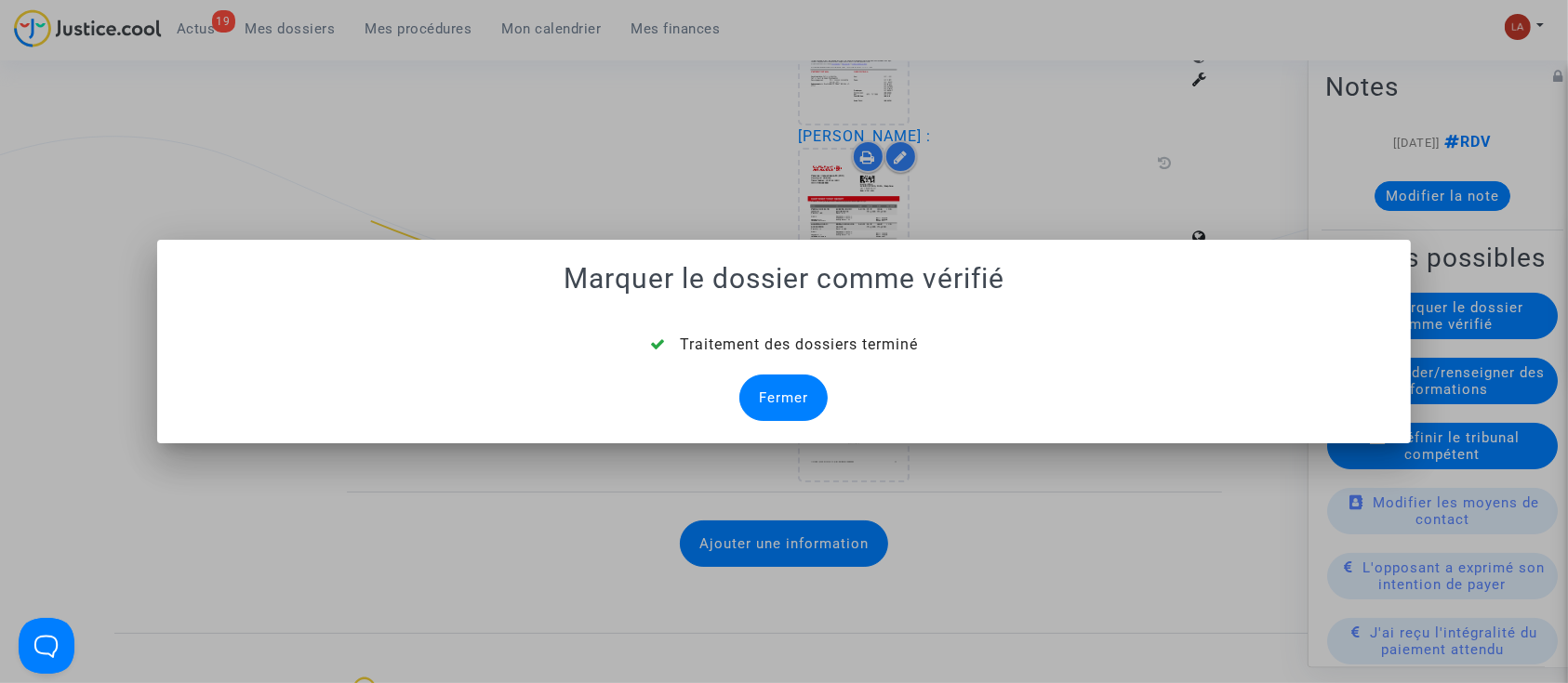
click at [800, 404] on div "Fermer" at bounding box center [784, 397] width 88 height 46
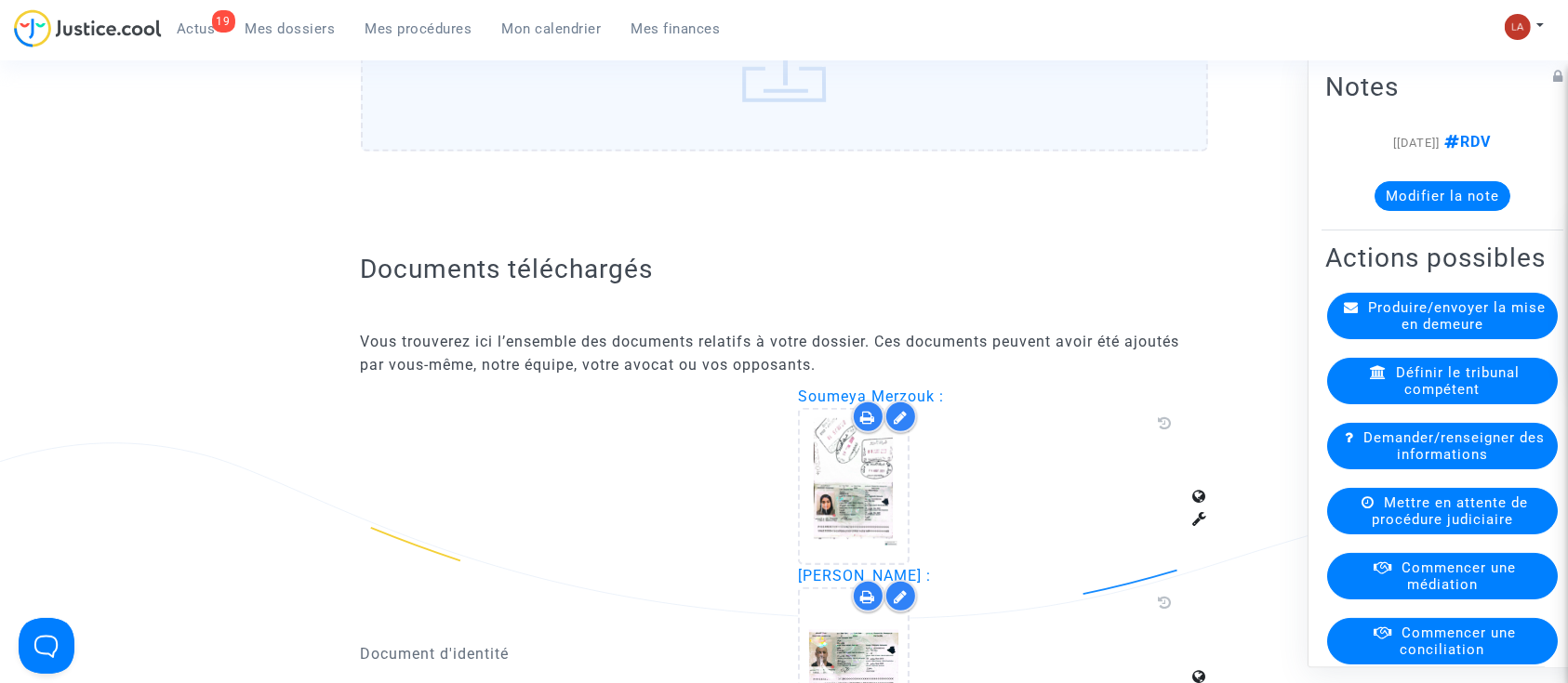
scroll to position [2106, 0]
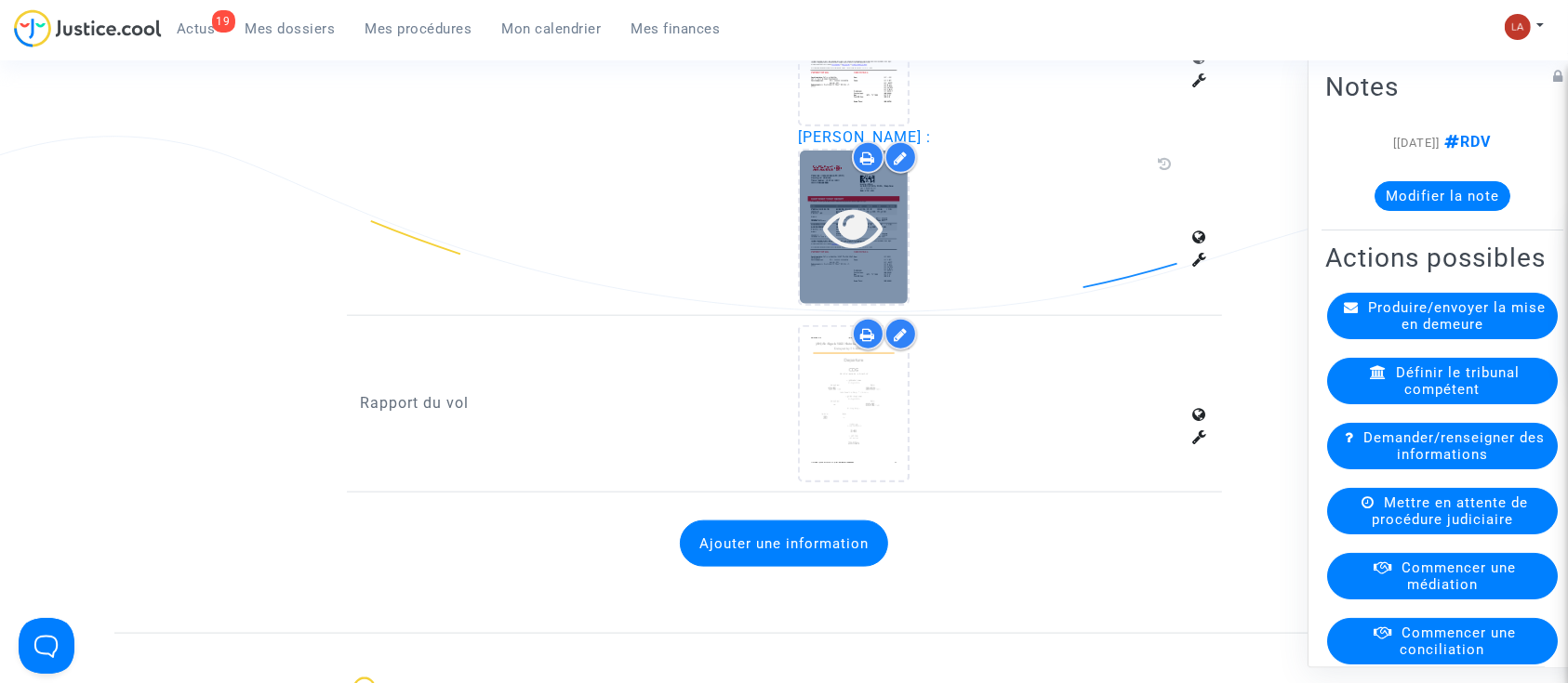
click at [853, 272] on div at bounding box center [854, 226] width 108 height 153
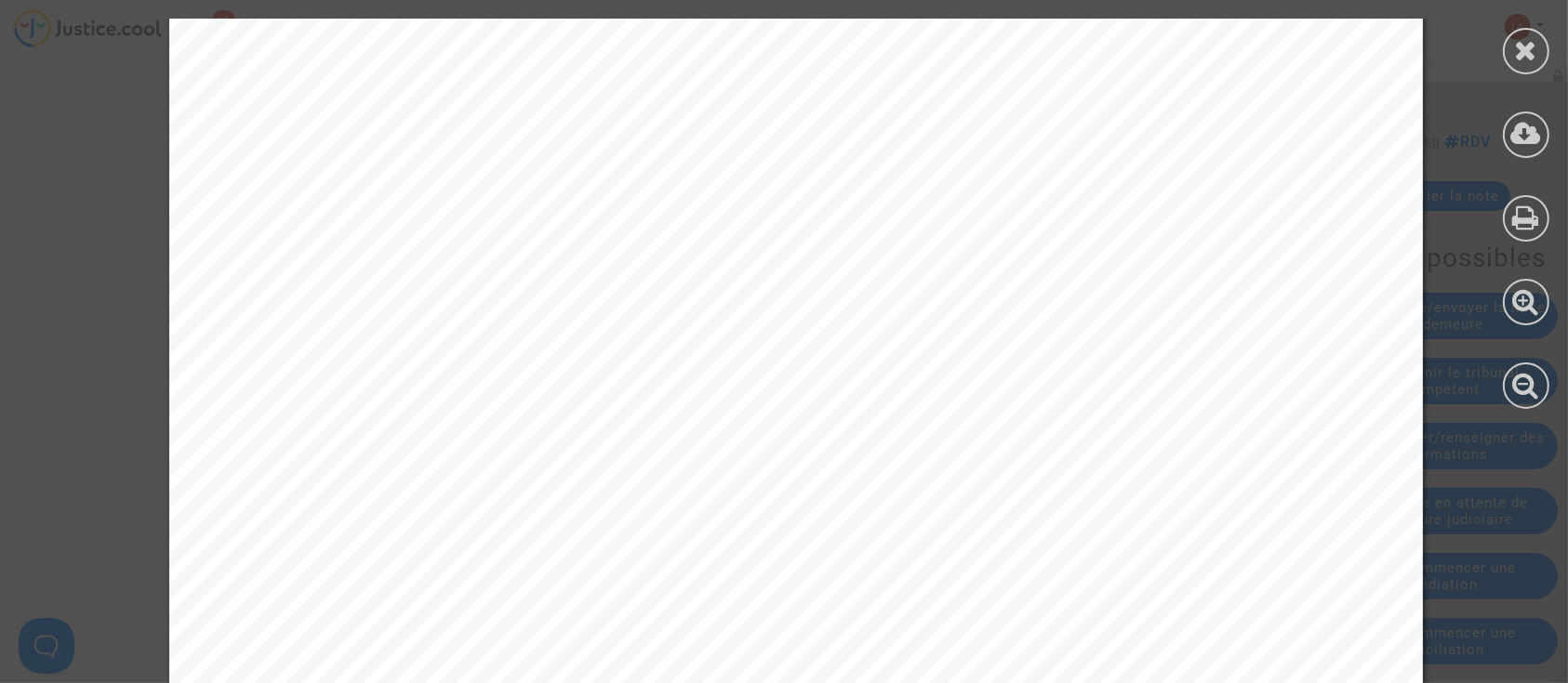
scroll to position [372, 0]
click at [1526, 54] on icon at bounding box center [1527, 51] width 24 height 28
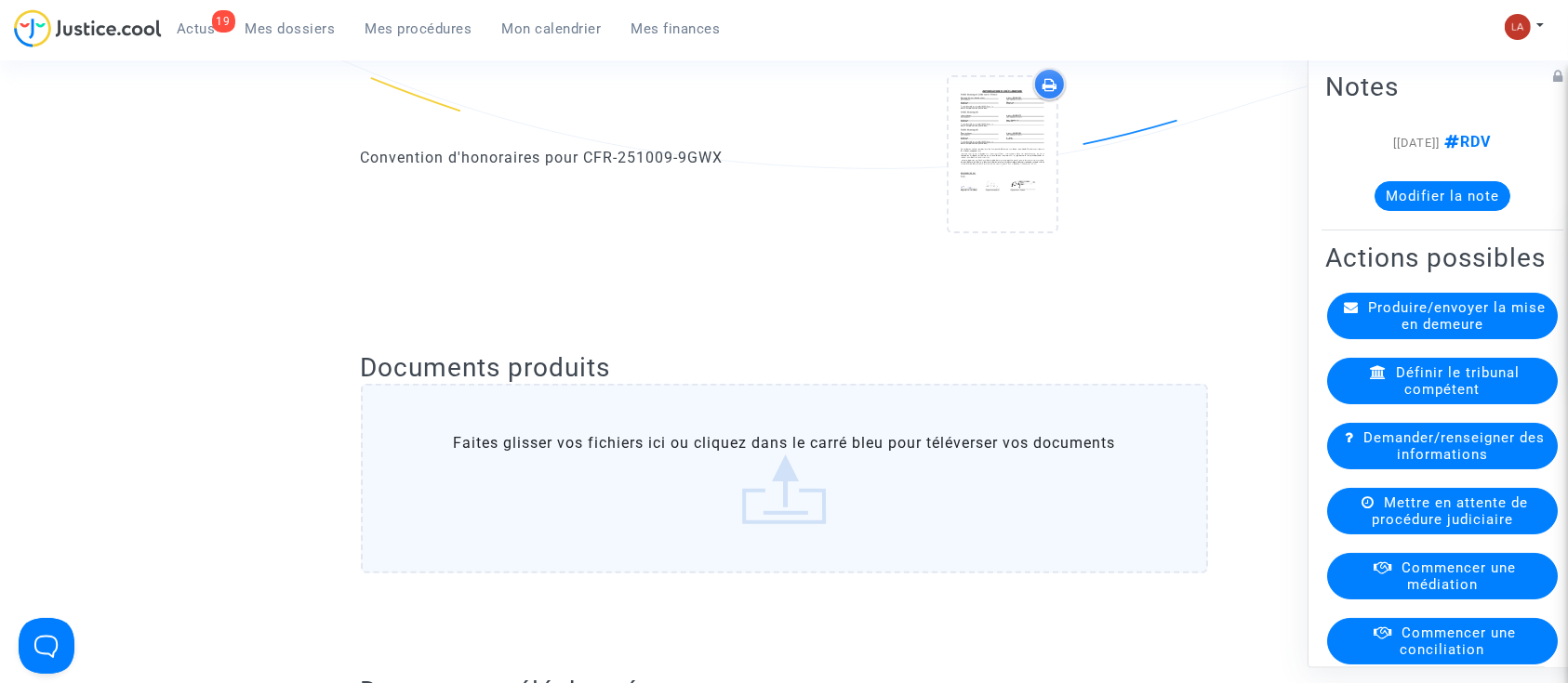
scroll to position [0, 0]
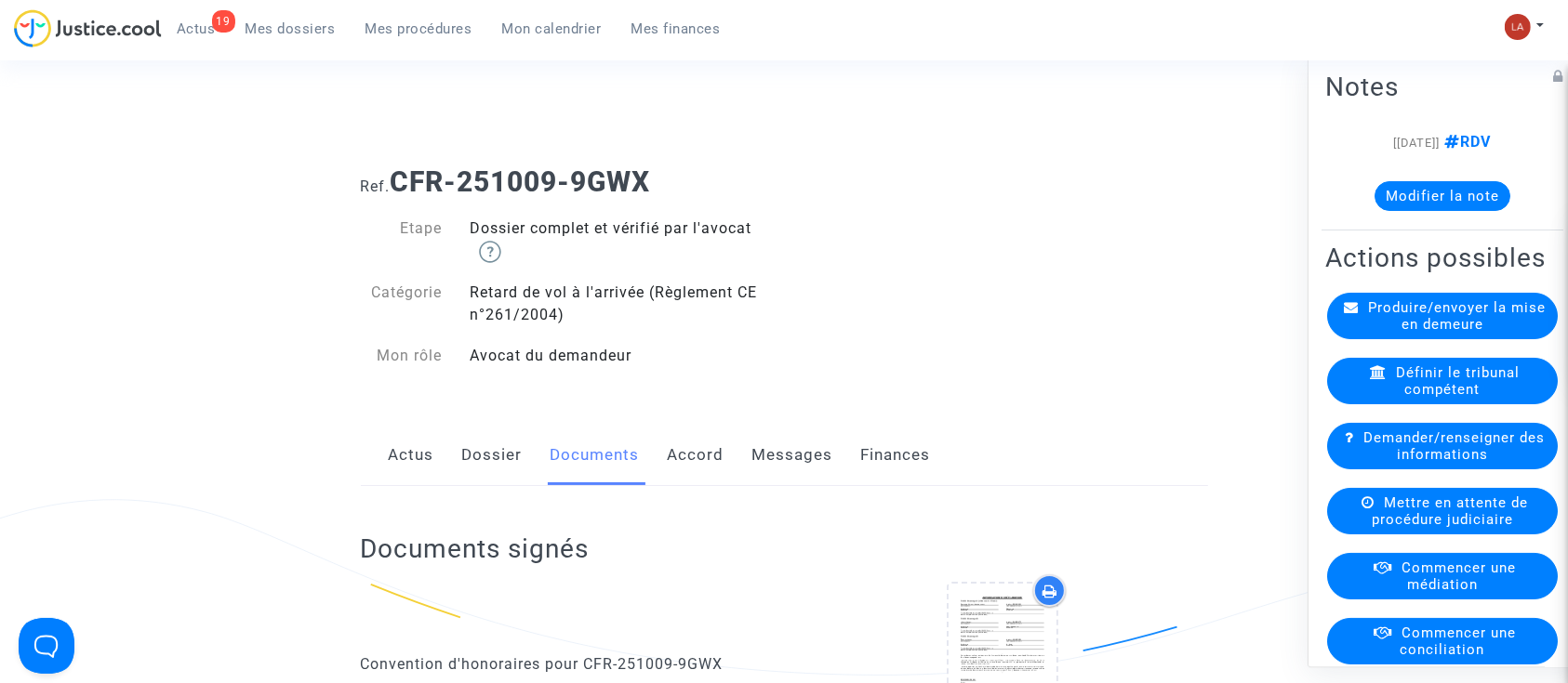
drag, startPoint x: 498, startPoint y: 440, endPoint x: 541, endPoint y: 436, distance: 43.2
click at [498, 440] on link "Dossier" at bounding box center [493, 455] width 60 height 61
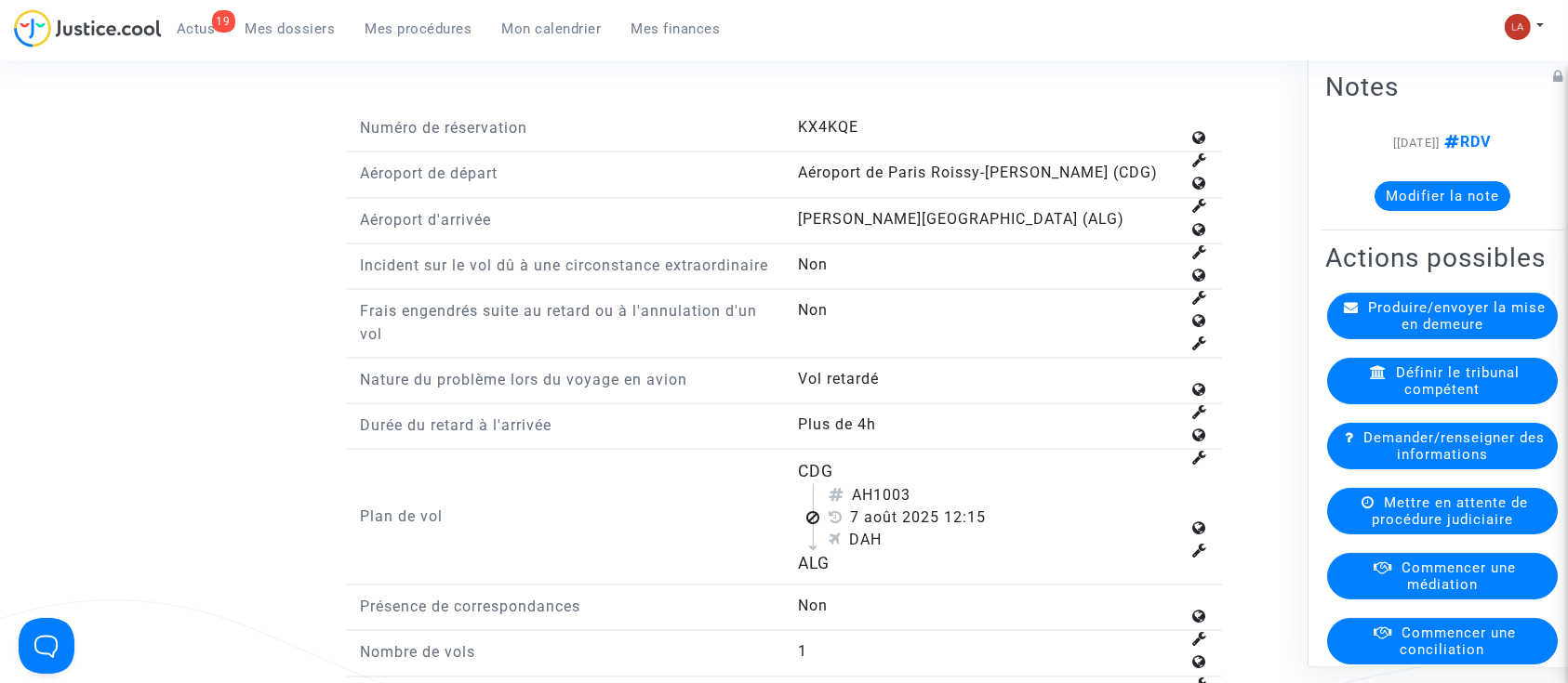
scroll to position [2603, 0]
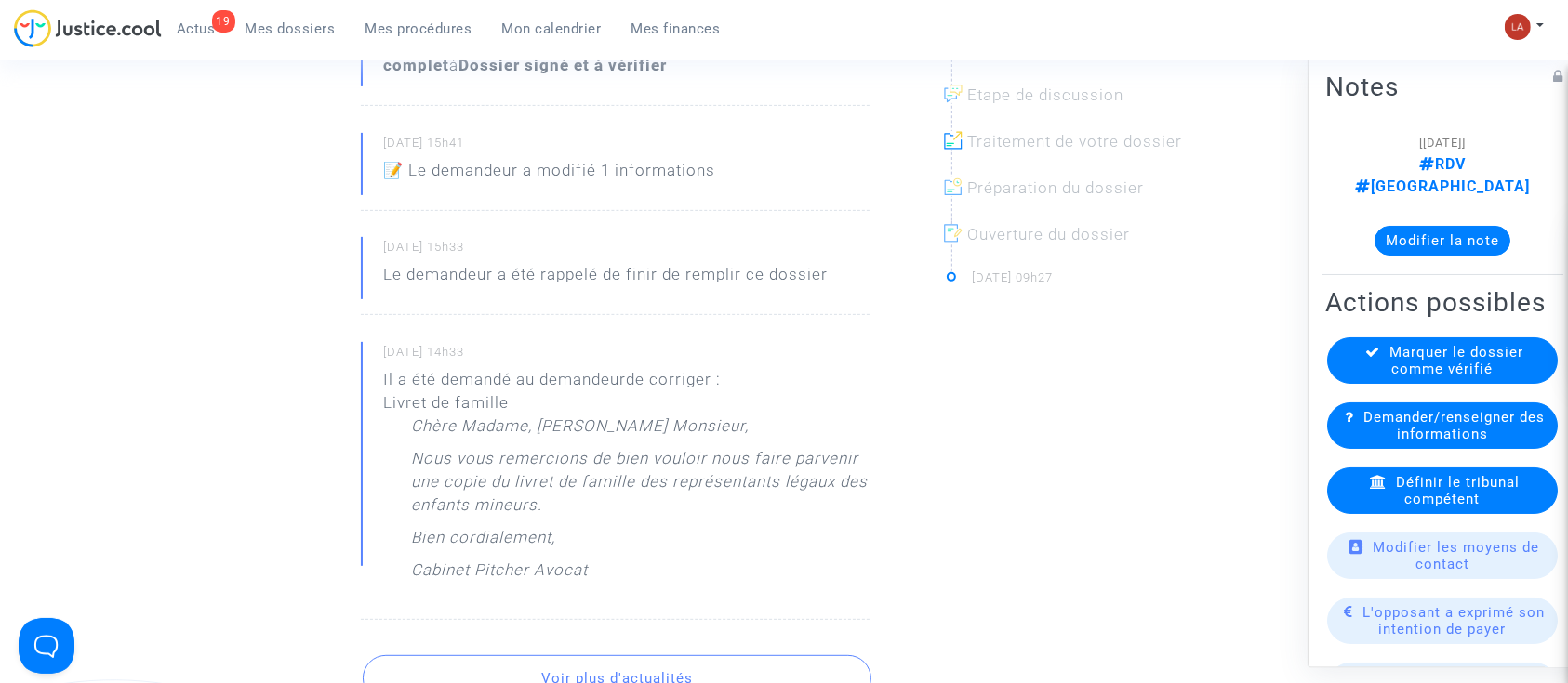
scroll to position [744, 0]
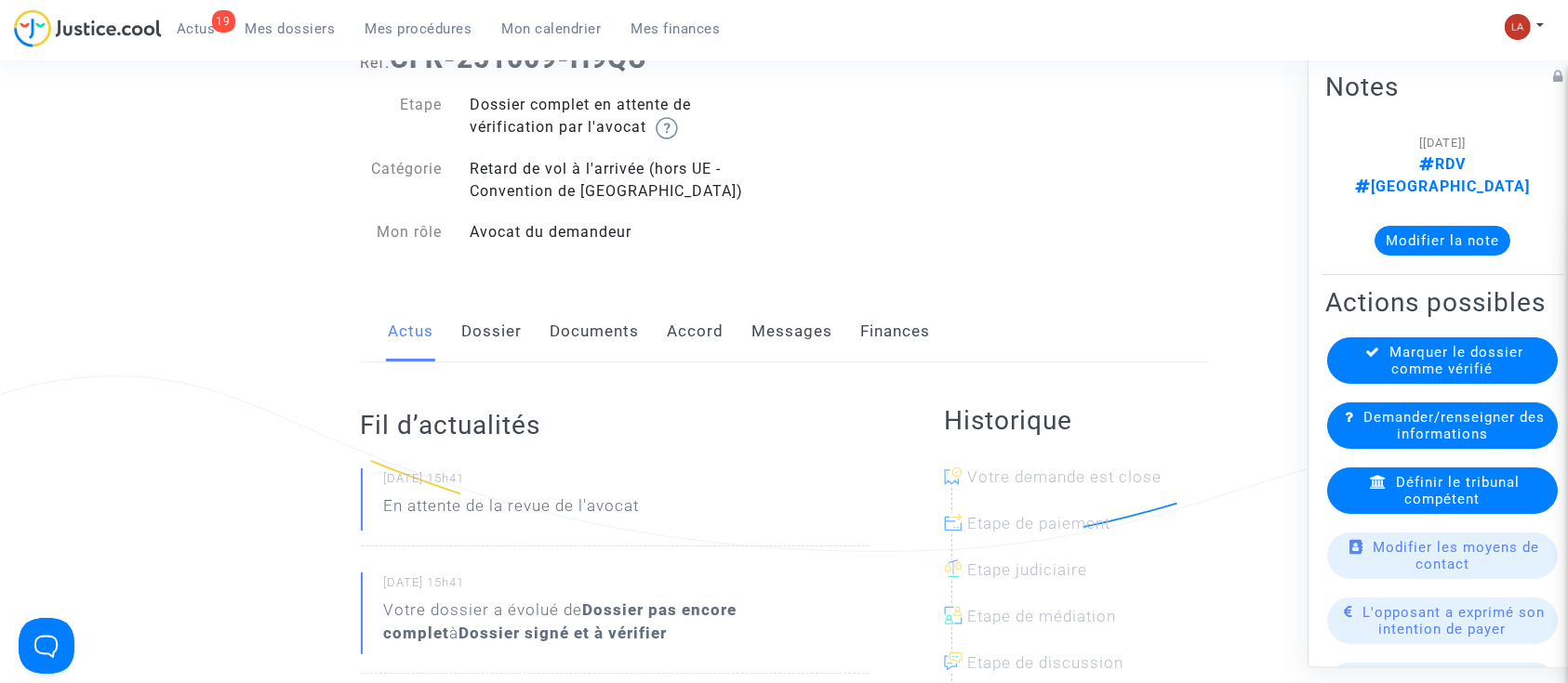
click at [629, 347] on link "Documents" at bounding box center [595, 332] width 89 height 61
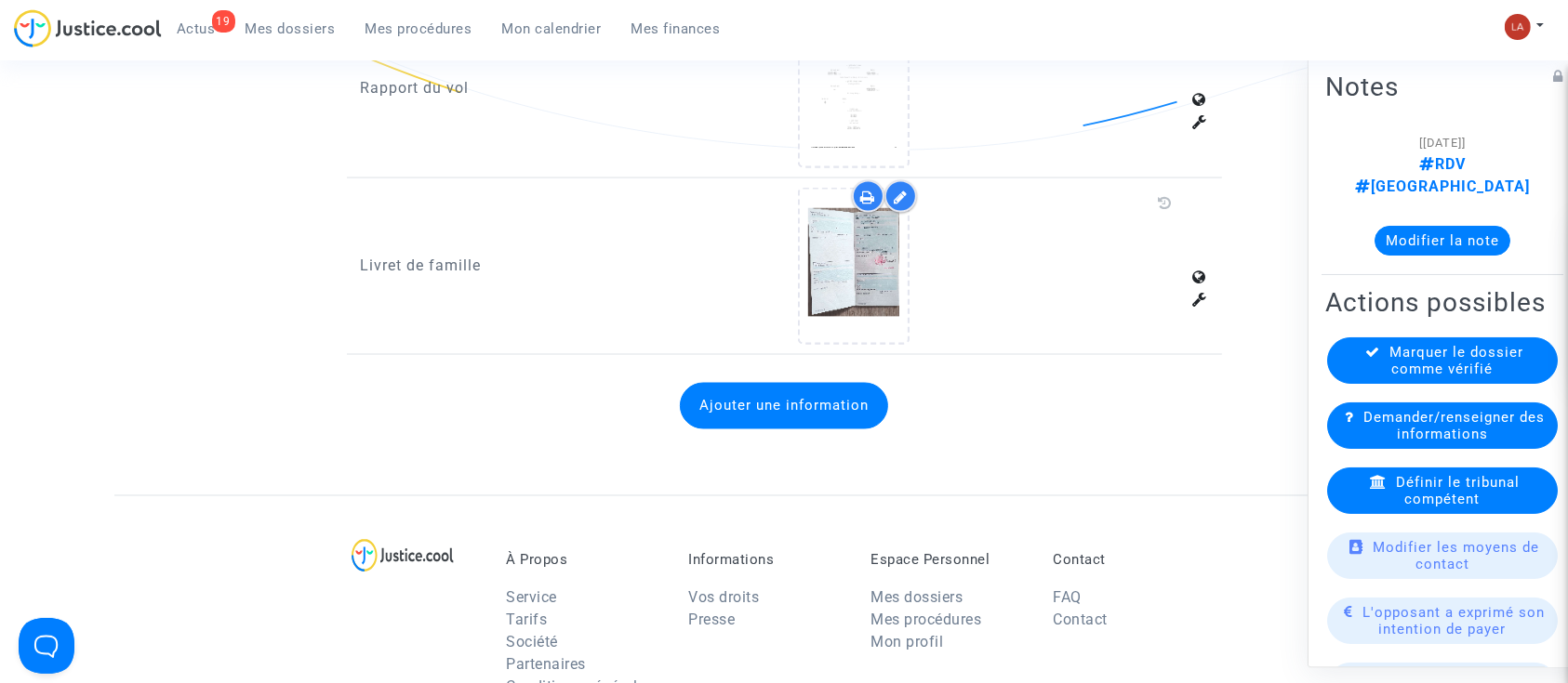
scroll to position [2850, 0]
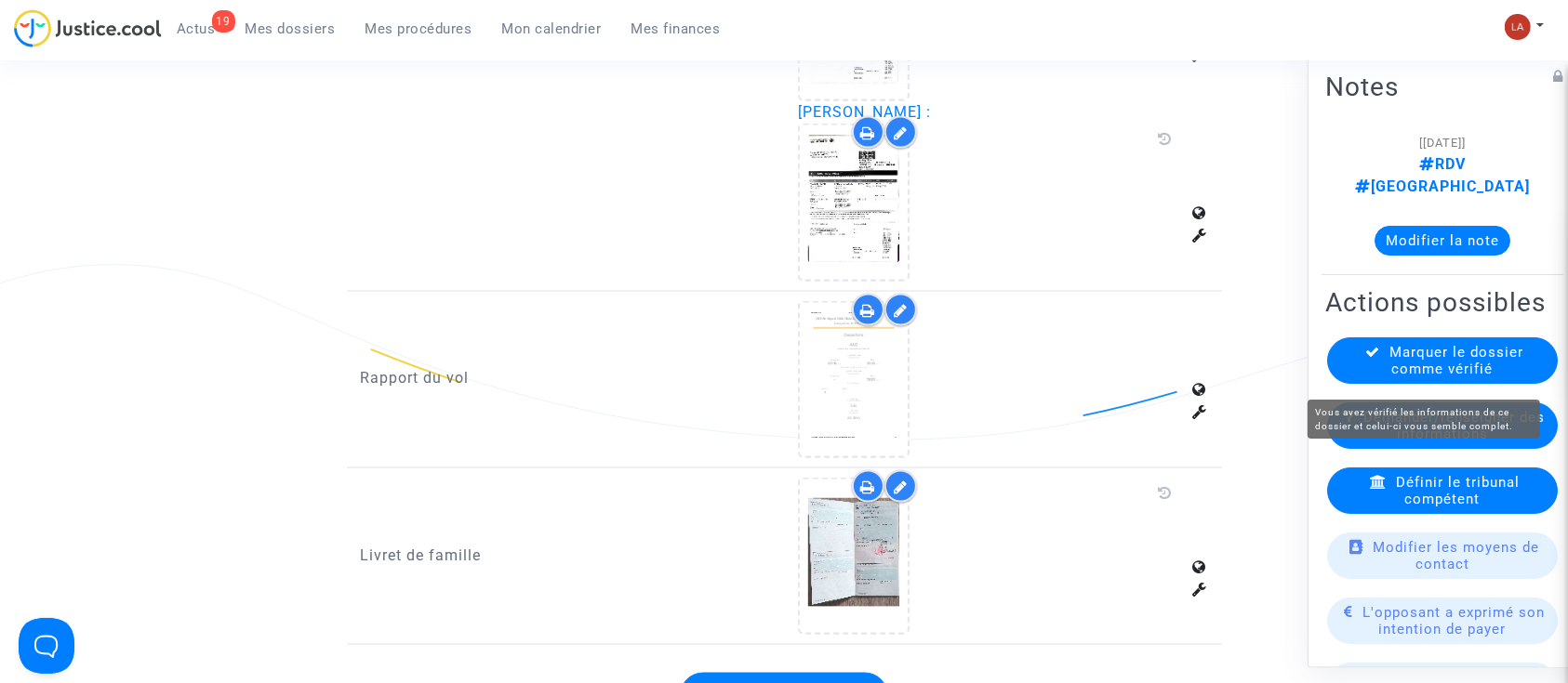
click at [1414, 371] on span "Marquer le dossier comme vérifié" at bounding box center [1457, 361] width 133 height 34
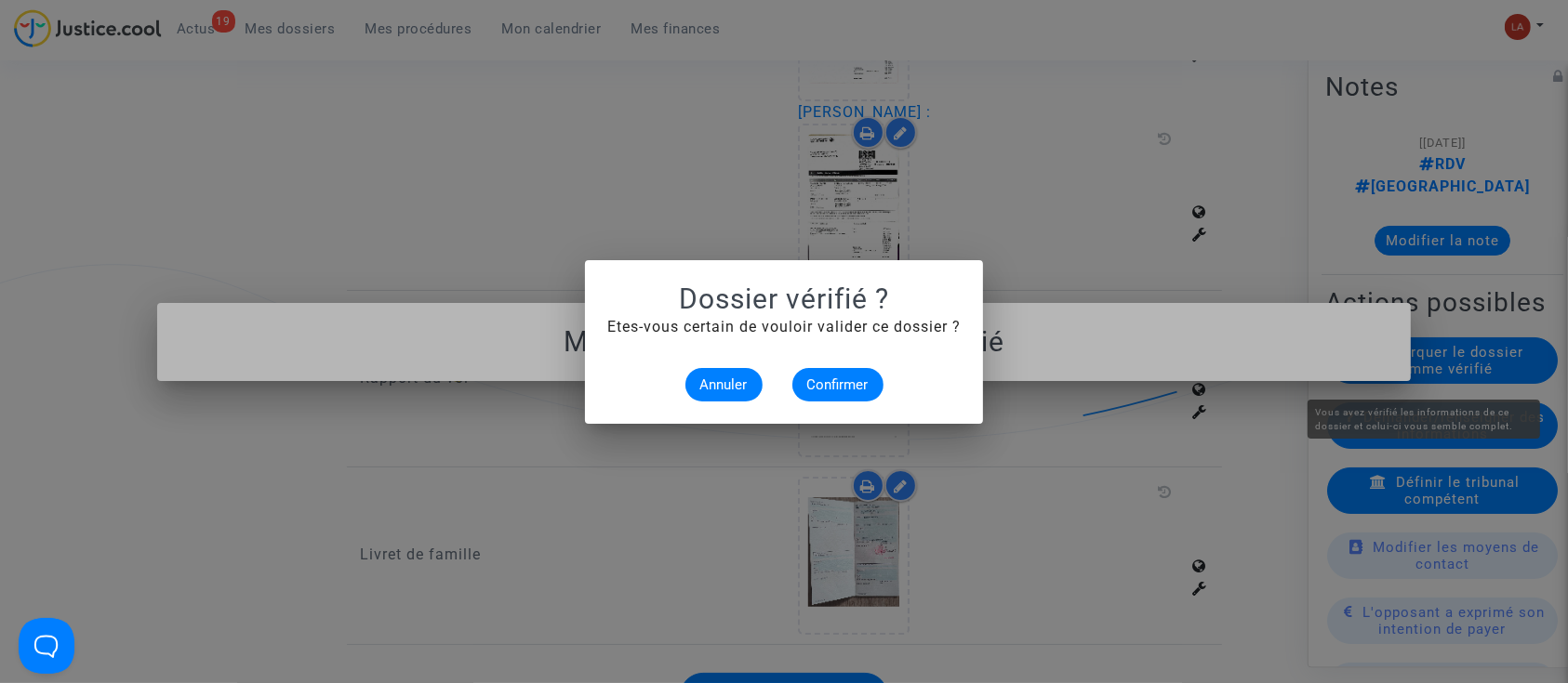
scroll to position [0, 0]
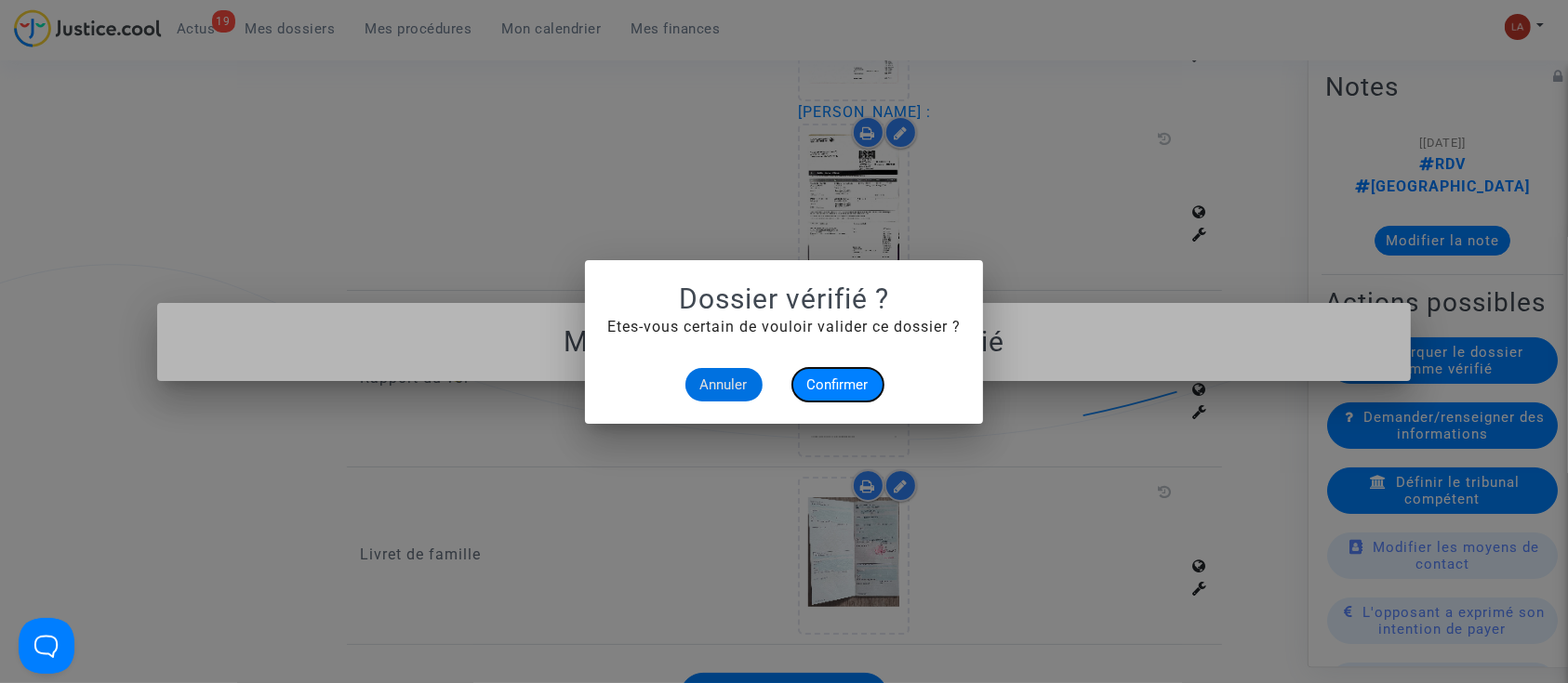
click at [851, 384] on span "Confirmer" at bounding box center [838, 385] width 61 height 17
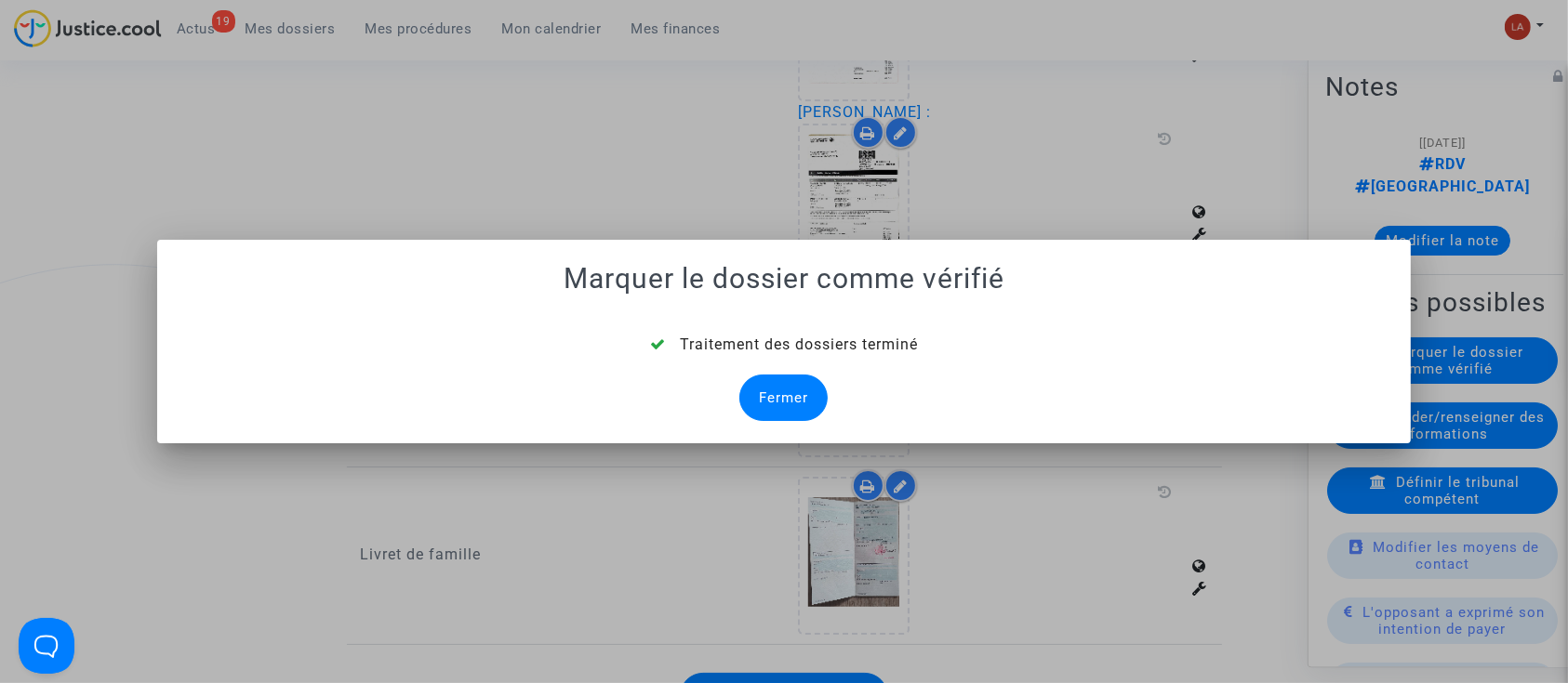
drag, startPoint x: 837, startPoint y: 381, endPoint x: 825, endPoint y: 384, distance: 12.4
click at [837, 383] on div "Traitement des dossiers terminé Fermer" at bounding box center [784, 377] width 1210 height 87
click at [809, 385] on div "Fermer" at bounding box center [784, 397] width 88 height 46
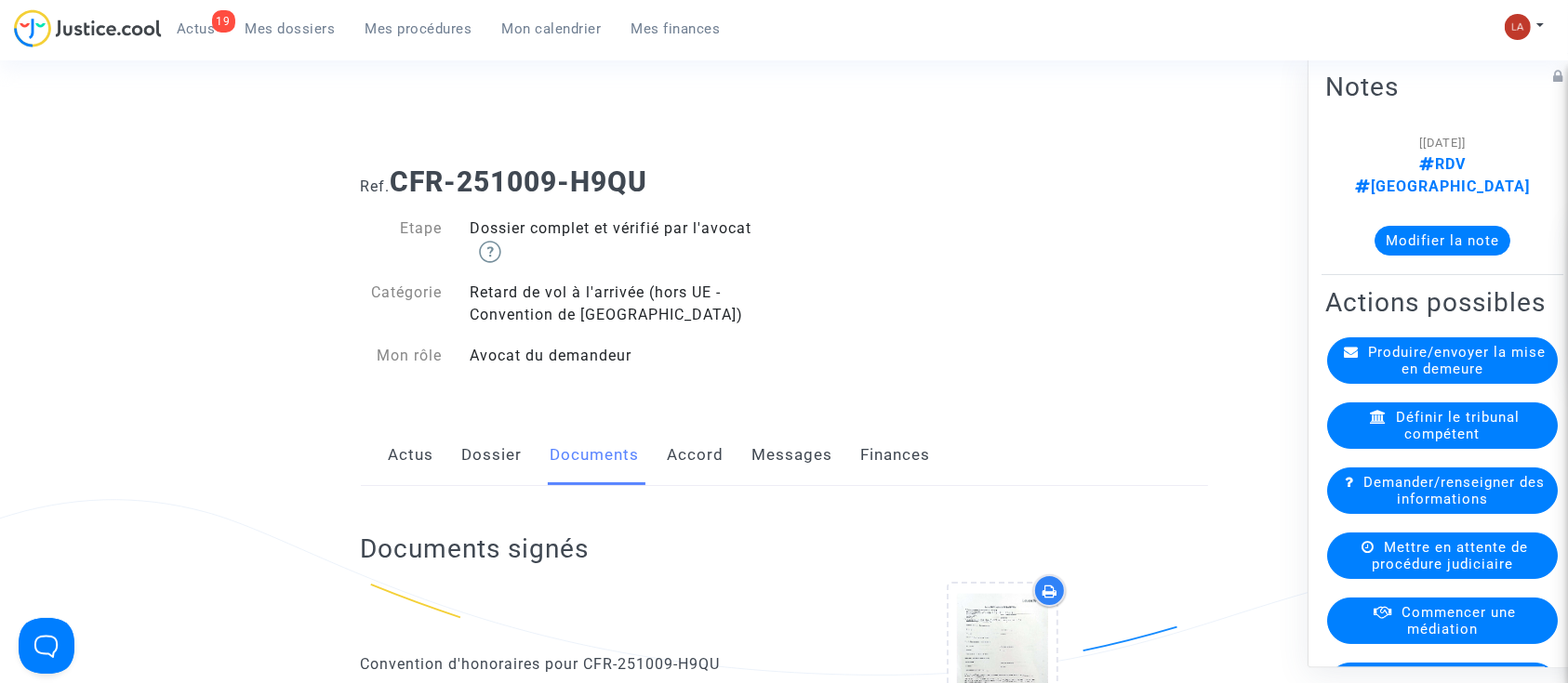
drag, startPoint x: 497, startPoint y: 438, endPoint x: 557, endPoint y: 444, distance: 60.3
click at [497, 438] on link "Dossier" at bounding box center [493, 455] width 60 height 61
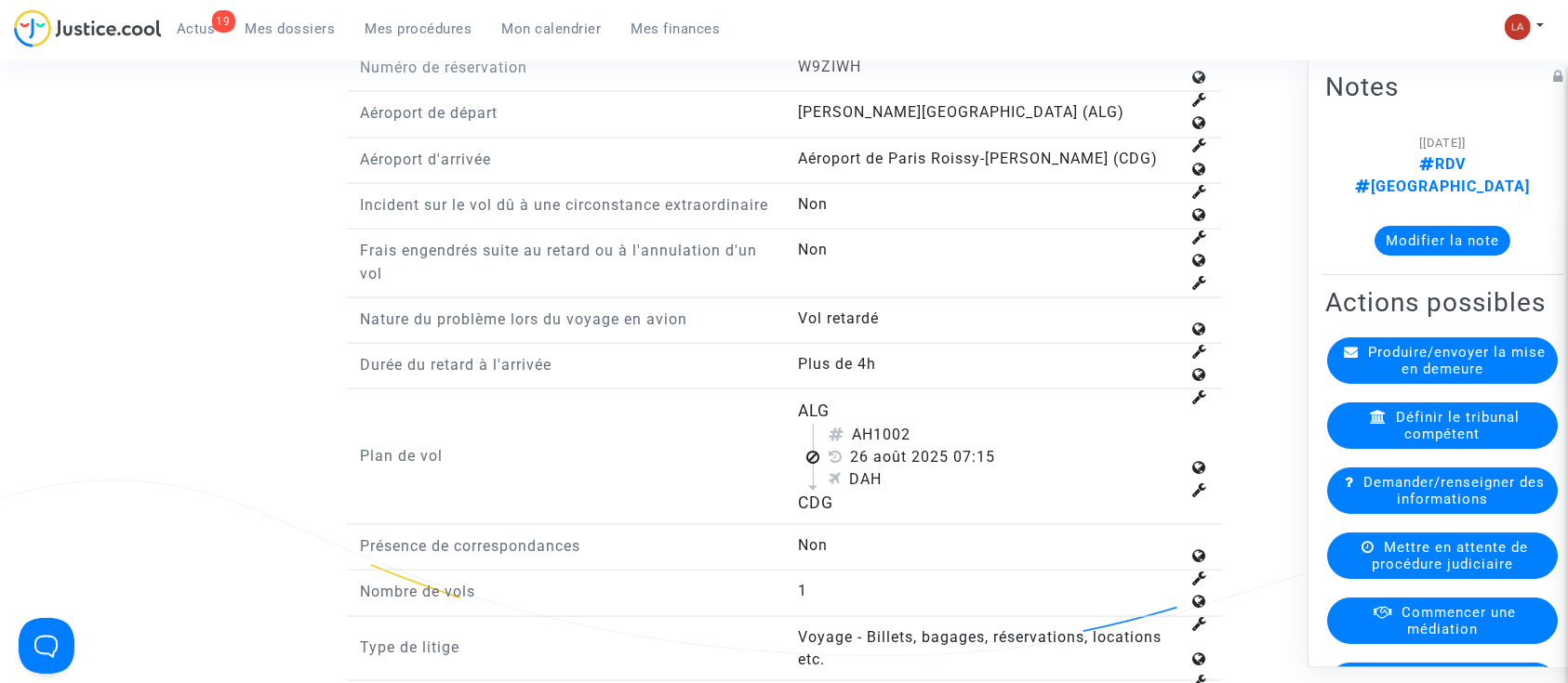
scroll to position [2726, 0]
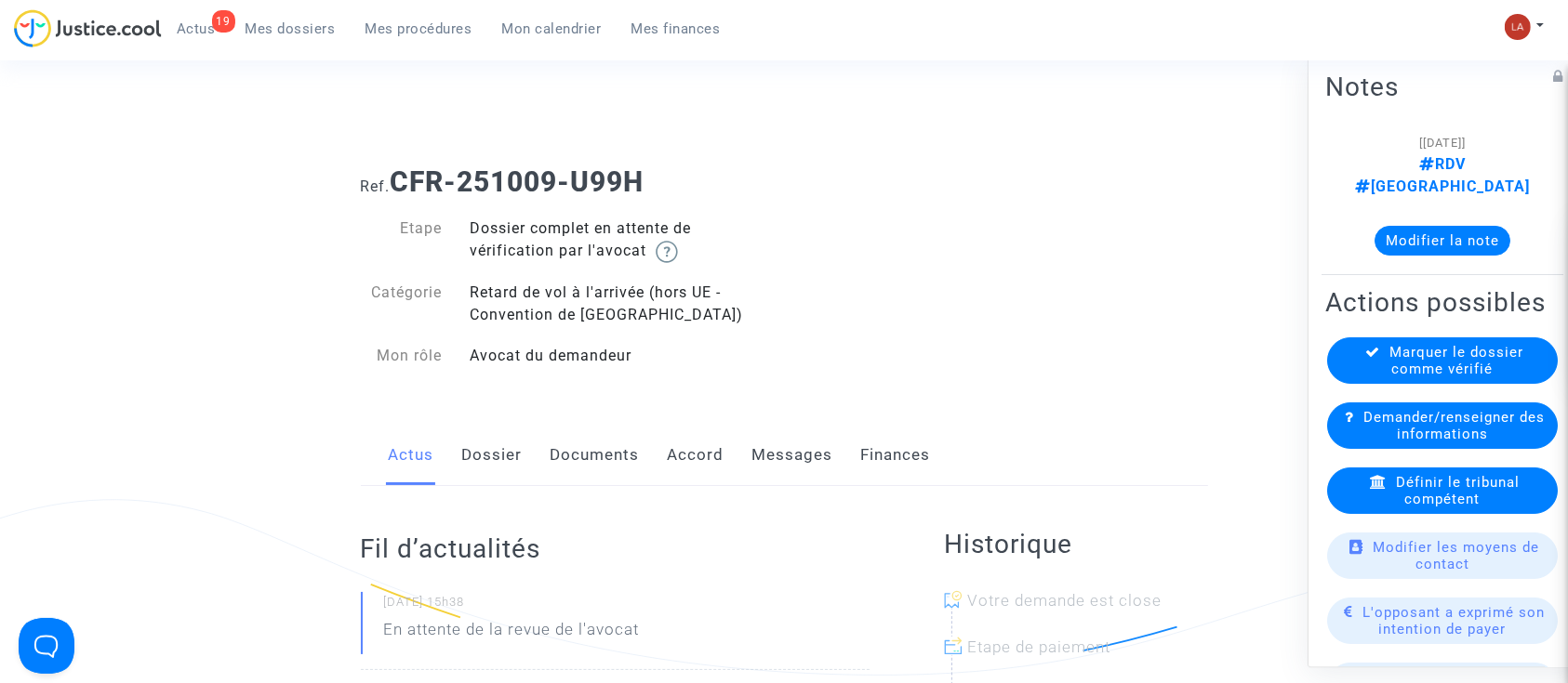
click at [595, 425] on link "Documents" at bounding box center [595, 455] width 89 height 61
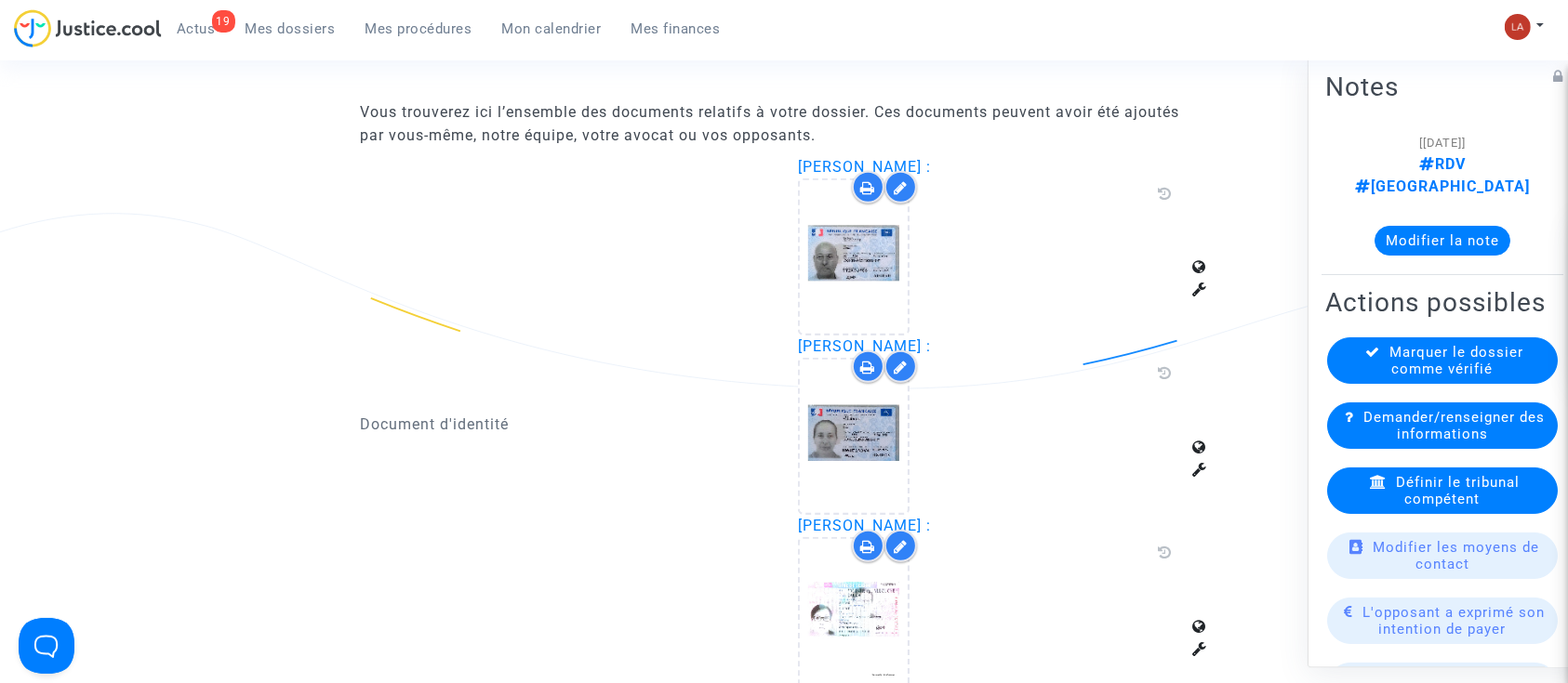
scroll to position [1239, 0]
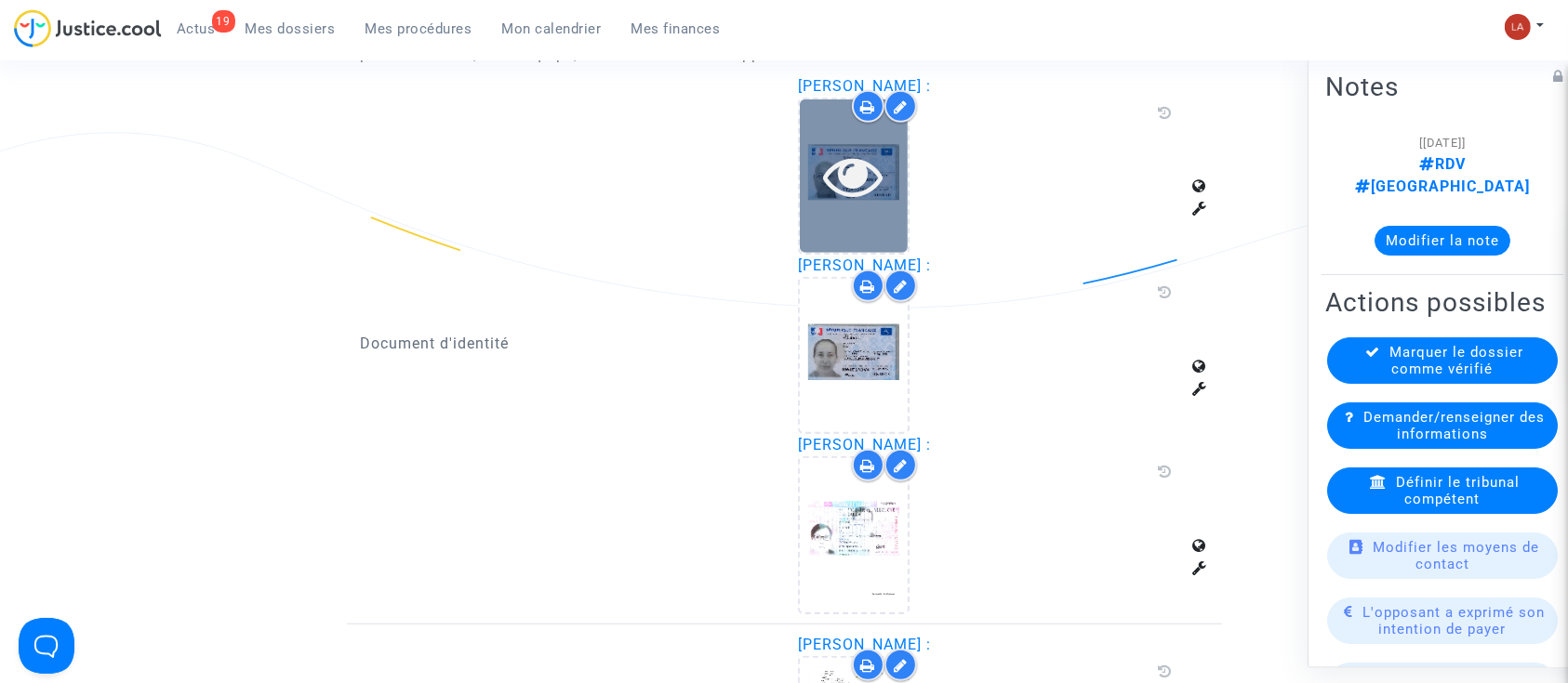
click at [877, 198] on icon at bounding box center [855, 175] width 60 height 59
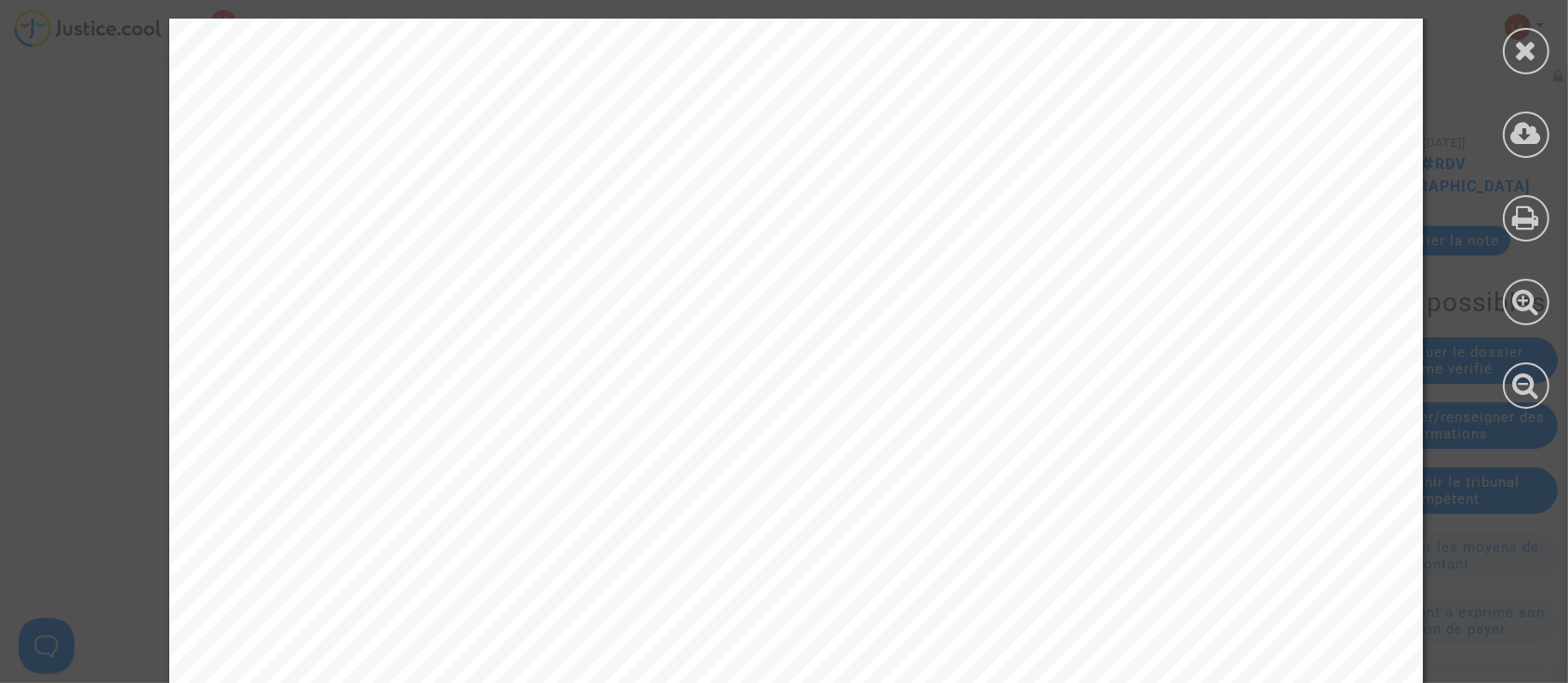
scroll to position [991, 0]
click at [1518, 40] on icon at bounding box center [1527, 51] width 24 height 28
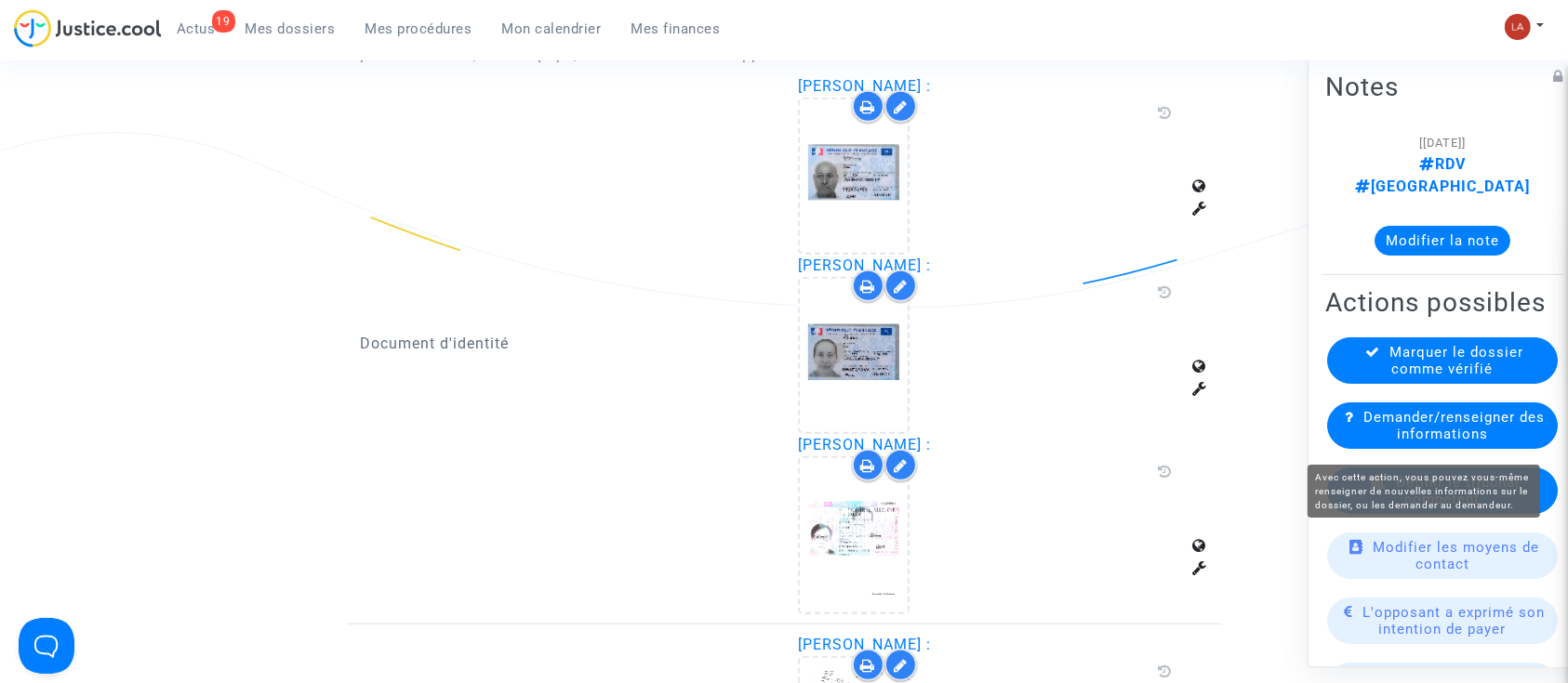
click at [1391, 366] on span "Marquer le dossier comme vérifié" at bounding box center [1457, 361] width 133 height 34
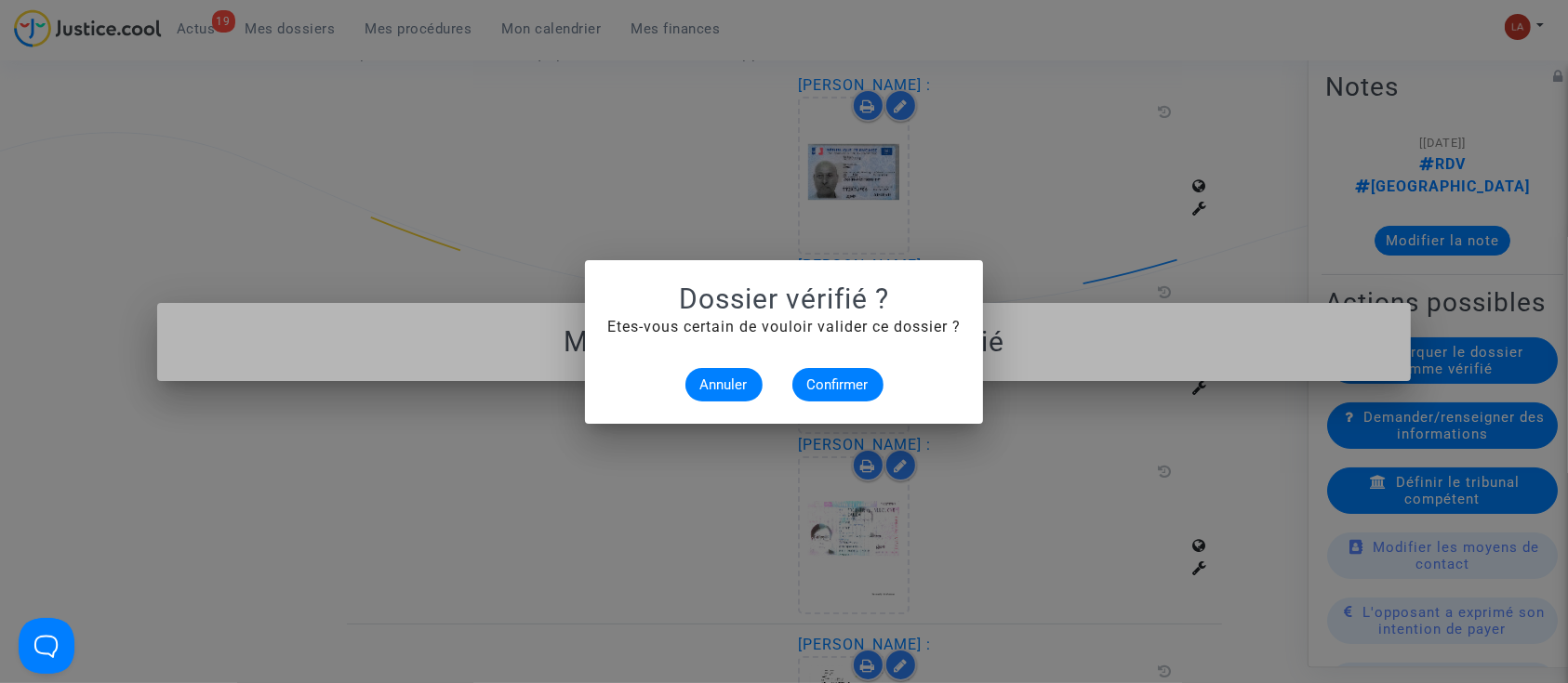
scroll to position [0, 0]
click at [825, 383] on span "Confirmer" at bounding box center [838, 385] width 61 height 17
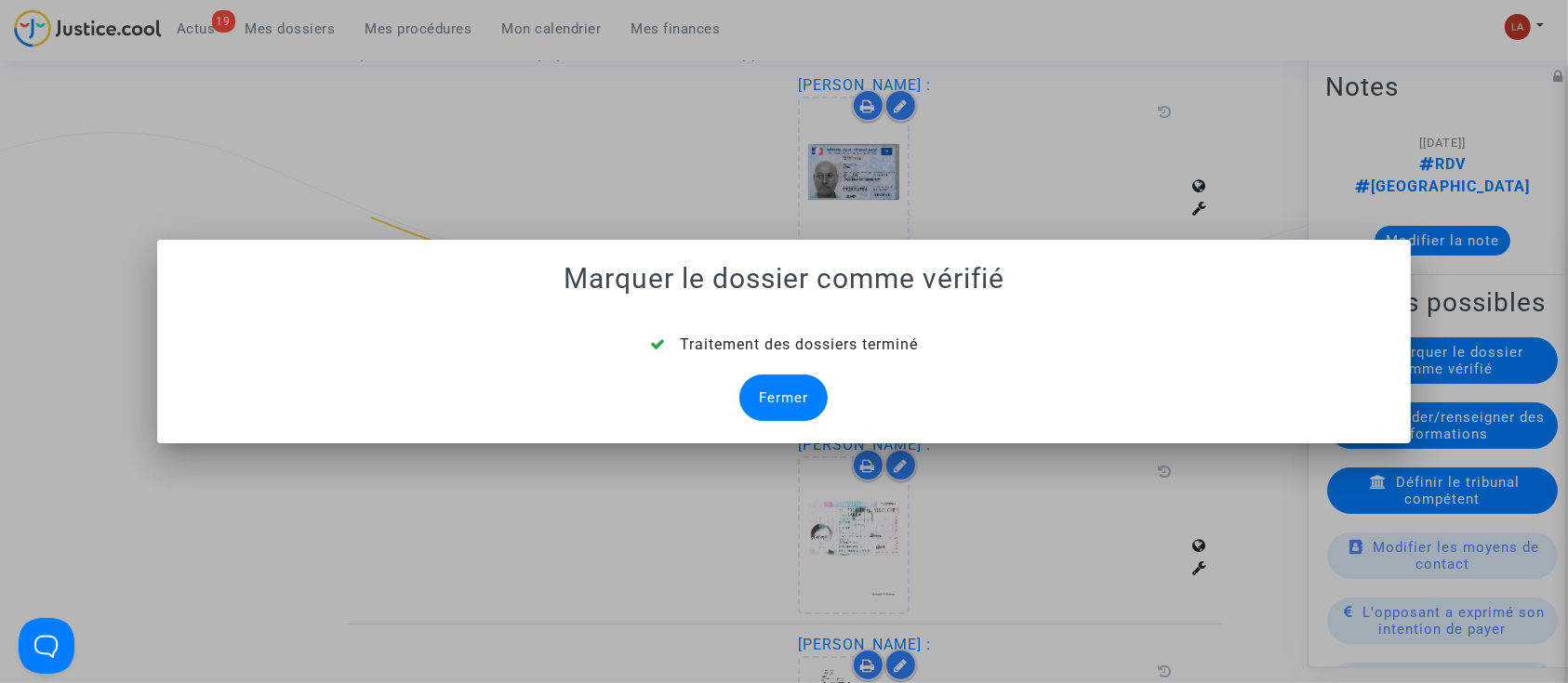
click at [773, 407] on div "Fermer" at bounding box center [784, 397] width 88 height 46
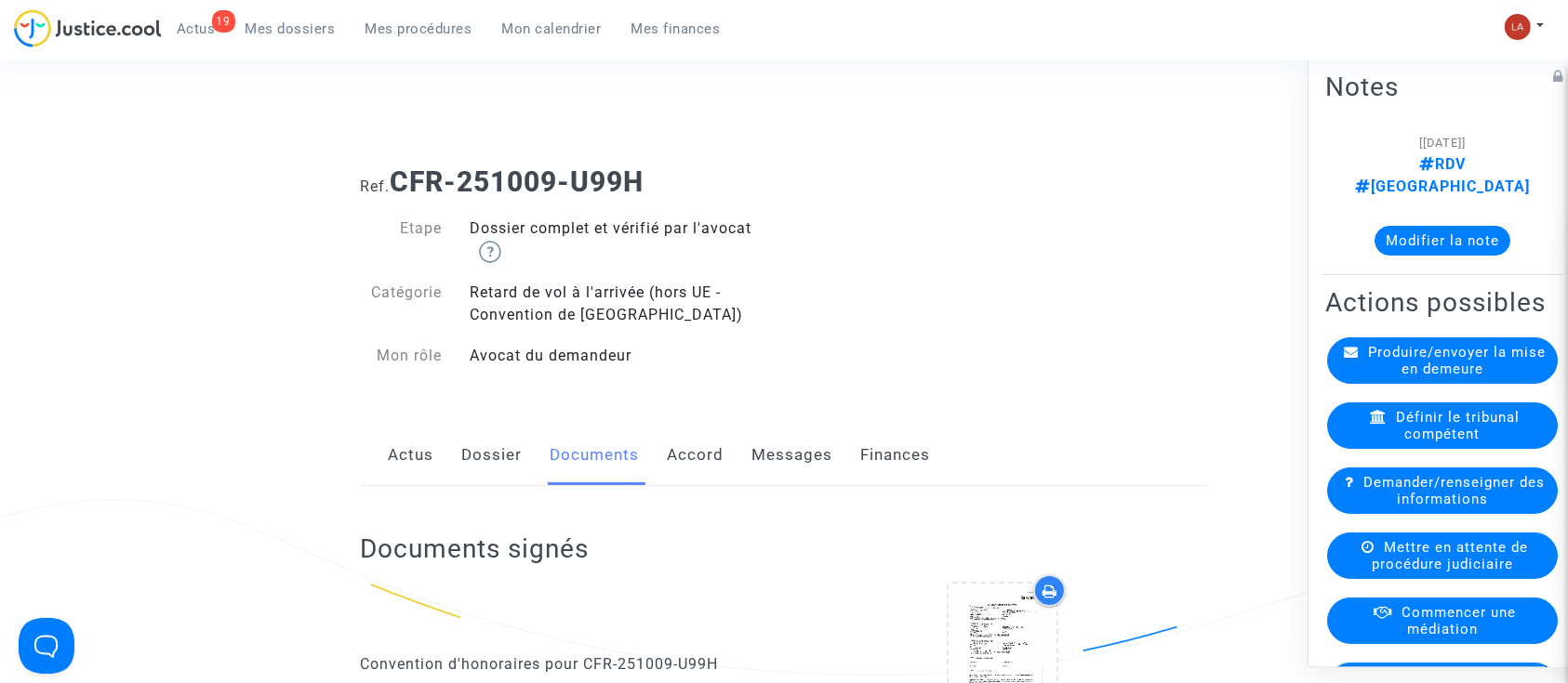
click at [478, 433] on link "Dossier" at bounding box center [493, 455] width 60 height 61
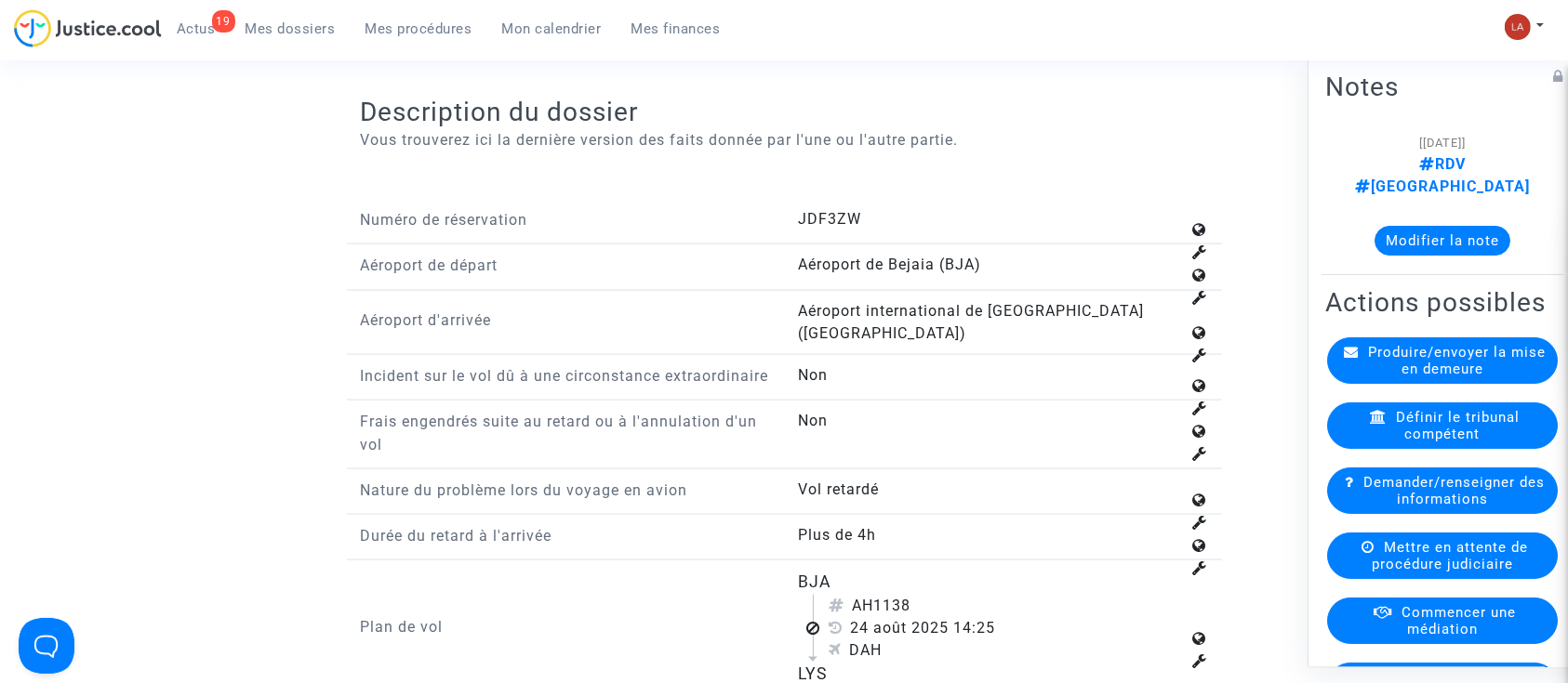
scroll to position [2478, 0]
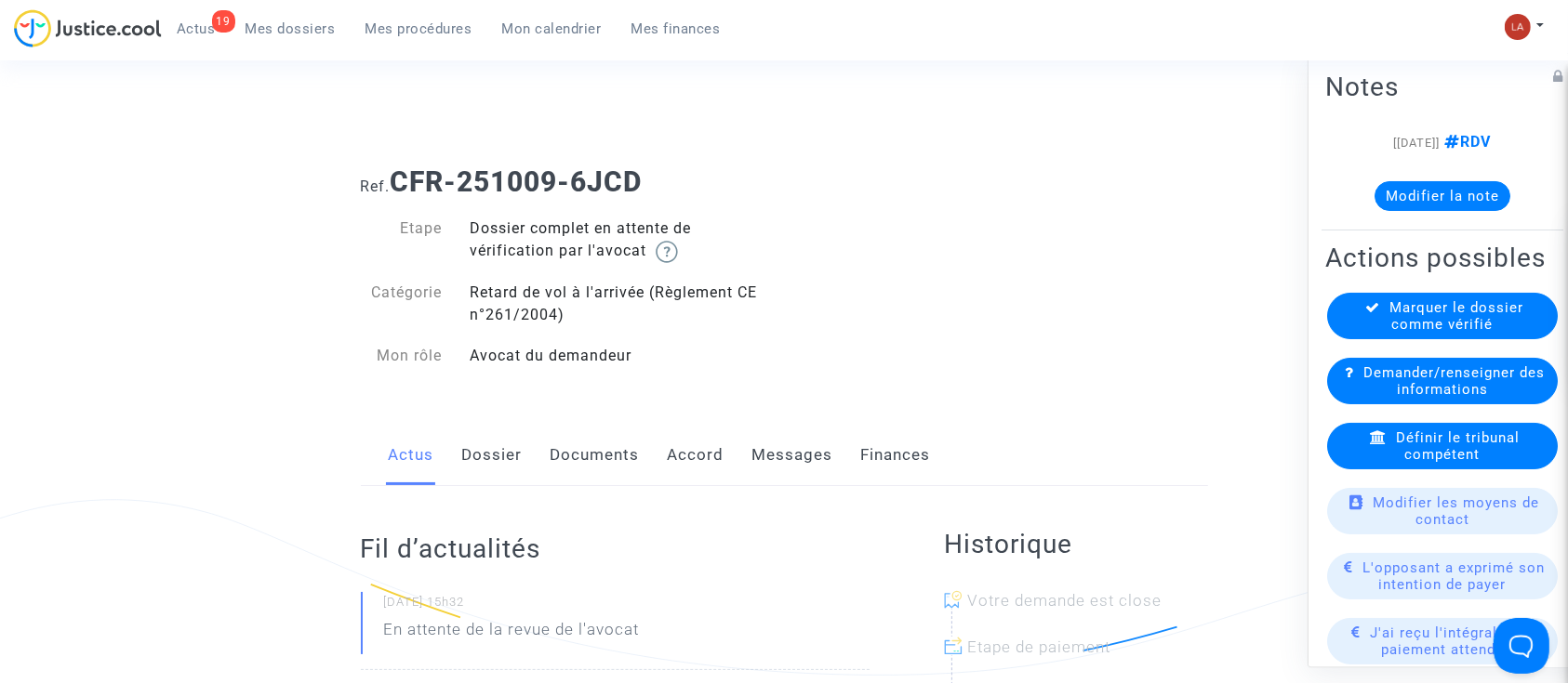
click at [525, 473] on div "Actus Dossier Documents Accord Messages Finances" at bounding box center [784, 456] width 847 height 62
click at [510, 465] on link "Dossier" at bounding box center [493, 455] width 60 height 61
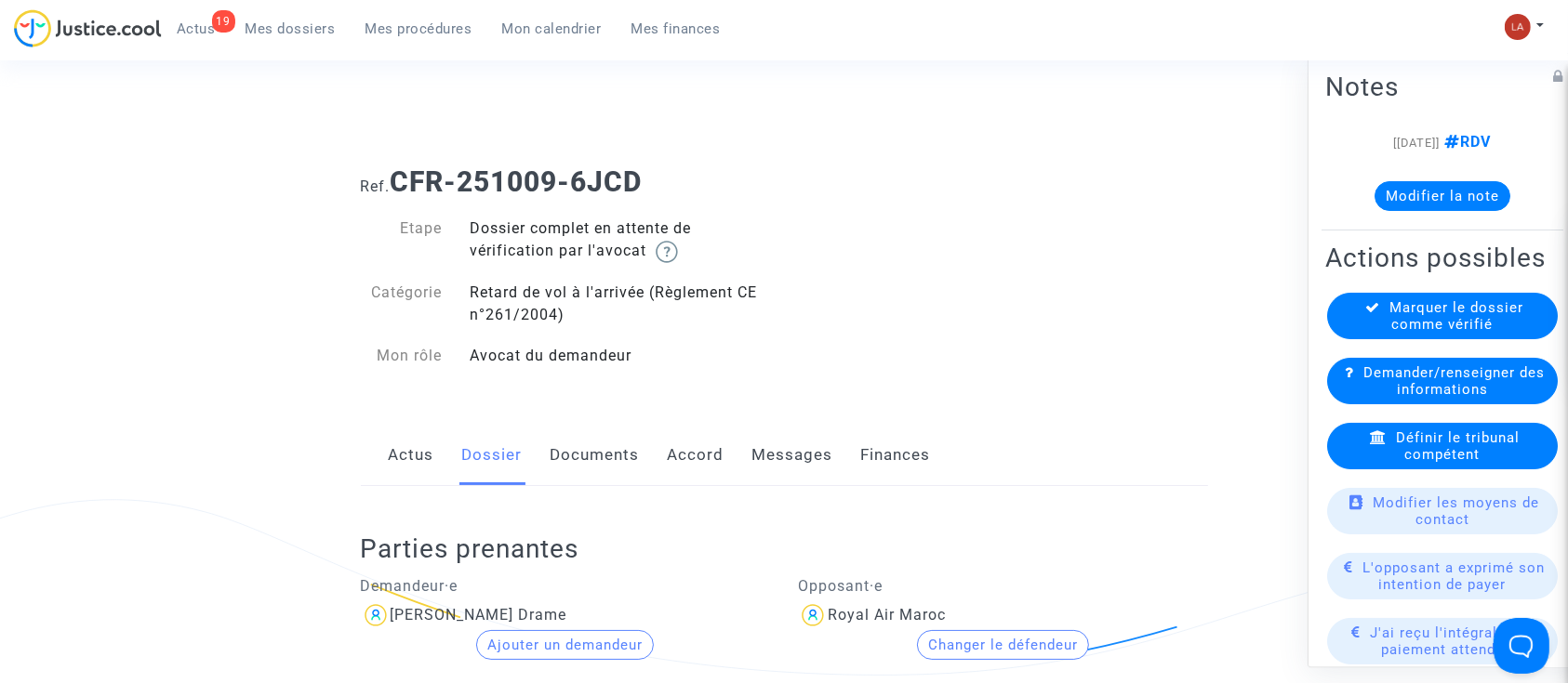
click at [427, 461] on link "Actus" at bounding box center [412, 455] width 45 height 61
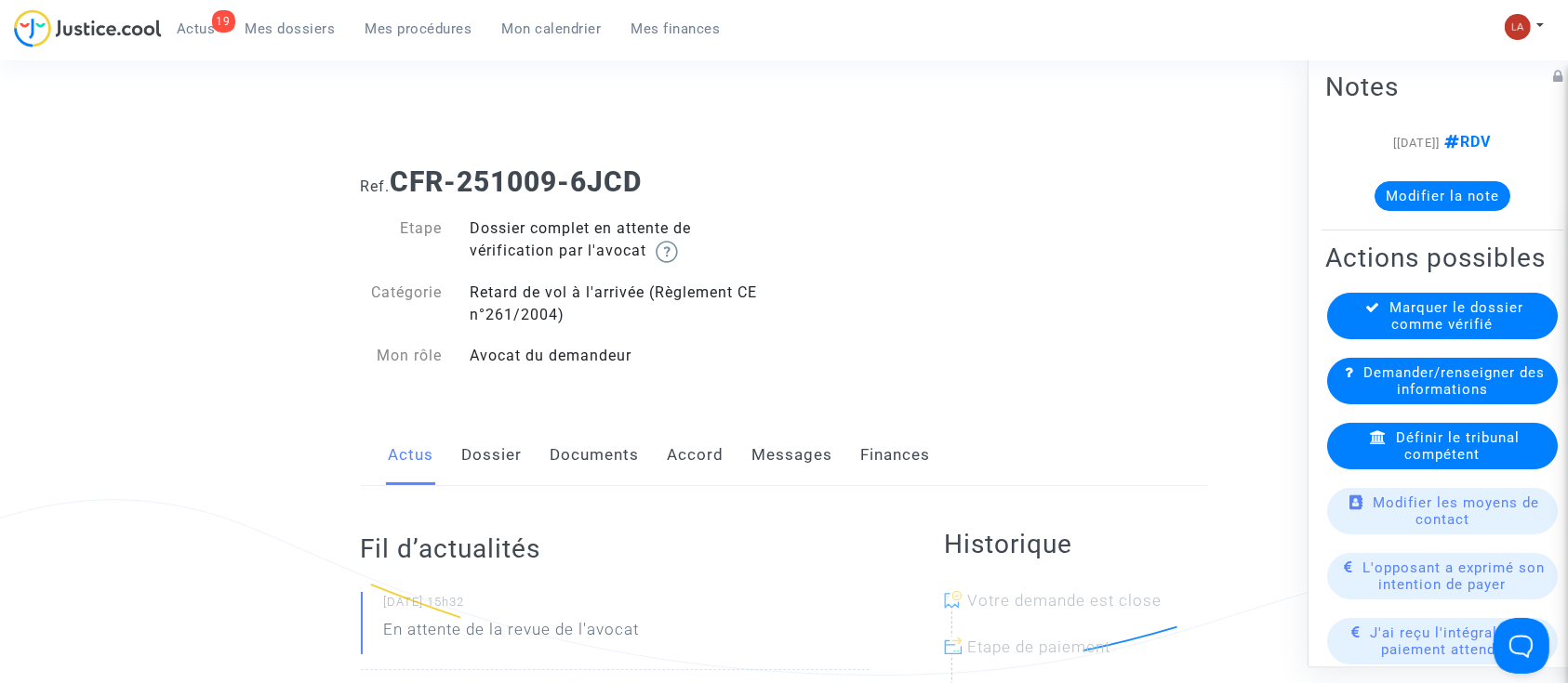
click at [553, 470] on link "Documents" at bounding box center [595, 455] width 89 height 61
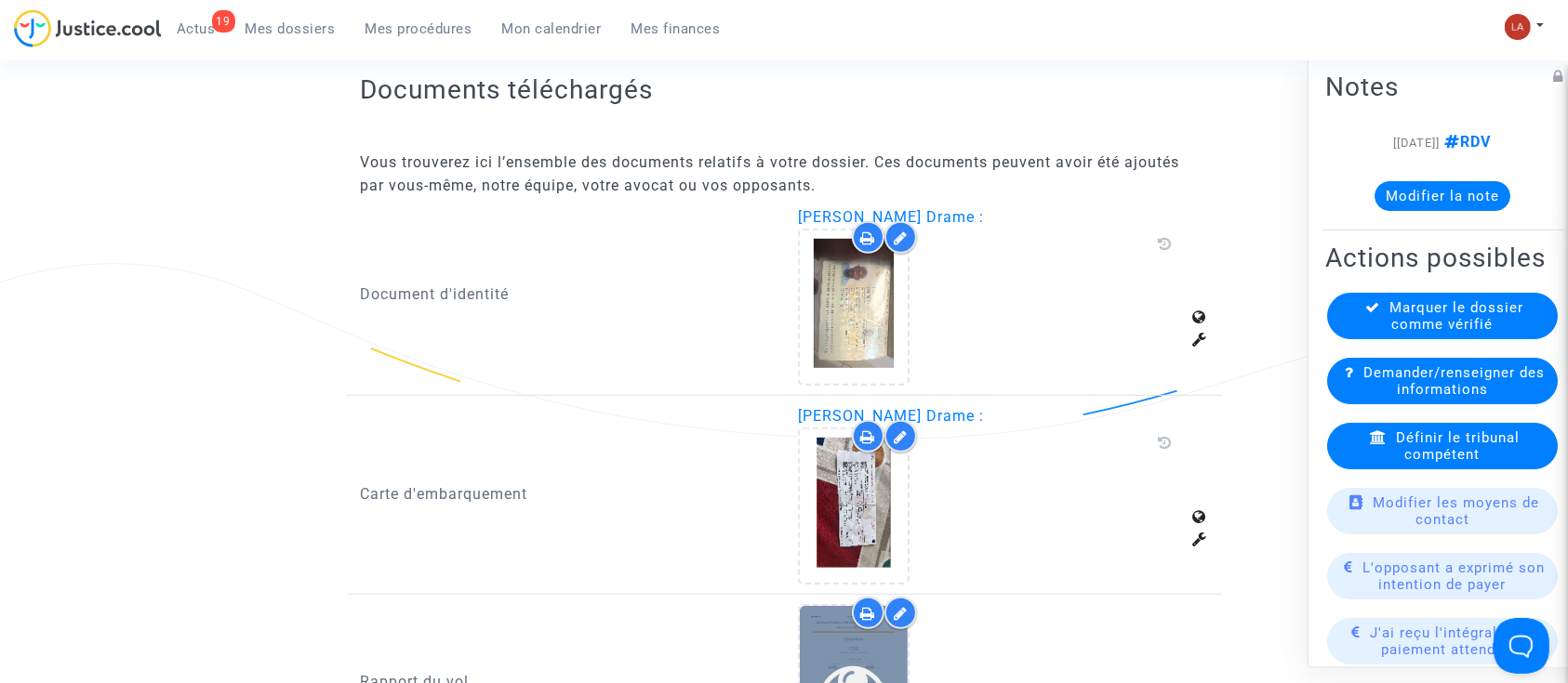
scroll to position [1363, 0]
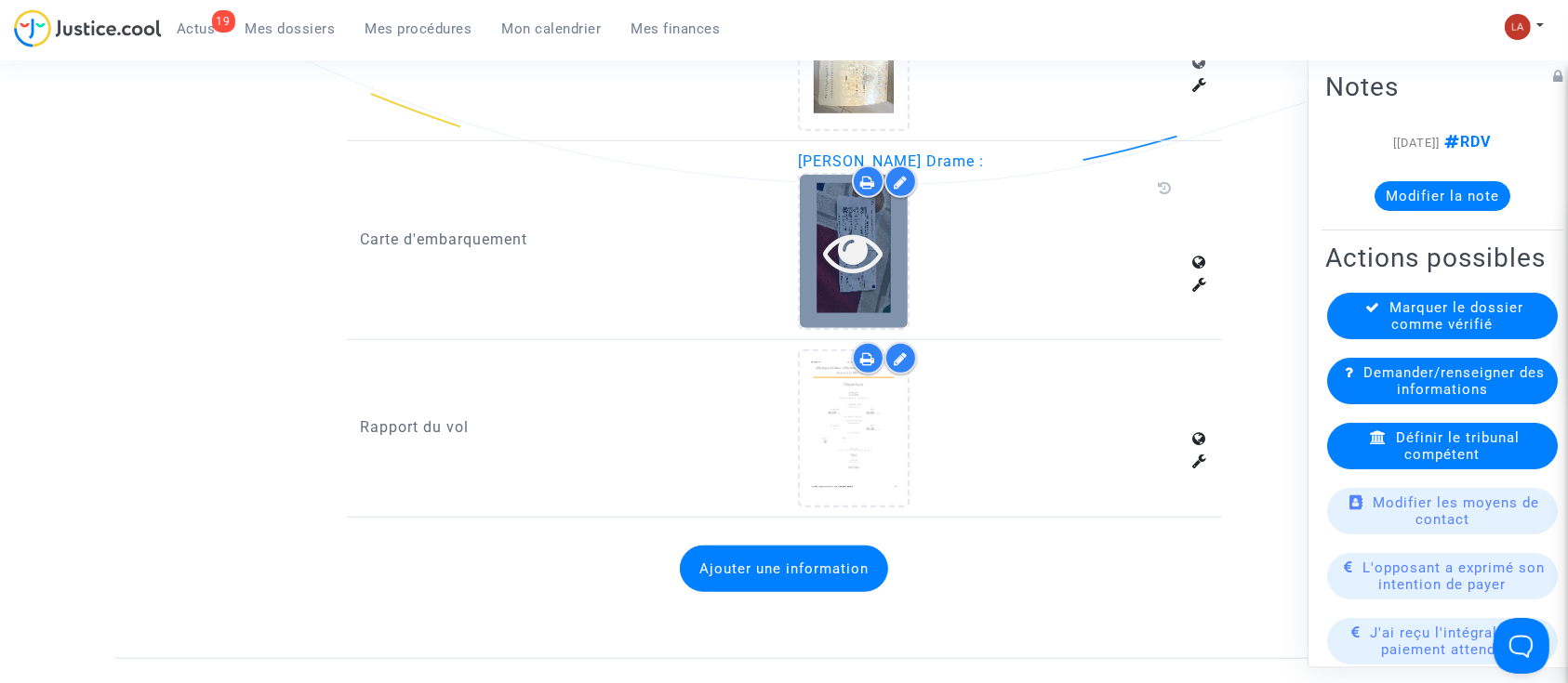
click at [870, 225] on icon at bounding box center [855, 252] width 60 height 59
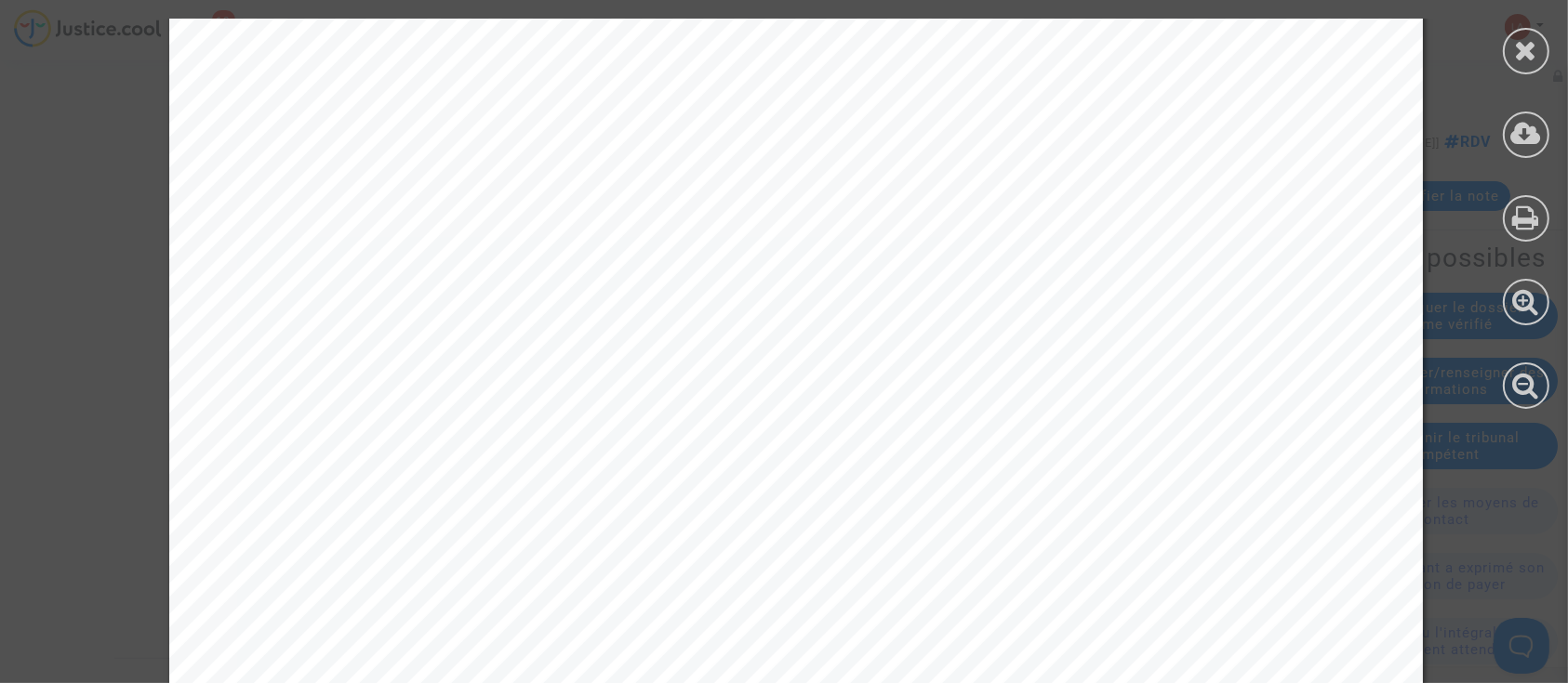
scroll to position [1137, 0]
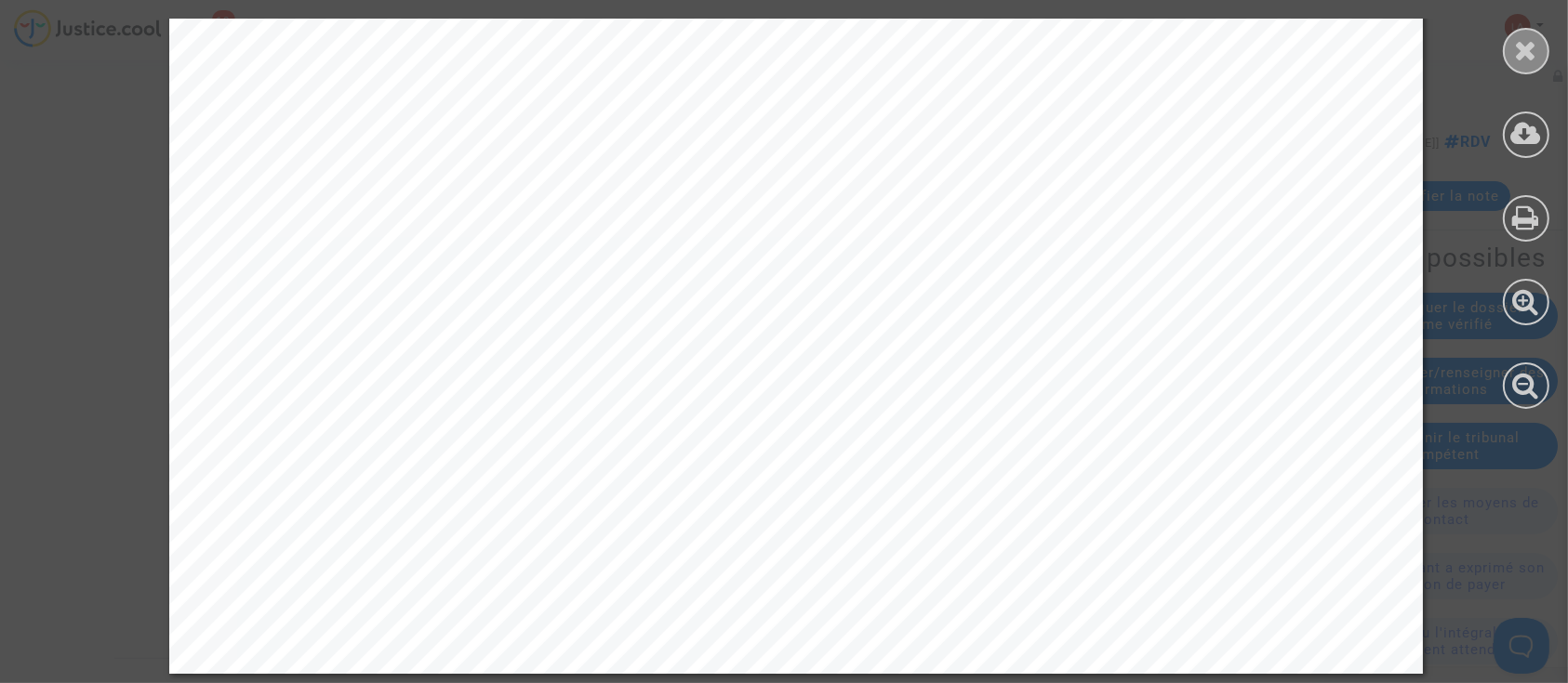
click at [1515, 62] on icon at bounding box center [1527, 51] width 24 height 28
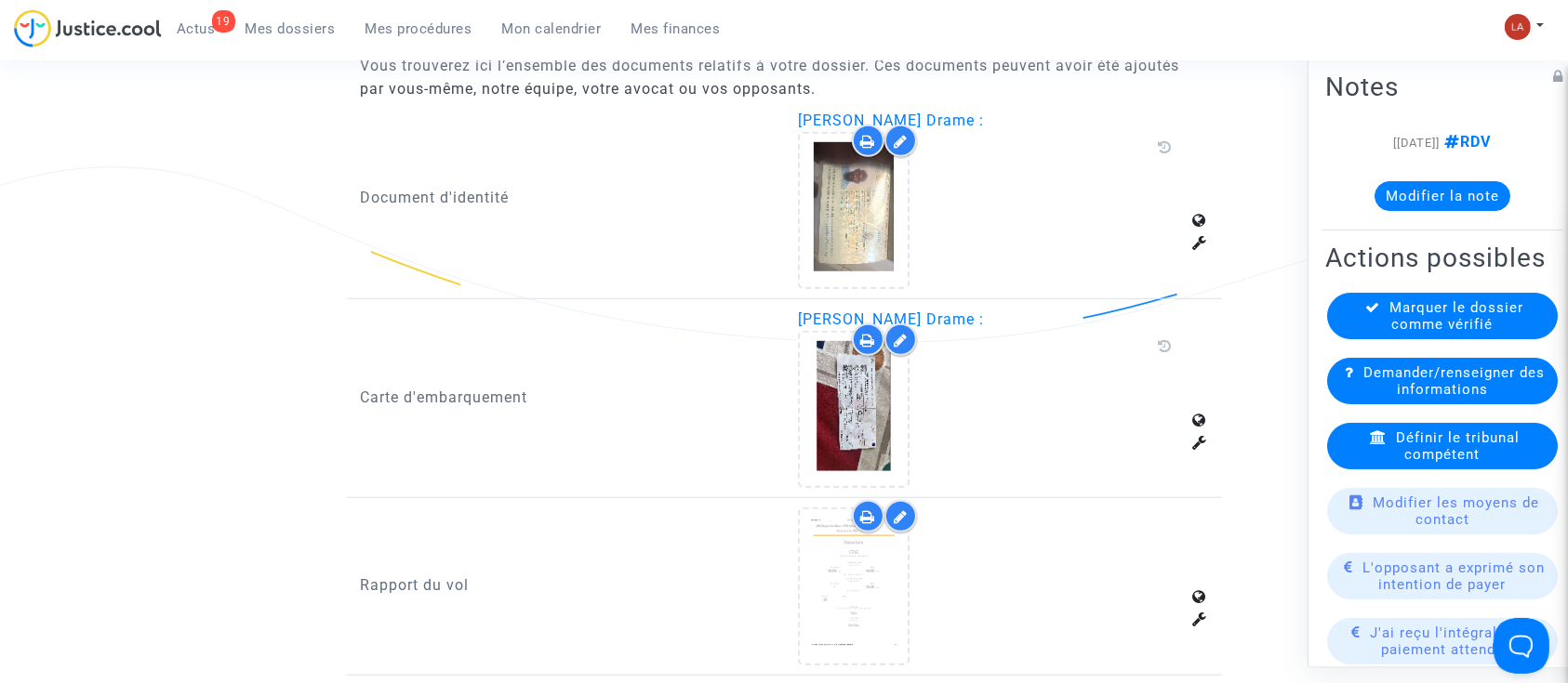
scroll to position [1115, 0]
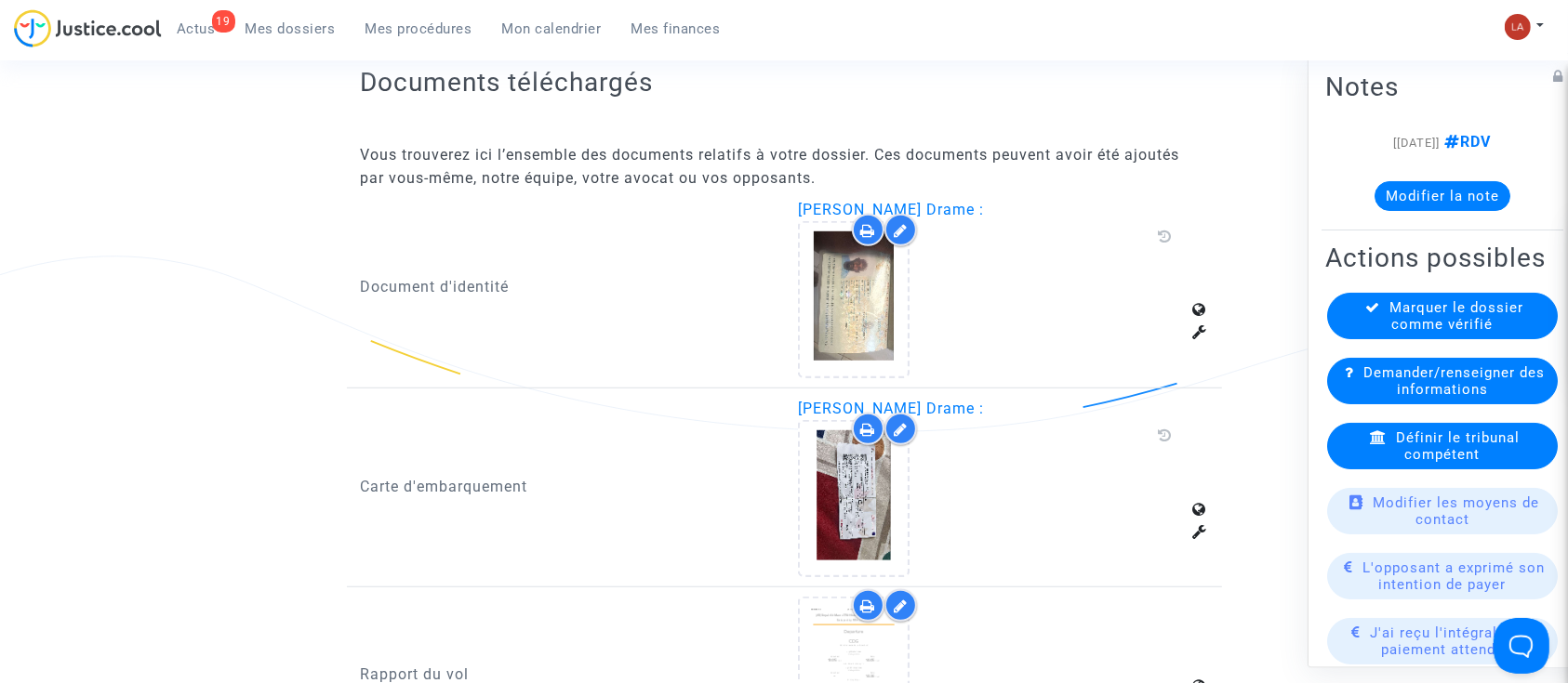
click at [1405, 333] on span "Marquer le dossier comme vérifié" at bounding box center [1457, 317] width 133 height 34
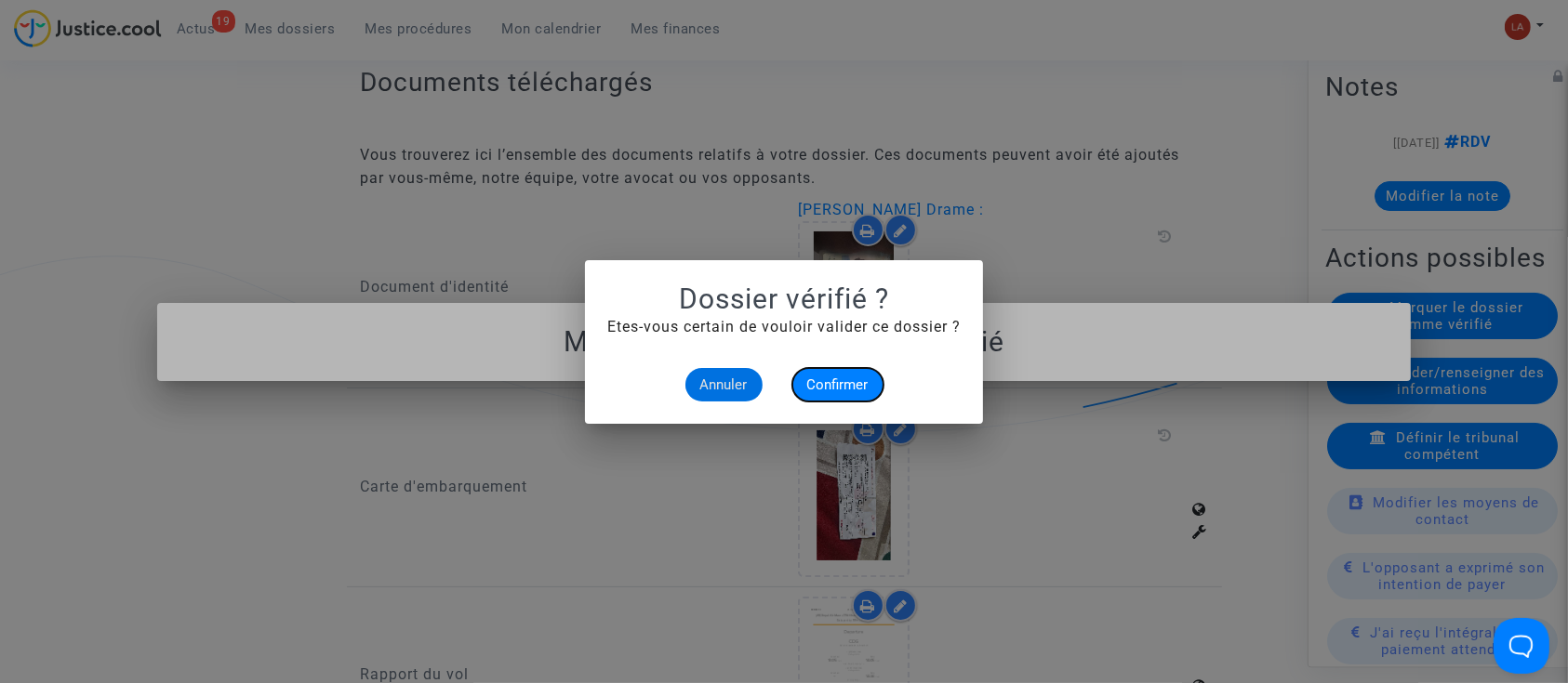
click at [827, 383] on span "Confirmer" at bounding box center [838, 385] width 61 height 17
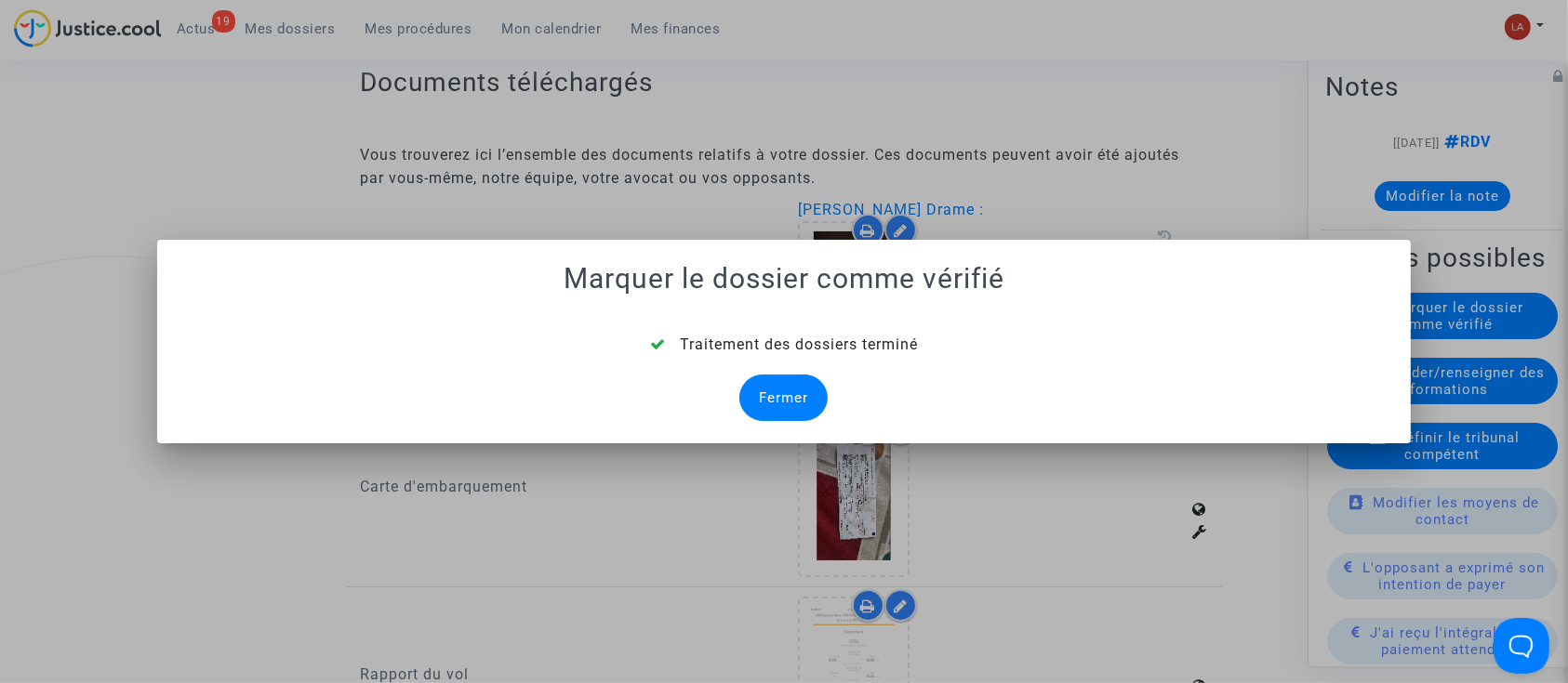
click at [801, 429] on mat-dialog-container "Marquer le dossier comme vérifié Traitement des dossiers terminé Fermer" at bounding box center [784, 341] width 1255 height 204
click at [812, 420] on div "Traitement des dossiers terminé Fermer" at bounding box center [784, 377] width 1210 height 87
click at [754, 388] on div "Fermer" at bounding box center [784, 397] width 88 height 46
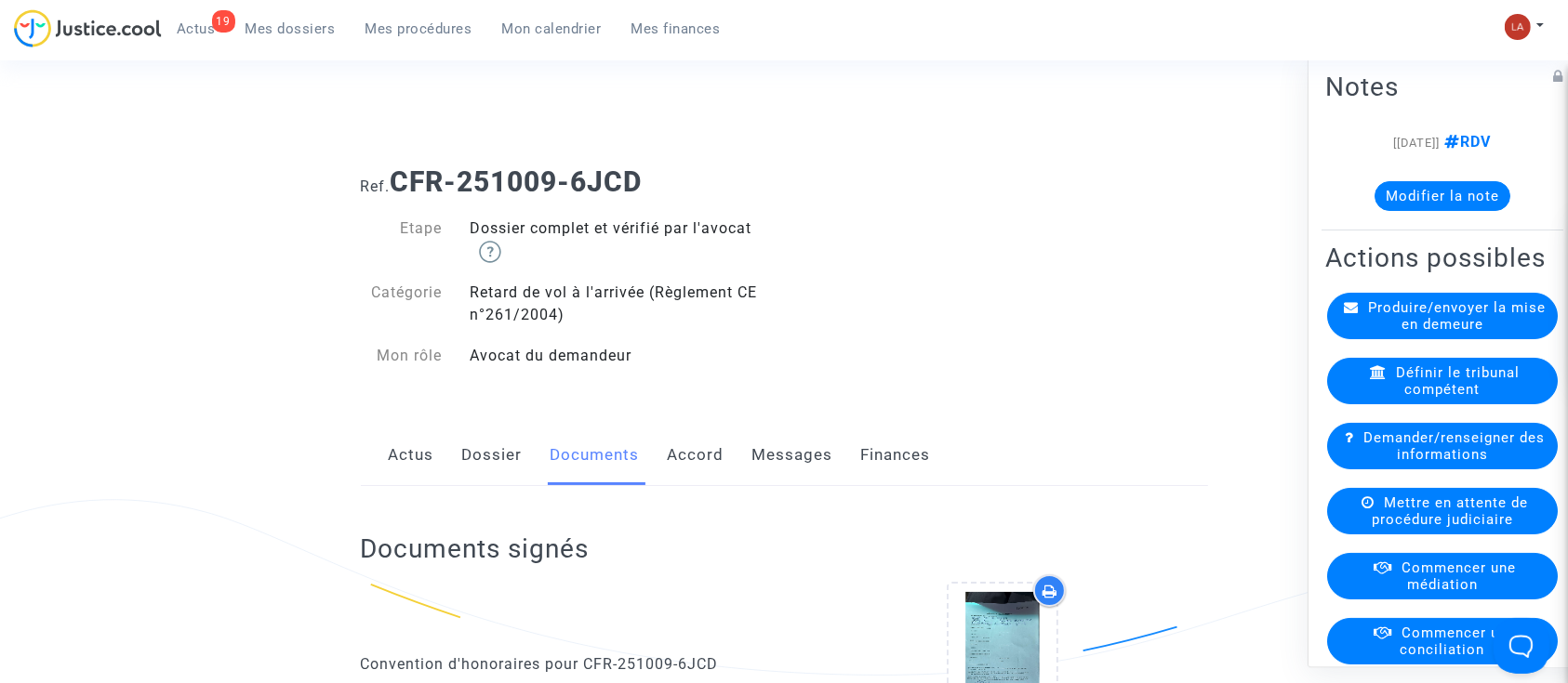
drag, startPoint x: 474, startPoint y: 449, endPoint x: 507, endPoint y: 442, distance: 33.7
click at [475, 451] on link "Dossier" at bounding box center [493, 455] width 60 height 61
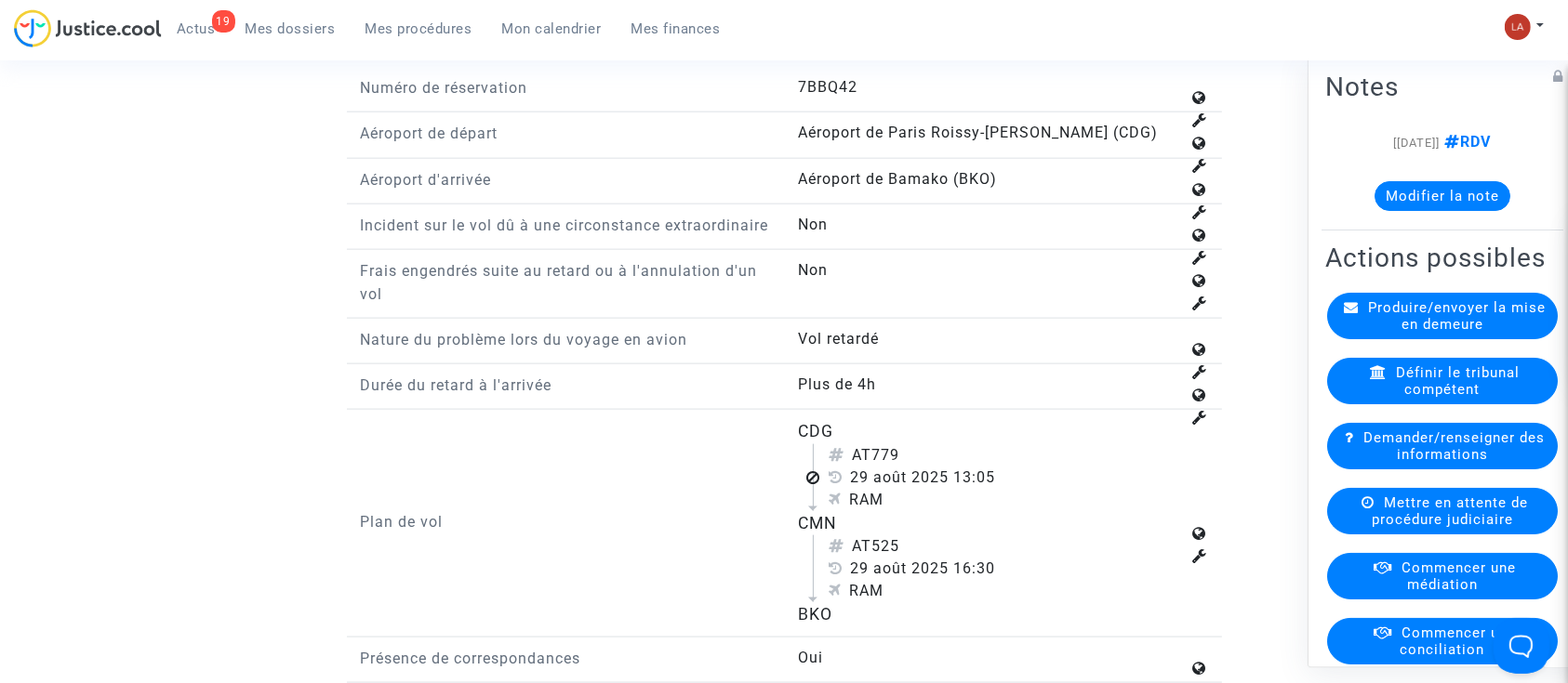
scroll to position [2478, 0]
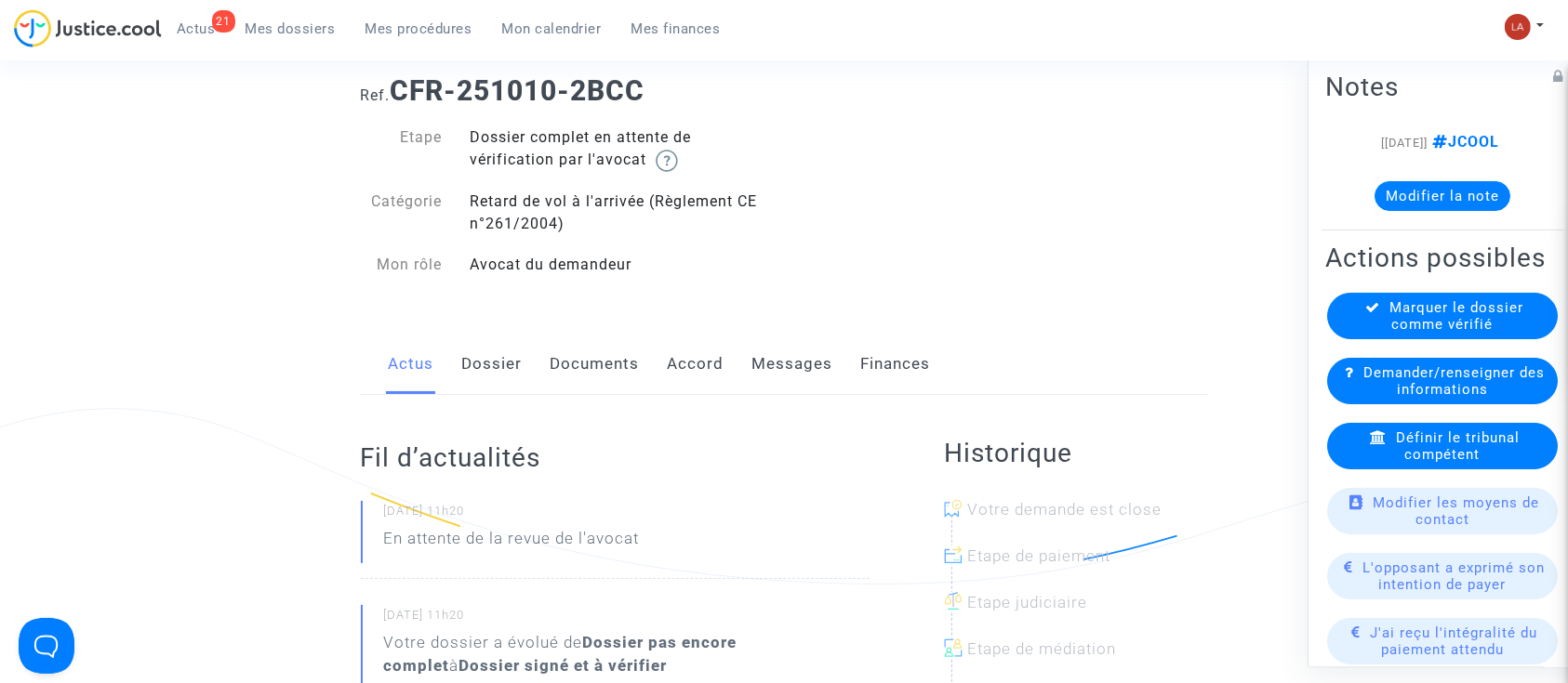
scroll to position [124, 0]
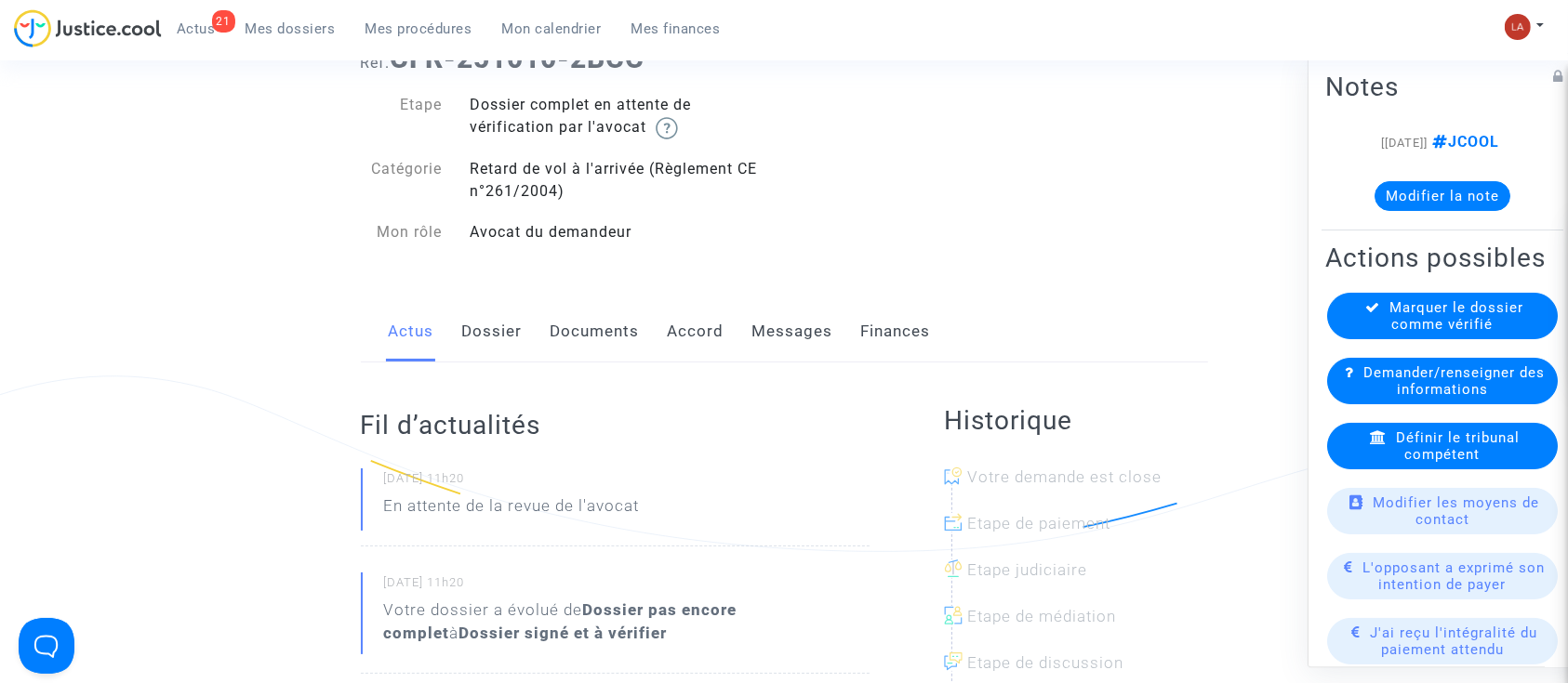
drag, startPoint x: 448, startPoint y: 343, endPoint x: 463, endPoint y: 337, distance: 16.2
click at [448, 343] on div "Actus Dossier Documents Accord Messages Finances" at bounding box center [784, 333] width 847 height 62
click at [480, 331] on link "Dossier" at bounding box center [493, 332] width 60 height 61
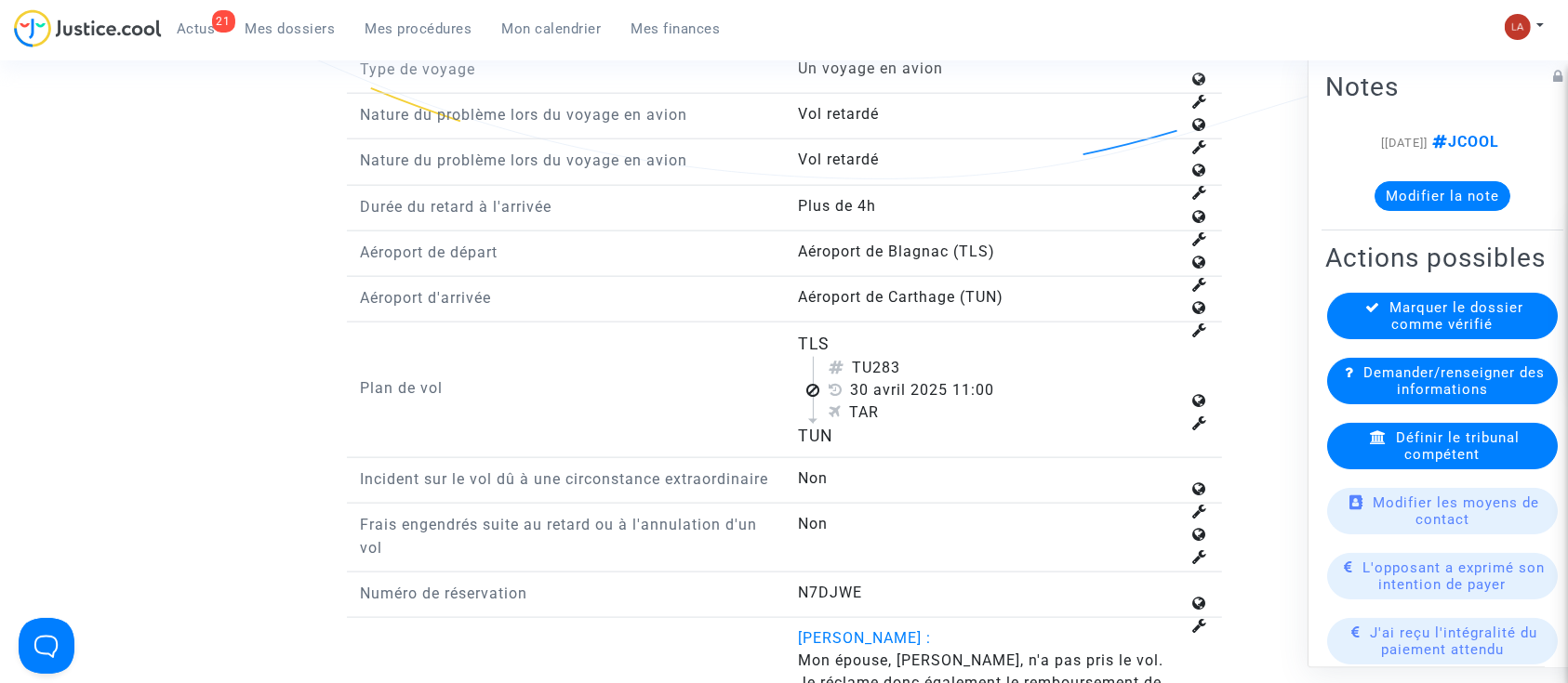
scroll to position [2355, 0]
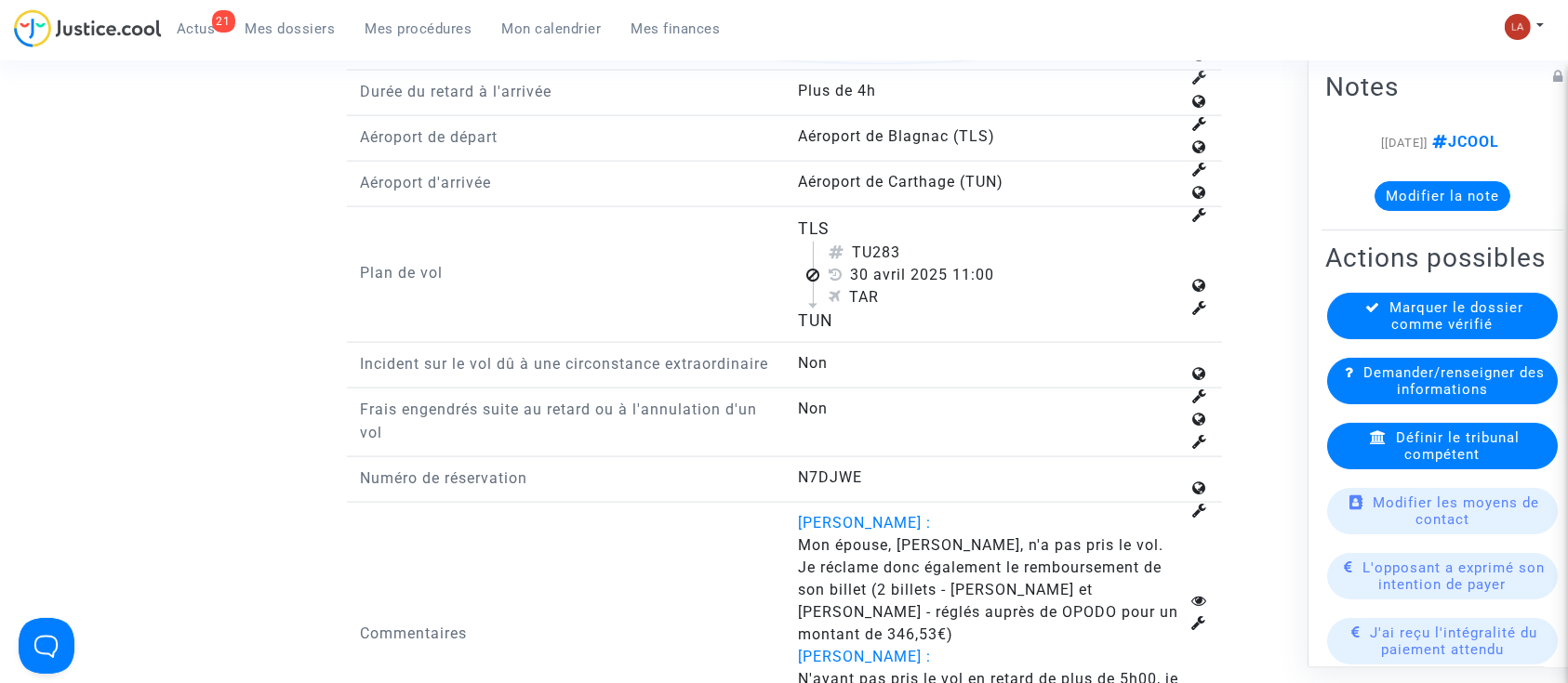
drag, startPoint x: 878, startPoint y: 249, endPoint x: 923, endPoint y: 249, distance: 45.0
click at [923, 249] on div "TU283" at bounding box center [1005, 253] width 352 height 23
copy div "283"
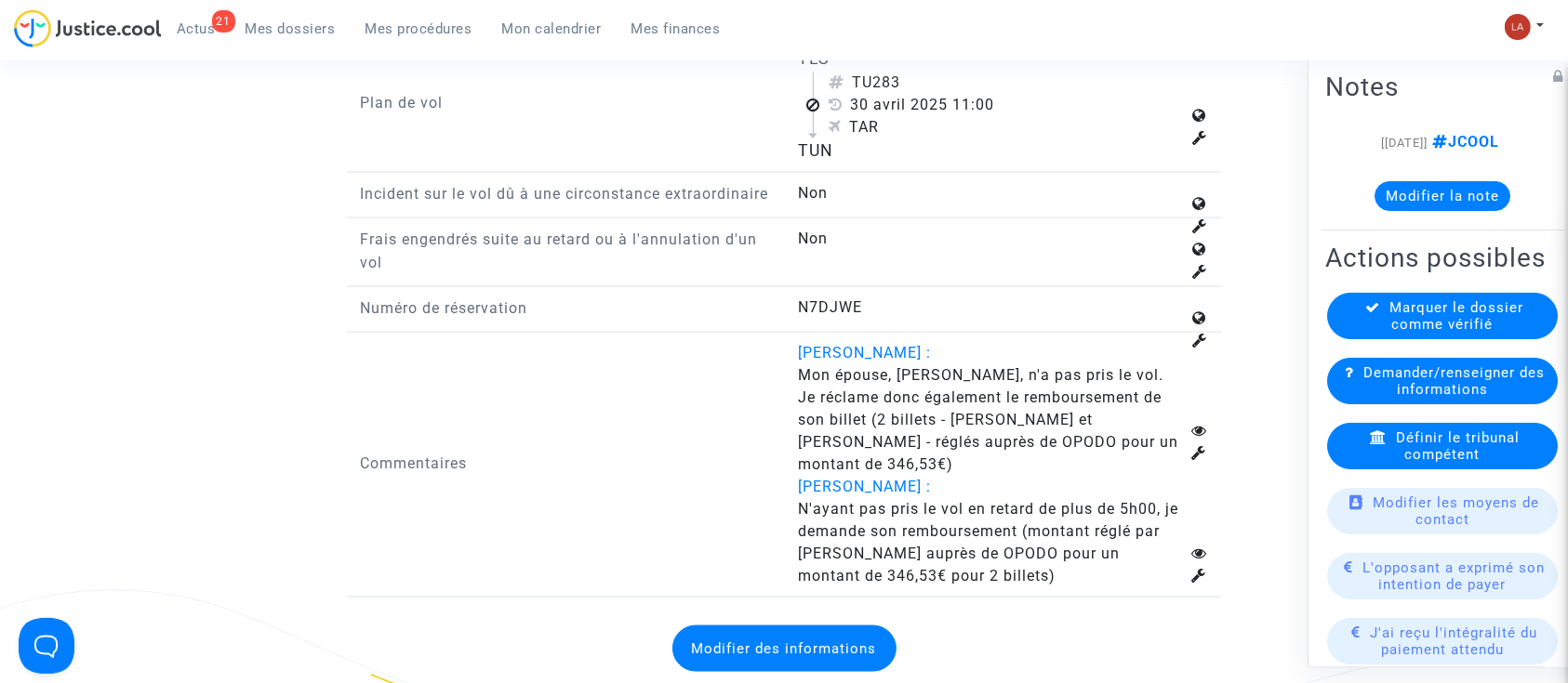
scroll to position [2603, 0]
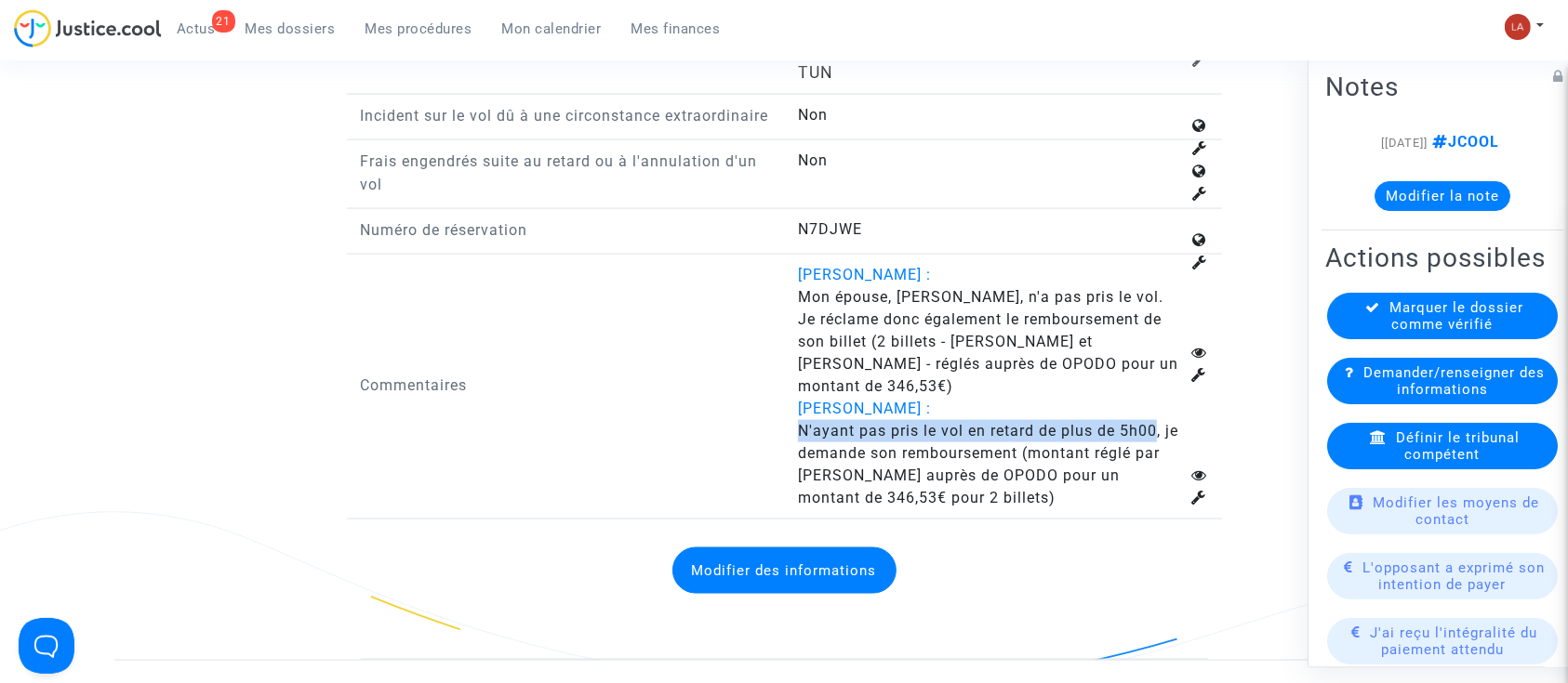
drag, startPoint x: 793, startPoint y: 449, endPoint x: 1154, endPoint y: 458, distance: 361.1
click at [1154, 458] on div "[PERSON_NAME] : Mon épouse, [PERSON_NAME], n'a pas pris le vol. Je réclame donc…" at bounding box center [1003, 386] width 438 height 245
copy span "N'ayant pas pris le vol en retard de plus de 5h00"
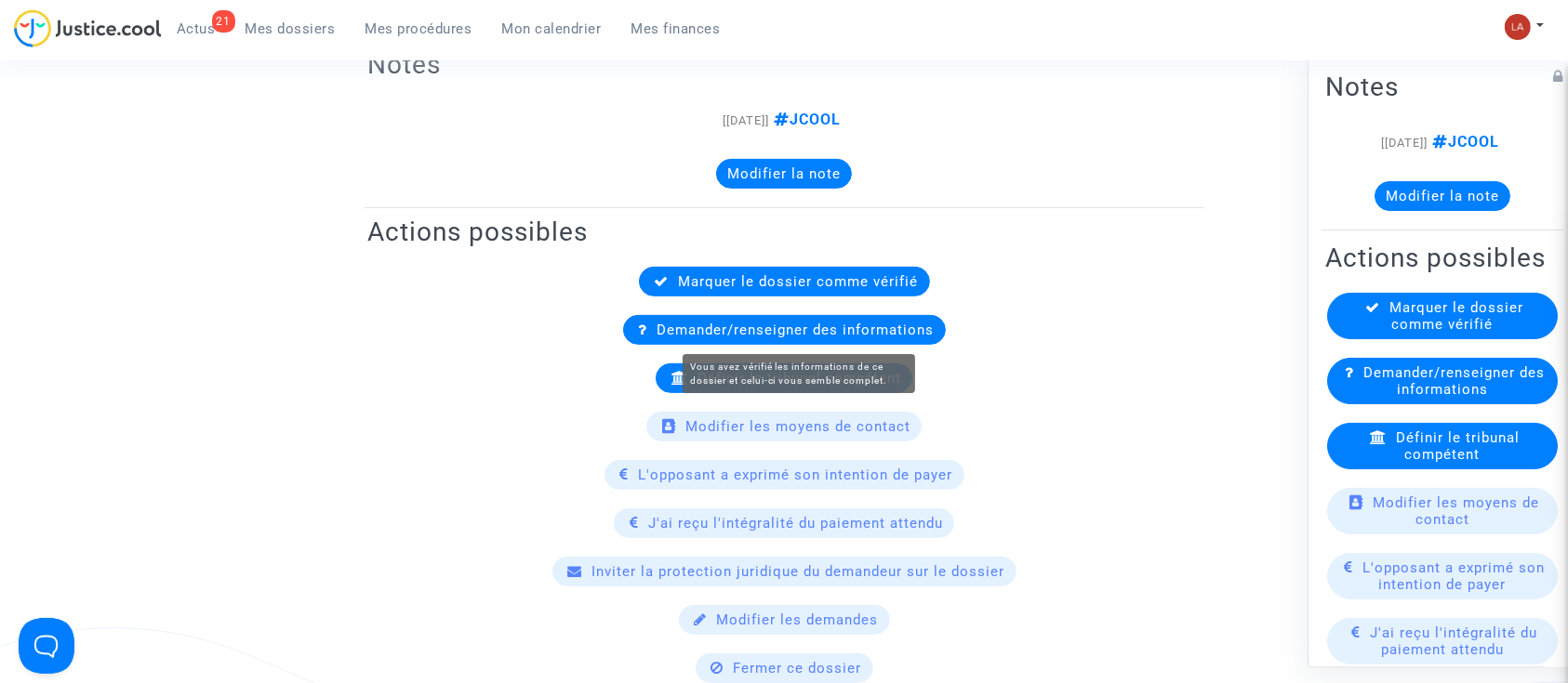
scroll to position [247, 0]
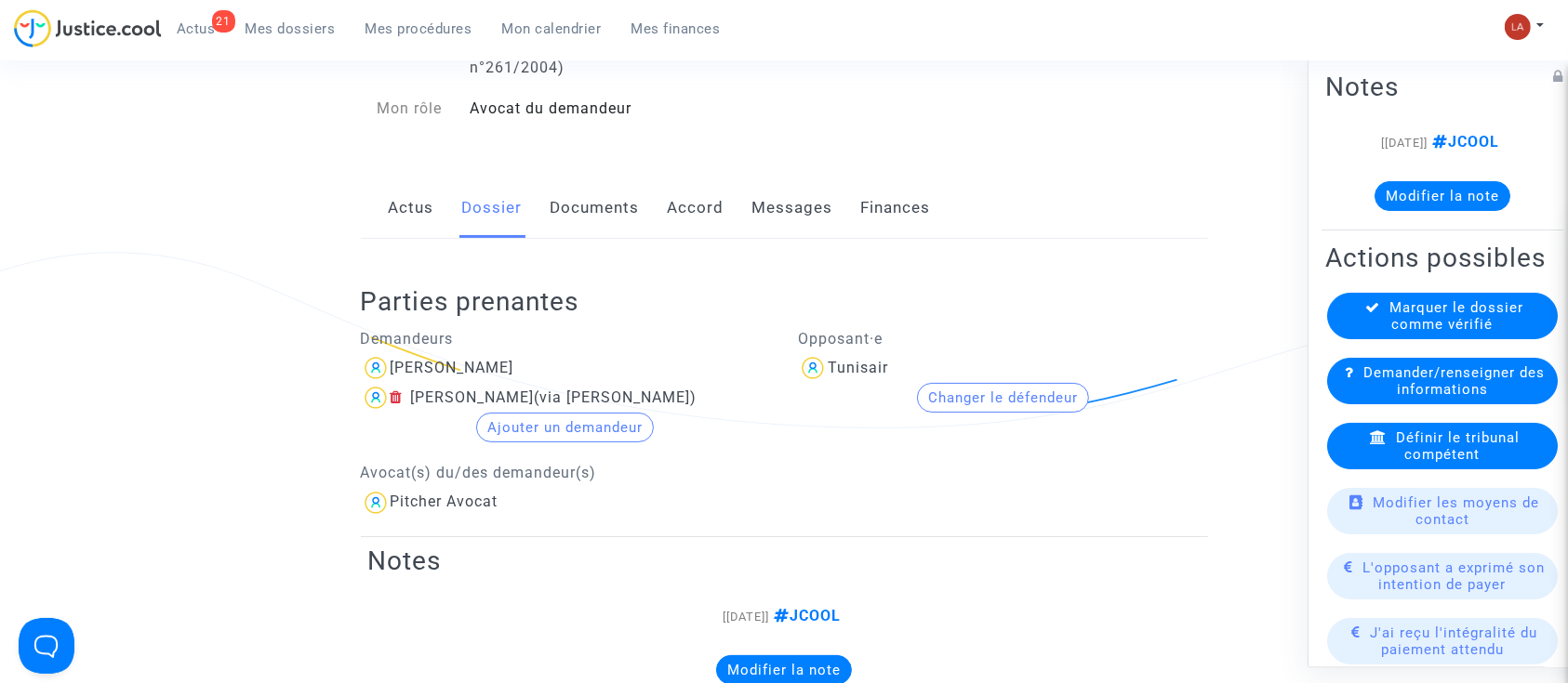
click at [811, 205] on link "Messages" at bounding box center [793, 208] width 81 height 61
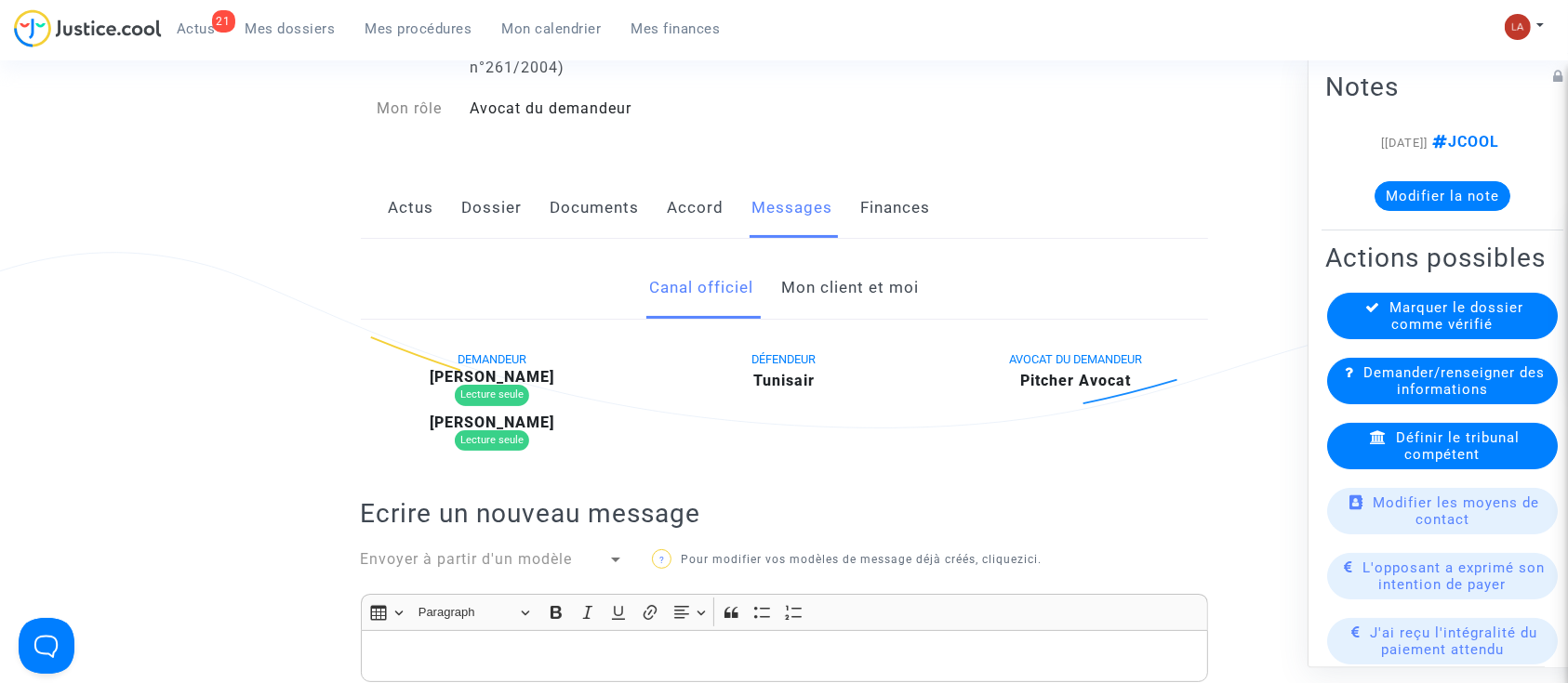
click at [848, 285] on link "Mon client et moi" at bounding box center [850, 287] width 137 height 61
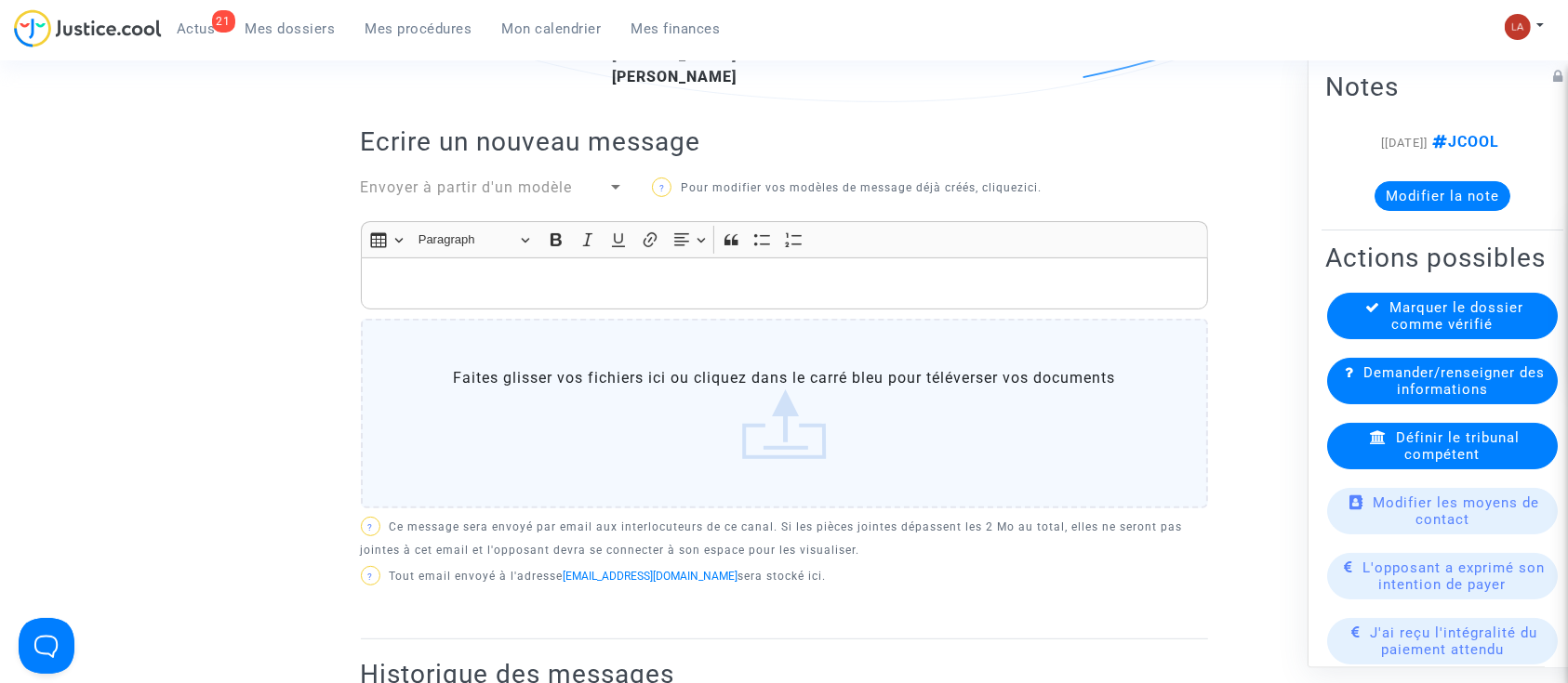
scroll to position [619, 0]
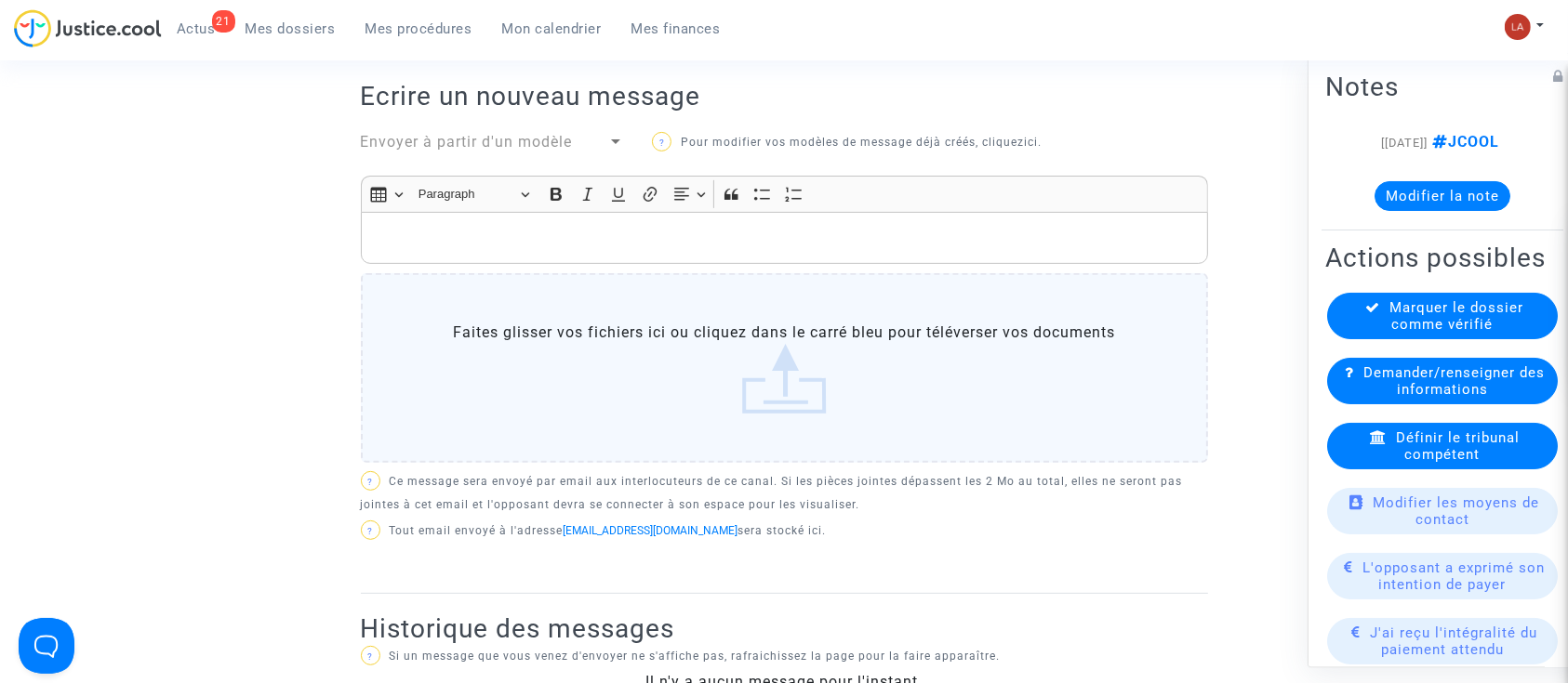
click at [855, 231] on p "Rich Text Editor, main" at bounding box center [784, 238] width 828 height 23
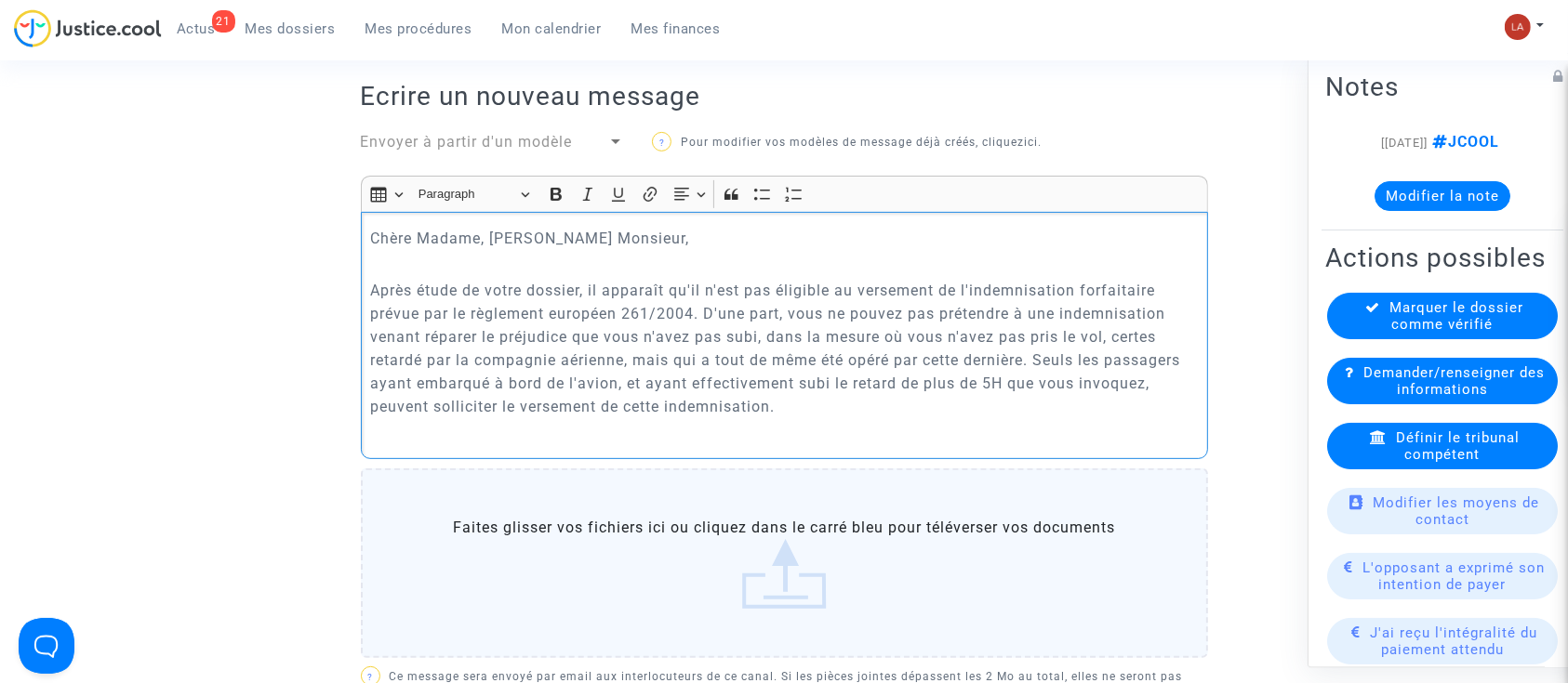
click at [710, 315] on p "Après étude de votre dossier, il apparaît qu'il n'est pas éligible au versement…" at bounding box center [784, 349] width 828 height 139
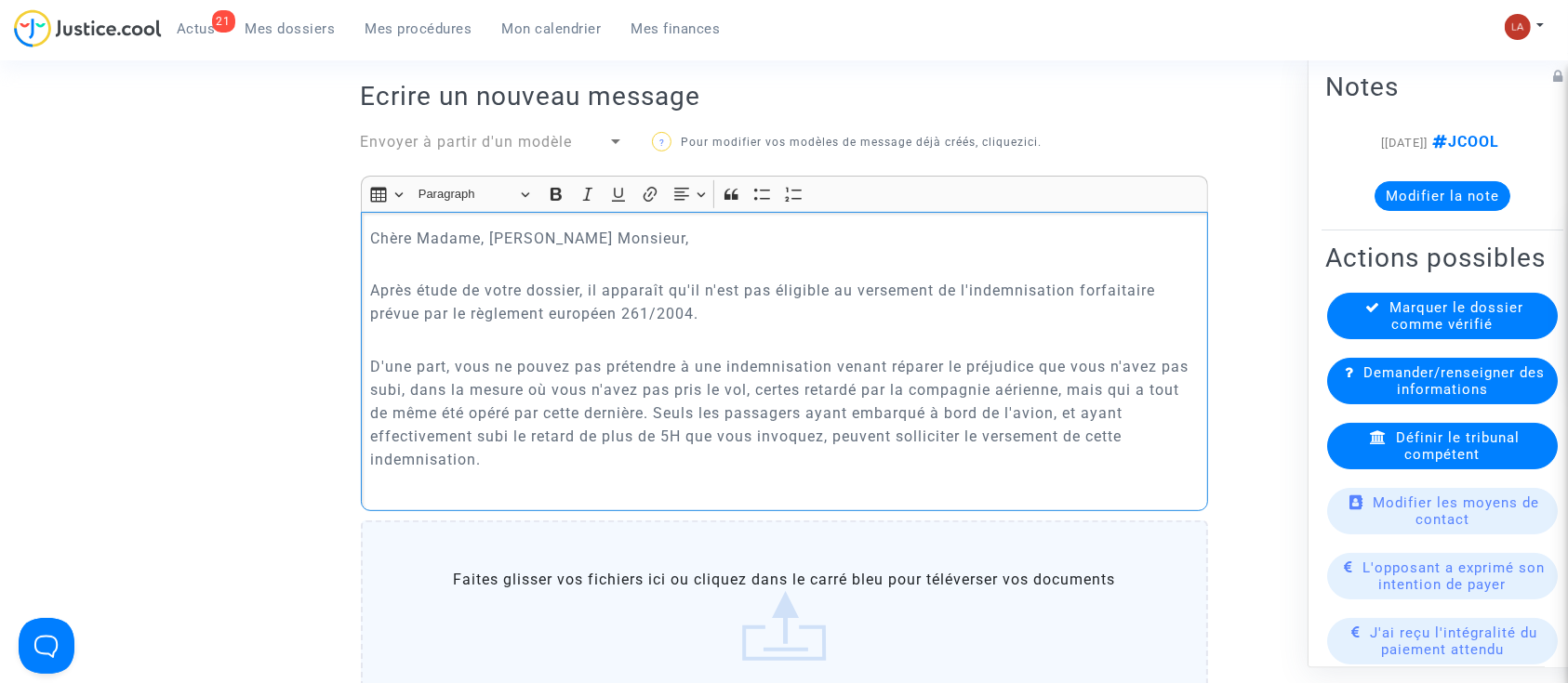
click at [523, 445] on p "D'une part, vous ne pouvez pas prétendre à une indemnisation venant réparer le …" at bounding box center [784, 413] width 828 height 116
click at [508, 486] on p "Rich Text Editor, main" at bounding box center [784, 486] width 828 height 23
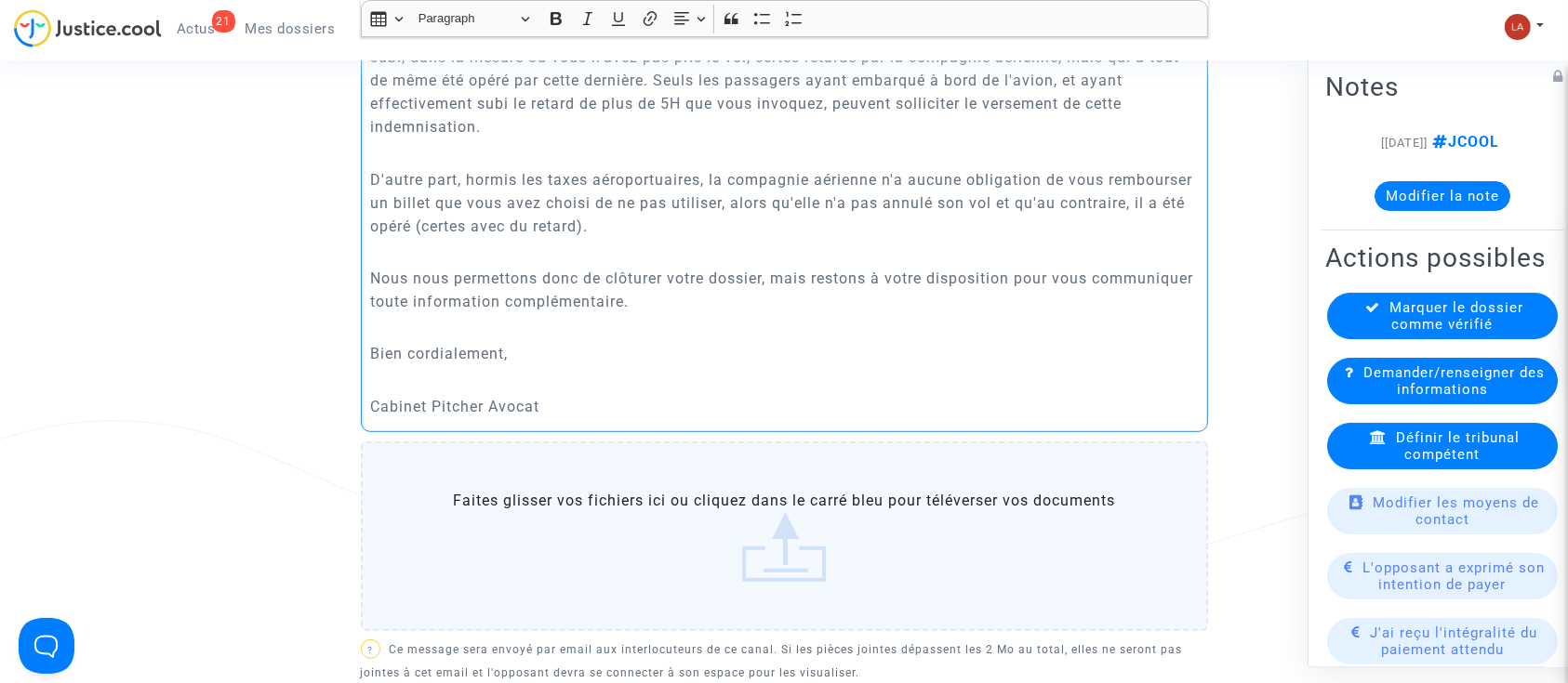
scroll to position [1200, 0]
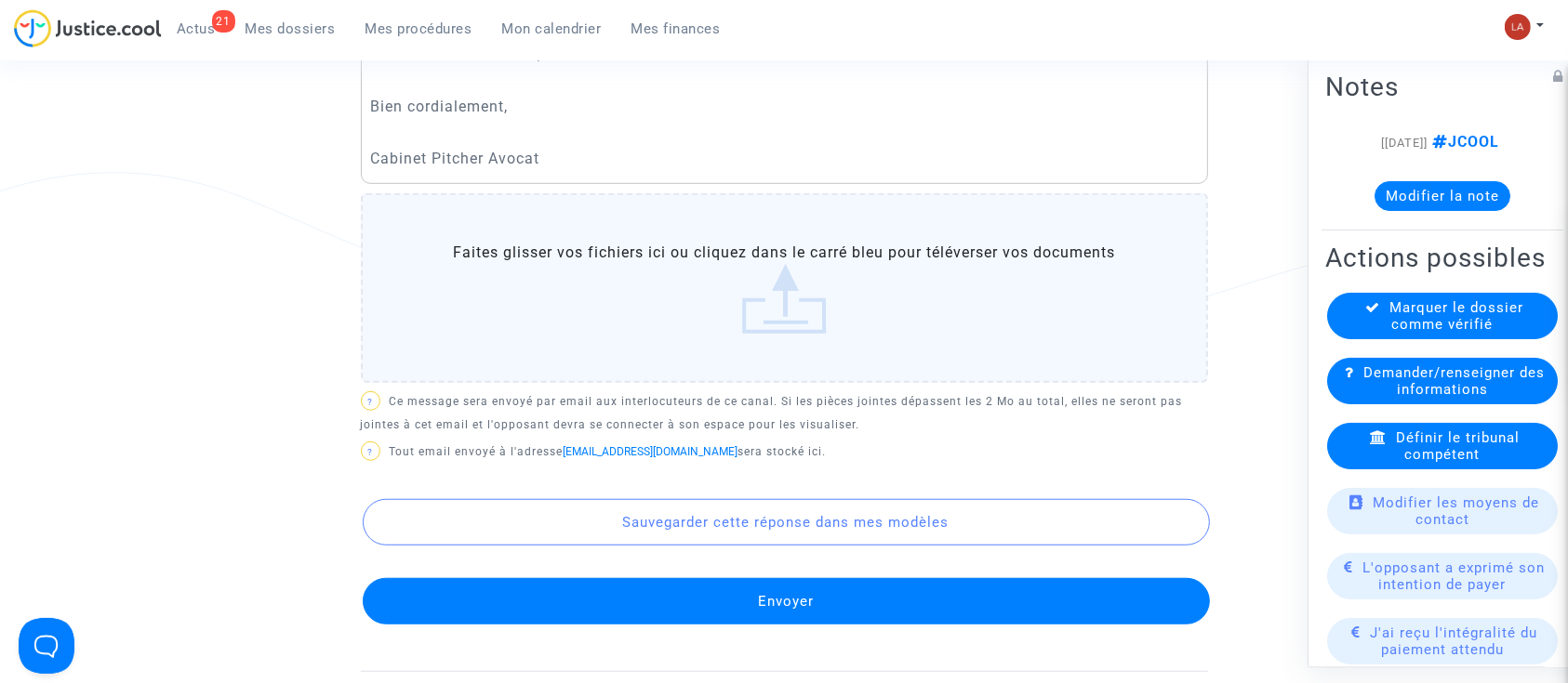
click at [884, 601] on button "Envoyer" at bounding box center [786, 600] width 847 height 46
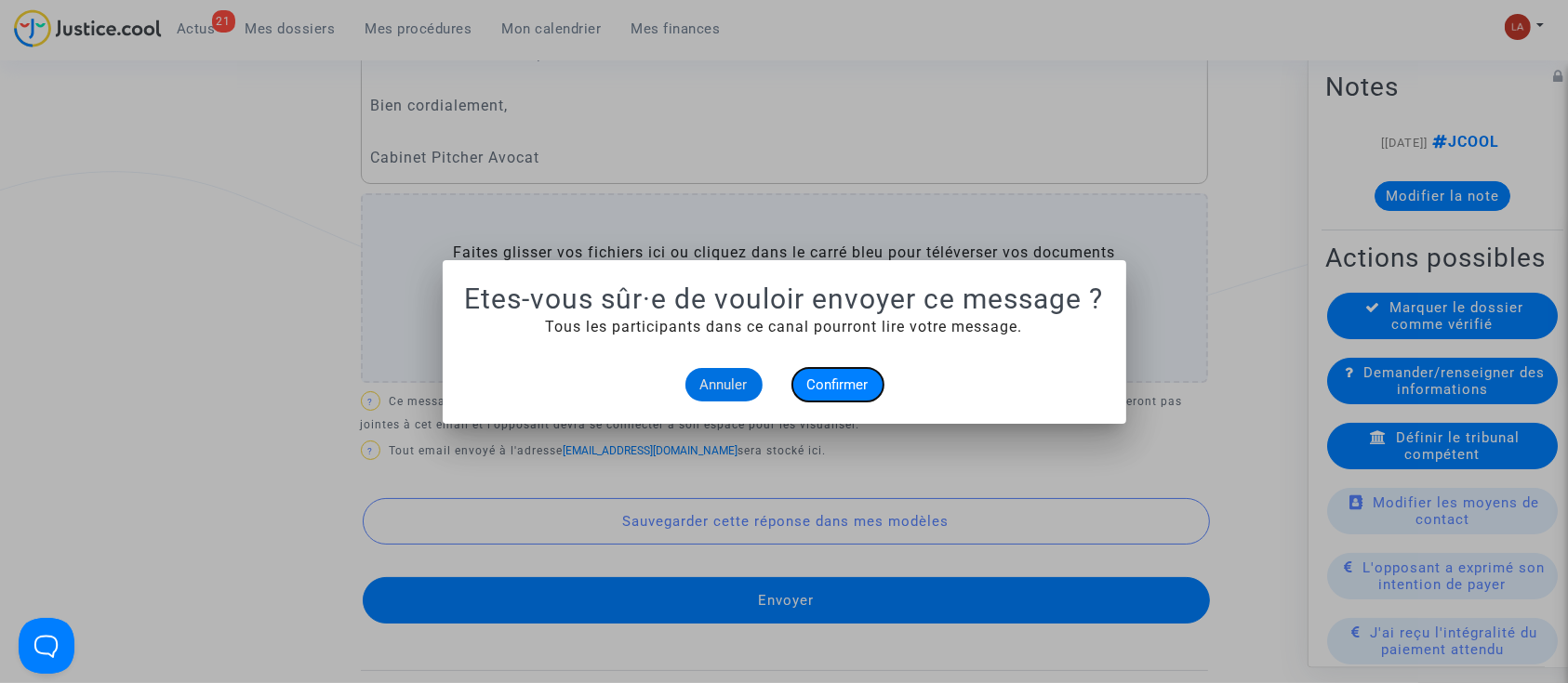
click at [839, 388] on span "Confirmer" at bounding box center [838, 385] width 61 height 17
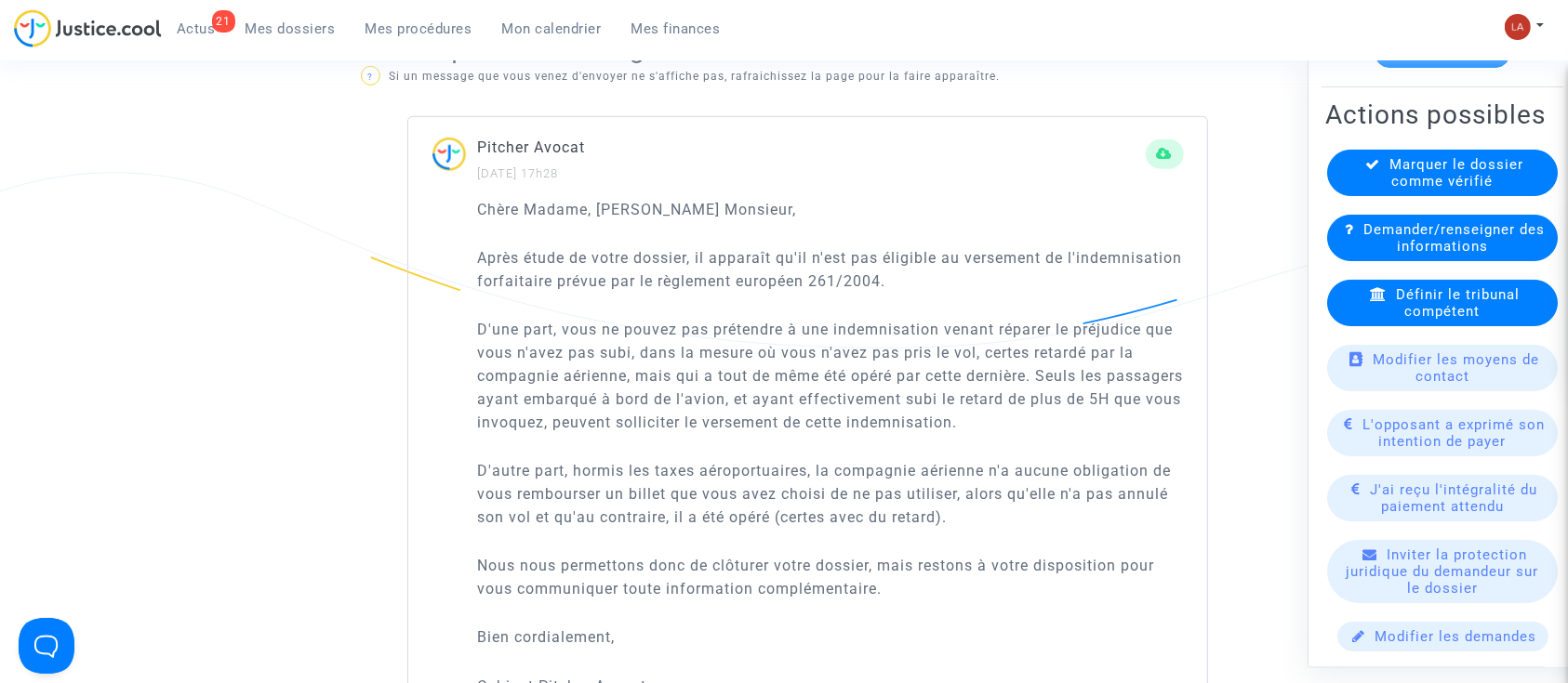
scroll to position [247, 0]
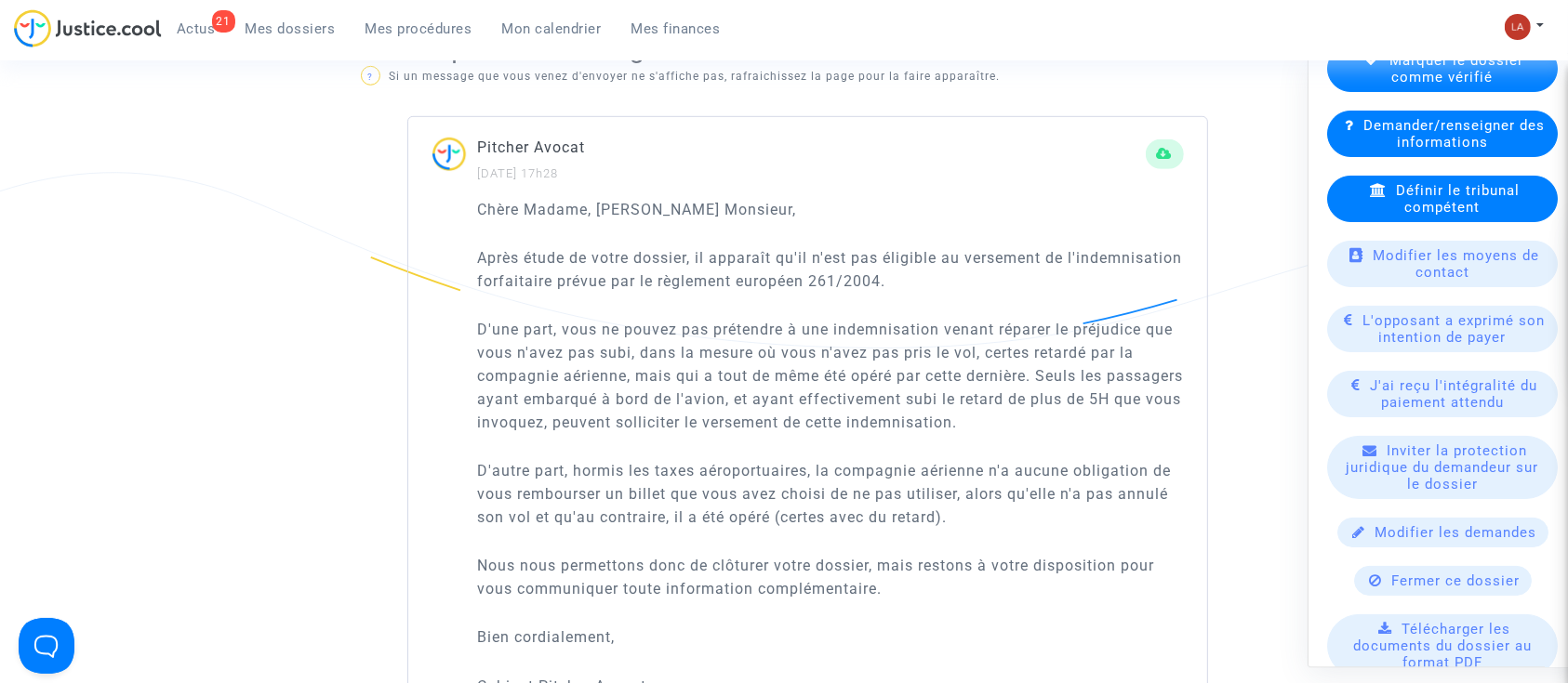
click at [1419, 655] on available-action-list "Marquer le dossier comme vérifié [PERSON_NAME]/renseigner des informations Défi…" at bounding box center [1442, 491] width 234 height 893
click at [1426, 589] on span "Fermer ce dossier" at bounding box center [1456, 582] width 129 height 17
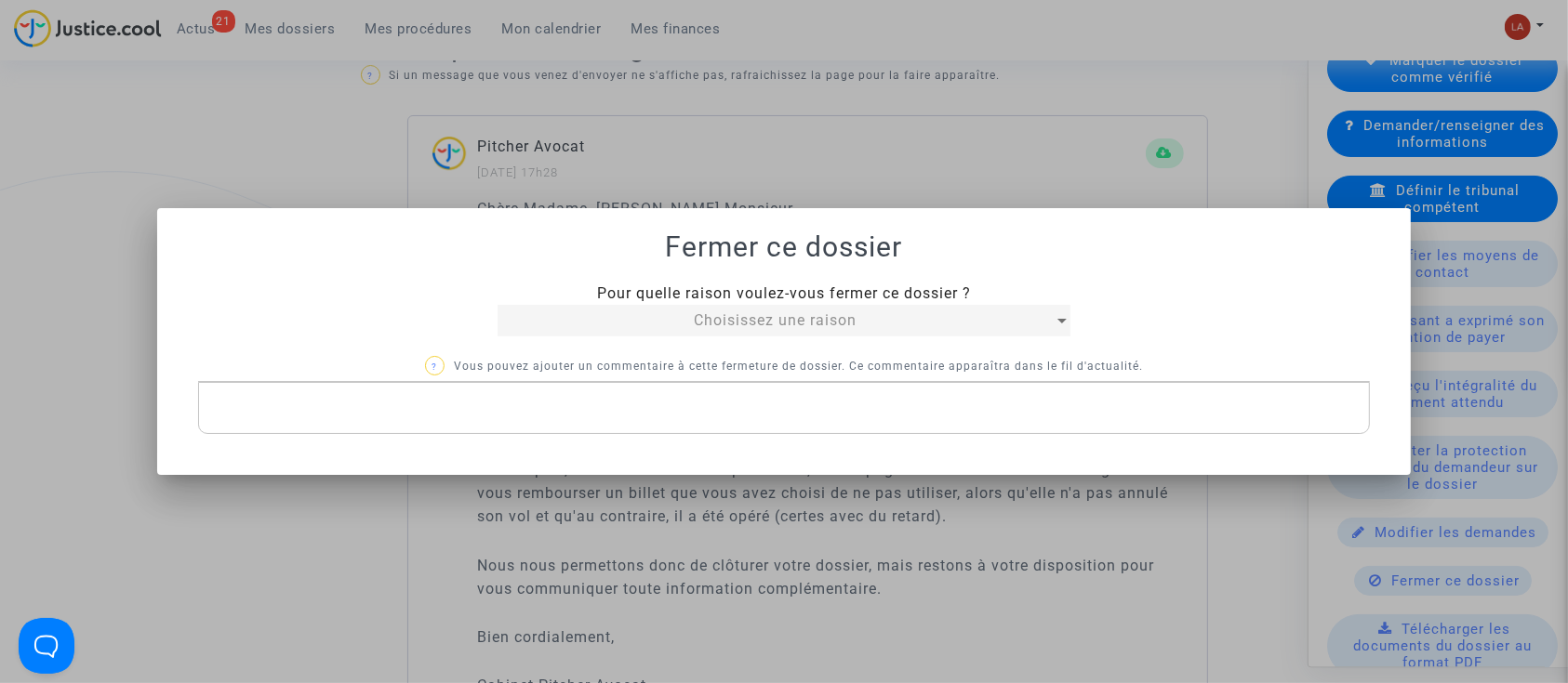
click at [614, 329] on div "Choisissez une raison" at bounding box center [775, 321] width 556 height 23
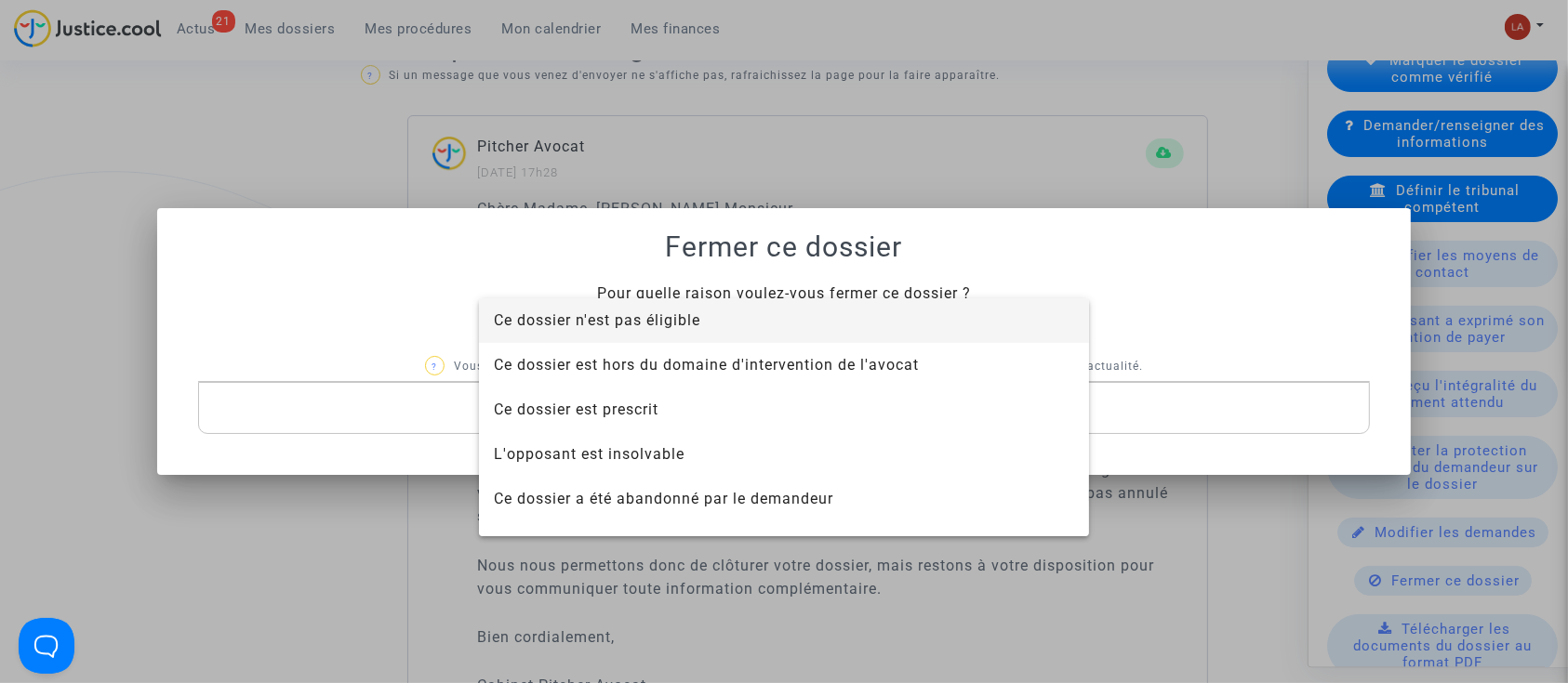
click at [628, 317] on span "Ce dossier n'est pas éligible" at bounding box center [597, 319] width 207 height 18
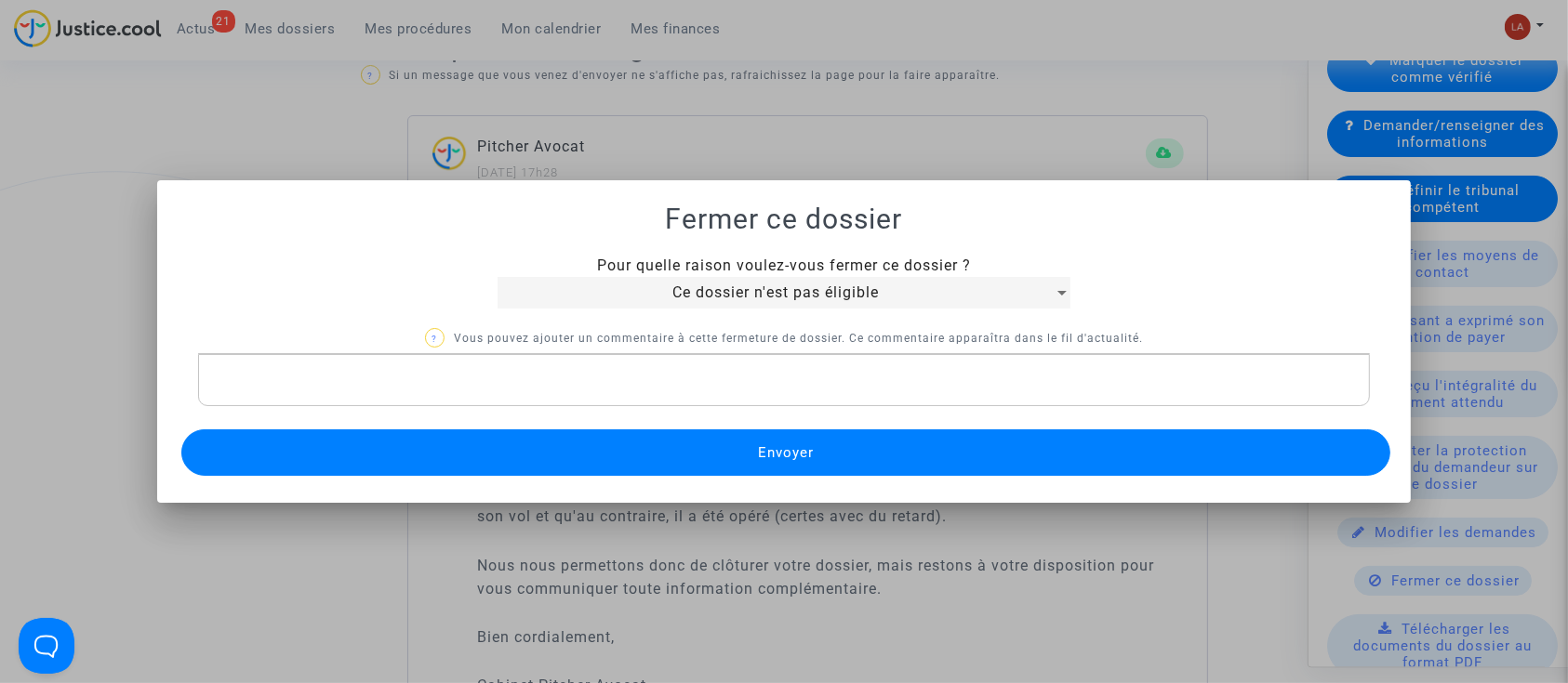
click at [741, 458] on button "Envoyer" at bounding box center [786, 452] width 1210 height 46
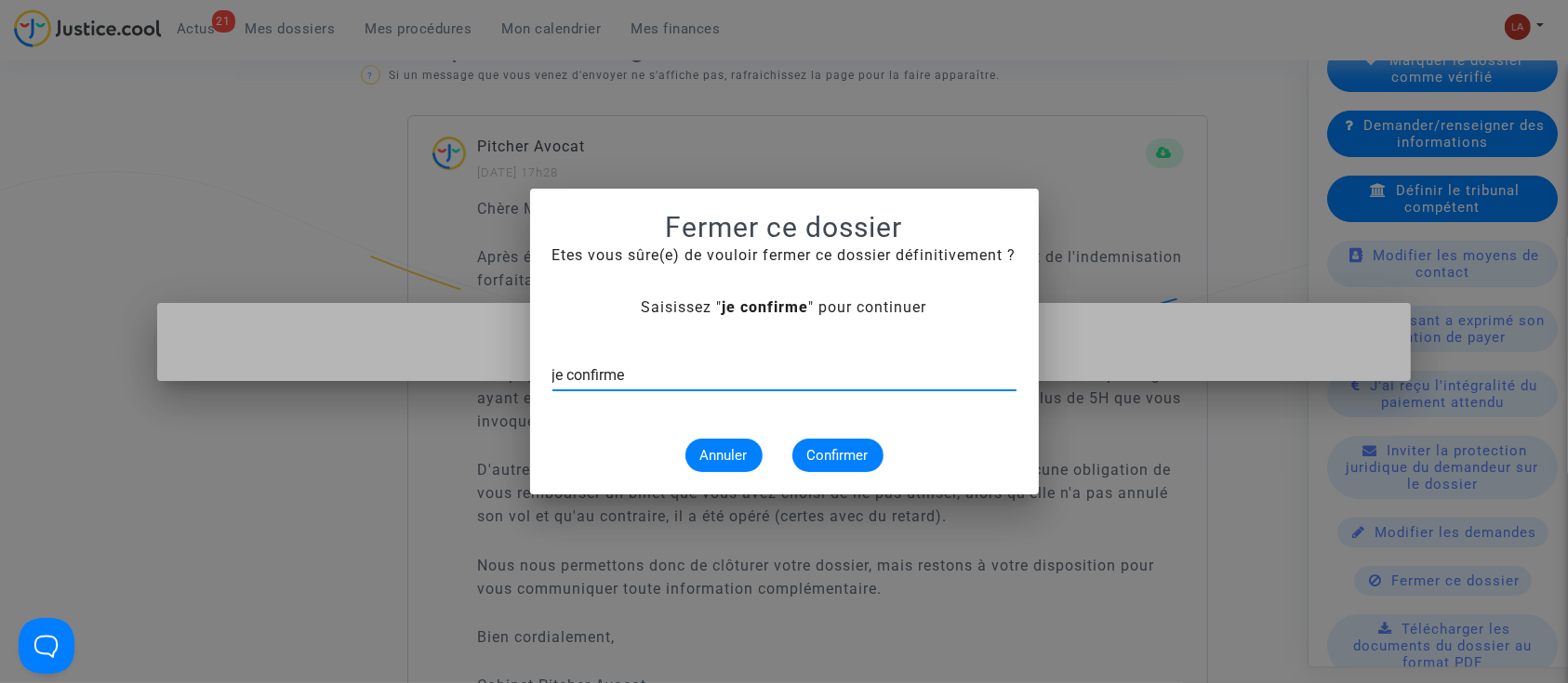
type input "je confirme"
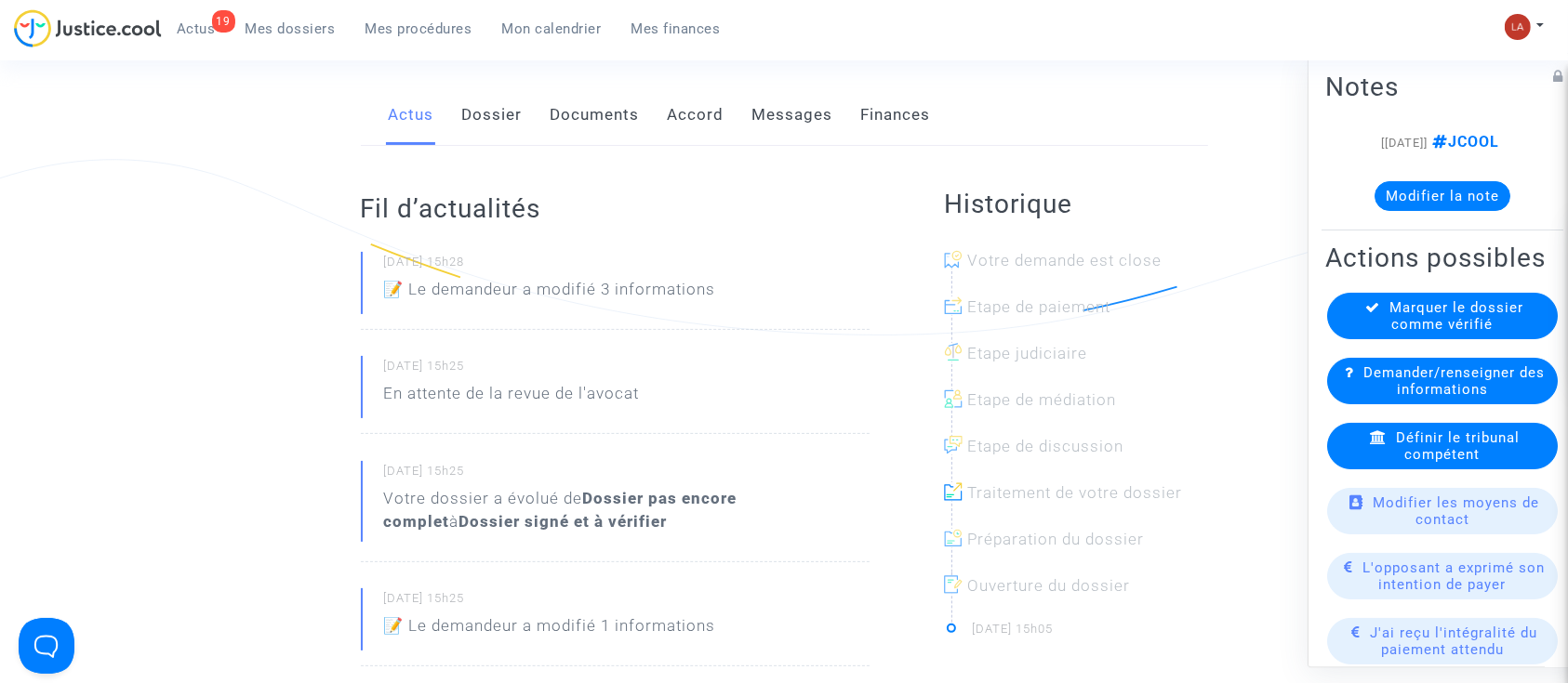
scroll to position [247, 0]
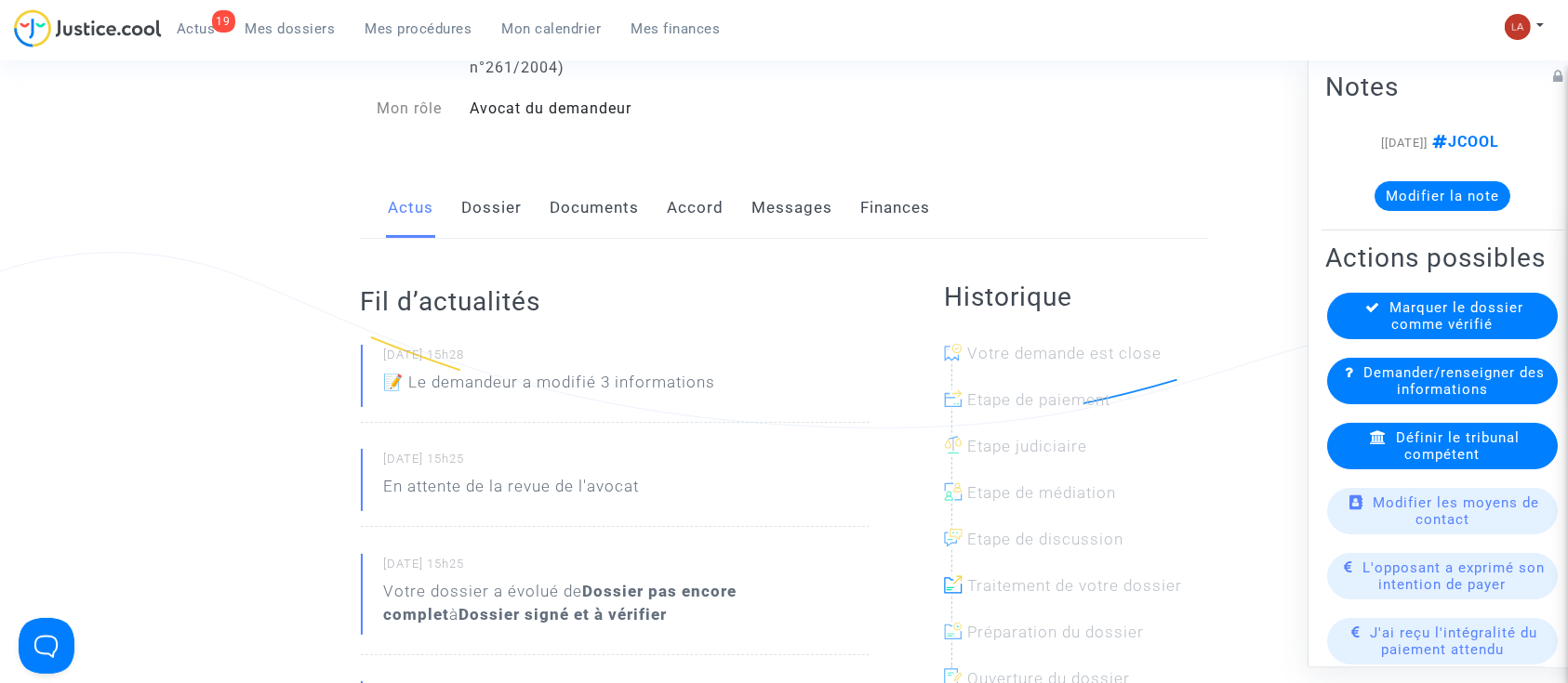
click at [525, 220] on div "Actus Dossier Documents Accord Messages Finances" at bounding box center [784, 209] width 847 height 62
click at [514, 217] on link "Dossier" at bounding box center [493, 208] width 60 height 61
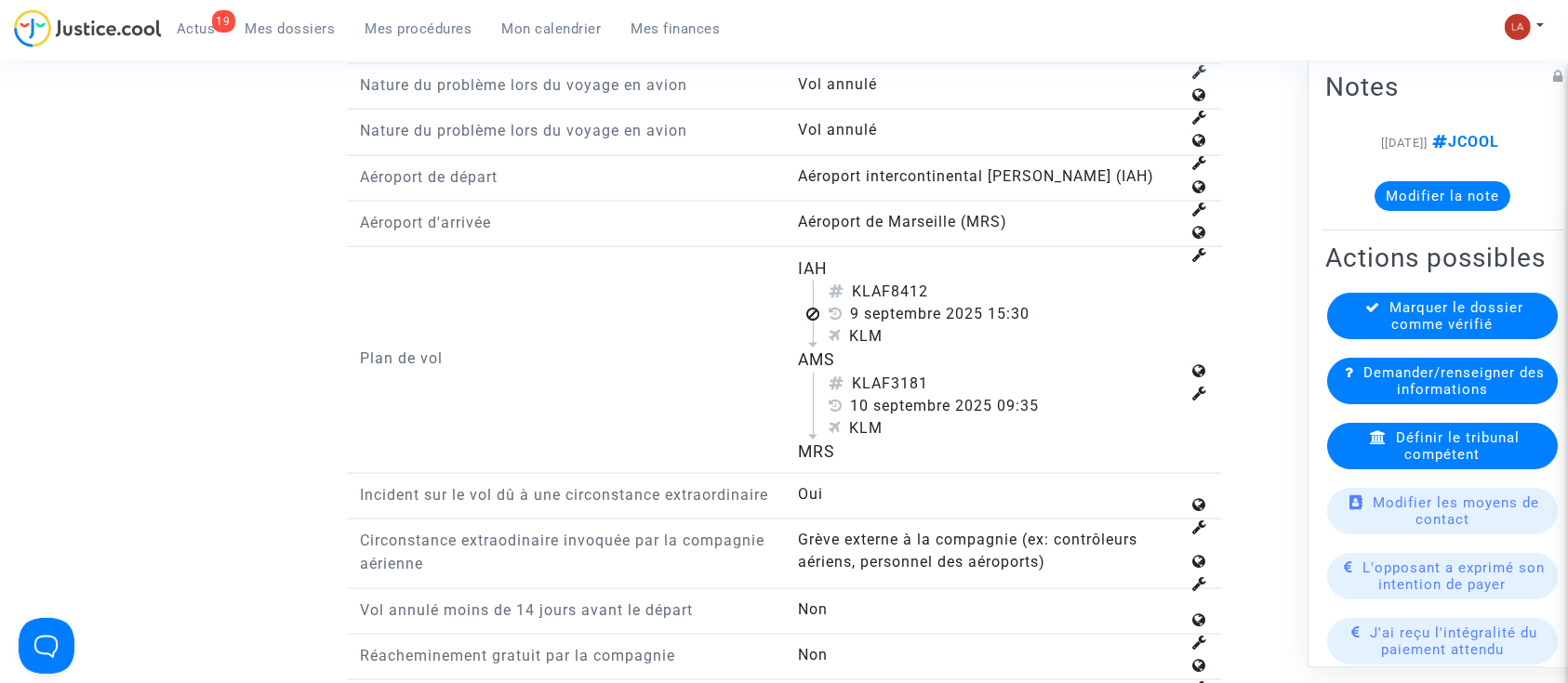
scroll to position [2355, 0]
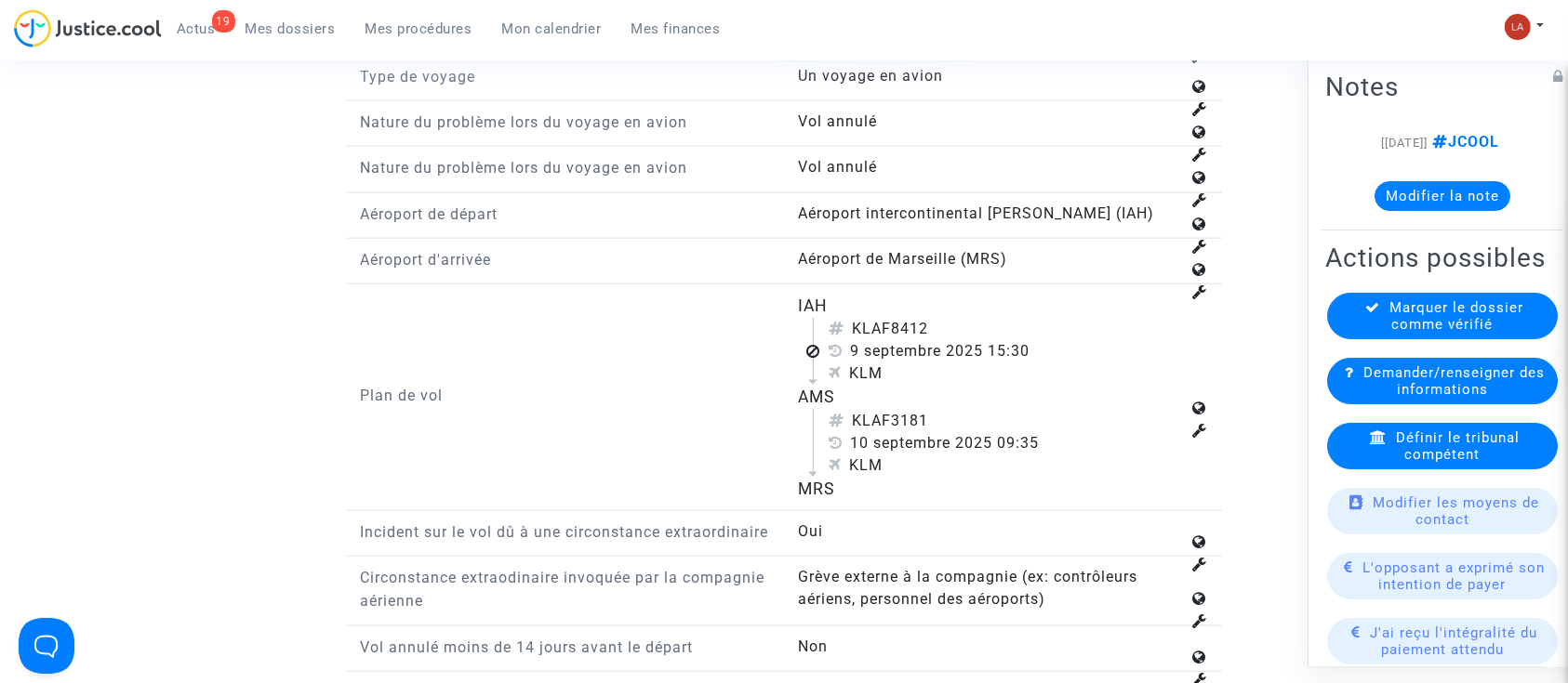
drag, startPoint x: 893, startPoint y: 322, endPoint x: 955, endPoint y: 320, distance: 62.0
click at [955, 320] on div "KLAF8412" at bounding box center [1005, 329] width 352 height 23
copy div "8412"
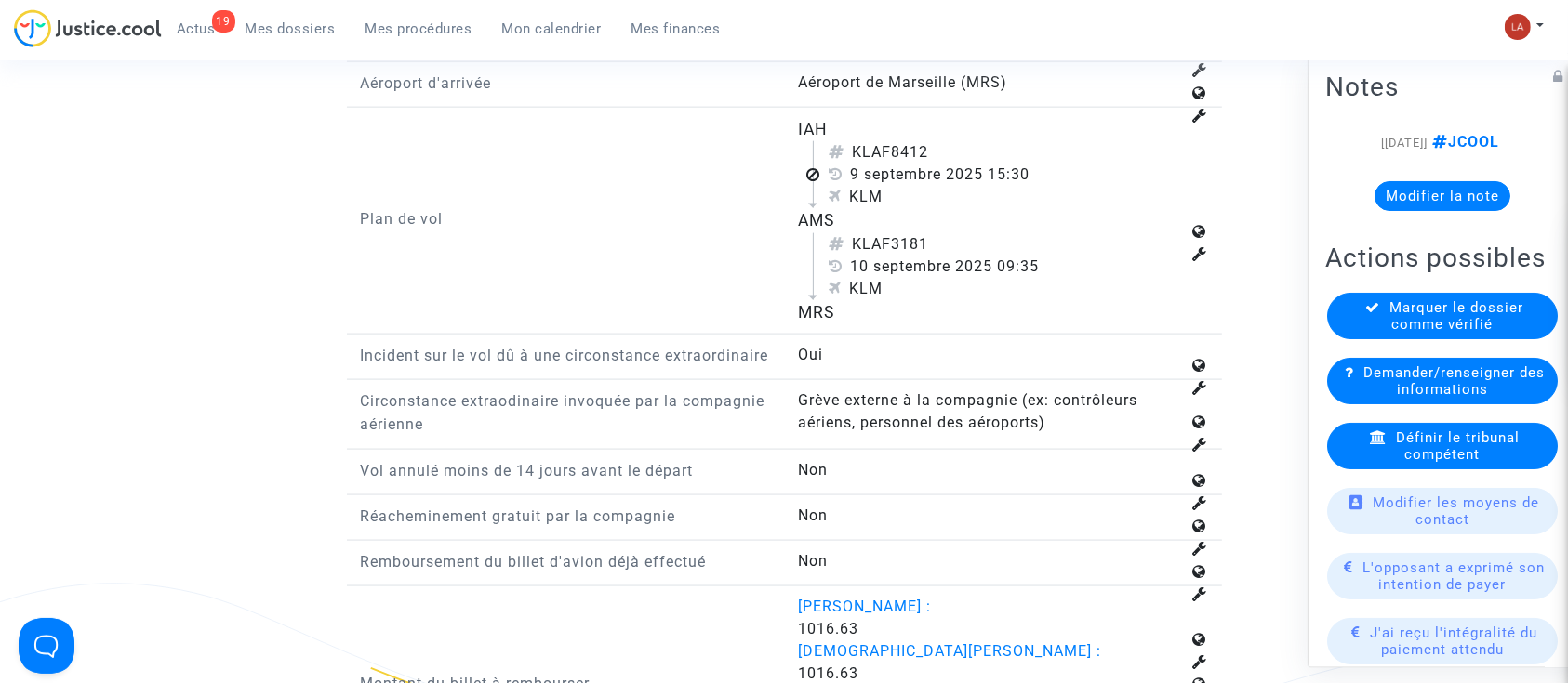
scroll to position [2478, 0]
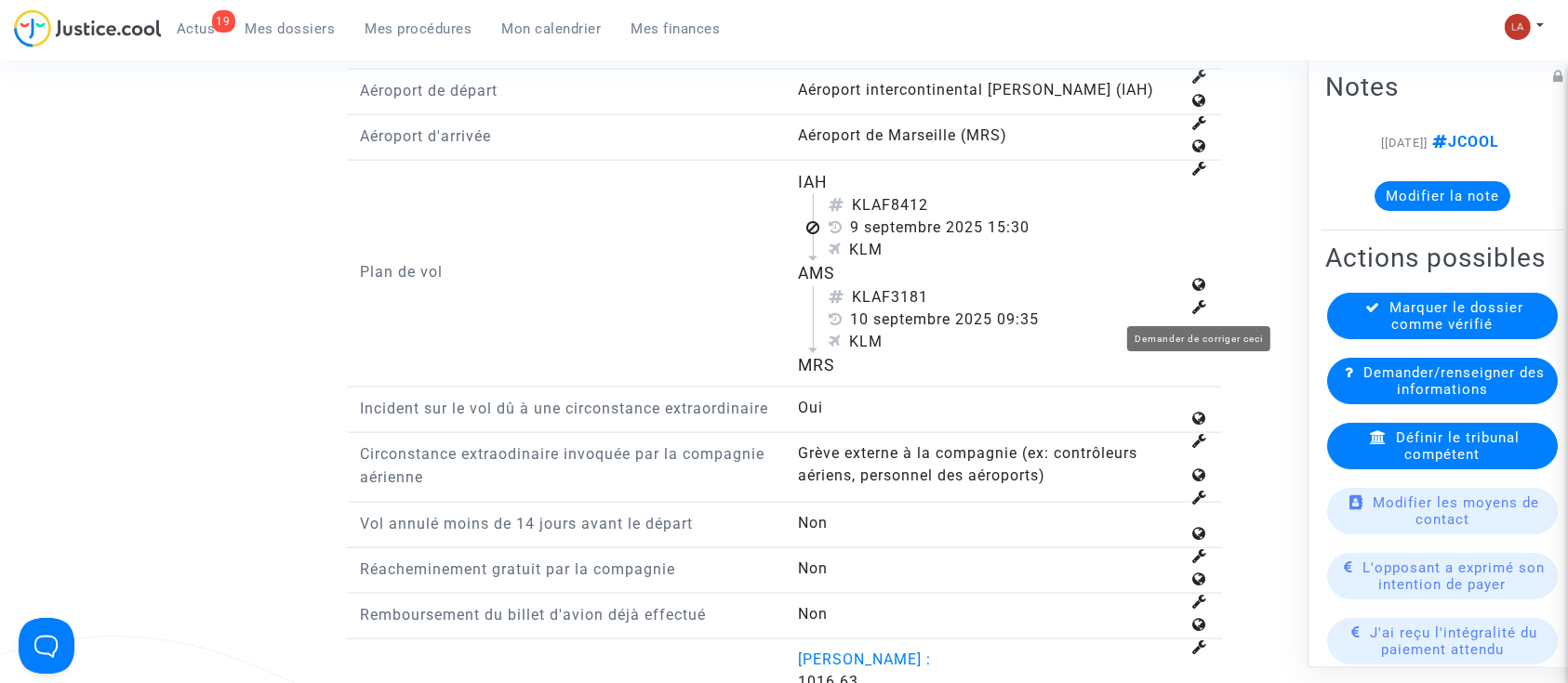
click at [1198, 303] on icon at bounding box center [1201, 307] width 15 height 15
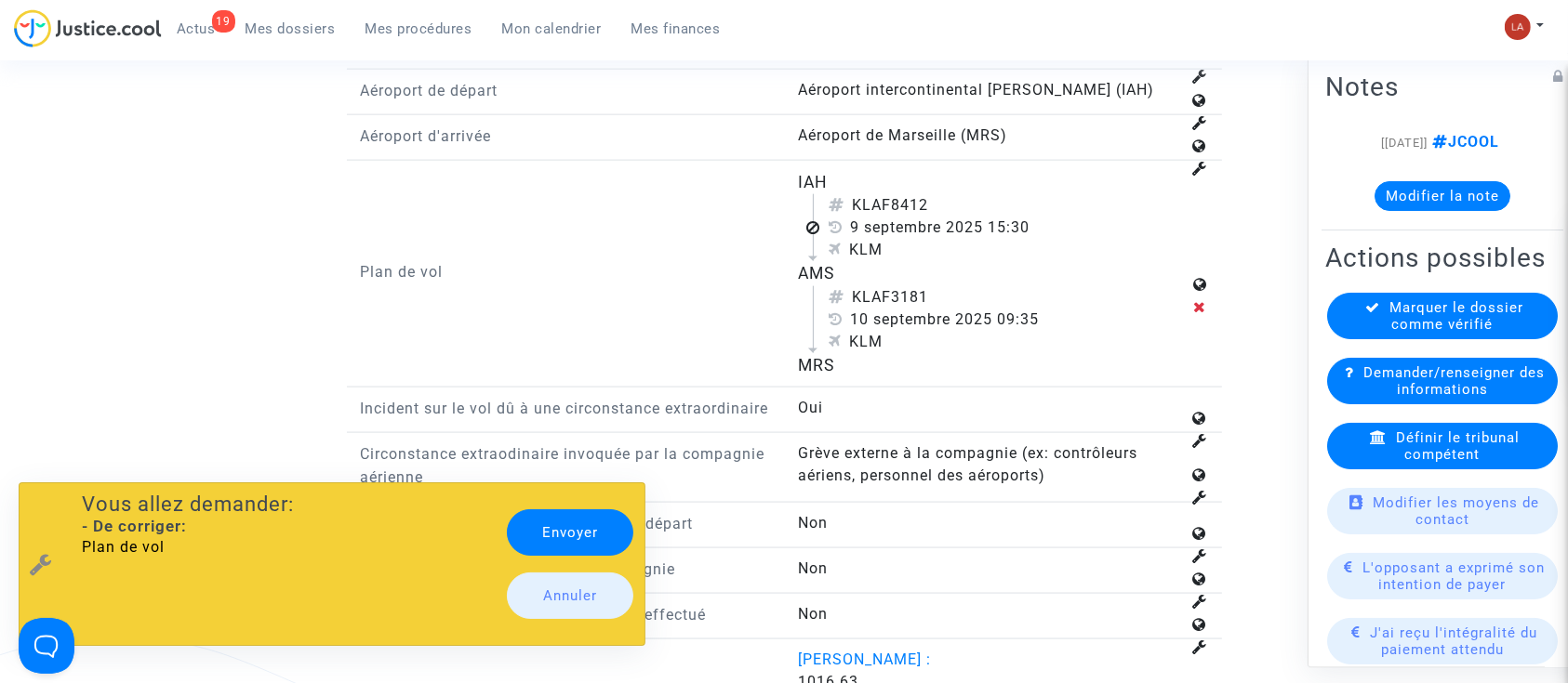
click at [572, 525] on link "Envoyer" at bounding box center [571, 532] width 128 height 46
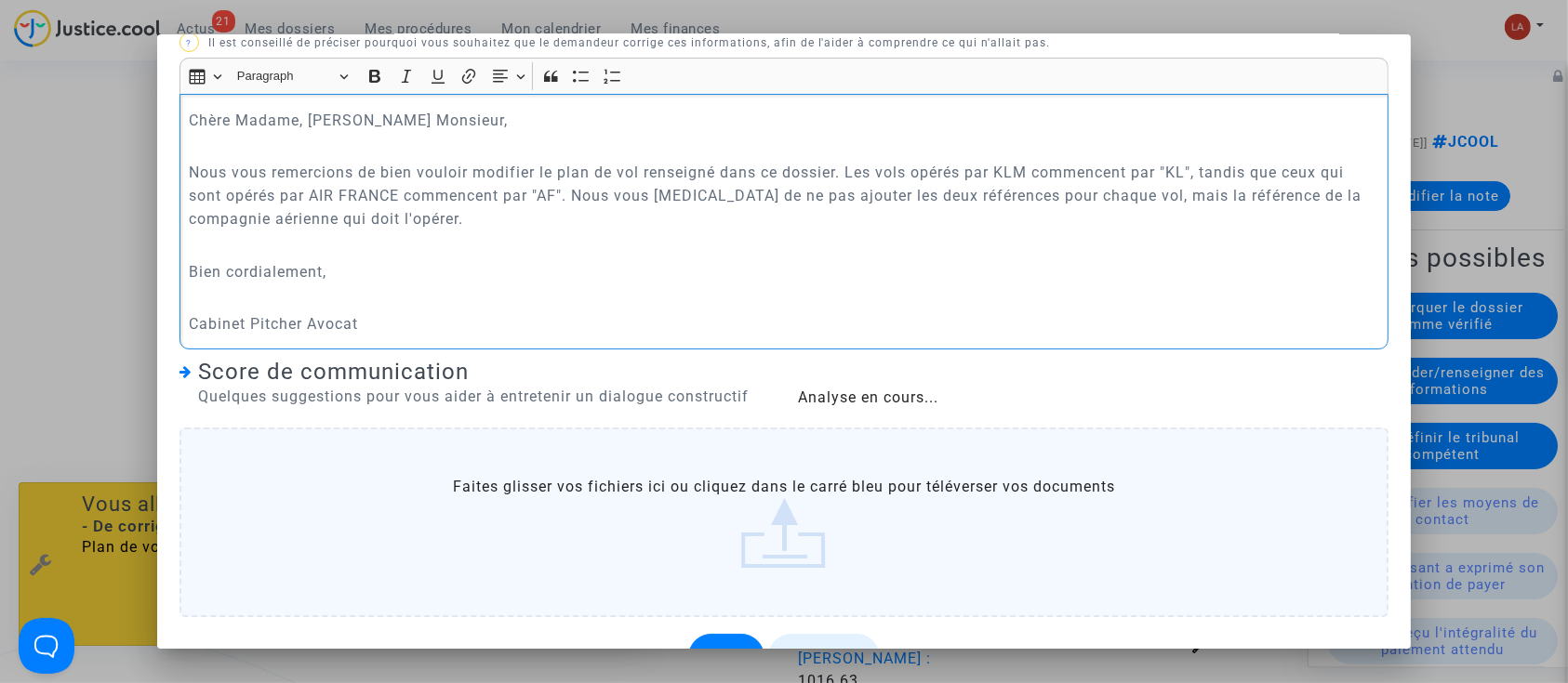
scroll to position [110, 0]
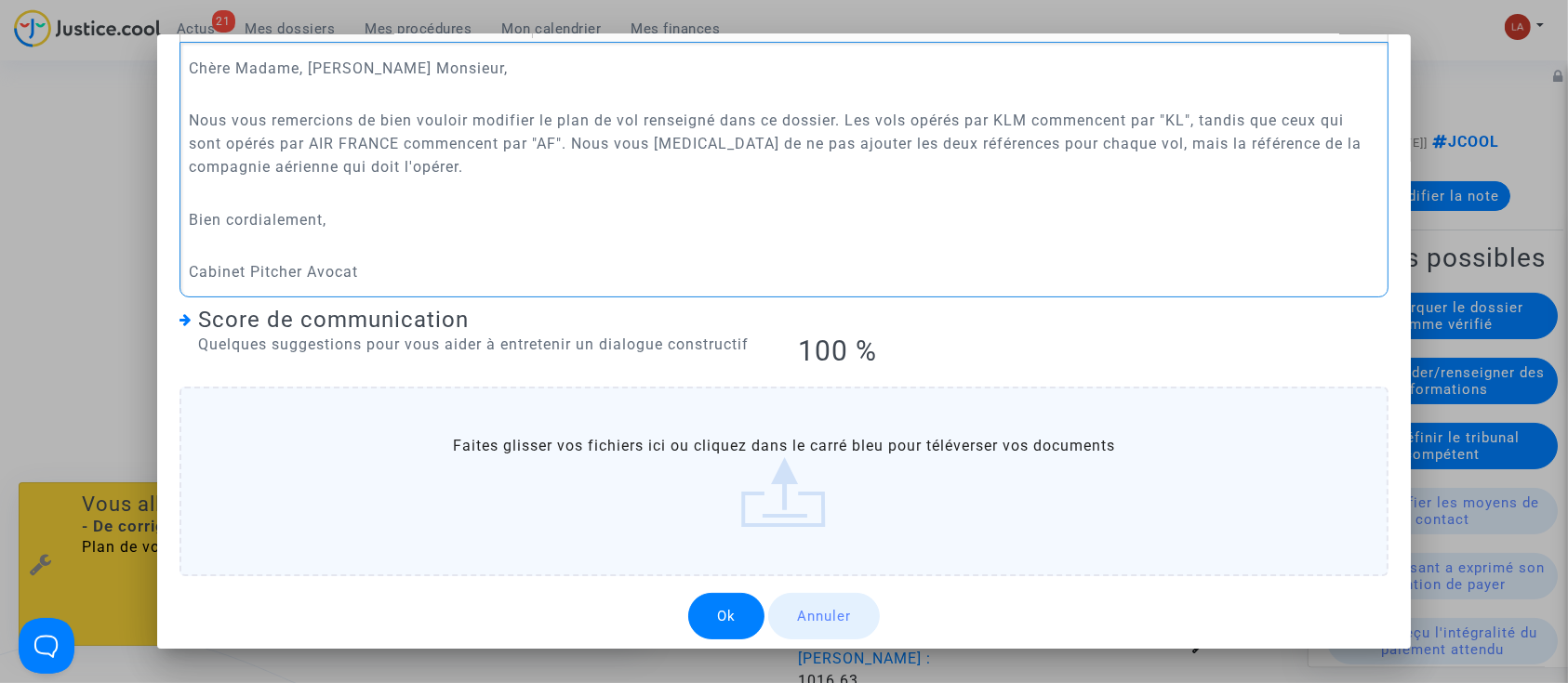
click at [729, 617] on button "Ok" at bounding box center [726, 615] width 76 height 46
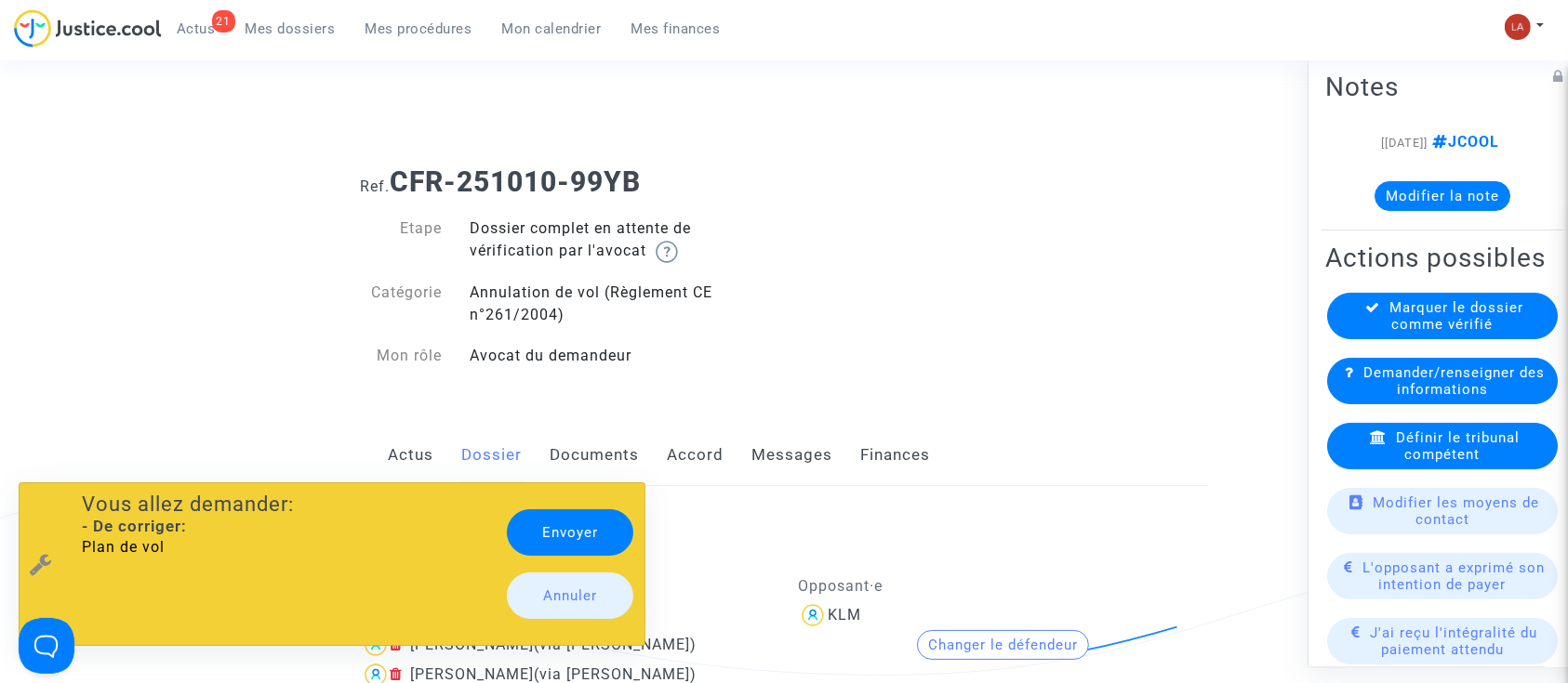
scroll to position [2478, 0]
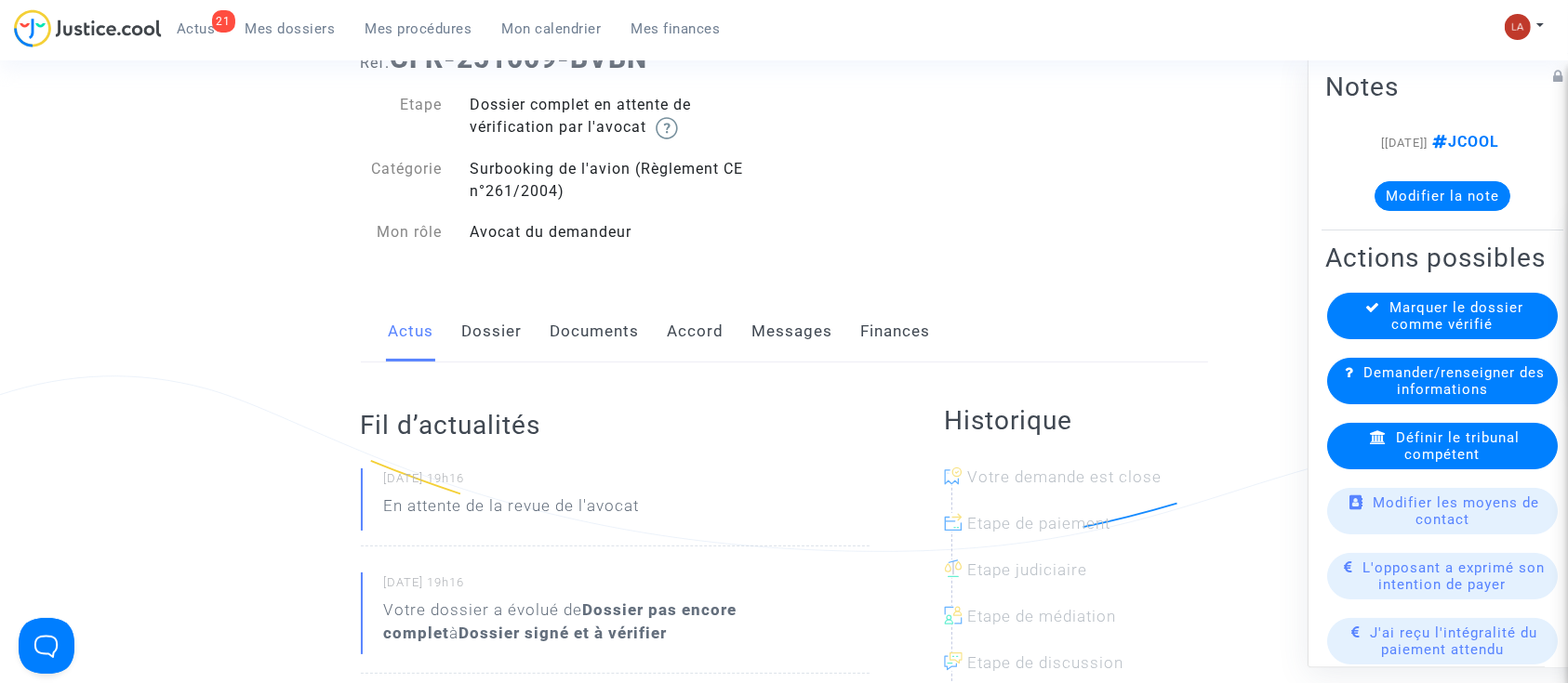
drag, startPoint x: 494, startPoint y: 311, endPoint x: 507, endPoint y: 311, distance: 13.0
click at [494, 311] on link "Dossier" at bounding box center [493, 332] width 60 height 61
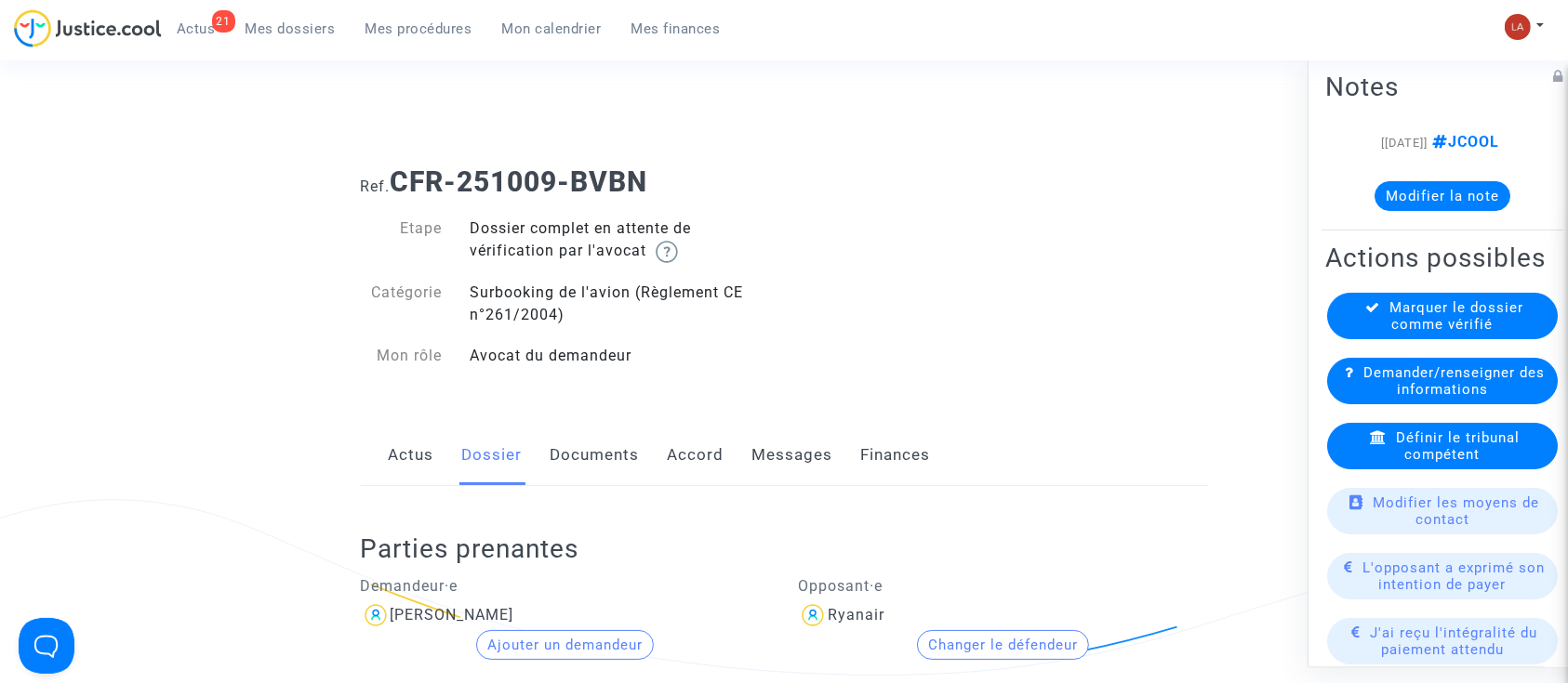
click at [761, 448] on link "Messages" at bounding box center [793, 455] width 81 height 61
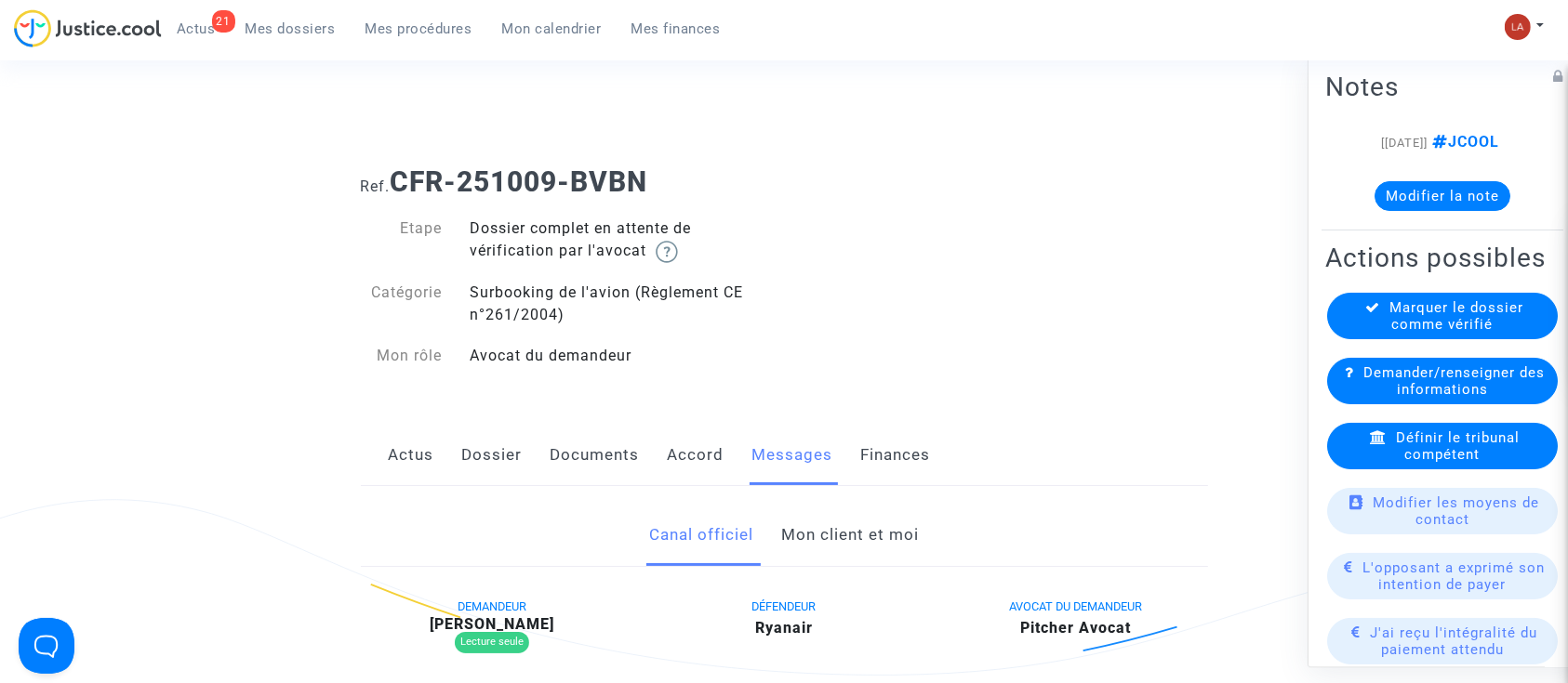
click at [867, 517] on link "Mon client et moi" at bounding box center [850, 535] width 137 height 61
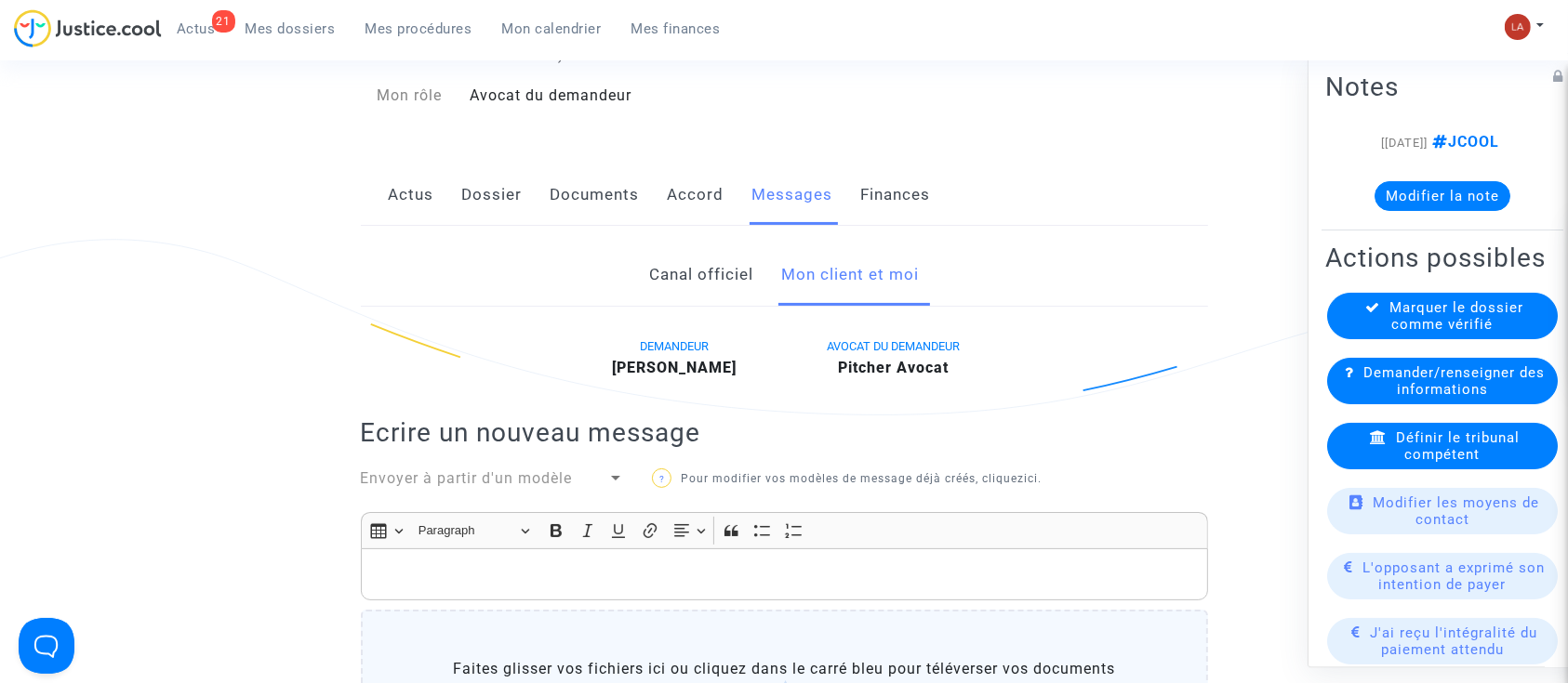
scroll to position [372, 0]
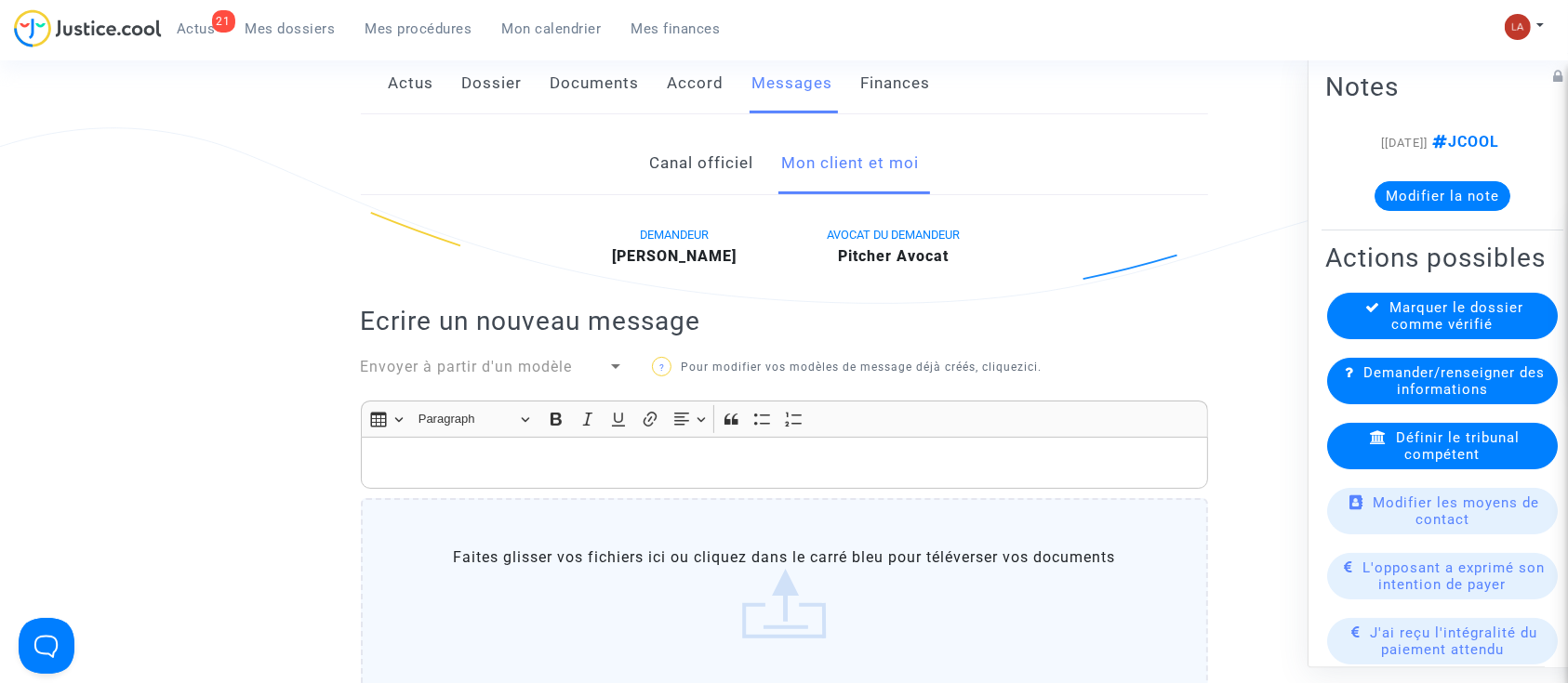
click at [539, 370] on span "Envoyer à partir d'un modèle" at bounding box center [467, 366] width 212 height 18
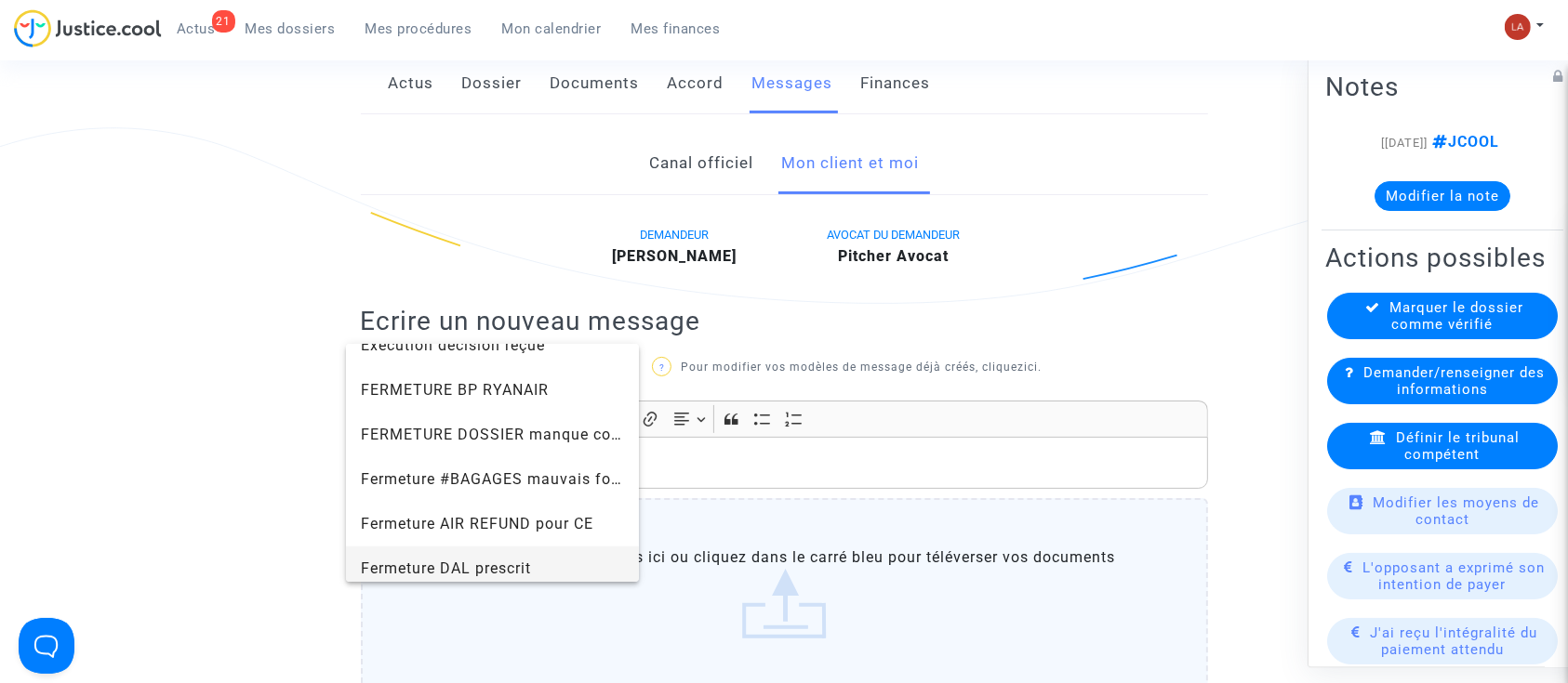
scroll to position [1239, 0]
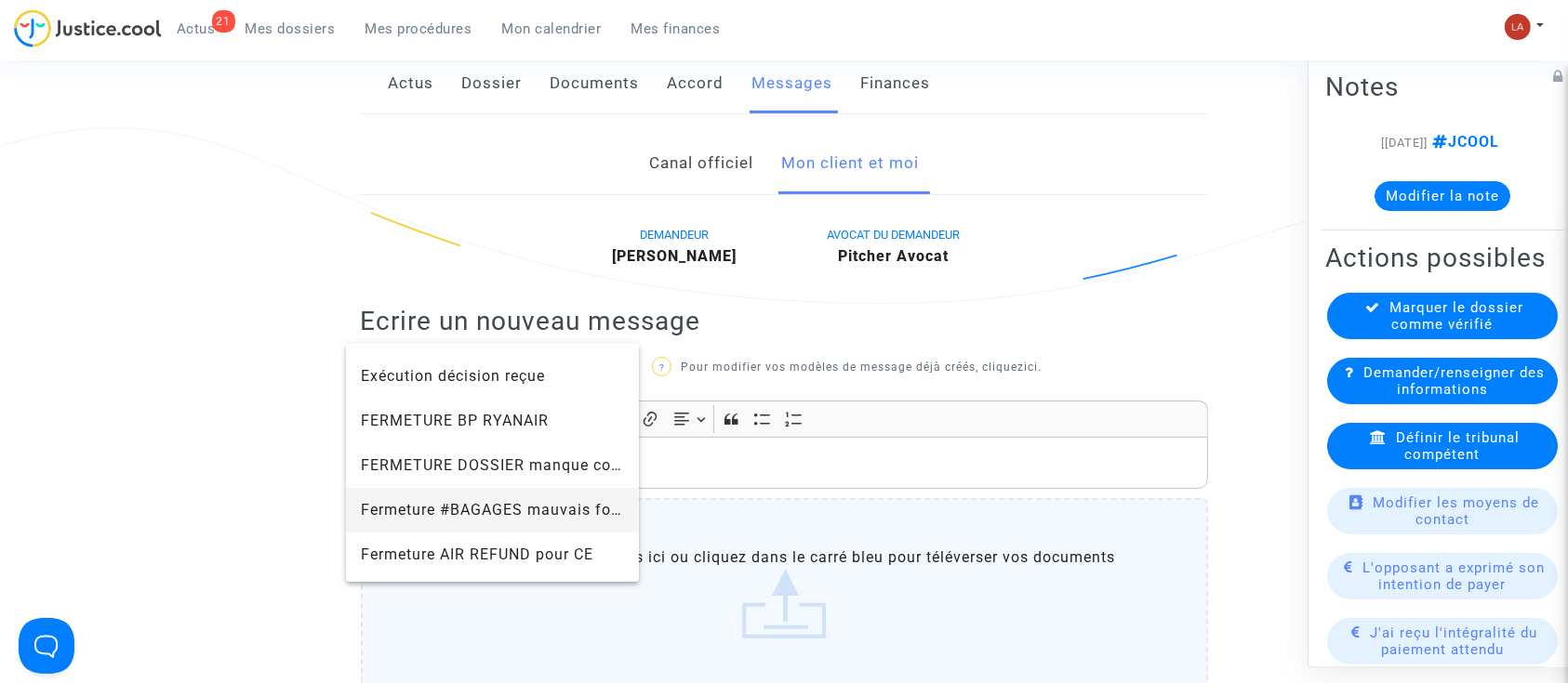
click at [576, 513] on span "Fermeture #BAGAGES mauvais formulaire" at bounding box center [516, 509] width 311 height 18
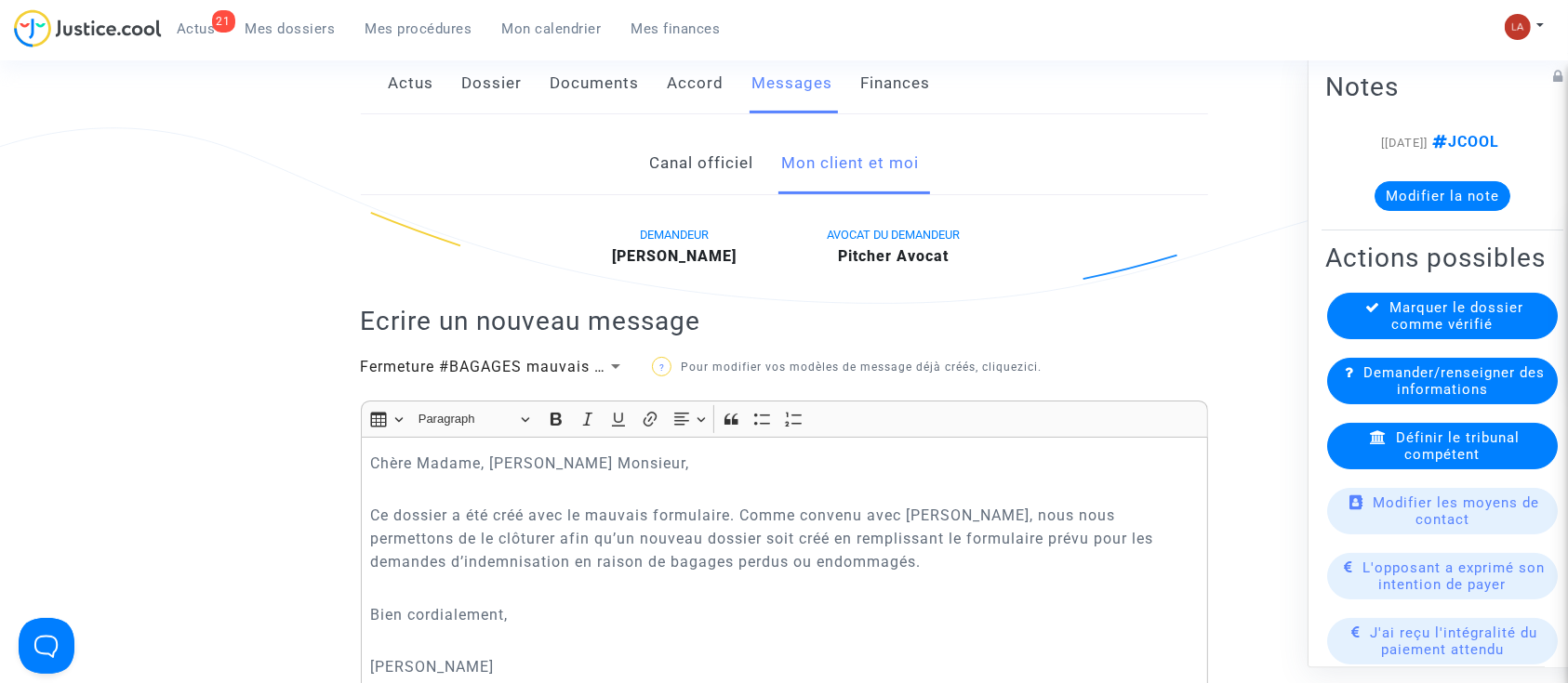
click at [557, 368] on span "Fermeture #BAGAGES mauvais formulaire" at bounding box center [516, 366] width 311 height 18
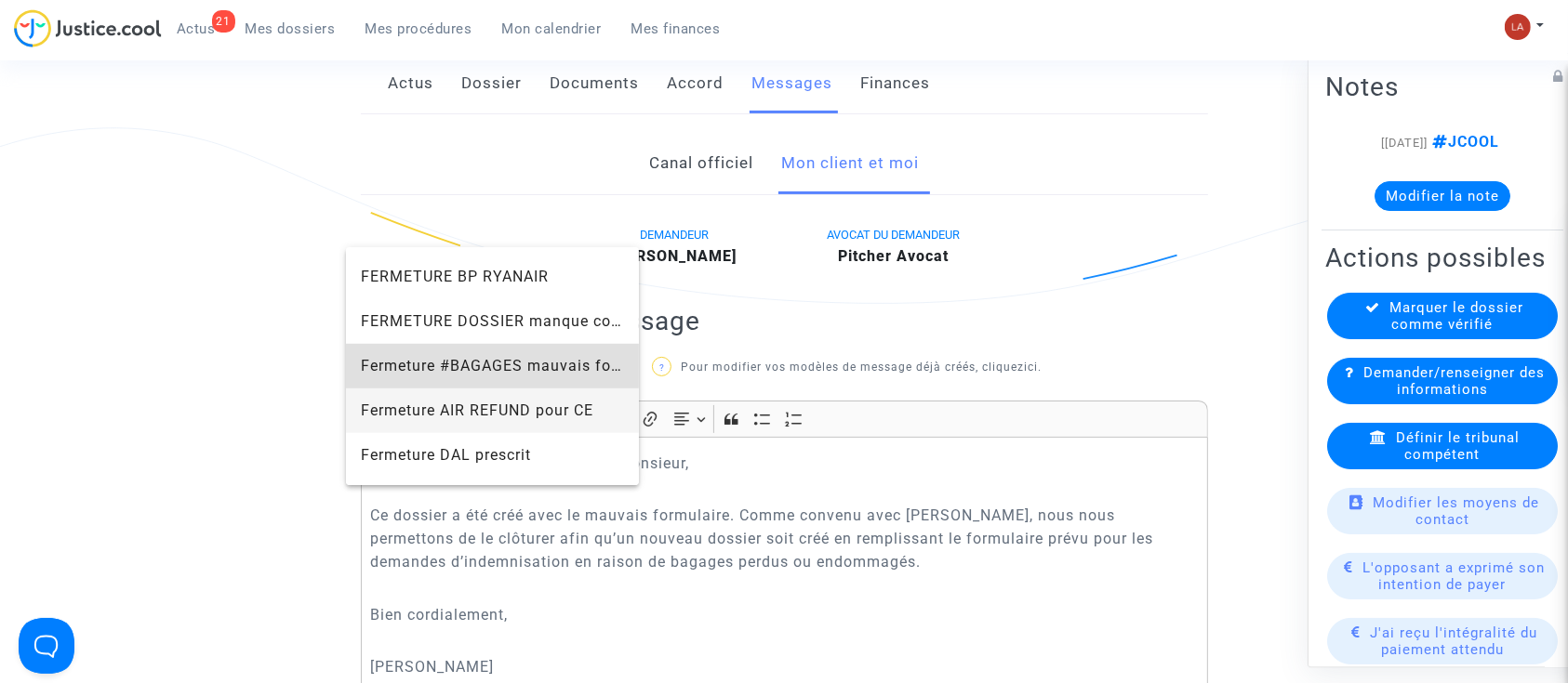
scroll to position [1162, 0]
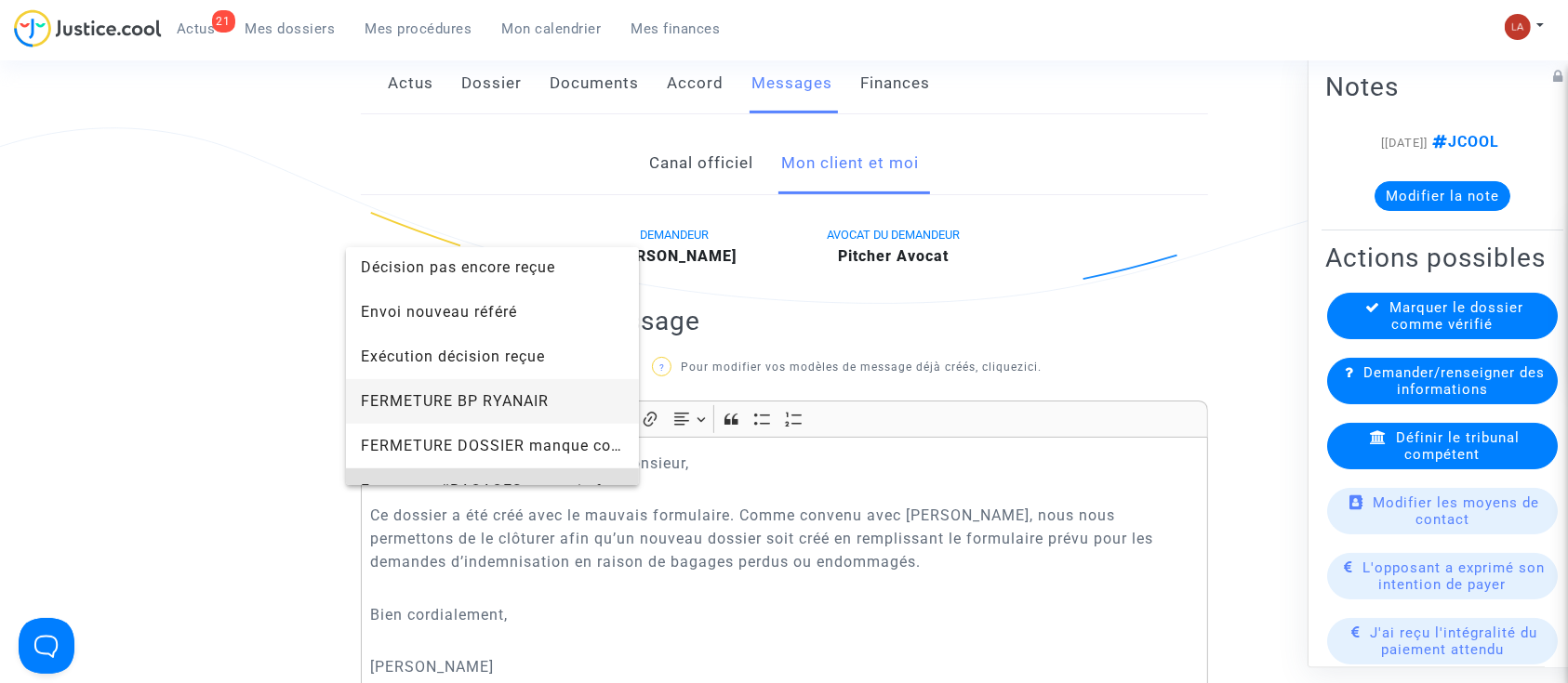
click at [549, 412] on span "FERMETURE BP RYANAIR" at bounding box center [493, 401] width 264 height 44
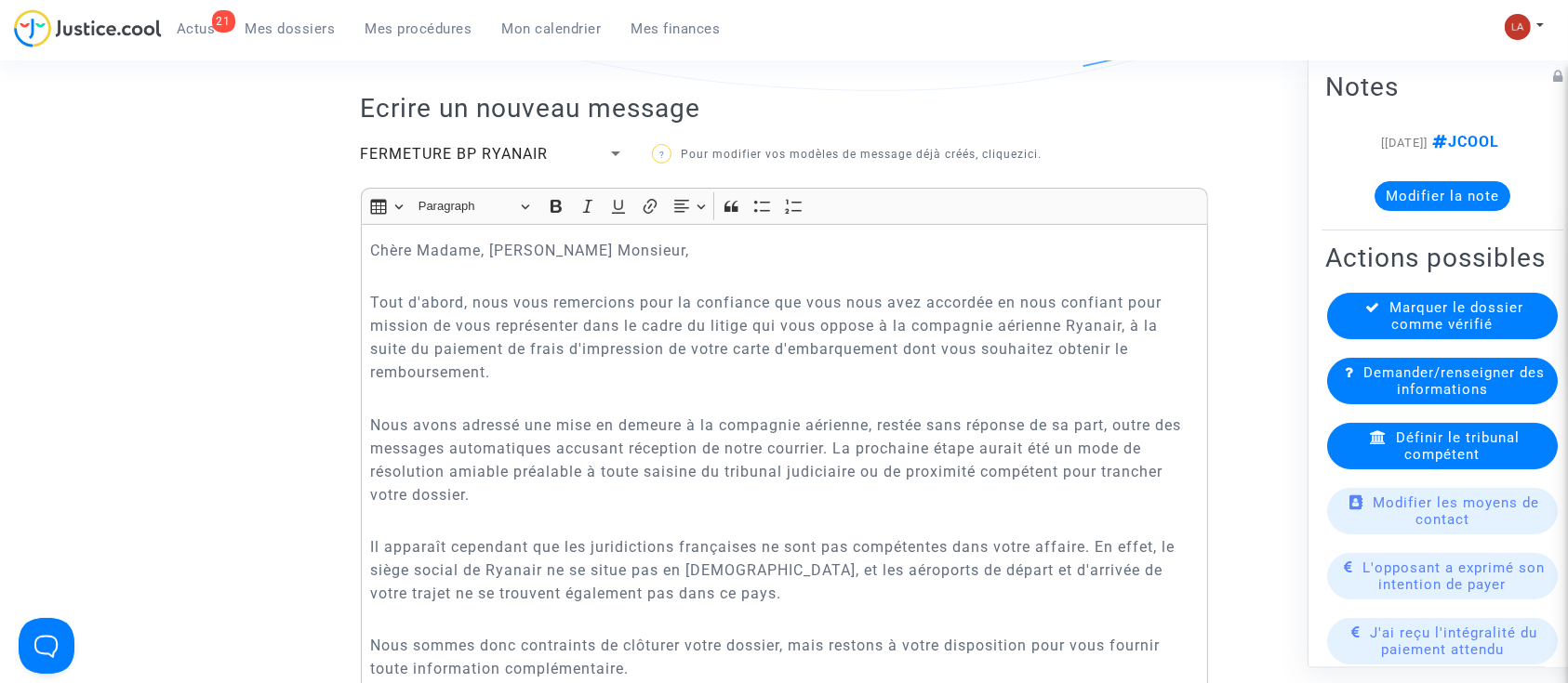
scroll to position [495, 0]
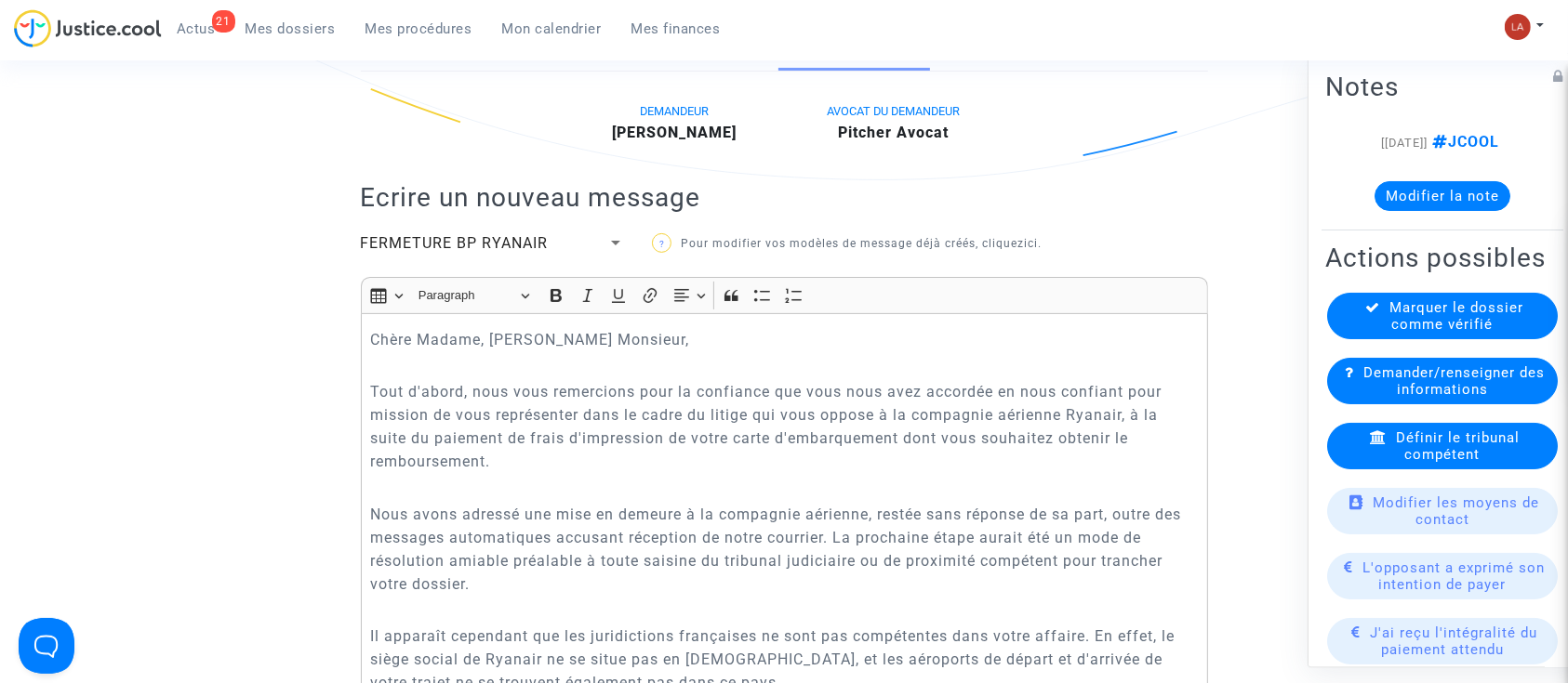
click at [470, 242] on span "FERMETURE BP RYANAIR" at bounding box center [455, 242] width 188 height 18
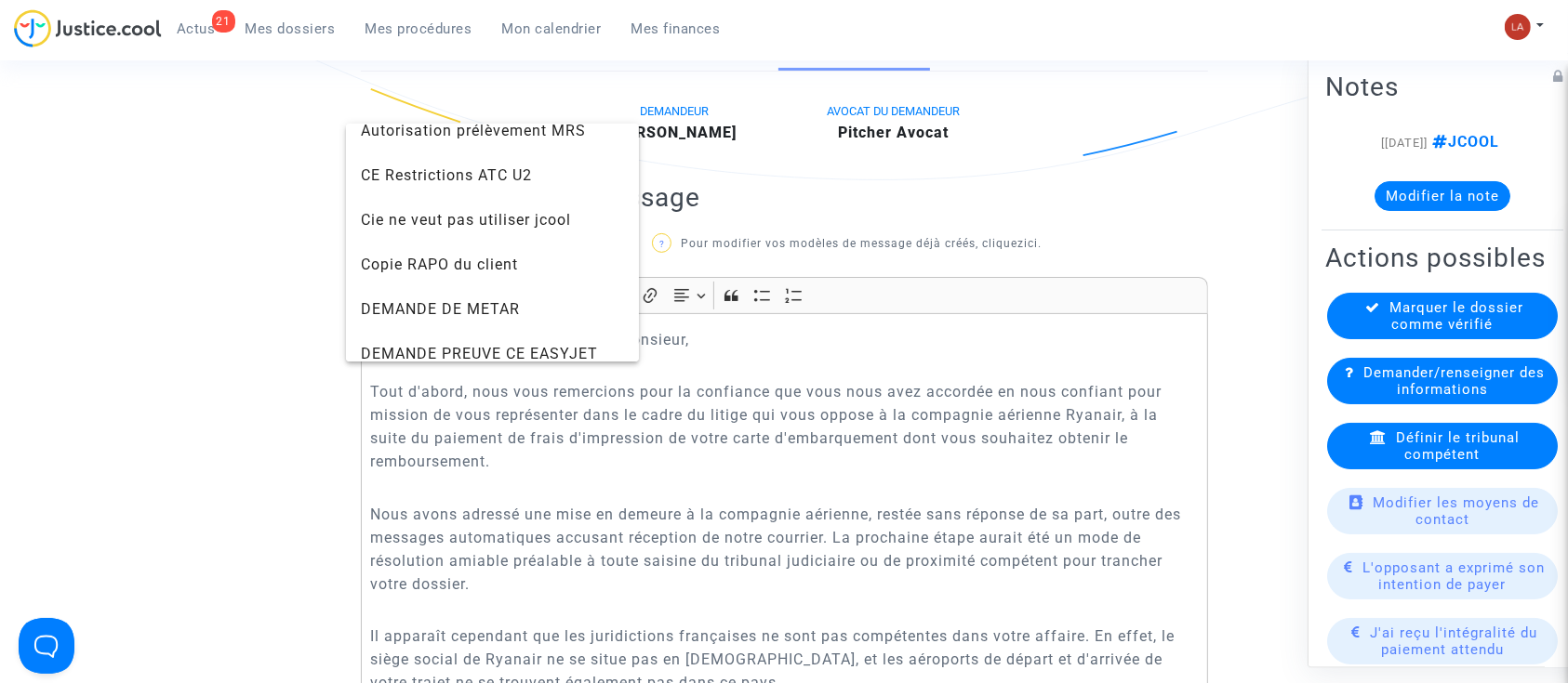
click at [951, 518] on div at bounding box center [784, 341] width 1568 height 683
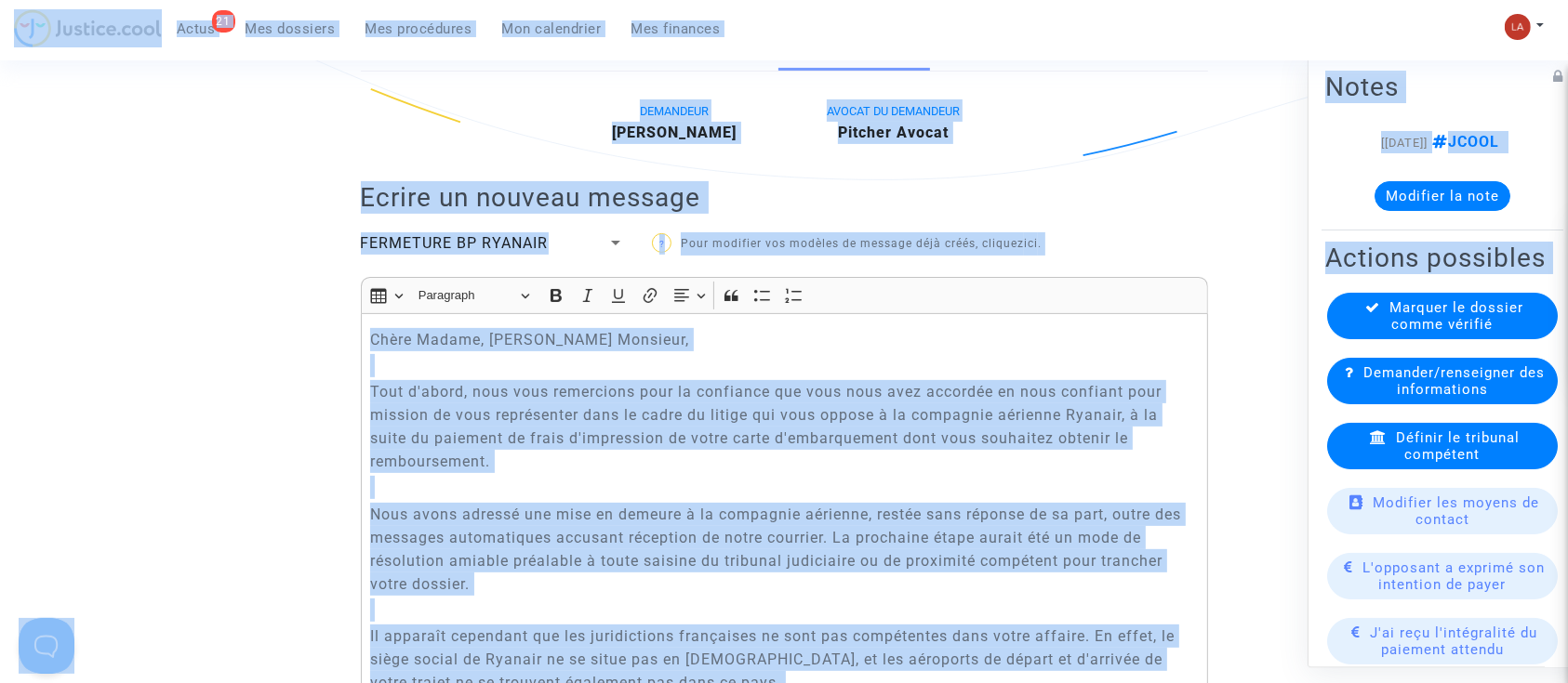
click at [905, 524] on p "Nous avons adressé une mise en demeure à la compagnie aérienne, restée sans rép…" at bounding box center [784, 549] width 828 height 93
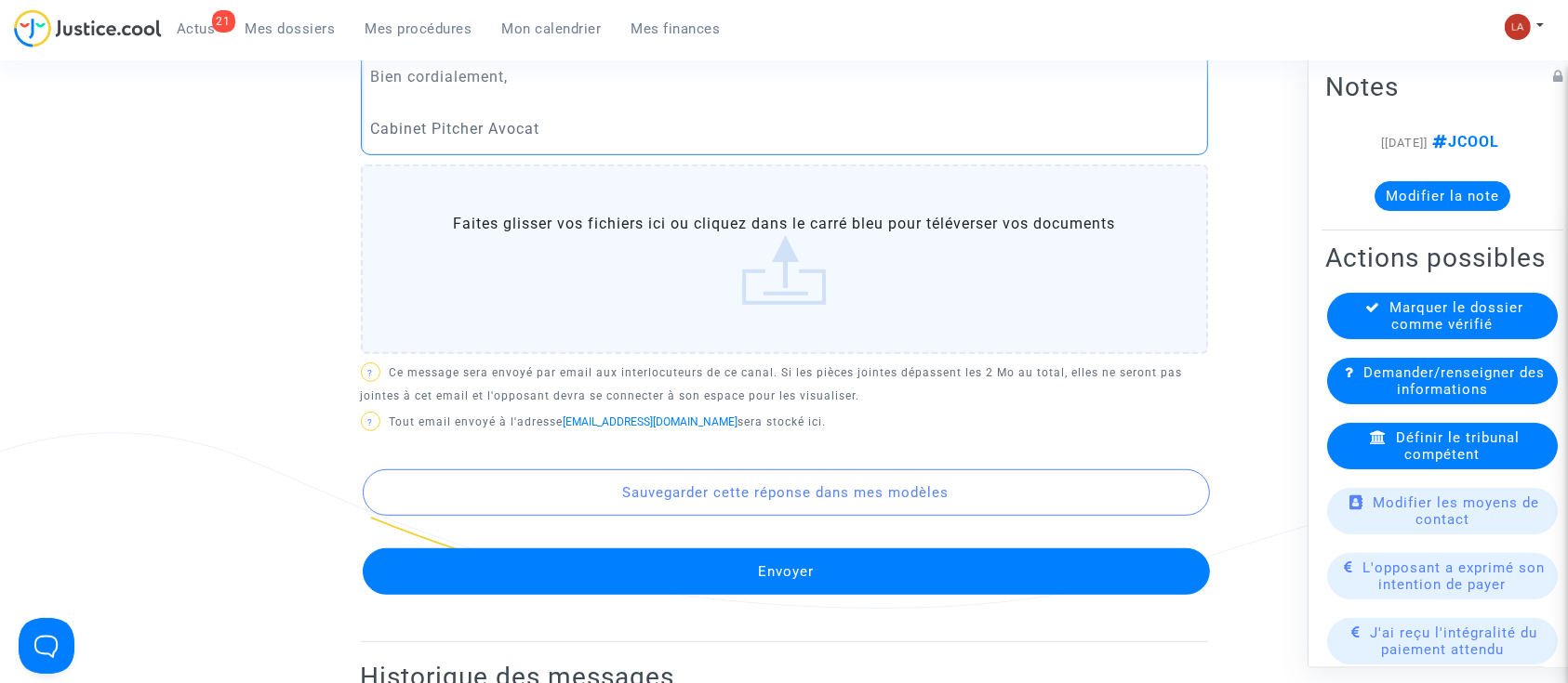
scroll to position [1239, 0]
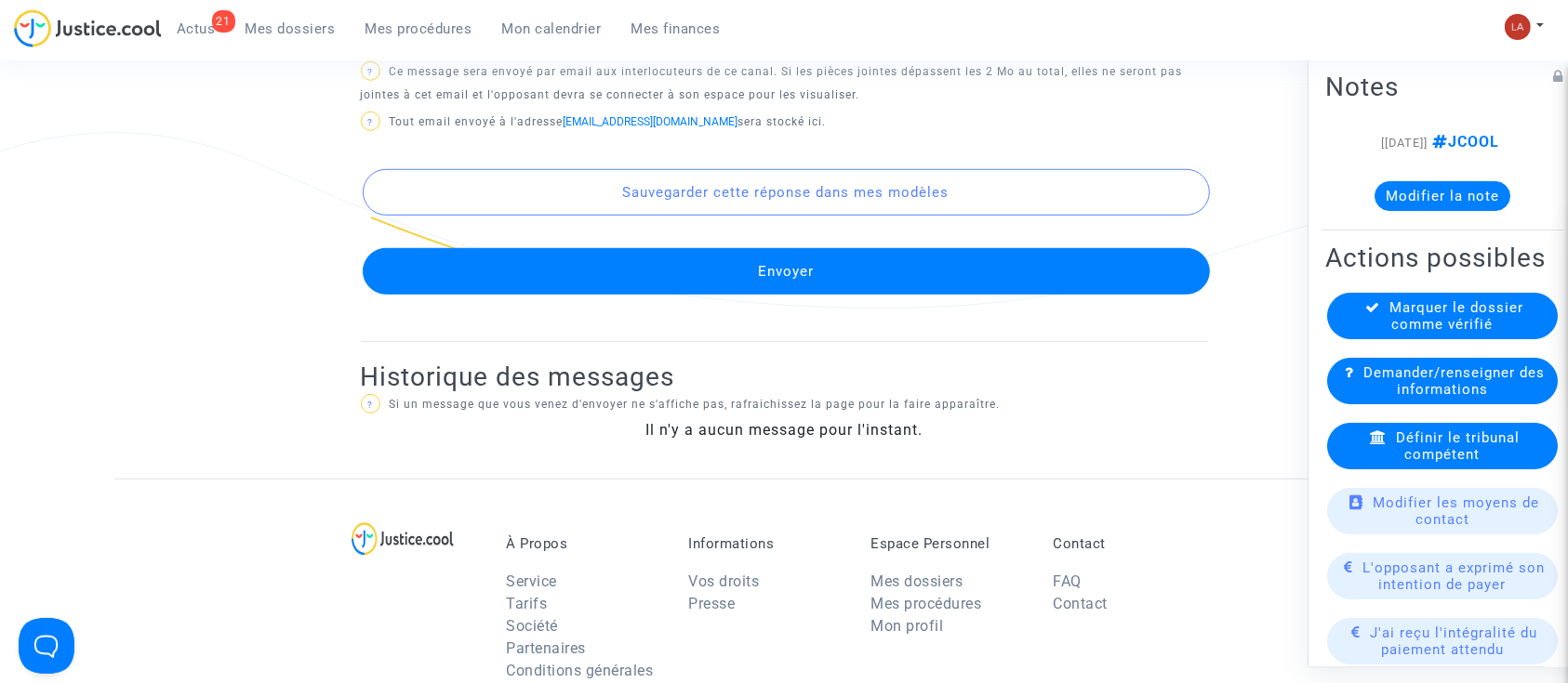
click at [1035, 295] on button "Envoyer" at bounding box center [786, 271] width 847 height 46
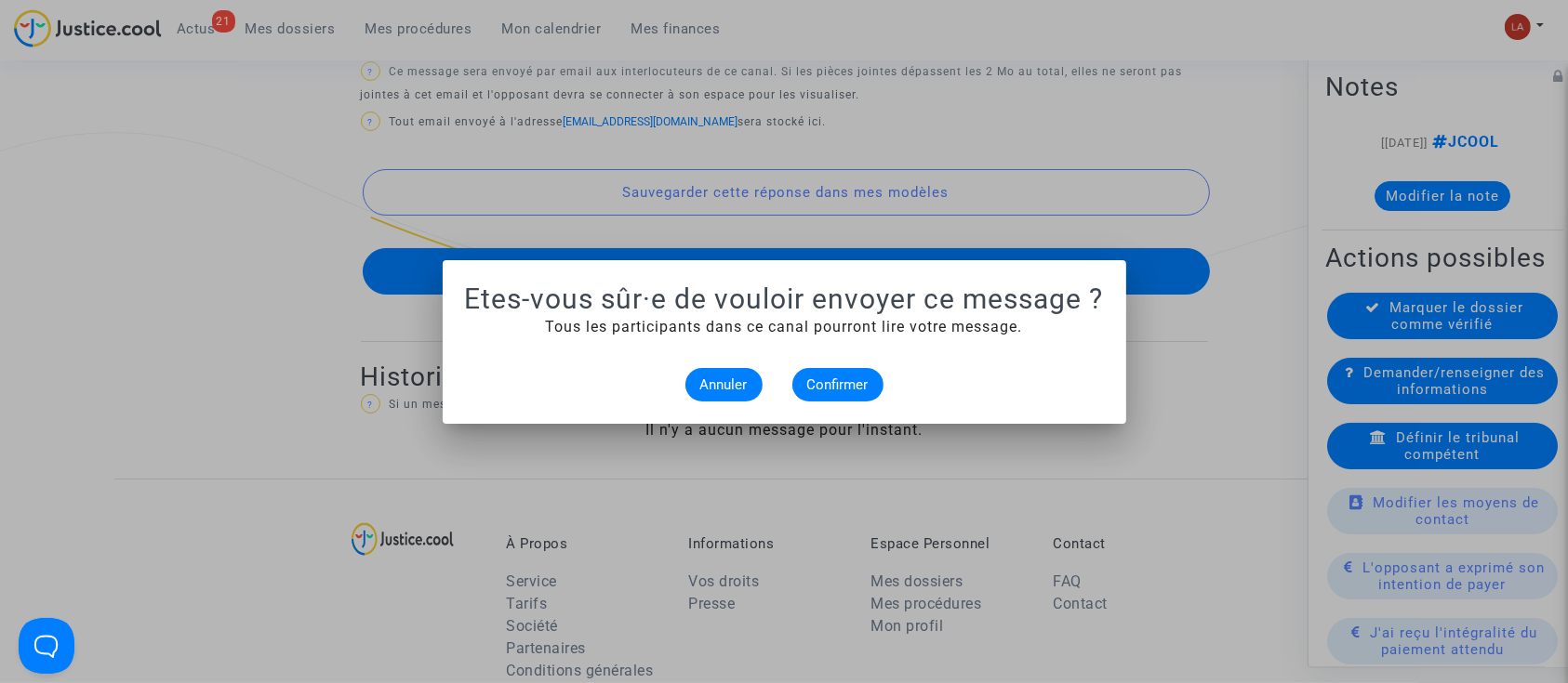
scroll to position [0, 0]
click at [870, 376] on button "Confirmer" at bounding box center [838, 385] width 91 height 34
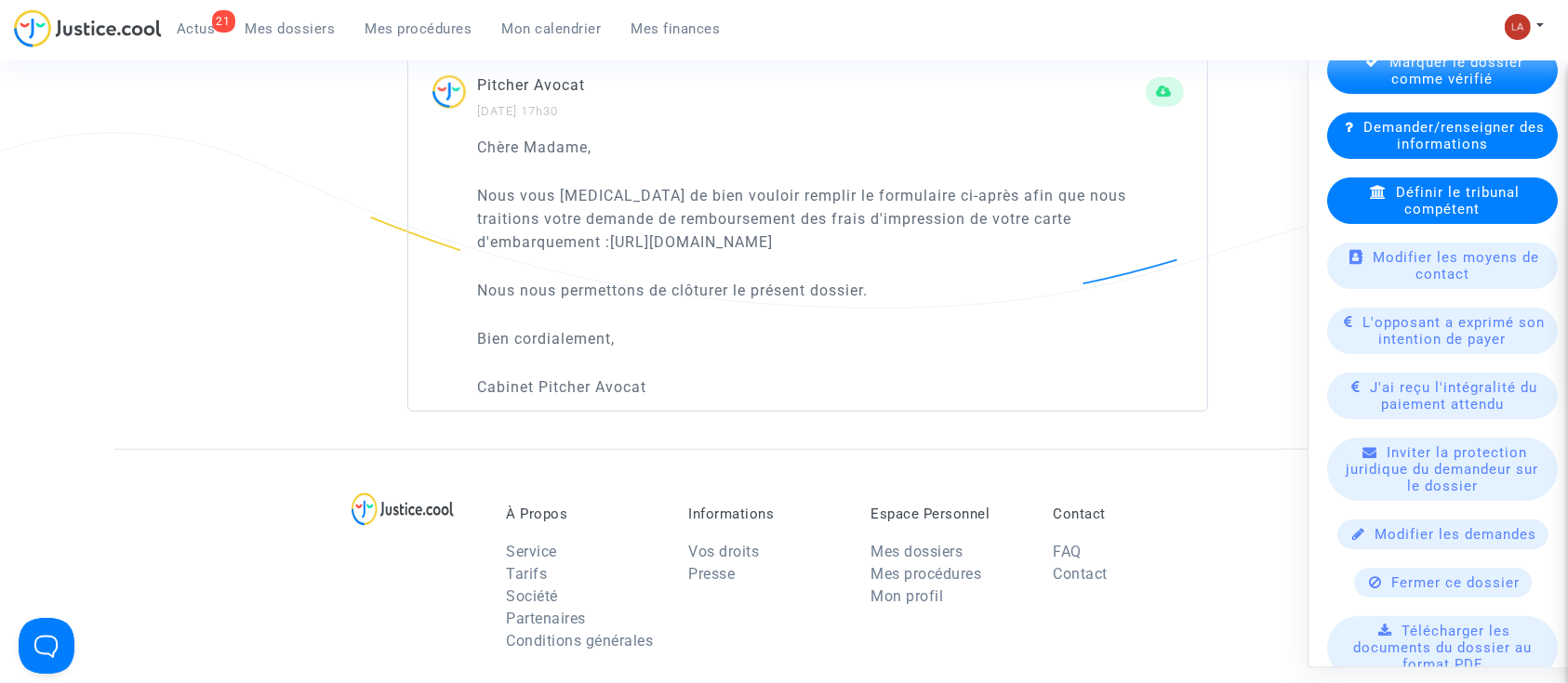
scroll to position [247, 0]
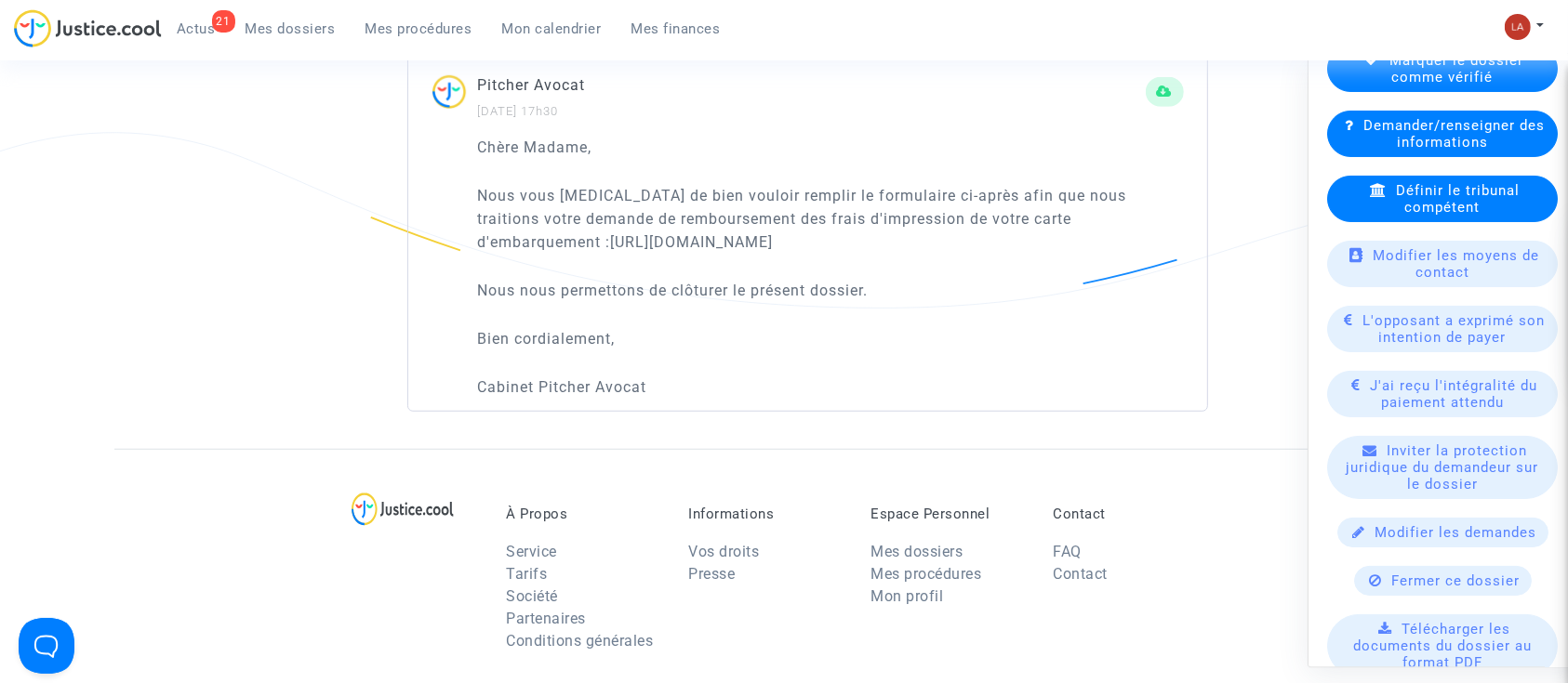
click at [1377, 596] on div "Fermer ce dossier" at bounding box center [1443, 582] width 178 height 30
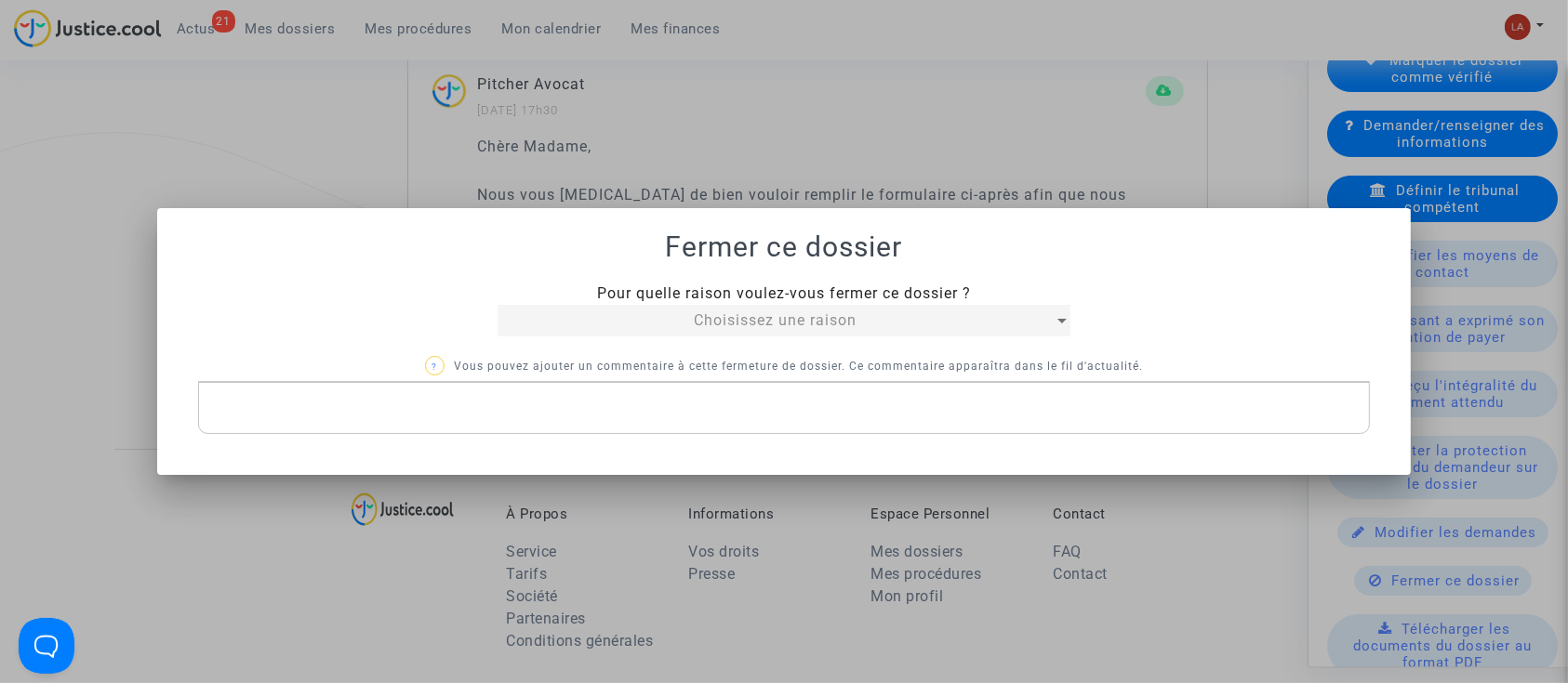
scroll to position [0, 0]
click at [807, 323] on span "Choisissez une raison" at bounding box center [775, 319] width 163 height 18
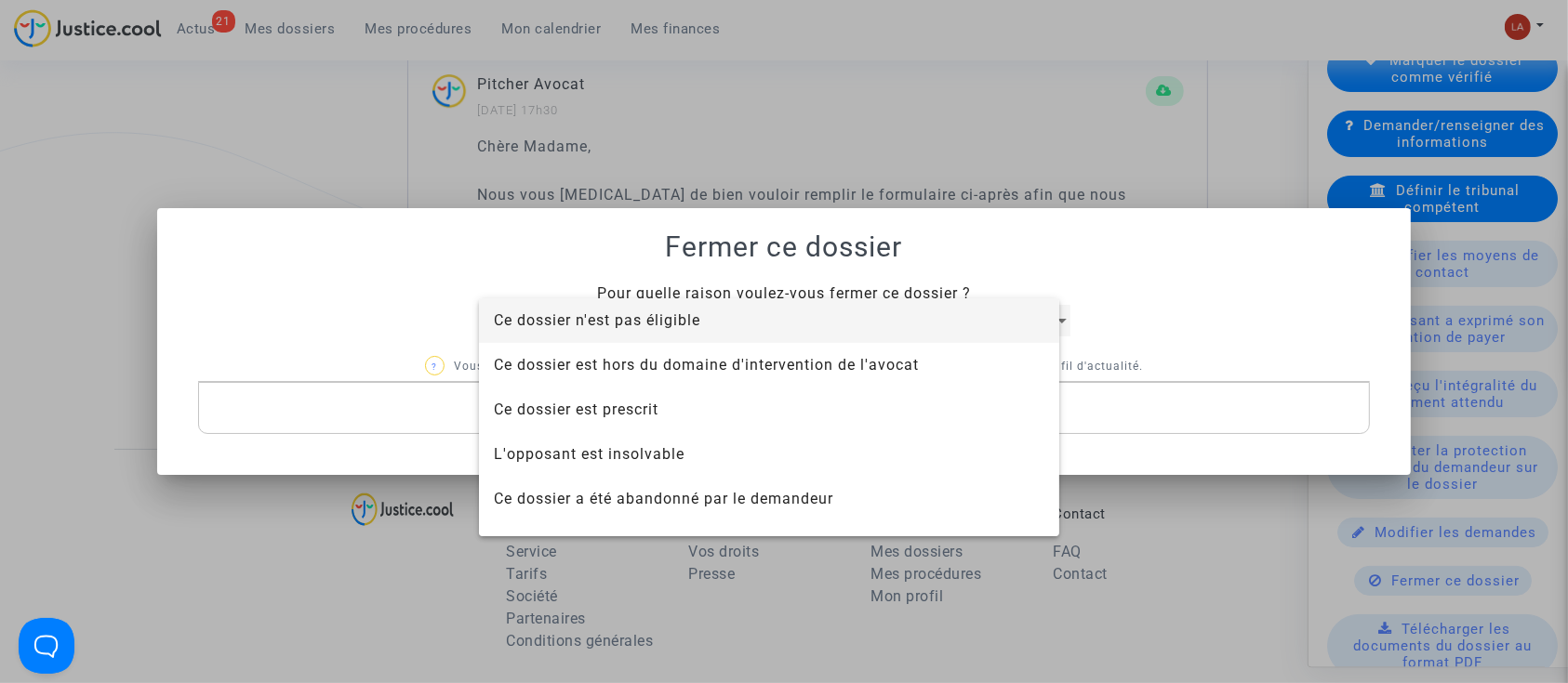
click at [807, 323] on span "Ce dossier n'est pas éligible" at bounding box center [769, 320] width 551 height 44
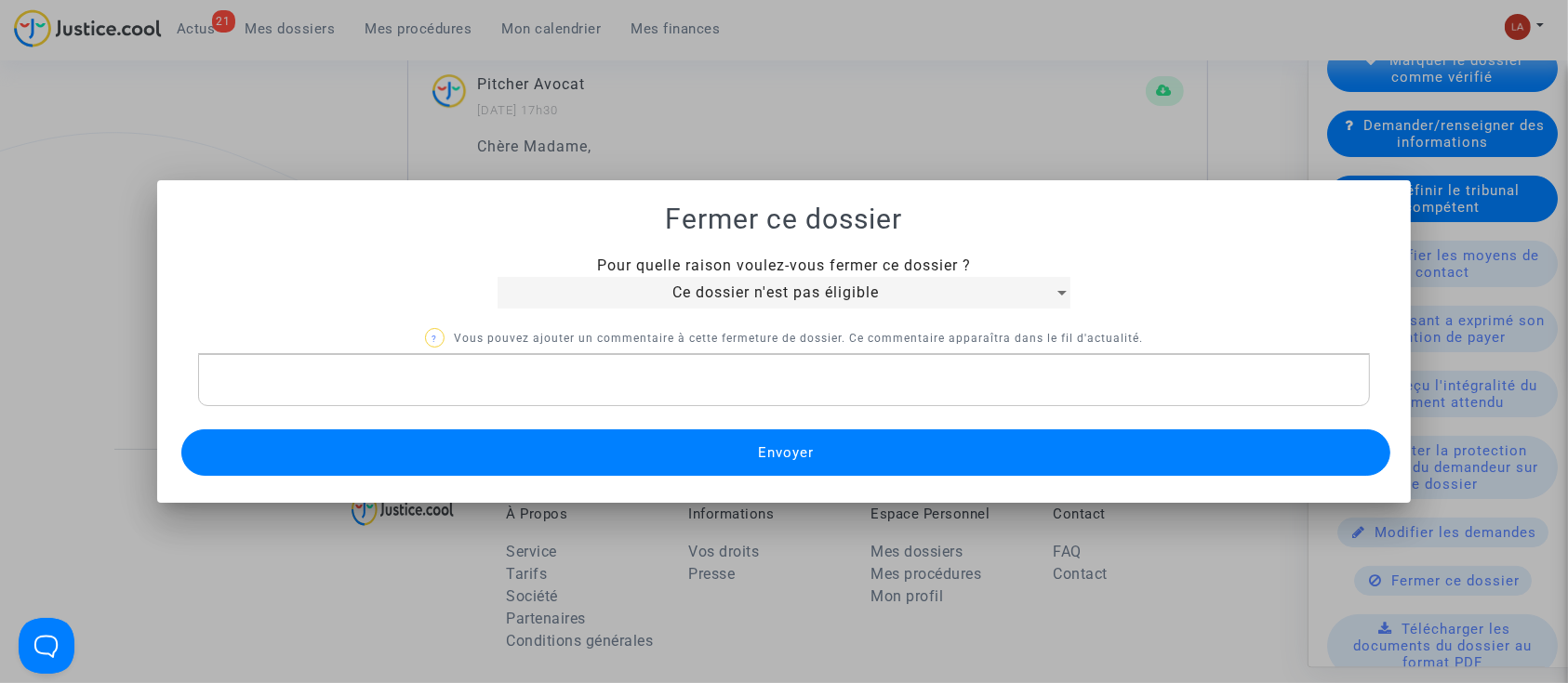
click at [707, 391] on p "Rich Text Editor, main" at bounding box center [784, 380] width 1153 height 23
click at [960, 447] on button "Envoyer" at bounding box center [786, 452] width 1210 height 46
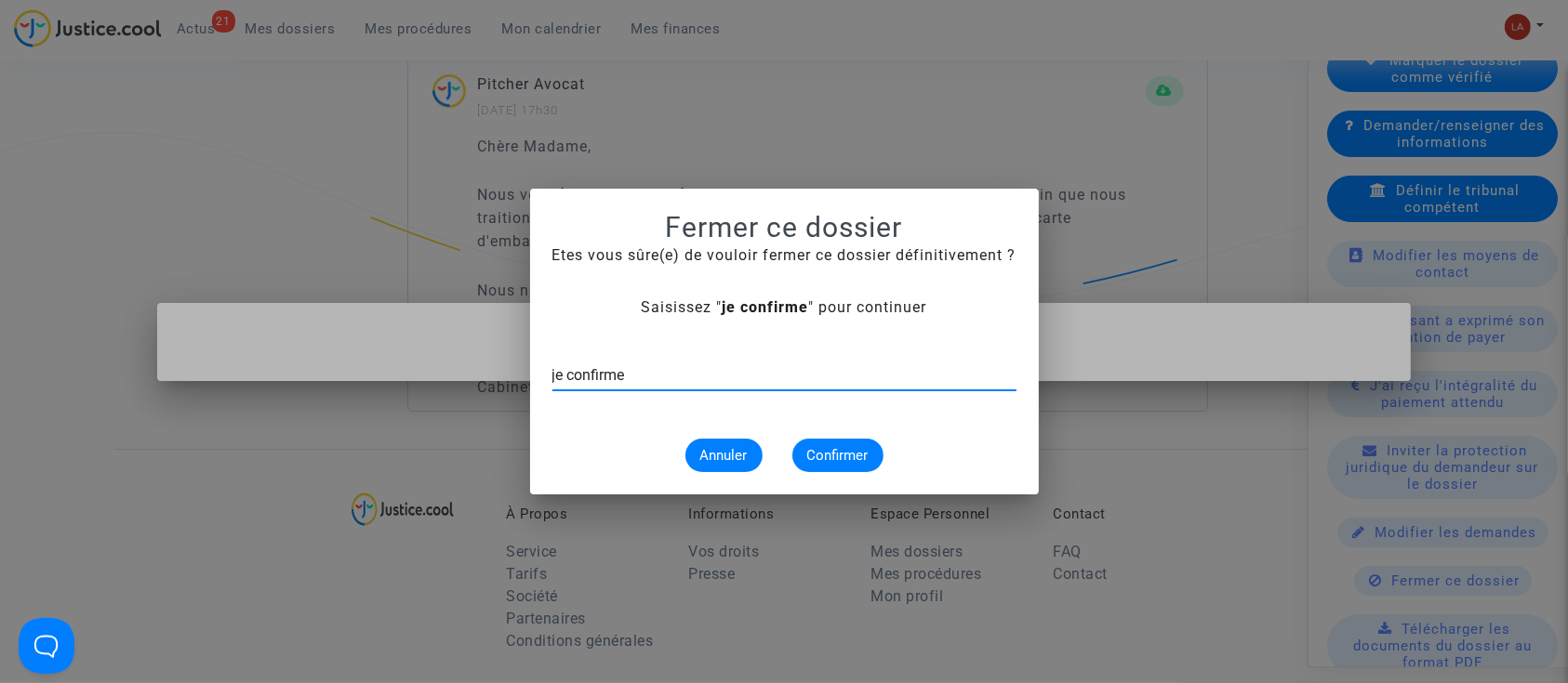
type input "je confirme"
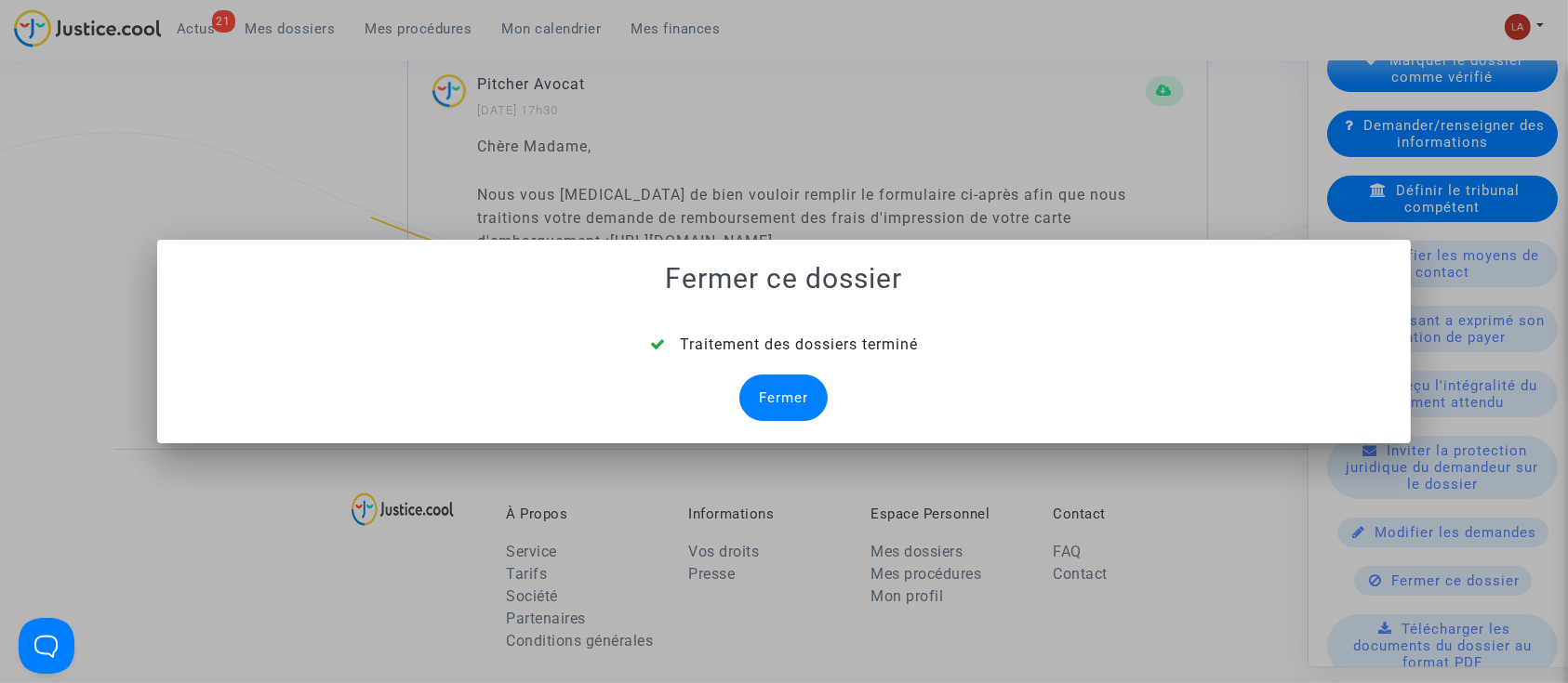
click at [757, 396] on div "Fermer" at bounding box center [784, 397] width 88 height 46
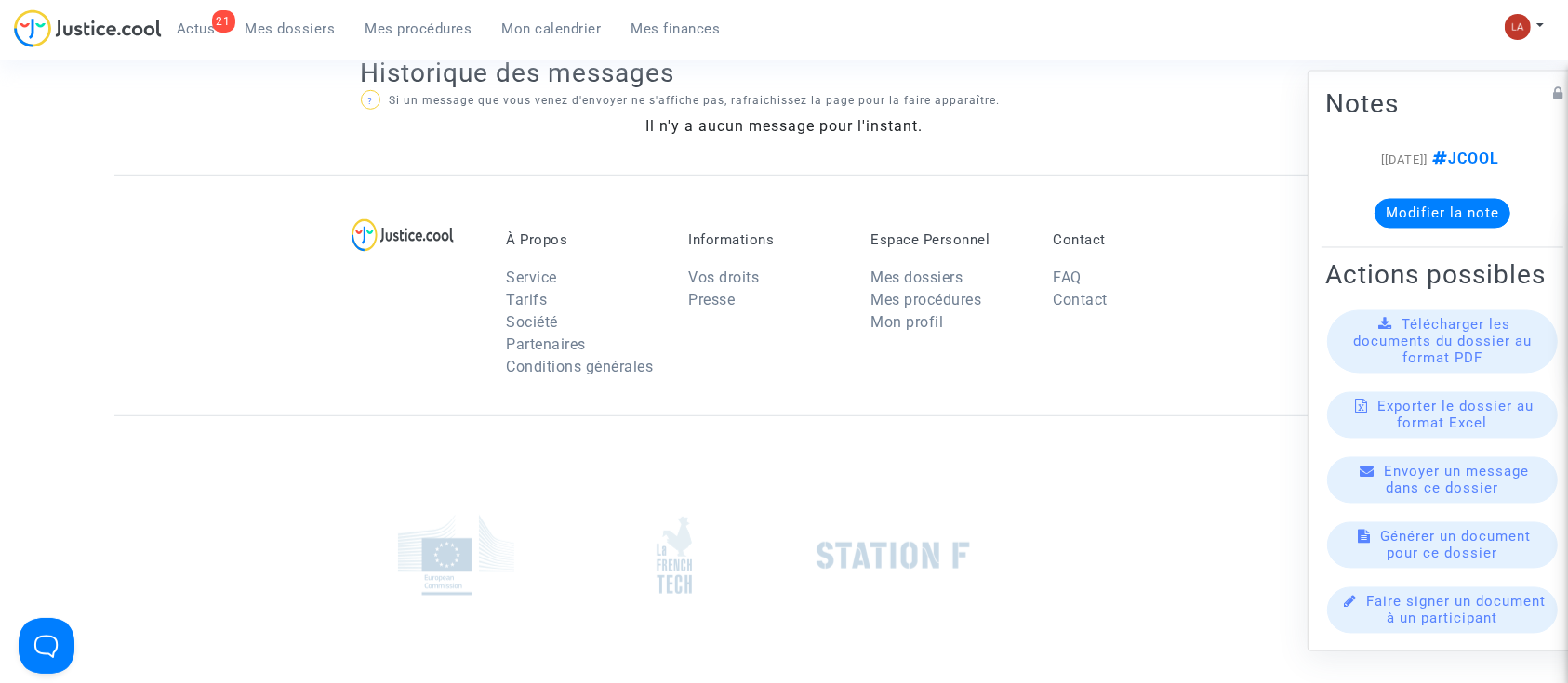
scroll to position [1239, 0]
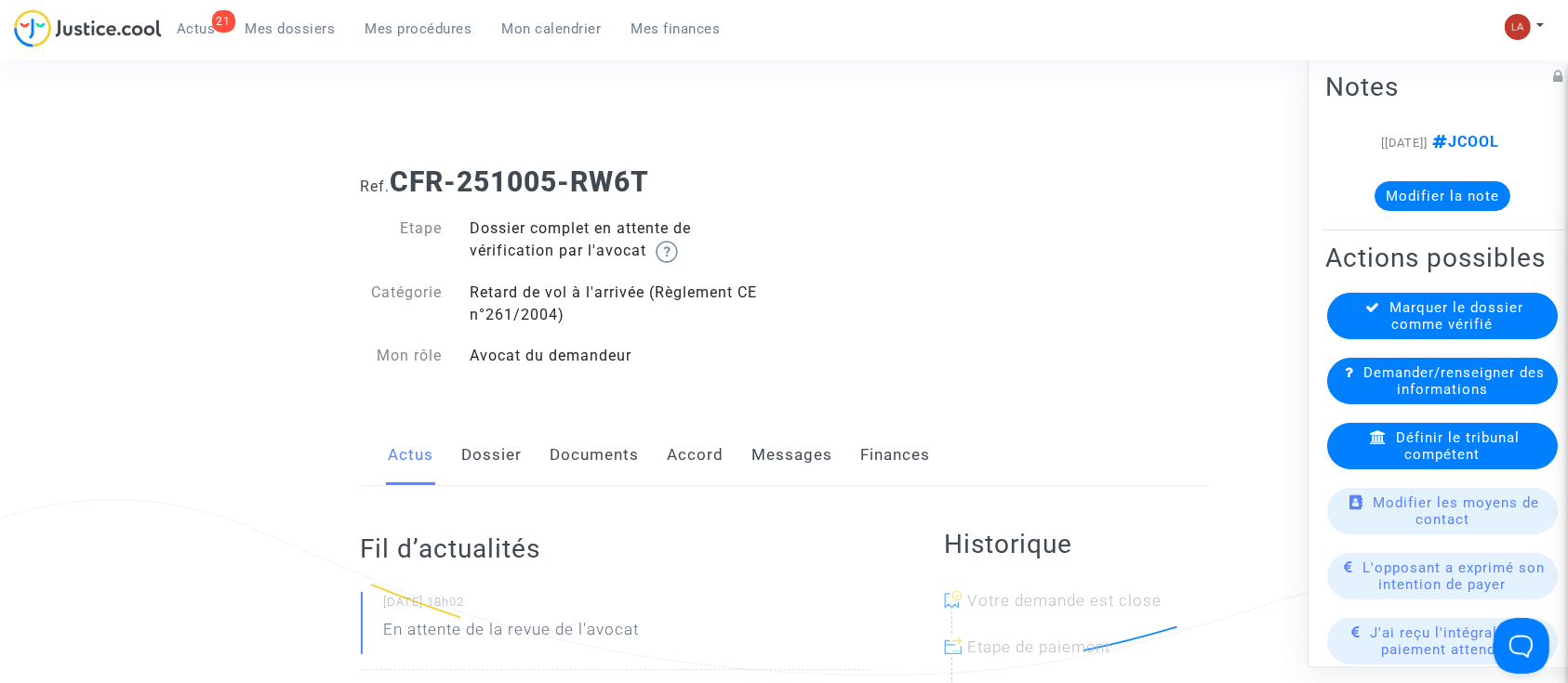
click at [779, 448] on link "Messages" at bounding box center [793, 455] width 81 height 61
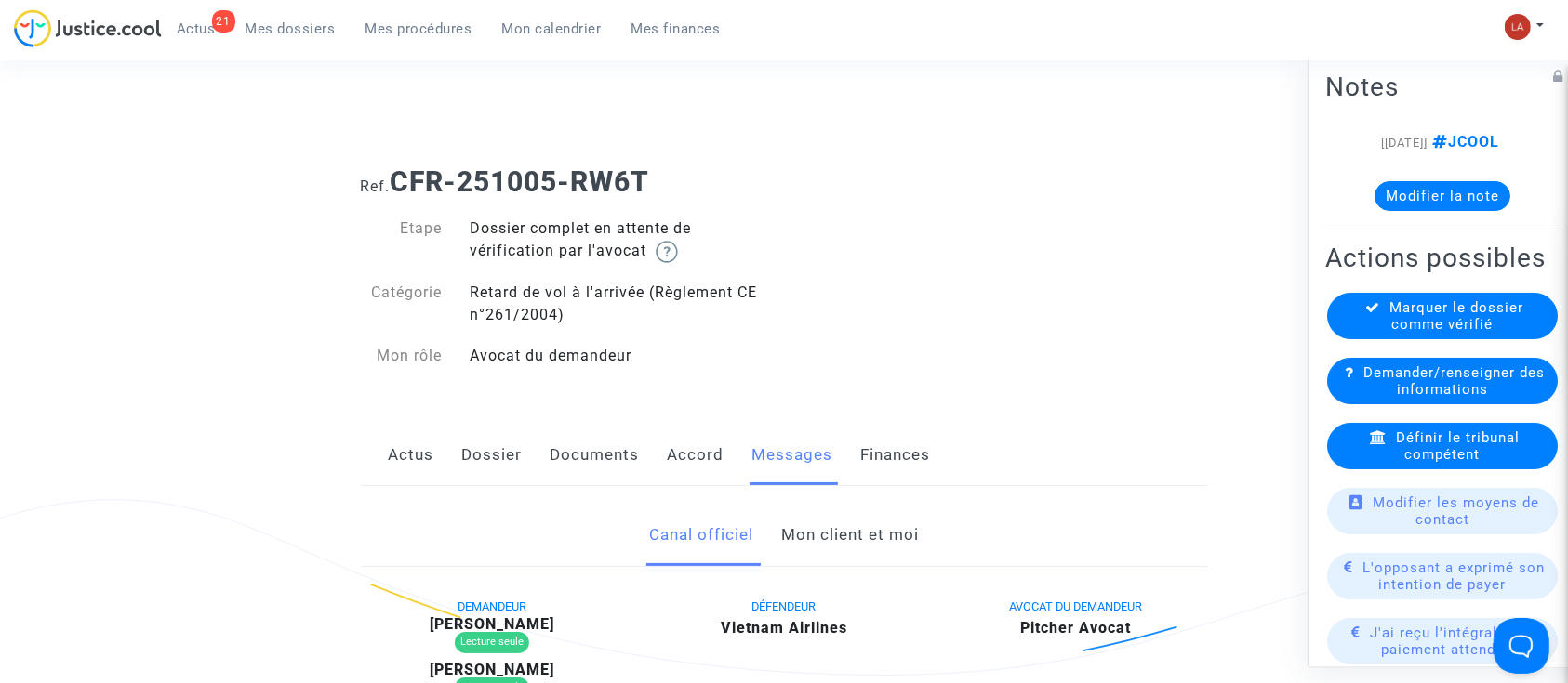
click at [844, 536] on link "Mon client et moi" at bounding box center [850, 535] width 137 height 61
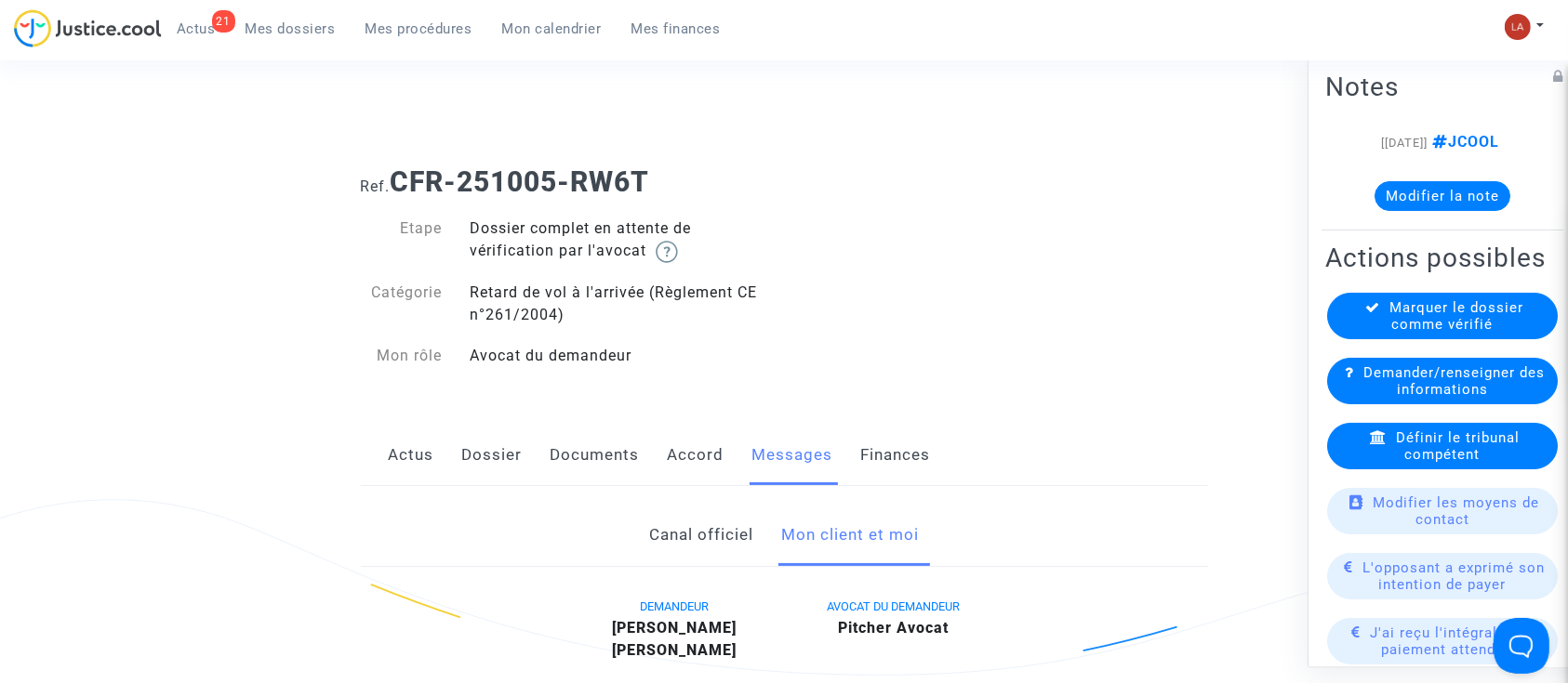
click at [588, 425] on link "Documents" at bounding box center [595, 455] width 89 height 61
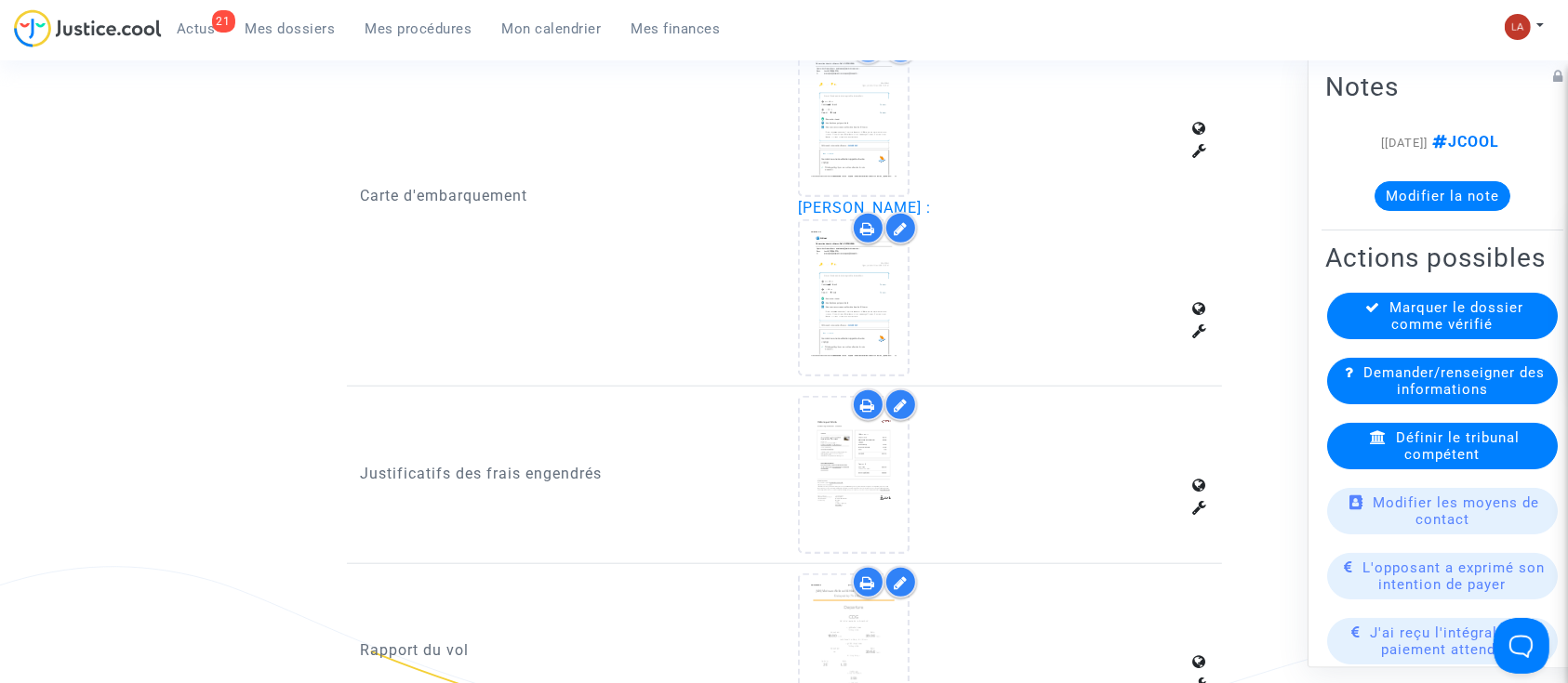
scroll to position [1859, 0]
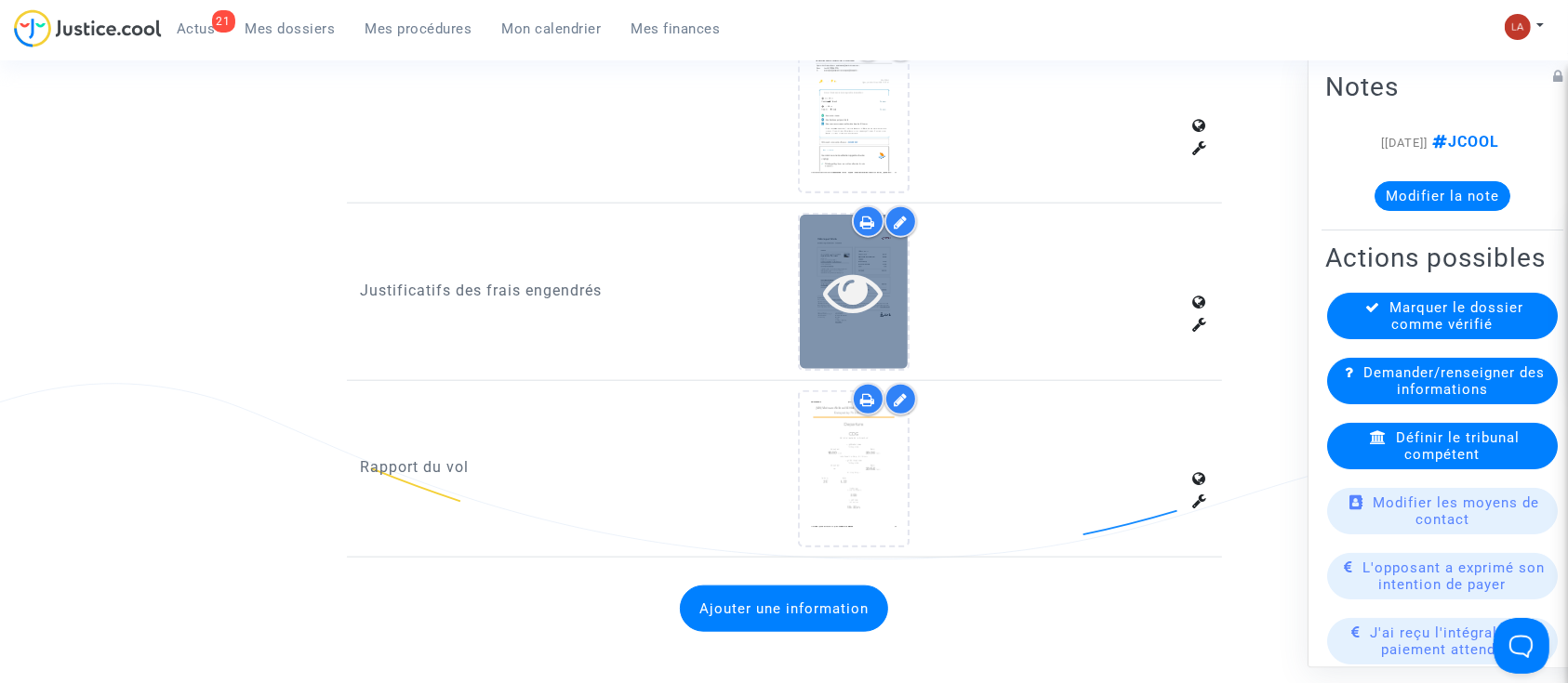
click at [887, 286] on div at bounding box center [854, 291] width 108 height 59
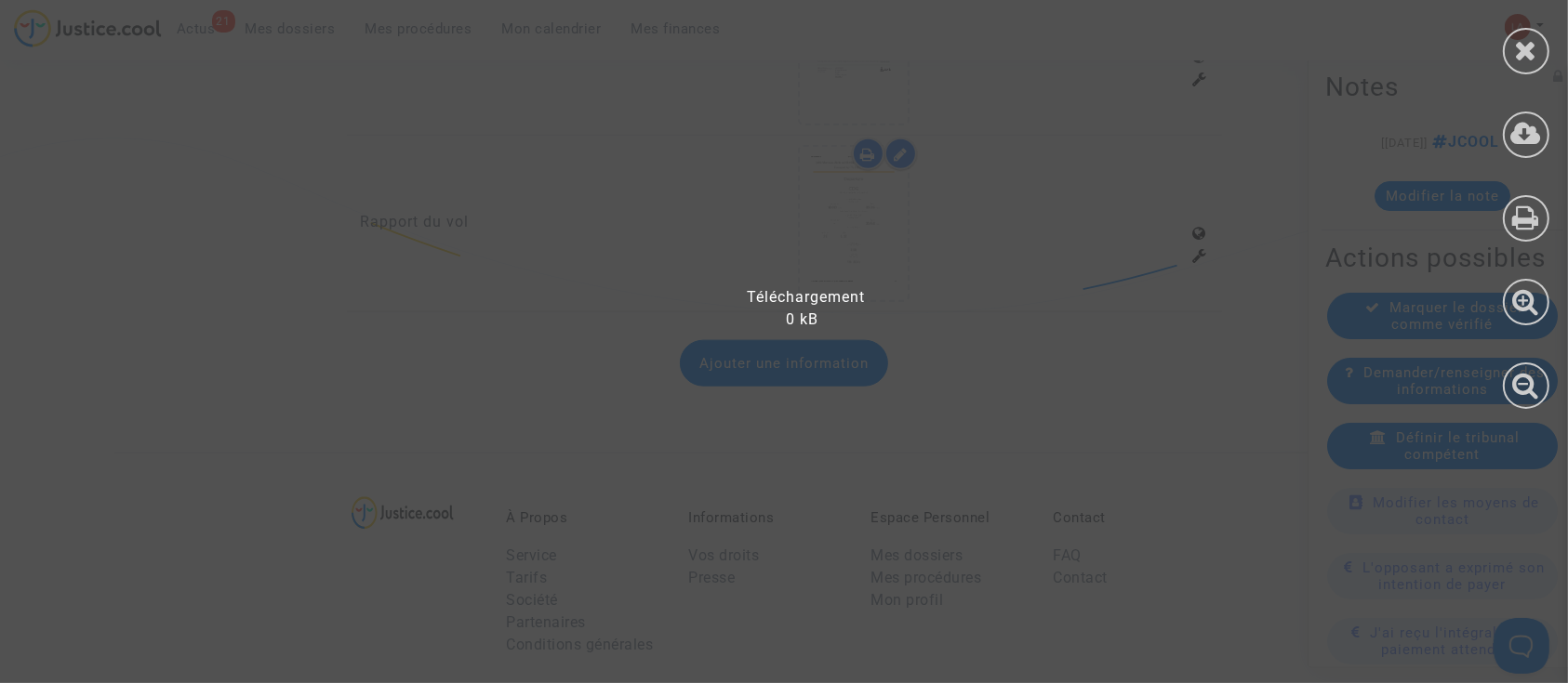
scroll to position [2557, 0]
click at [1538, 64] on div at bounding box center [1526, 51] width 46 height 46
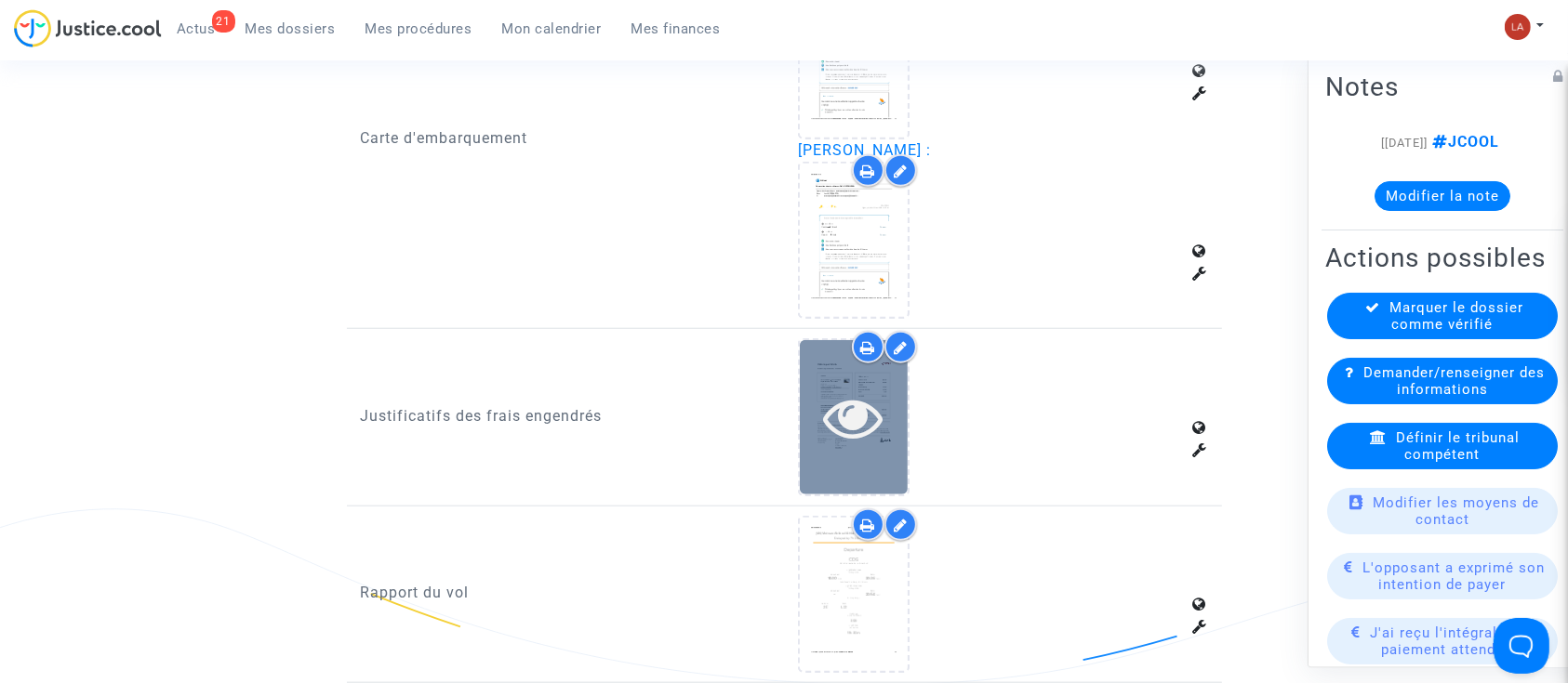
scroll to position [1689, 0]
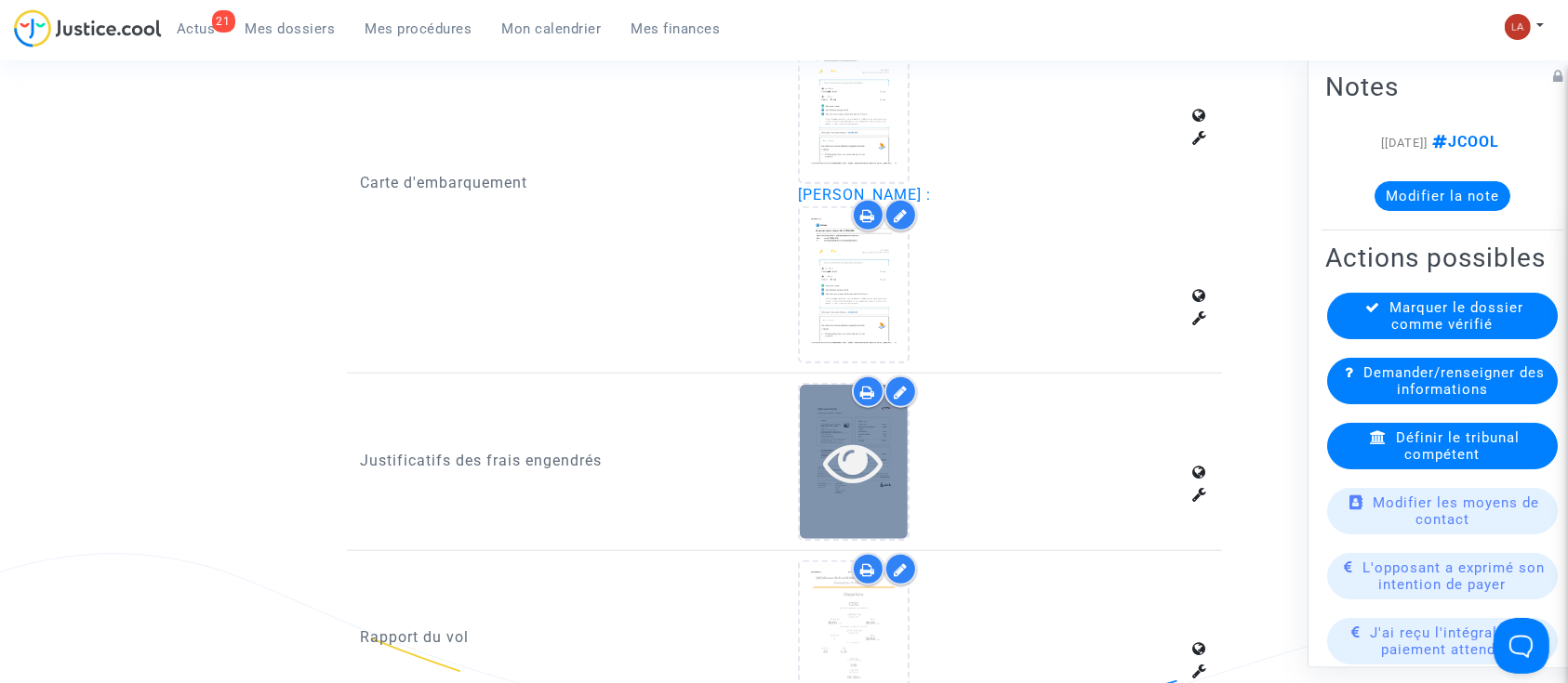
click at [829, 462] on icon at bounding box center [855, 461] width 60 height 59
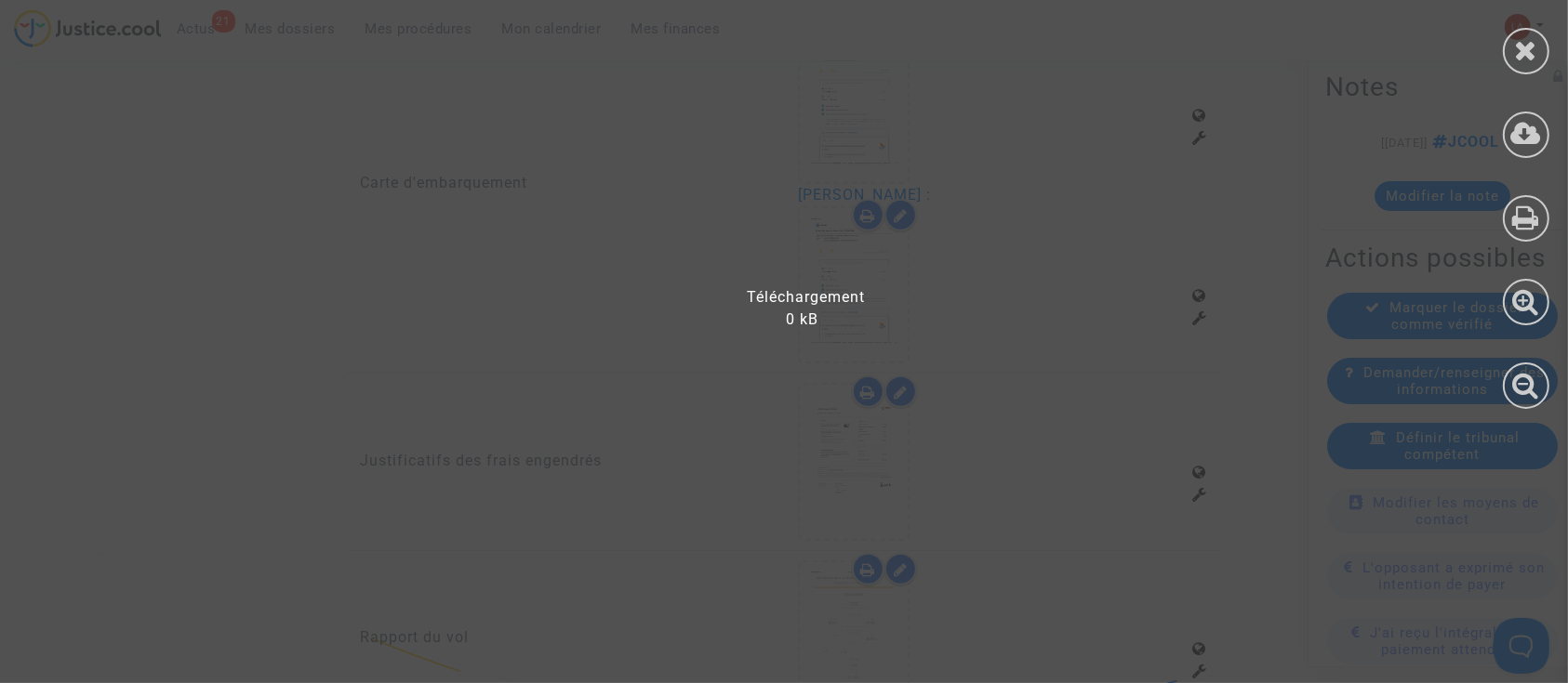
click at [1517, 61] on icon at bounding box center [1527, 51] width 24 height 28
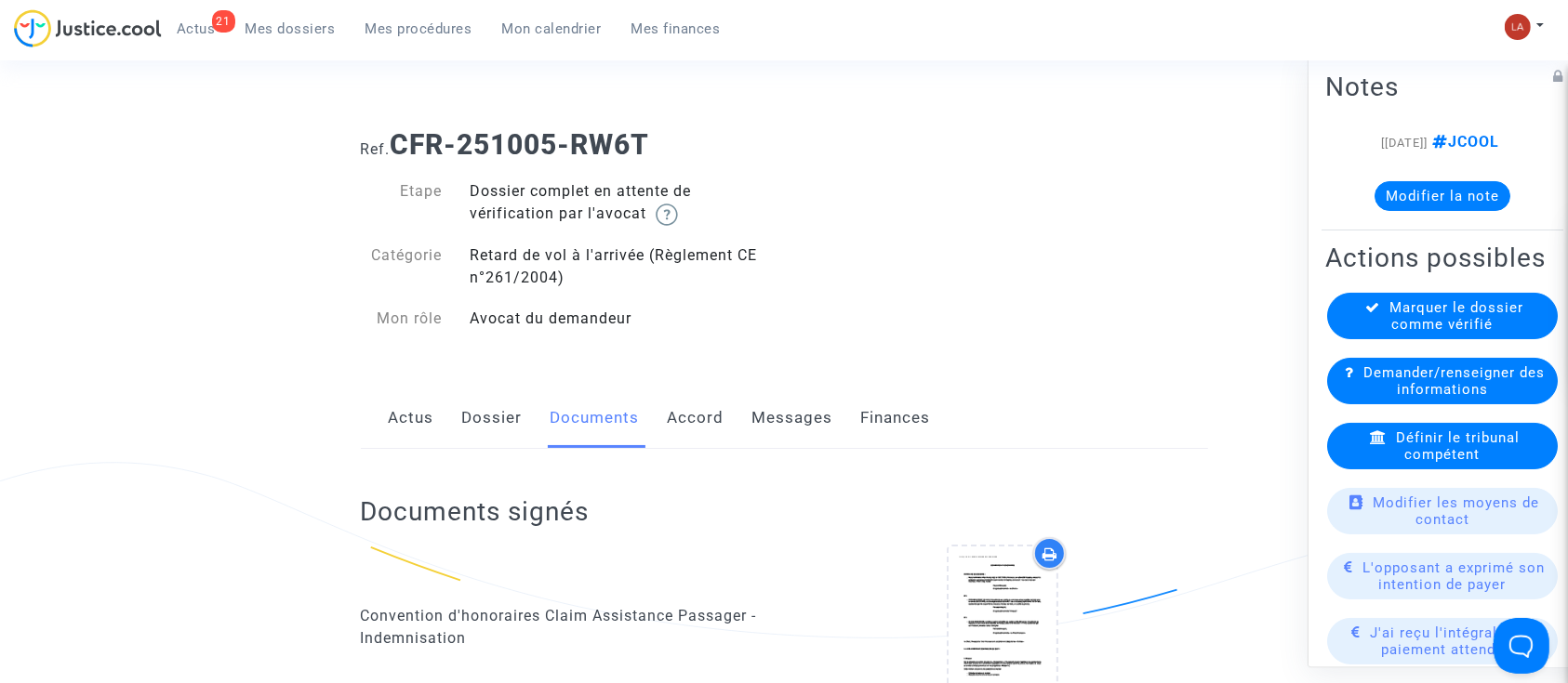
scroll to position [0, 0]
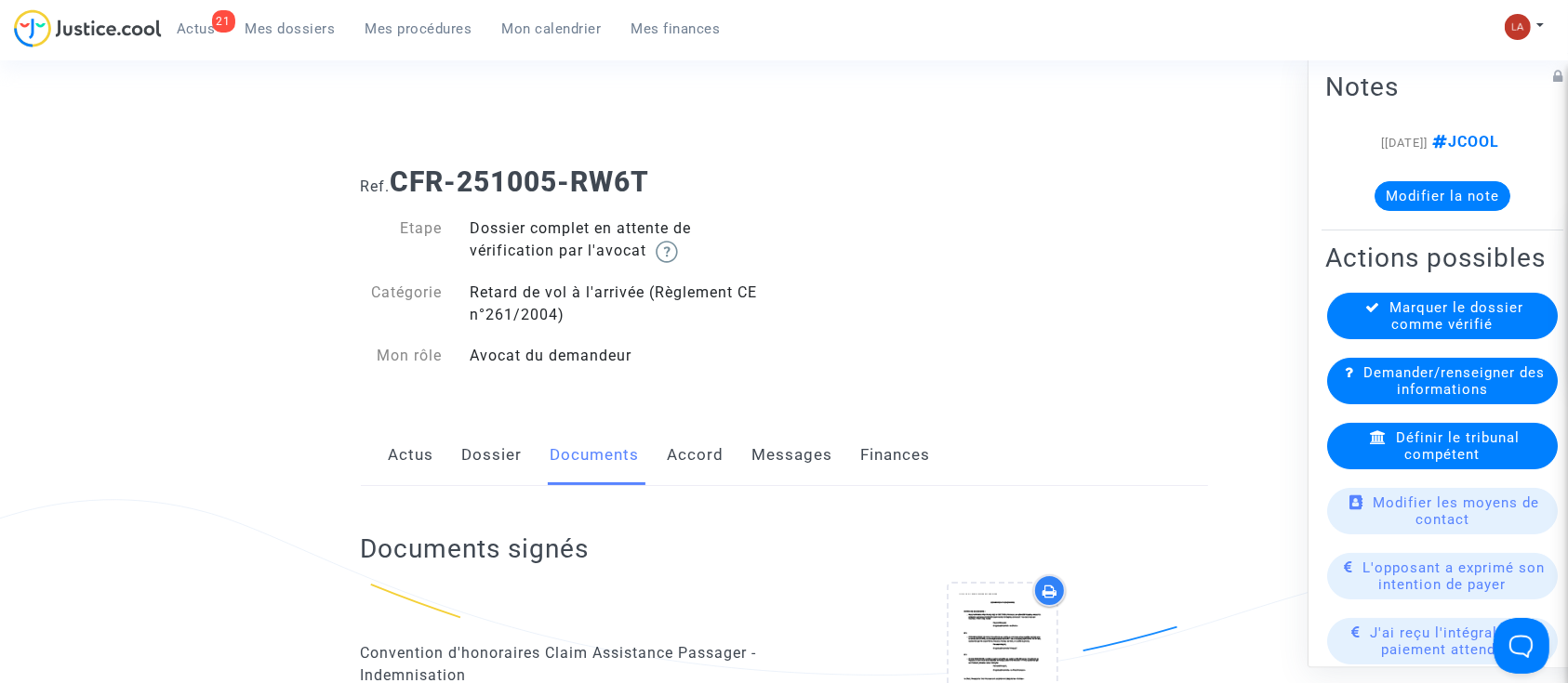
click at [432, 475] on link "Actus" at bounding box center [412, 455] width 45 height 61
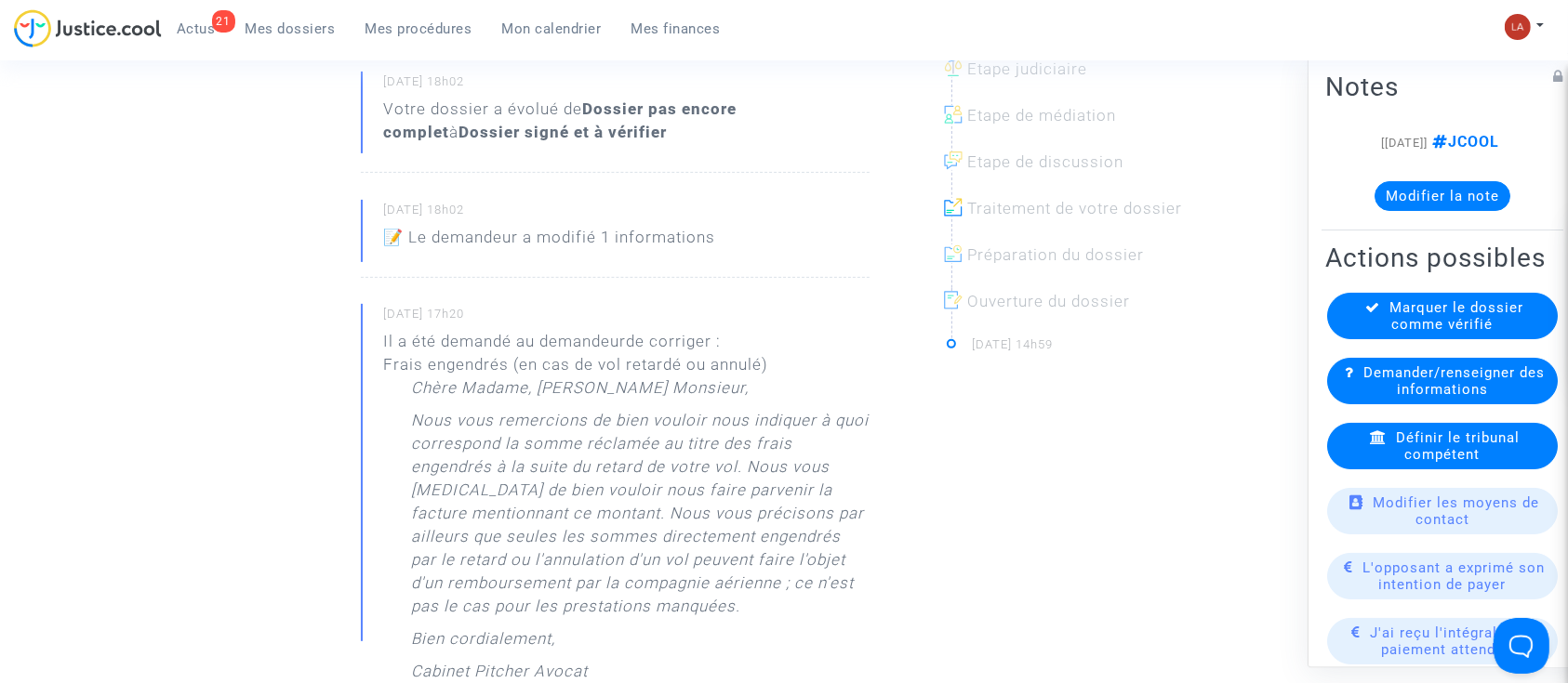
scroll to position [867, 0]
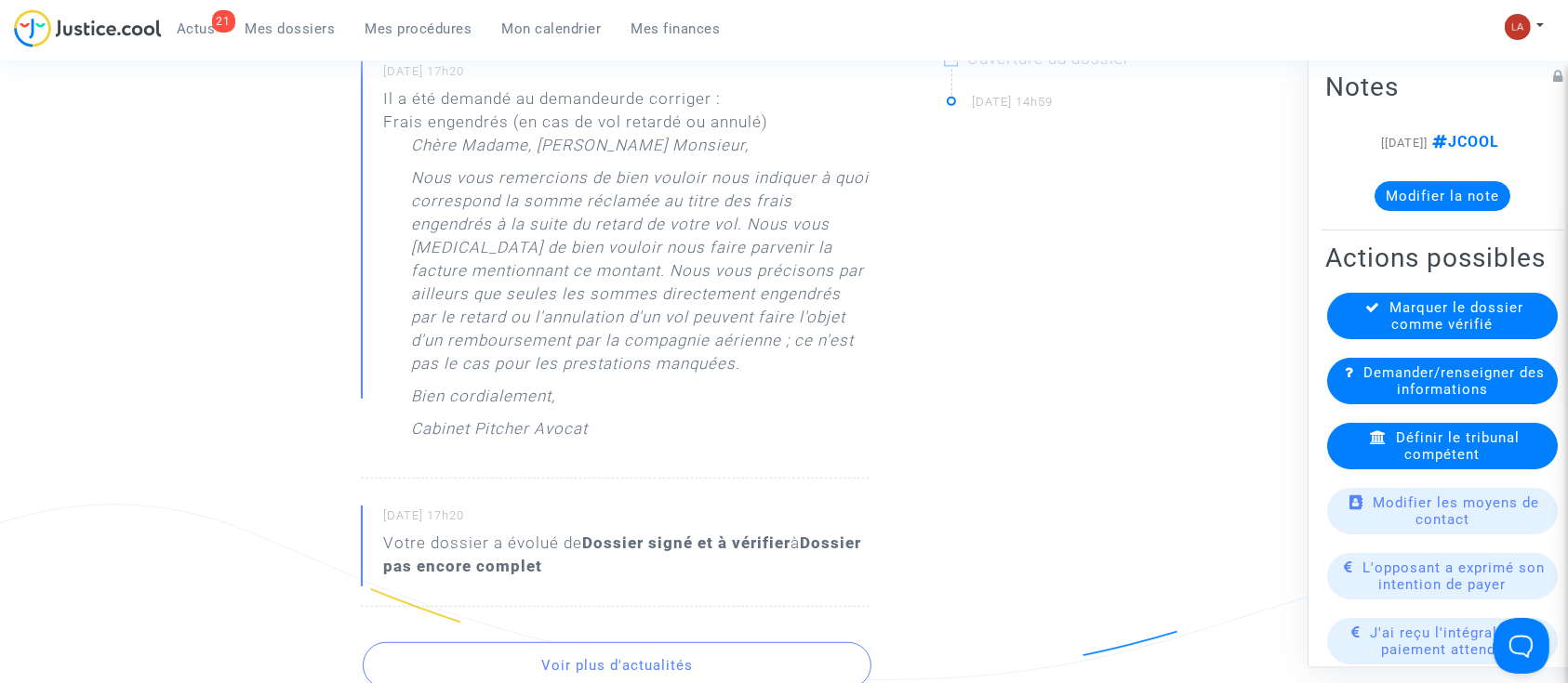
click at [590, 443] on div "Chère Madame, Cher Monsieur, Nous vous remercions de bien vouloir nous indiquer…" at bounding box center [640, 291] width 458 height 316
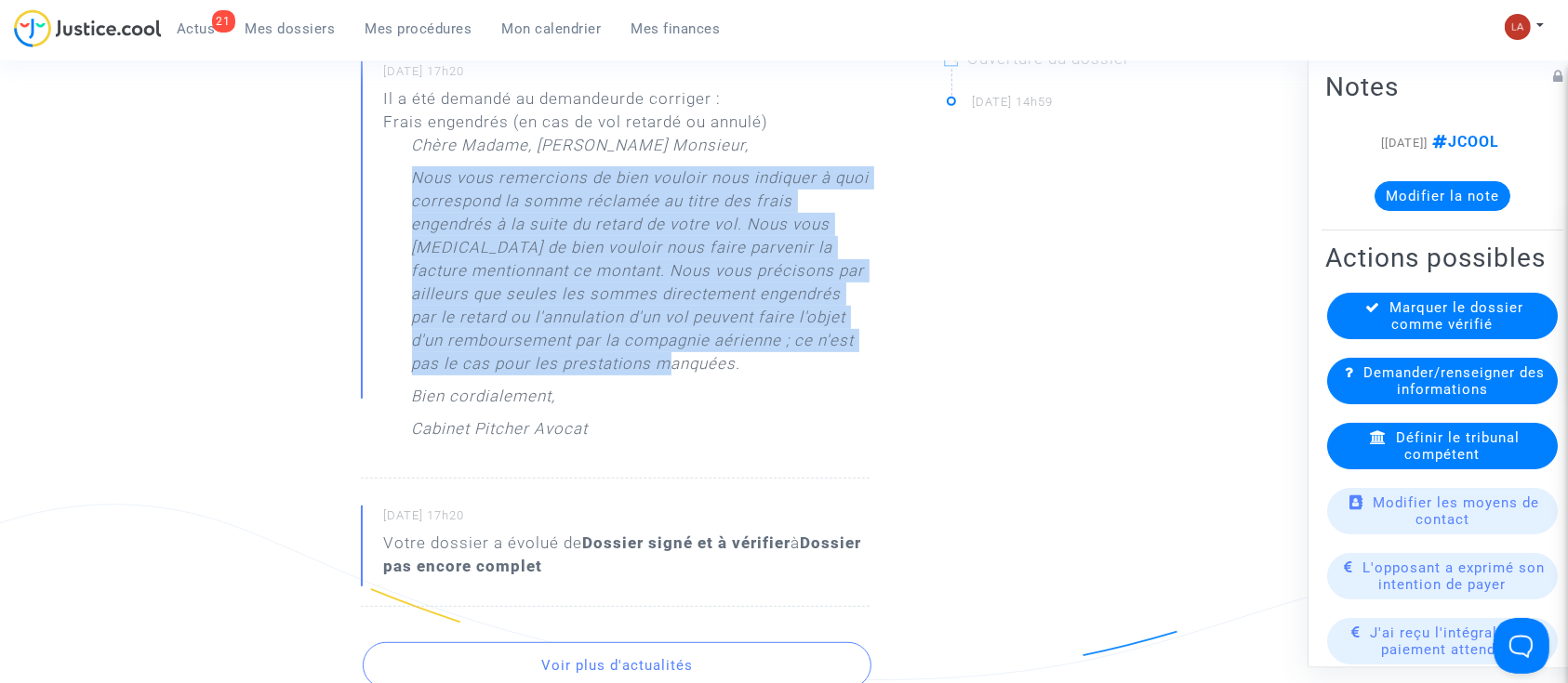
drag, startPoint x: 673, startPoint y: 365, endPoint x: 416, endPoint y: 186, distance: 313.2
click at [416, 186] on p "Nous vous remercions de bien vouloir nous indiquer à quoi correspond la somme r…" at bounding box center [640, 275] width 458 height 219
copy p "Nous vous remercions de bien vouloir nous indiquer à quoi correspond la somme r…"
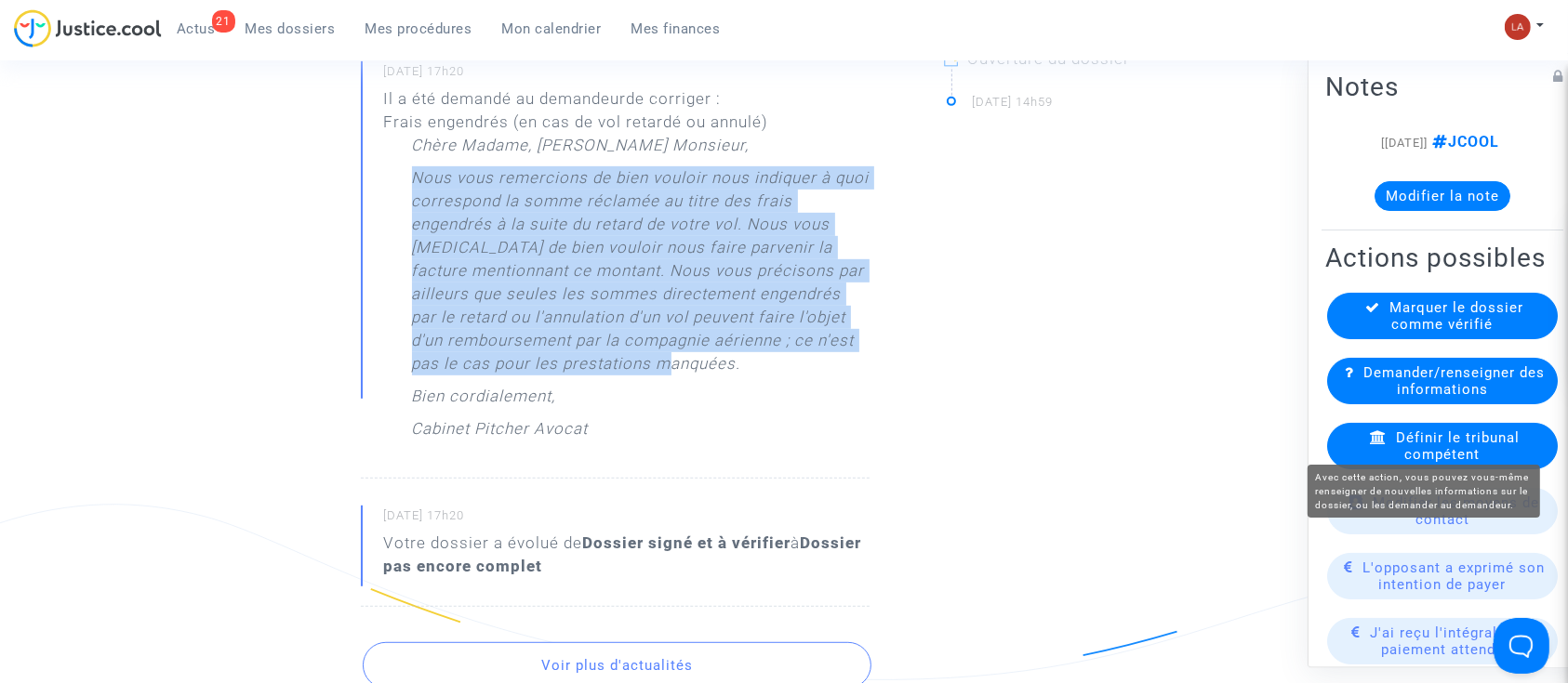
click at [1436, 398] on span "Demander/renseigner des informations" at bounding box center [1454, 381] width 181 height 34
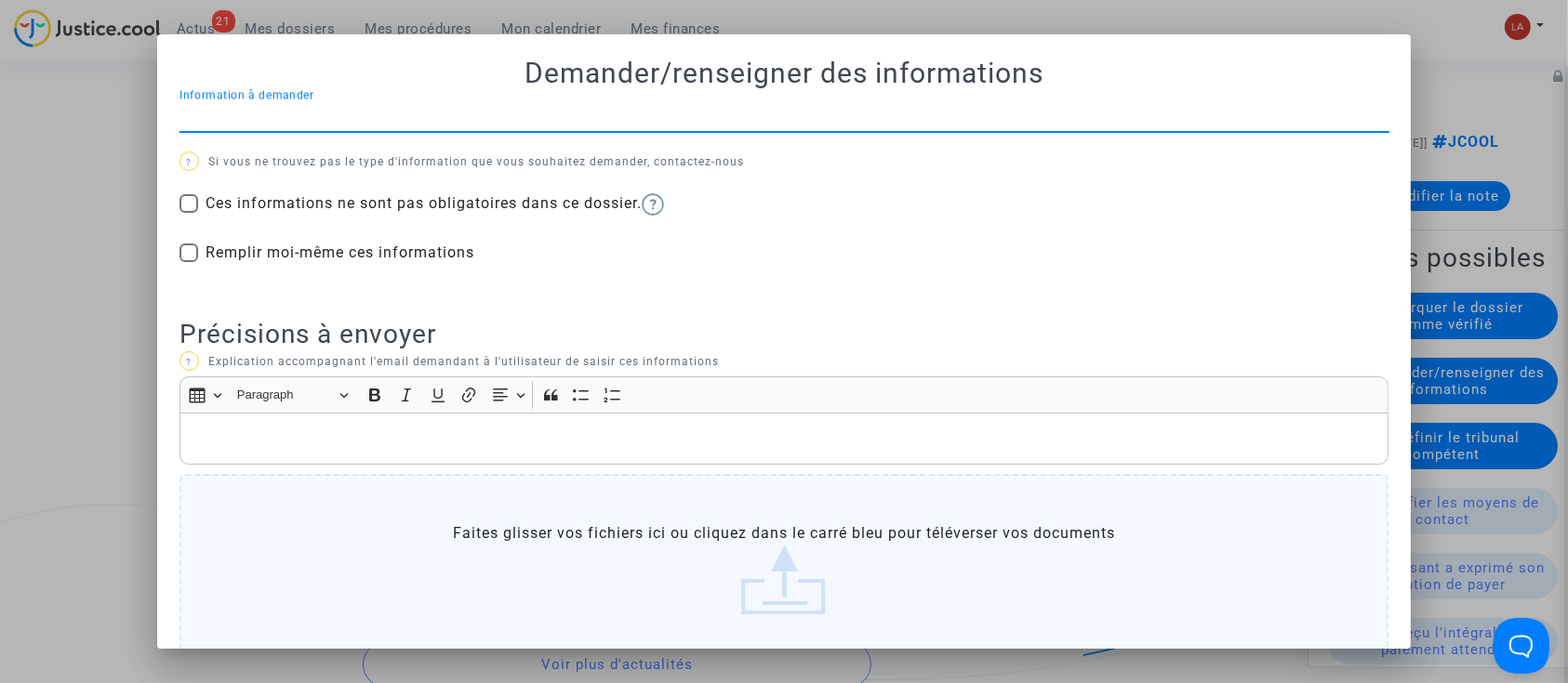
scroll to position [0, 0]
type input "frais engendrés"
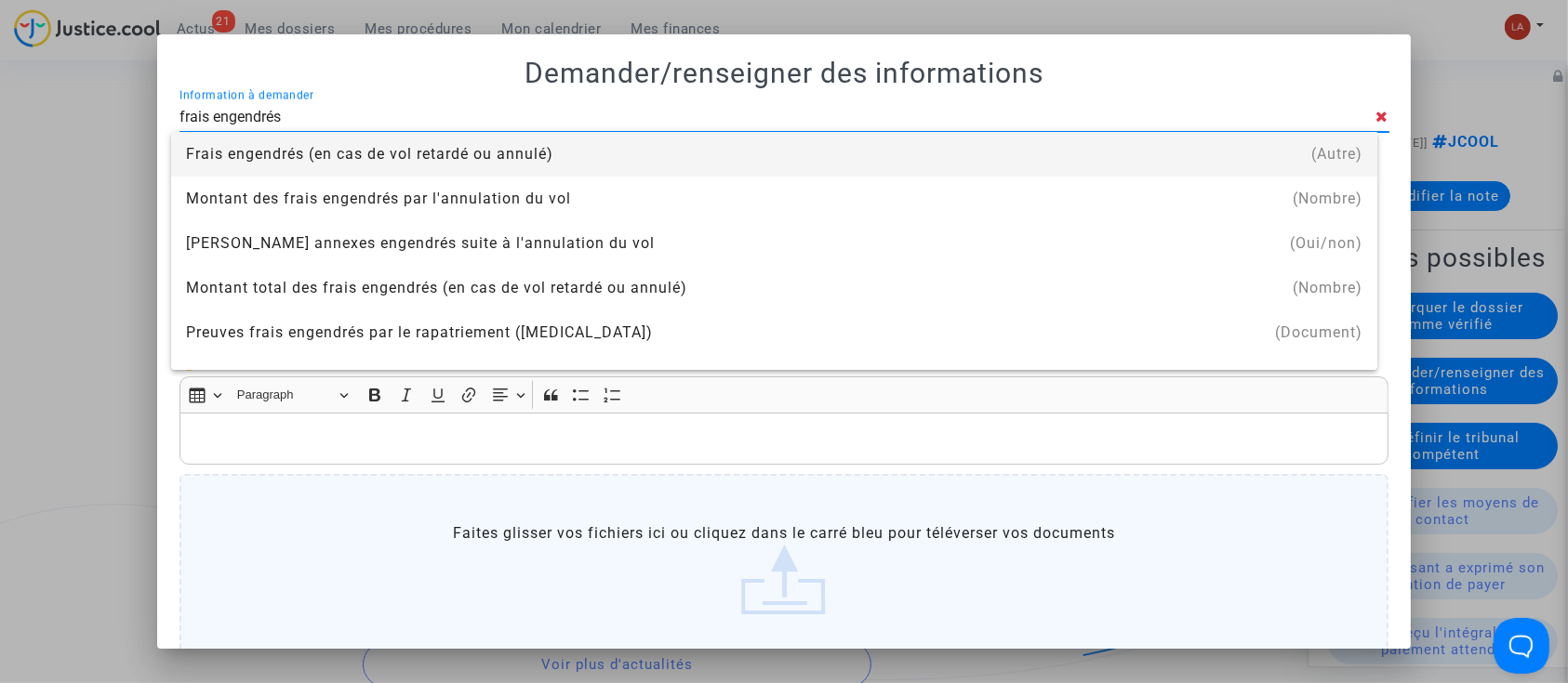
click at [822, 168] on div "Frais engendrés (en cas de vol retardé ou annulé)" at bounding box center [775, 154] width 1177 height 44
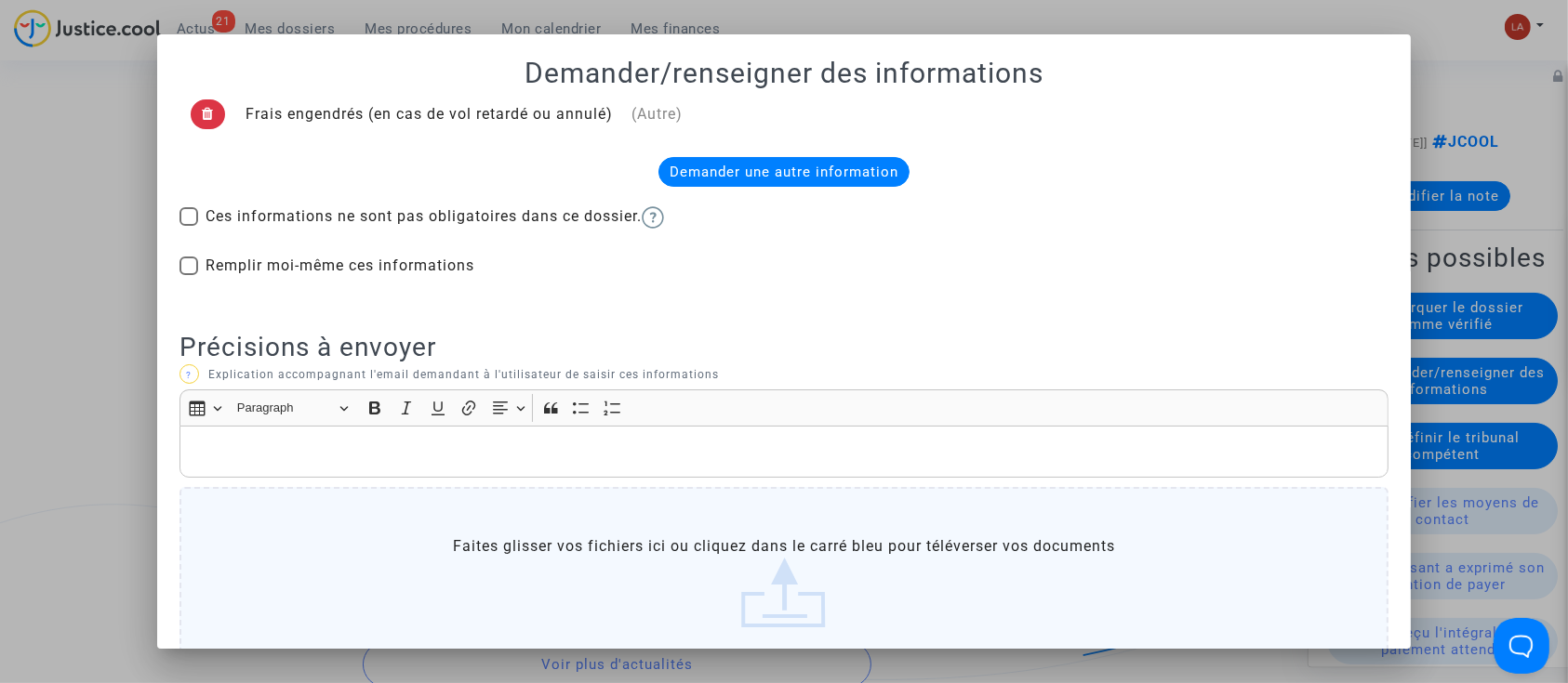
click at [521, 468] on div "Rich Text Editor, main" at bounding box center [784, 451] width 1210 height 52
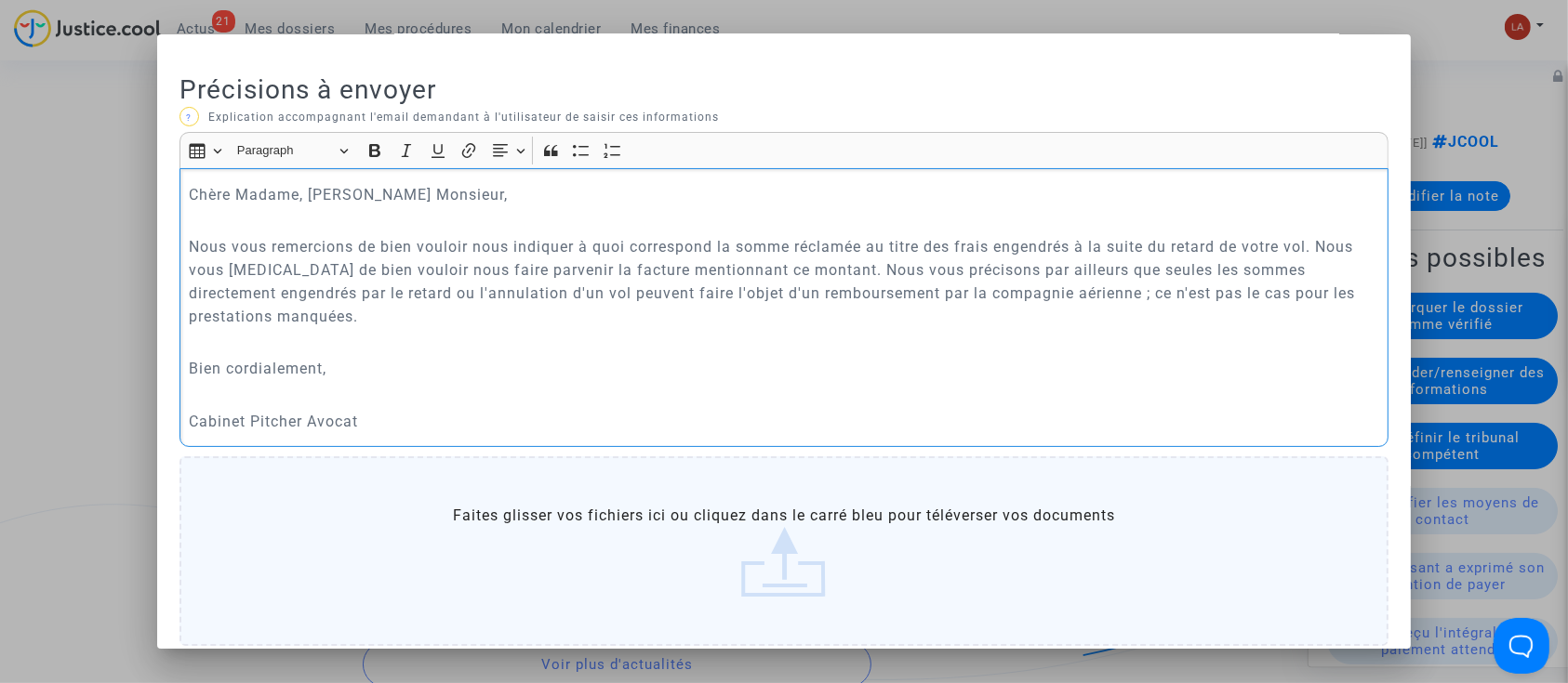
scroll to position [365, 0]
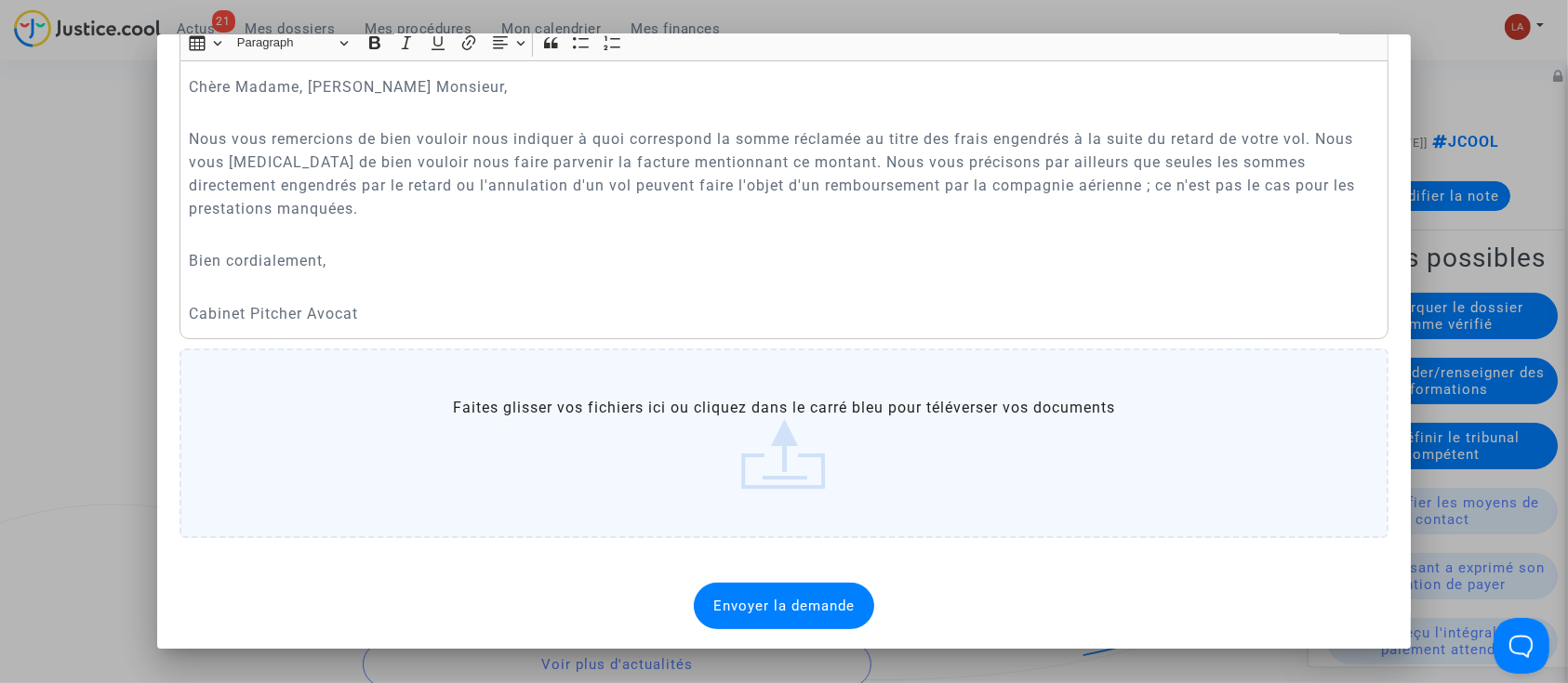
drag, startPoint x: 778, startPoint y: 595, endPoint x: 774, endPoint y: 582, distance: 13.6
click at [778, 594] on div "Envoyer la demande" at bounding box center [784, 605] width 180 height 46
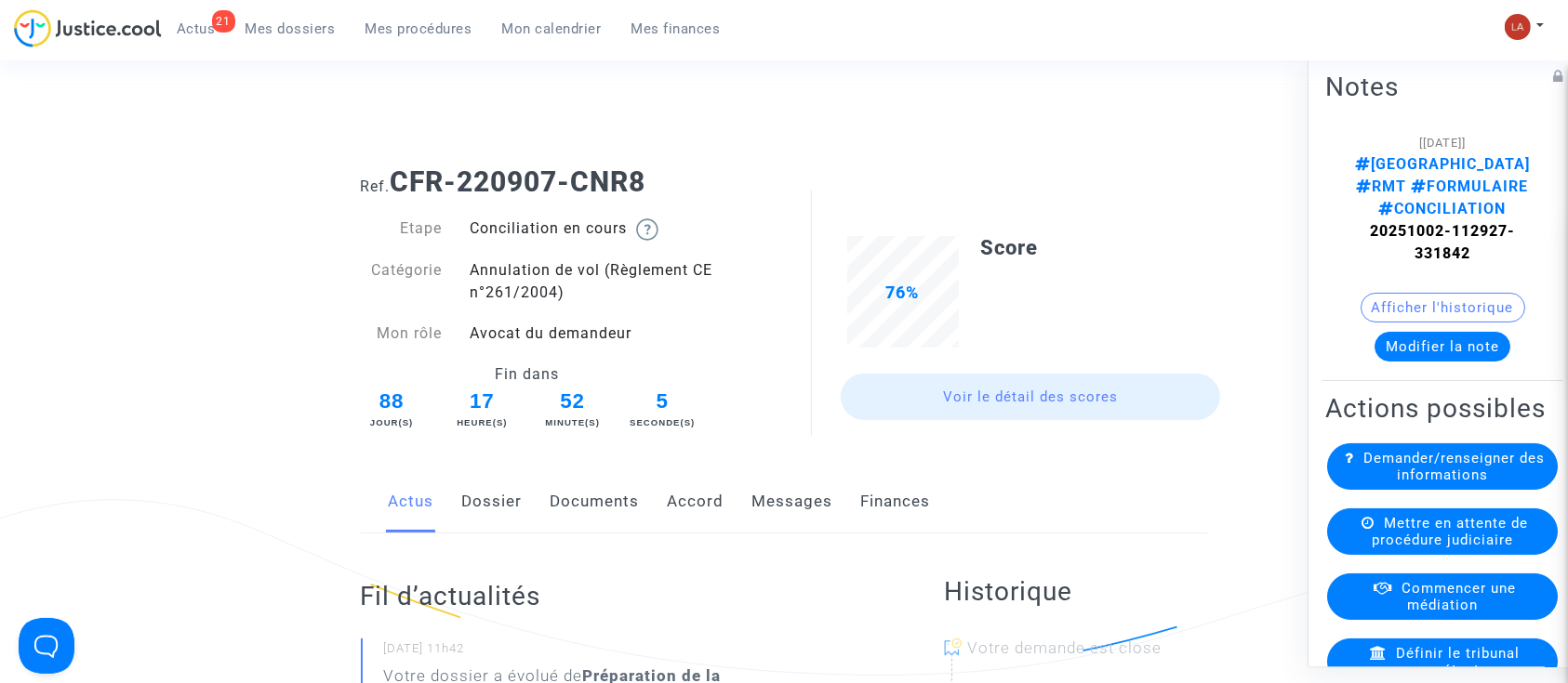
click at [521, 519] on div "Actus Dossier Documents Accord Messages Finances" at bounding box center [784, 503] width 847 height 62
click at [506, 510] on link "Dossier" at bounding box center [493, 502] width 60 height 61
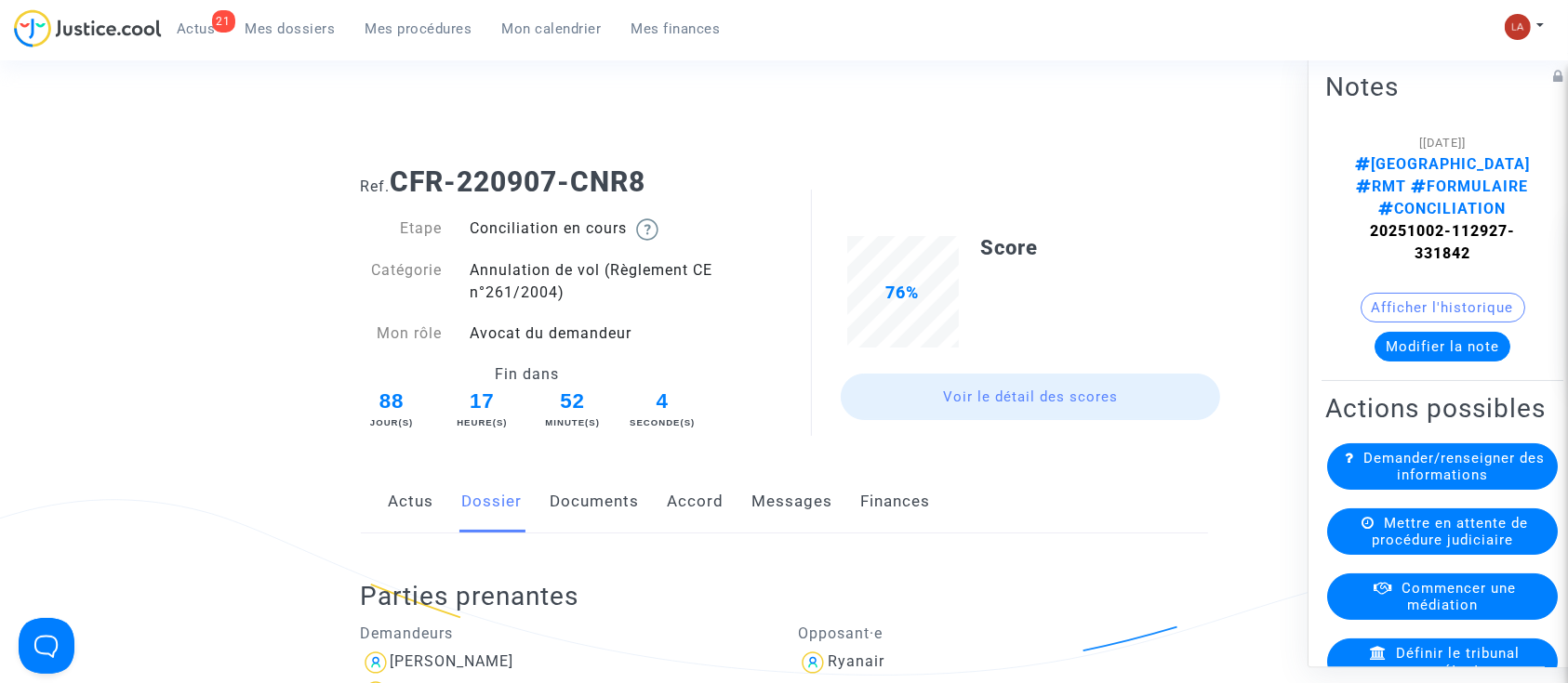
scroll to position [372, 0]
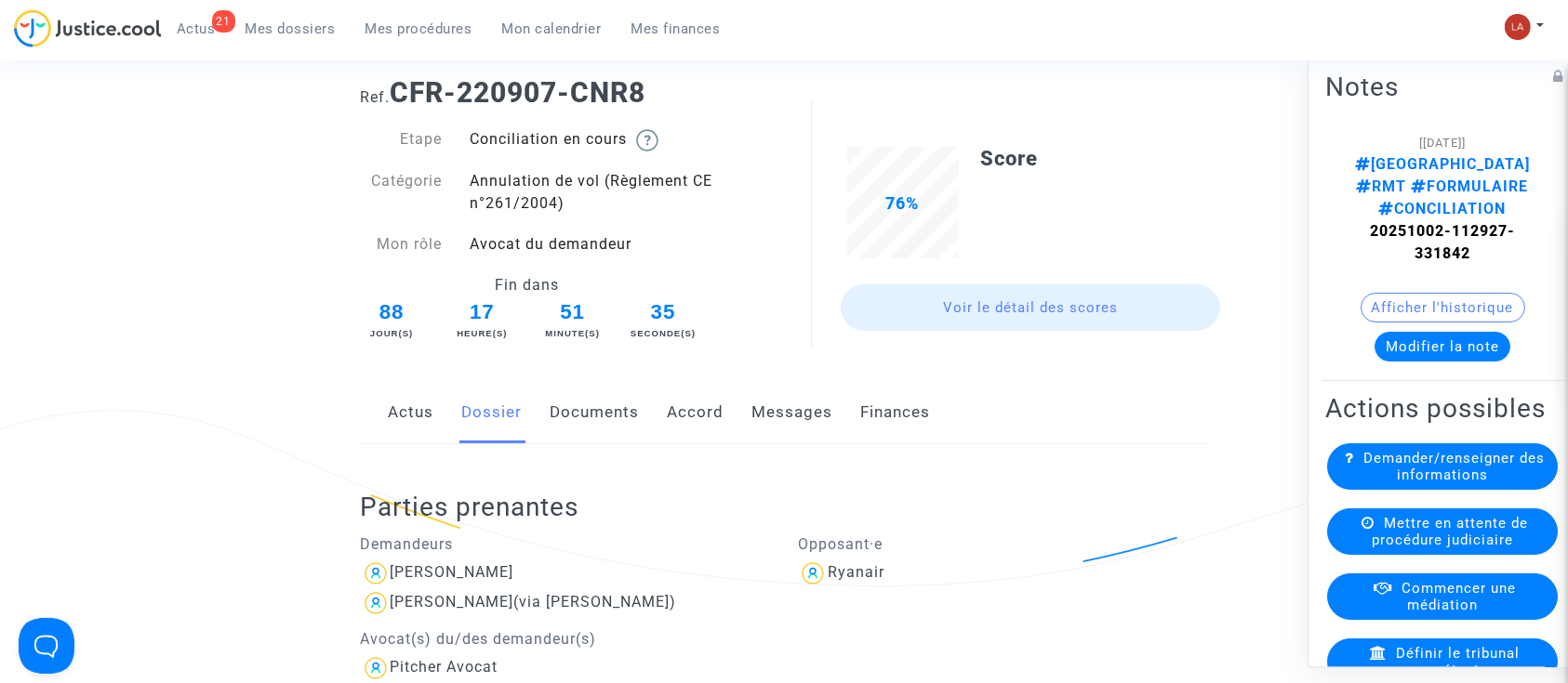
scroll to position [0, 0]
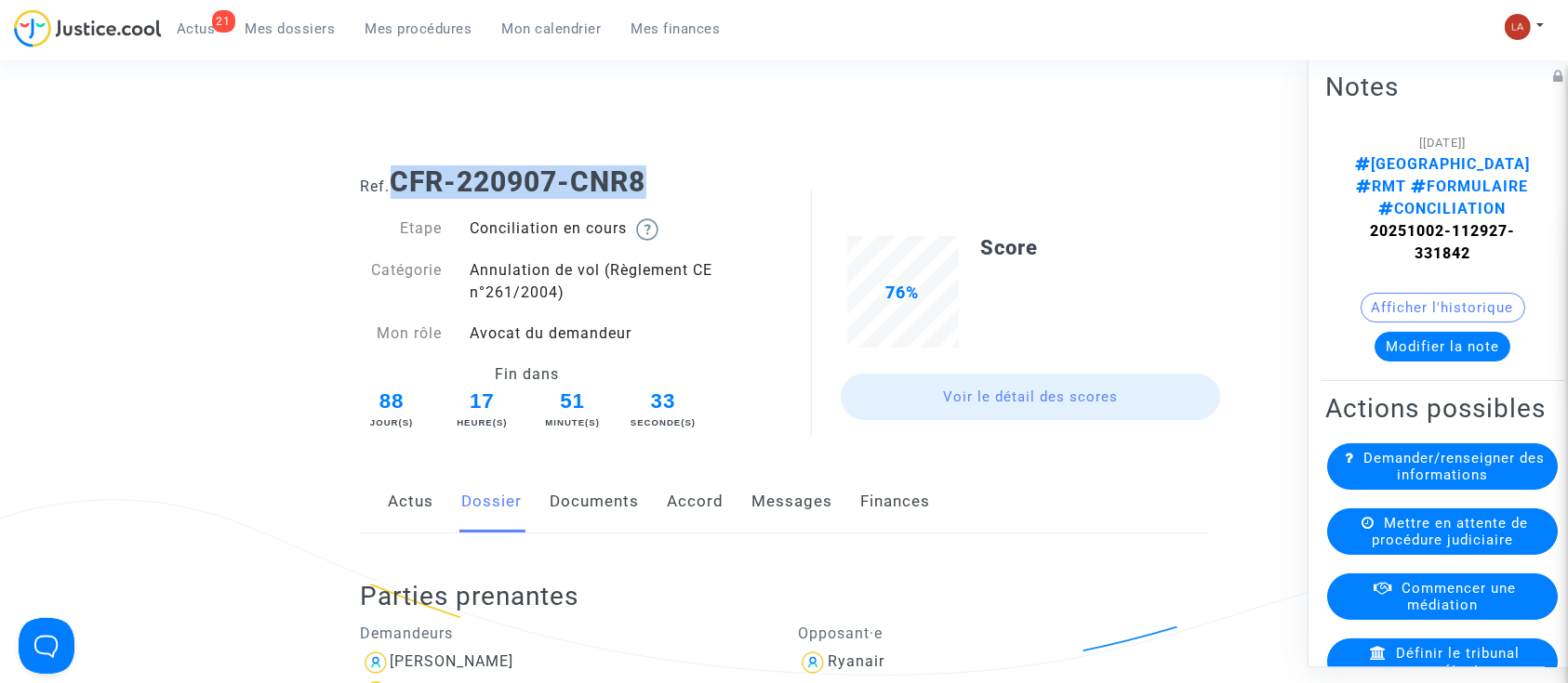
drag, startPoint x: 682, startPoint y: 165, endPoint x: 394, endPoint y: 178, distance: 288.3
click at [394, 178] on h1 "Ref. CFR-220907-CNR8" at bounding box center [784, 182] width 847 height 34
copy b "CFR-220907-CNR8"
drag, startPoint x: 603, startPoint y: 496, endPoint x: 672, endPoint y: 502, distance: 69.3
click at [602, 496] on link "Documents" at bounding box center [595, 502] width 89 height 61
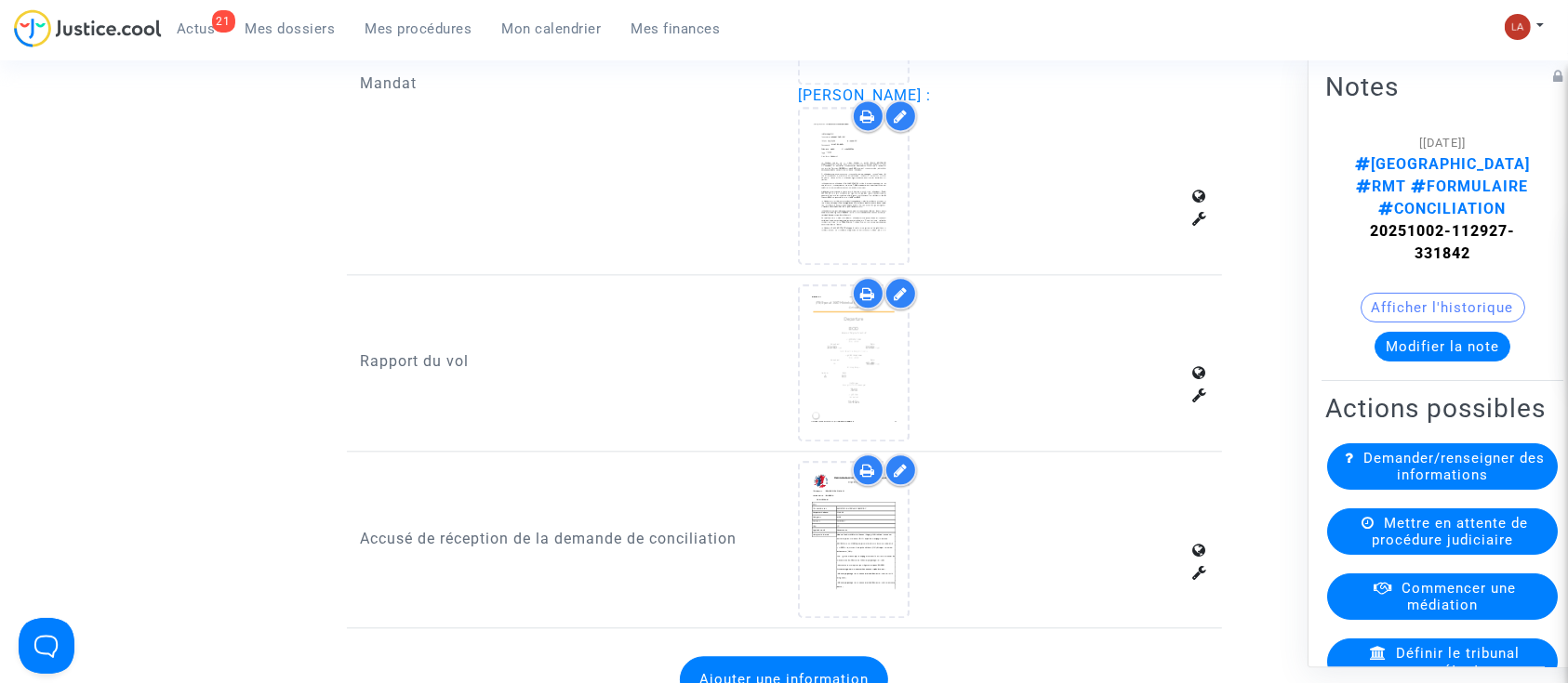
scroll to position [4338, 0]
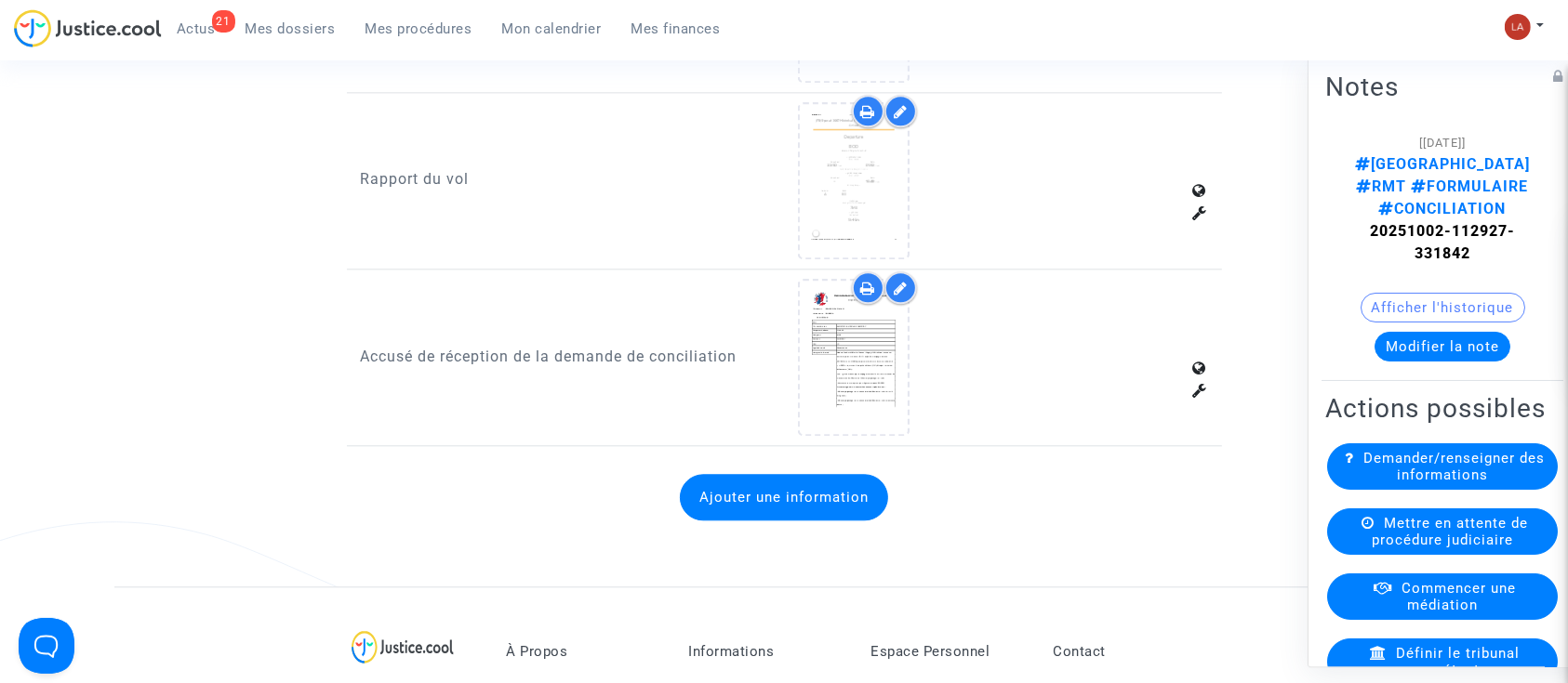
click at [799, 474] on button "Ajouter une information" at bounding box center [784, 497] width 209 height 46
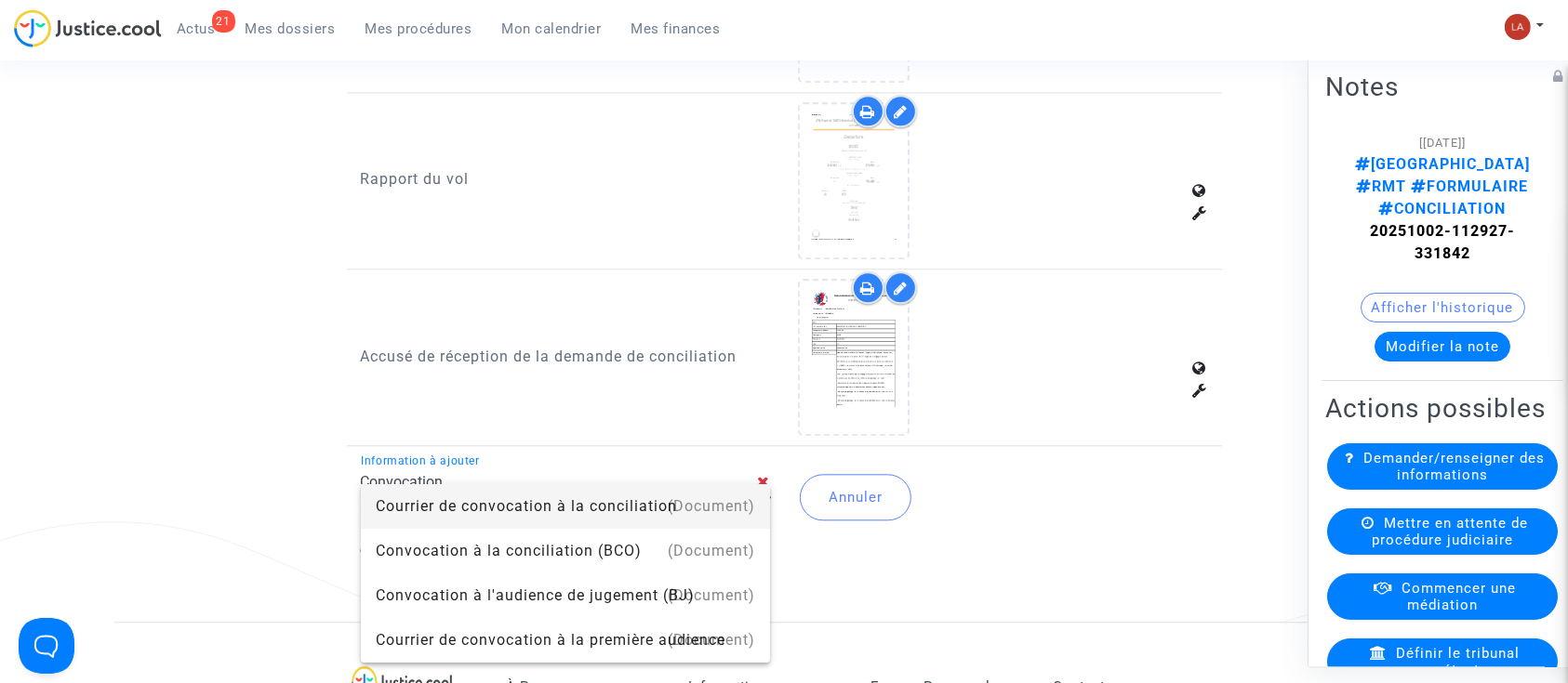
click at [651, 512] on div "Courrier de convocation à la conciliation" at bounding box center [566, 506] width 381 height 44
type input "Courrier de convocation à la conciliation"
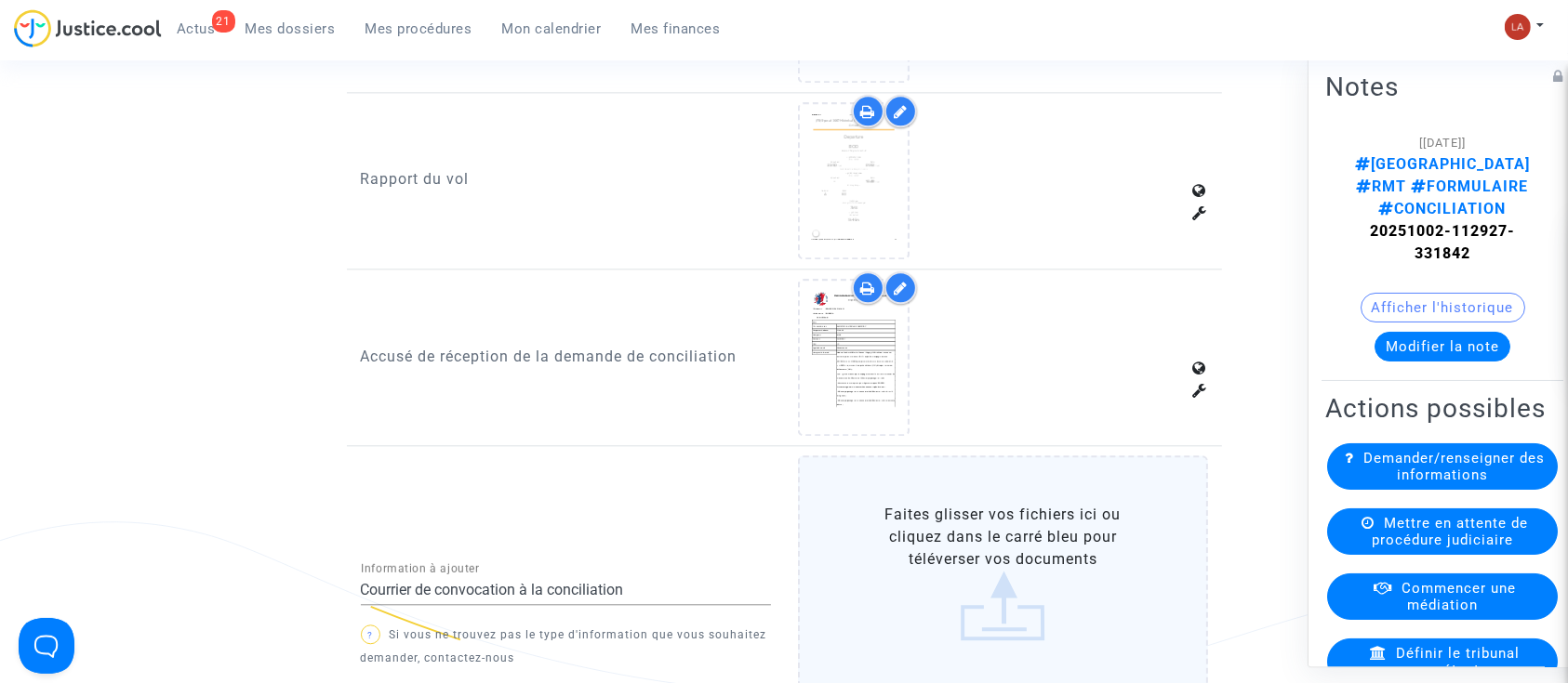
click at [924, 489] on label "Faites glisser vos fichiers ici ou cliquez dans le carré bleu pour téléverser v…" at bounding box center [1003, 572] width 410 height 234
click at [0, 0] on input "Faites glisser vos fichiers ici ou cliquez dans le carré bleu pour téléverser v…" at bounding box center [0, 0] width 0 height 0
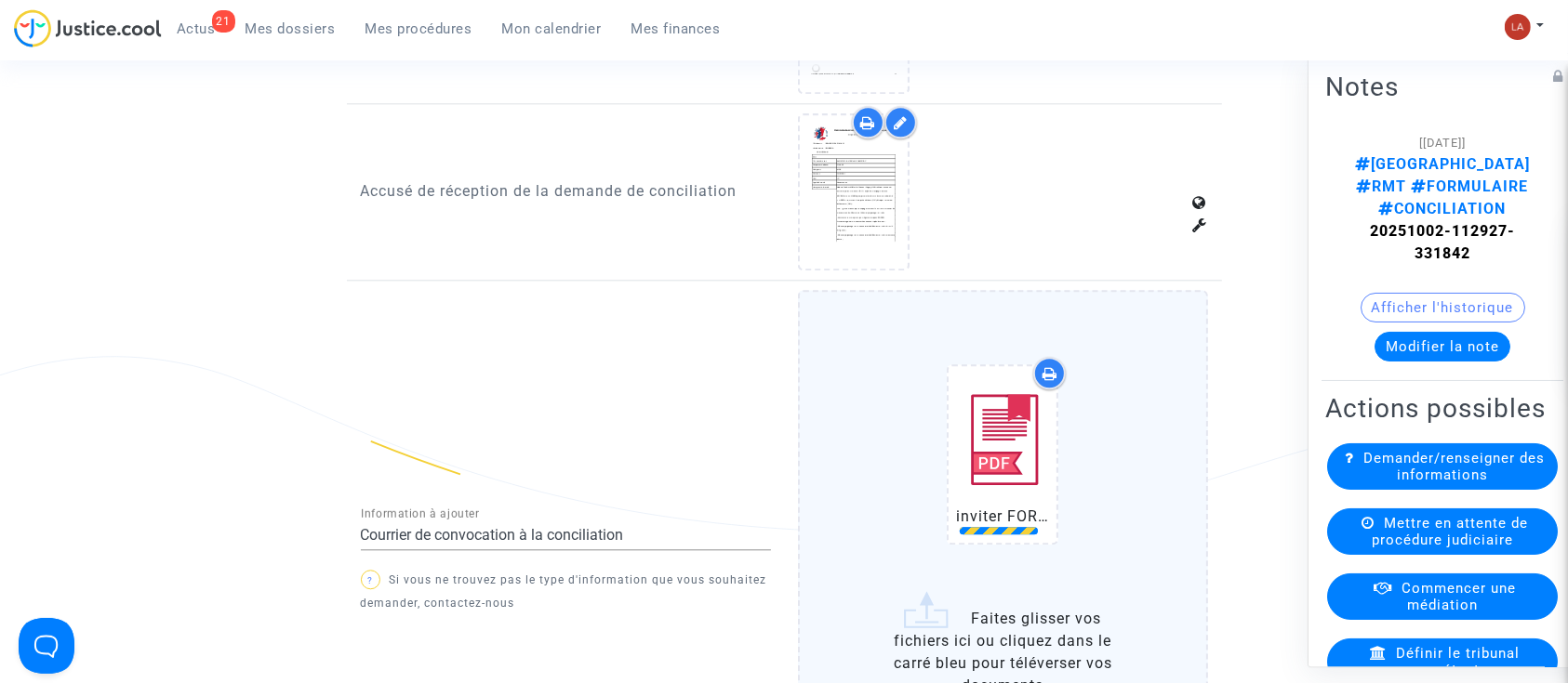
scroll to position [4586, 0]
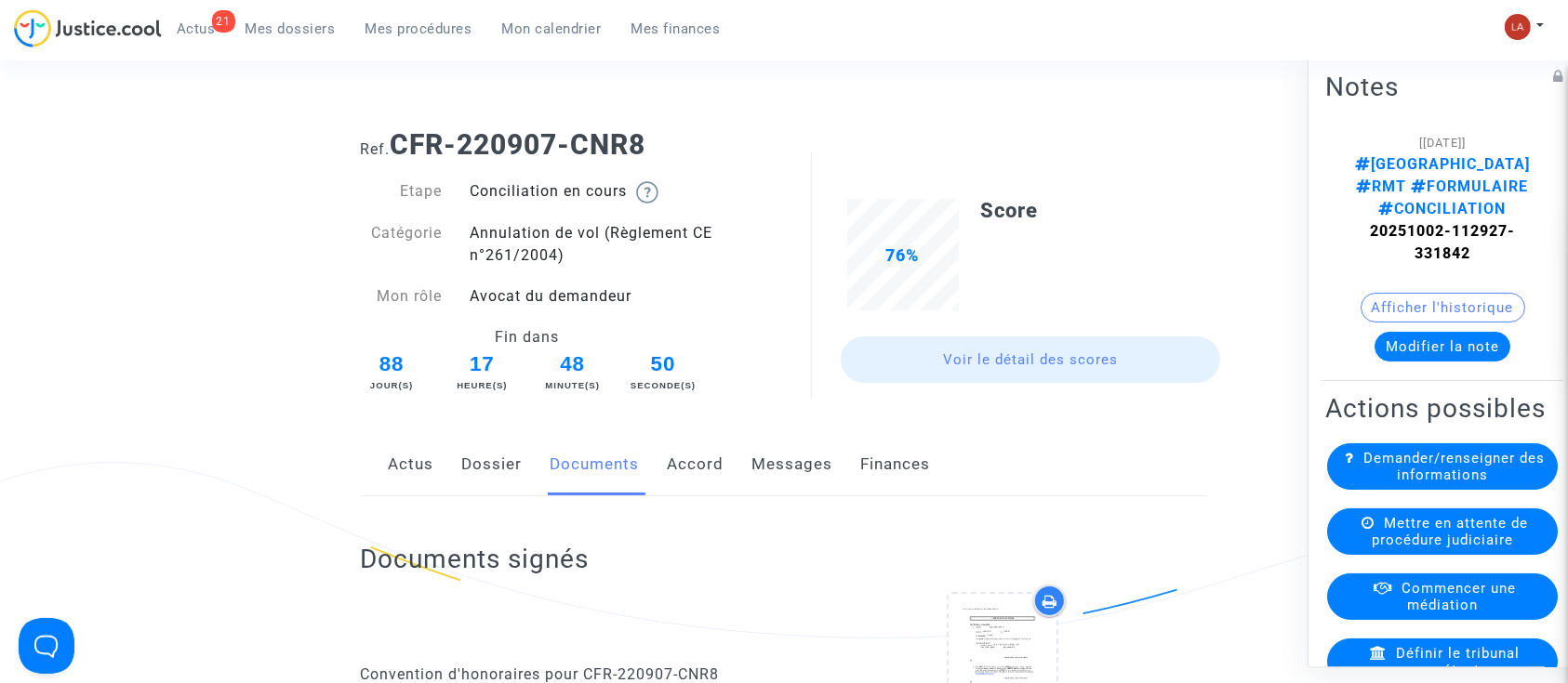
scroll to position [0, 0]
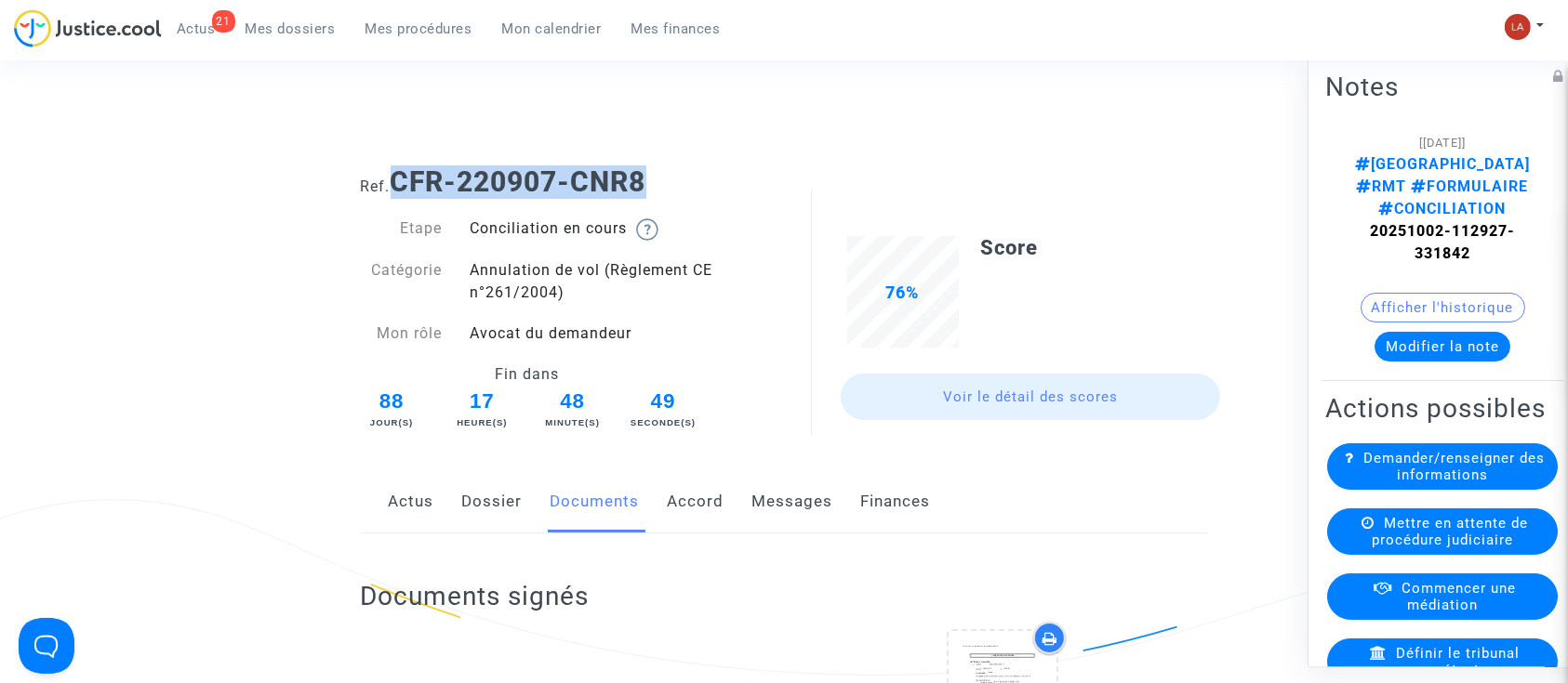
drag, startPoint x: 684, startPoint y: 186, endPoint x: 397, endPoint y: 179, distance: 287.1
click at [397, 179] on h1 "Ref. CFR-220907-CNR8" at bounding box center [784, 182] width 847 height 34
copy b "CFR-220907-CNR8"
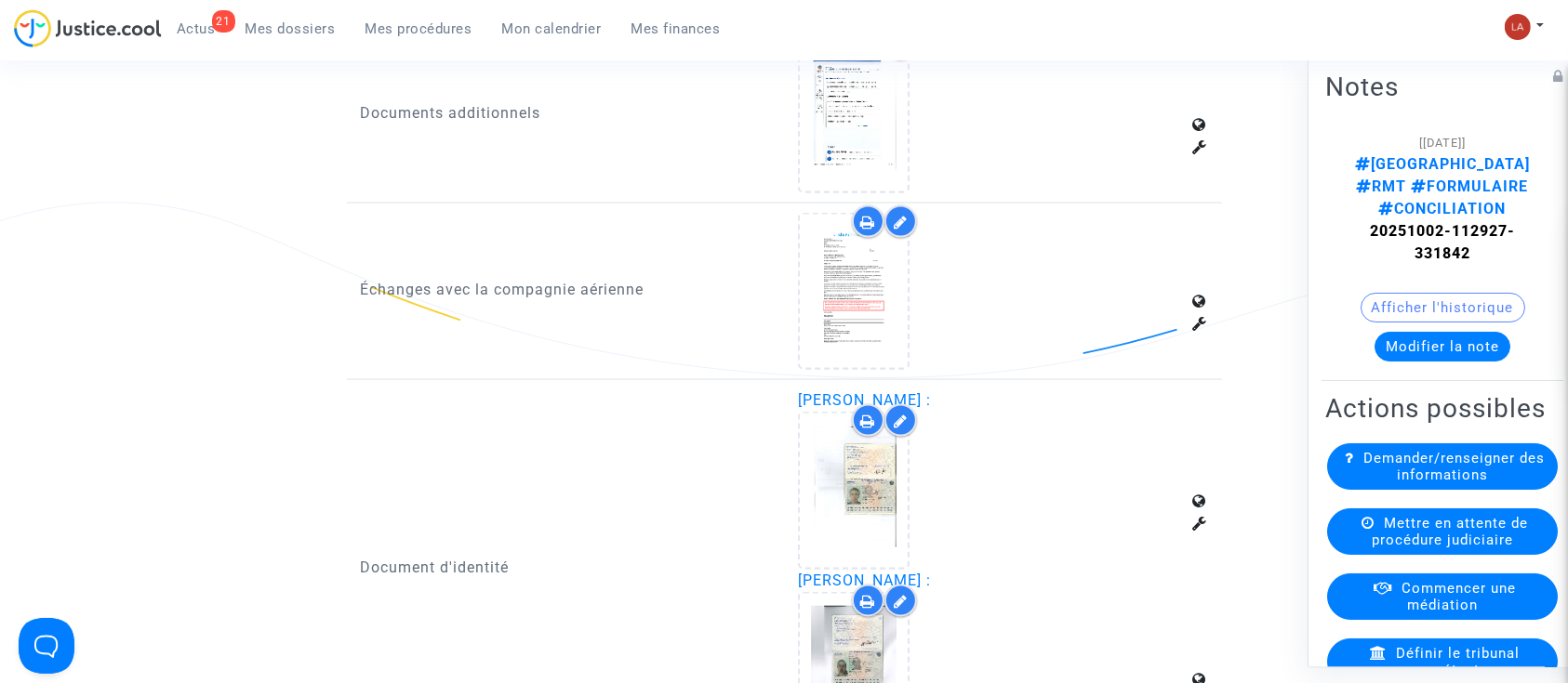
scroll to position [2975, 0]
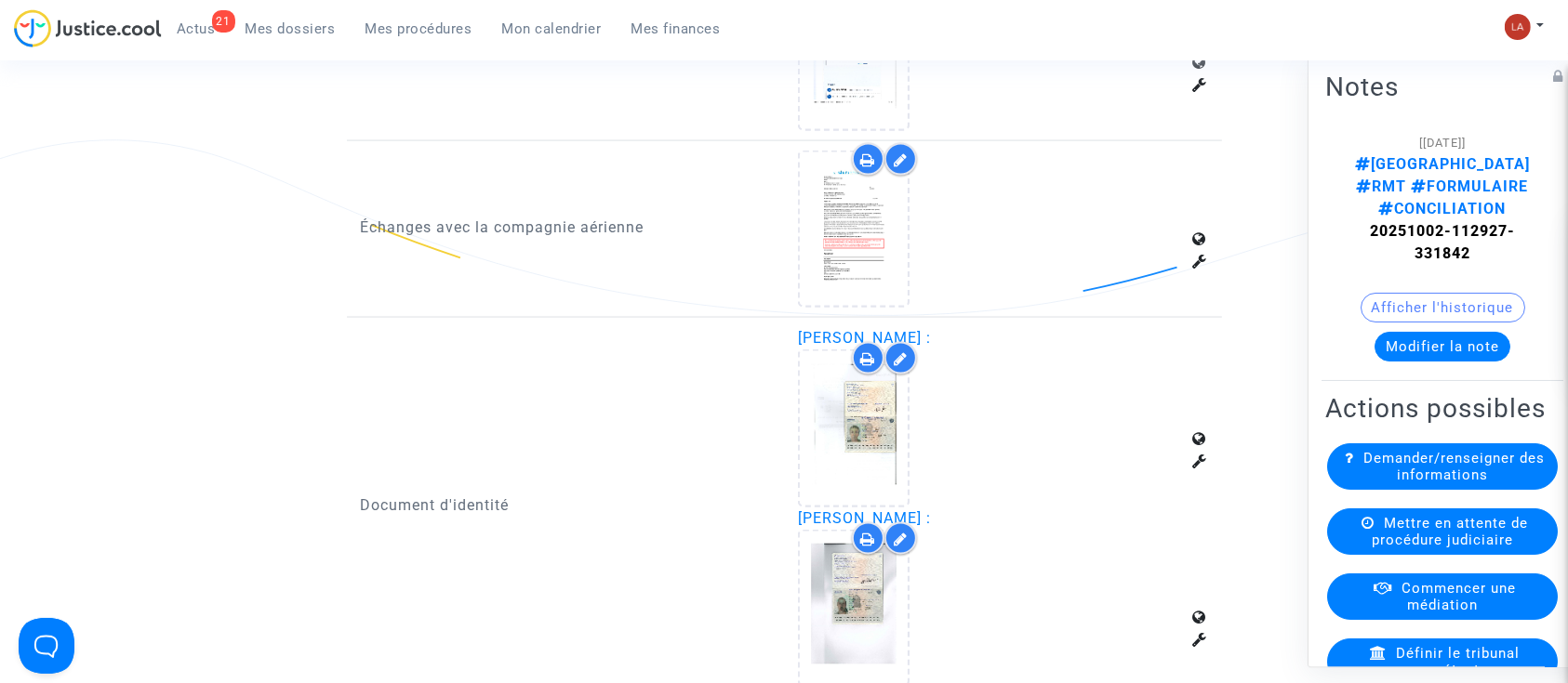
drag, startPoint x: 797, startPoint y: 330, endPoint x: 951, endPoint y: 321, distance: 154.3
click at [951, 327] on div "[PERSON_NAME] :" at bounding box center [1003, 416] width 410 height 179
copy span "[PERSON_NAME]"
drag, startPoint x: 66, startPoint y: 149, endPoint x: 196, endPoint y: 168, distance: 131.4
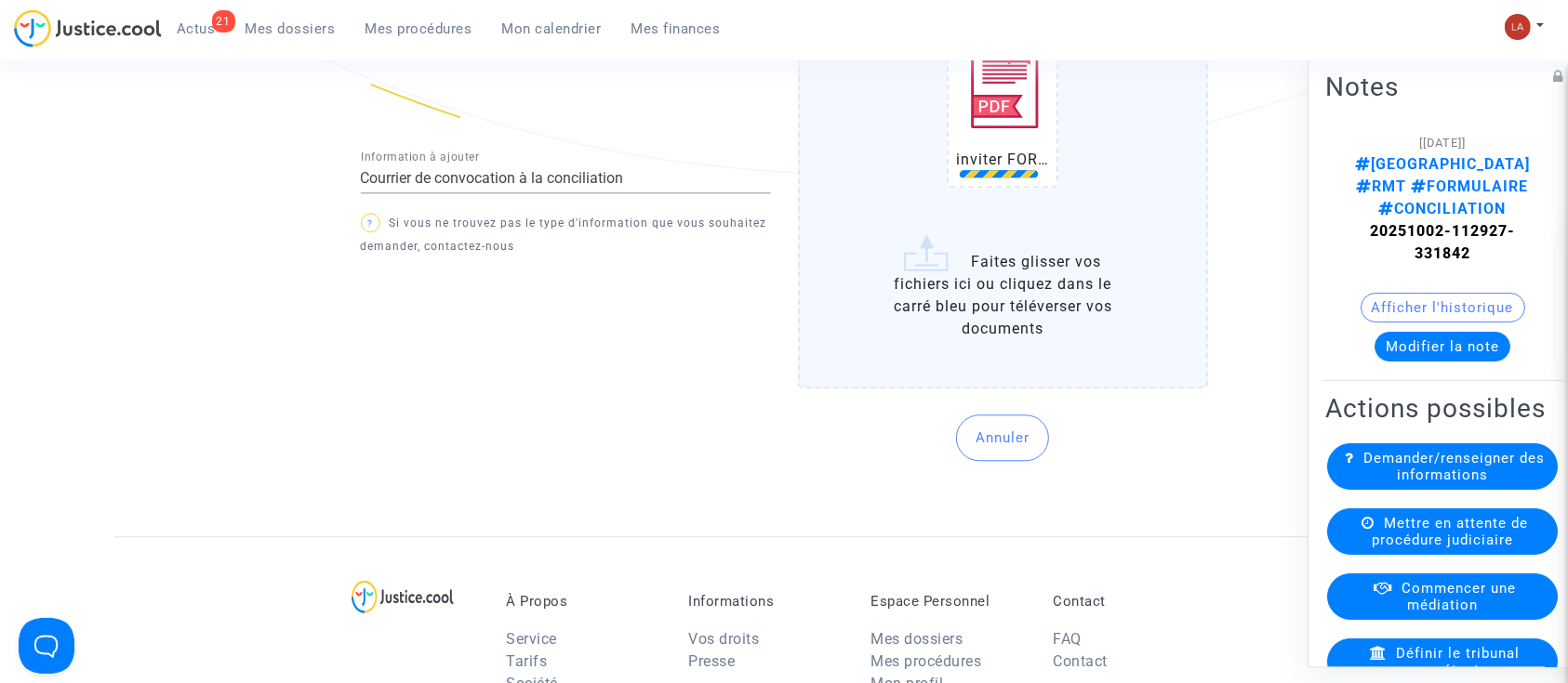
scroll to position [4586, 0]
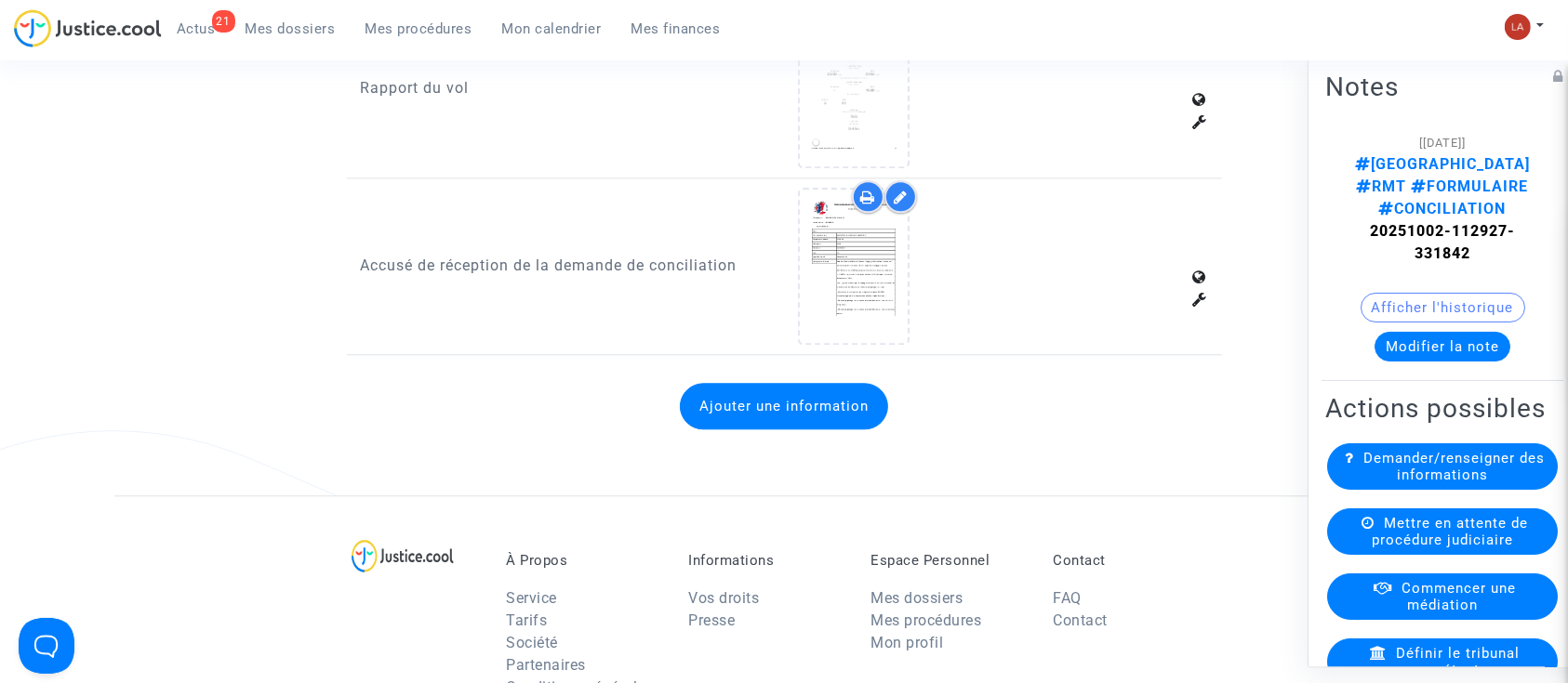
scroll to position [4586, 0]
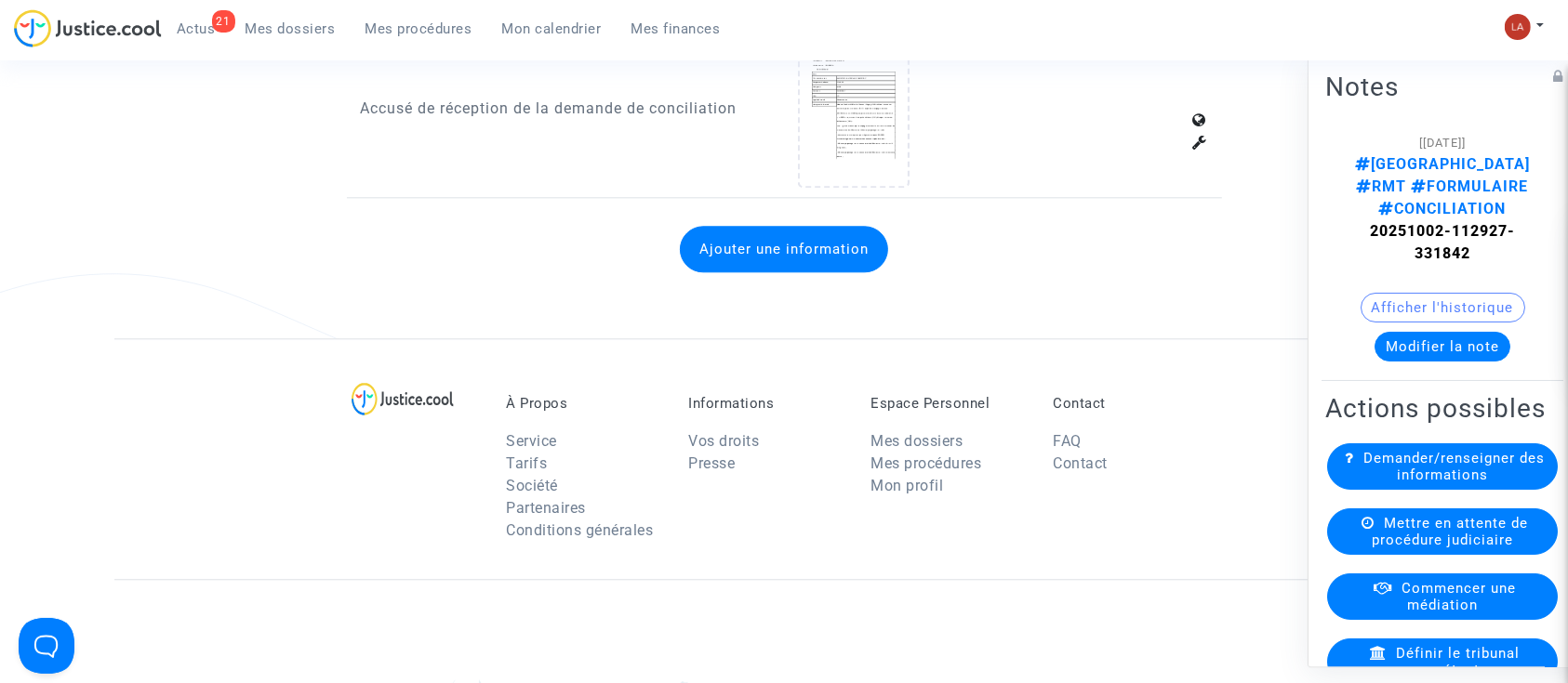
click at [843, 225] on button "Ajouter une information" at bounding box center [784, 248] width 209 height 46
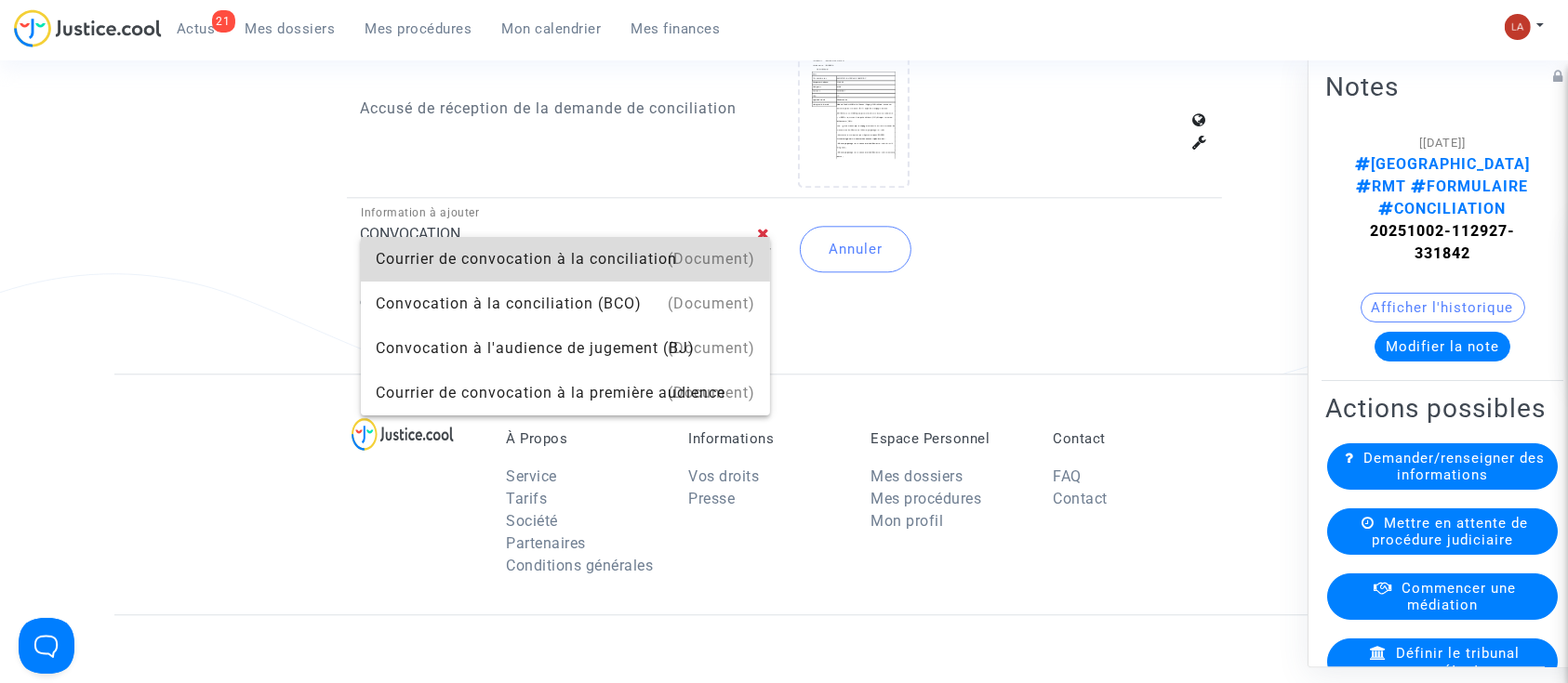
click at [738, 258] on div "(Document)" at bounding box center [711, 258] width 87 height 44
type input "Courrier de convocation à la conciliation"
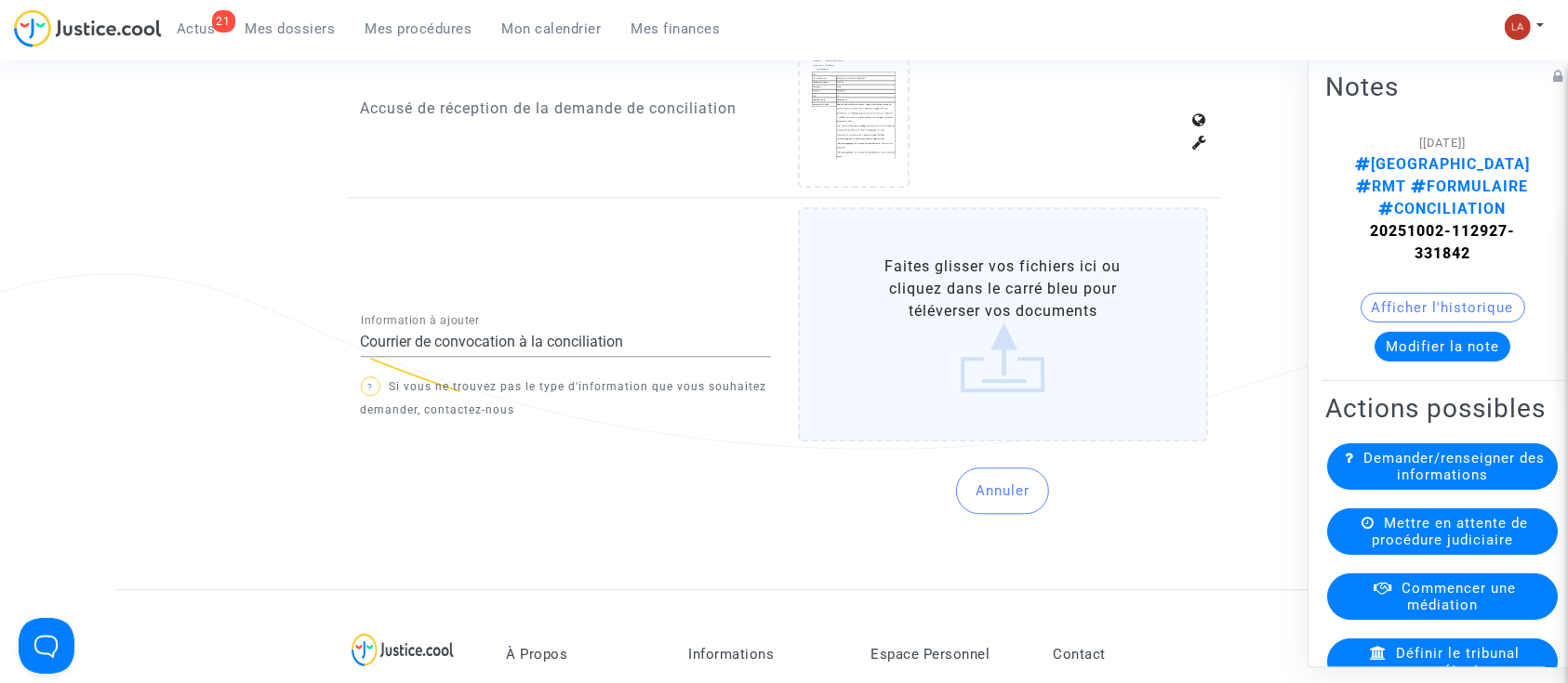
click at [893, 307] on label "Faites glisser vos fichiers ici ou cliquez dans le carré bleu pour téléverser v…" at bounding box center [1003, 324] width 410 height 234
click at [0, 0] on input "Faites glisser vos fichiers ici ou cliquez dans le carré bleu pour téléverser v…" at bounding box center [0, 0] width 0 height 0
